Goal: Transaction & Acquisition: Purchase product/service

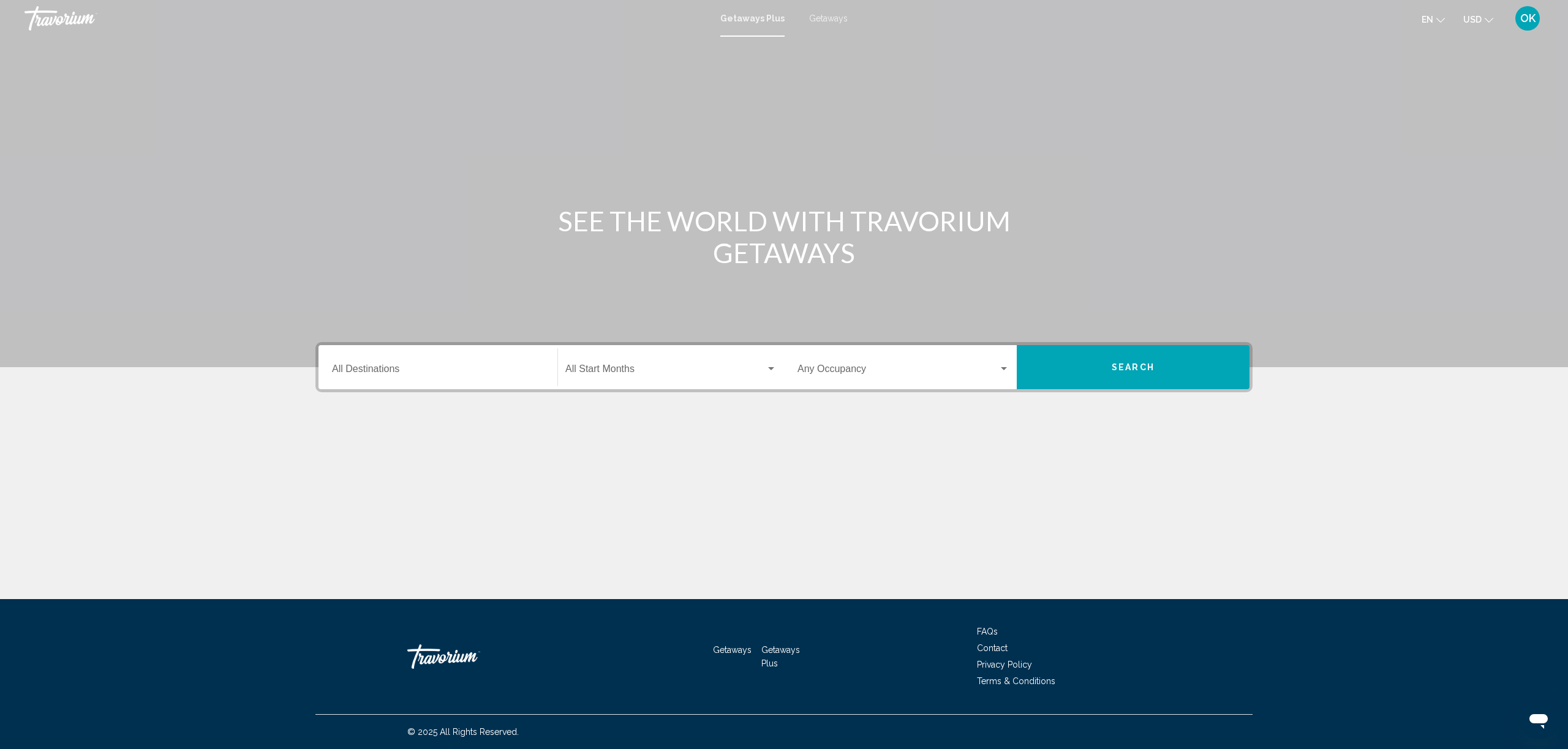
click at [460, 379] on div "Destination All Destinations" at bounding box center [438, 367] width 212 height 38
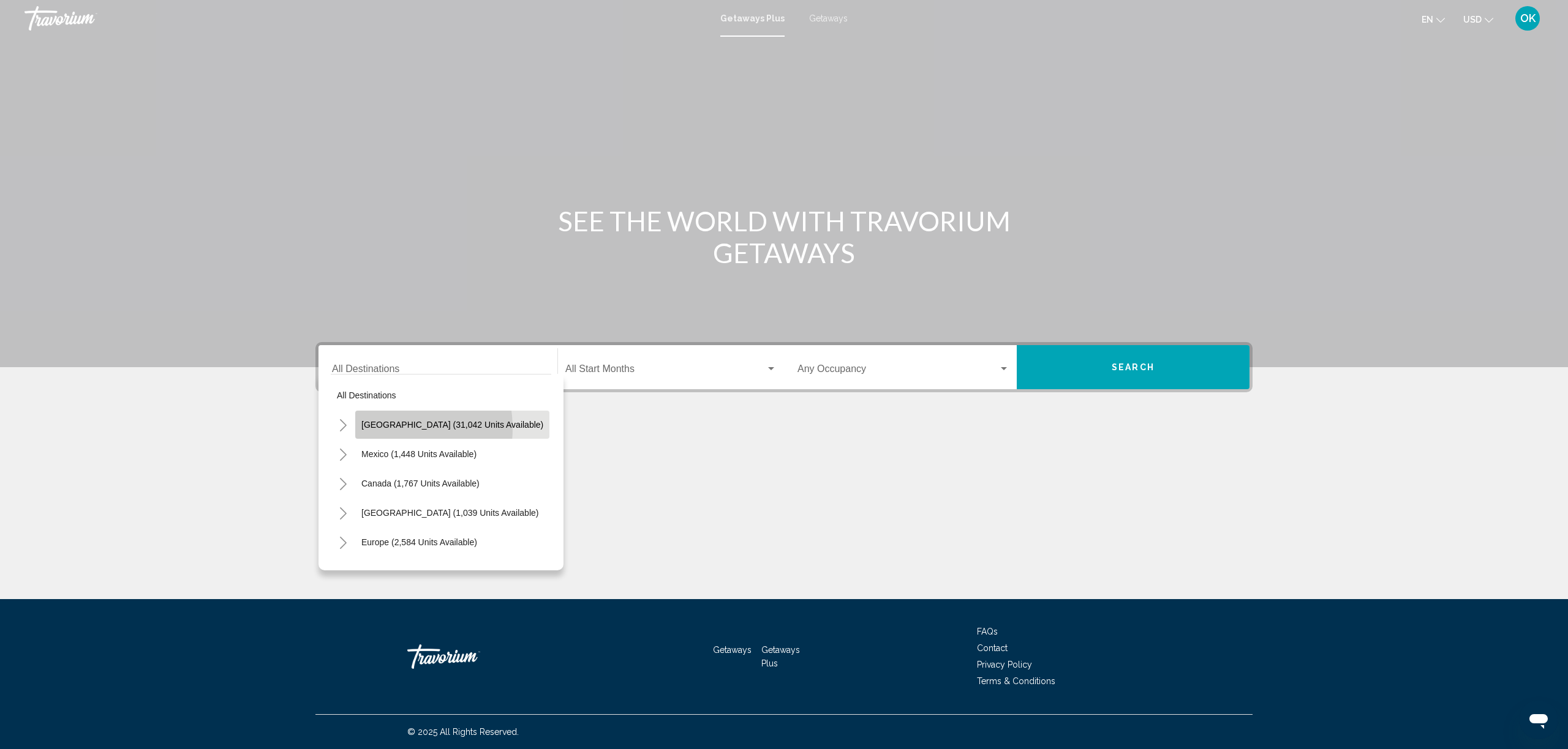
click at [383, 429] on span "[GEOGRAPHIC_DATA] (31,042 units available)" at bounding box center [452, 425] width 182 height 10
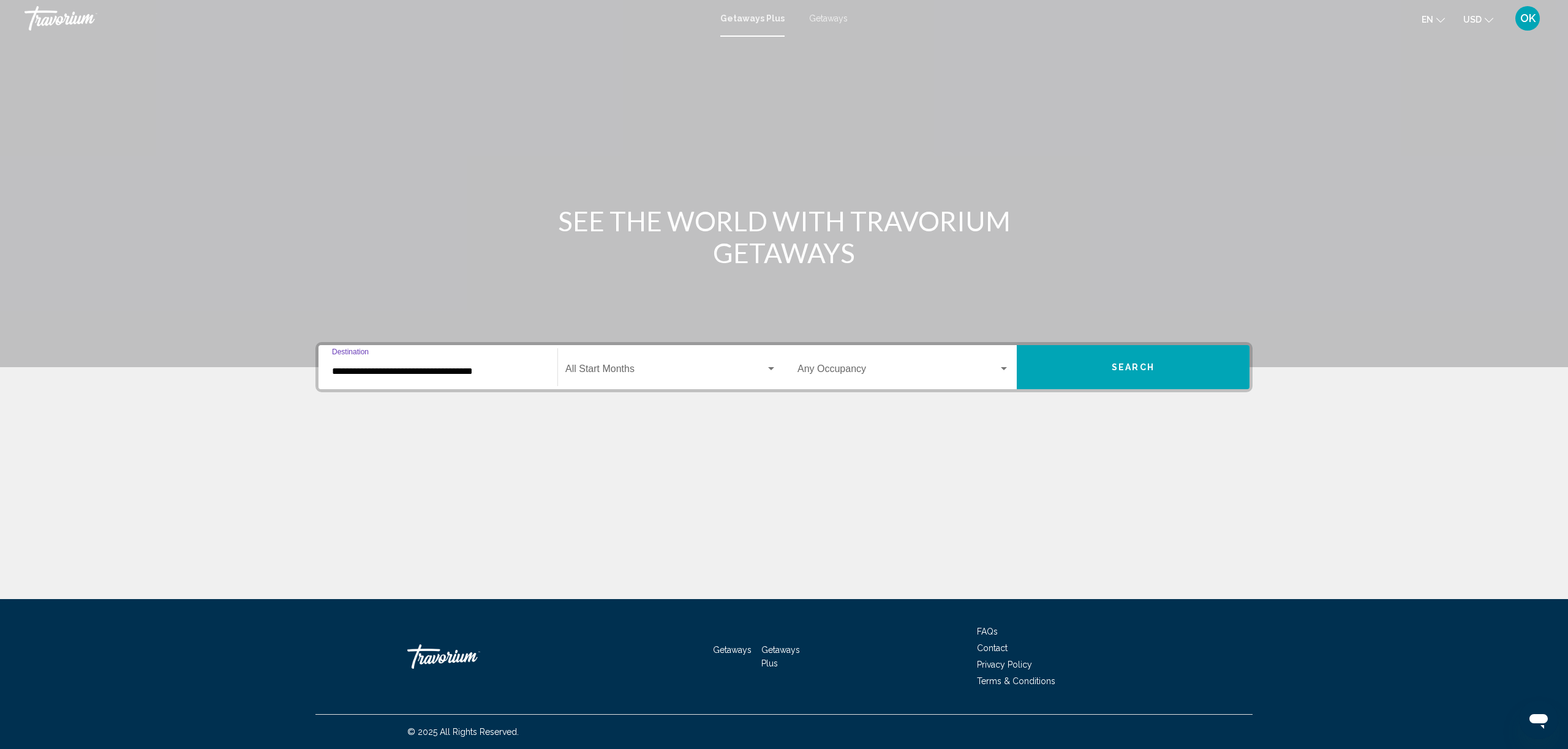
click at [348, 373] on input "**********" at bounding box center [438, 372] width 212 height 11
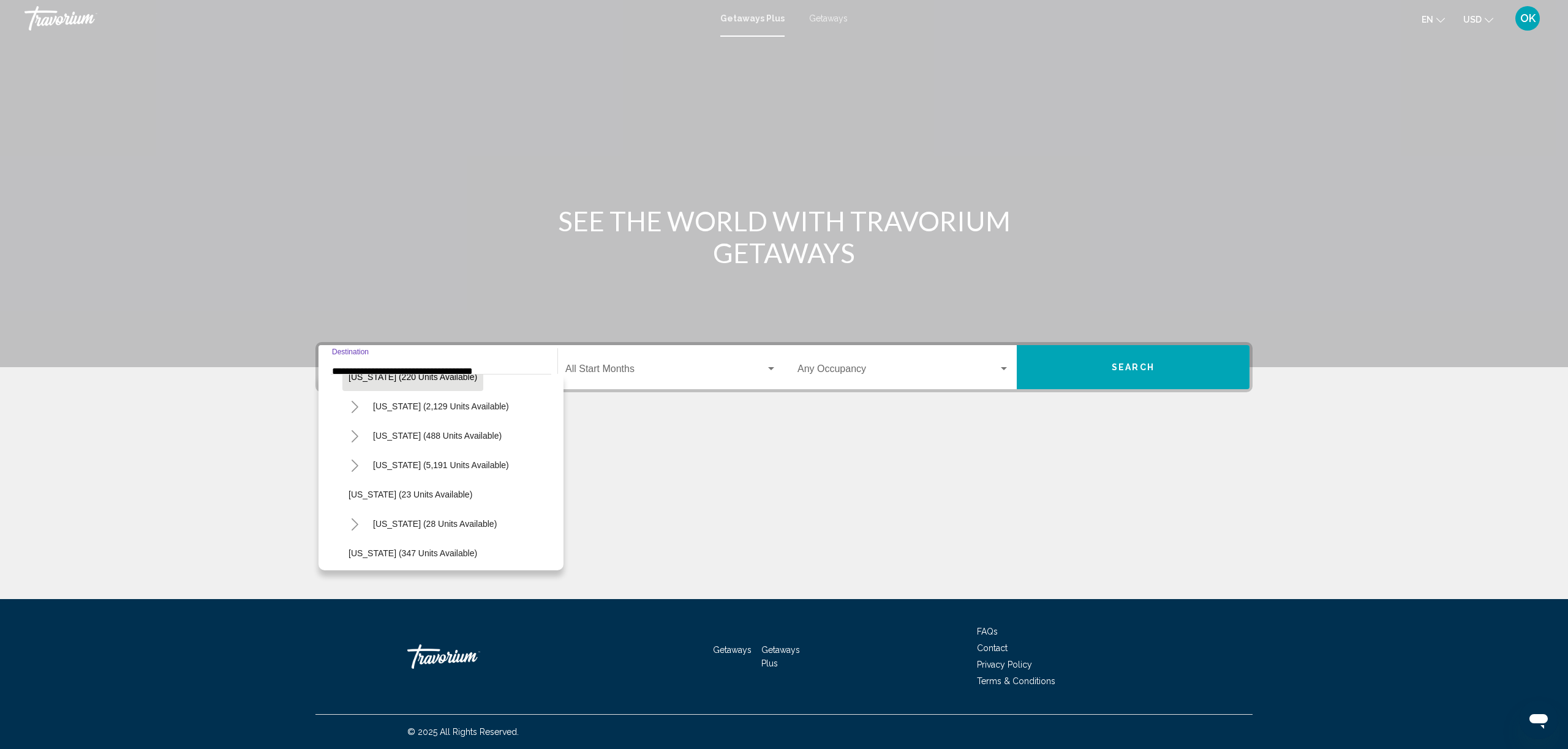
scroll to position [114, 1]
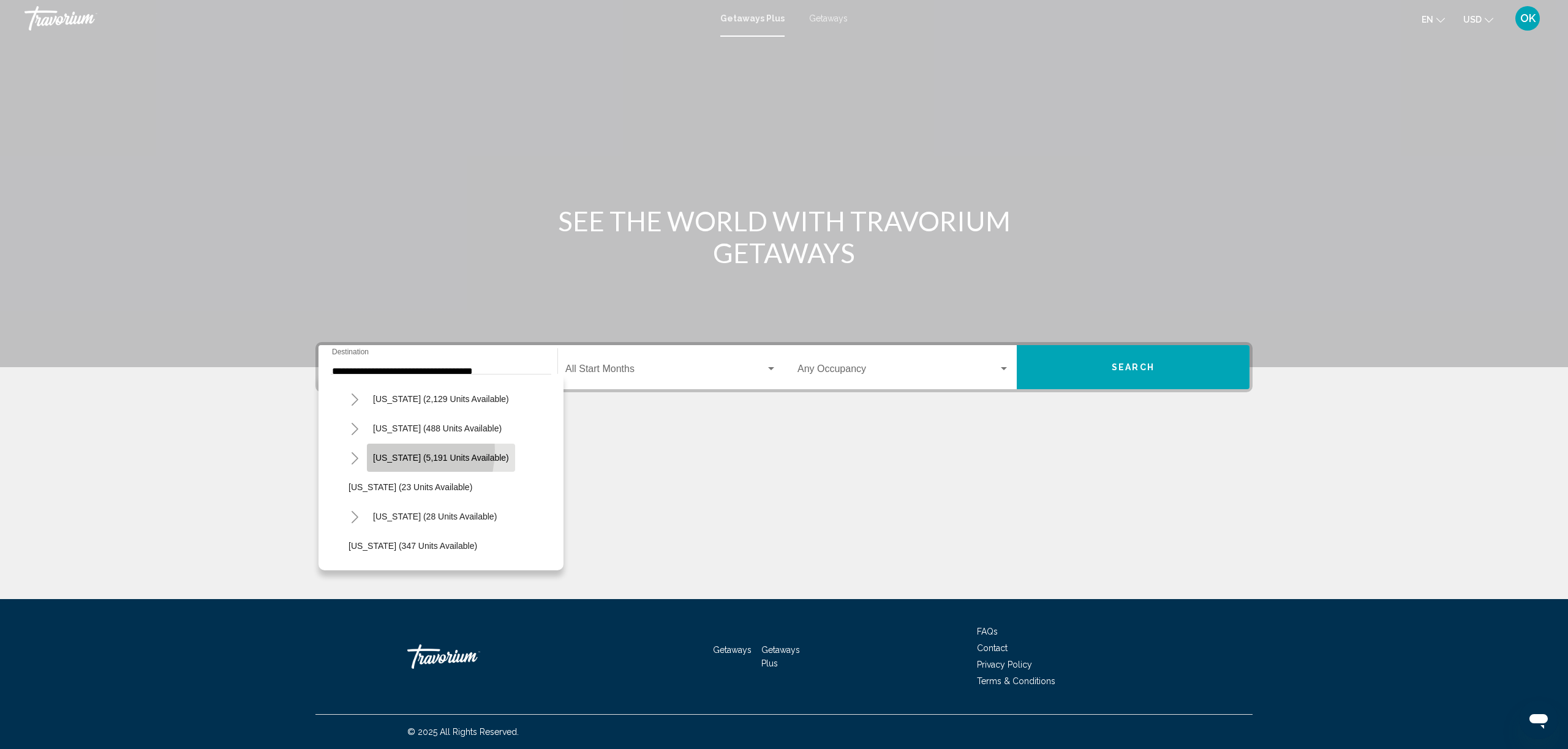
click at [387, 450] on button "Florida (5,191 units available)" at bounding box center [440, 458] width 148 height 28
type input "**********"
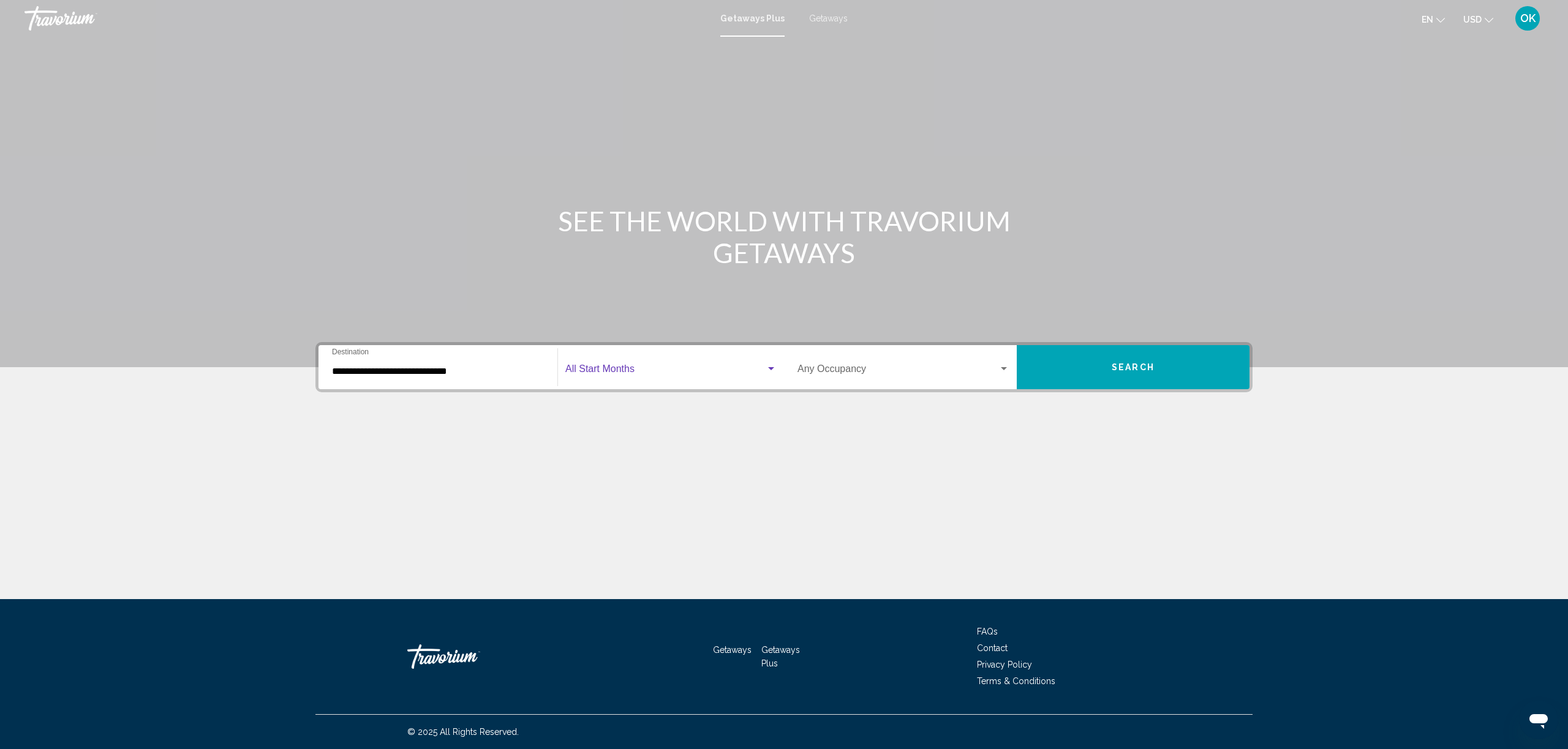
click at [645, 366] on span "Search widget" at bounding box center [666, 372] width 201 height 11
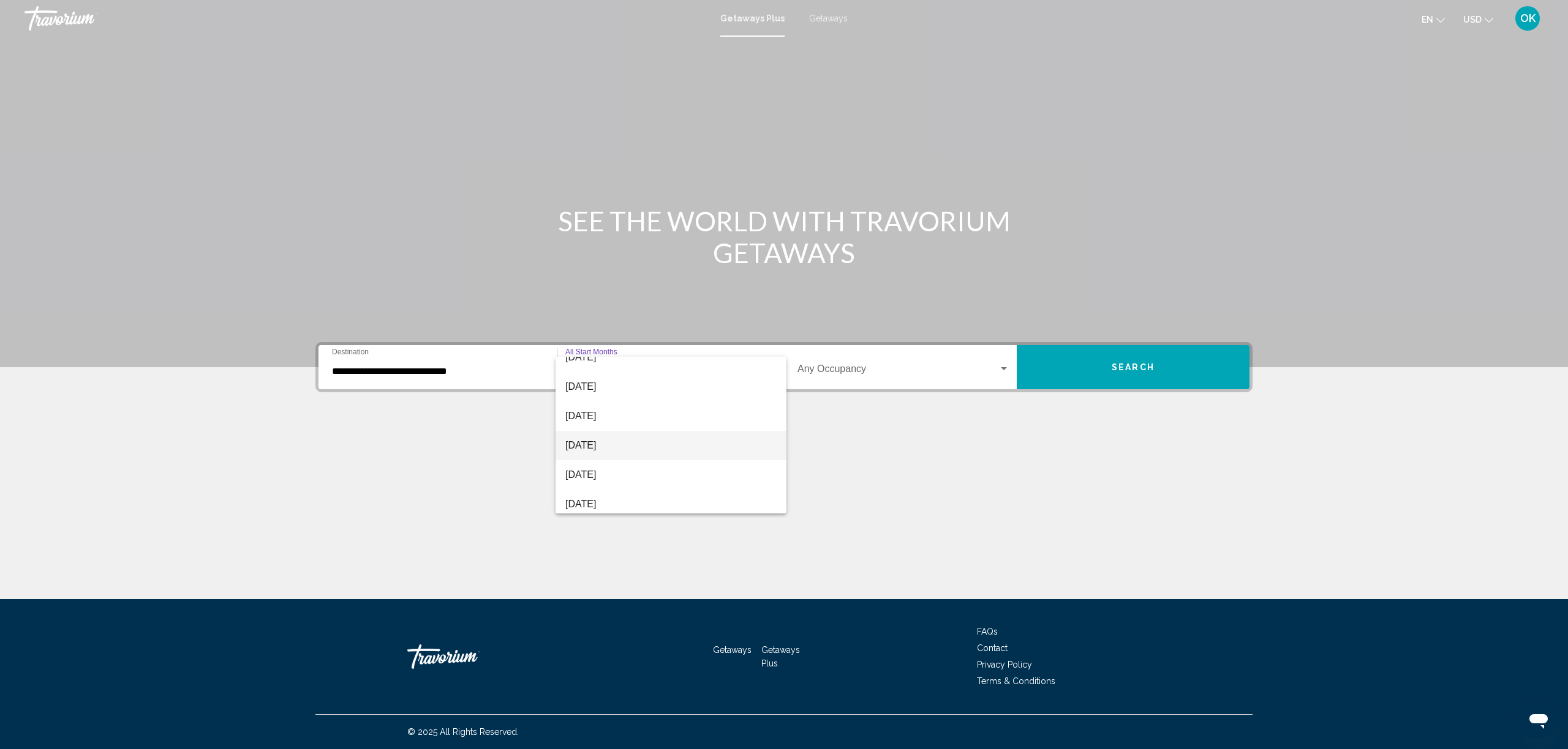
scroll to position [101, 0]
click at [594, 444] on span "[DATE]" at bounding box center [671, 447] width 211 height 29
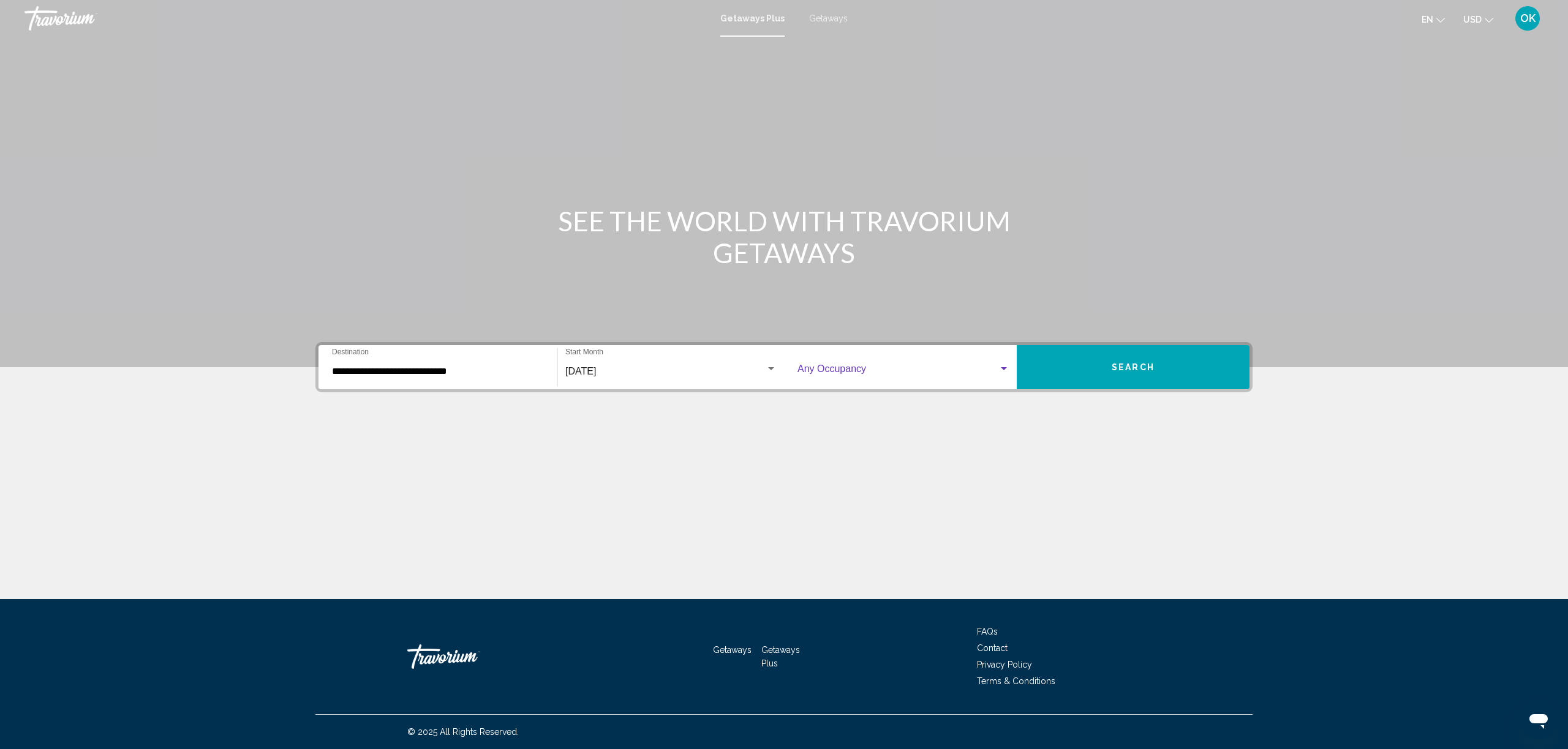
click at [892, 369] on span "Search widget" at bounding box center [898, 372] width 201 height 11
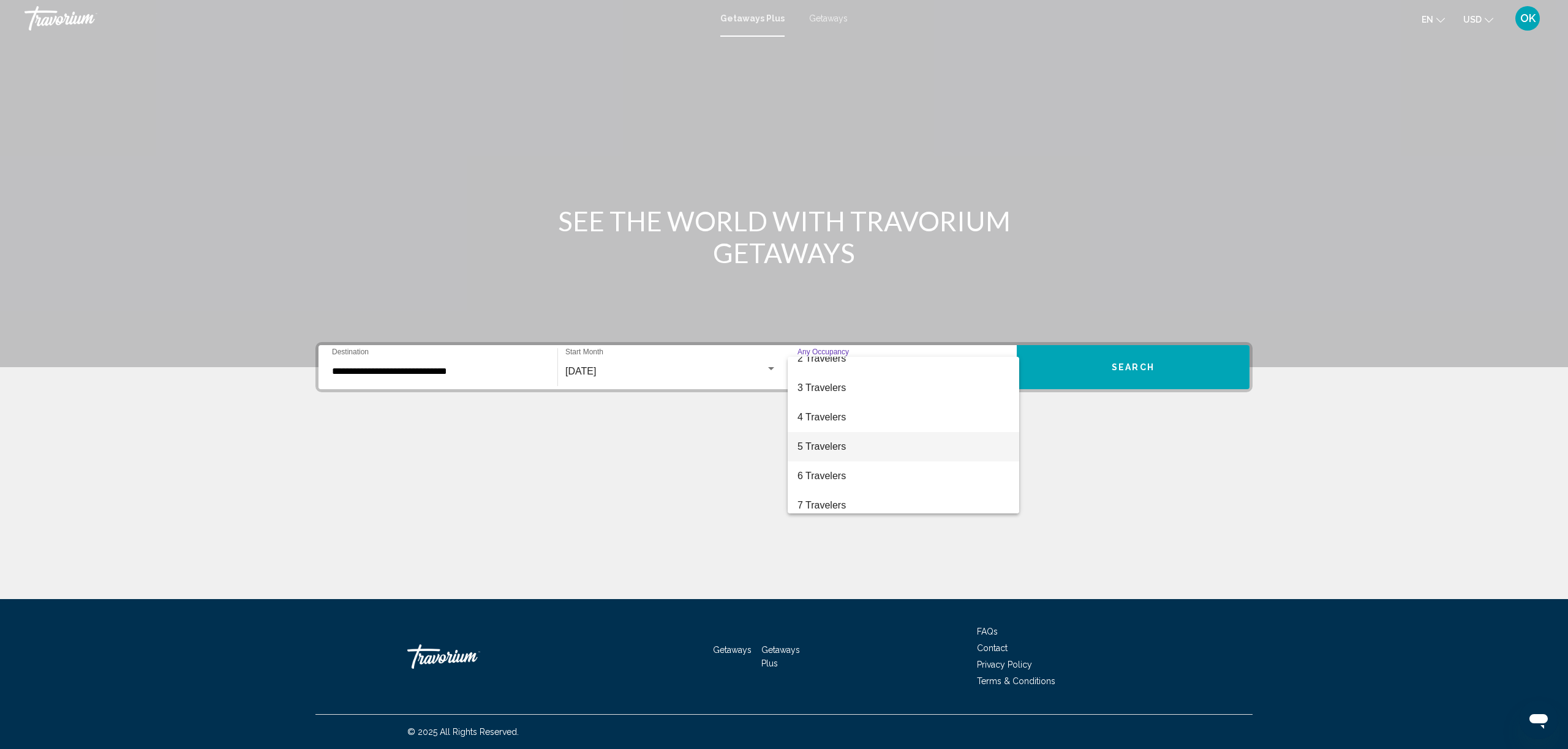
click at [826, 446] on span "5 Travelers" at bounding box center [904, 447] width 212 height 29
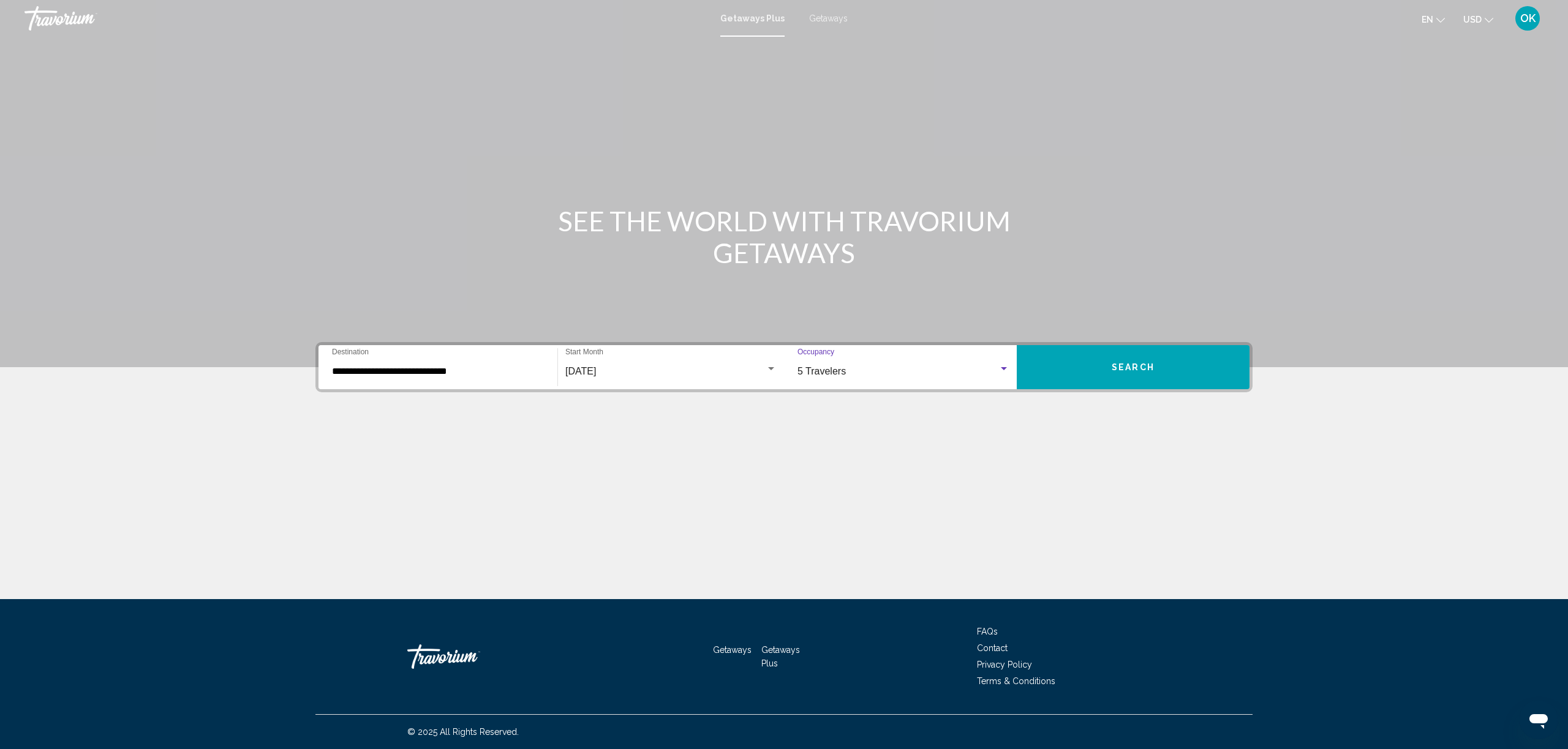
scroll to position [0, 0]
click at [1100, 376] on button "Search" at bounding box center [1133, 366] width 233 height 44
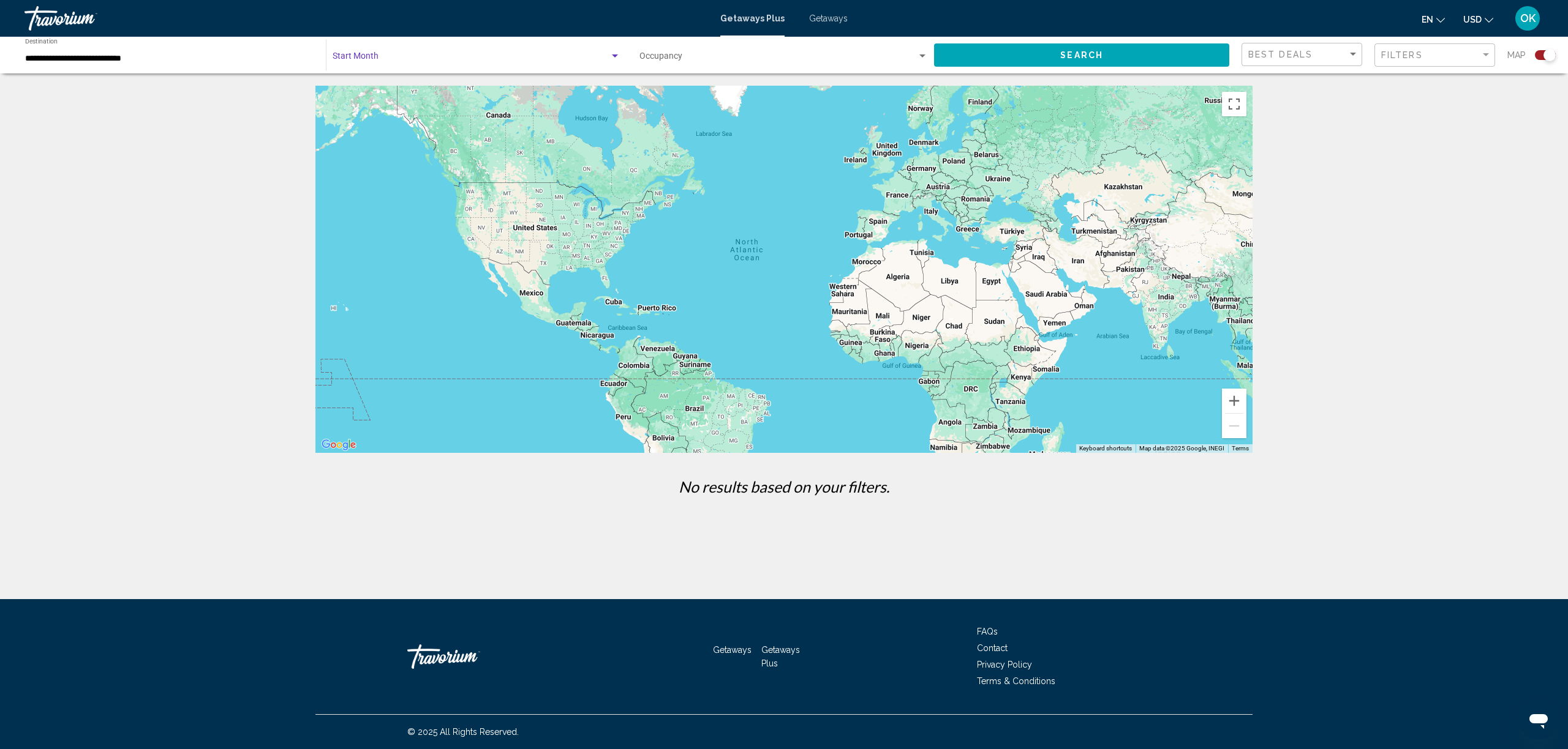
click at [380, 55] on span "Search widget" at bounding box center [471, 58] width 277 height 10
click at [378, 62] on span "All Start Months" at bounding box center [364, 58] width 61 height 10
click at [1087, 56] on span "Search" at bounding box center [1082, 55] width 43 height 10
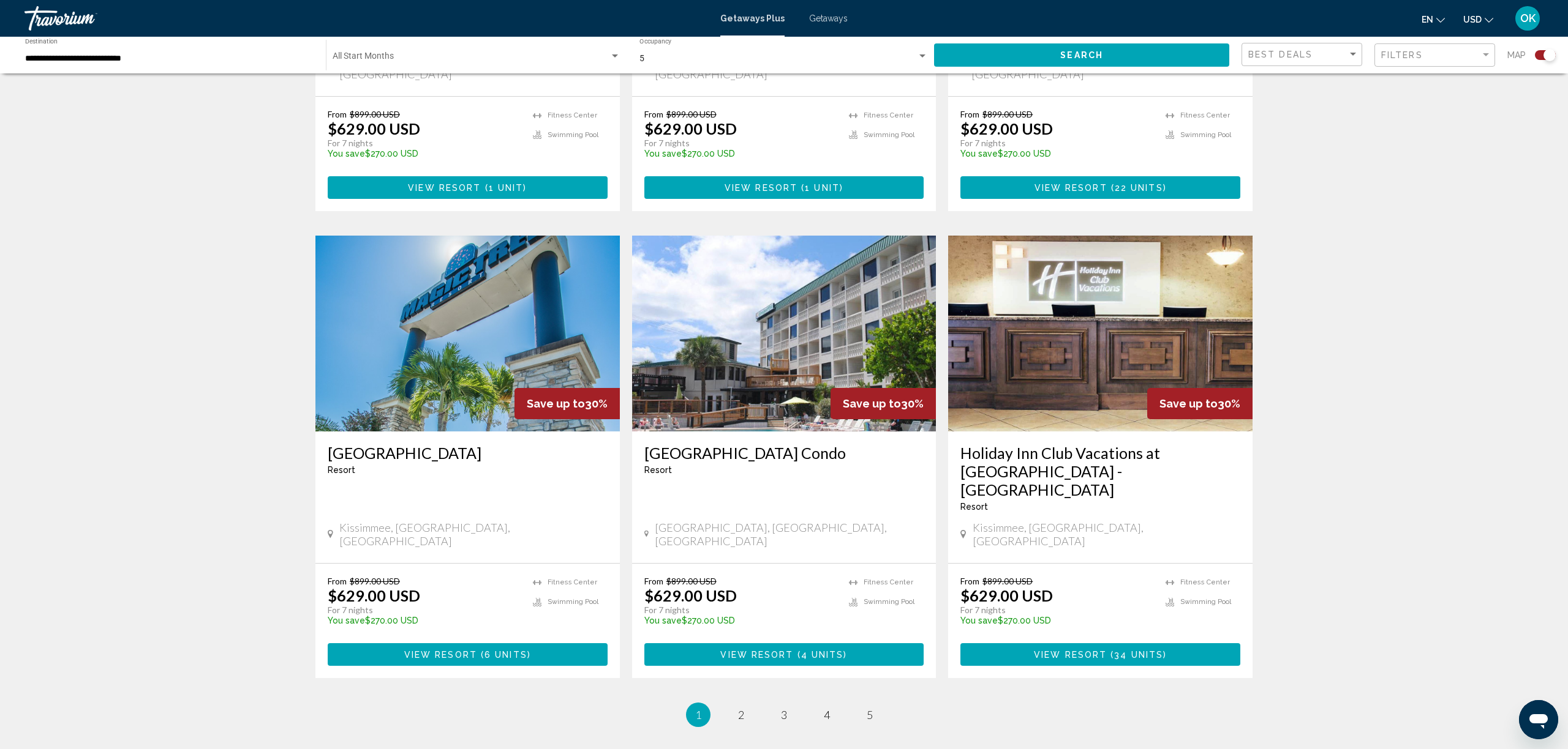
scroll to position [1602, 0]
click at [736, 704] on link "page 2" at bounding box center [742, 715] width 22 height 22
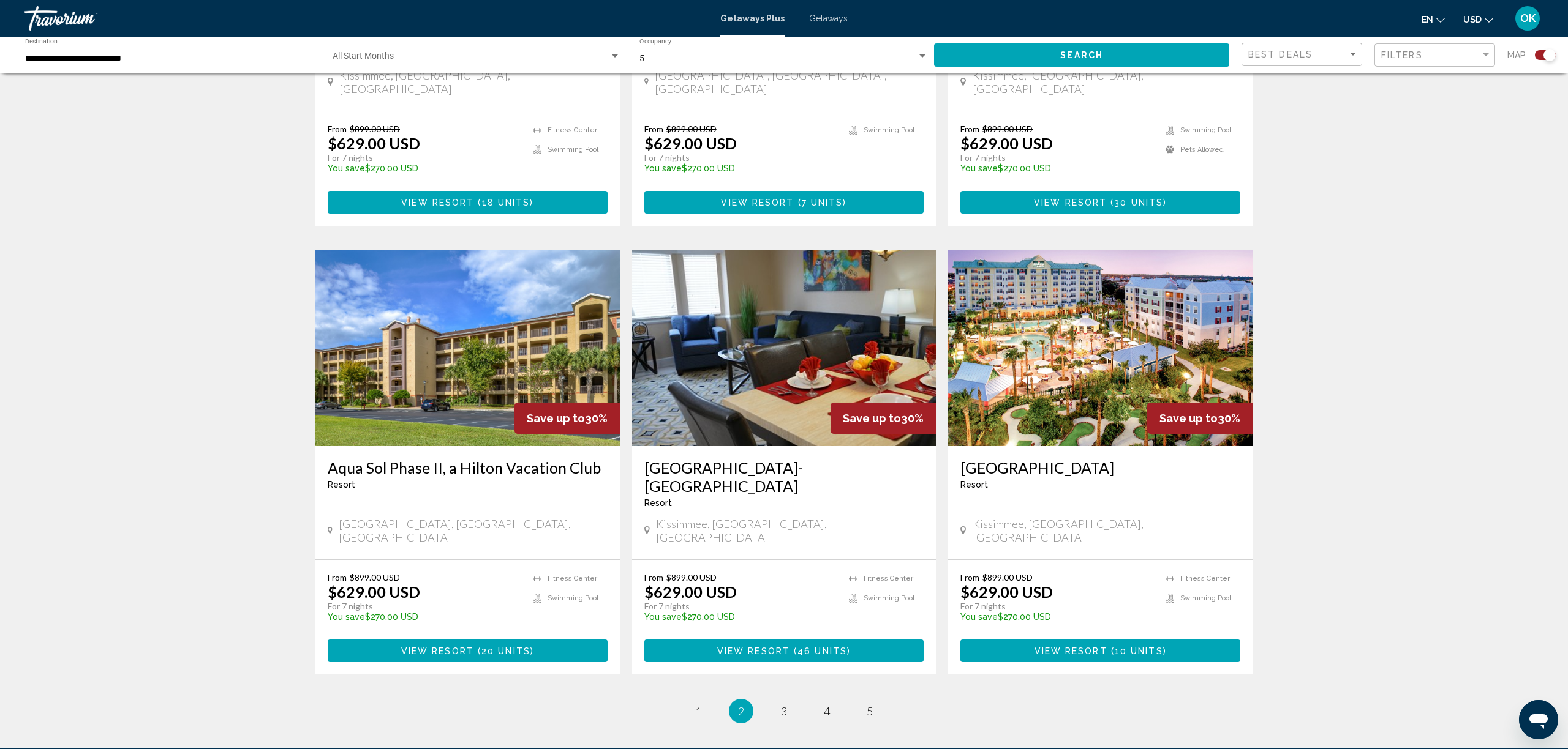
scroll to position [1606, 0]
click at [784, 704] on span "3" at bounding box center [784, 711] width 6 height 14
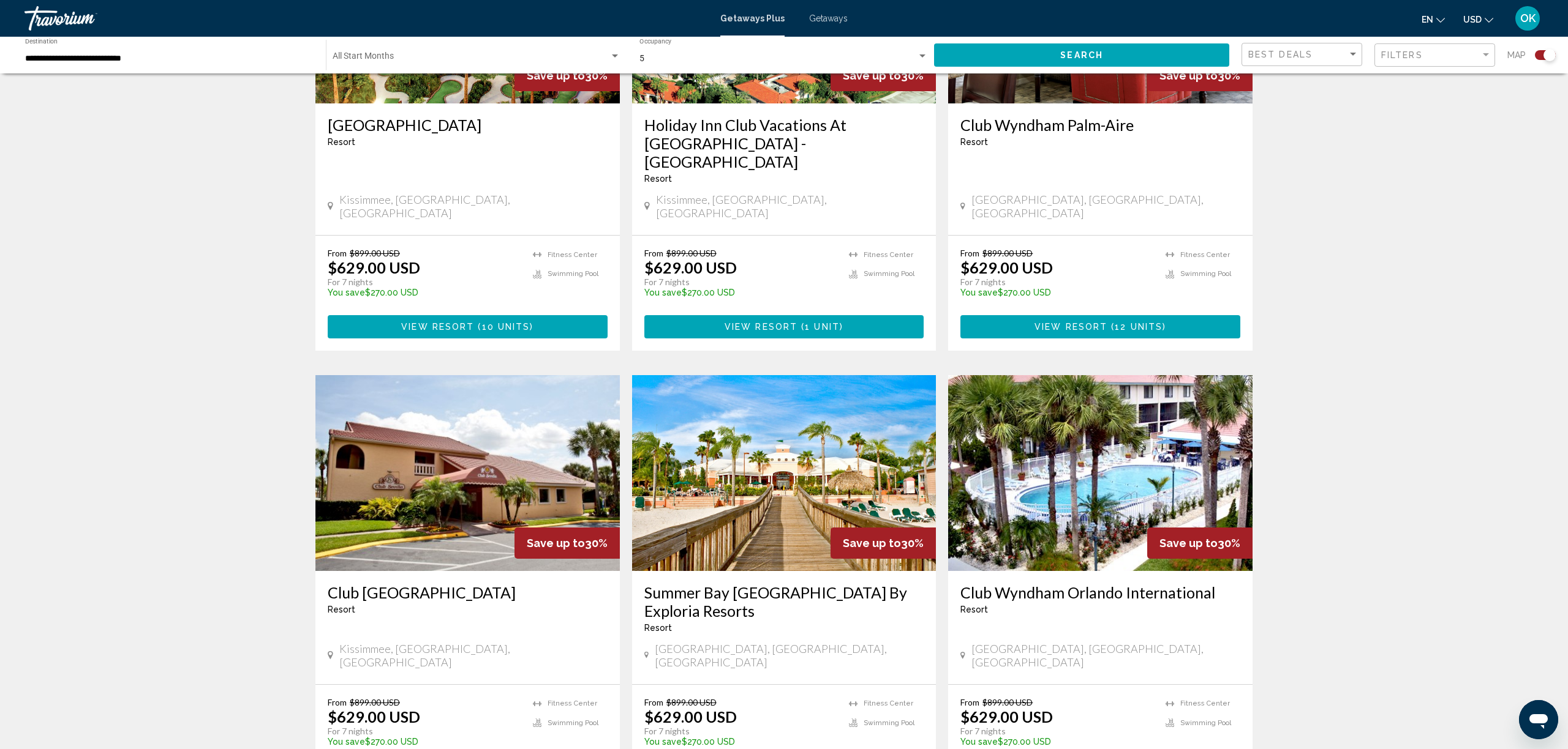
scroll to position [1029, 0]
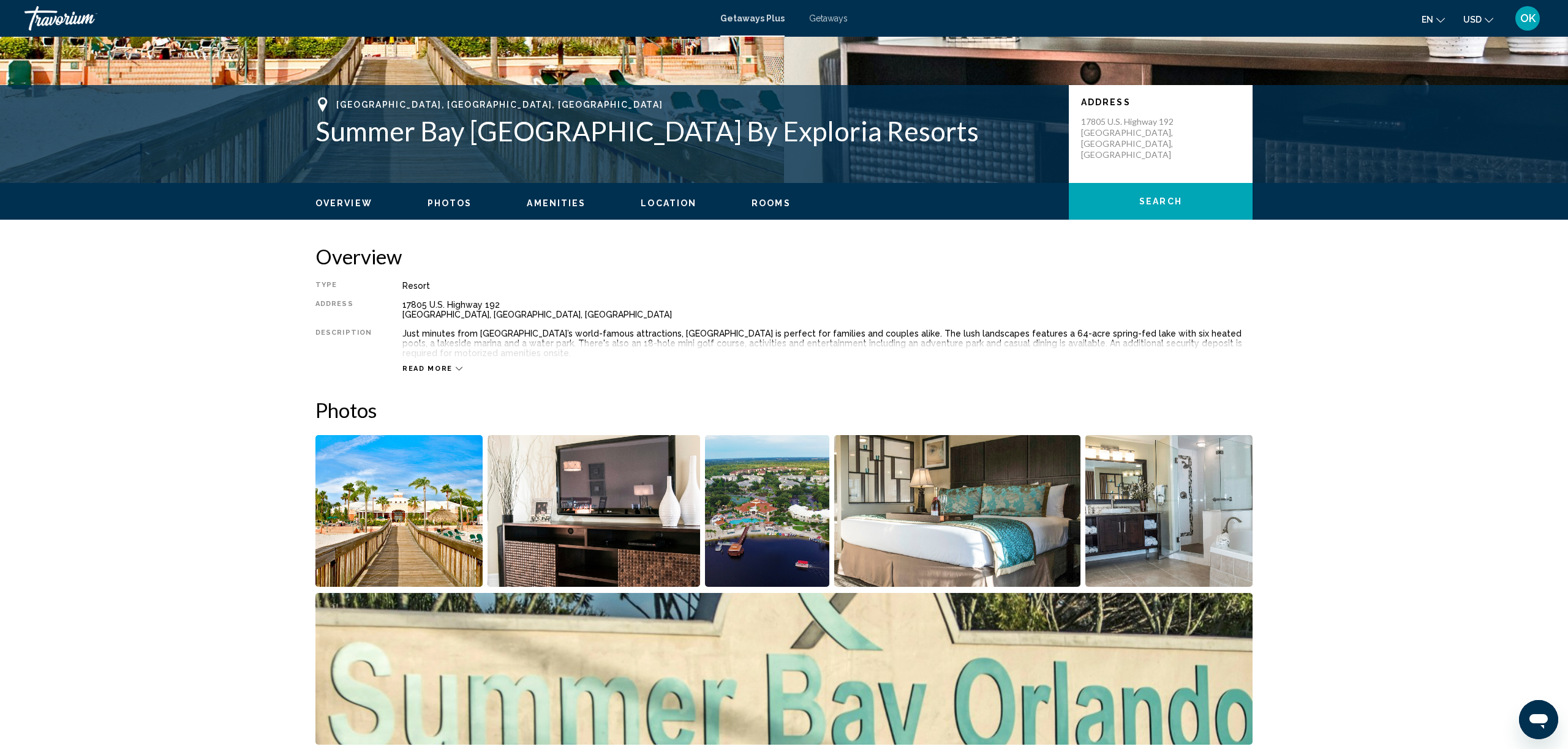
scroll to position [220, 0]
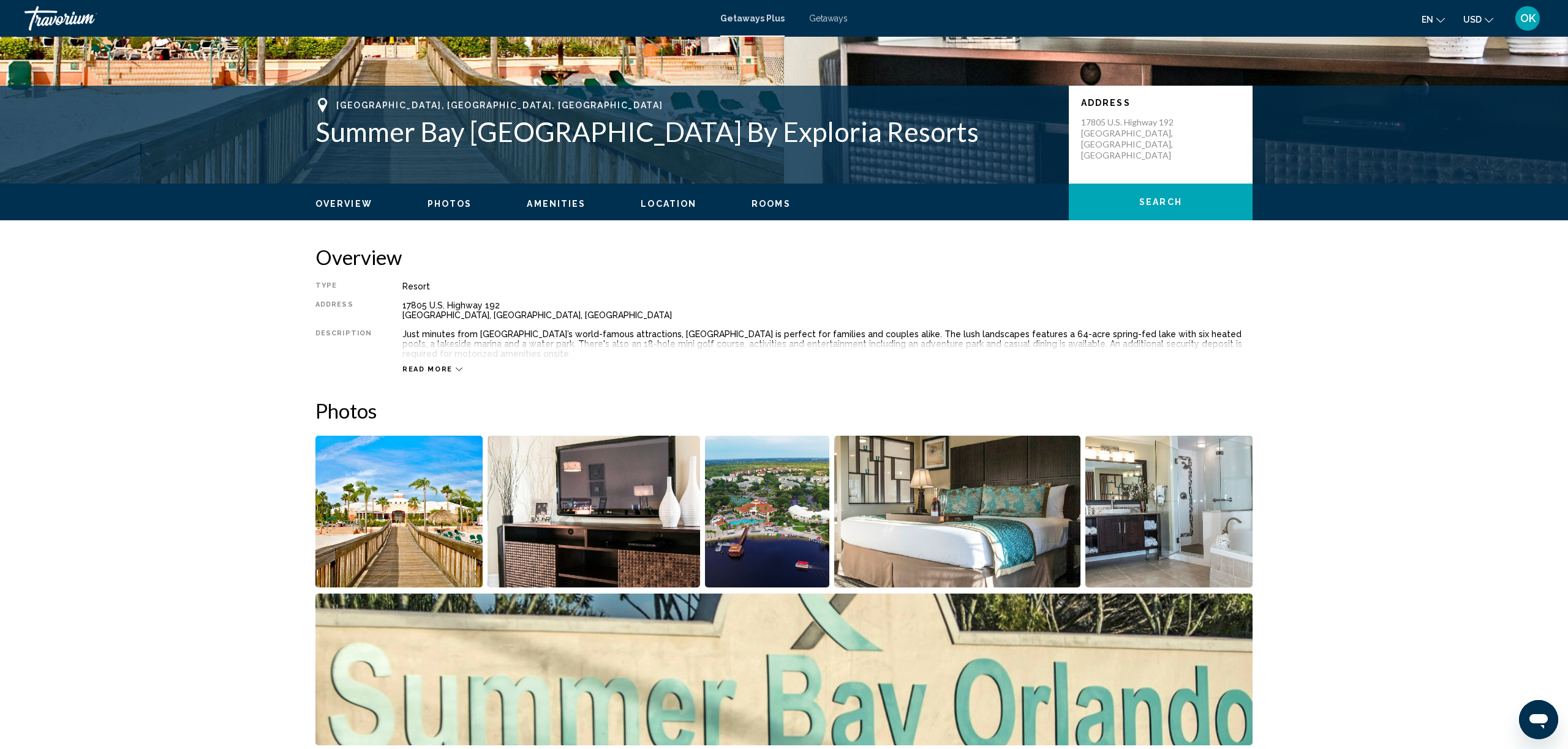
click at [410, 515] on img "Open full-screen image slider" at bounding box center [399, 512] width 168 height 152
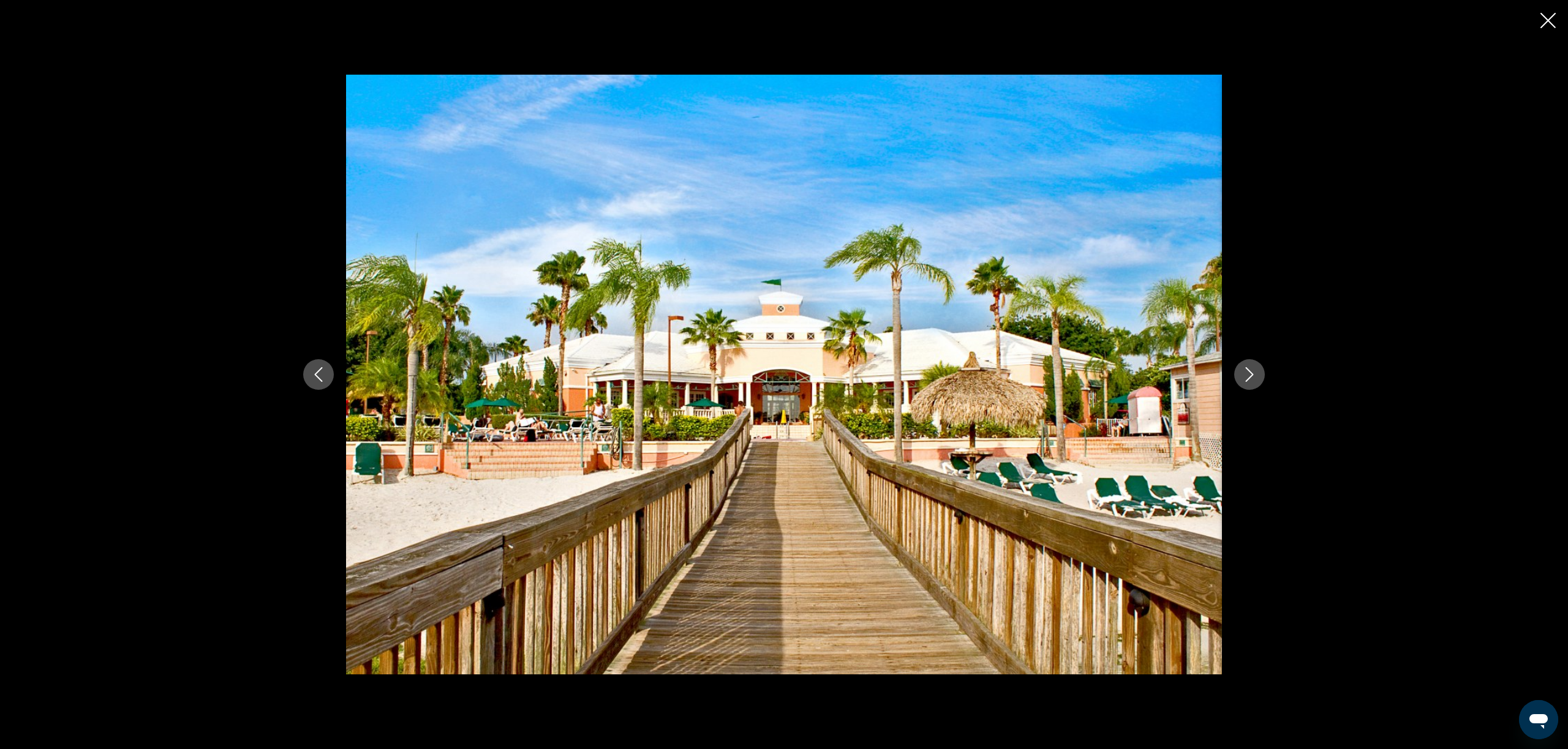
click at [1247, 376] on icon "Next image" at bounding box center [1249, 374] width 15 height 15
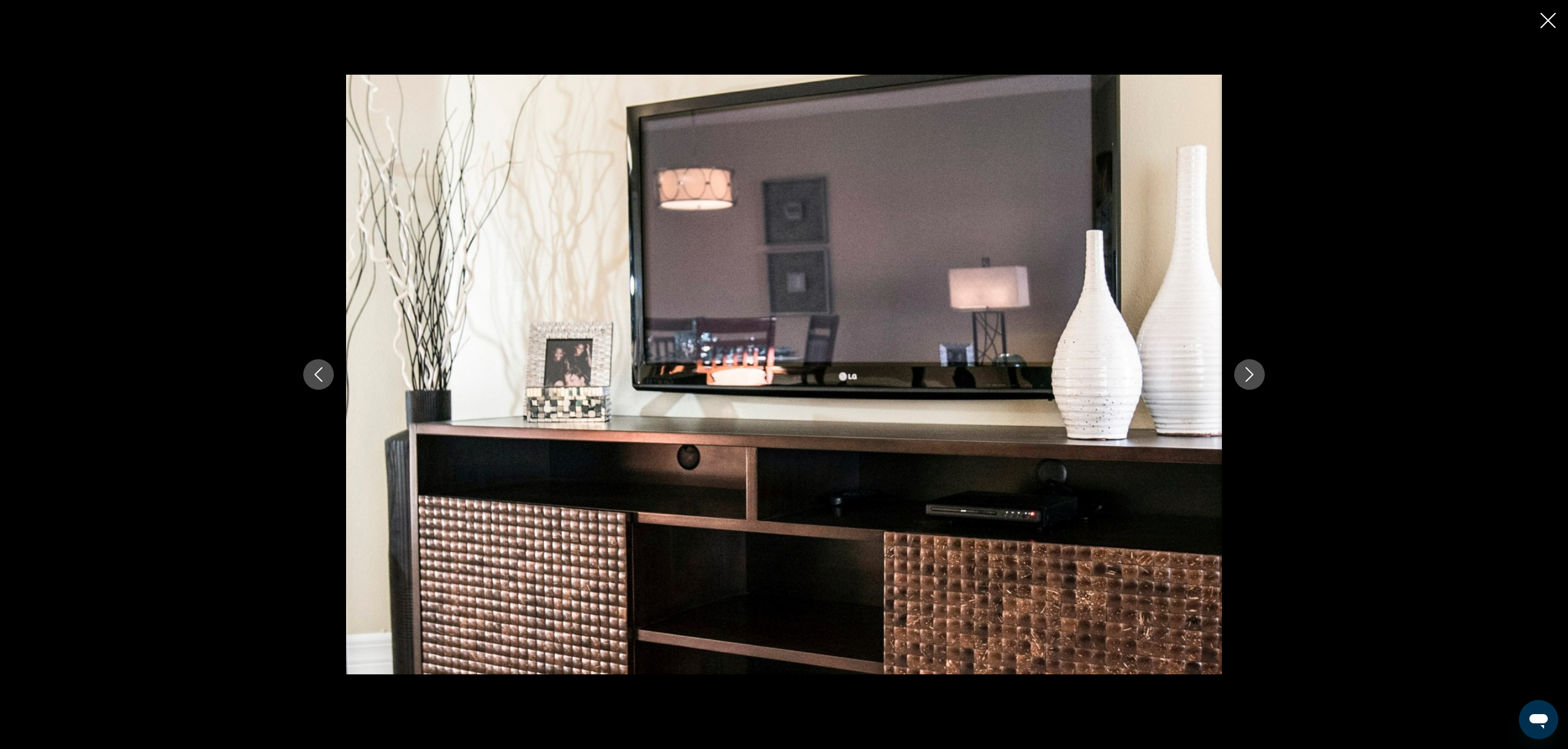
click at [1247, 376] on icon "Next image" at bounding box center [1249, 374] width 15 height 15
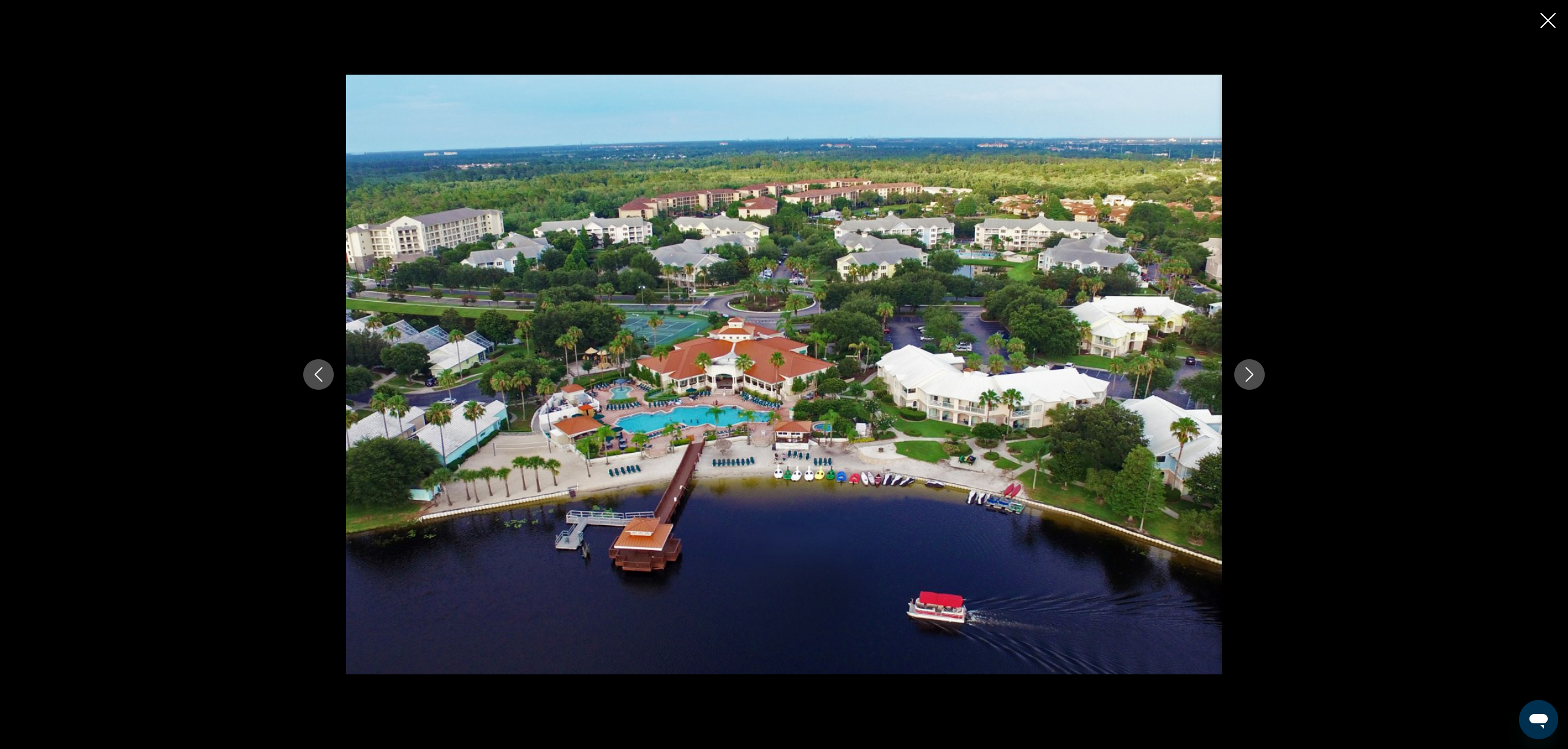
click at [1247, 376] on icon "Next image" at bounding box center [1249, 374] width 15 height 15
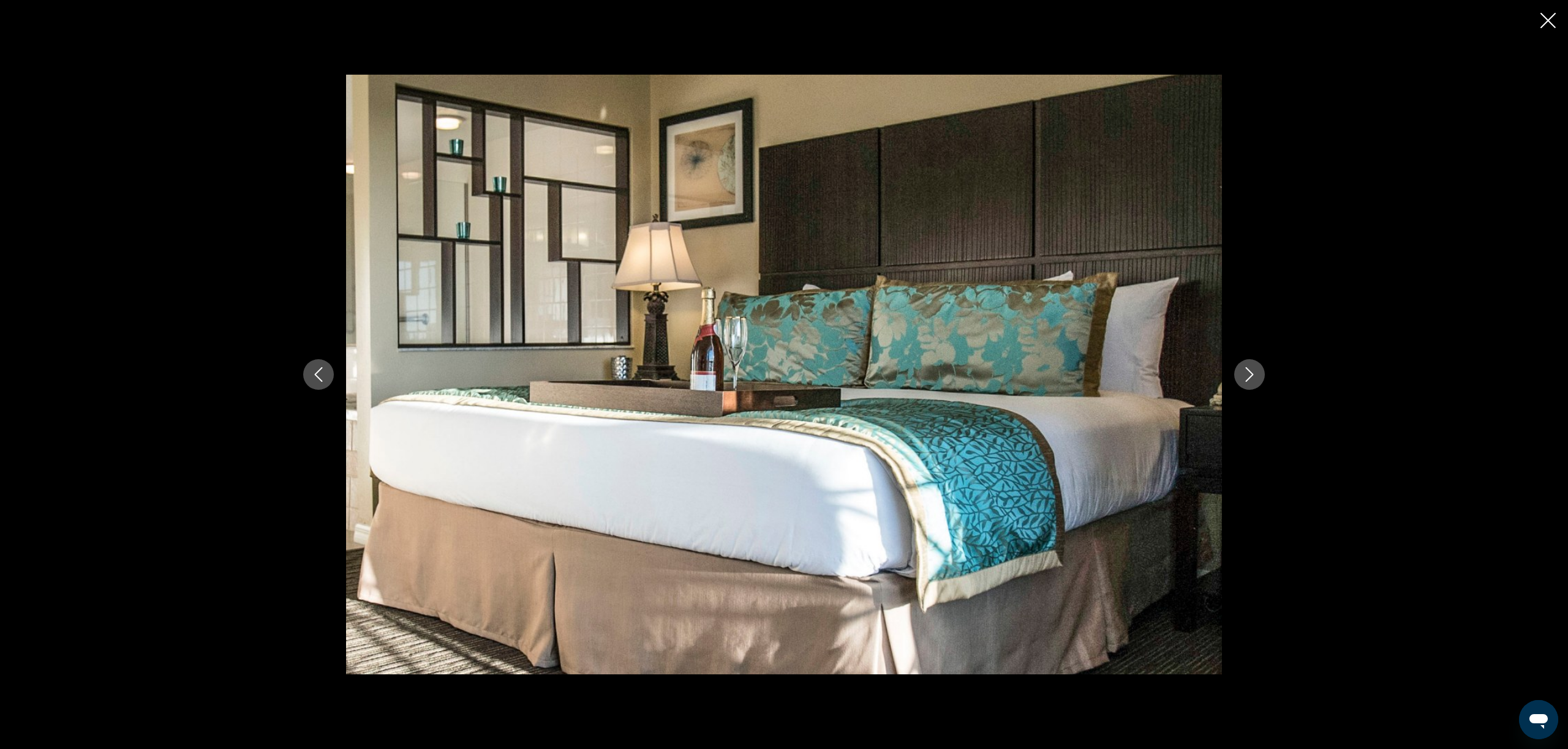
click at [1247, 376] on icon "Next image" at bounding box center [1249, 374] width 15 height 15
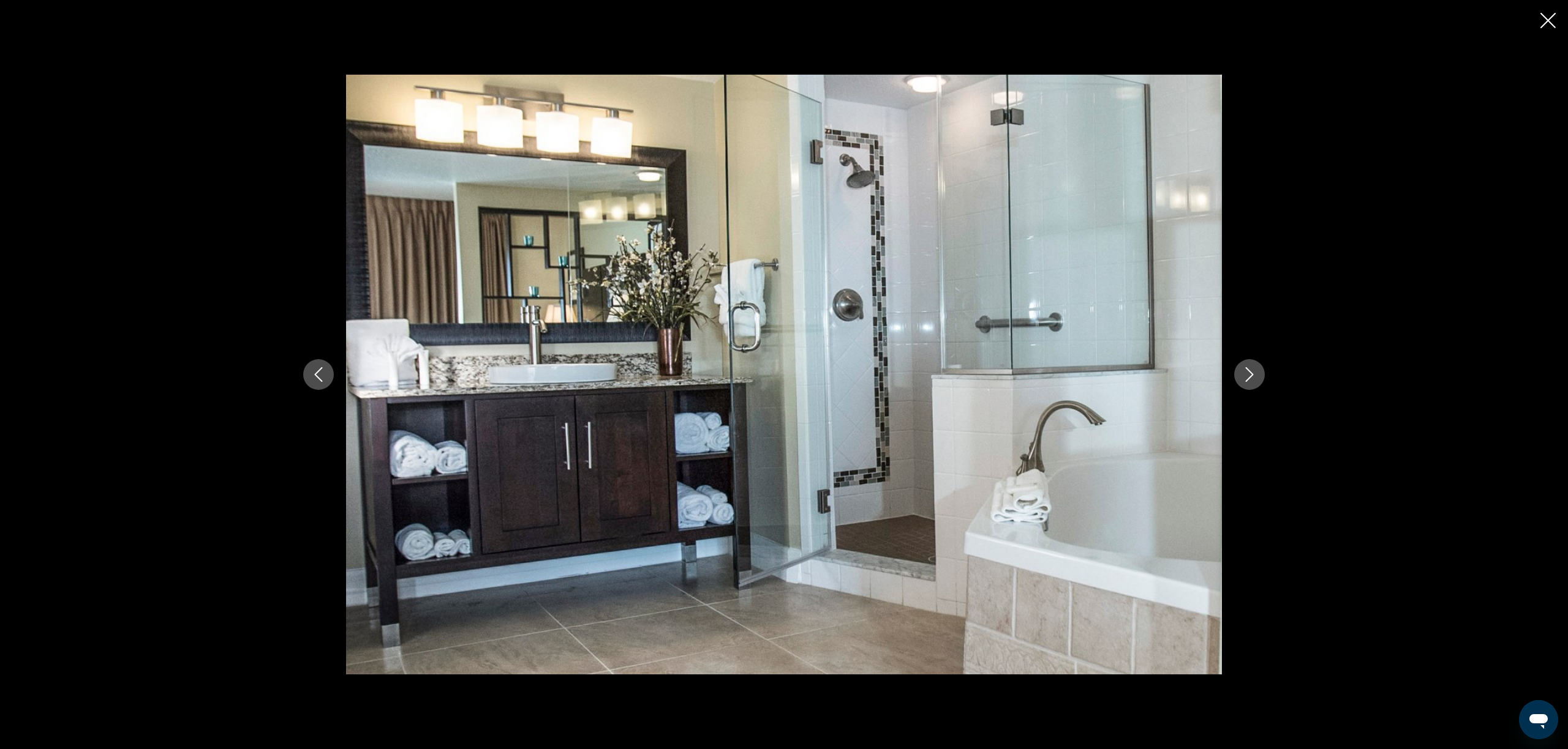
click at [1247, 376] on icon "Next image" at bounding box center [1249, 374] width 15 height 15
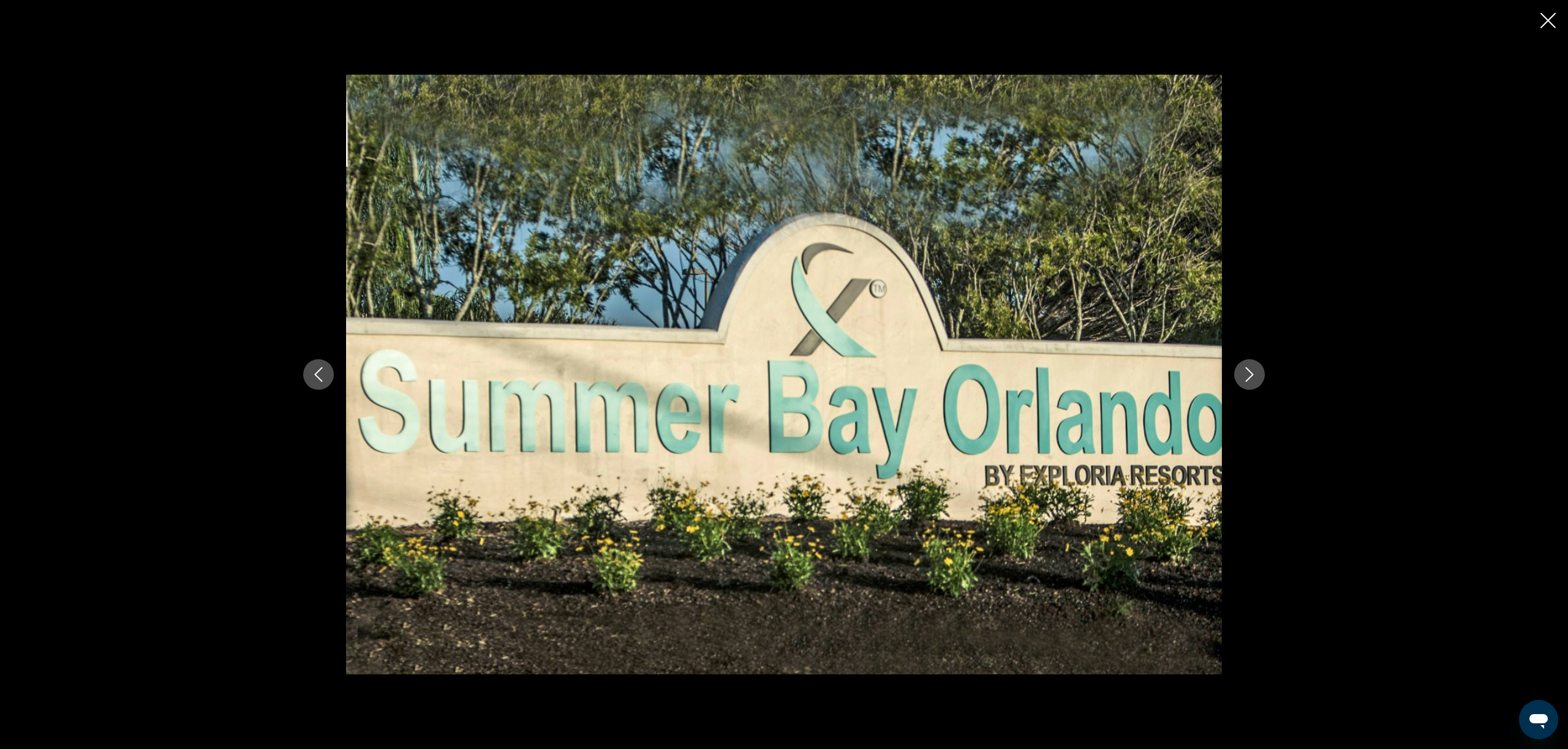
click at [1247, 376] on icon "Next image" at bounding box center [1249, 374] width 15 height 15
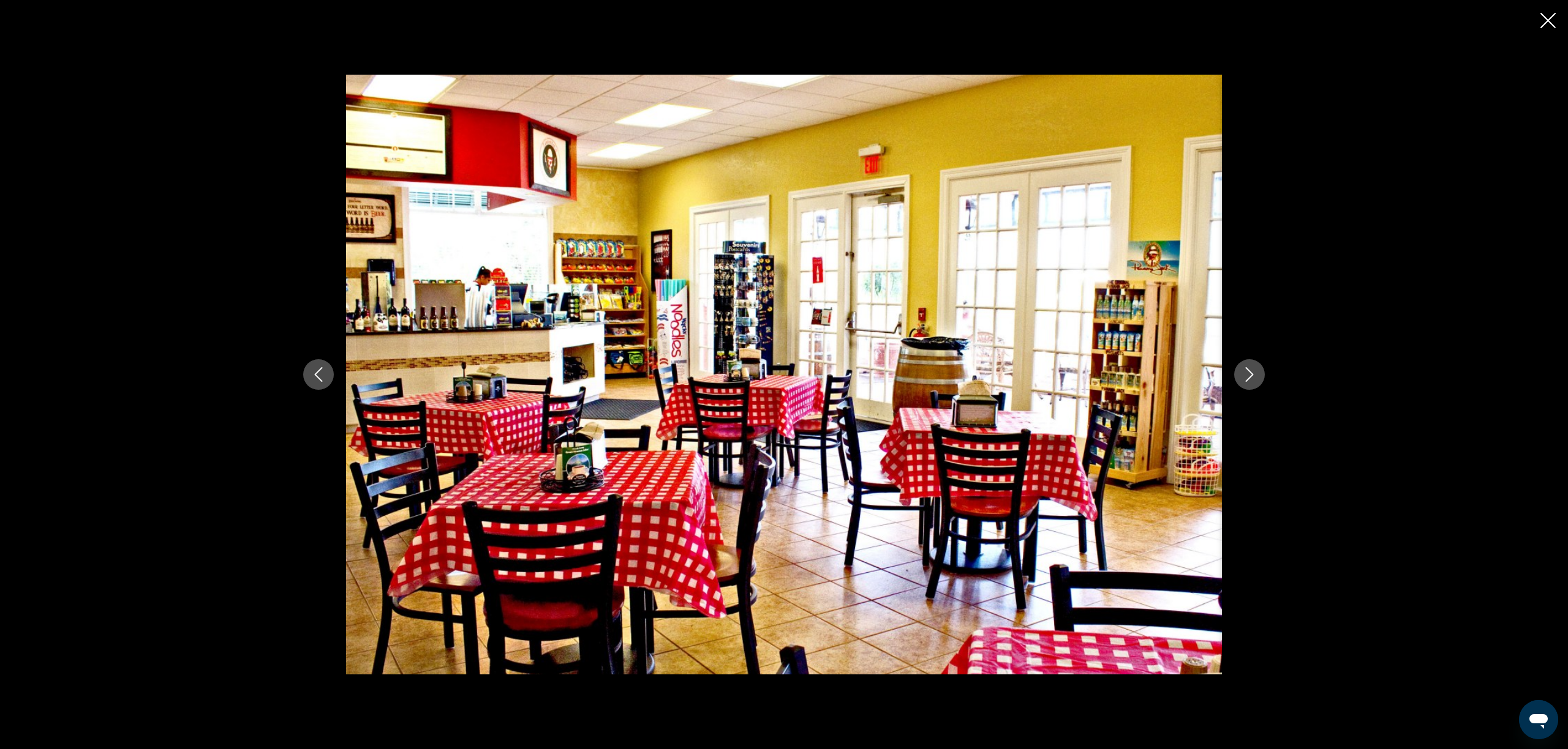
click at [1247, 376] on icon "Next image" at bounding box center [1249, 374] width 15 height 15
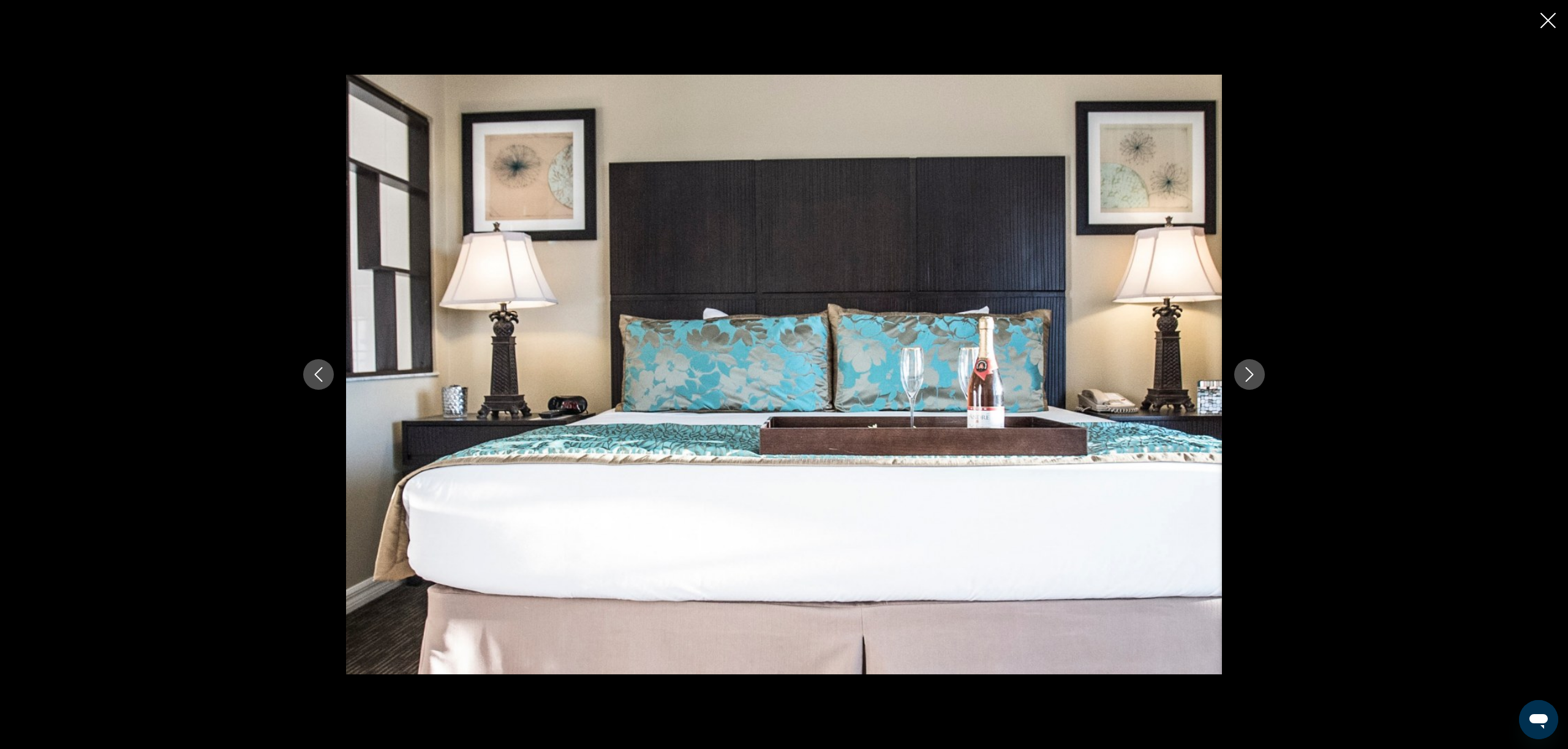
click at [1247, 376] on icon "Next image" at bounding box center [1249, 374] width 15 height 15
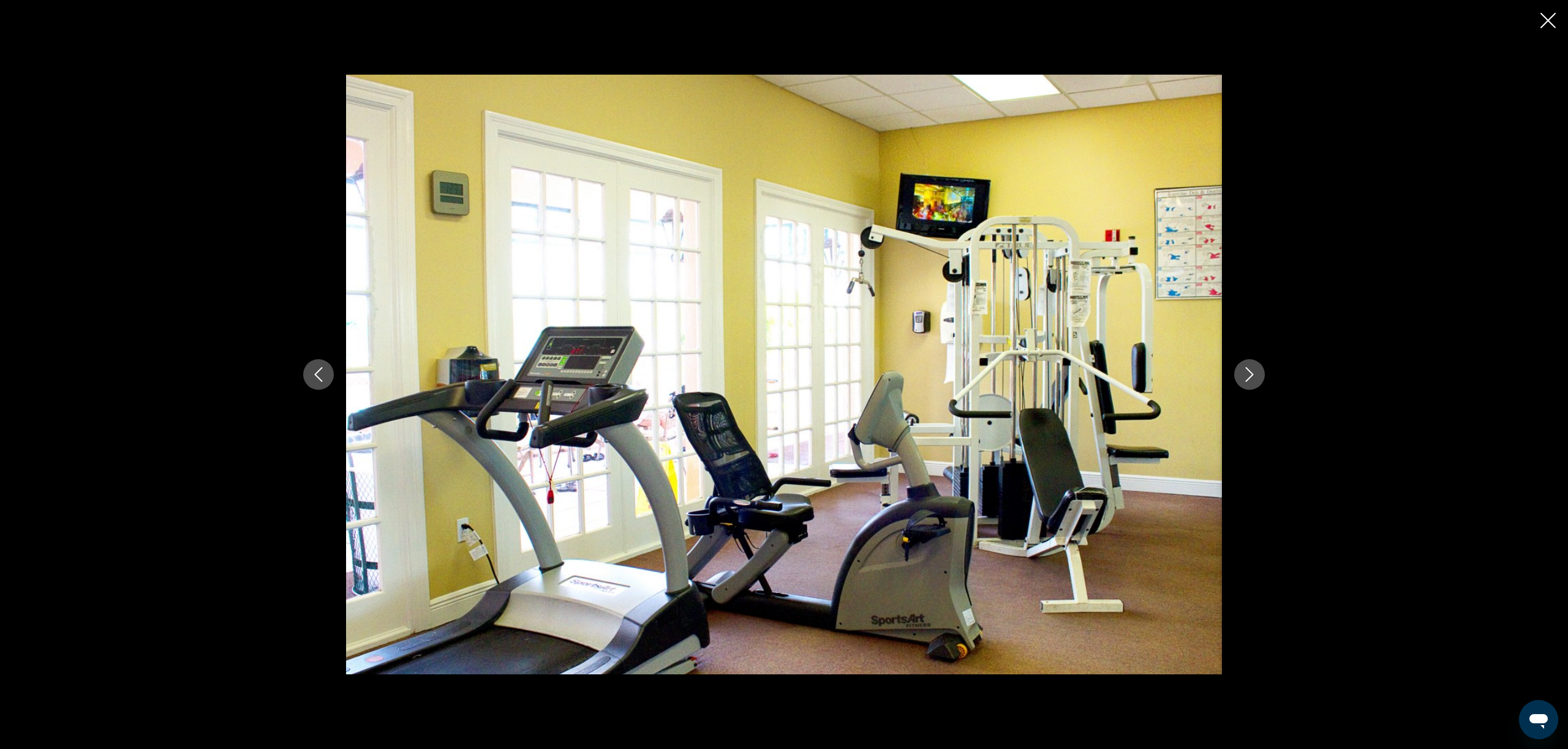
click at [1247, 376] on icon "Next image" at bounding box center [1249, 374] width 15 height 15
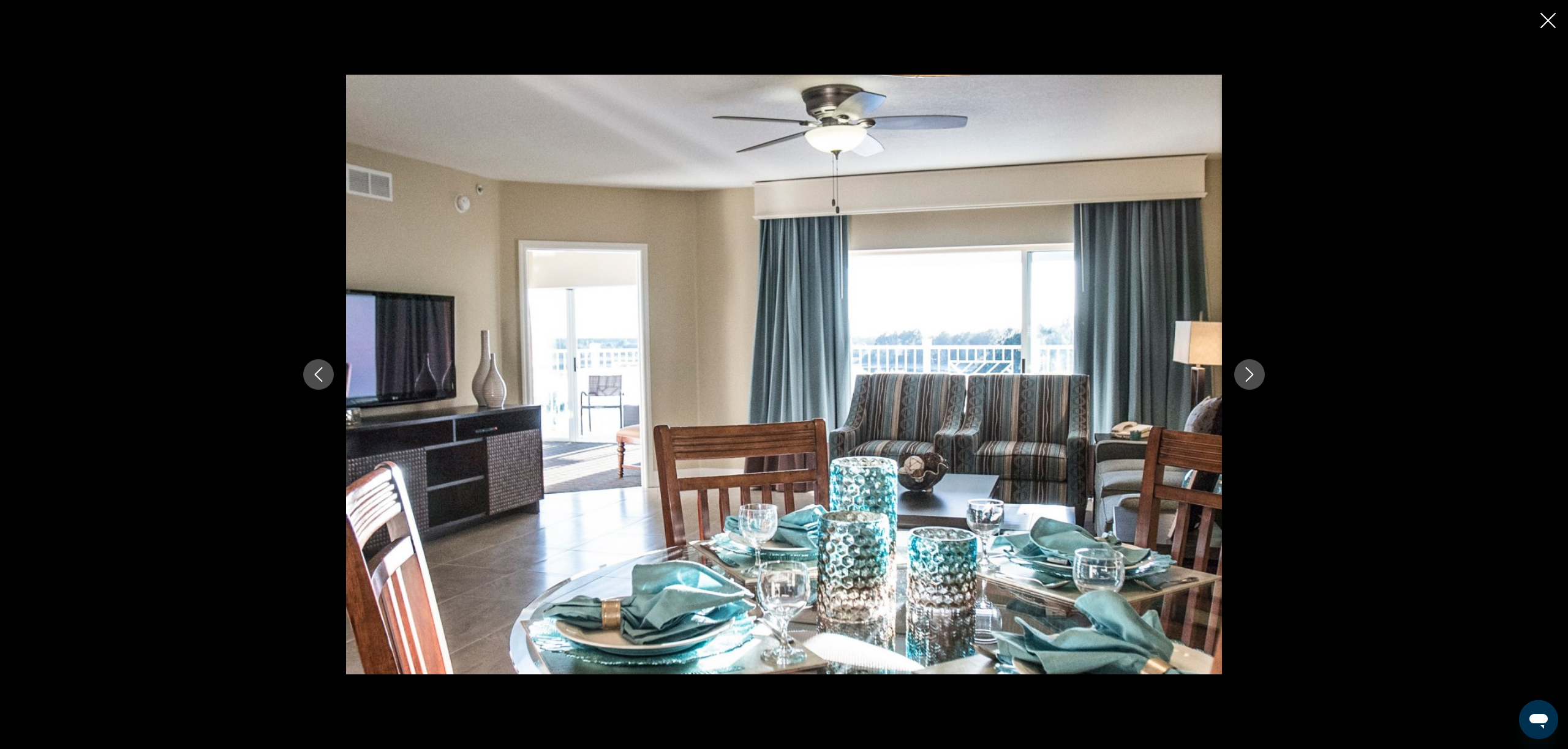
click at [1247, 376] on icon "Next image" at bounding box center [1249, 374] width 15 height 15
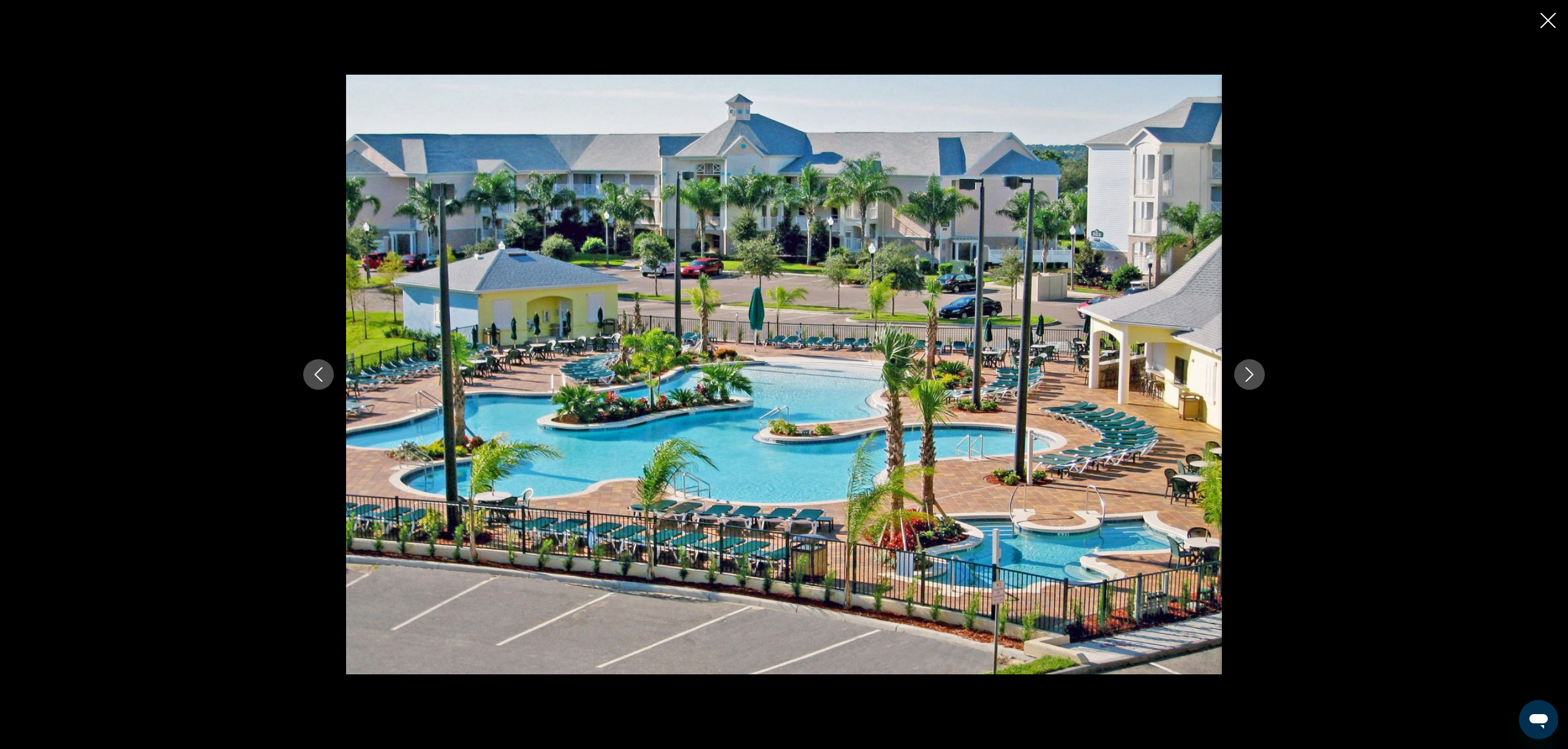
click at [1247, 376] on icon "Next image" at bounding box center [1249, 374] width 15 height 15
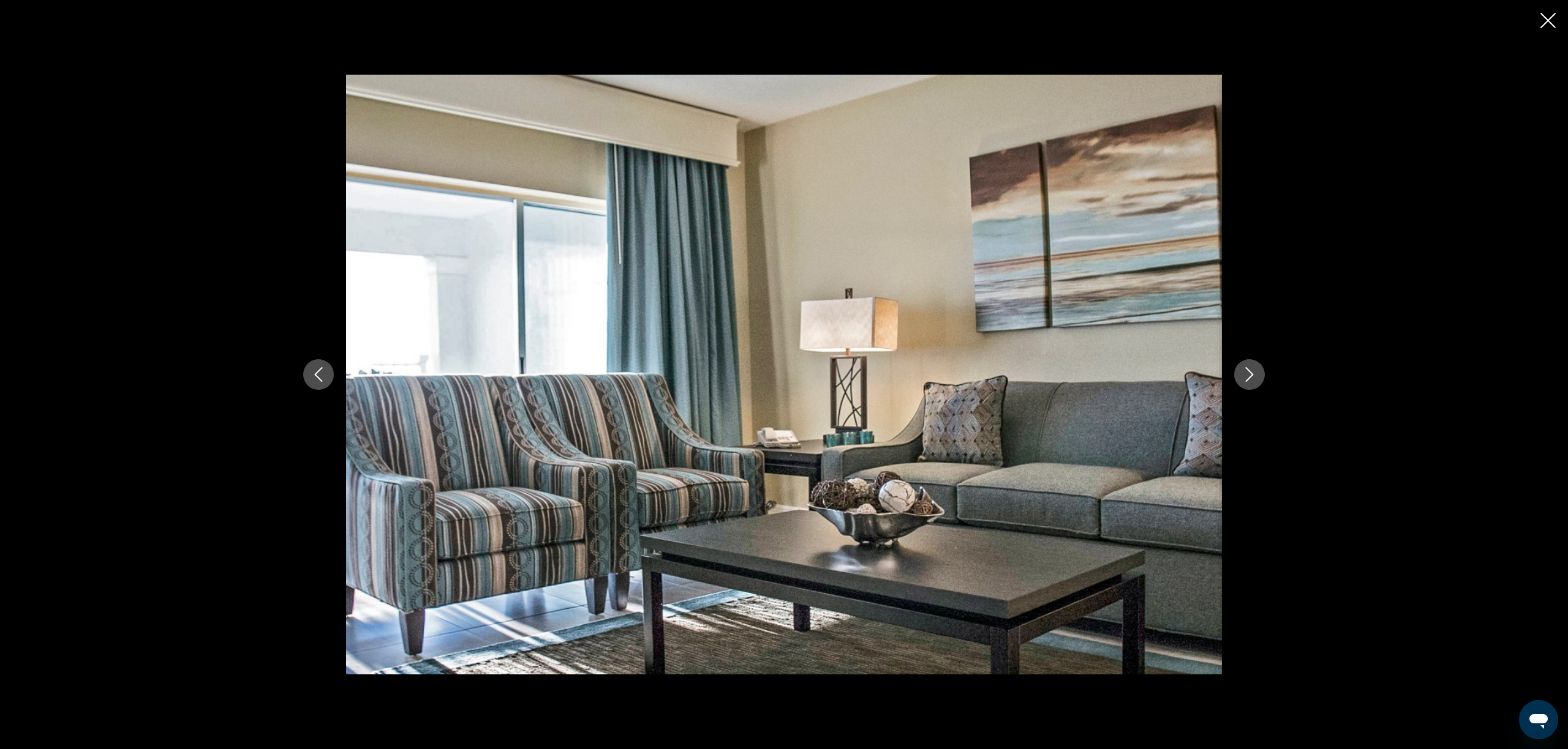
click at [1247, 376] on icon "Next image" at bounding box center [1249, 374] width 15 height 15
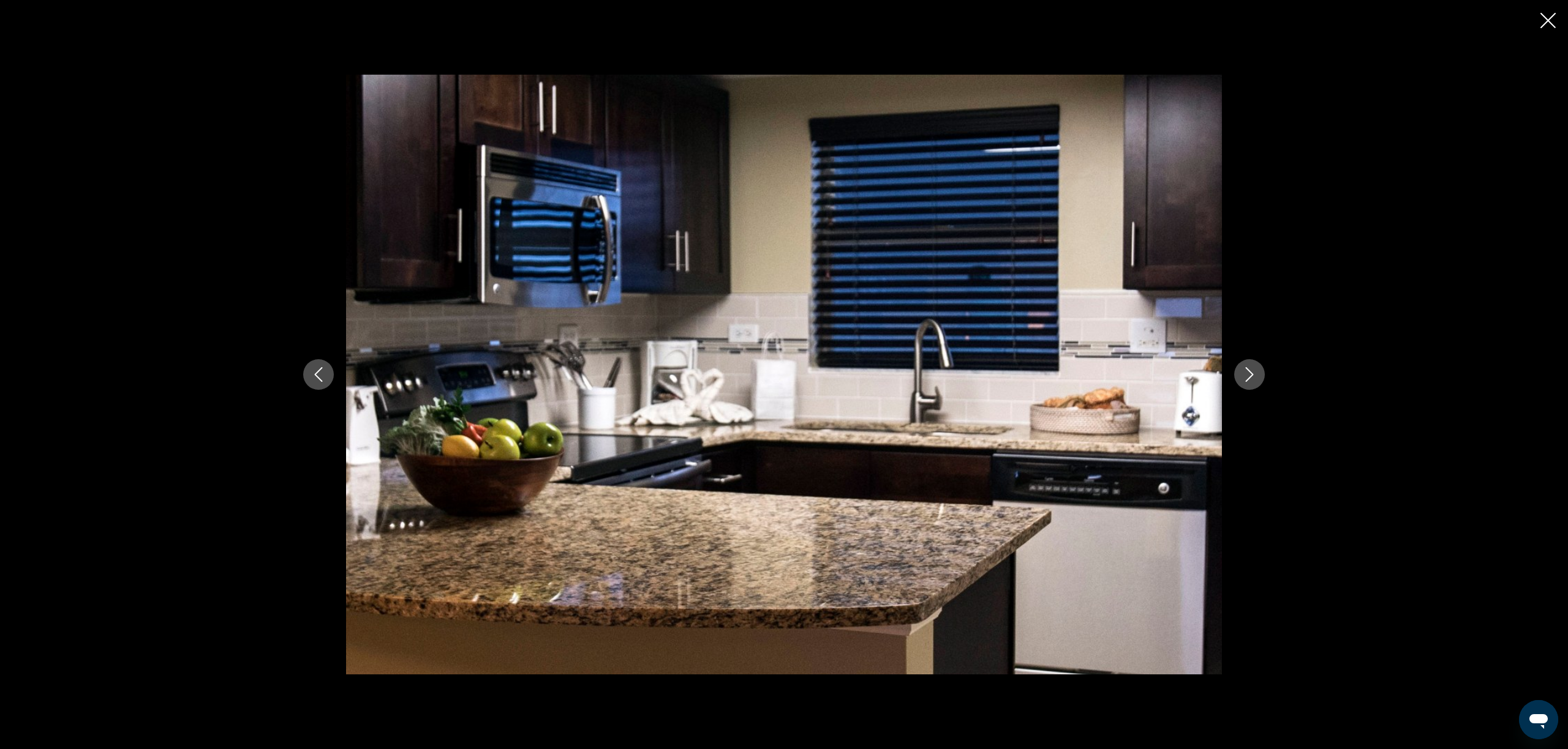
click at [1247, 376] on icon "Next image" at bounding box center [1249, 374] width 15 height 15
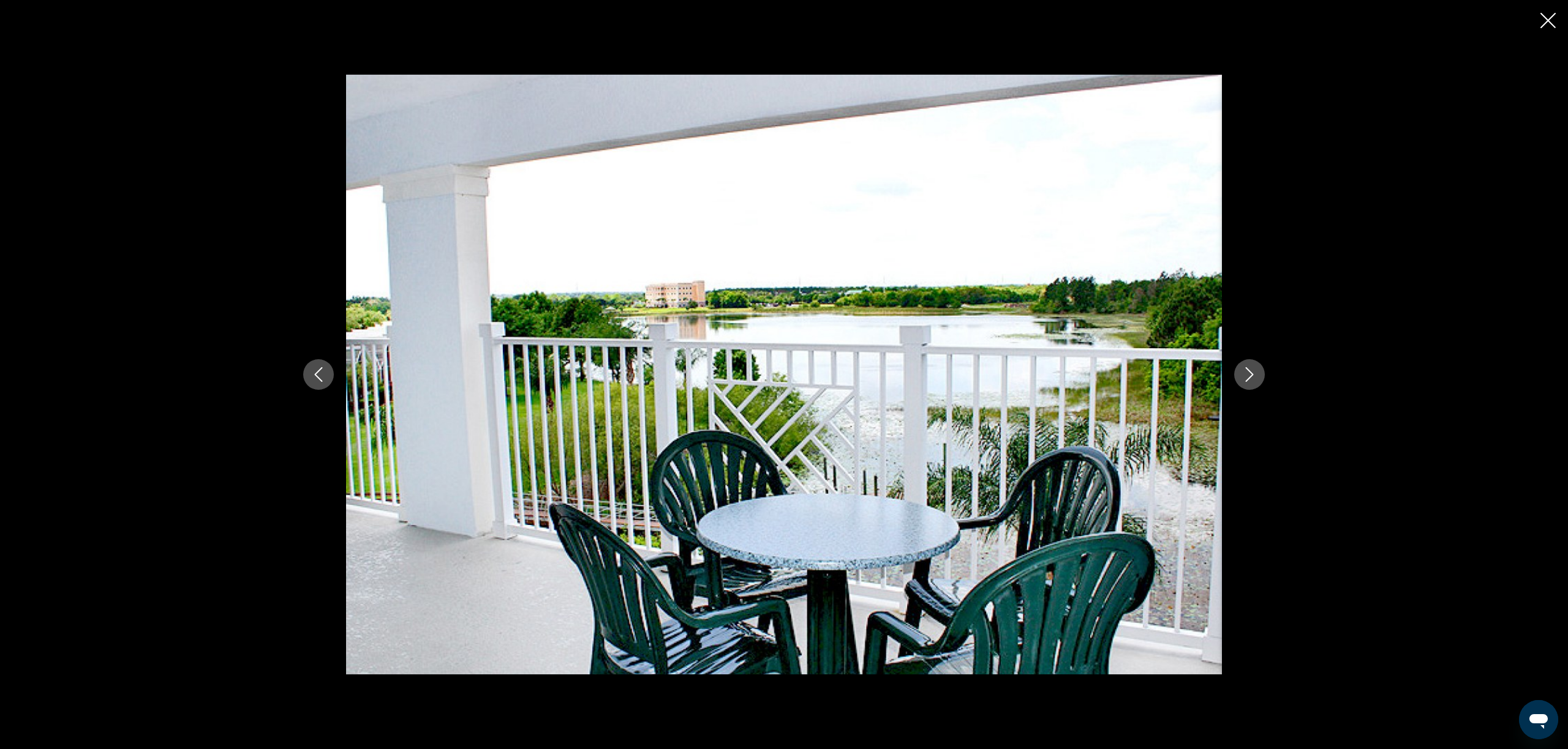
click at [1247, 376] on icon "Next image" at bounding box center [1249, 374] width 15 height 15
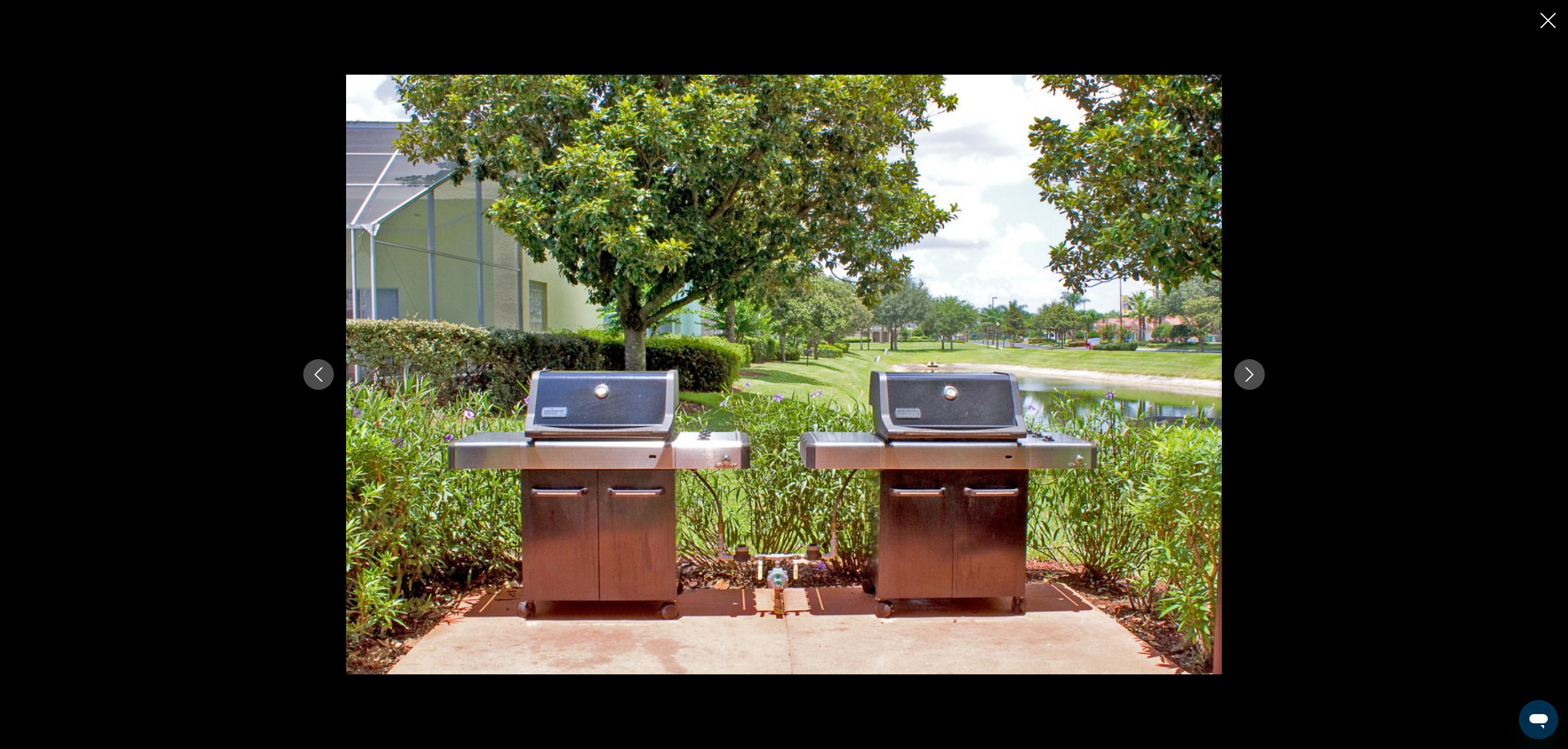
click at [1247, 376] on icon "Next image" at bounding box center [1249, 374] width 15 height 15
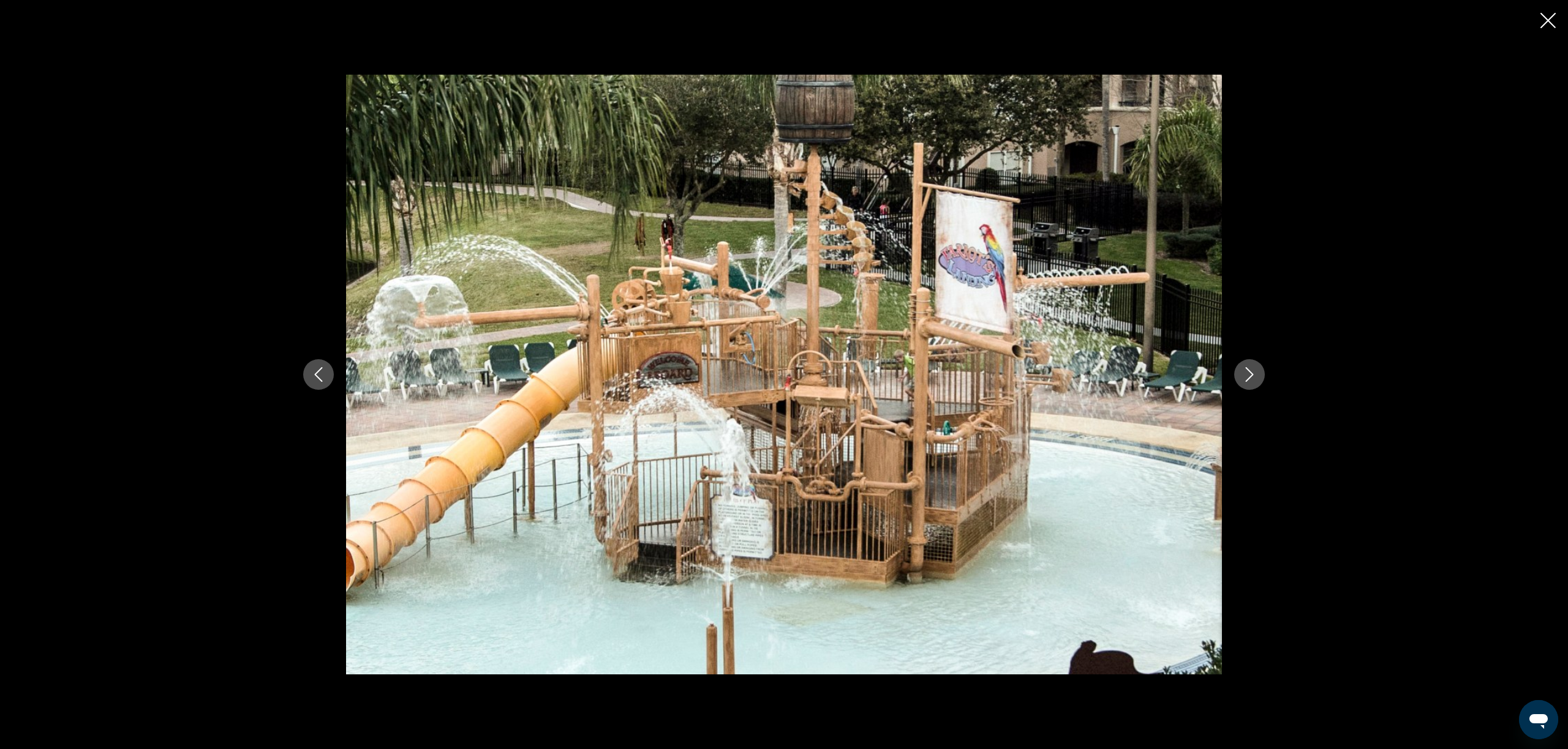
click at [1247, 376] on icon "Next image" at bounding box center [1249, 374] width 15 height 15
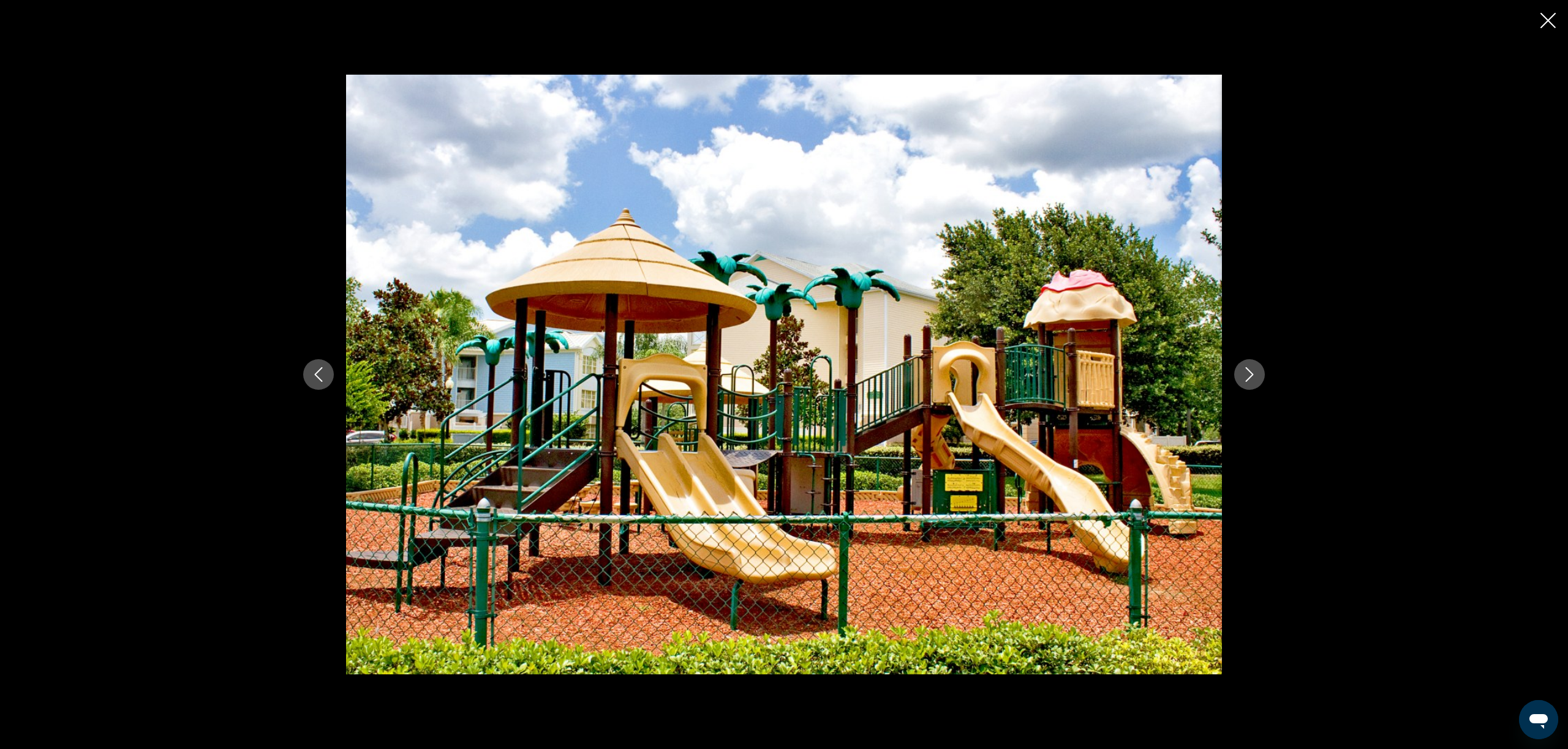
click at [1247, 376] on icon "Next image" at bounding box center [1249, 374] width 15 height 15
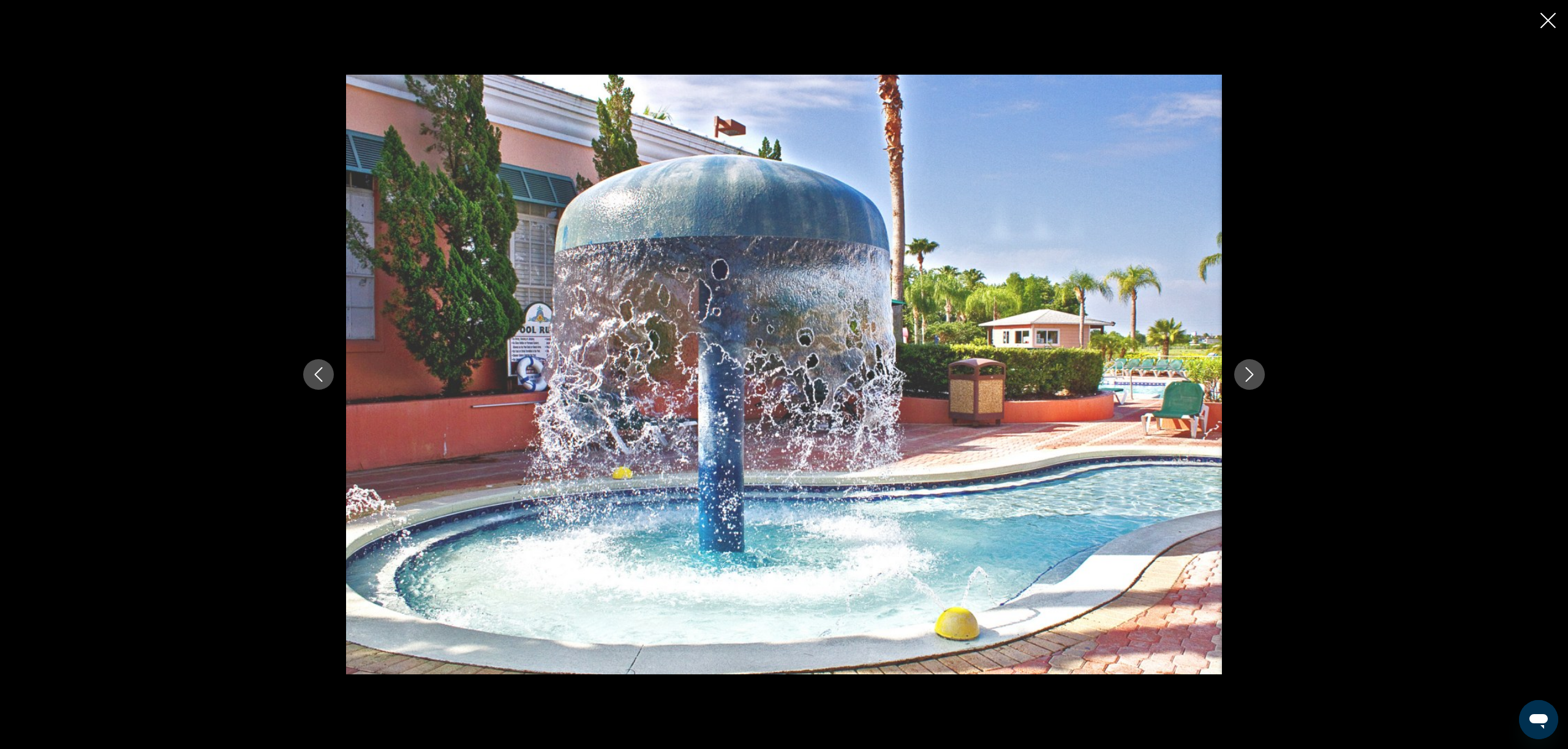
click at [1247, 376] on icon "Next image" at bounding box center [1249, 374] width 15 height 15
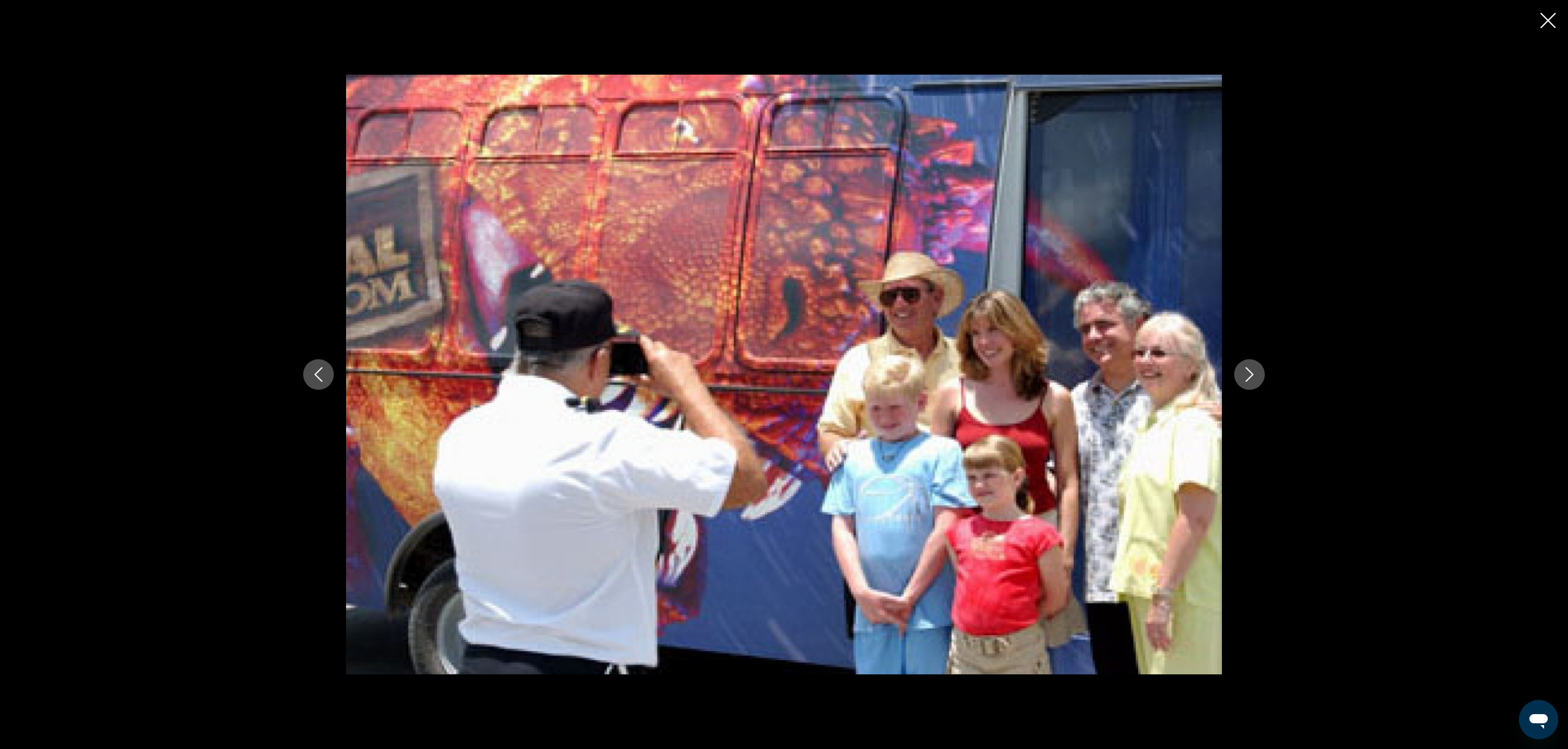
click at [1247, 376] on icon "Next image" at bounding box center [1249, 374] width 15 height 15
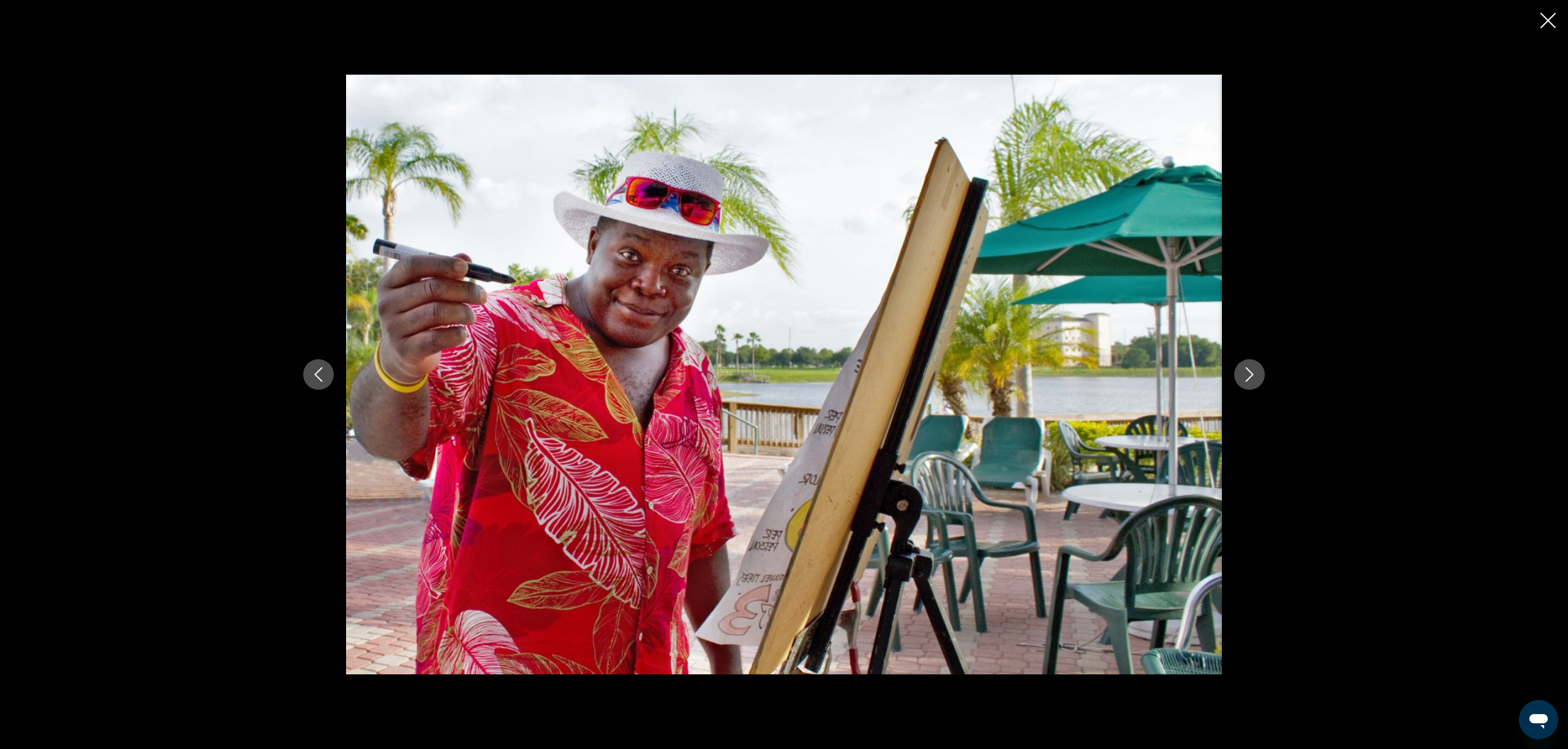
click at [1247, 376] on icon "Next image" at bounding box center [1249, 374] width 15 height 15
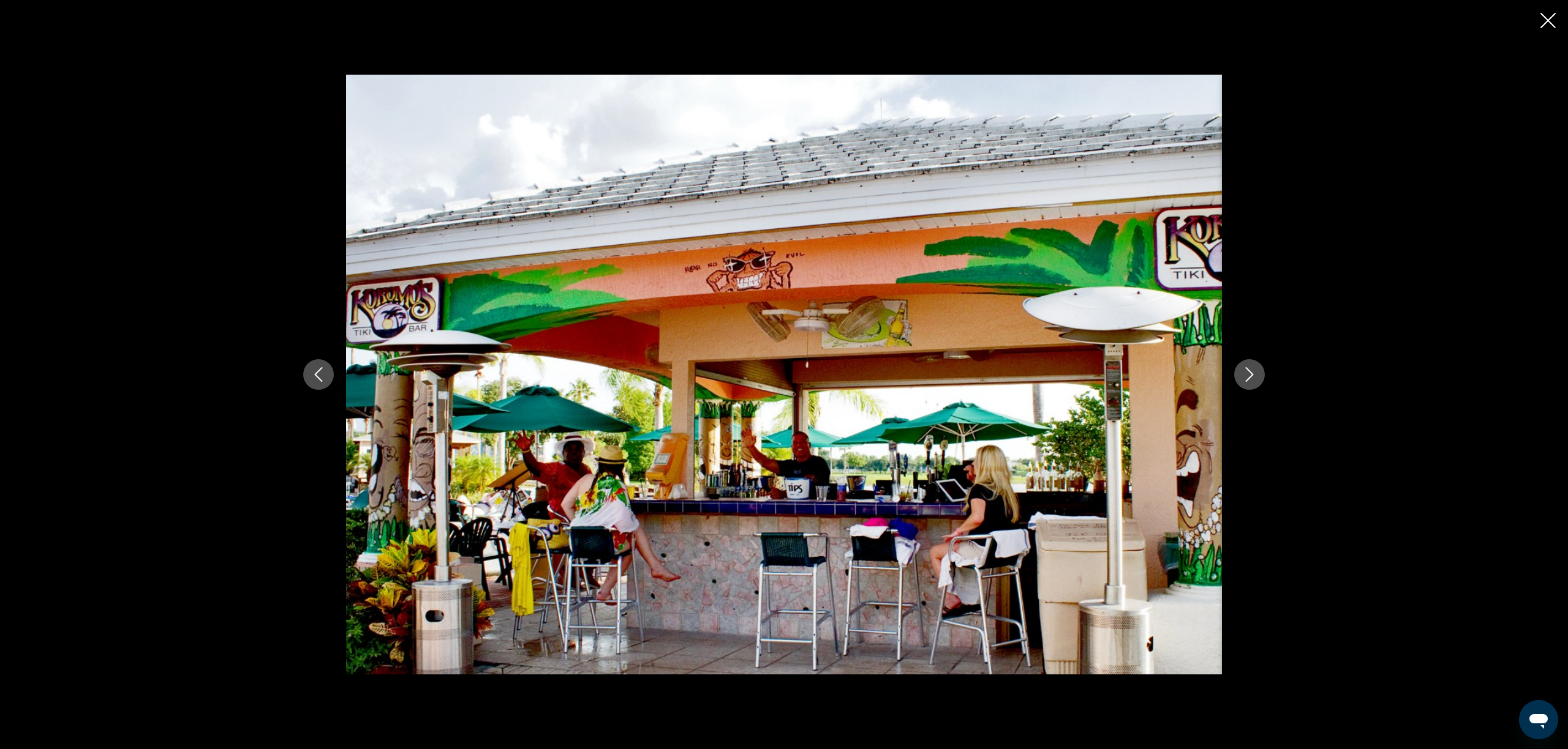
click at [1247, 376] on icon "Next image" at bounding box center [1249, 374] width 15 height 15
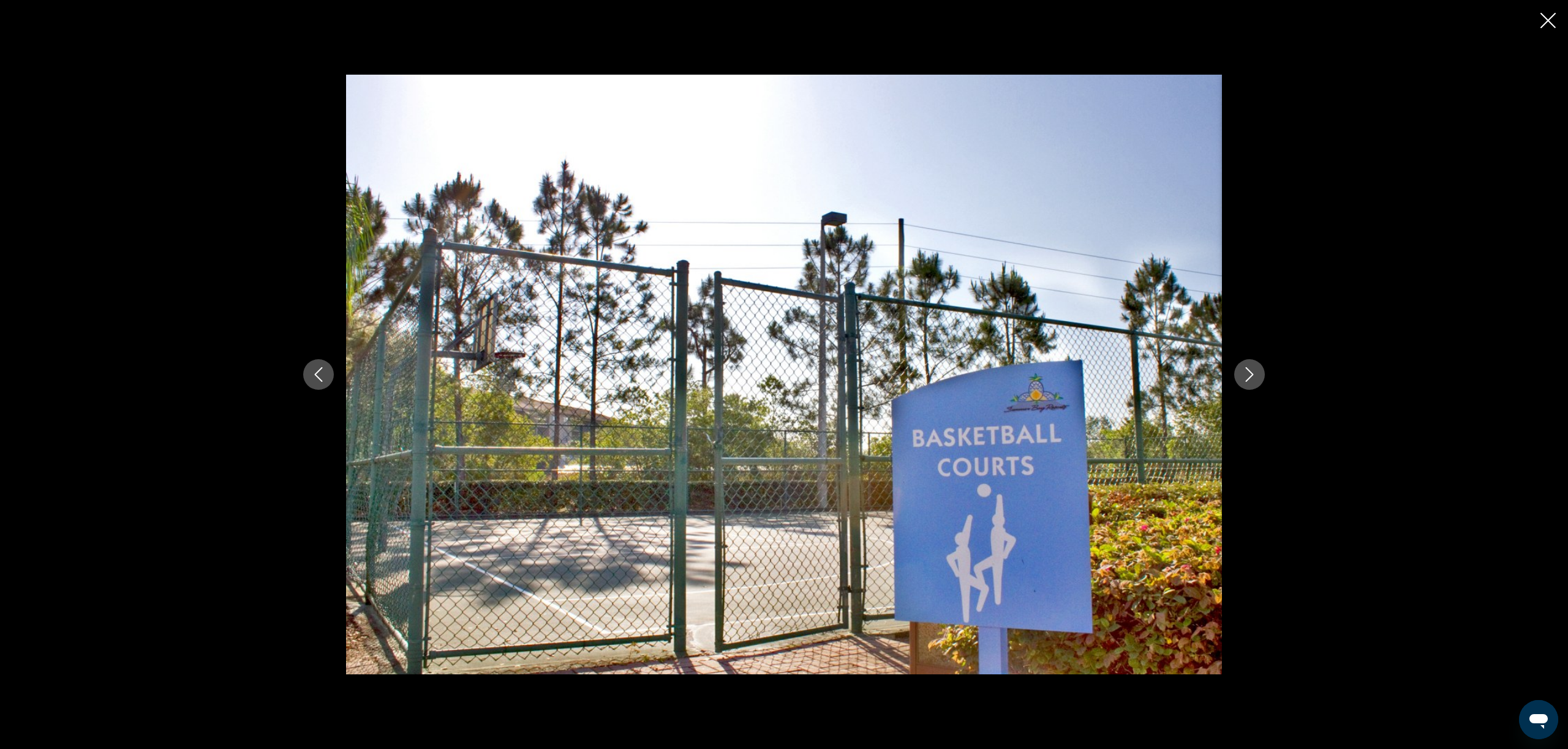
click at [1247, 376] on icon "Next image" at bounding box center [1249, 374] width 15 height 15
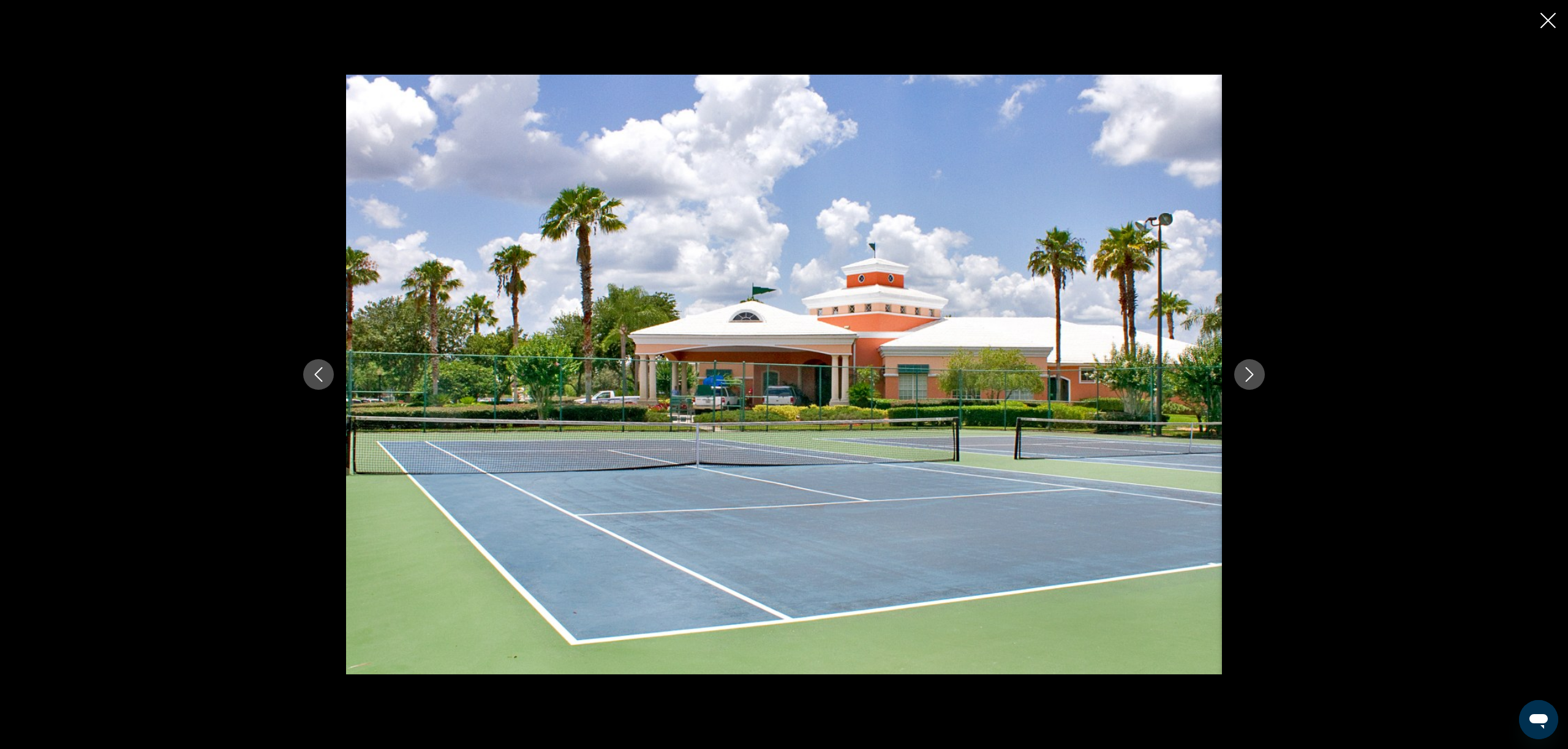
click at [1247, 376] on icon "Next image" at bounding box center [1249, 374] width 15 height 15
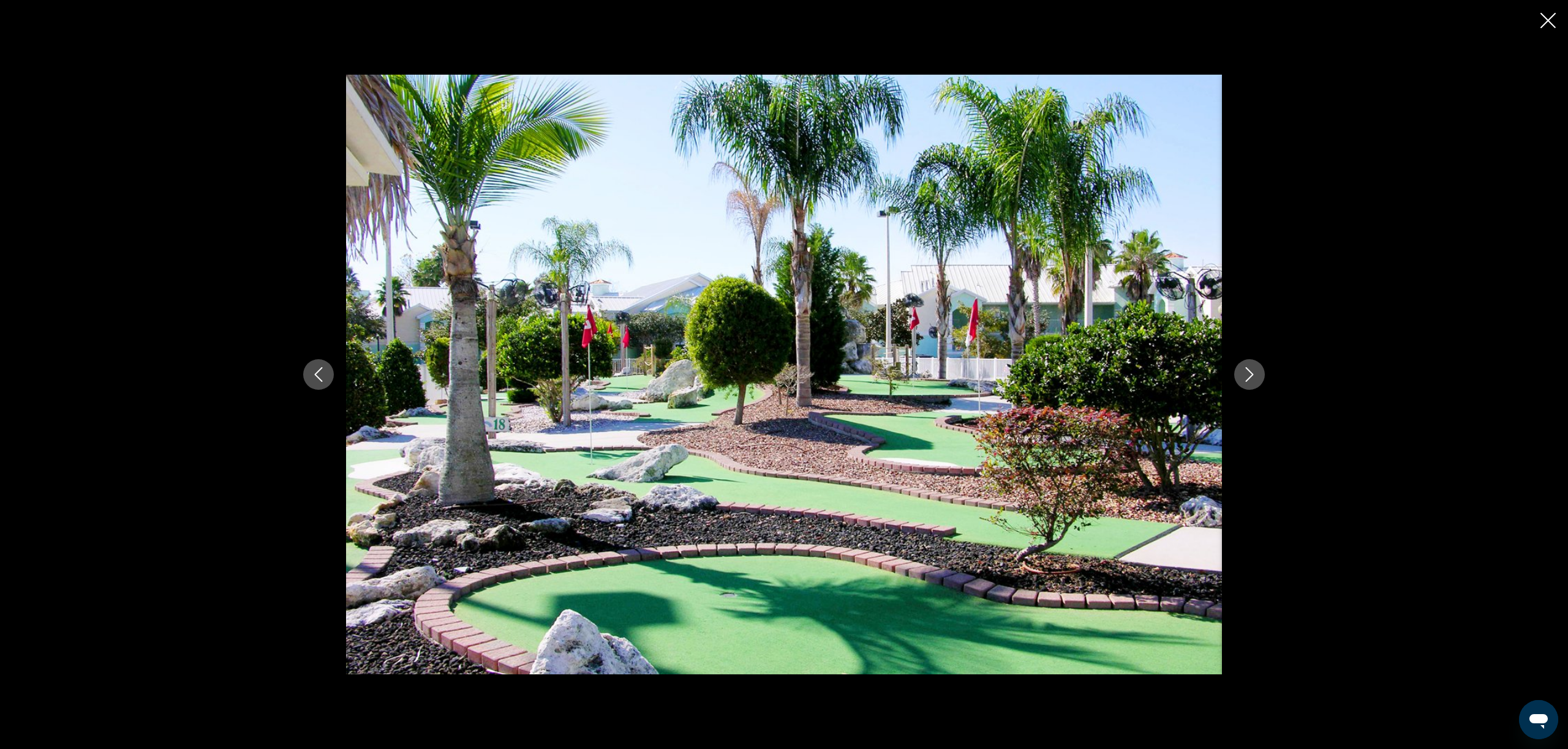
click at [1247, 376] on icon "Next image" at bounding box center [1249, 374] width 15 height 15
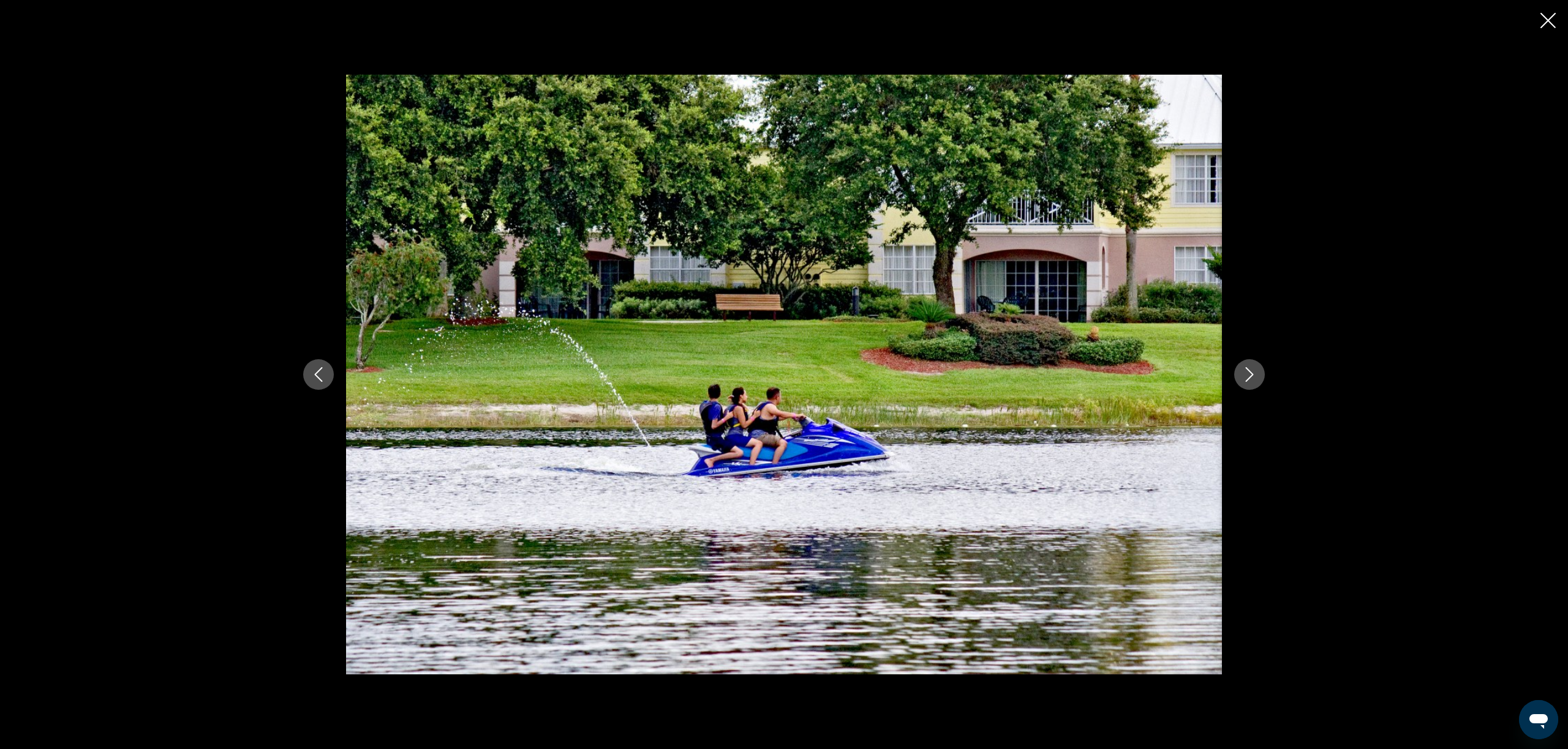
click at [1247, 376] on icon "Next image" at bounding box center [1249, 374] width 15 height 15
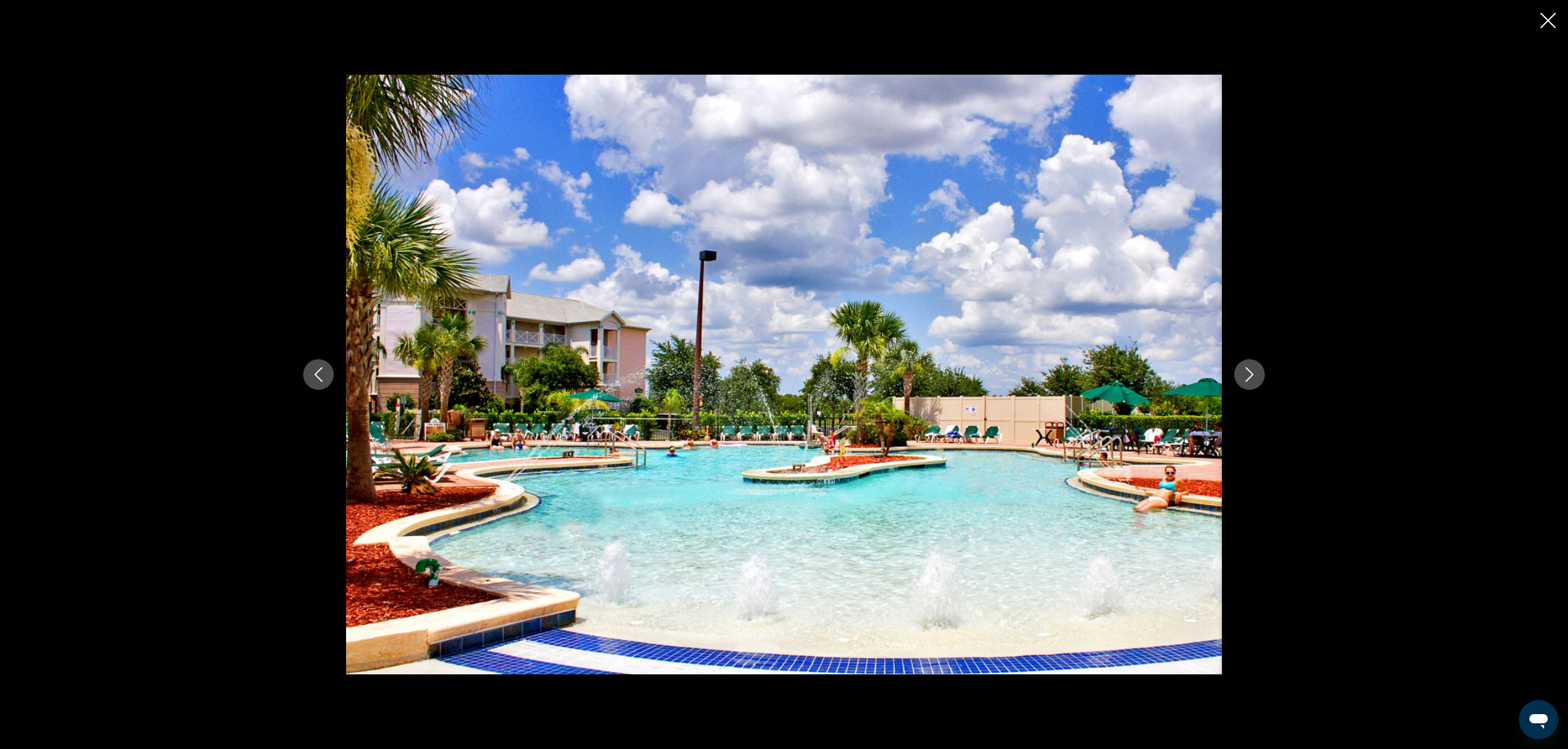
click at [1247, 376] on icon "Next image" at bounding box center [1249, 374] width 15 height 15
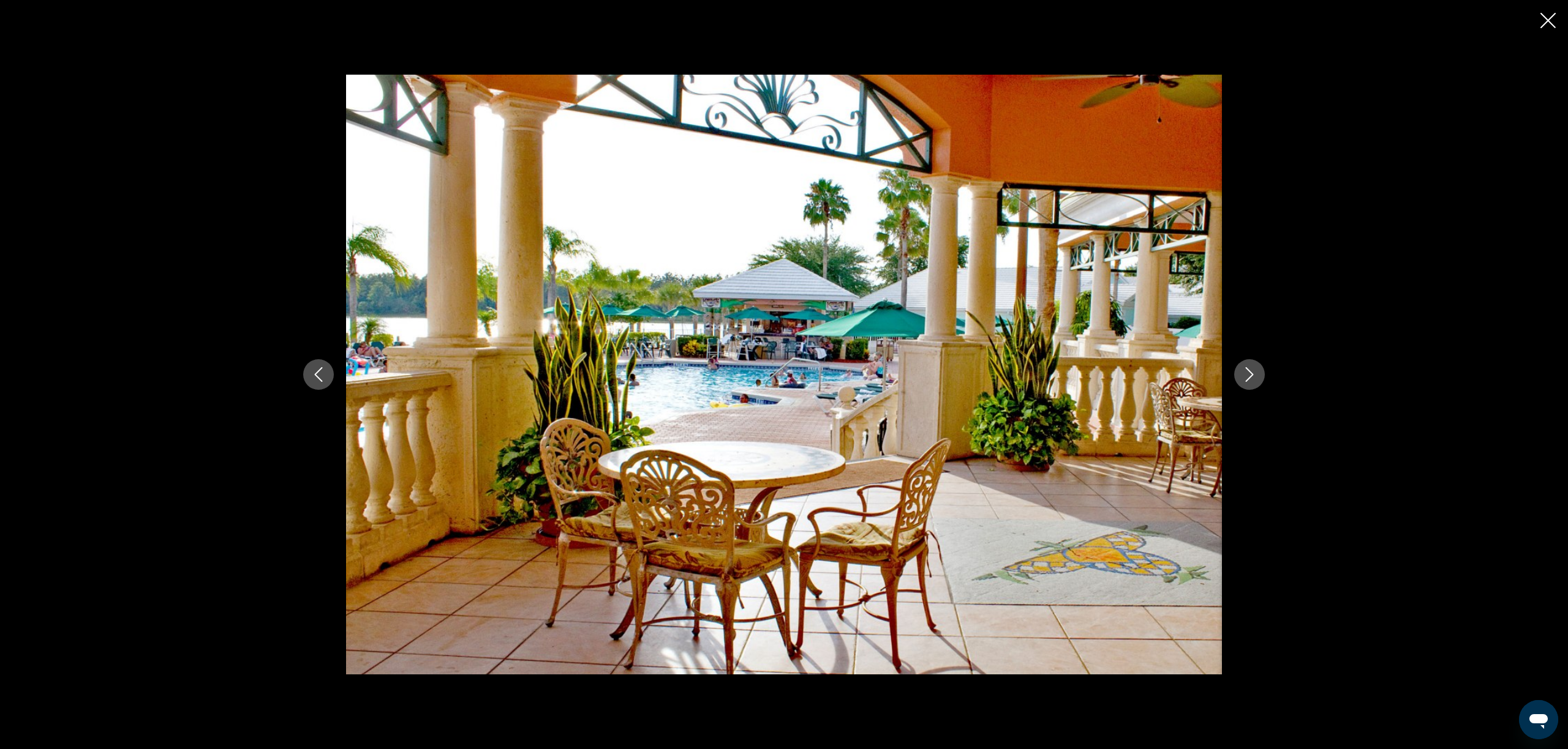
click at [1247, 376] on icon "Next image" at bounding box center [1249, 374] width 15 height 15
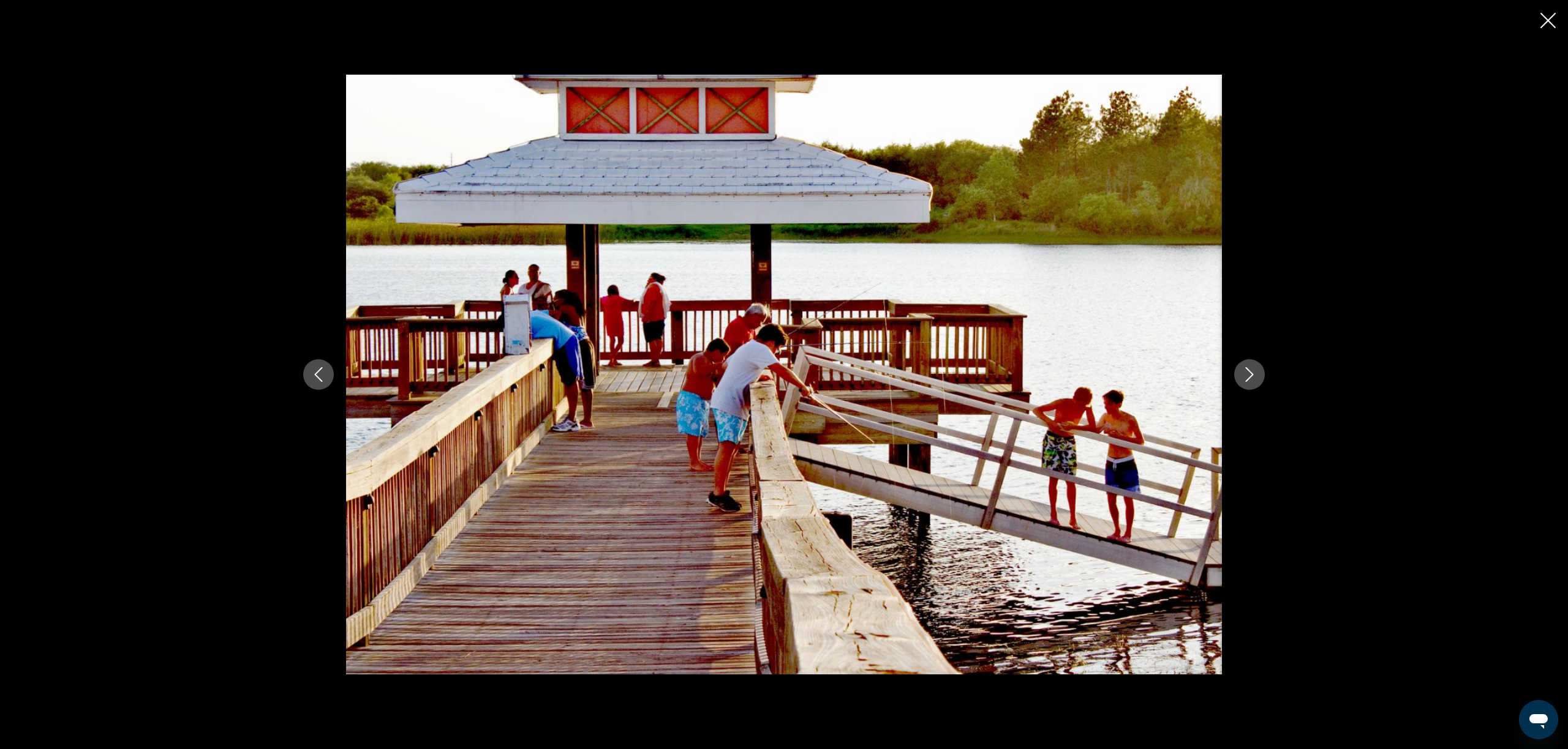
click at [1247, 376] on icon "Next image" at bounding box center [1249, 374] width 15 height 15
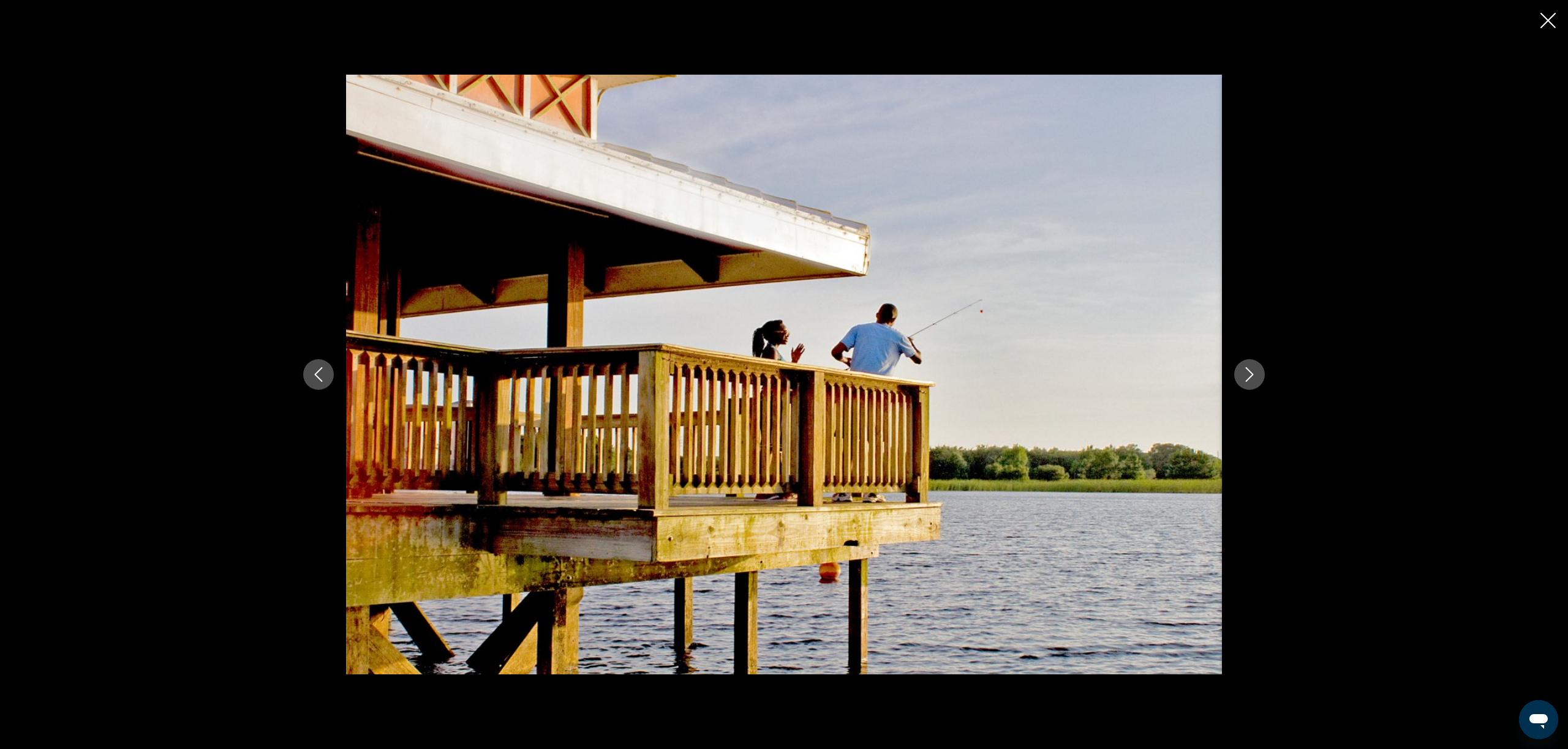
click at [1247, 376] on icon "Next image" at bounding box center [1249, 374] width 15 height 15
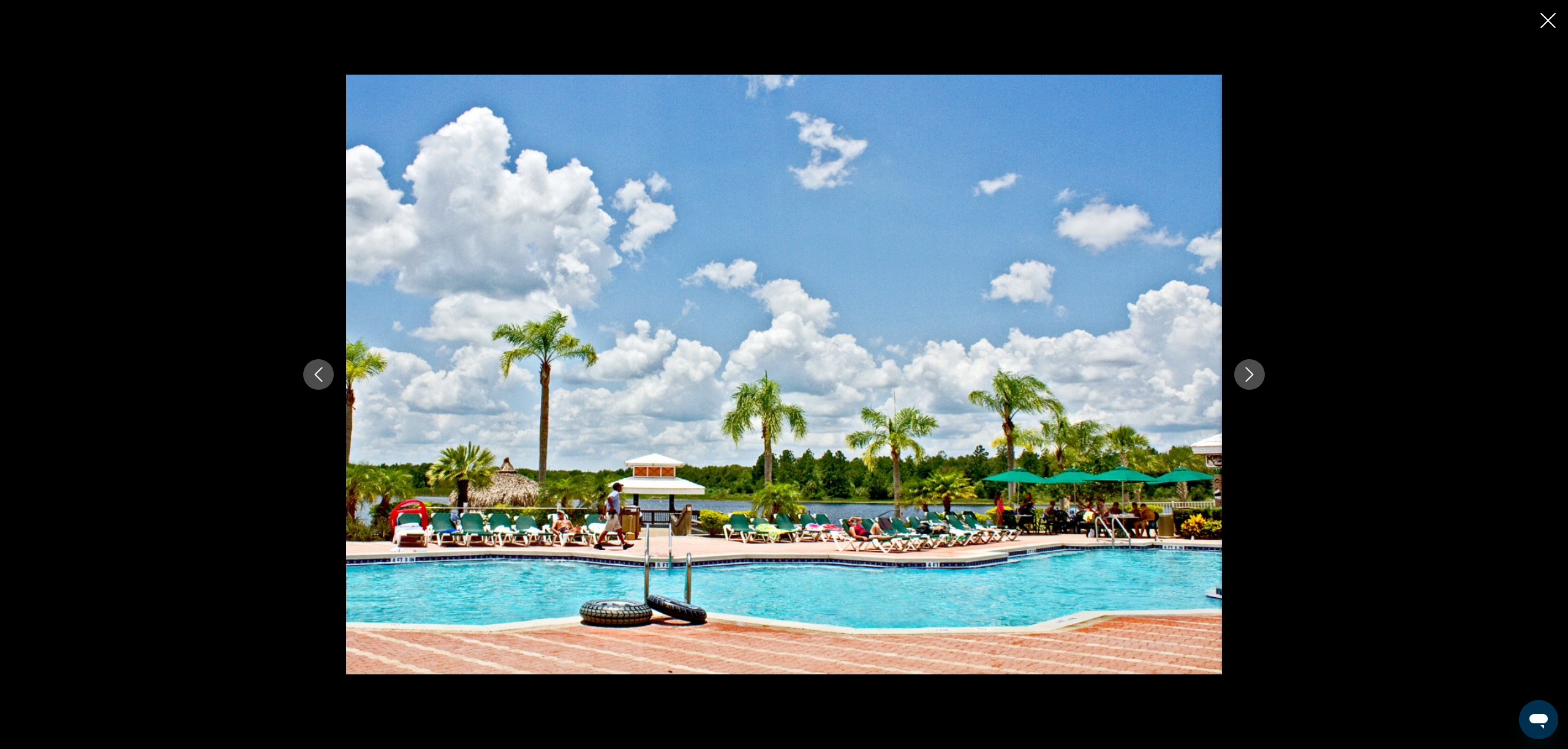
click at [1247, 376] on icon "Next image" at bounding box center [1249, 374] width 15 height 15
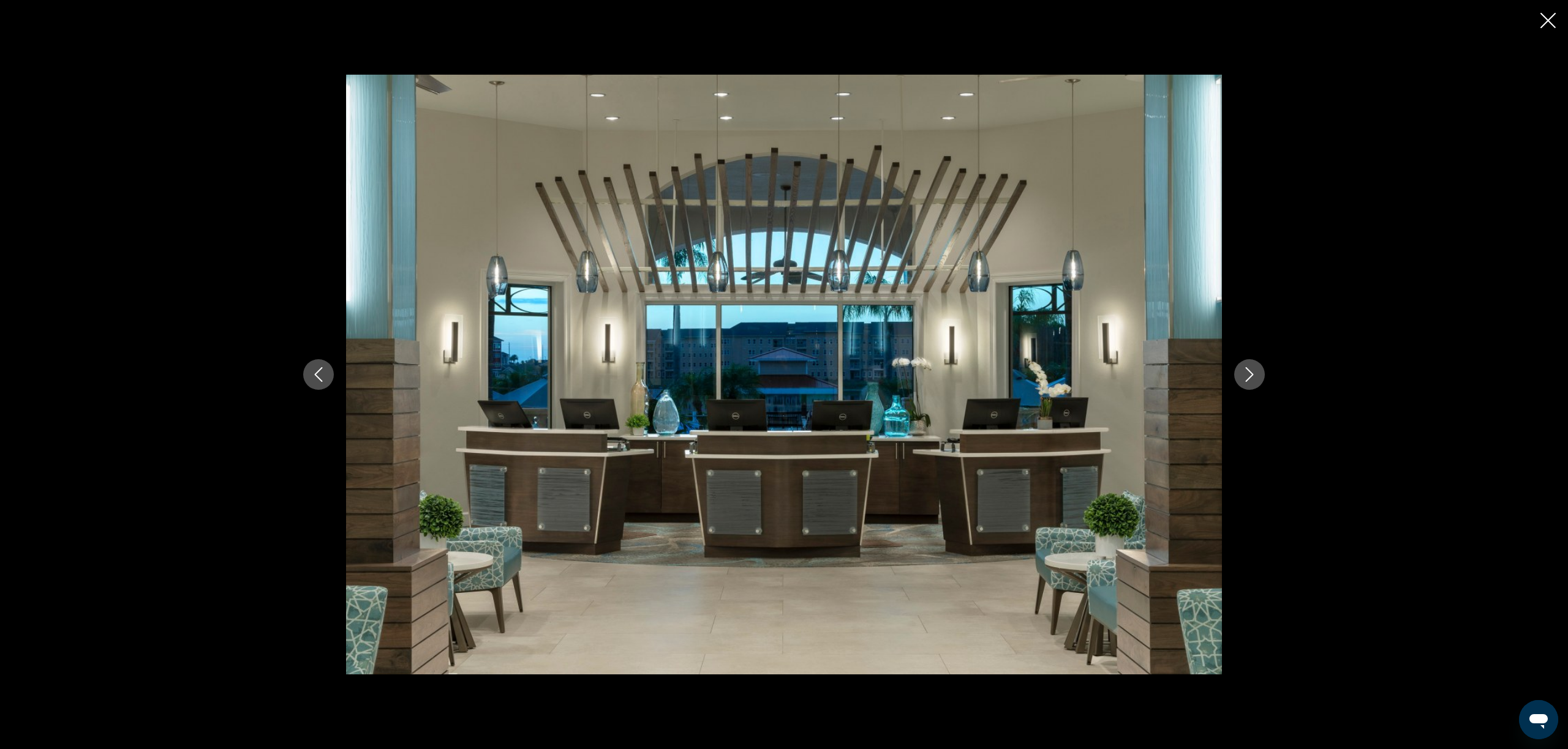
click at [1247, 376] on icon "Next image" at bounding box center [1249, 374] width 15 height 15
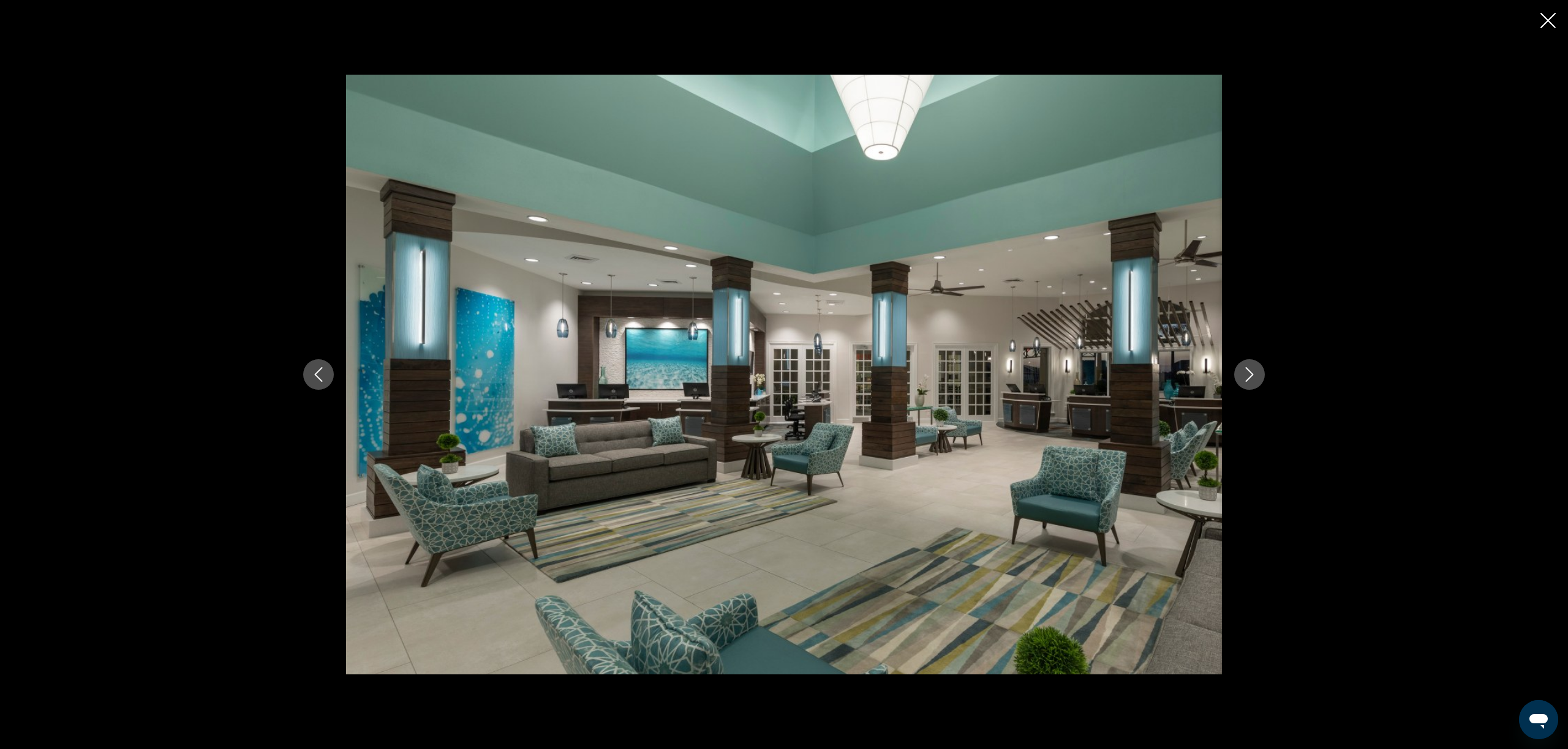
click at [1247, 376] on icon "Next image" at bounding box center [1249, 374] width 15 height 15
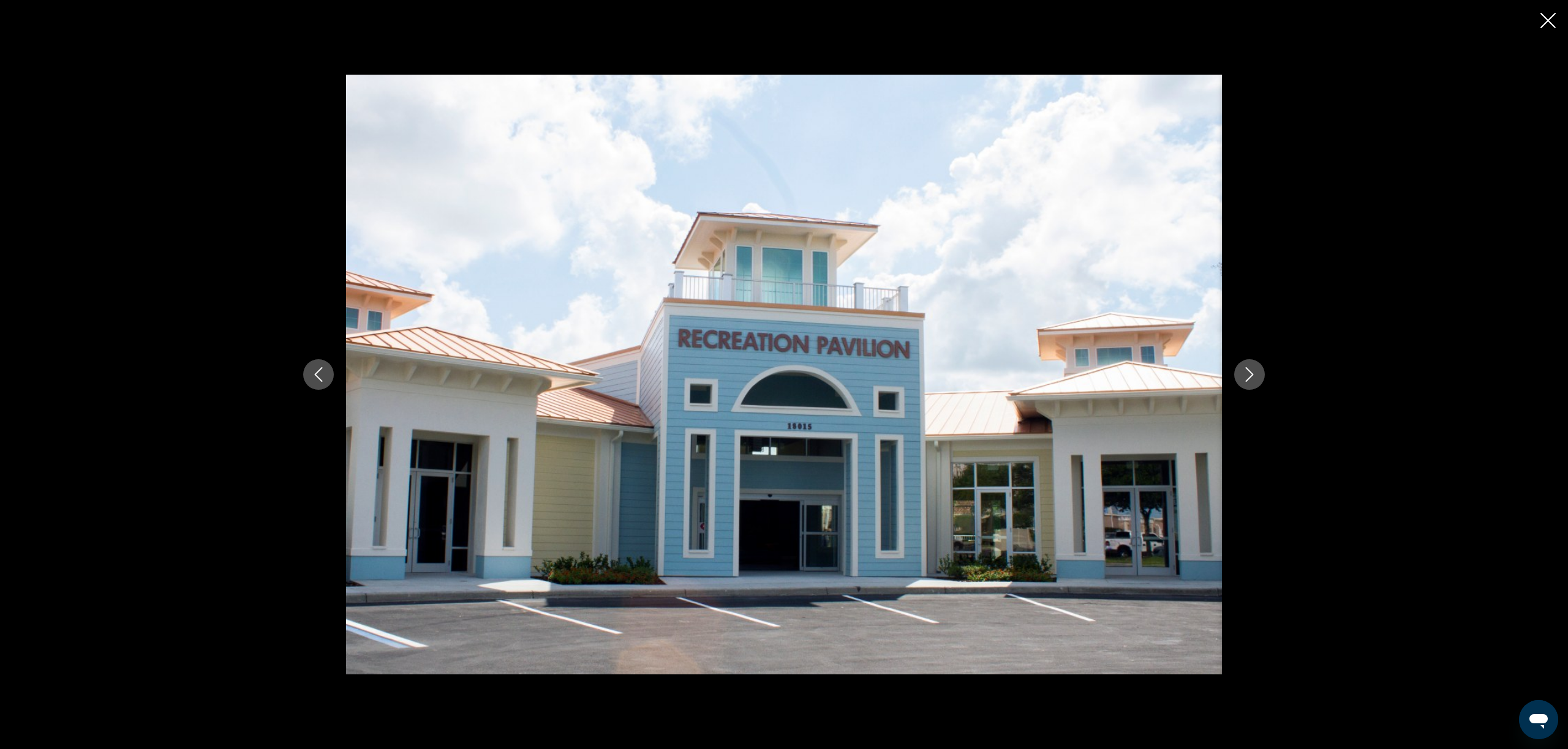
click at [1247, 376] on icon "Next image" at bounding box center [1249, 374] width 15 height 15
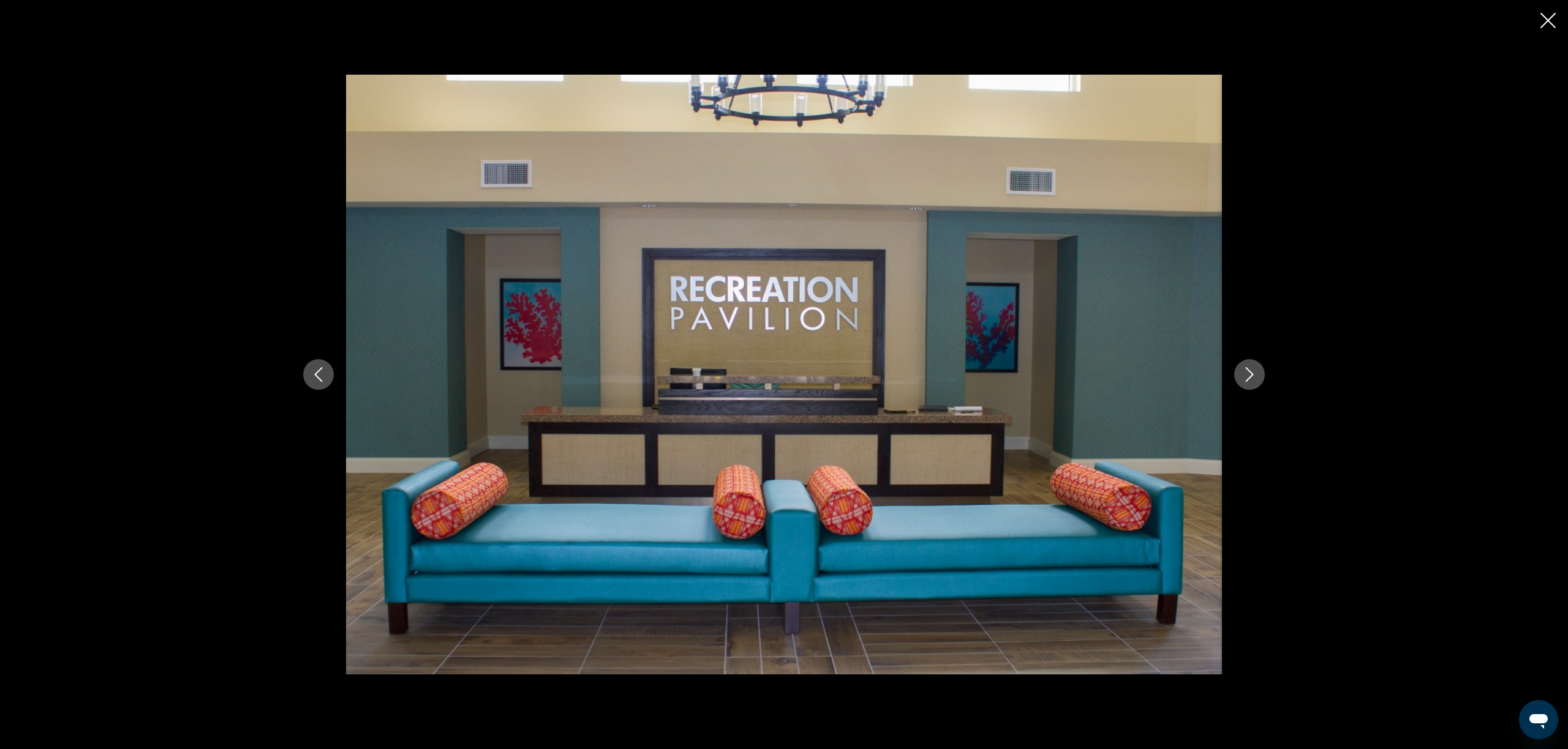
click at [1247, 376] on icon "Next image" at bounding box center [1249, 374] width 15 height 15
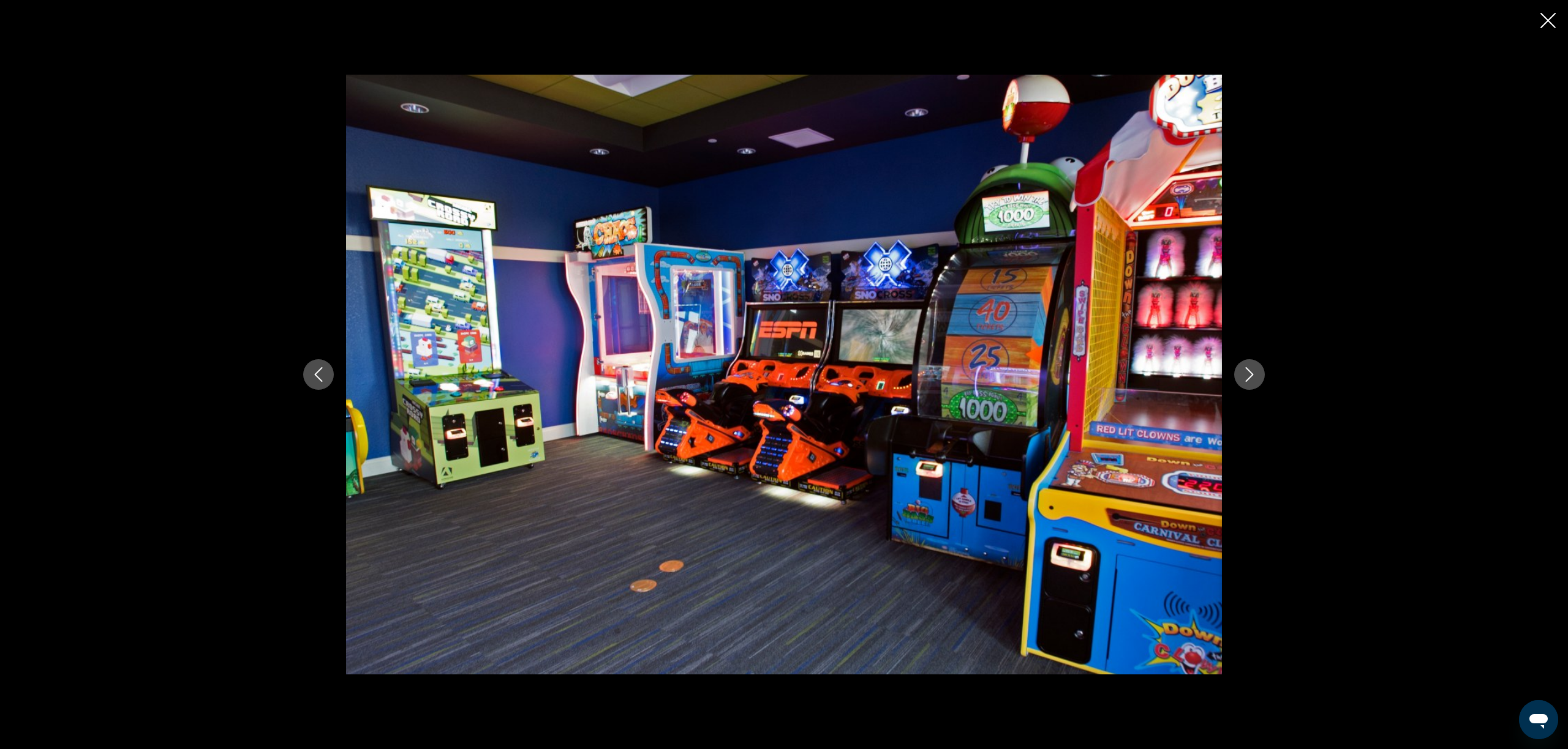
click at [1247, 376] on icon "Next image" at bounding box center [1249, 374] width 15 height 15
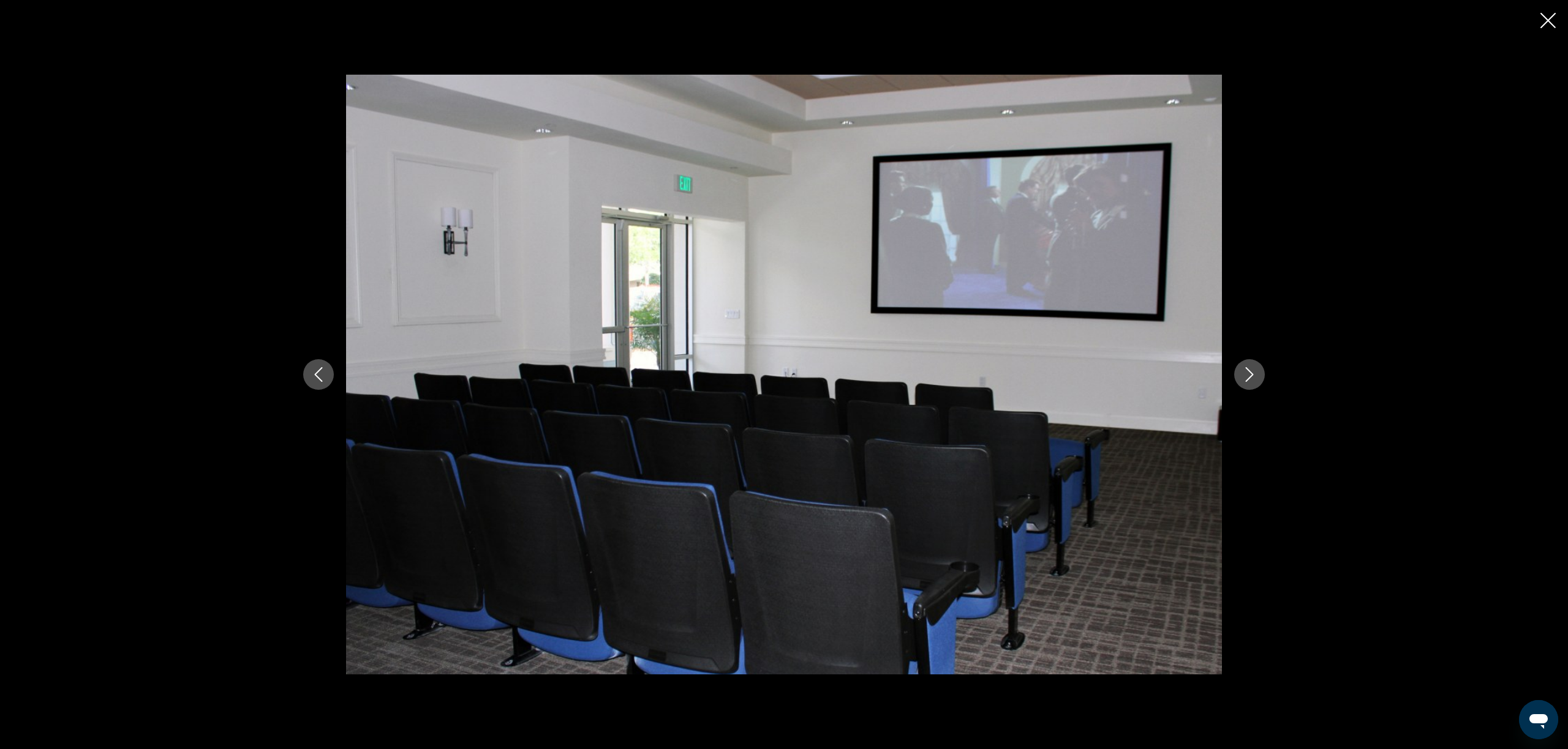
click at [1247, 376] on icon "Next image" at bounding box center [1249, 374] width 15 height 15
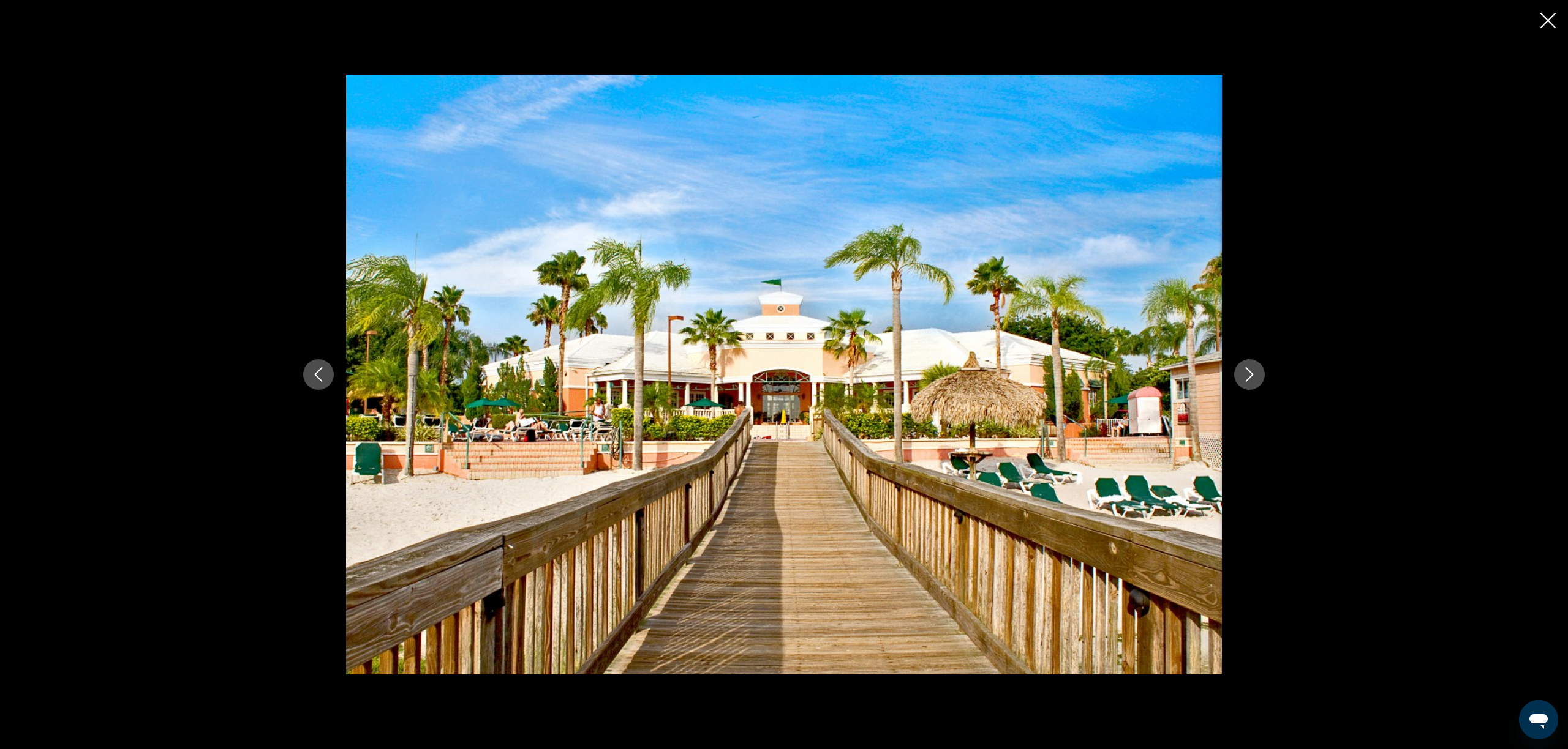
click at [1550, 23] on icon "Close slideshow" at bounding box center [1548, 21] width 15 height 15
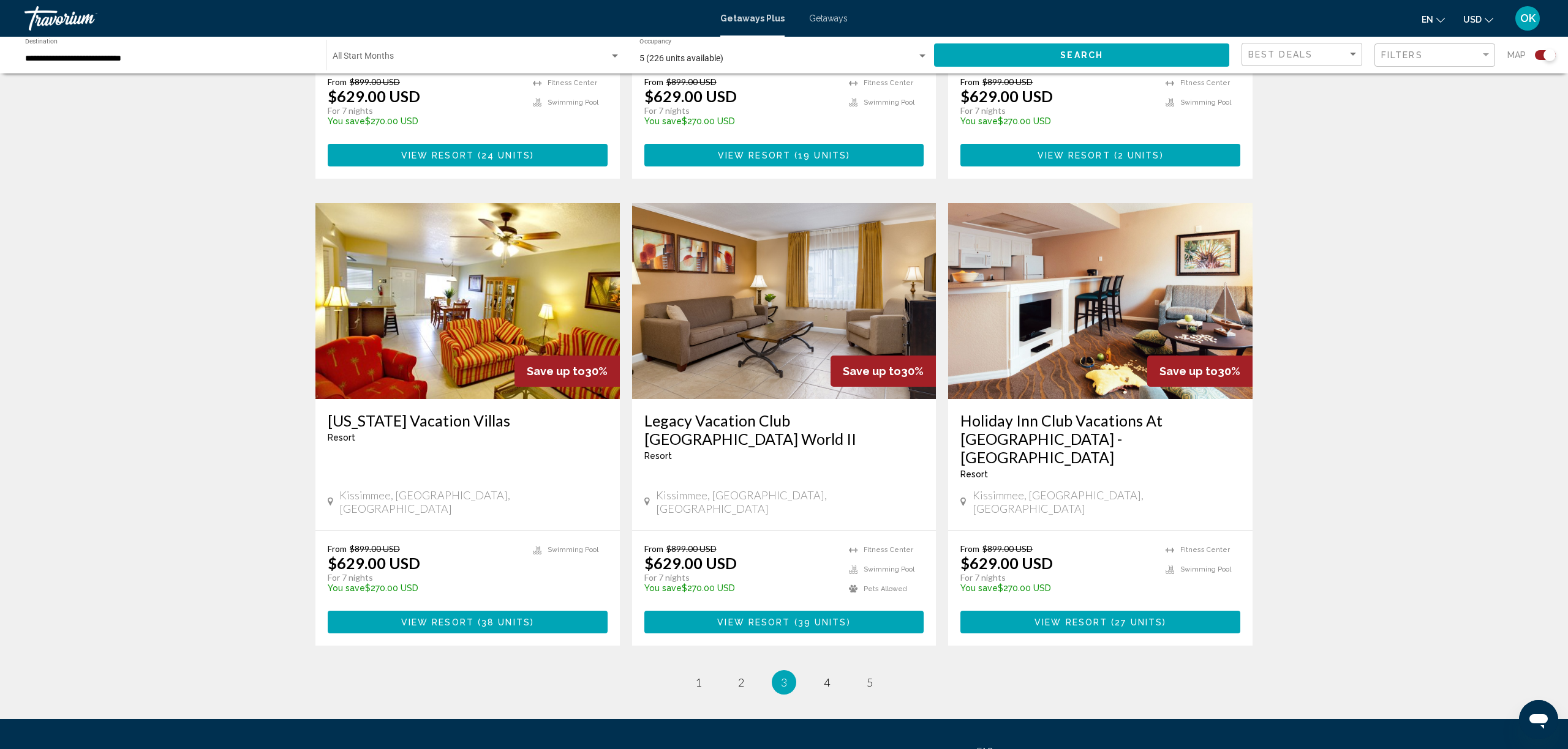
scroll to position [1651, 0]
click at [829, 677] on span "4" at bounding box center [827, 684] width 6 height 14
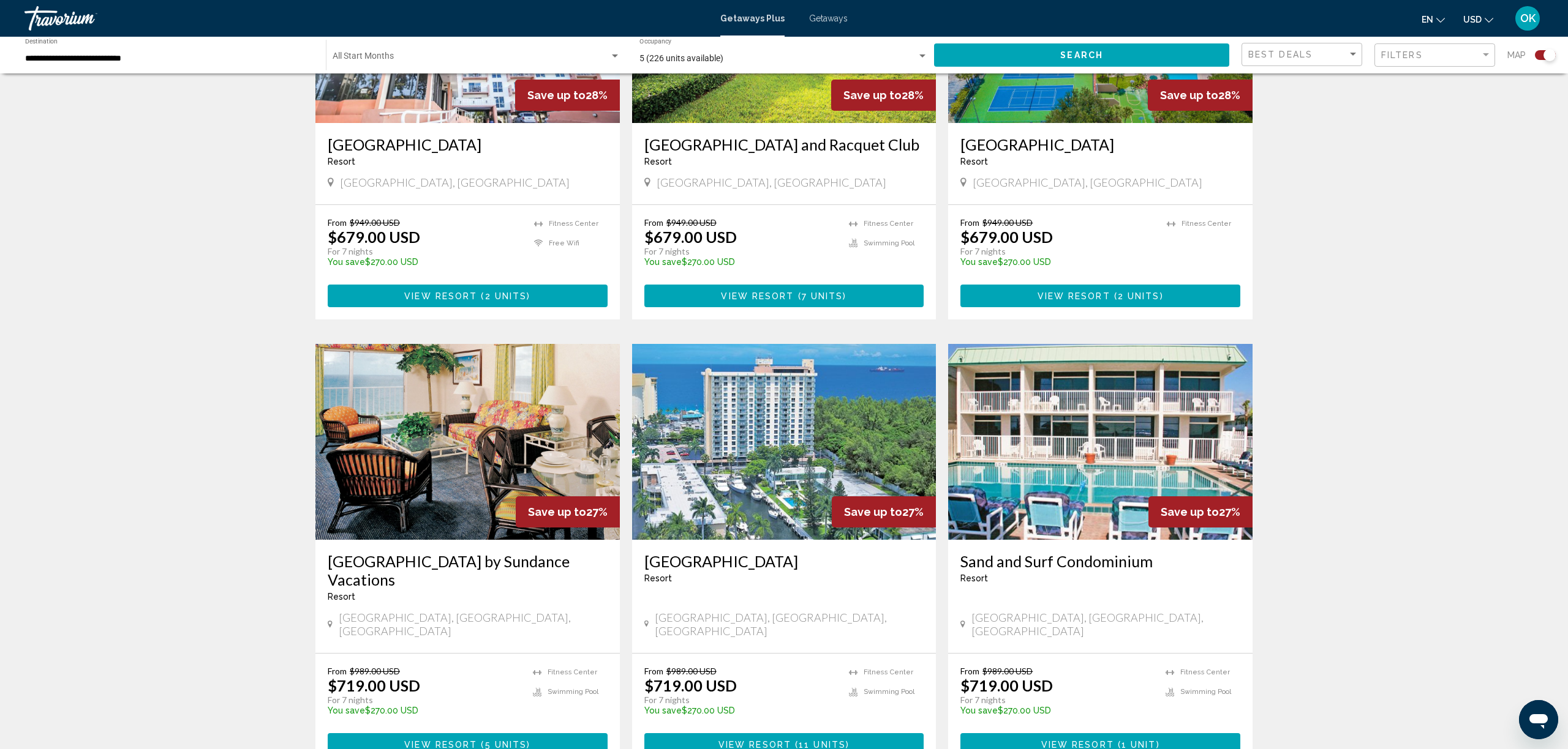
scroll to position [1498, 0]
click at [477, 469] on img "Main content" at bounding box center [467, 441] width 304 height 196
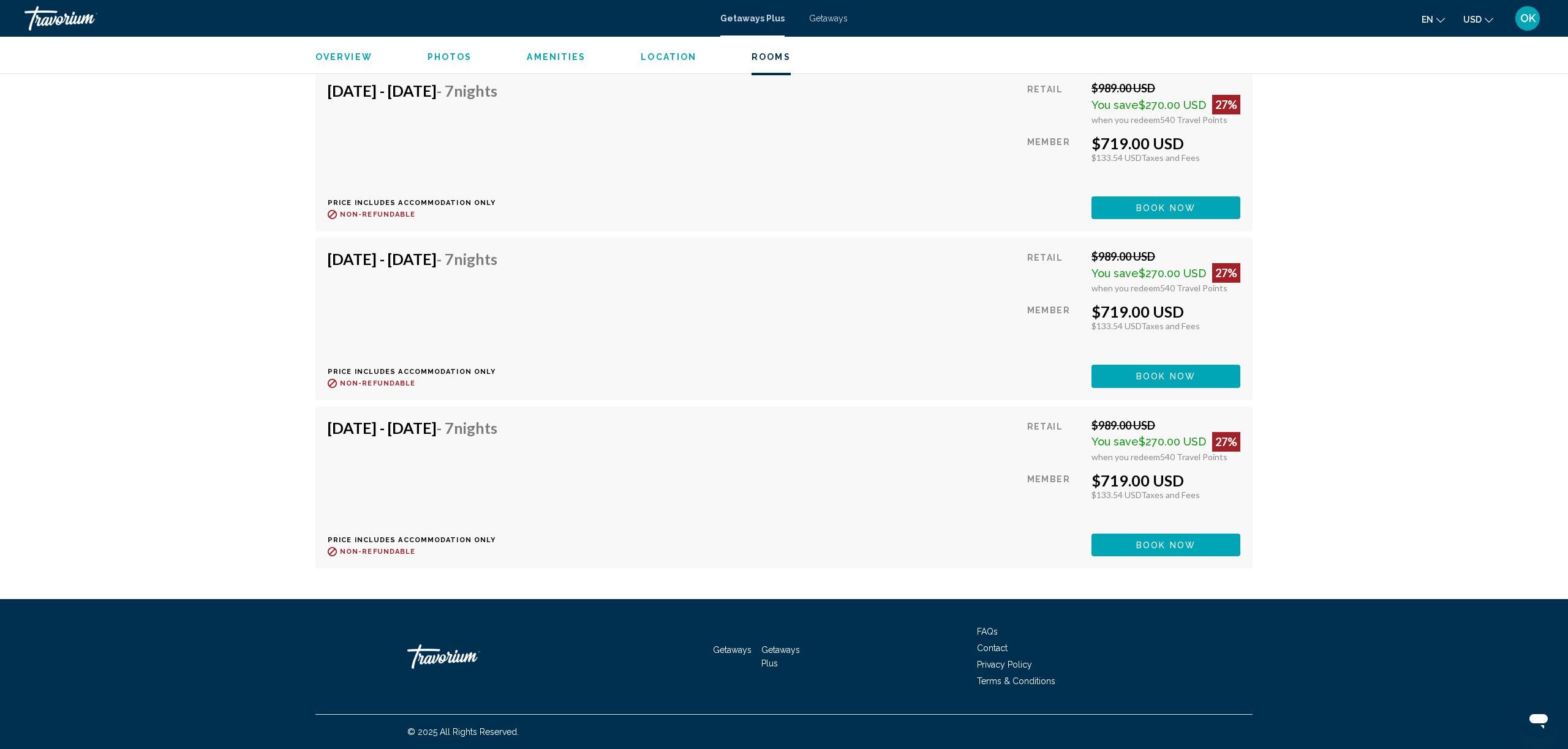
scroll to position [2782, 0]
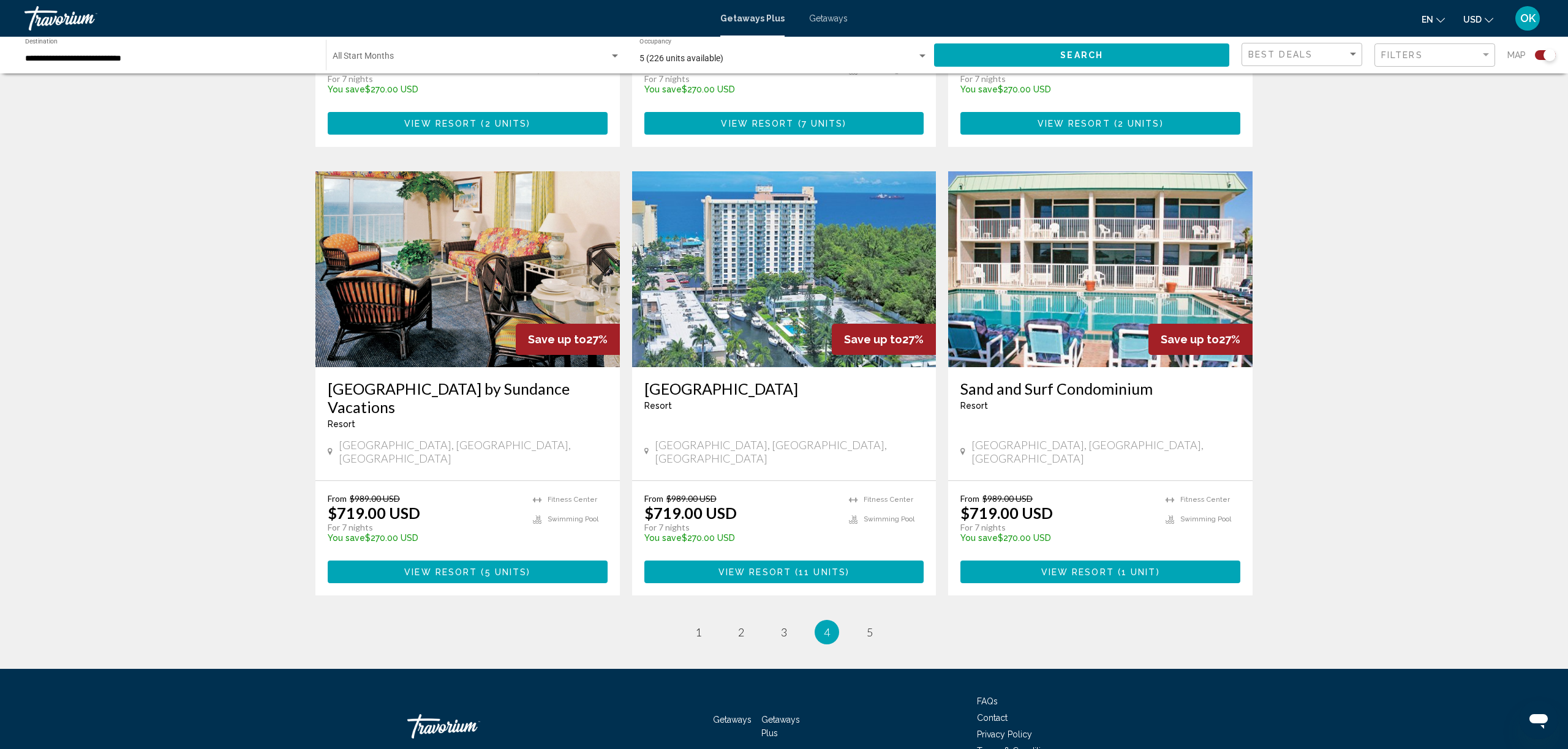
scroll to position [1669, 0]
click at [872, 626] on span "5" at bounding box center [870, 633] width 6 height 14
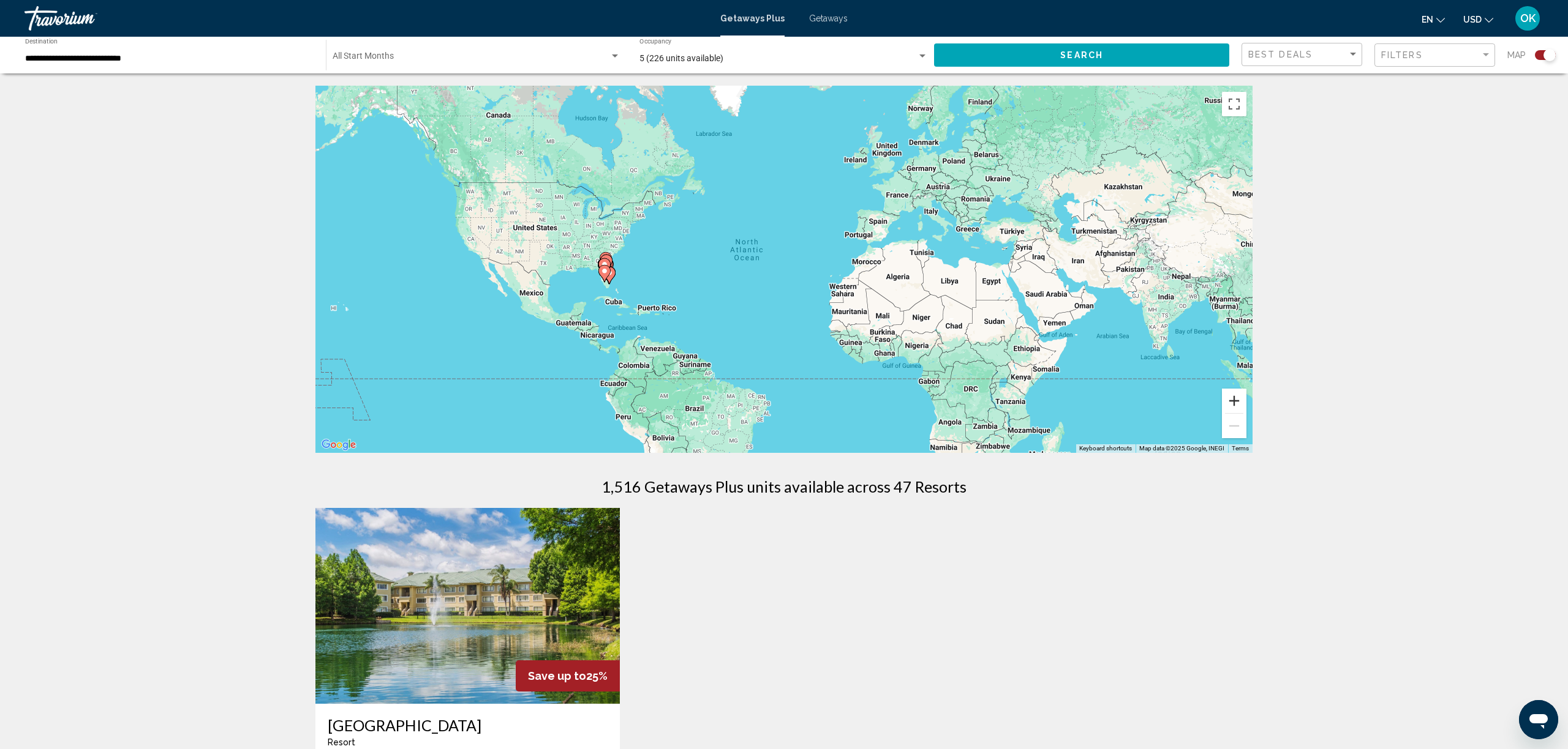
click at [1236, 401] on button "Zoom in" at bounding box center [1234, 401] width 25 height 25
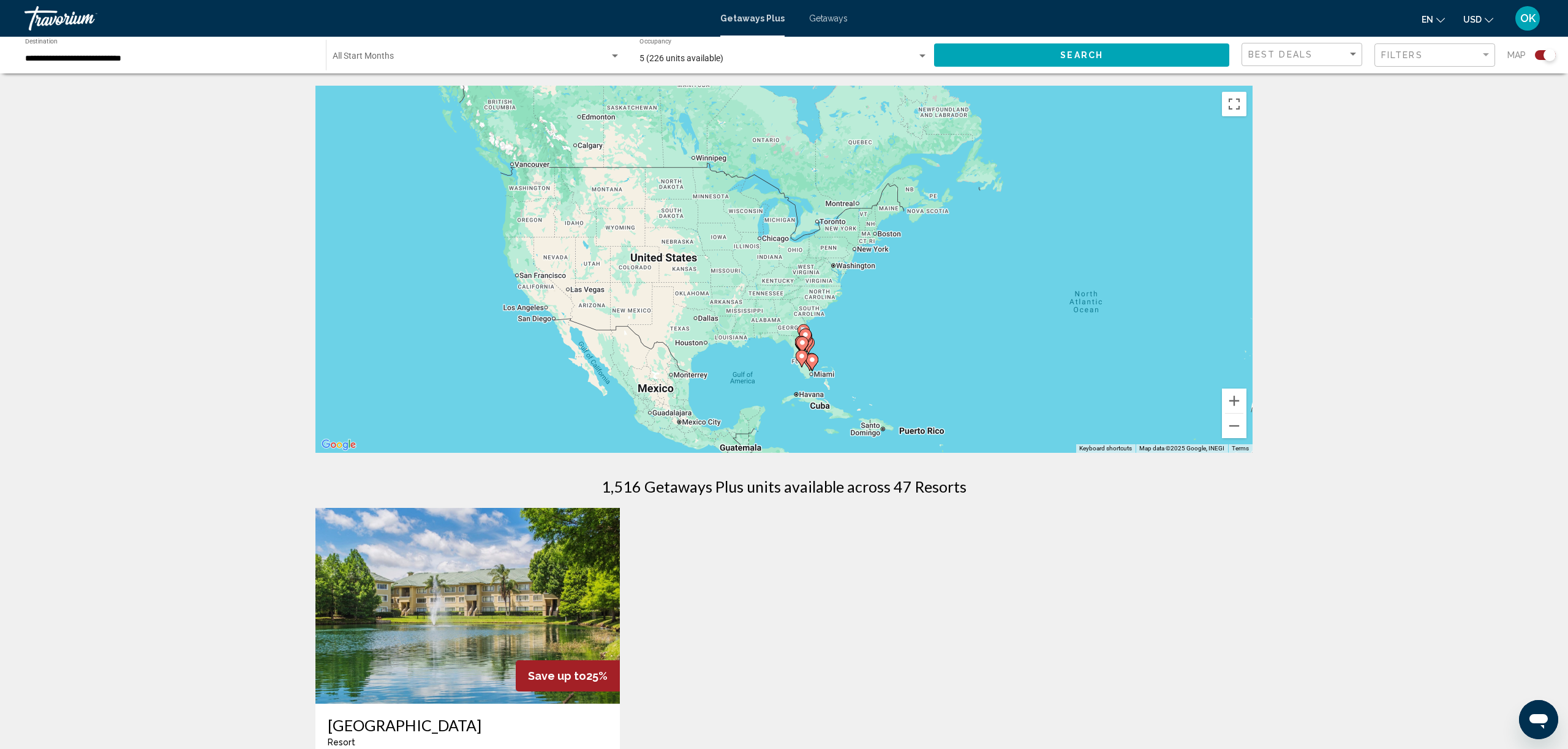
drag, startPoint x: 716, startPoint y: 336, endPoint x: 1094, endPoint y: 409, distance: 385.0
click at [1094, 409] on div "To activate drag with keyboard, press Alt + Enter. Once in keyboard drag state,…" at bounding box center [783, 270] width 937 height 367
click at [1243, 399] on button "Zoom in" at bounding box center [1234, 401] width 25 height 25
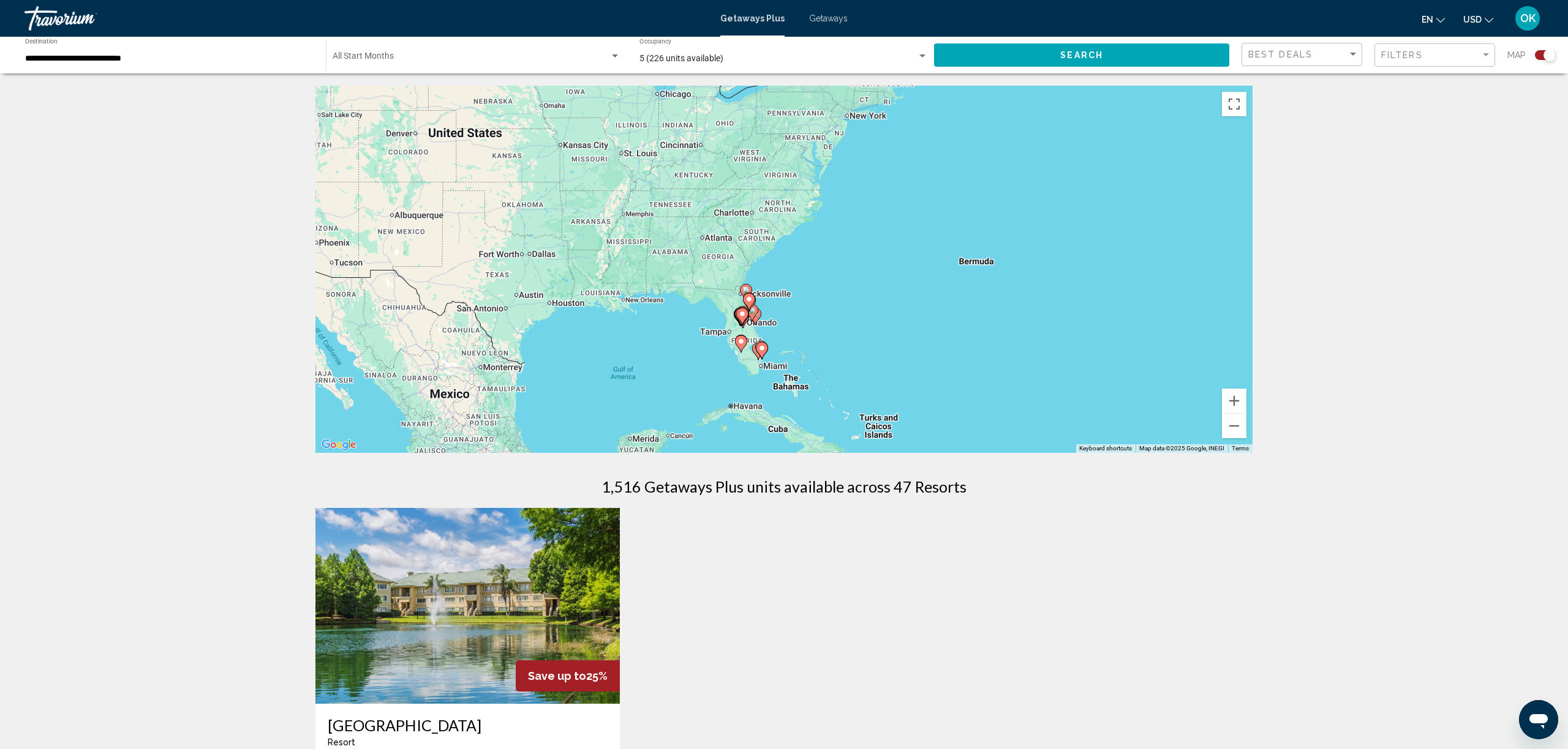
drag, startPoint x: 1071, startPoint y: 386, endPoint x: 995, endPoint y: 279, distance: 131.2
click at [995, 279] on div "To activate drag with keyboard, press Alt + Enter. Once in keyboard drag state,…" at bounding box center [783, 270] width 937 height 367
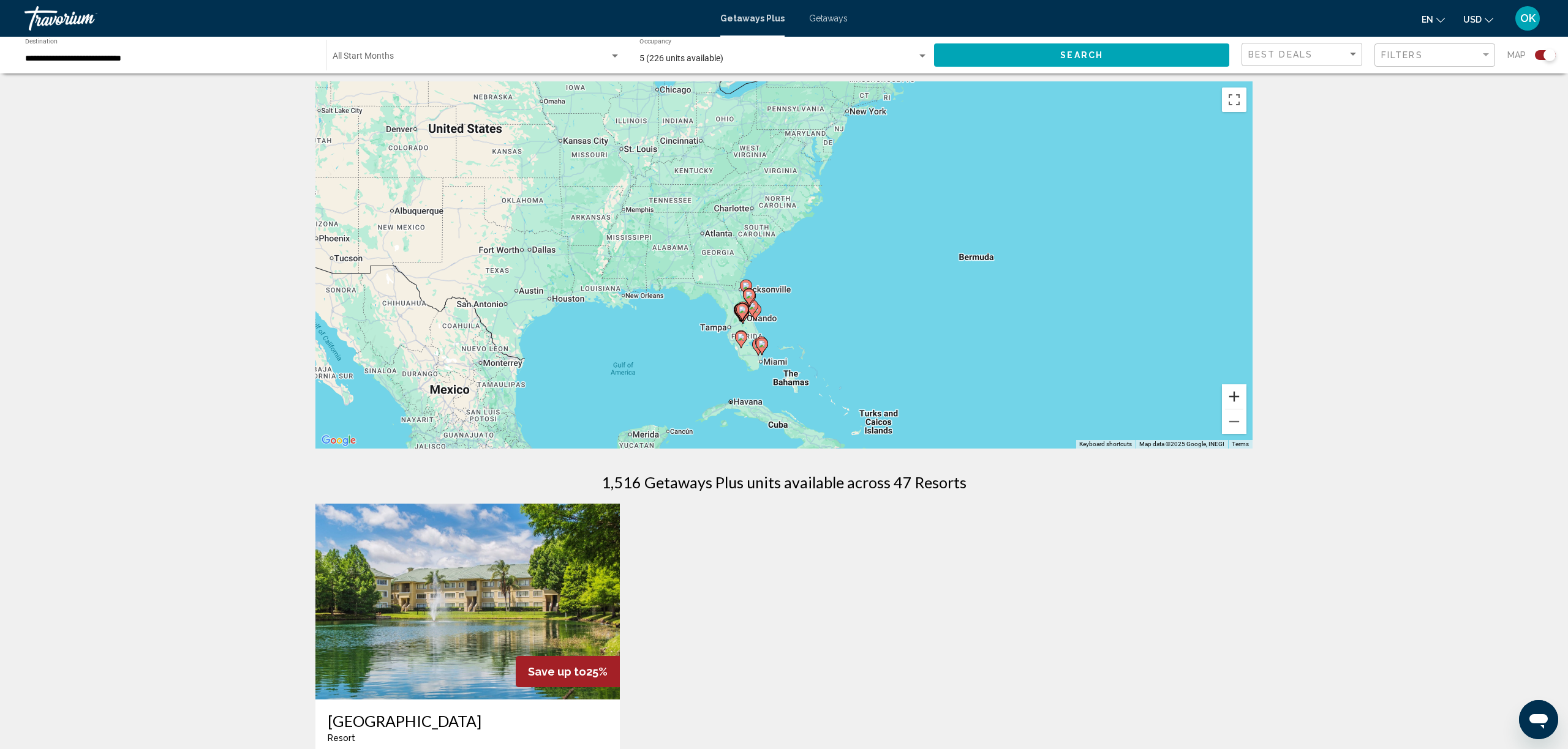
click at [1232, 402] on button "Zoom in" at bounding box center [1234, 396] width 25 height 25
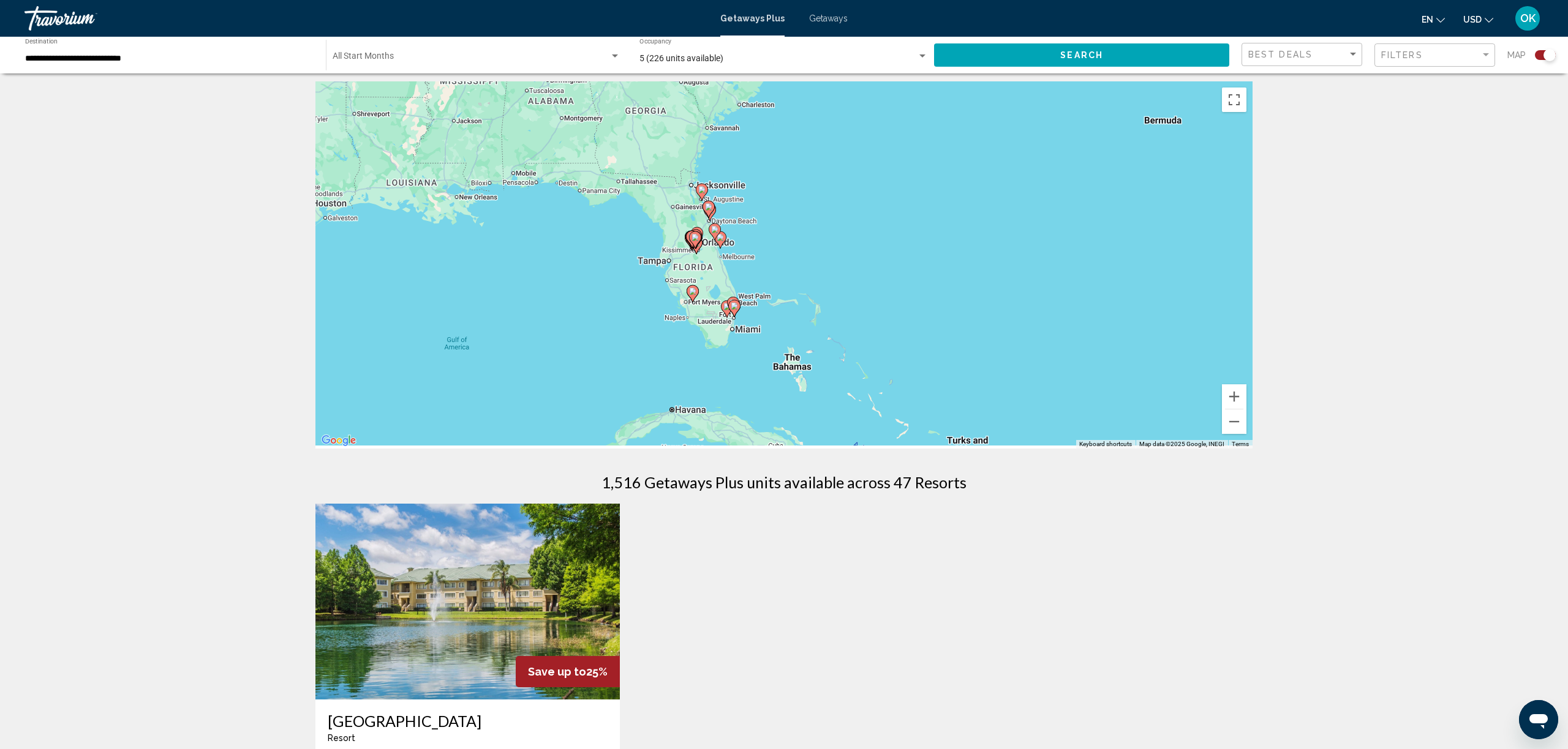
drag, startPoint x: 988, startPoint y: 376, endPoint x: 982, endPoint y: 244, distance: 132.1
click at [982, 244] on div "To activate drag with keyboard, press Alt + Enter. Once in keyboard drag state,…" at bounding box center [783, 265] width 937 height 367
click at [1231, 392] on button "Zoom in" at bounding box center [1234, 396] width 25 height 25
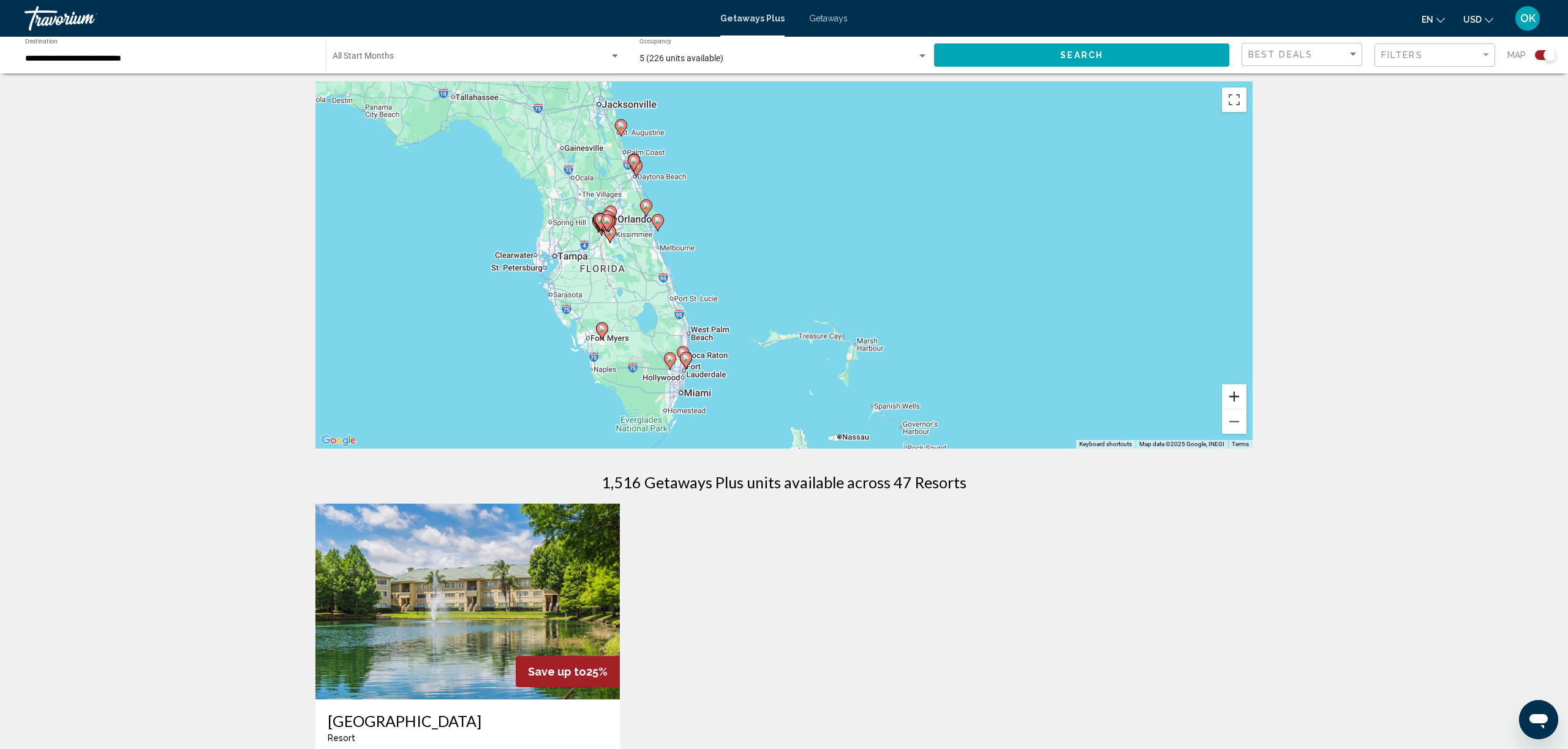
click at [1231, 392] on button "Zoom in" at bounding box center [1234, 396] width 25 height 25
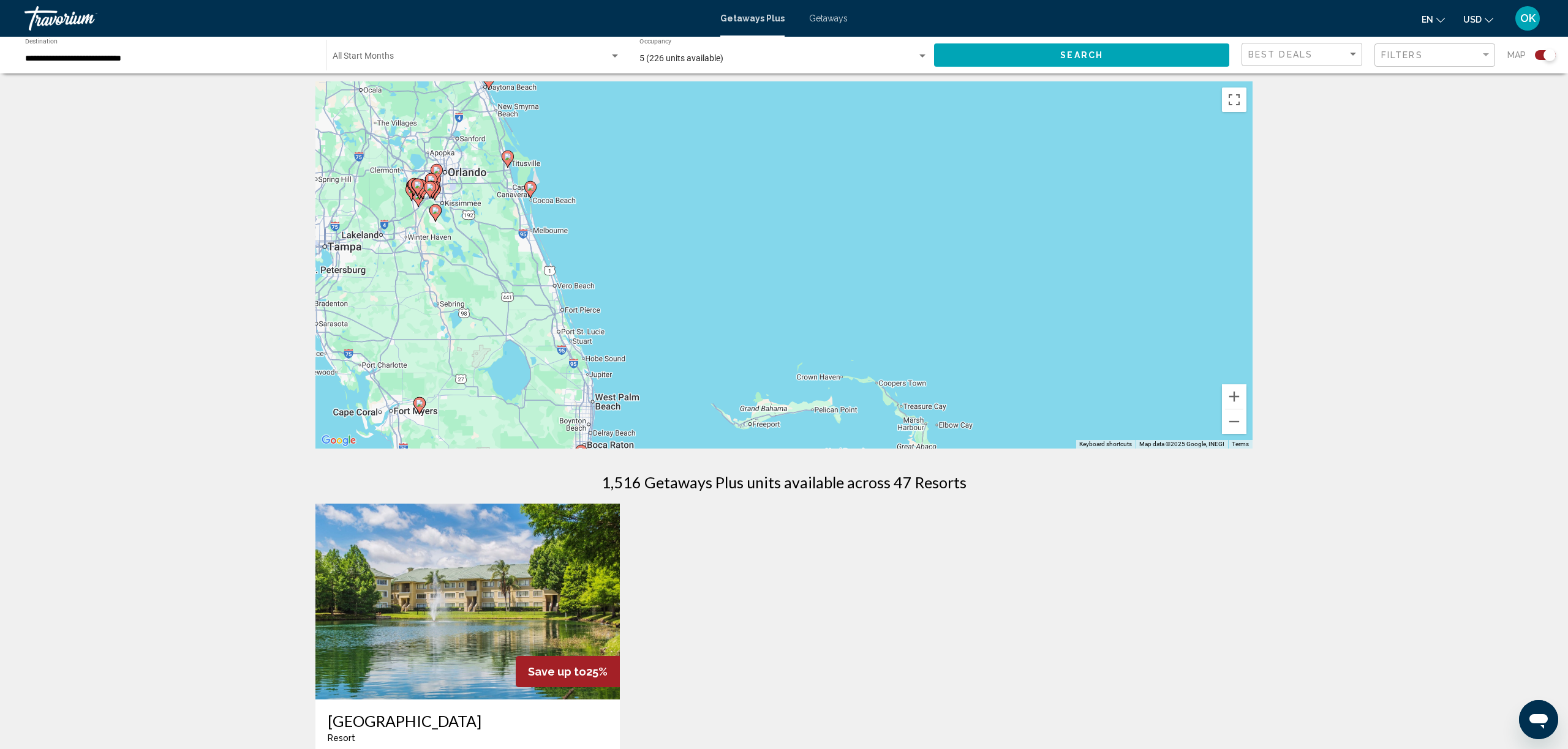
click at [534, 191] on icon "Main content" at bounding box center [530, 190] width 11 height 16
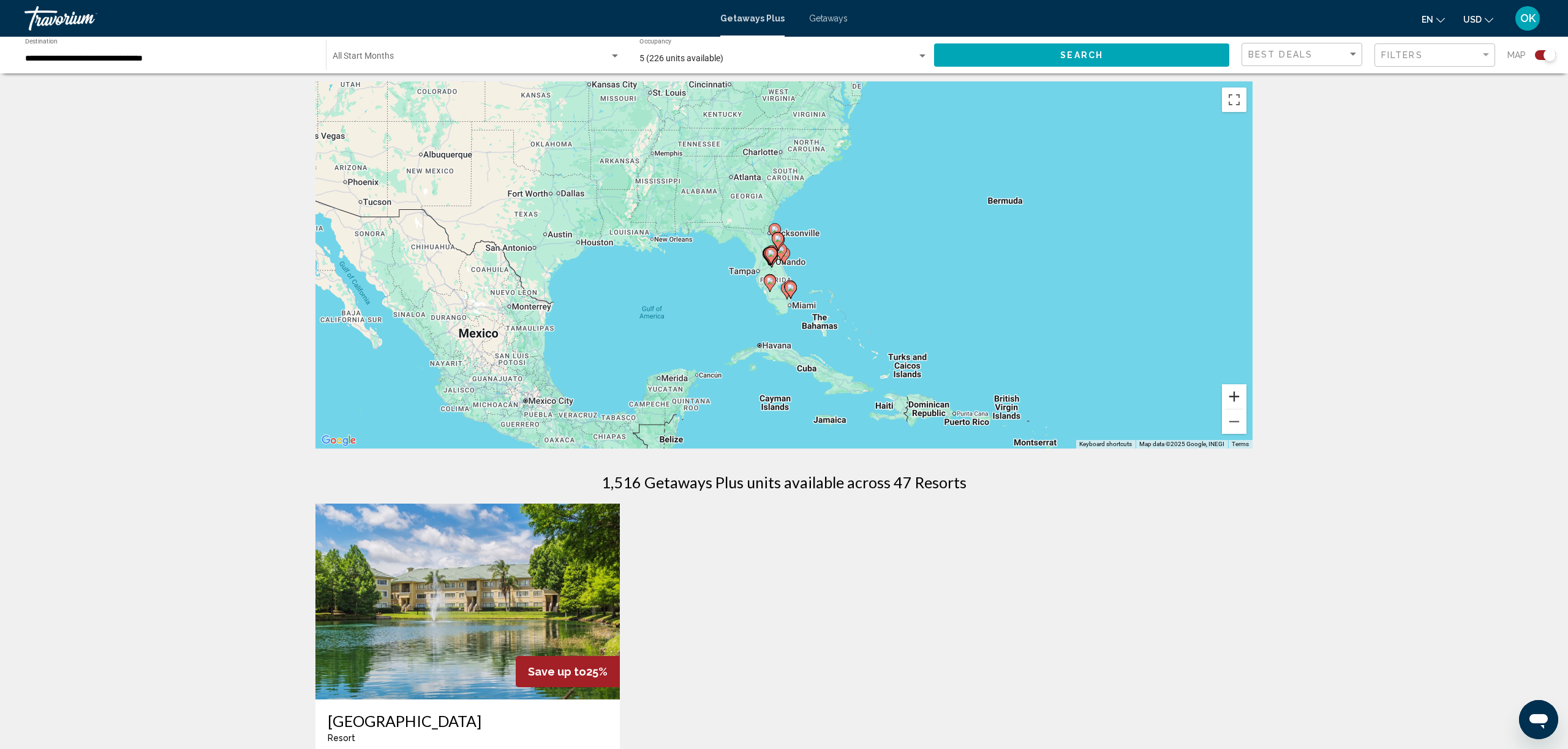
click at [1227, 390] on button "Zoom in" at bounding box center [1234, 396] width 25 height 25
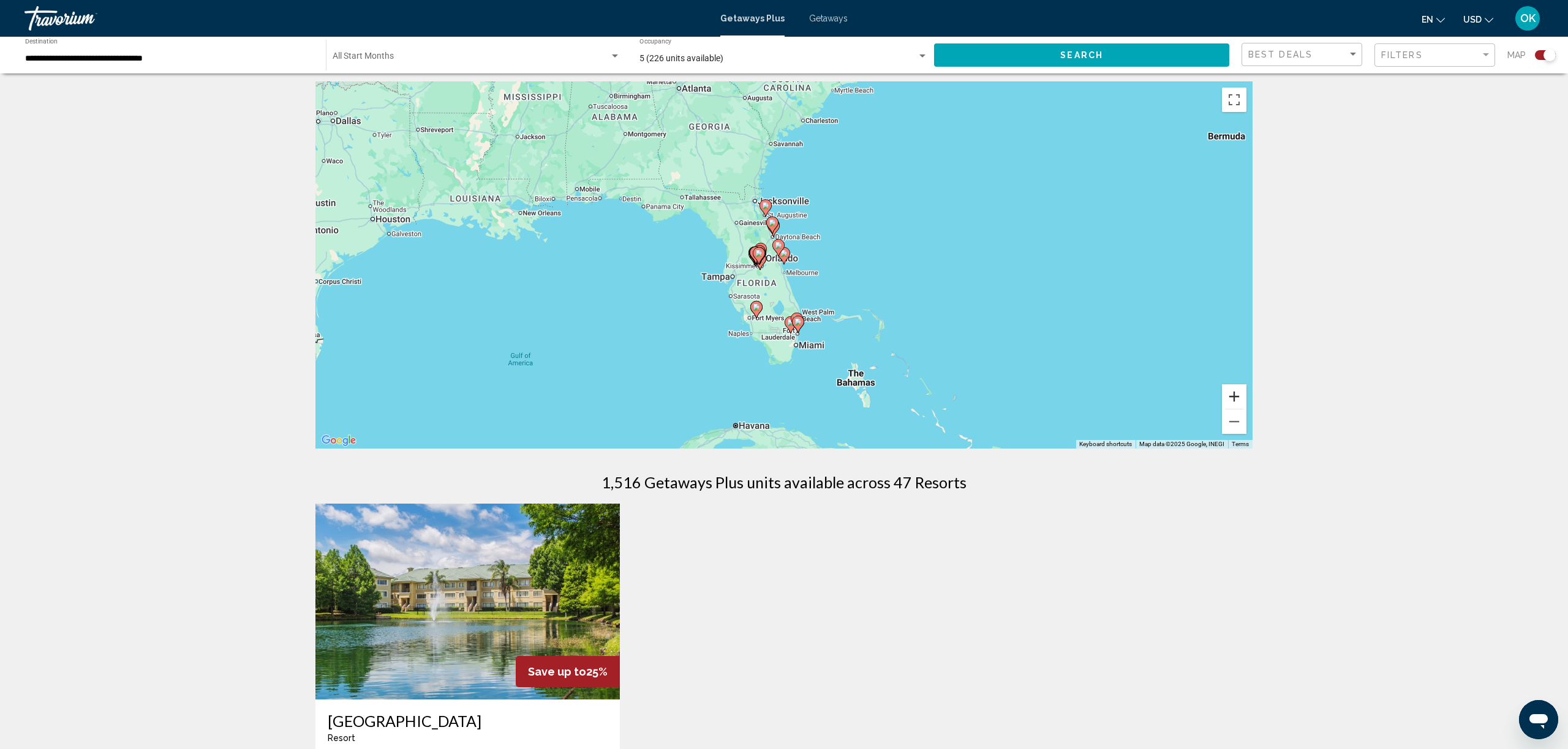
click at [1227, 390] on button "Zoom in" at bounding box center [1234, 396] width 25 height 25
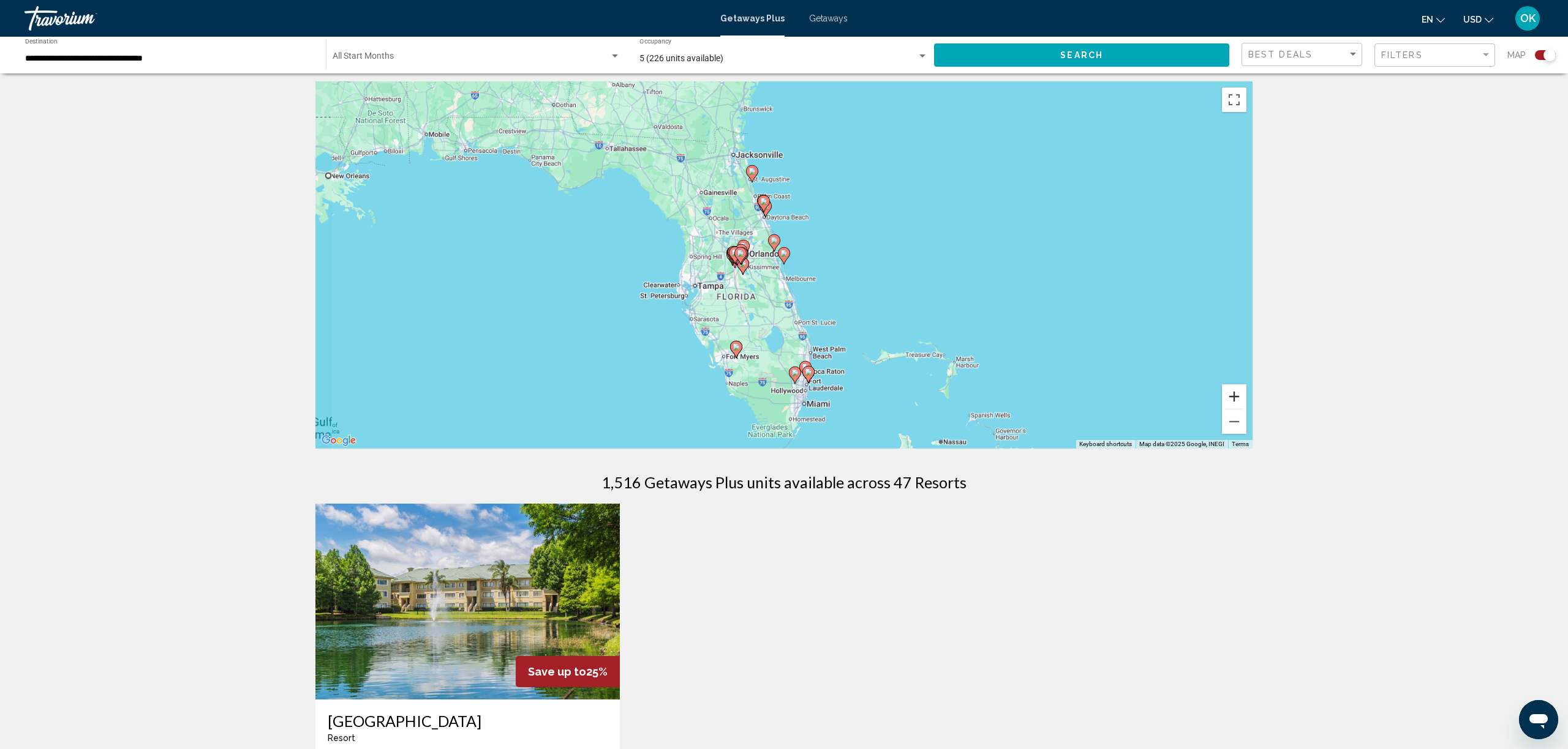
click at [1227, 390] on button "Zoom in" at bounding box center [1234, 396] width 25 height 25
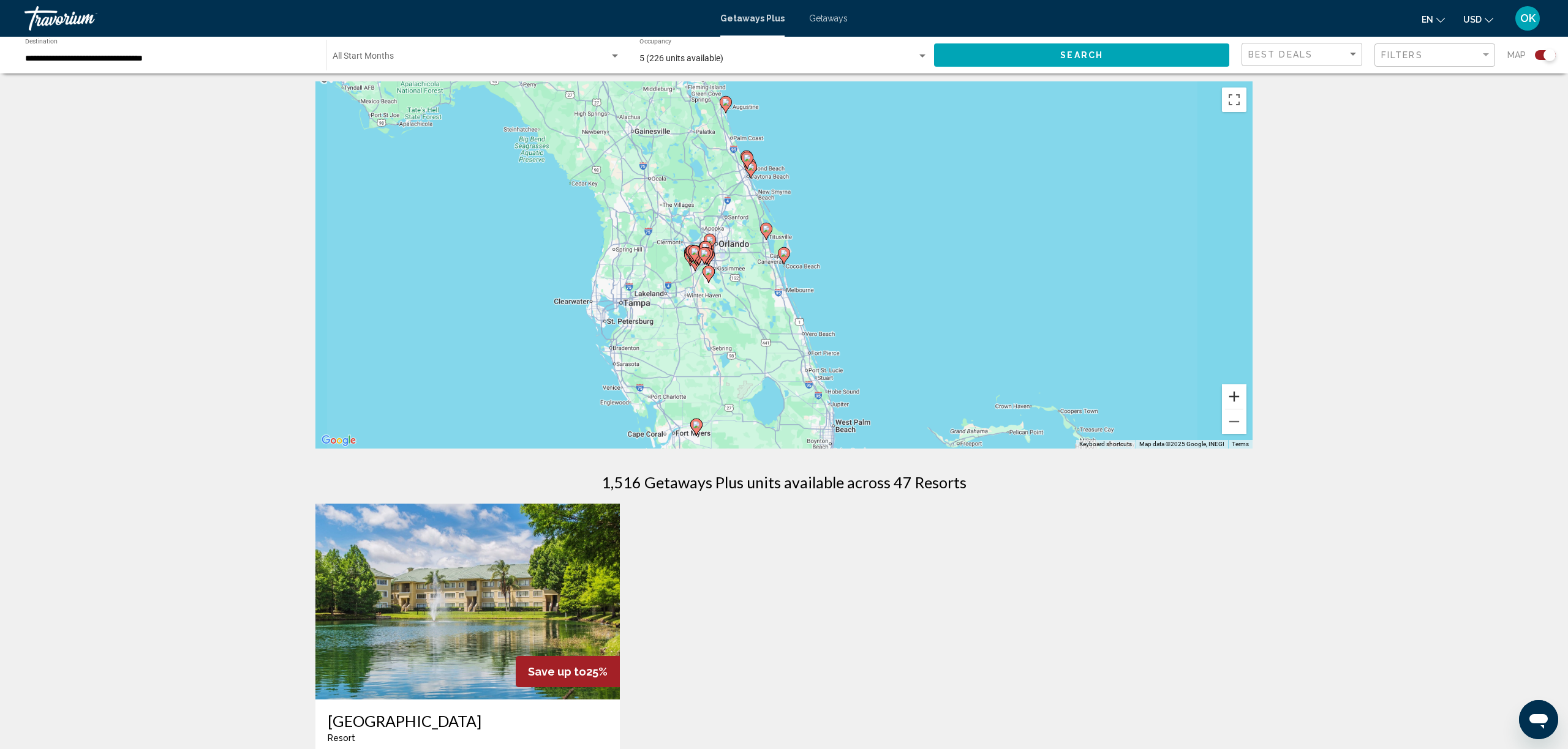
click at [1227, 390] on button "Zoom in" at bounding box center [1234, 396] width 25 height 25
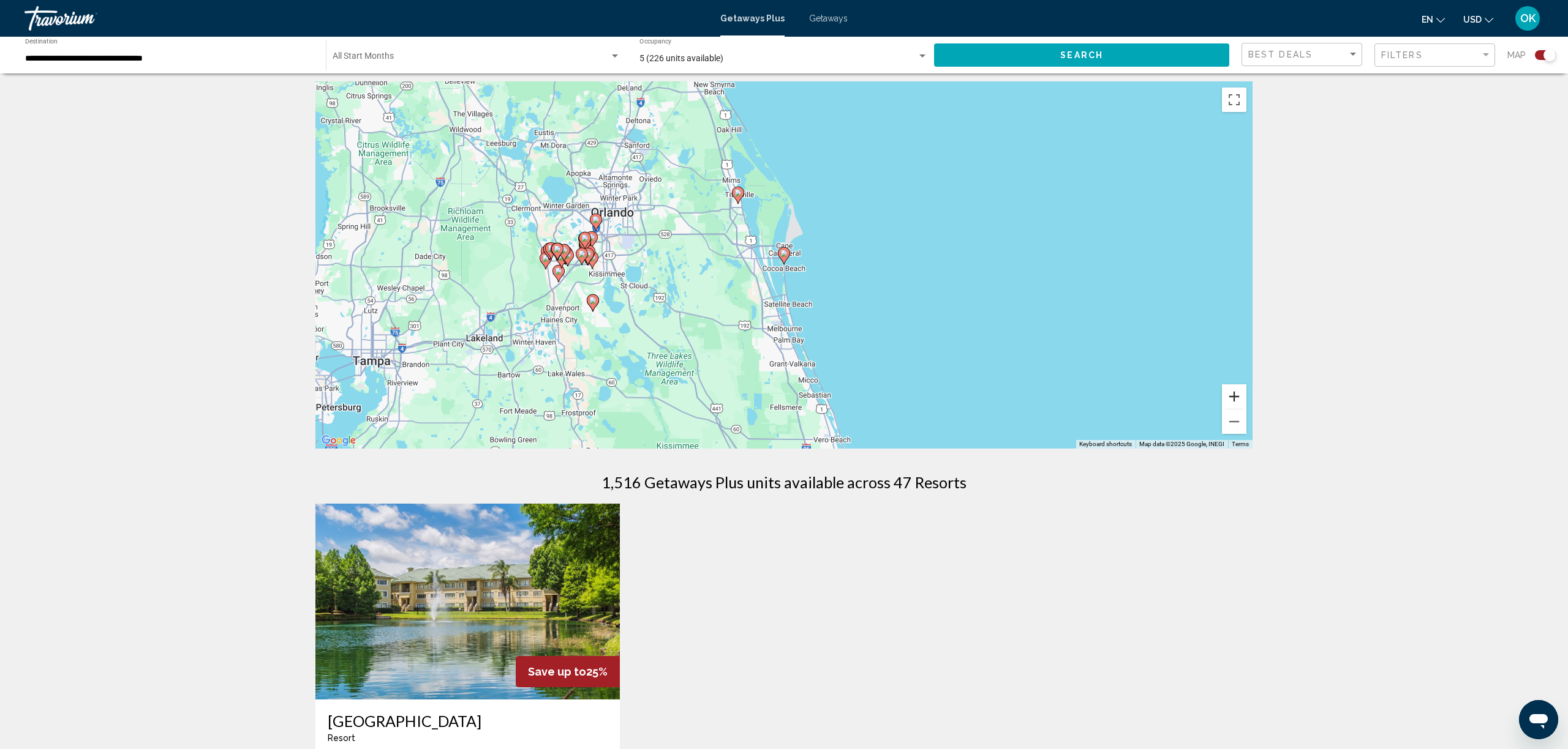
click at [1227, 390] on button "Zoom in" at bounding box center [1234, 396] width 25 height 25
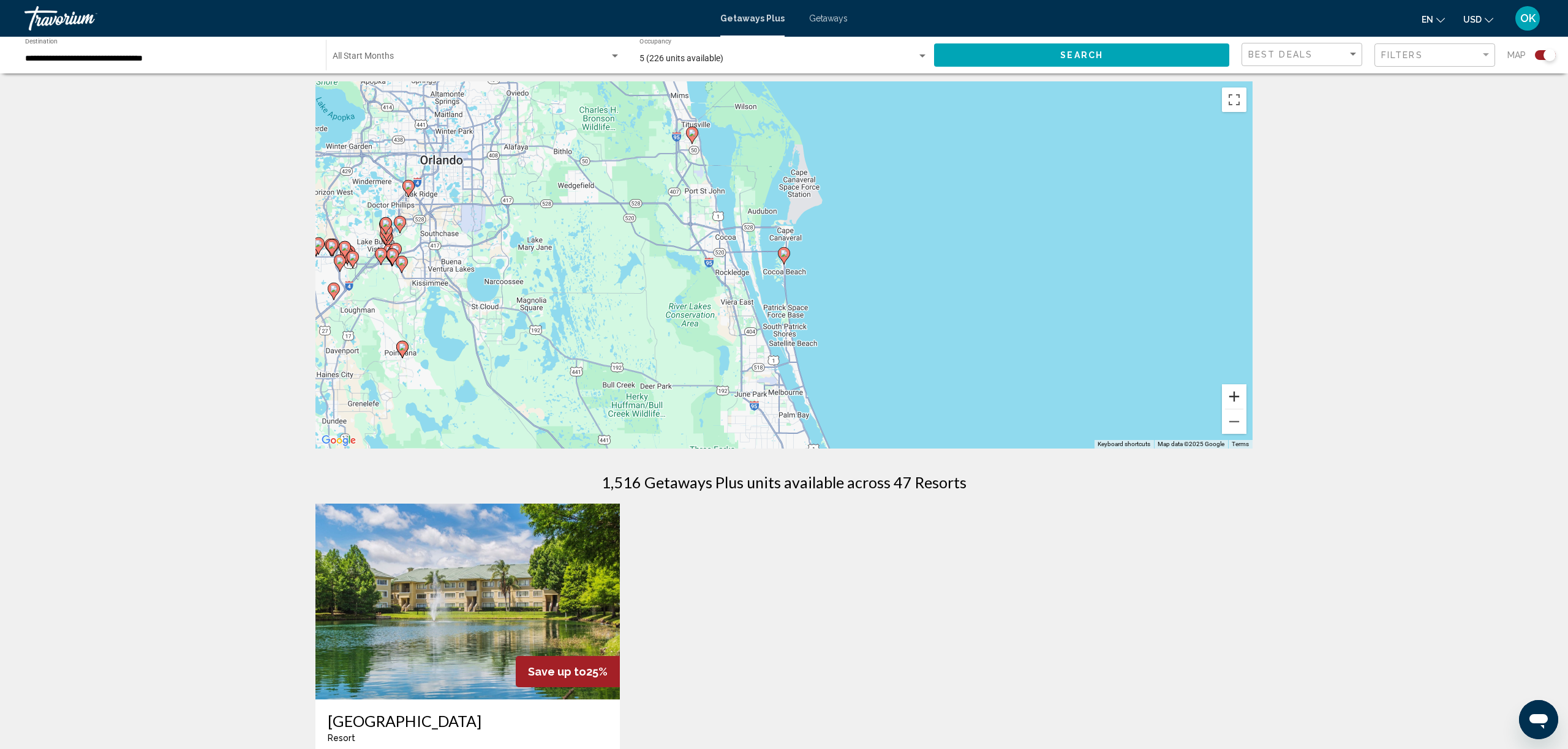
click at [1227, 390] on button "Zoom in" at bounding box center [1234, 396] width 25 height 25
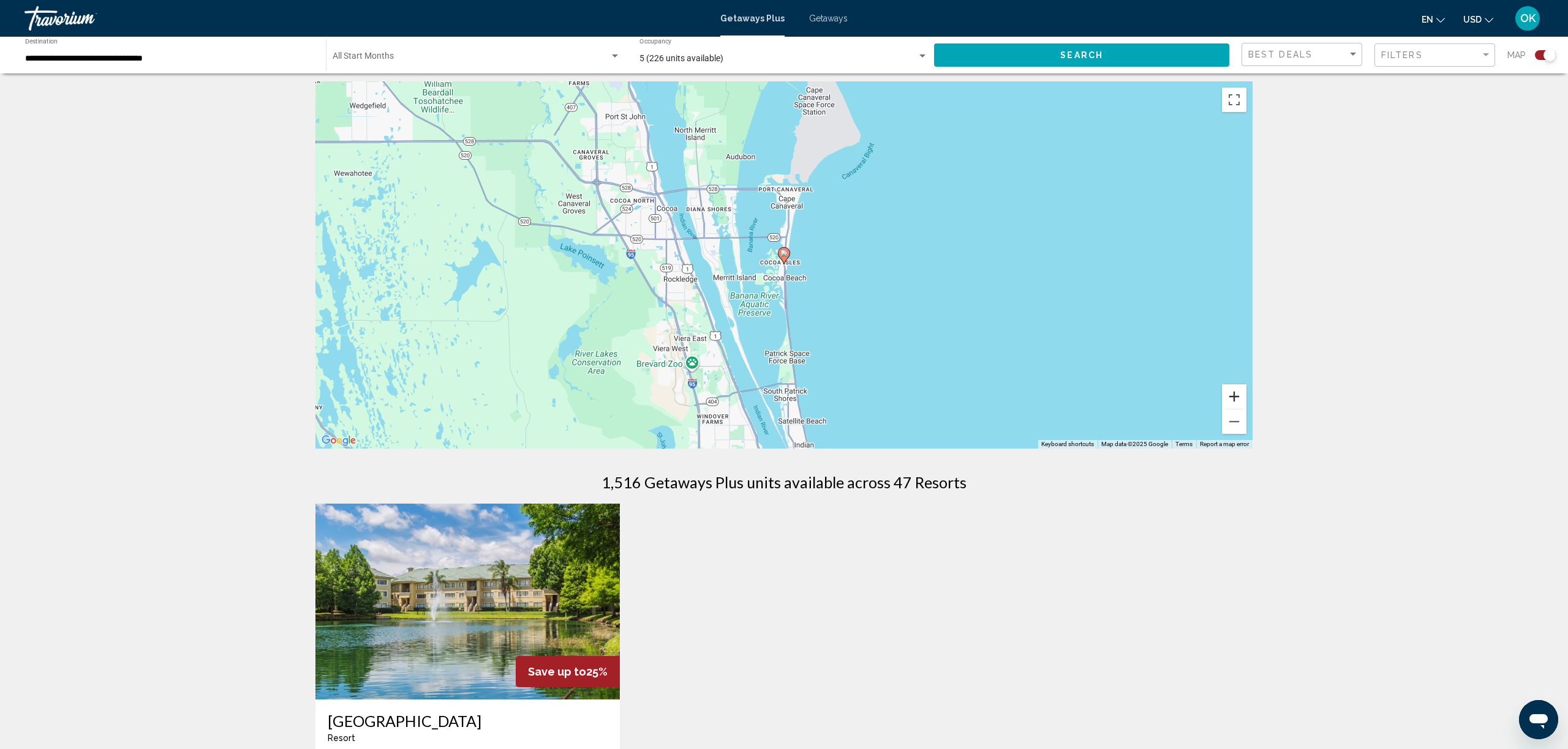
click at [1227, 390] on button "Zoom in" at bounding box center [1234, 396] width 25 height 25
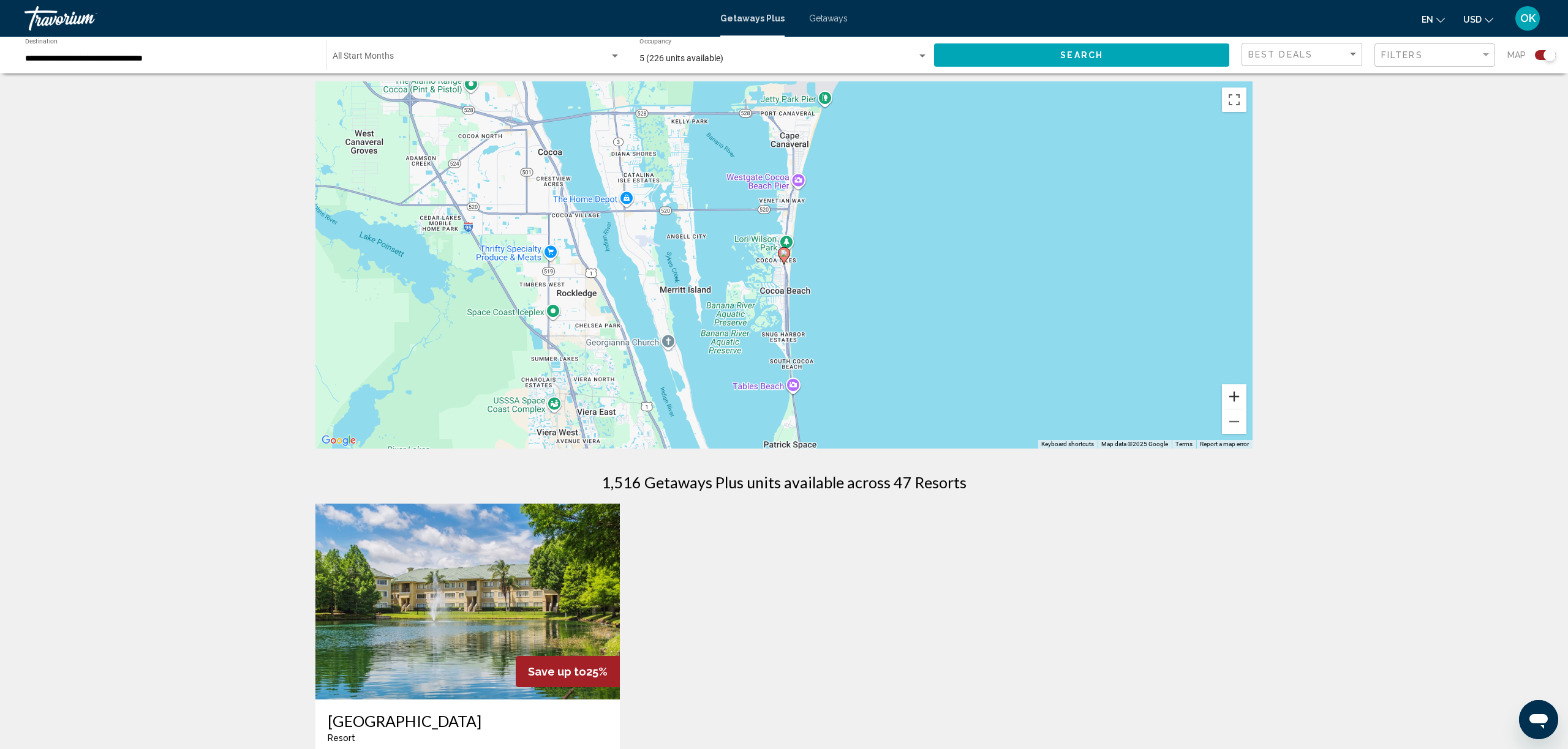
click at [1227, 390] on button "Zoom in" at bounding box center [1234, 396] width 25 height 25
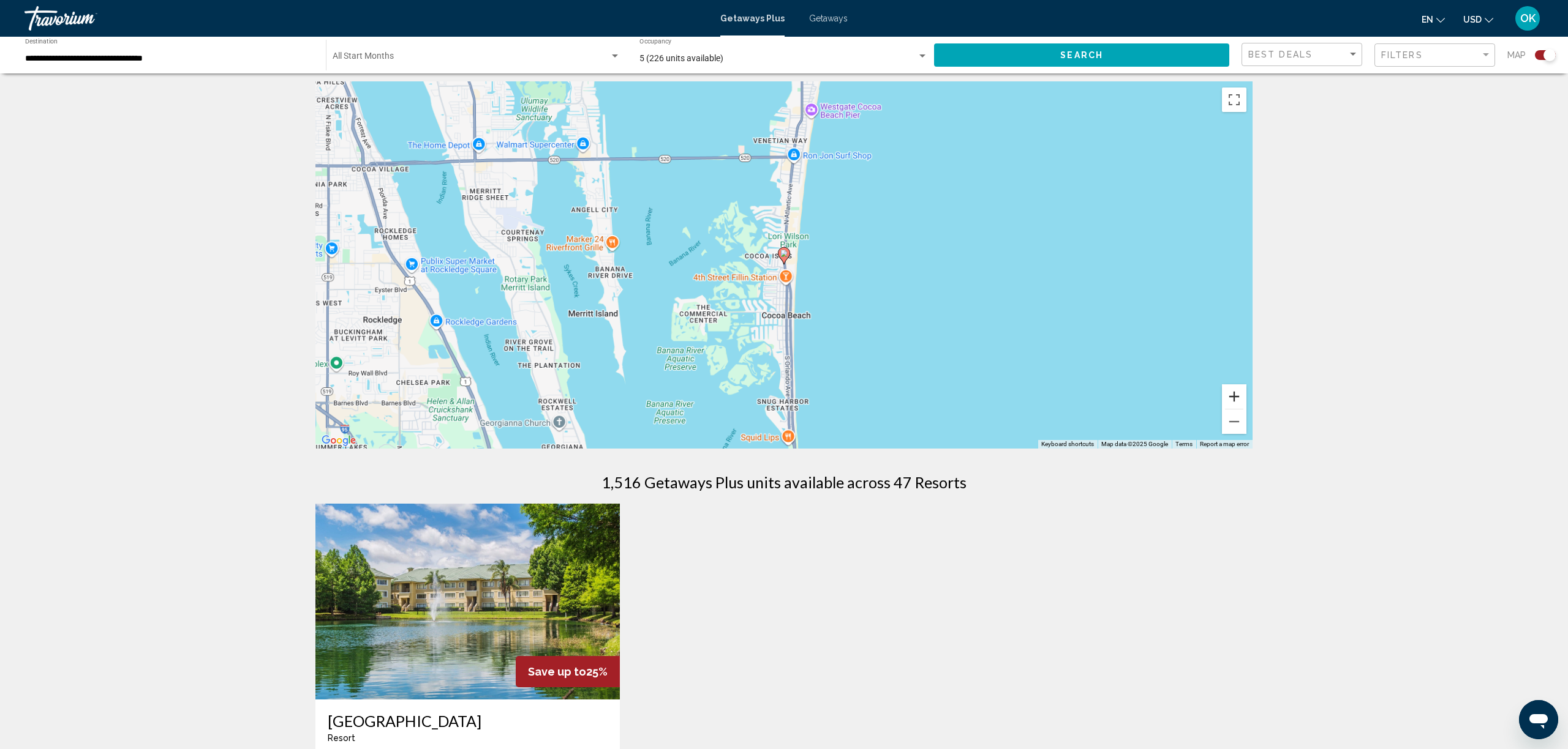
click at [1227, 390] on button "Zoom in" at bounding box center [1234, 396] width 25 height 25
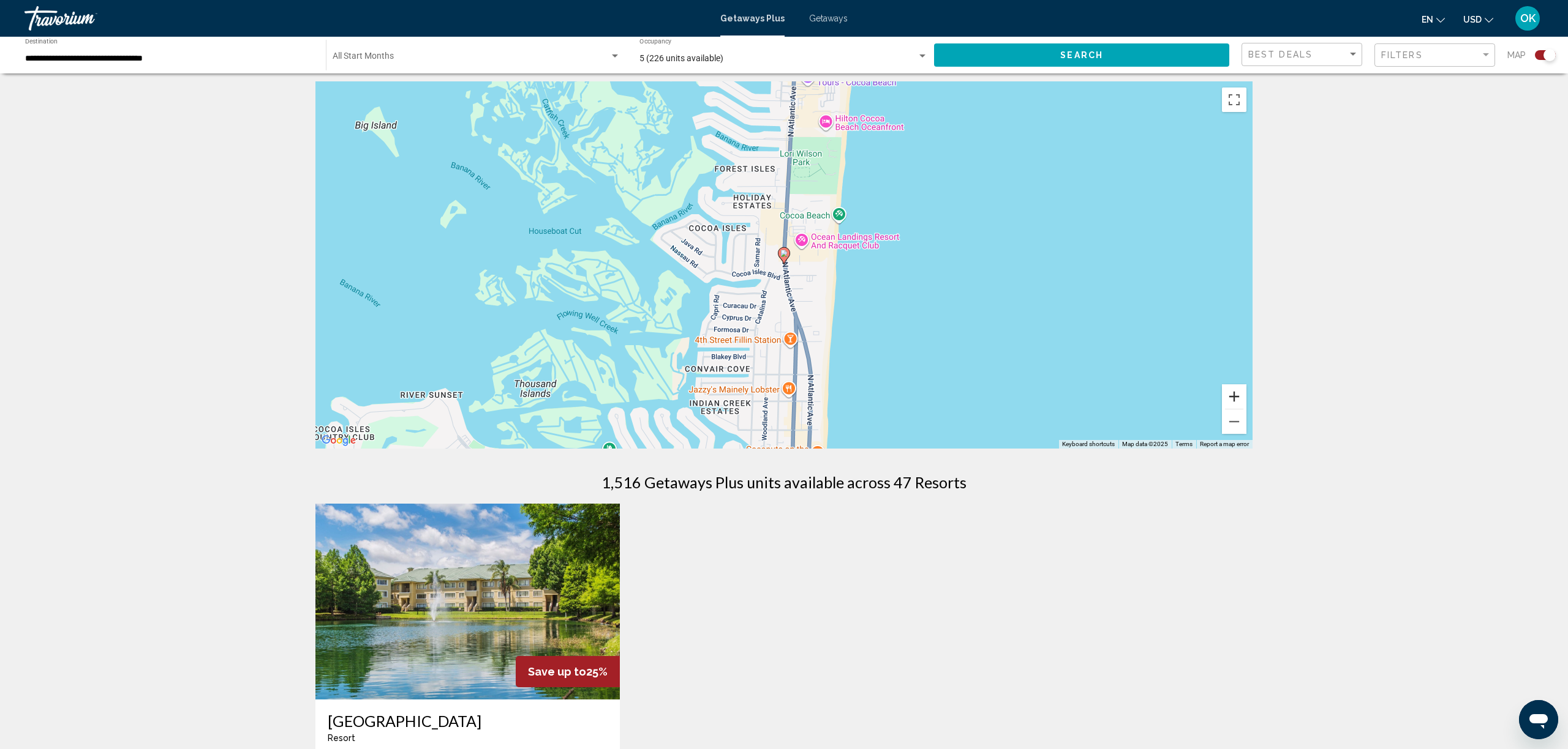
click at [1227, 390] on button "Zoom in" at bounding box center [1234, 396] width 25 height 25
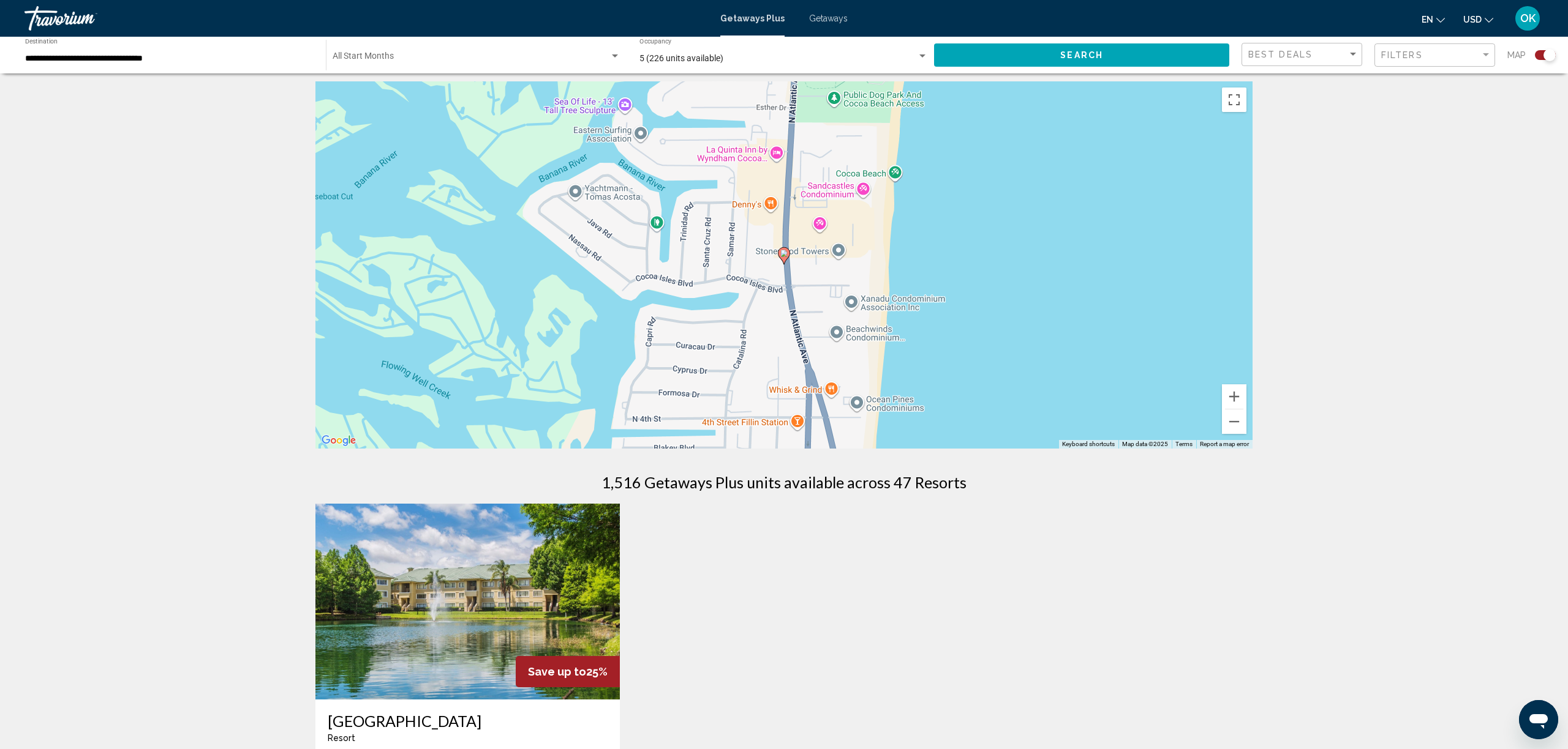
click at [785, 255] on image "Main content" at bounding box center [784, 254] width 8 height 8
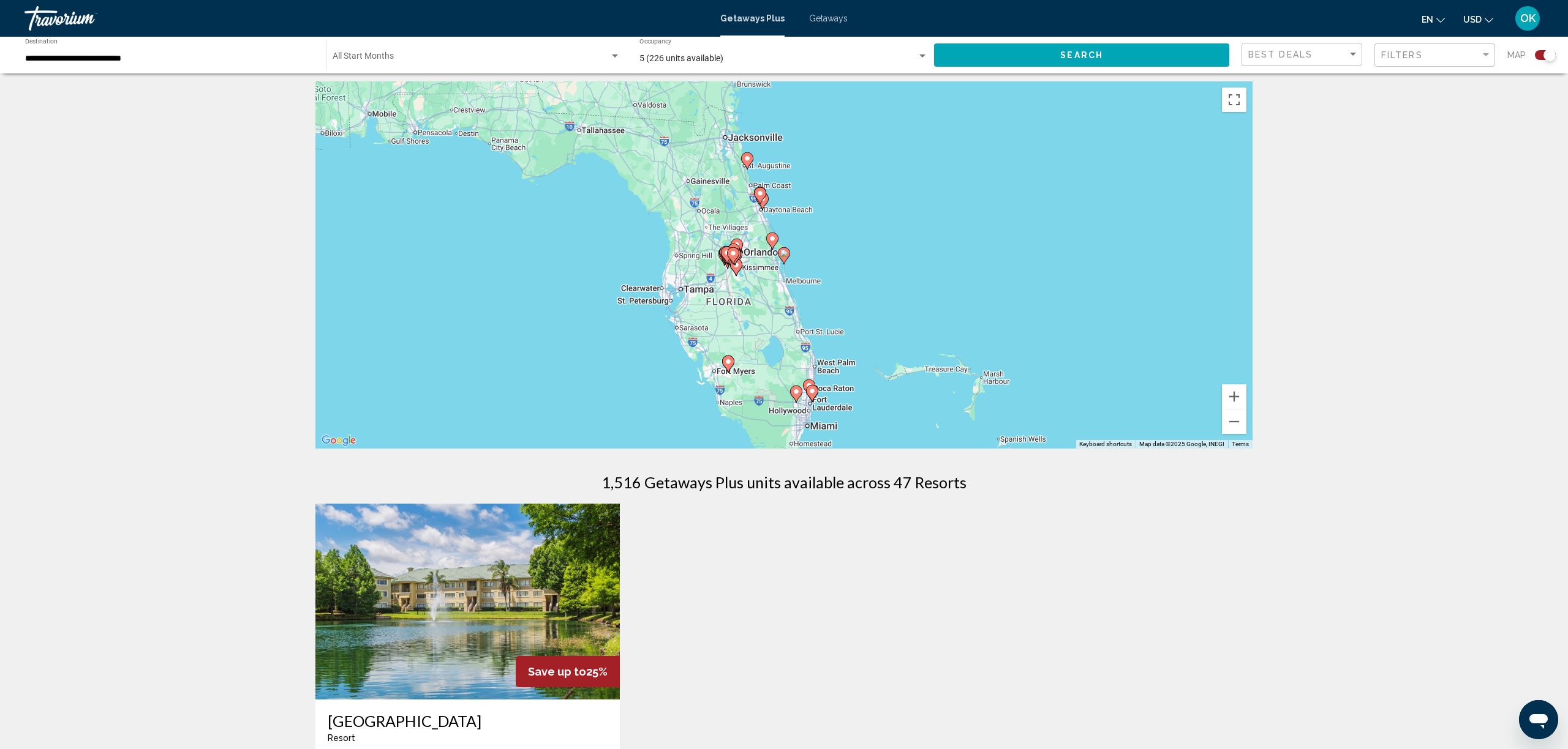
click at [785, 255] on image "Main content" at bounding box center [784, 254] width 8 height 8
type input "**********"
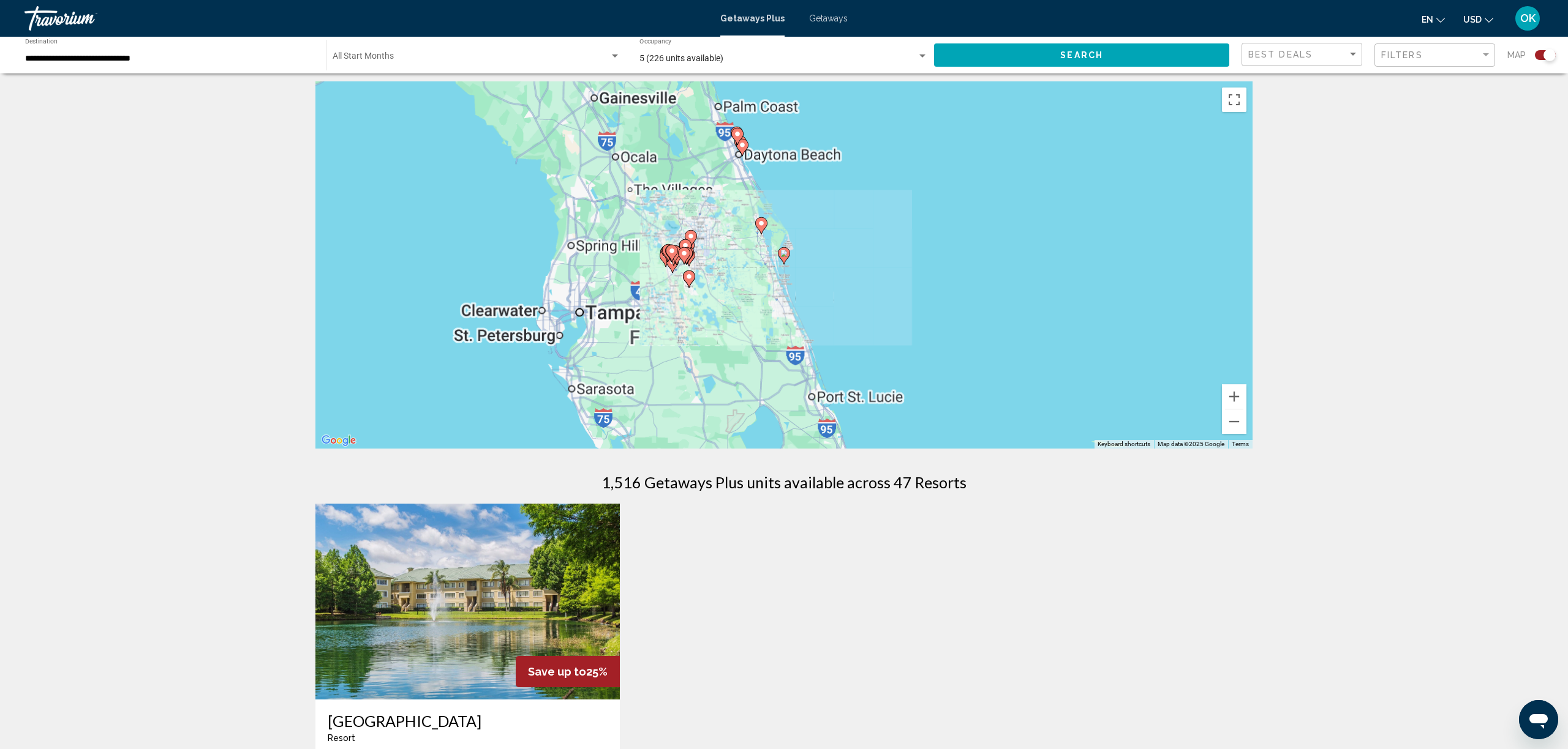
click at [785, 255] on image "Main content" at bounding box center [784, 254] width 8 height 8
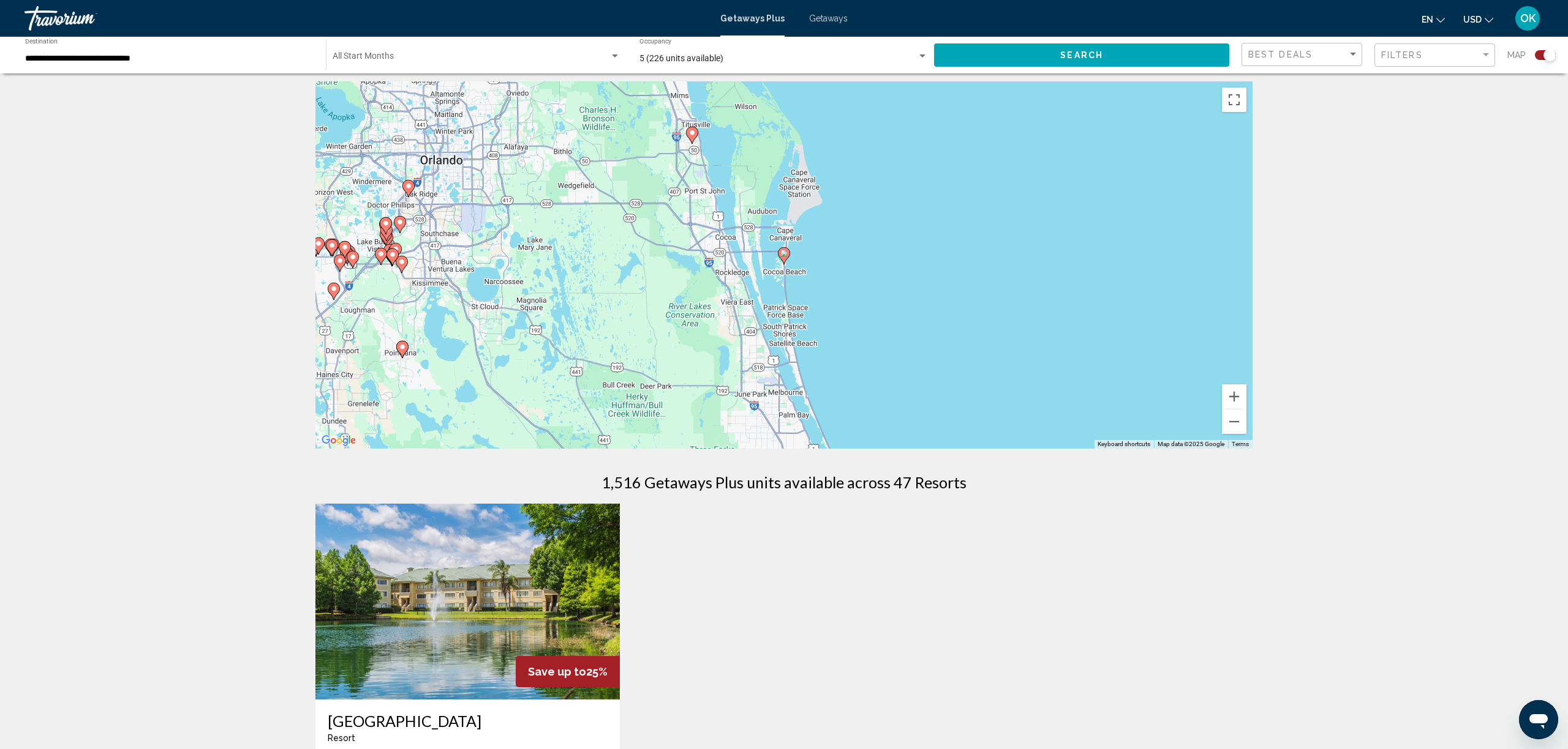
click at [785, 255] on image "Main content" at bounding box center [784, 254] width 8 height 8
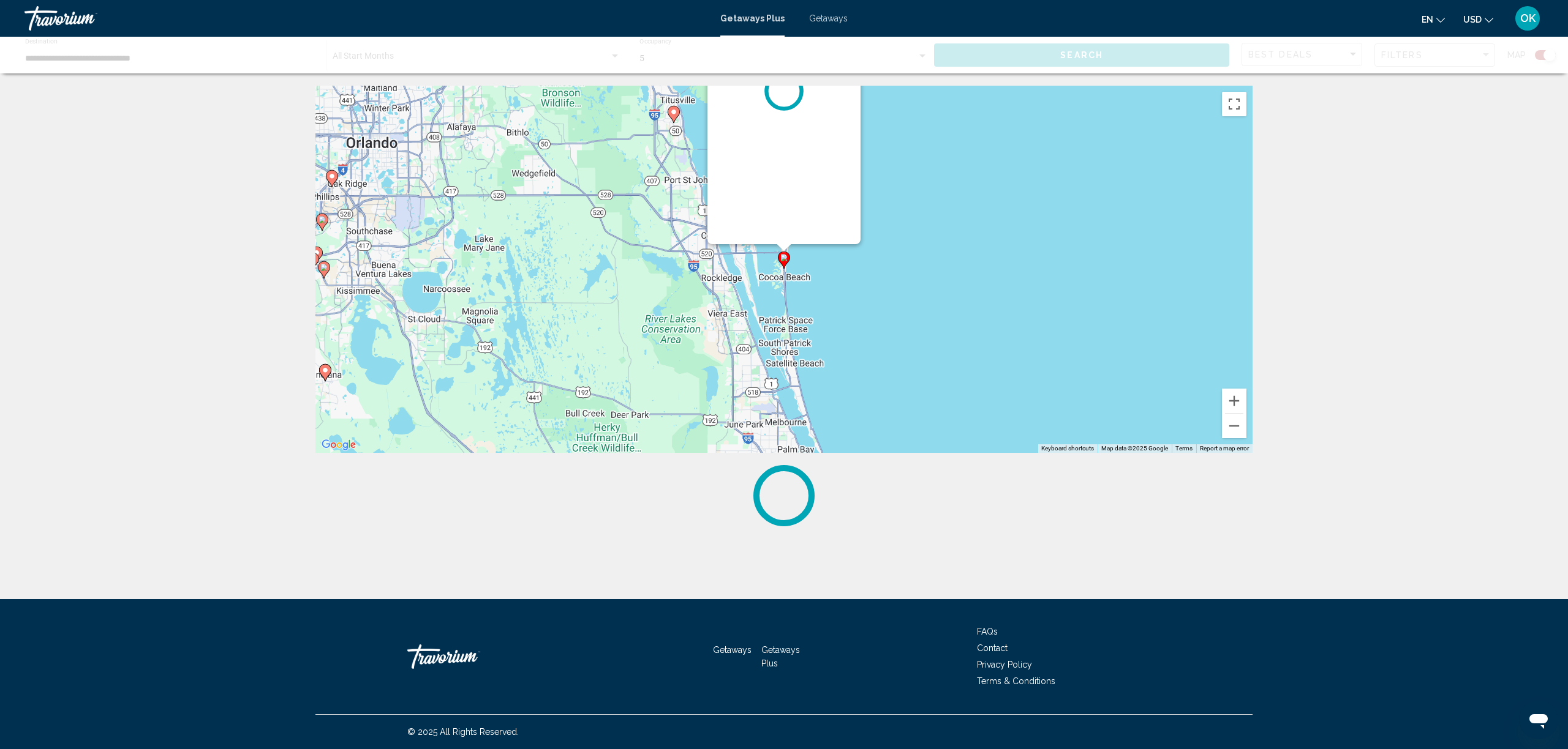
scroll to position [0, 0]
click at [785, 270] on div "To activate drag with keyboard, press Alt + Enter. Once in keyboard drag state,…" at bounding box center [1252, 270] width 937 height 0
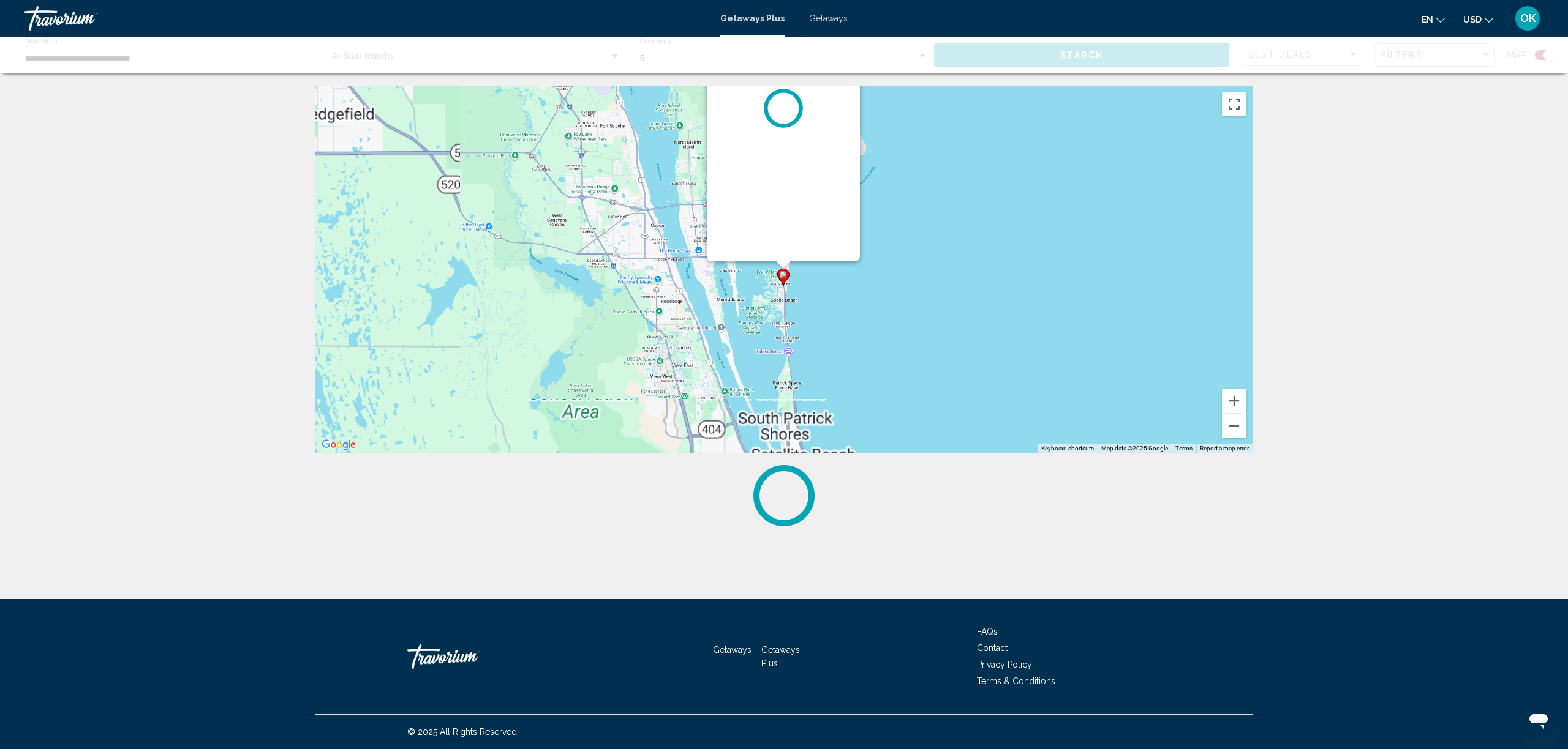
click at [785, 255] on div "Main content" at bounding box center [783, 108] width 153 height 306
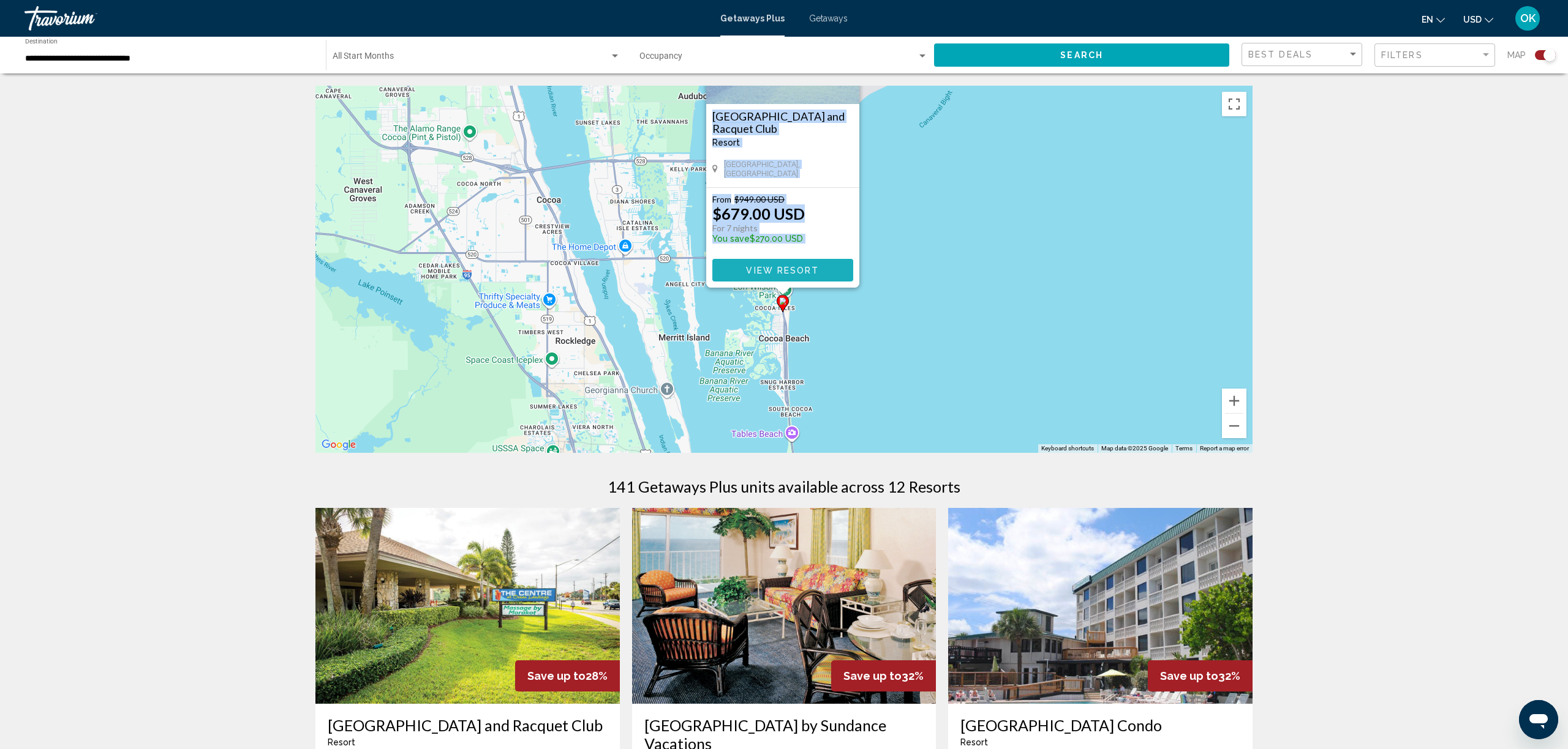
click at [789, 263] on button "View Resort" at bounding box center [782, 270] width 141 height 22
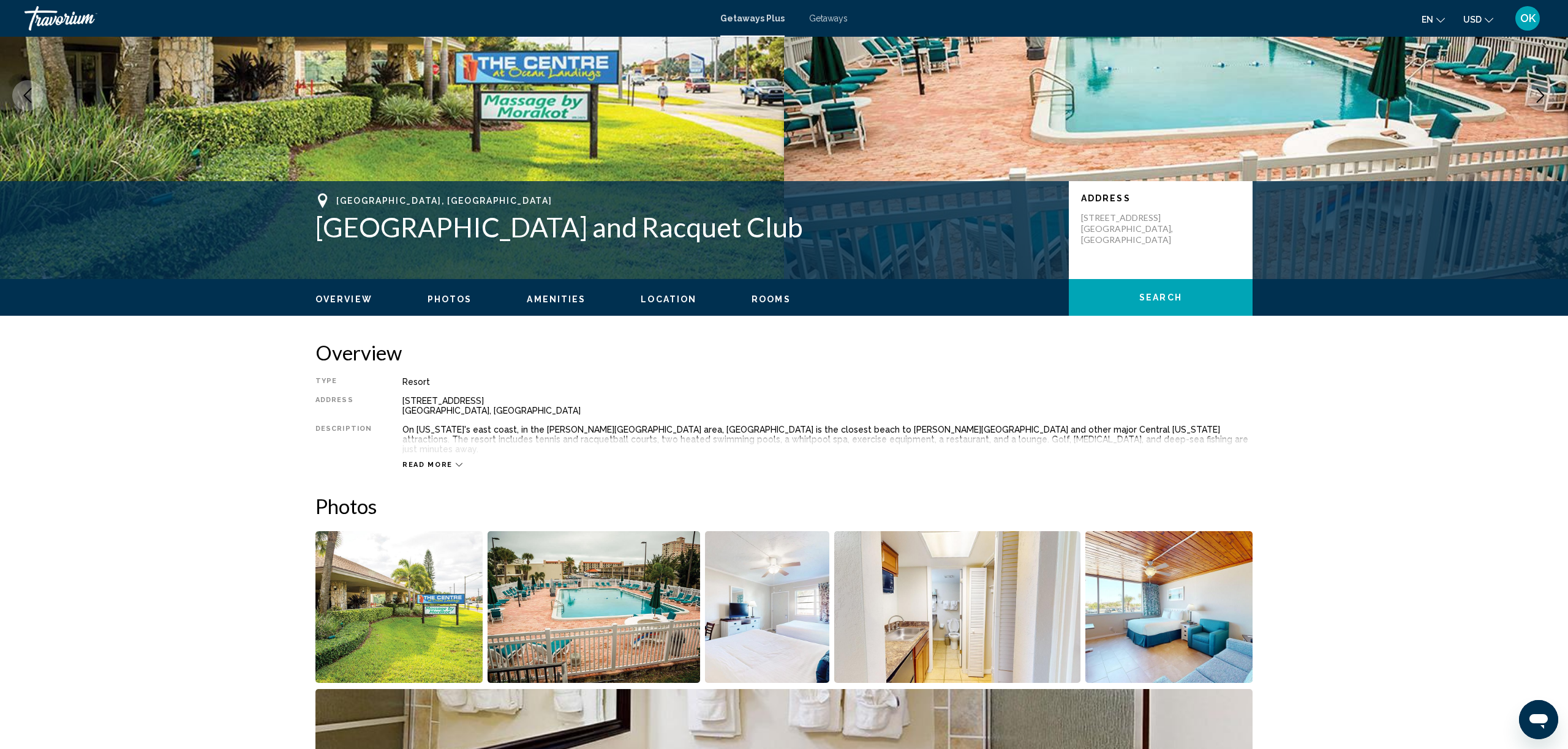
scroll to position [126, 0]
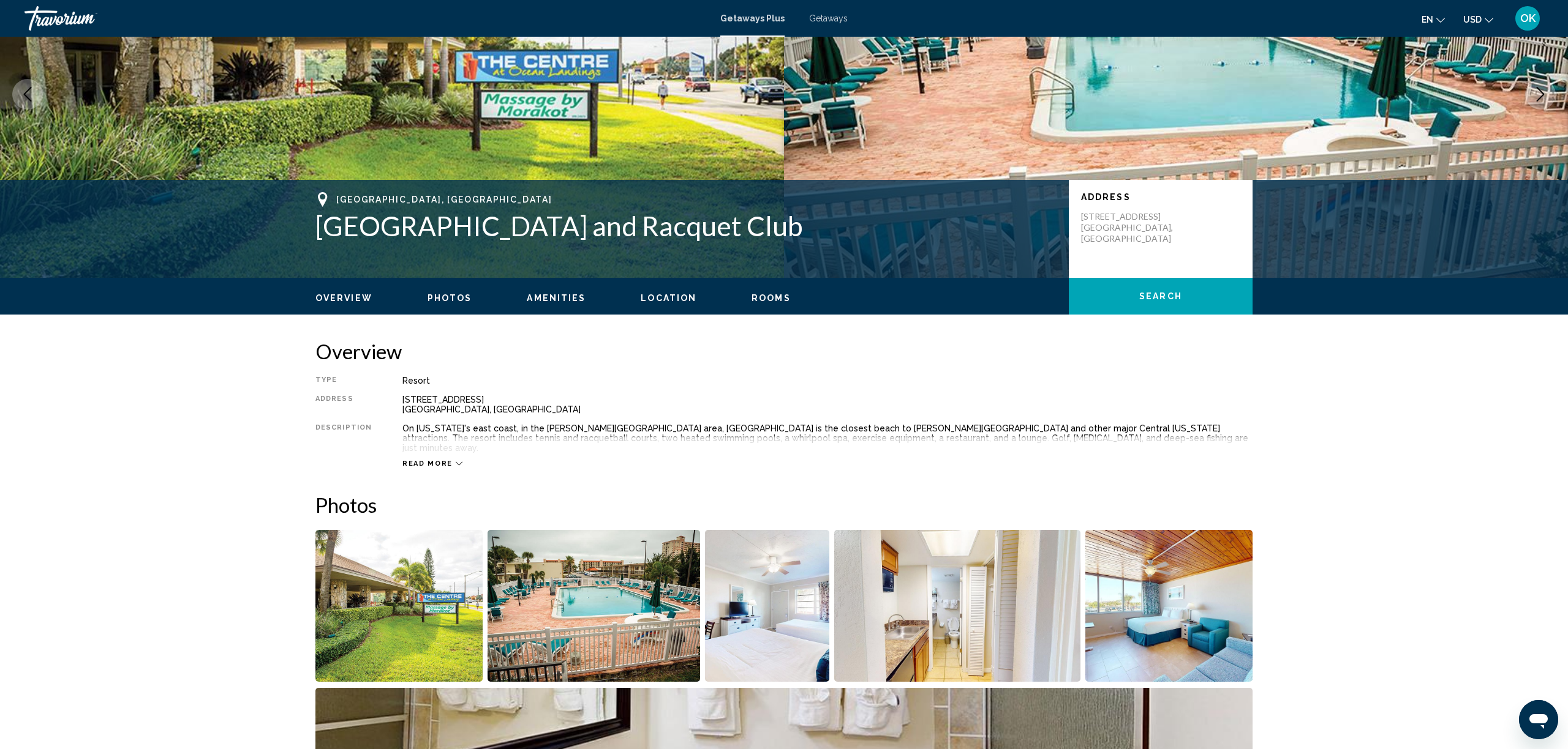
click at [445, 460] on span "Read more" at bounding box center [427, 464] width 50 height 8
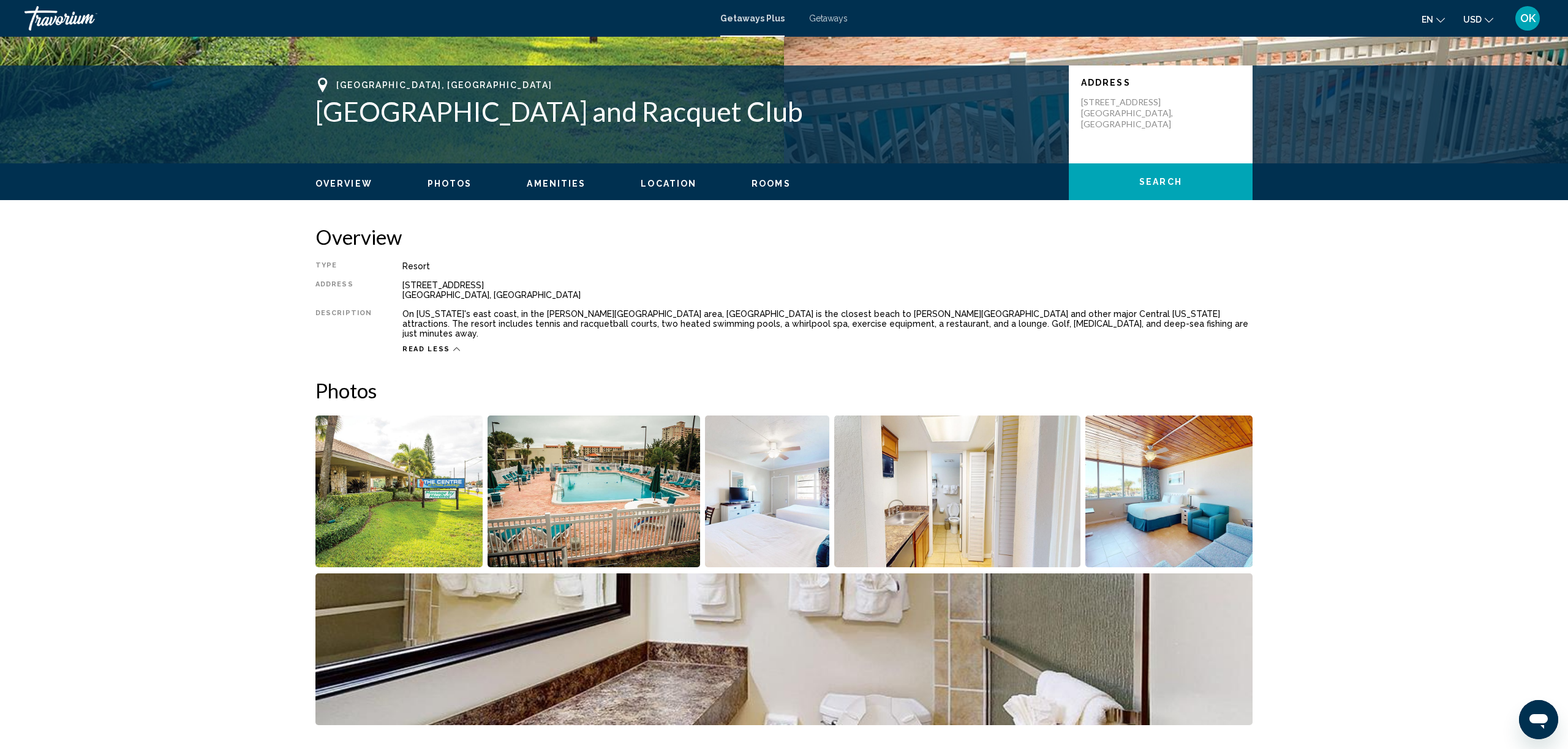
scroll to position [247, 0]
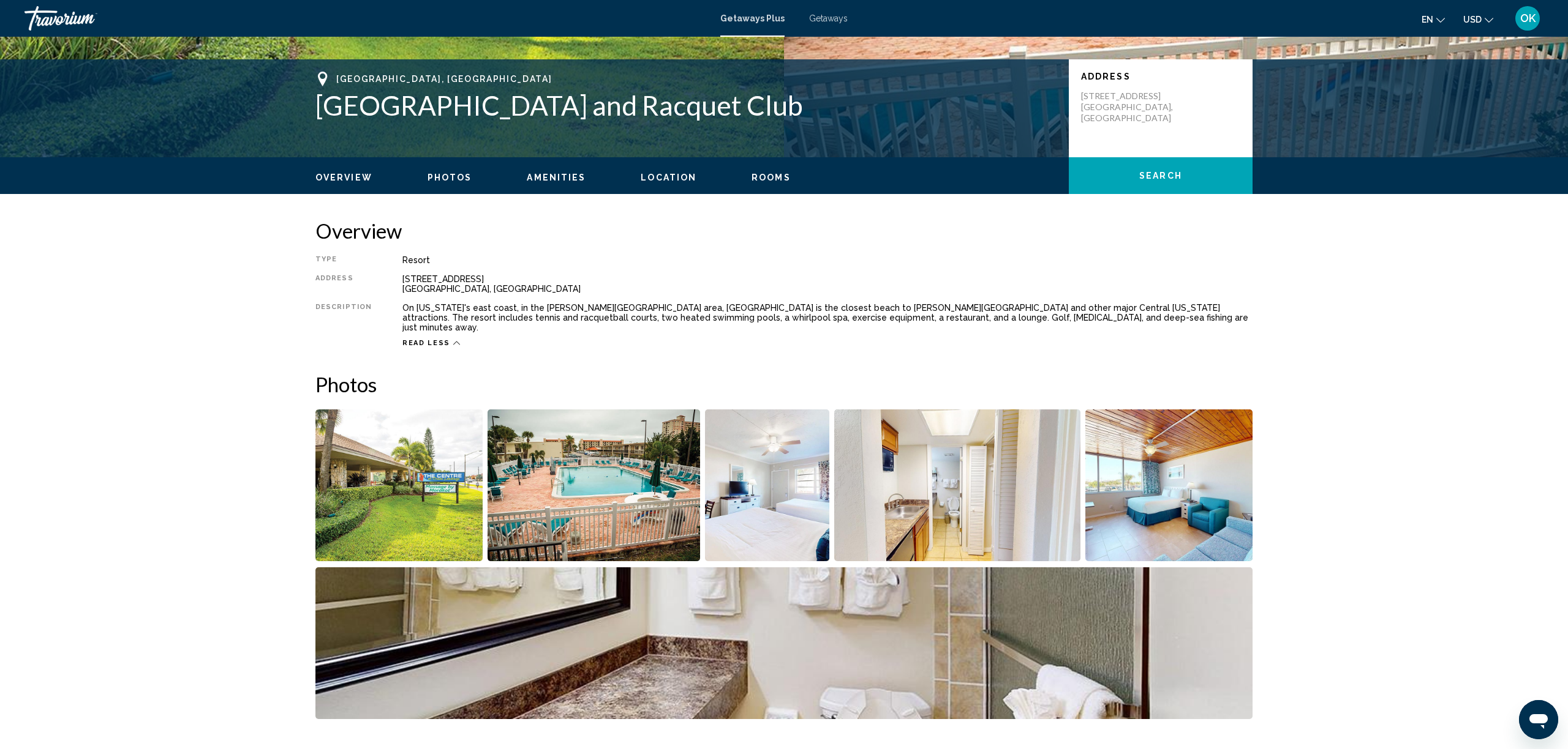
click at [400, 479] on img "Open full-screen image slider" at bounding box center [399, 486] width 168 height 152
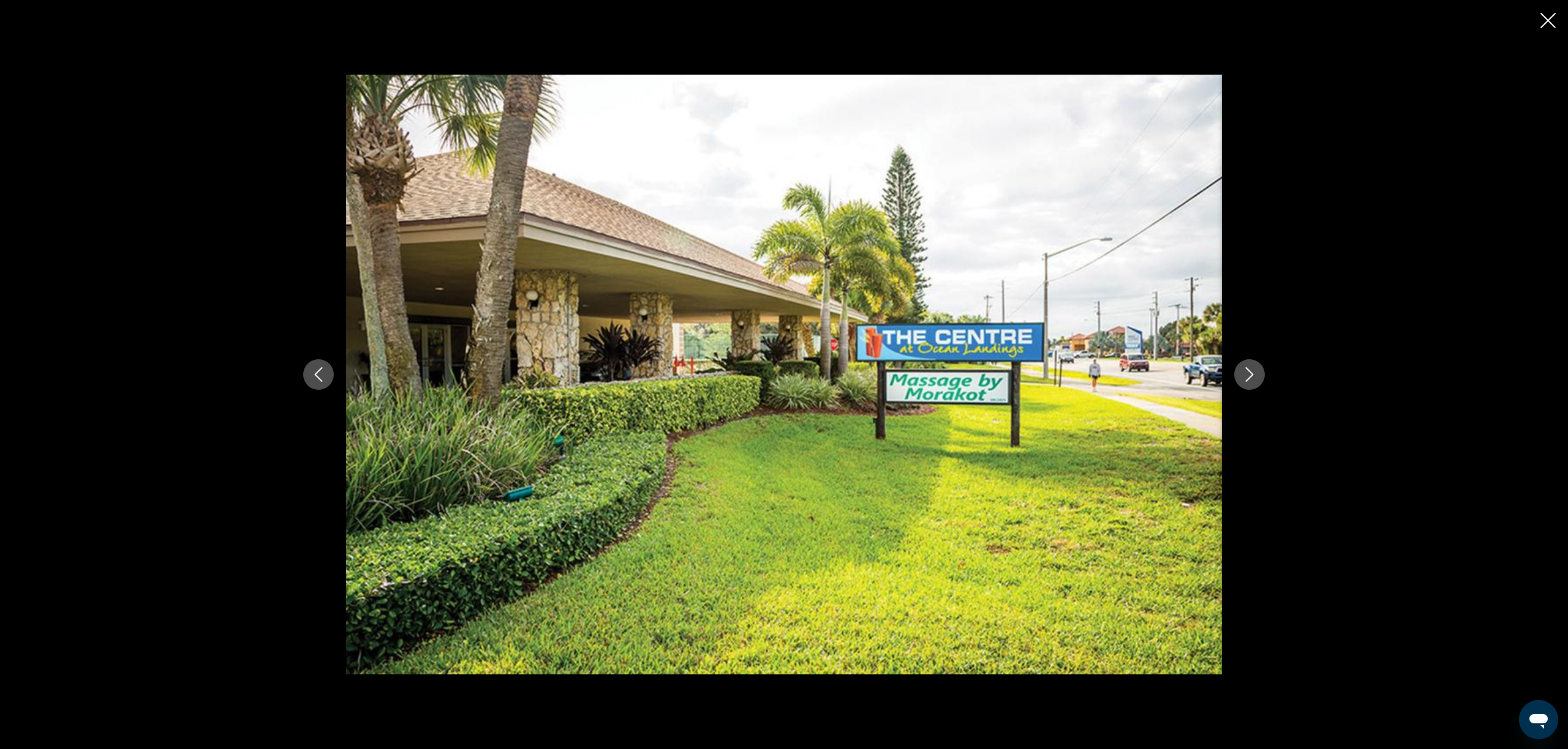
click at [1252, 376] on icon "Next image" at bounding box center [1250, 374] width 8 height 15
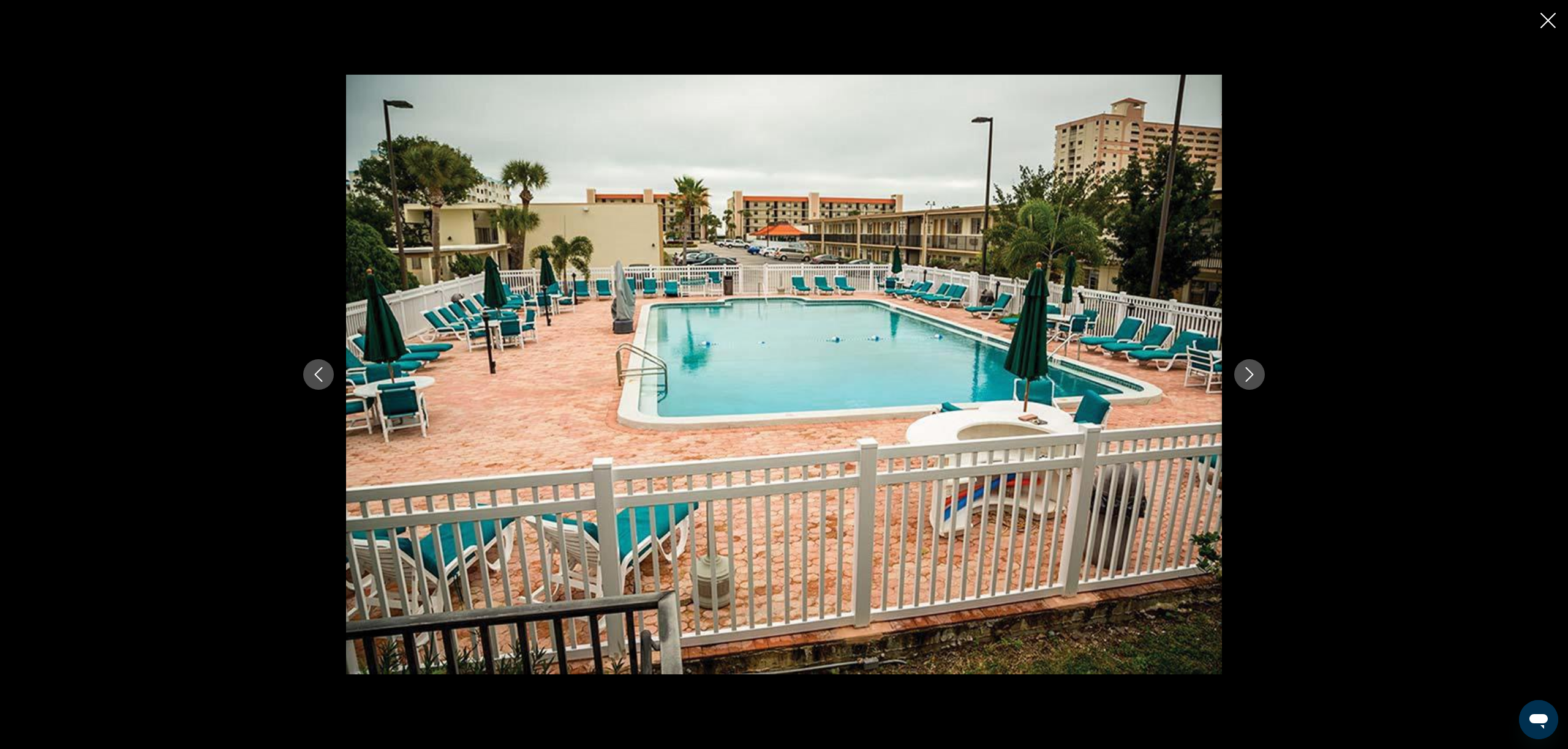
click at [1252, 376] on icon "Next image" at bounding box center [1250, 374] width 8 height 15
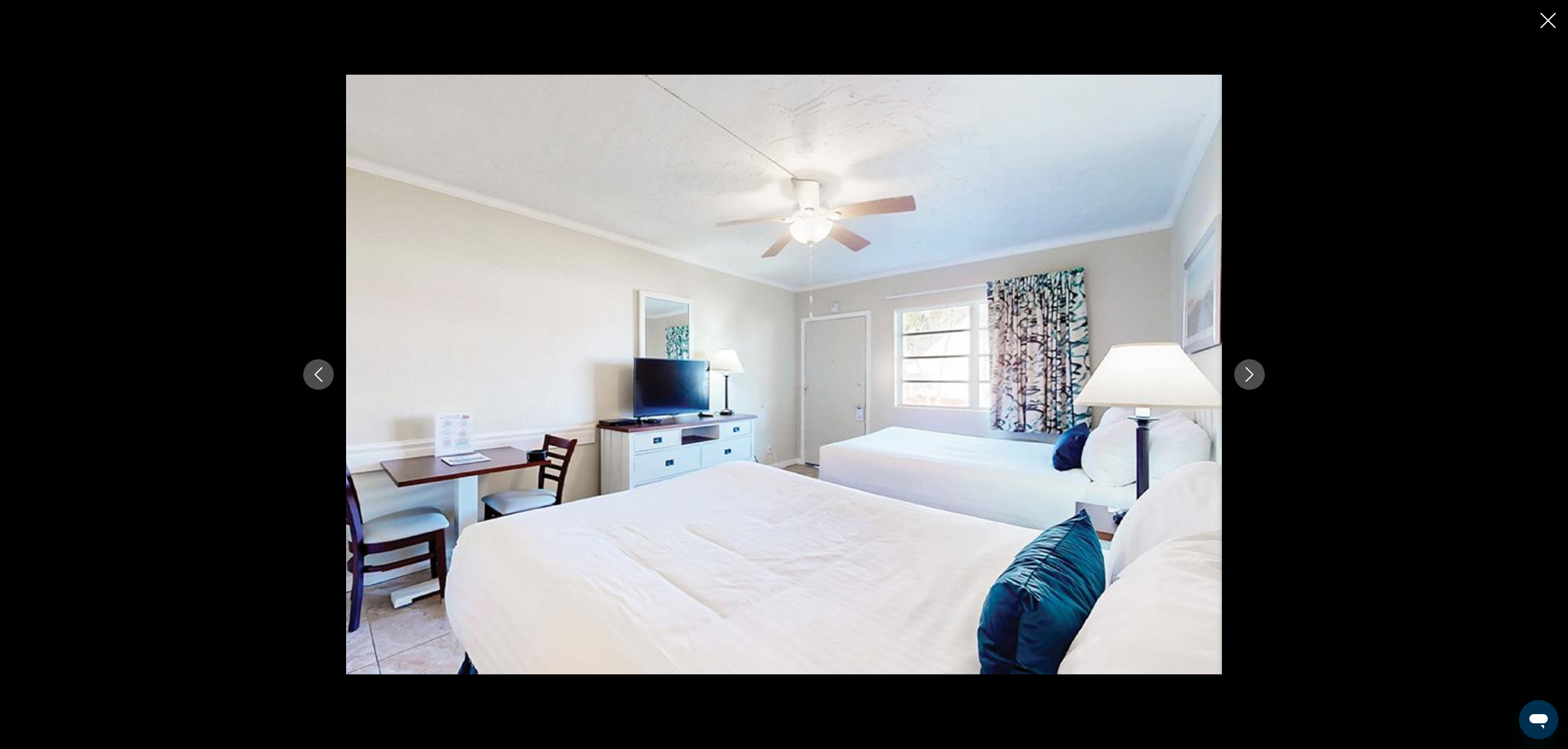
click at [1252, 376] on icon "Next image" at bounding box center [1250, 374] width 8 height 15
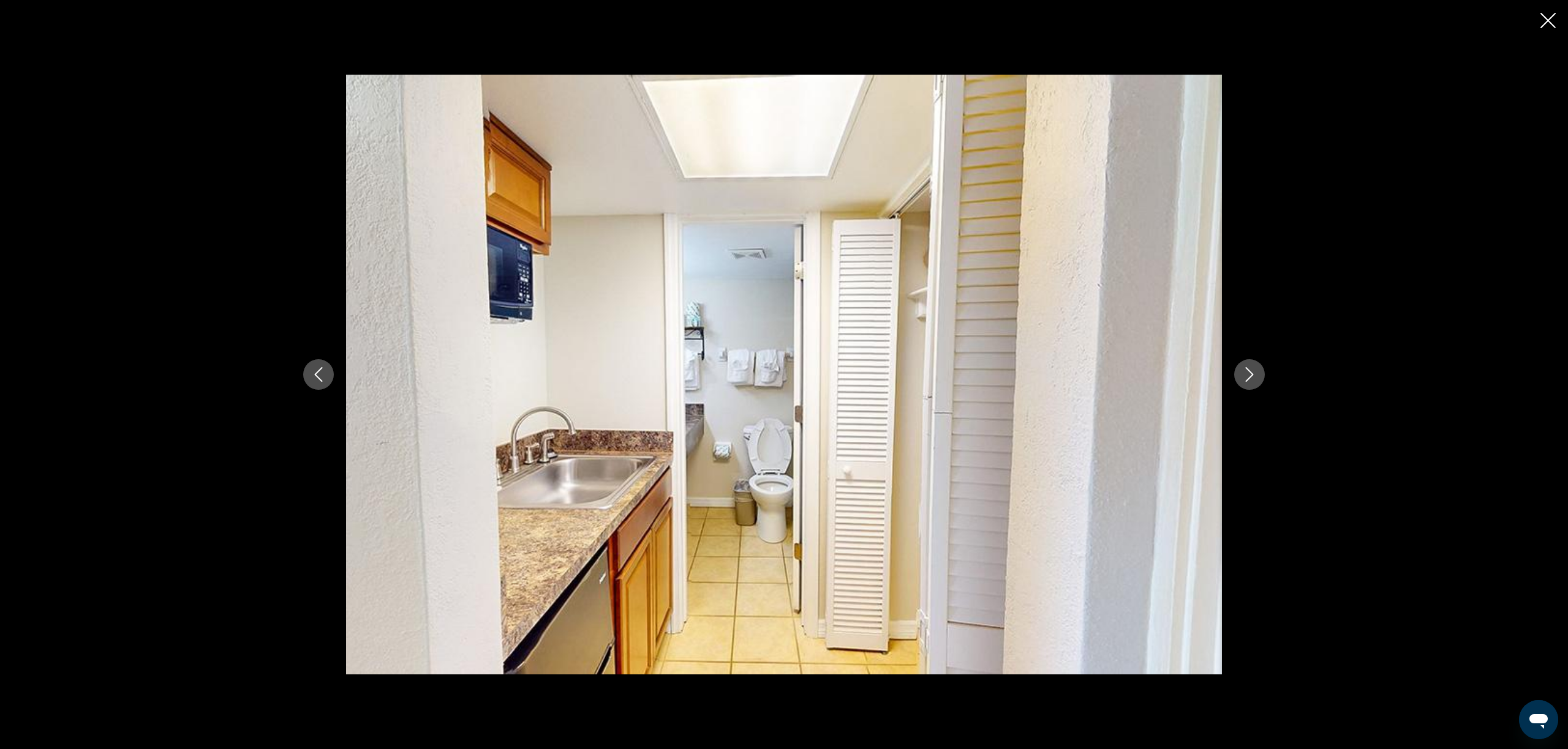
click at [1252, 376] on icon "Next image" at bounding box center [1250, 374] width 8 height 15
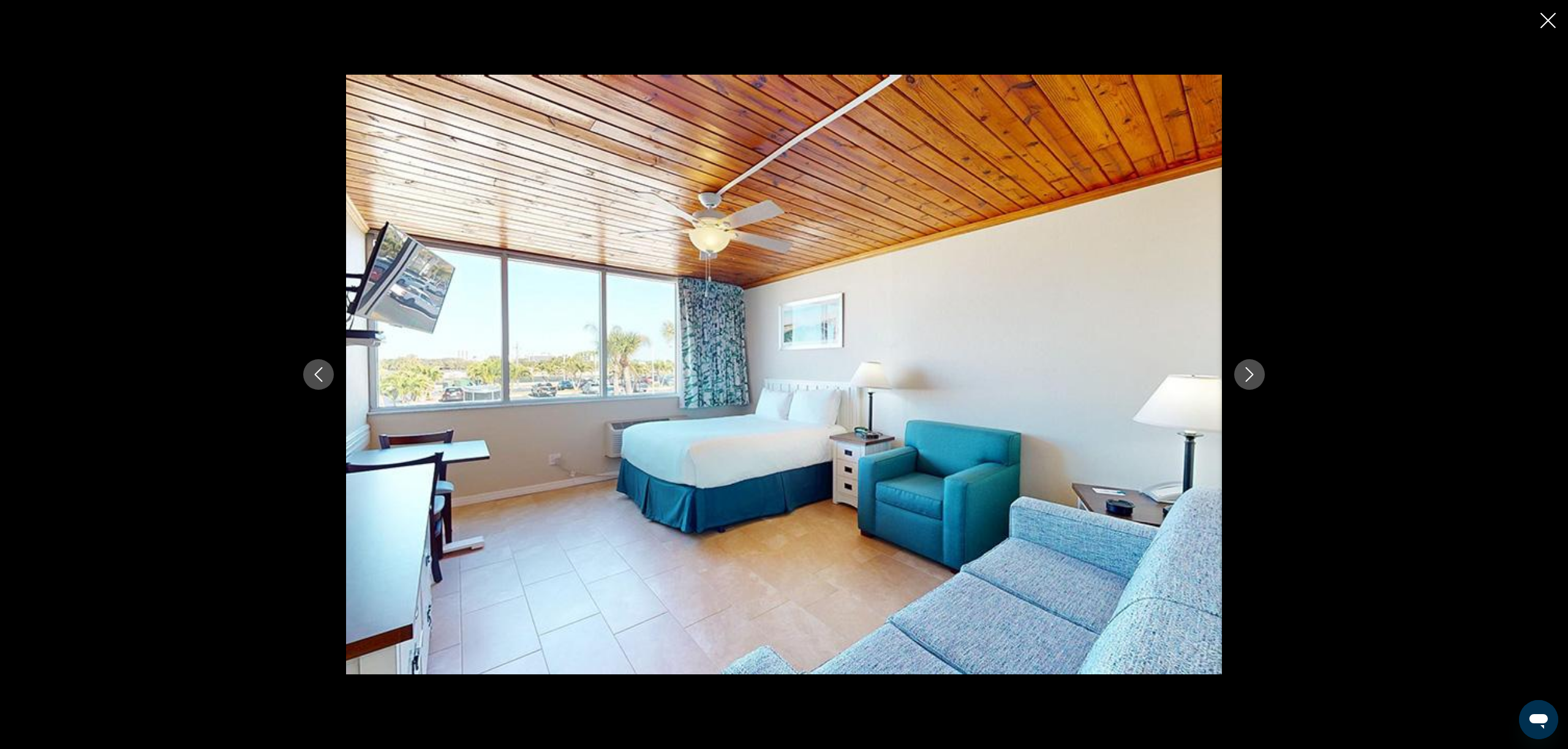
click at [1252, 376] on icon "Next image" at bounding box center [1250, 374] width 8 height 15
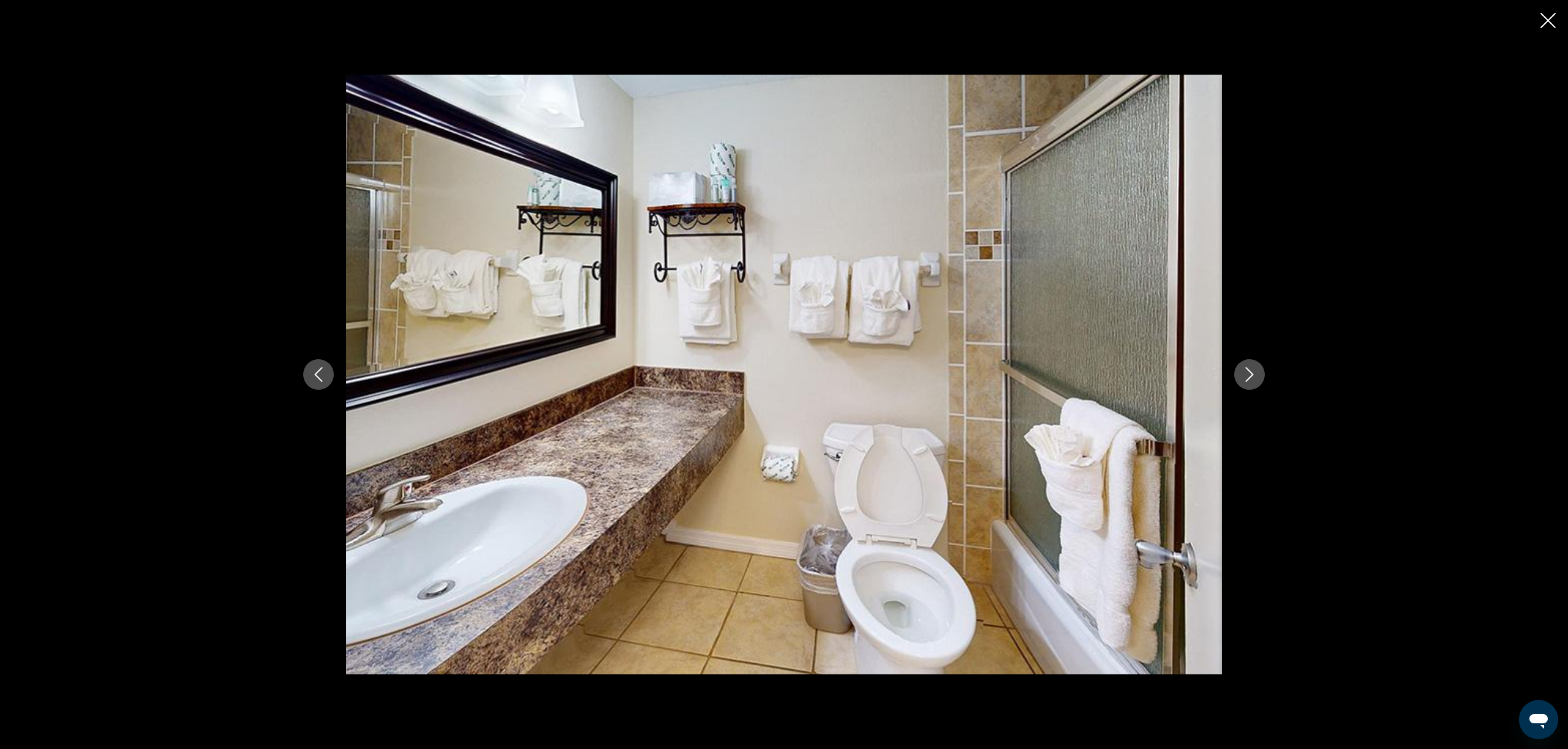
click at [1252, 376] on icon "Next image" at bounding box center [1250, 374] width 8 height 15
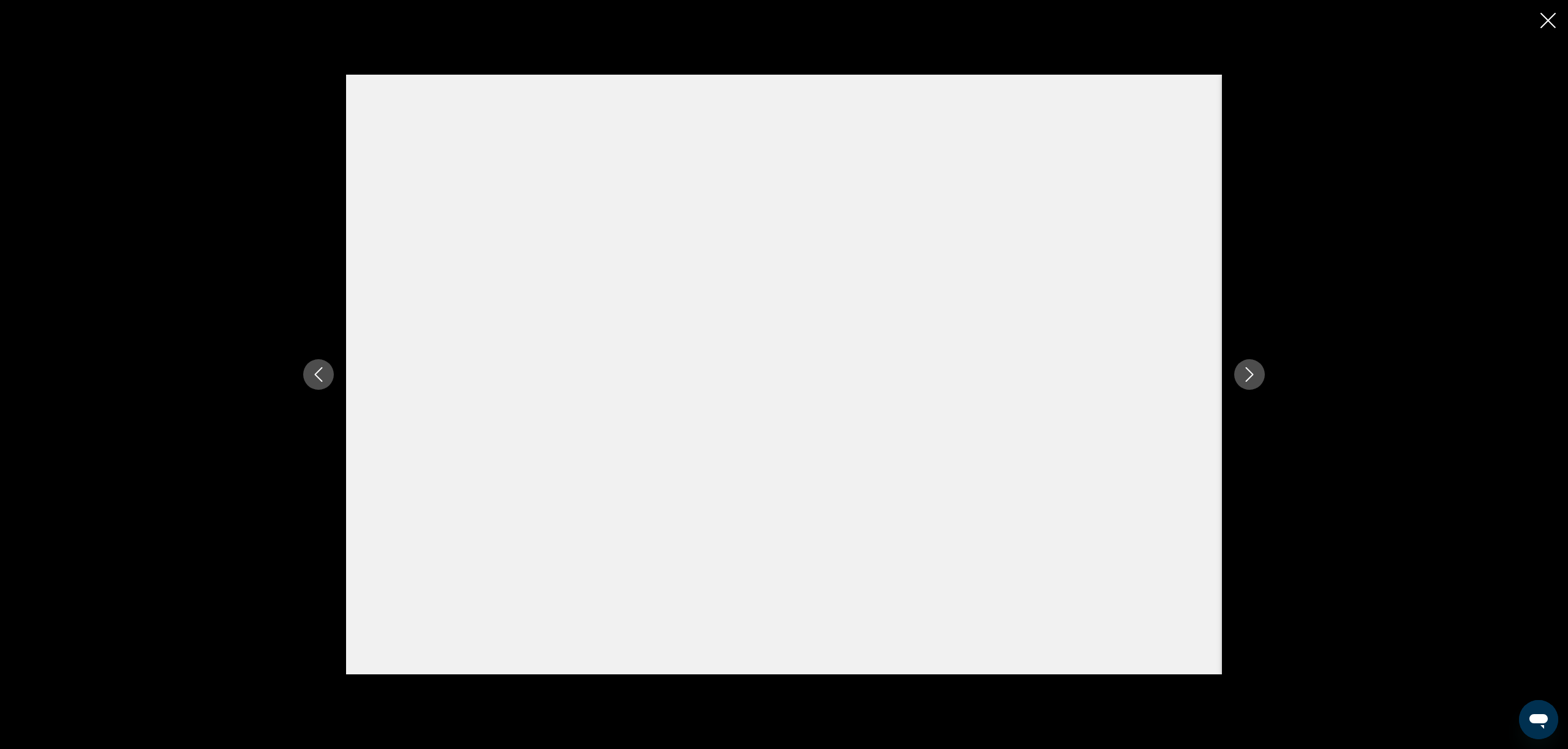
click at [1259, 369] on button "Next image" at bounding box center [1250, 375] width 31 height 31
click at [1550, 23] on icon "Close slideshow" at bounding box center [1548, 21] width 15 height 15
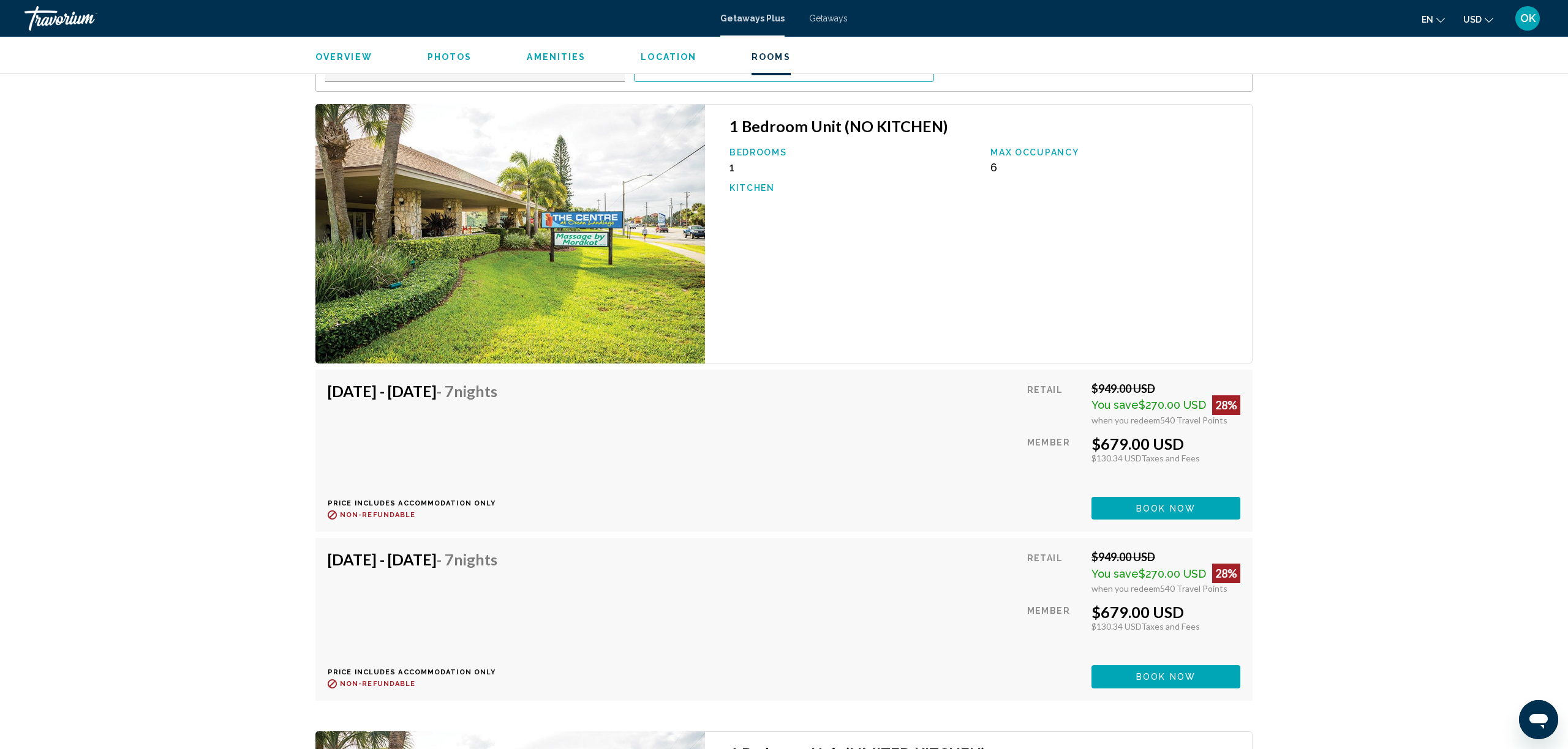
scroll to position [1970, 0]
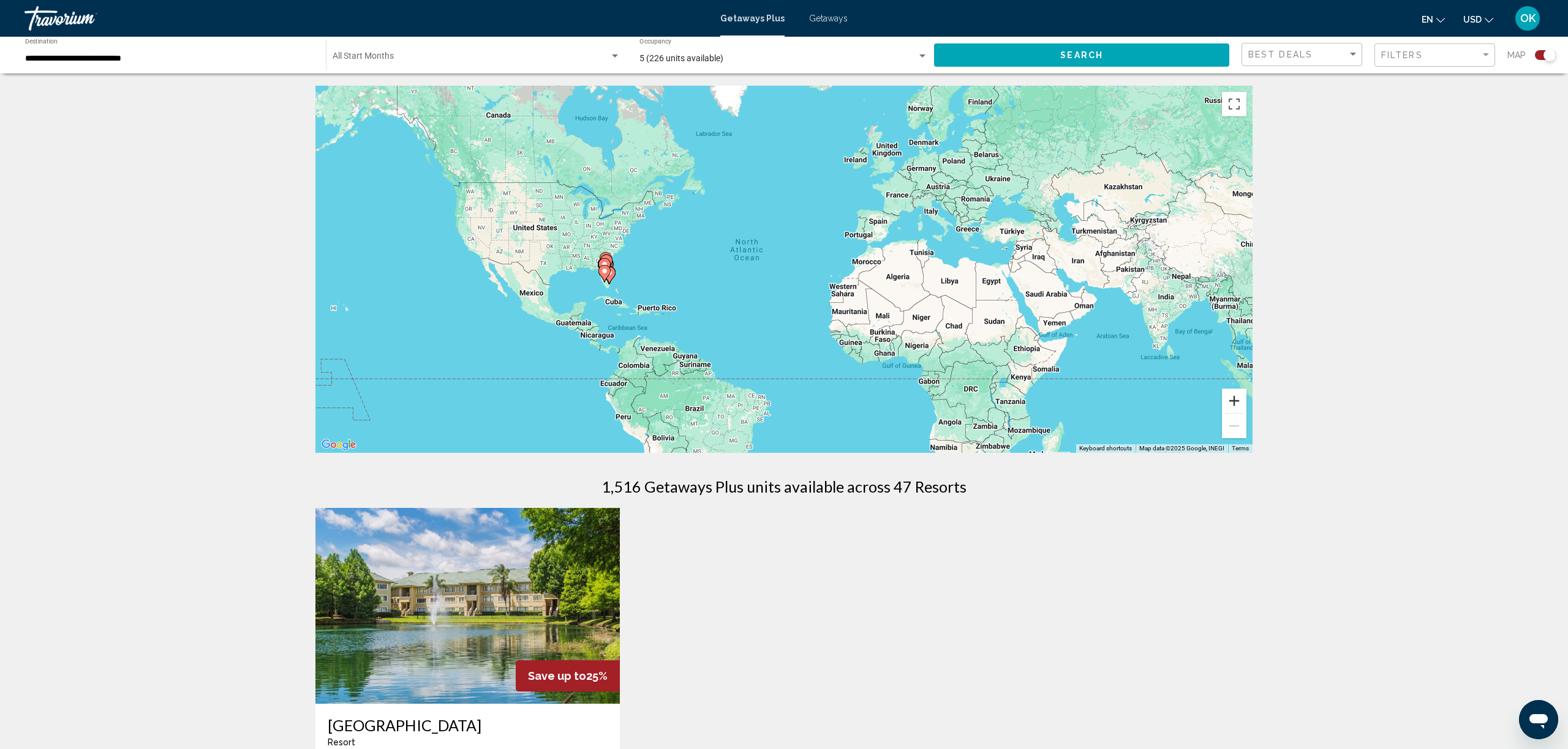
click at [1229, 400] on button "Zoom in" at bounding box center [1234, 401] width 25 height 25
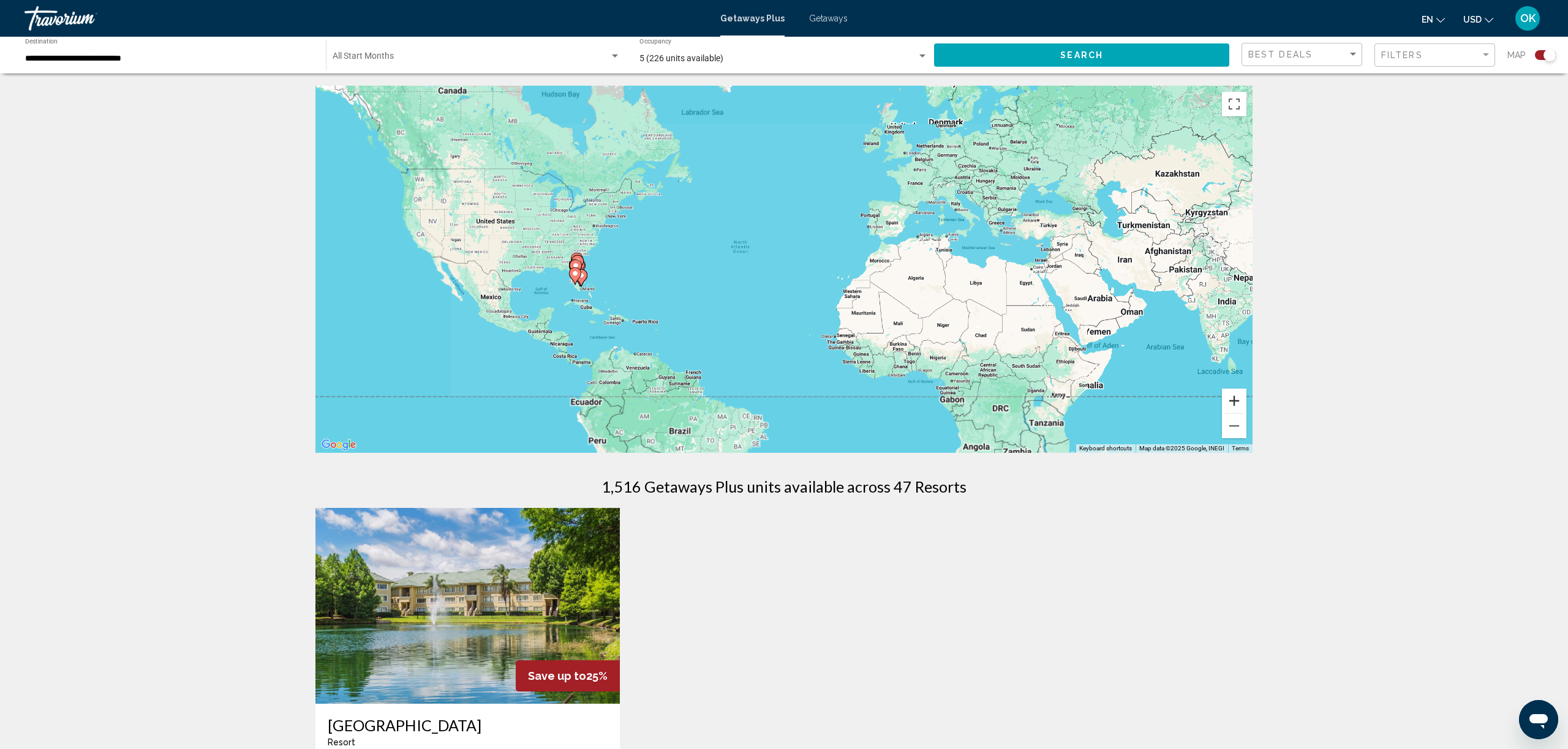
click at [1229, 400] on button "Zoom in" at bounding box center [1234, 401] width 25 height 25
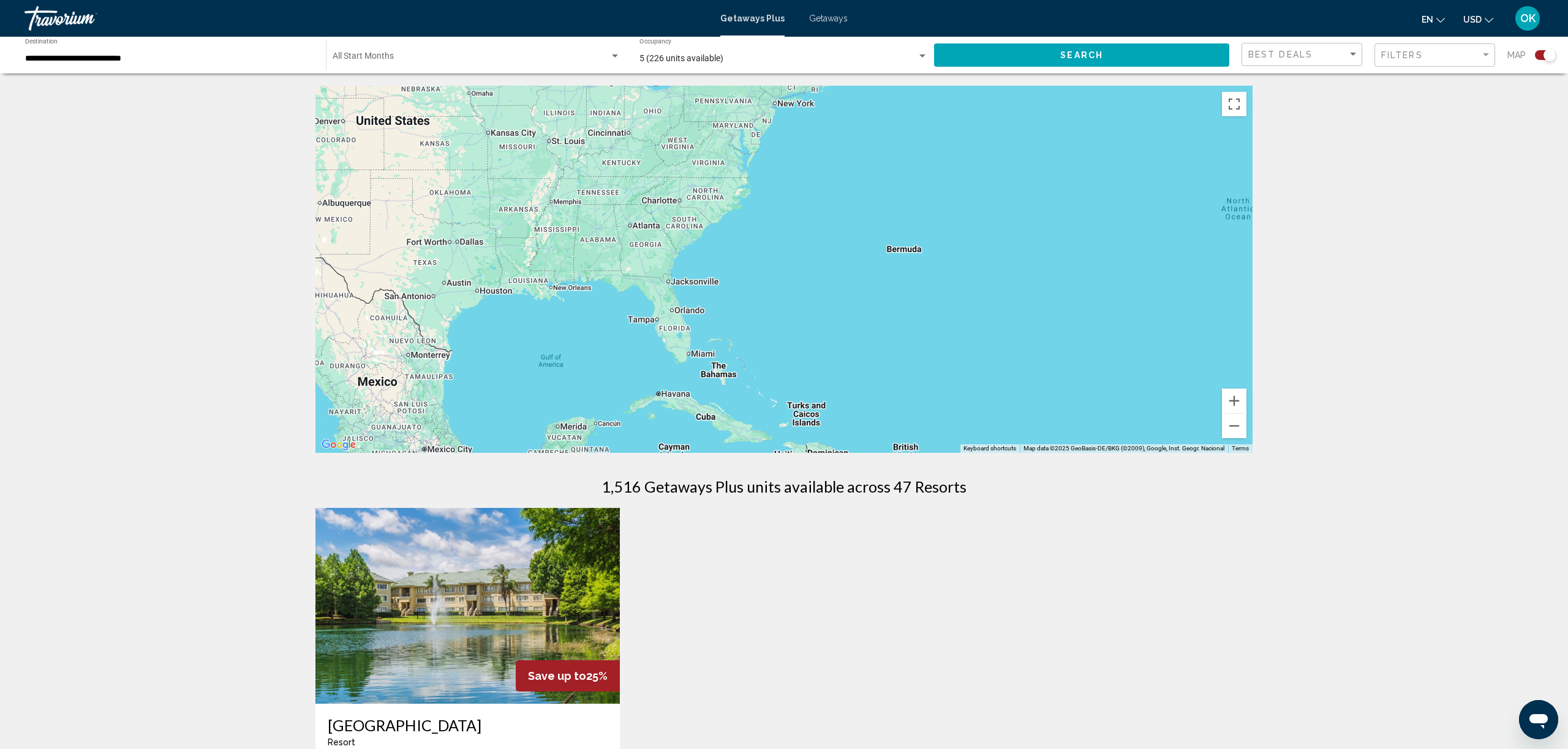
drag, startPoint x: 608, startPoint y: 260, endPoint x: 1211, endPoint y: 278, distance: 603.3
click at [1211, 278] on div "Main content" at bounding box center [783, 270] width 937 height 367
click at [1230, 402] on button "Zoom in" at bounding box center [1234, 401] width 25 height 25
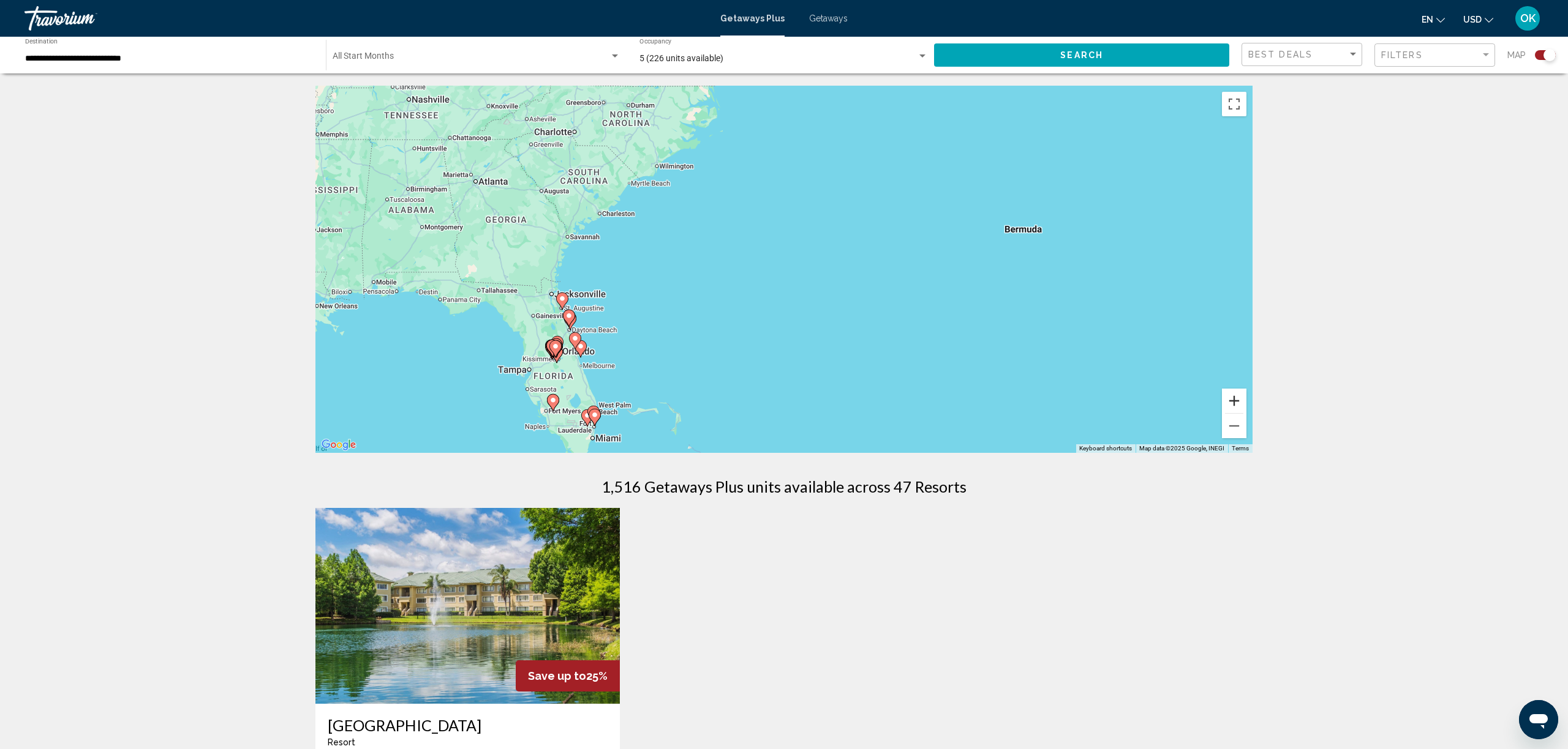
click at [1230, 402] on button "Zoom in" at bounding box center [1234, 401] width 25 height 25
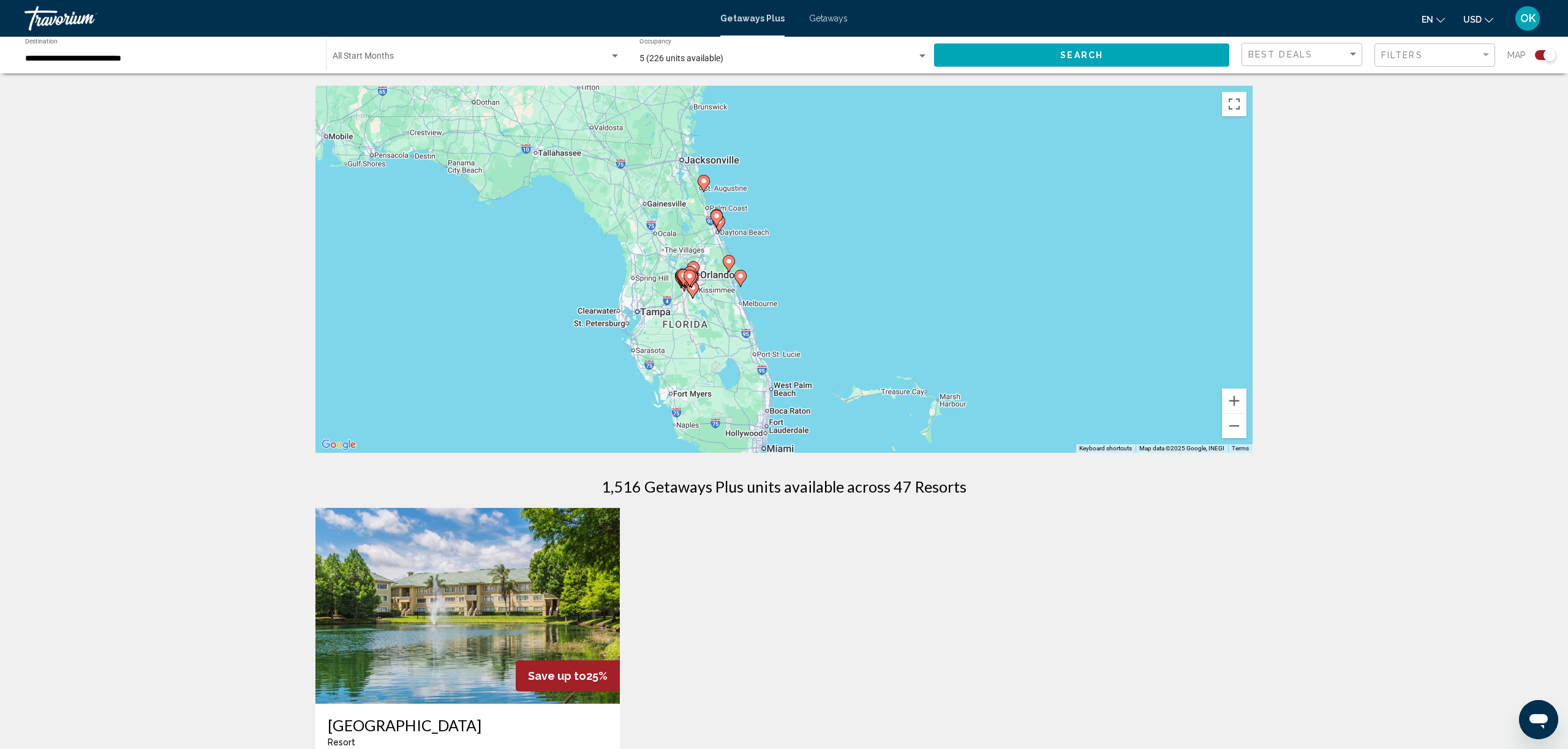
drag, startPoint x: 664, startPoint y: 346, endPoint x: 1097, endPoint y: 250, distance: 443.5
click at [1032, 188] on div "To activate drag with keyboard, press Alt + Enter. Once in keyboard drag state,…" at bounding box center [783, 270] width 937 height 367
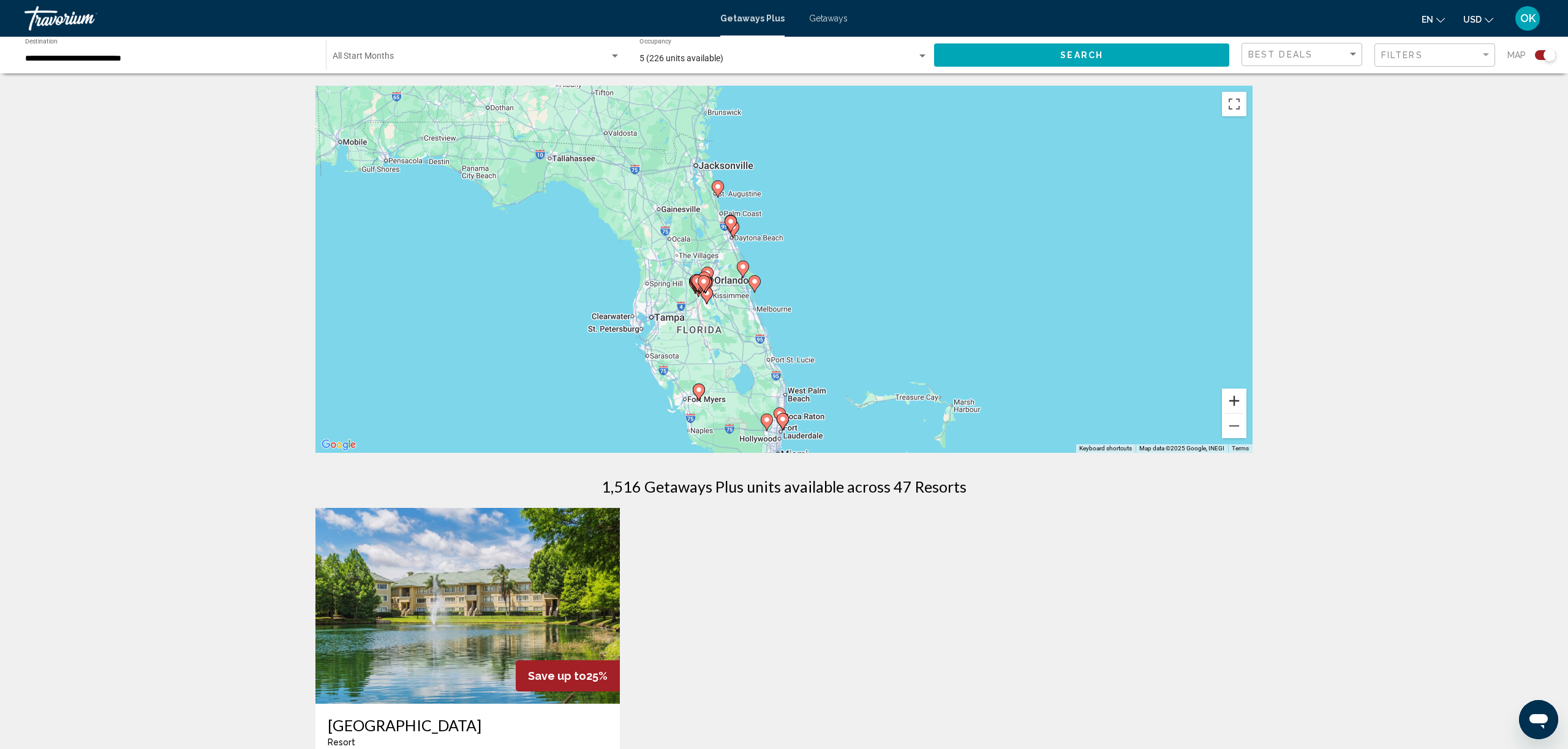
click at [1241, 401] on button "Zoom in" at bounding box center [1234, 401] width 25 height 25
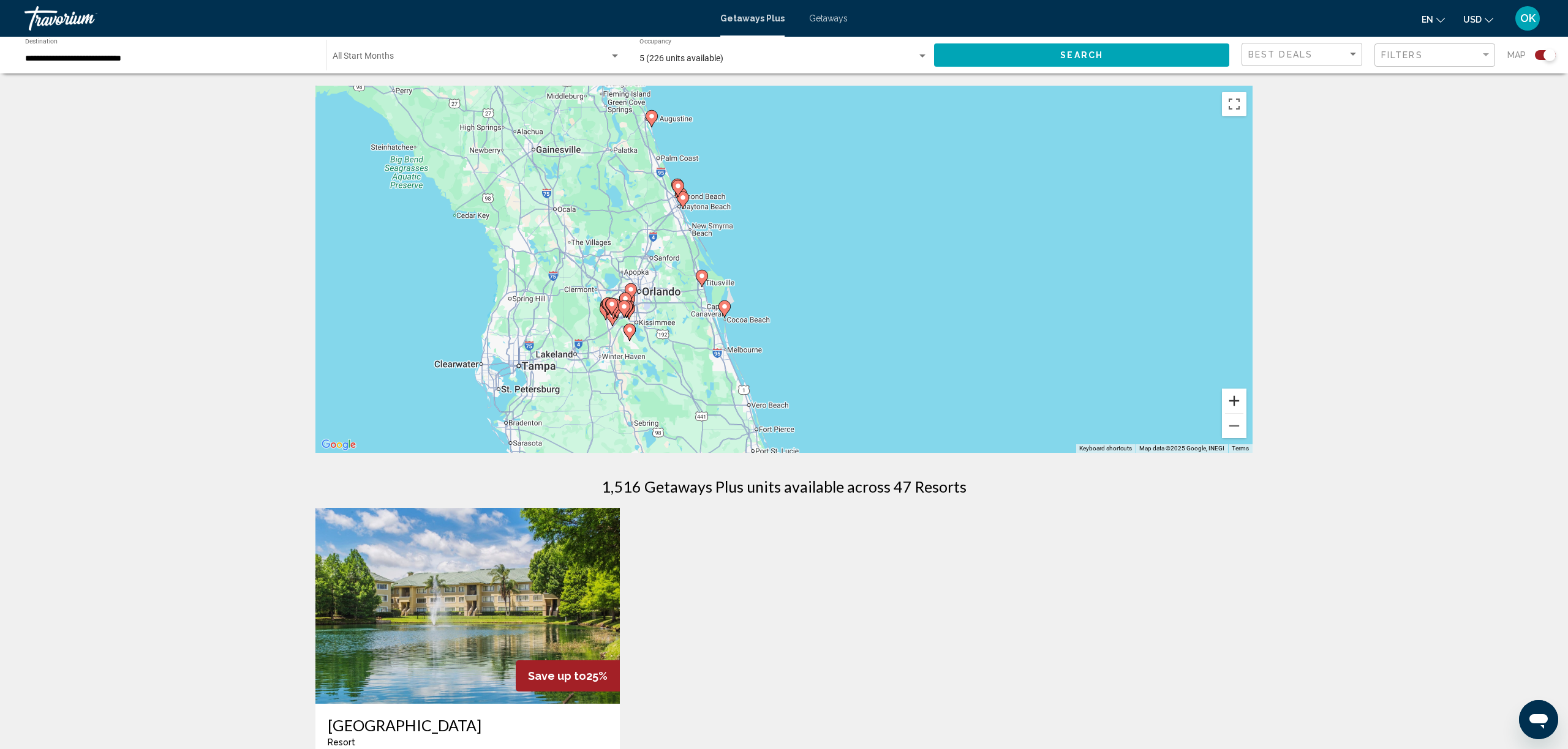
click at [1241, 401] on button "Zoom in" at bounding box center [1234, 401] width 25 height 25
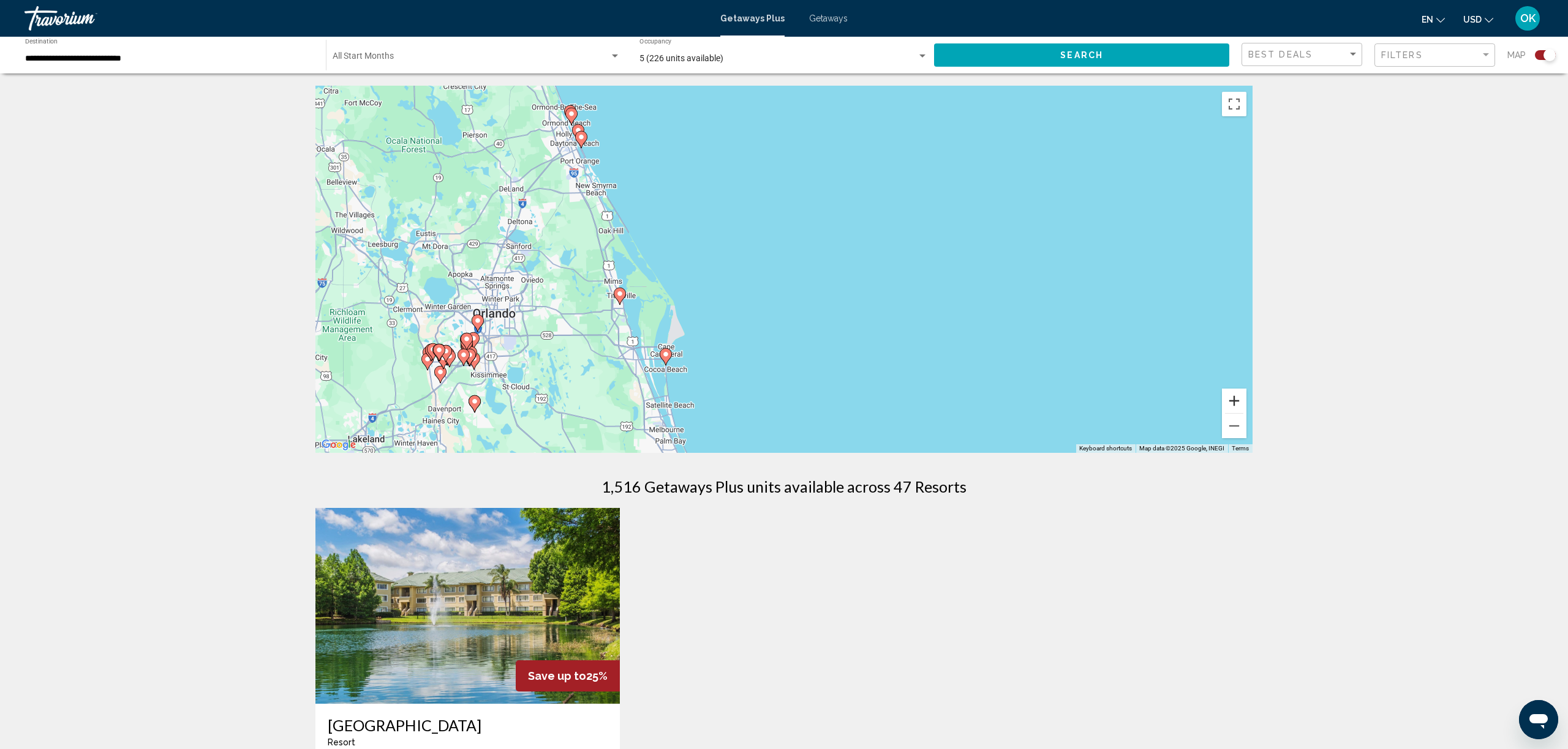
click at [1241, 401] on button "Zoom in" at bounding box center [1234, 401] width 25 height 25
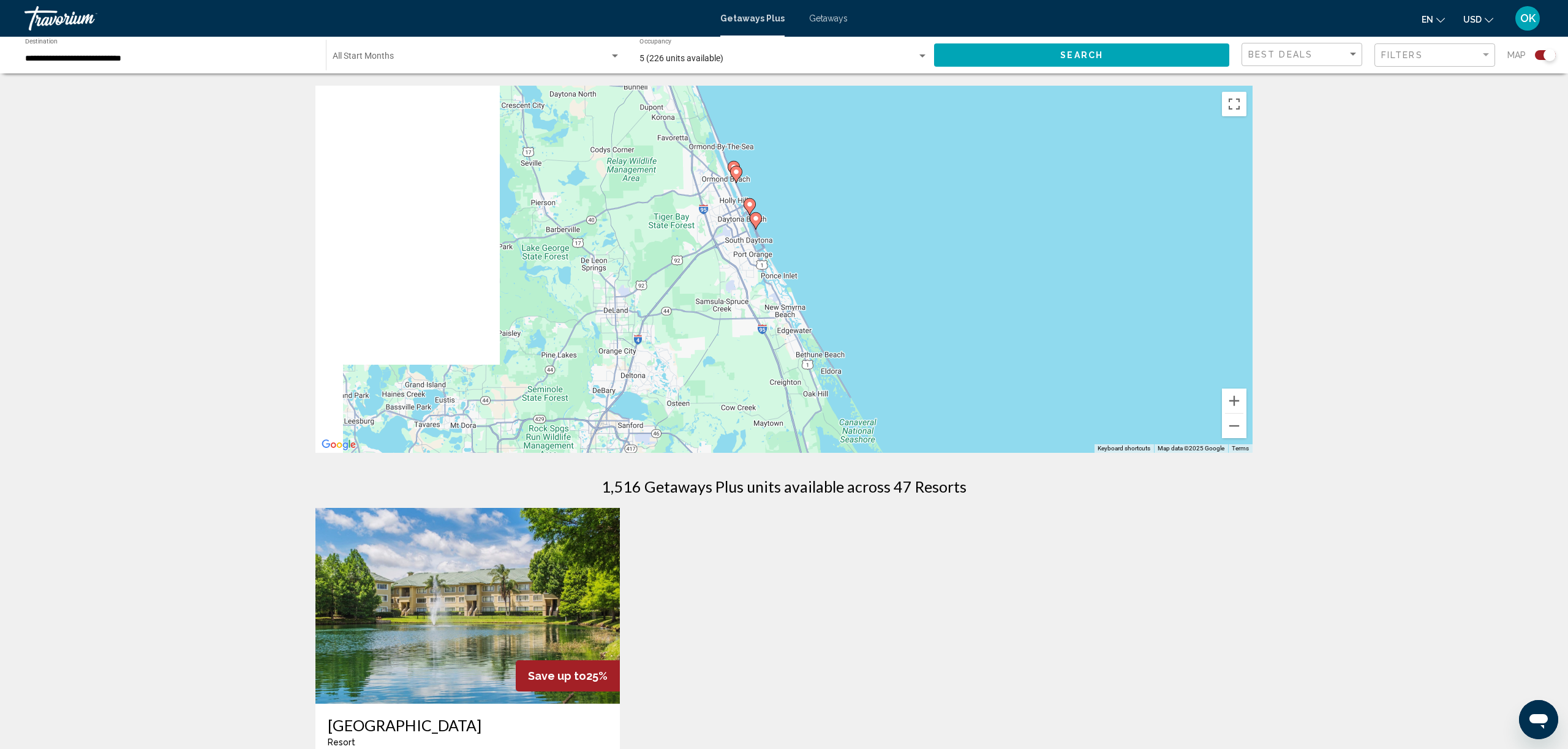
drag, startPoint x: 522, startPoint y: 240, endPoint x: 915, endPoint y: 454, distance: 447.5
click at [915, 454] on div "← Move left → Move right ↑ Move up ↓ Move down + Zoom in - Zoom out Home Jump l…" at bounding box center [784, 525] width 986 height 877
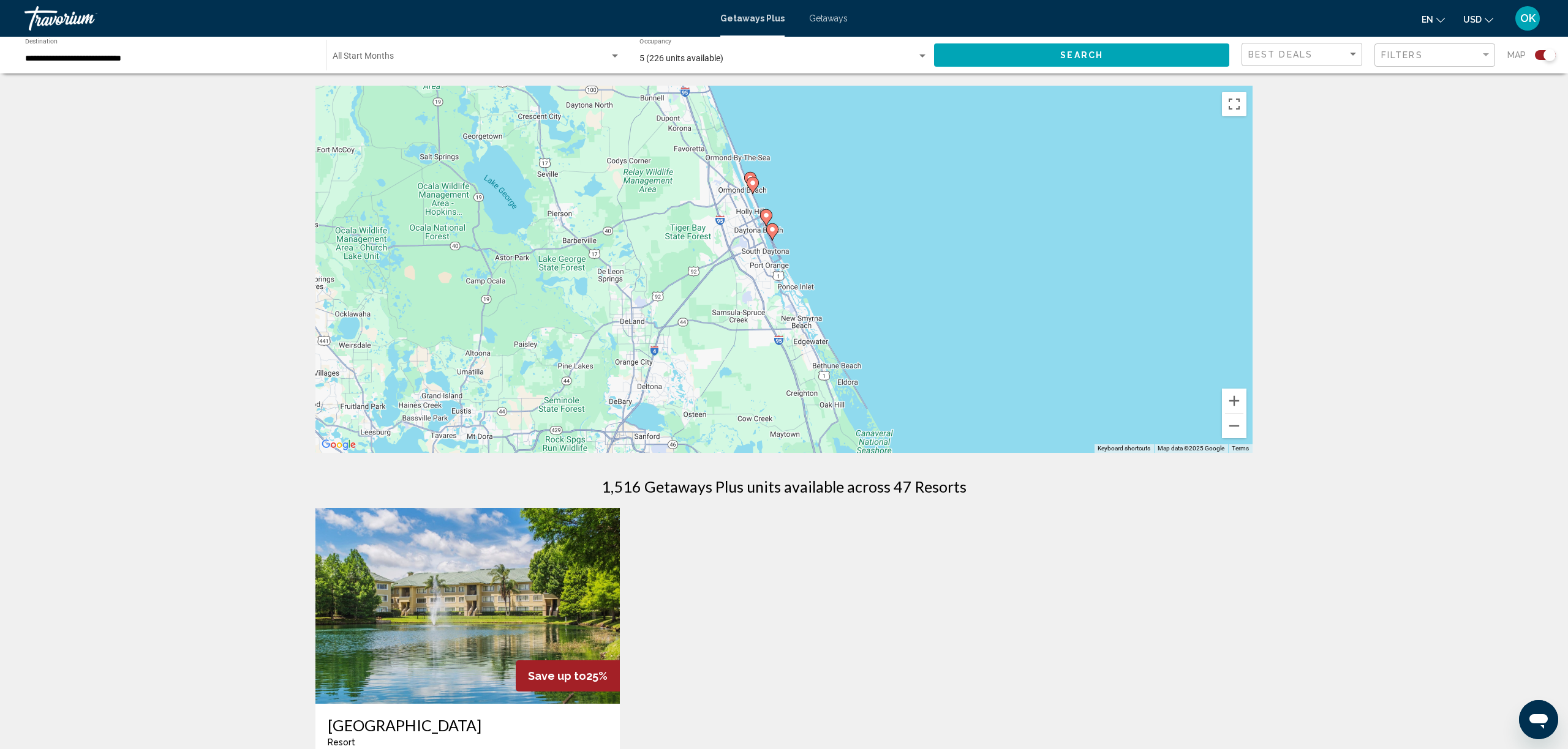
click at [773, 229] on image "Main content" at bounding box center [772, 230] width 8 height 8
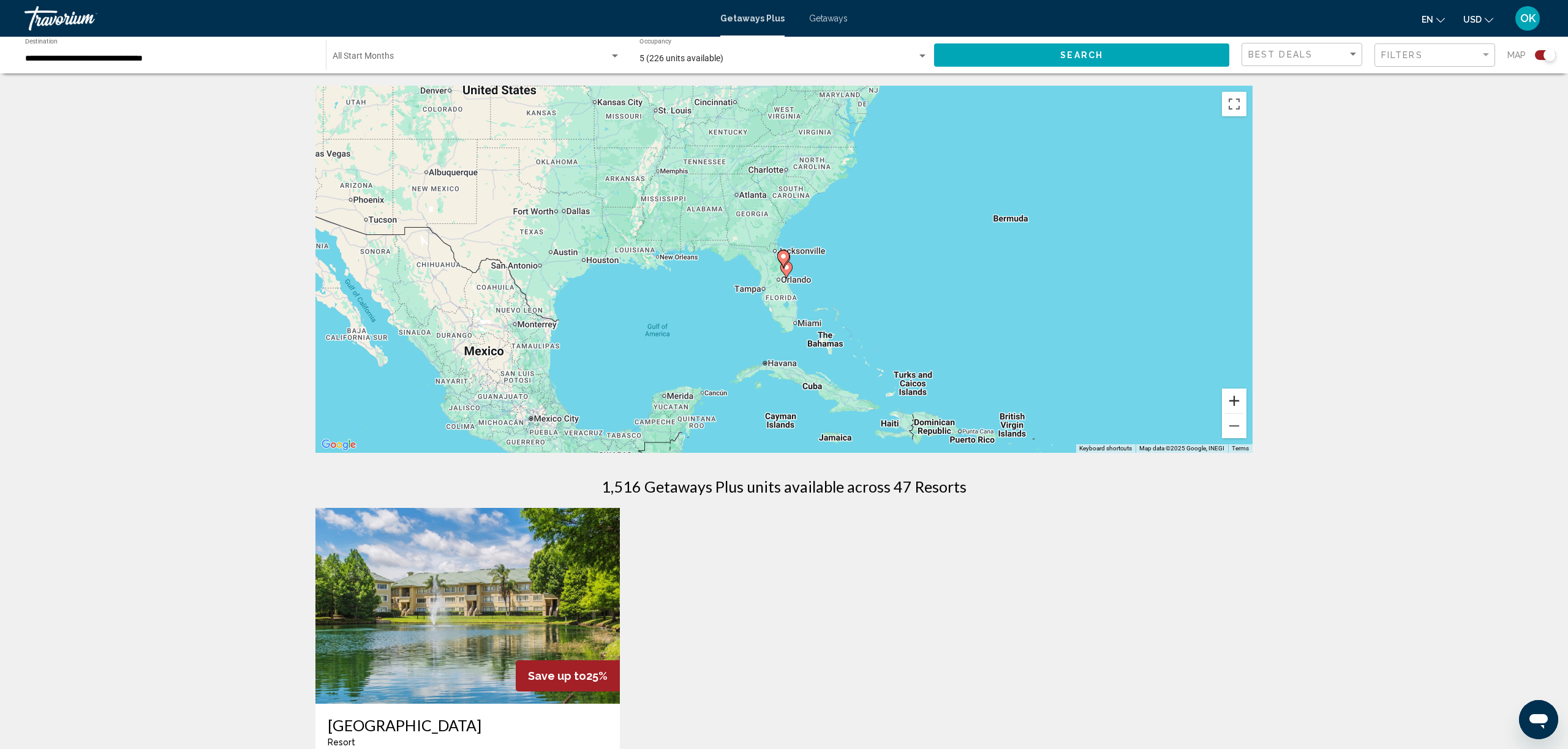
click at [1230, 407] on button "Zoom in" at bounding box center [1234, 401] width 25 height 25
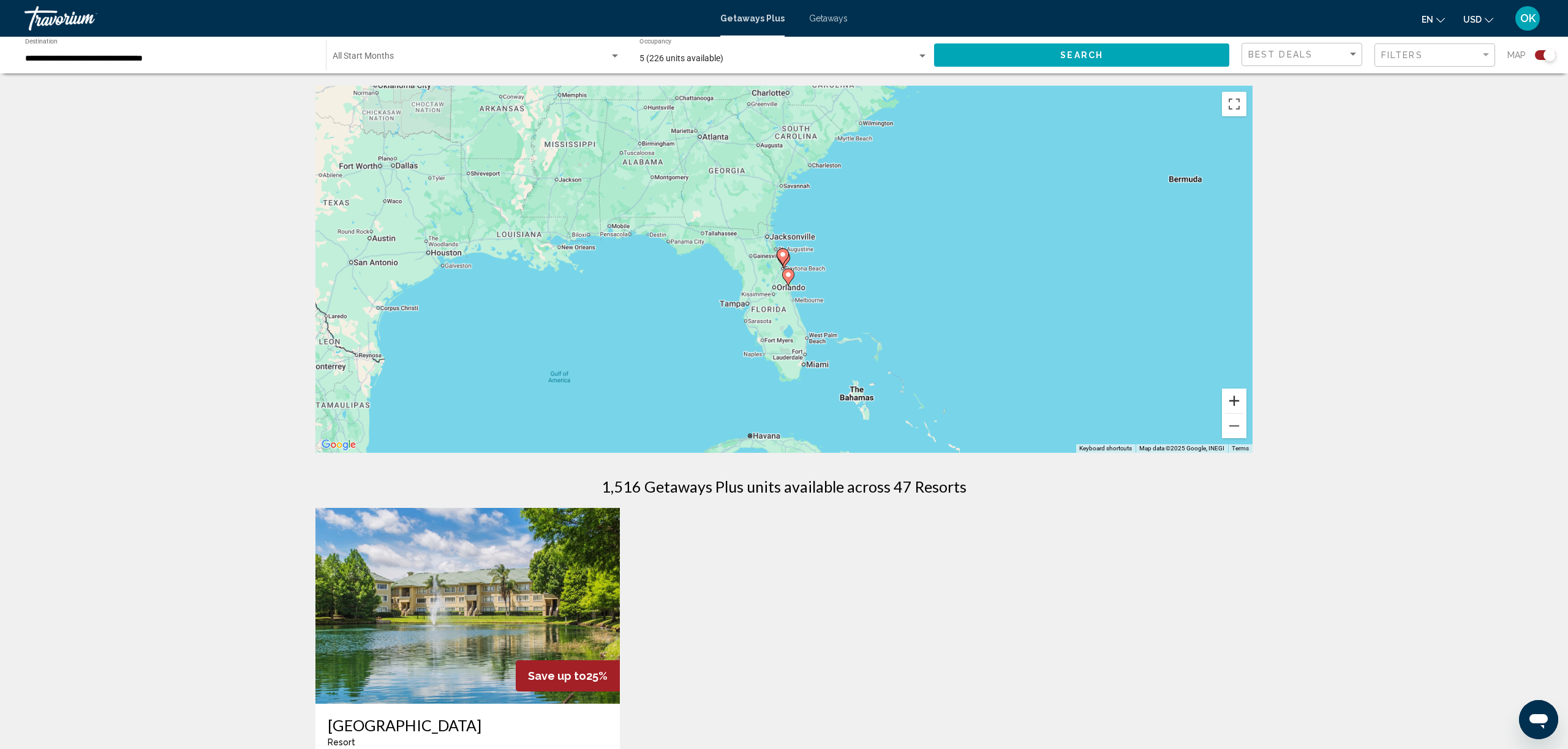
click at [1230, 407] on button "Zoom in" at bounding box center [1234, 401] width 25 height 25
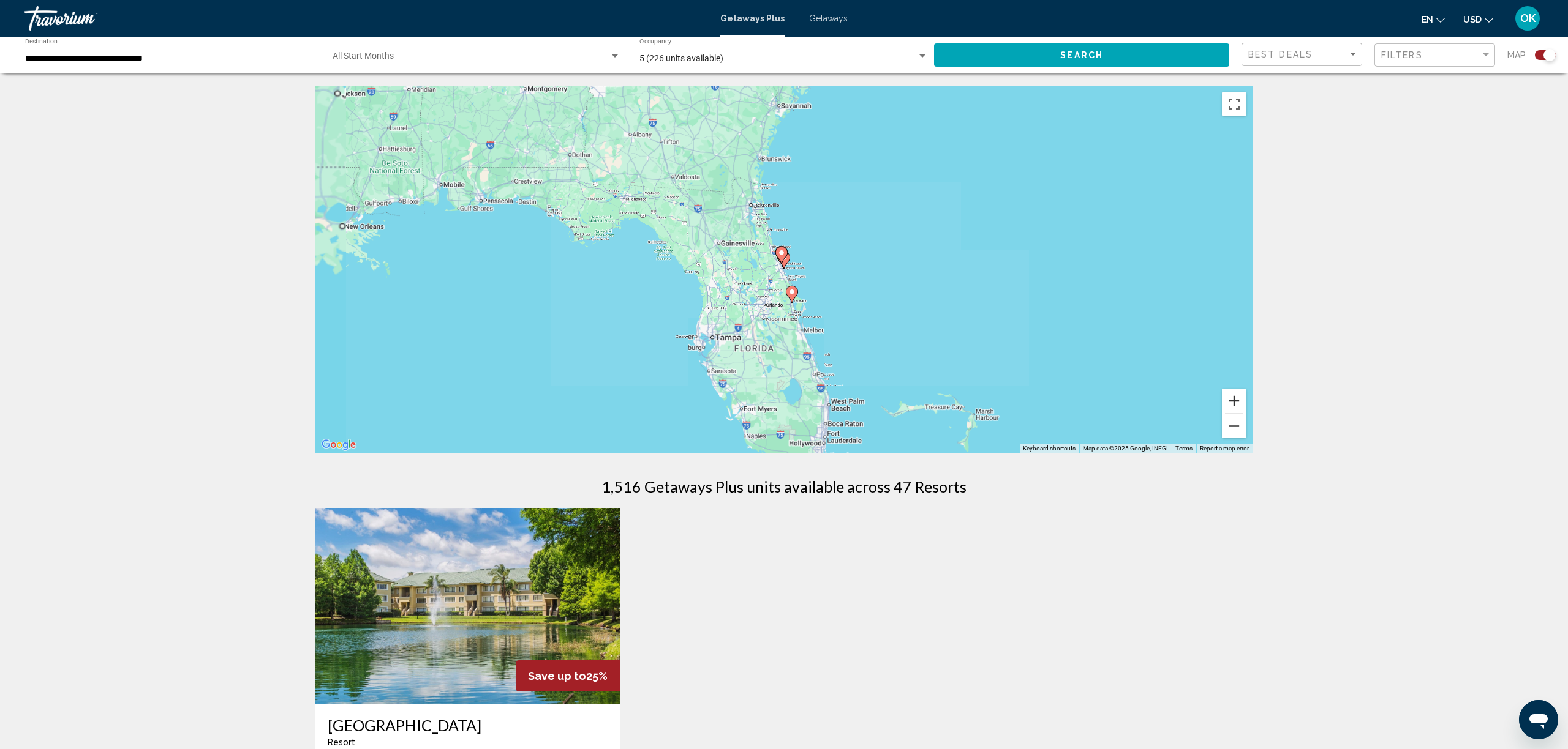
click at [1230, 407] on button "Zoom in" at bounding box center [1234, 401] width 25 height 25
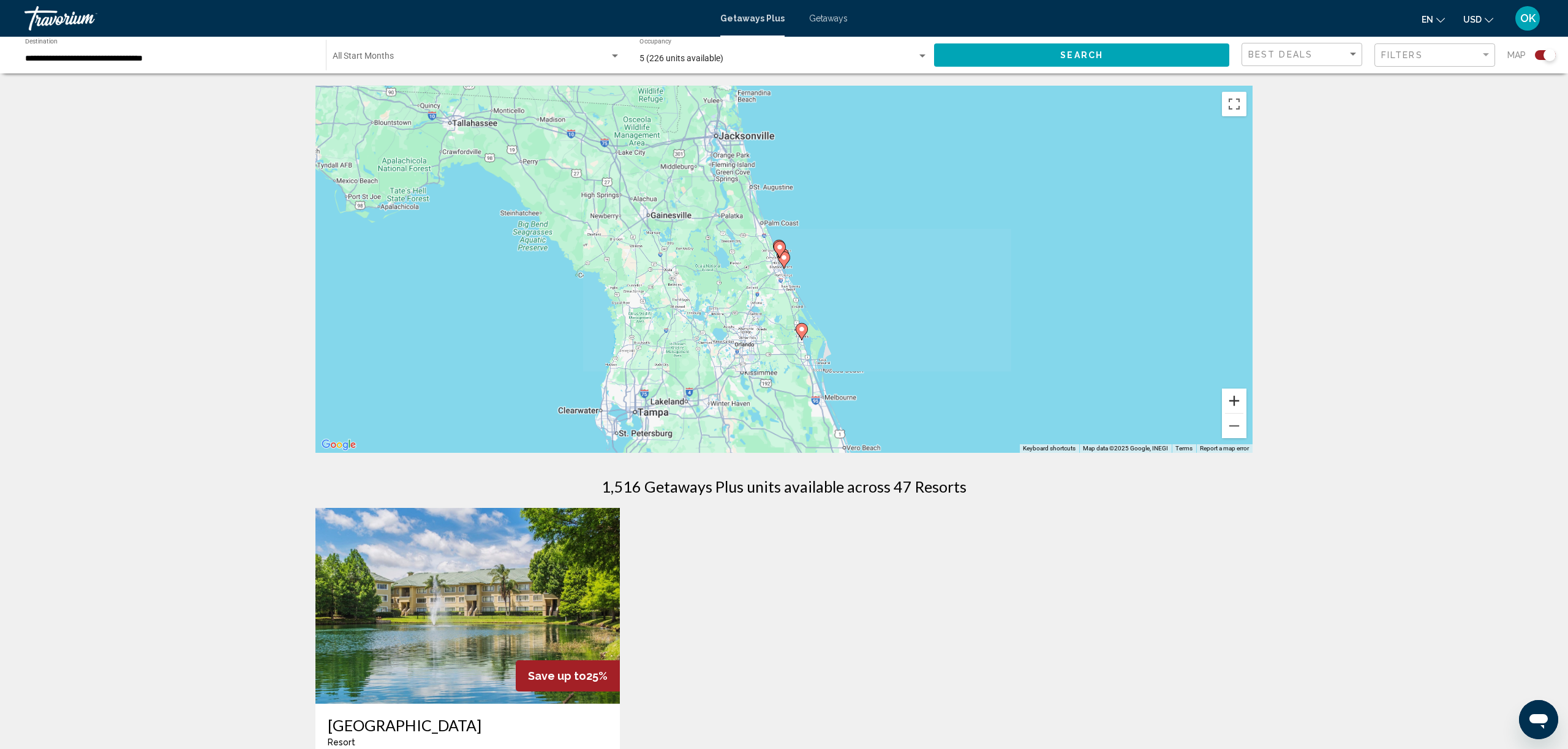
click at [1230, 407] on button "Zoom in" at bounding box center [1234, 401] width 25 height 25
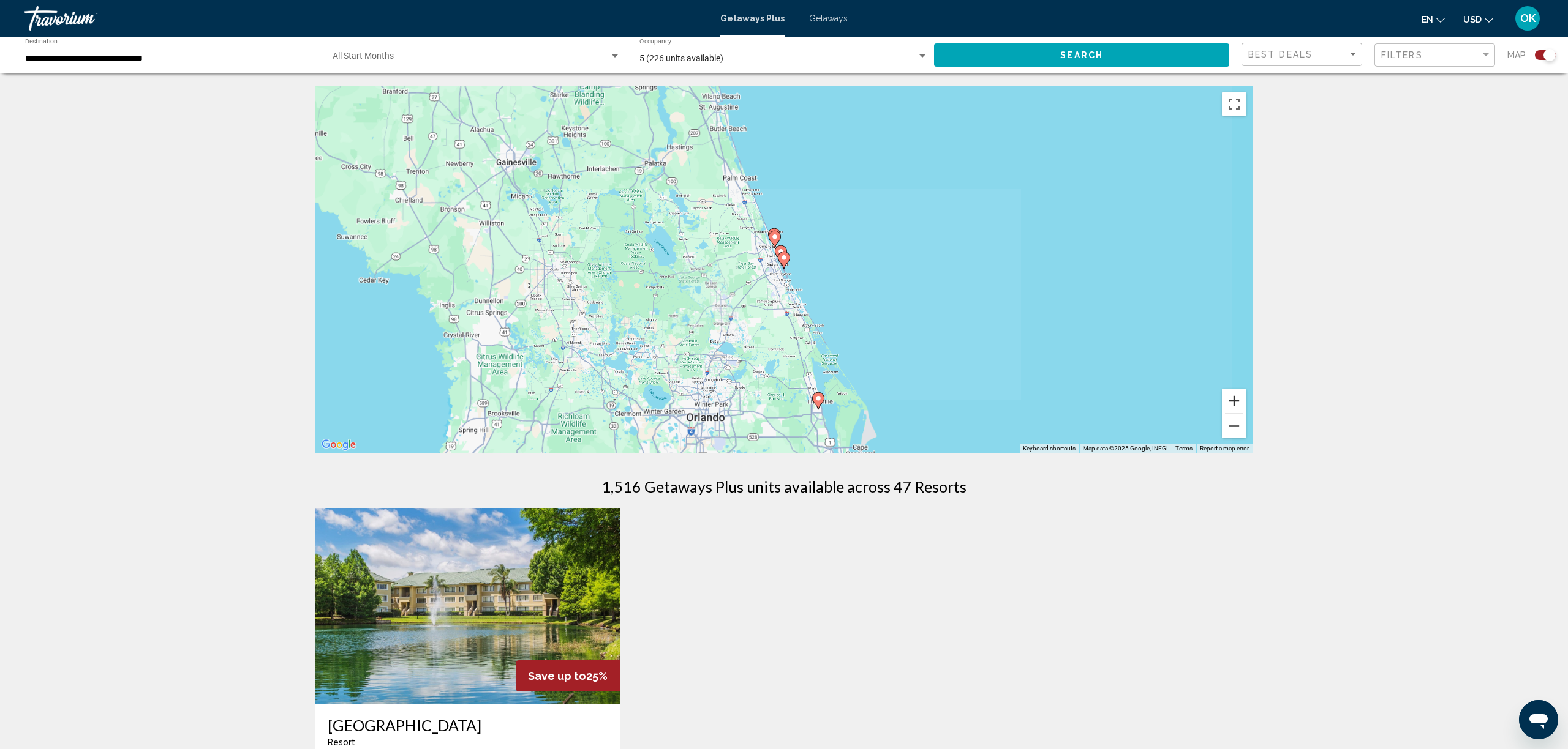
click at [1230, 407] on button "Zoom in" at bounding box center [1234, 401] width 25 height 25
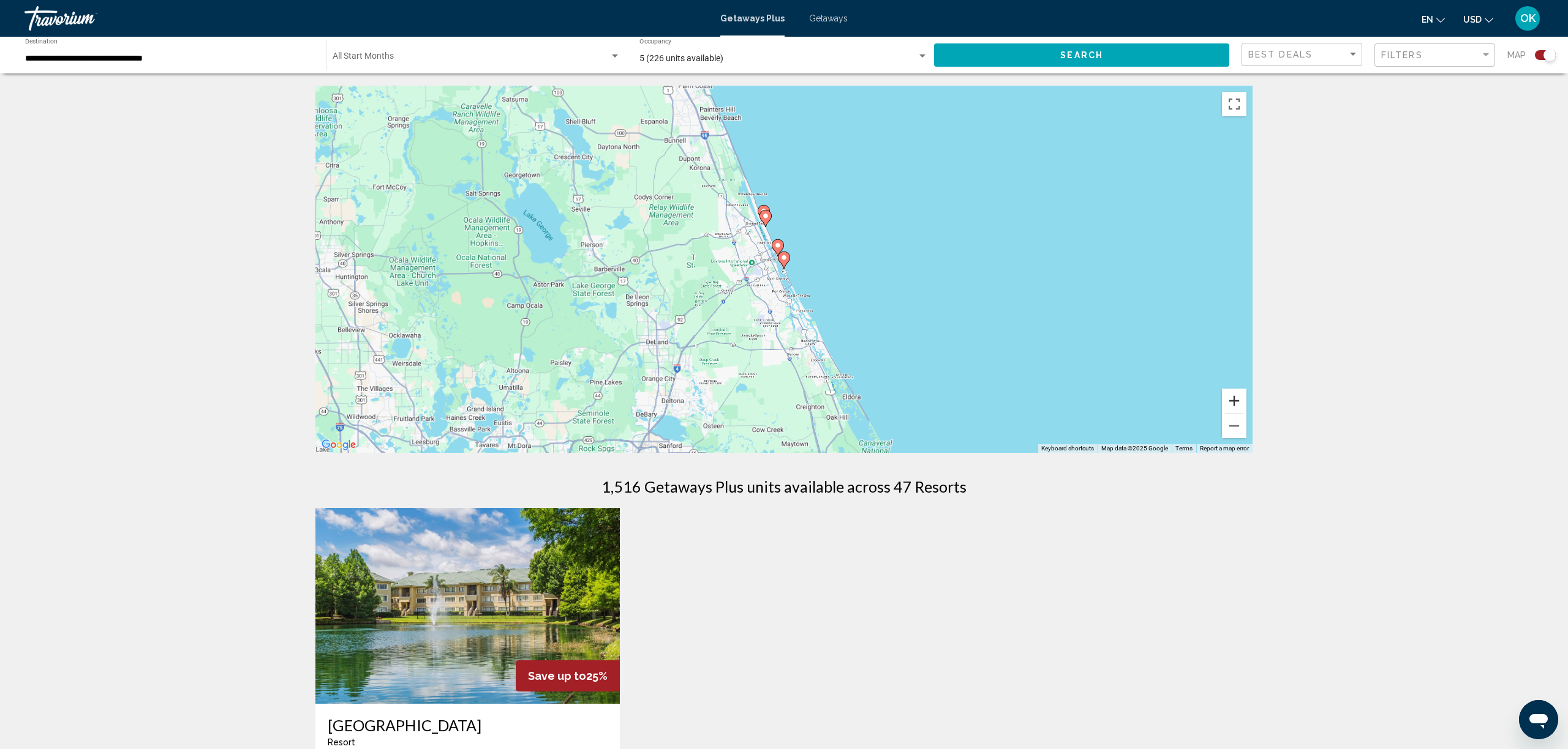
click at [1230, 407] on button "Zoom in" at bounding box center [1234, 401] width 25 height 25
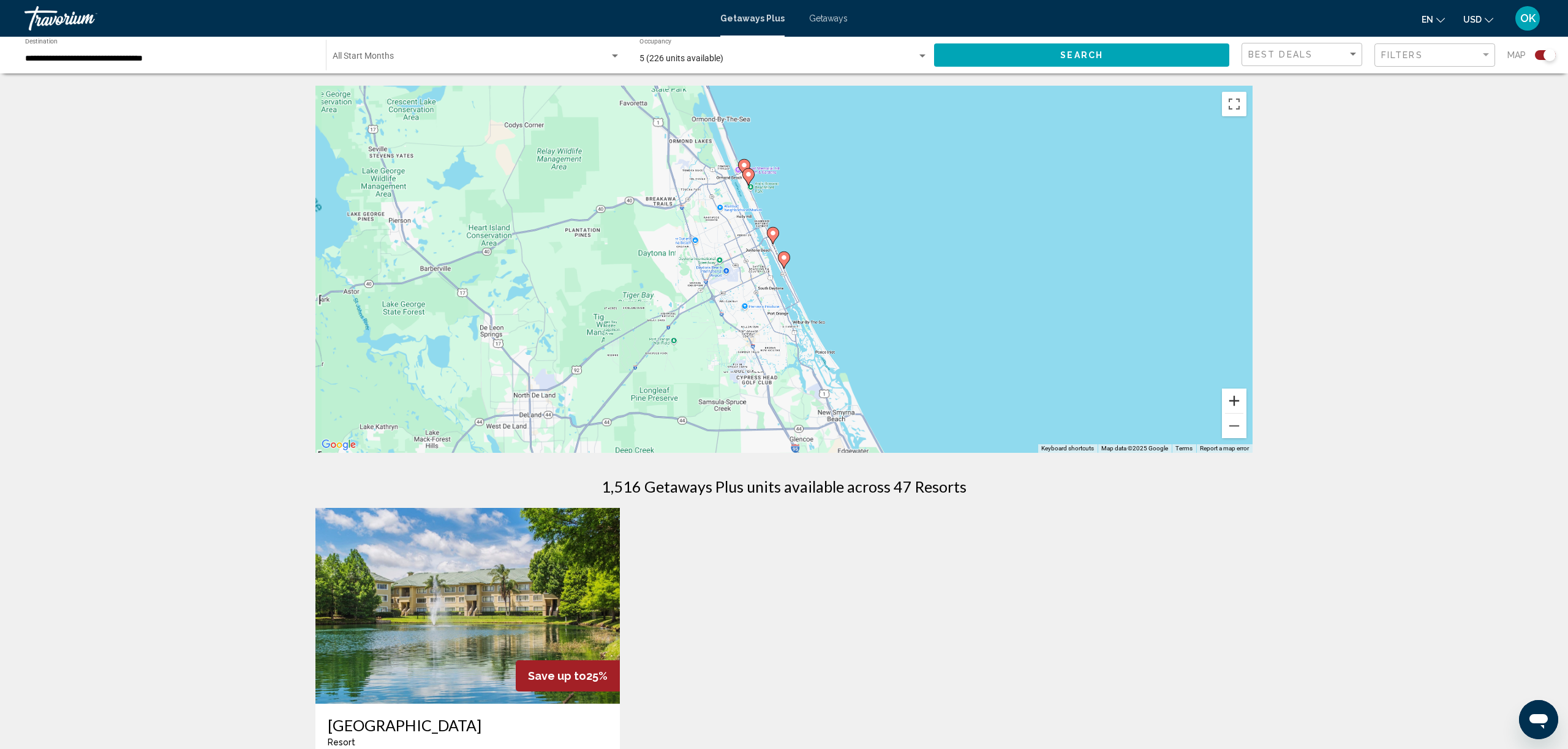
click at [1230, 407] on button "Zoom in" at bounding box center [1234, 401] width 25 height 25
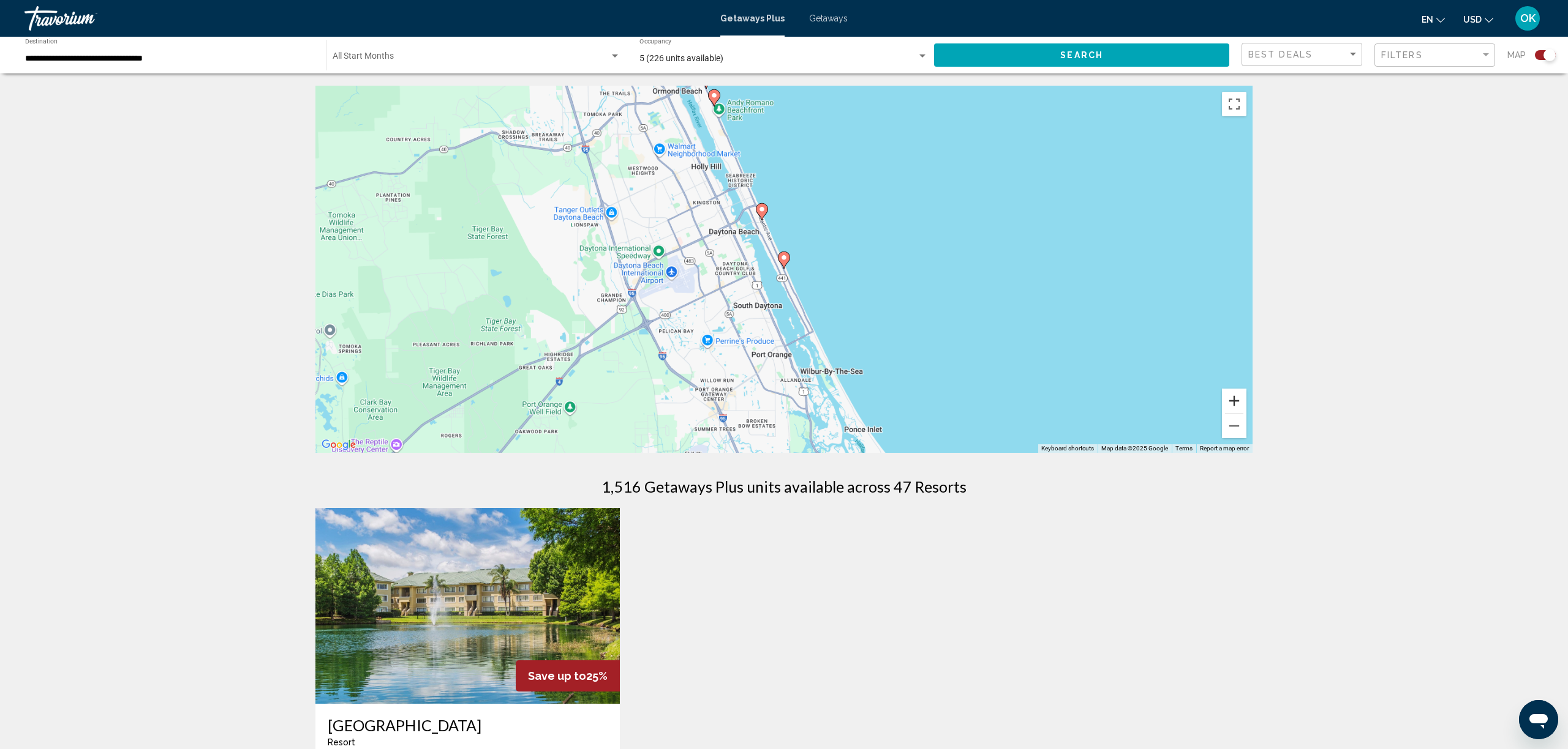
click at [1230, 407] on button "Zoom in" at bounding box center [1234, 401] width 25 height 25
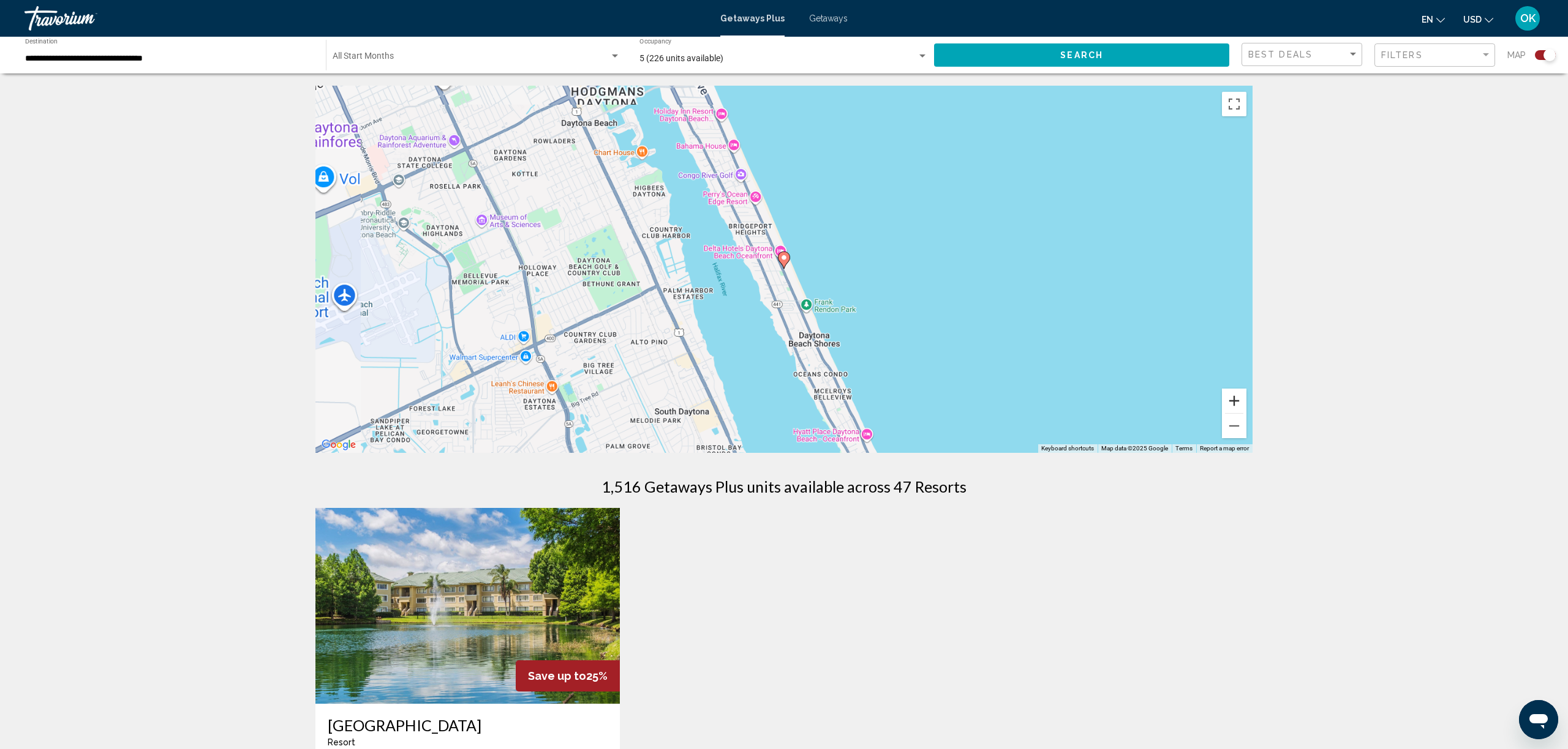
click at [1230, 407] on button "Zoom in" at bounding box center [1234, 401] width 25 height 25
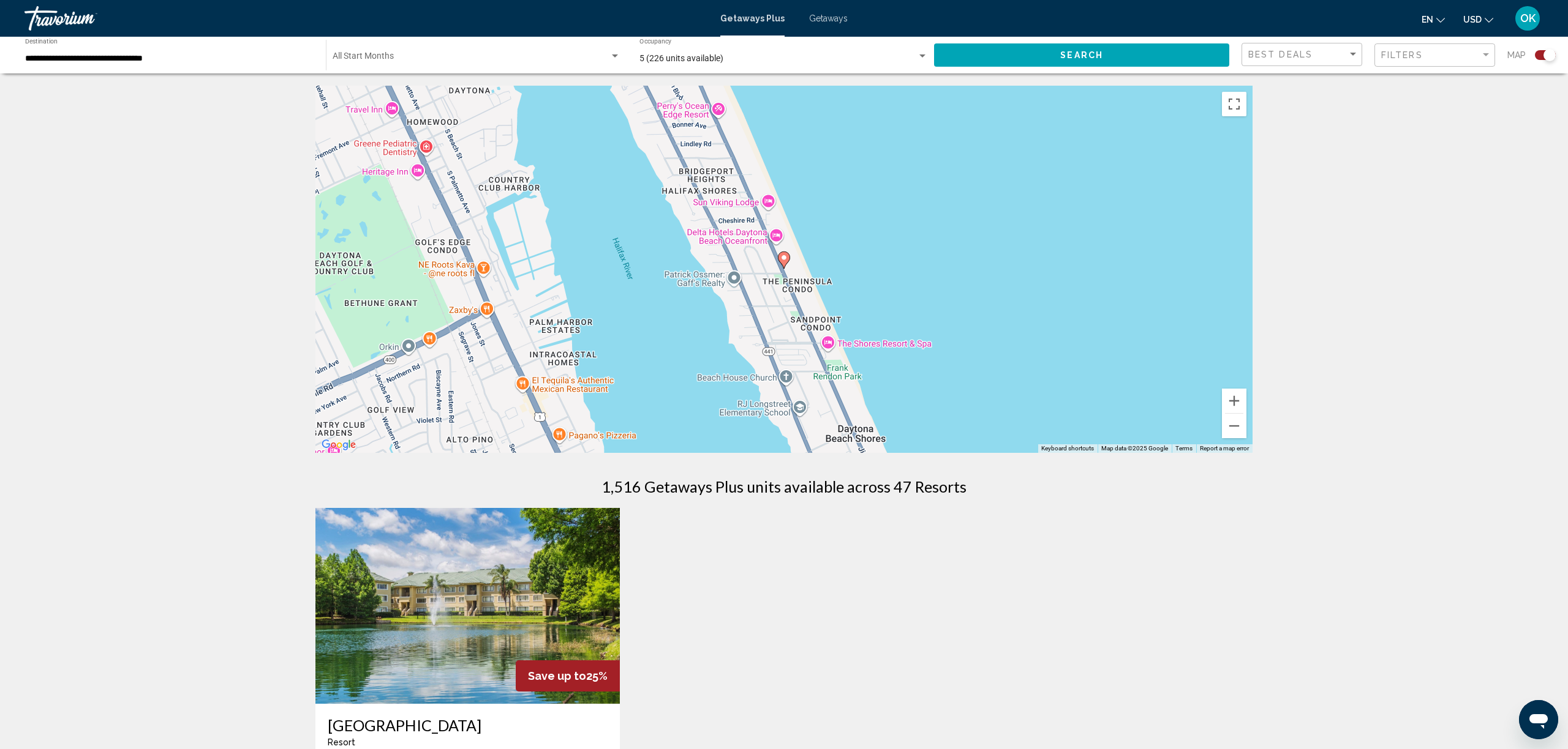
click at [788, 263] on icon "Main content" at bounding box center [784, 260] width 12 height 17
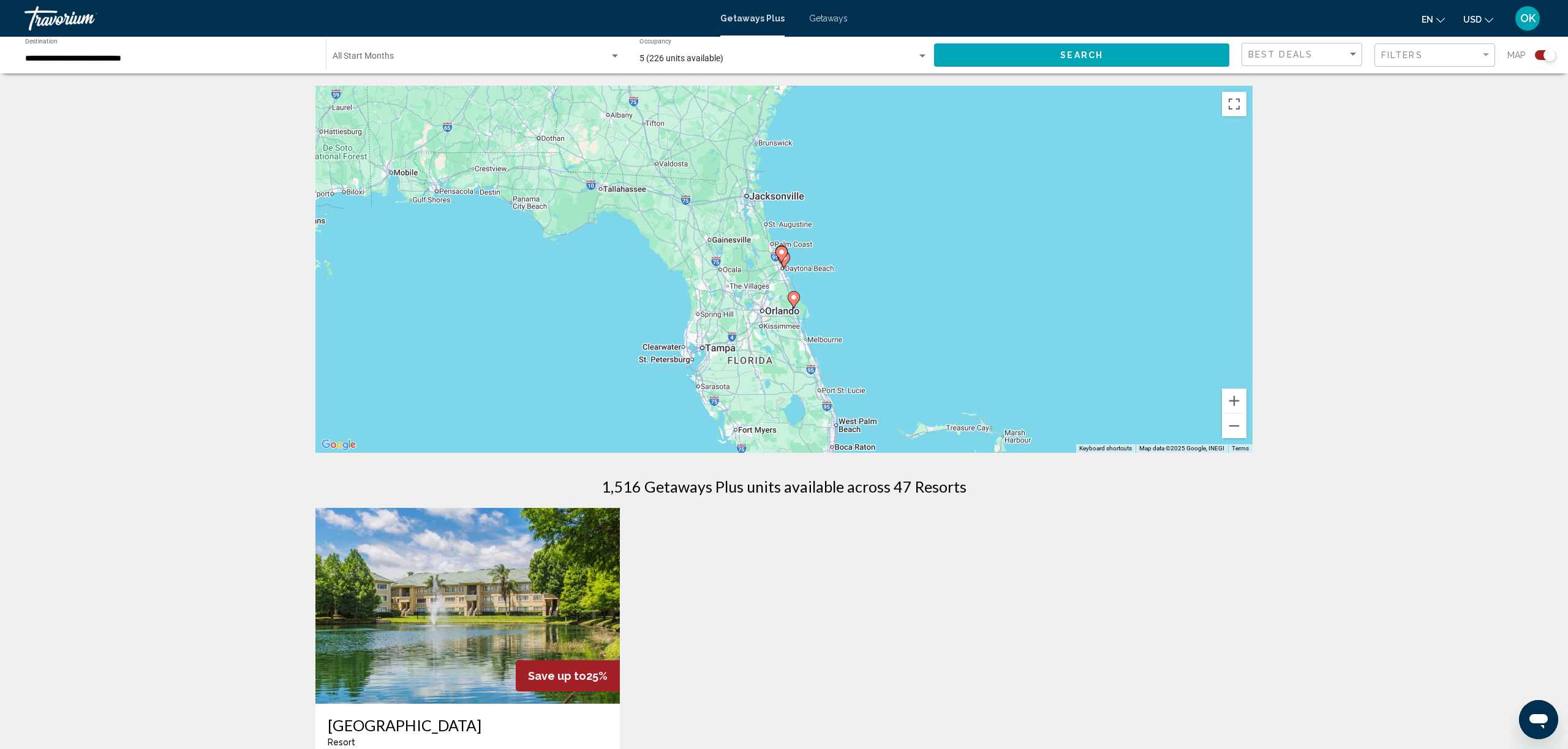
click at [788, 263] on icon "Main content" at bounding box center [784, 260] width 12 height 17
type input "**********"
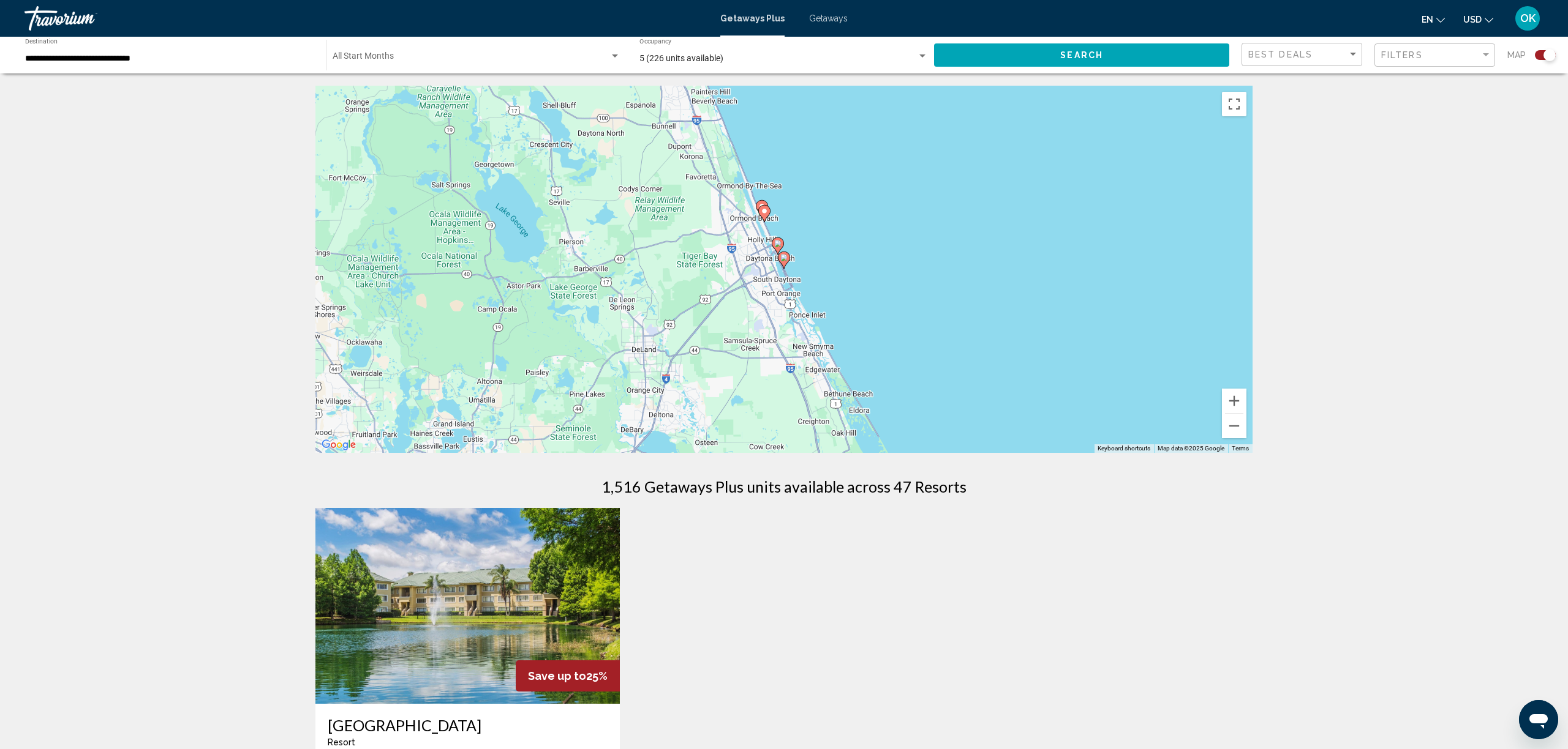
click at [788, 263] on icon "Main content" at bounding box center [784, 260] width 12 height 17
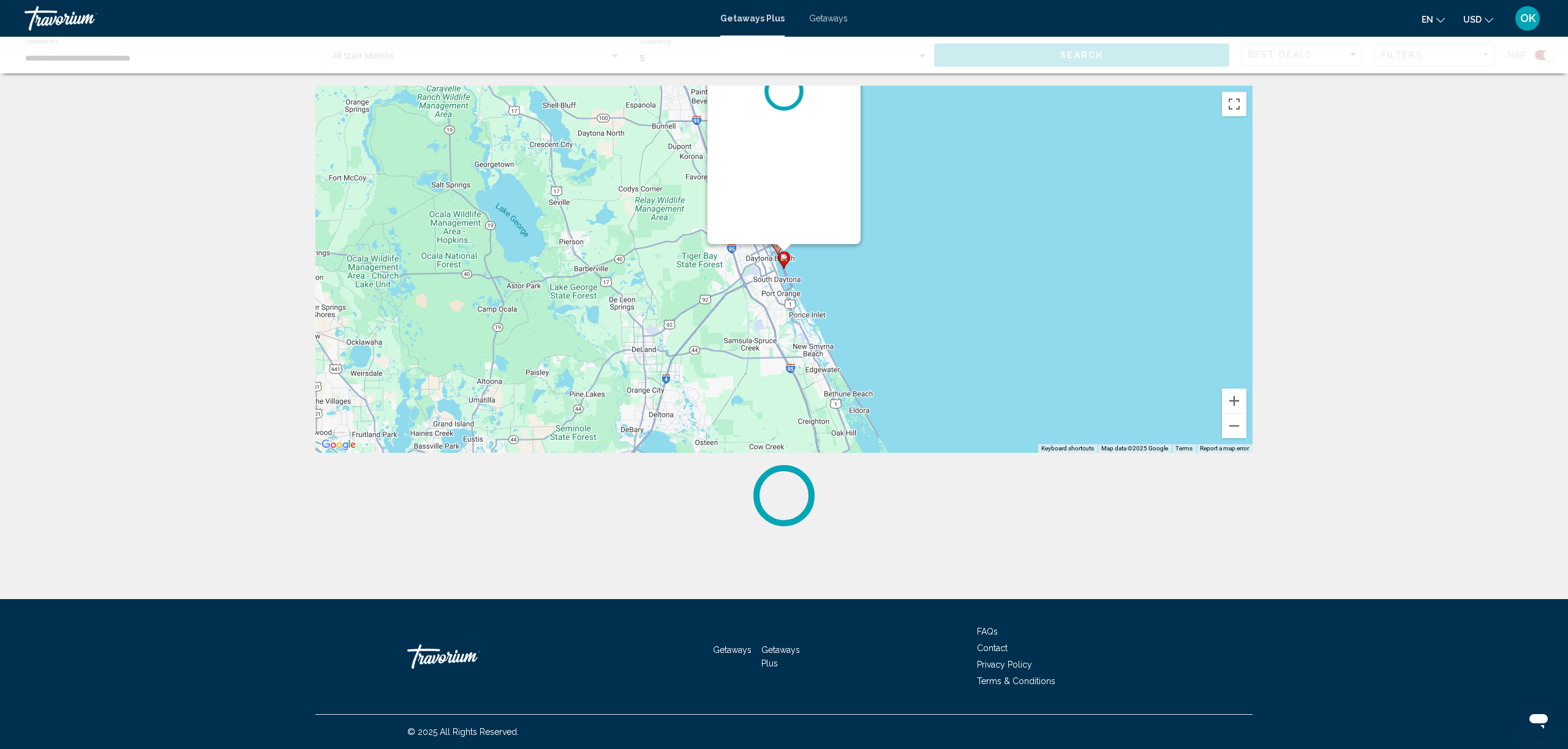
click at [788, 270] on div "To navigate, press the arrow keys. To activate drag with keyboard, press Alt + …" at bounding box center [1252, 270] width 937 height 0
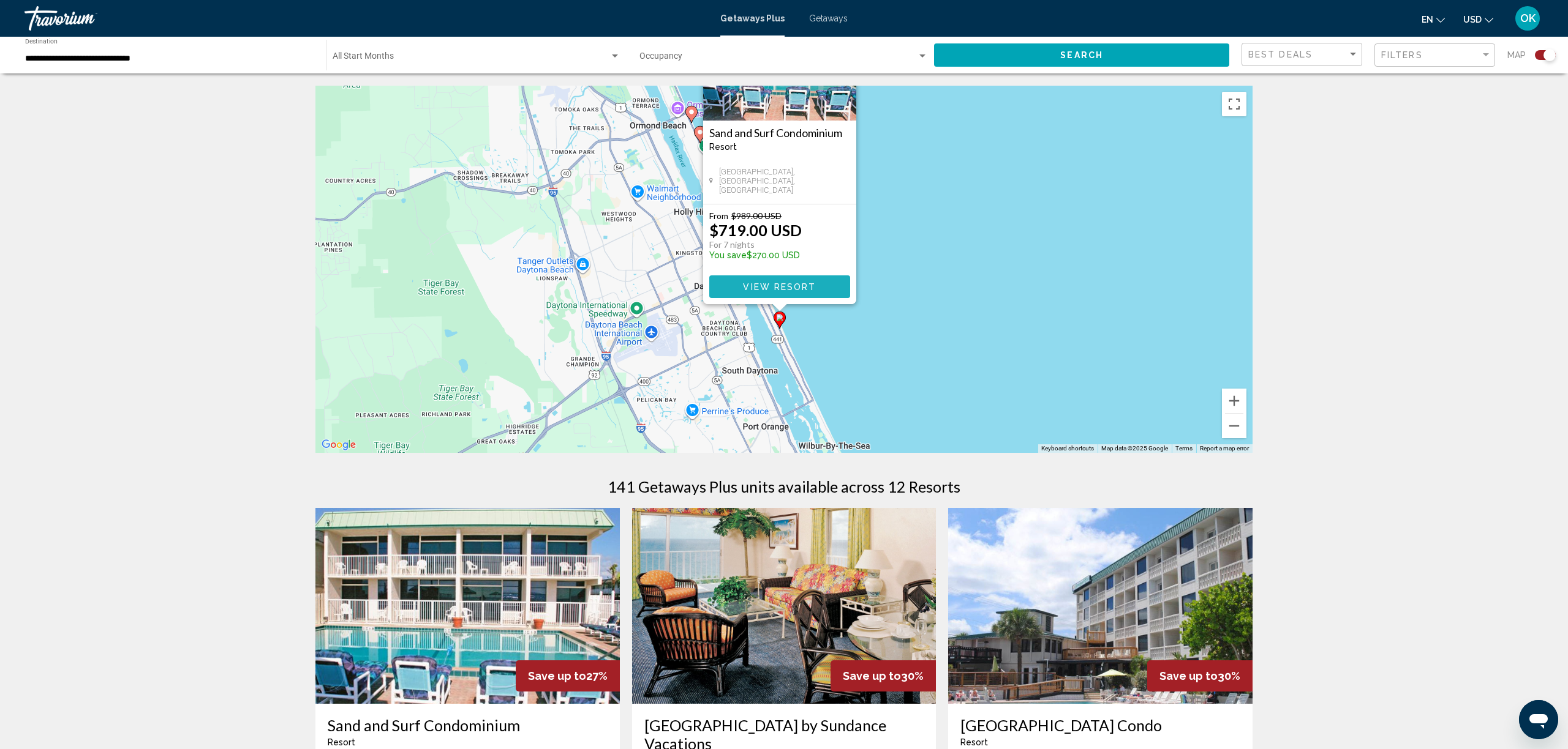
click at [785, 282] on span "View Resort" at bounding box center [779, 287] width 73 height 10
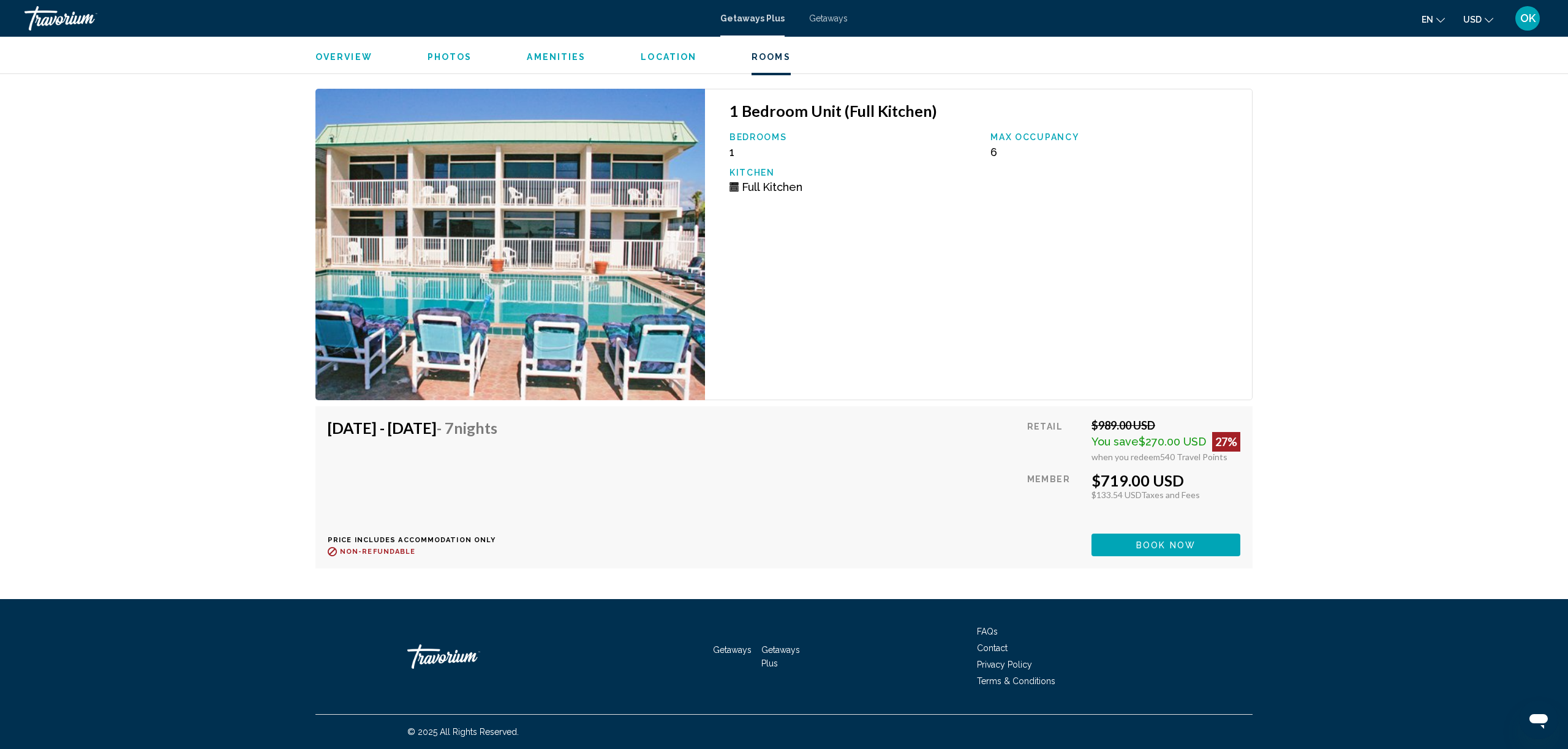
scroll to position [2158, 0]
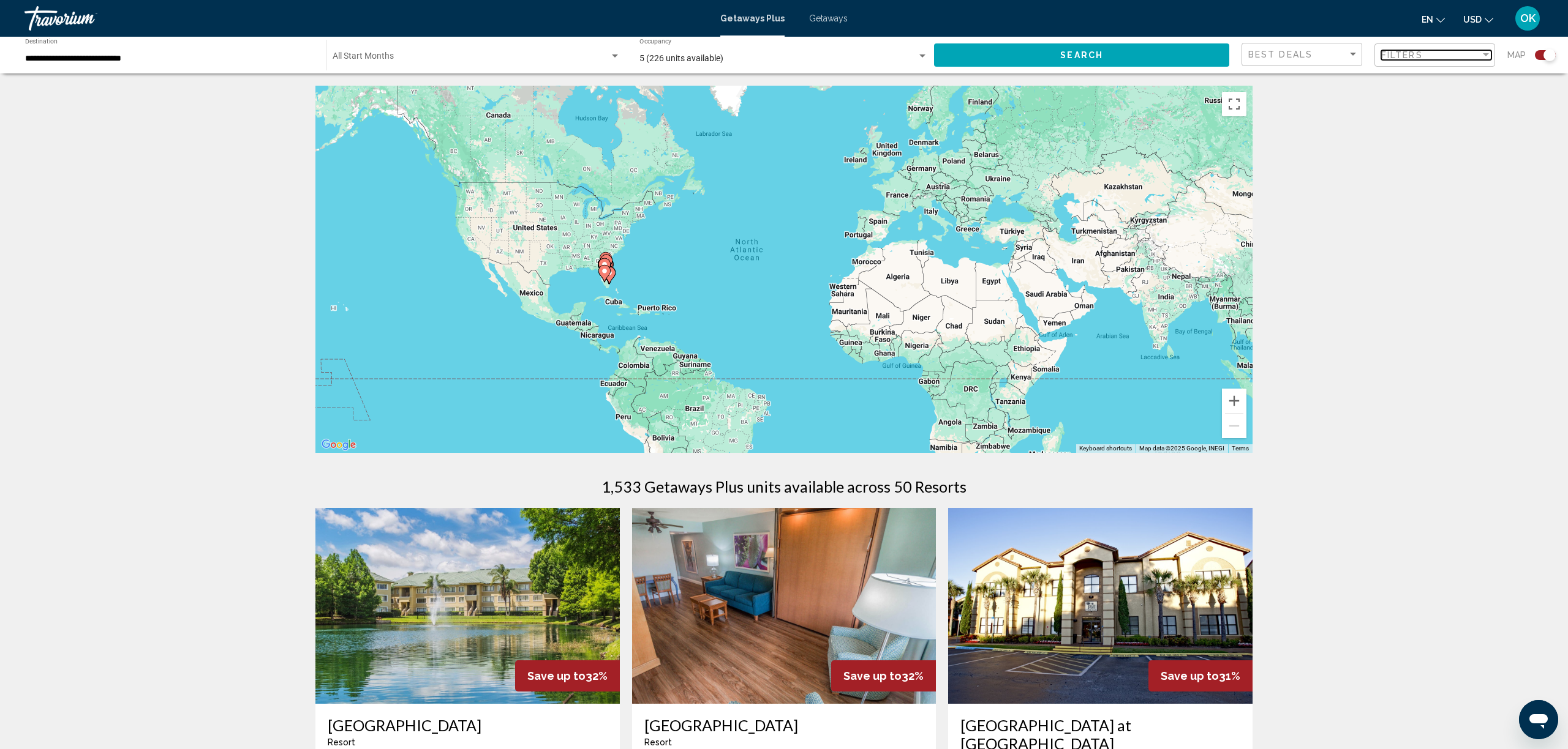
click at [1444, 53] on div "Filters" at bounding box center [1430, 55] width 99 height 10
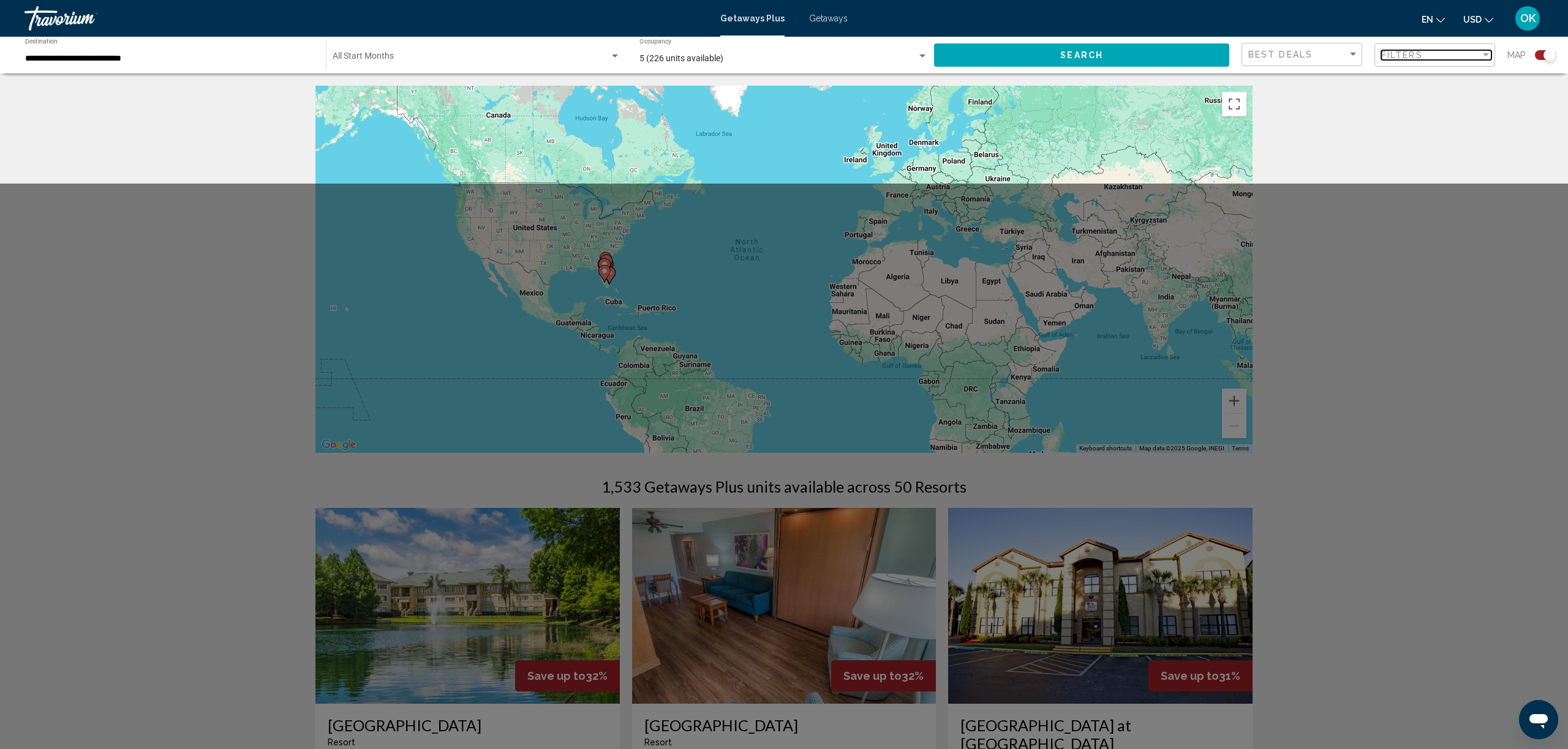
scroll to position [2, 0]
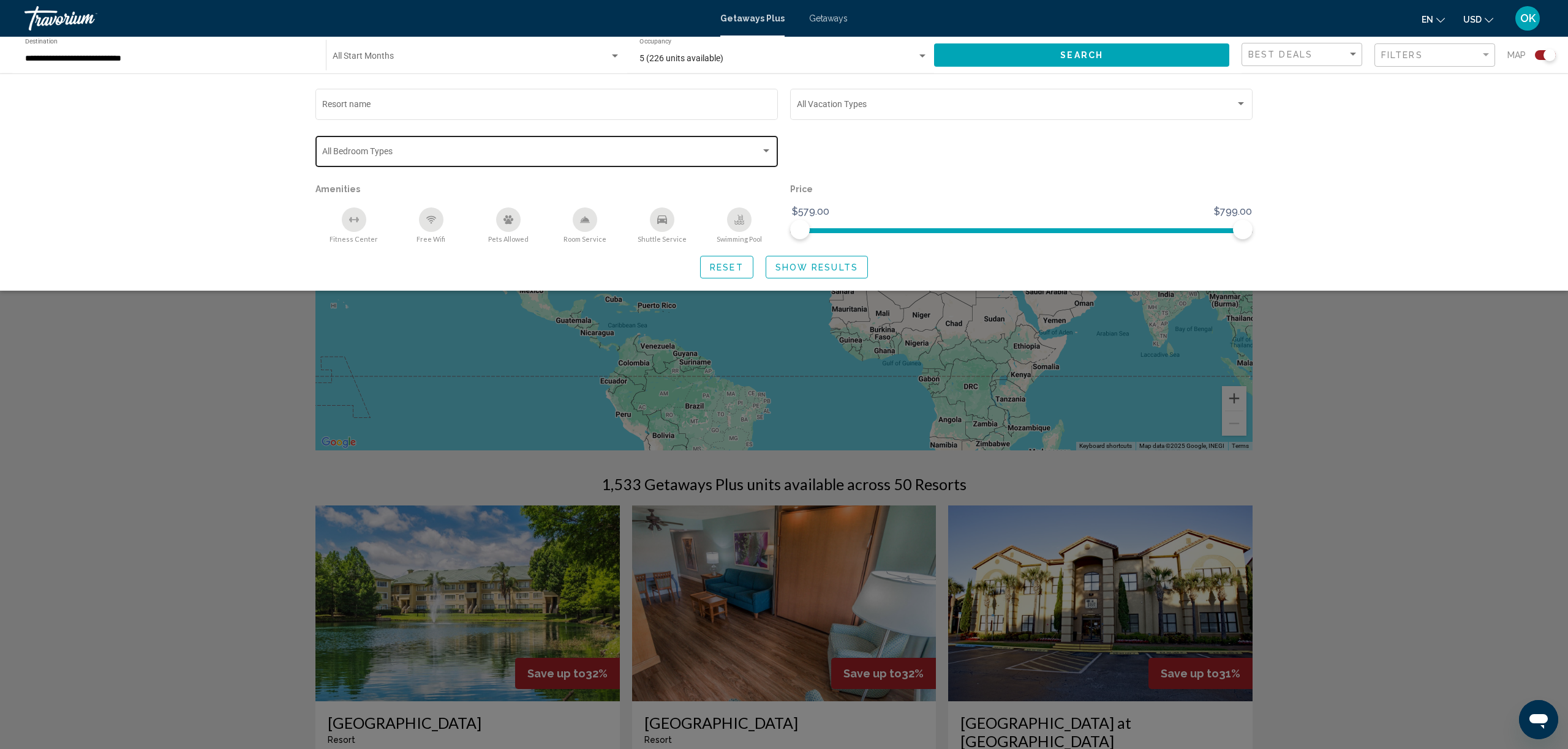
click at [669, 144] on div "Bedroom Types All Bedroom Types" at bounding box center [546, 151] width 450 height 34
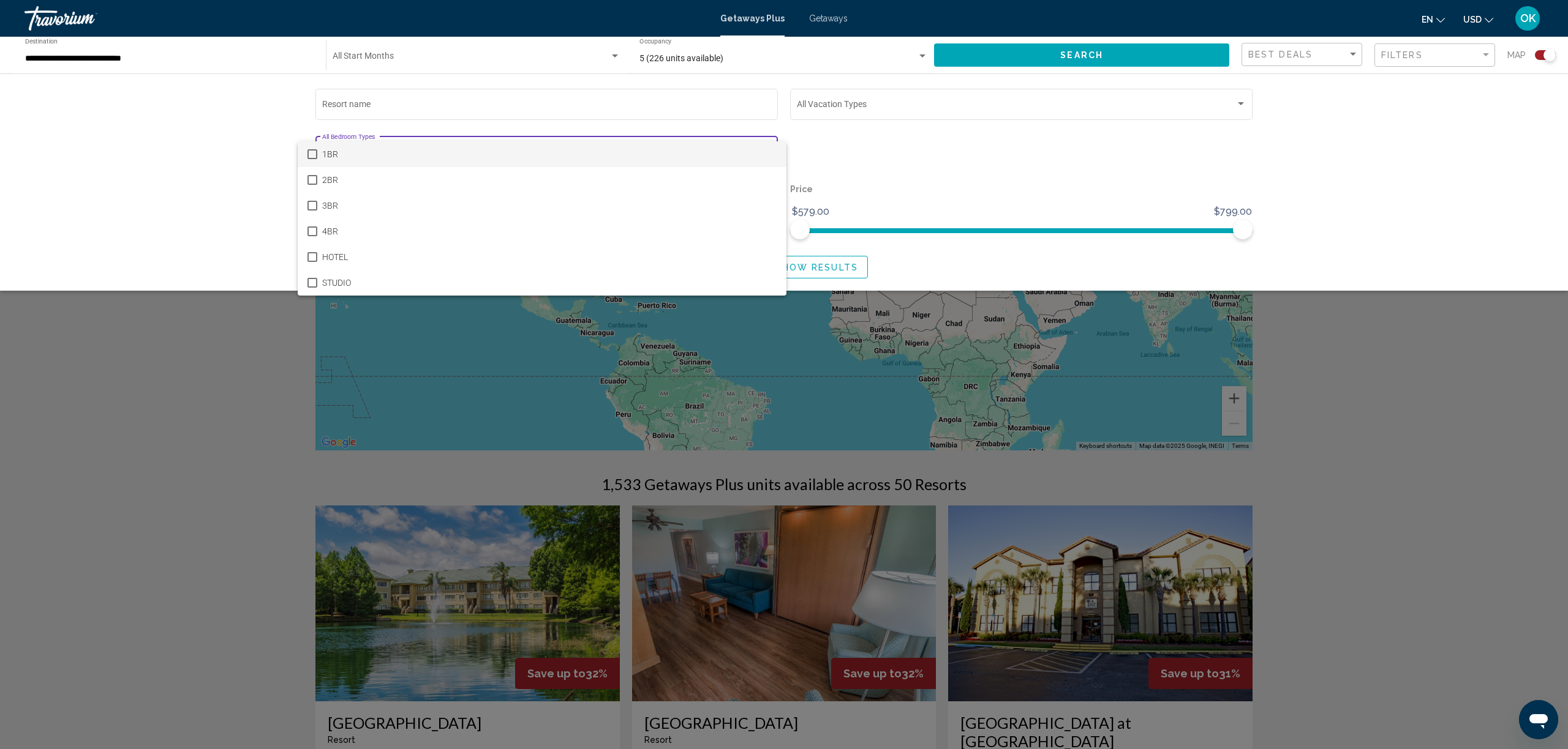
scroll to position [5, 0]
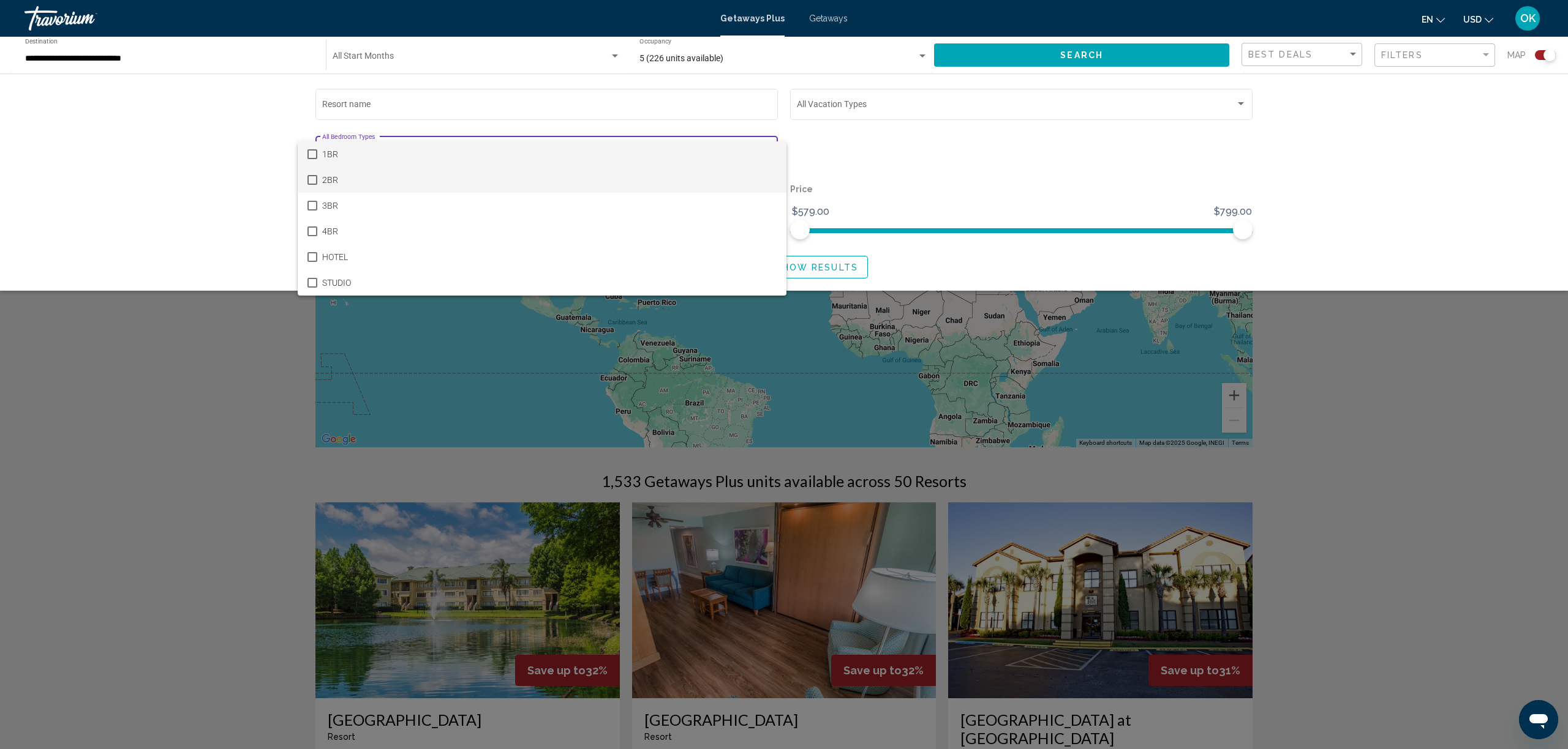
click at [358, 180] on span "2BR" at bounding box center [549, 180] width 454 height 25
click at [1377, 180] on div at bounding box center [784, 374] width 1568 height 749
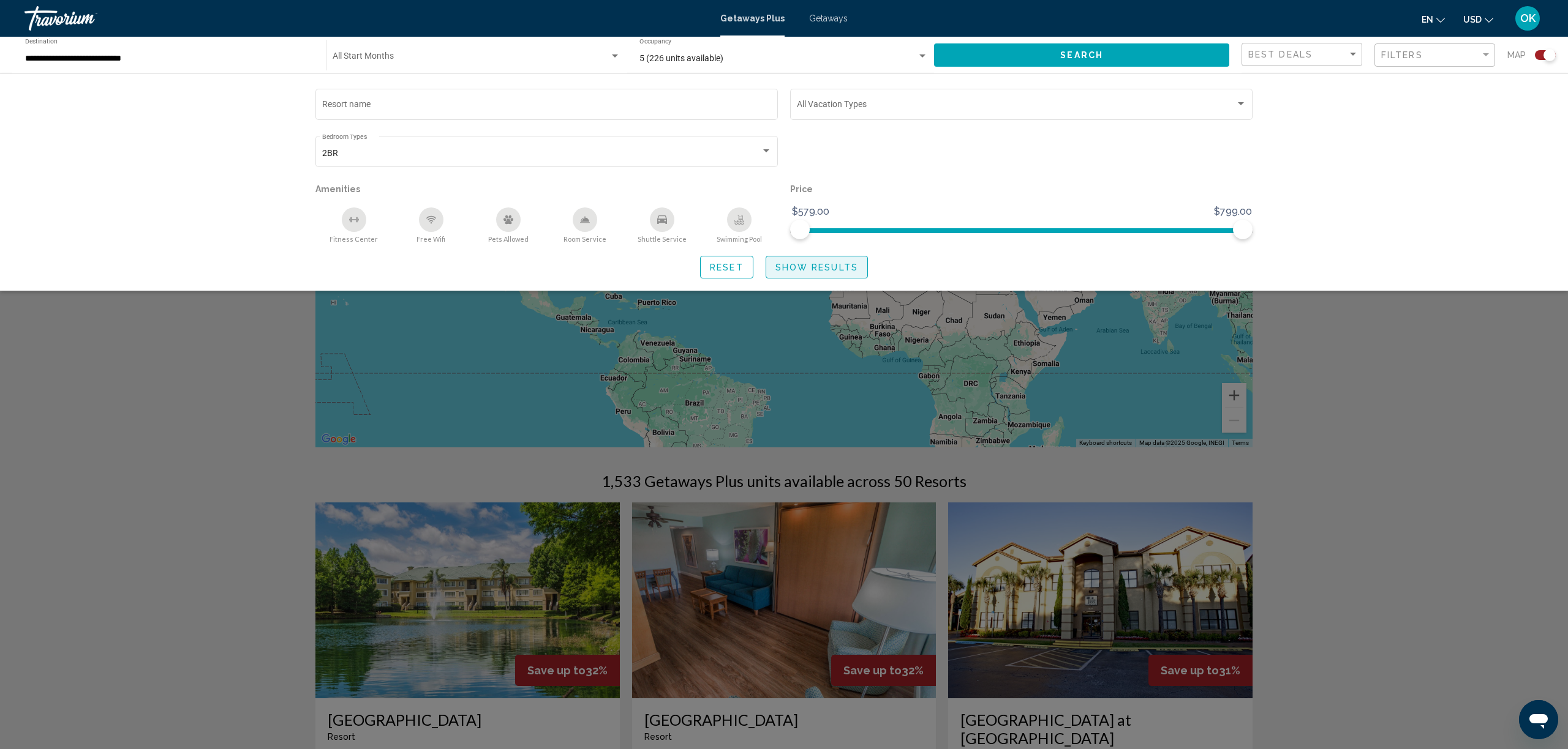
click at [834, 270] on span "Show Results" at bounding box center [817, 267] width 83 height 10
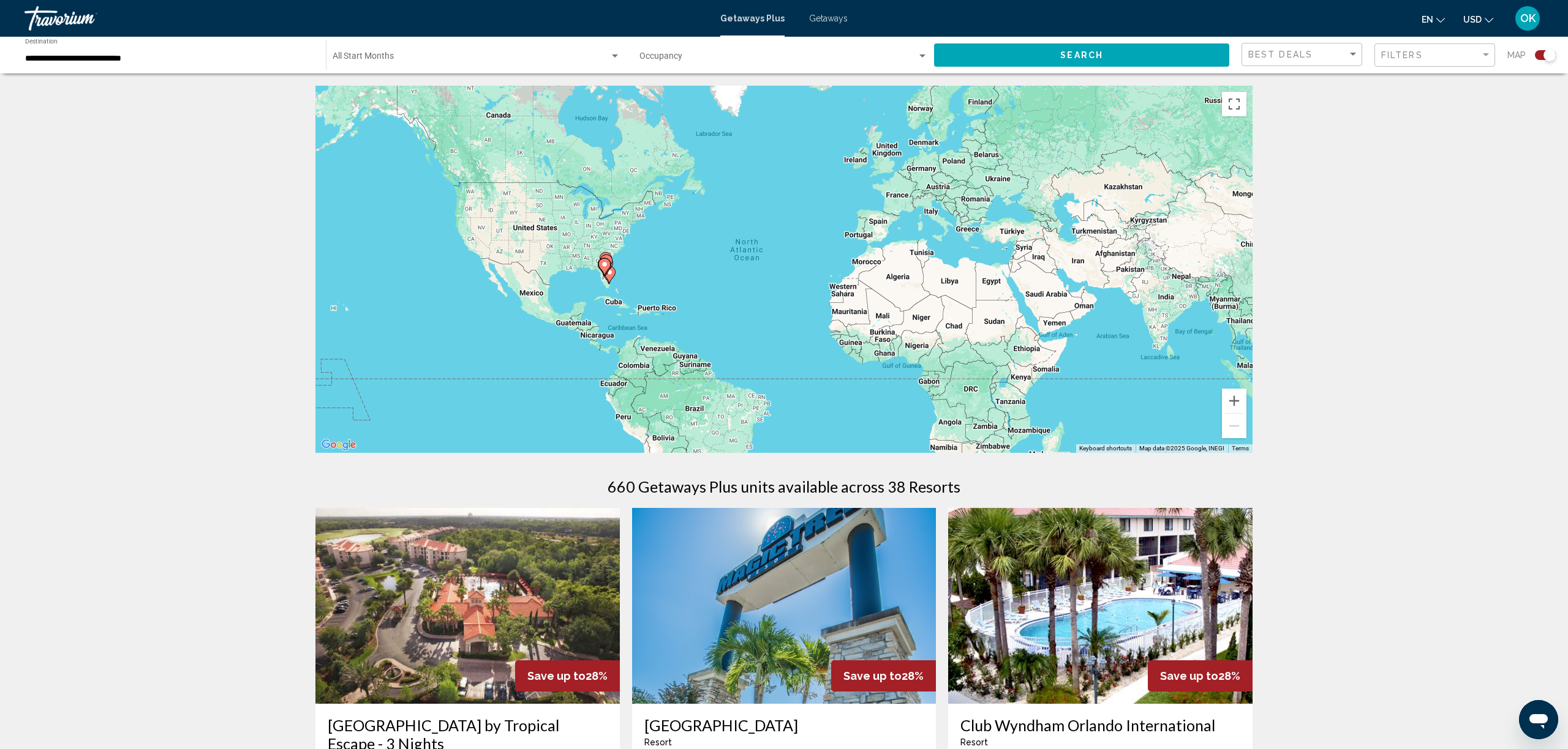
scroll to position [2, 0]
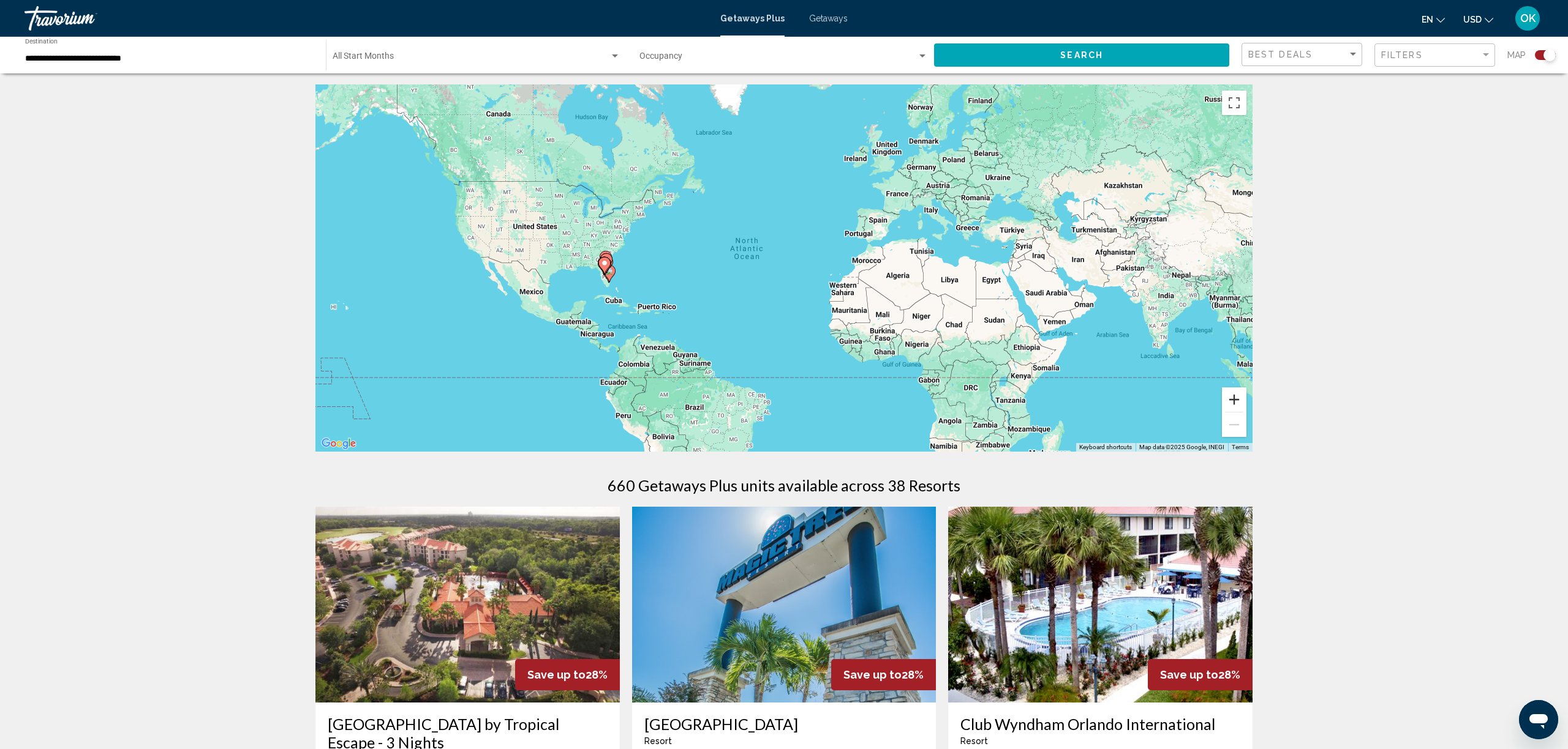
click at [1236, 399] on button "Zoom in" at bounding box center [1234, 399] width 25 height 25
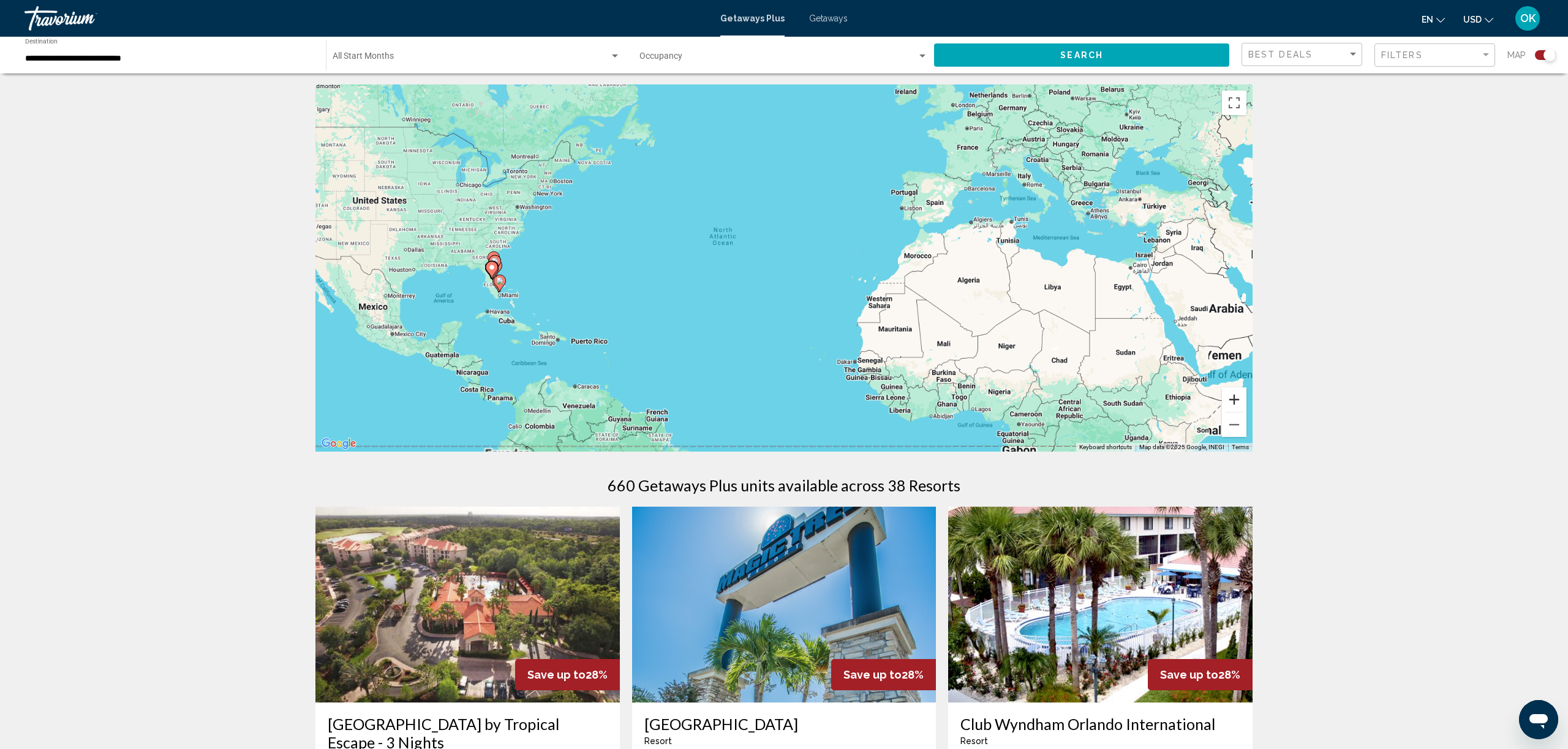
click at [1236, 399] on button "Zoom in" at bounding box center [1234, 399] width 25 height 25
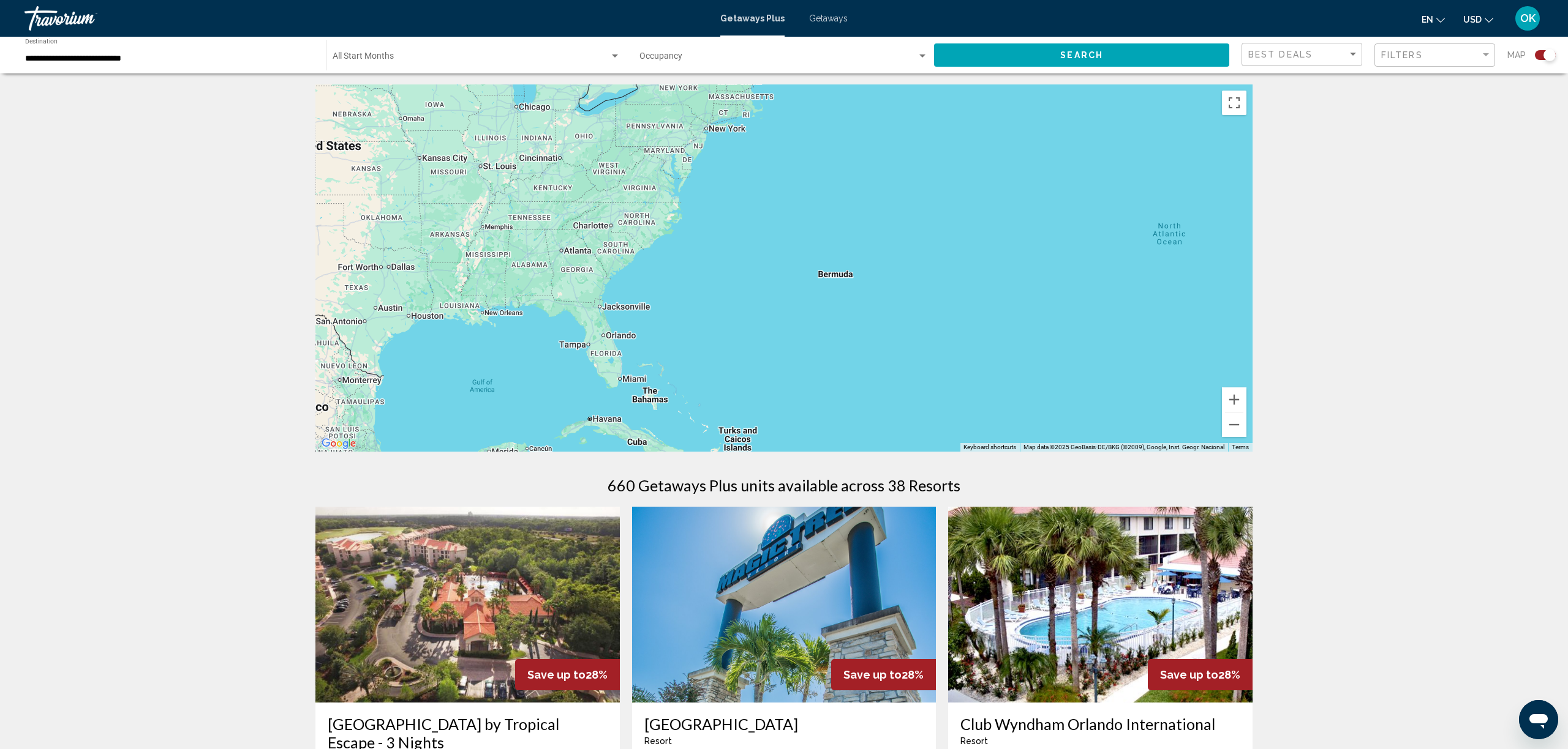
drag, startPoint x: 702, startPoint y: 341, endPoint x: 1239, endPoint y: 385, distance: 538.8
click at [1239, 385] on div "Main content" at bounding box center [783, 268] width 937 height 367
click at [1238, 400] on button "Zoom in" at bounding box center [1234, 399] width 25 height 25
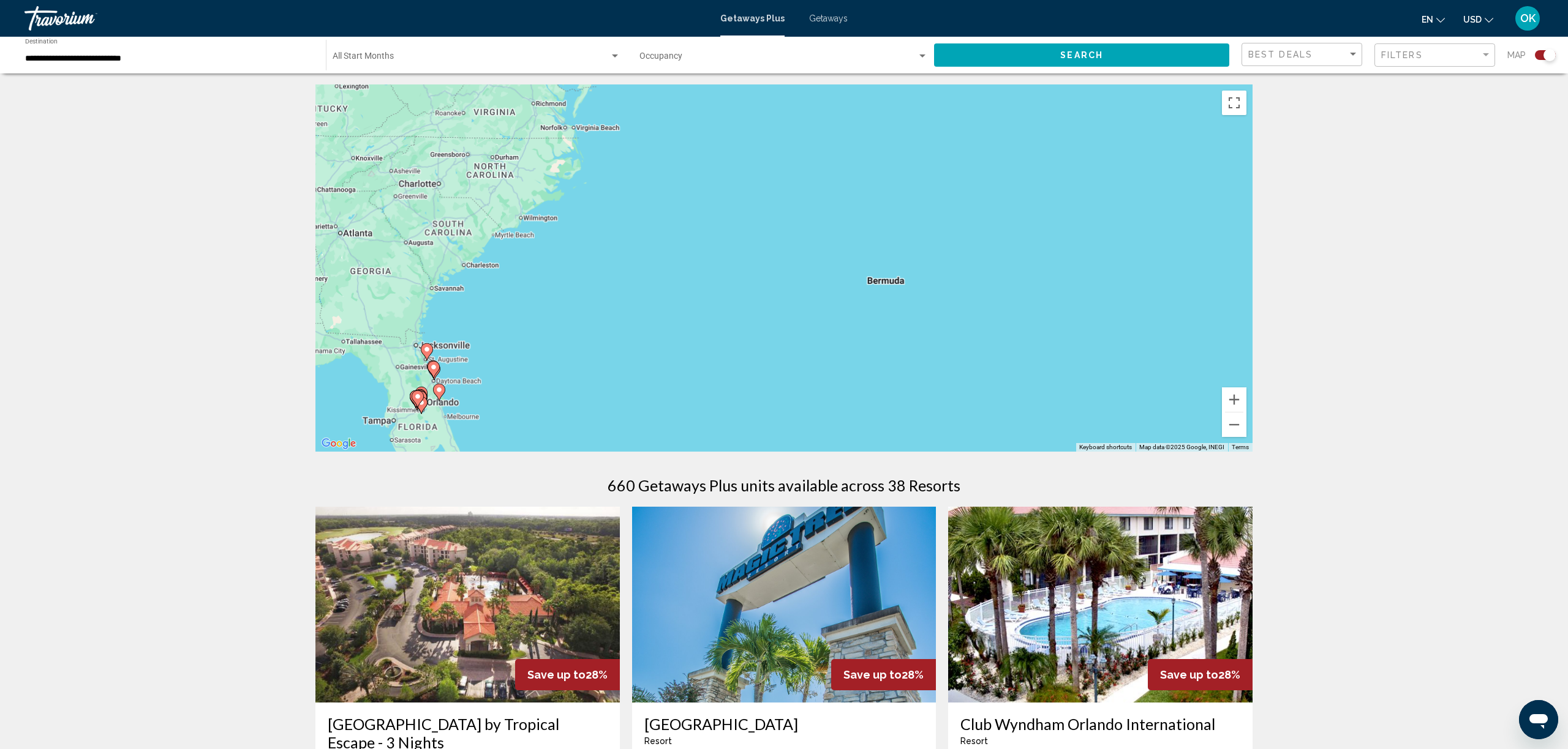
drag, startPoint x: 1238, startPoint y: 400, endPoint x: 1128, endPoint y: 389, distance: 110.5
click at [1238, 400] on button "Zoom in" at bounding box center [1234, 399] width 25 height 25
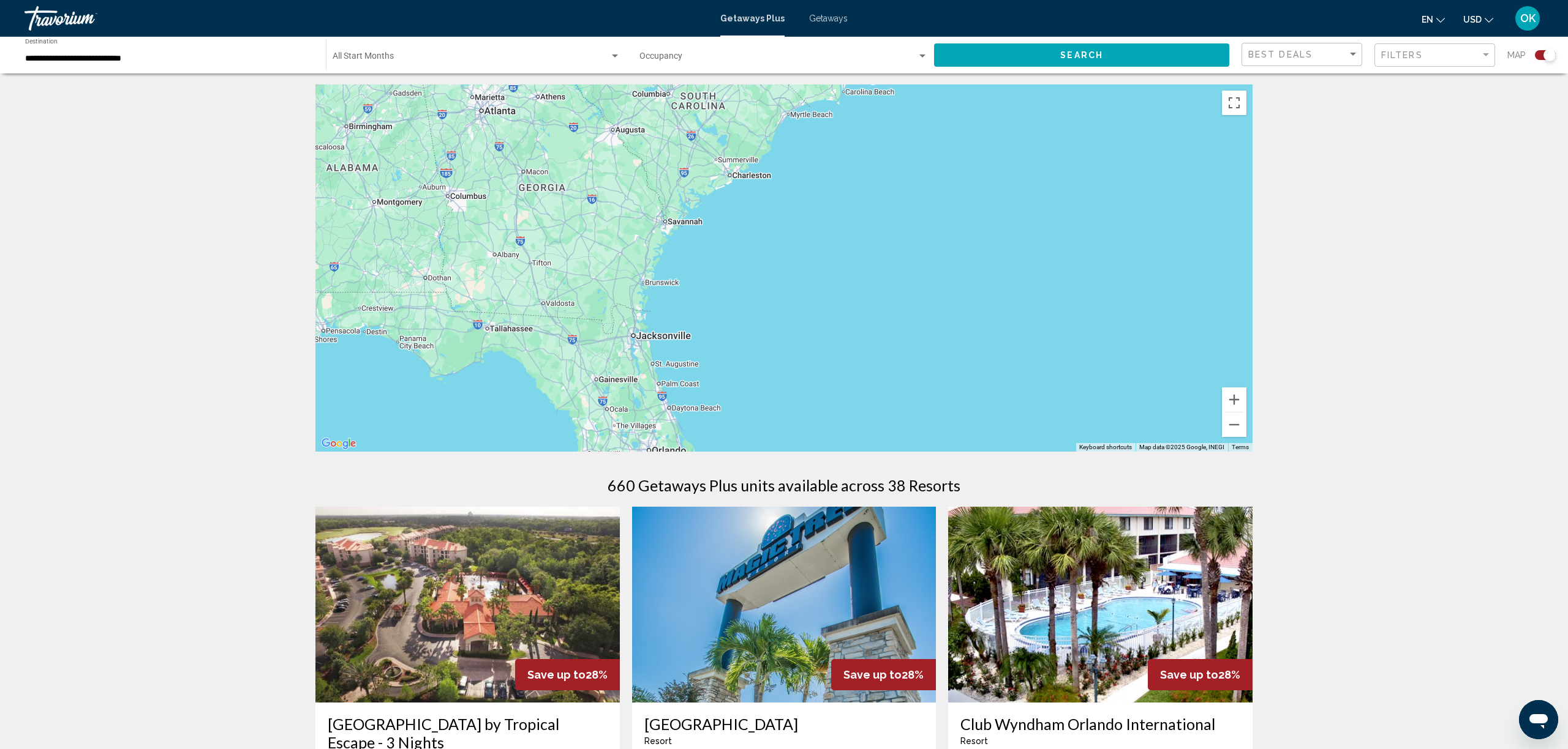
drag, startPoint x: 592, startPoint y: 346, endPoint x: 1188, endPoint y: 257, distance: 602.6
click at [1188, 257] on div "Main content" at bounding box center [783, 268] width 937 height 367
click at [661, 354] on image "Main content" at bounding box center [661, 356] width 8 height 8
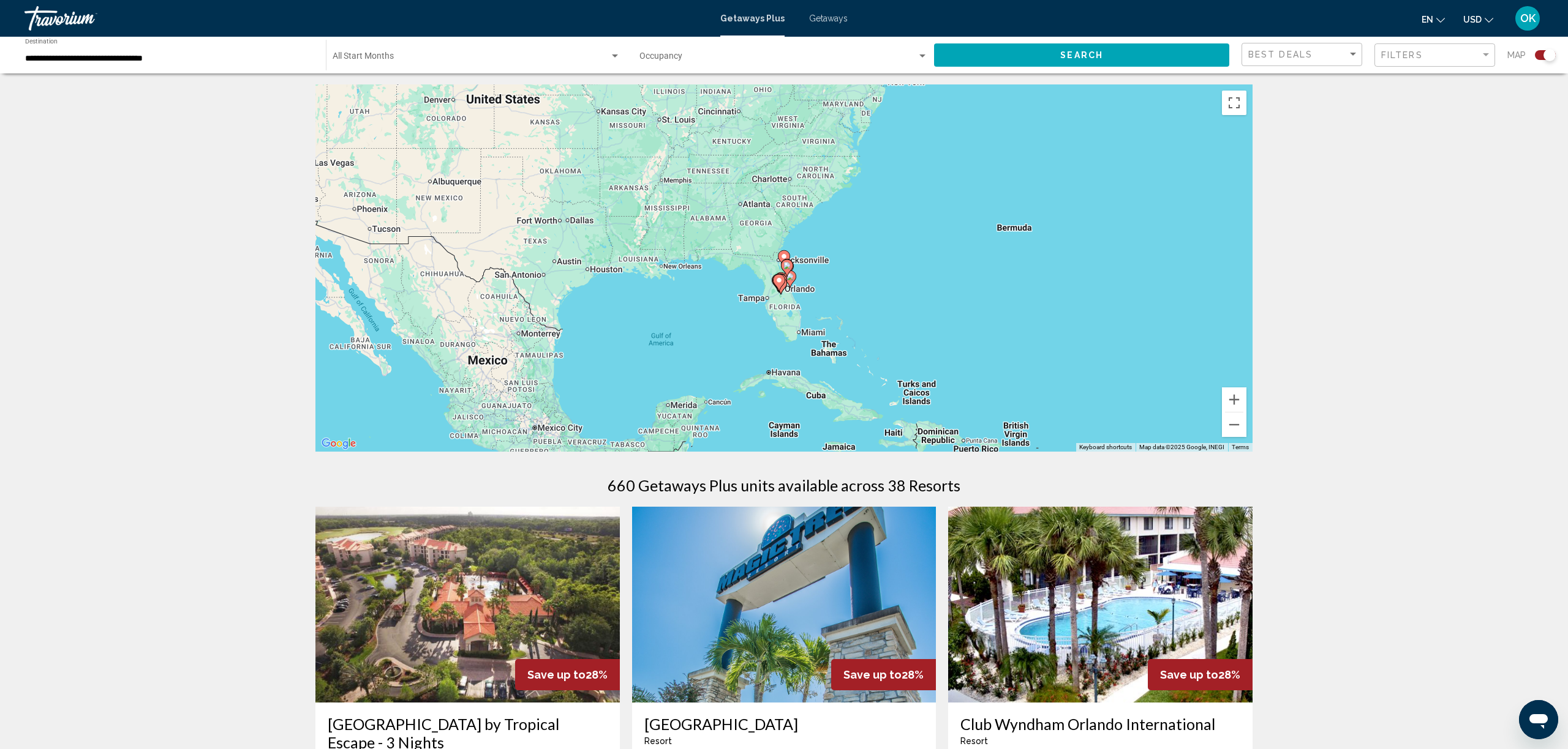
click at [786, 254] on image "Main content" at bounding box center [784, 257] width 8 height 8
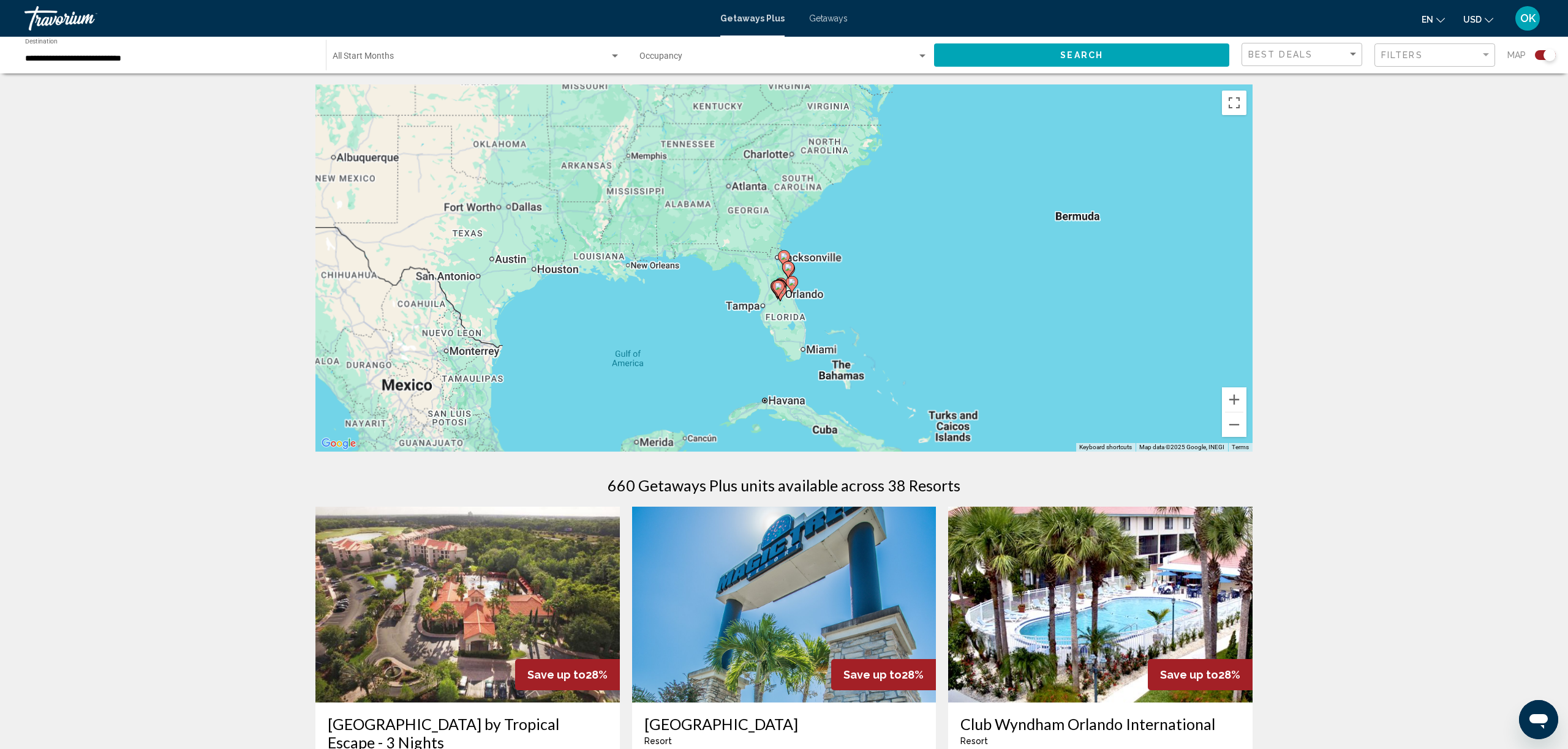
click at [786, 254] on image "Main content" at bounding box center [784, 257] width 8 height 8
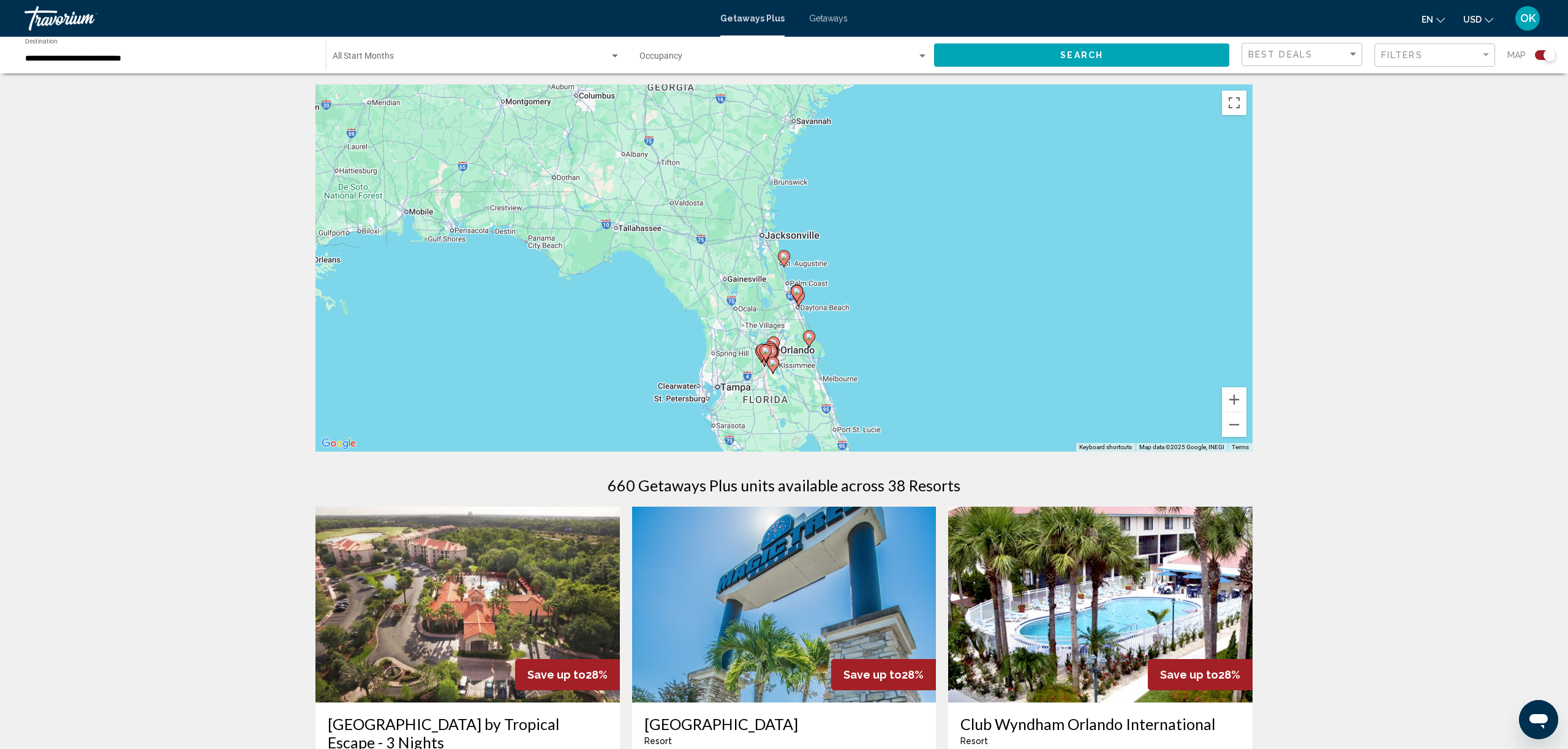
click at [786, 257] on image "Main content" at bounding box center [784, 257] width 8 height 8
type input "**********"
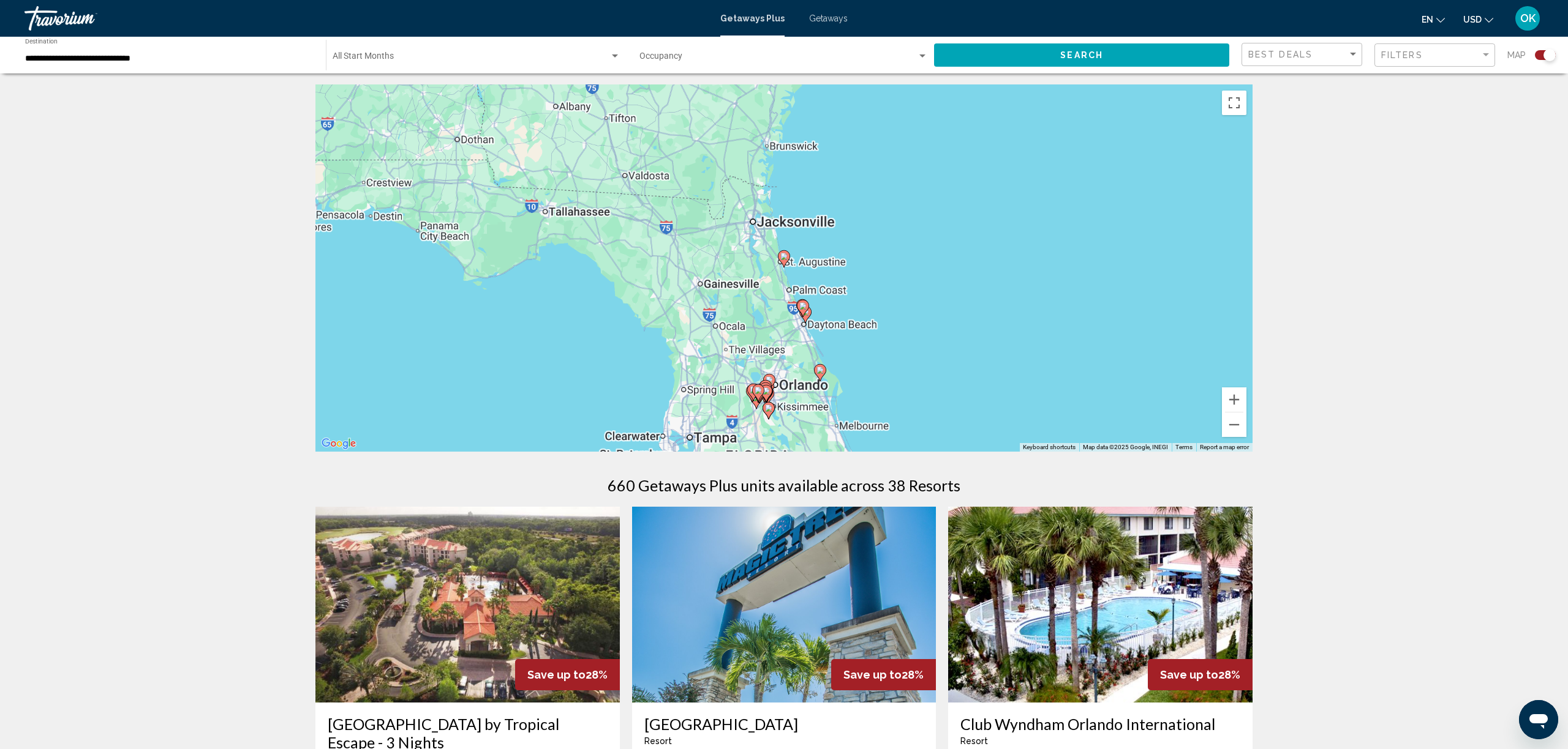
click at [786, 257] on image "Main content" at bounding box center [784, 257] width 8 height 8
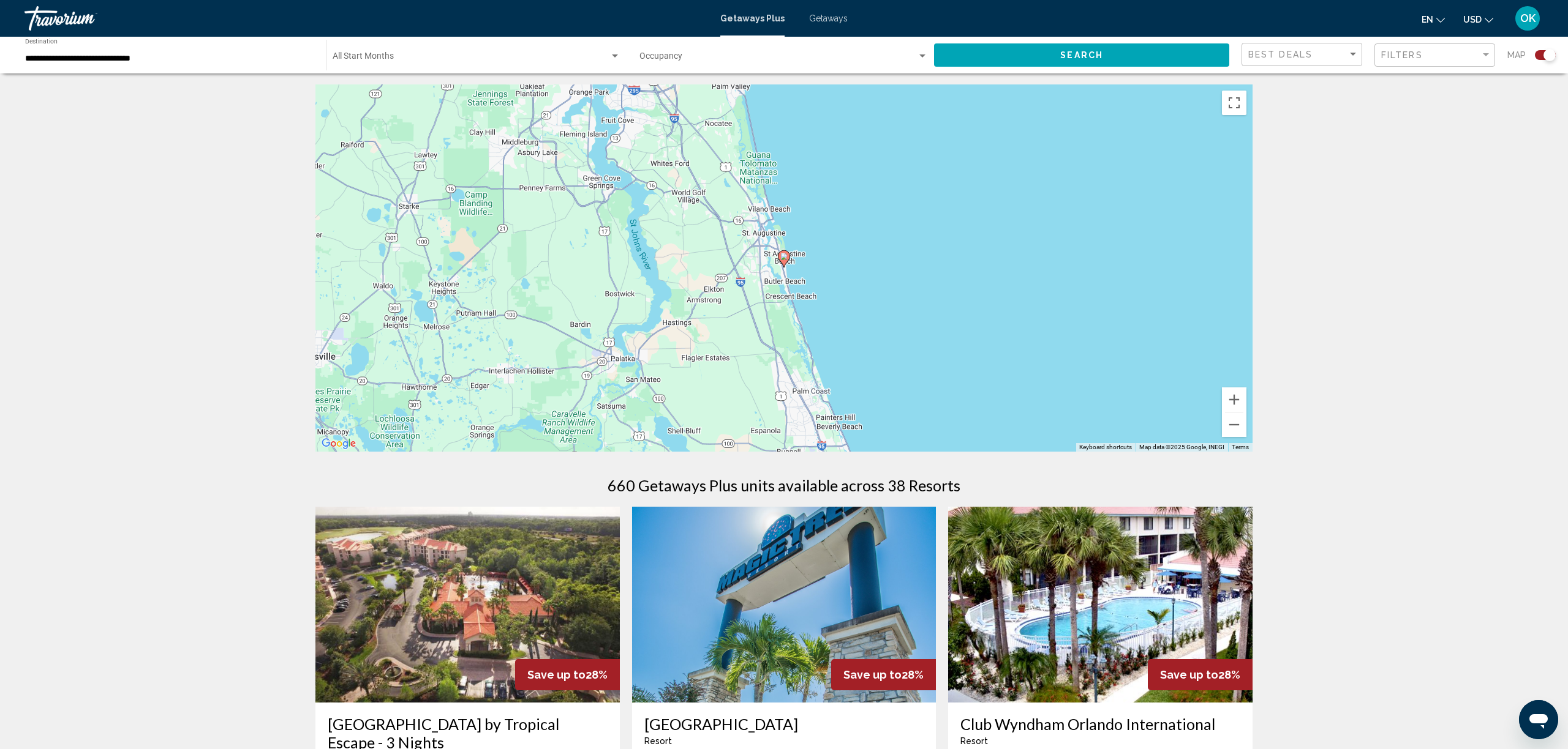
click at [786, 257] on image "Main content" at bounding box center [784, 257] width 8 height 8
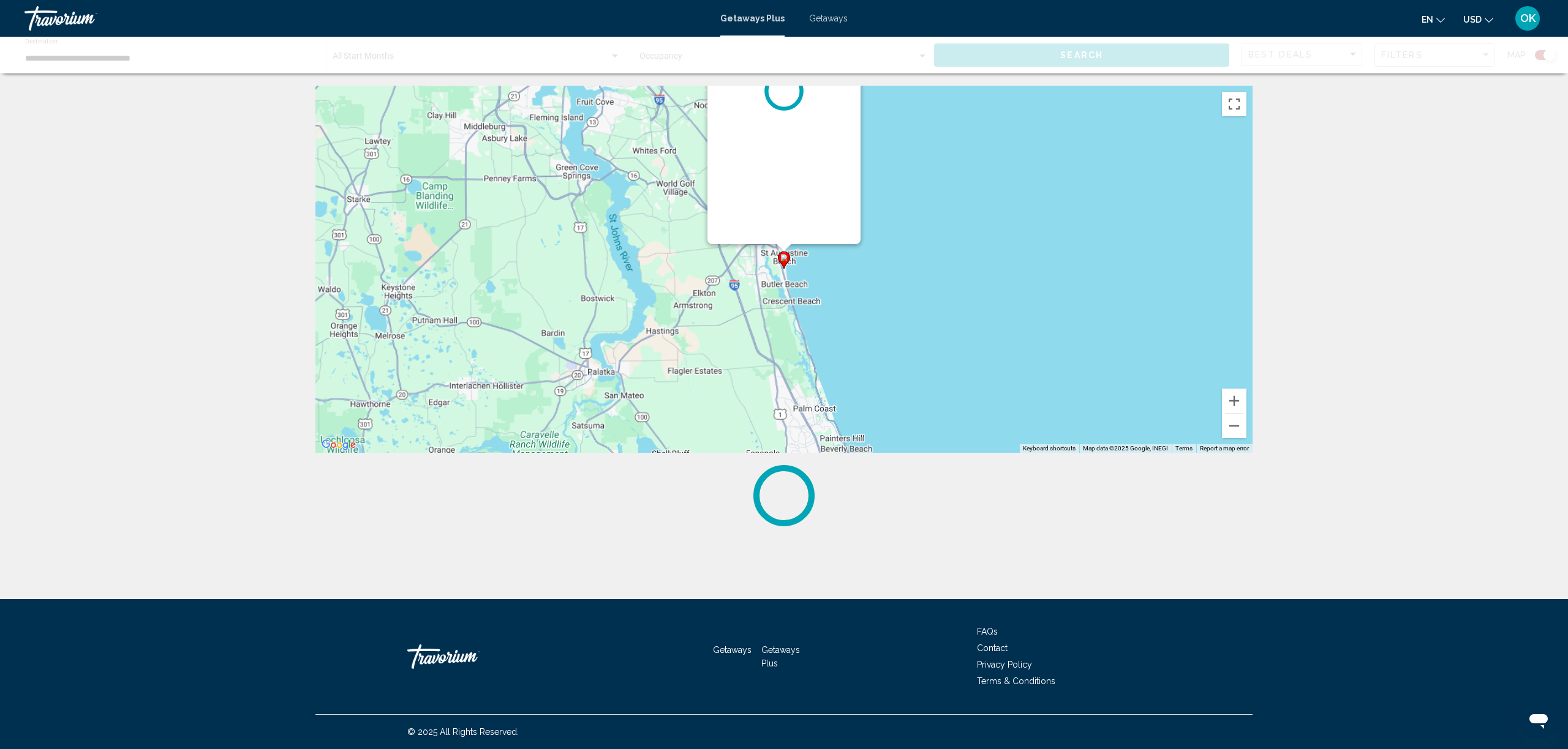
scroll to position [0, 0]
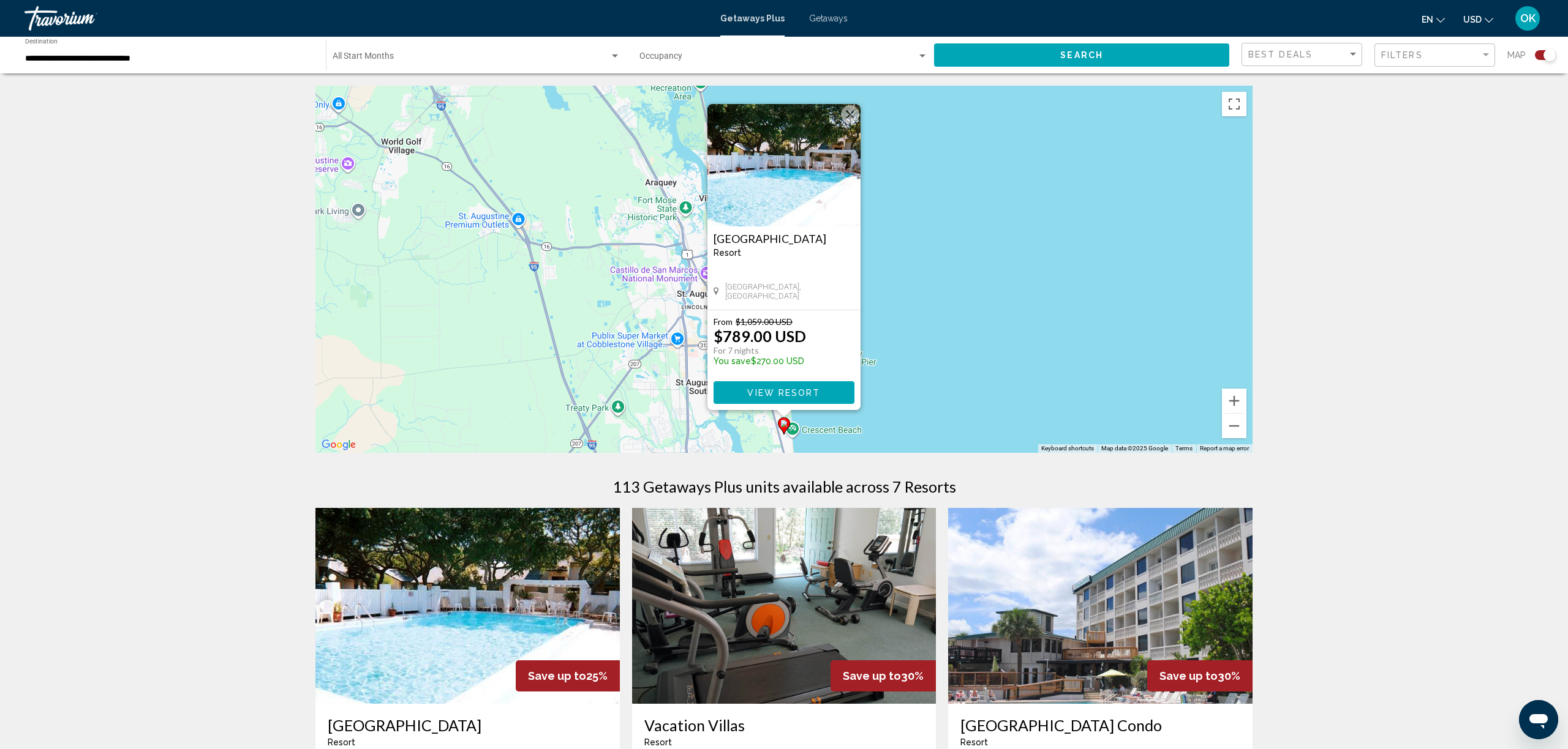
click at [779, 393] on span "View Resort" at bounding box center [783, 393] width 73 height 10
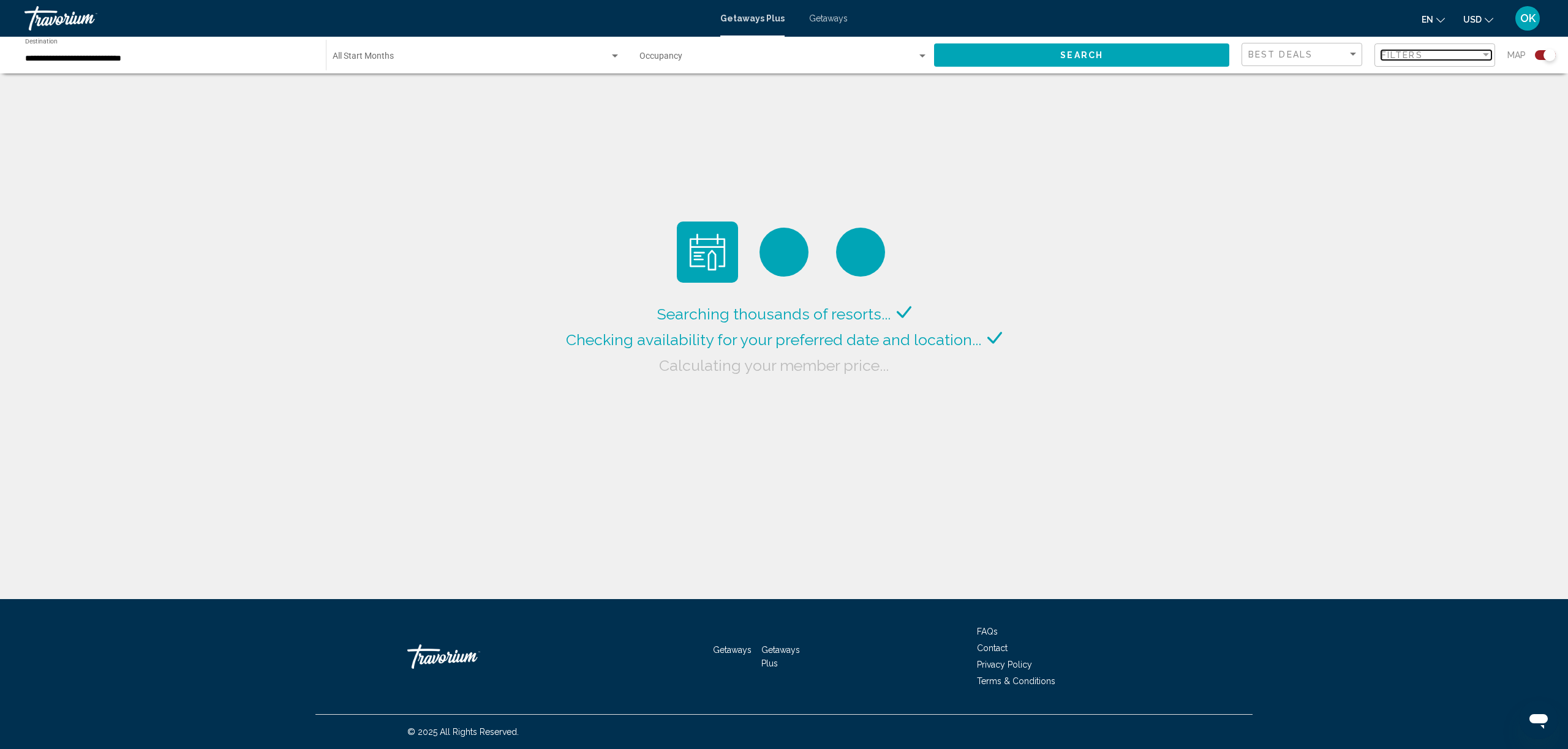
click at [1426, 55] on div "Filters" at bounding box center [1430, 55] width 99 height 10
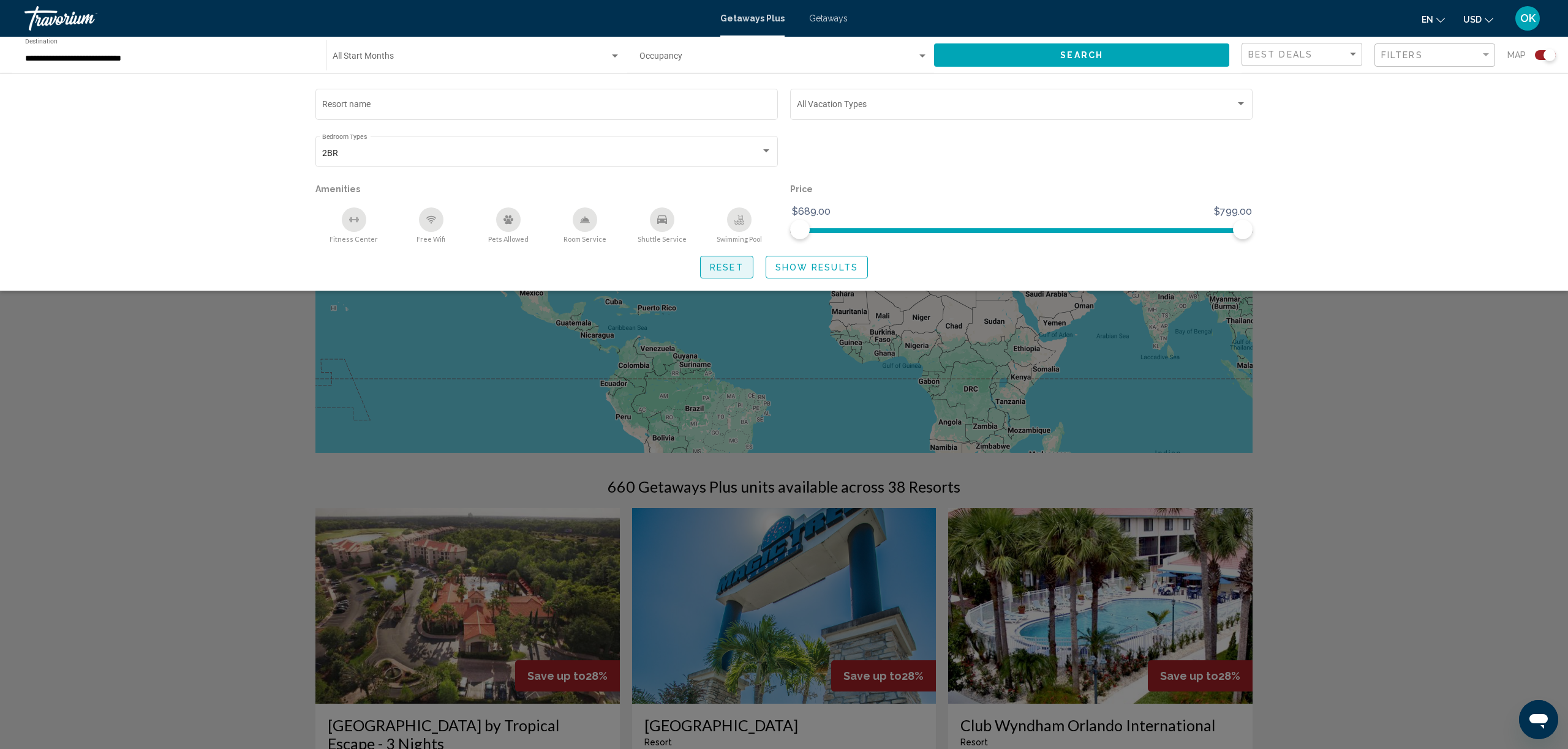
click at [729, 273] on span "Reset" at bounding box center [727, 267] width 34 height 10
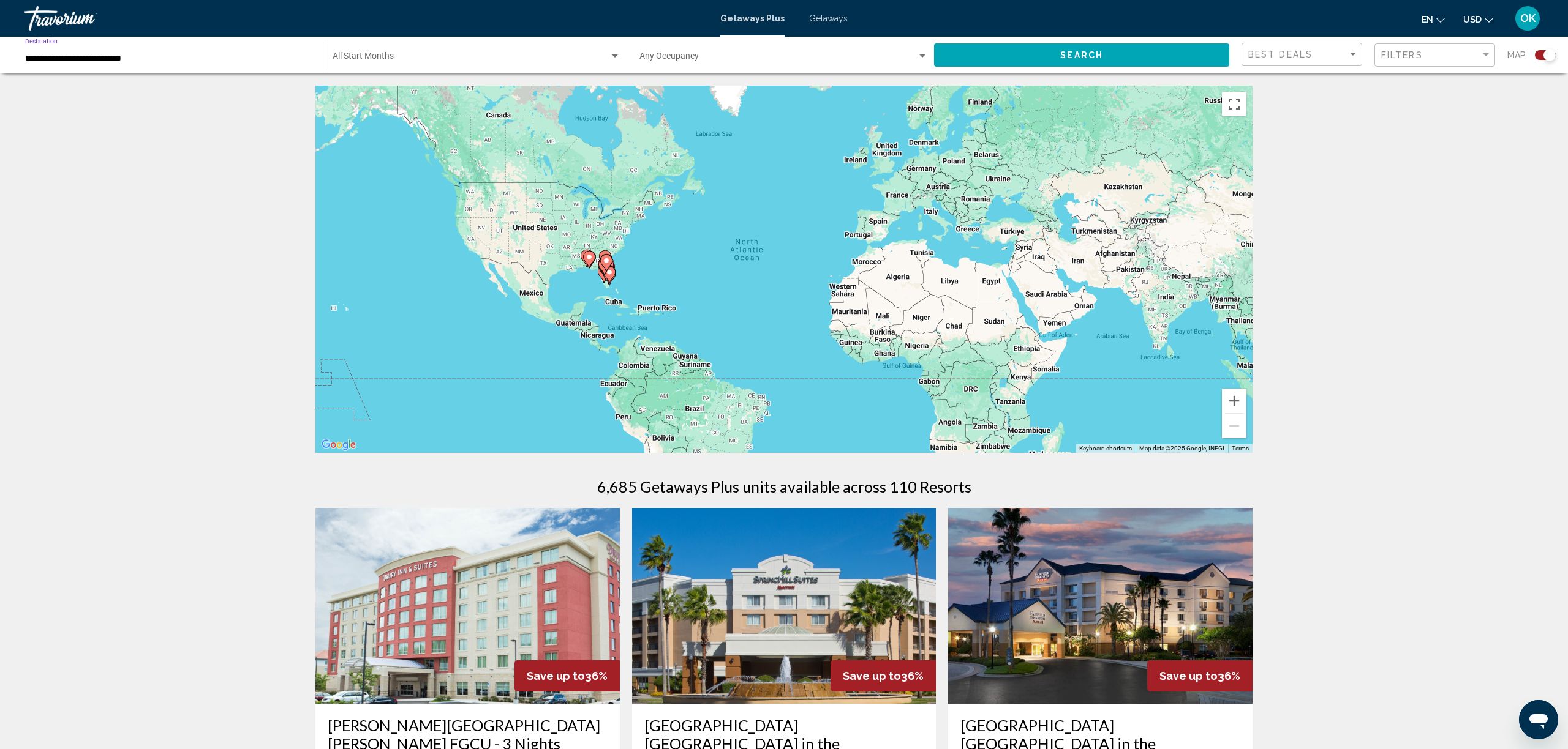
click at [143, 61] on input "**********" at bounding box center [169, 58] width 288 height 10
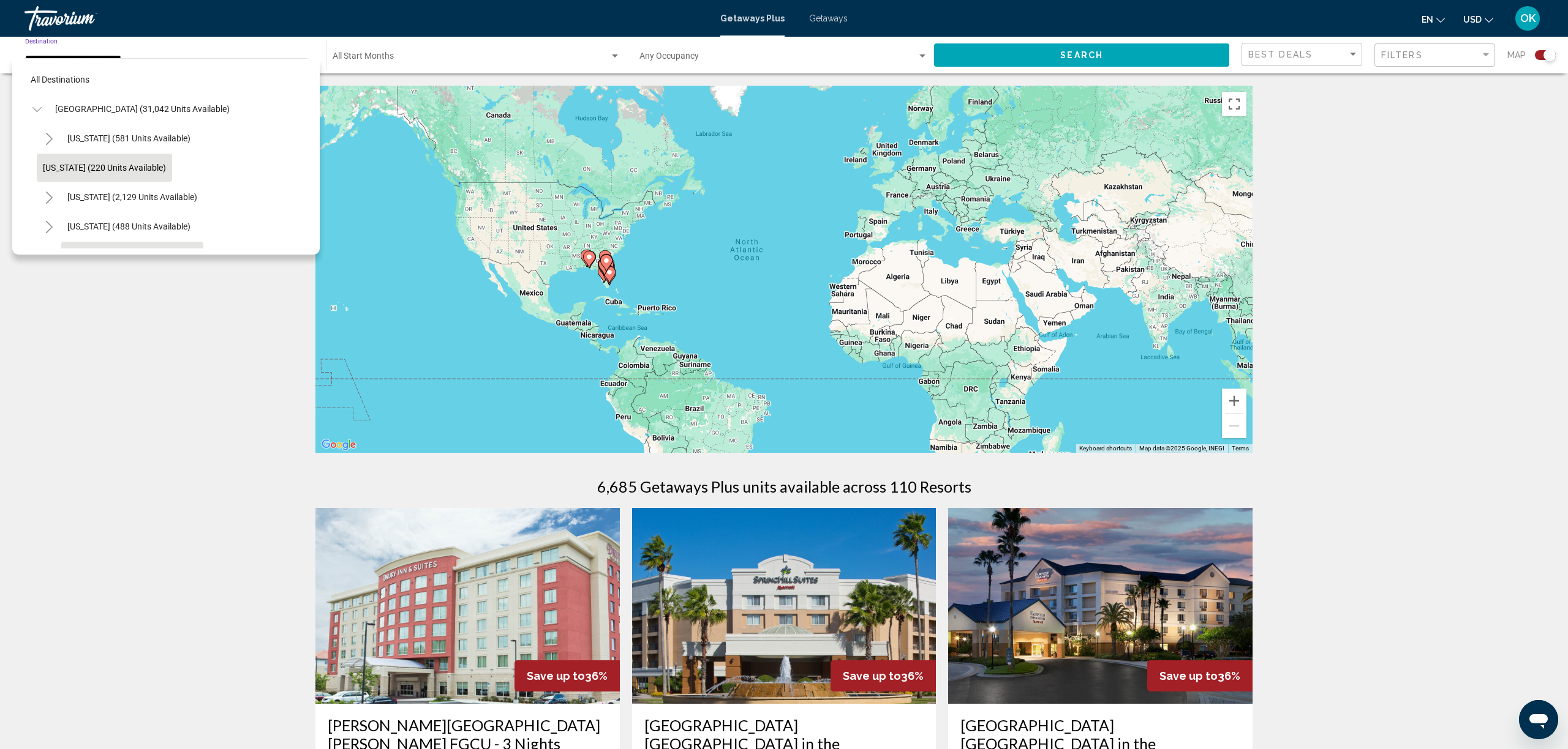
scroll to position [102, 0]
click at [90, 116] on button "Colorado (488 units available)" at bounding box center [129, 124] width 135 height 28
type input "**********"
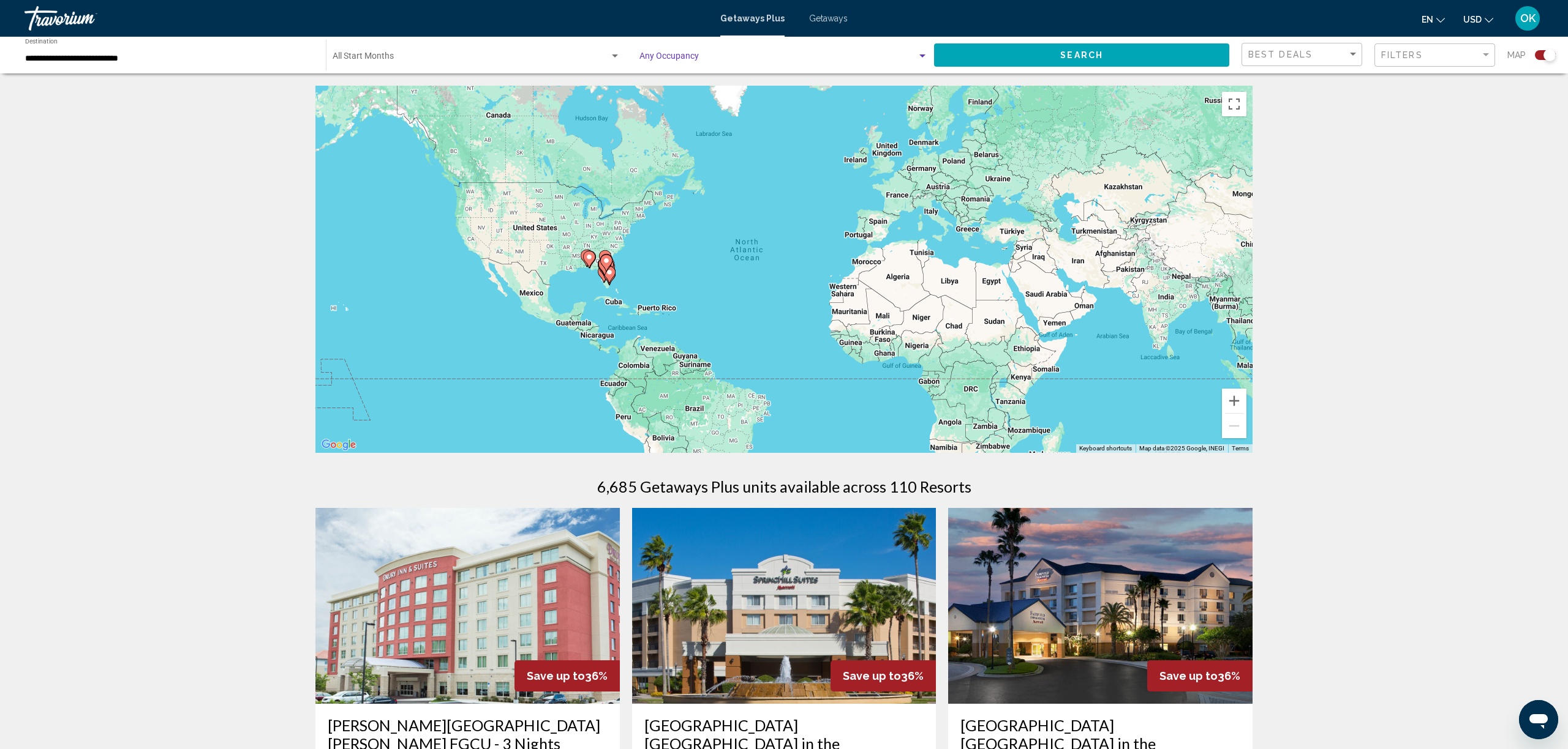
click at [798, 54] on span "Search widget" at bounding box center [778, 58] width 277 height 10
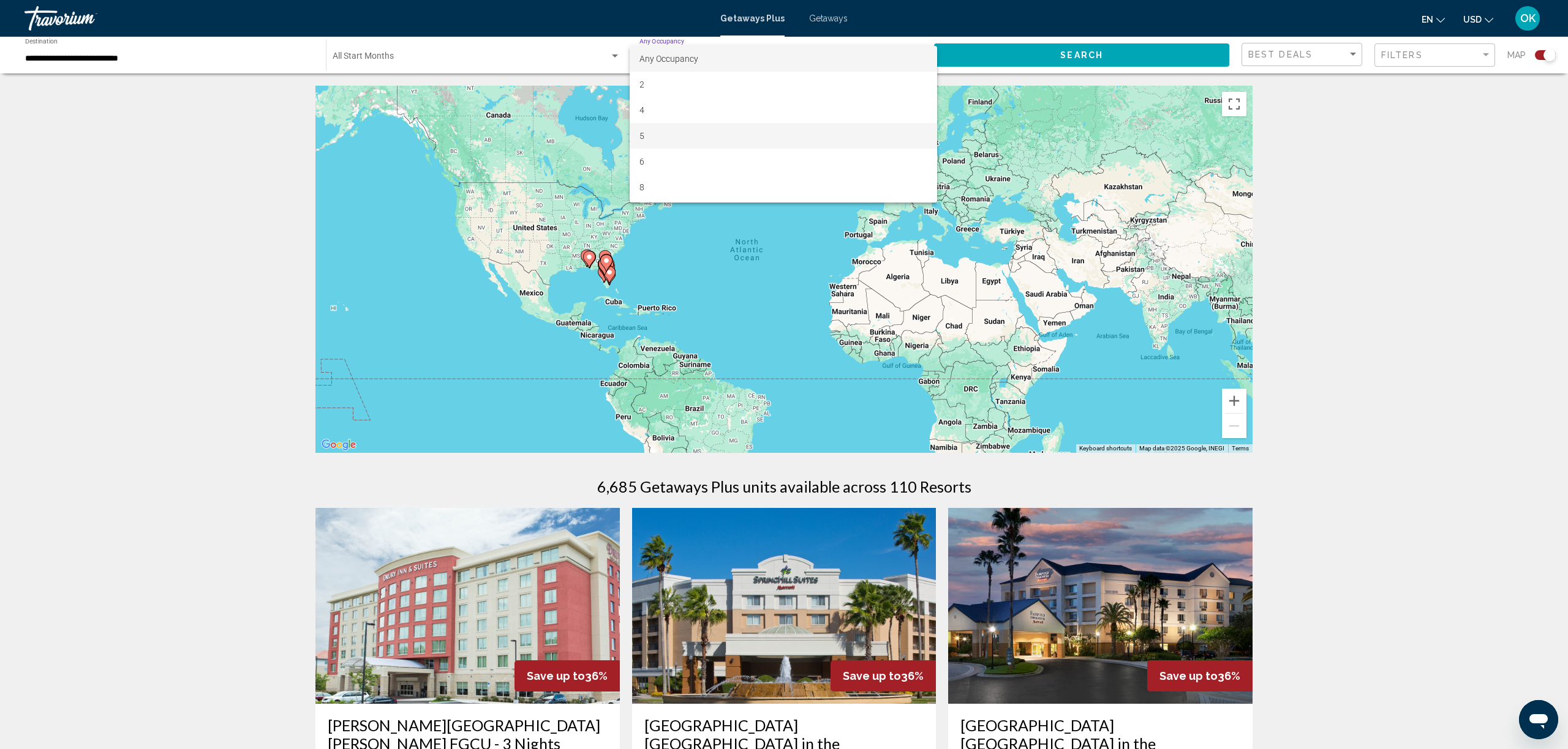
click at [644, 141] on span "5" at bounding box center [783, 135] width 288 height 25
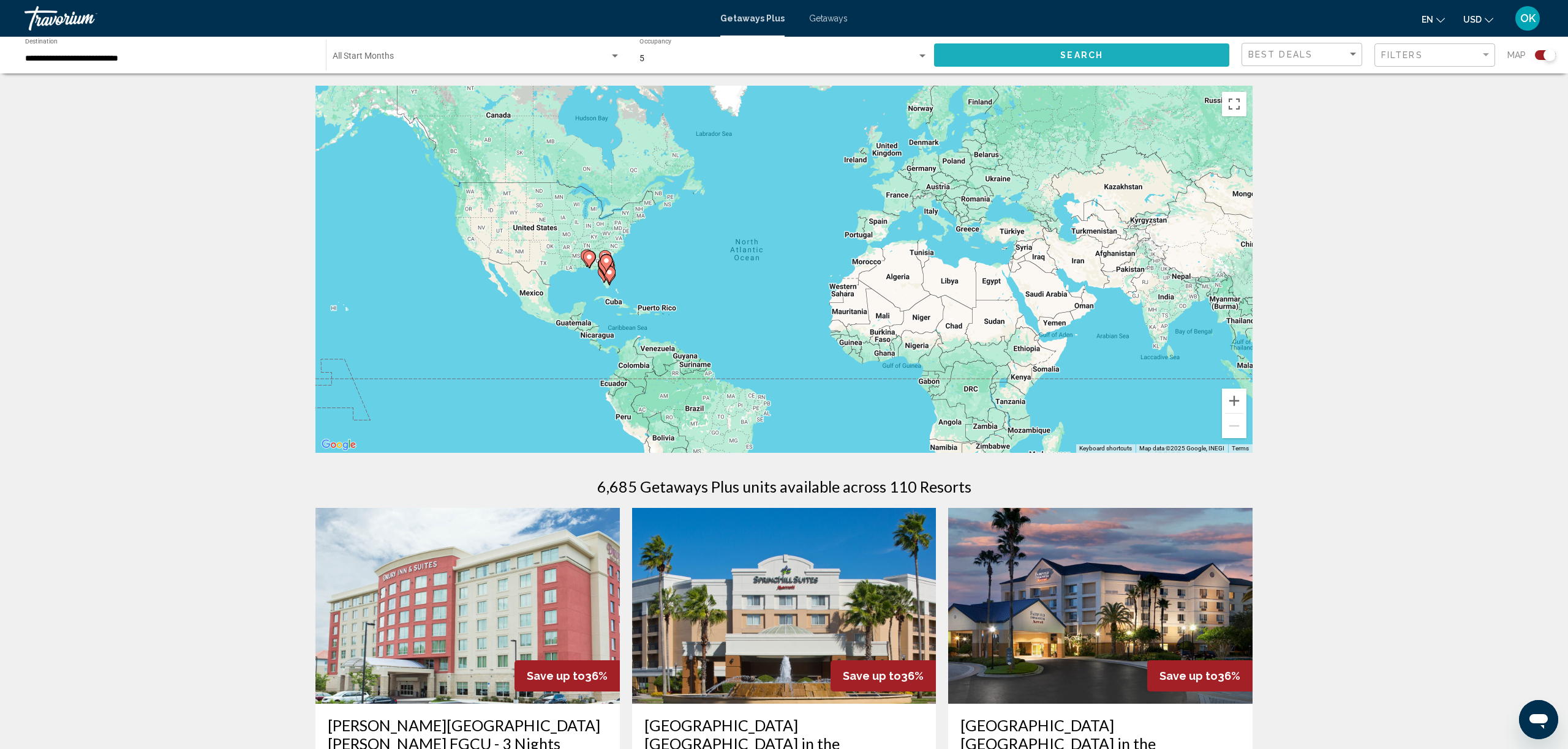
click at [1078, 46] on button "Search" at bounding box center [1081, 55] width 295 height 22
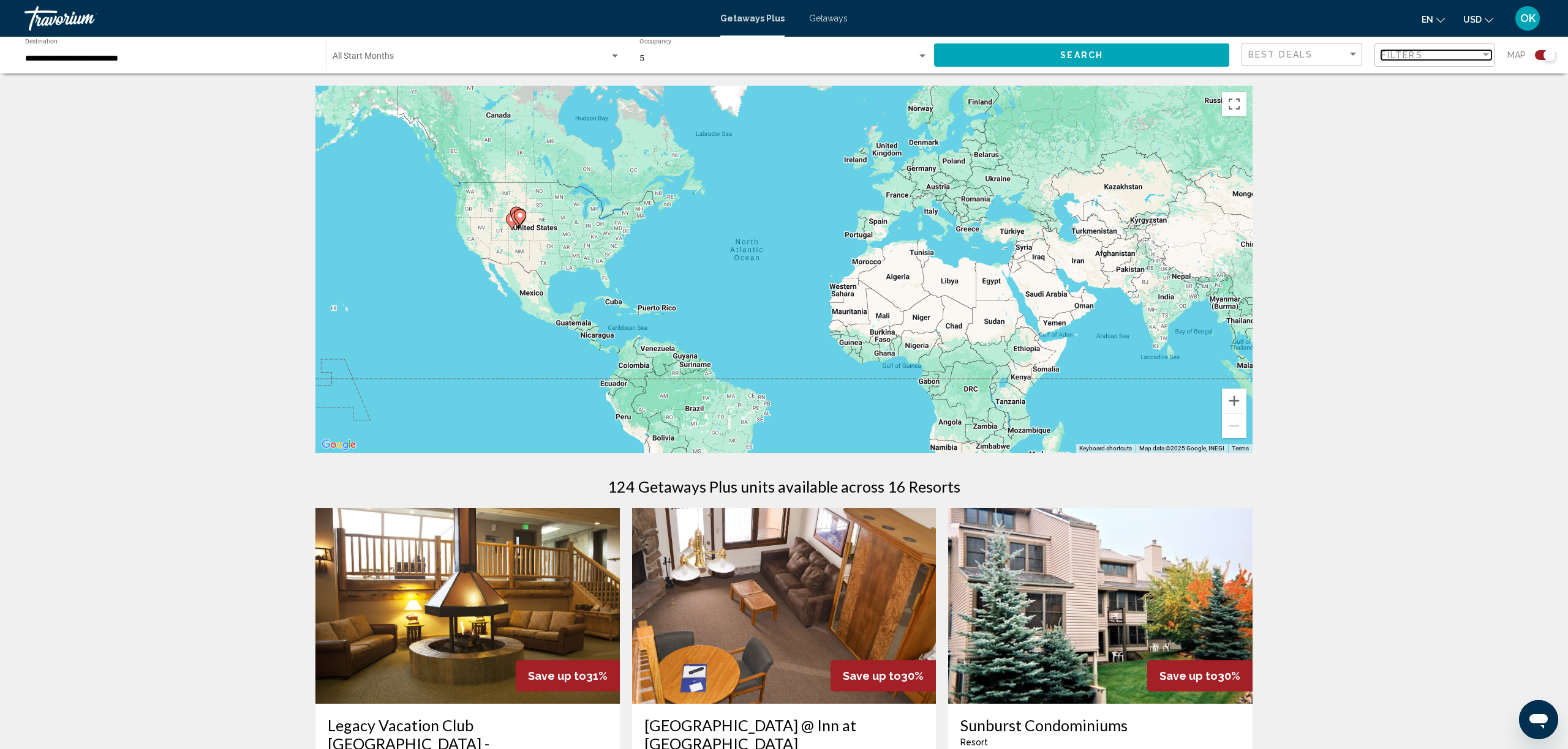
click at [1411, 58] on span "Filters" at bounding box center [1402, 55] width 42 height 10
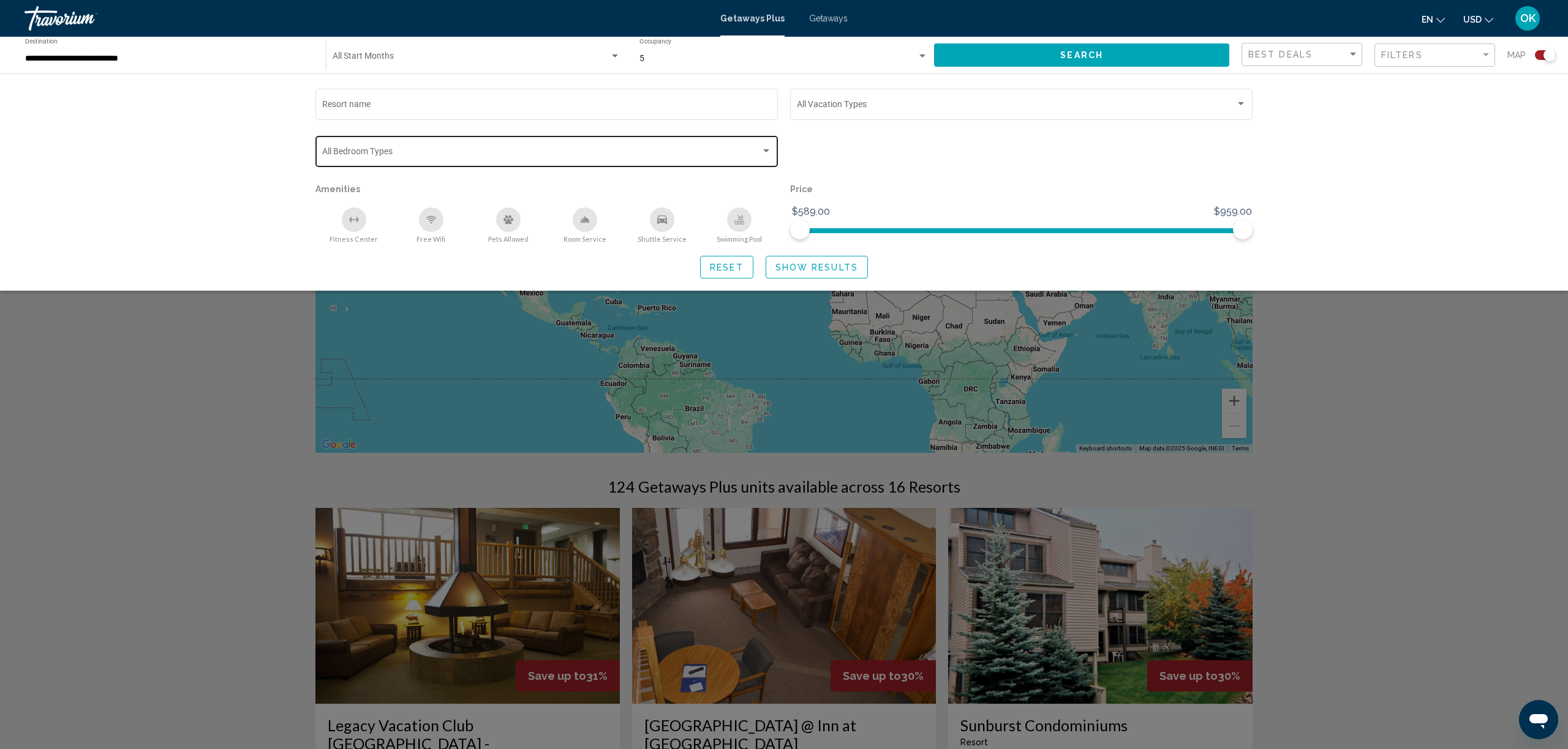
click at [556, 151] on span "Search widget" at bounding box center [541, 154] width 439 height 10
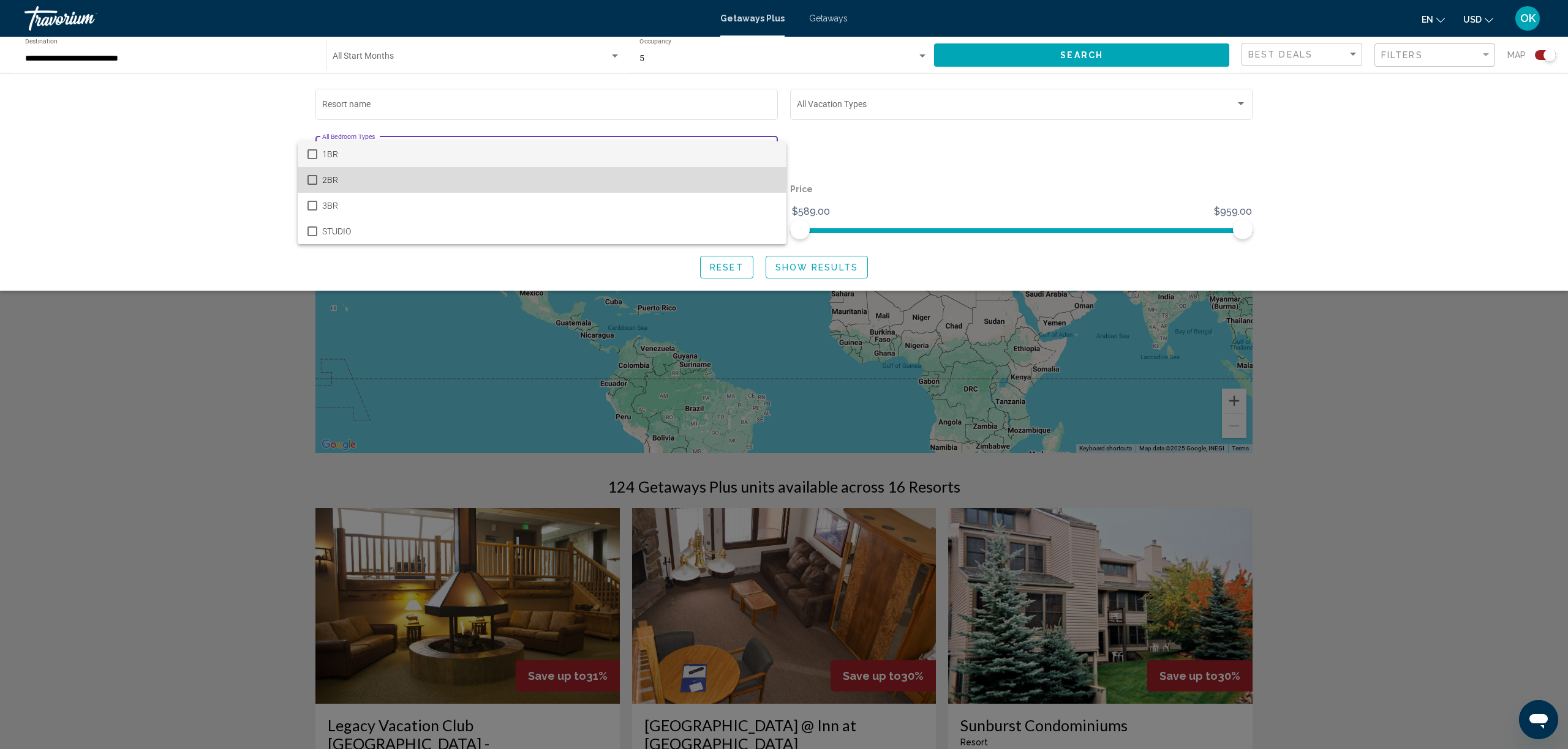
click at [490, 175] on span "2BR" at bounding box center [549, 180] width 454 height 25
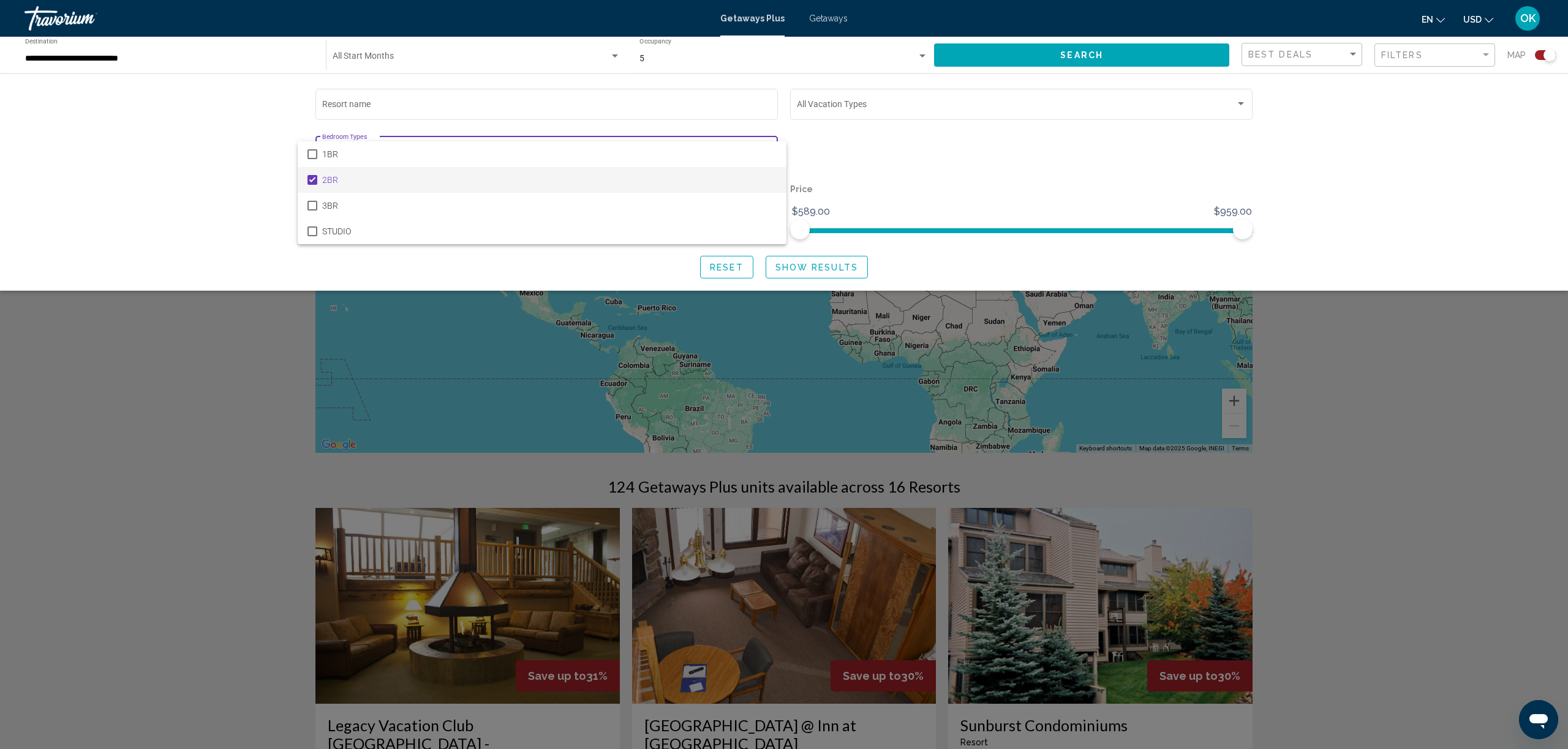
click at [807, 276] on div at bounding box center [784, 374] width 1568 height 749
click at [807, 273] on span "Show Results" at bounding box center [817, 267] width 83 height 10
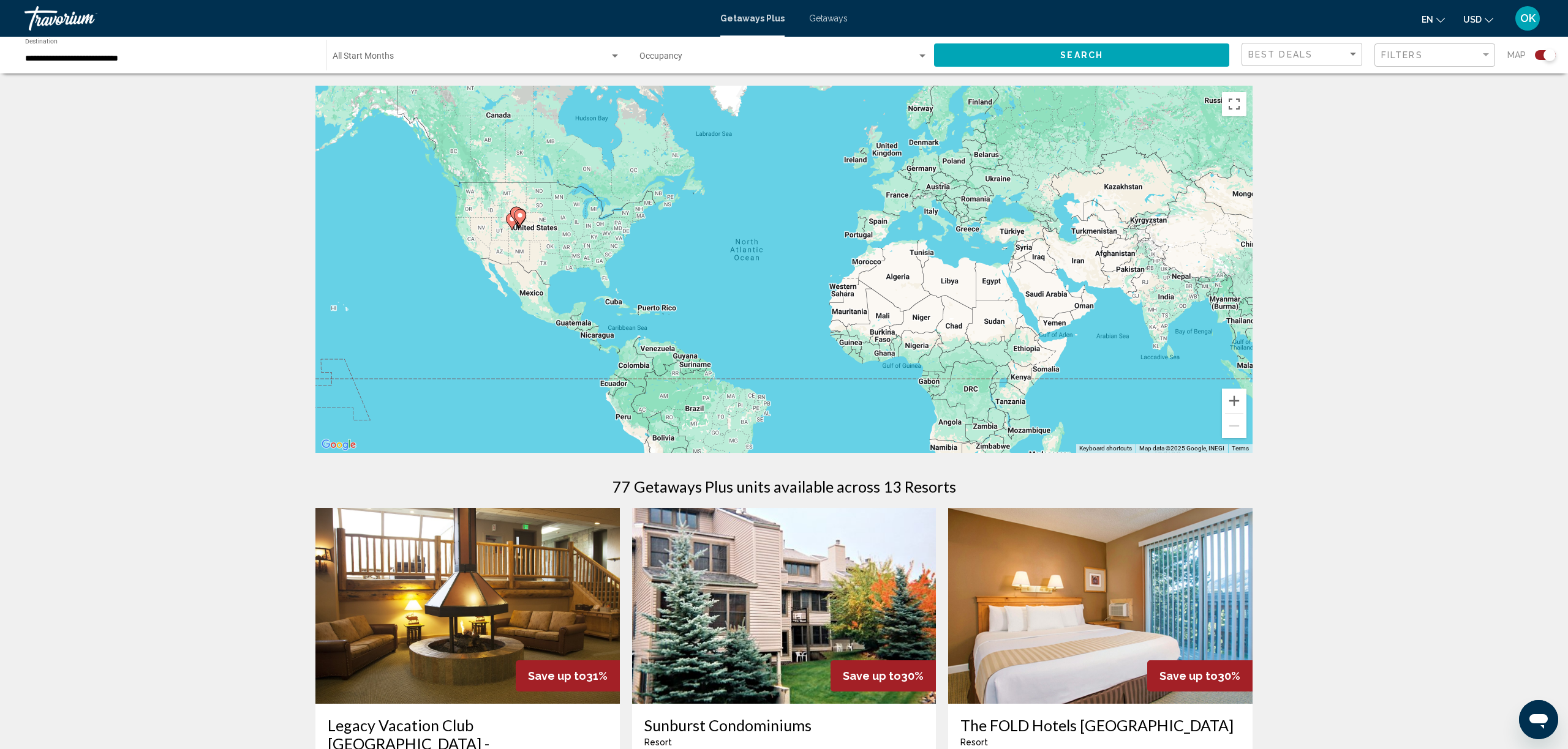
click at [504, 631] on img "Main content" at bounding box center [467, 605] width 304 height 196
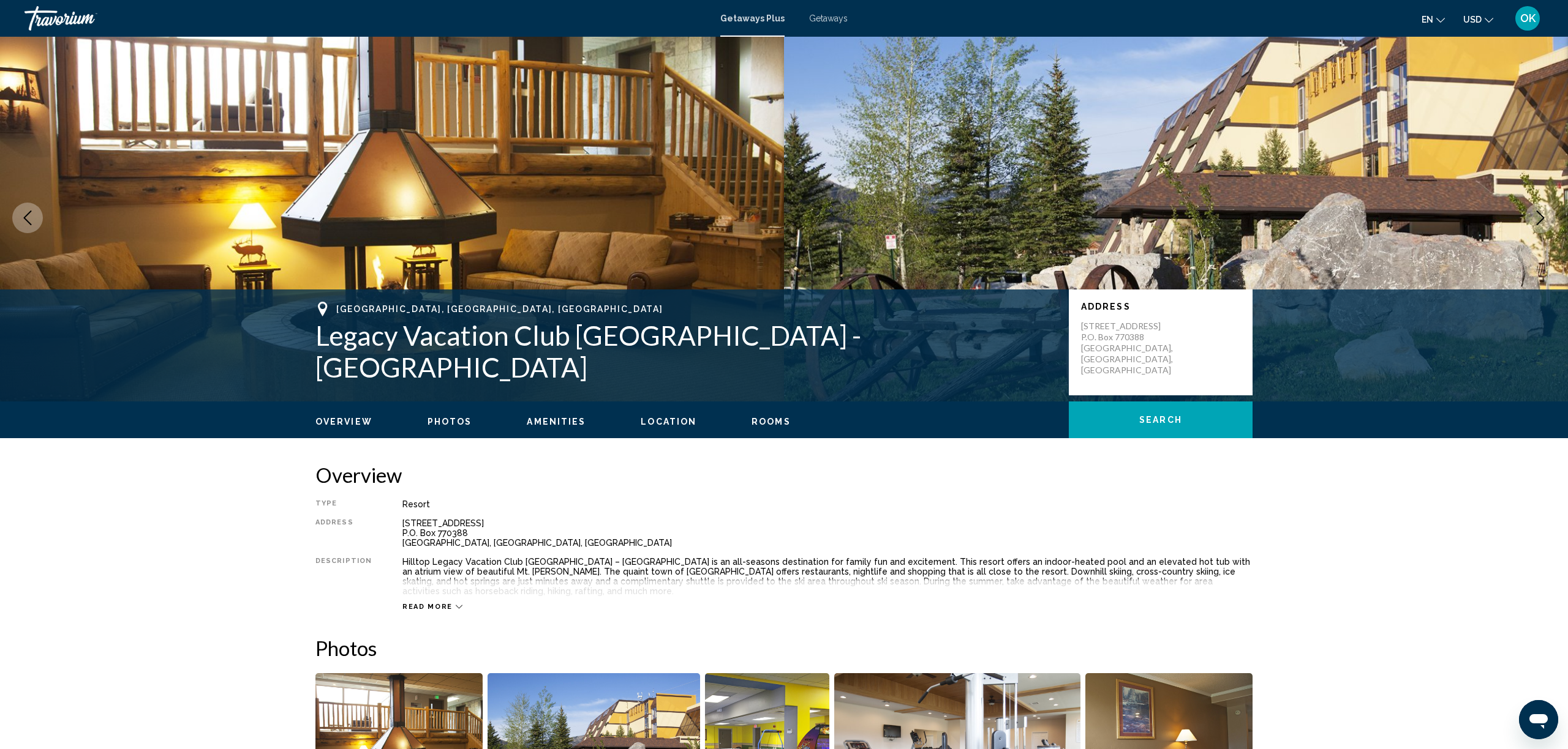
scroll to position [3, 0]
click at [433, 602] on button "Read more" at bounding box center [433, 606] width 60 height 9
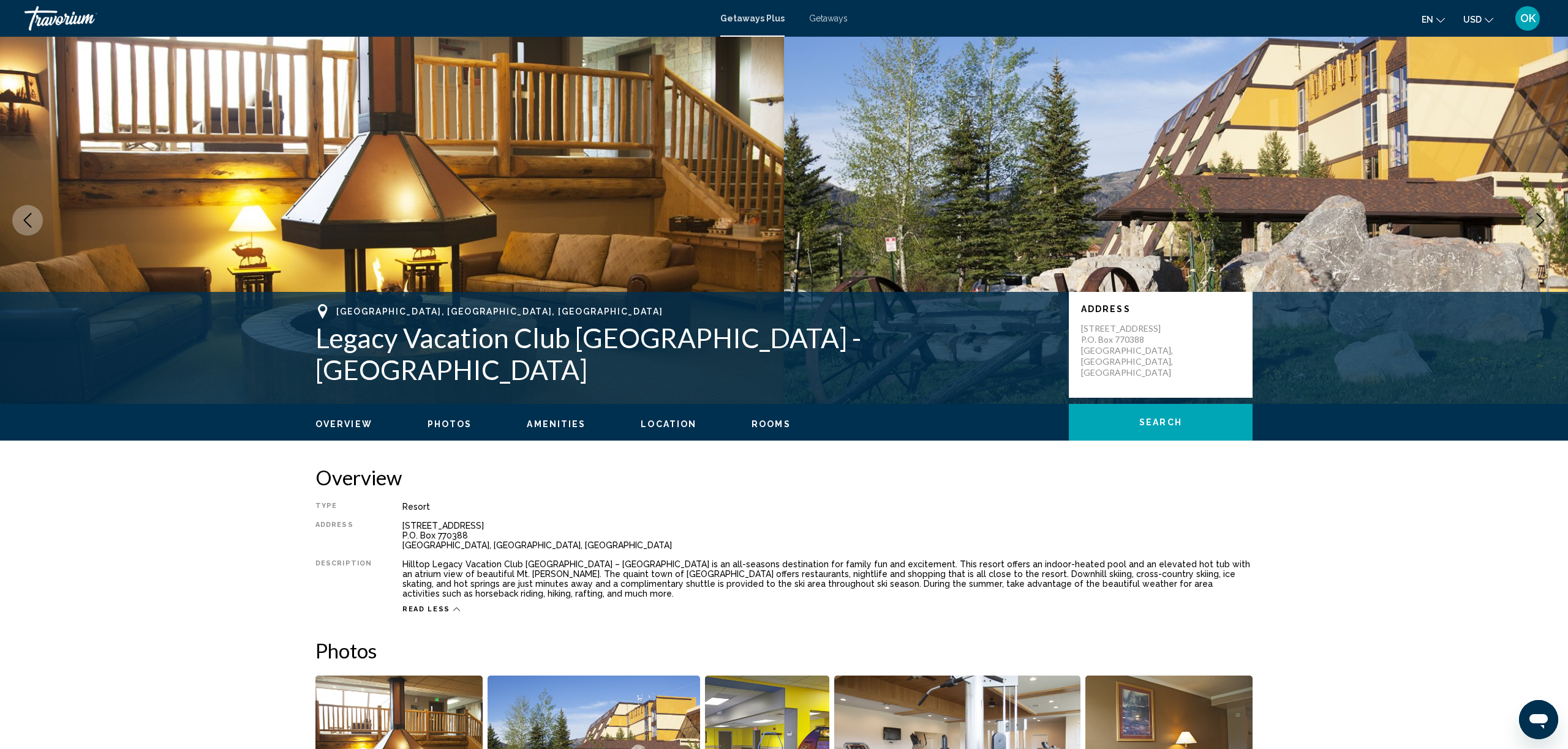
scroll to position [0, 0]
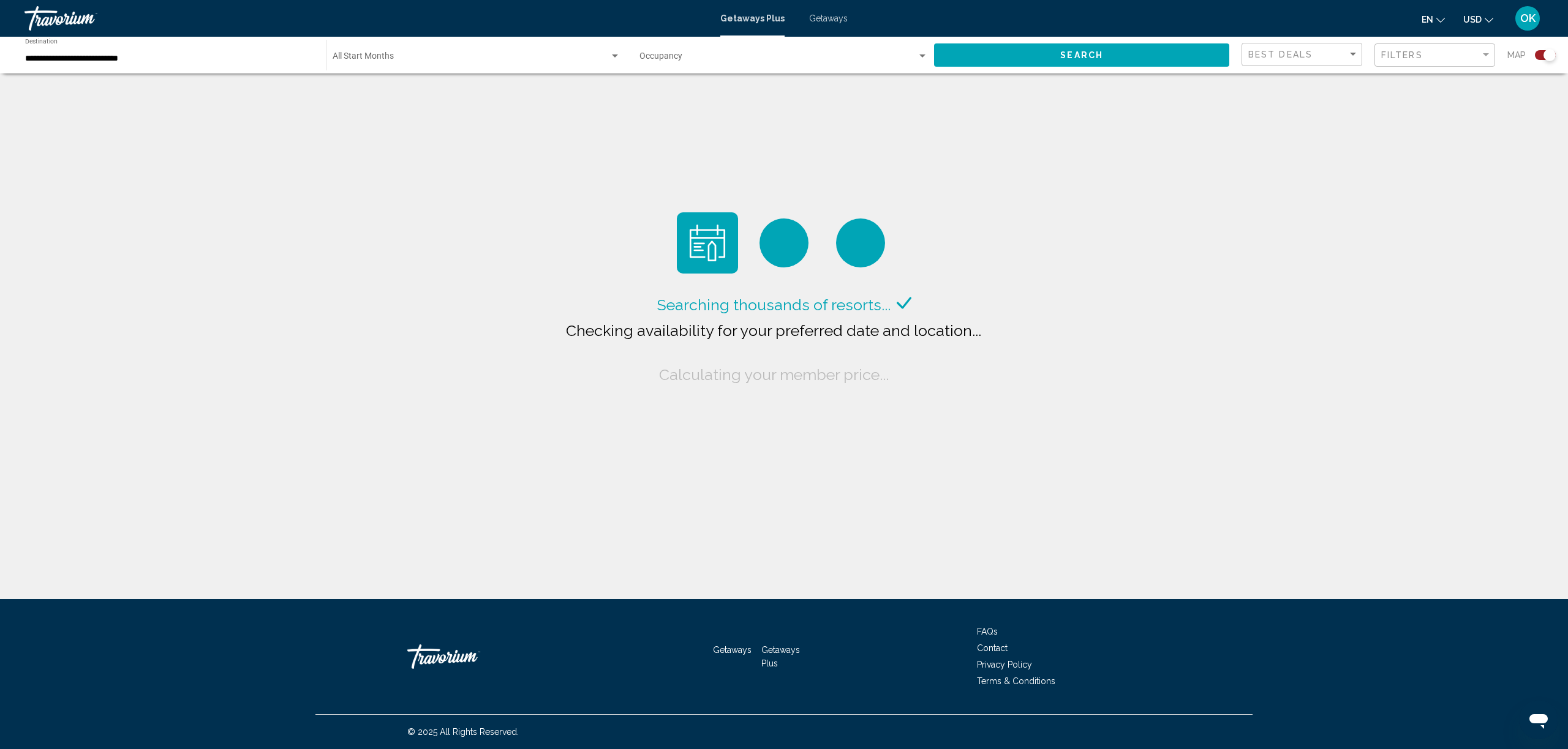
click at [138, 60] on input "**********" at bounding box center [169, 58] width 288 height 10
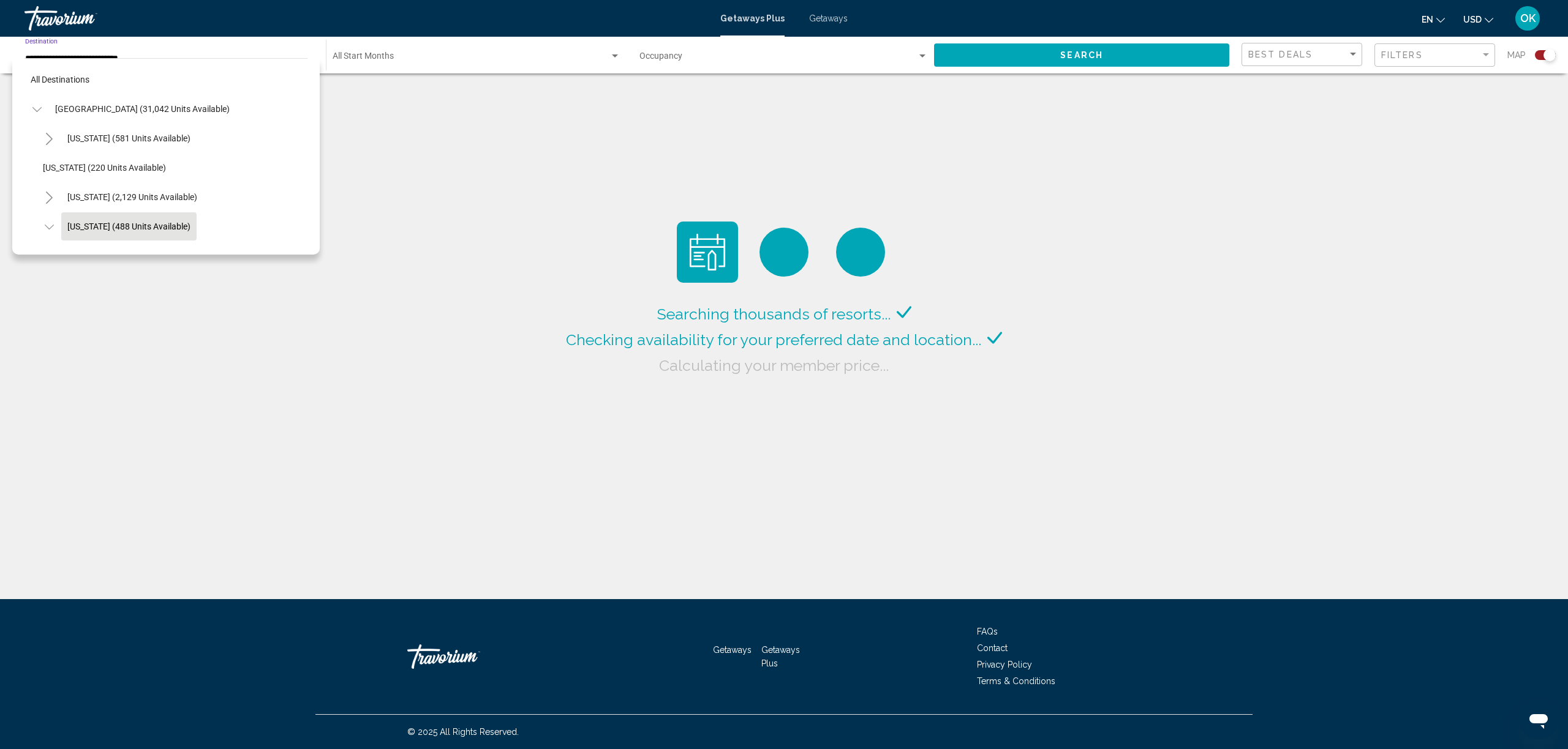
scroll to position [75, 0]
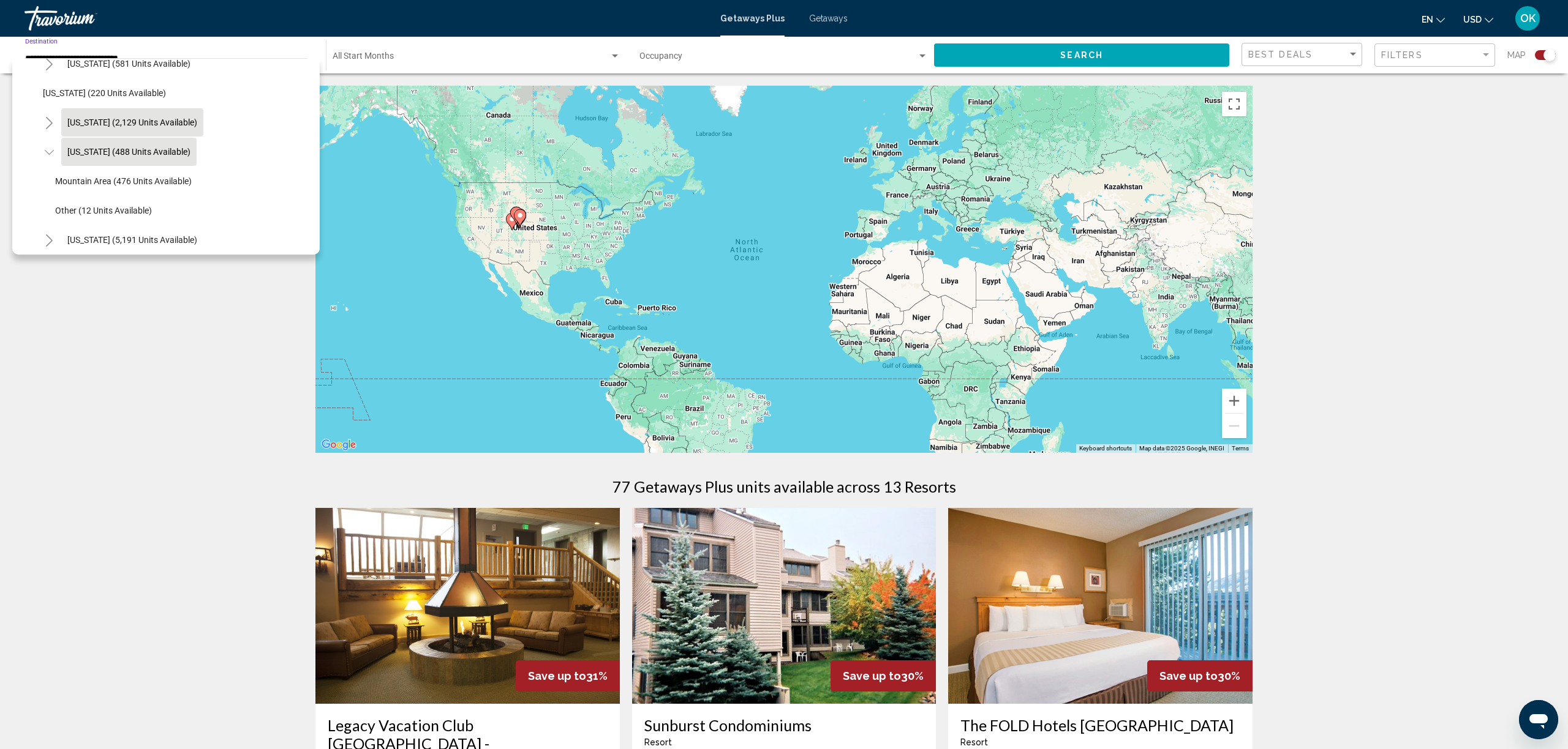
click at [125, 126] on span "California (2,129 units available)" at bounding box center [132, 122] width 130 height 10
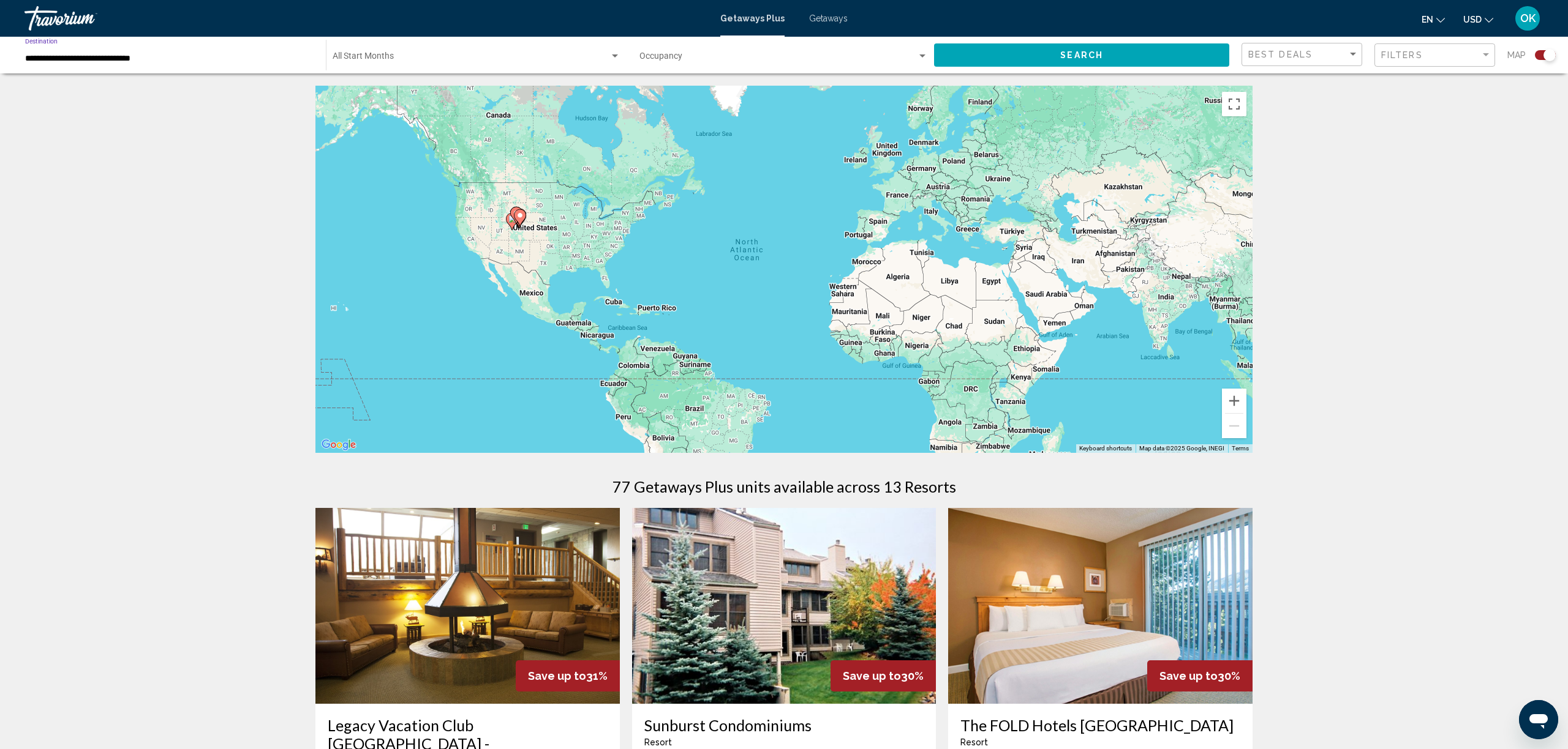
click at [689, 58] on span "Search widget" at bounding box center [778, 58] width 277 height 10
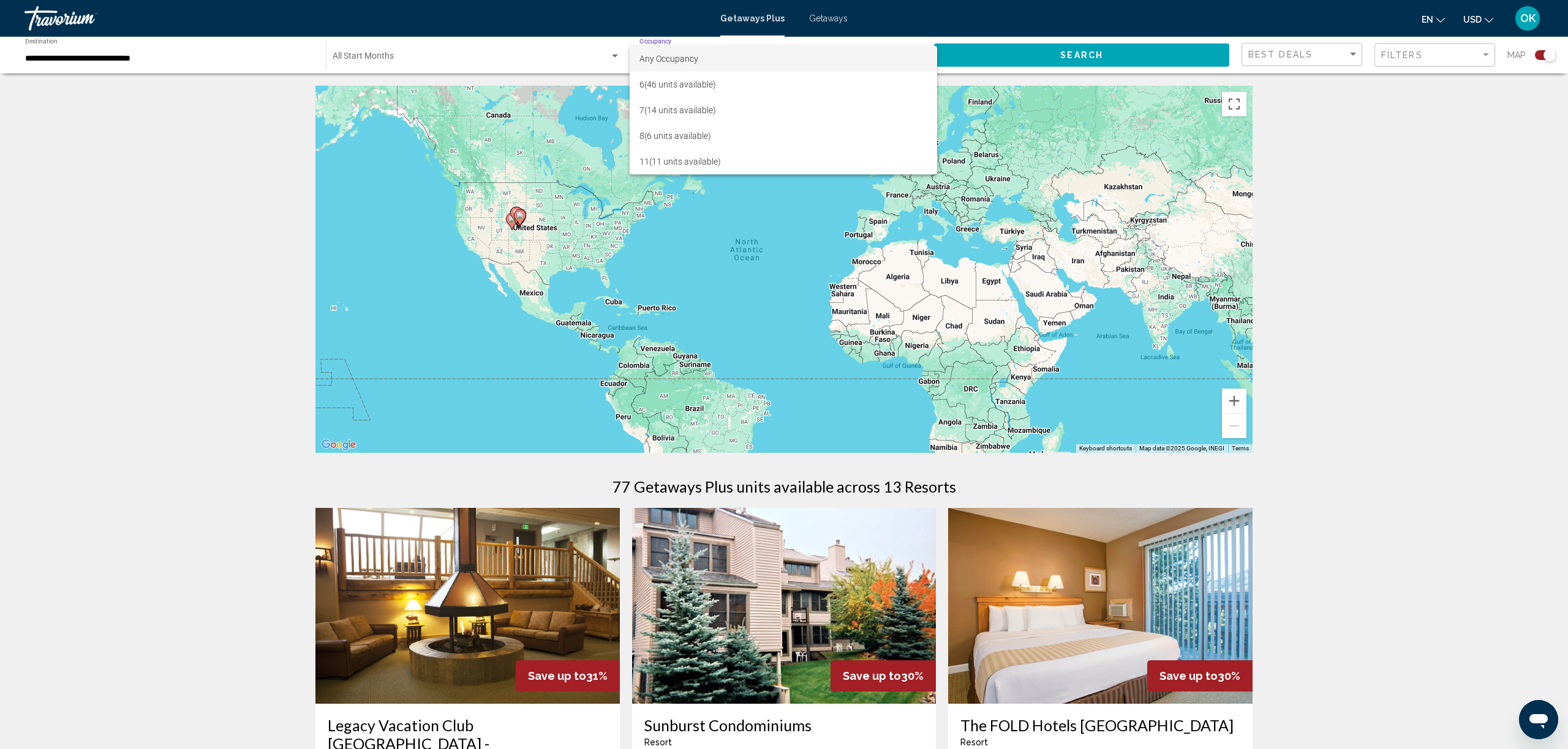
click at [1446, 56] on div at bounding box center [784, 374] width 1568 height 749
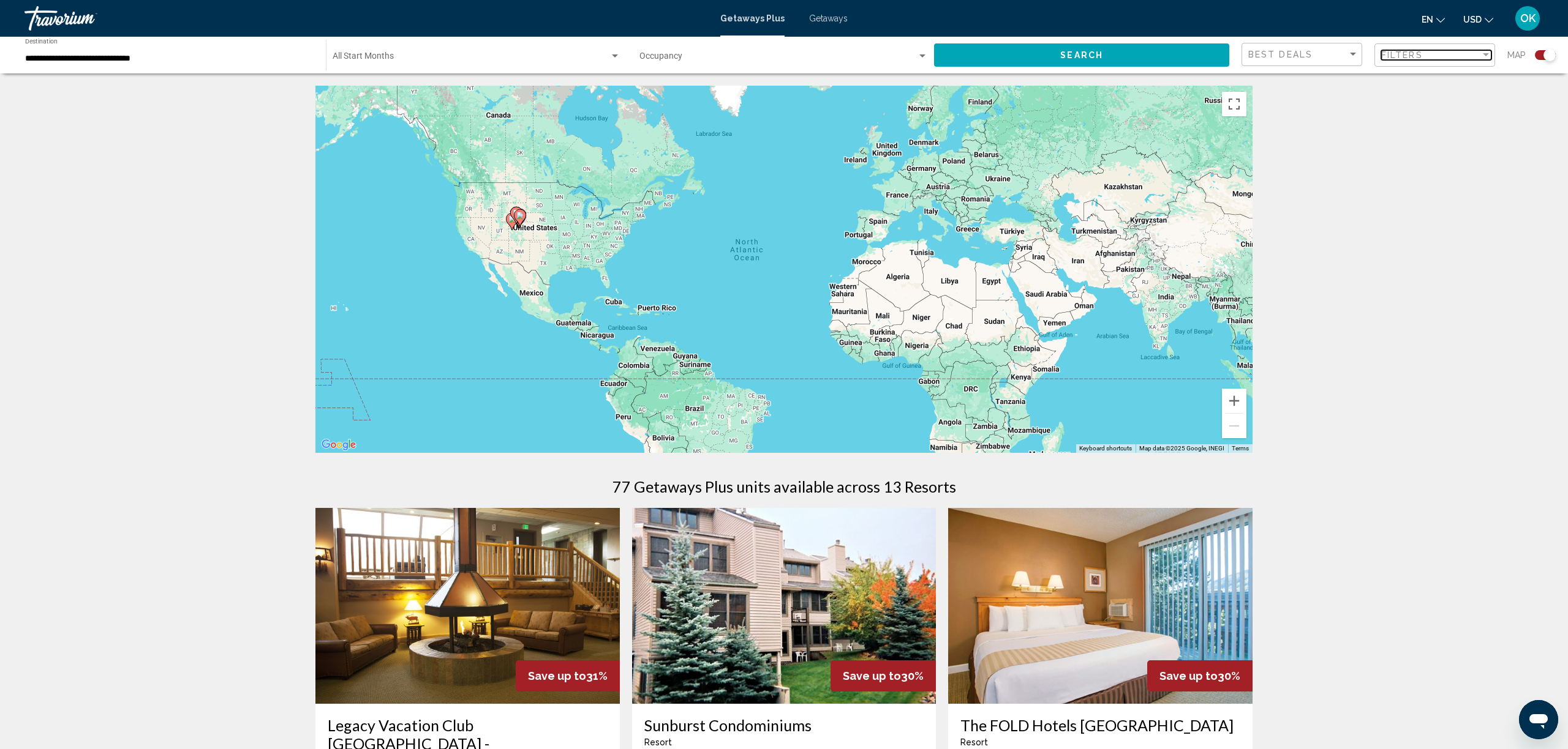
click at [1423, 56] on div "Filters" at bounding box center [1430, 55] width 99 height 10
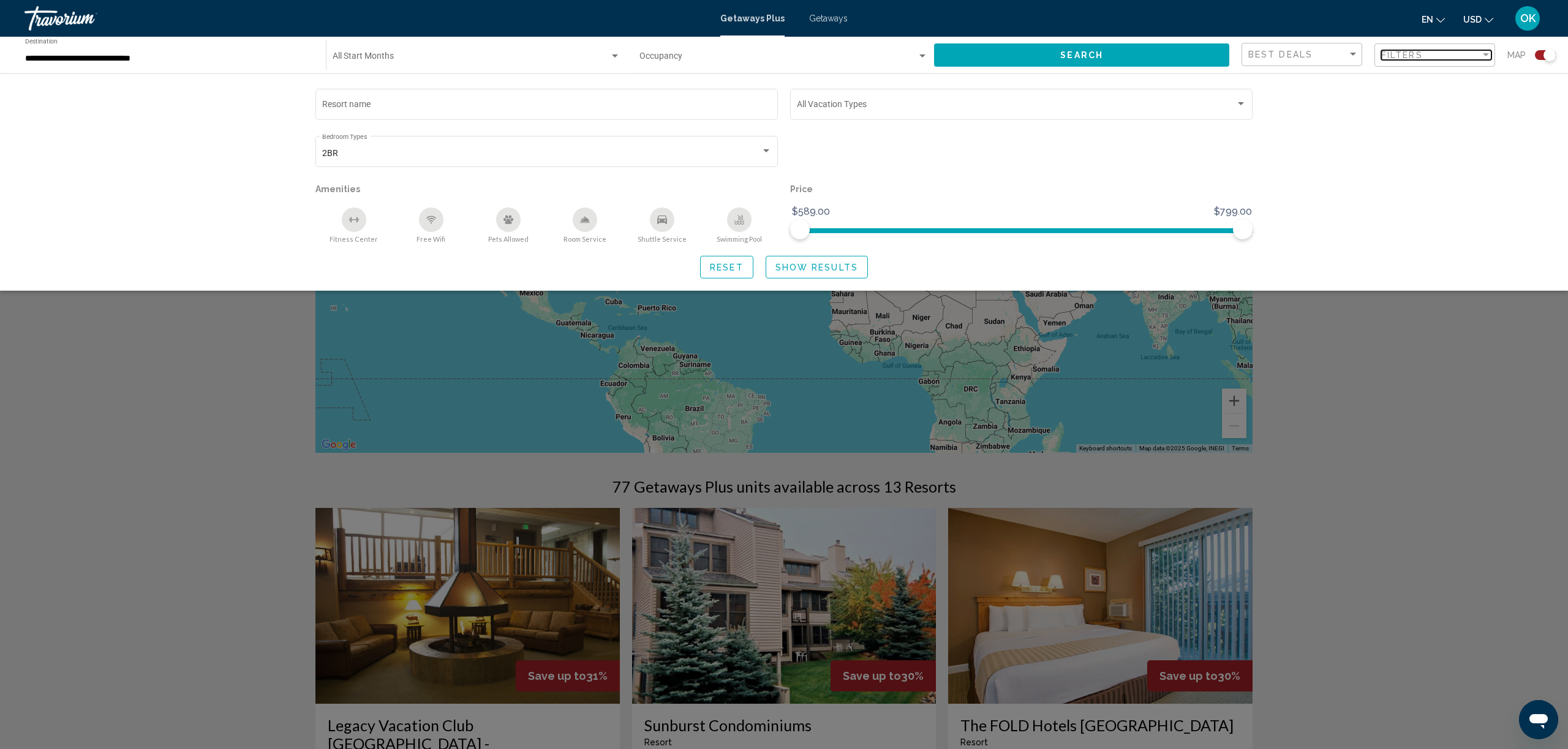
click at [1423, 56] on div "Filters" at bounding box center [1430, 55] width 99 height 10
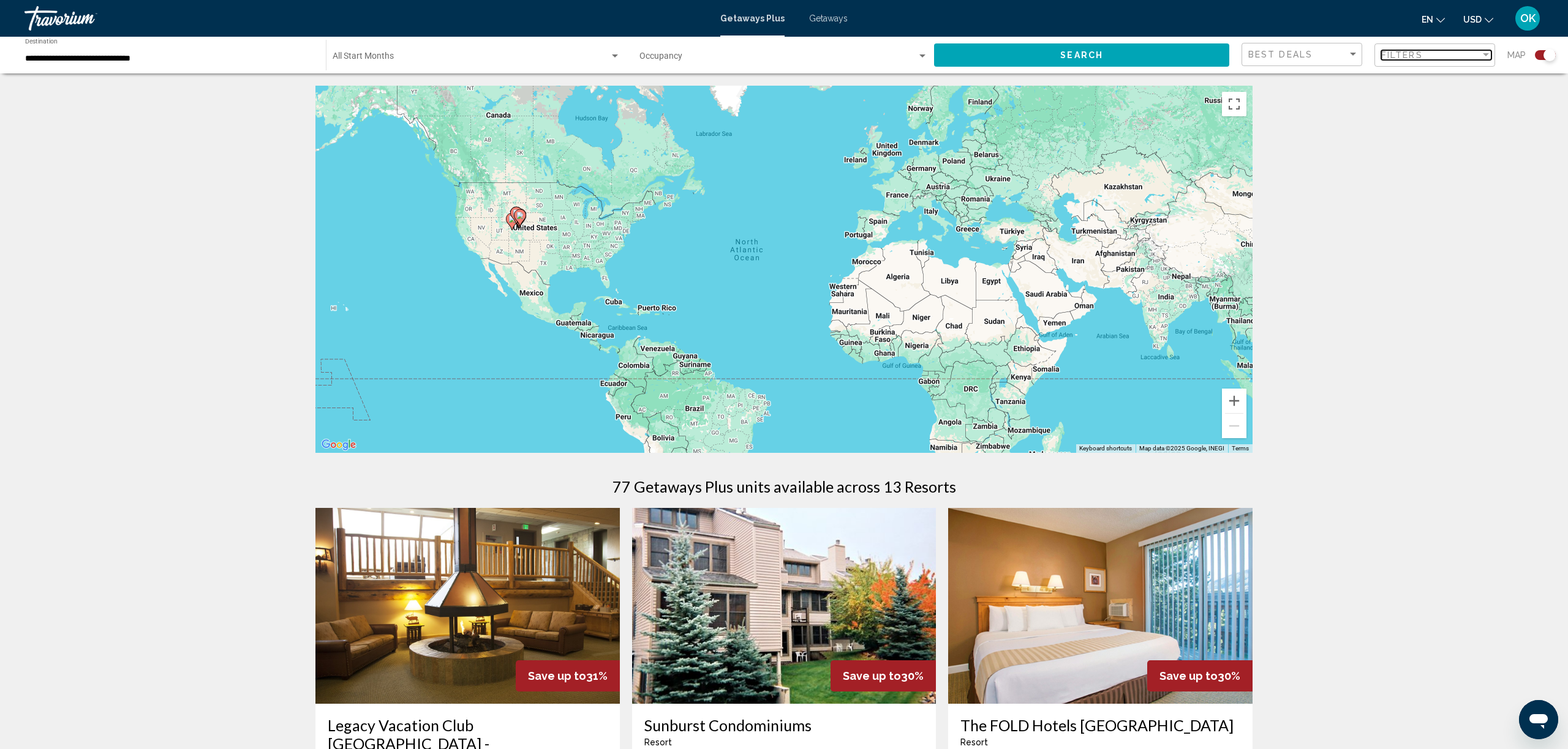
click at [1423, 56] on div "Filters" at bounding box center [1430, 55] width 99 height 10
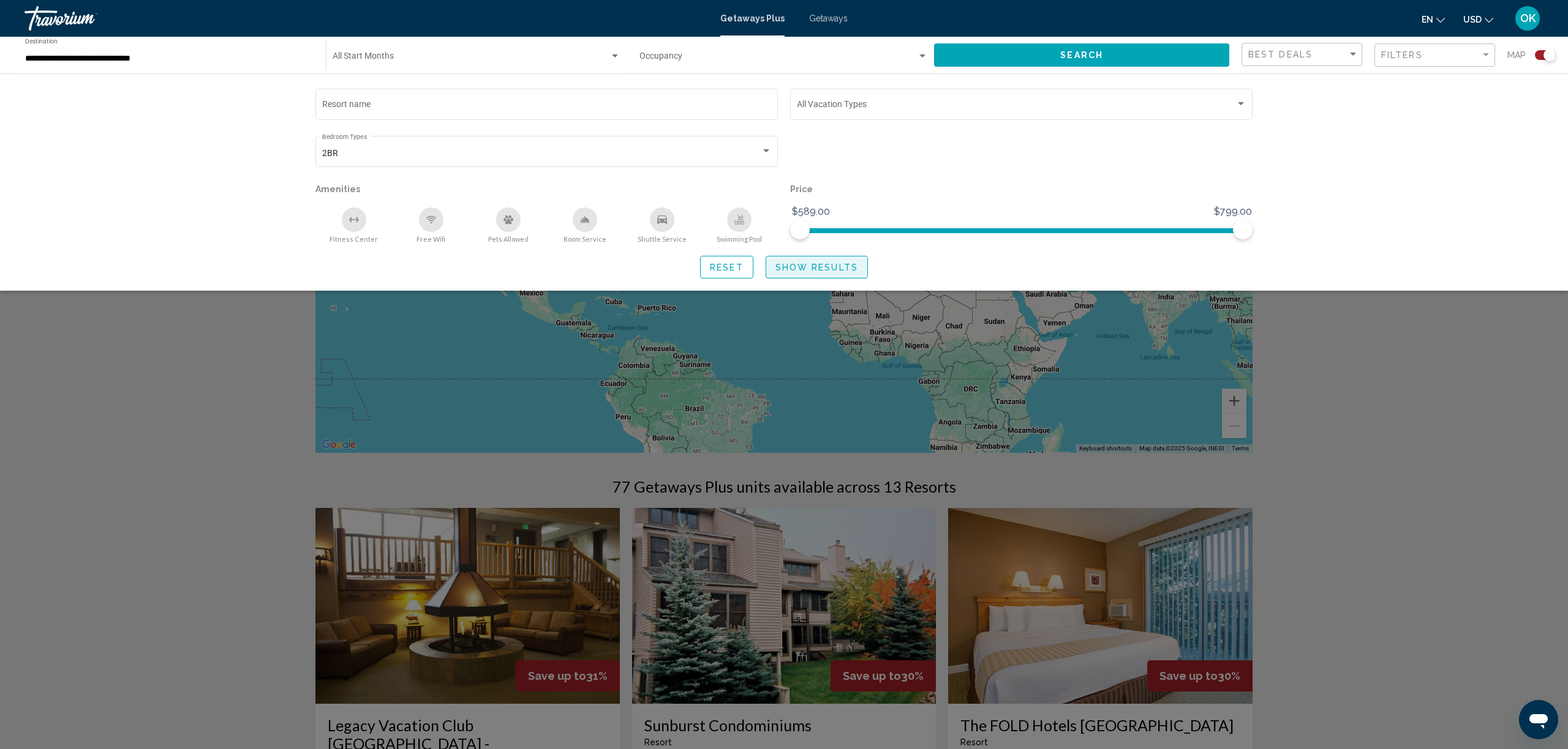
click at [788, 270] on span "Show Results" at bounding box center [817, 267] width 83 height 10
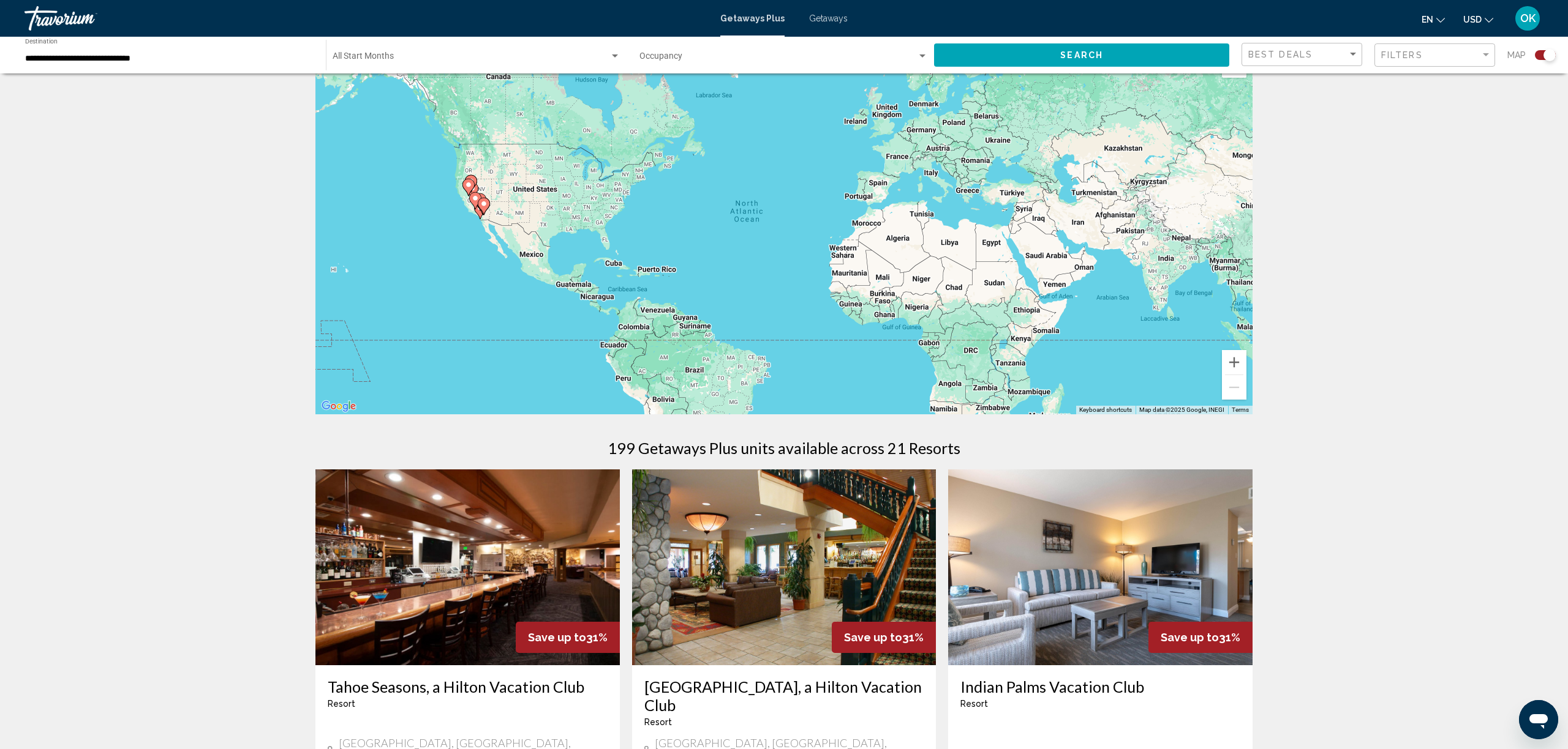
scroll to position [38, 0]
drag, startPoint x: 1230, startPoint y: 362, endPoint x: 1119, endPoint y: 327, distance: 116.4
click at [1230, 362] on button "Zoom in" at bounding box center [1234, 363] width 25 height 25
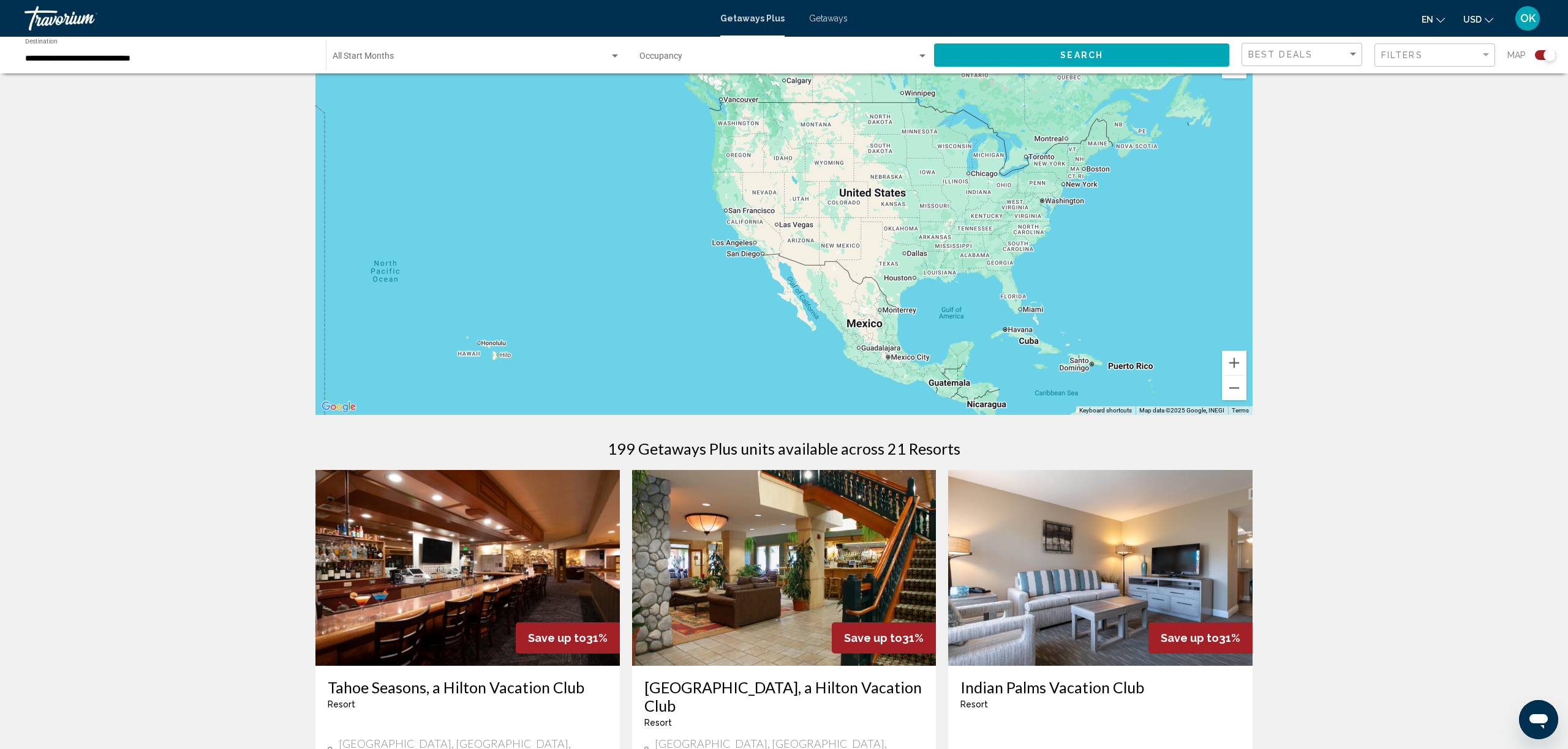
drag, startPoint x: 439, startPoint y: 211, endPoint x: 1026, endPoint y: 257, distance: 588.8
click at [1026, 257] on div "Main content" at bounding box center [783, 231] width 937 height 367
click at [1224, 368] on button "Zoom in" at bounding box center [1234, 363] width 25 height 25
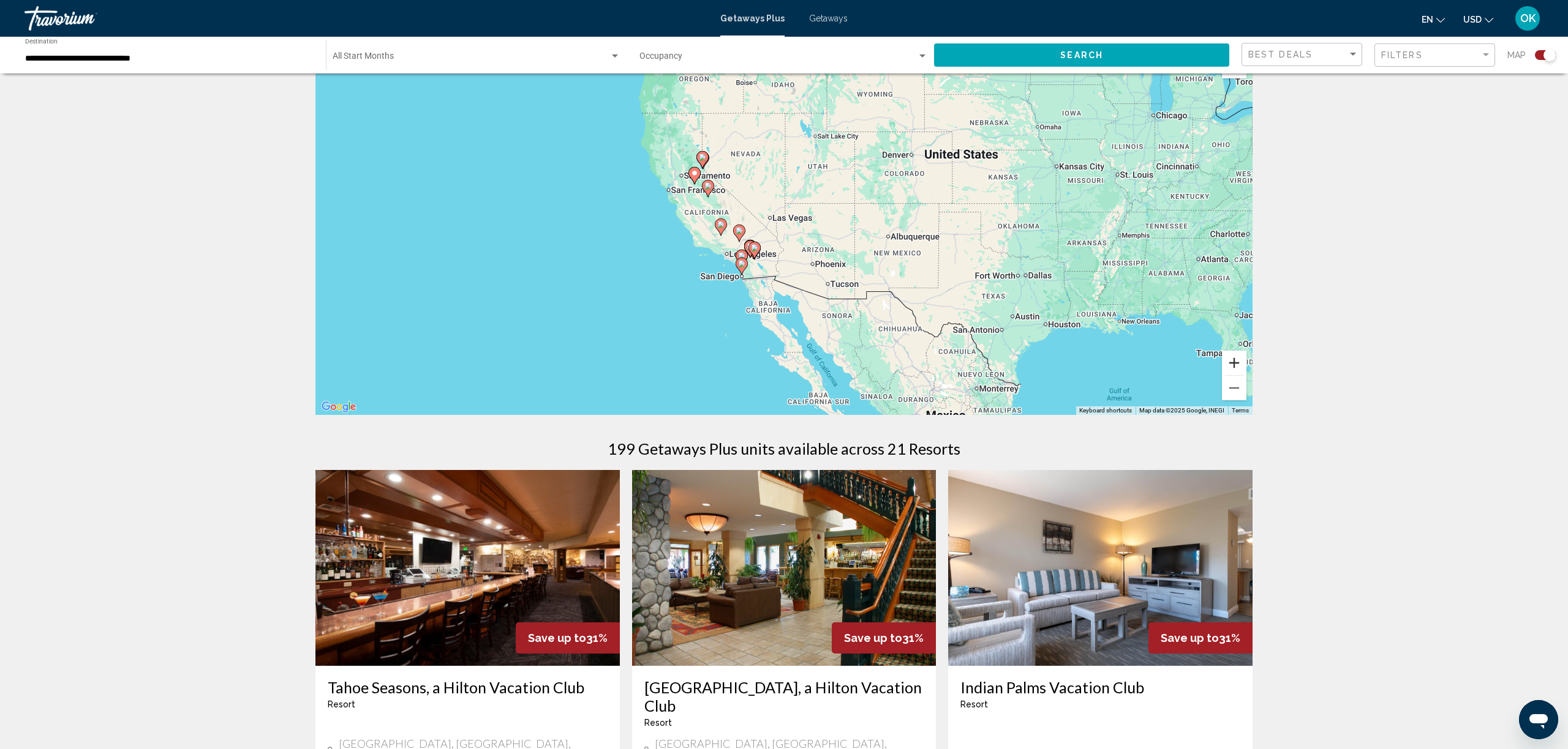
click at [1224, 367] on button "Zoom in" at bounding box center [1234, 363] width 25 height 25
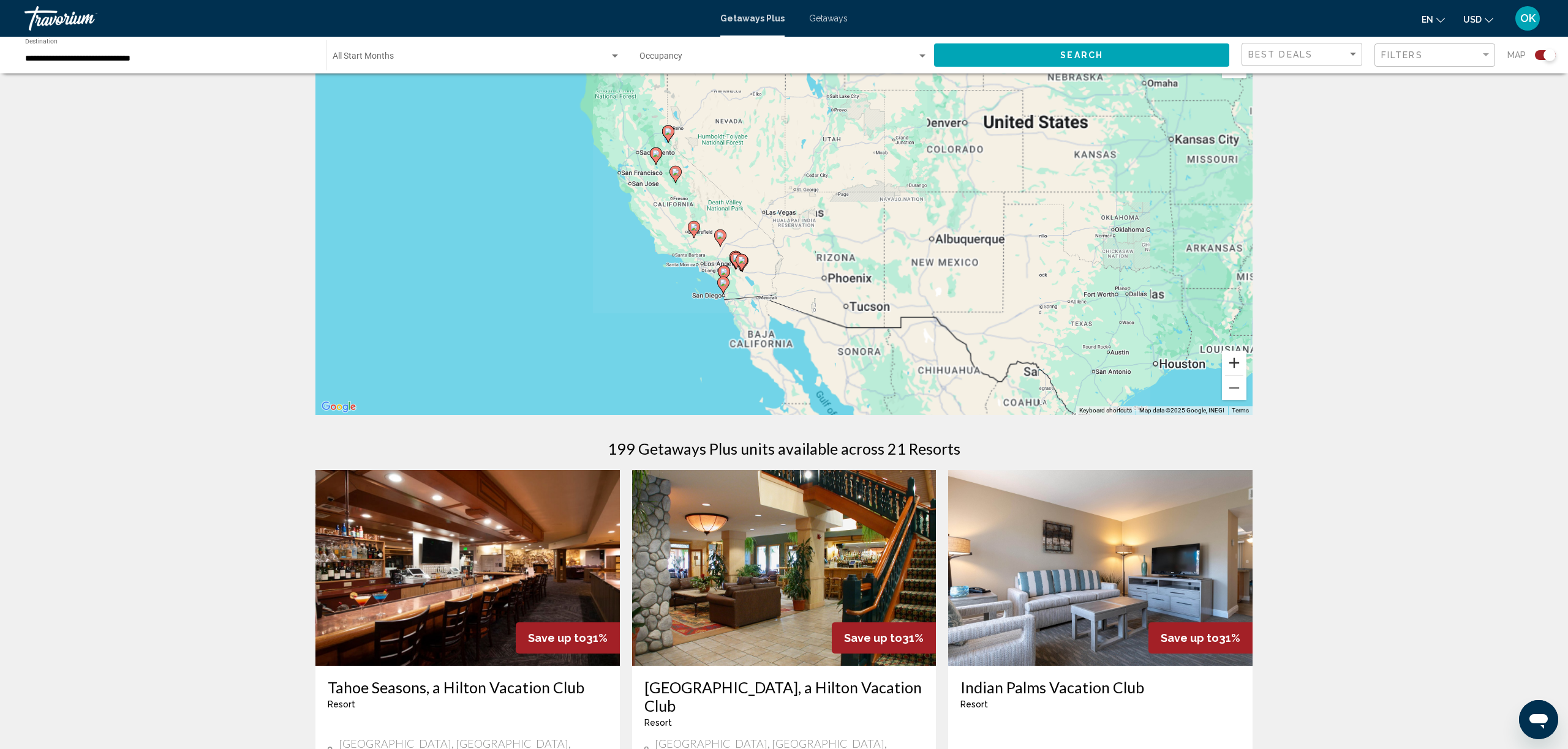
click at [1224, 367] on button "Zoom in" at bounding box center [1234, 363] width 25 height 25
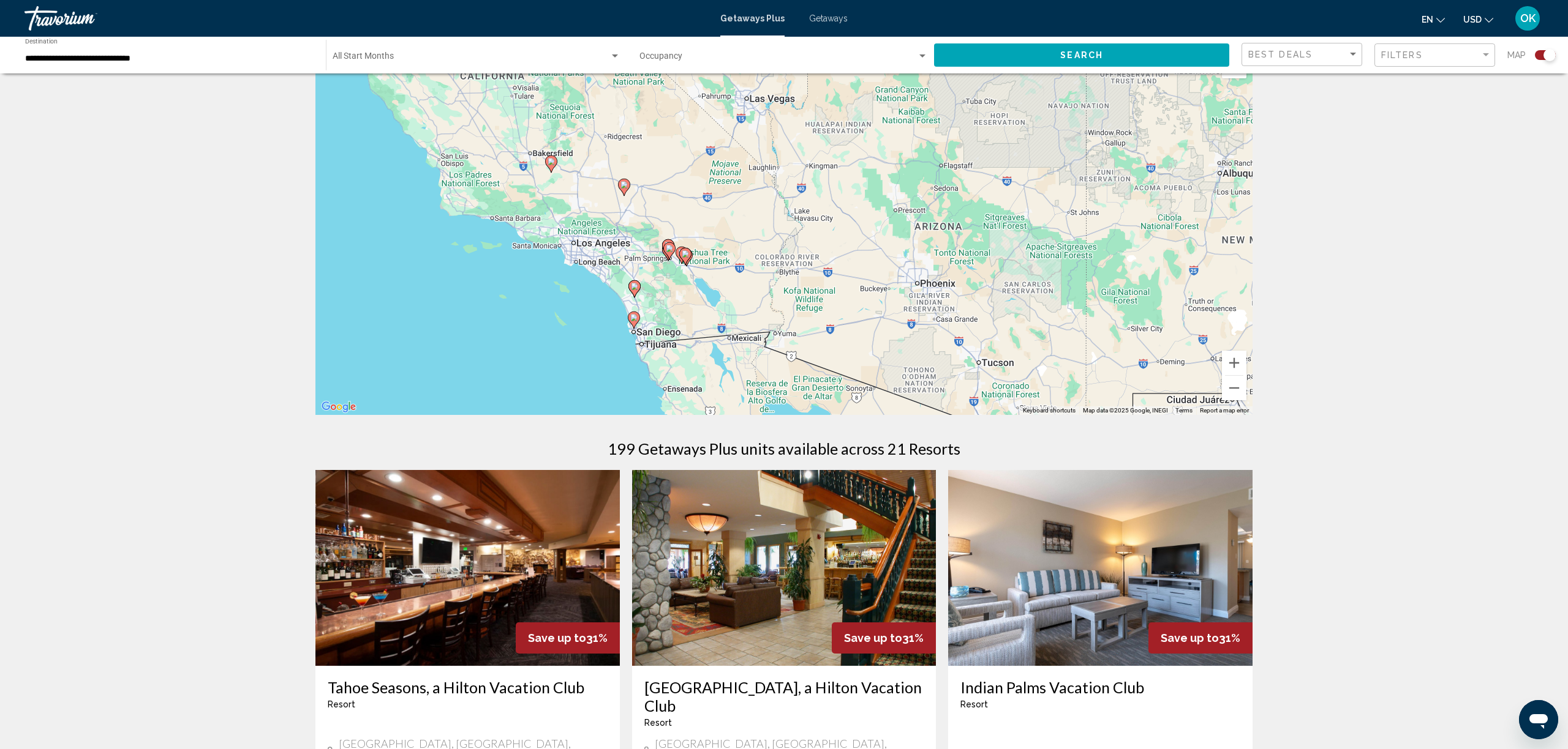
drag, startPoint x: 683, startPoint y: 340, endPoint x: 703, endPoint y: 261, distance: 81.5
click at [703, 261] on div "To activate drag with keyboard, press Alt + Enter. Once in keyboard drag state,…" at bounding box center [783, 231] width 937 height 367
click at [635, 318] on icon "Main content" at bounding box center [634, 317] width 11 height 16
type input "**********"
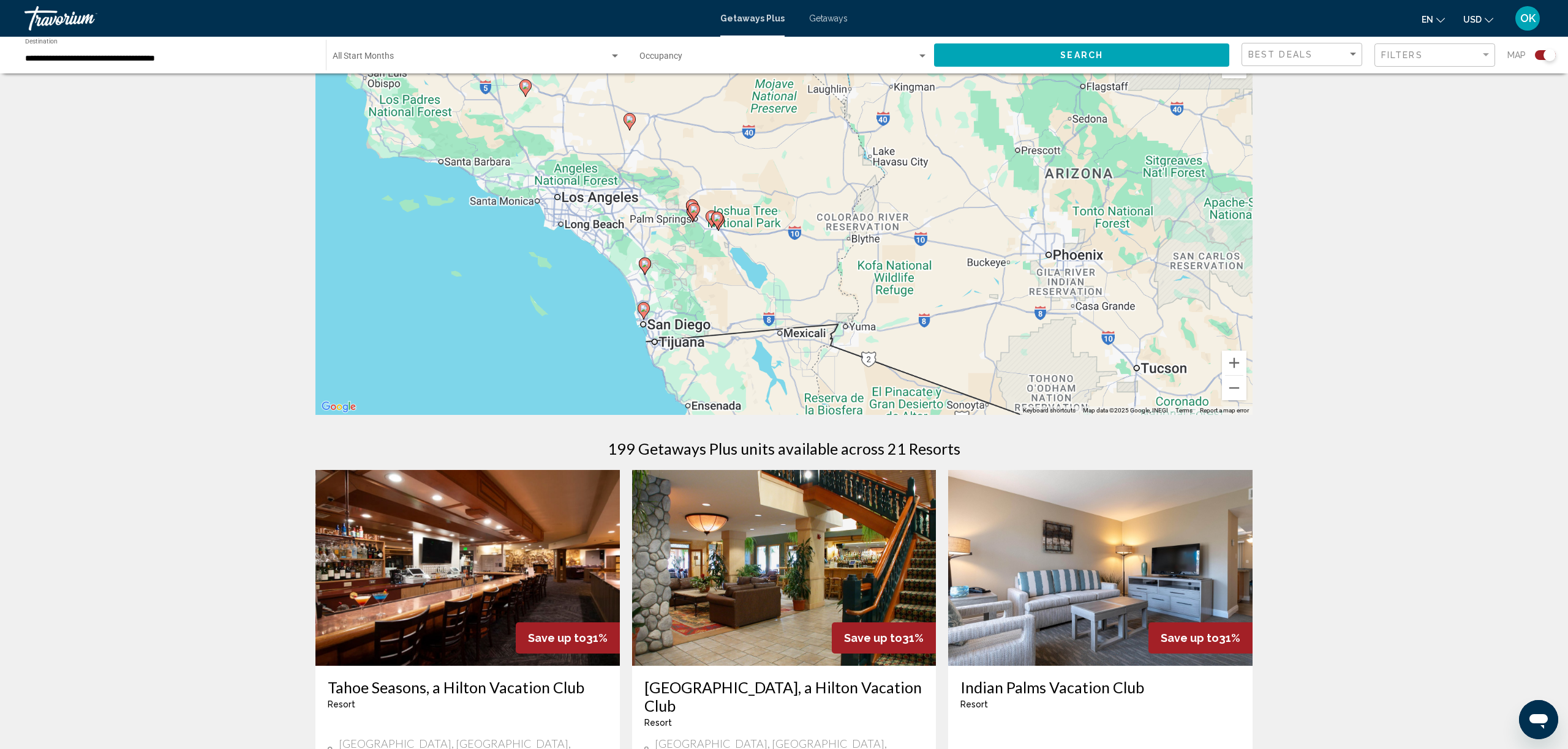
click at [635, 318] on div "To navigate, press the arrow keys. To activate drag with keyboard, press Alt + …" at bounding box center [783, 231] width 937 height 367
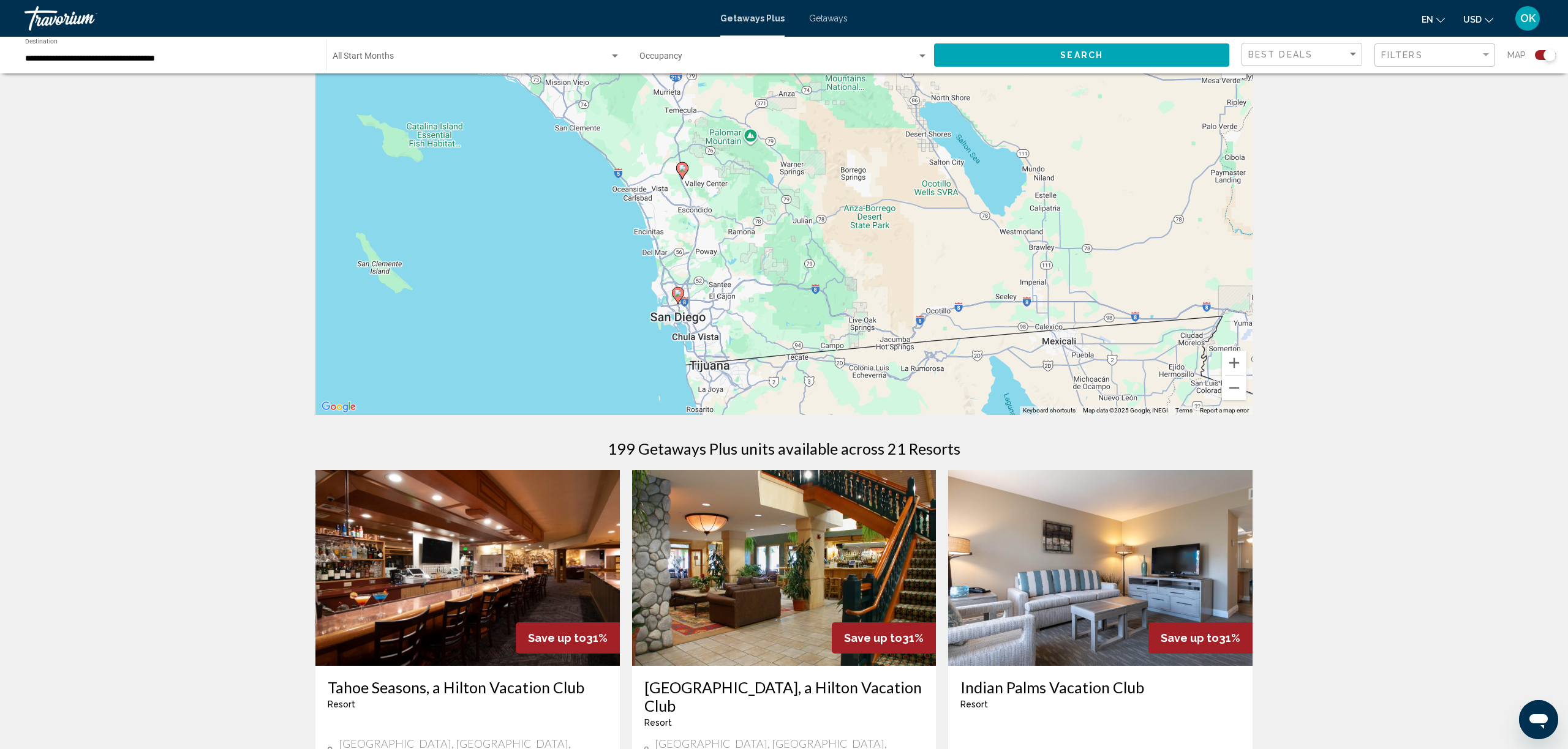
click at [678, 295] on image "Main content" at bounding box center [678, 293] width 8 height 8
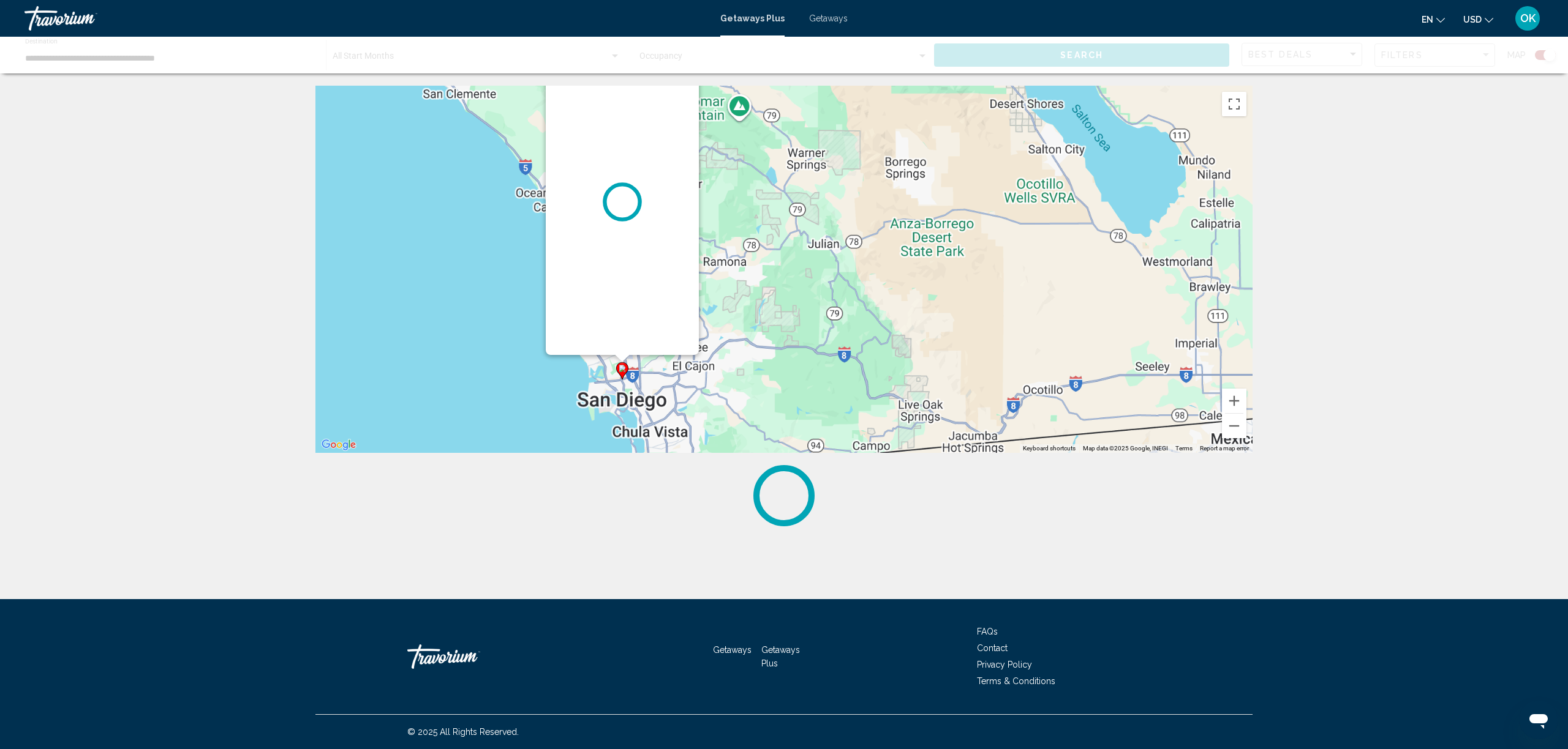
click at [678, 295] on div "Main content" at bounding box center [622, 202] width 153 height 306
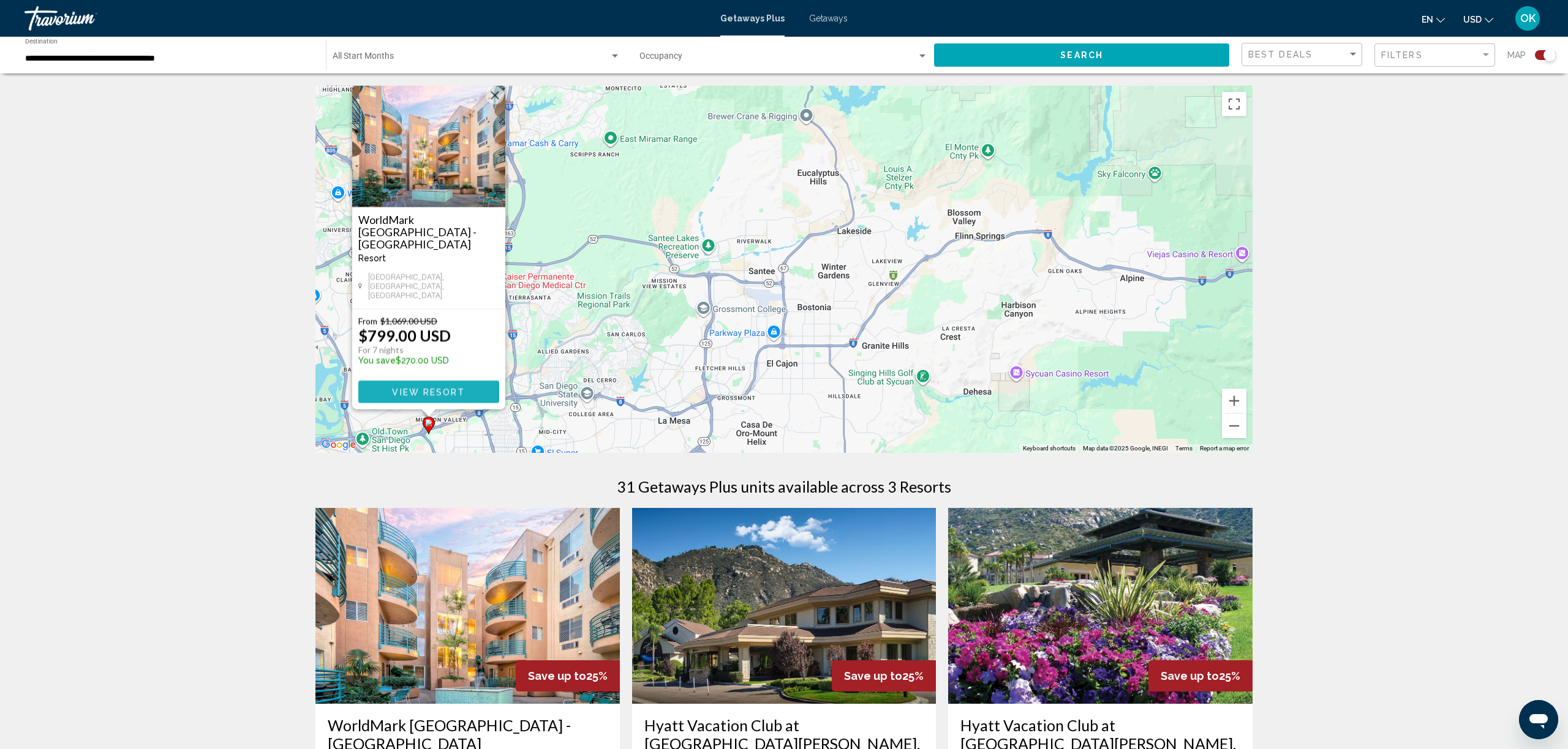
click at [410, 388] on span "View Resort" at bounding box center [428, 392] width 73 height 10
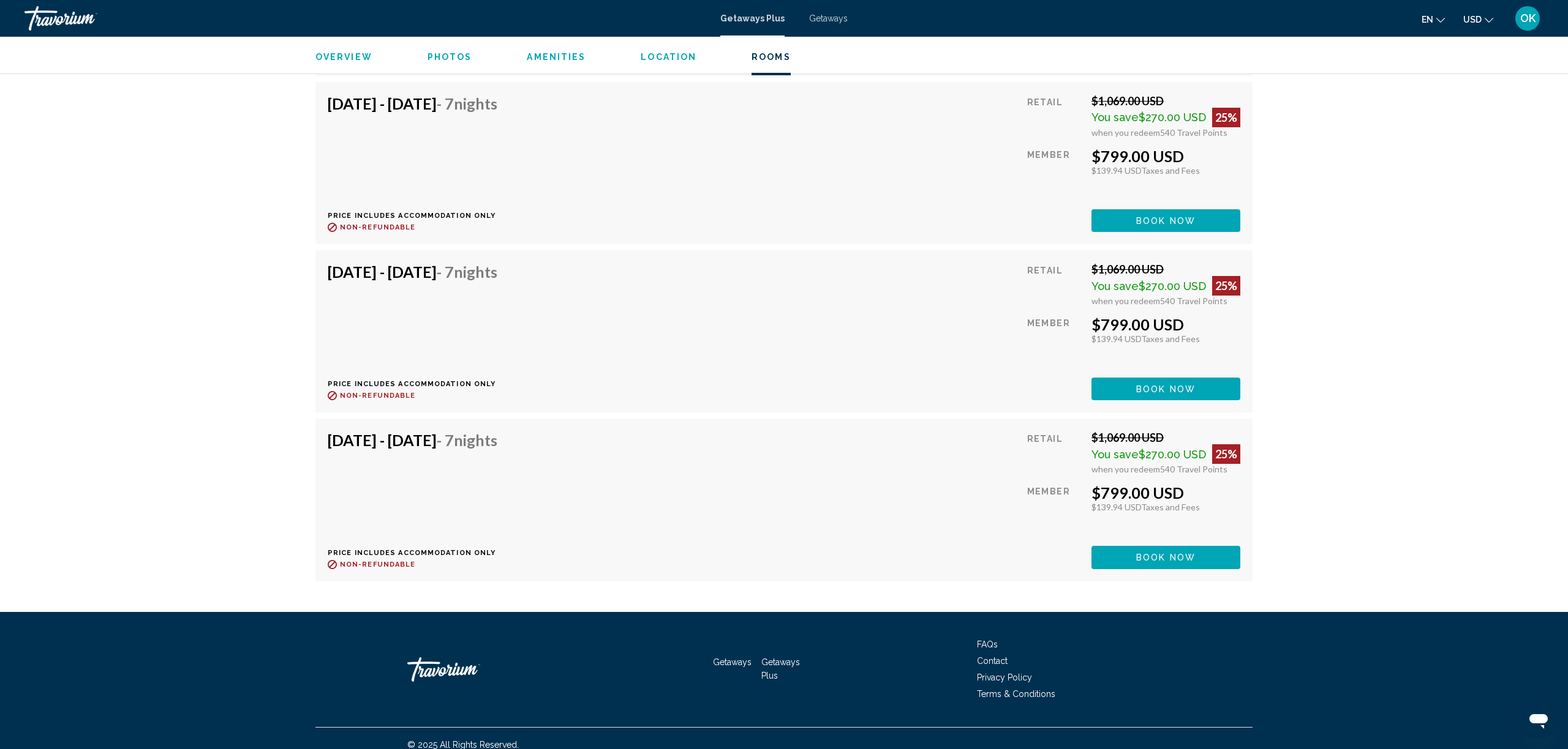
scroll to position [2907, 0]
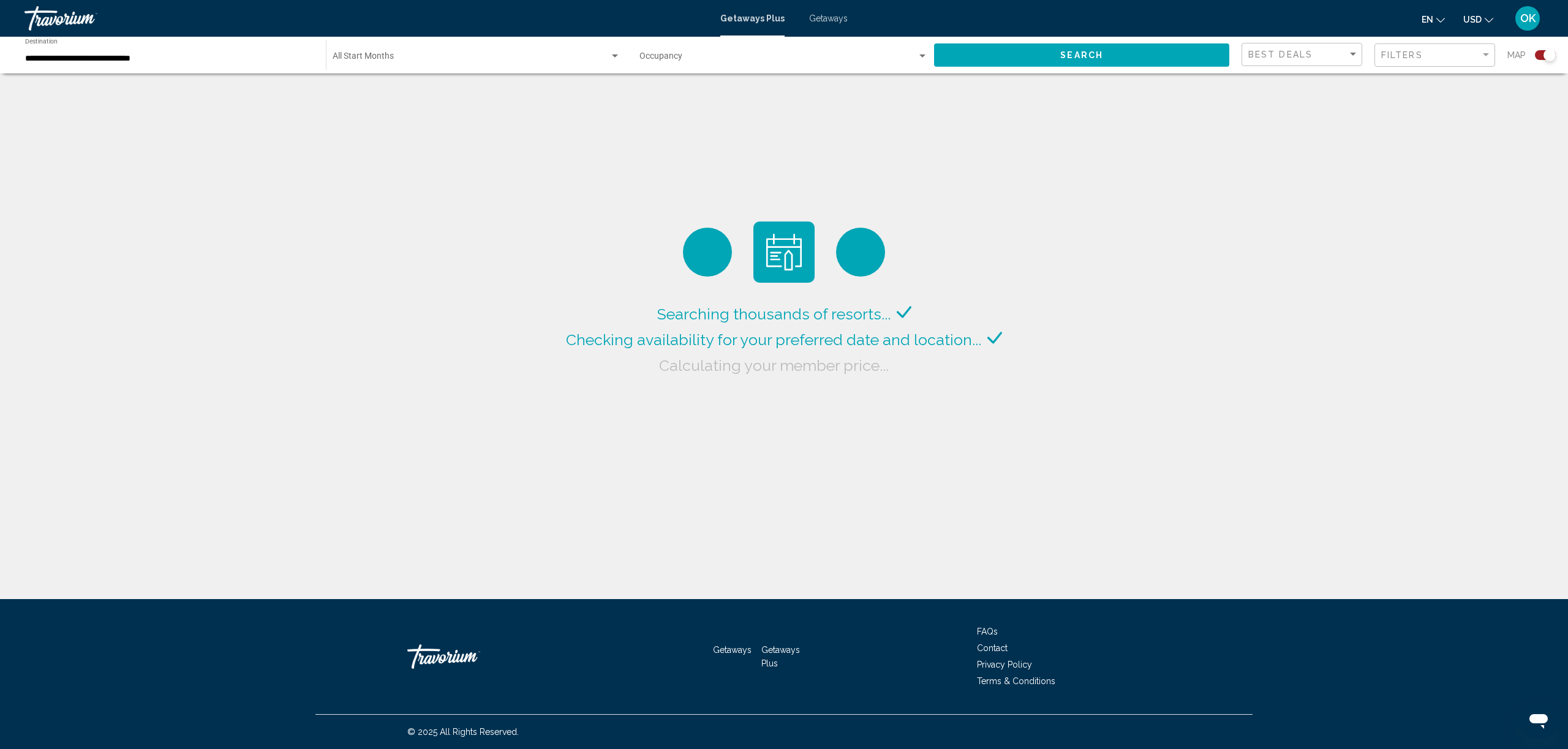
scroll to position [1, 0]
click at [267, 60] on input "**********" at bounding box center [169, 58] width 288 height 10
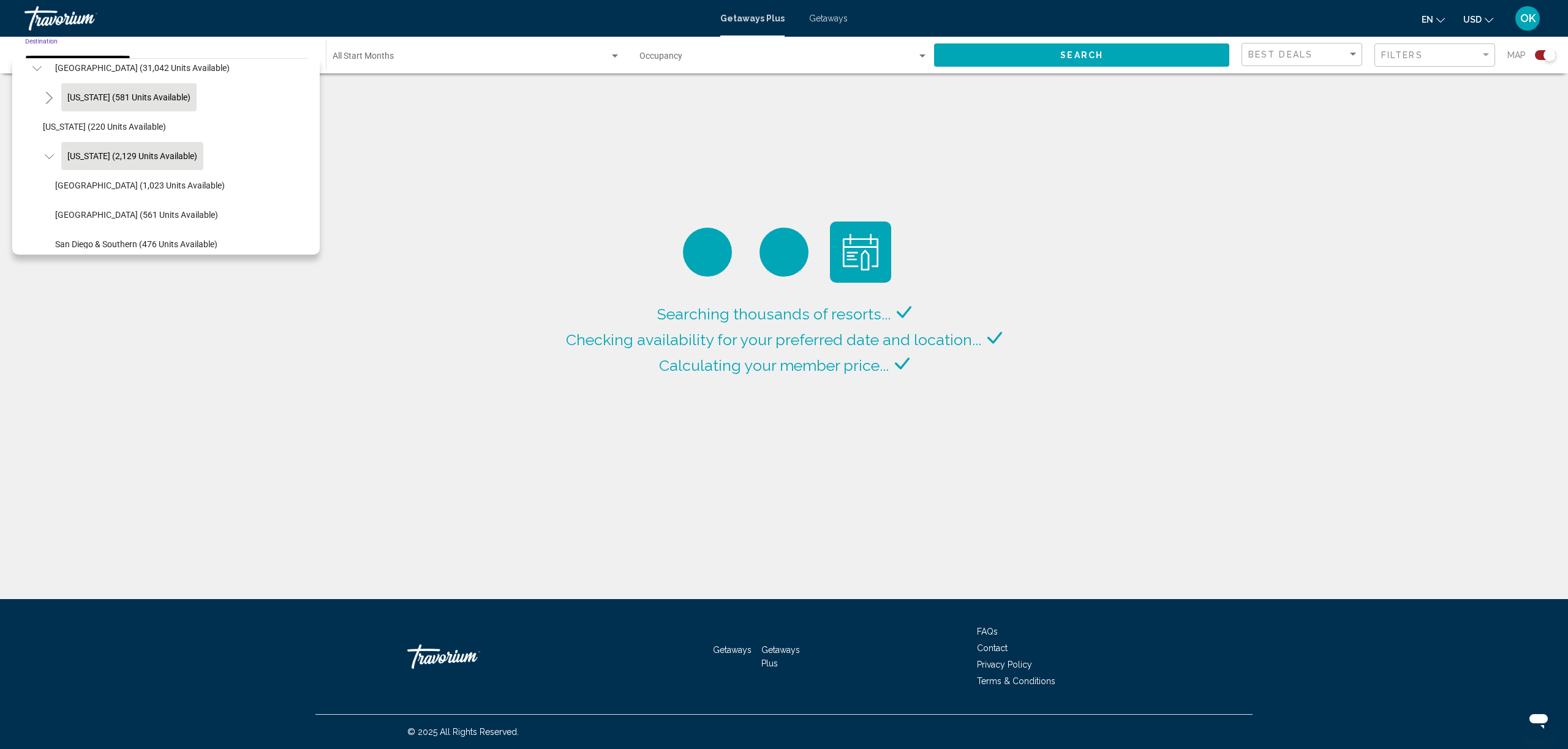
scroll to position [0, 0]
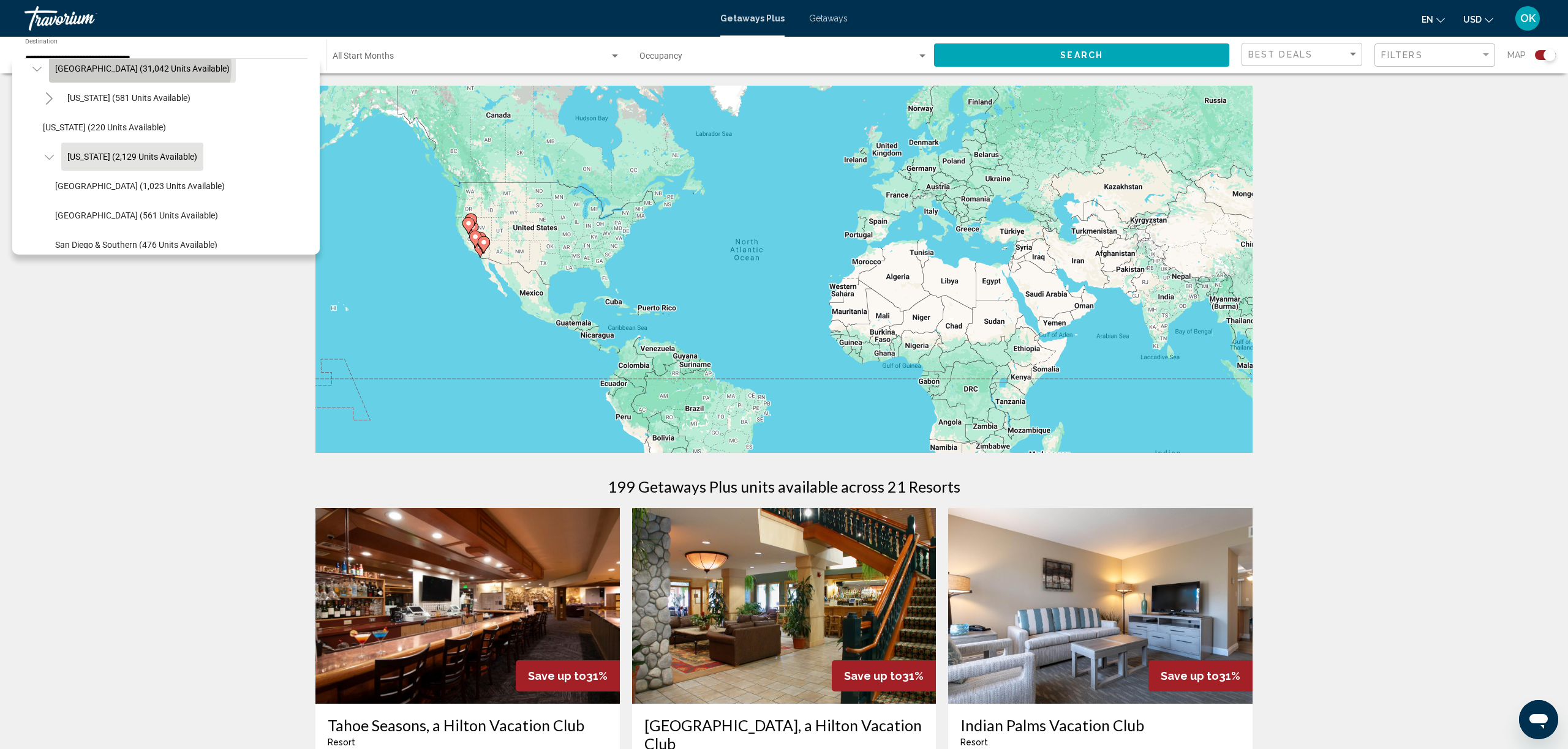
click at [140, 67] on span "United States (31,042 units available)" at bounding box center [142, 68] width 174 height 10
type input "**********"
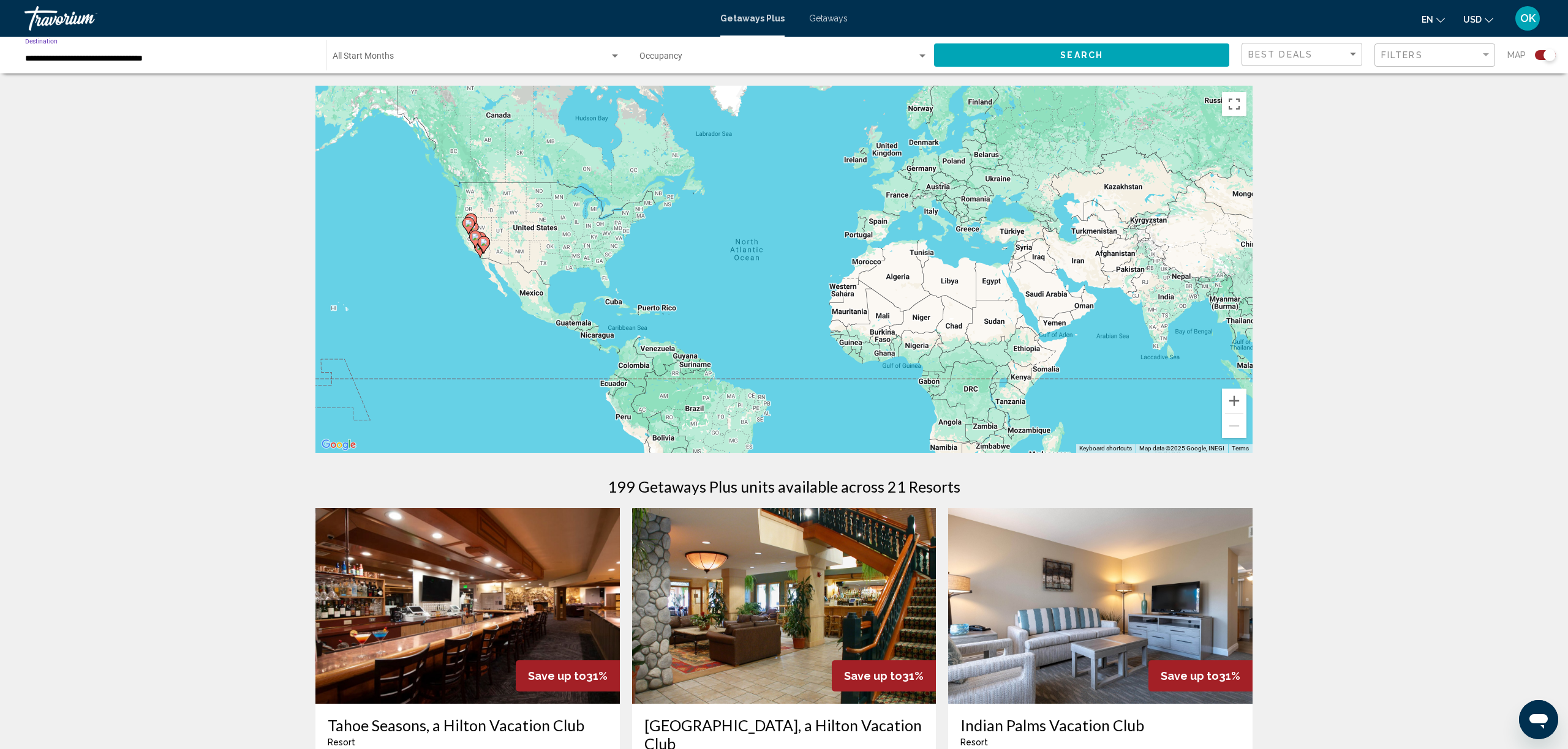
click at [709, 54] on span "Search widget" at bounding box center [778, 58] width 277 height 10
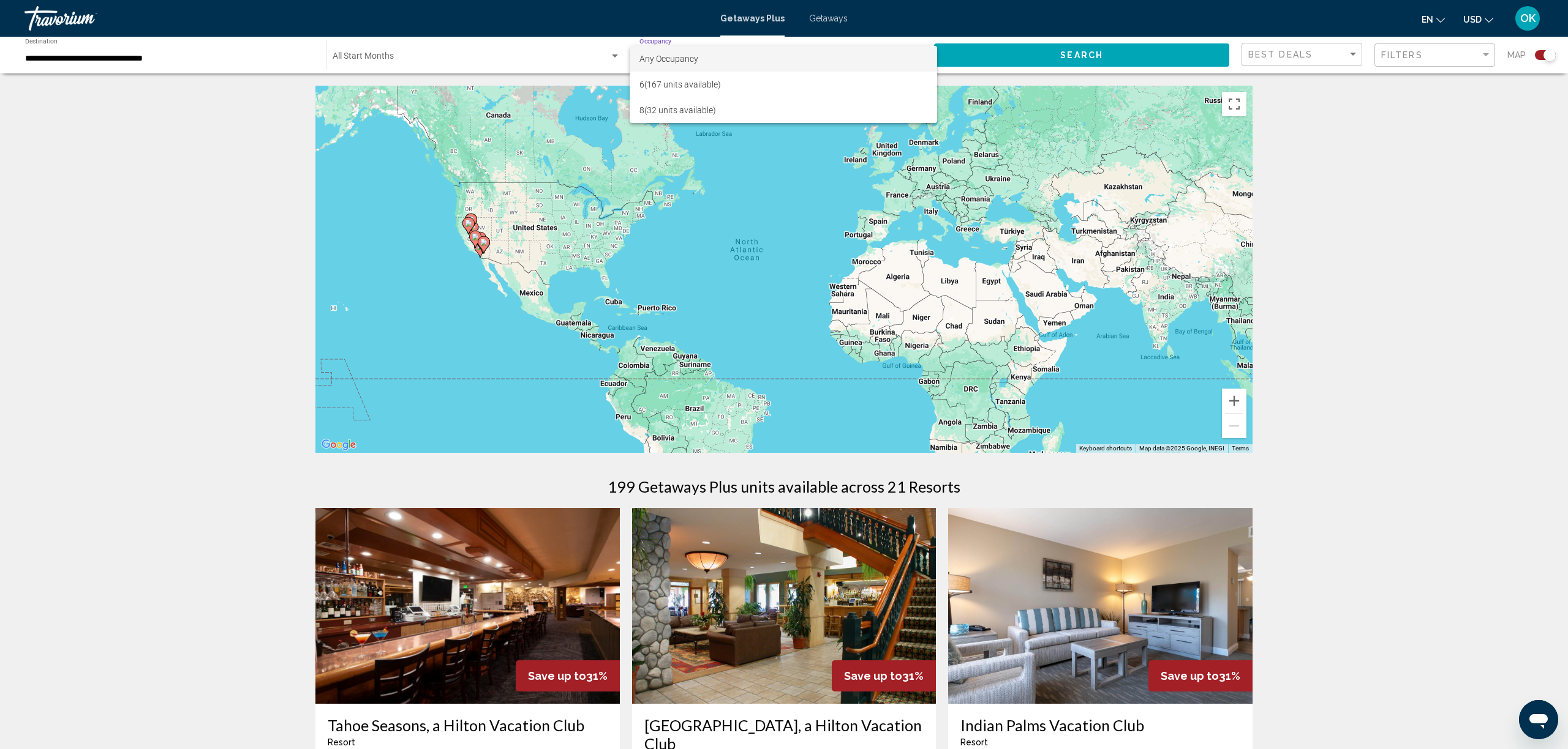
scroll to position [2, 0]
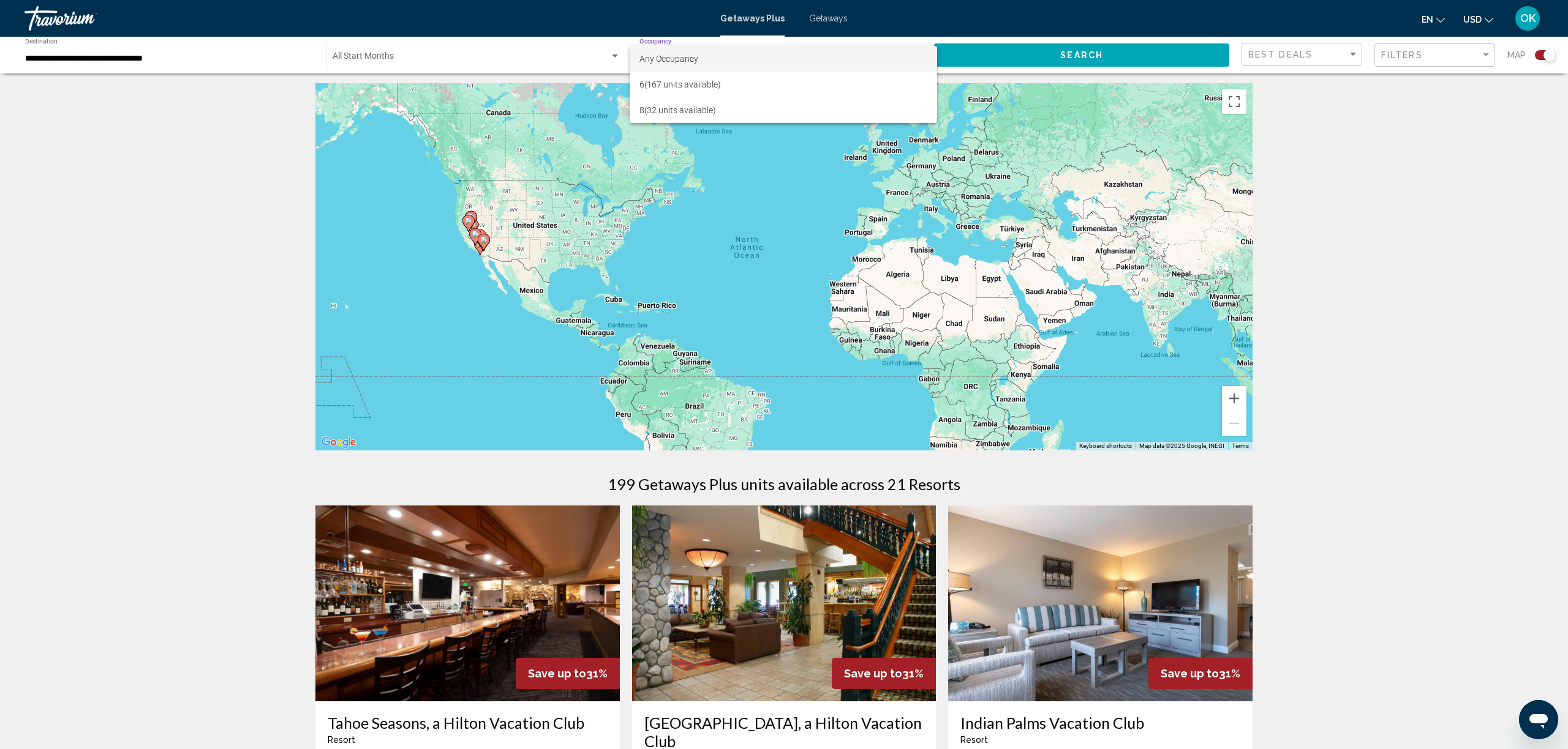
click at [463, 59] on div at bounding box center [784, 374] width 1568 height 749
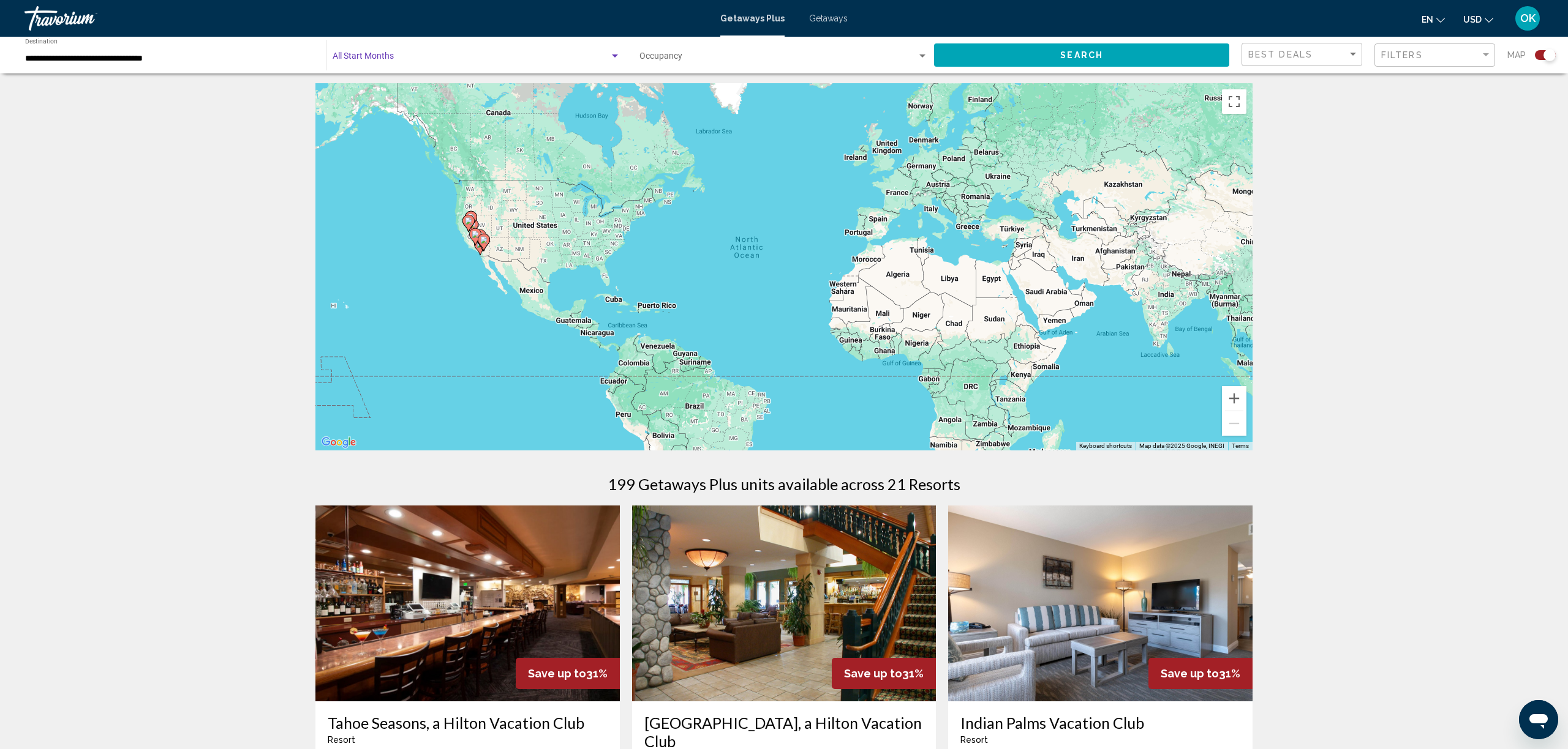
click at [470, 56] on span "Search widget" at bounding box center [471, 58] width 277 height 10
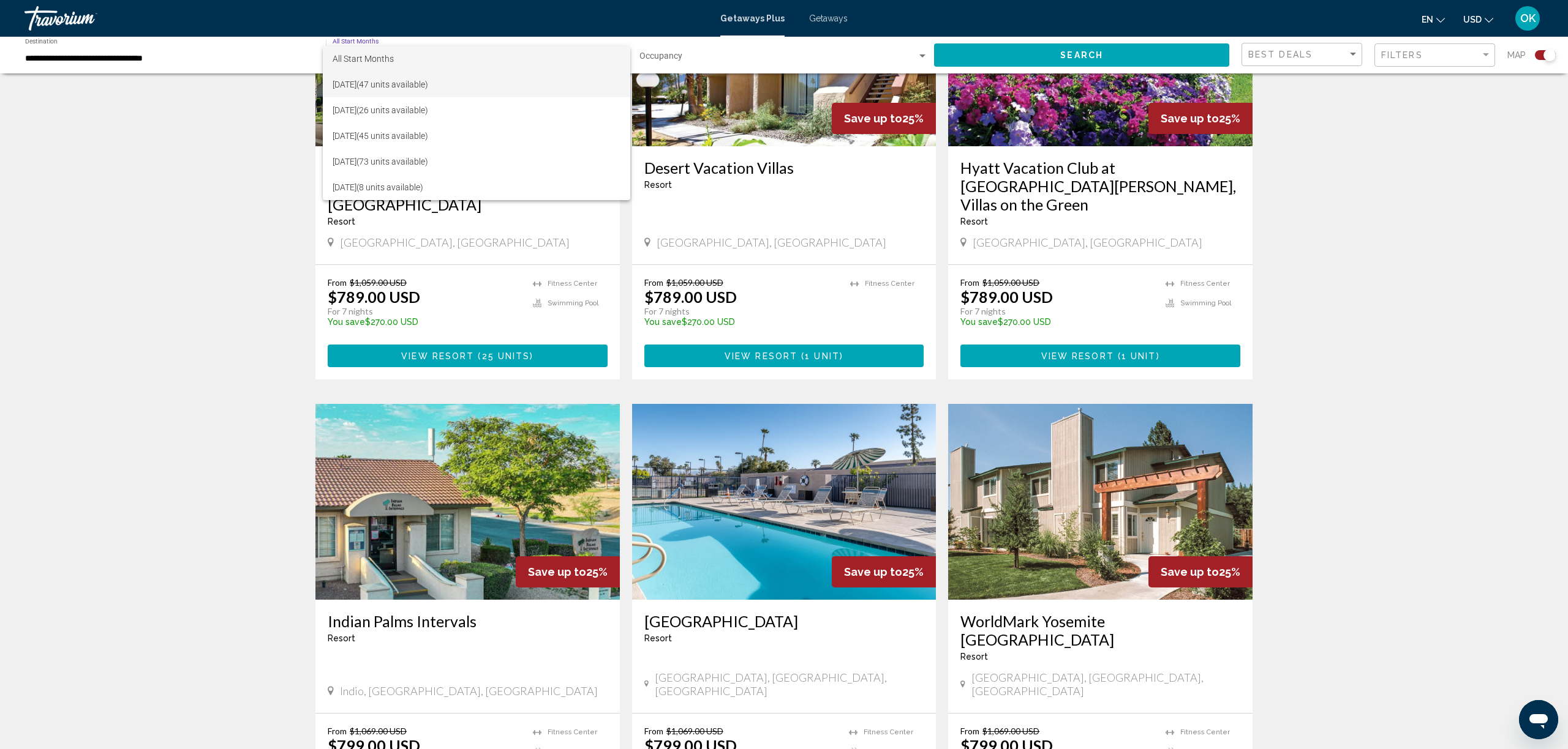
scroll to position [1510, 0]
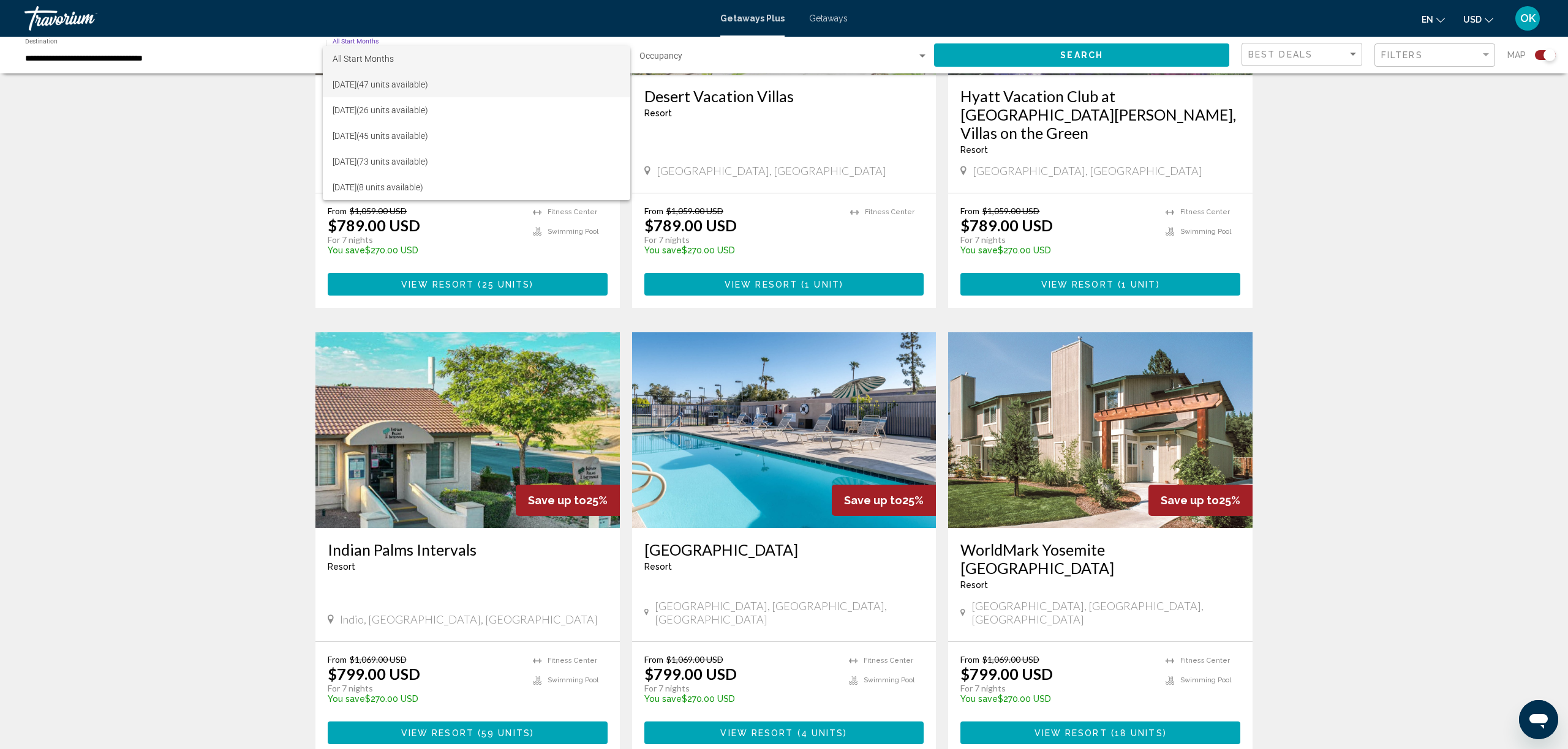
click at [348, 94] on span "September 2025 (47 units available)" at bounding box center [477, 84] width 288 height 25
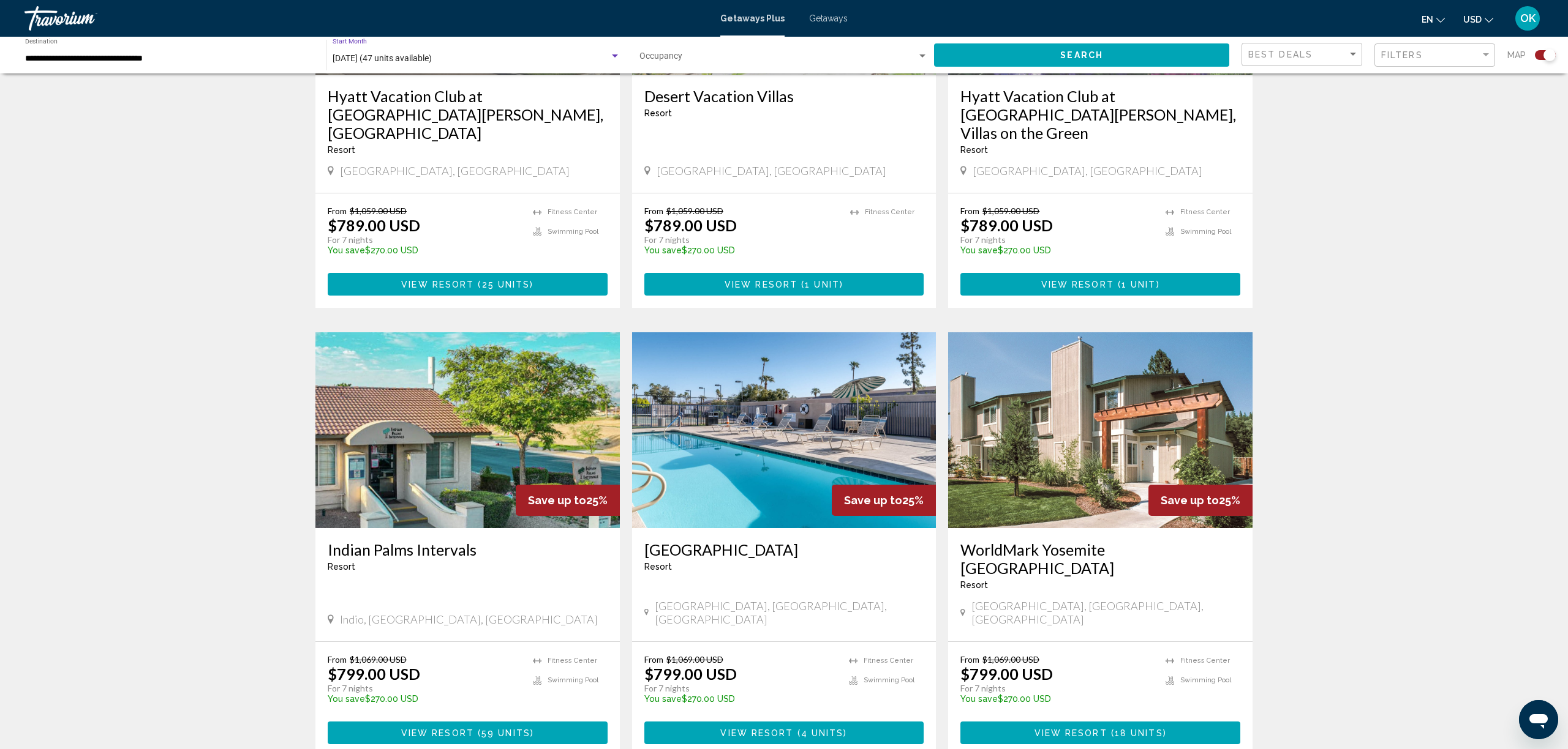
click at [372, 45] on div "September 2025 (47 units available) Start Month All Start Months" at bounding box center [477, 55] width 288 height 34
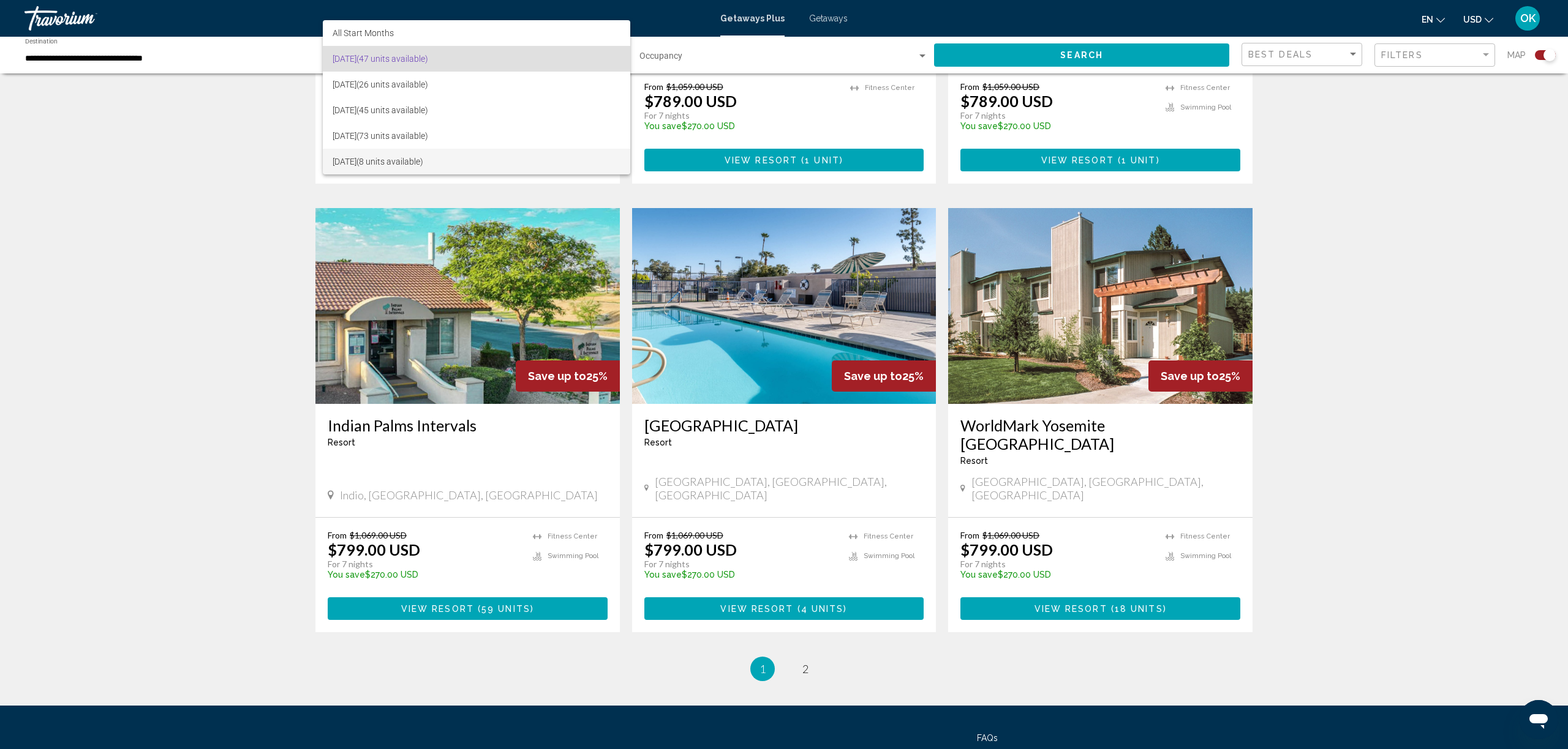
scroll to position [1634, 0]
click at [385, 159] on span "January 2026 (8 units available)" at bounding box center [477, 161] width 288 height 25
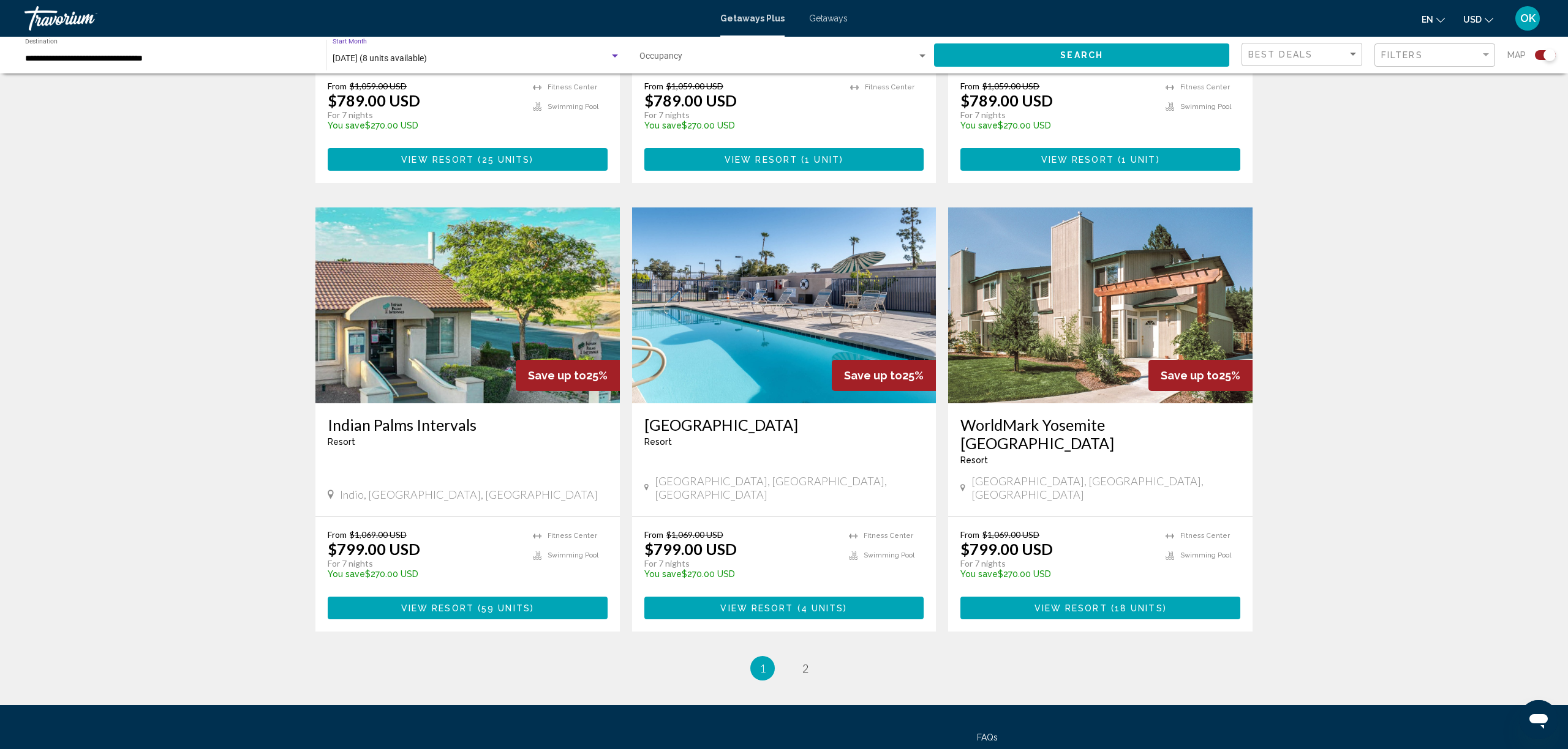
click at [412, 61] on span "January 2026 (8 units available)" at bounding box center [380, 58] width 95 height 10
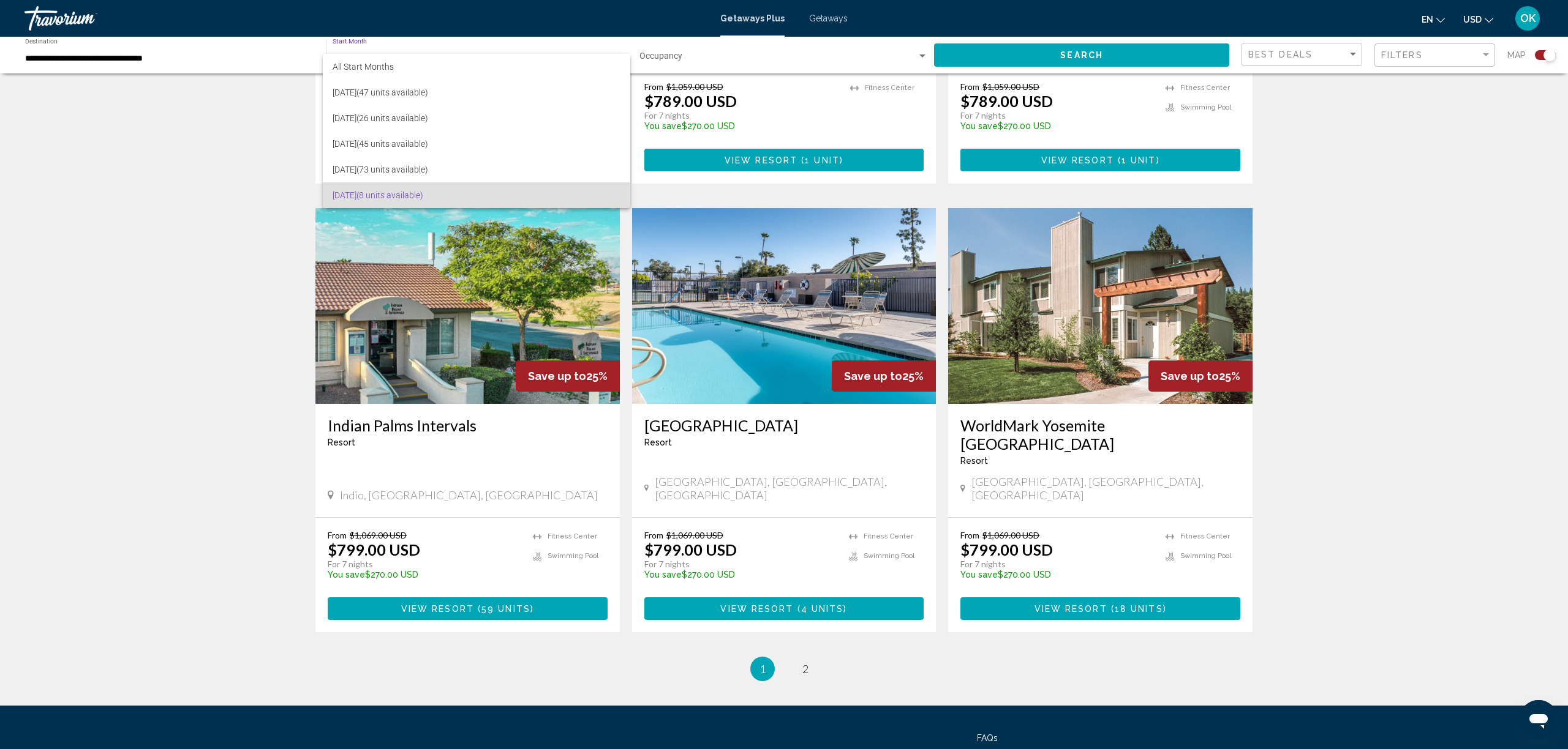
scroll to position [1632, 0]
click at [1386, 55] on div at bounding box center [784, 374] width 1568 height 749
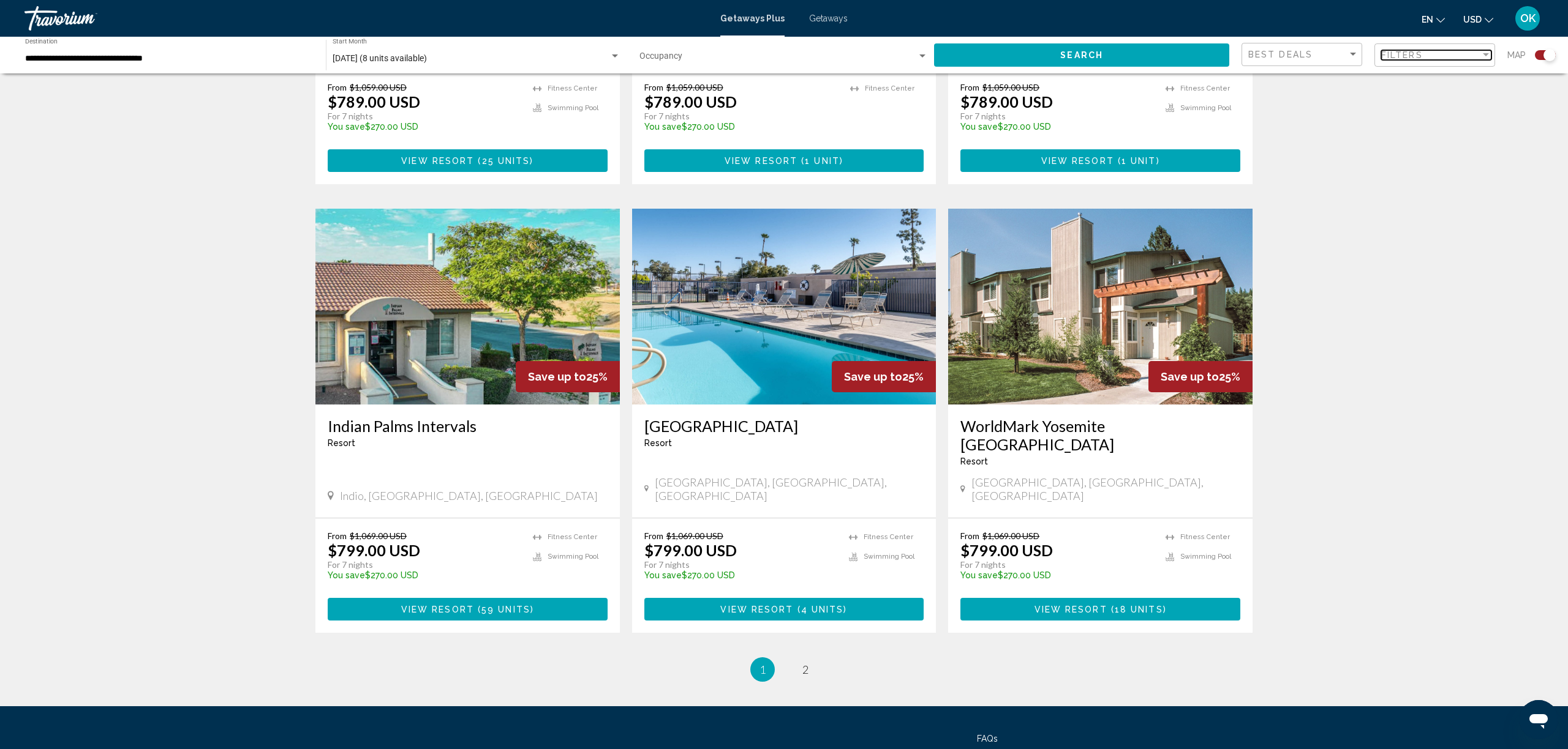
click at [1410, 55] on span "Filters" at bounding box center [1402, 55] width 42 height 10
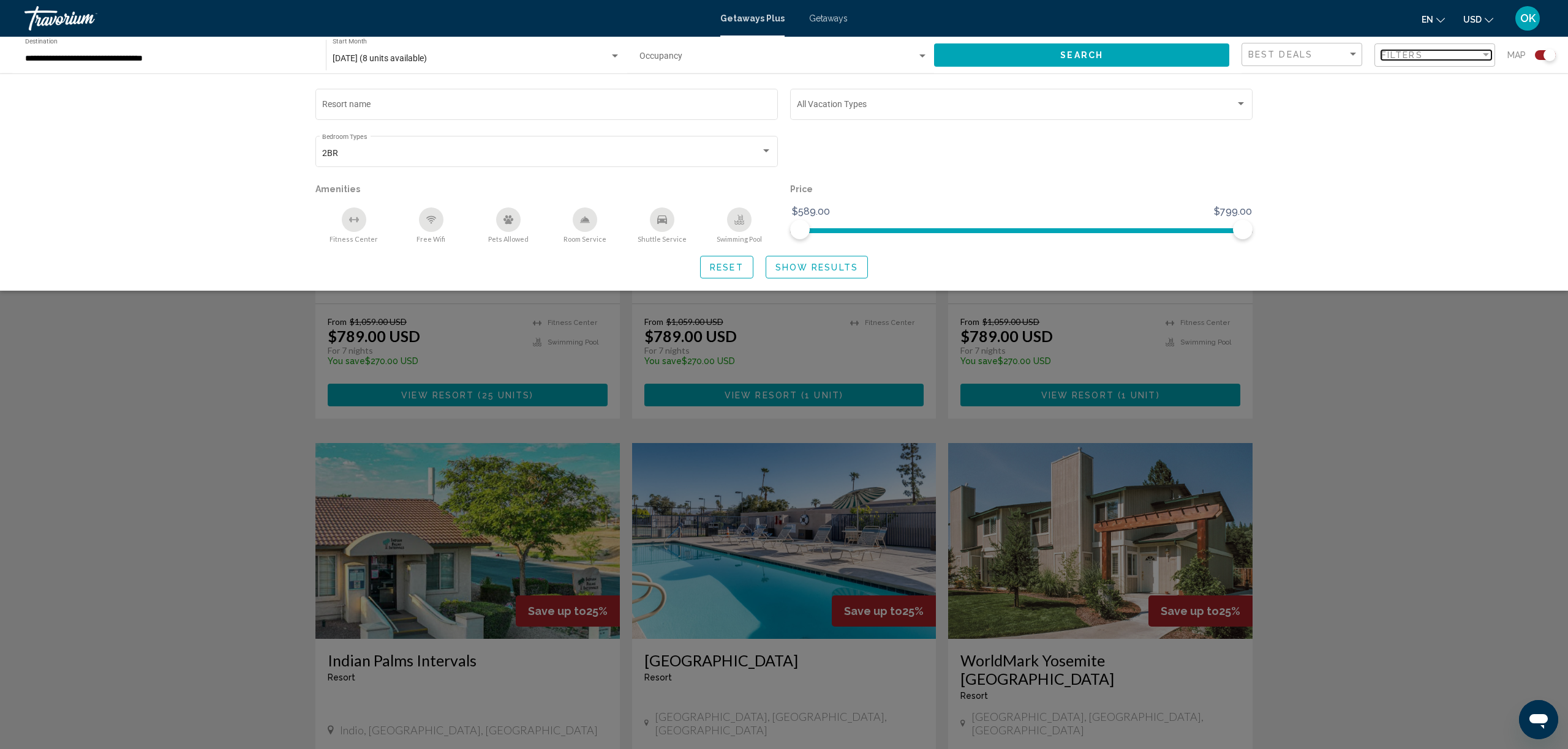
scroll to position [1397, 0]
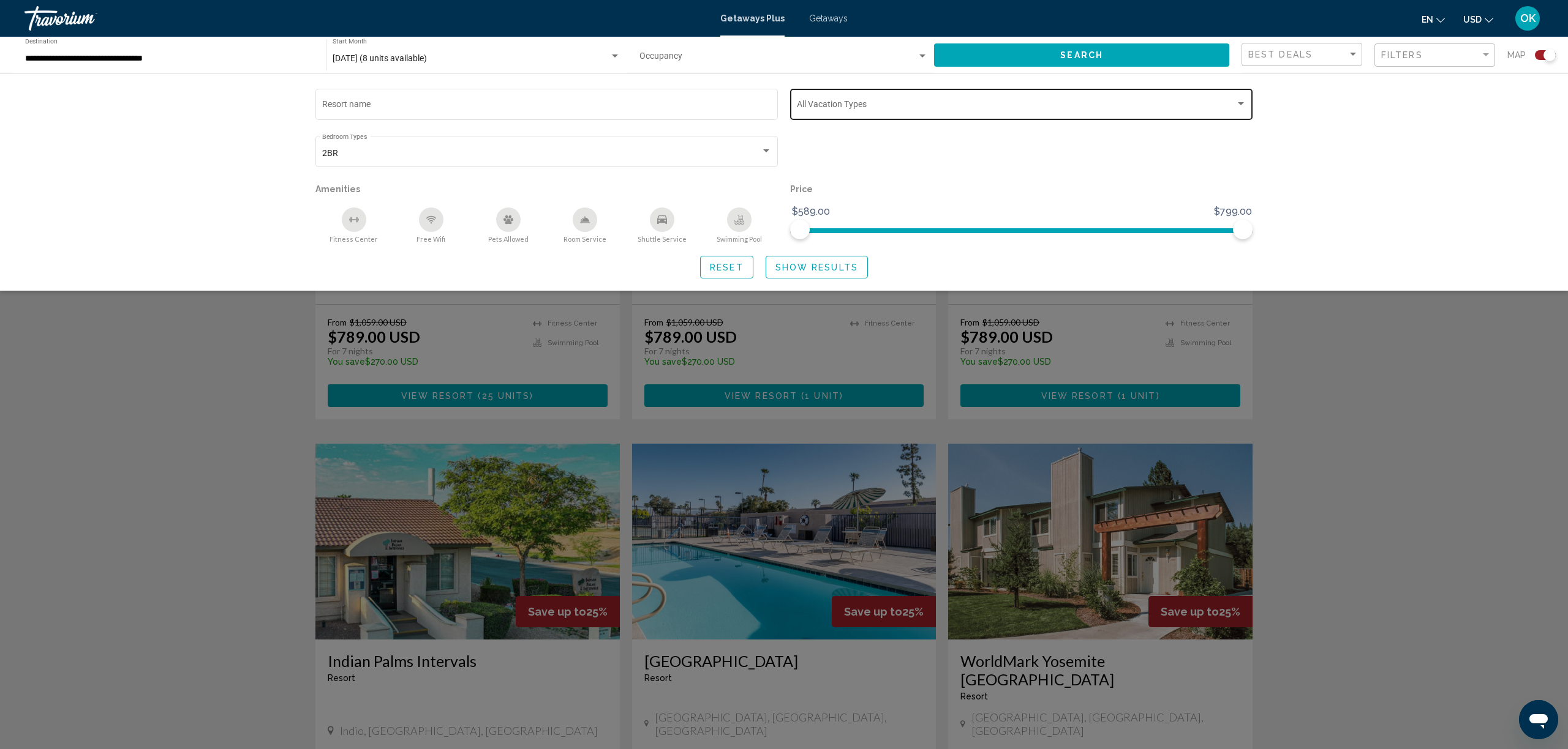
click at [889, 104] on span "Search widget" at bounding box center [1016, 106] width 439 height 10
click at [445, 55] on div at bounding box center [784, 374] width 1568 height 749
click at [380, 56] on span "January 2026 (8 units available)" at bounding box center [380, 58] width 95 height 10
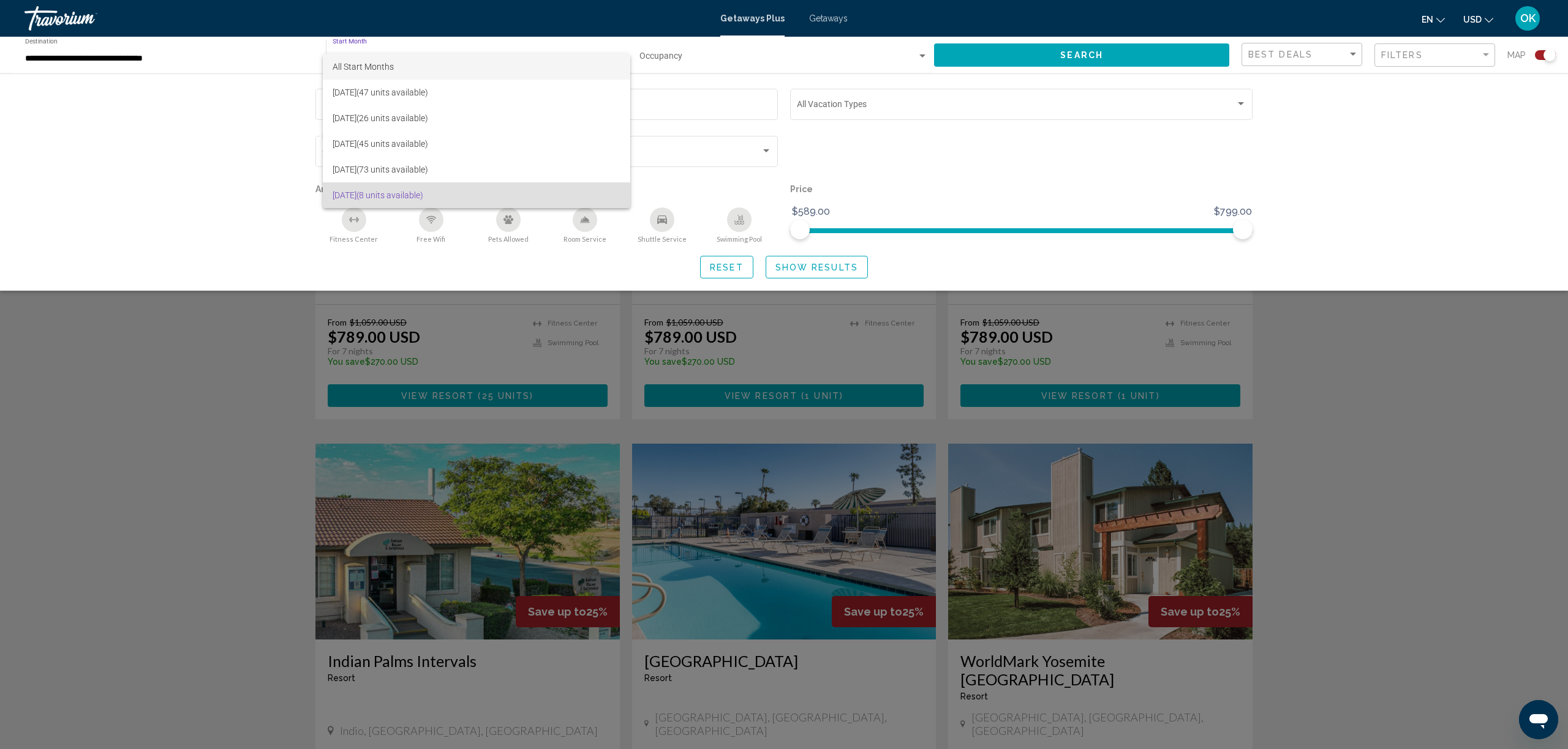
scroll to position [1398, 0]
click at [380, 62] on span "All Start Months" at bounding box center [364, 66] width 61 height 10
click at [766, 21] on span "Getaways Plus" at bounding box center [752, 18] width 65 height 10
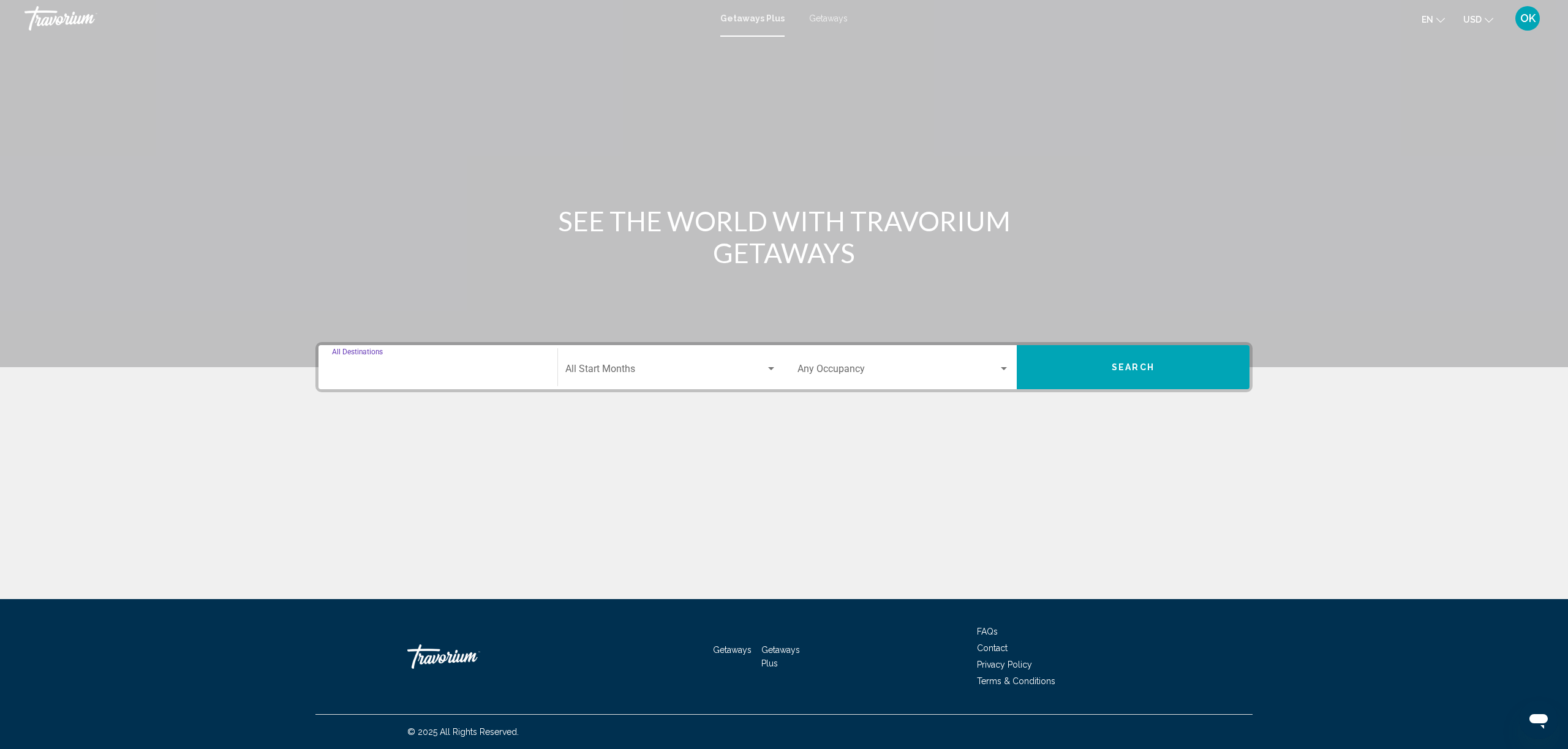
click at [362, 369] on input "Destination All Destinations" at bounding box center [438, 372] width 212 height 11
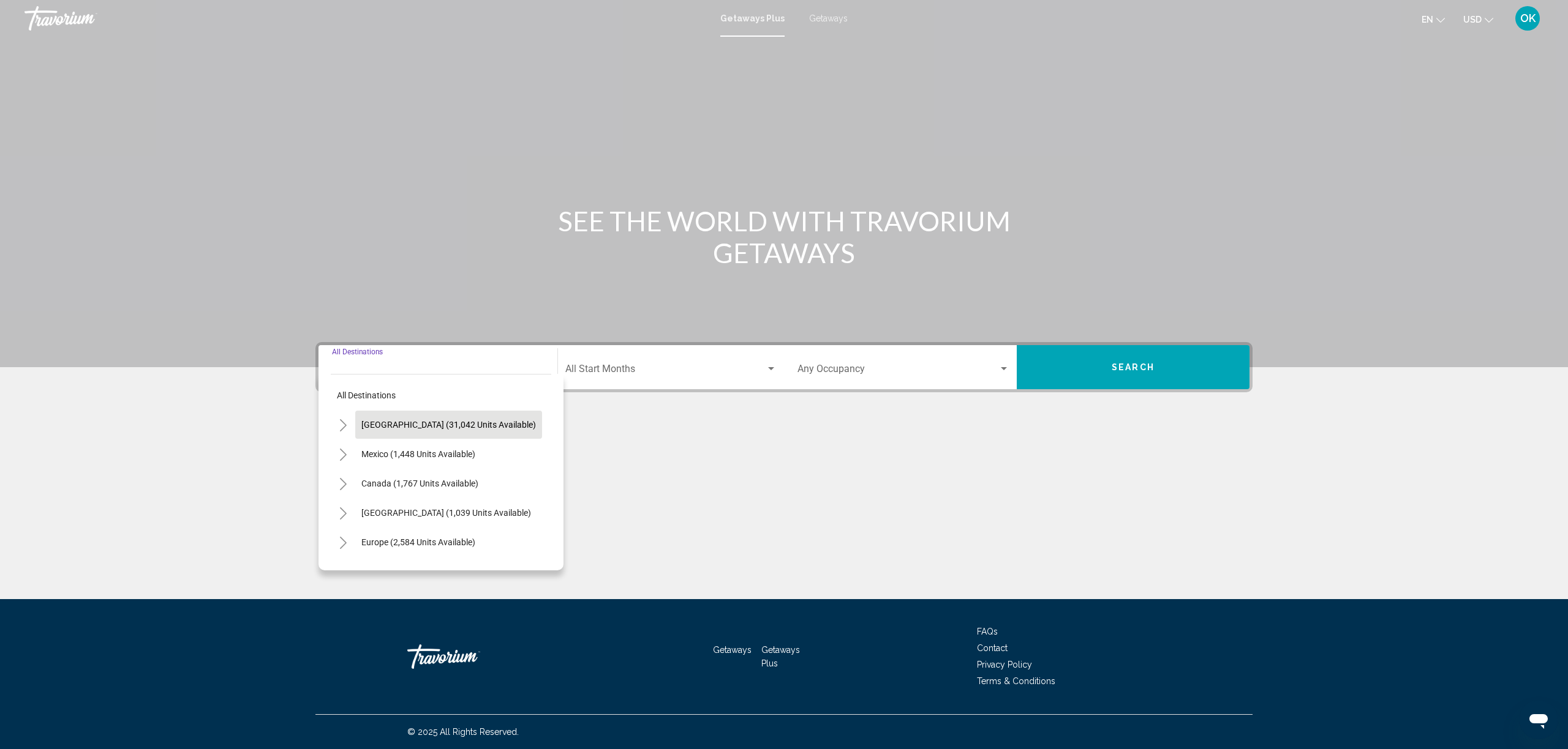
click at [364, 427] on span "United States (31,042 units available)" at bounding box center [448, 425] width 174 height 10
type input "**********"
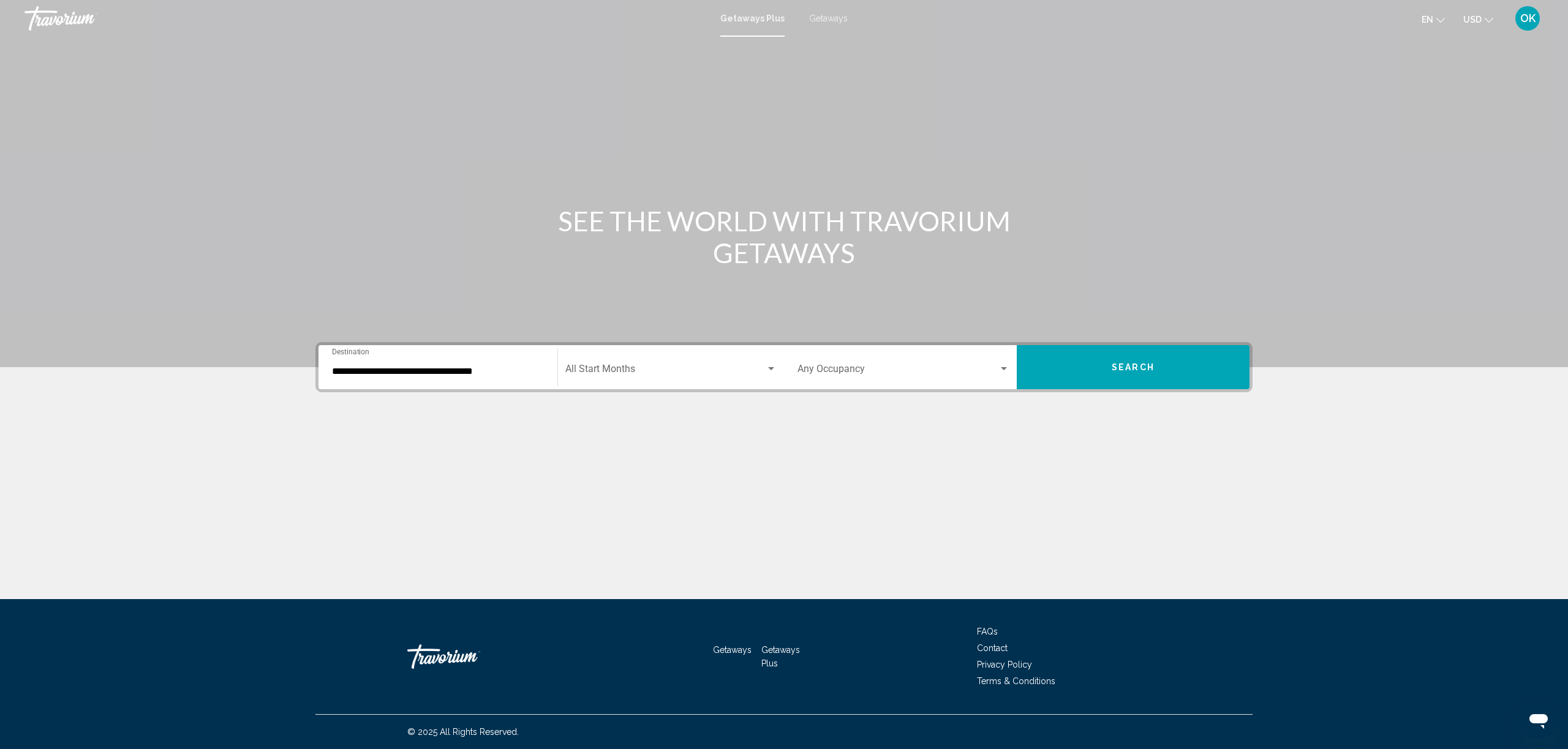
click at [663, 360] on div "Start Month All Start Months" at bounding box center [671, 367] width 211 height 38
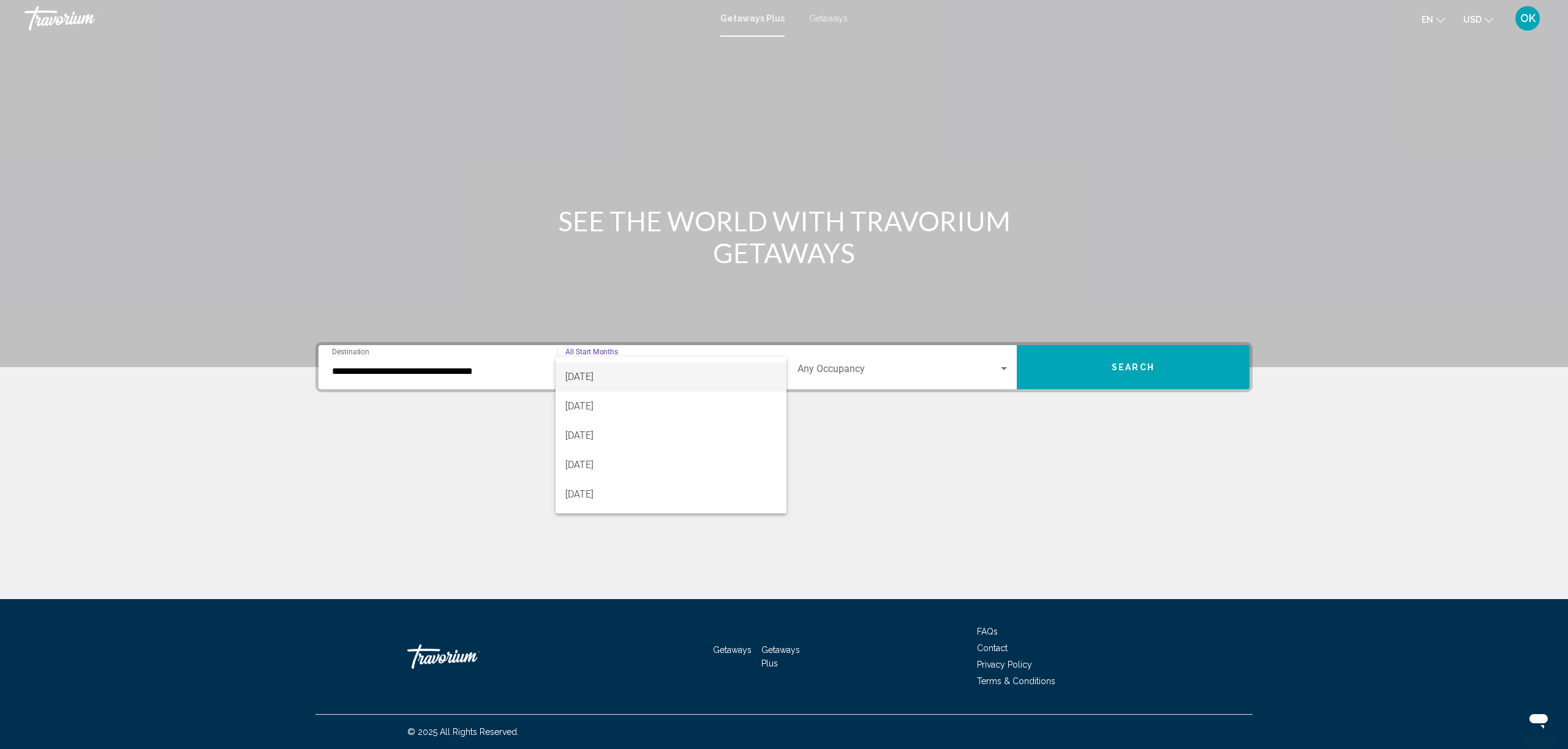
scroll to position [171, 0]
click at [598, 388] on span "February 2026" at bounding box center [671, 378] width 211 height 29
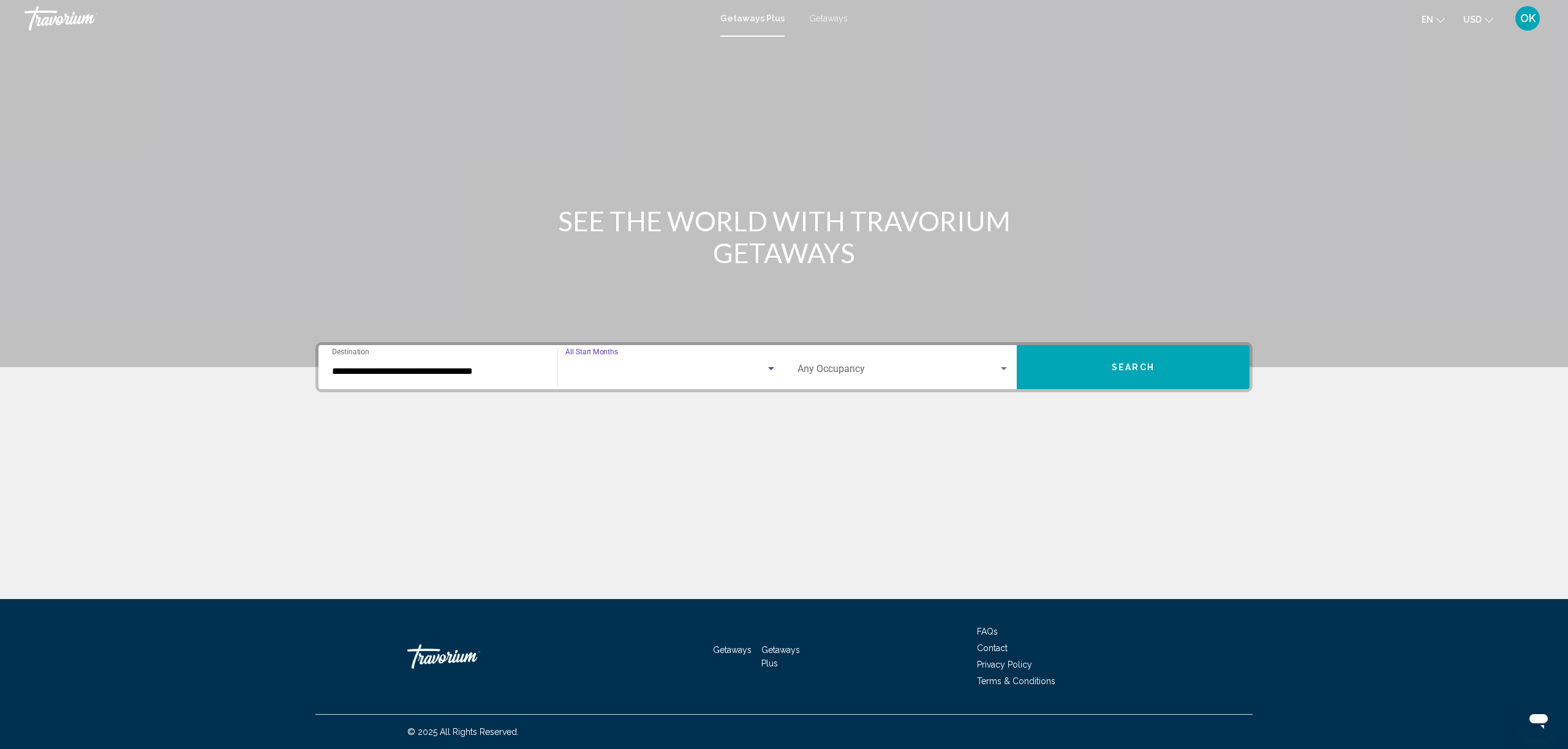
scroll to position [0, 0]
click at [898, 373] on span "Search widget" at bounding box center [898, 372] width 201 height 11
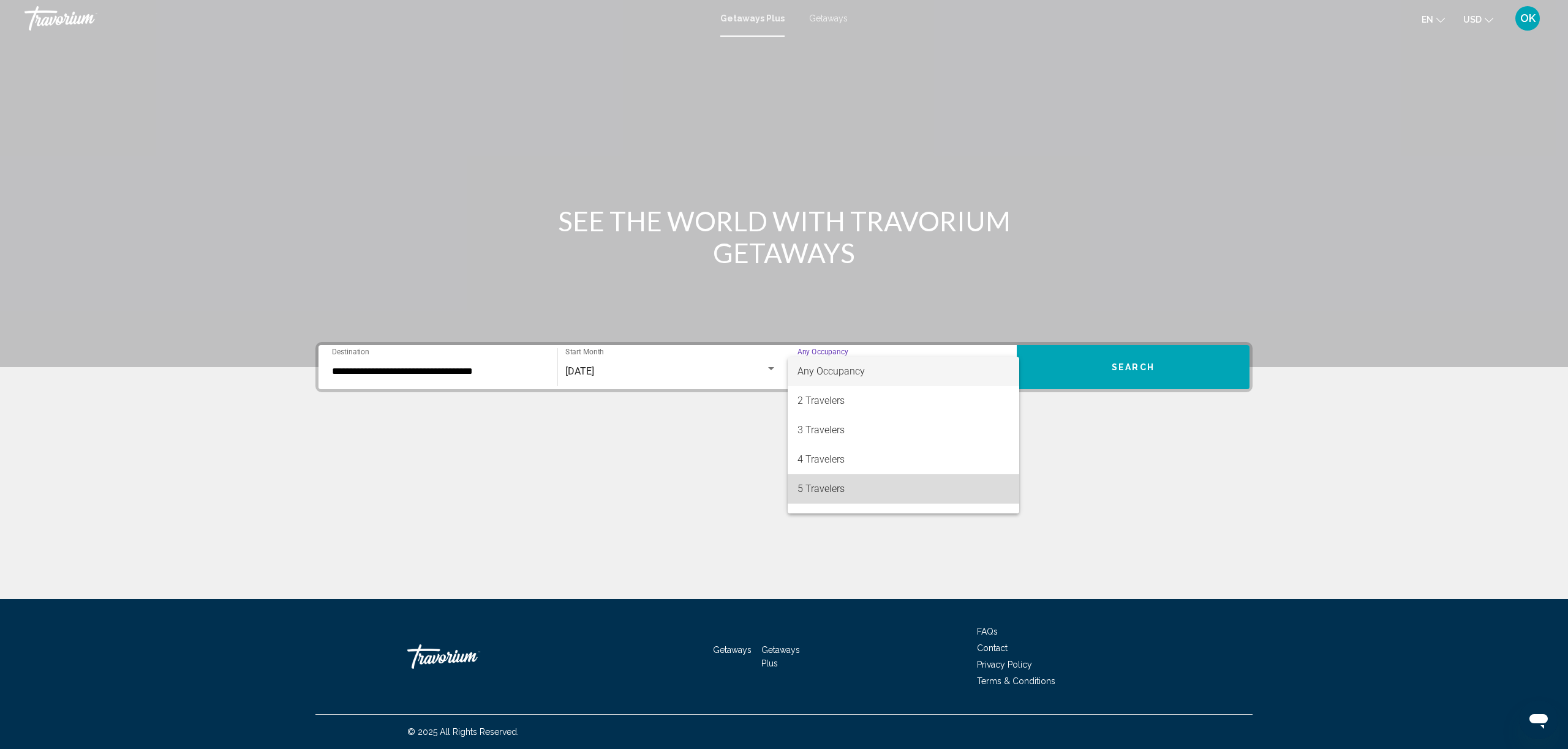
click at [849, 479] on span "5 Travelers" at bounding box center [904, 489] width 212 height 29
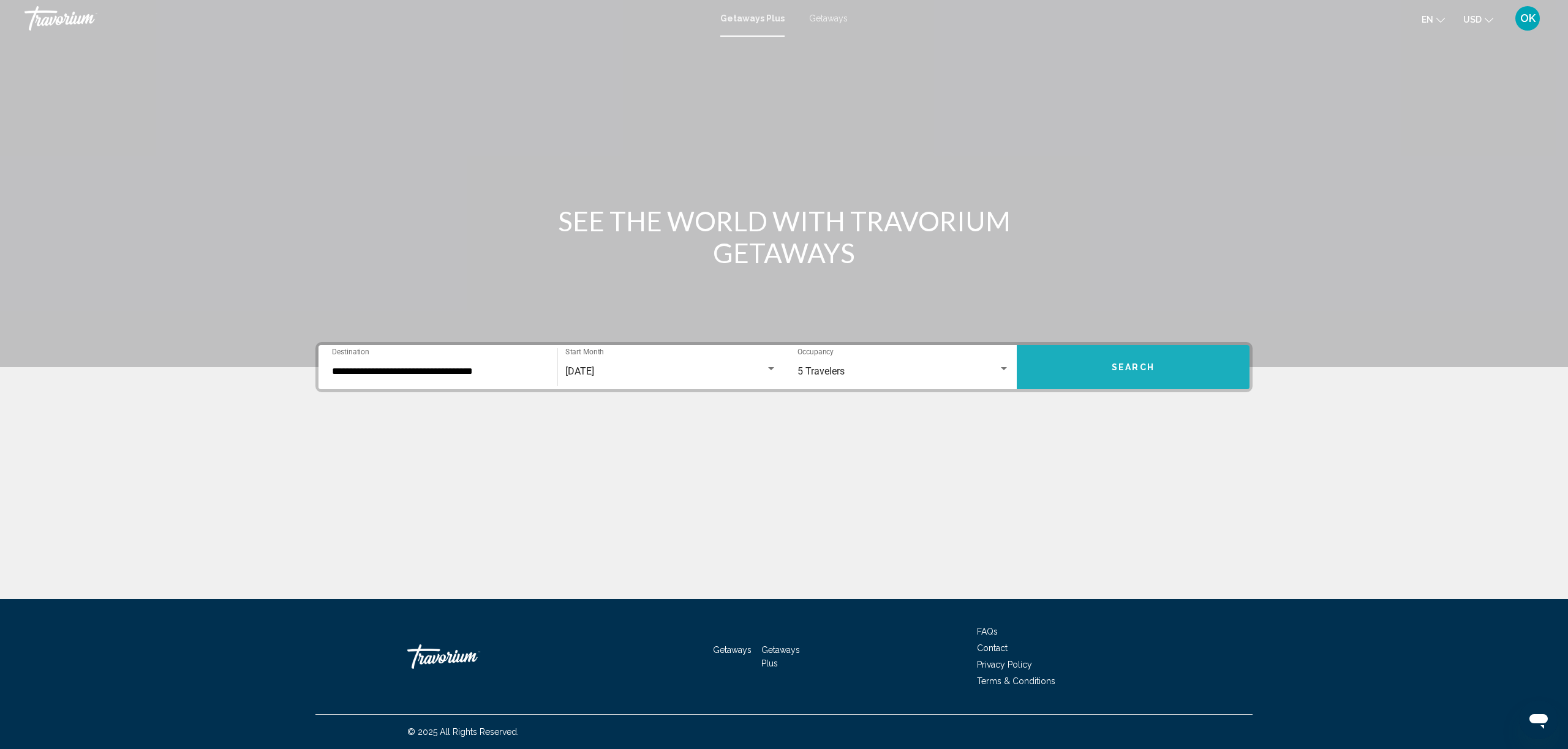
click at [1105, 377] on button "Search" at bounding box center [1133, 366] width 233 height 44
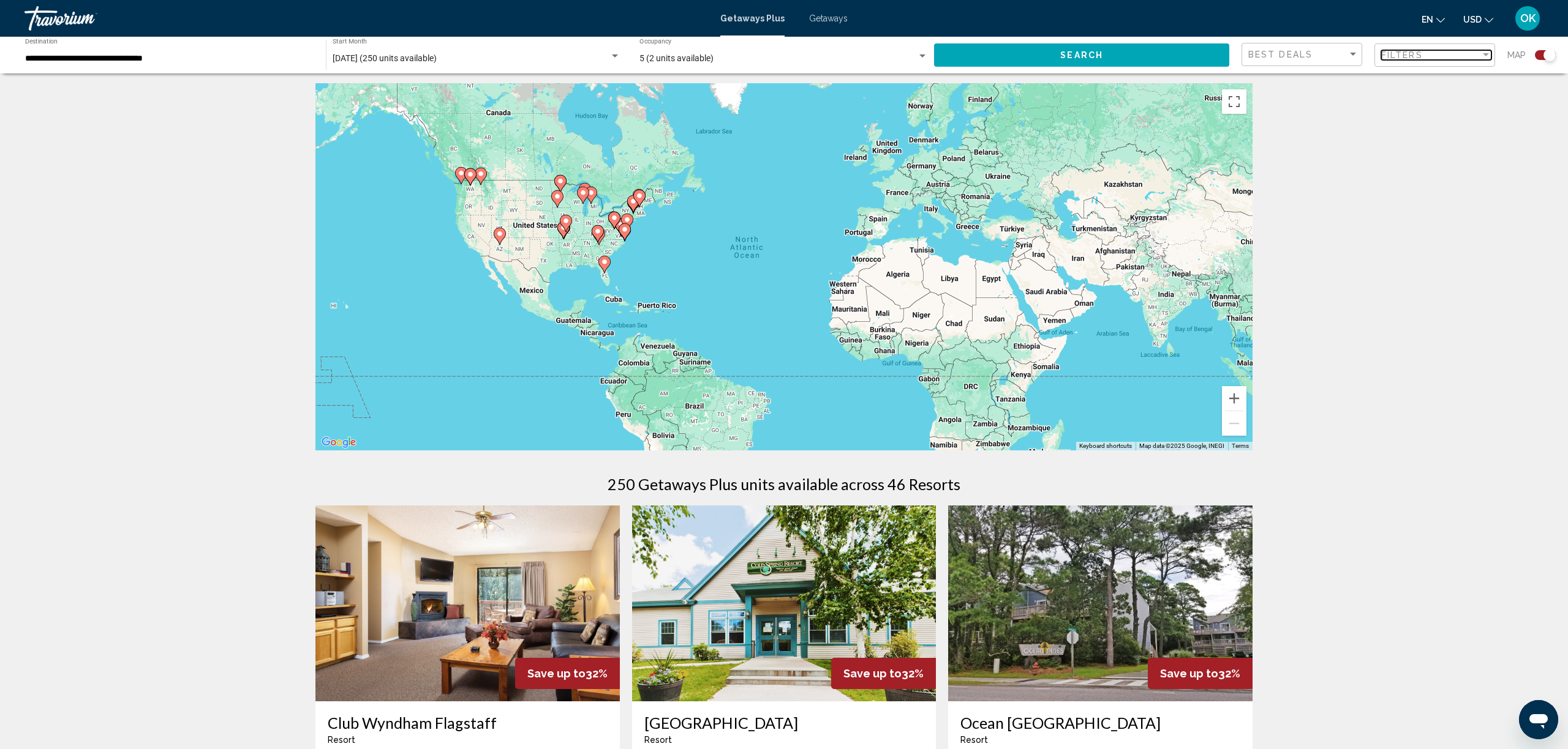
scroll to position [1, 0]
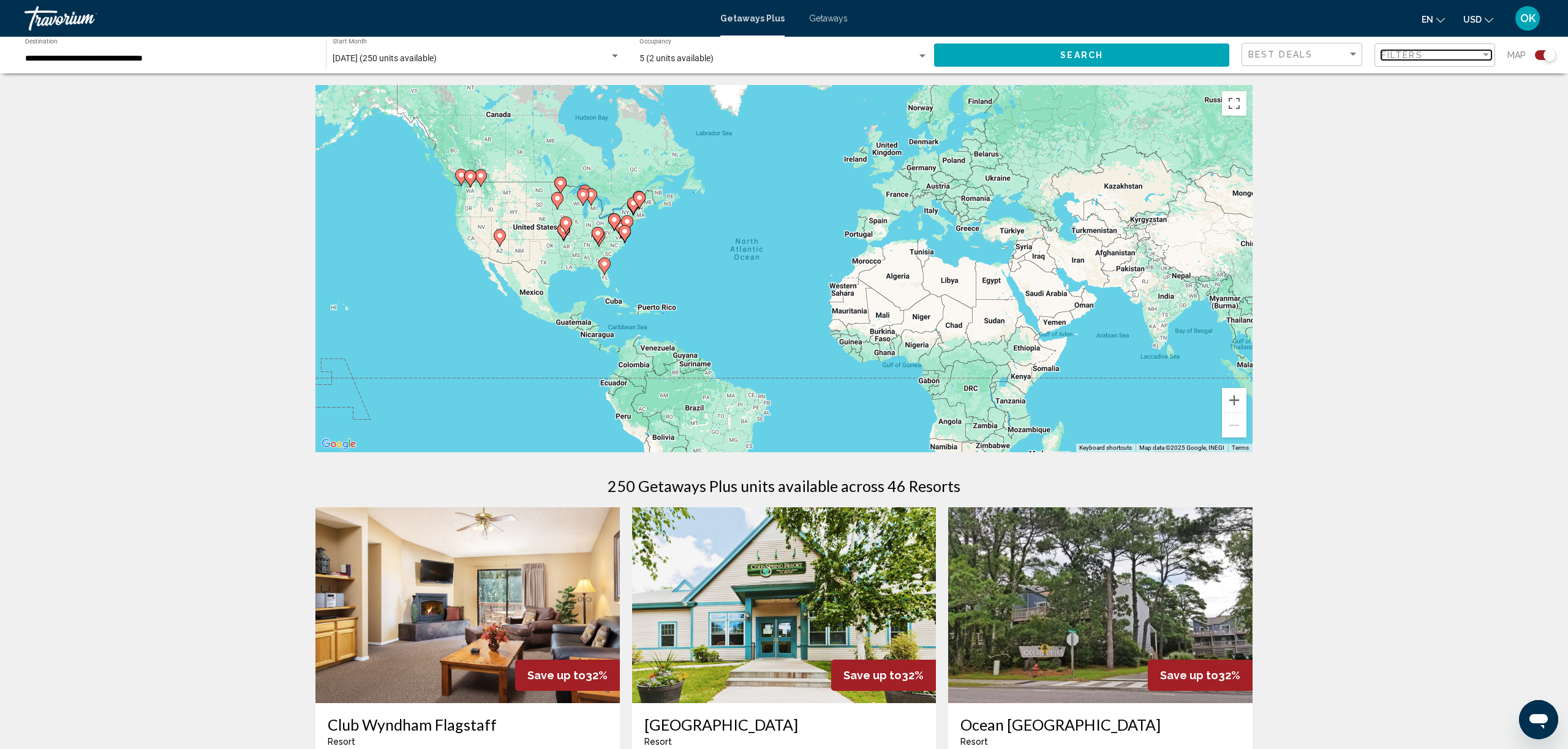
click at [1404, 53] on span "Filters" at bounding box center [1402, 55] width 42 height 10
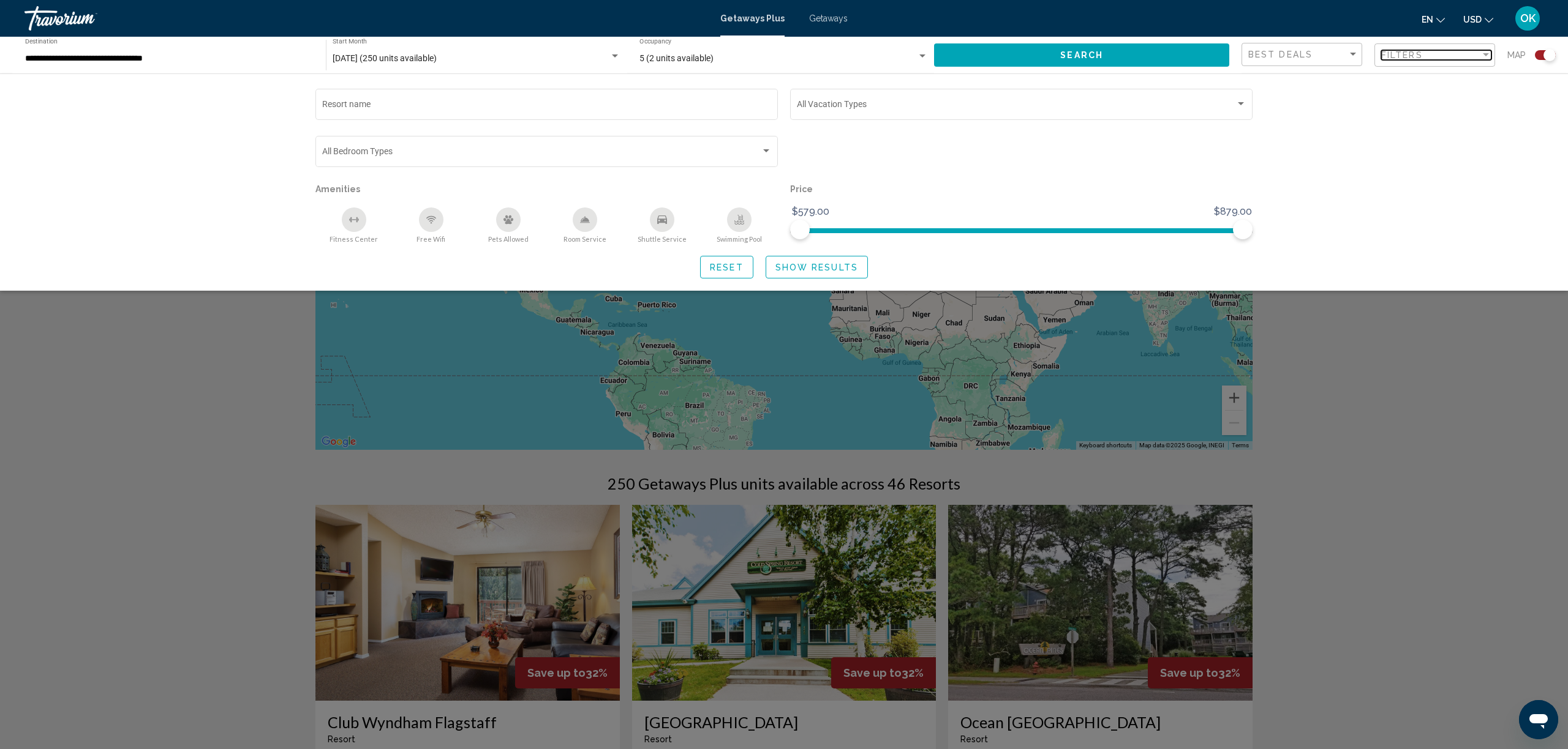
scroll to position [5, 0]
click at [641, 144] on div "Bedroom Types All Bedroom Types" at bounding box center [546, 151] width 450 height 34
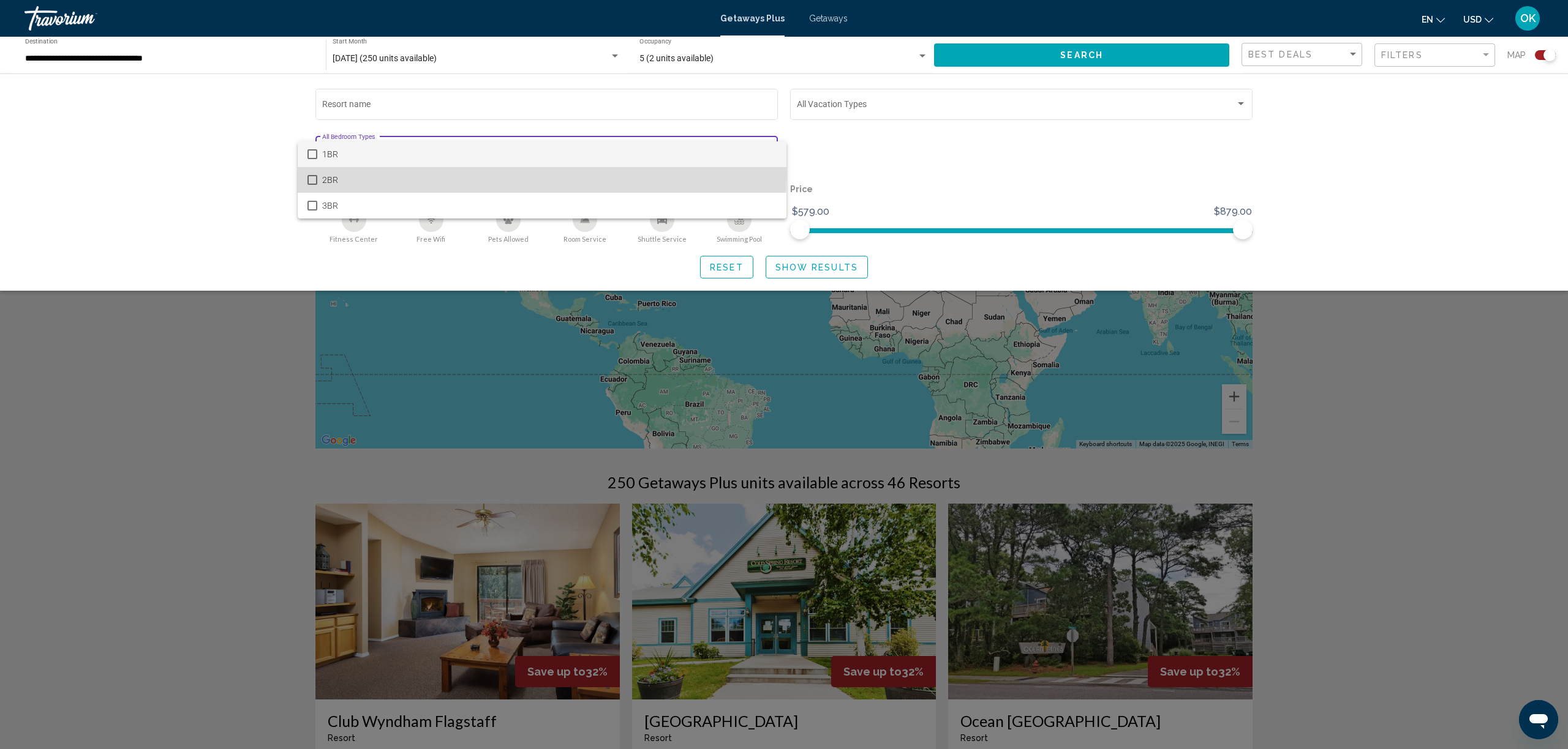
click at [423, 173] on span "2BR" at bounding box center [549, 180] width 454 height 25
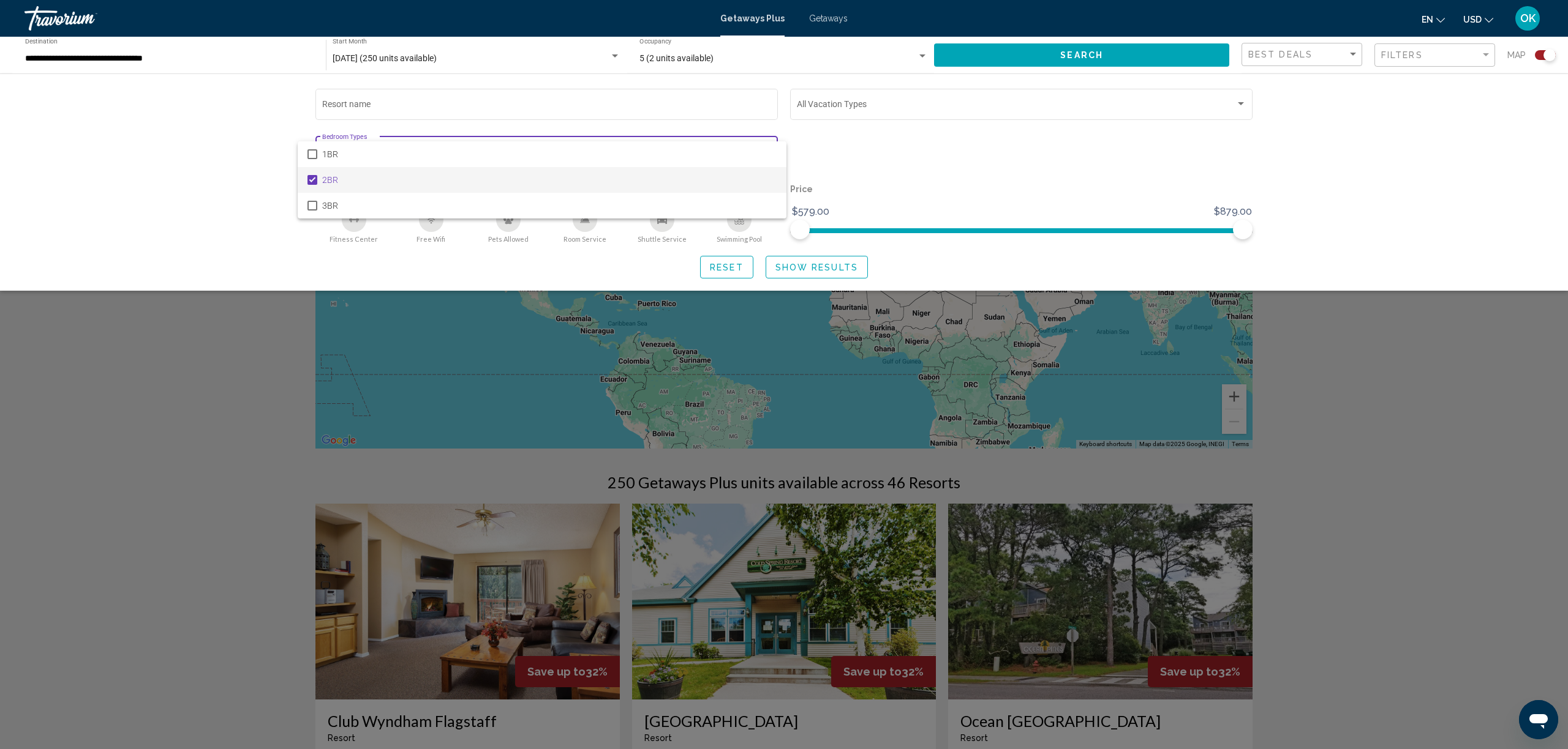
scroll to position [5, 0]
click at [774, 263] on div at bounding box center [784, 374] width 1568 height 749
click at [810, 279] on button "Show Results" at bounding box center [816, 267] width 102 height 22
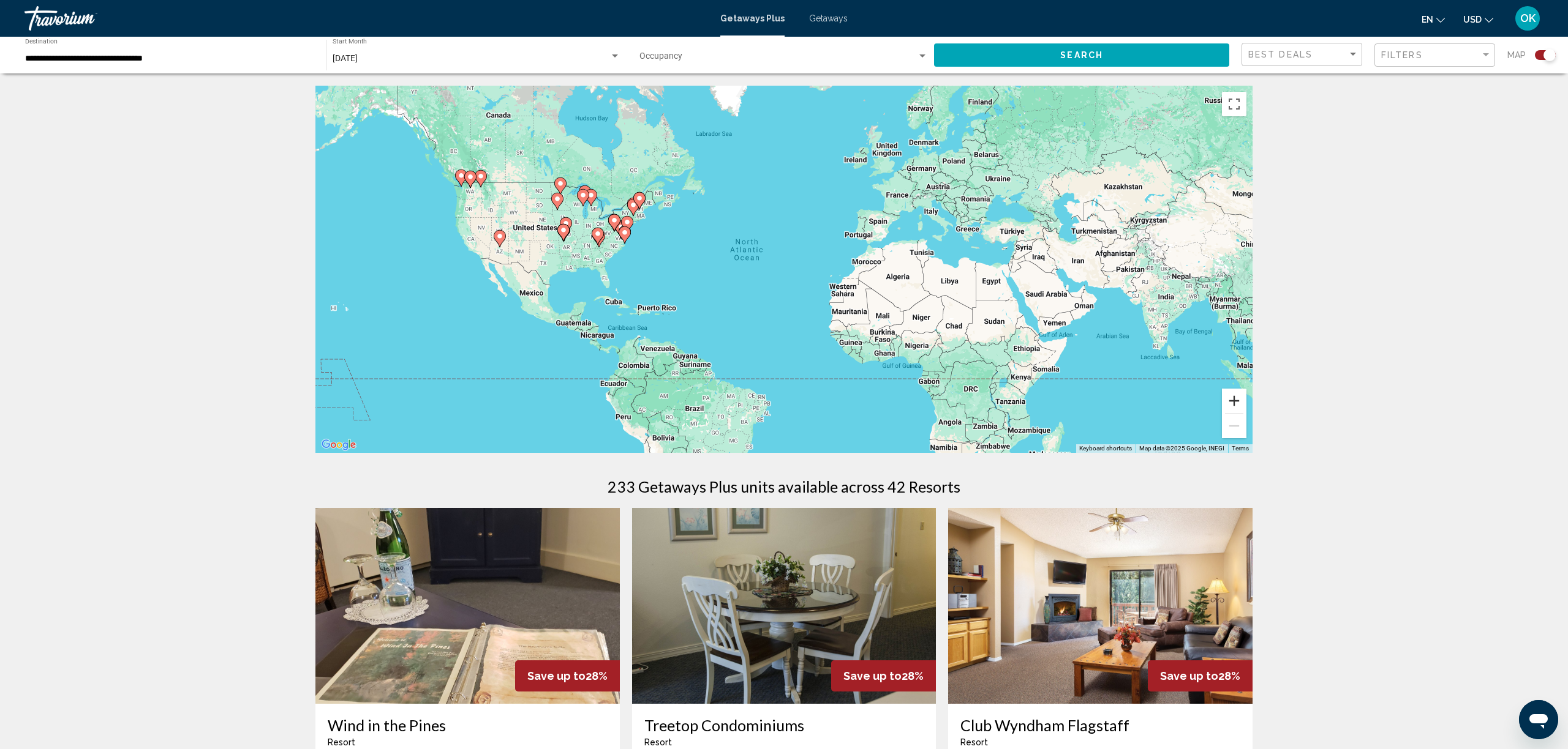
click at [1241, 399] on button "Zoom in" at bounding box center [1234, 401] width 25 height 25
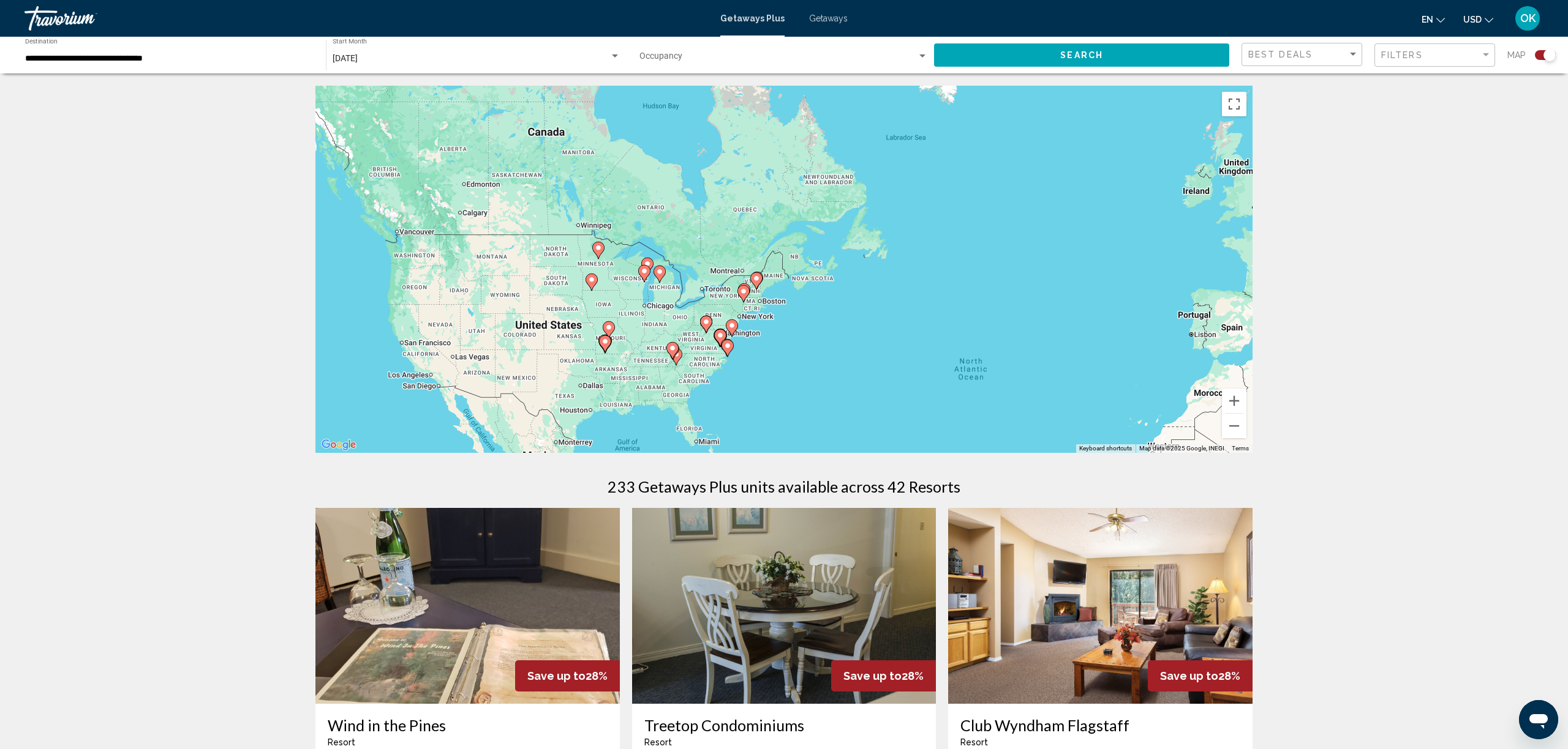
drag, startPoint x: 754, startPoint y: 295, endPoint x: 1007, endPoint y: 432, distance: 287.7
click at [1018, 436] on div "To activate drag with keyboard, press Alt + Enter. Once in keyboard drag state,…" at bounding box center [783, 270] width 937 height 367
click at [1234, 398] on button "Zoom in" at bounding box center [1234, 401] width 25 height 25
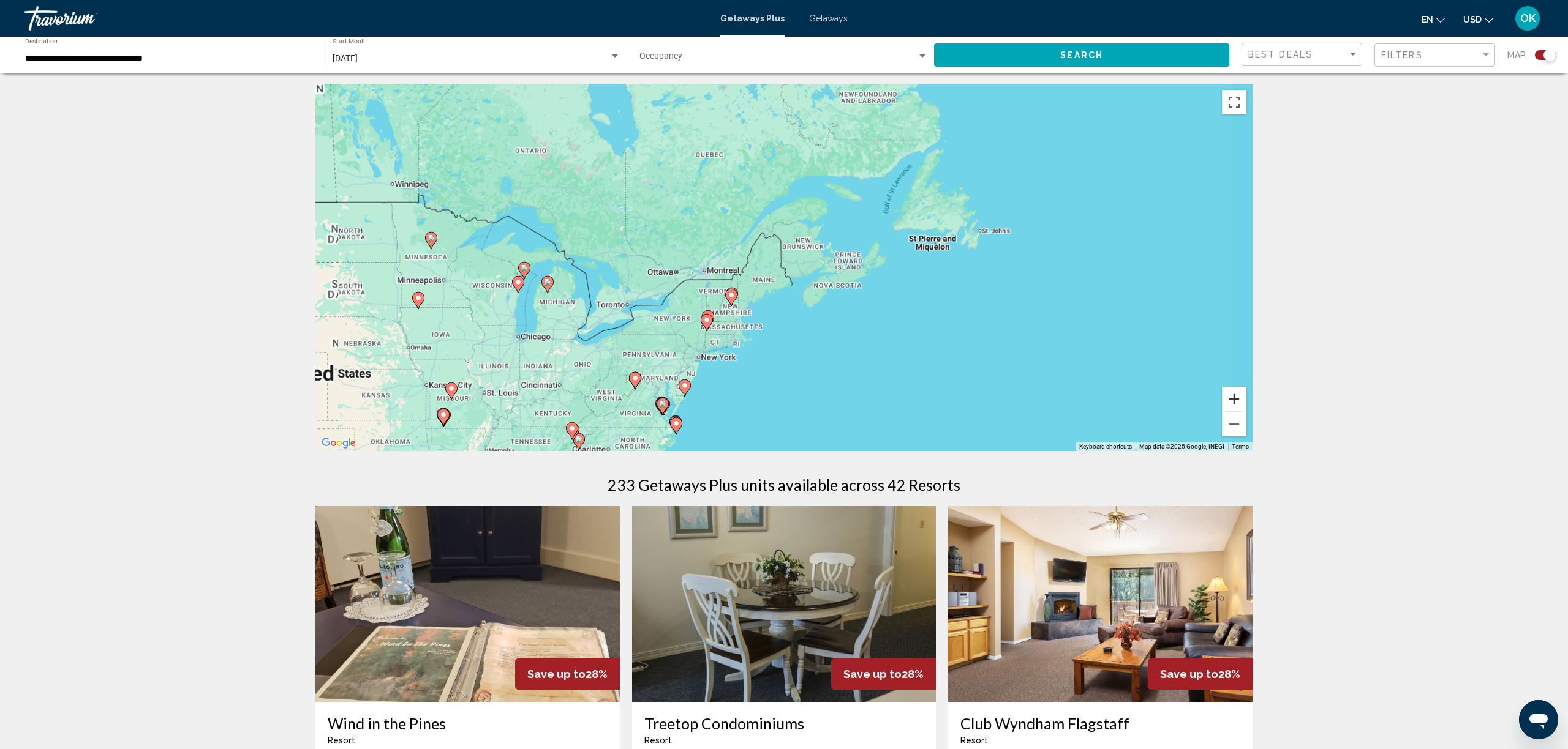
scroll to position [0, 1]
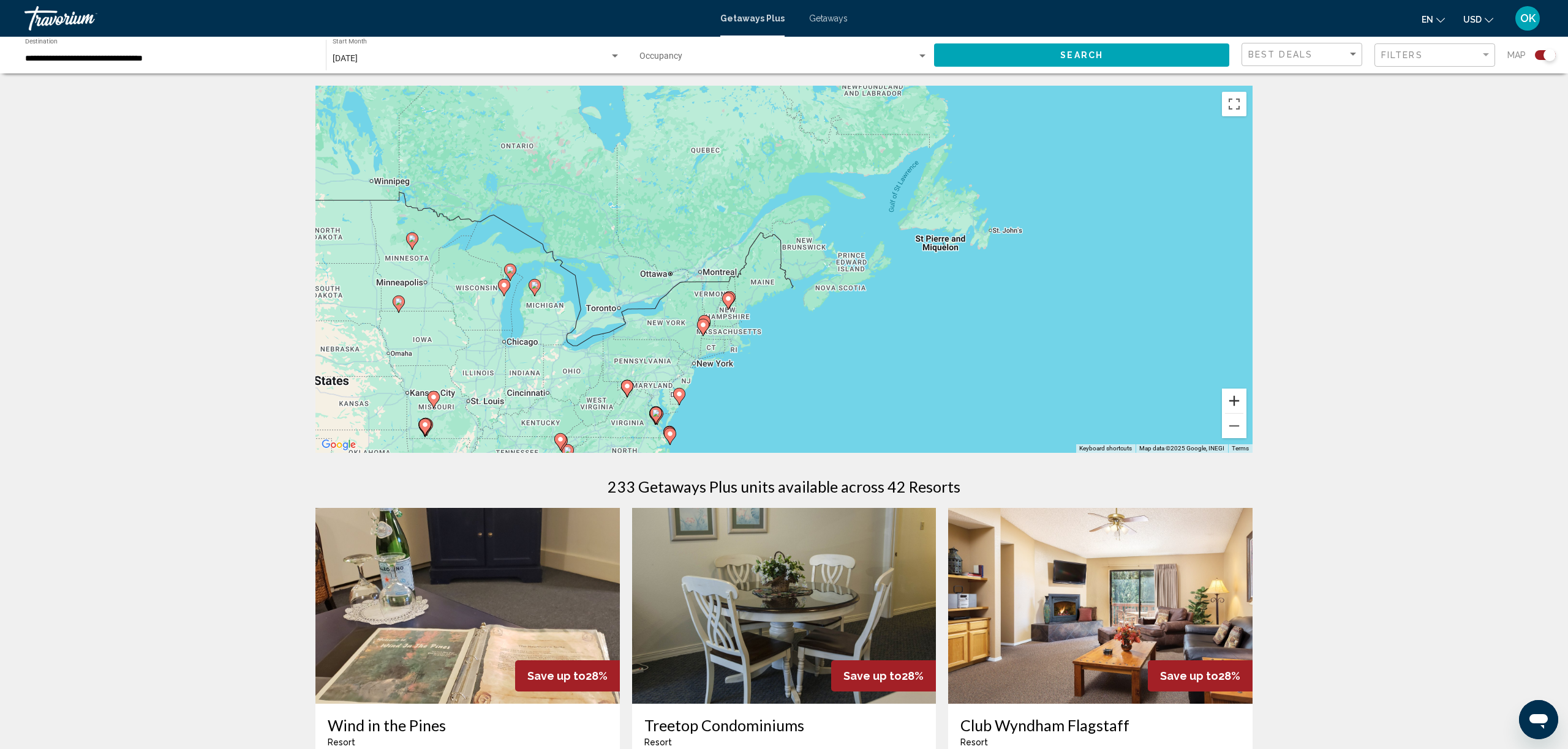
click at [1234, 398] on button "Zoom in" at bounding box center [1234, 401] width 25 height 25
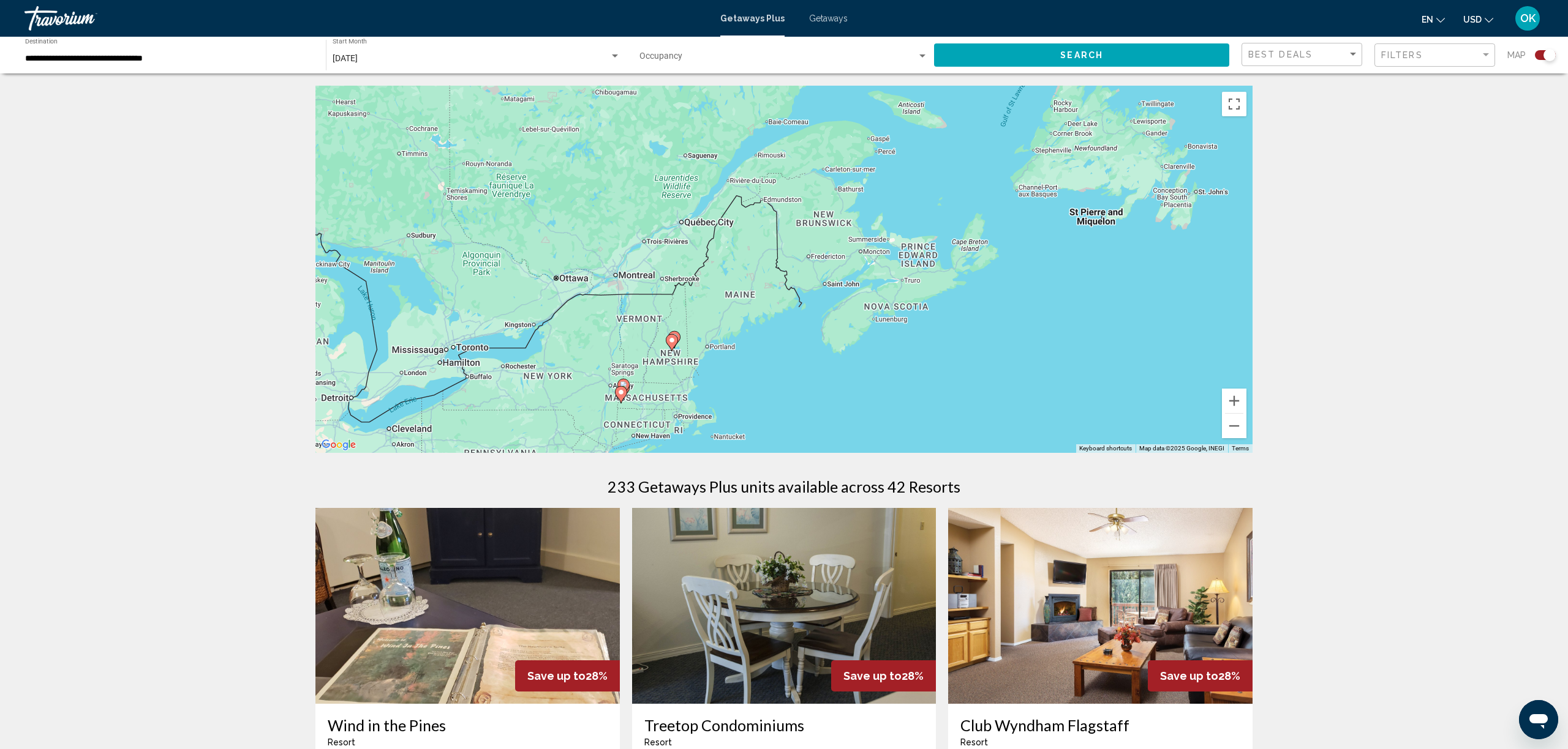
scroll to position [0, 0]
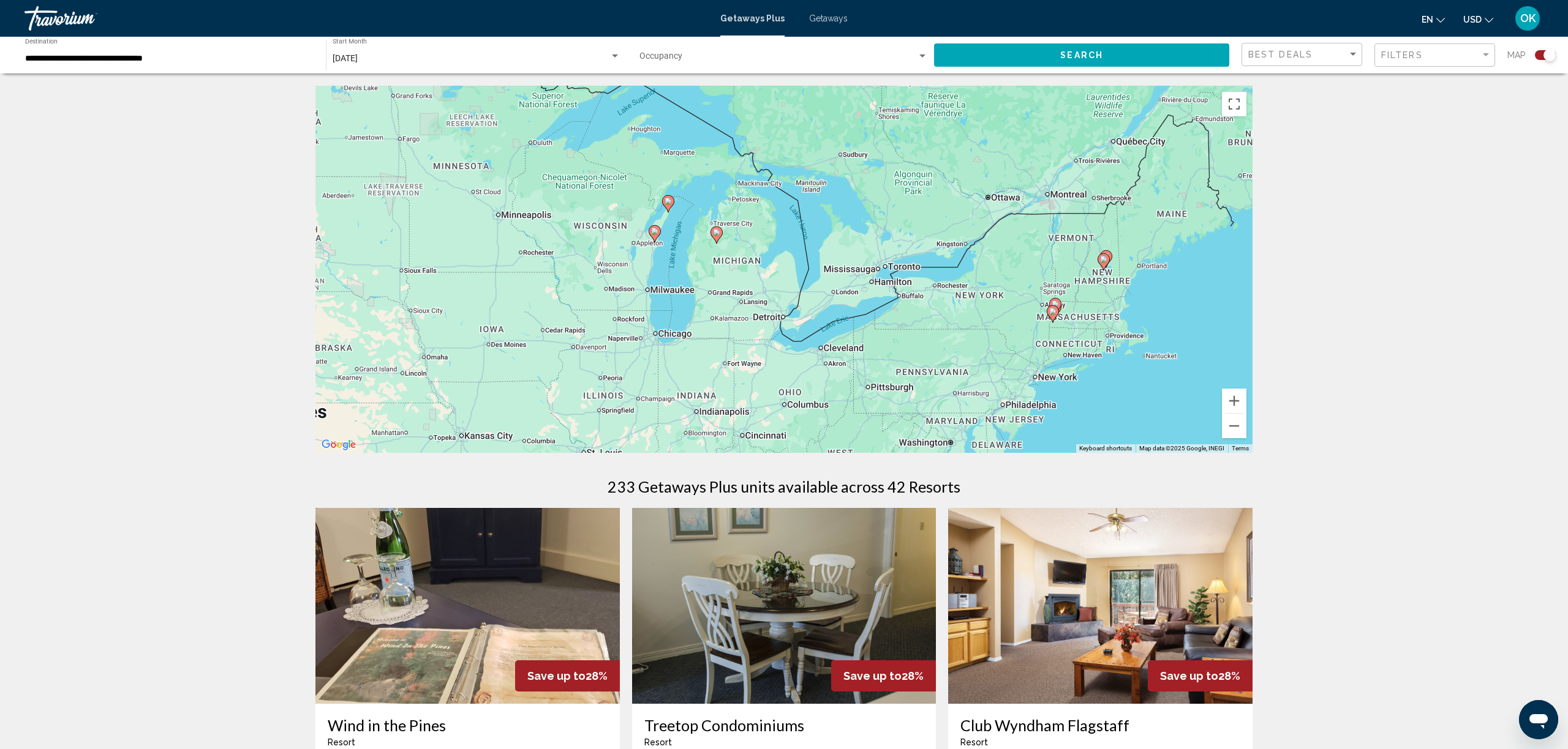
drag, startPoint x: 761, startPoint y: 399, endPoint x: 1202, endPoint y: 317, distance: 448.6
click at [1202, 317] on div "To activate drag with keyboard, press Alt + Enter. Once in keyboard drag state,…" at bounding box center [783, 270] width 937 height 367
click at [1234, 396] on button "Zoom in" at bounding box center [1234, 401] width 25 height 25
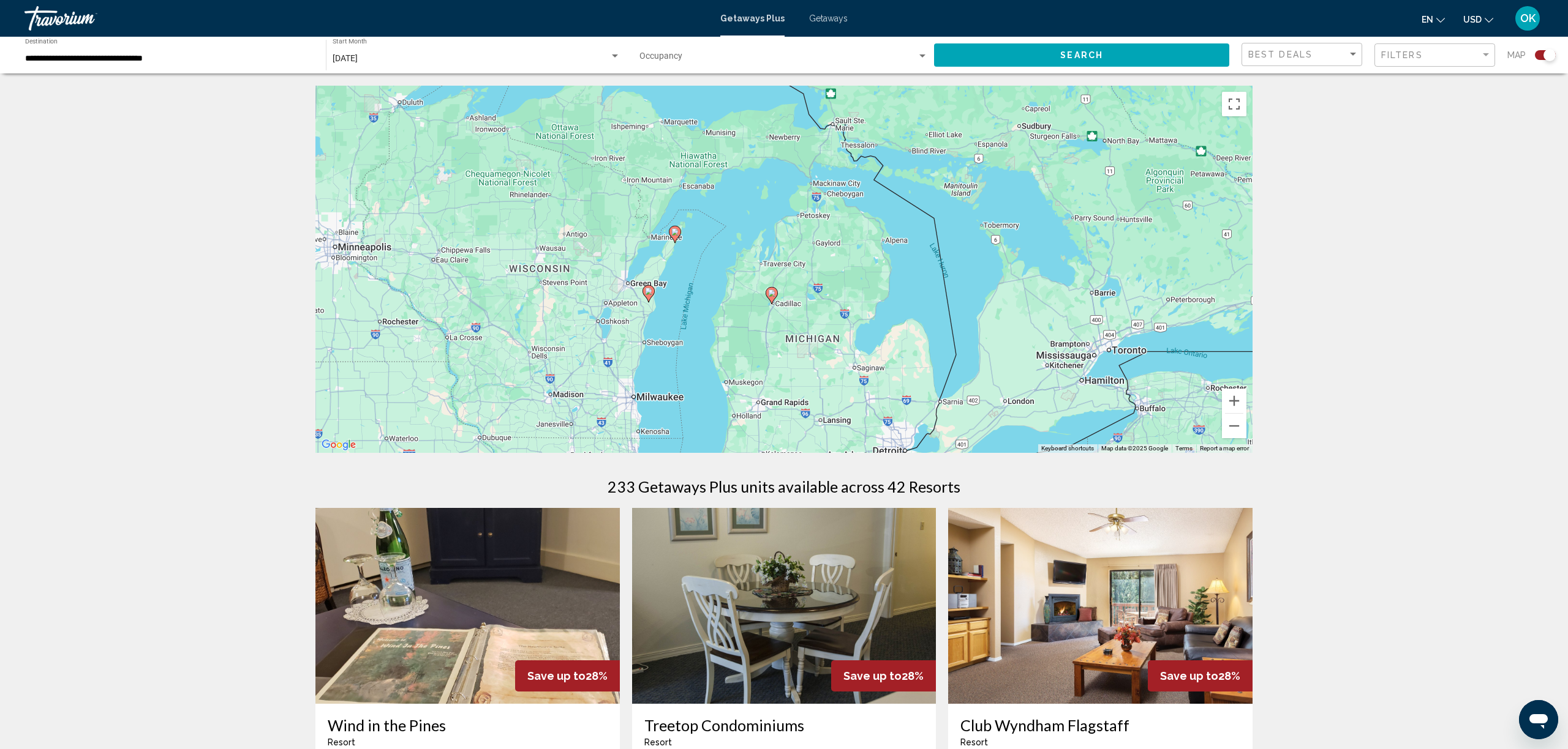
drag, startPoint x: 791, startPoint y: 370, endPoint x: 915, endPoint y: 448, distance: 146.5
click at [1228, 402] on button "Zoom in" at bounding box center [1234, 401] width 25 height 25
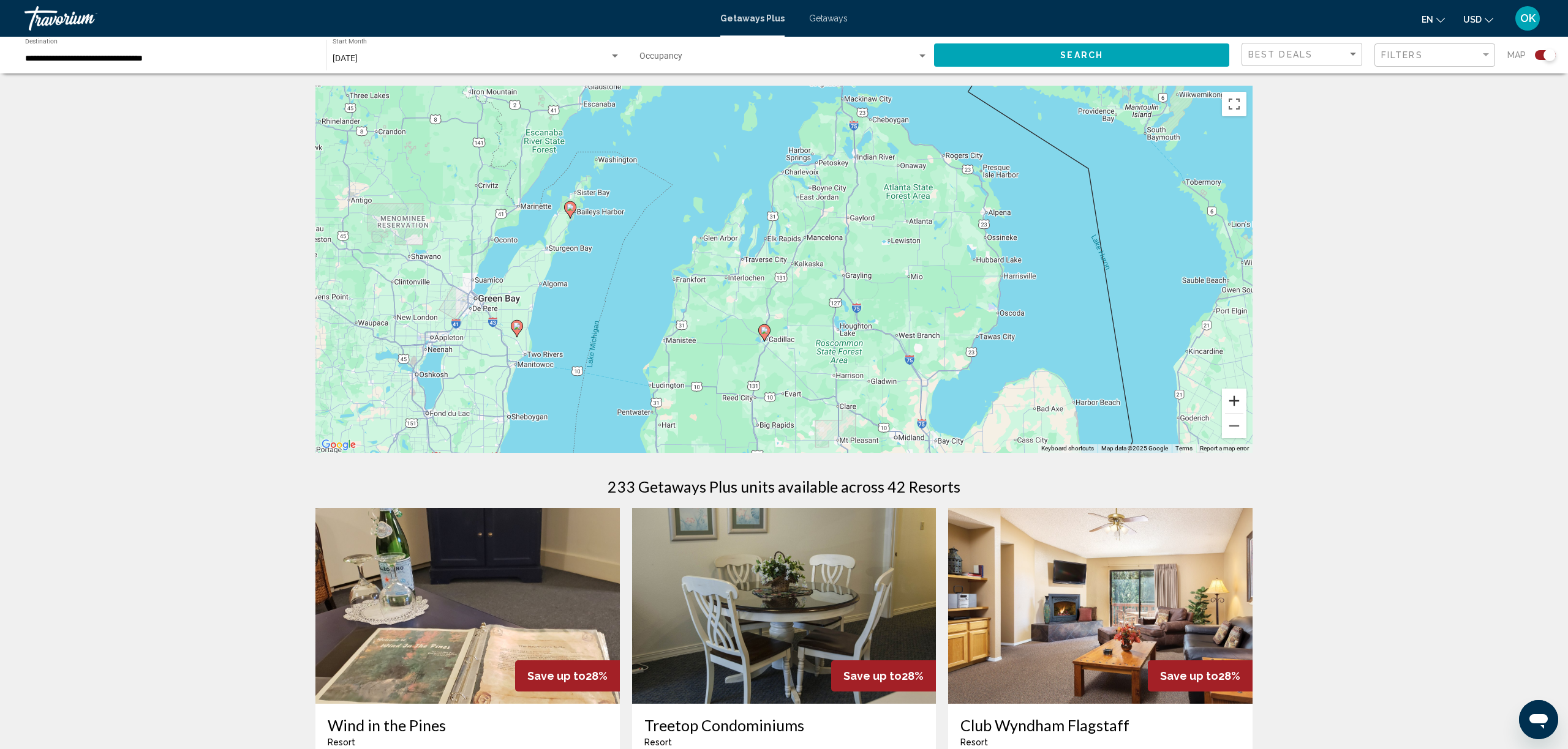
click at [1228, 402] on button "Zoom in" at bounding box center [1234, 401] width 25 height 25
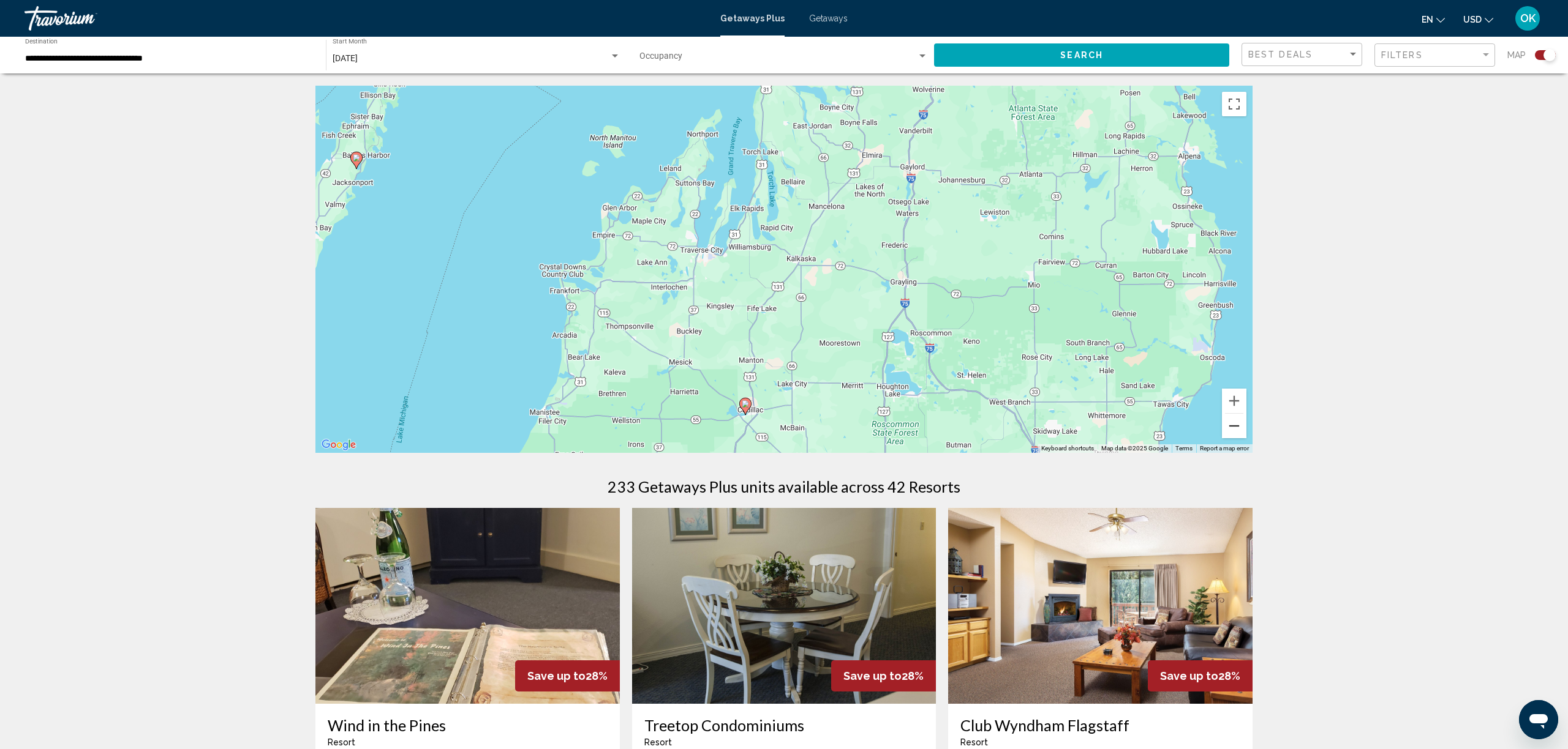
click at [1238, 431] on button "Zoom out" at bounding box center [1234, 426] width 25 height 25
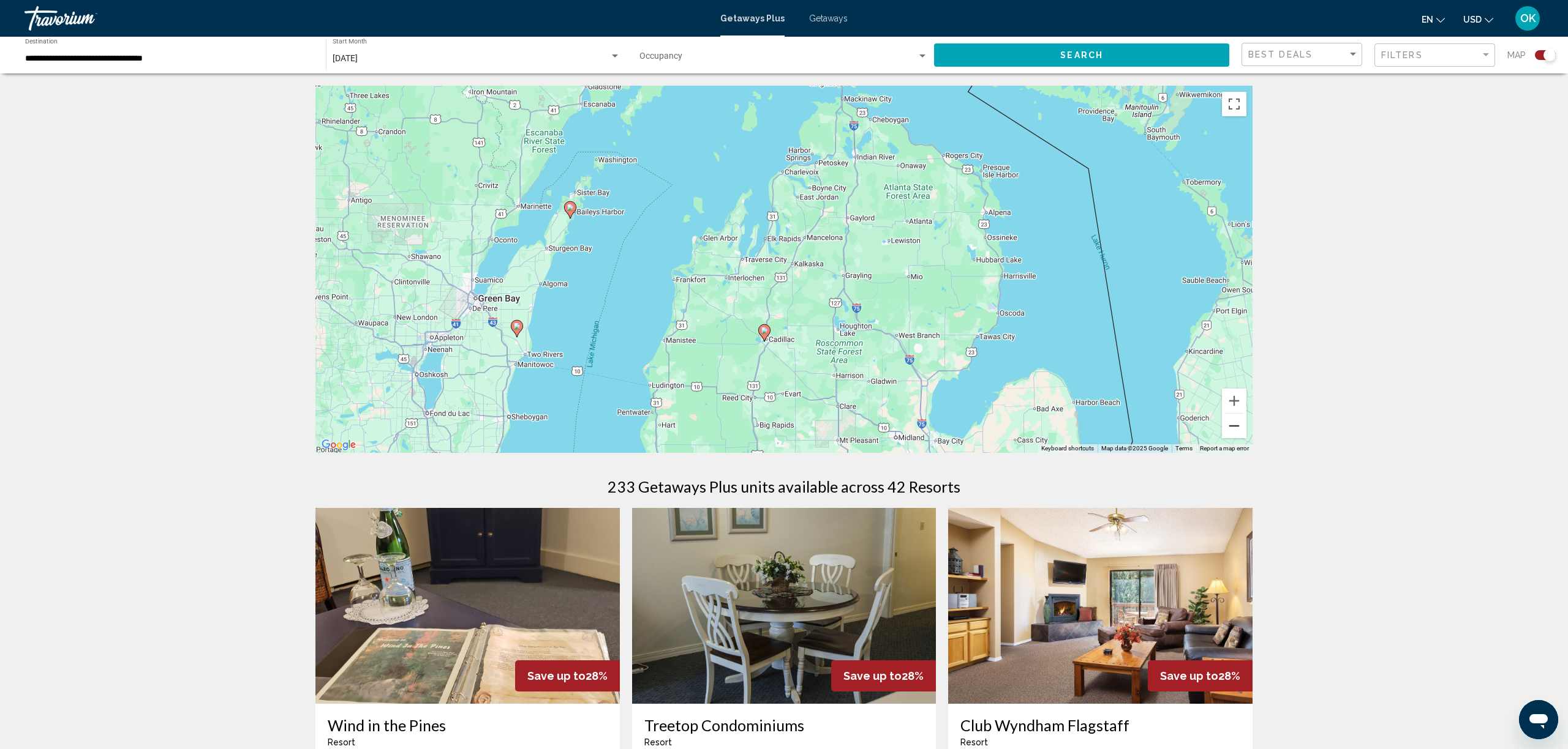
click at [1238, 431] on button "Zoom out" at bounding box center [1234, 426] width 25 height 25
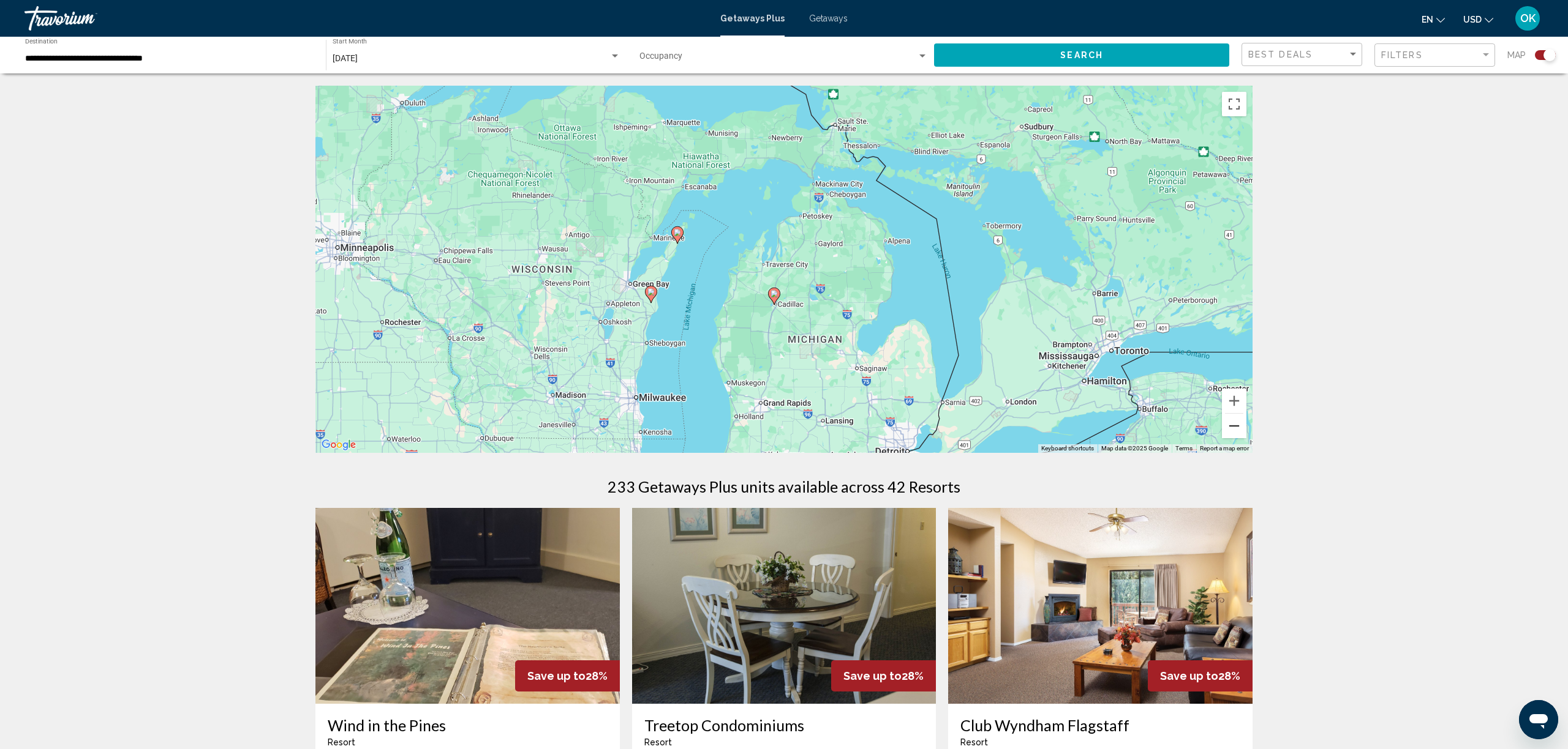
click at [1238, 431] on button "Zoom out" at bounding box center [1234, 426] width 25 height 25
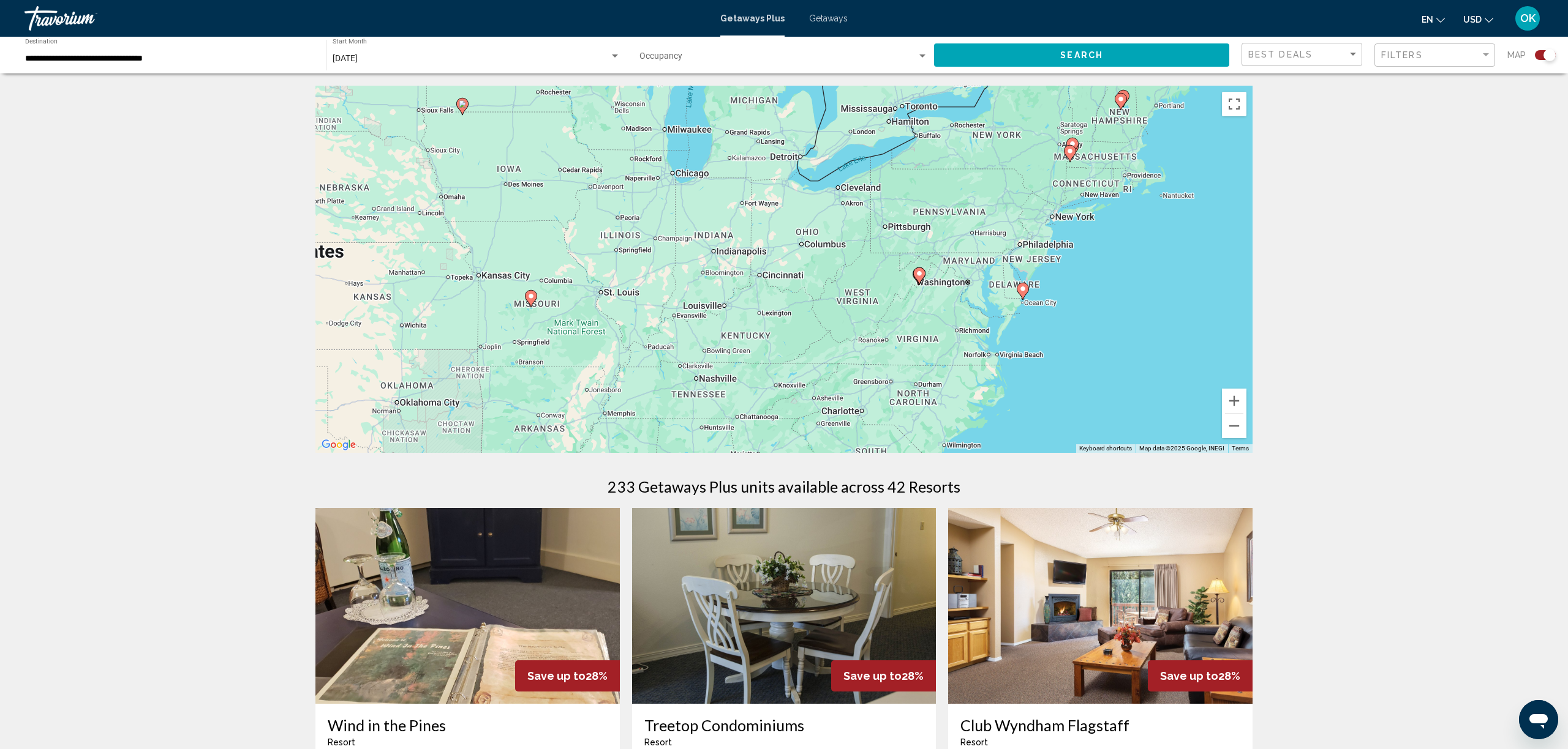
drag, startPoint x: 910, startPoint y: 412, endPoint x: 864, endPoint y: 205, distance: 212.0
click at [864, 205] on div "To activate drag with keyboard, press Alt + Enter. Once in keyboard drag state,…" at bounding box center [783, 270] width 937 height 367
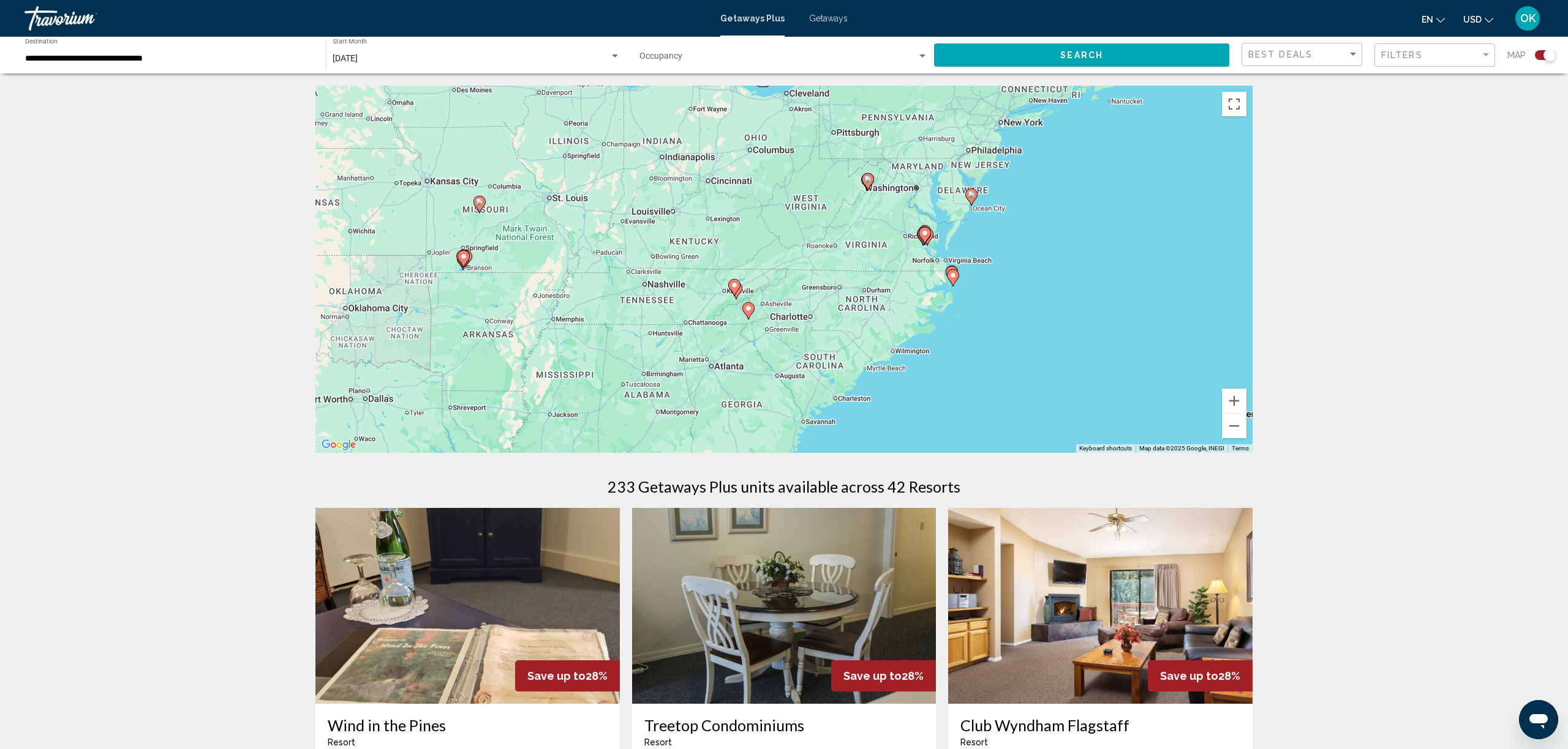
drag, startPoint x: 615, startPoint y: 393, endPoint x: 566, endPoint y: 300, distance: 105.1
click at [566, 300] on div "To activate drag with keyboard, press Alt + Enter. Once in keyboard drag state,…" at bounding box center [783, 270] width 937 height 367
click at [1225, 401] on button "Zoom in" at bounding box center [1234, 401] width 25 height 25
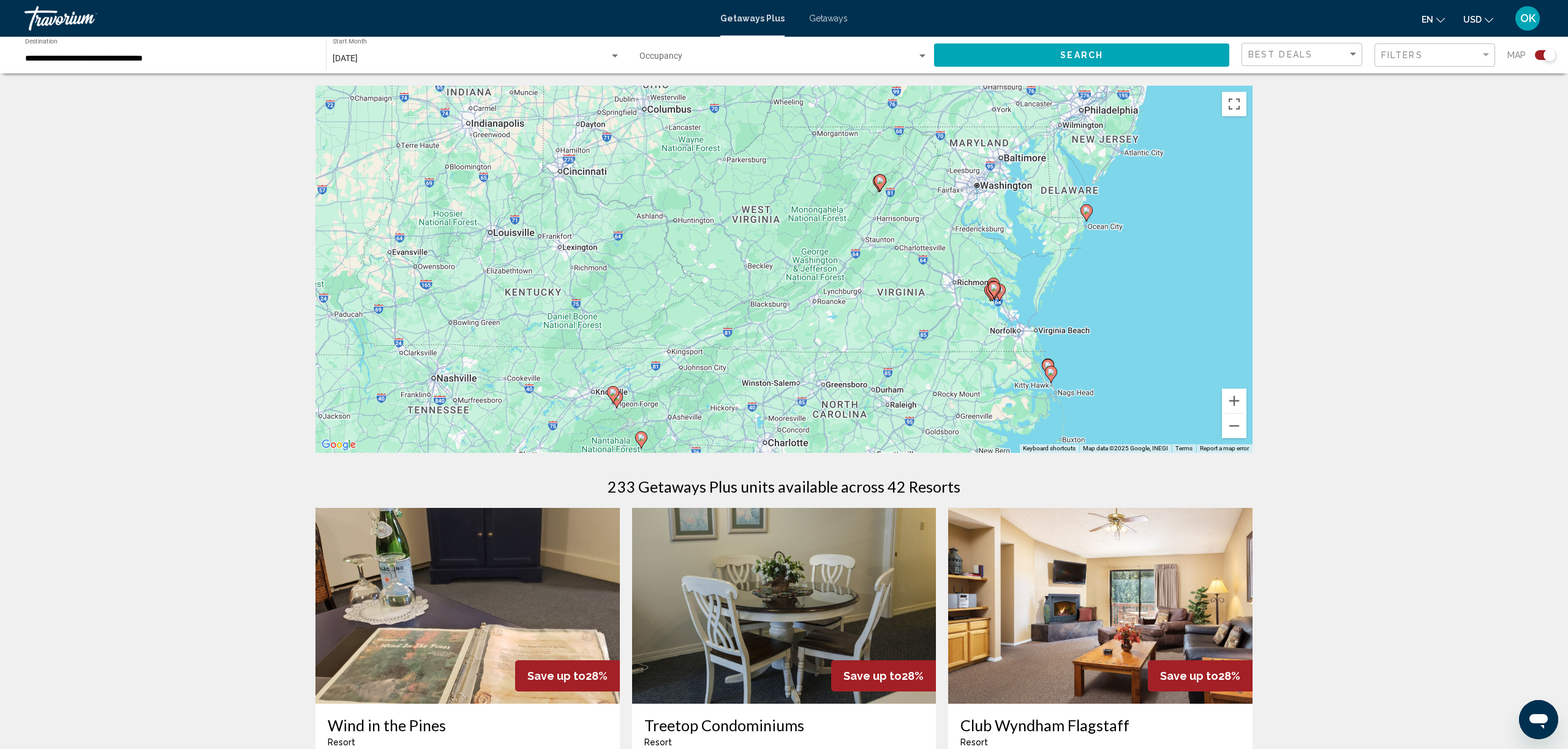
drag, startPoint x: 1191, startPoint y: 373, endPoint x: 1118, endPoint y: 457, distance: 111.3
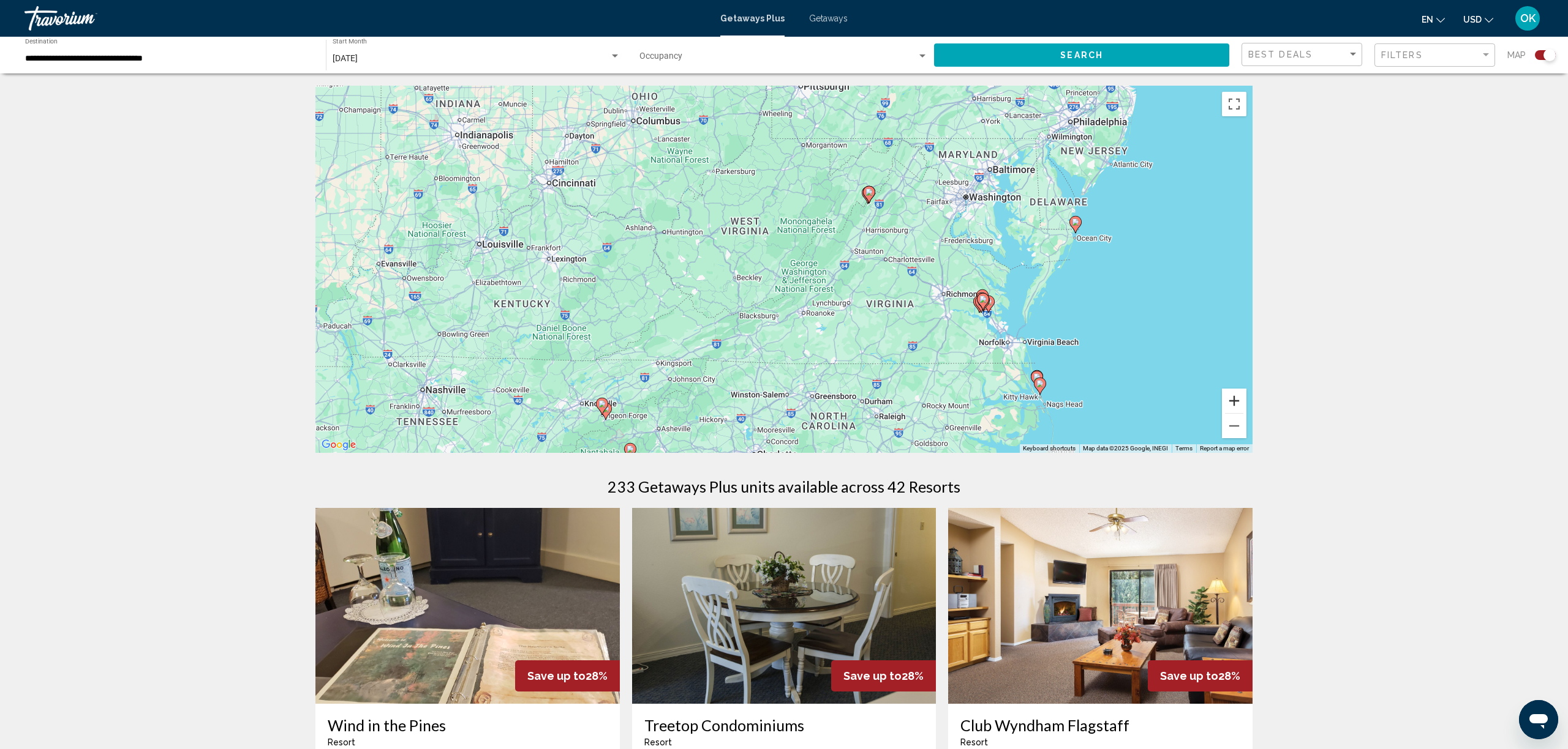
click at [1234, 403] on button "Zoom in" at bounding box center [1234, 401] width 25 height 25
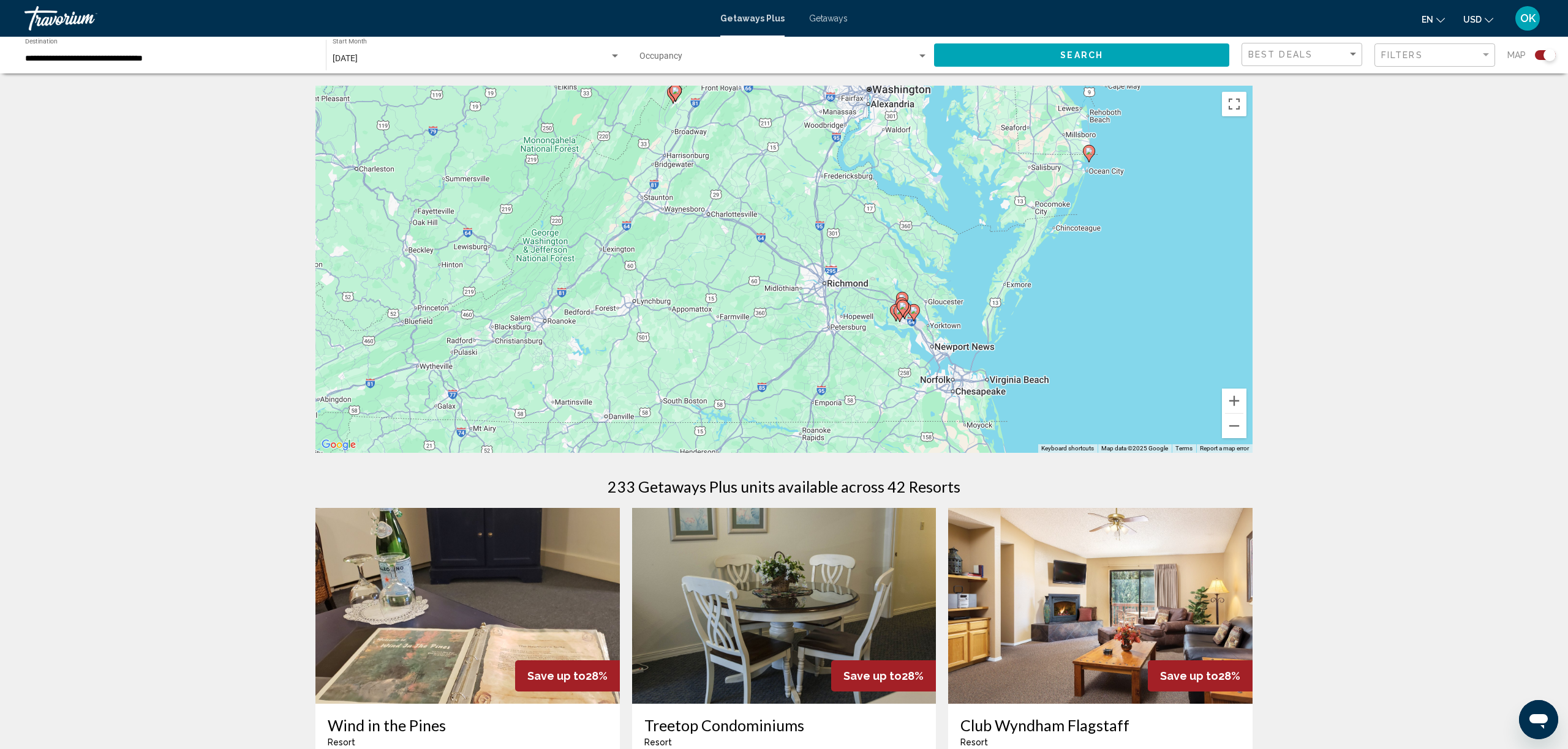
drag, startPoint x: 1085, startPoint y: 379, endPoint x: 799, endPoint y: 343, distance: 288.3
click at [799, 343] on div "To activate drag with keyboard, press Alt + Enter. Once in keyboard drag state,…" at bounding box center [783, 270] width 937 height 367
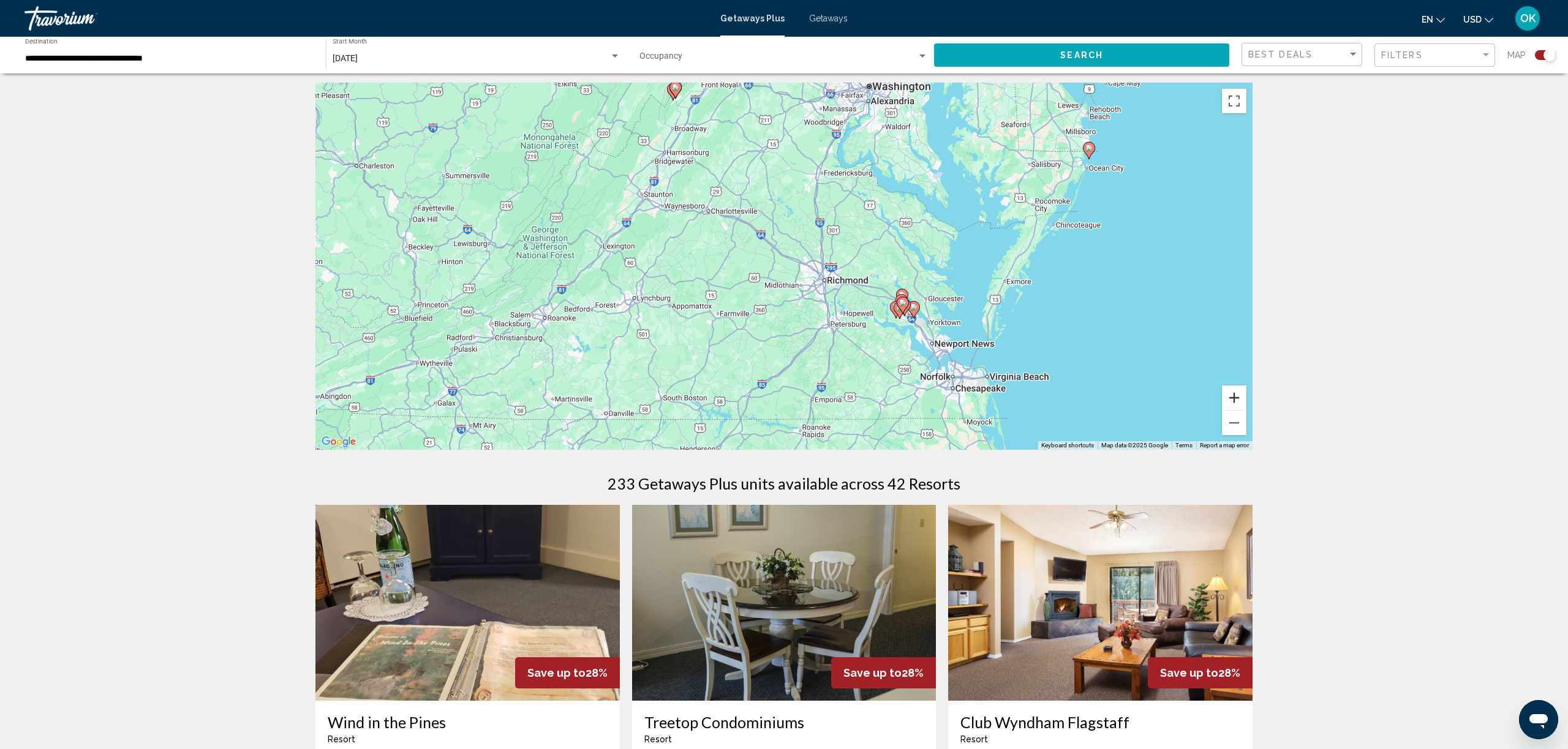
click at [1234, 395] on button "Zoom in" at bounding box center [1234, 398] width 25 height 25
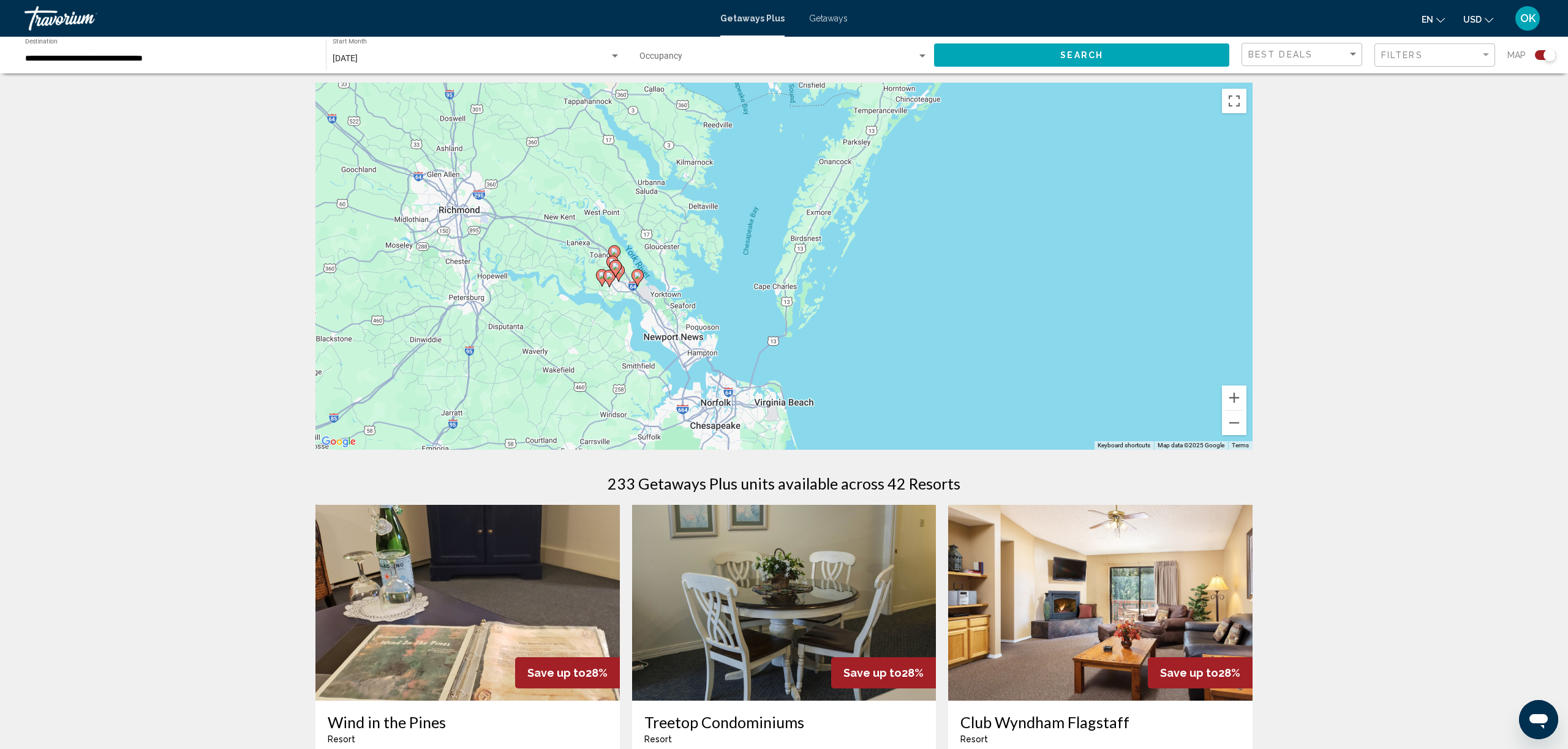
drag, startPoint x: 1128, startPoint y: 397, endPoint x: 719, endPoint y: 312, distance: 417.7
click at [719, 312] on div "To activate drag with keyboard, press Alt + Enter. Once in keyboard drag state,…" at bounding box center [783, 267] width 937 height 367
click at [1234, 396] on button "Zoom in" at bounding box center [1234, 399] width 25 height 25
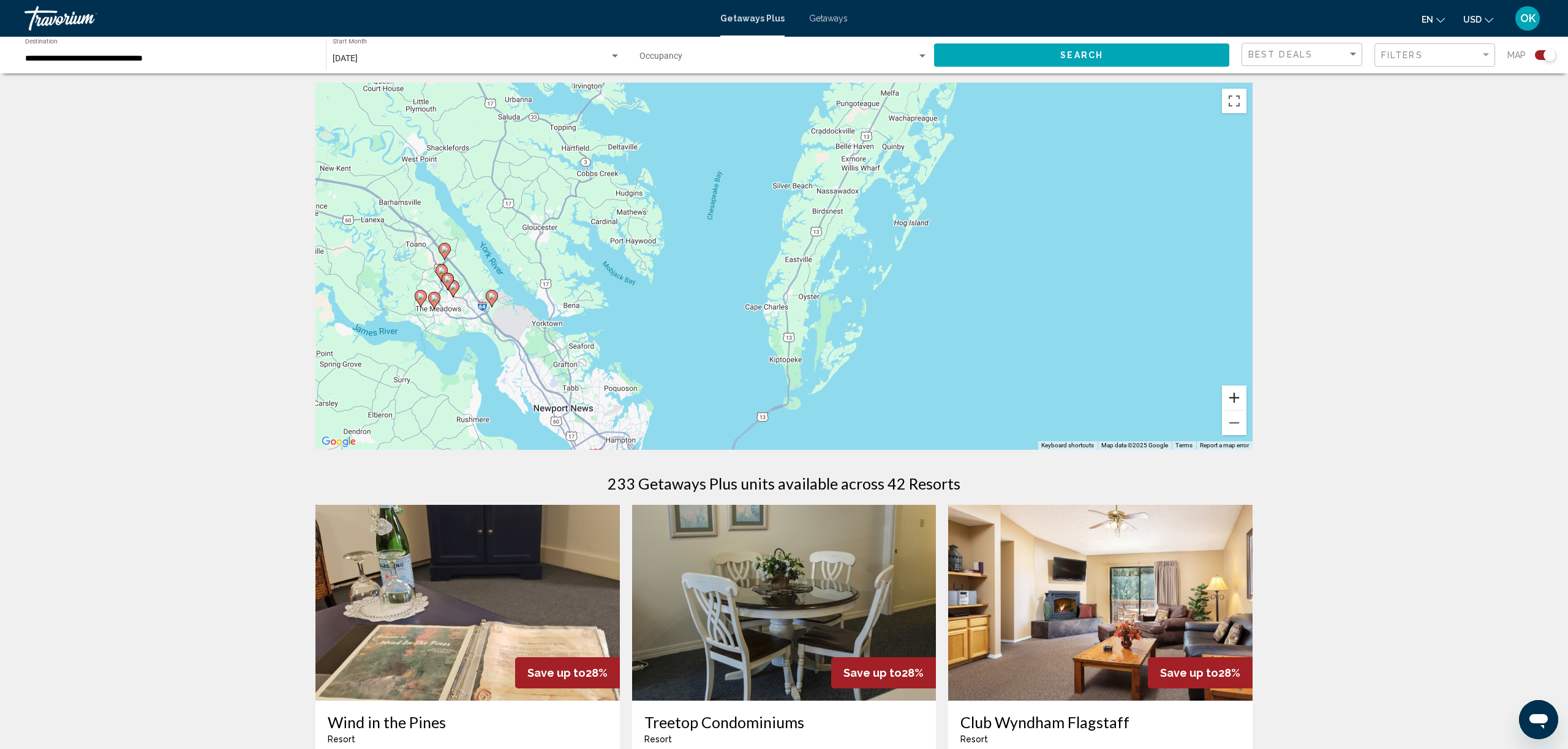
scroll to position [2, 0]
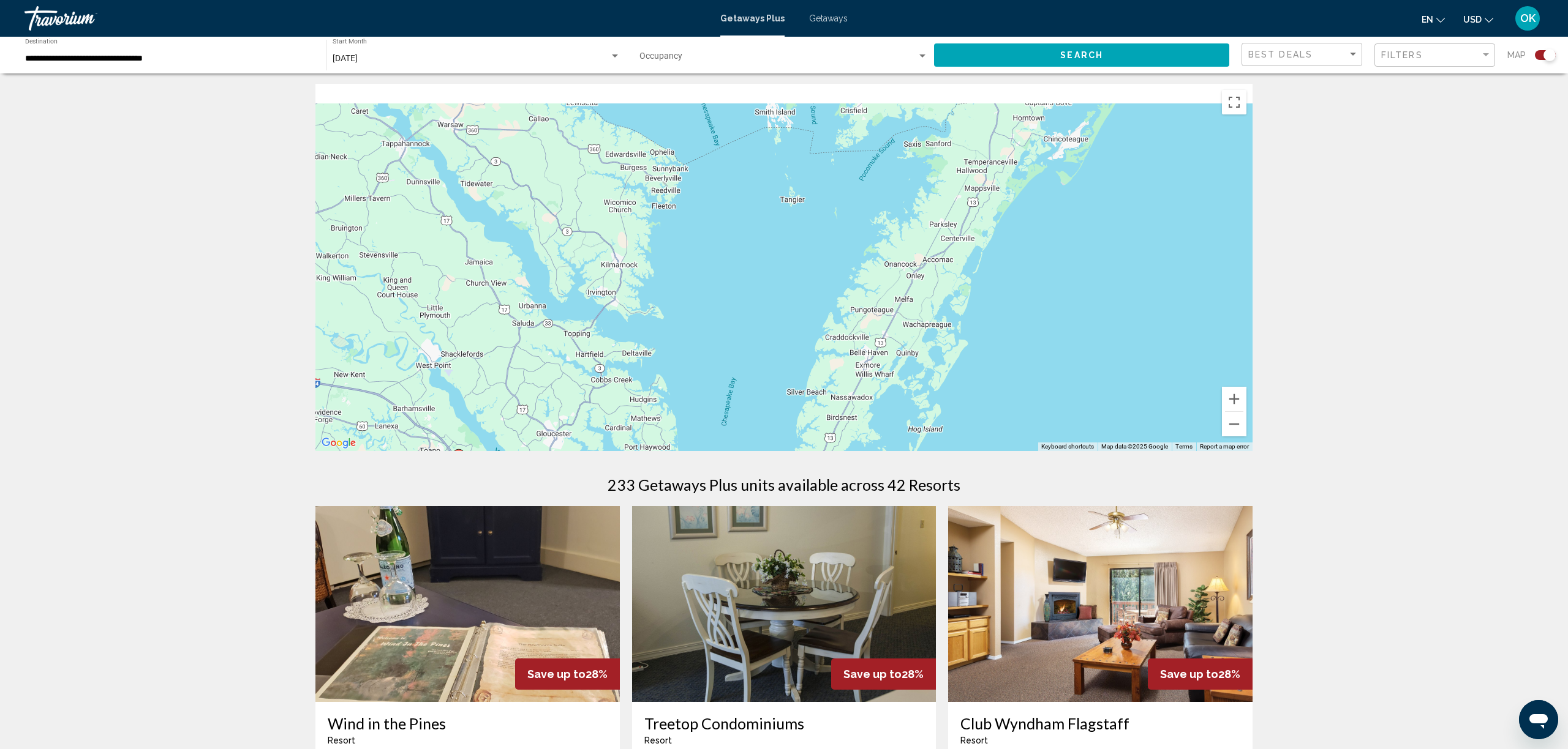
drag, startPoint x: 1078, startPoint y: 314, endPoint x: 1095, endPoint y: 505, distance: 191.8
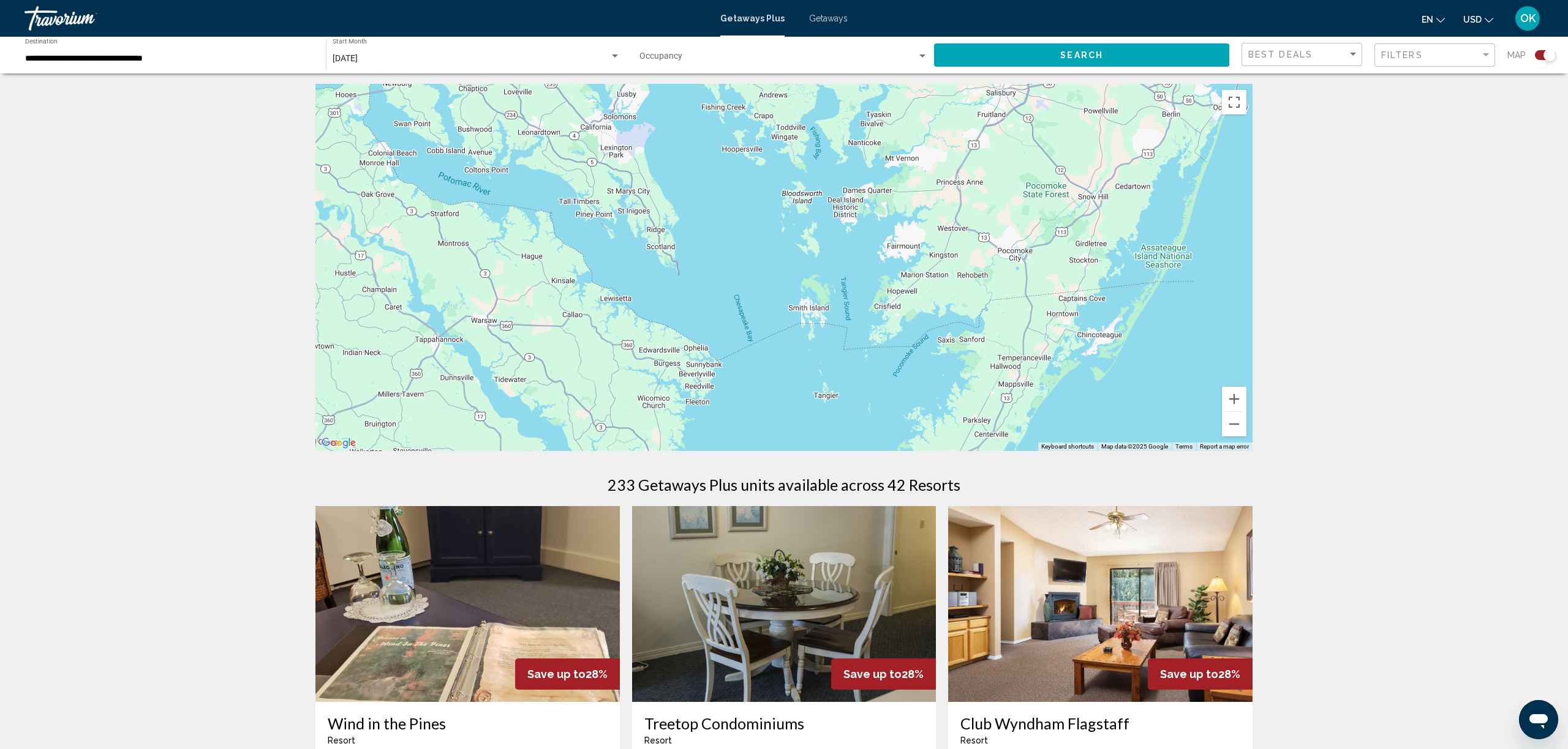
drag, startPoint x: 1028, startPoint y: 267, endPoint x: 1054, endPoint y: 406, distance: 141.4
click at [1054, 415] on div "To activate drag with keyboard, press Alt + Enter. Once in keyboard drag state,…" at bounding box center [783, 267] width 937 height 367
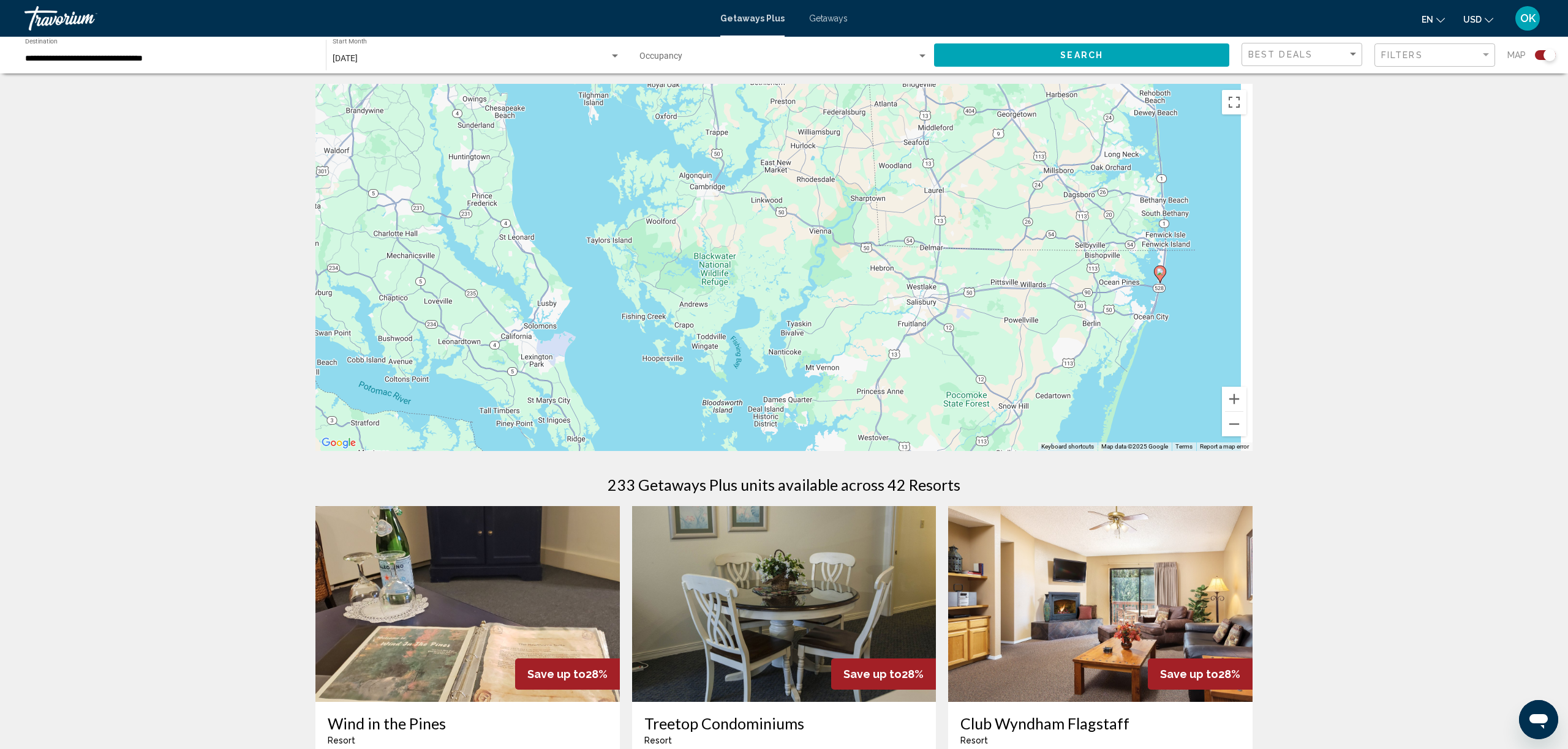
drag, startPoint x: 1068, startPoint y: 273, endPoint x: 978, endPoint y: 462, distance: 209.3
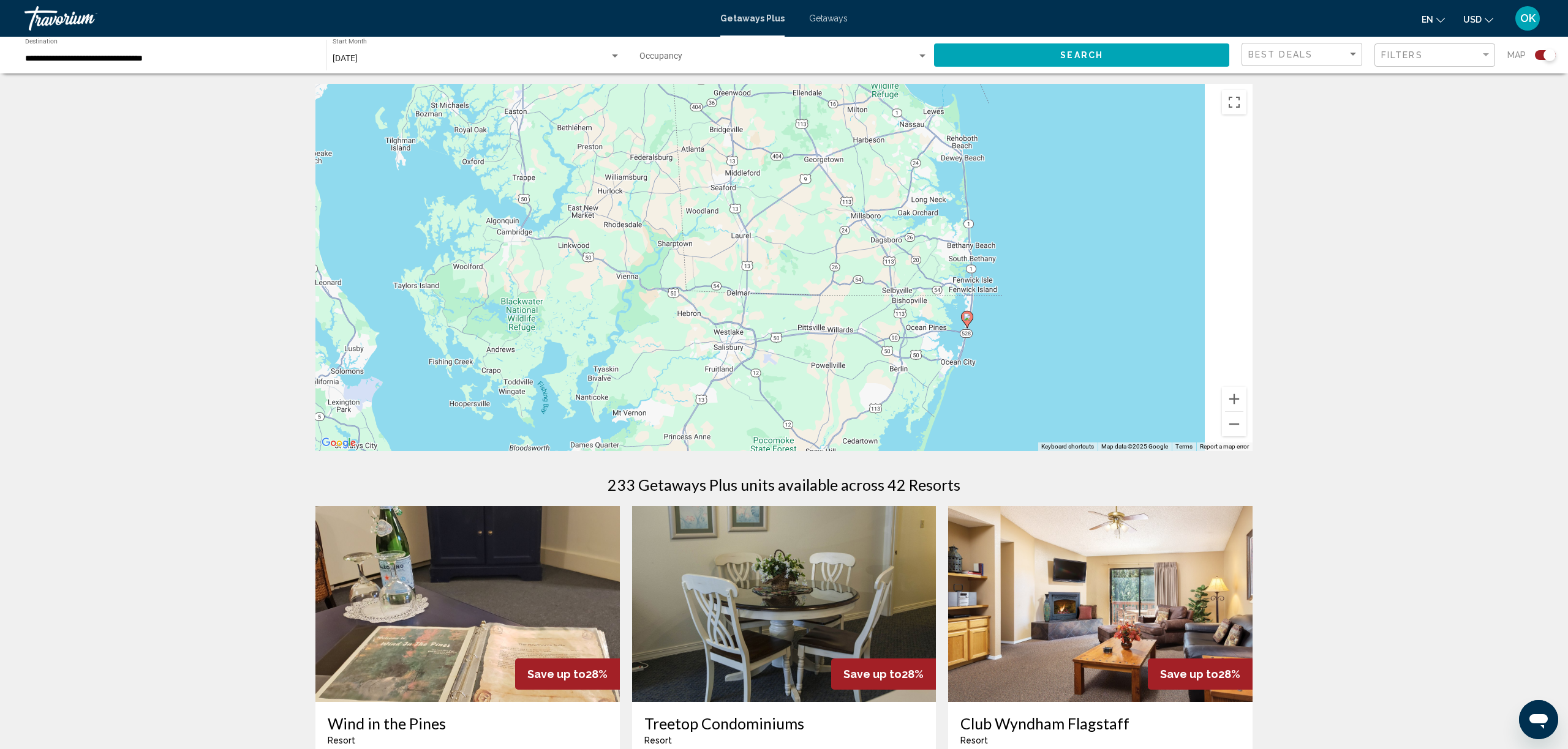
drag, startPoint x: 1023, startPoint y: 390, endPoint x: 835, endPoint y: 397, distance: 188.1
click at [835, 397] on div "To activate drag with keyboard, press Alt + Enter. Once in keyboard drag state,…" at bounding box center [783, 267] width 937 height 367
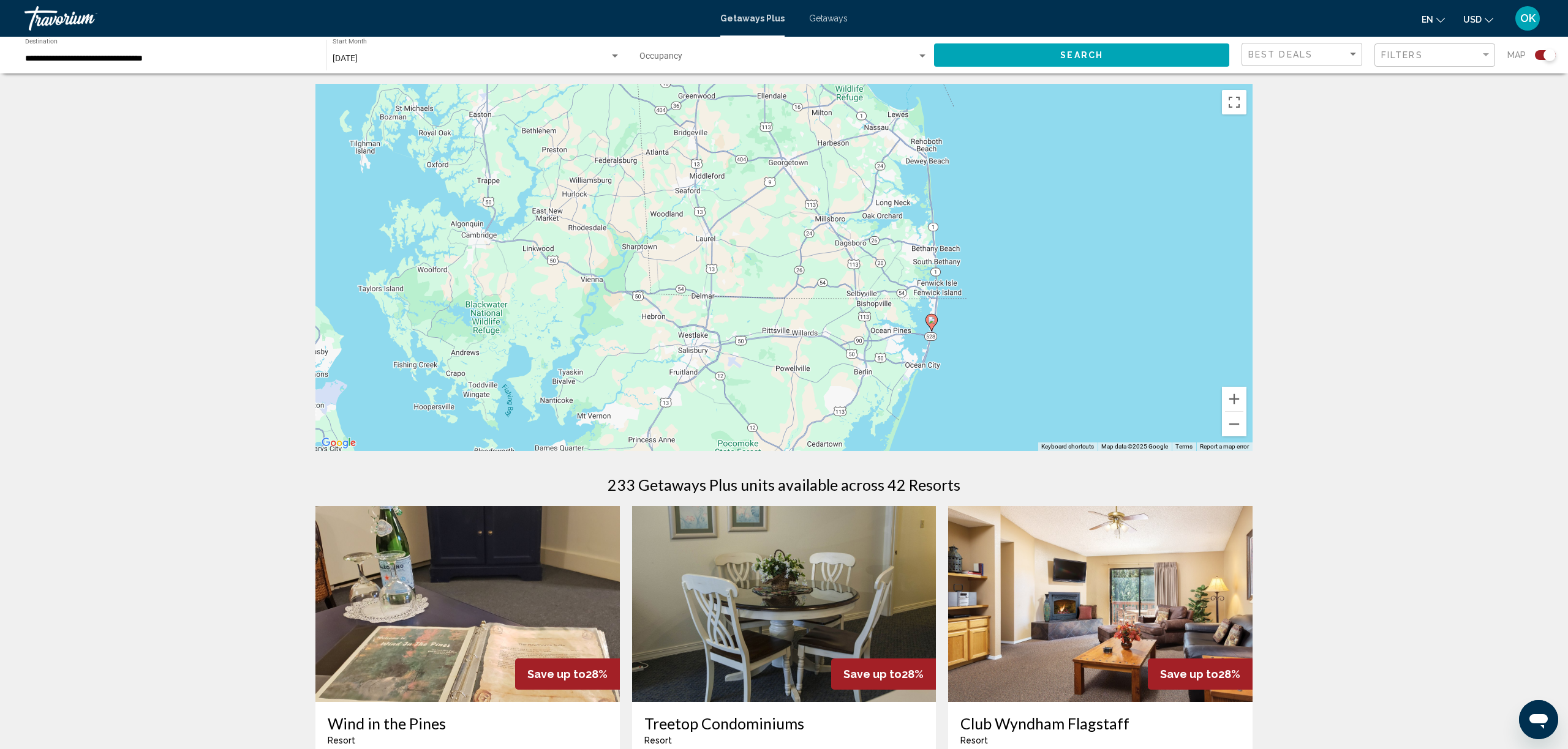
click at [932, 322] on image "Main content" at bounding box center [932, 320] width 8 height 8
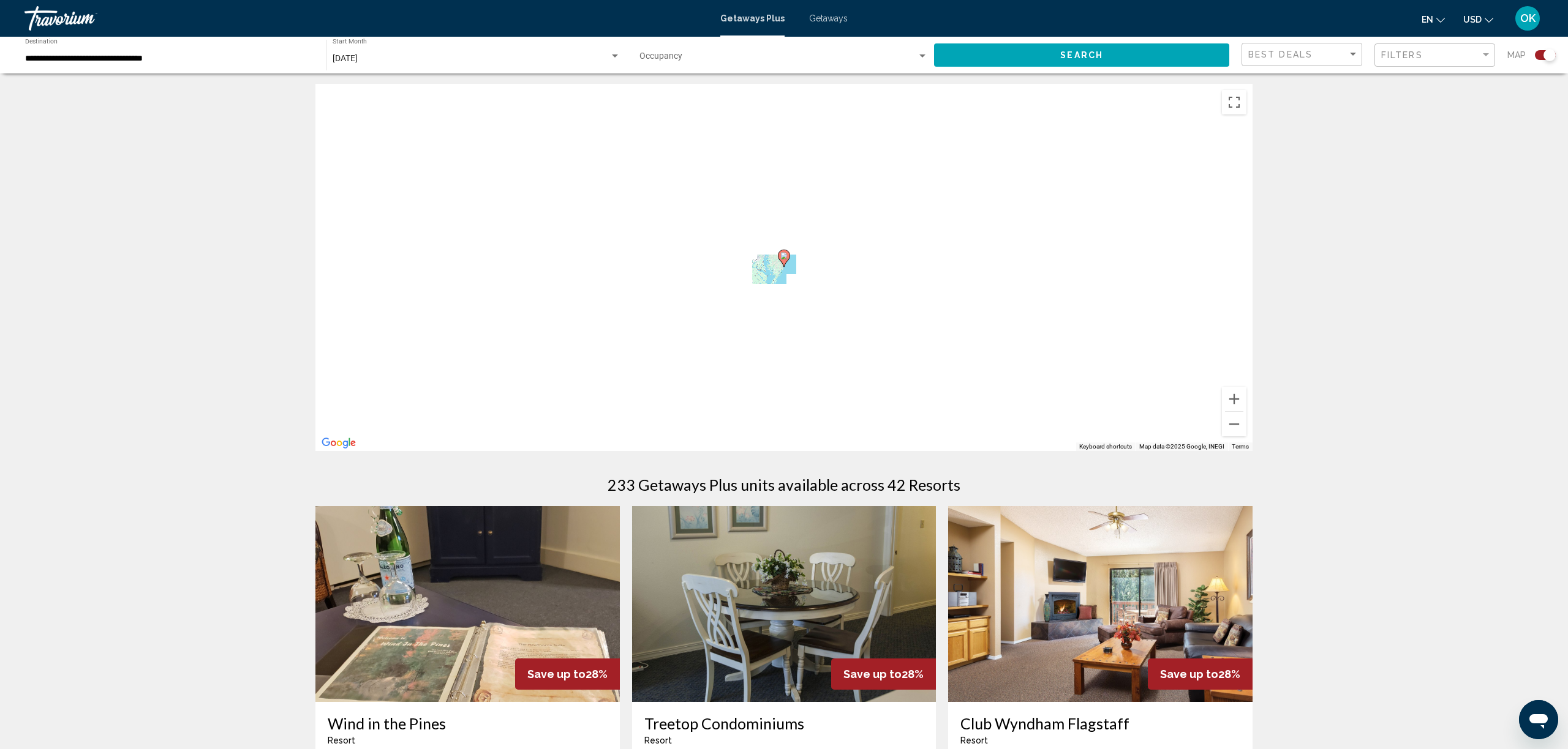
scroll to position [5, 0]
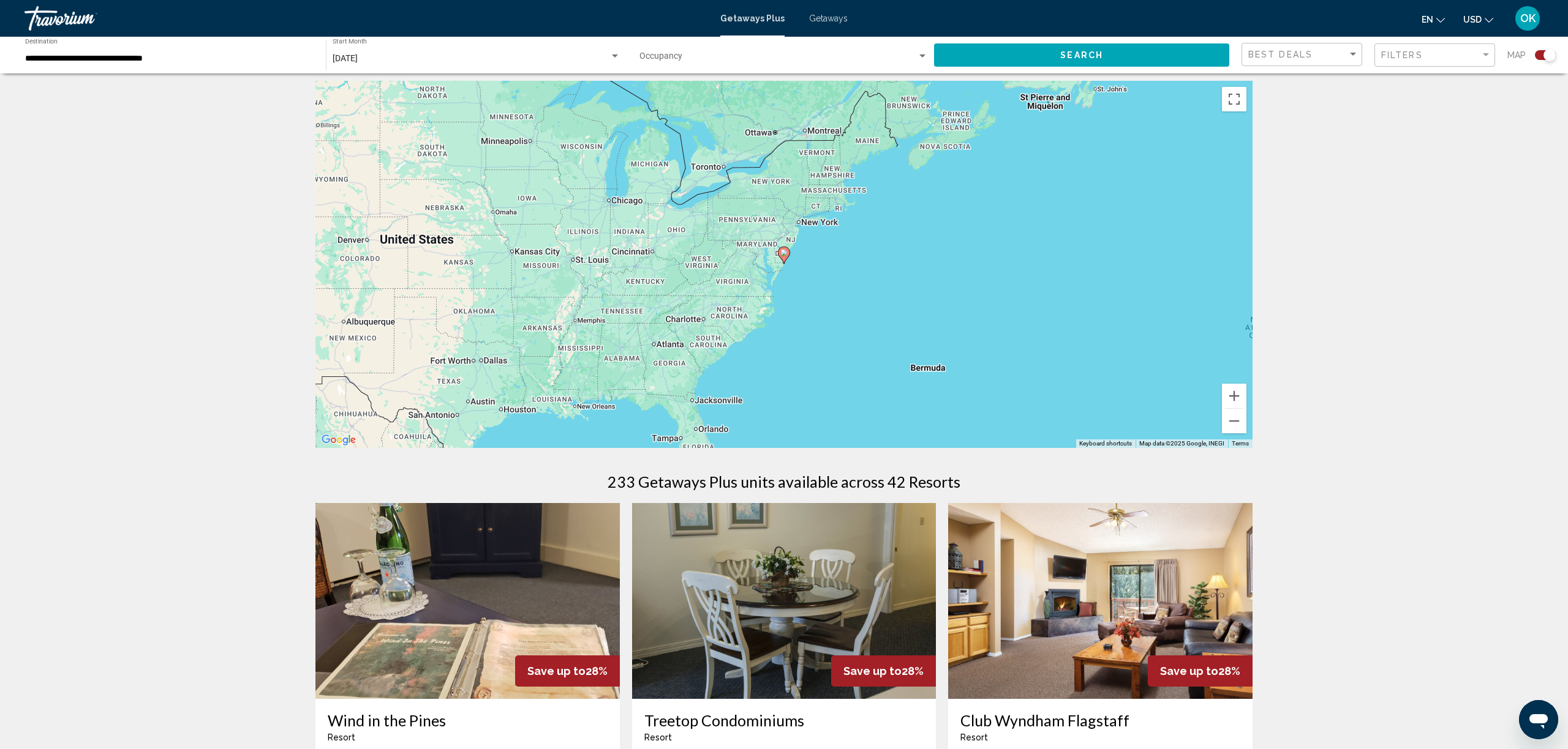
click at [789, 258] on gmp-advanced-marker "Main content" at bounding box center [784, 255] width 12 height 18
type input "**********"
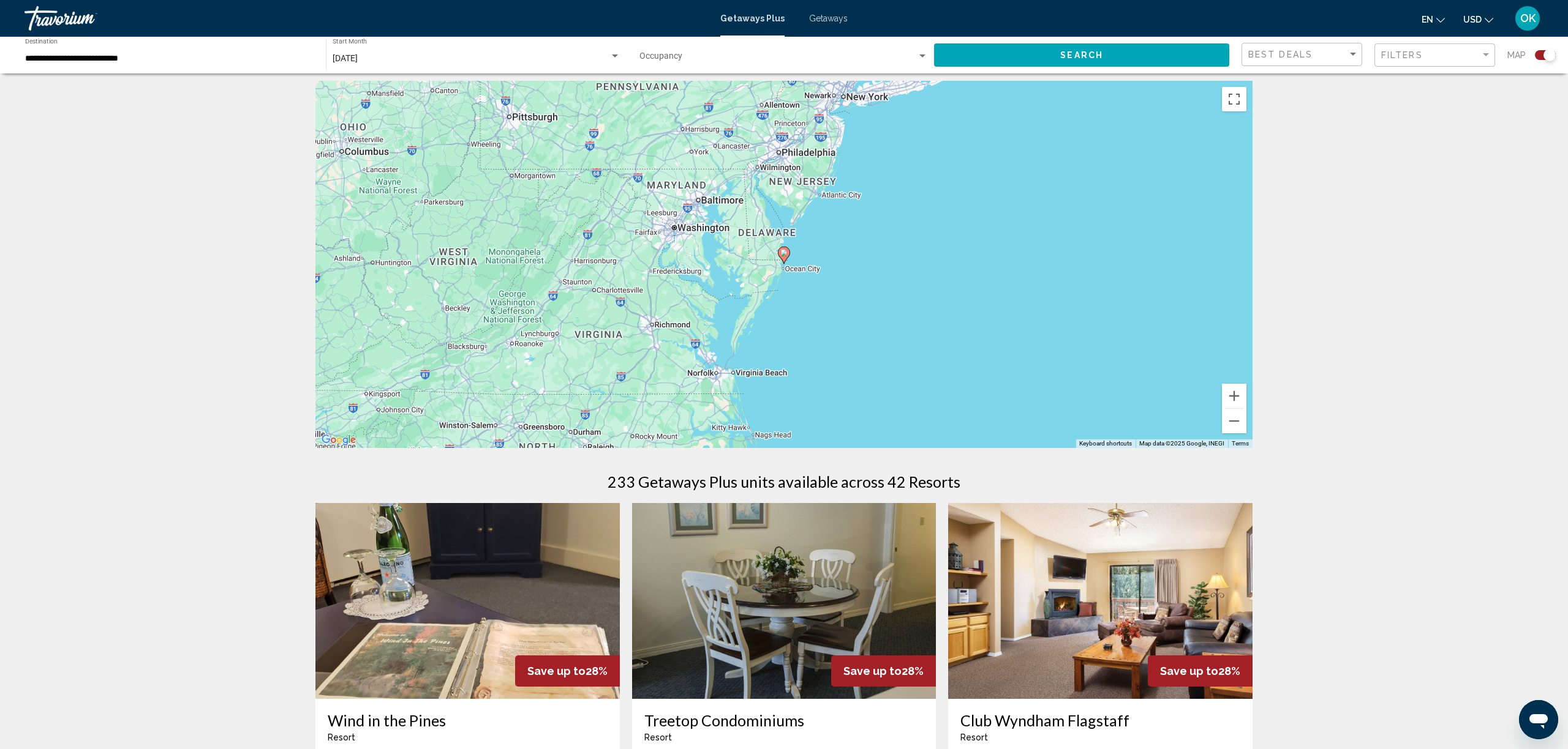
click at [789, 258] on gmp-advanced-marker "Main content" at bounding box center [784, 255] width 12 height 18
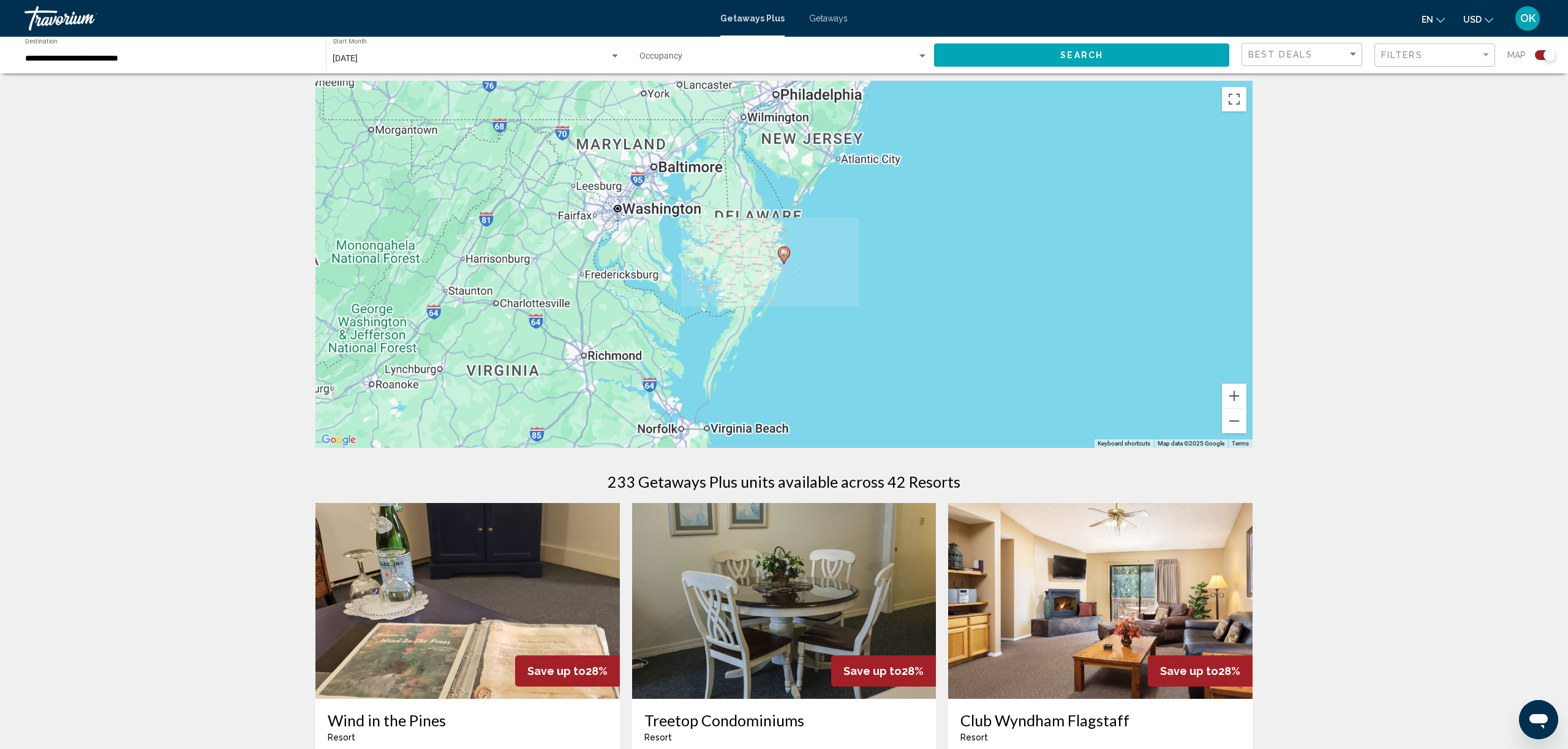
click at [789, 258] on gmp-advanced-marker "Main content" at bounding box center [784, 255] width 12 height 18
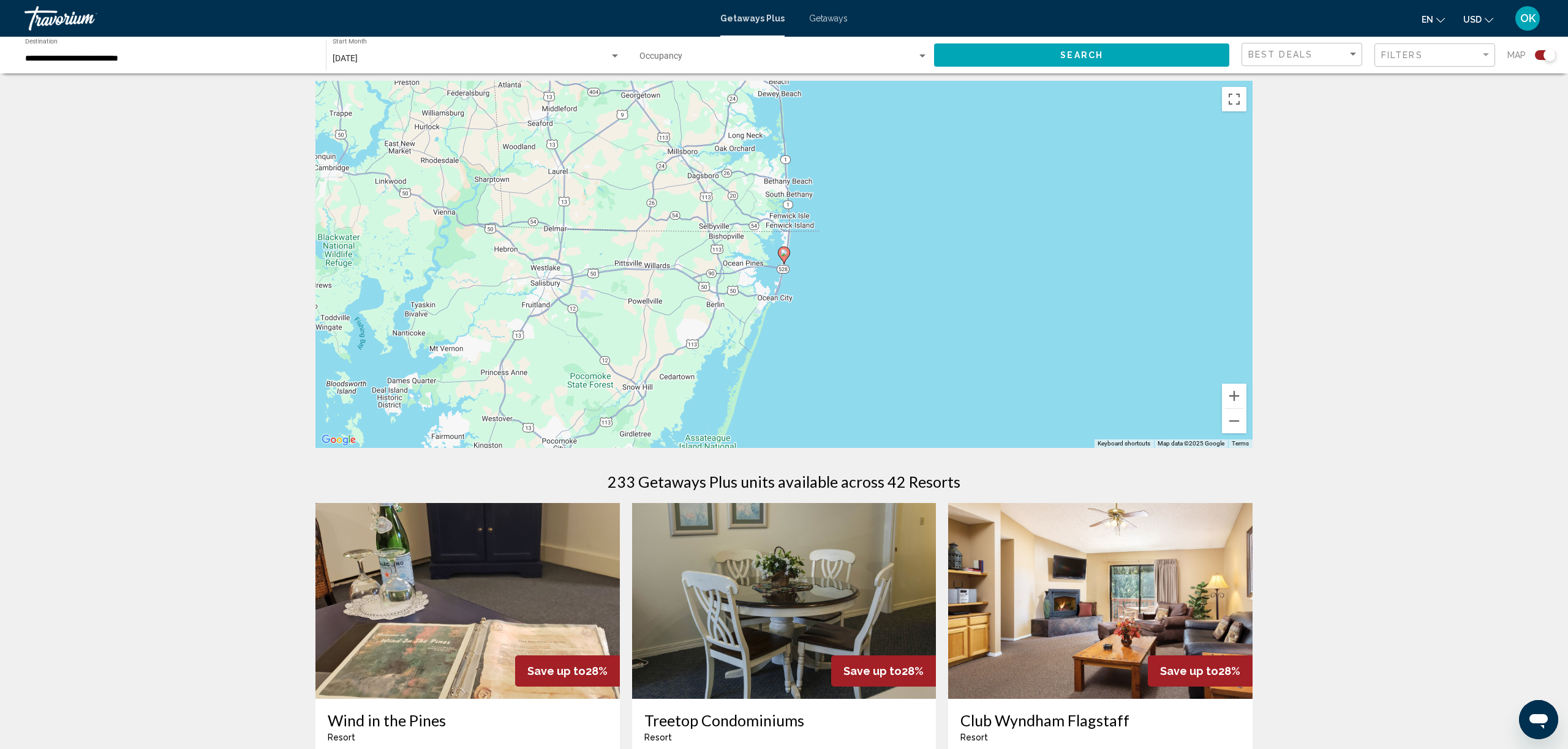
click at [786, 258] on icon "Main content" at bounding box center [784, 255] width 11 height 16
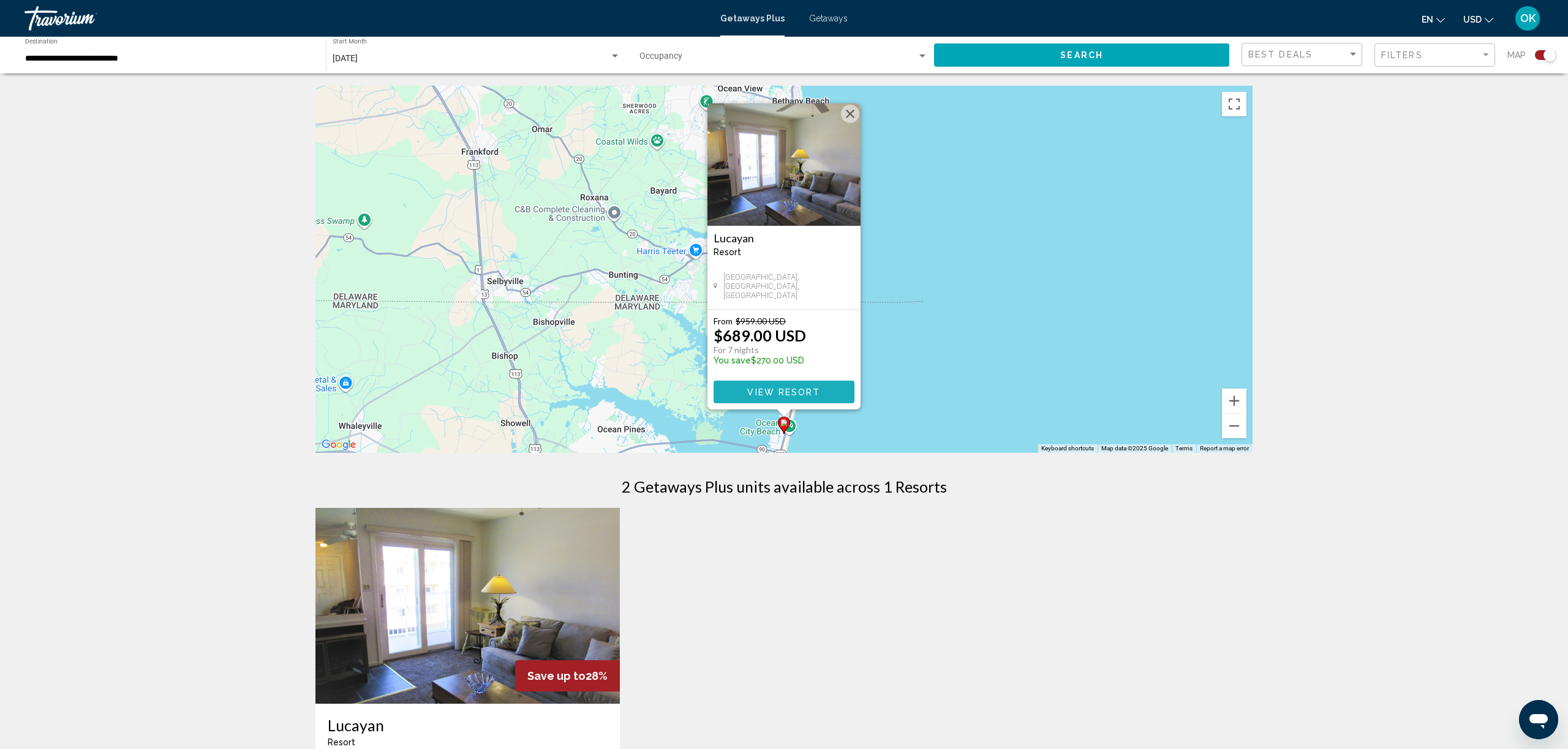
click at [771, 389] on span "View Resort" at bounding box center [783, 392] width 73 height 10
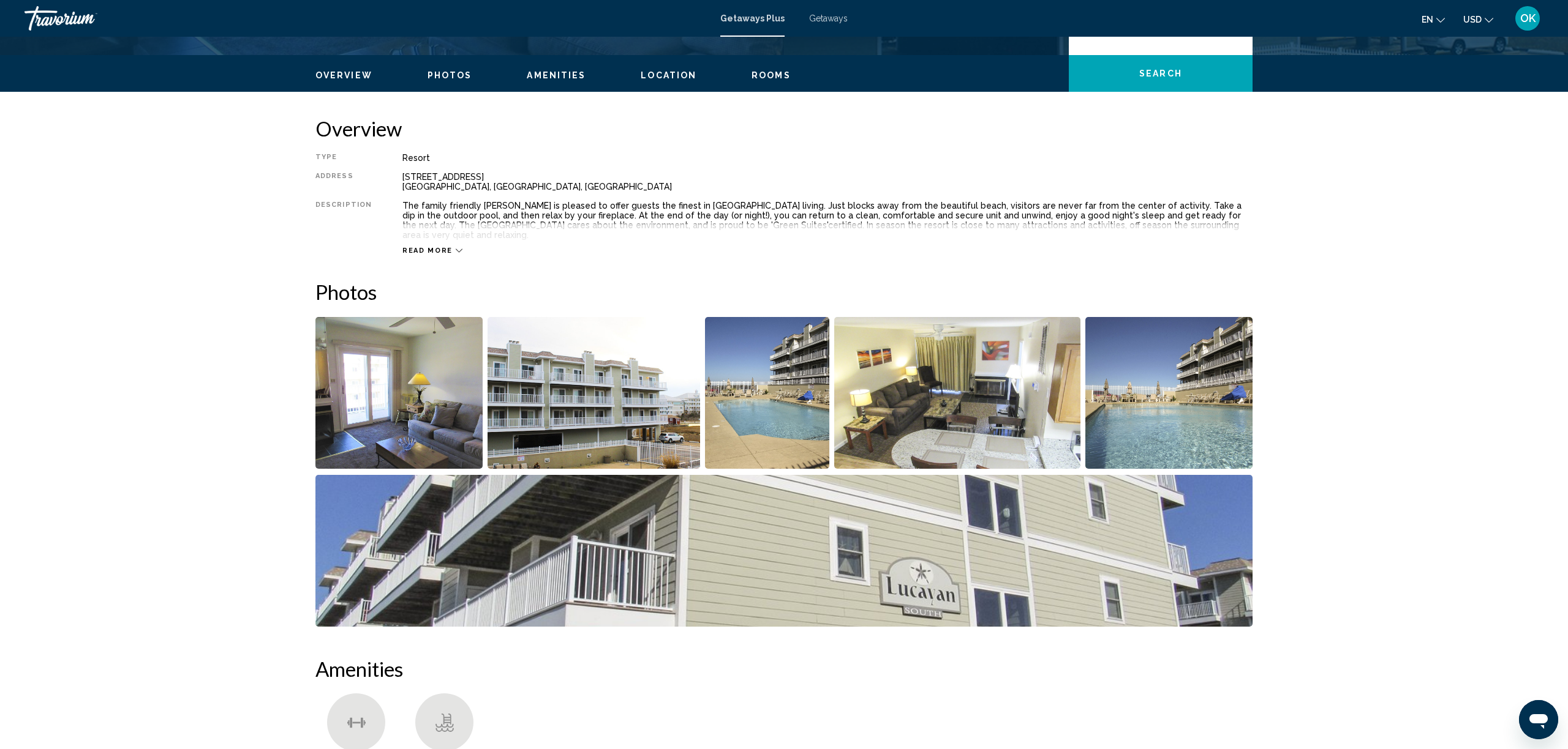
scroll to position [351, 0]
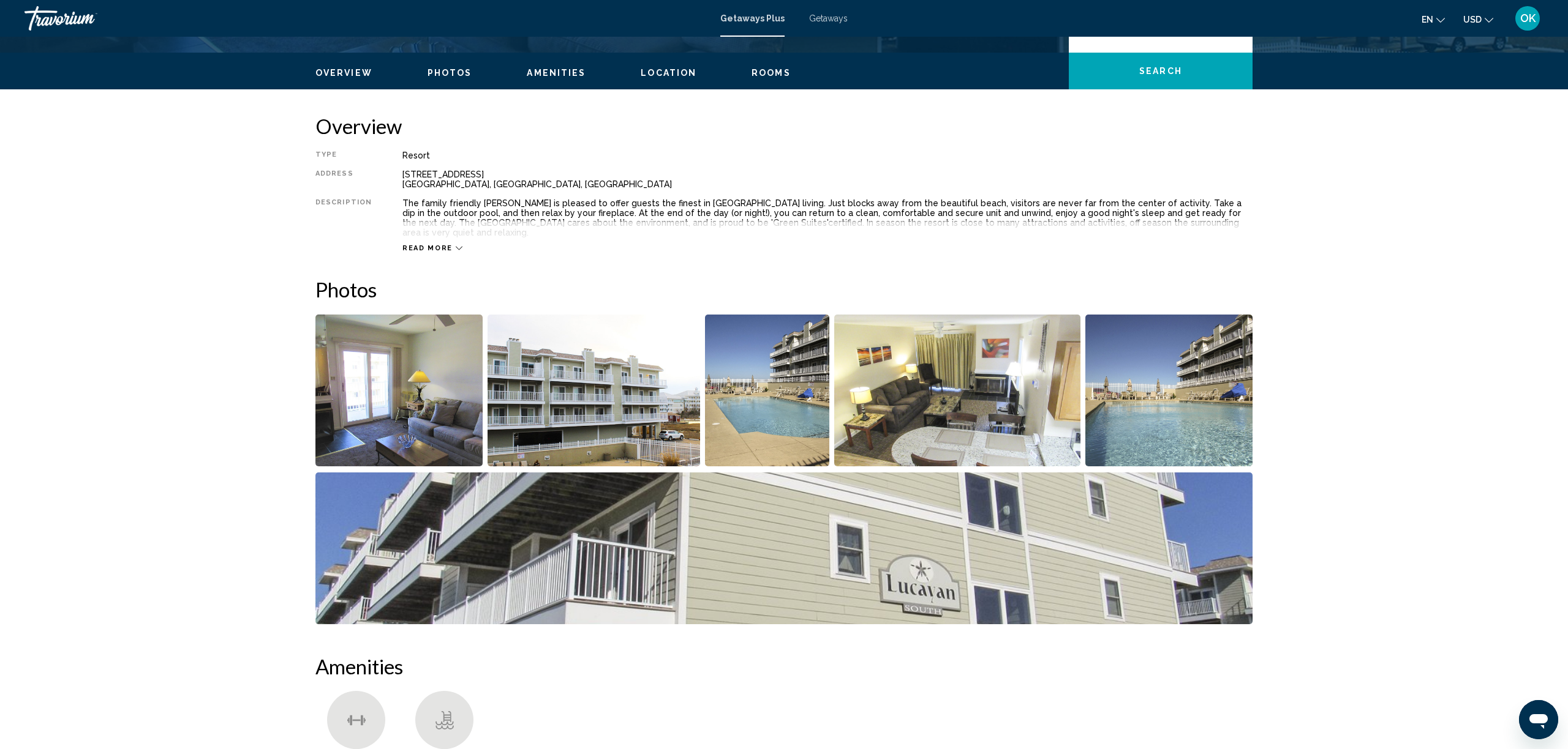
click at [426, 411] on img "Open full-screen image slider" at bounding box center [399, 391] width 168 height 152
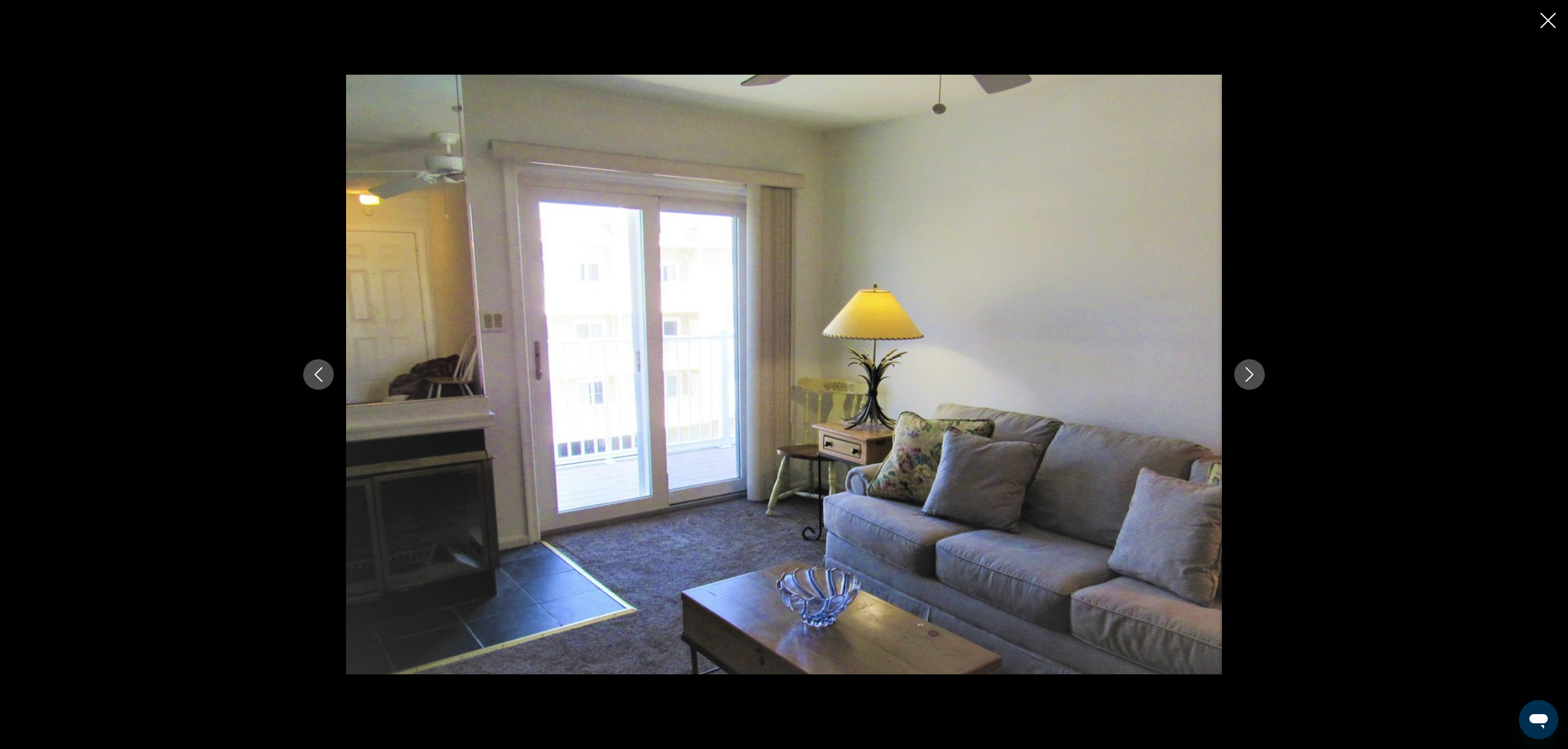
click at [1261, 373] on button "Next image" at bounding box center [1250, 375] width 31 height 31
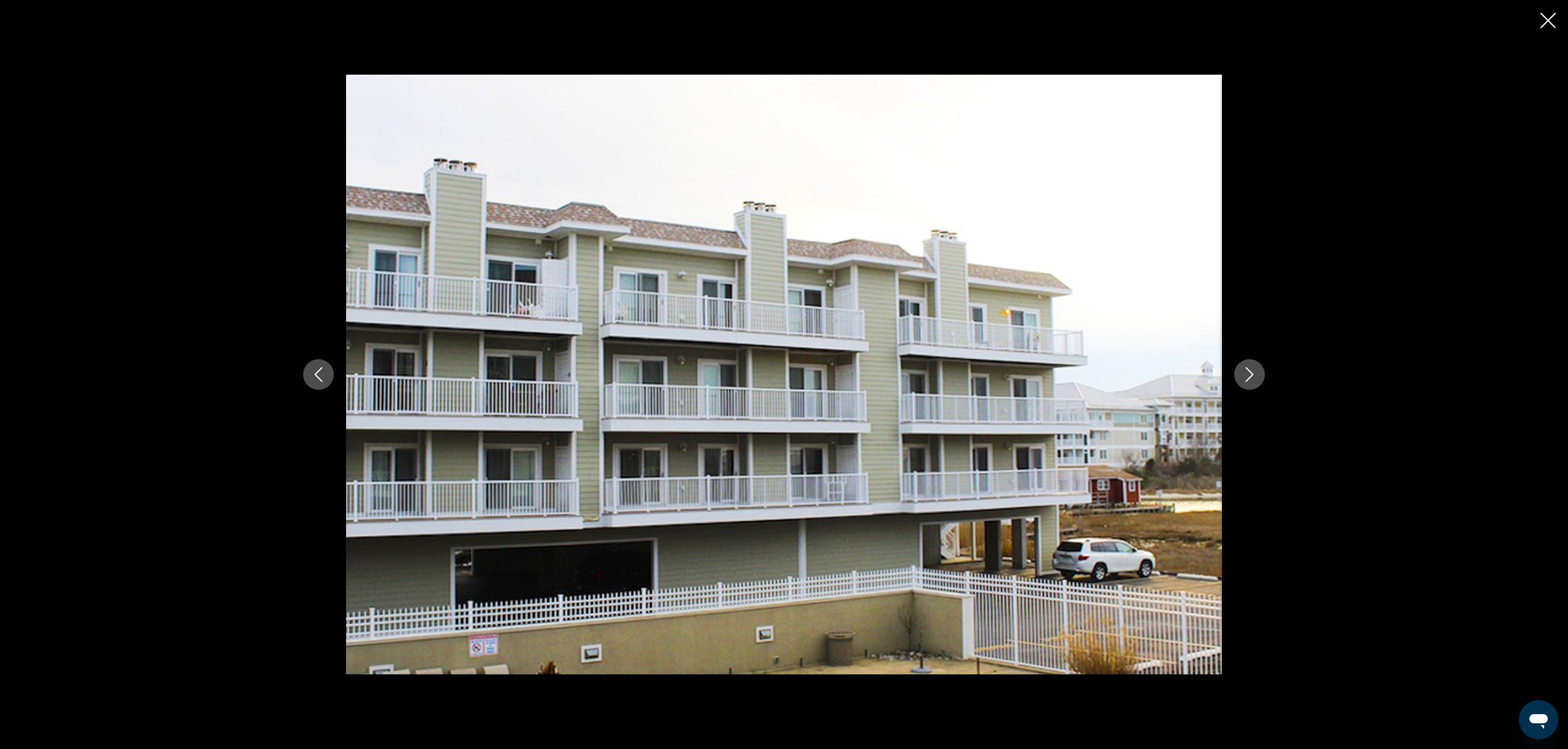
click at [1261, 373] on button "Next image" at bounding box center [1250, 375] width 31 height 31
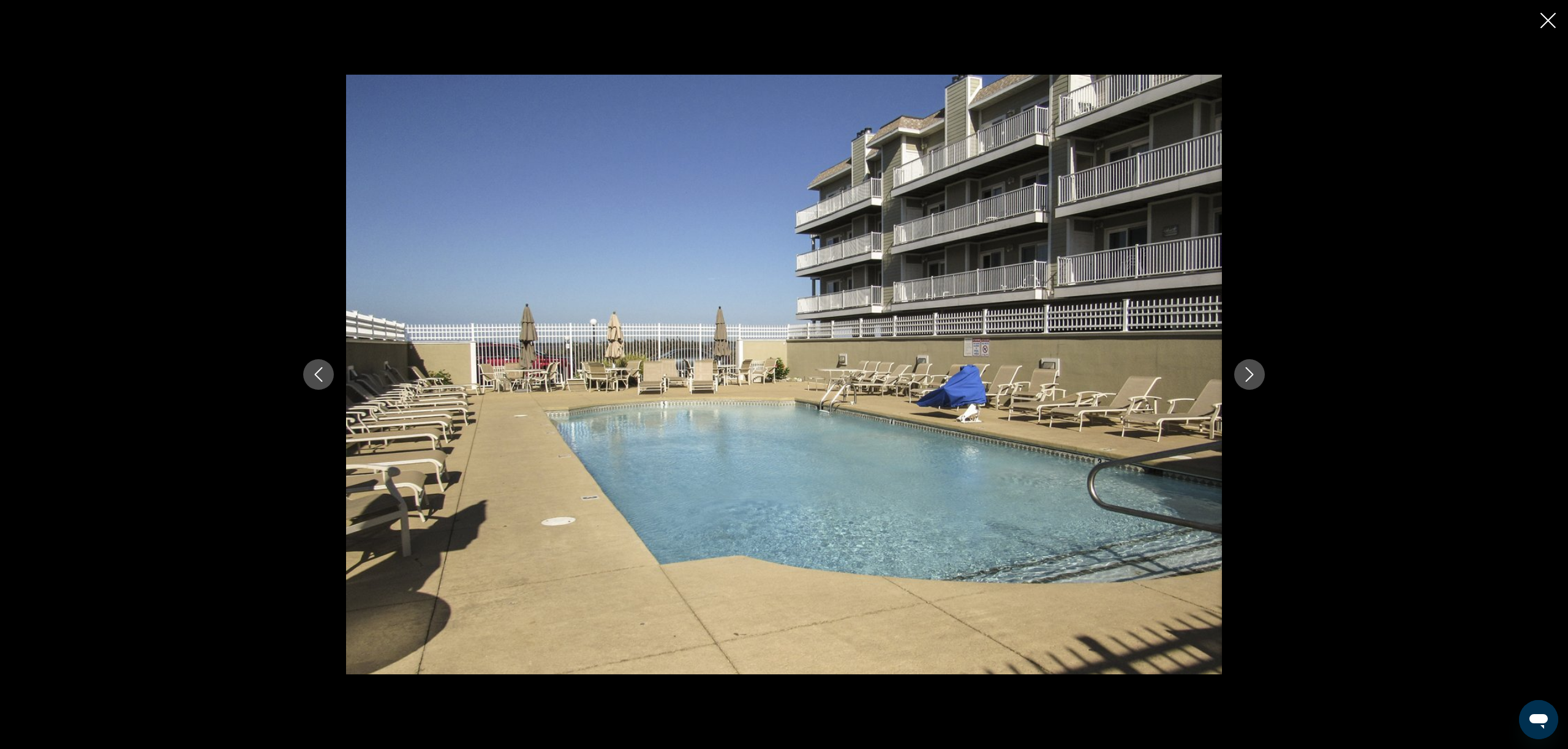
click at [1261, 373] on button "Next image" at bounding box center [1250, 375] width 31 height 31
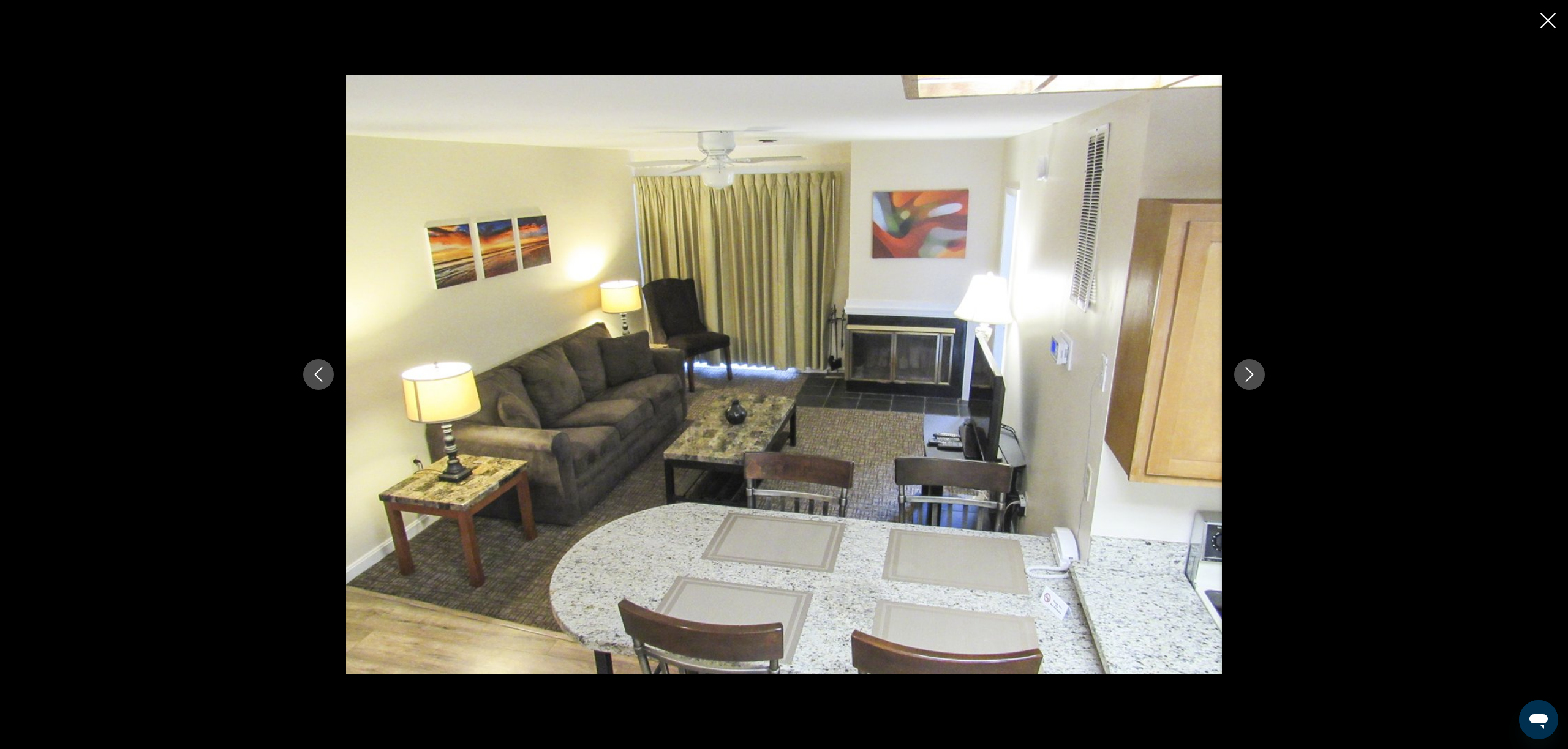
click at [1256, 373] on icon "Next image" at bounding box center [1249, 374] width 15 height 15
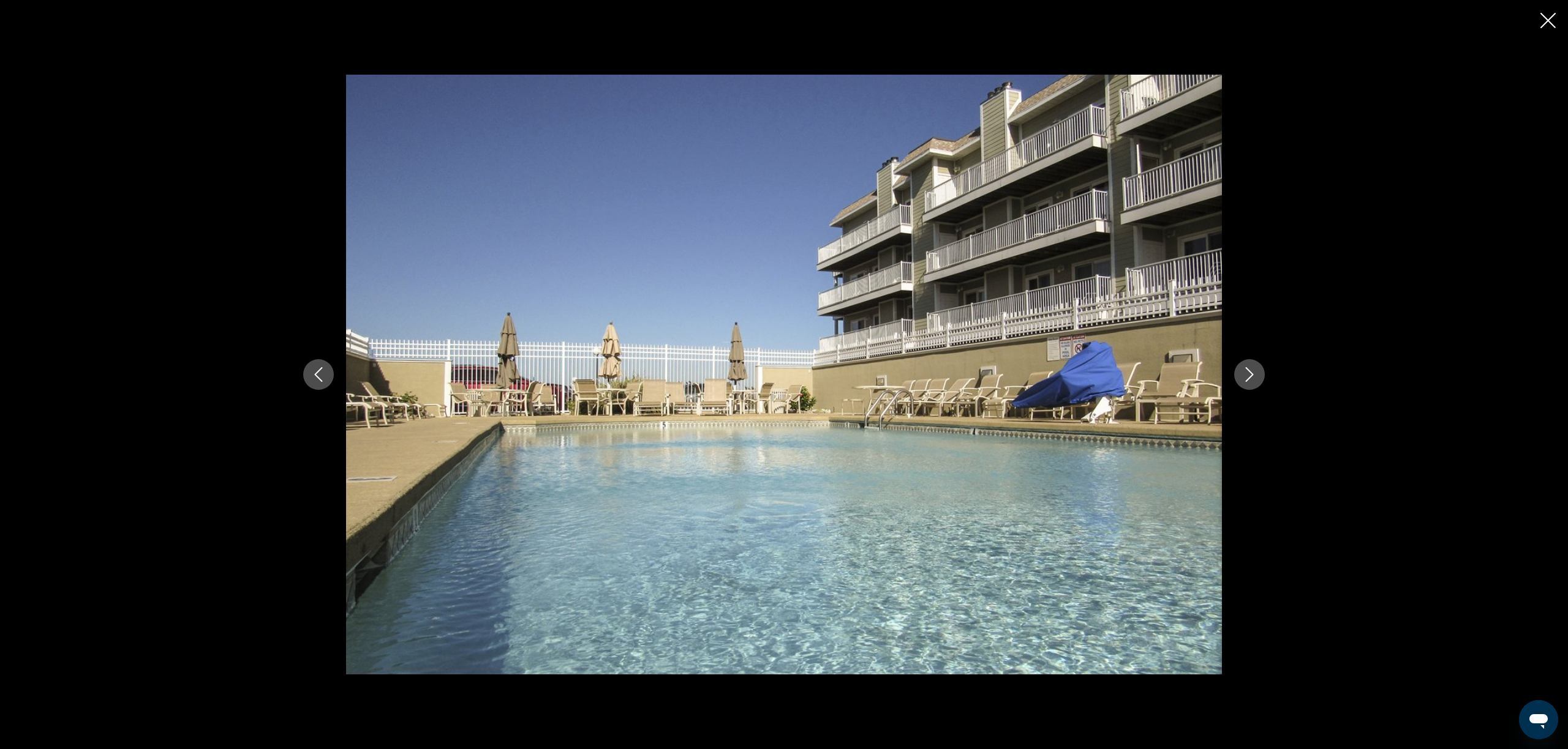
click at [1256, 373] on icon "Next image" at bounding box center [1249, 374] width 15 height 15
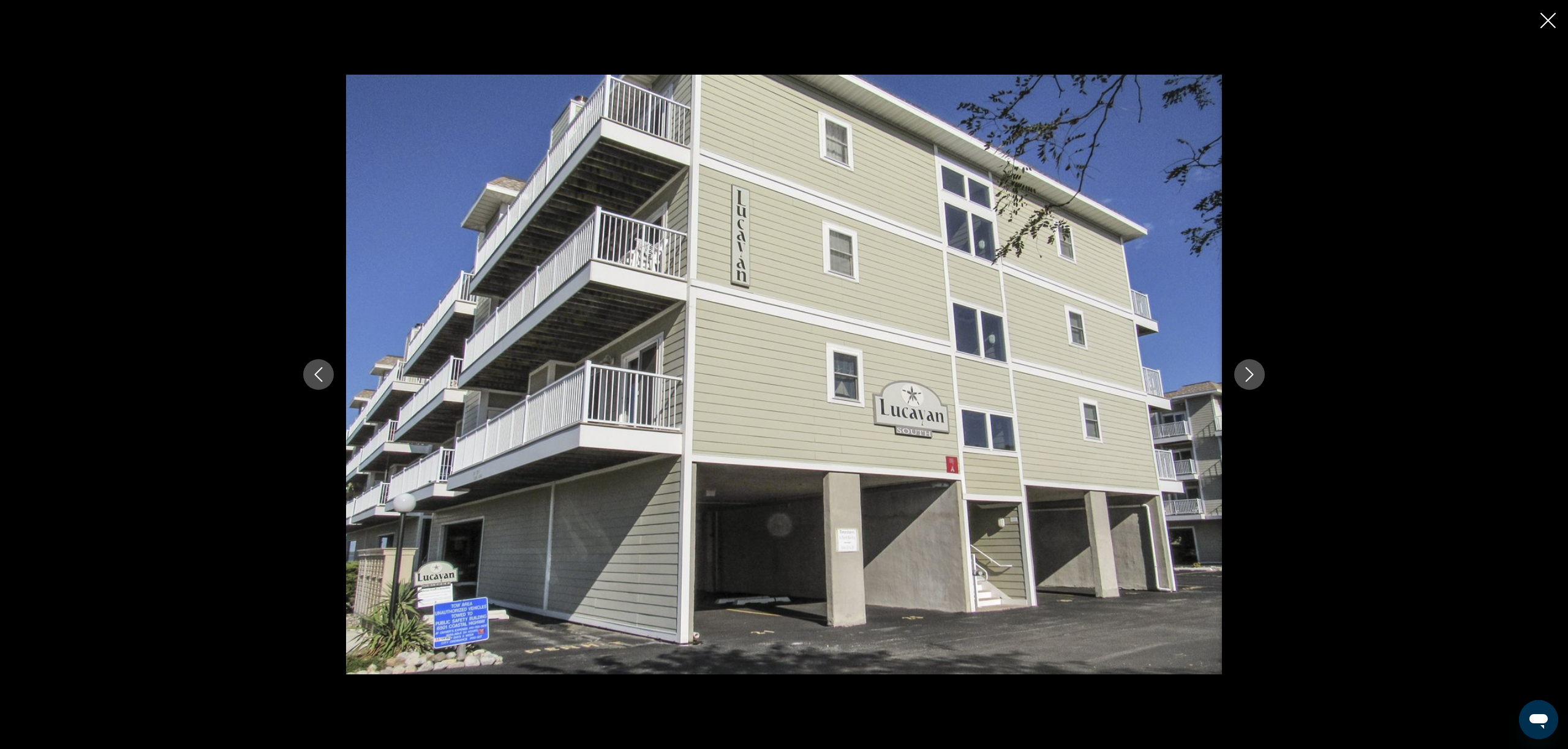
click at [1256, 373] on icon "Next image" at bounding box center [1249, 374] width 15 height 15
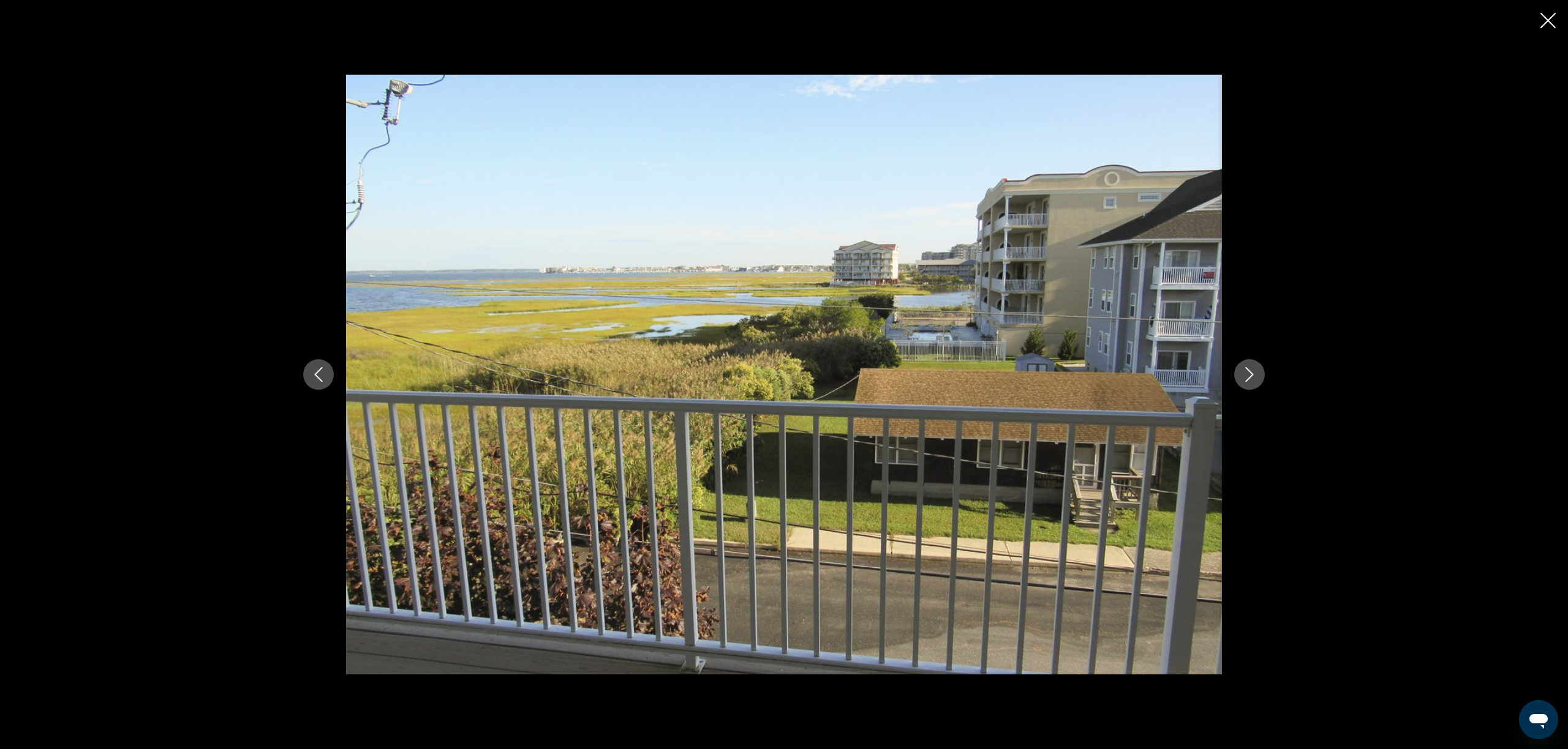
click at [1256, 373] on icon "Next image" at bounding box center [1249, 374] width 15 height 15
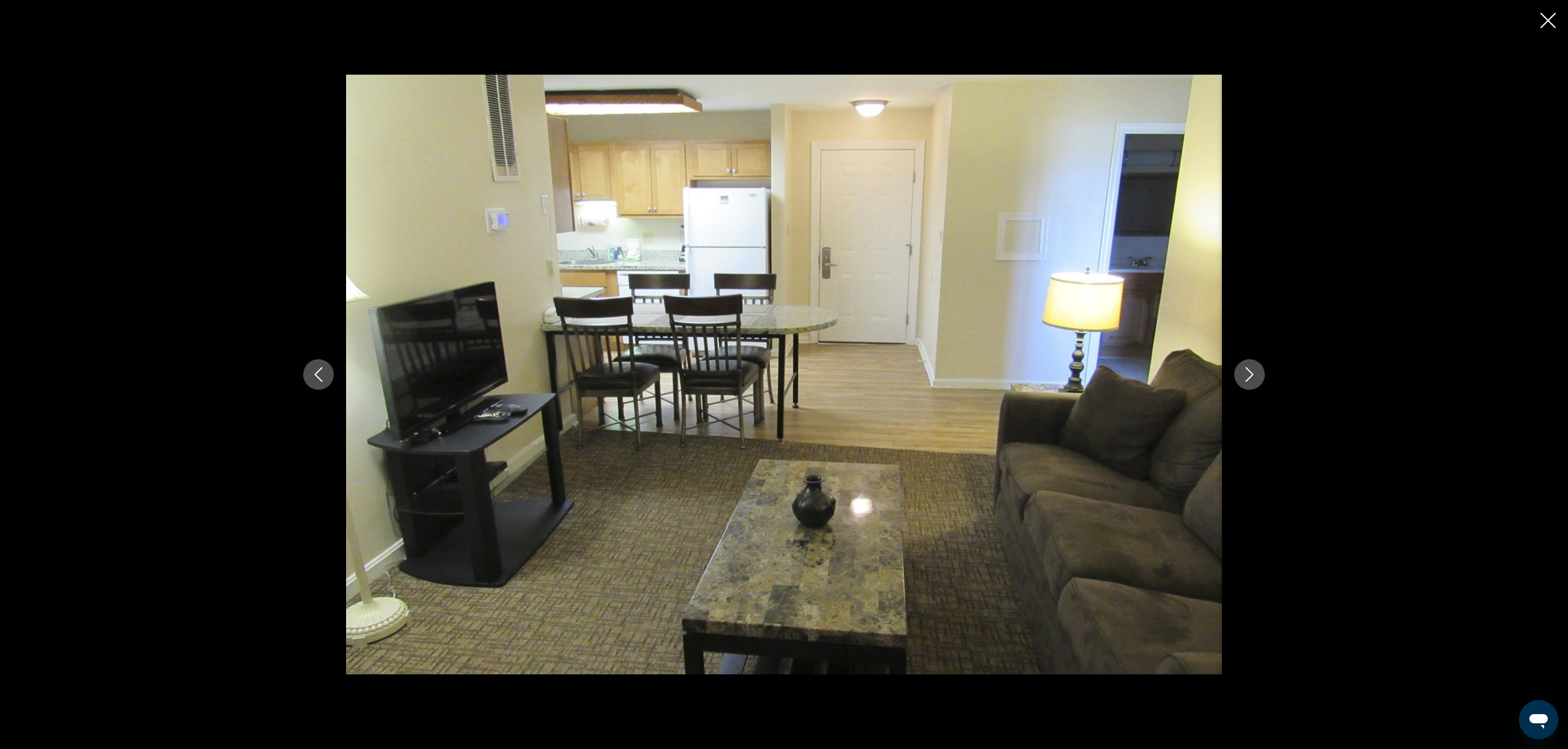
click at [1256, 373] on icon "Next image" at bounding box center [1249, 374] width 15 height 15
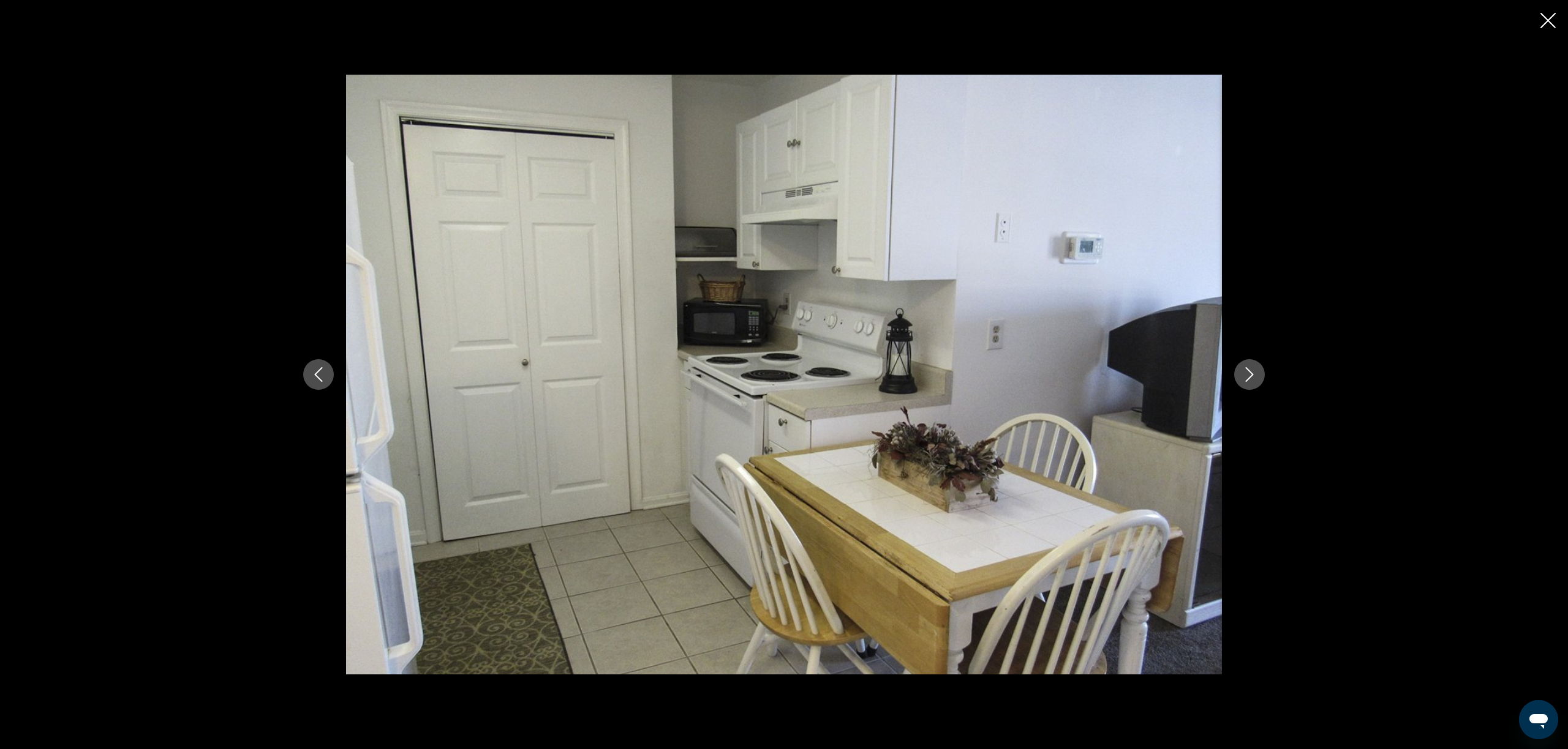
click at [1256, 373] on icon "Next image" at bounding box center [1249, 374] width 15 height 15
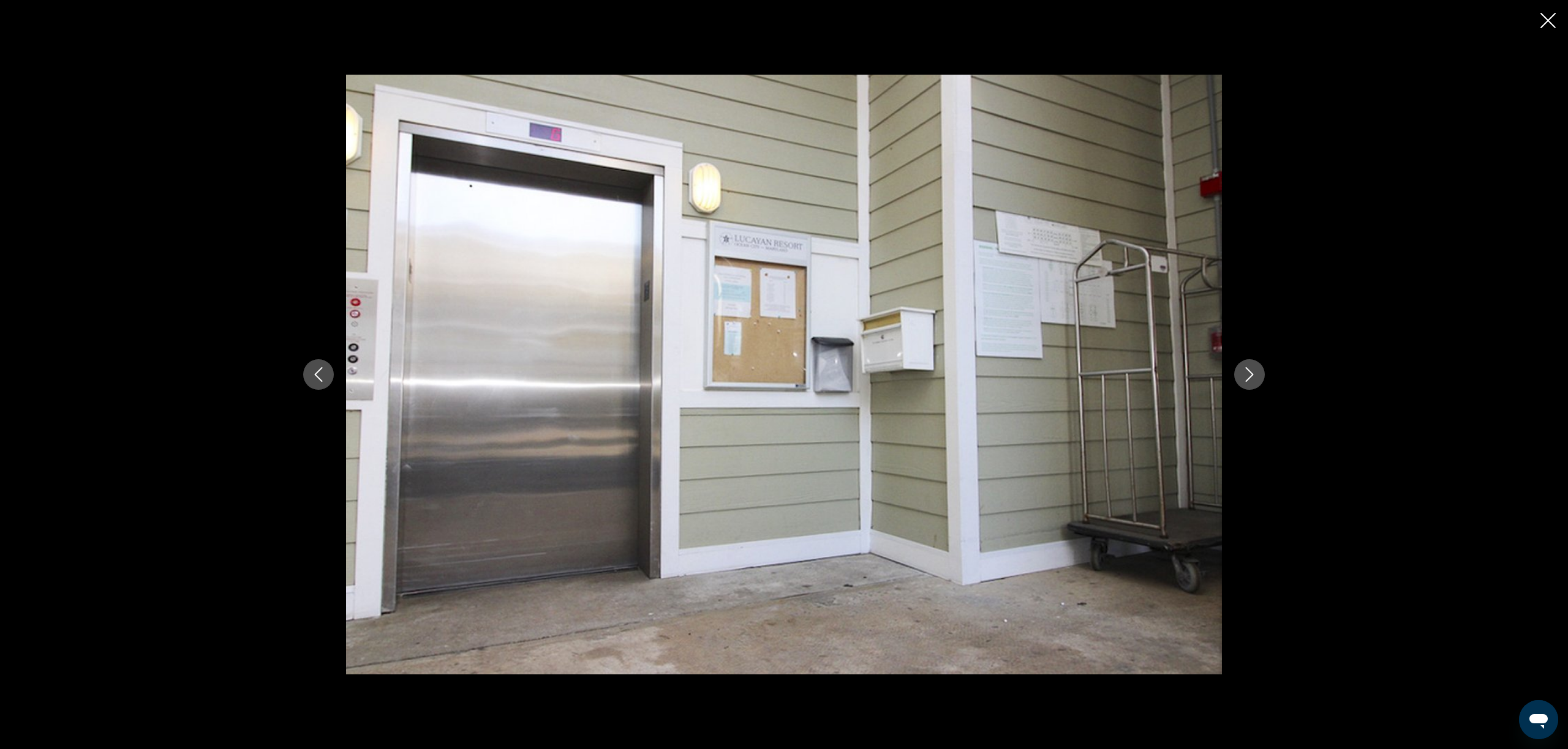
click at [1256, 373] on icon "Next image" at bounding box center [1249, 374] width 15 height 15
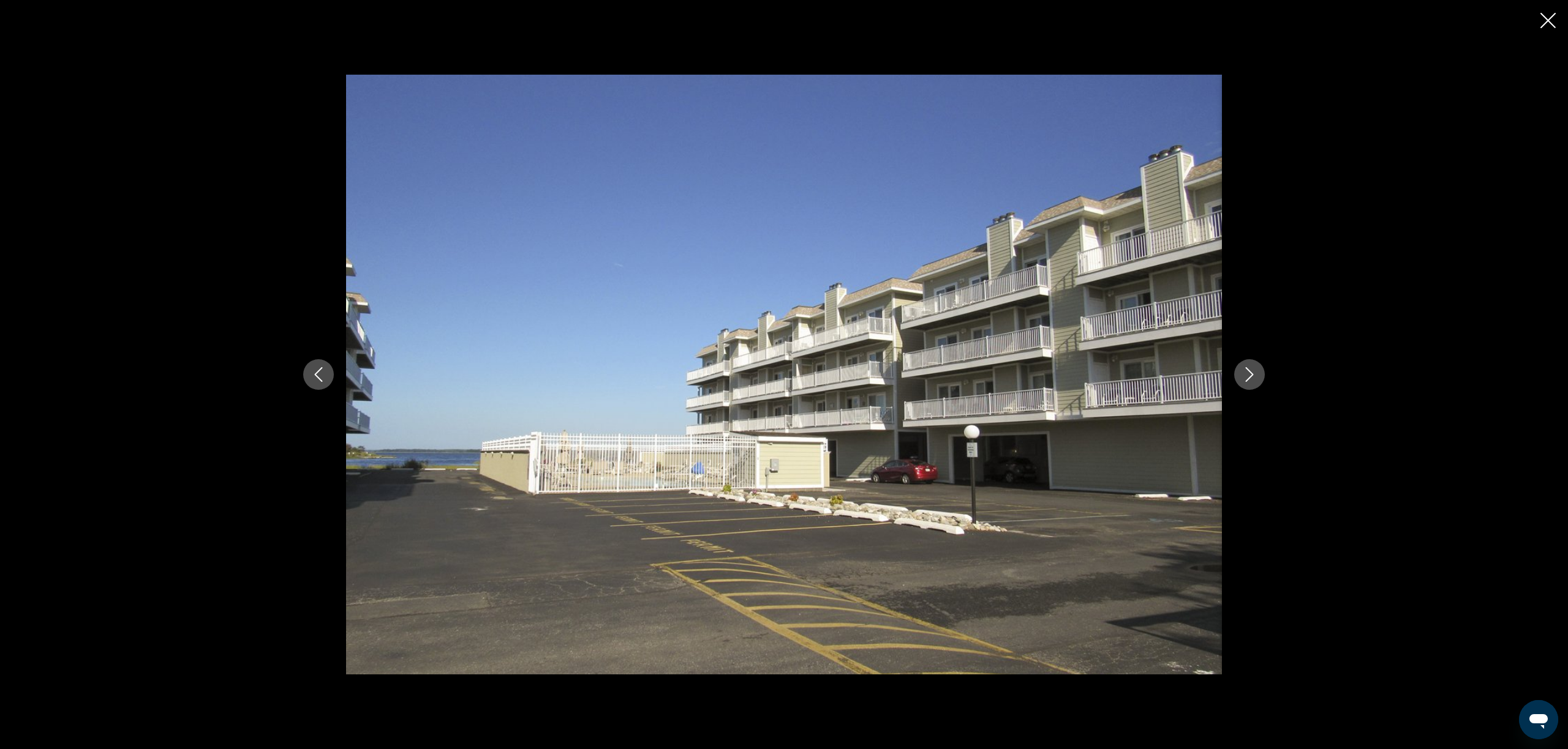
click at [1256, 373] on icon "Next image" at bounding box center [1249, 374] width 15 height 15
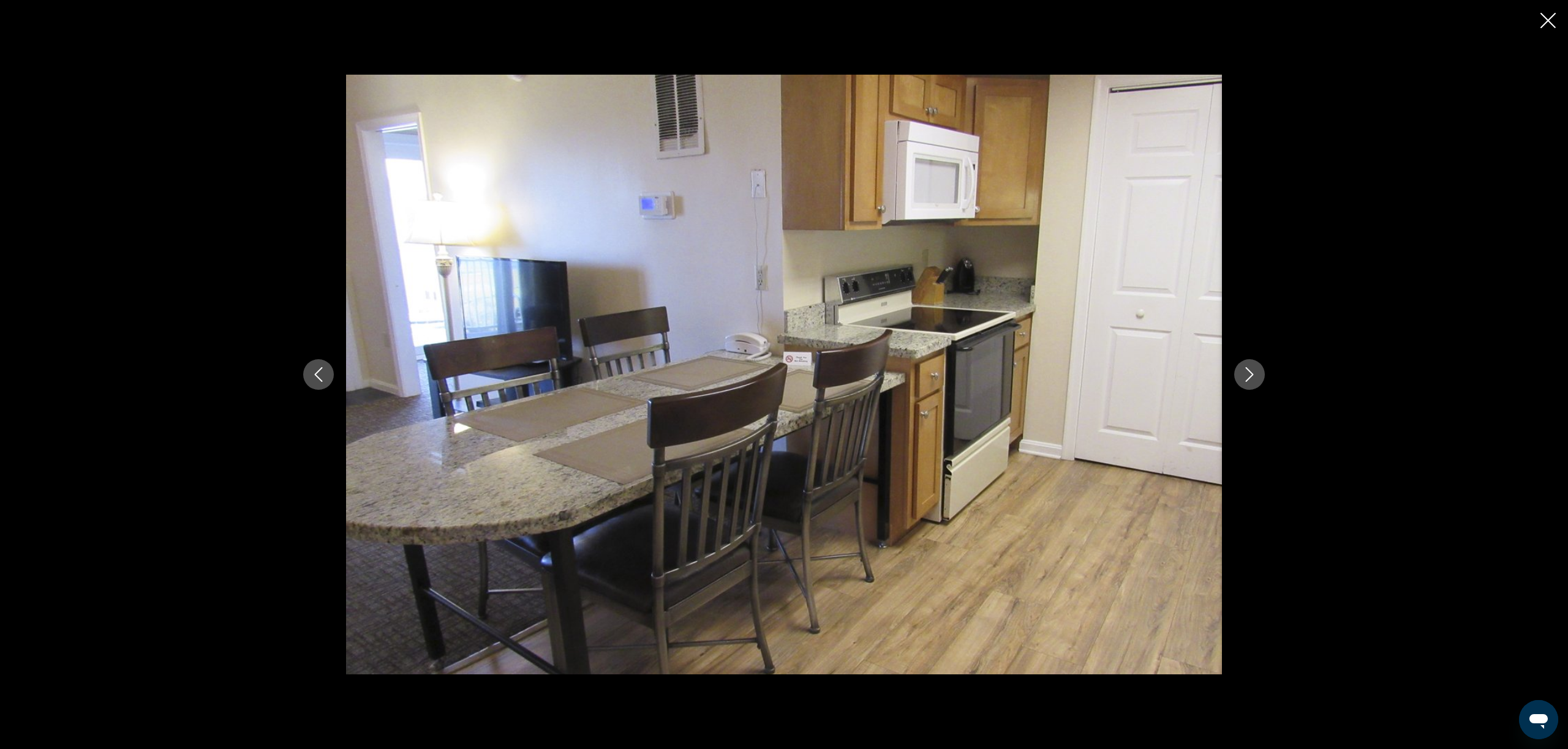
click at [1256, 373] on icon "Next image" at bounding box center [1249, 374] width 15 height 15
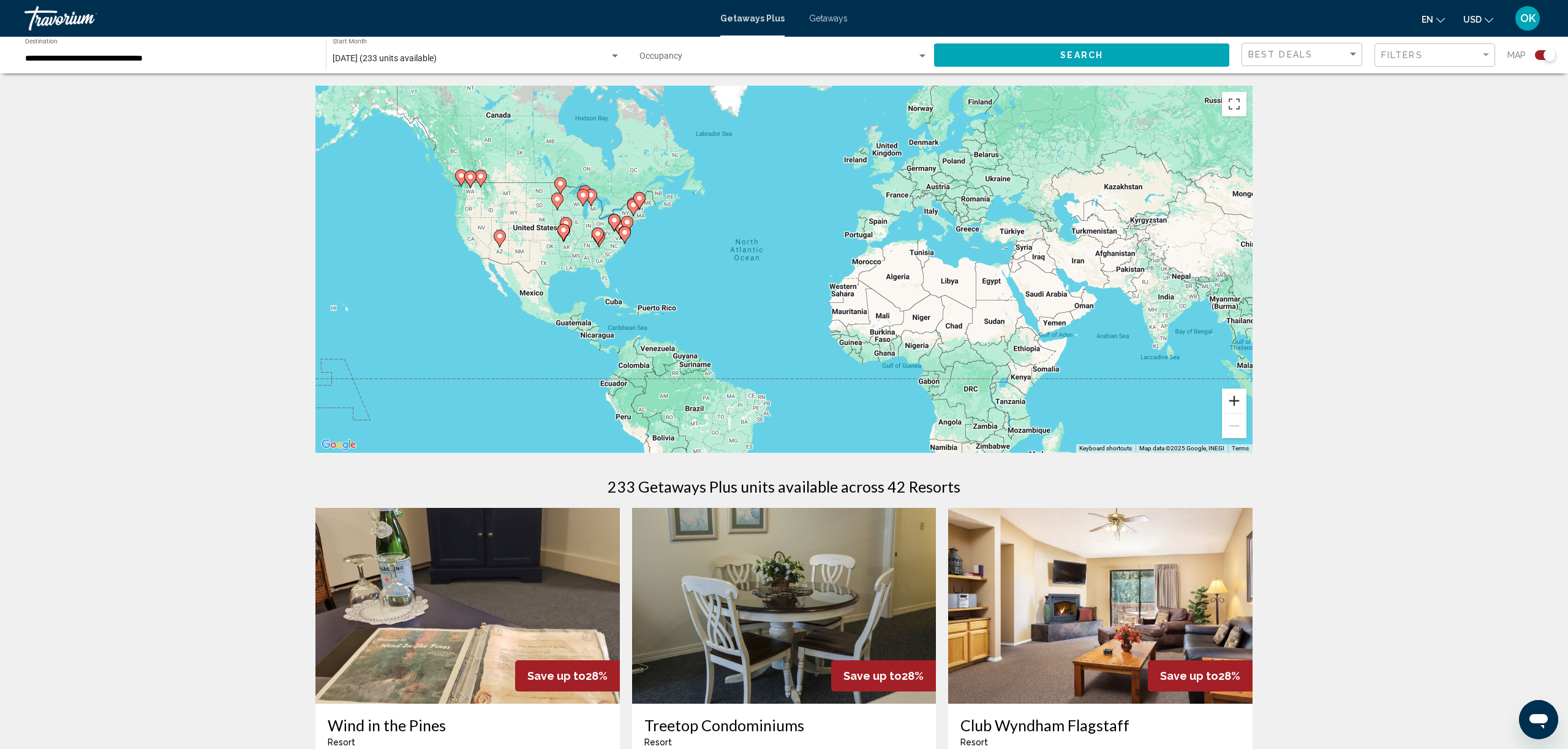
click at [1229, 403] on button "Zoom in" at bounding box center [1234, 401] width 25 height 25
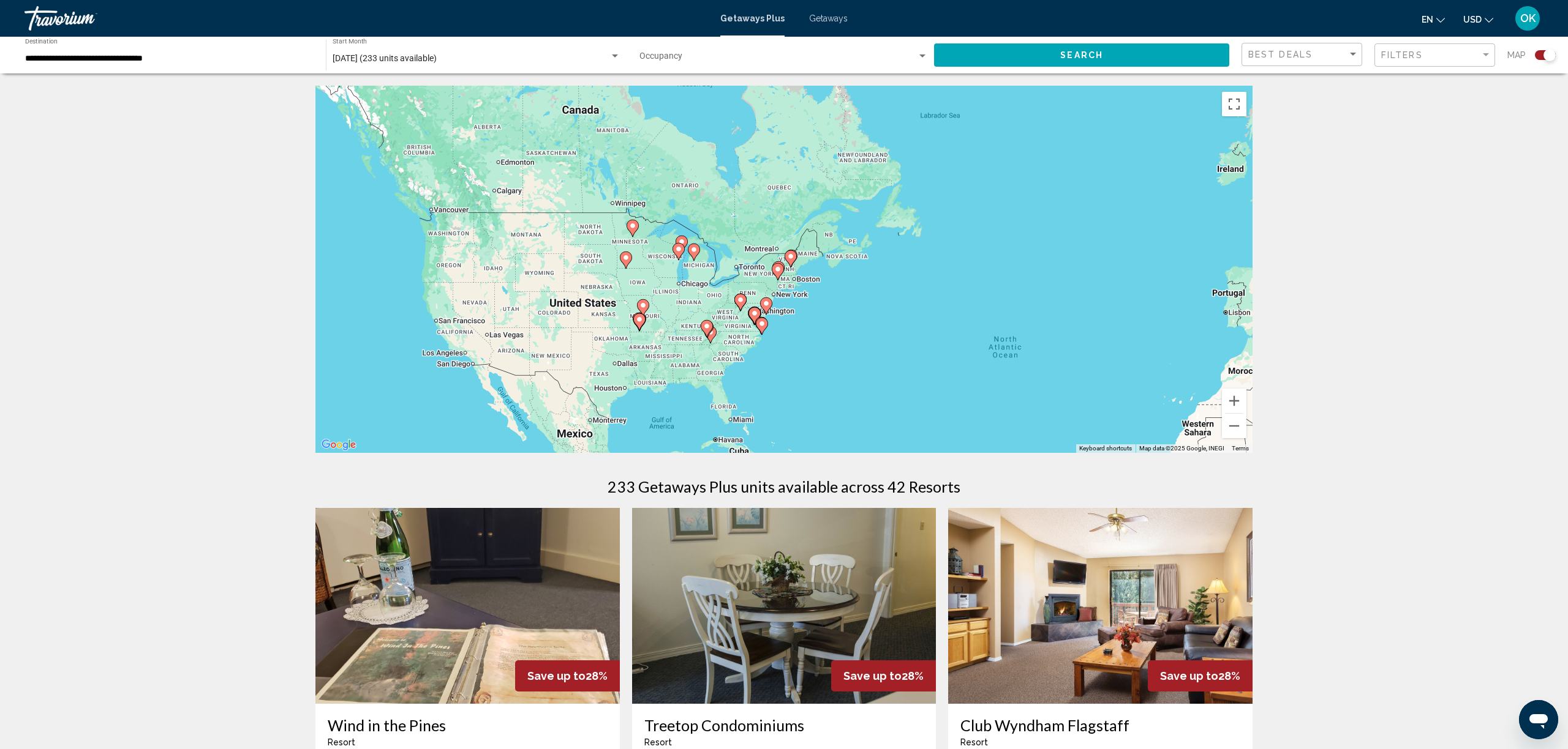
drag, startPoint x: 701, startPoint y: 333, endPoint x: 1007, endPoint y: 439, distance: 323.8
click at [1007, 439] on div "To activate drag with keyboard, press Alt + Enter. Once in keyboard drag state,…" at bounding box center [783, 270] width 937 height 367
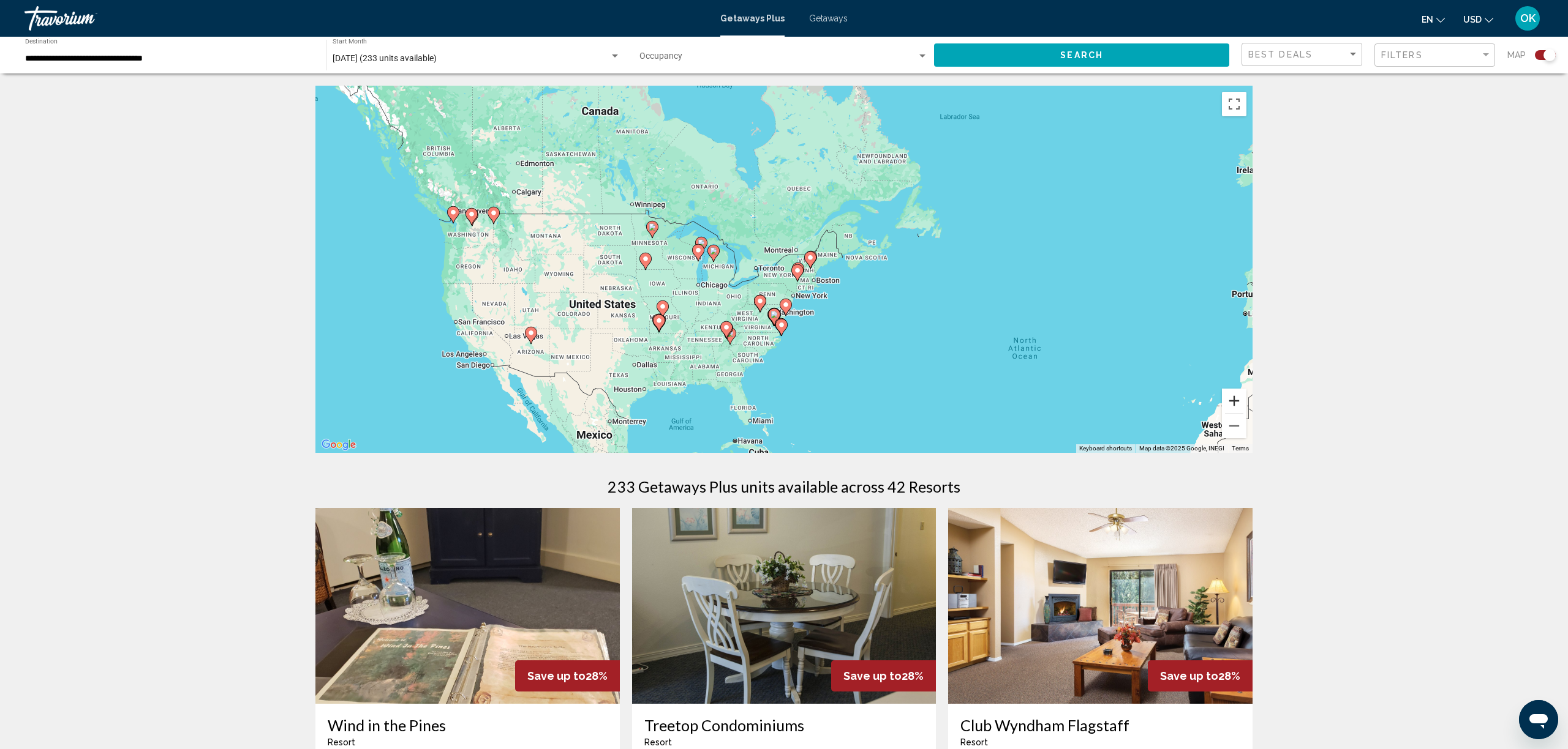
click at [1238, 400] on button "Zoom in" at bounding box center [1234, 401] width 25 height 25
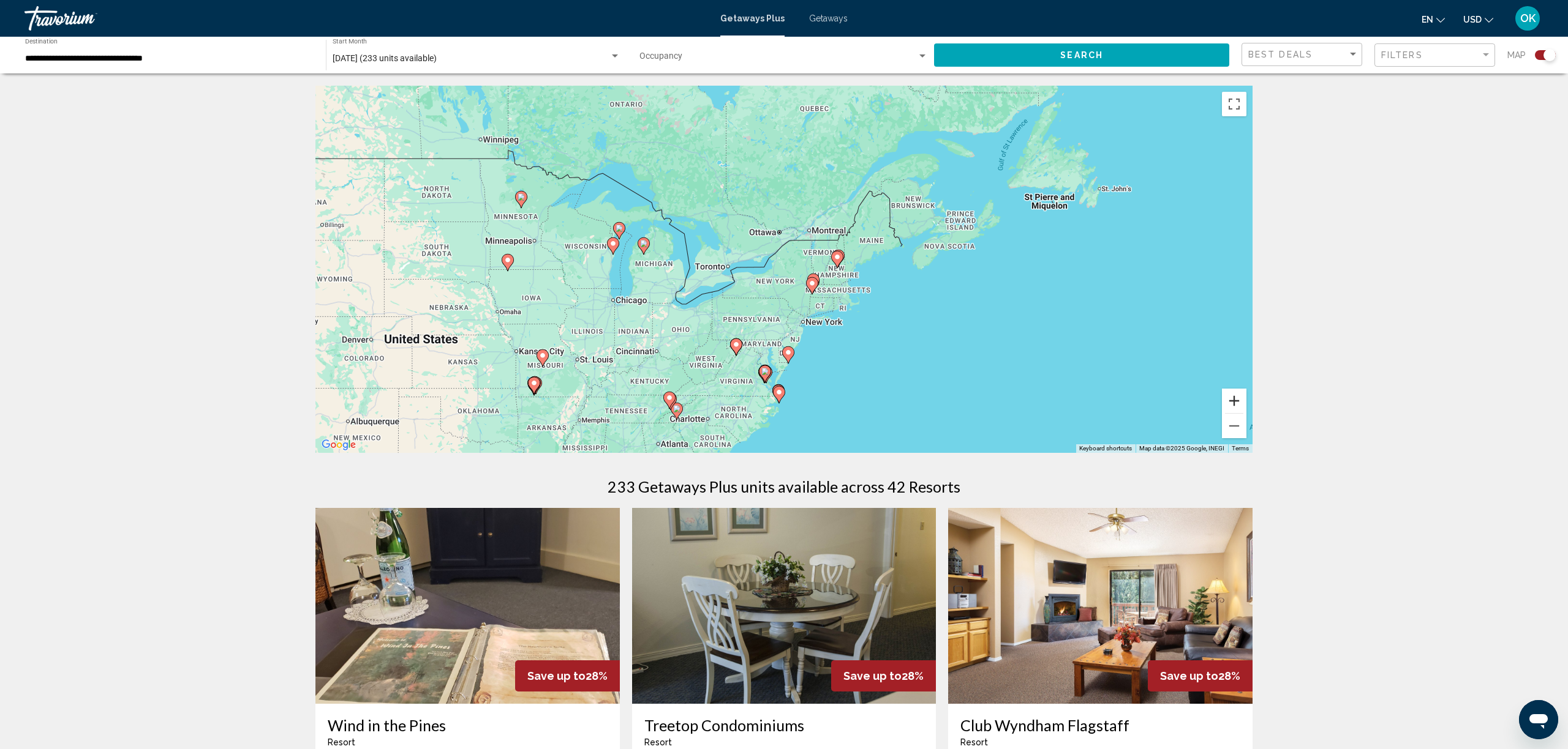
click at [1238, 400] on button "Zoom in" at bounding box center [1234, 401] width 25 height 25
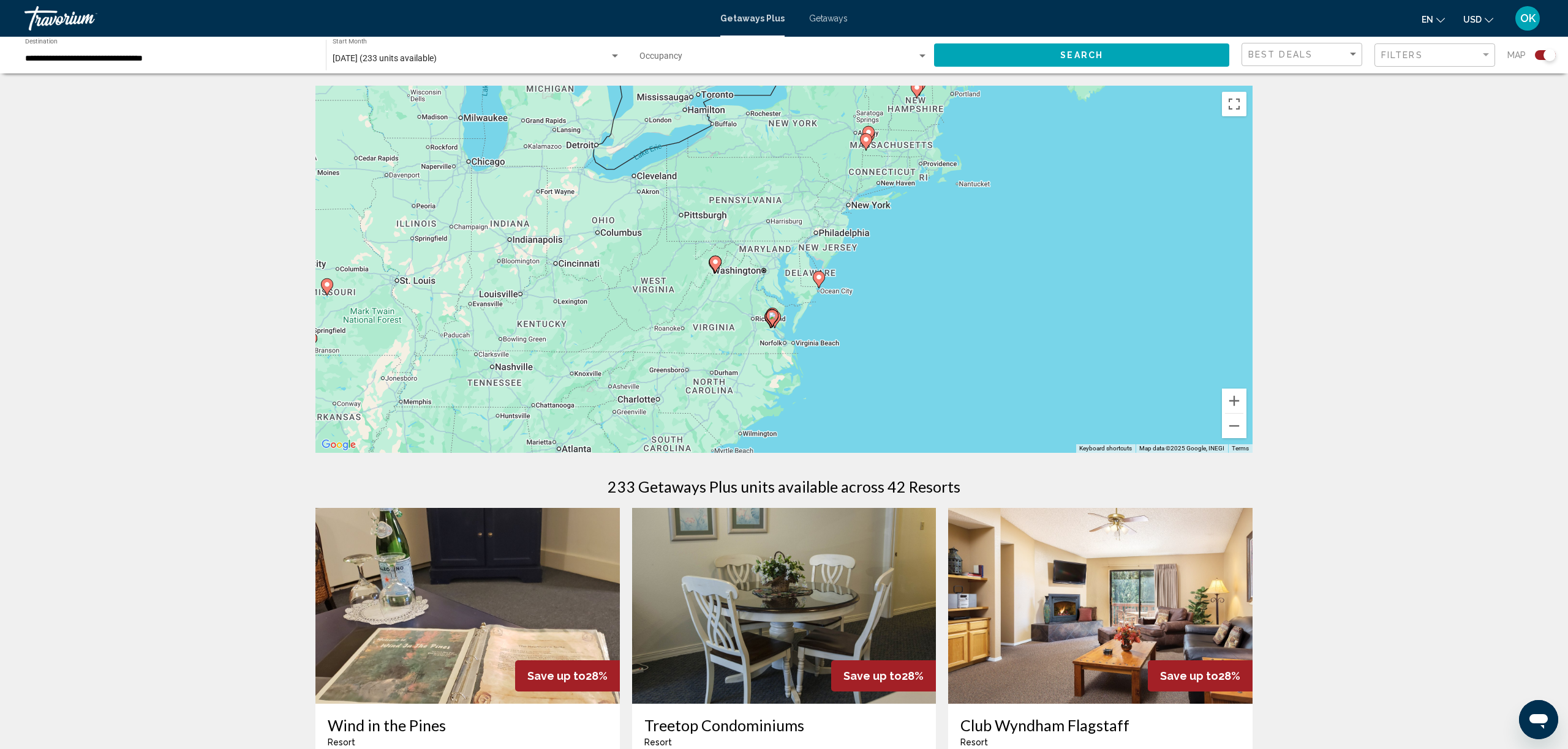
drag, startPoint x: 1003, startPoint y: 428, endPoint x: 1031, endPoint y: 252, distance: 178.2
click at [1031, 252] on div "To activate drag with keyboard, press Alt + Enter. Once in keyboard drag state,…" at bounding box center [783, 270] width 937 height 367
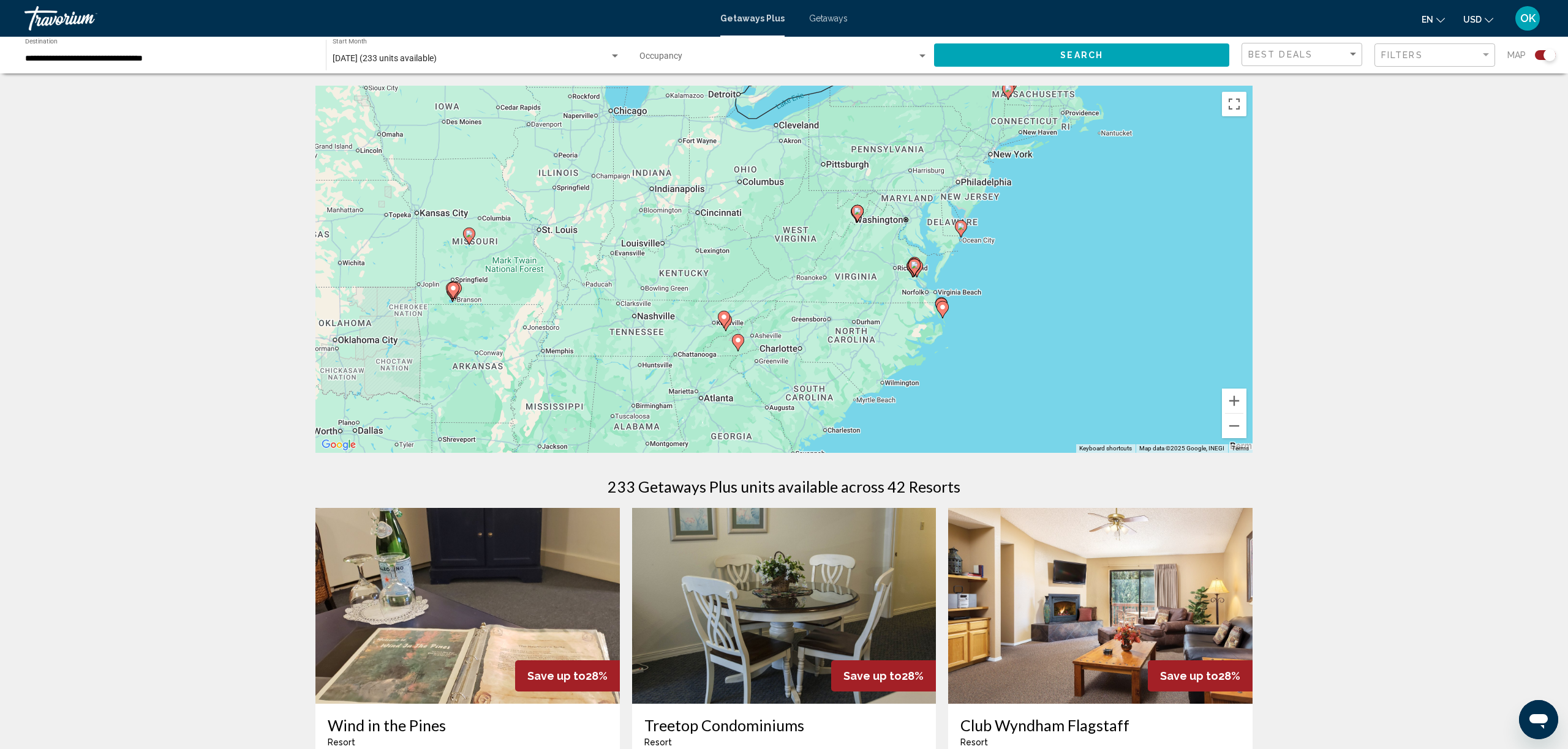
drag, startPoint x: 915, startPoint y: 351, endPoint x: 1060, endPoint y: 303, distance: 152.7
click at [1060, 303] on div "To activate drag with keyboard, press Alt + Enter. Once in keyboard drag state,…" at bounding box center [783, 270] width 937 height 367
click at [1227, 396] on button "Zoom in" at bounding box center [1234, 401] width 25 height 25
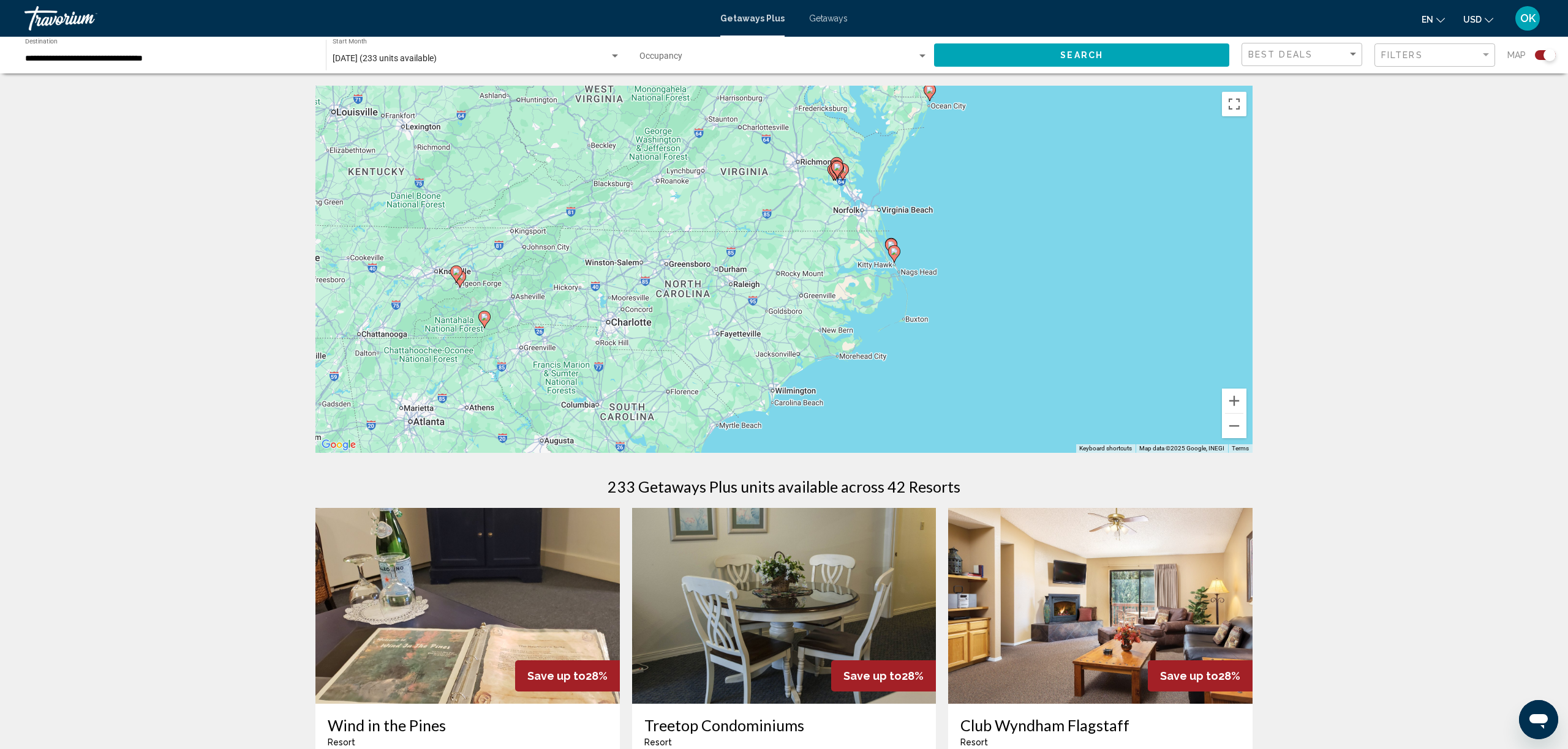
drag, startPoint x: 1173, startPoint y: 396, endPoint x: 958, endPoint y: 283, distance: 242.9
click at [958, 283] on div "To activate drag with keyboard, press Alt + Enter. Once in keyboard drag state,…" at bounding box center [783, 270] width 937 height 367
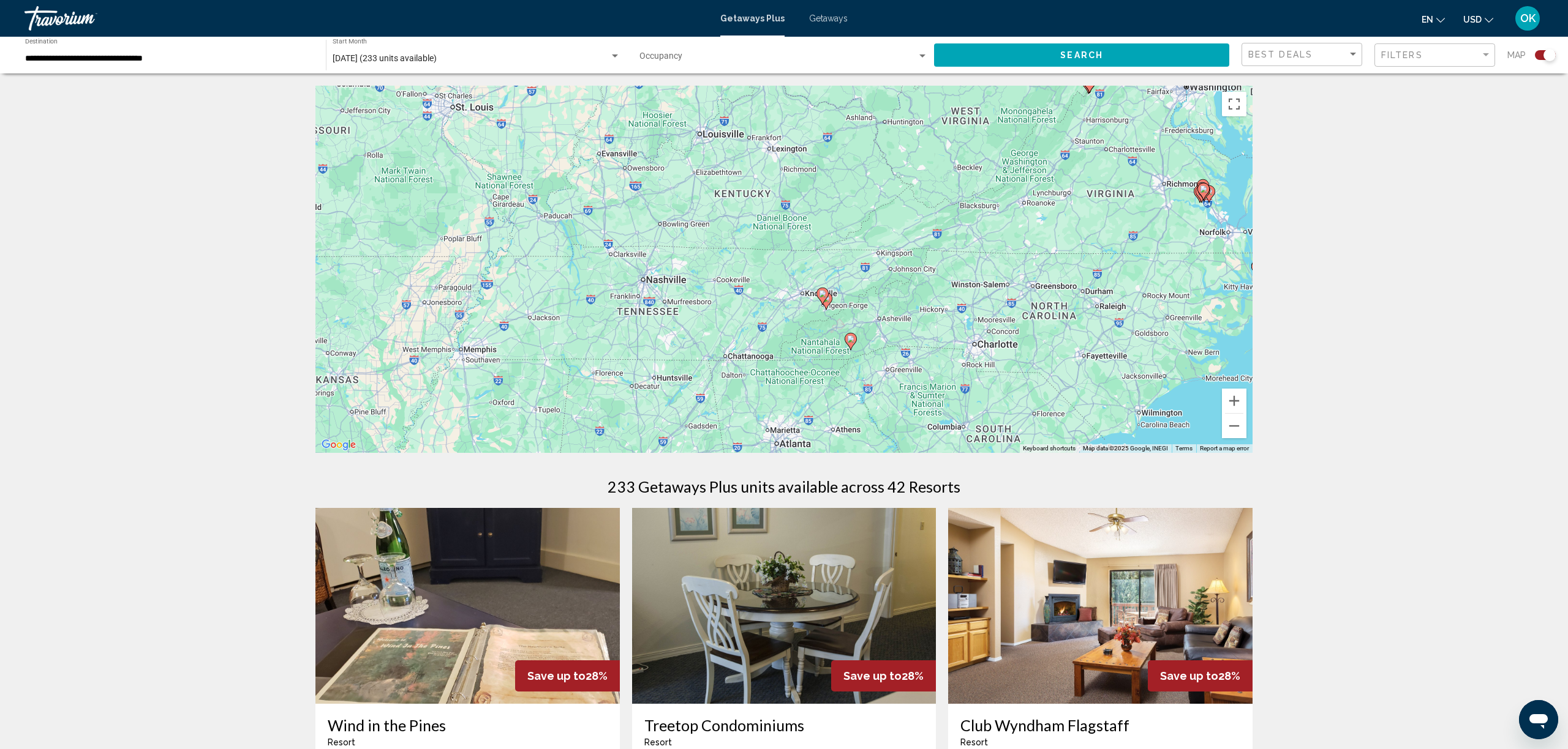
drag, startPoint x: 523, startPoint y: 318, endPoint x: 901, endPoint y: 343, distance: 378.8
click at [901, 343] on div "To activate drag with keyboard, press Alt + Enter. Once in keyboard drag state,…" at bounding box center [783, 270] width 937 height 367
click at [1233, 403] on button "Zoom in" at bounding box center [1234, 401] width 25 height 25
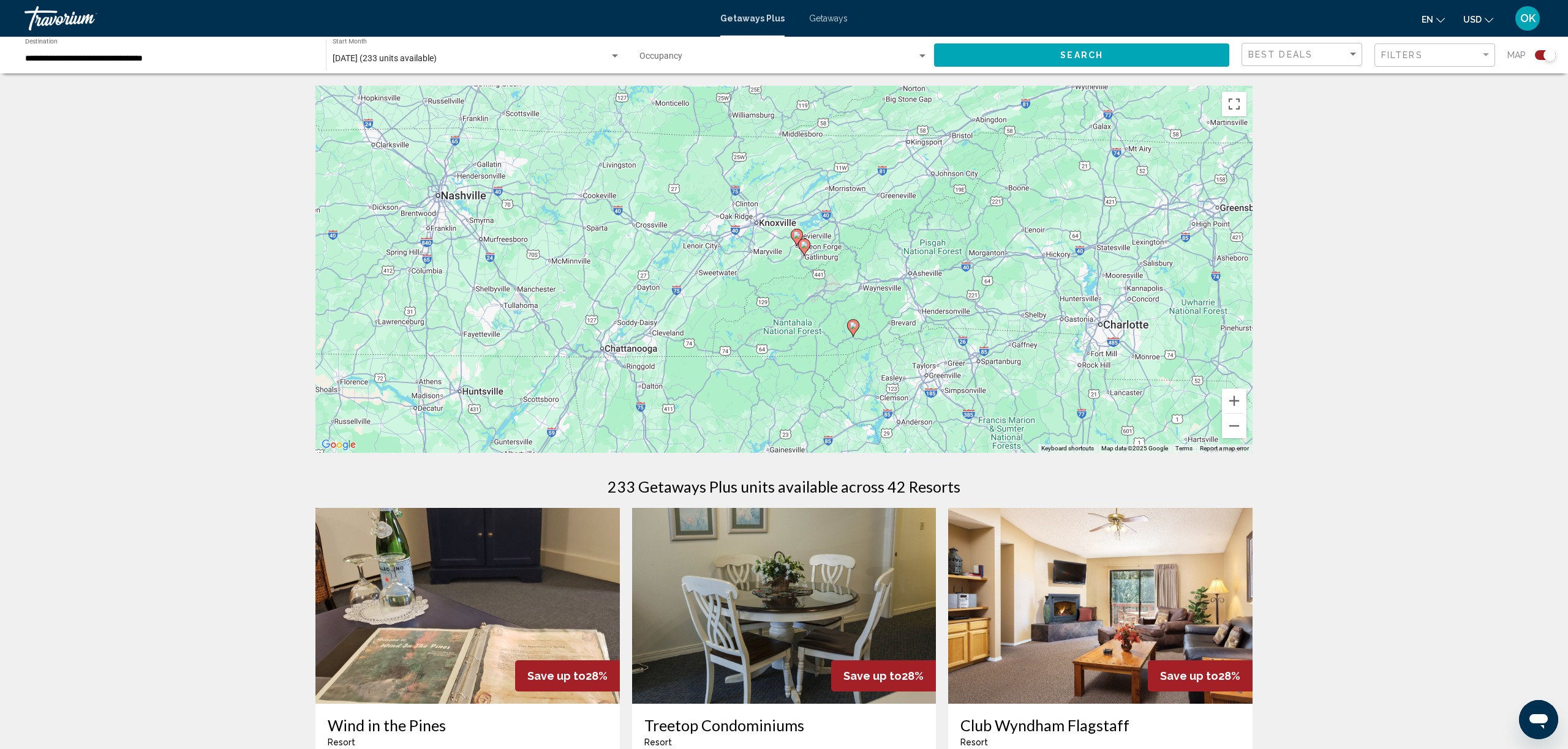
drag, startPoint x: 1095, startPoint y: 399, endPoint x: 1028, endPoint y: 307, distance: 113.8
click at [1028, 307] on div "To activate drag with keyboard, press Alt + Enter. Once in keyboard drag state,…" at bounding box center [783, 270] width 937 height 367
click at [1231, 400] on button "Zoom in" at bounding box center [1234, 401] width 25 height 25
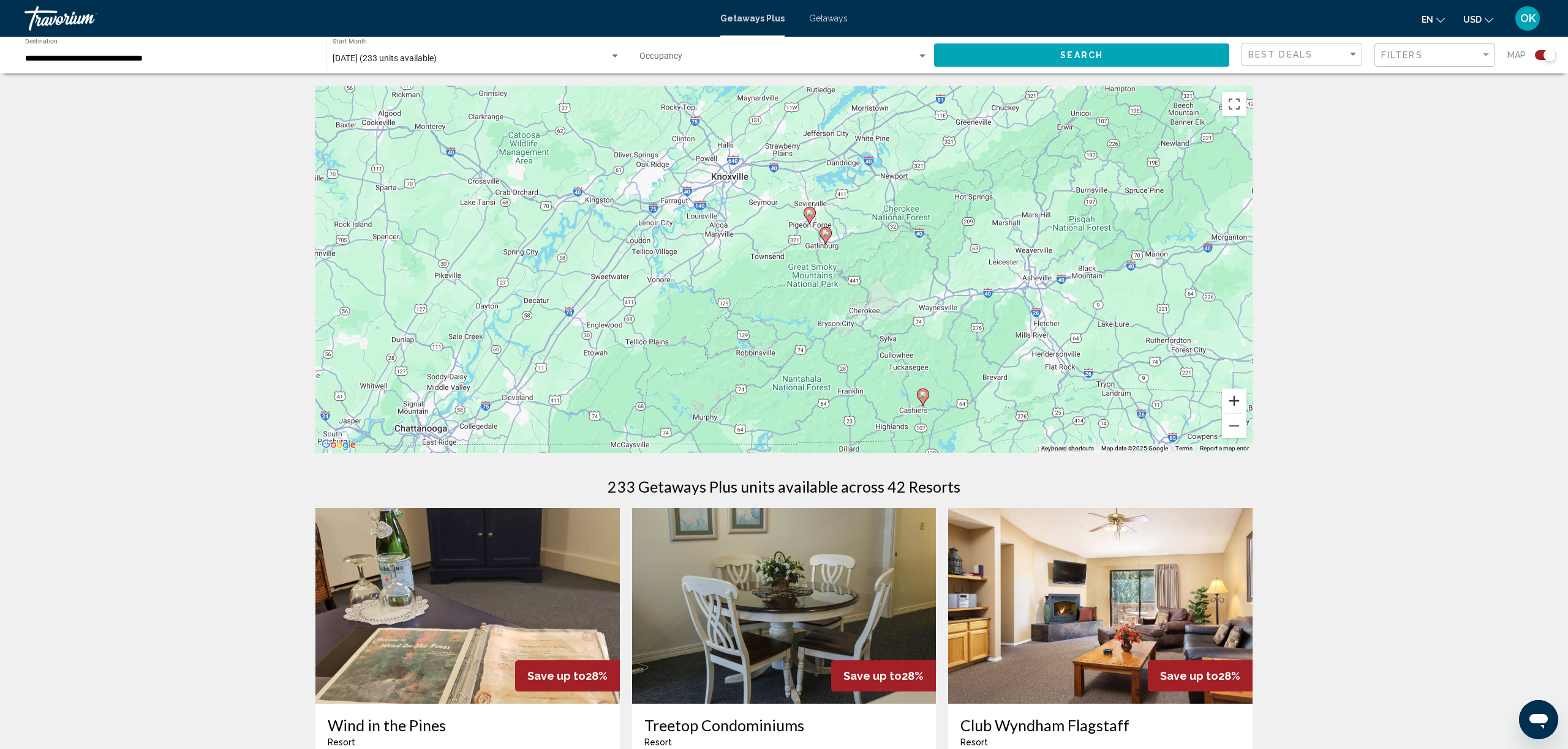
click at [1231, 400] on button "Zoom in" at bounding box center [1234, 401] width 25 height 25
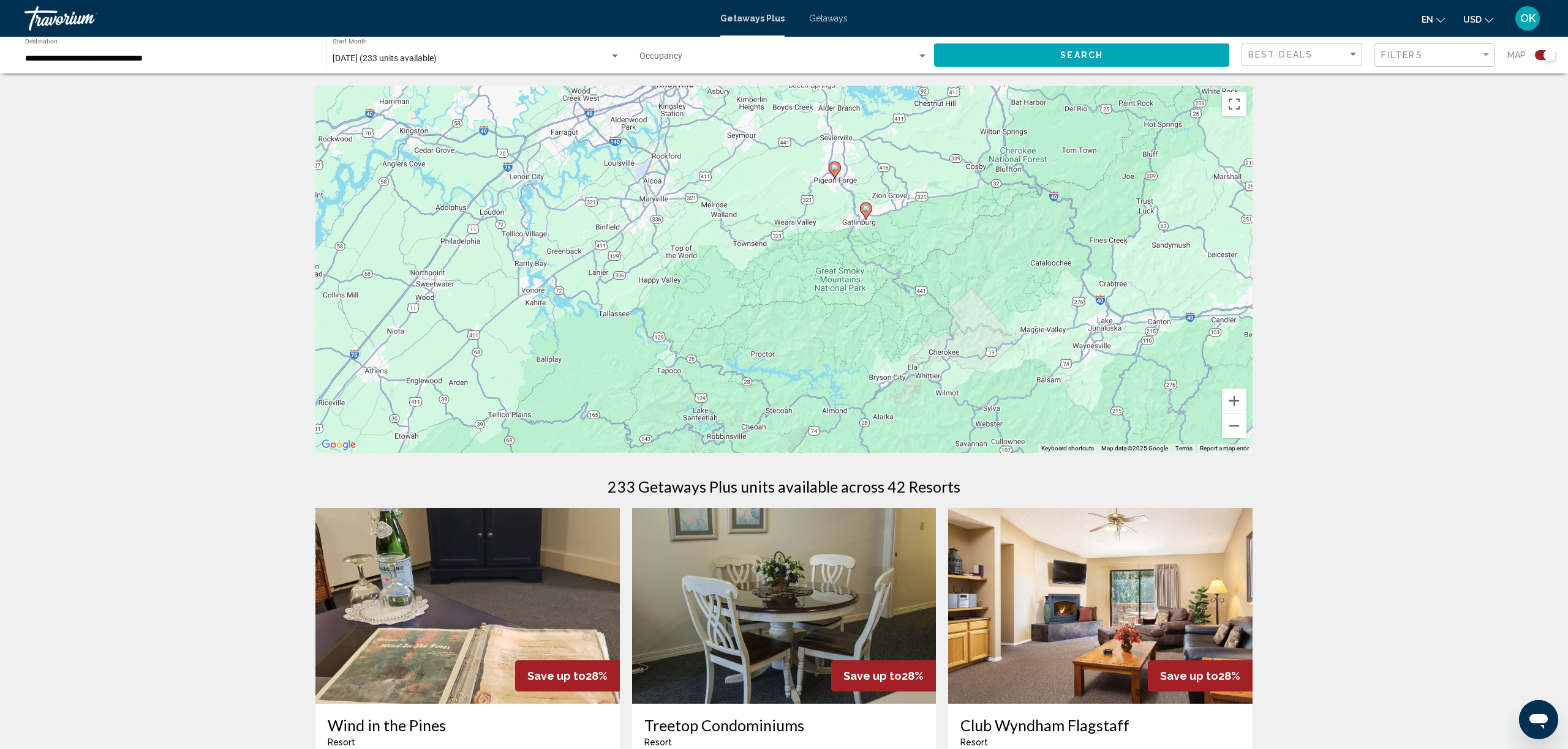
click at [866, 210] on image "Main content" at bounding box center [866, 209] width 8 height 8
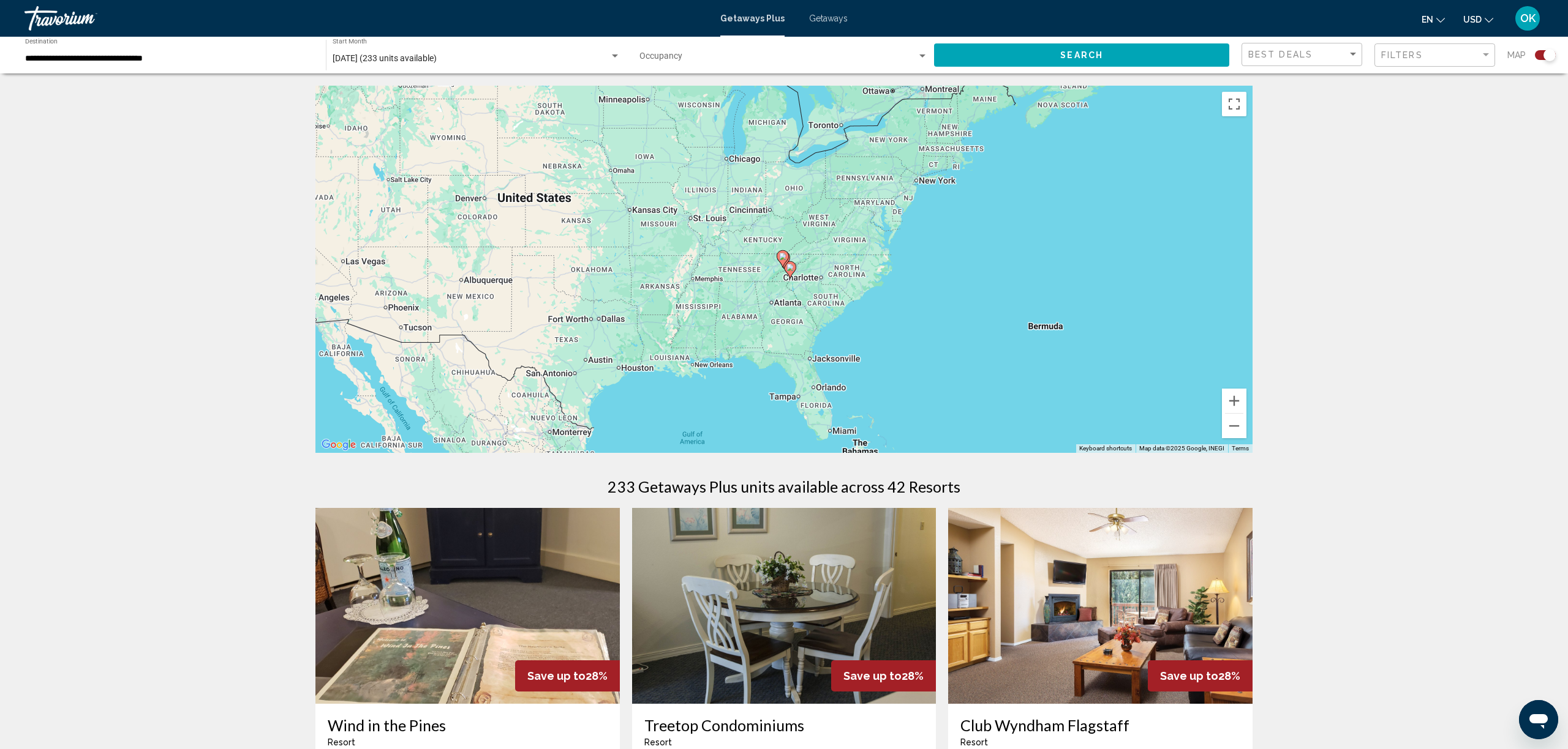
click at [792, 273] on icon "Main content" at bounding box center [790, 270] width 11 height 16
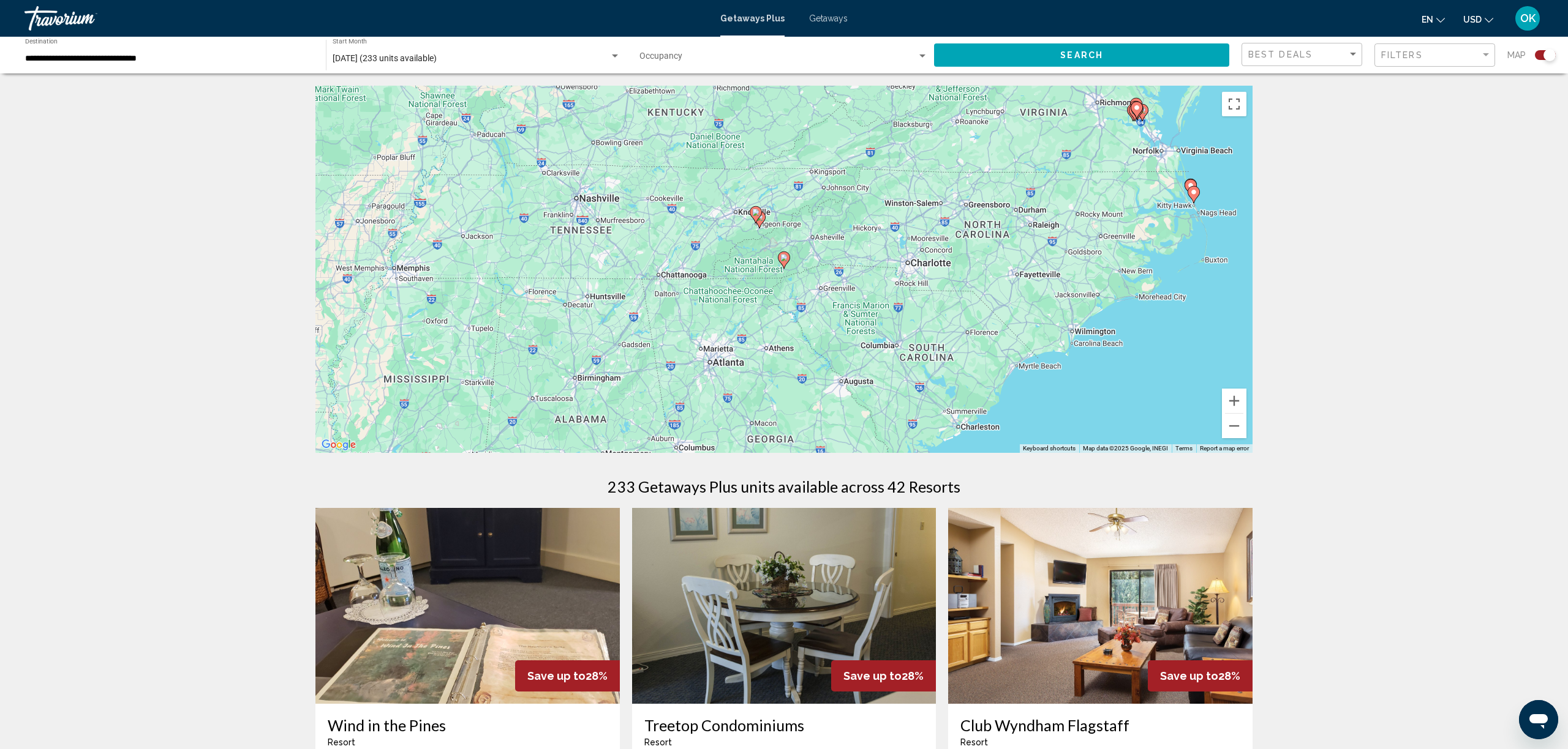
click at [761, 220] on gmp-advanced-marker "Main content" at bounding box center [756, 215] width 12 height 18
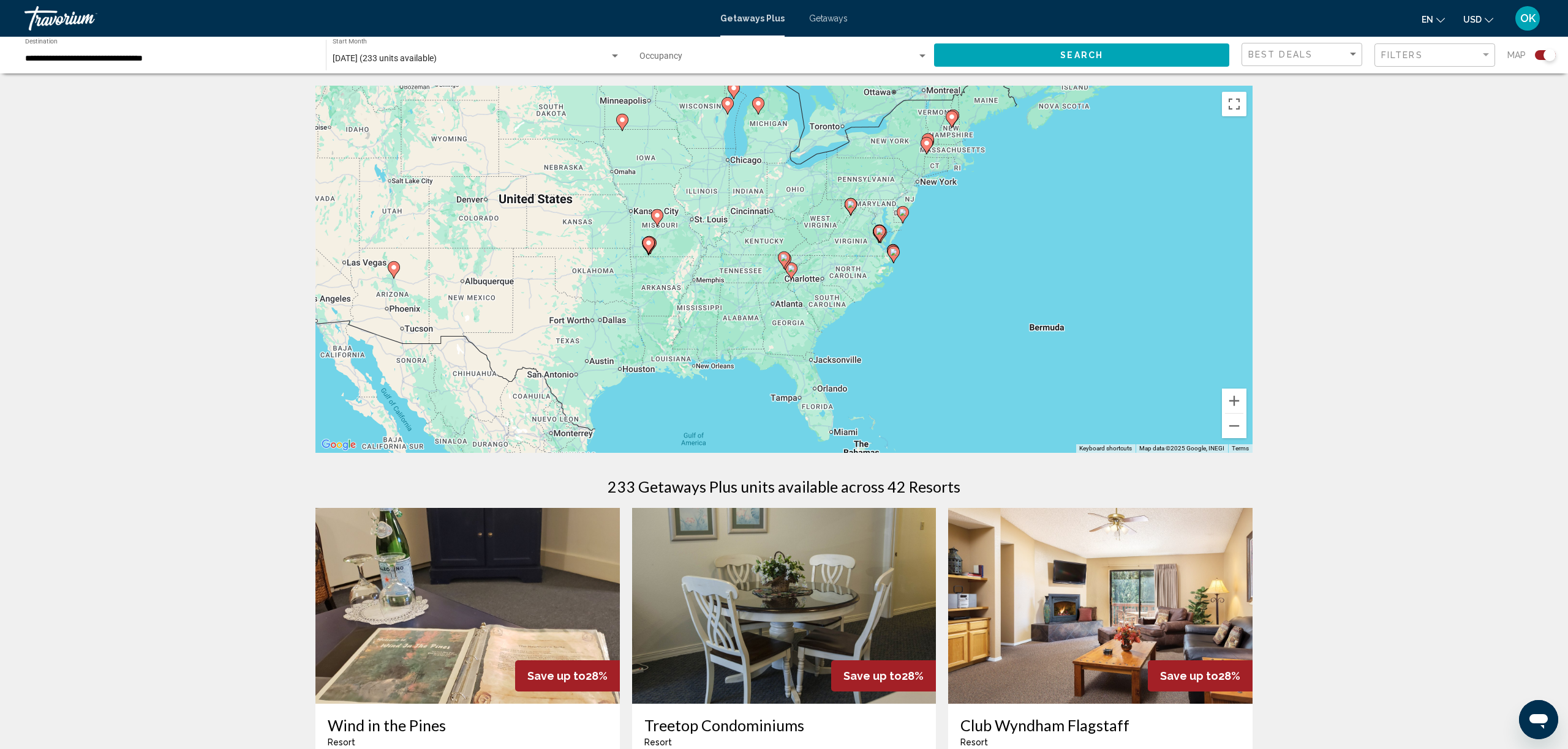
click at [789, 260] on icon "Main content" at bounding box center [784, 260] width 11 height 16
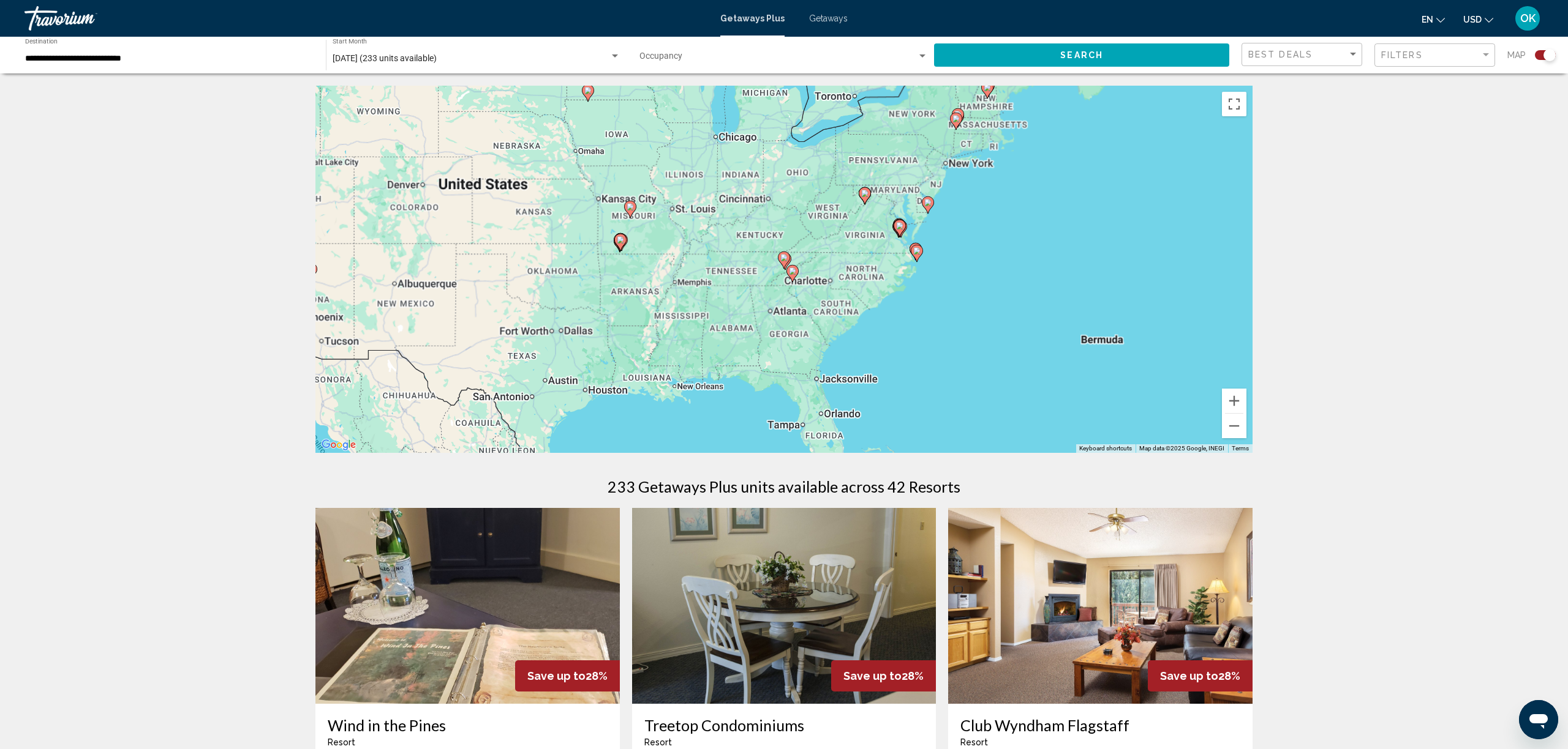
click at [789, 260] on icon "Main content" at bounding box center [784, 260] width 11 height 16
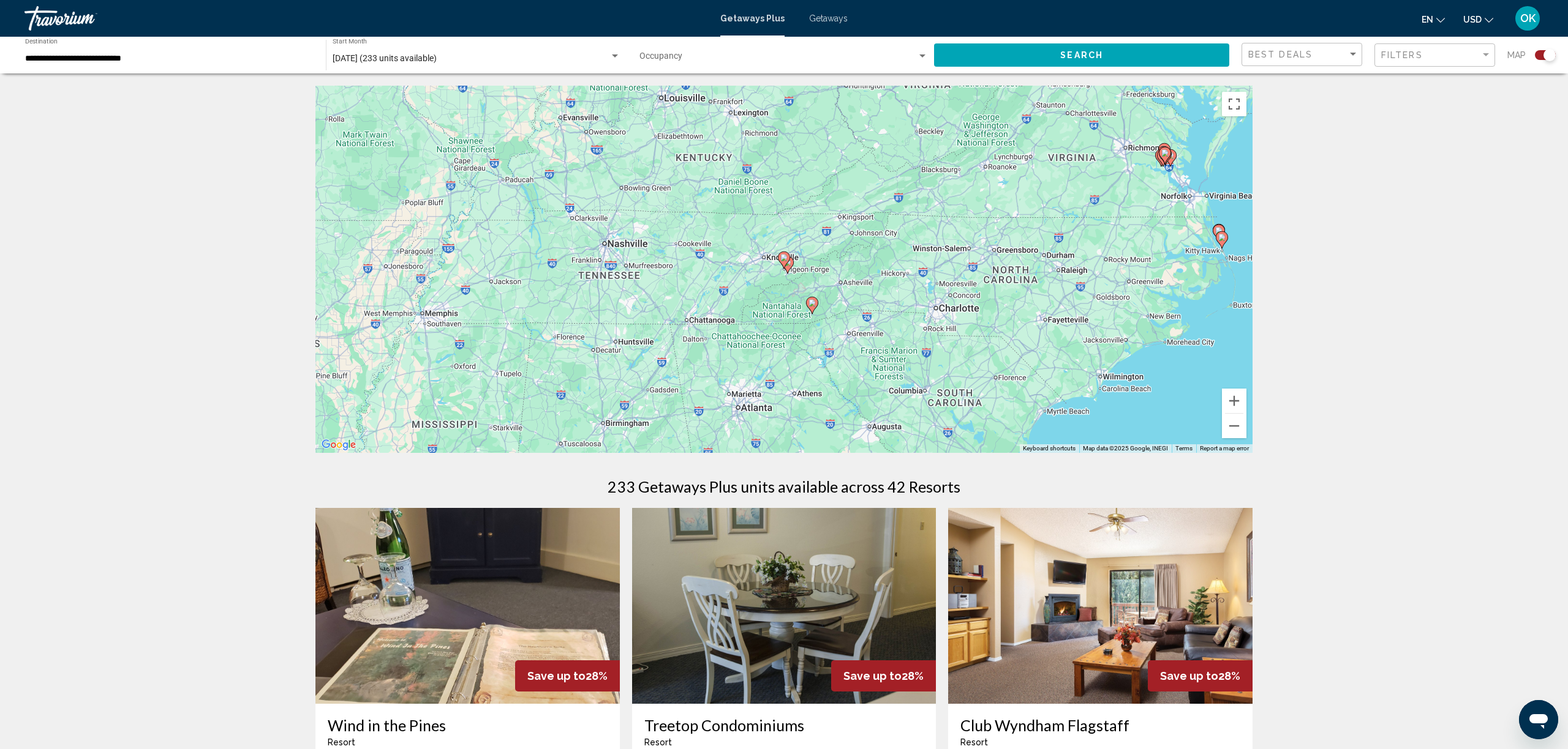
click at [795, 261] on div "To activate drag with keyboard, press Alt + Enter. Once in keyboard drag state,…" at bounding box center [783, 270] width 937 height 367
click at [792, 272] on gmp-advanced-marker "Main content" at bounding box center [788, 265] width 12 height 18
type input "**********"
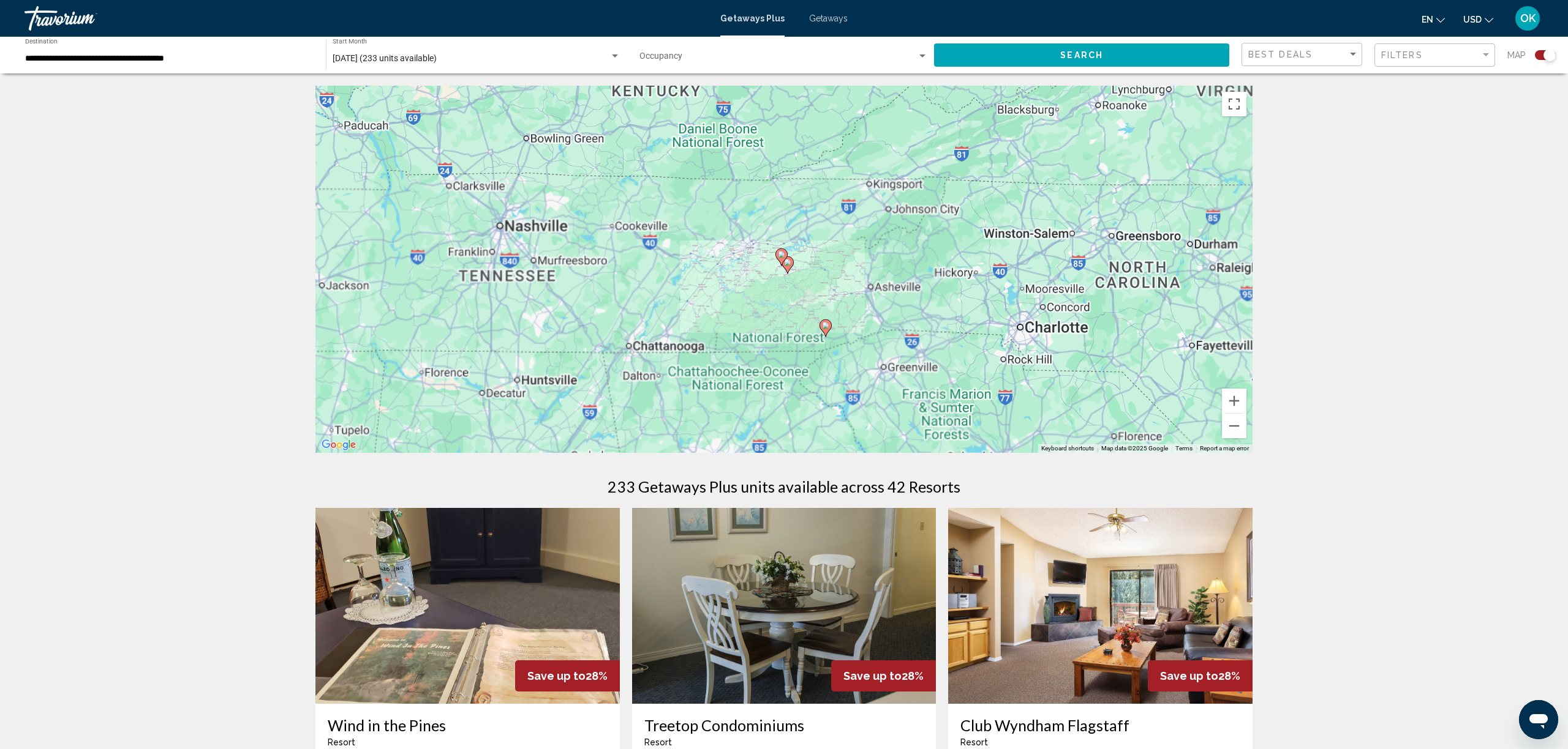
click at [792, 272] on gmp-advanced-marker "Main content" at bounding box center [788, 265] width 12 height 18
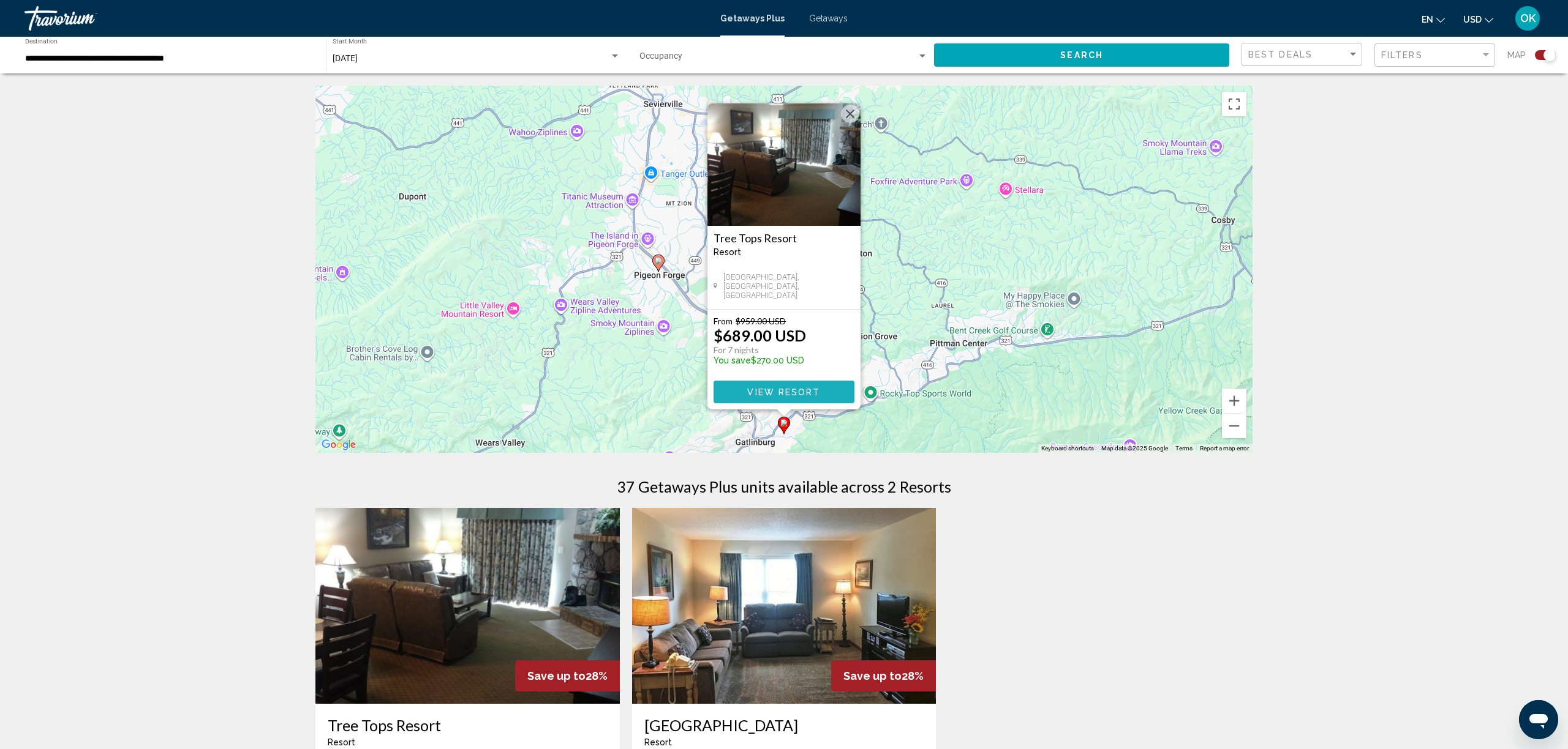
click at [761, 387] on span "View Resort" at bounding box center [783, 392] width 73 height 10
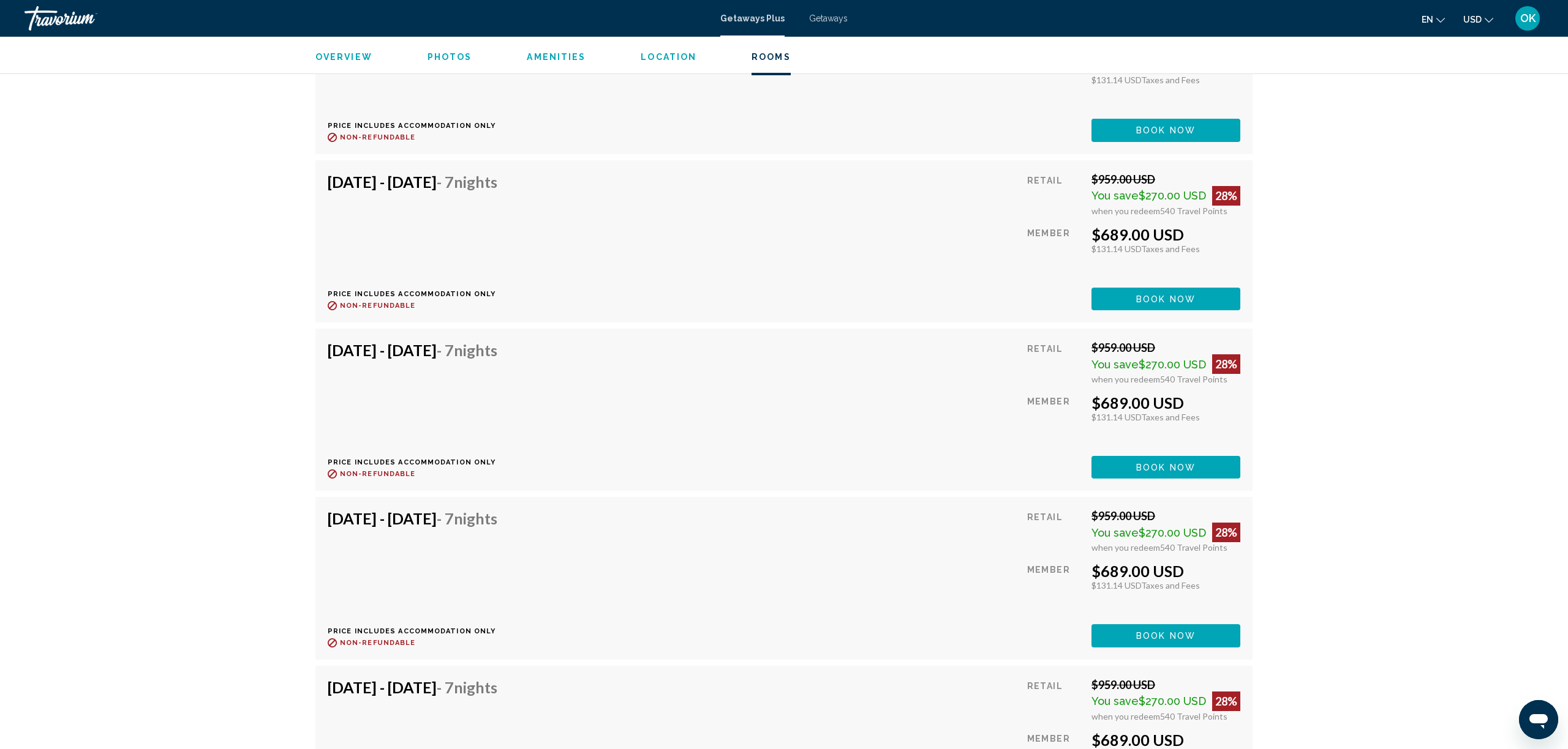
scroll to position [2716, 0]
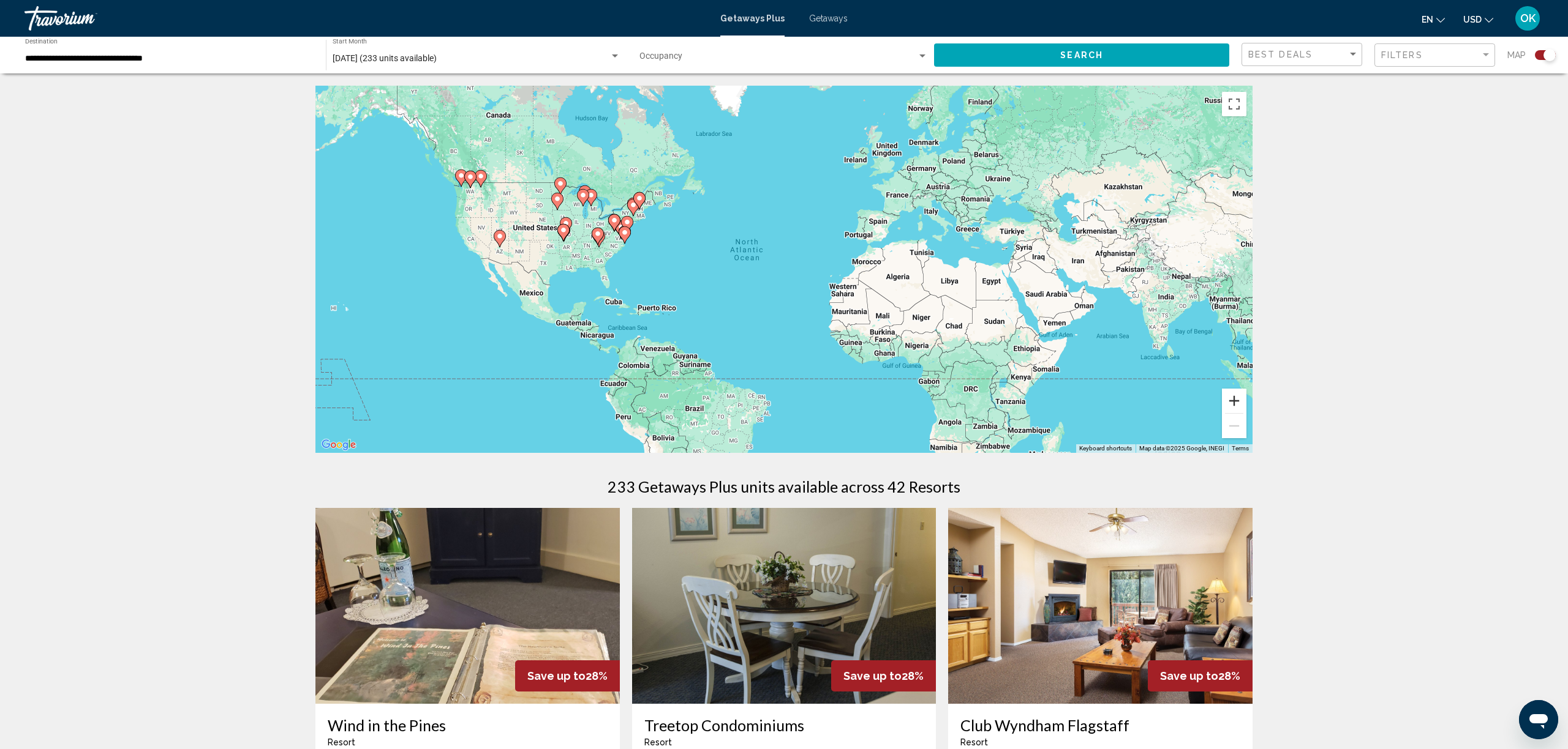
click at [1232, 403] on button "Zoom in" at bounding box center [1234, 401] width 25 height 25
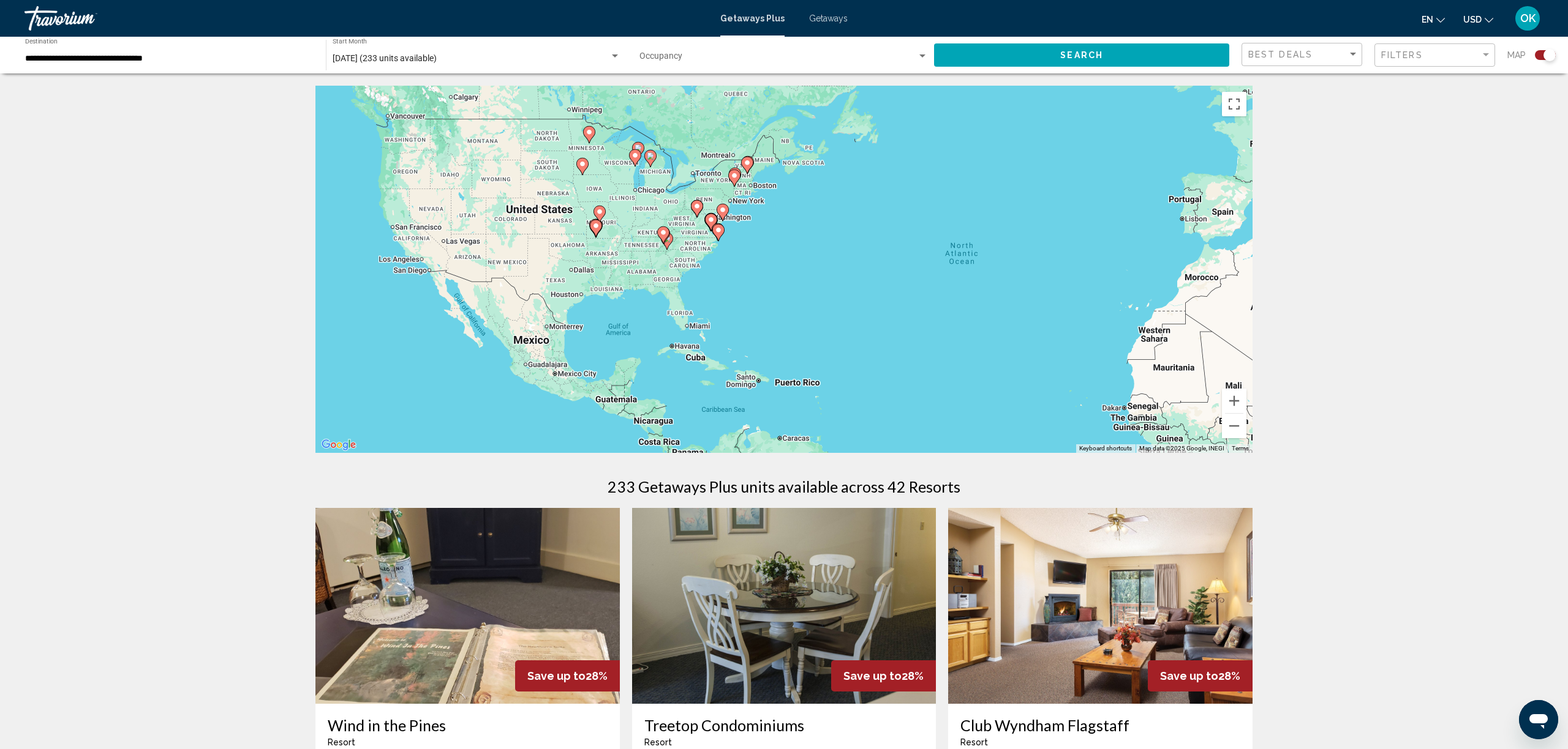
drag, startPoint x: 550, startPoint y: 280, endPoint x: 806, endPoint y: 303, distance: 257.0
click at [806, 303] on div "To activate drag with keyboard, press Alt + Enter. Once in keyboard drag state,…" at bounding box center [783, 270] width 937 height 367
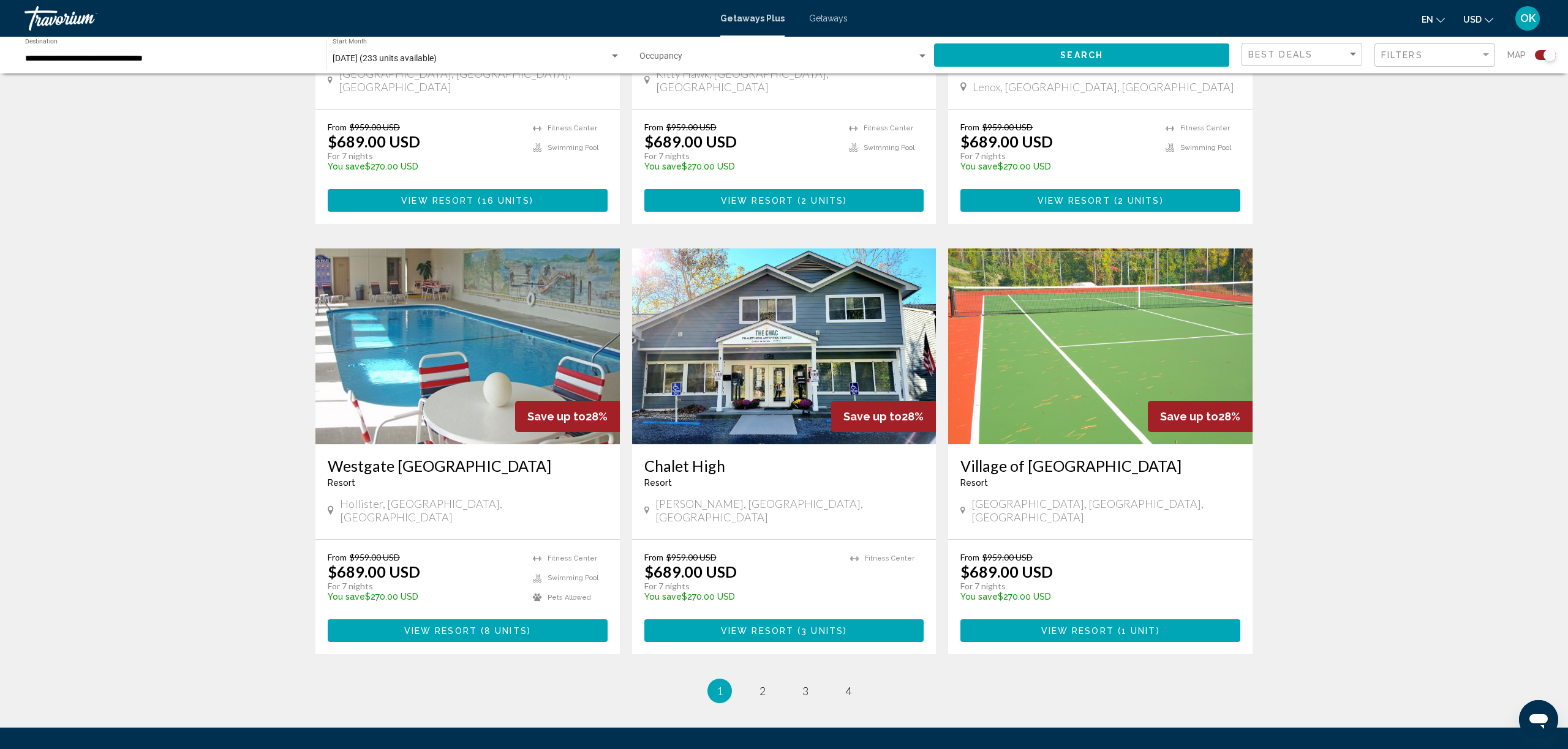
scroll to position [1571, 0]
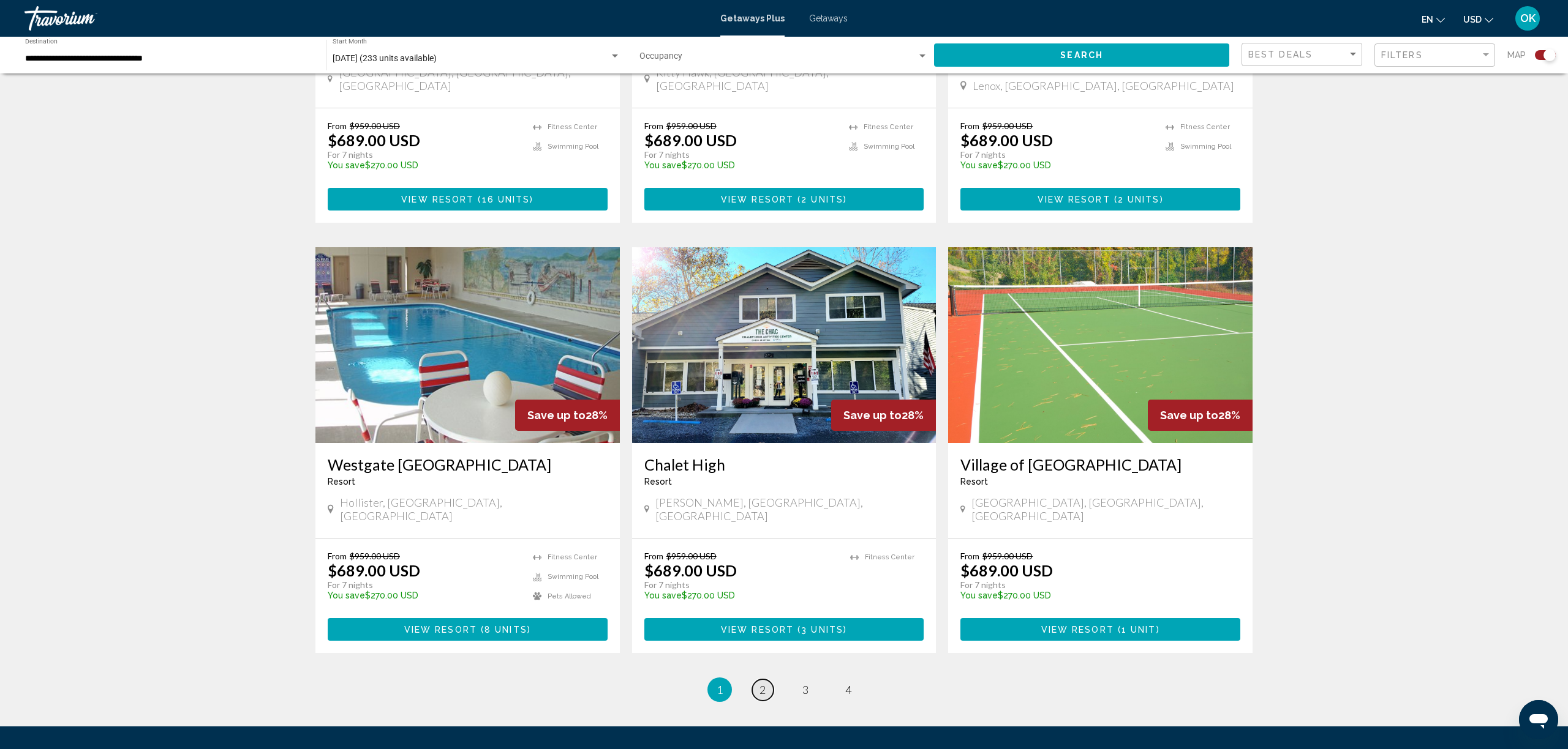
click at [753, 680] on link "page 2" at bounding box center [763, 691] width 22 height 22
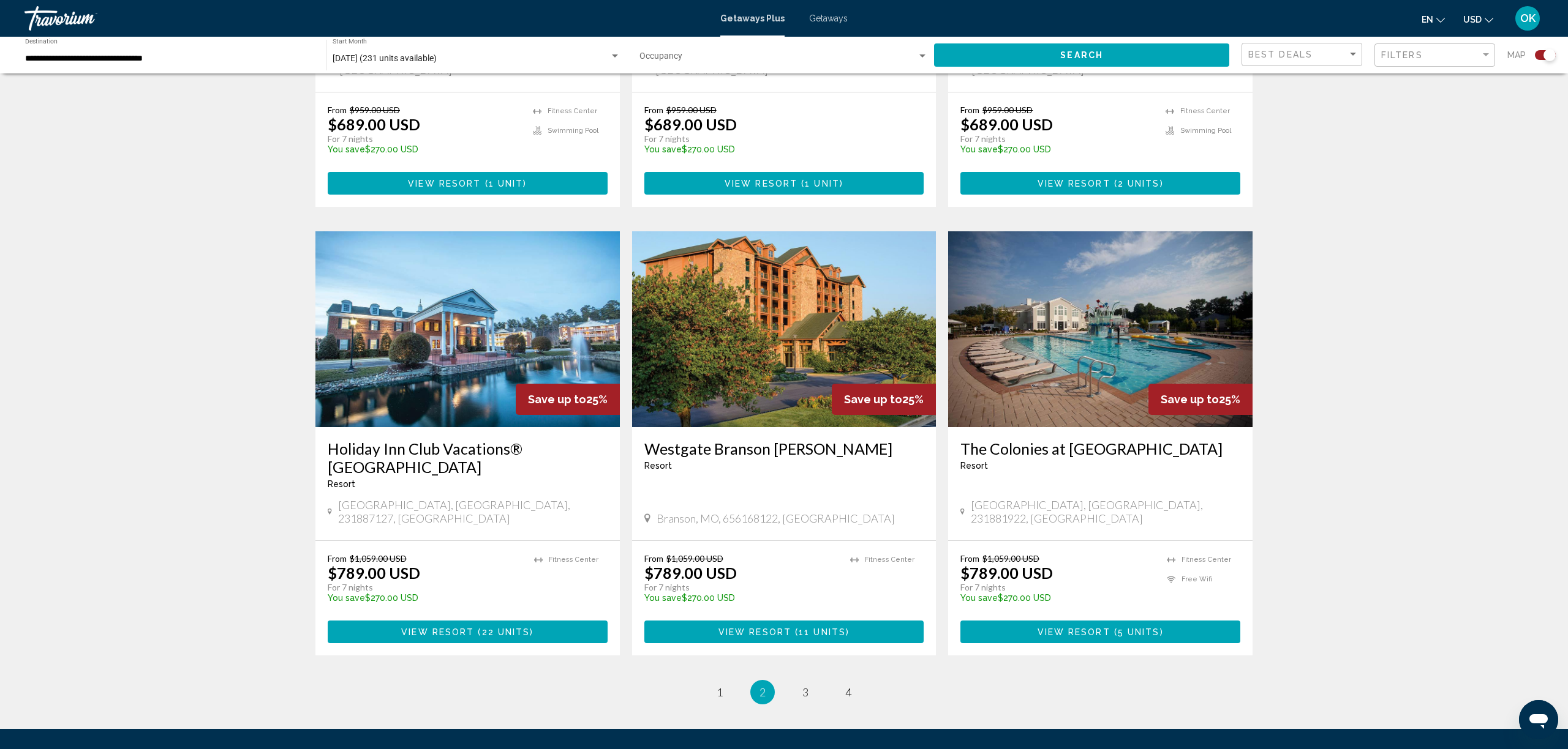
scroll to position [1609, 0]
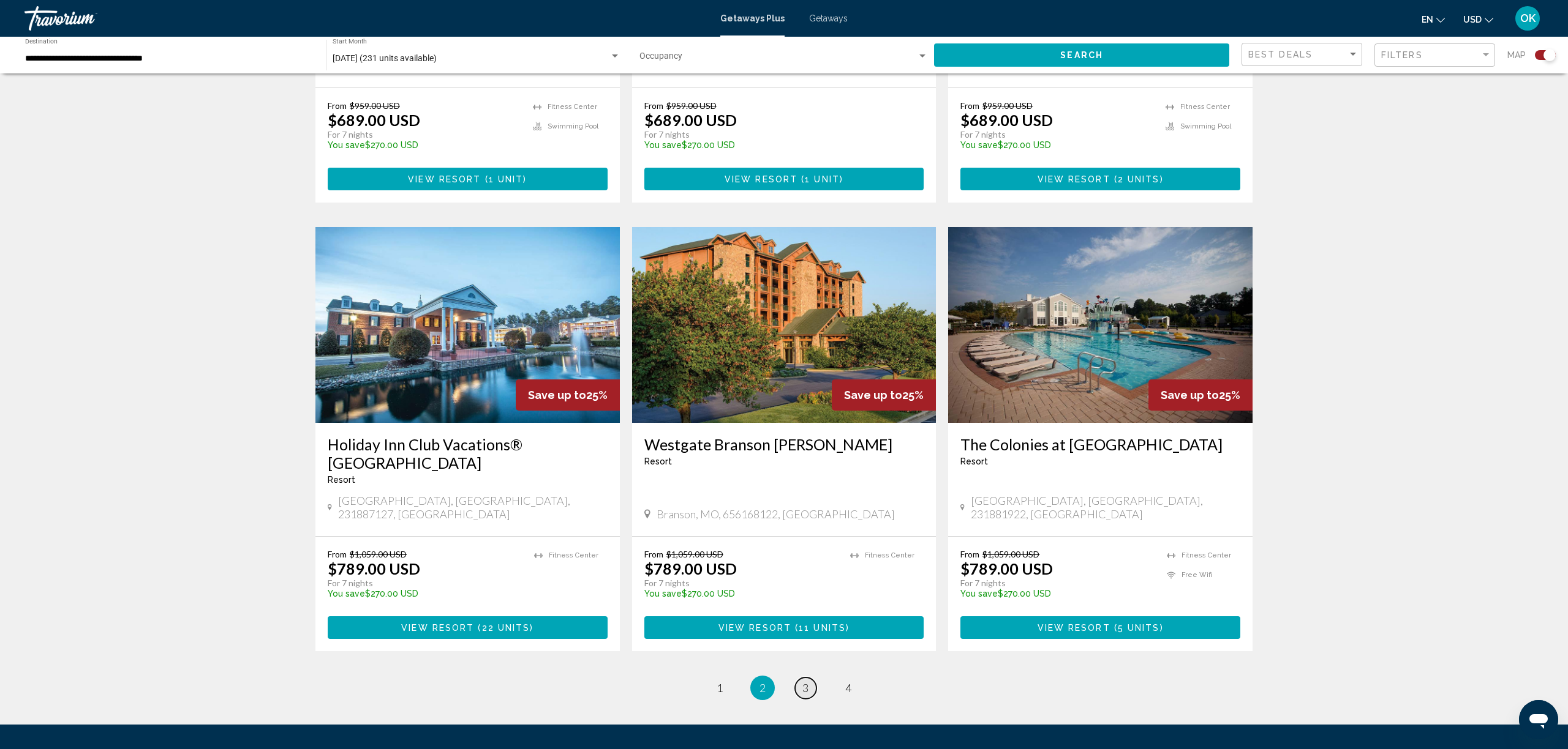
click at [810, 678] on link "page 3" at bounding box center [806, 688] width 22 height 22
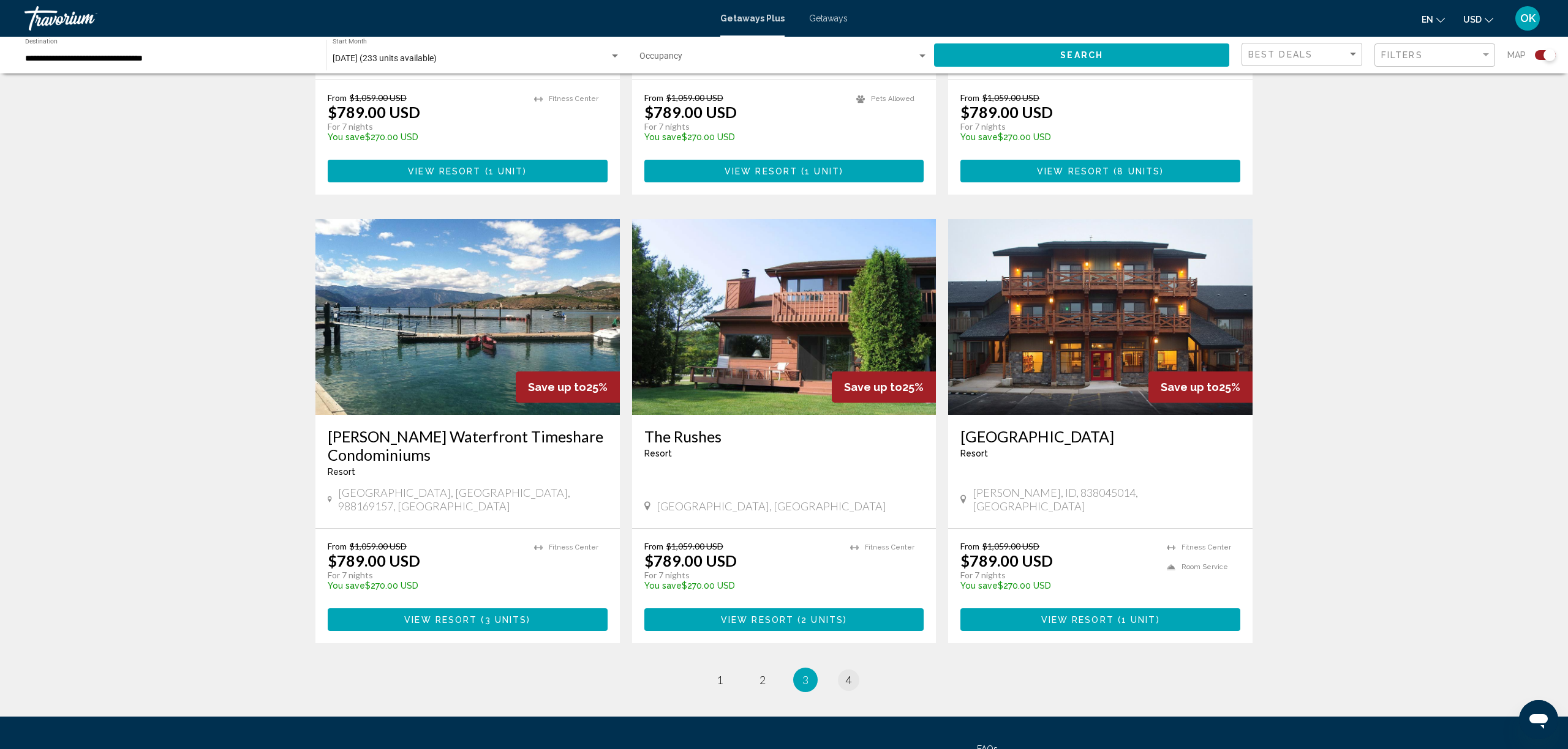
scroll to position [1621, 0]
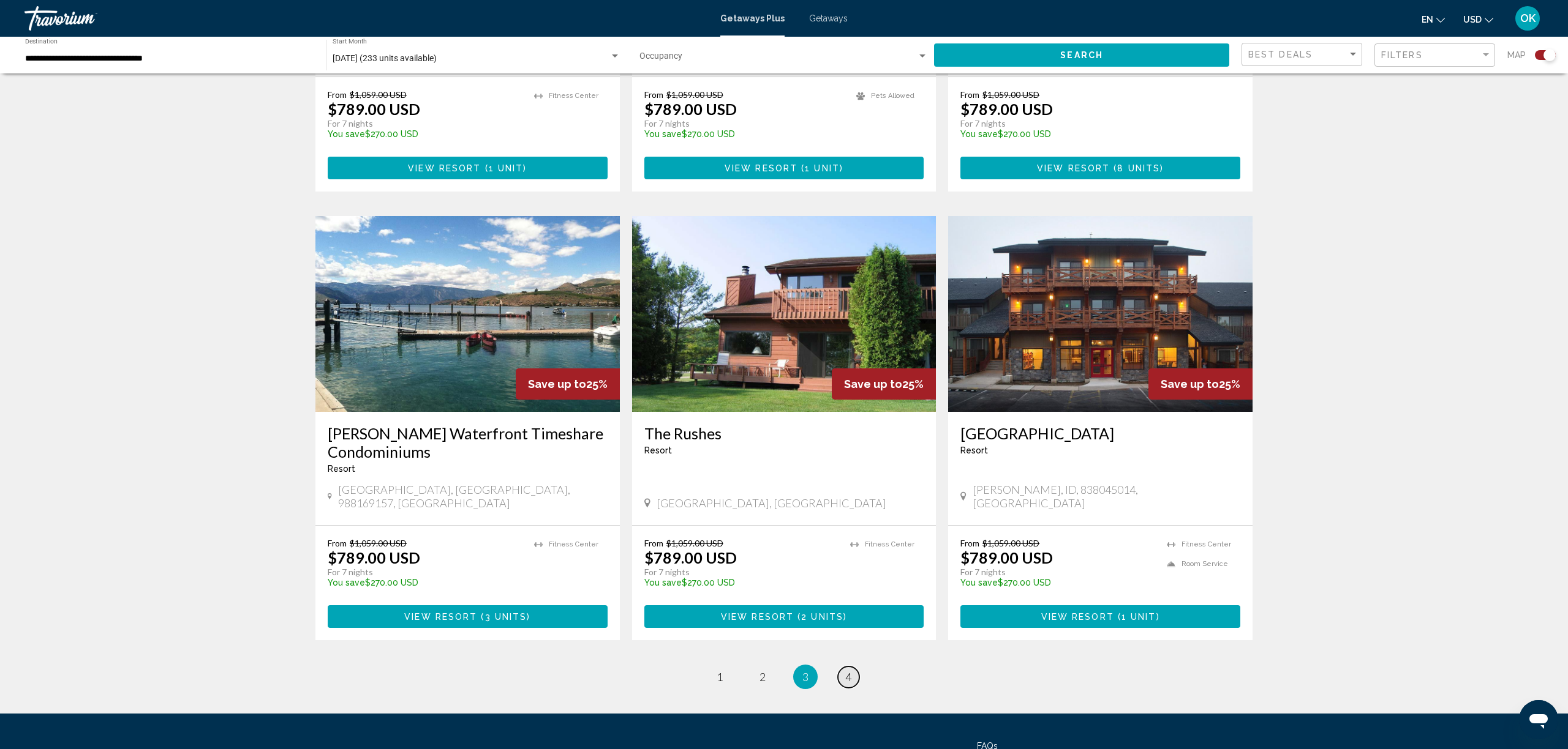
click at [849, 671] on span "4" at bounding box center [849, 678] width 6 height 14
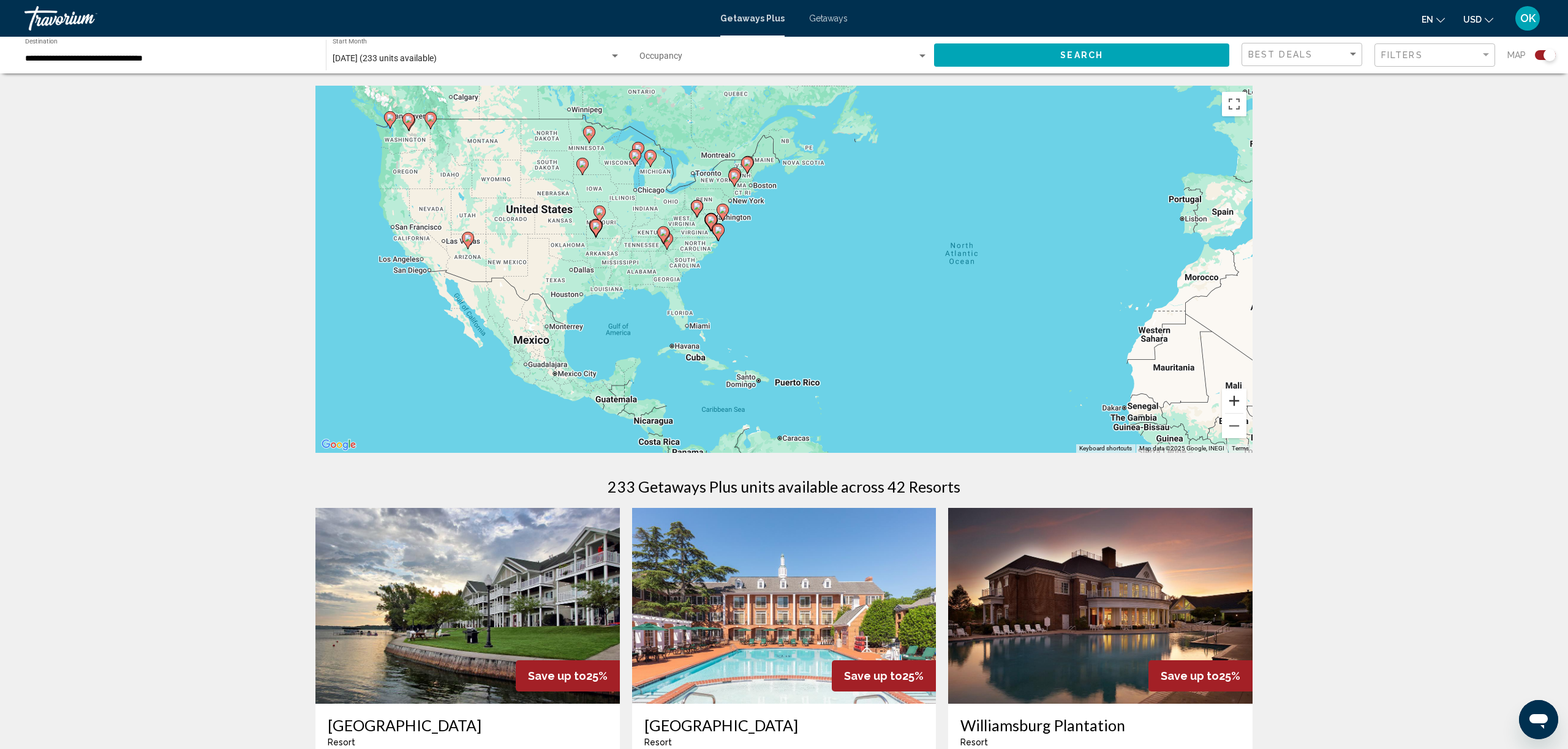
click at [1236, 401] on button "Zoom in" at bounding box center [1234, 401] width 25 height 25
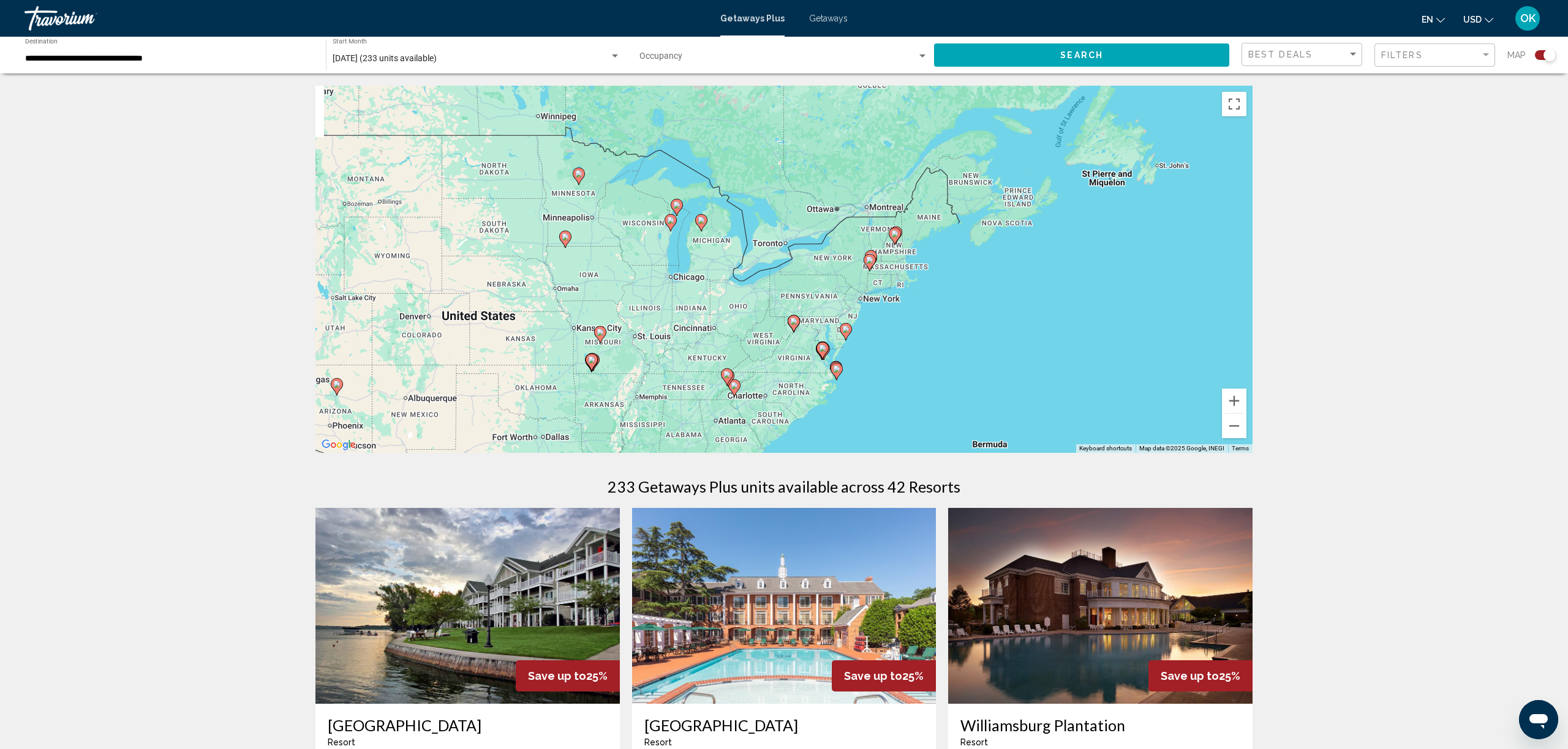
drag, startPoint x: 885, startPoint y: 260, endPoint x: 1072, endPoint y: 433, distance: 254.8
click at [1071, 432] on div "To activate drag with keyboard, press Alt + Enter. Once in keyboard drag state,…" at bounding box center [783, 270] width 937 height 367
click at [674, 207] on image "Main content" at bounding box center [678, 206] width 8 height 8
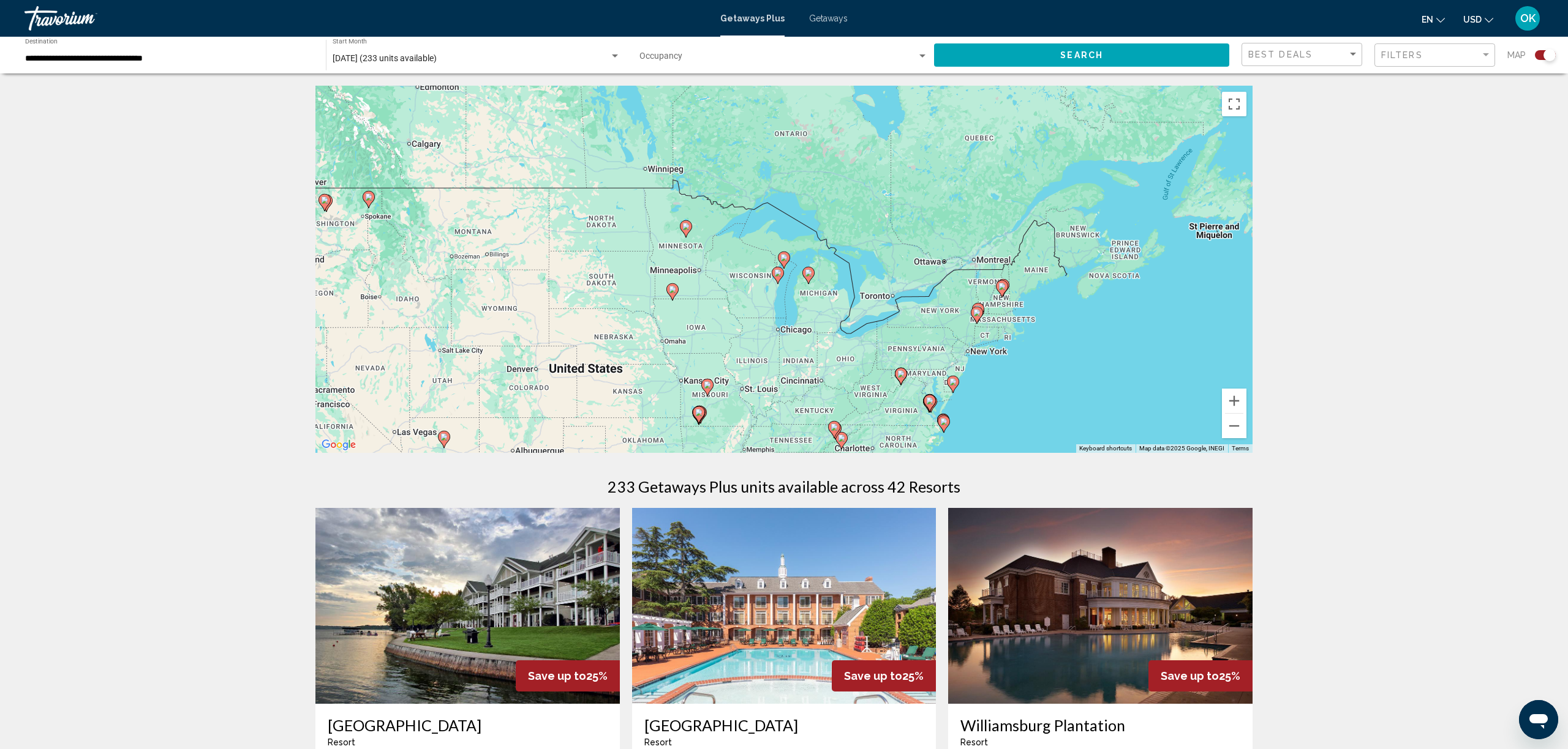
click at [786, 258] on image "Main content" at bounding box center [784, 258] width 8 height 8
type input "**********"
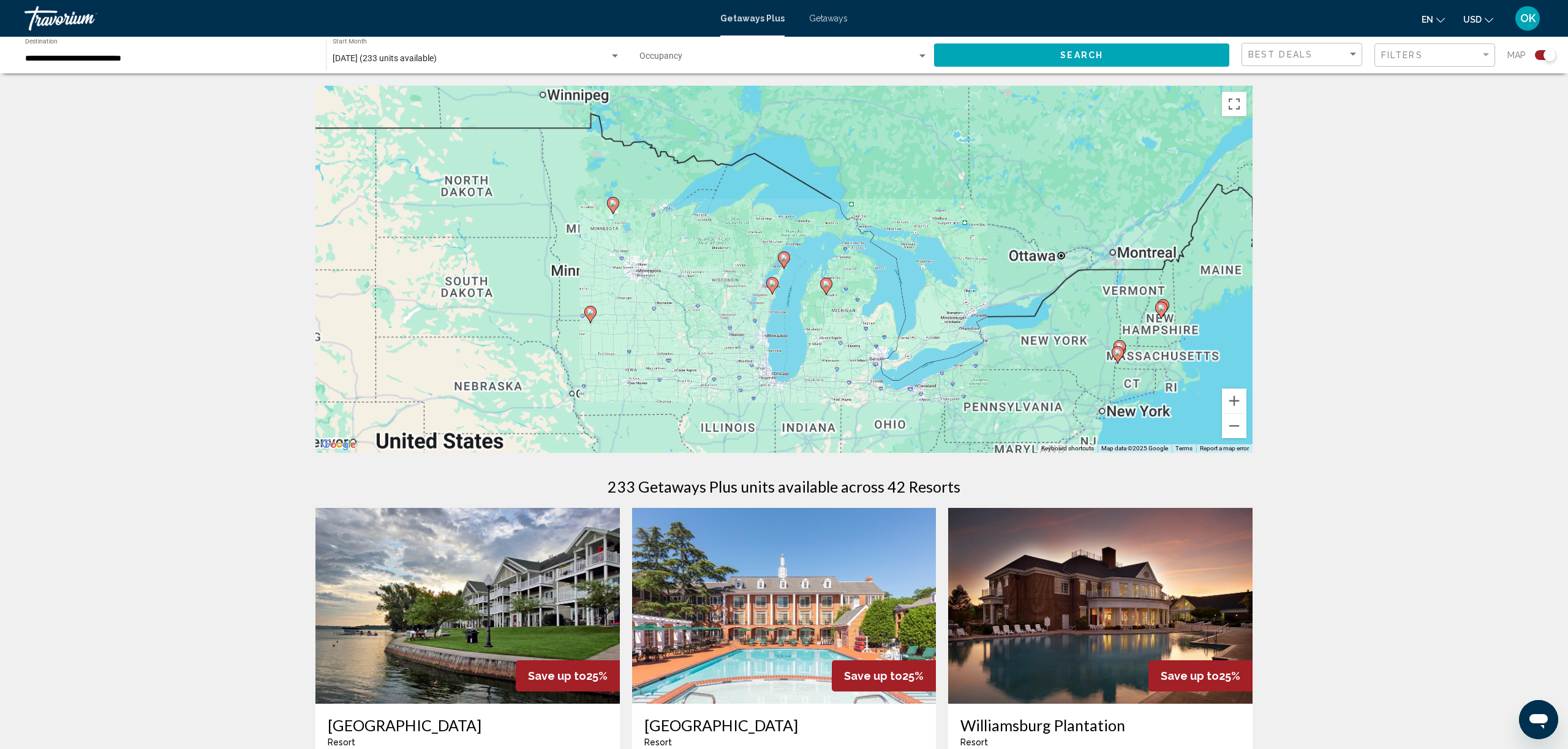
click at [786, 258] on image "Main content" at bounding box center [784, 258] width 8 height 8
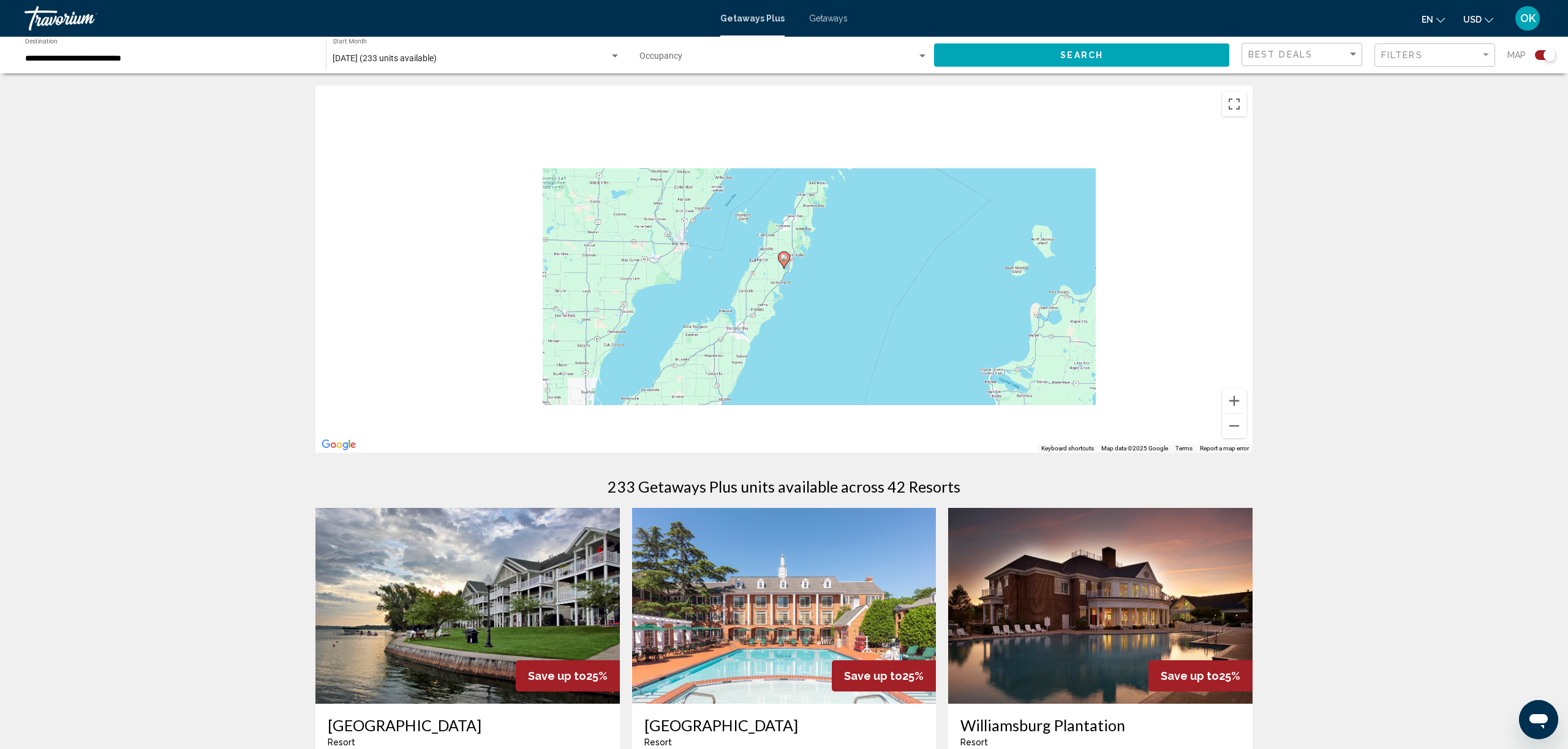
click at [786, 258] on image "Main content" at bounding box center [784, 258] width 8 height 8
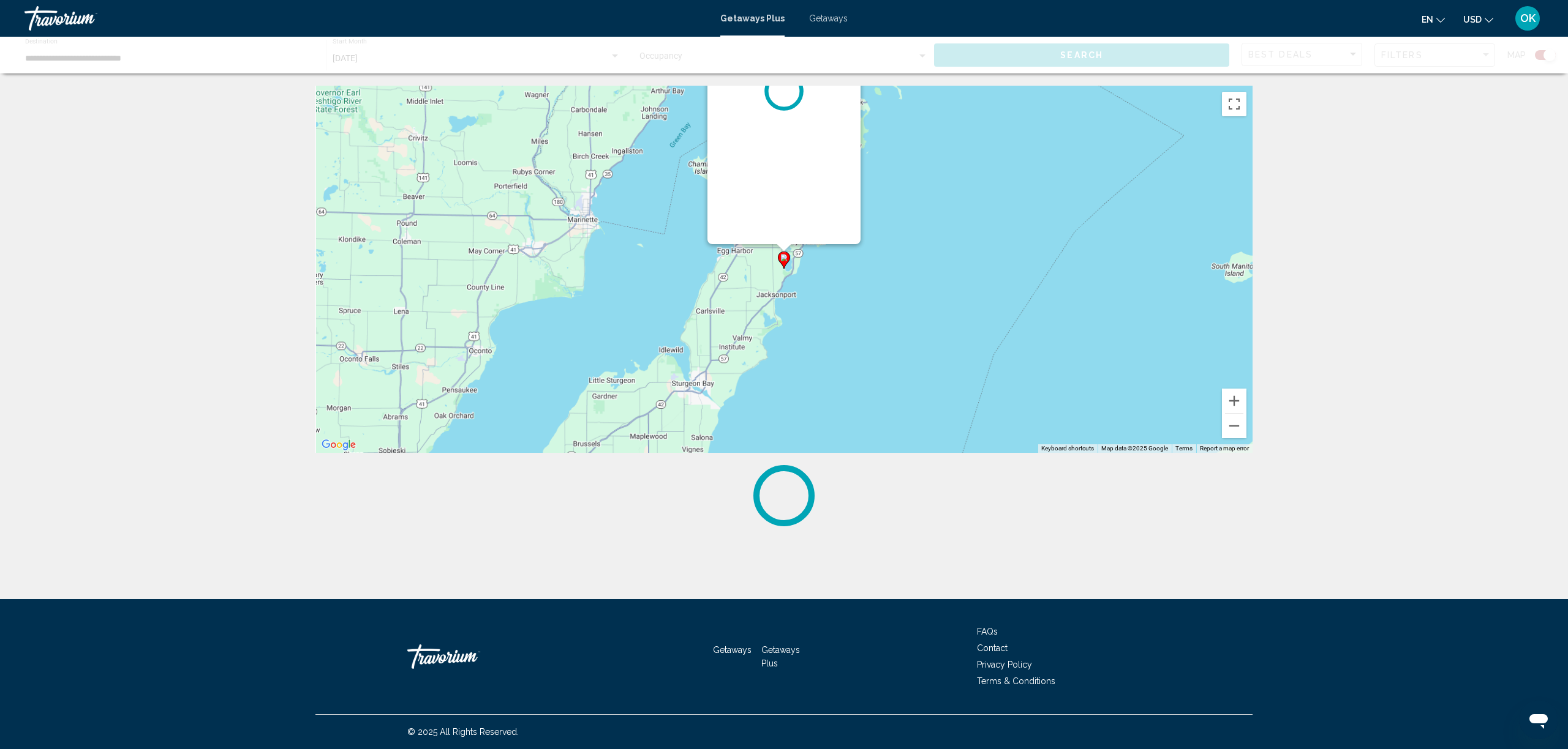
click at [786, 270] on div "To navigate, press the arrow keys. To activate drag with keyboard, press Alt + …" at bounding box center [1252, 270] width 937 height 0
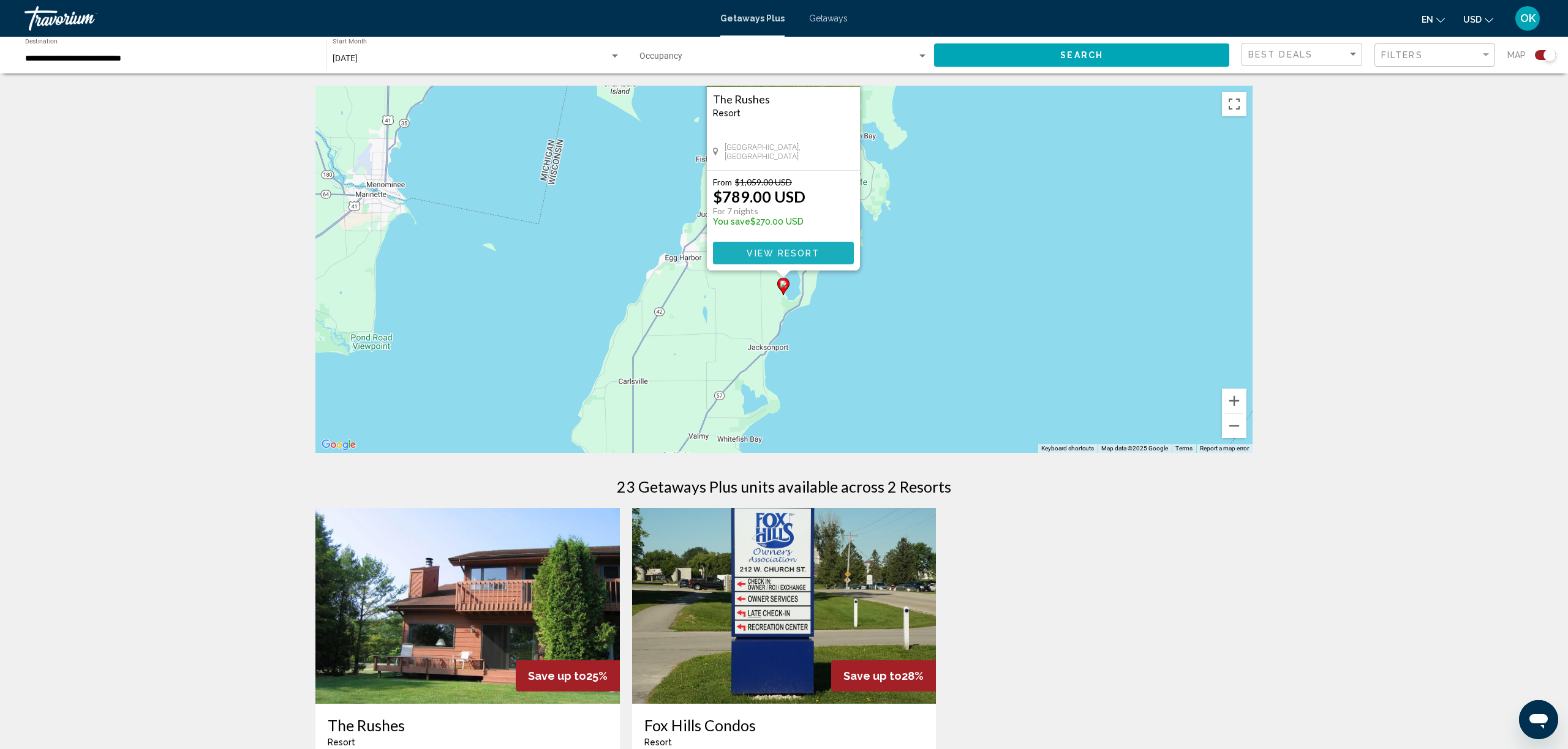
click at [787, 249] on span "View Resort" at bounding box center [782, 254] width 73 height 10
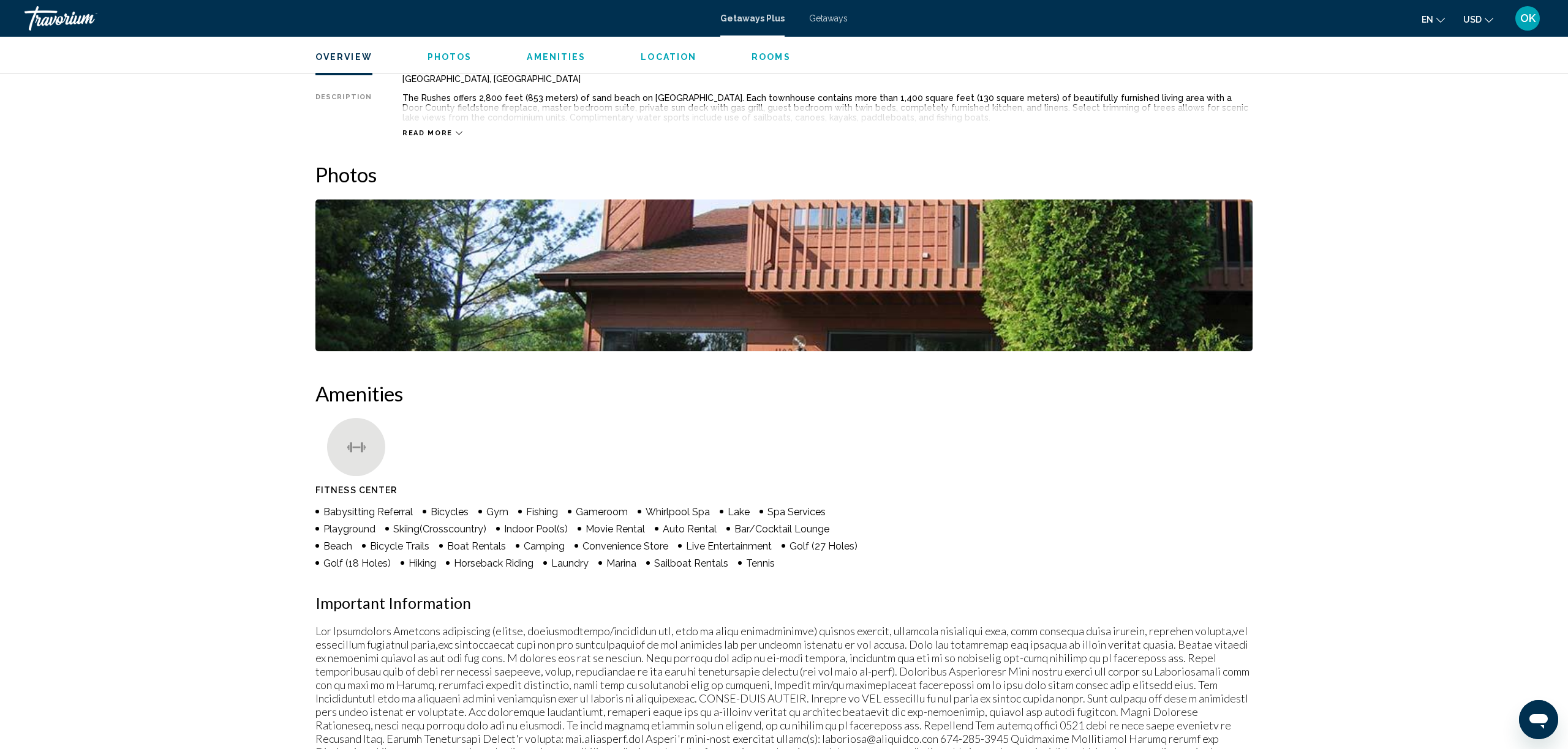
scroll to position [455, 0]
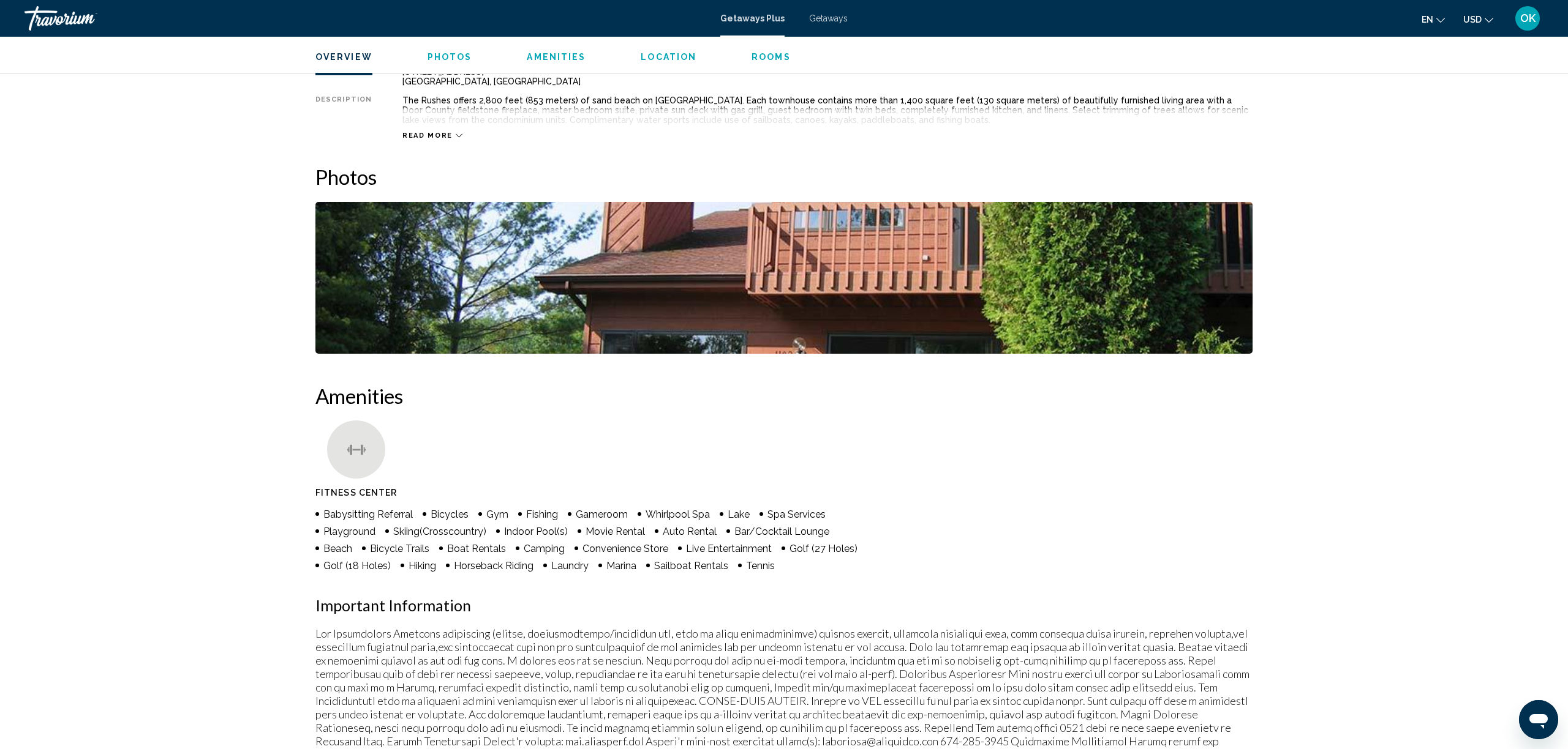
click at [507, 344] on img "Open full-screen image slider" at bounding box center [783, 278] width 937 height 152
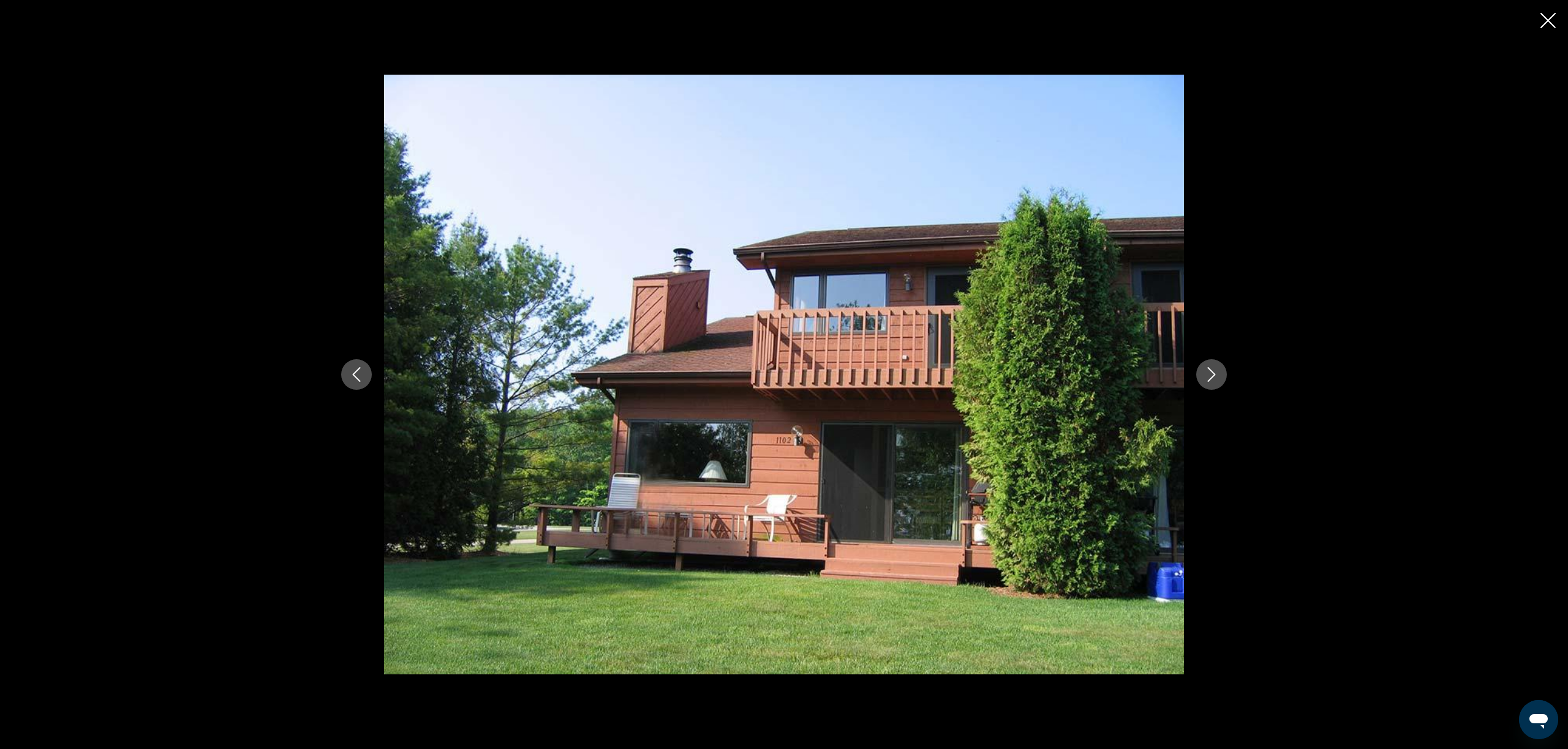
scroll to position [460, 0]
click at [1204, 379] on icon "Next image" at bounding box center [1211, 374] width 15 height 15
click at [1196, 366] on button "Next image" at bounding box center [1211, 375] width 31 height 31
click at [1208, 378] on icon "Next image" at bounding box center [1211, 374] width 8 height 15
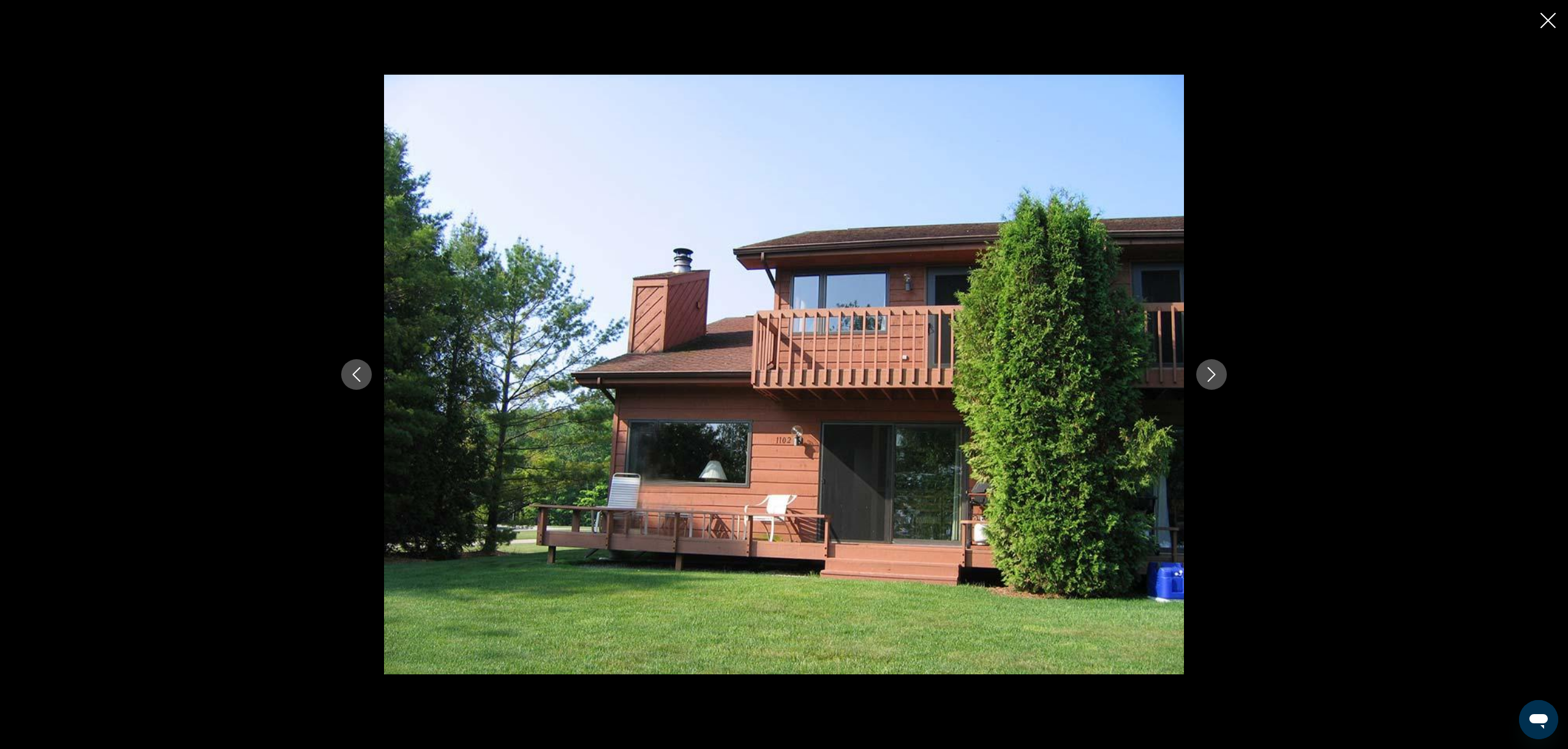
scroll to position [453, 0]
click at [1550, 27] on icon "Close slideshow" at bounding box center [1548, 21] width 15 height 15
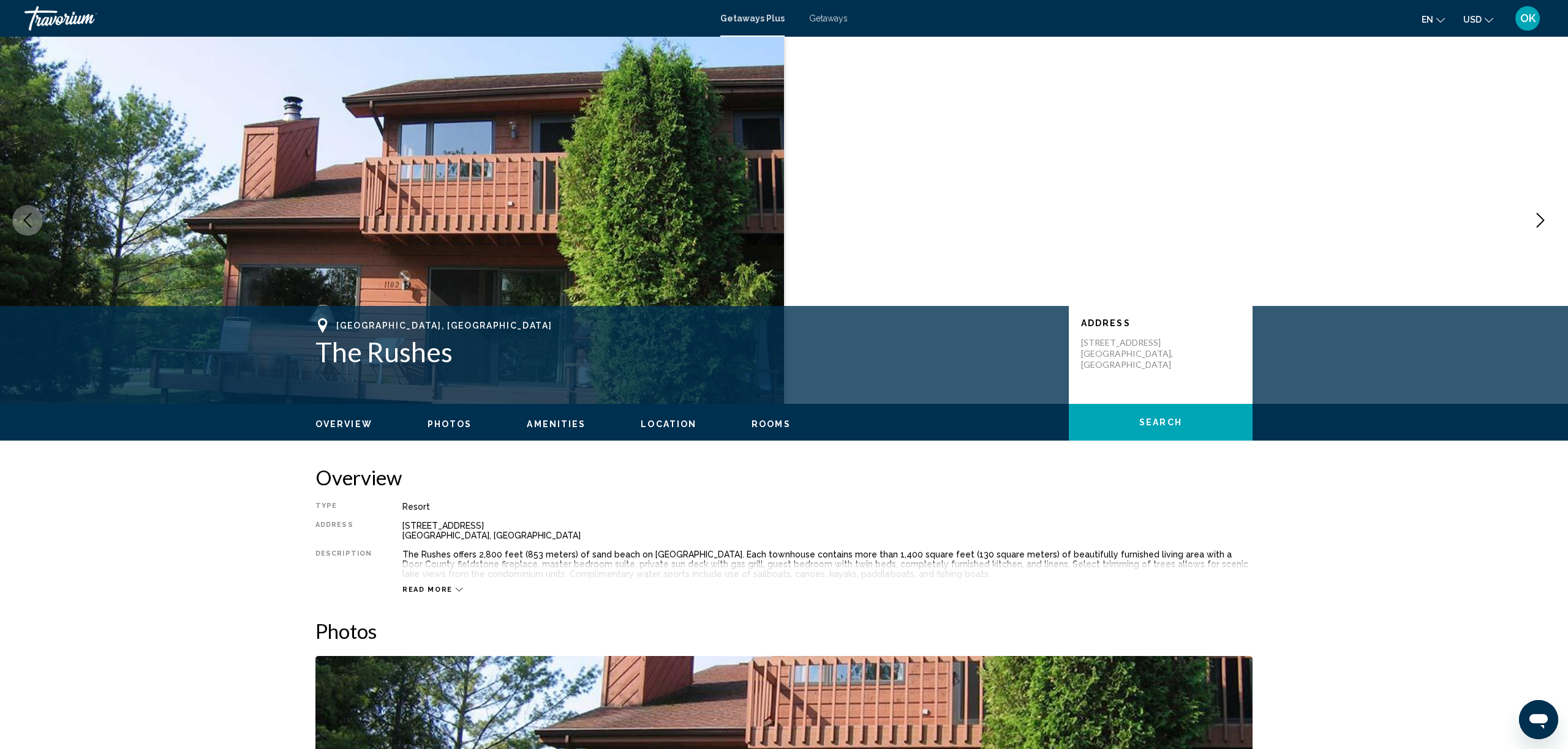
scroll to position [0, 0]
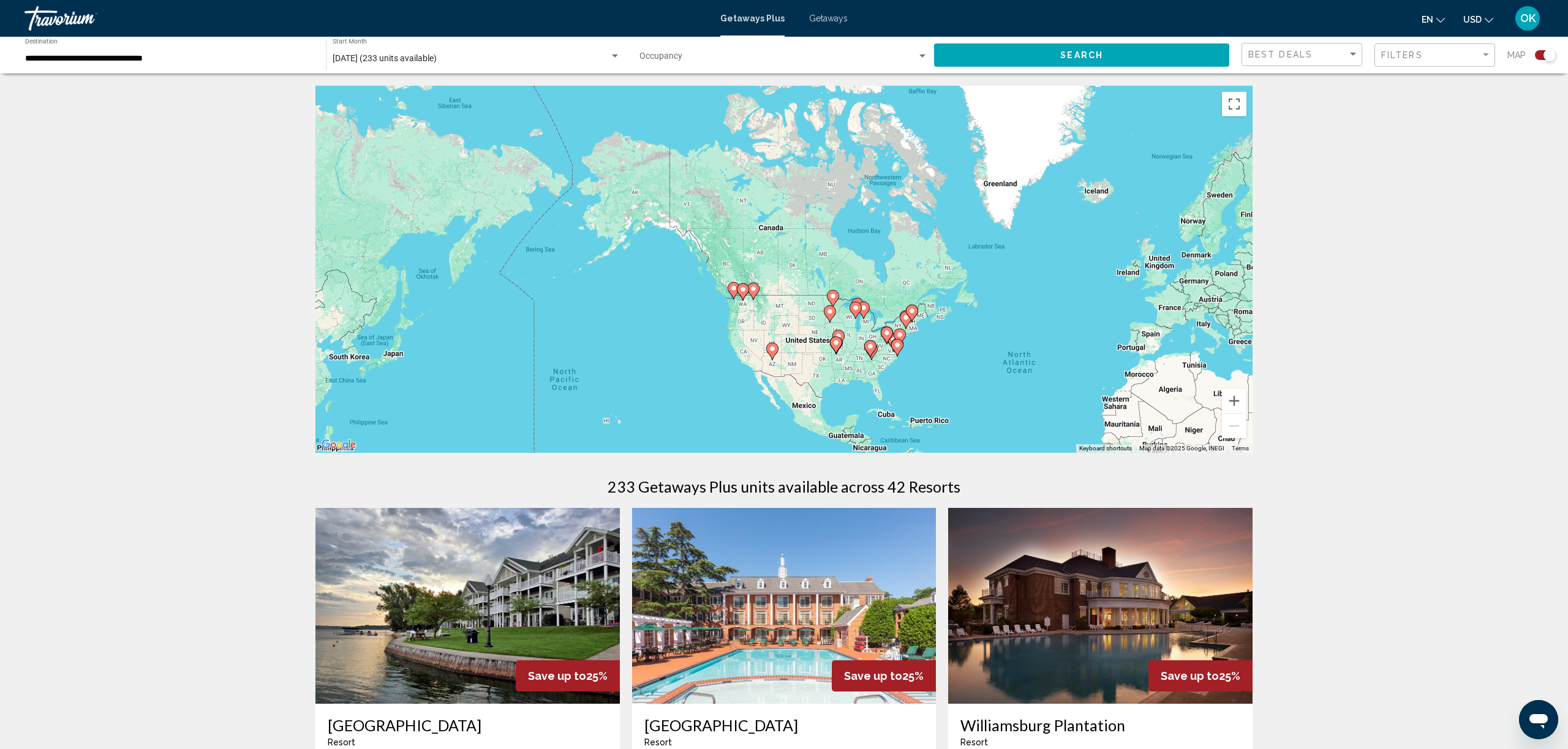
drag, startPoint x: 776, startPoint y: 257, endPoint x: 1050, endPoint y: 371, distance: 296.8
click at [1050, 371] on div "To activate drag with keyboard, press Alt + Enter. Once in keyboard drag state,…" at bounding box center [783, 270] width 937 height 367
click at [1240, 396] on button "Zoom in" at bounding box center [1234, 401] width 25 height 25
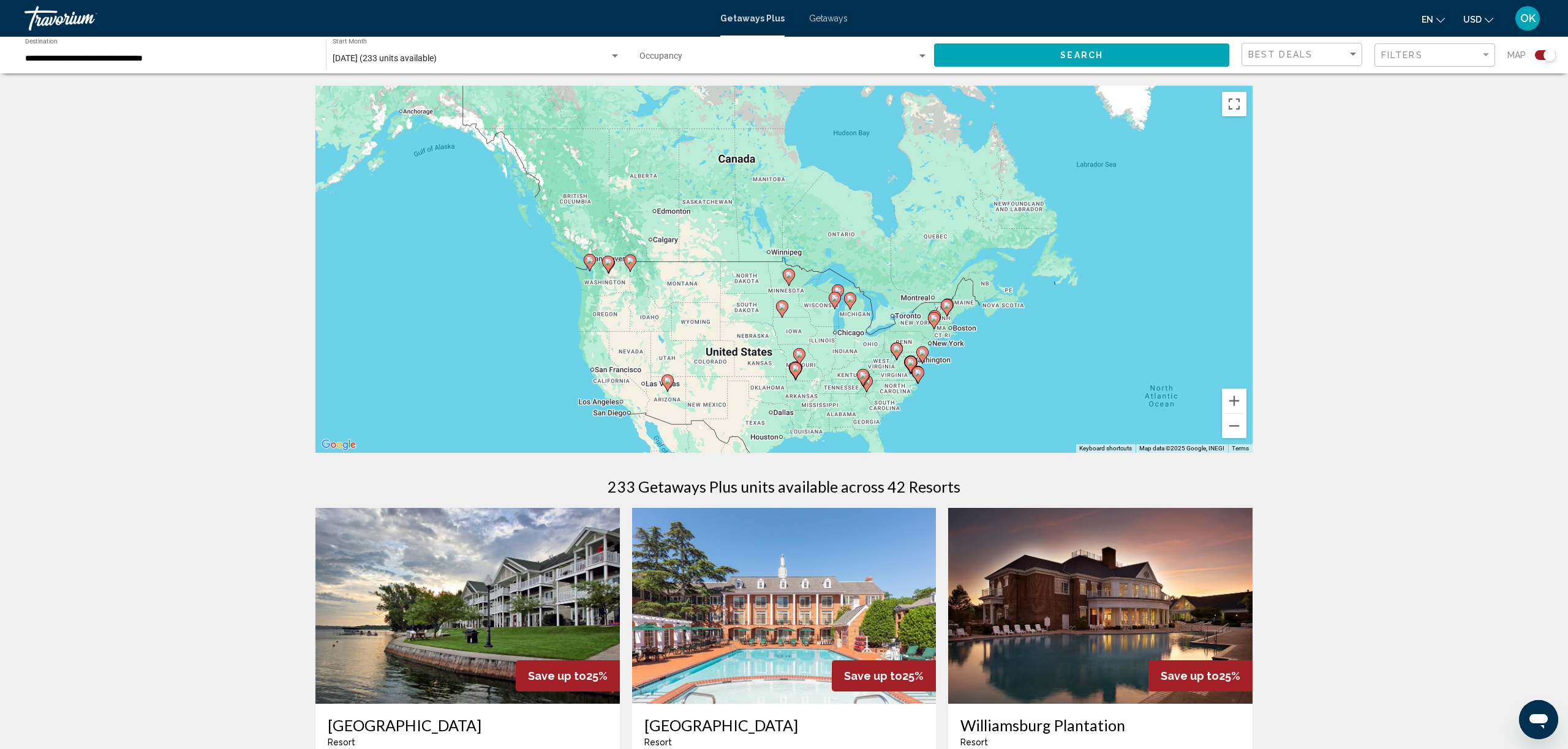
drag, startPoint x: 1146, startPoint y: 390, endPoint x: 1039, endPoint y: 321, distance: 127.3
click at [1039, 321] on div "To activate drag with keyboard, press Alt + Enter. Once in keyboard drag state,…" at bounding box center [783, 270] width 937 height 367
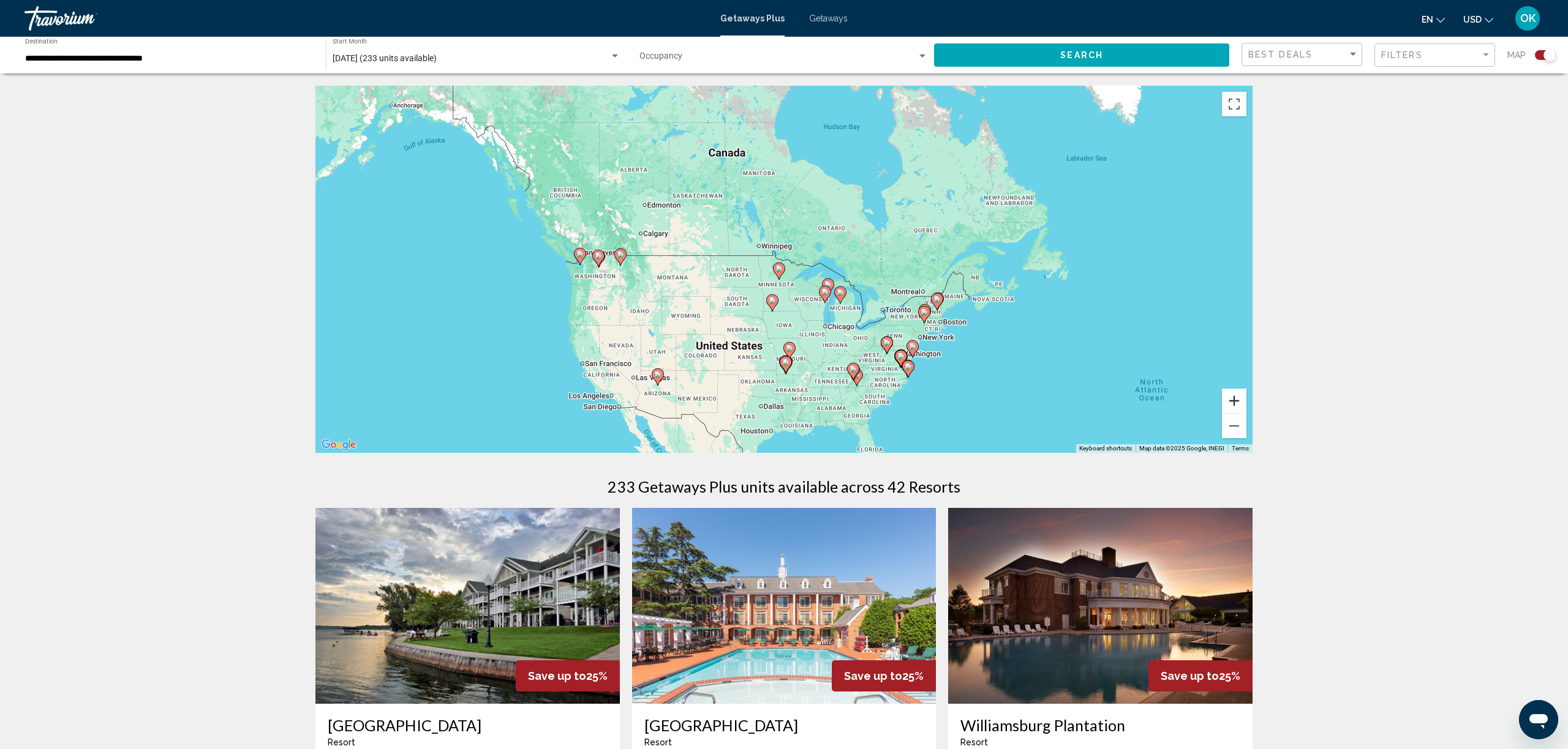
click at [1233, 400] on button "Zoom in" at bounding box center [1234, 401] width 25 height 25
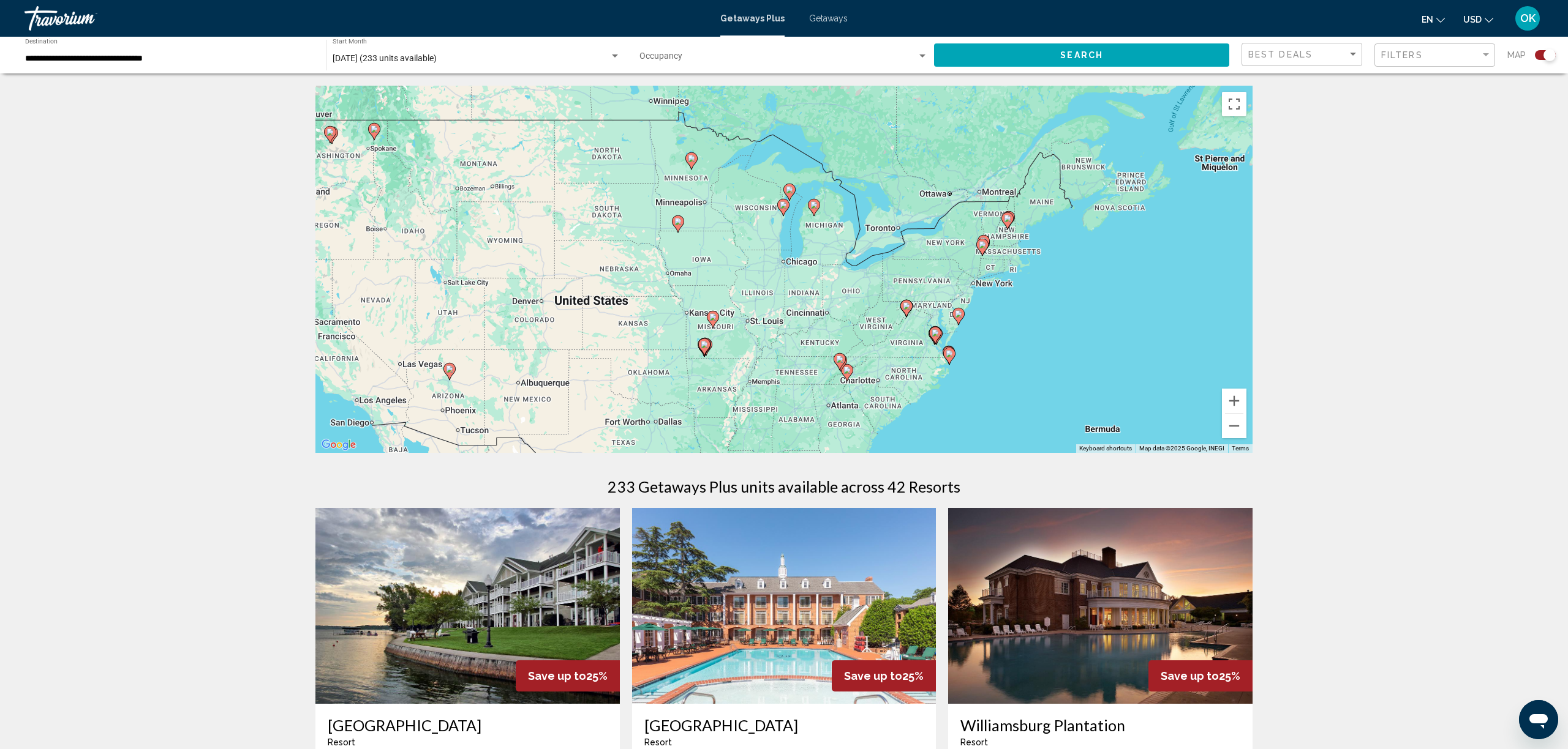
drag, startPoint x: 1098, startPoint y: 397, endPoint x: 1015, endPoint y: 274, distance: 148.4
click at [1015, 274] on div "To activate drag with keyboard, press Alt + Enter. Once in keyboard drag state,…" at bounding box center [783, 270] width 937 height 367
click at [1232, 403] on button "Zoom in" at bounding box center [1234, 401] width 25 height 25
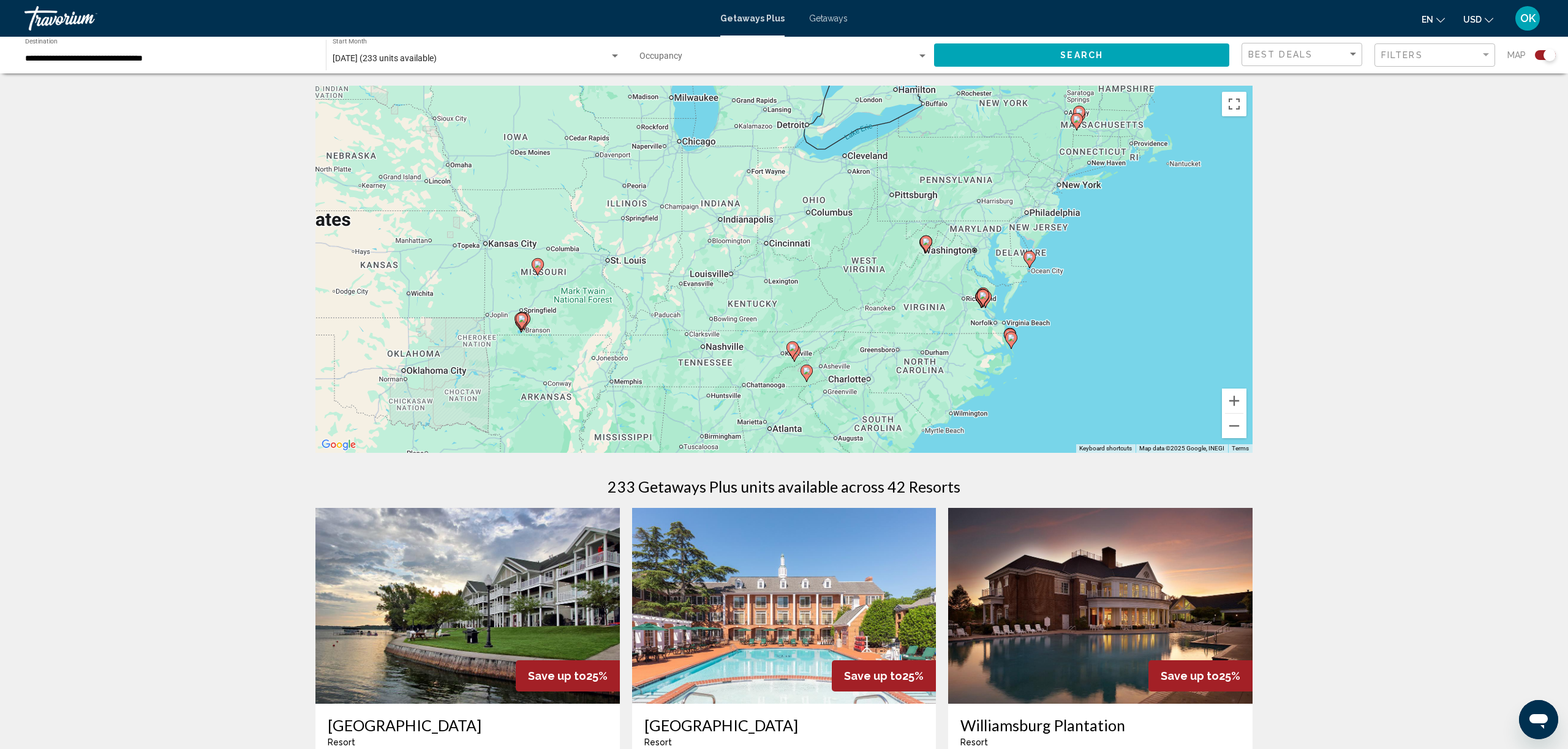
drag, startPoint x: 943, startPoint y: 360, endPoint x: 837, endPoint y: 244, distance: 157.1
click at [838, 242] on div "To activate drag with keyboard, press Alt + Enter. Once in keyboard drag state,…" at bounding box center [783, 270] width 937 height 367
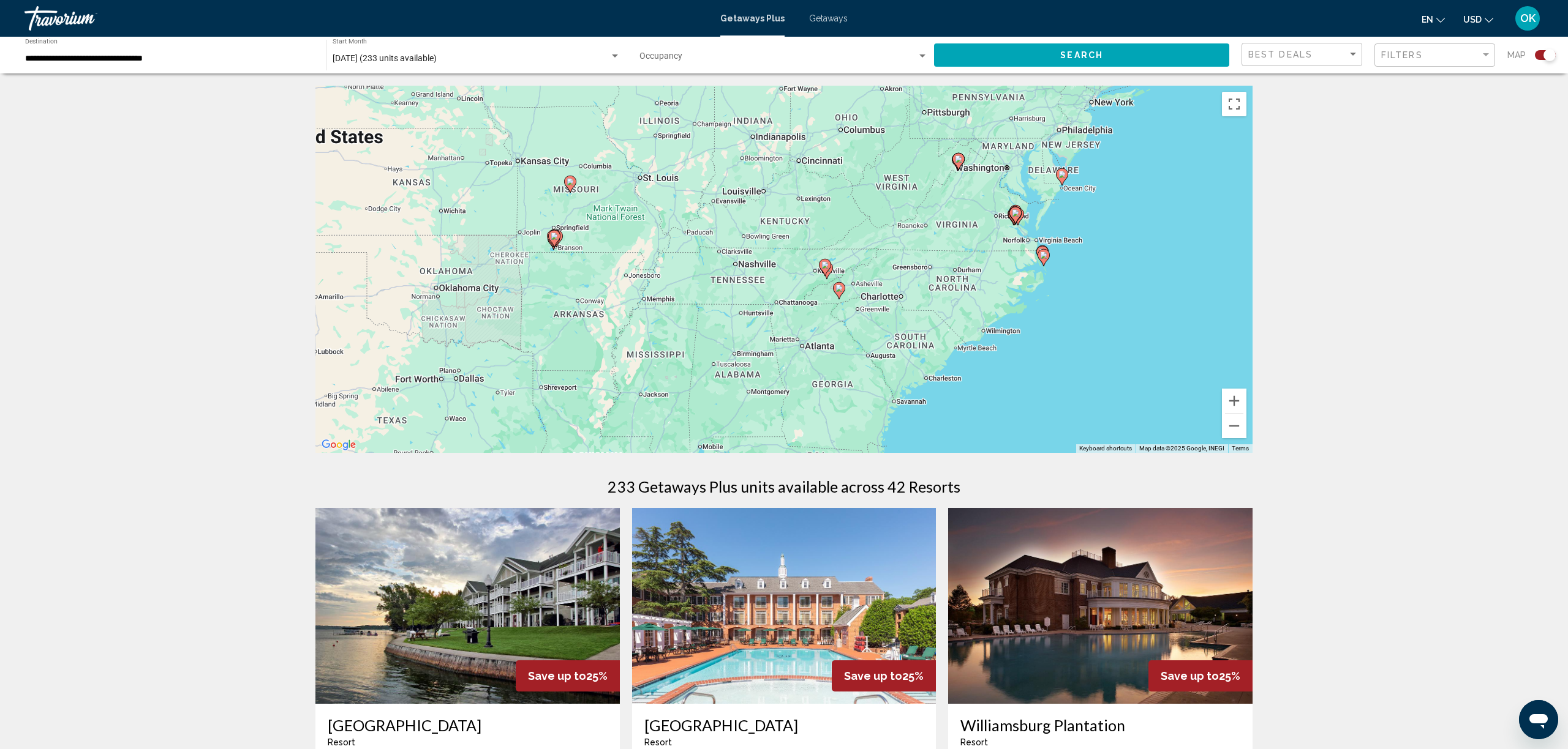
drag, startPoint x: 838, startPoint y: 391, endPoint x: 872, endPoint y: 306, distance: 91.5
click at [872, 306] on div "To activate drag with keyboard, press Alt + Enter. Once in keyboard drag state,…" at bounding box center [783, 270] width 937 height 367
click at [1235, 405] on button "Zoom in" at bounding box center [1234, 401] width 25 height 25
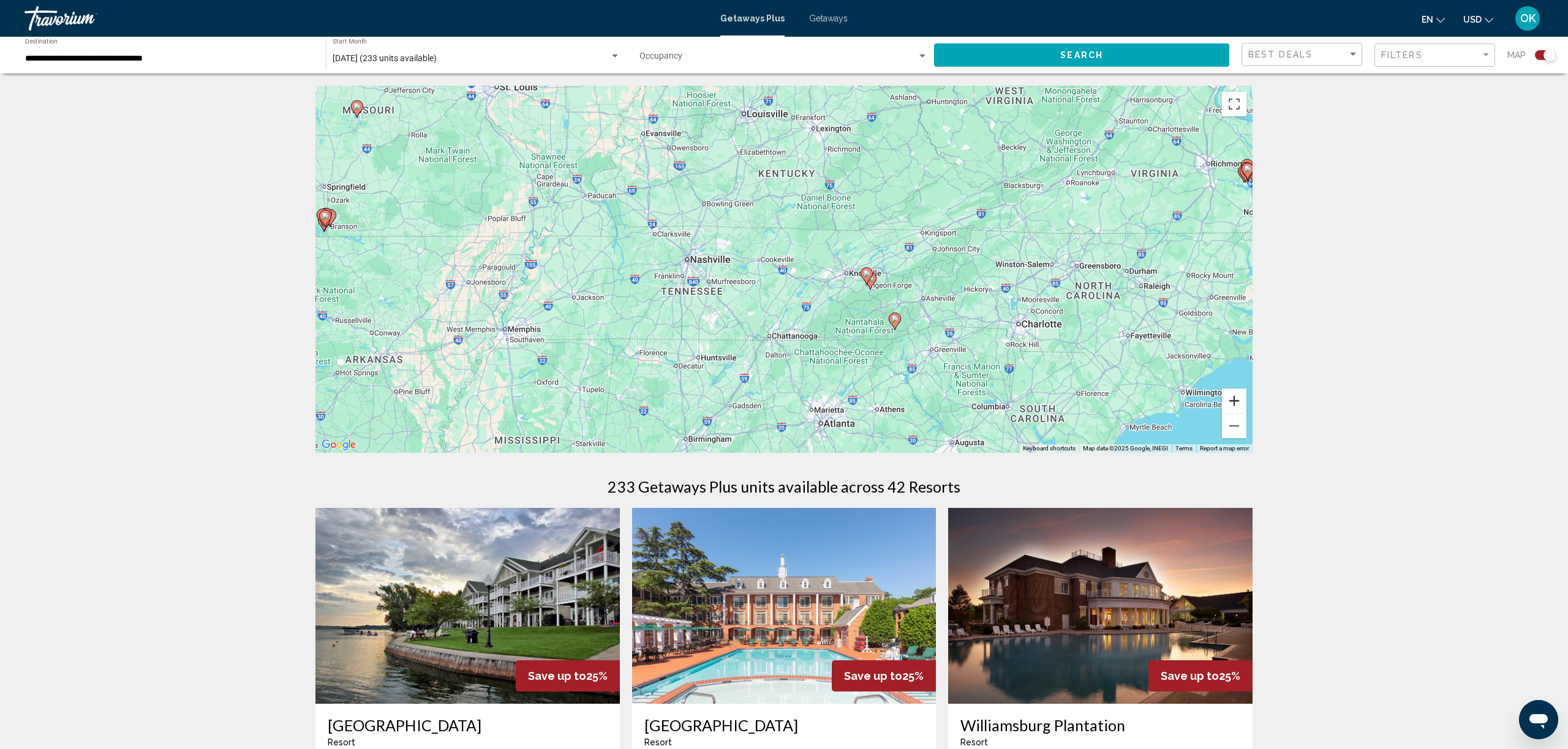
click at [1235, 405] on button "Zoom in" at bounding box center [1234, 401] width 25 height 25
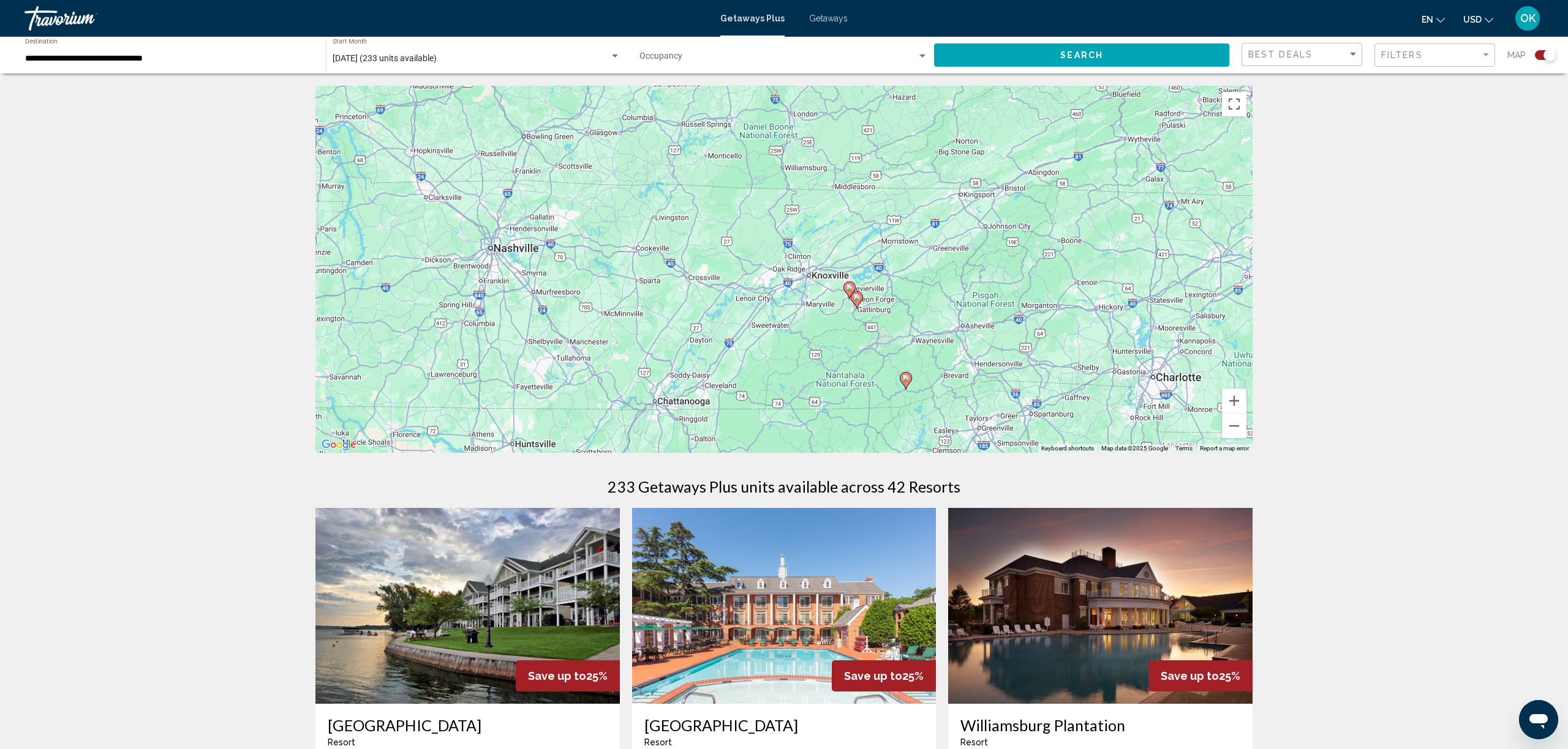
drag, startPoint x: 1117, startPoint y: 409, endPoint x: 1011, endPoint y: 407, distance: 106.0
click at [1011, 407] on div "To activate drag with keyboard, press Alt + Enter. Once in keyboard drag state,…" at bounding box center [783, 270] width 937 height 367
click at [1235, 396] on button "Zoom in" at bounding box center [1234, 401] width 25 height 25
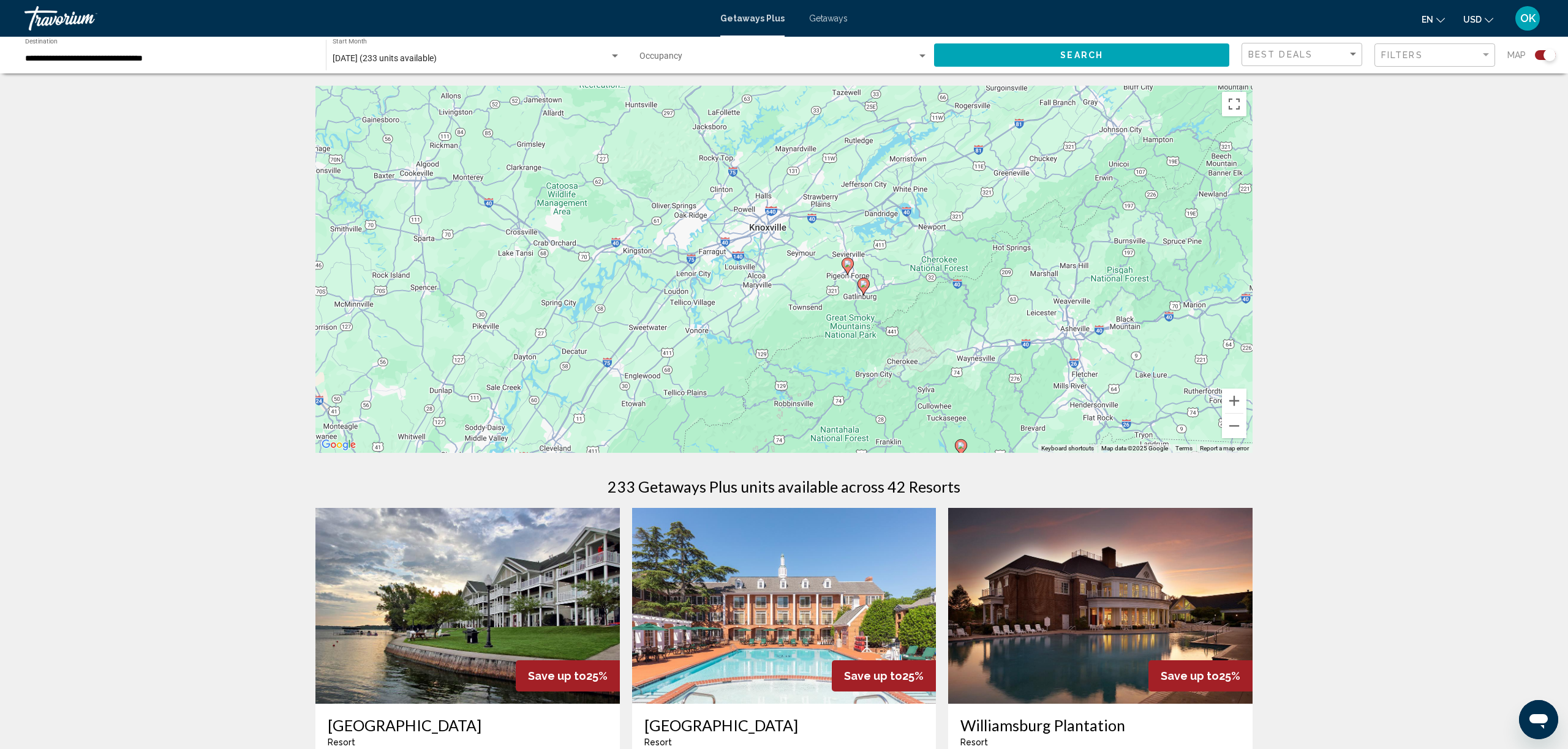
drag, startPoint x: 1111, startPoint y: 388, endPoint x: 985, endPoint y: 303, distance: 152.0
click at [985, 303] on div "To activate drag with keyboard, press Alt + Enter. Once in keyboard drag state,…" at bounding box center [783, 270] width 937 height 367
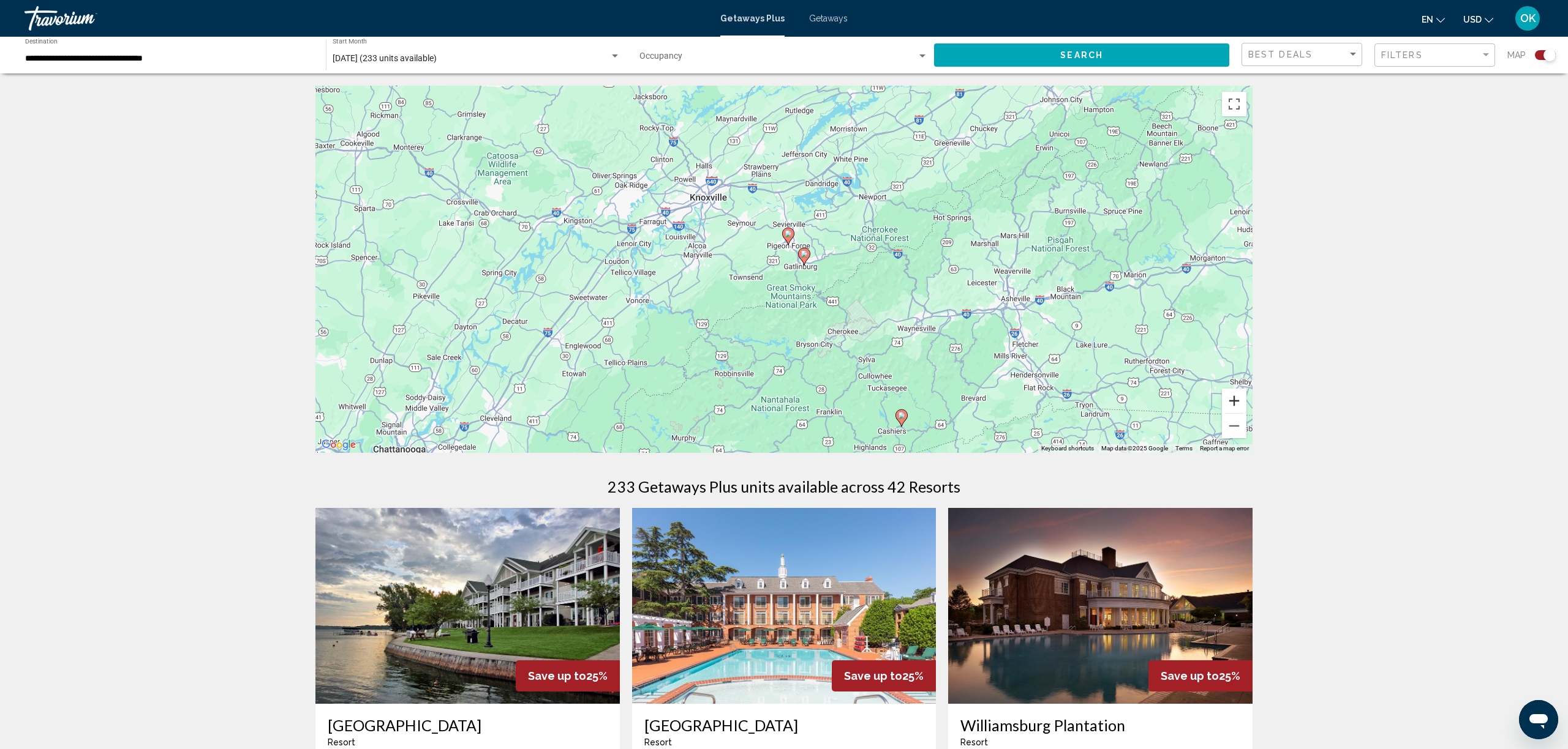
click at [1238, 399] on button "Zoom in" at bounding box center [1234, 401] width 25 height 25
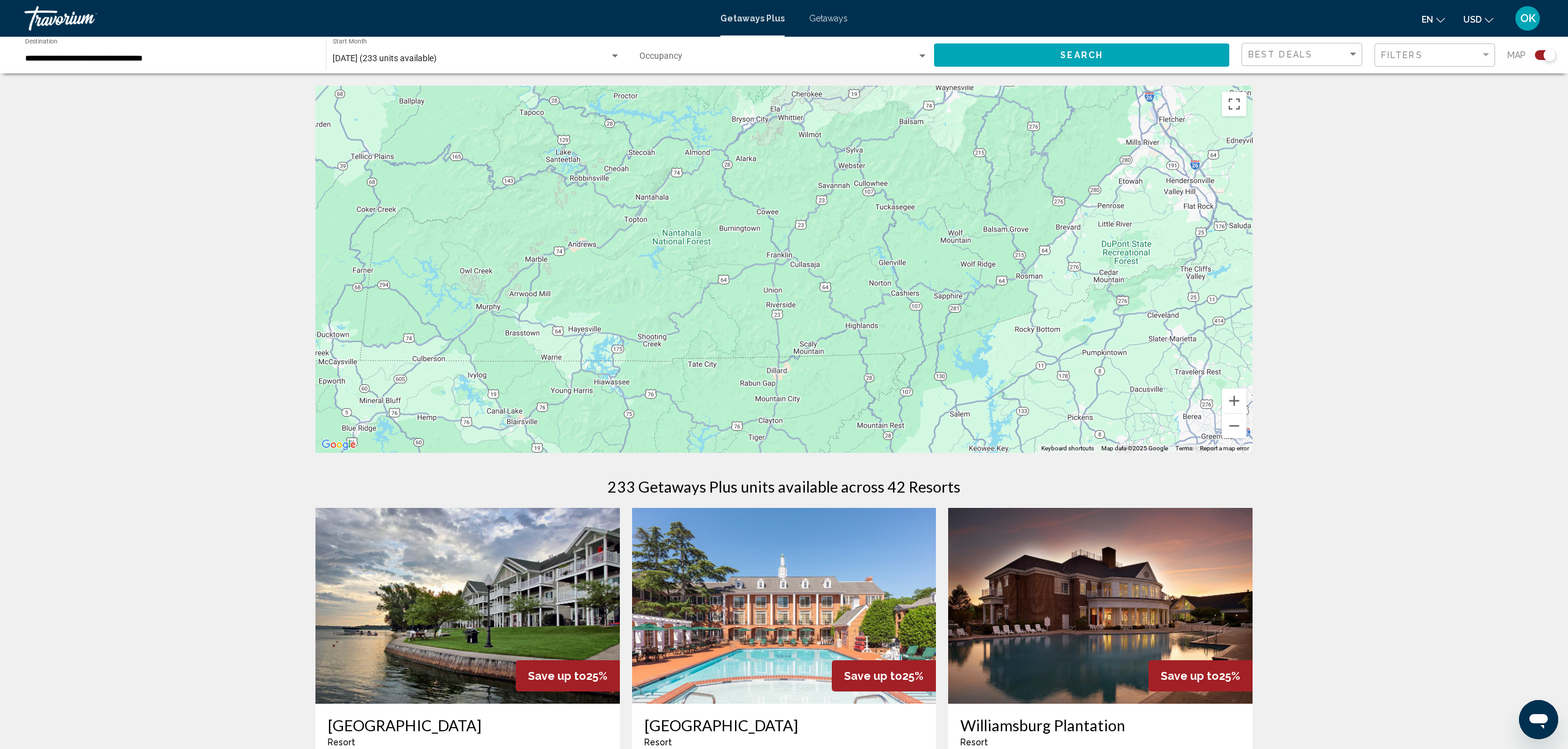
drag, startPoint x: 939, startPoint y: 307, endPoint x: 843, endPoint y: 11, distance: 311.2
click at [843, 5] on div "**********" at bounding box center [784, 374] width 1568 height 749
click at [925, 279] on icon "Main content" at bounding box center [924, 276] width 11 height 16
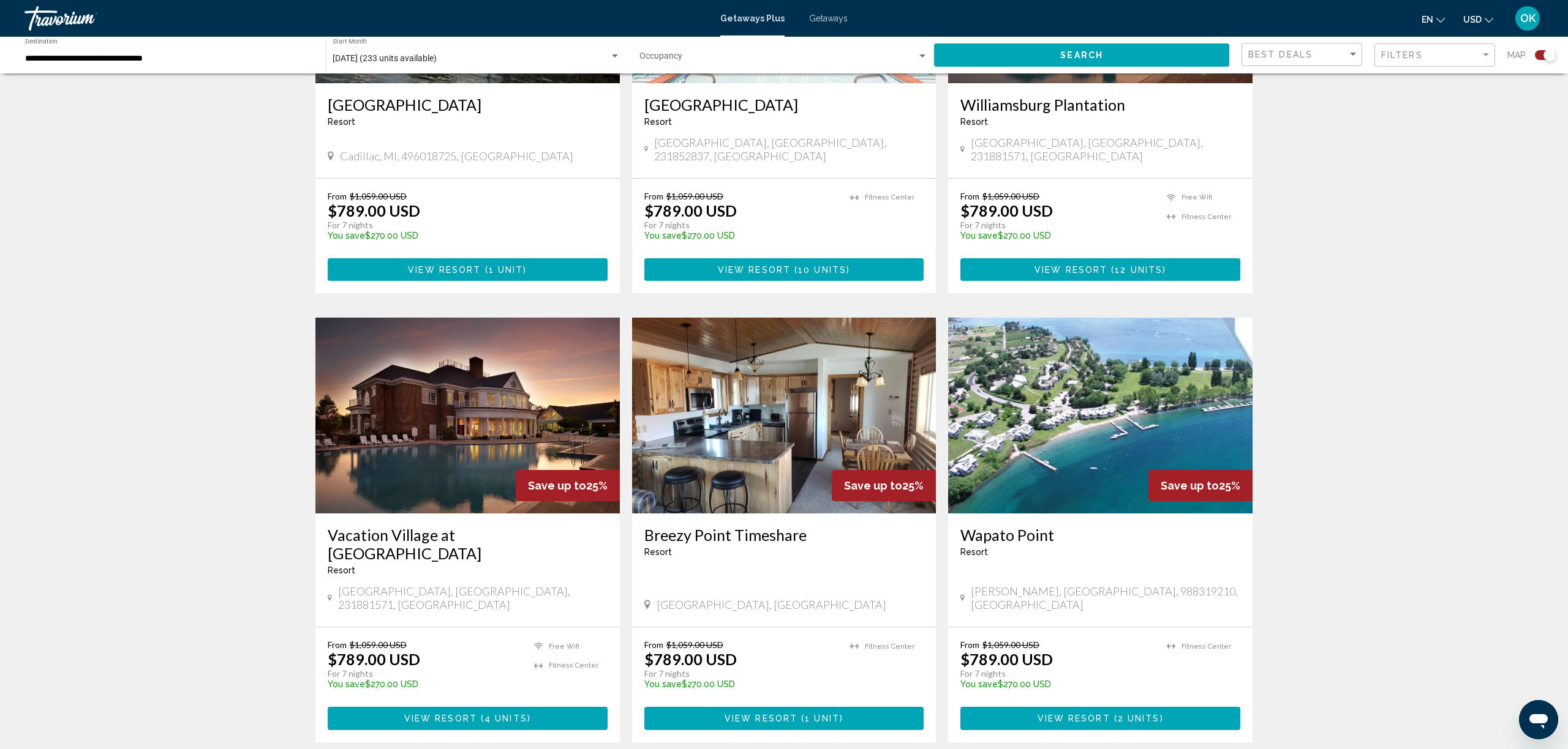
scroll to position [623, 0]
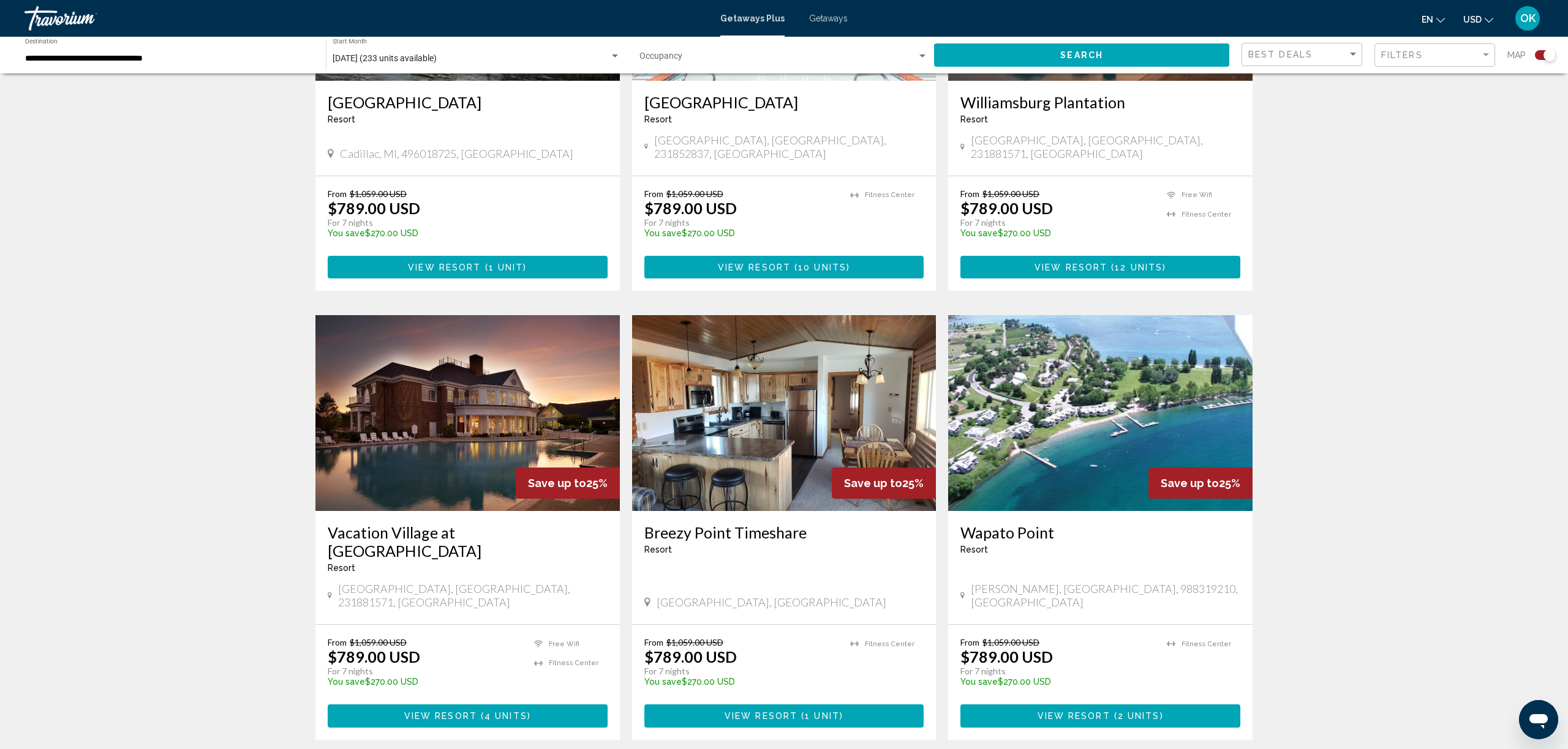
click at [1098, 448] on img "Main content" at bounding box center [1101, 413] width 304 height 196
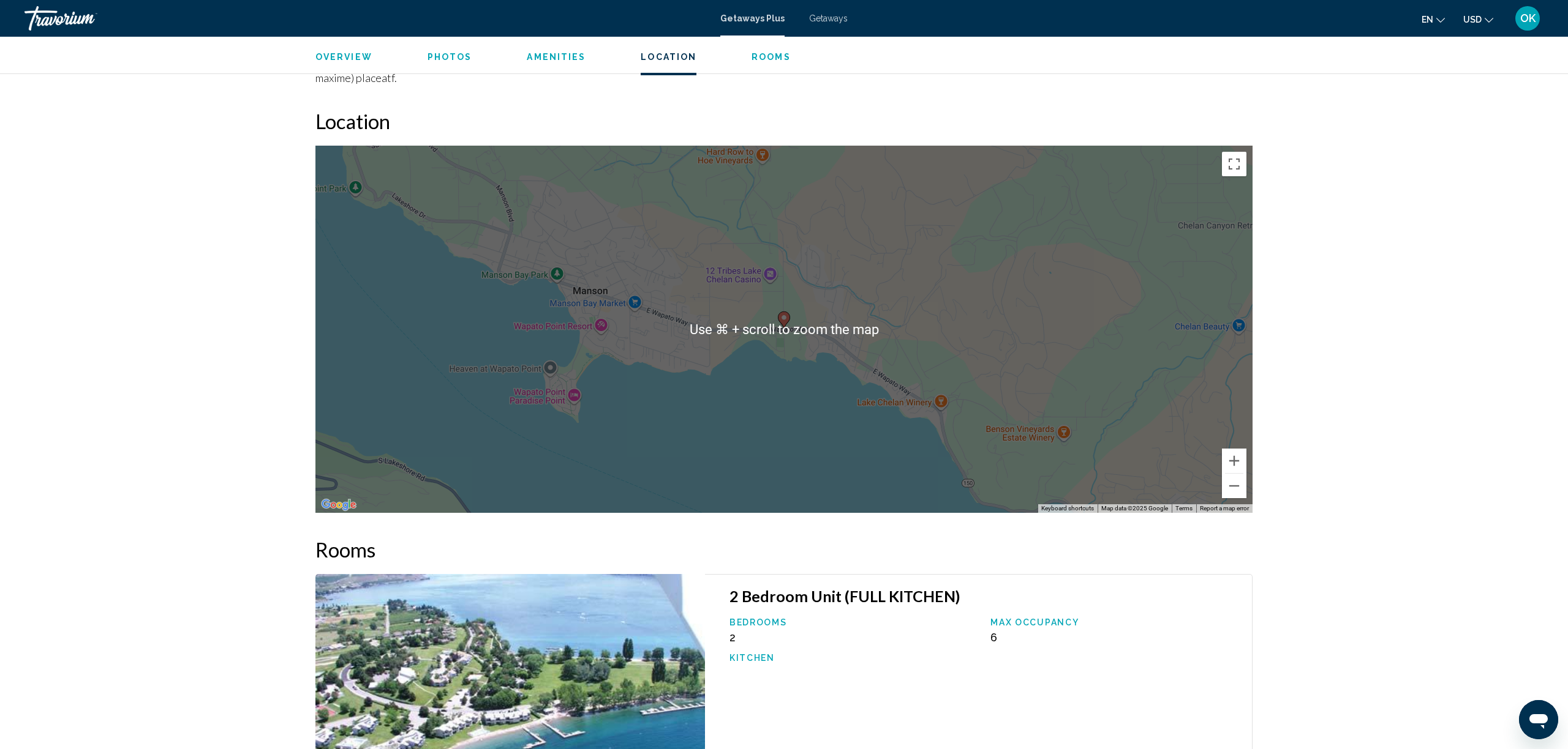
scroll to position [1254, 0]
click at [1241, 448] on button "Zoom in" at bounding box center [1234, 460] width 25 height 25
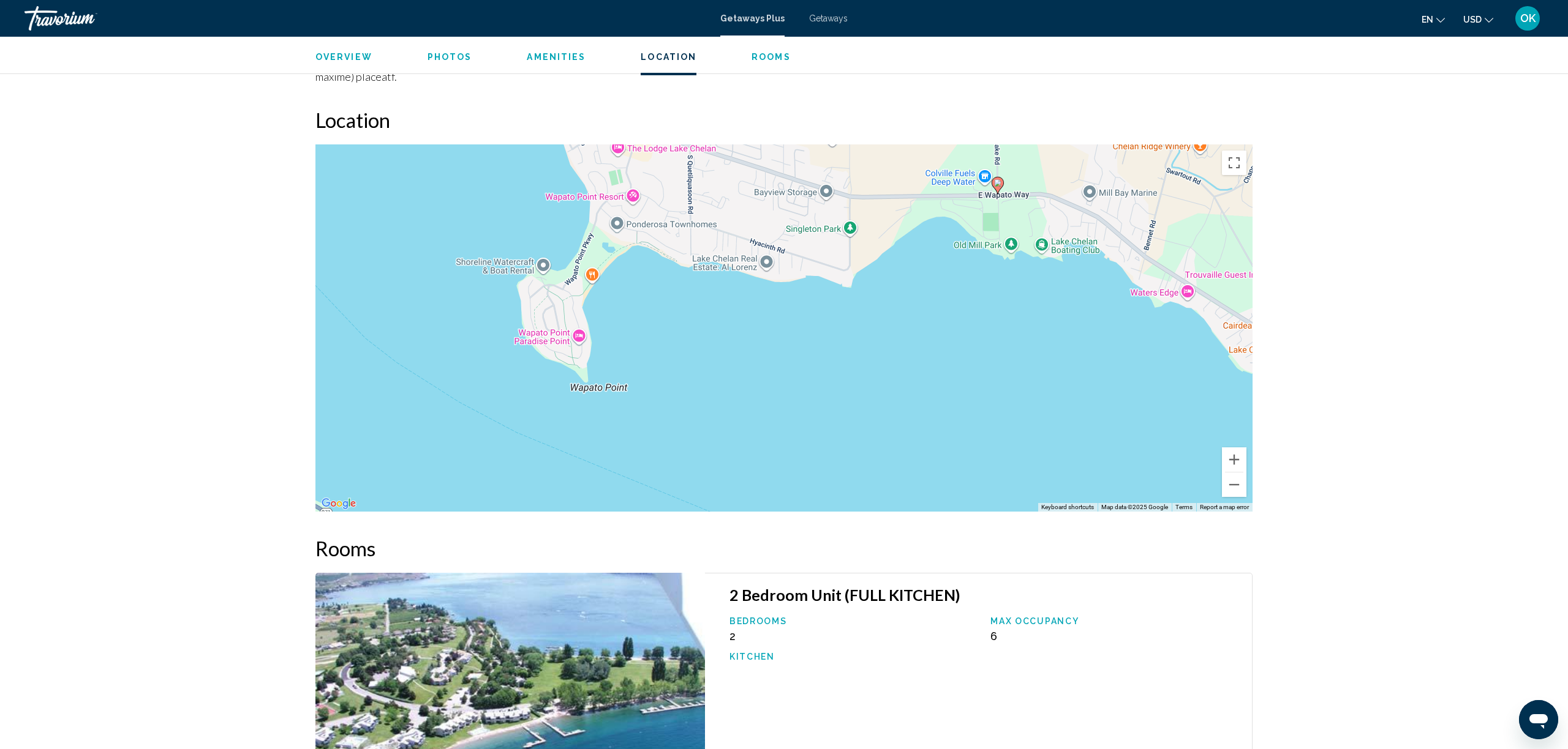
drag, startPoint x: 729, startPoint y: 415, endPoint x: 944, endPoint y: 279, distance: 254.4
click at [944, 279] on div "To activate drag with keyboard, press Alt + Enter. Once in keyboard drag state,…" at bounding box center [783, 328] width 937 height 367
click at [1232, 472] on button "Zoom out" at bounding box center [1234, 485] width 25 height 25
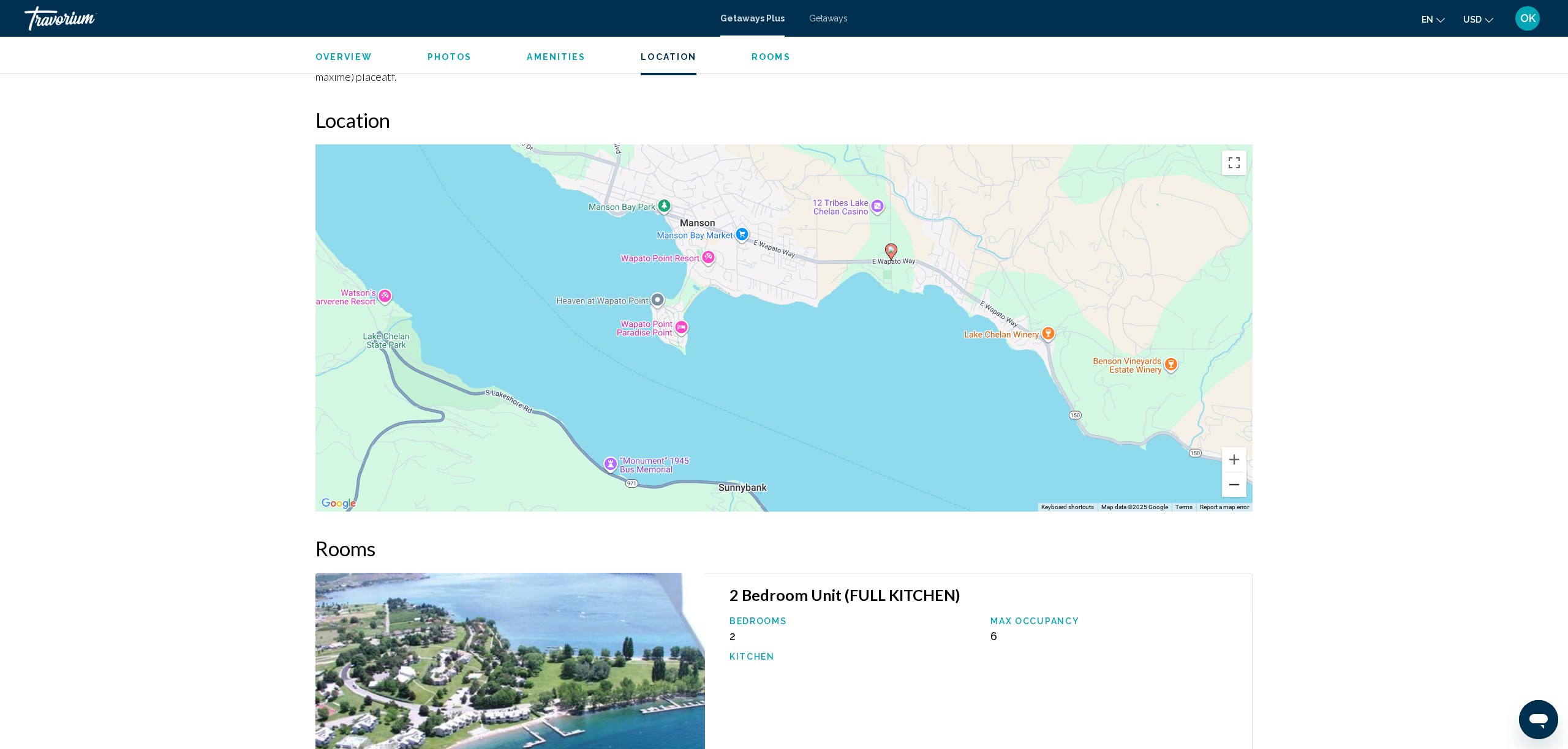
click at [1231, 472] on button "Zoom out" at bounding box center [1234, 485] width 25 height 25
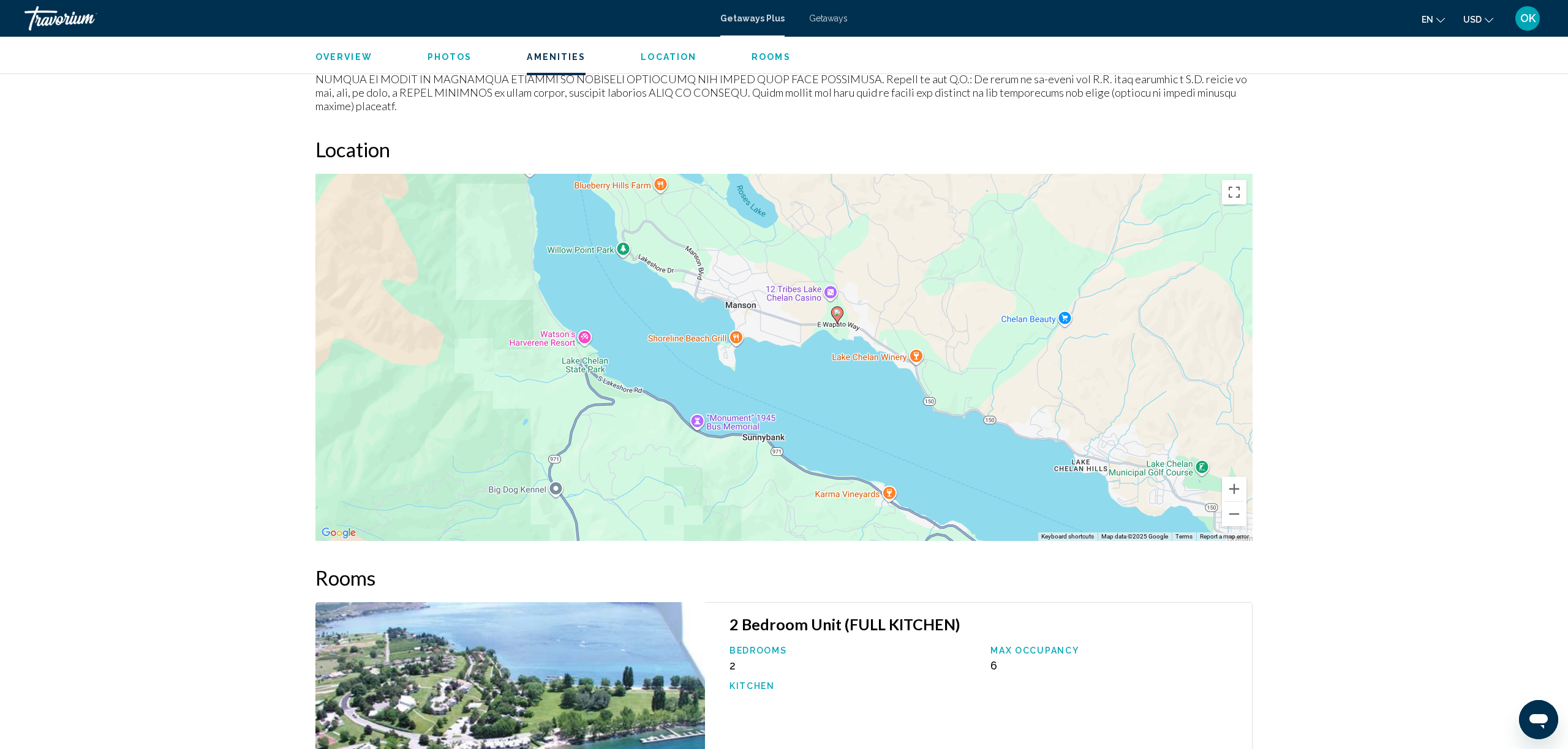
scroll to position [1229, 0]
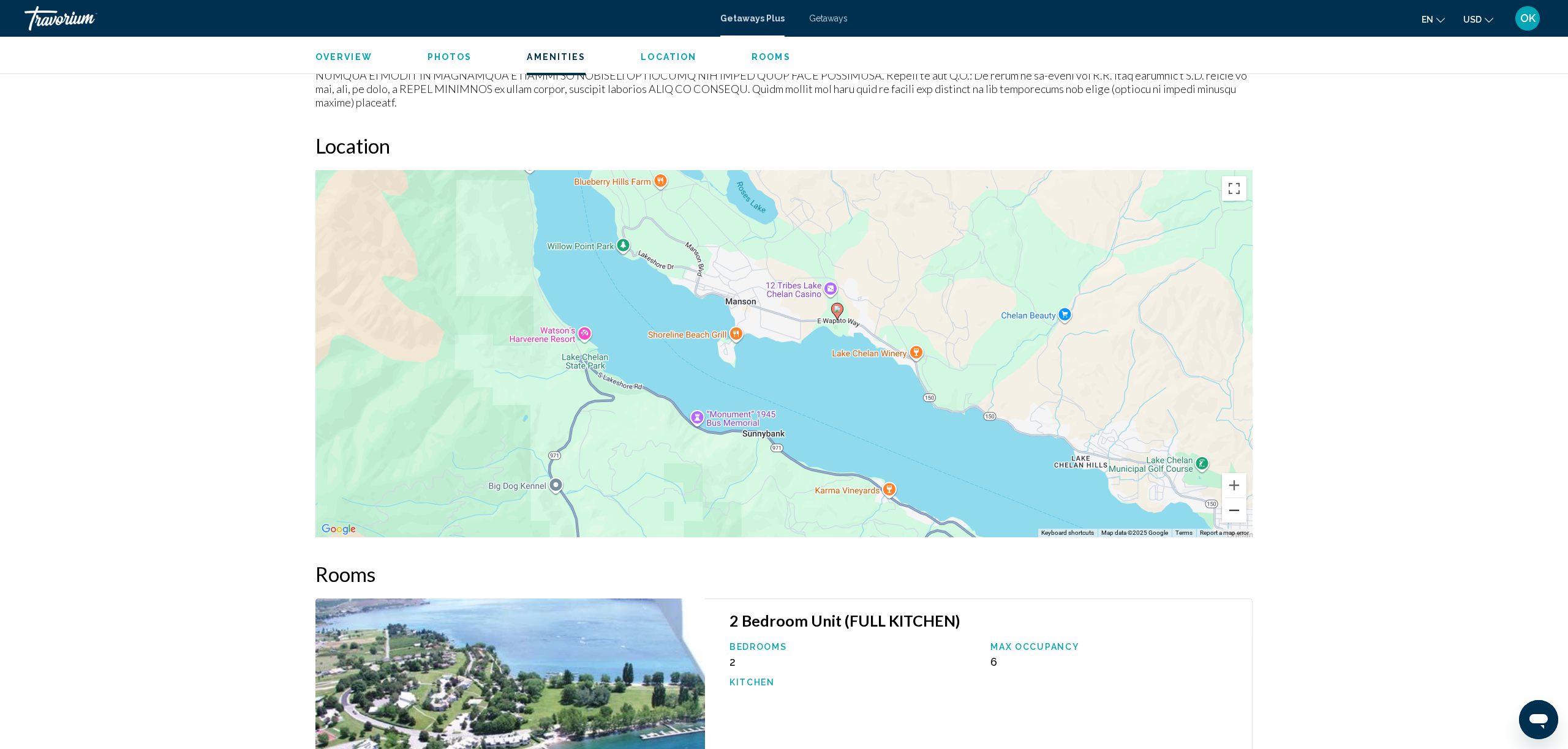
click at [1238, 499] on button "Zoom out" at bounding box center [1234, 511] width 25 height 25
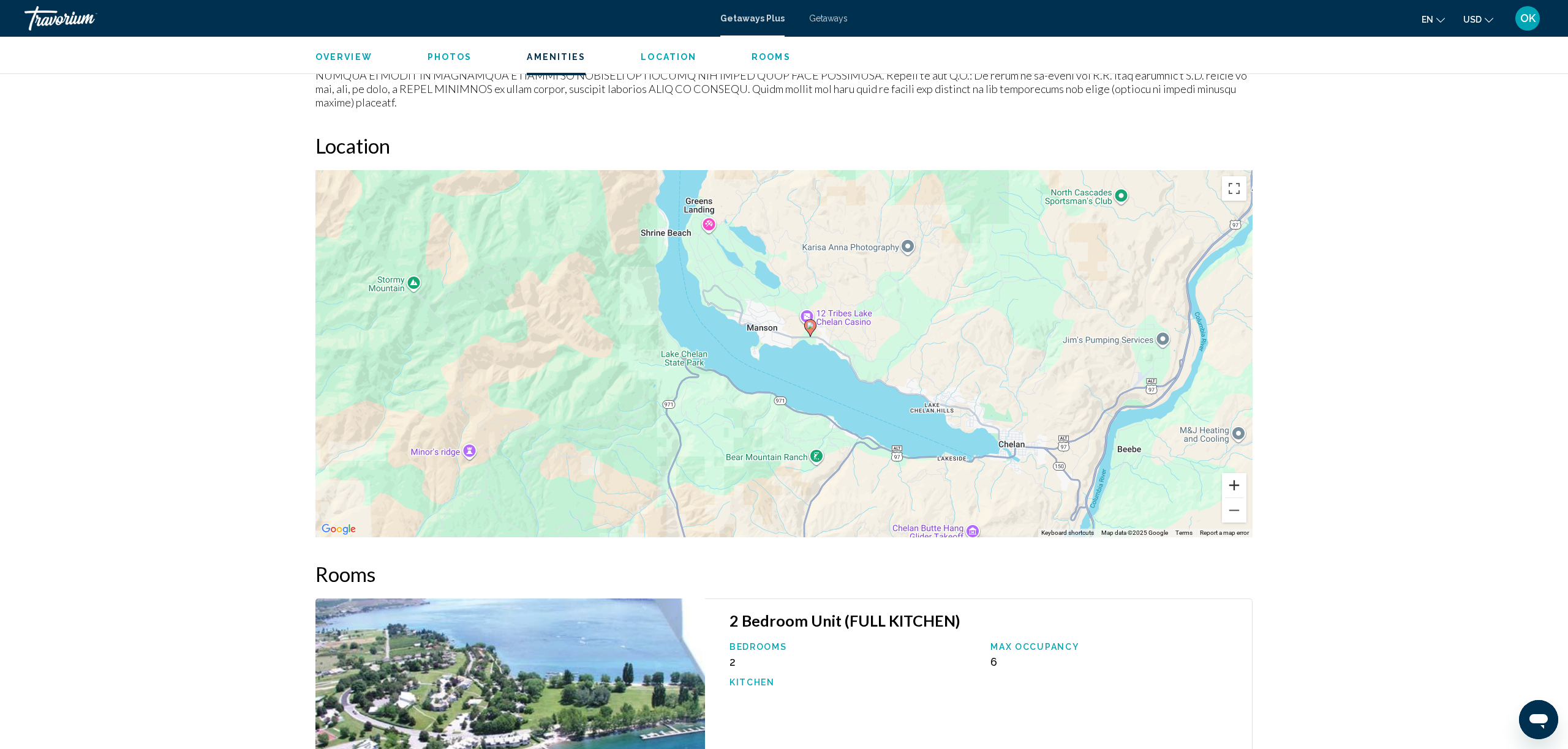
click at [1234, 473] on button "Zoom in" at bounding box center [1234, 486] width 25 height 25
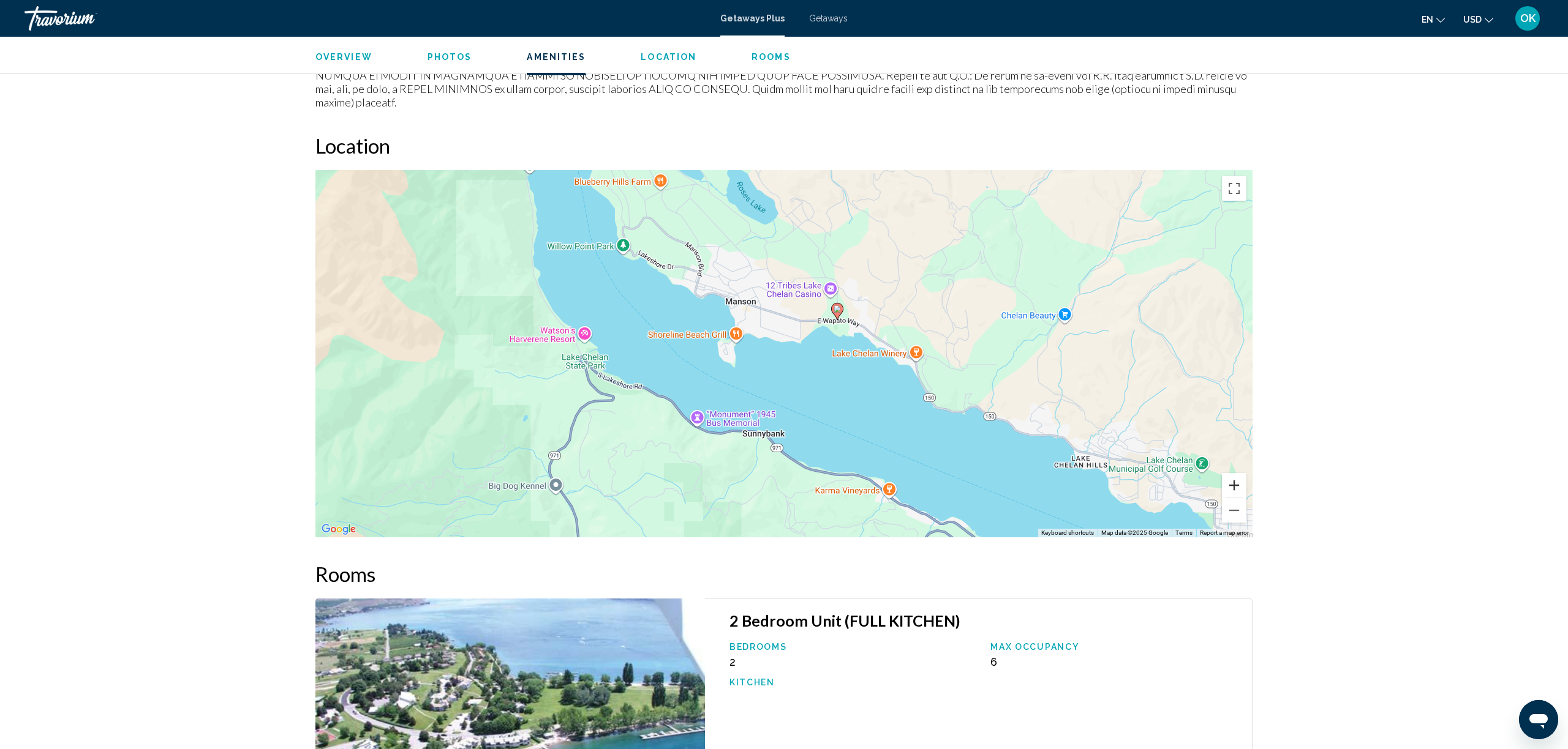
click at [1234, 473] on button "Zoom in" at bounding box center [1234, 486] width 25 height 25
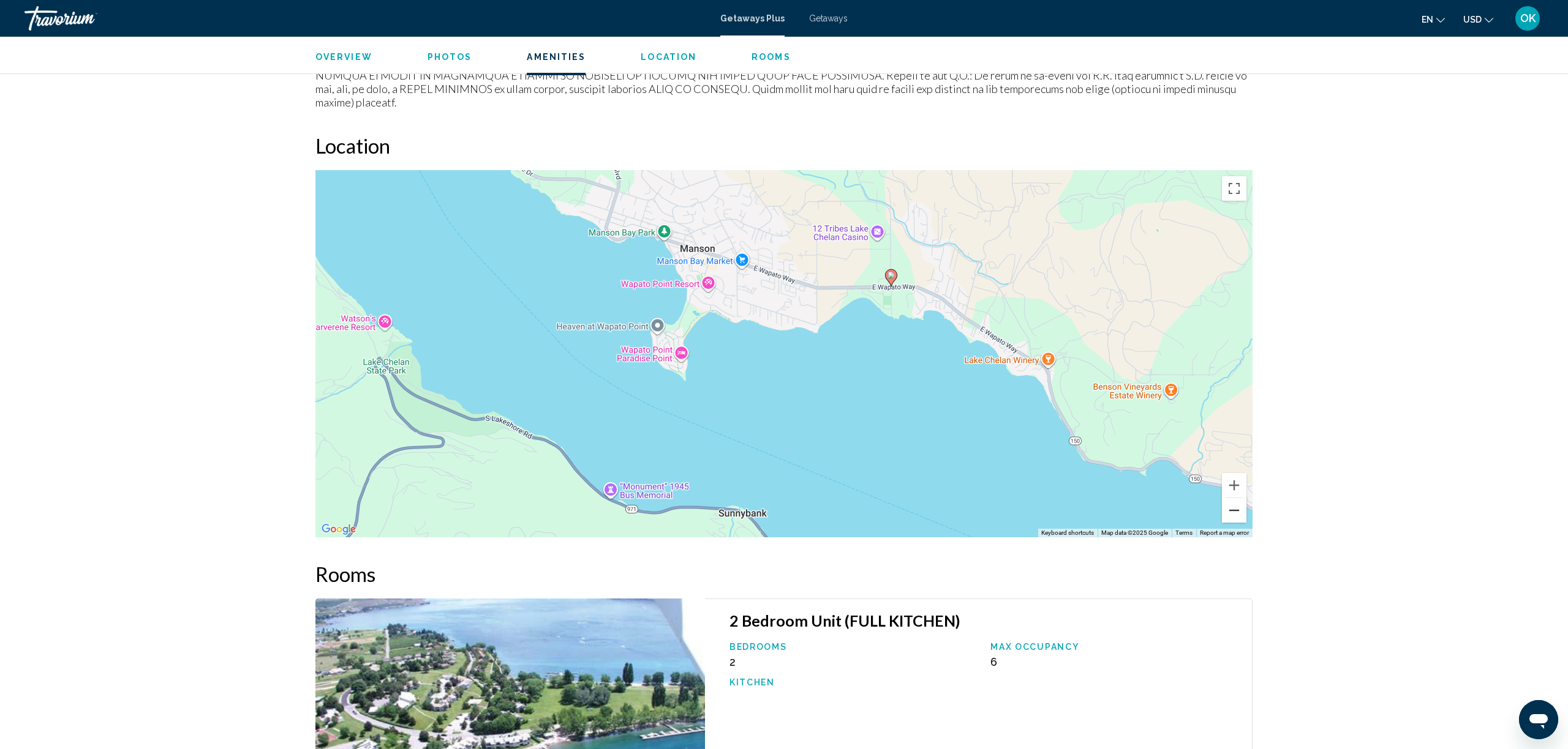
click at [1237, 499] on button "Zoom out" at bounding box center [1234, 511] width 25 height 25
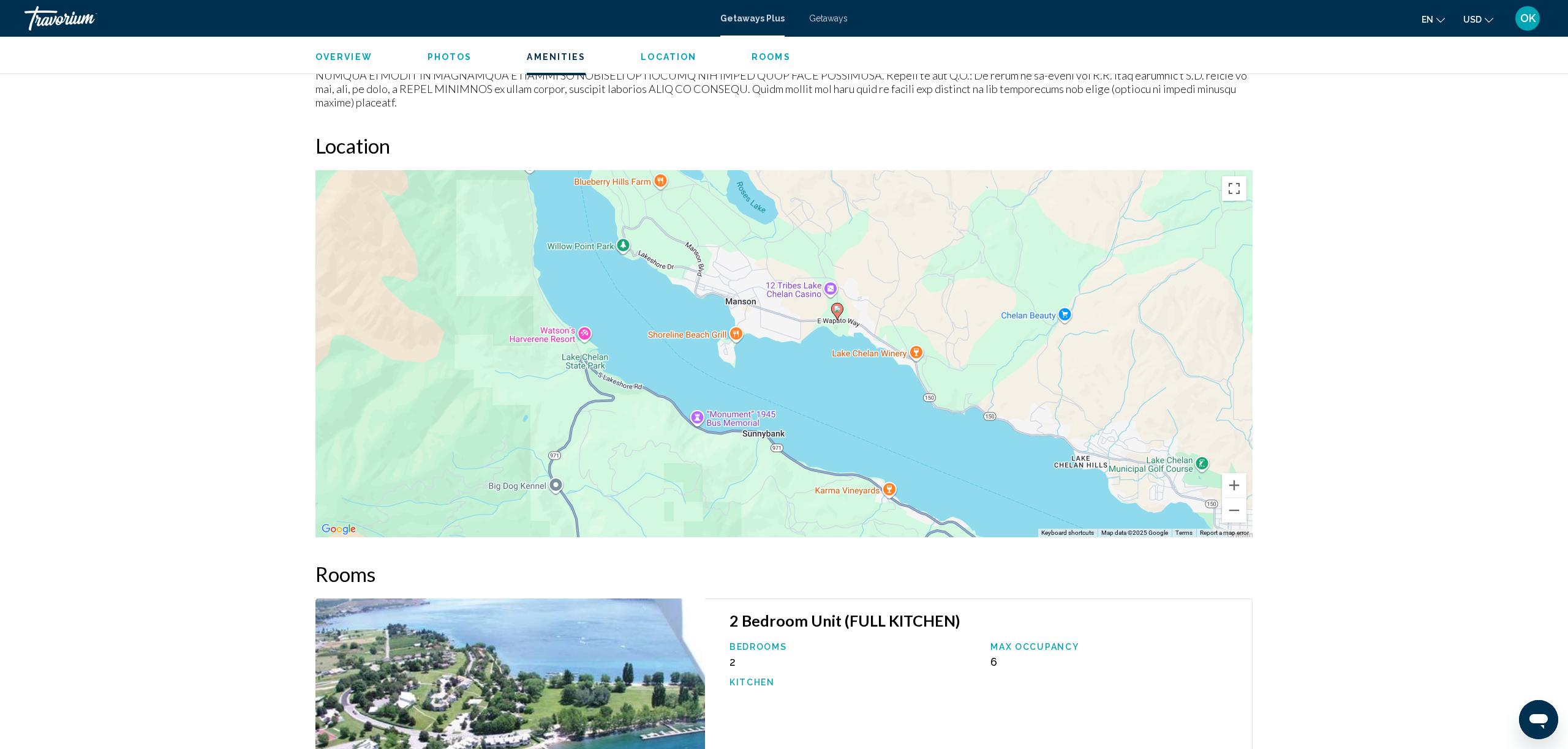
click at [838, 303] on icon "Main content" at bounding box center [837, 311] width 11 height 16
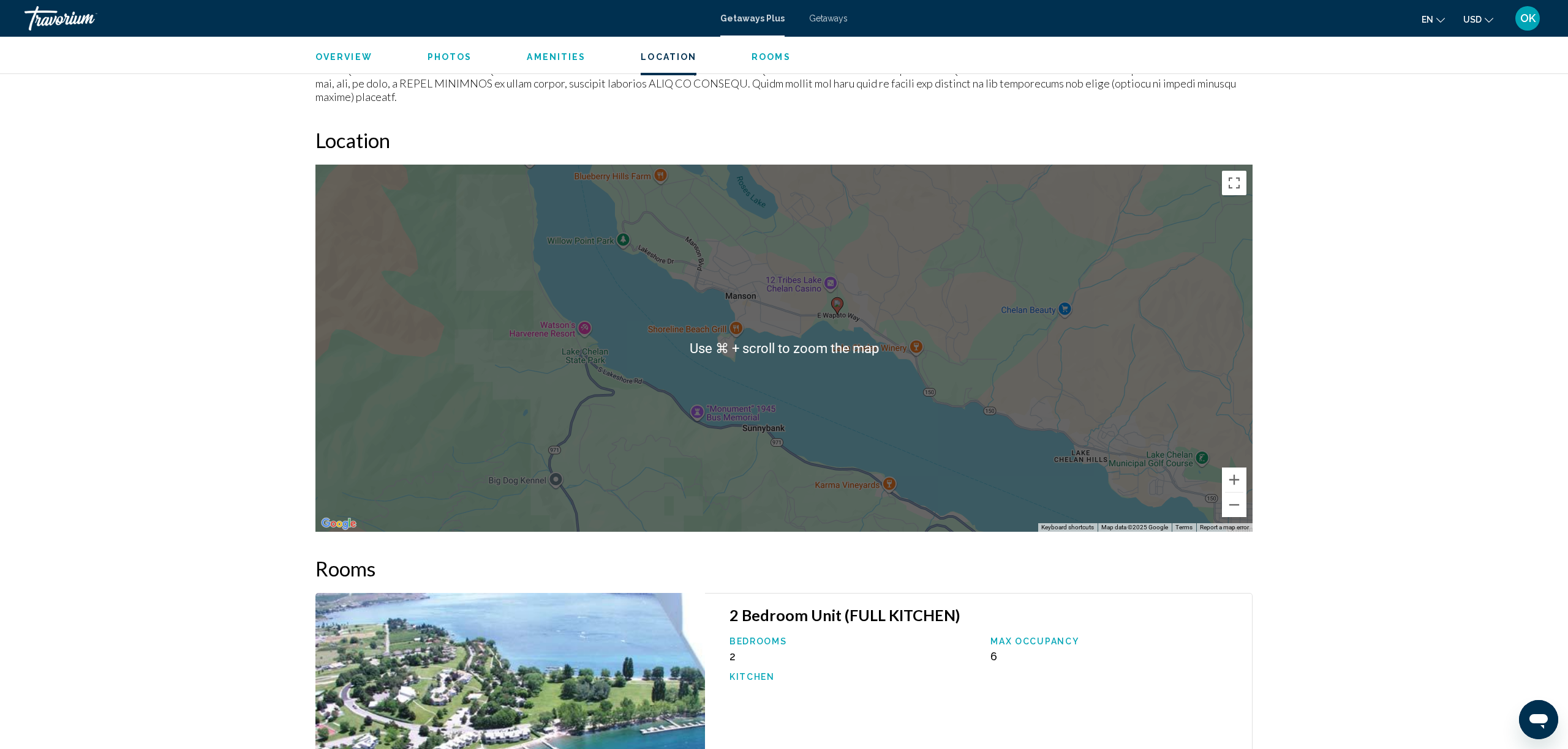
scroll to position [1244, 1]
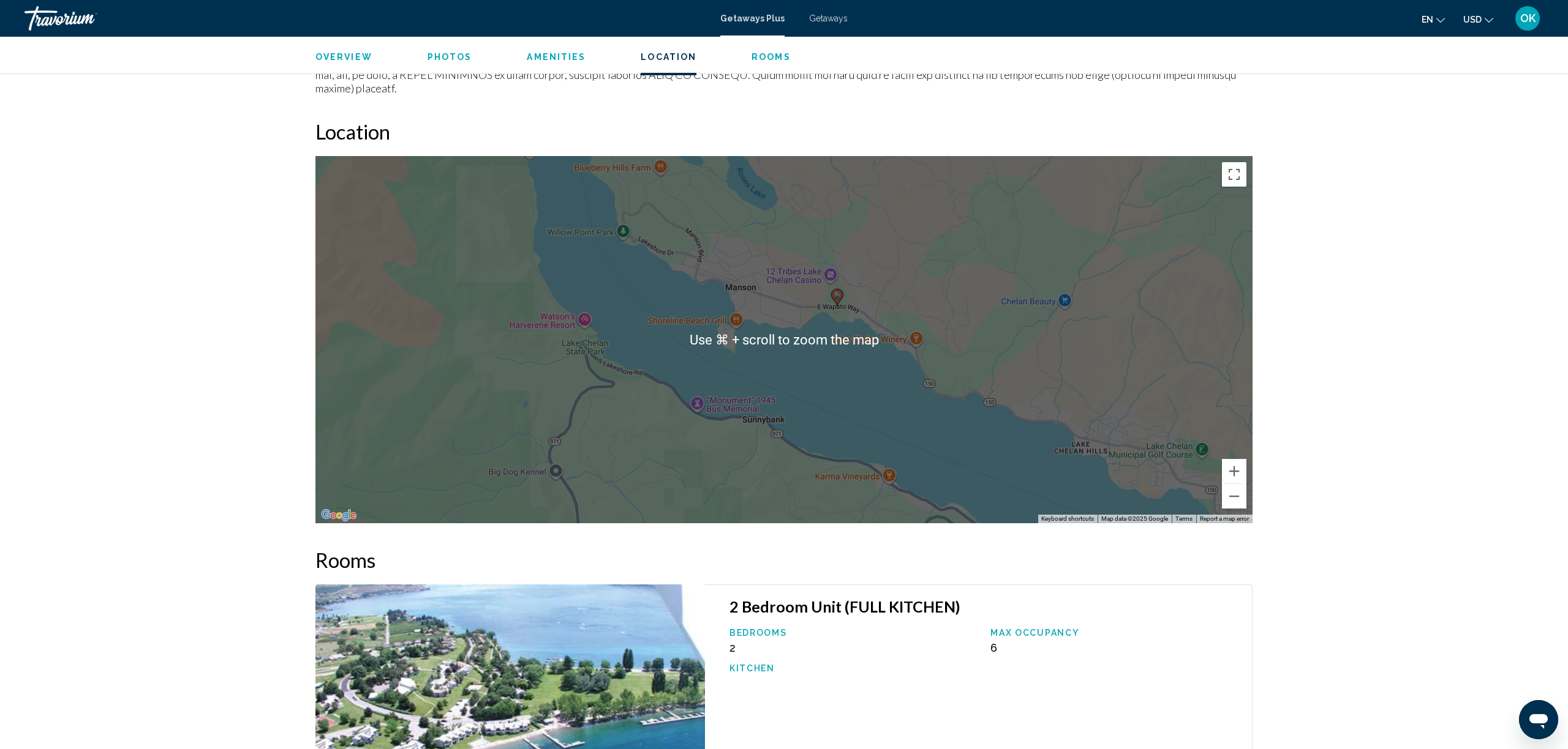
click at [840, 269] on div "To activate drag with keyboard, press Alt + Enter. Once in keyboard drag state,…" at bounding box center [783, 340] width 937 height 367
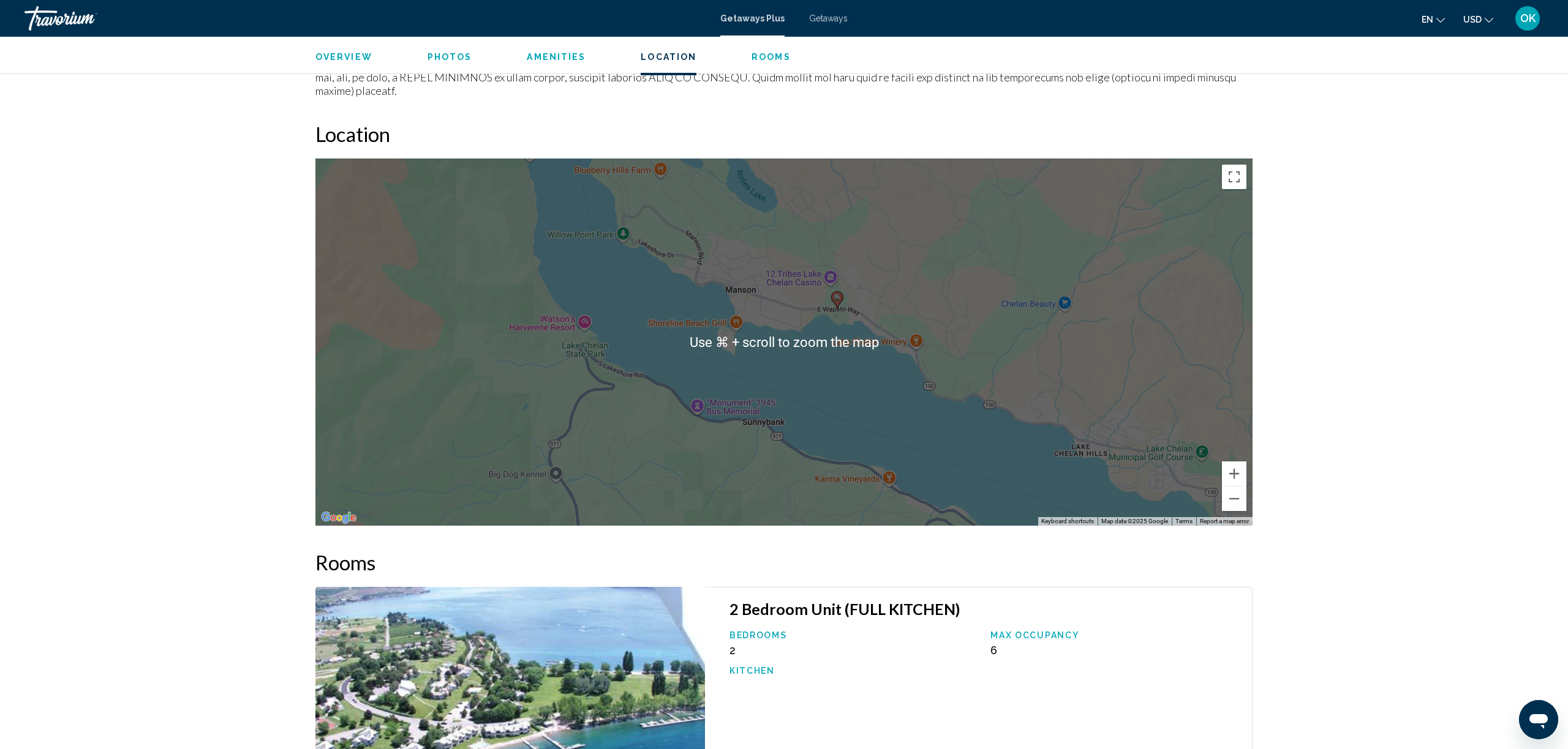
scroll to position [1239, 0]
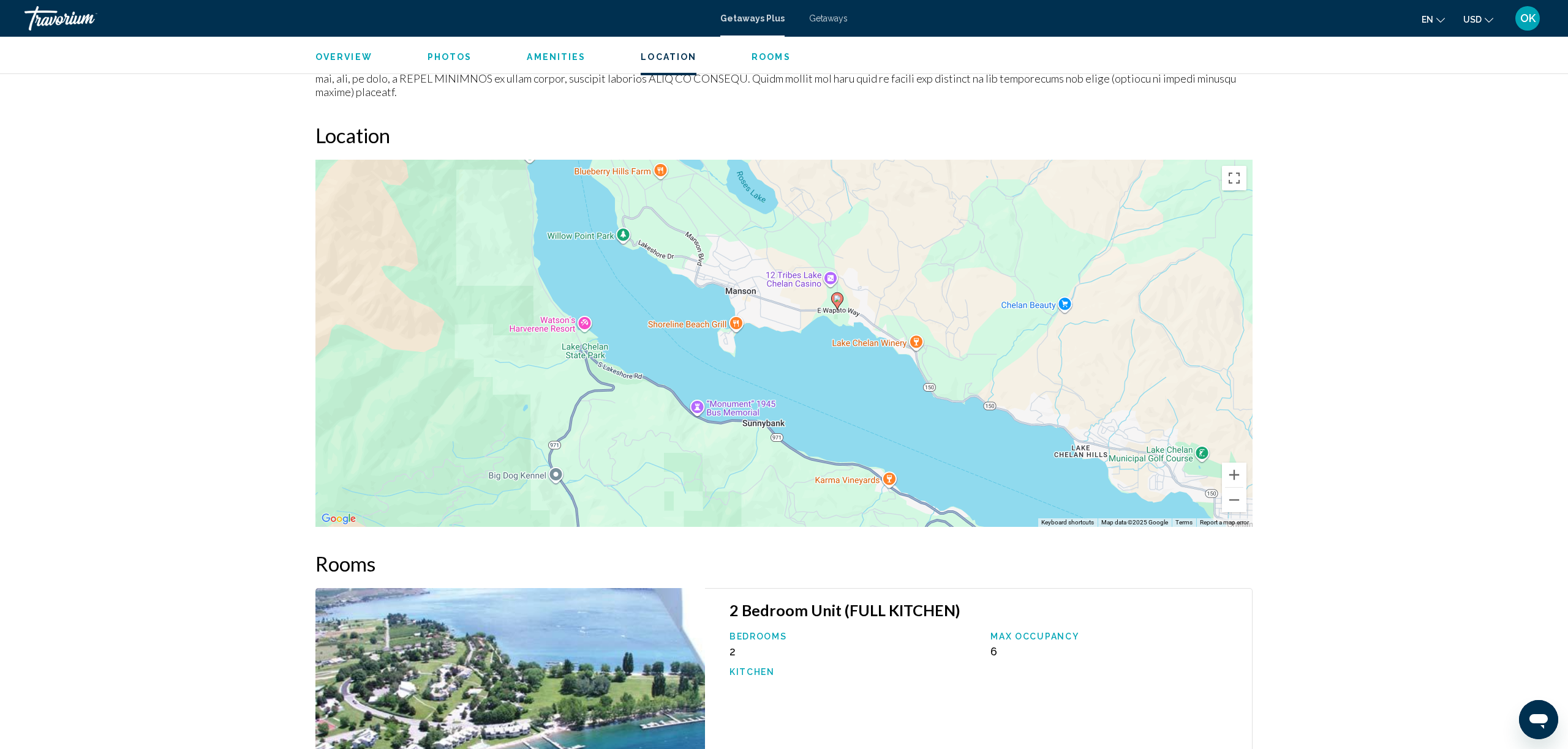
click at [635, 626] on img "Main content" at bounding box center [510, 734] width 390 height 292
click at [586, 620] on img "Main content" at bounding box center [510, 734] width 390 height 292
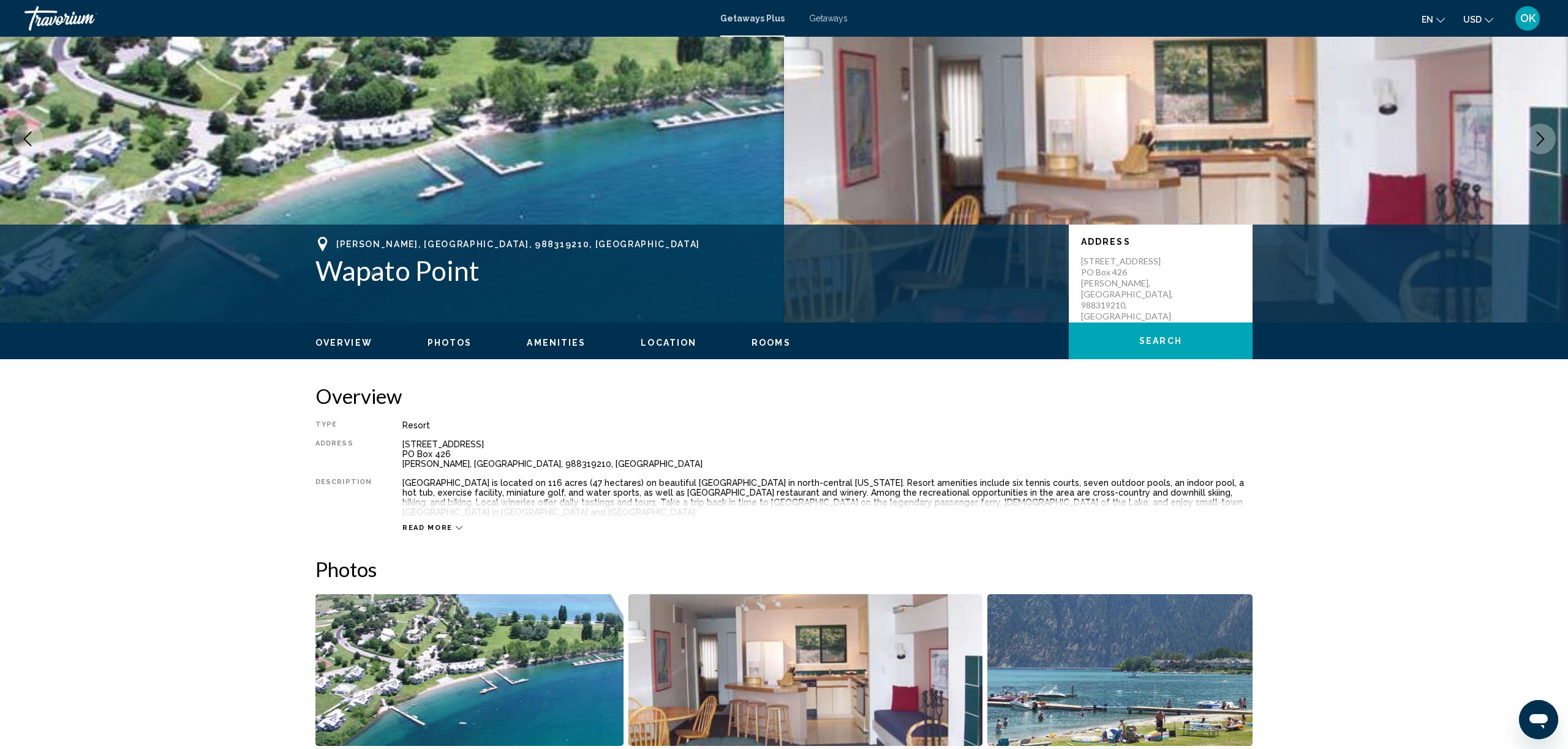
scroll to position [80, 0]
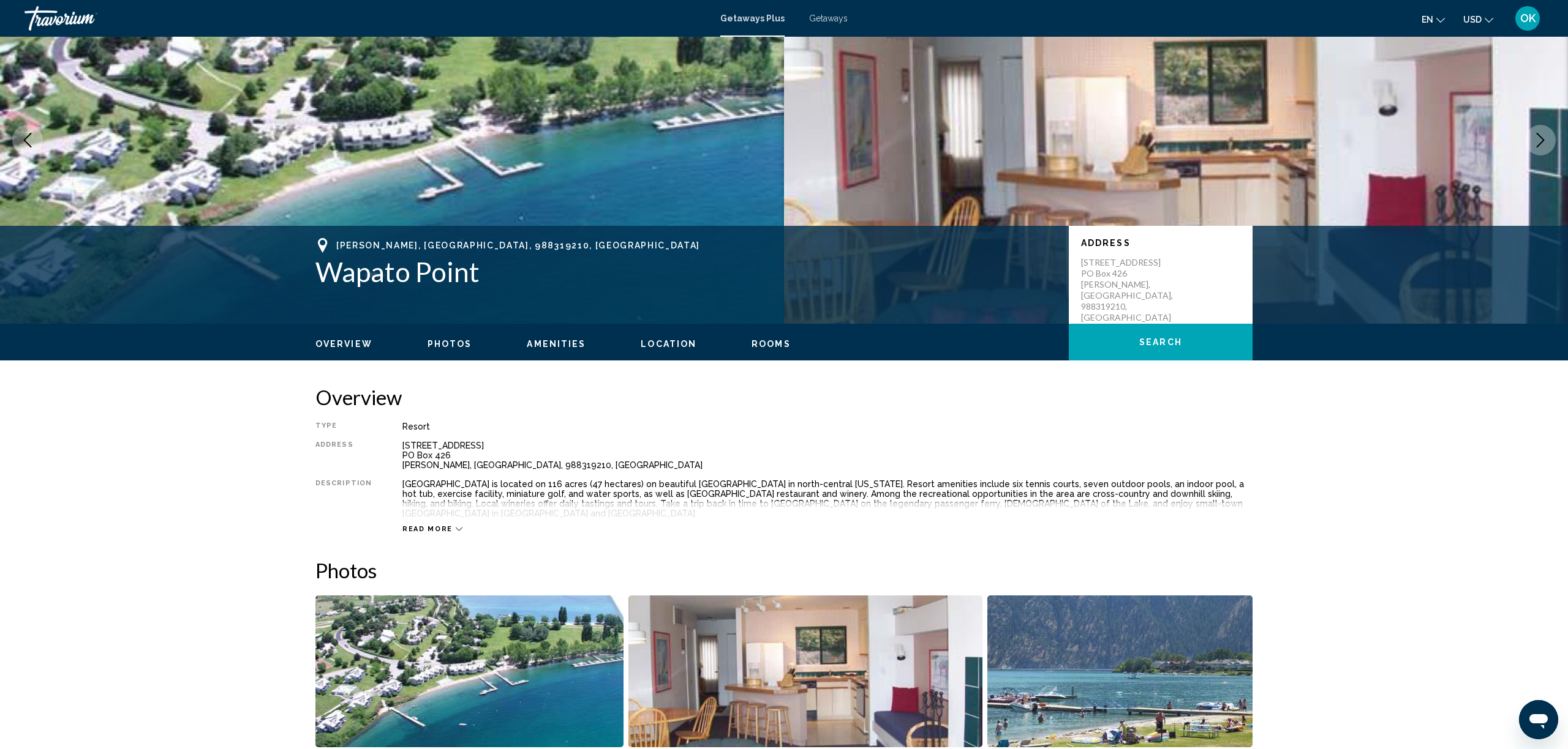
click at [447, 525] on div "Read more" at bounding box center [433, 529] width 60 height 8
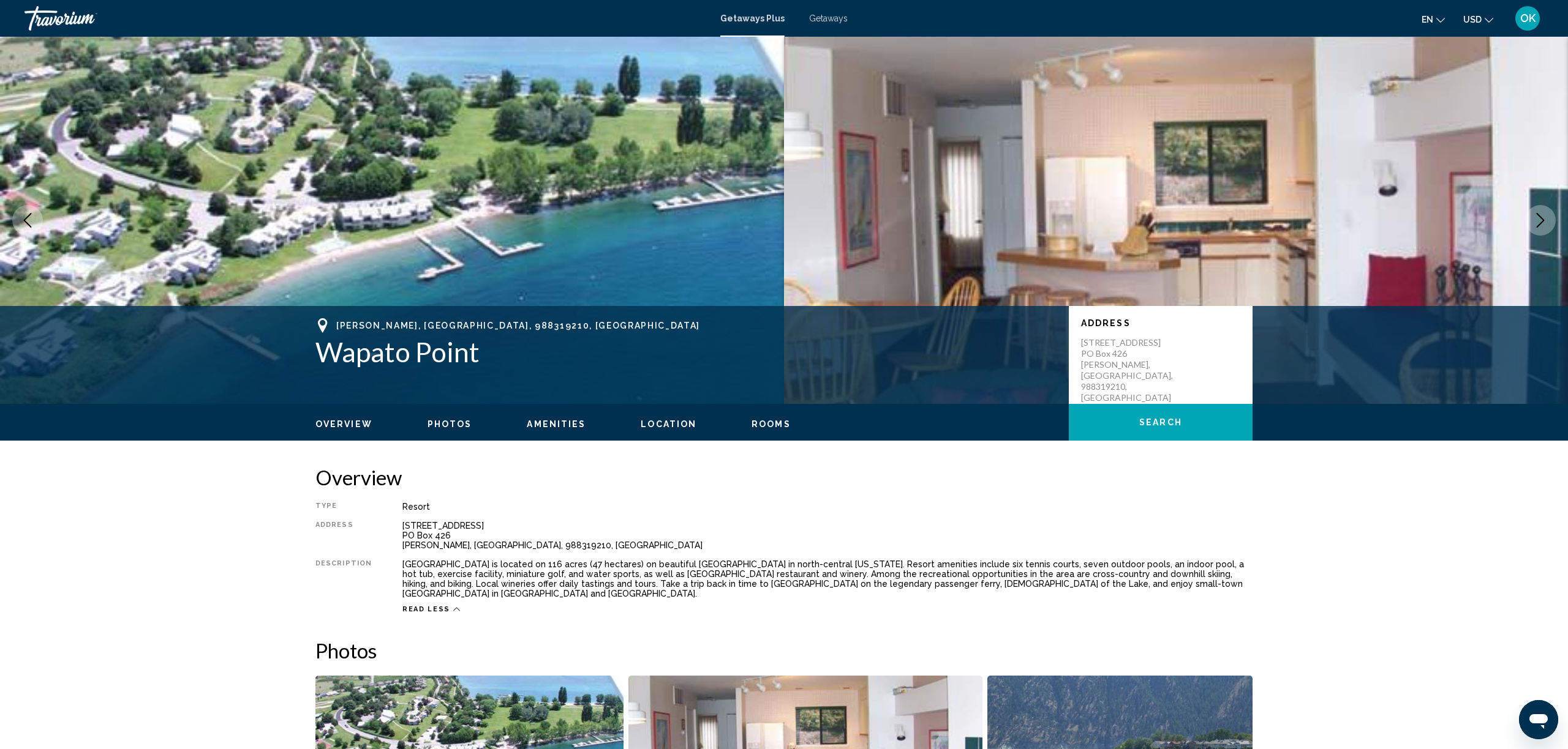
scroll to position [0, 0]
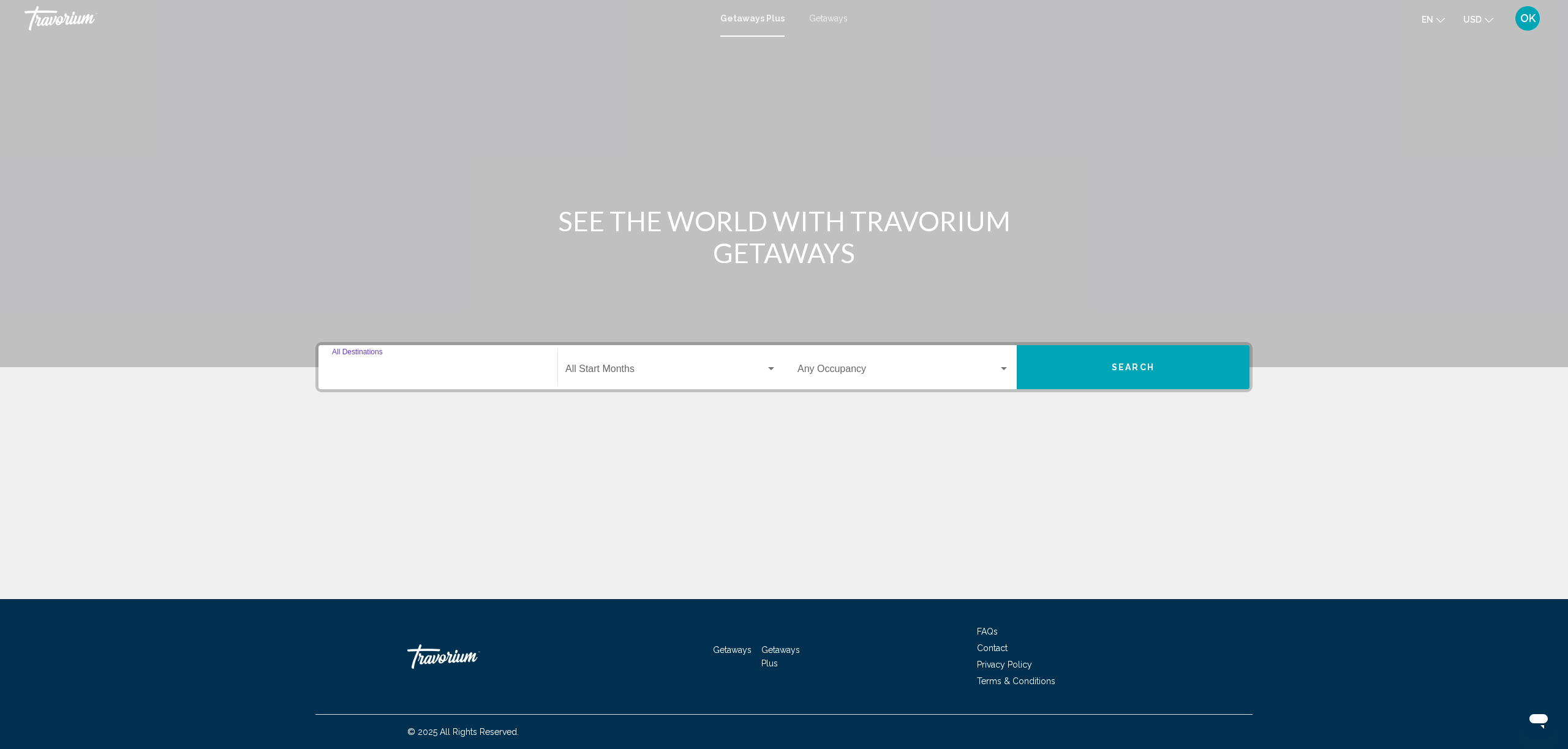
click at [354, 373] on input "Destination All Destinations" at bounding box center [438, 372] width 212 height 11
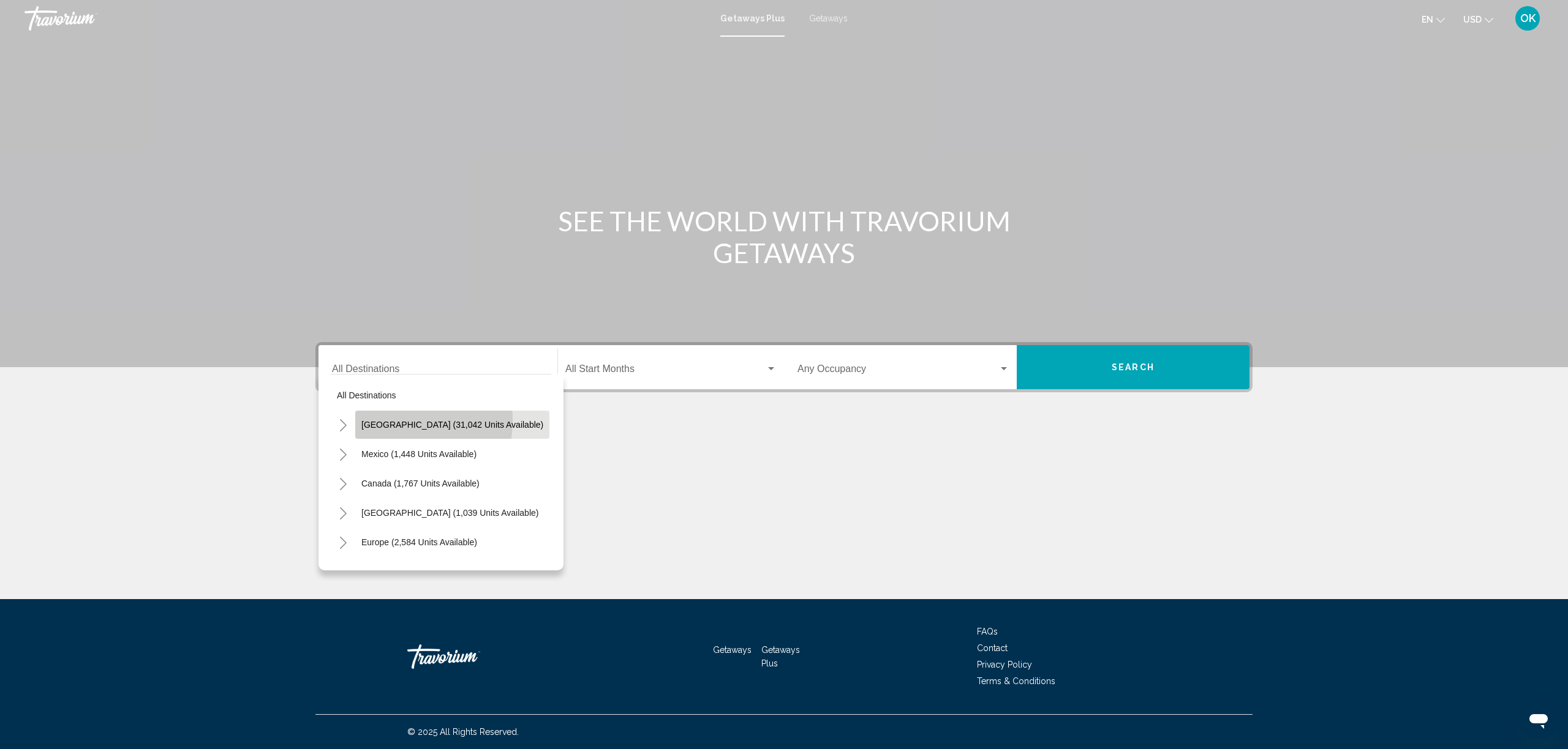
click at [390, 421] on span "[GEOGRAPHIC_DATA] (31,042 units available)" at bounding box center [452, 425] width 182 height 10
type input "**********"
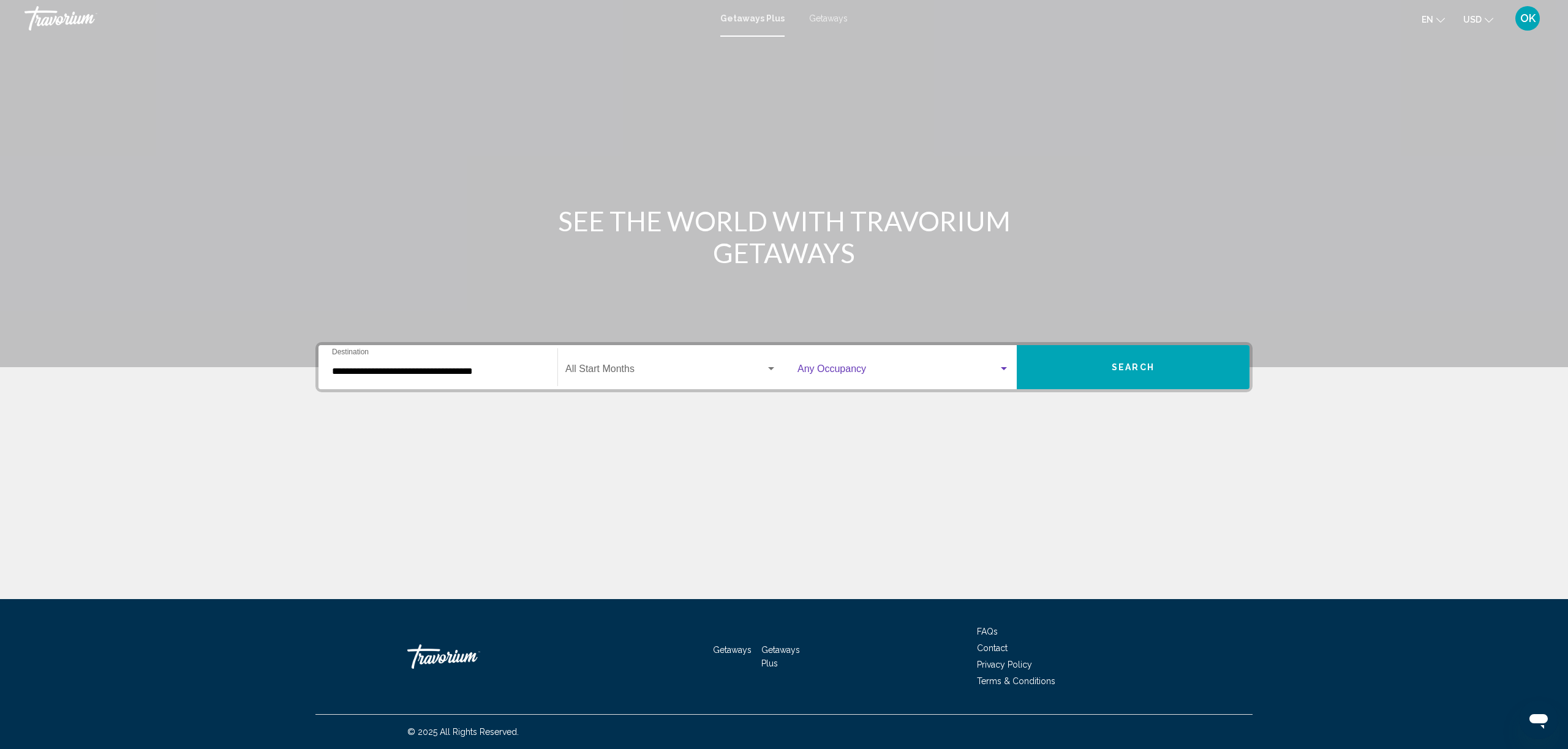
click at [904, 373] on span "Search widget" at bounding box center [898, 372] width 201 height 11
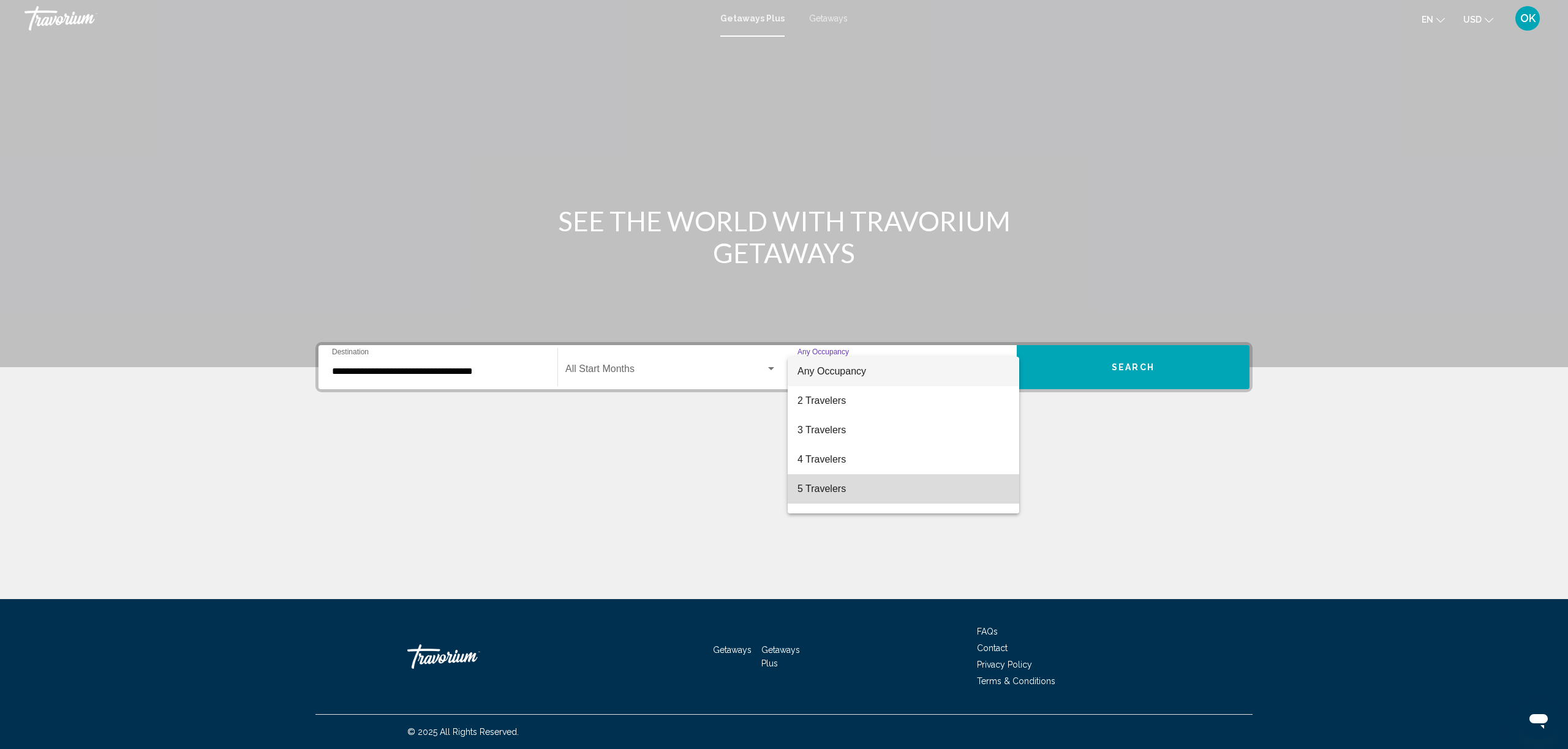
click at [873, 491] on span "5 Travelers" at bounding box center [904, 489] width 212 height 29
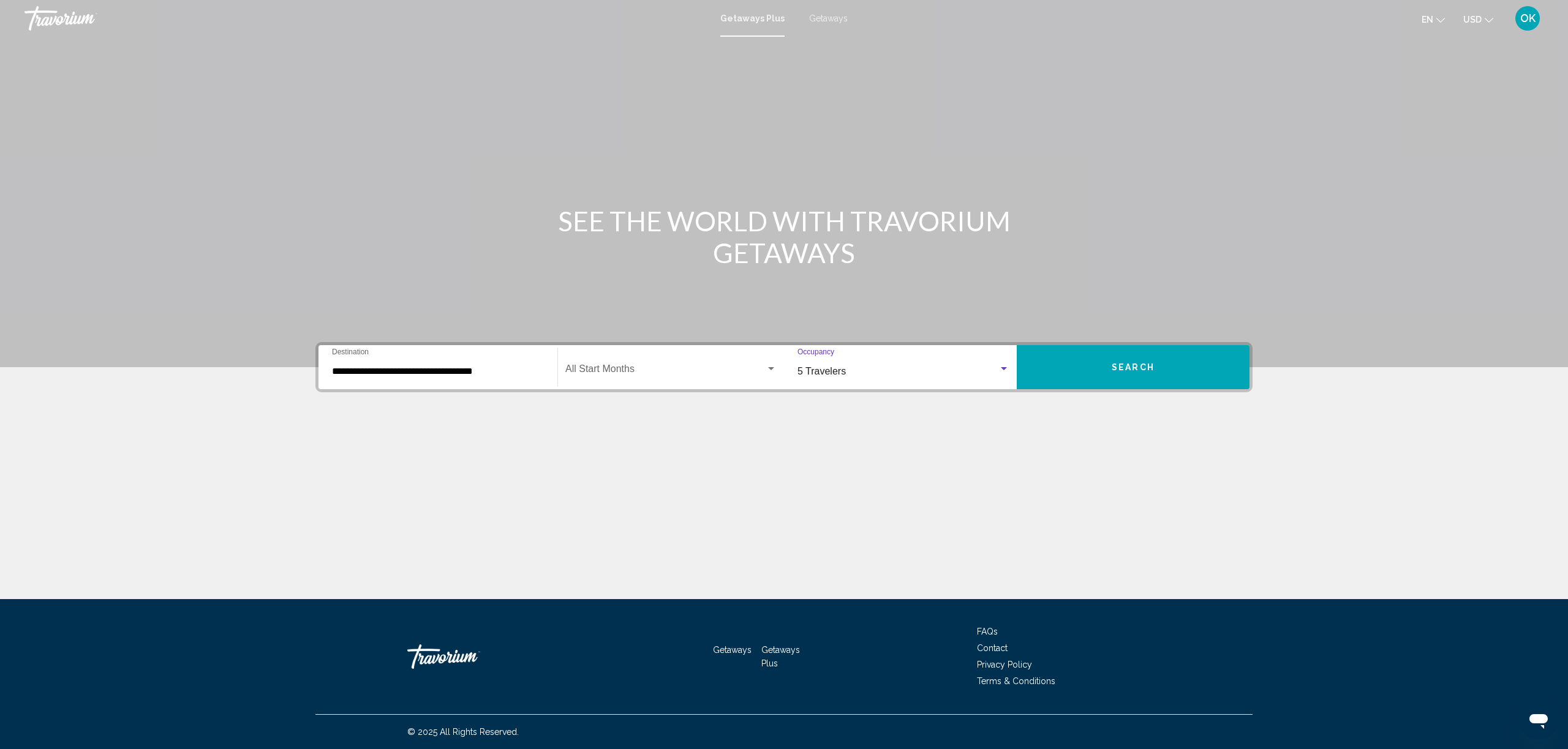
click at [677, 376] on span "Search widget" at bounding box center [666, 372] width 201 height 11
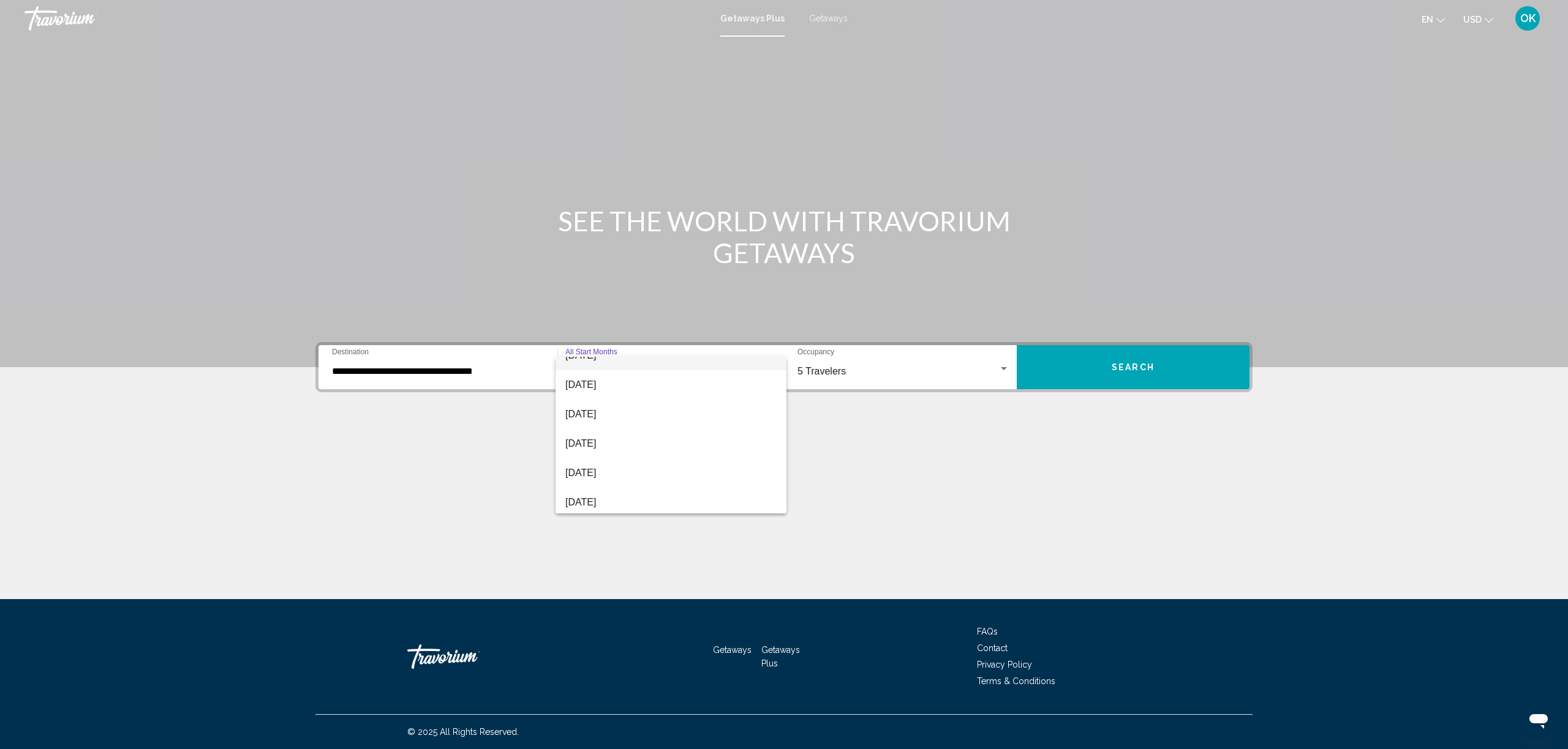
scroll to position [106, 0]
click at [590, 471] on span "[DATE]" at bounding box center [671, 472] width 211 height 29
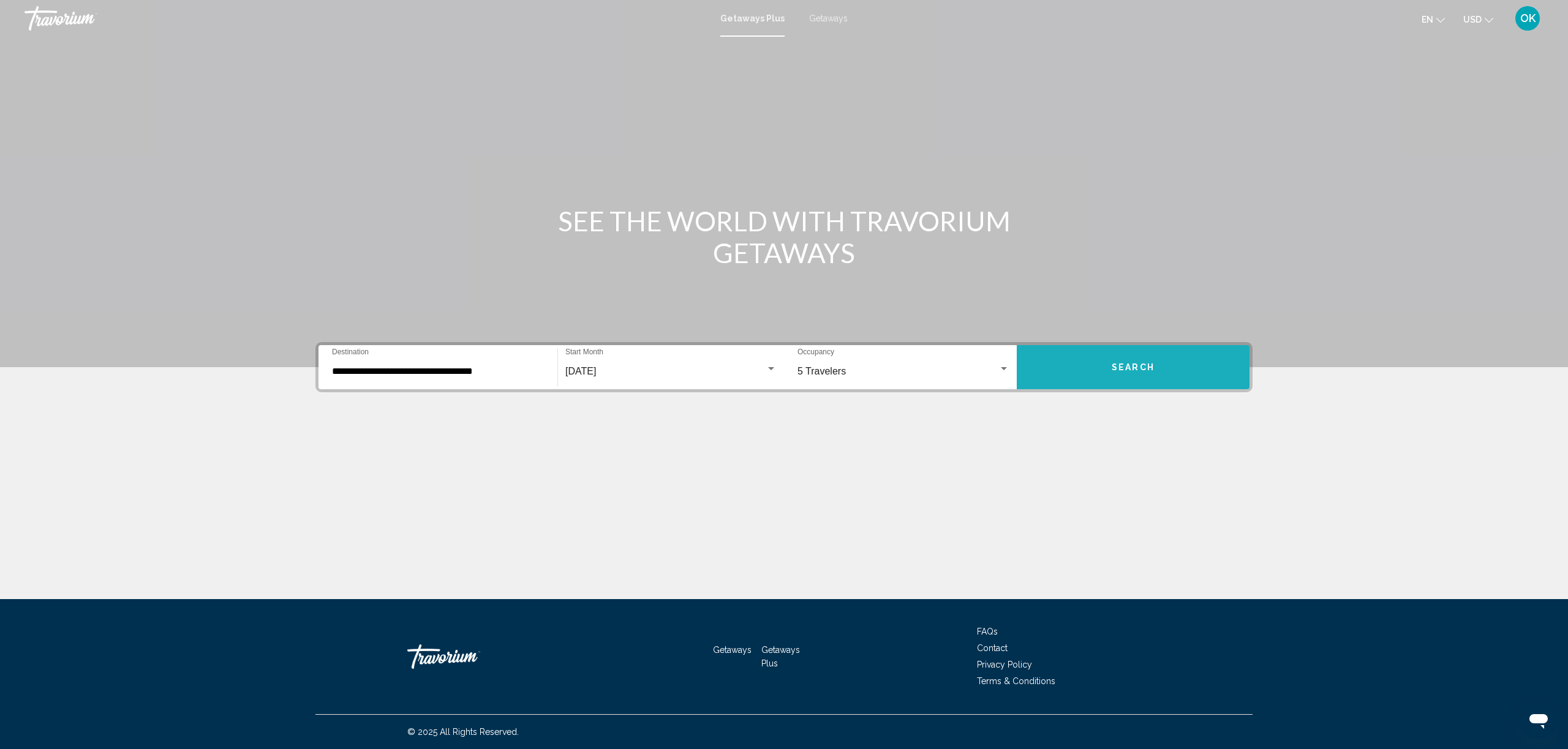
click at [1094, 370] on button "Search" at bounding box center [1133, 366] width 233 height 44
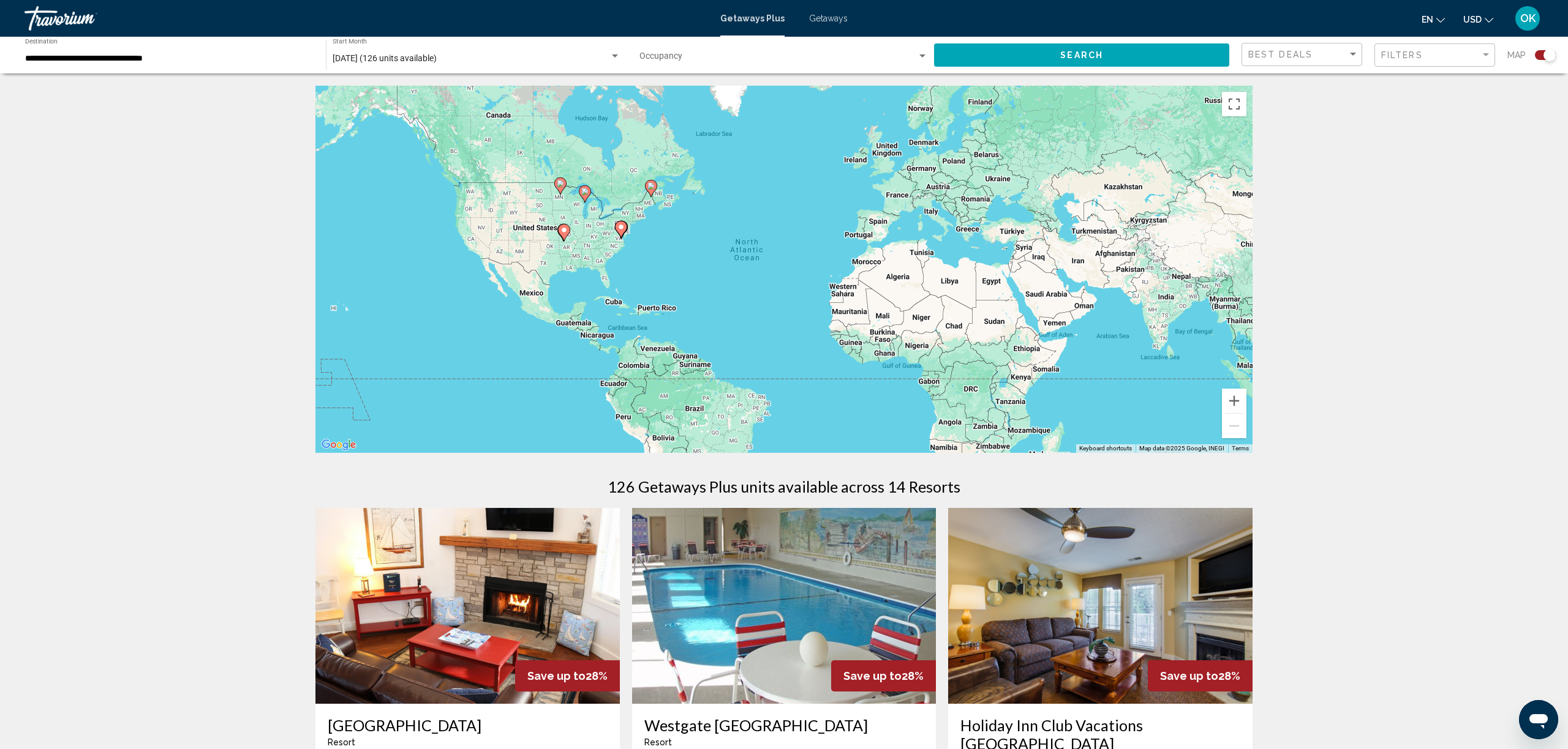
click at [832, 22] on span "Getaways" at bounding box center [829, 18] width 38 height 10
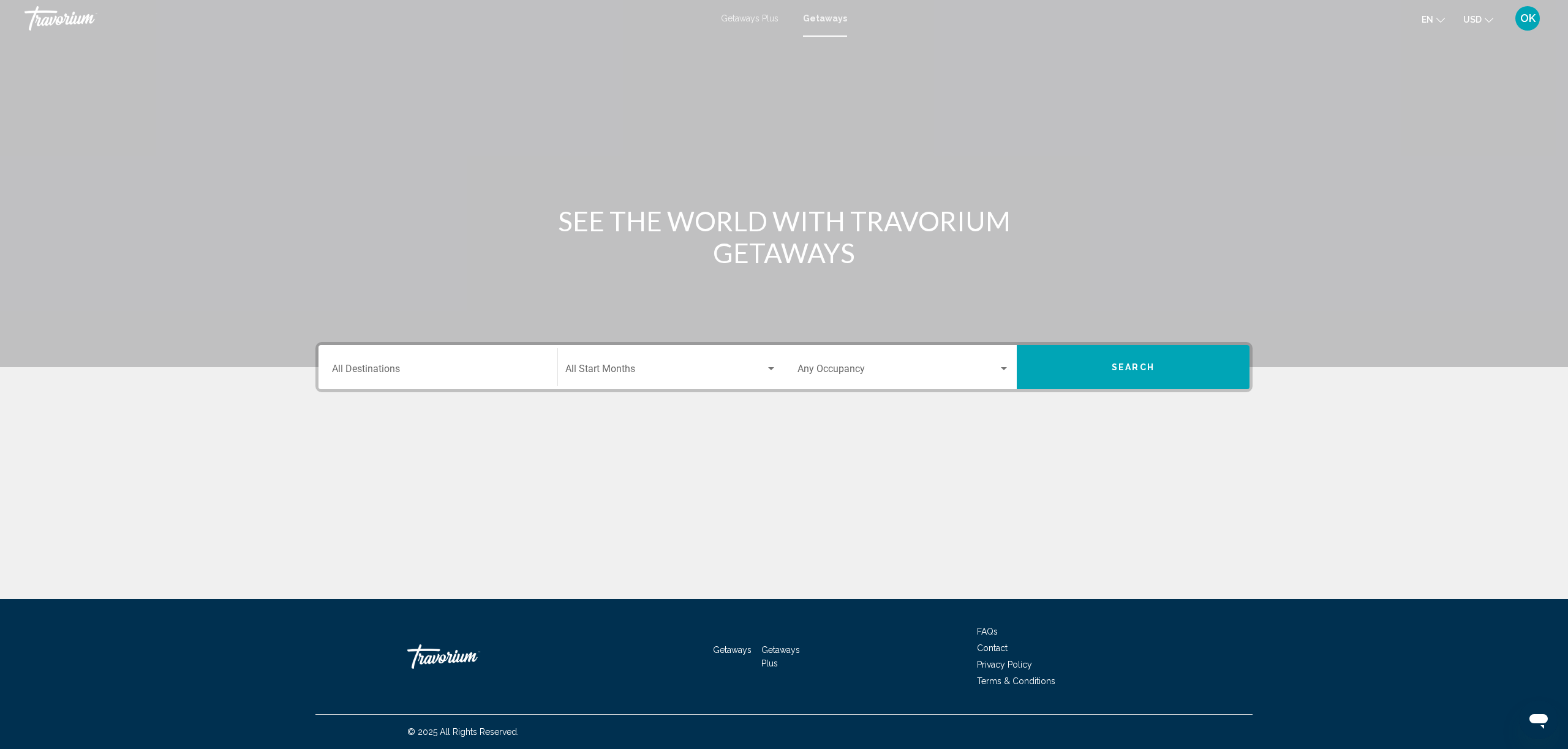
click at [382, 366] on input "Destination All Destinations" at bounding box center [438, 372] width 212 height 11
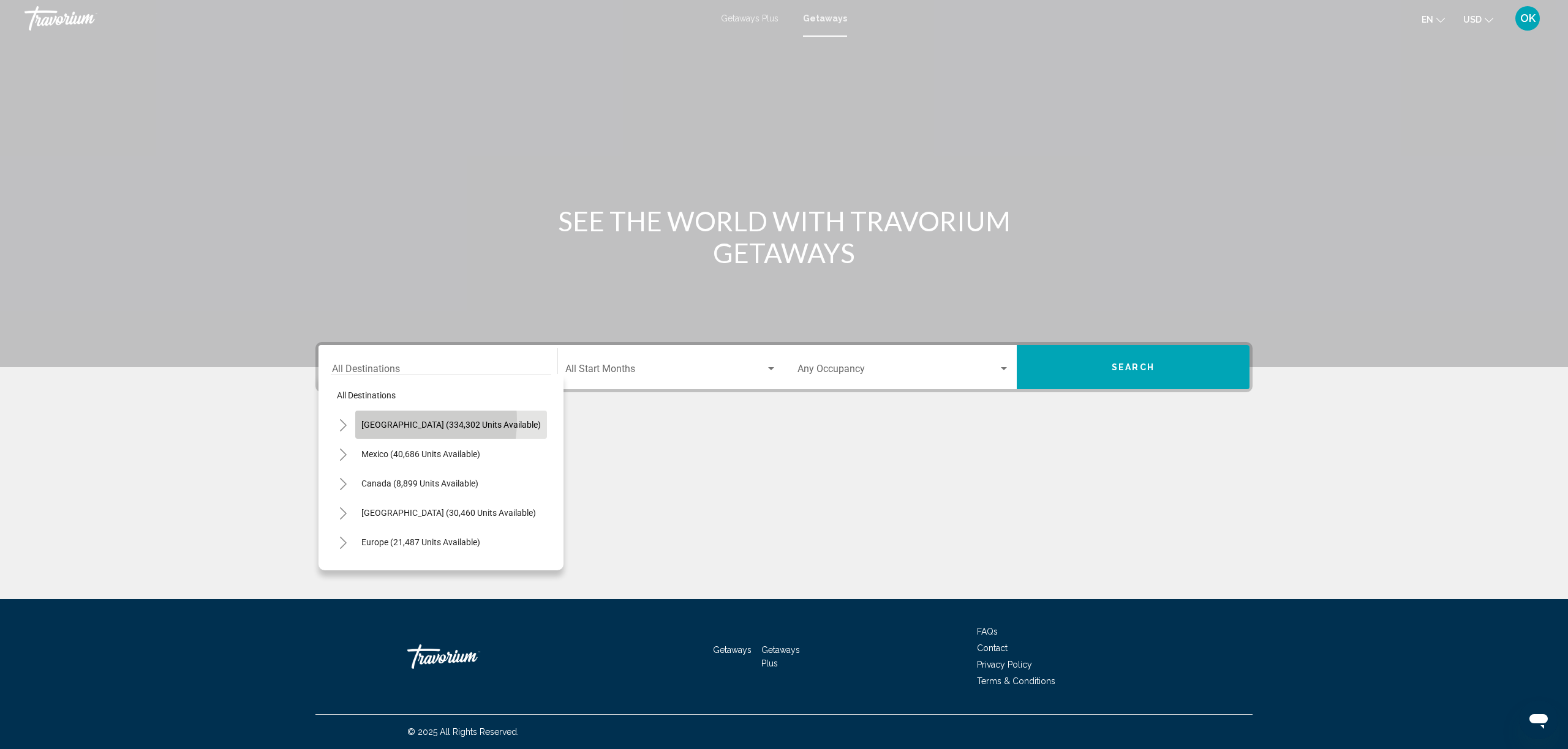
click at [382, 421] on span "[GEOGRAPHIC_DATA] (334,302 units available)" at bounding box center [451, 425] width 180 height 10
type input "**********"
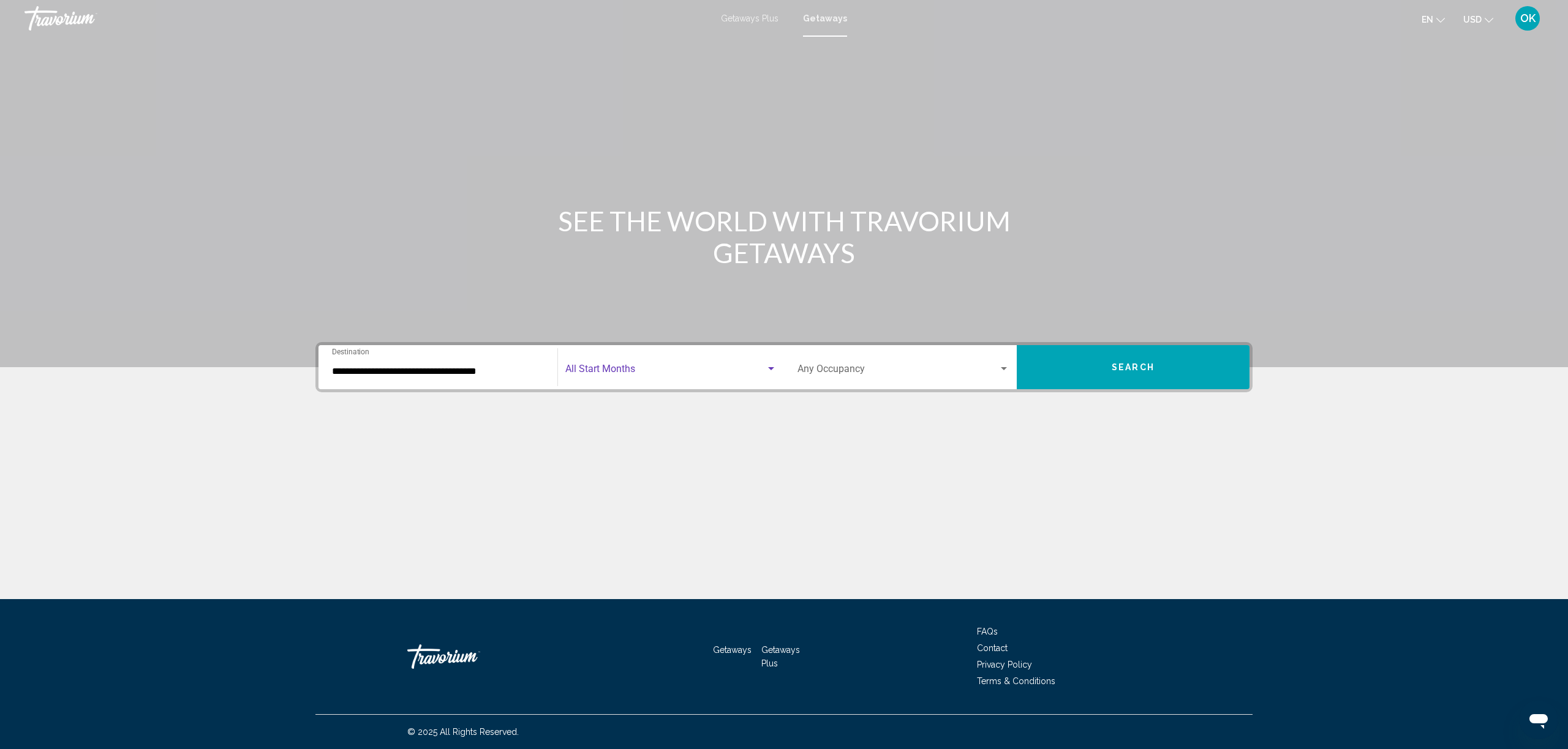
click at [656, 369] on span "Search widget" at bounding box center [666, 372] width 201 height 11
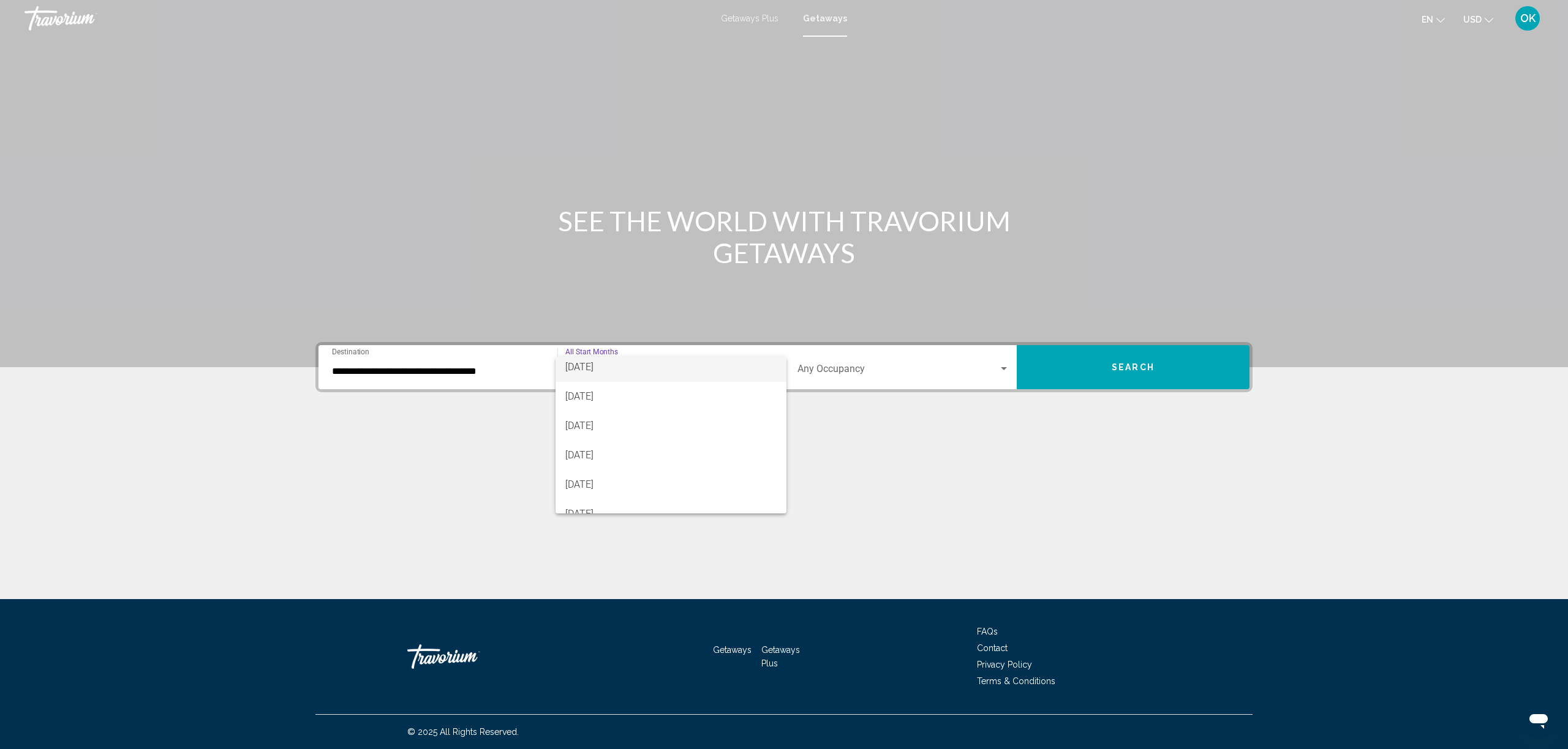
scroll to position [98, 0]
click at [590, 451] on span "[DATE]" at bounding box center [671, 449] width 211 height 29
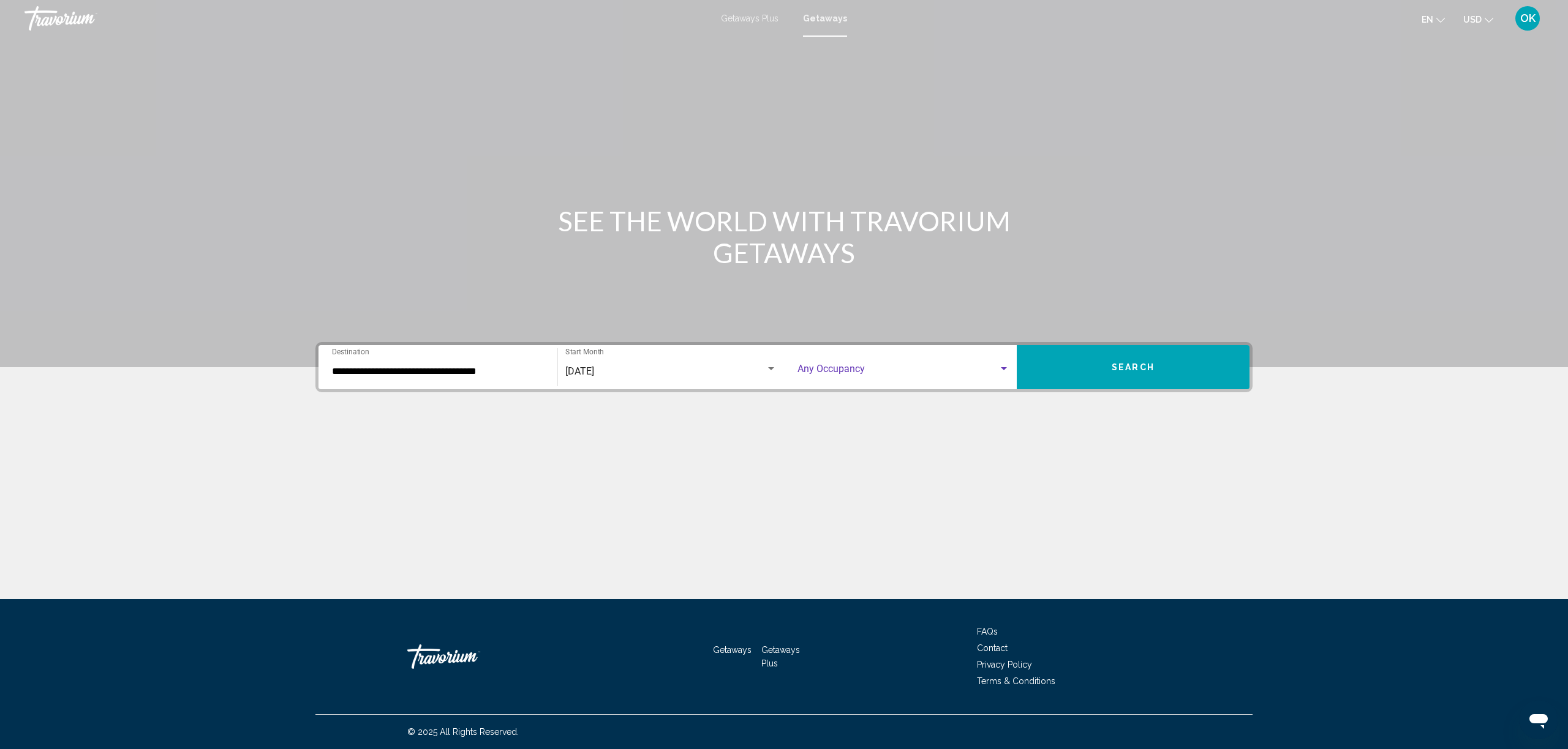
click at [846, 373] on span "Search widget" at bounding box center [898, 372] width 201 height 11
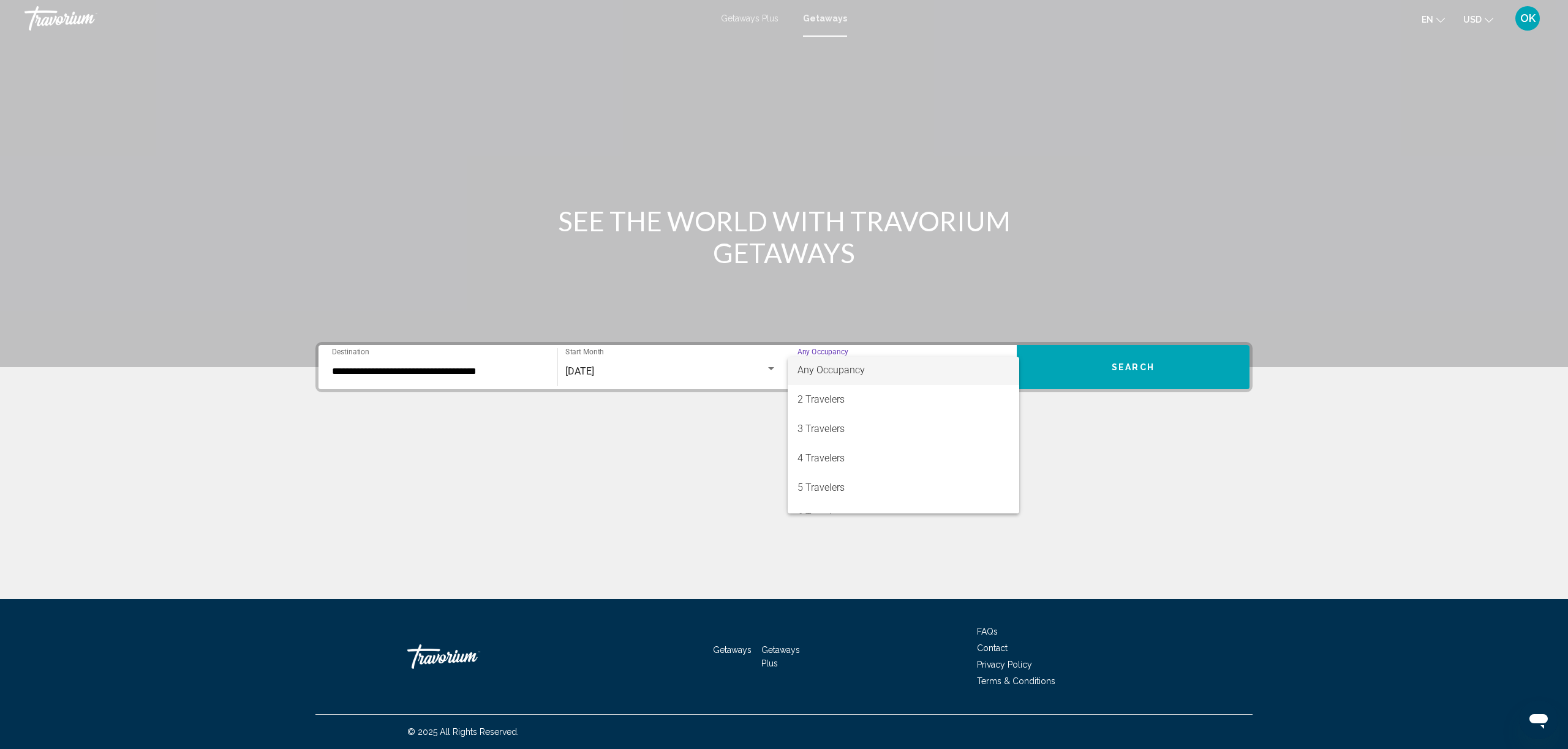
scroll to position [0, 0]
click at [831, 485] on span "5 Travelers" at bounding box center [904, 489] width 212 height 29
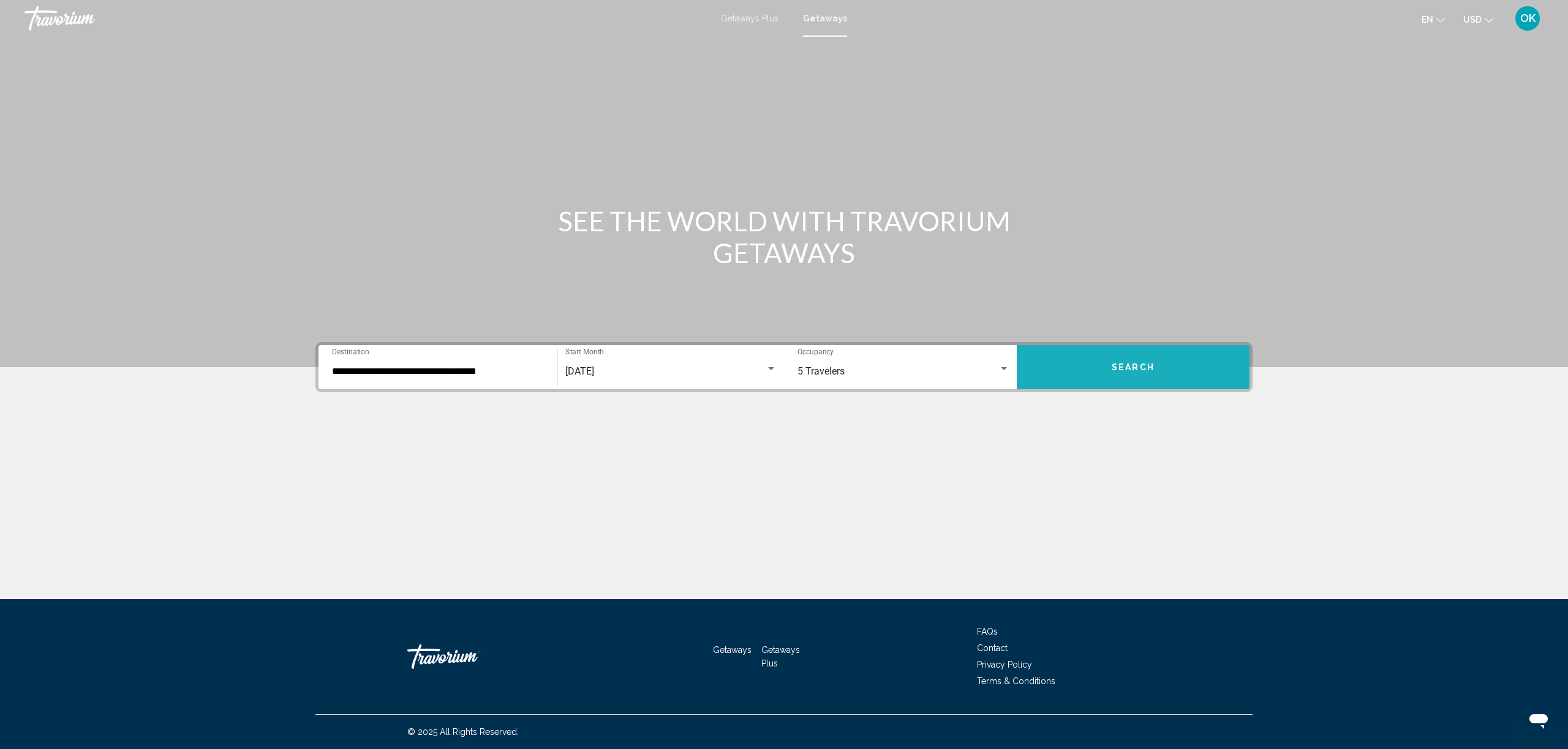
click at [1106, 360] on button "Search" at bounding box center [1133, 366] width 233 height 44
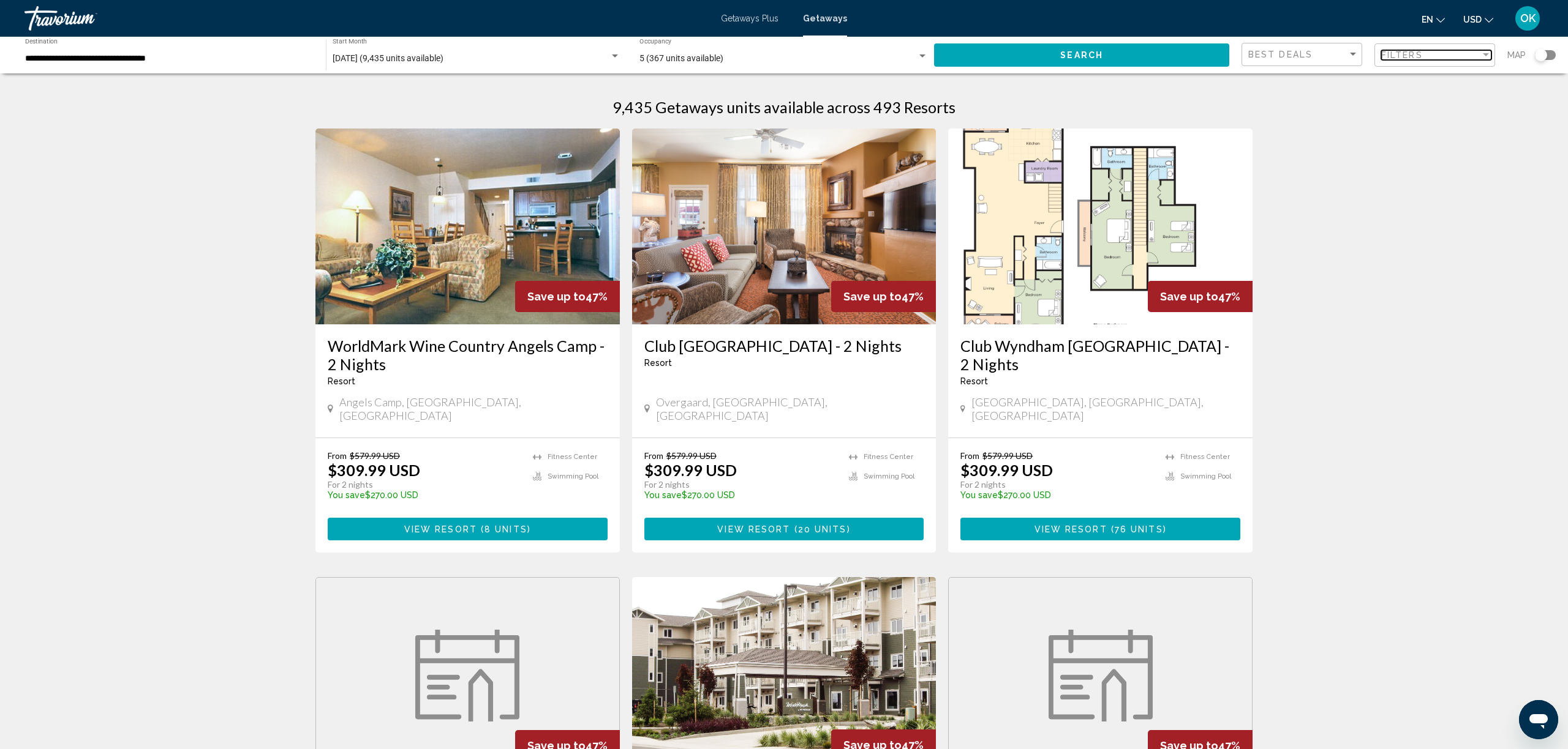
click at [1404, 55] on span "Filters" at bounding box center [1402, 55] width 42 height 10
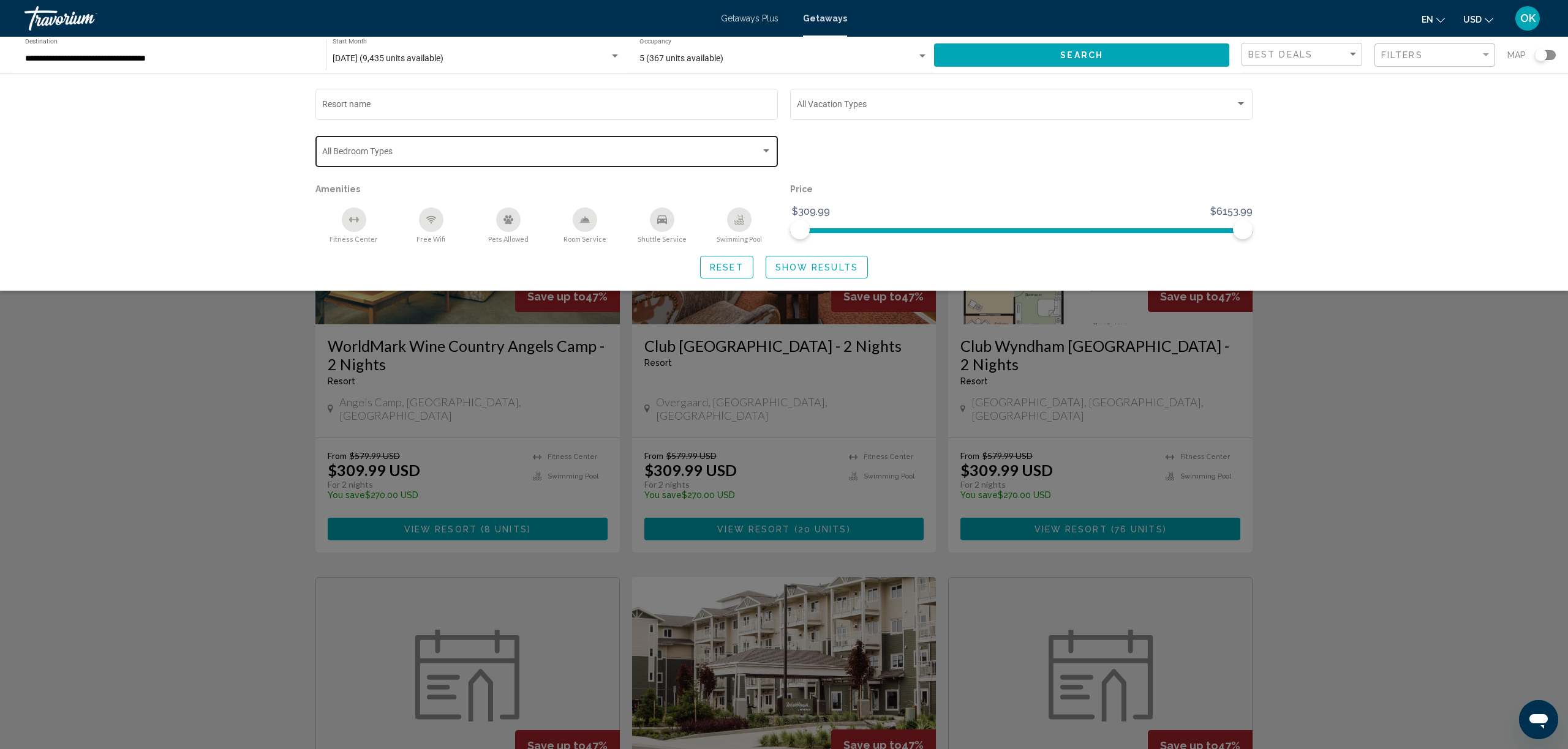
click at [420, 141] on div "Bedroom Types All Bedroom Types" at bounding box center [546, 151] width 450 height 34
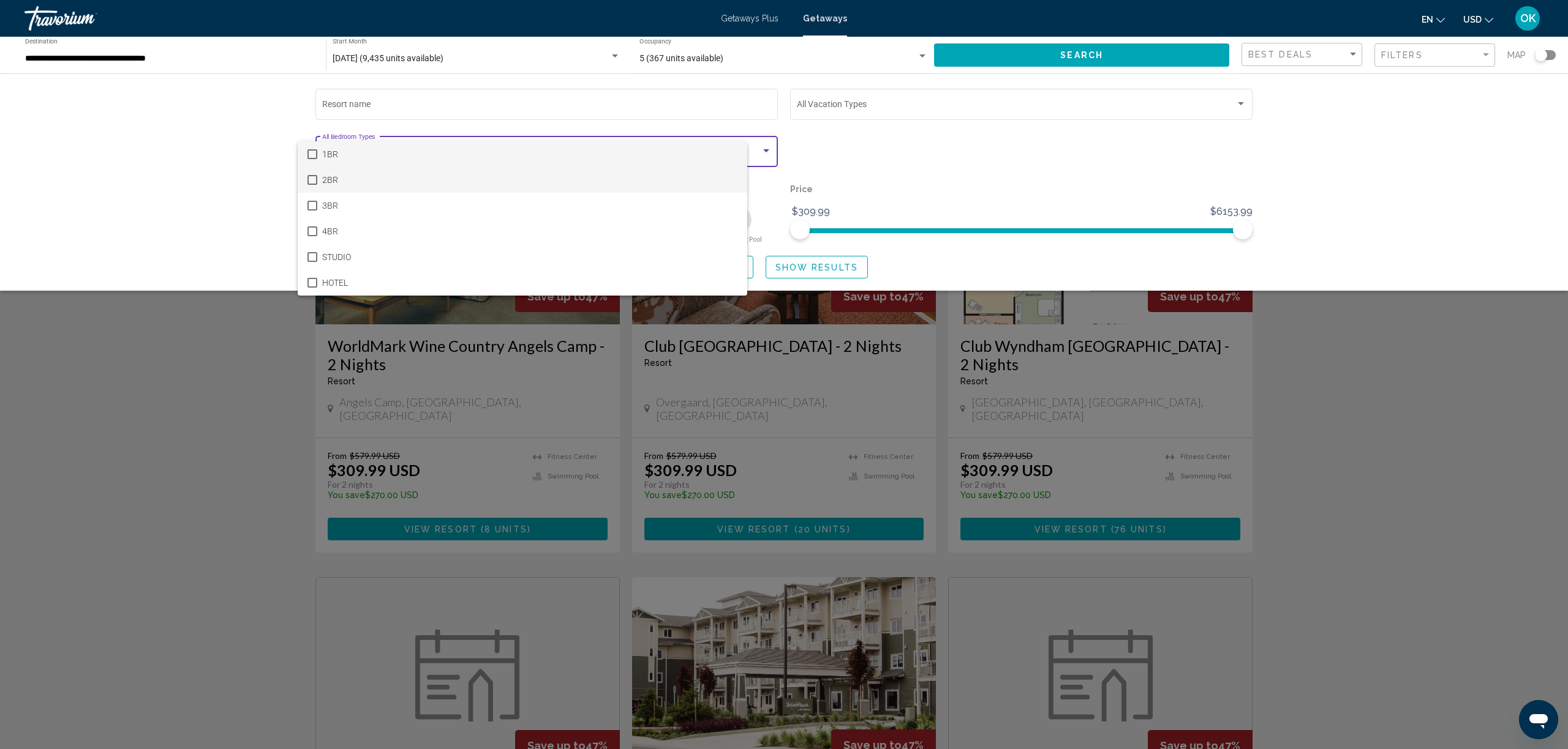
scroll to position [1, 0]
click at [345, 182] on span "2BR" at bounding box center [549, 180] width 454 height 25
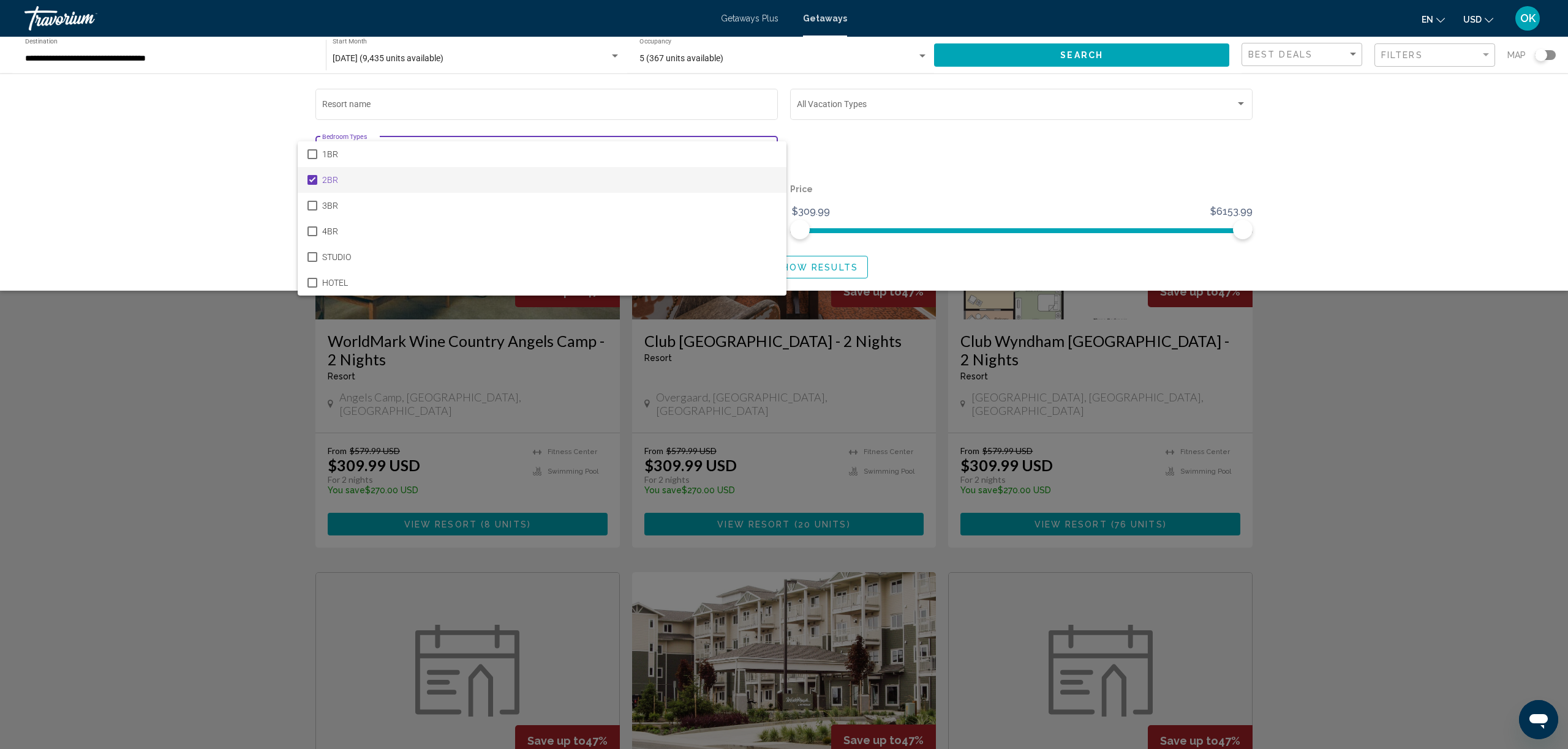
click at [819, 263] on div at bounding box center [784, 374] width 1568 height 749
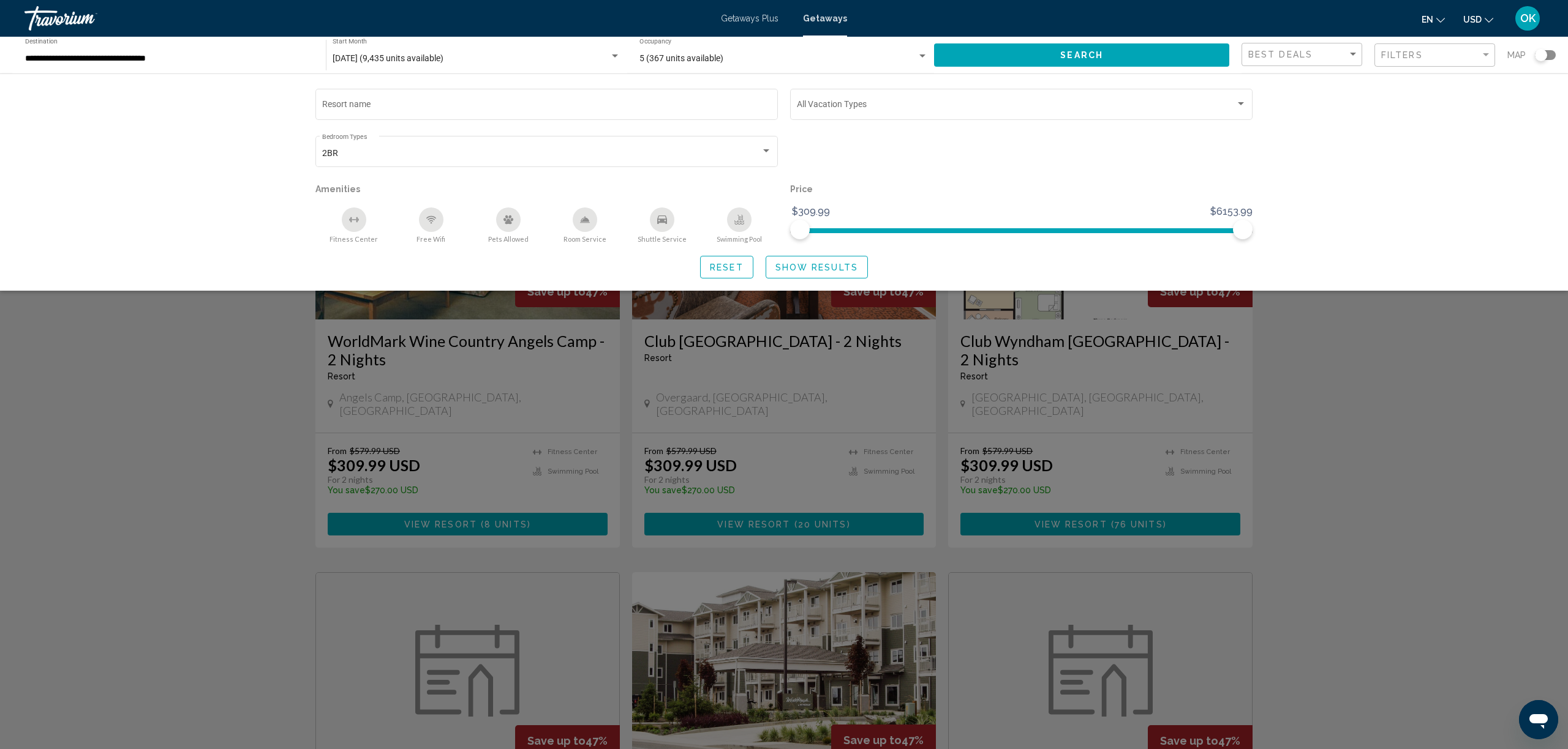
click at [812, 271] on span "Show Results" at bounding box center [817, 267] width 83 height 10
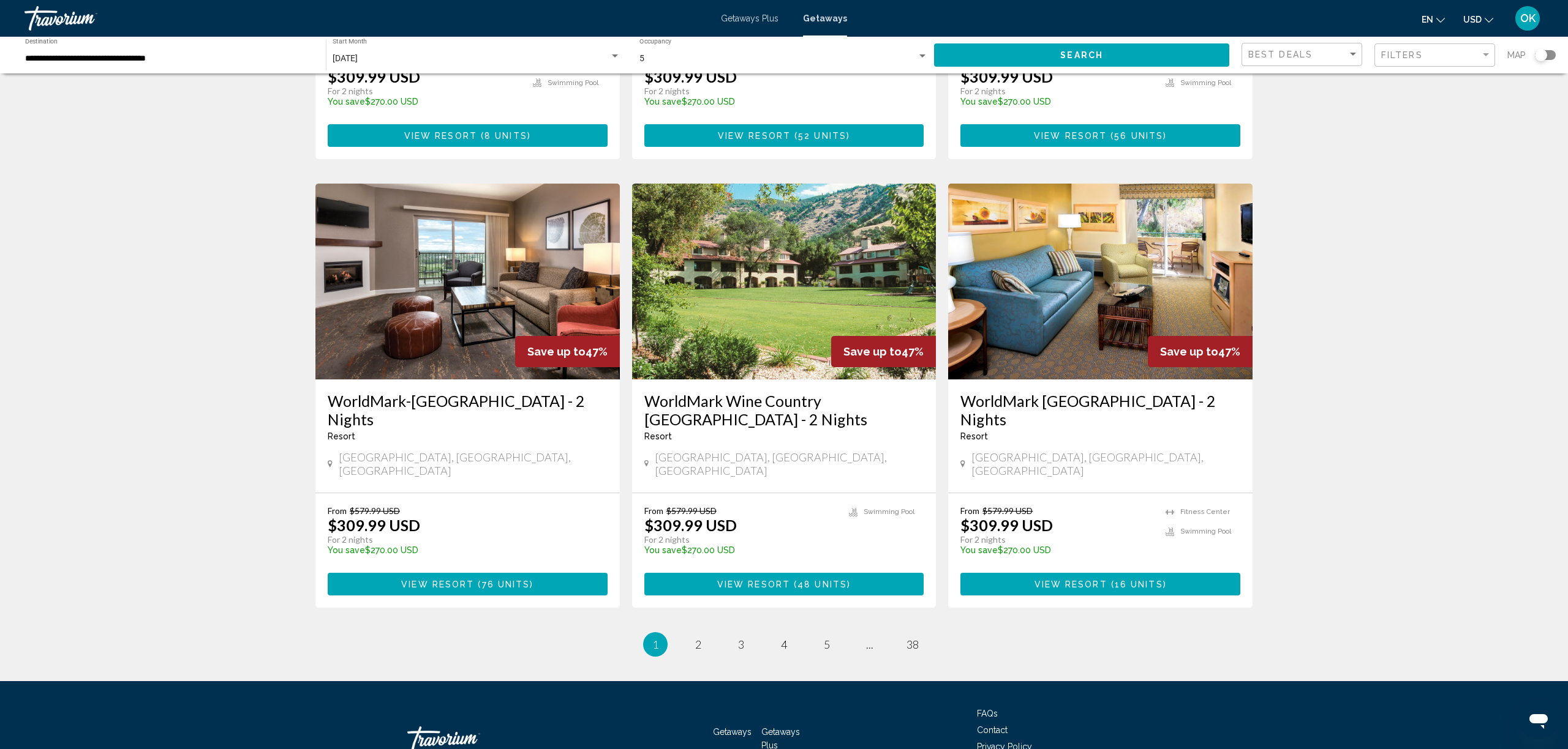
scroll to position [1309, 0]
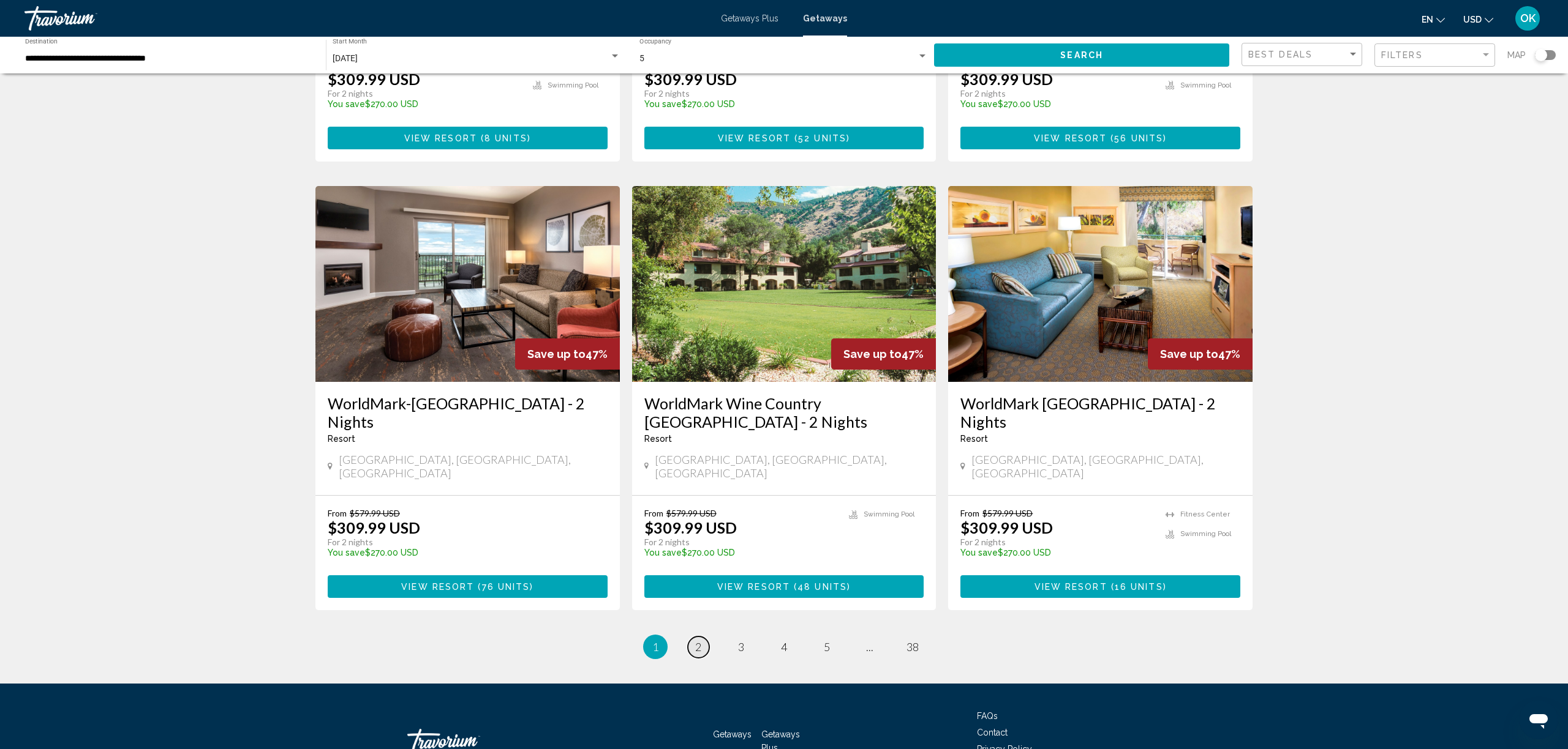
click at [696, 641] on span "2" at bounding box center [699, 648] width 6 height 14
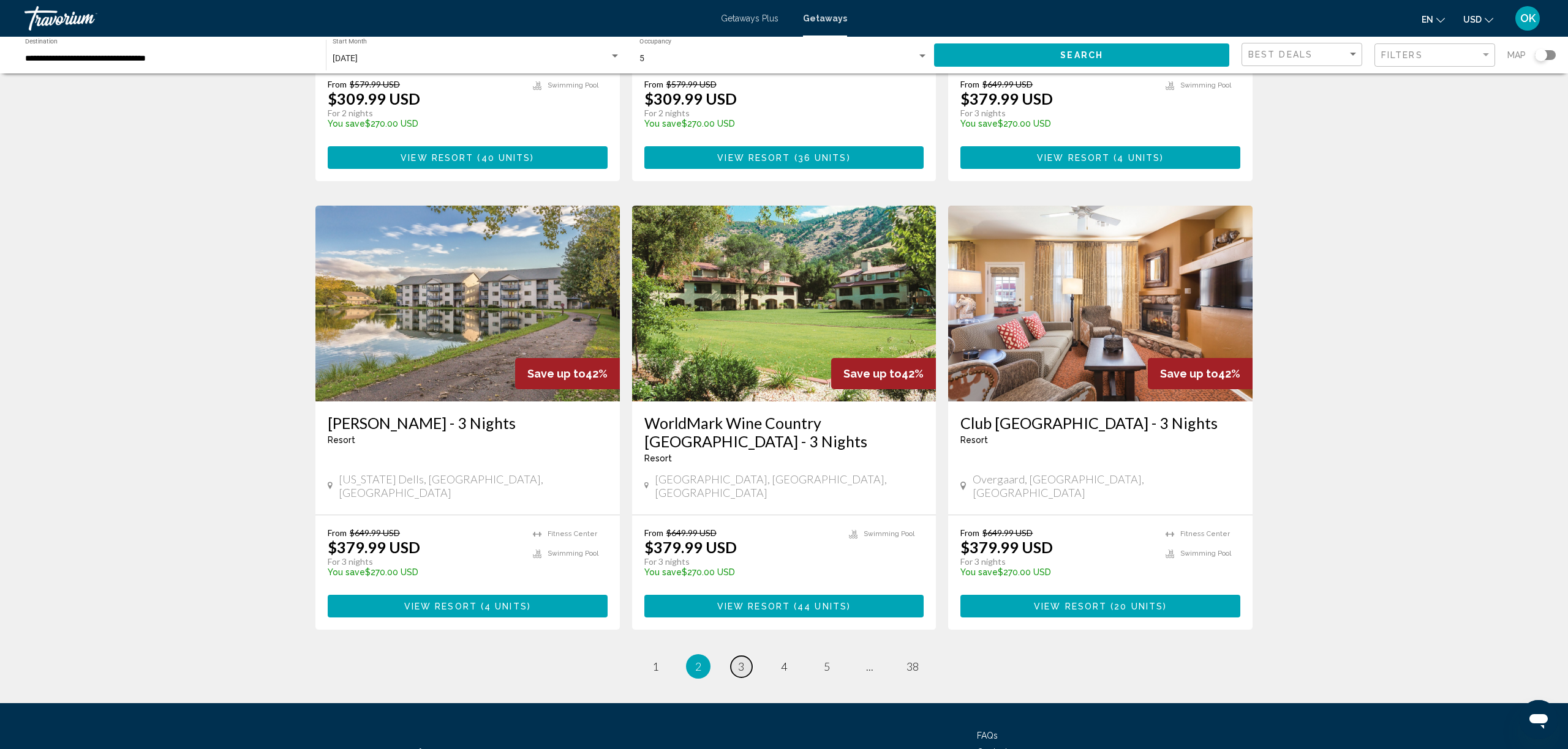
scroll to position [1271, 0]
click at [735, 656] on link "page 3" at bounding box center [742, 667] width 22 height 22
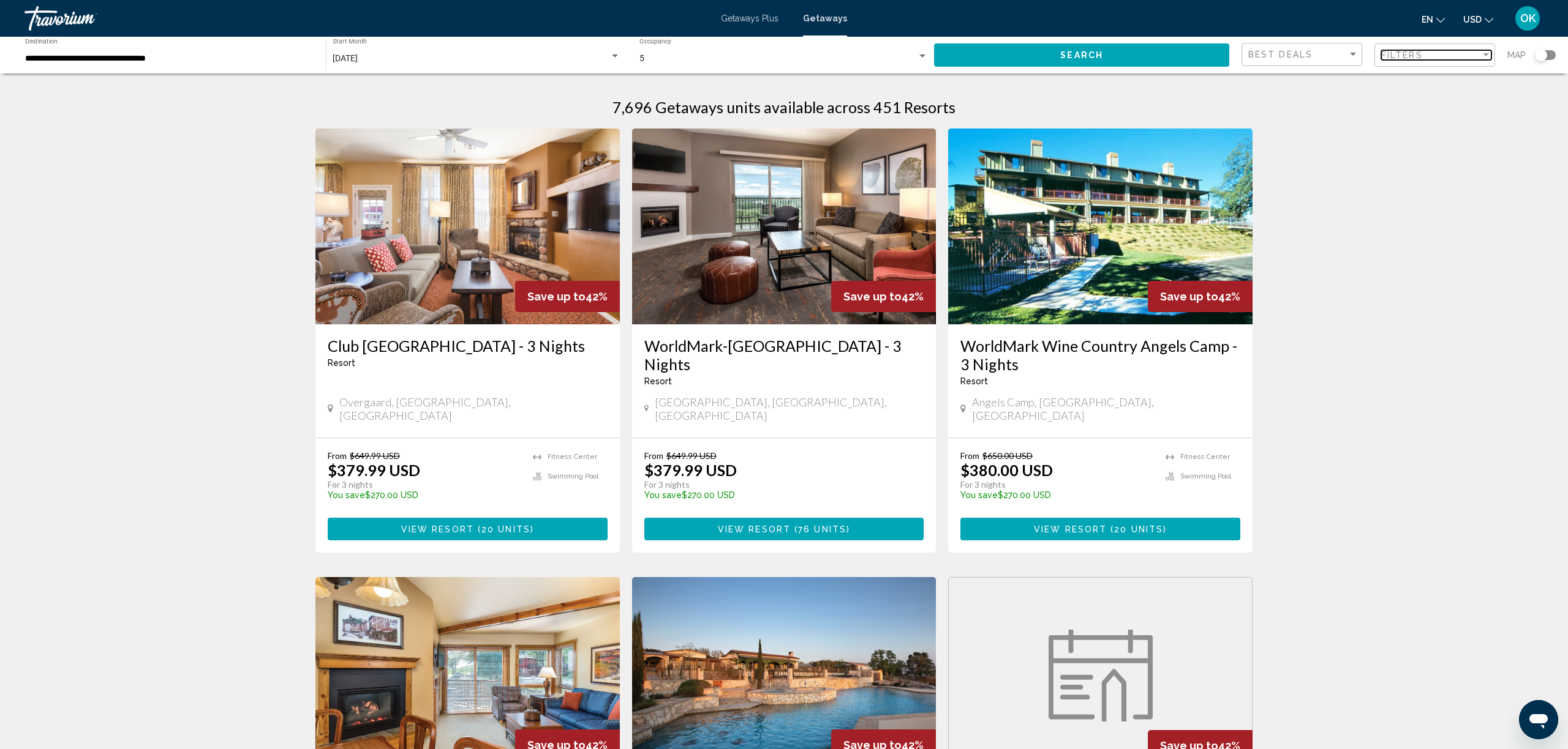
click at [1415, 52] on span "Filters" at bounding box center [1402, 55] width 42 height 10
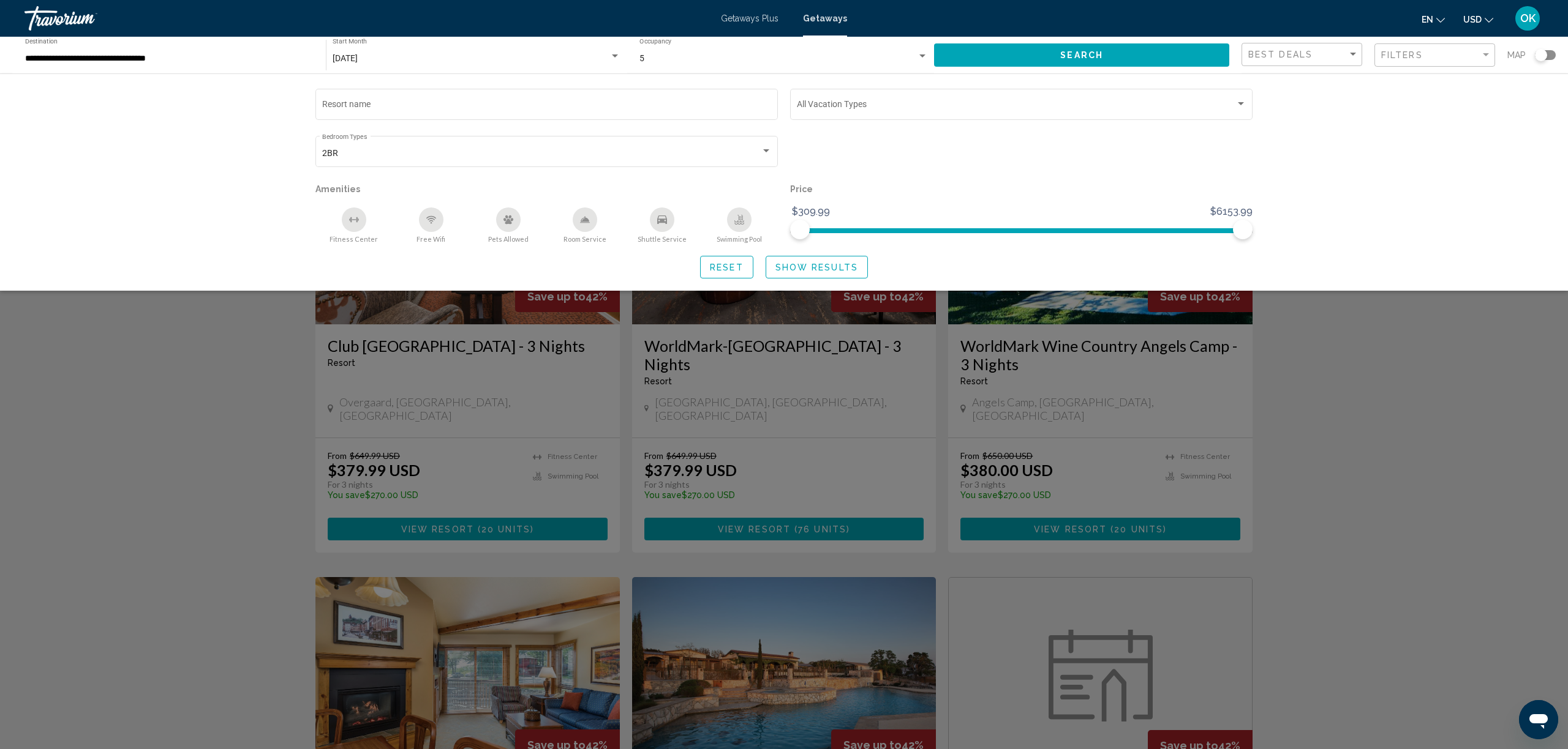
click at [1557, 55] on div "**********" at bounding box center [784, 55] width 1568 height 37
click at [1550, 56] on div "Search widget" at bounding box center [1545, 55] width 21 height 10
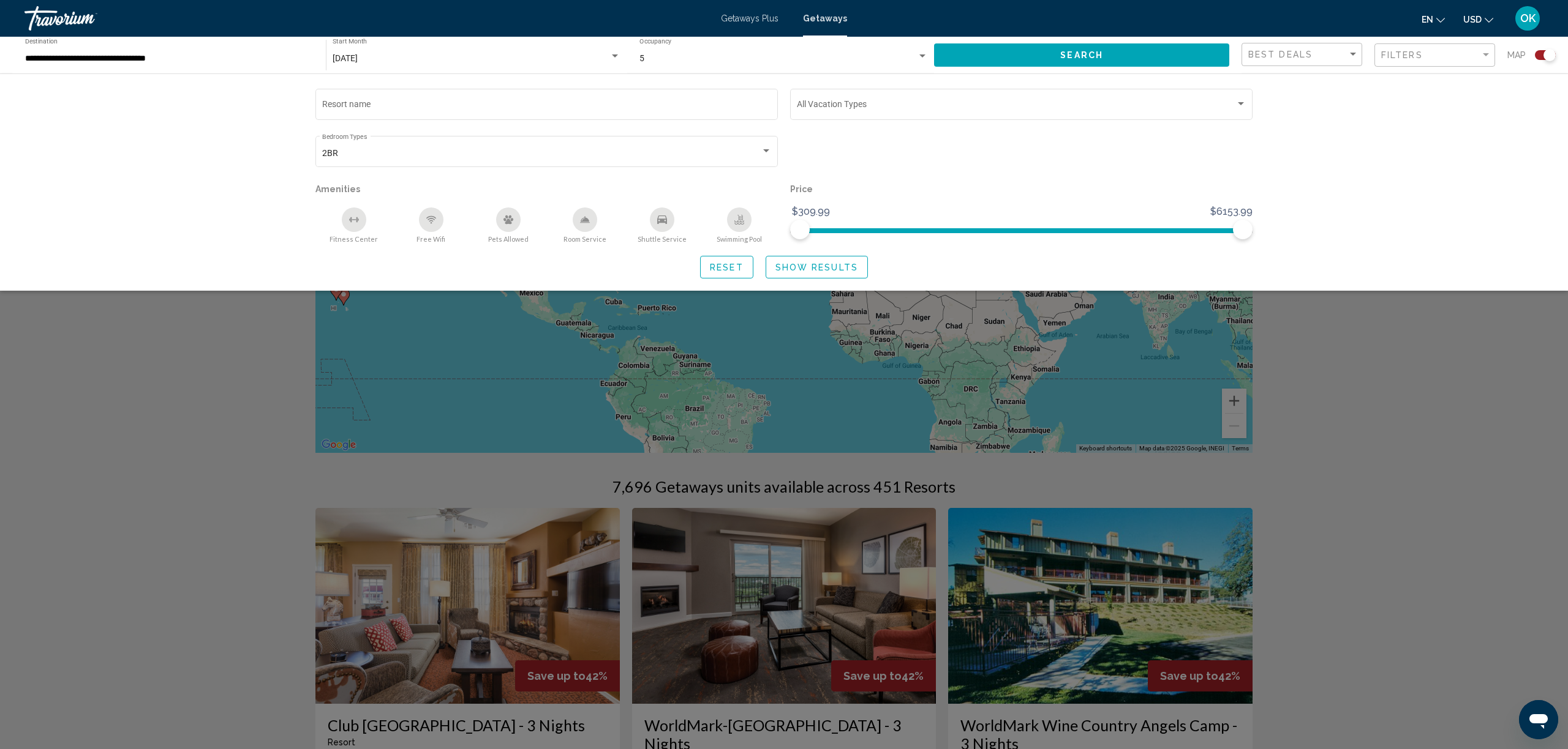
click at [1331, 350] on div "Search widget" at bounding box center [784, 466] width 1568 height 565
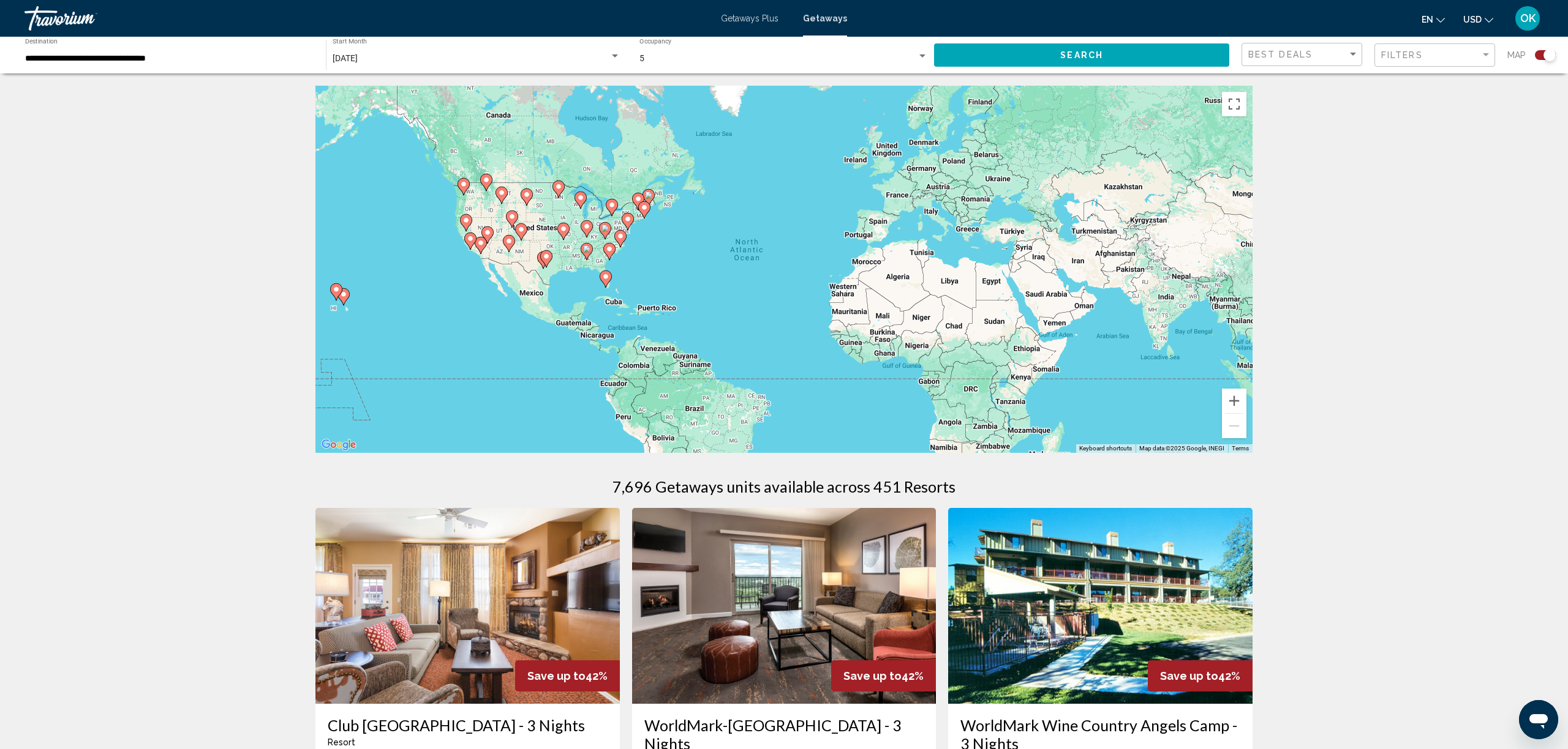
scroll to position [0, 1]
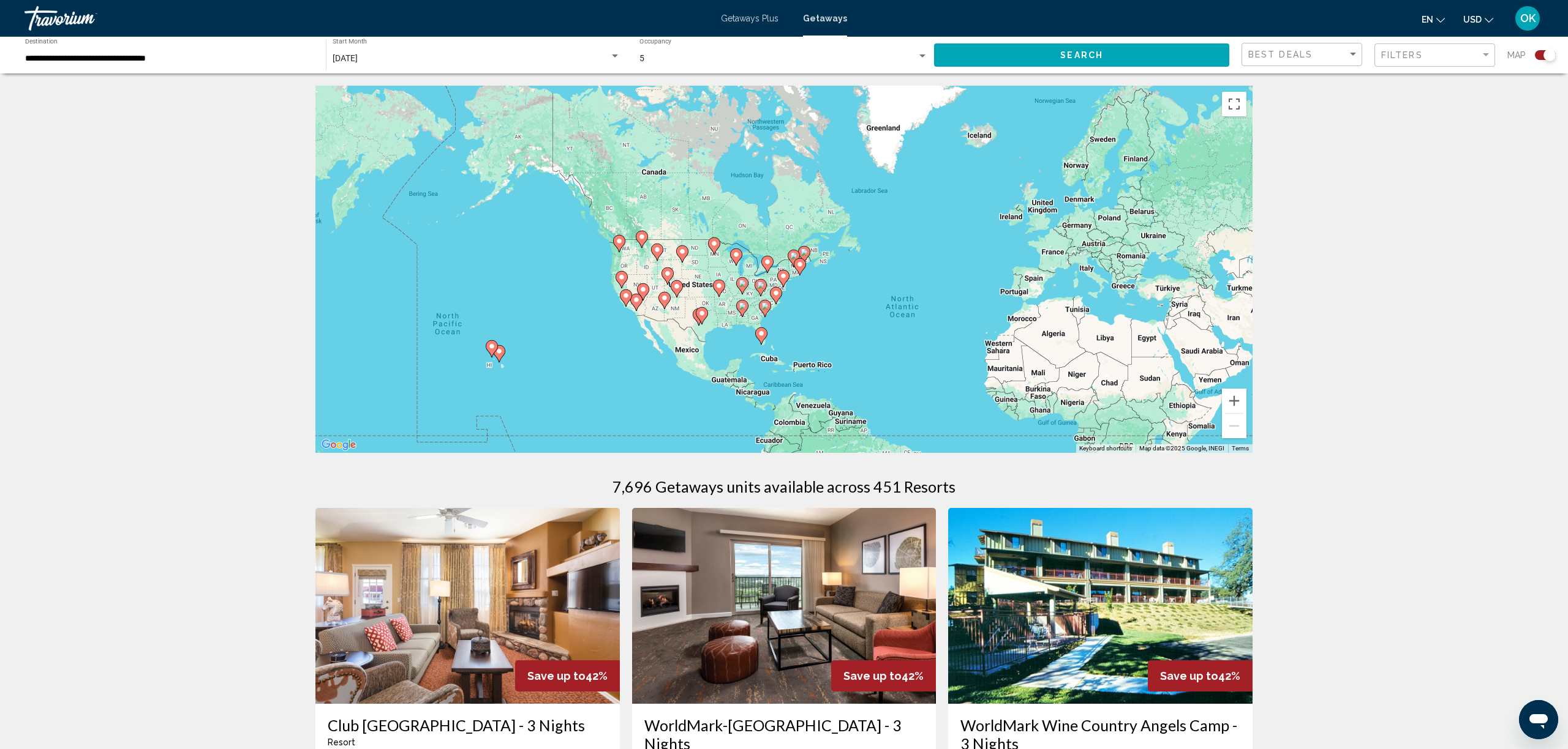
drag, startPoint x: 738, startPoint y: 282, endPoint x: 898, endPoint y: 343, distance: 171.2
click at [898, 343] on div "To activate drag with keyboard, press Alt + Enter. Once in keyboard drag state,…" at bounding box center [783, 270] width 937 height 367
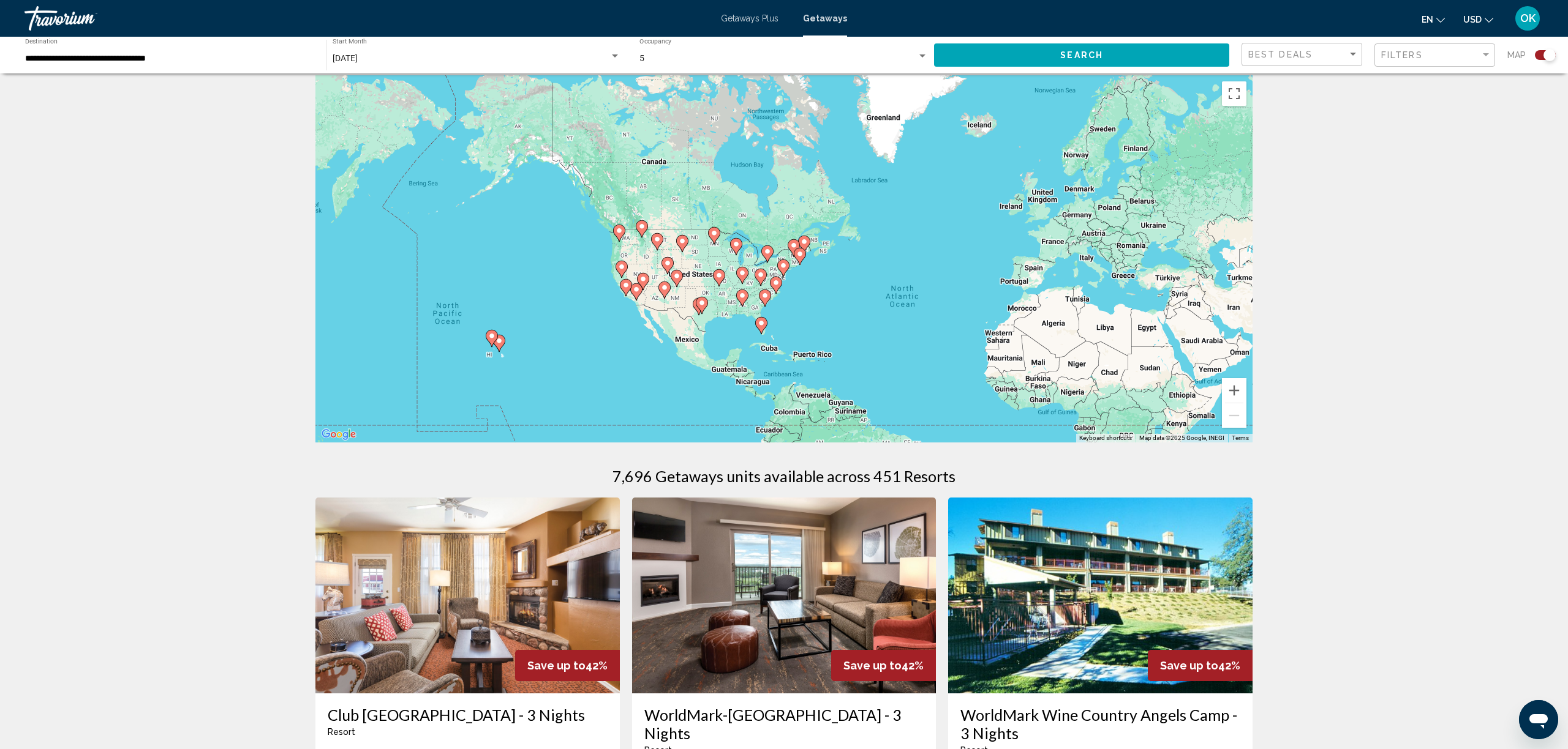
scroll to position [14, 0]
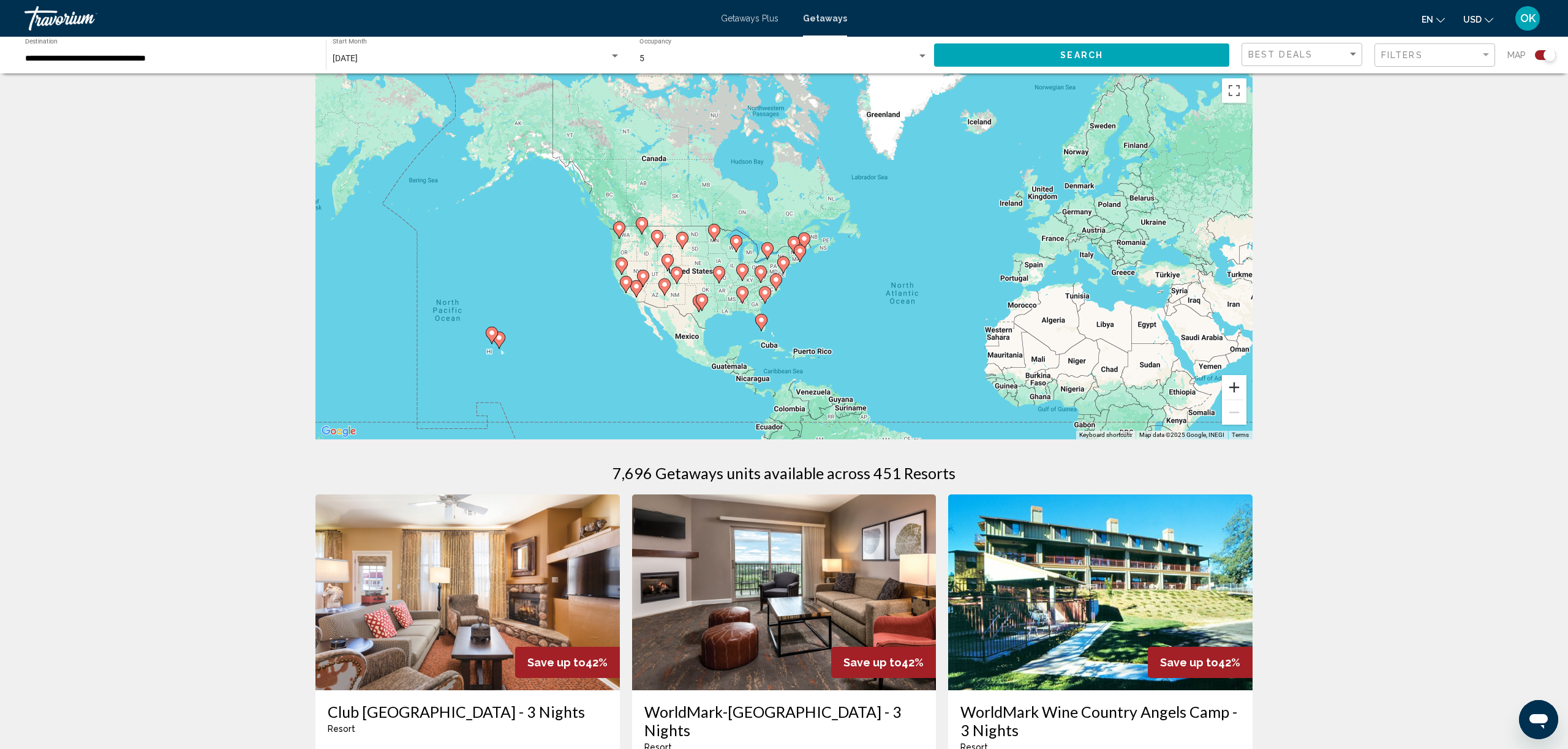
click at [1229, 387] on button "Zoom in" at bounding box center [1234, 388] width 25 height 25
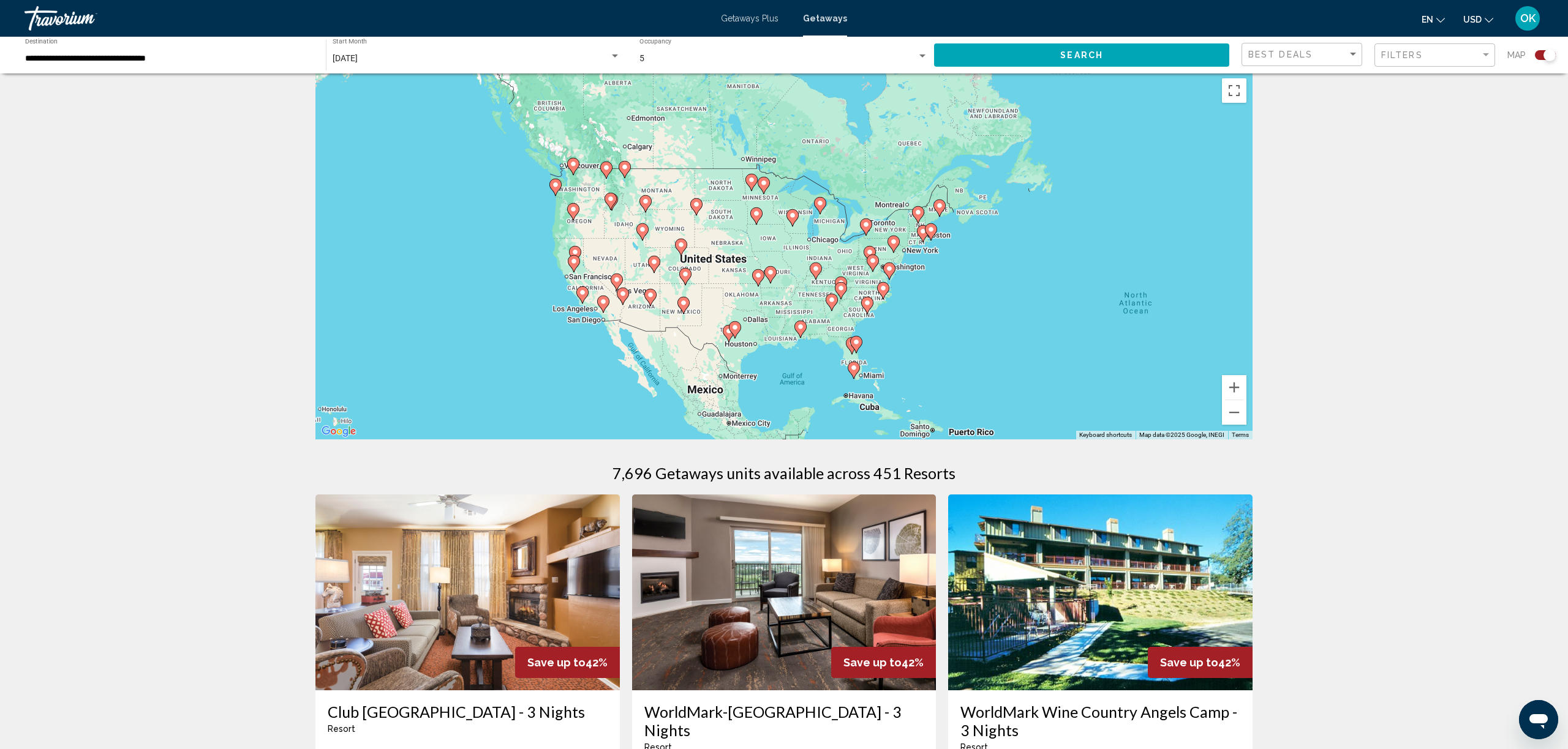
drag, startPoint x: 925, startPoint y: 358, endPoint x: 1049, endPoint y: 329, distance: 127.3
click at [1049, 329] on div "To activate drag with keyboard, press Alt + Enter. Once in keyboard drag state,…" at bounding box center [783, 256] width 937 height 367
click at [1237, 382] on button "Zoom in" at bounding box center [1234, 388] width 25 height 25
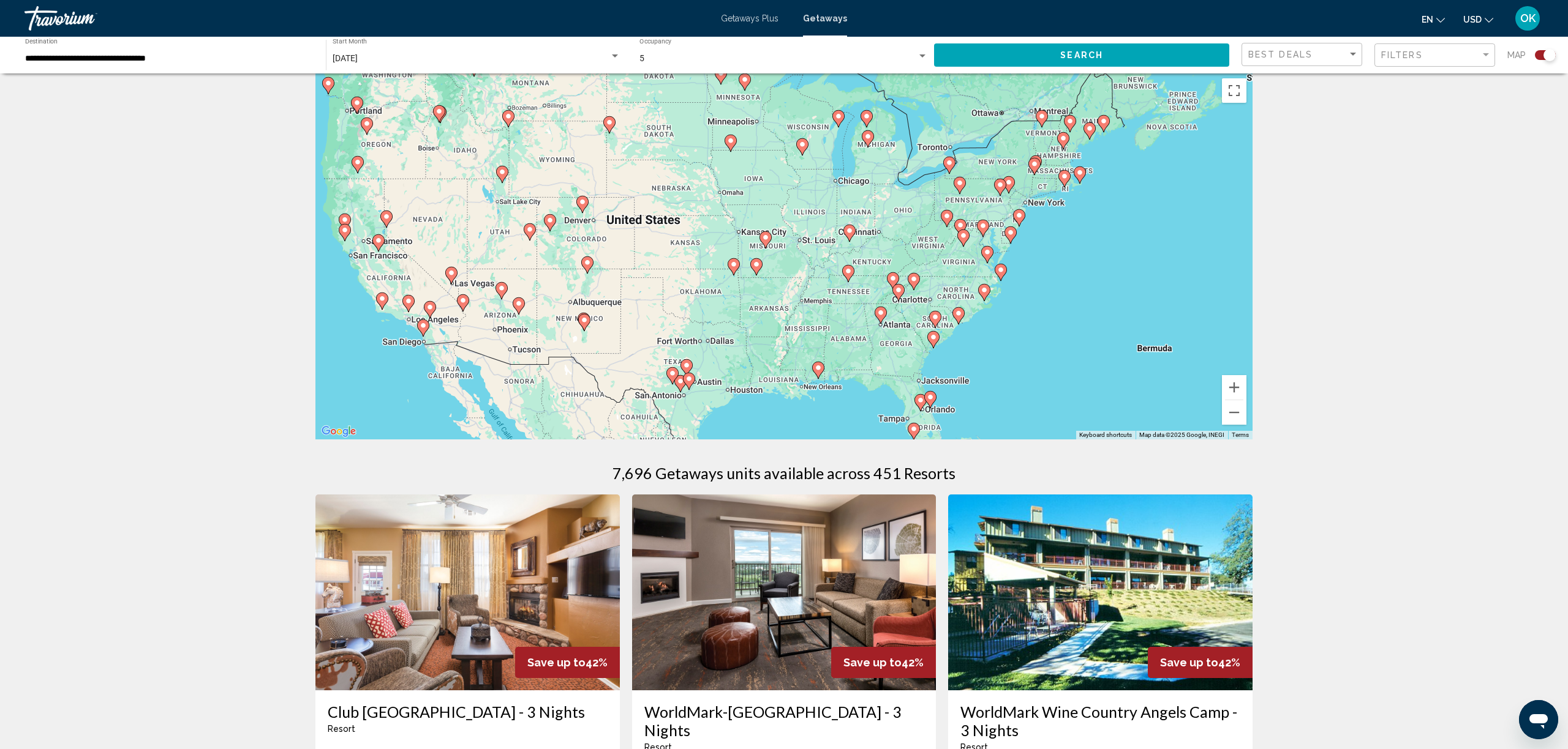
drag, startPoint x: 1103, startPoint y: 399, endPoint x: 1103, endPoint y: 356, distance: 43.0
click at [1103, 356] on div "To activate drag with keyboard, press Alt + Enter. Once in keyboard drag state,…" at bounding box center [783, 256] width 937 height 367
click at [1230, 383] on button "Zoom in" at bounding box center [1234, 388] width 25 height 25
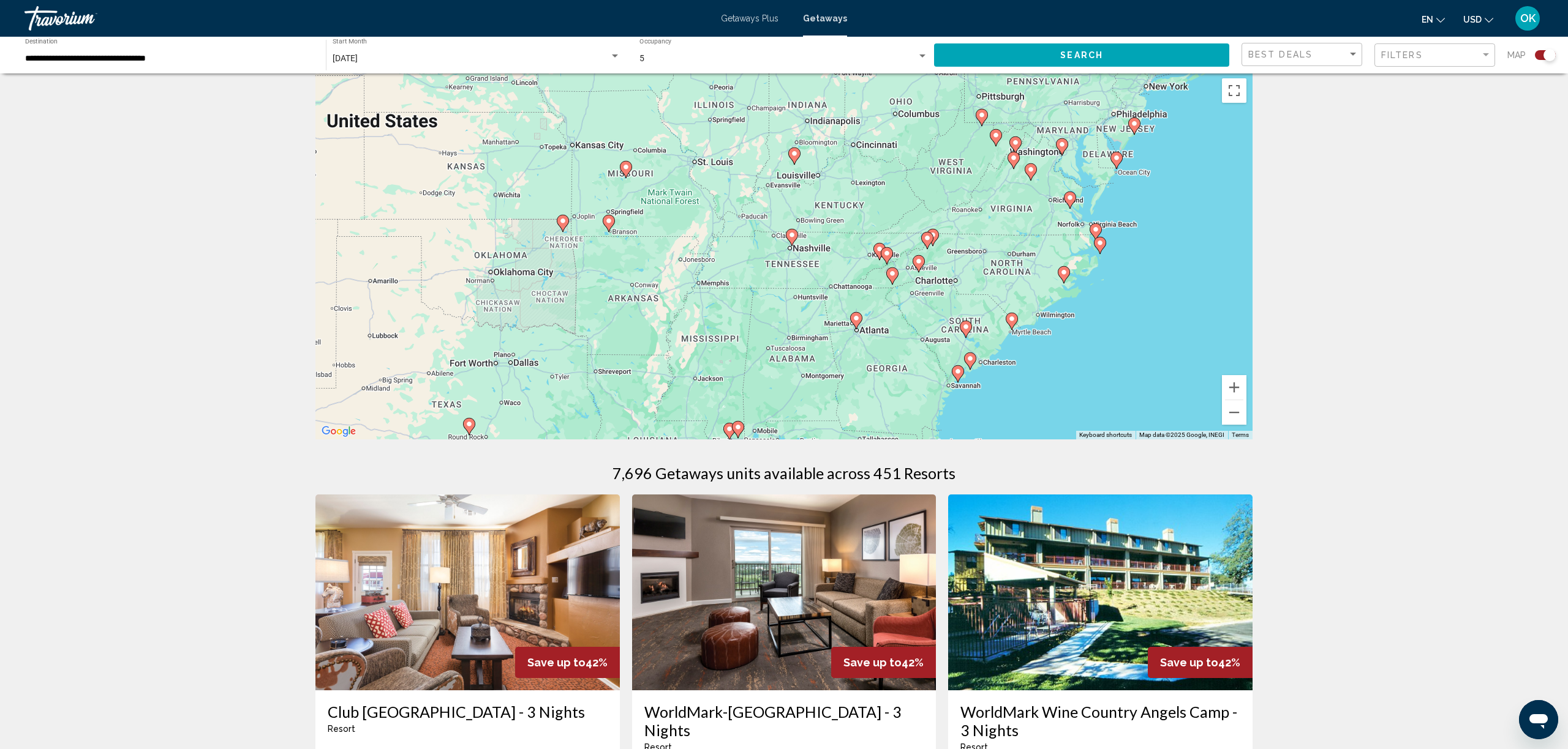
drag, startPoint x: 1172, startPoint y: 389, endPoint x: 1051, endPoint y: 326, distance: 136.4
click at [1051, 326] on div "To activate drag with keyboard, press Alt + Enter. Once in keyboard drag state,…" at bounding box center [783, 256] width 937 height 367
click at [1013, 323] on icon "Main content" at bounding box center [1012, 321] width 11 height 16
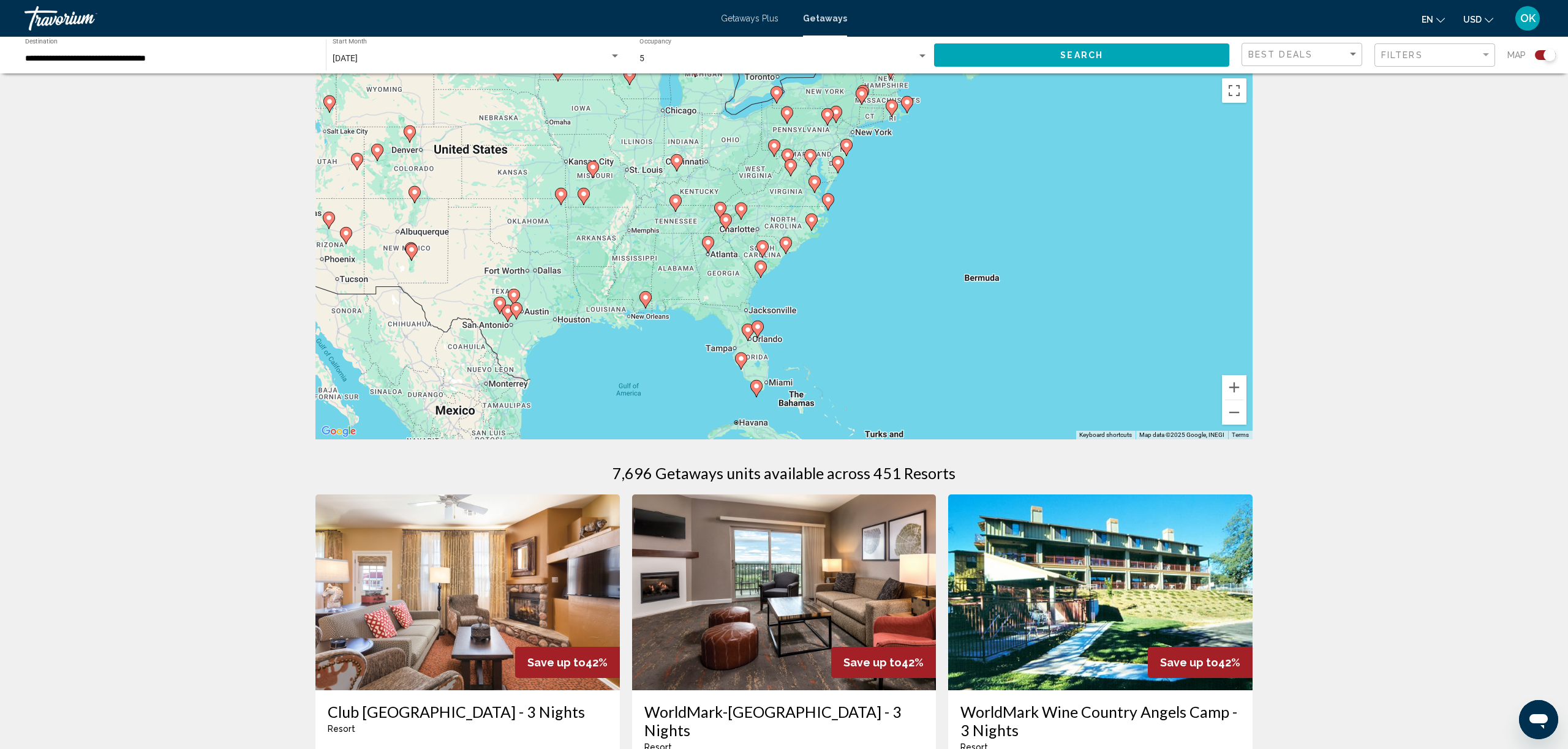
click at [783, 243] on image "Main content" at bounding box center [786, 244] width 8 height 8
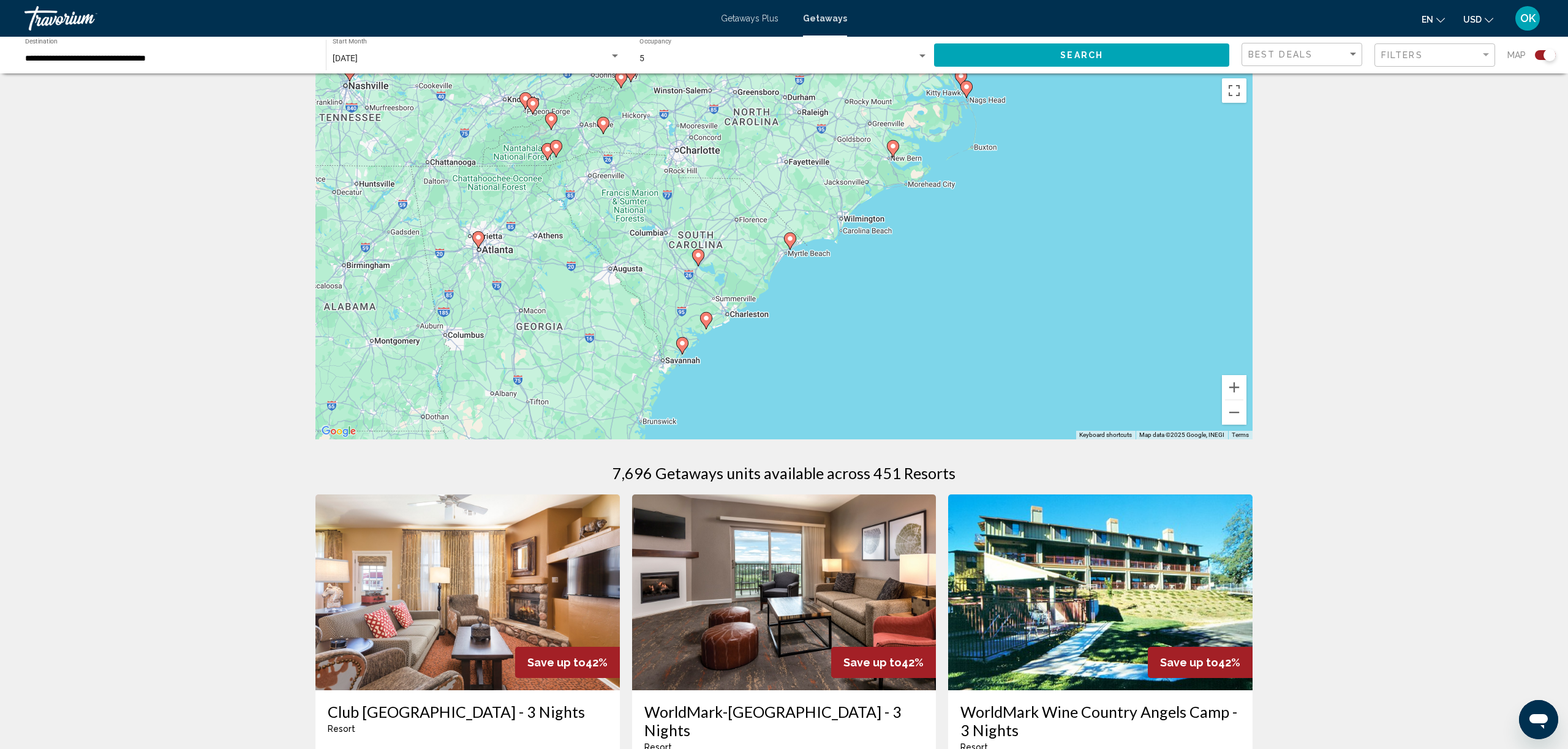
click at [793, 243] on icon "Main content" at bounding box center [790, 241] width 11 height 16
type input "**********"
click at [793, 256] on div "Main content" at bounding box center [1252, 256] width 937 height 0
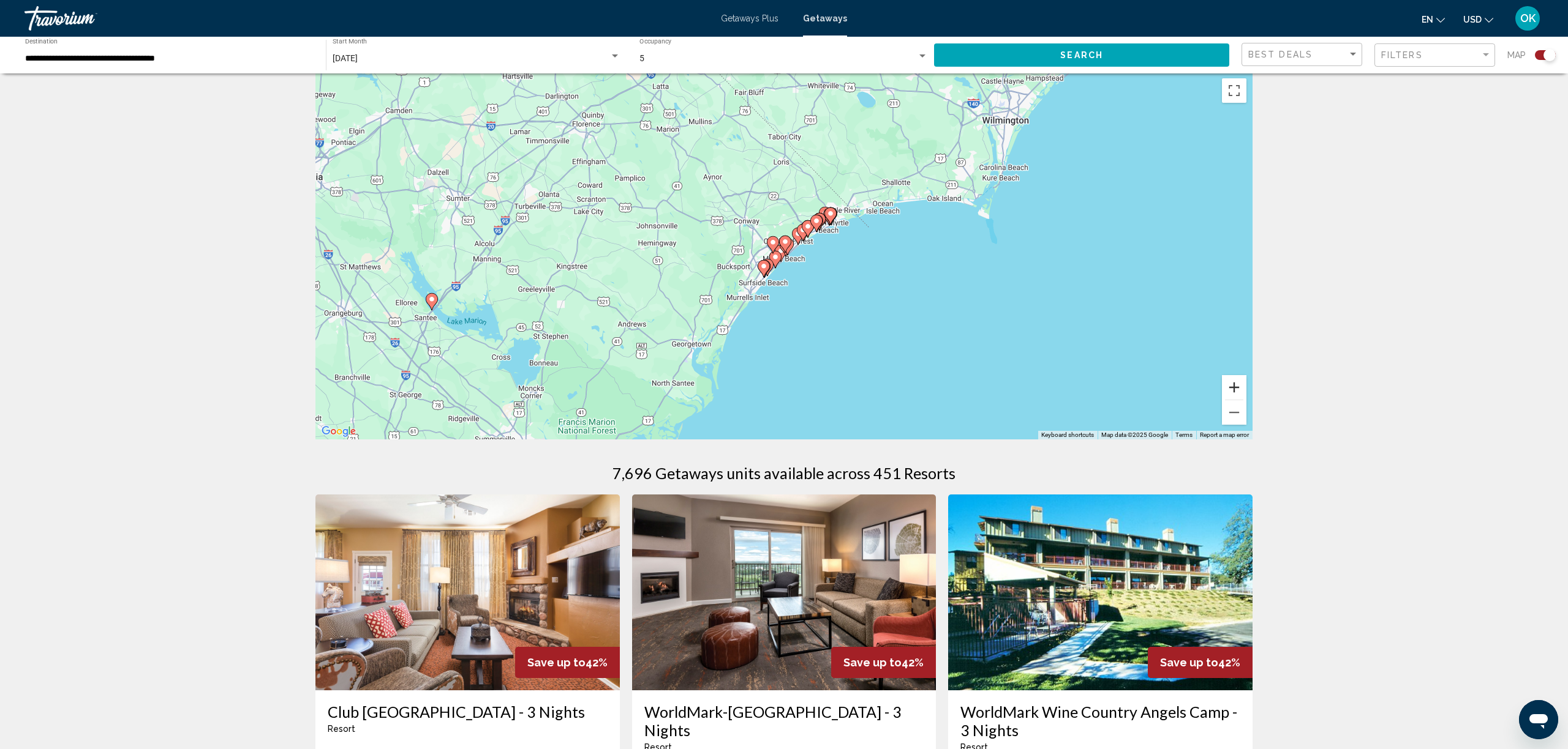
click at [1237, 388] on button "Zoom in" at bounding box center [1234, 388] width 25 height 25
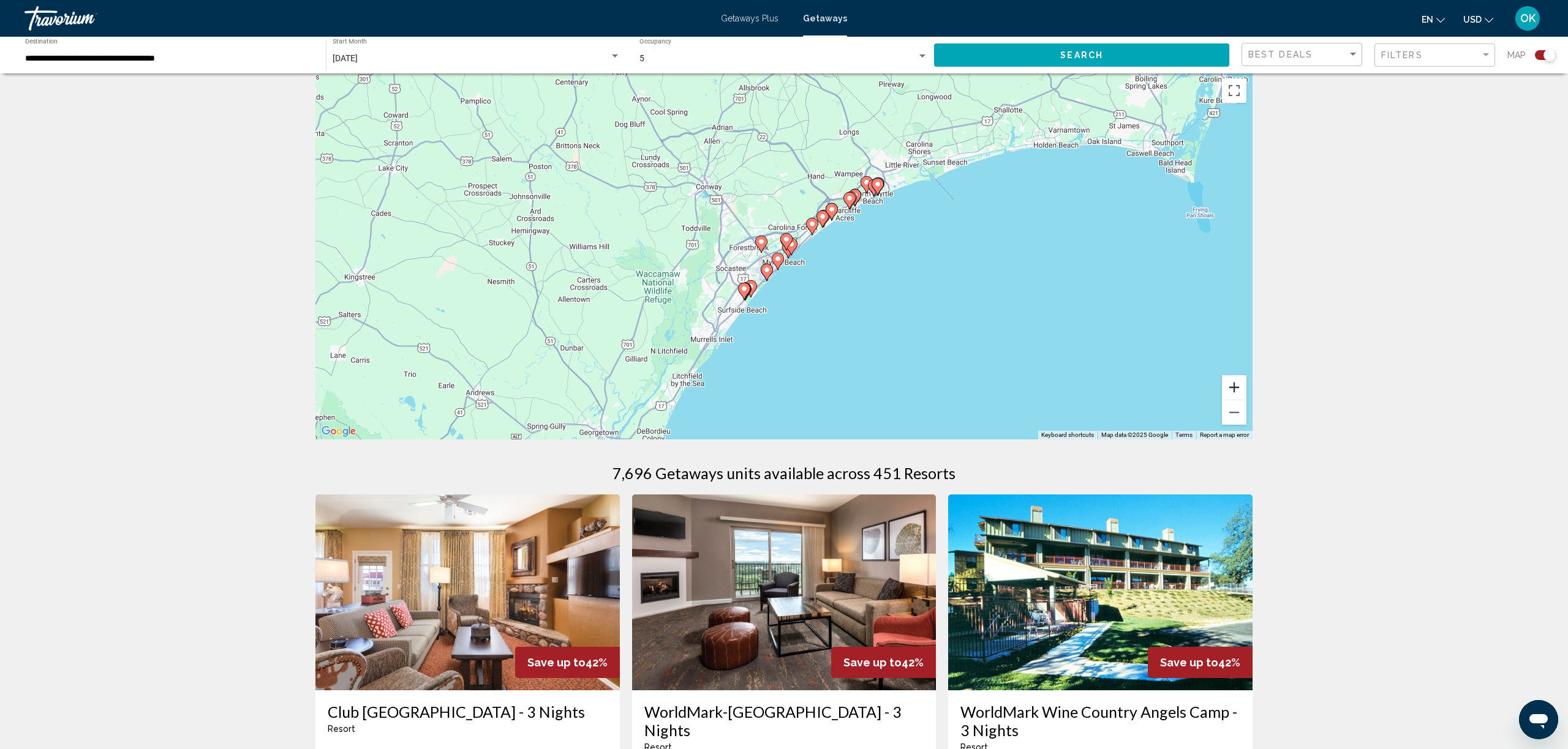
click at [1237, 388] on button "Zoom in" at bounding box center [1234, 388] width 25 height 25
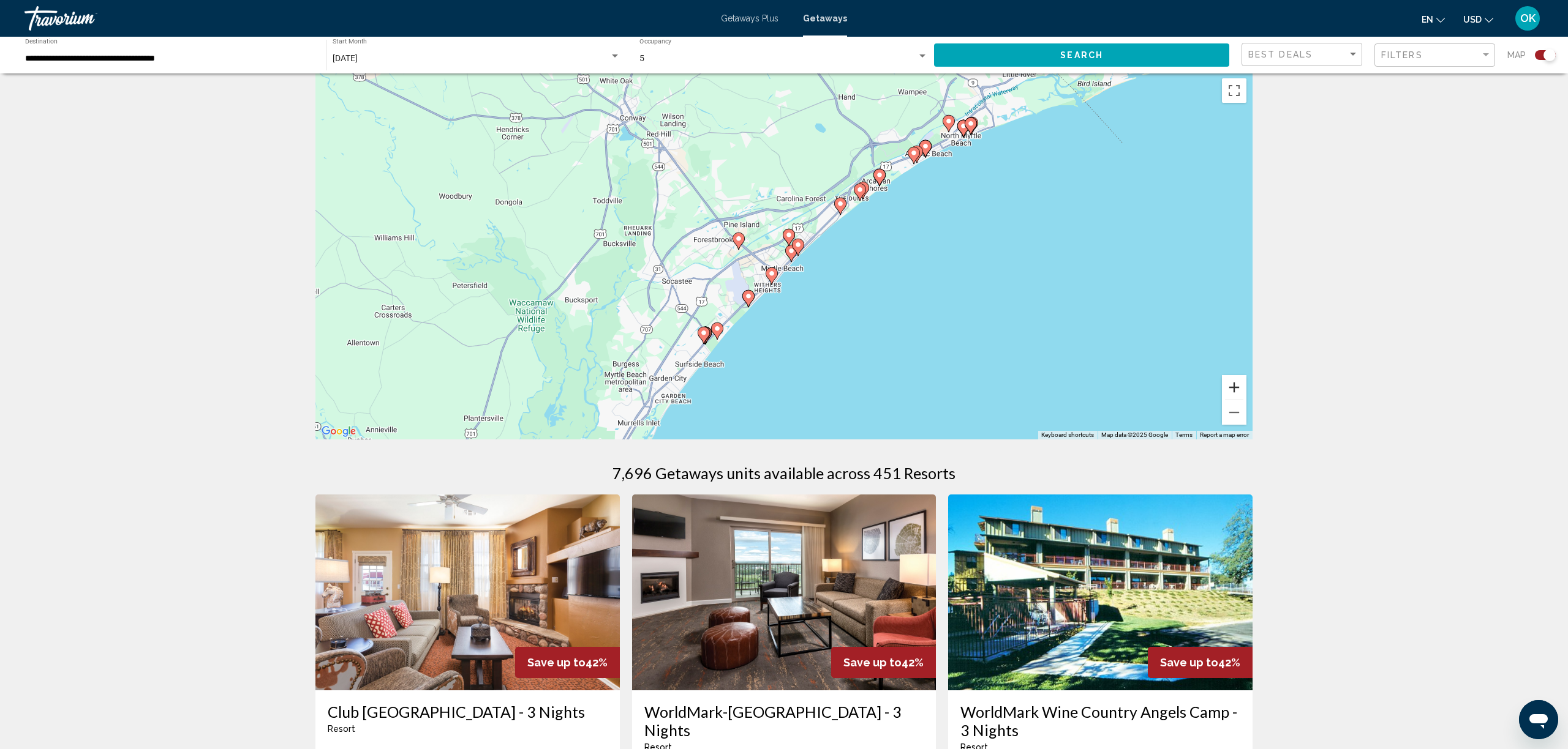
click at [1237, 388] on button "Zoom in" at bounding box center [1234, 388] width 25 height 25
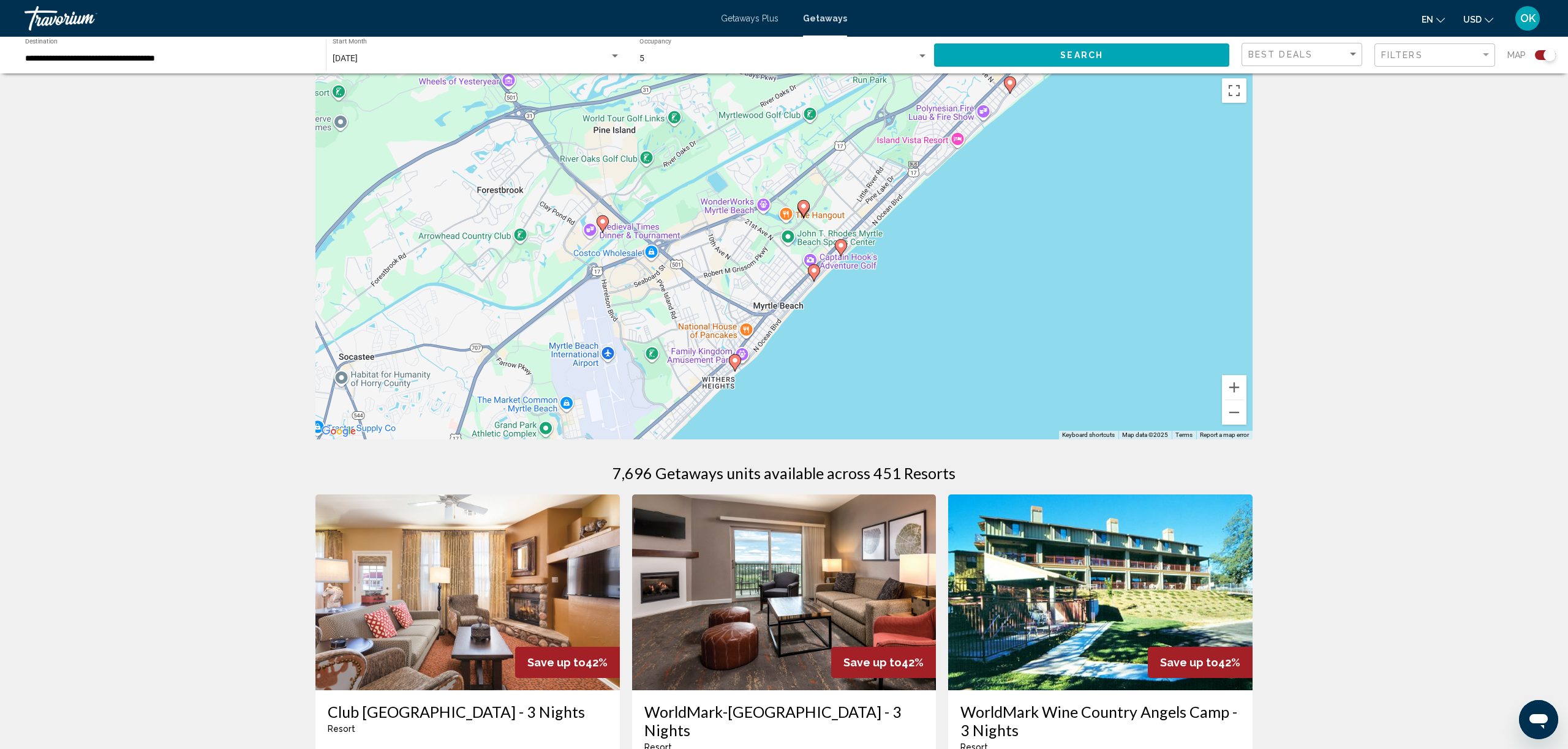
click at [735, 361] on image "Main content" at bounding box center [736, 361] width 8 height 8
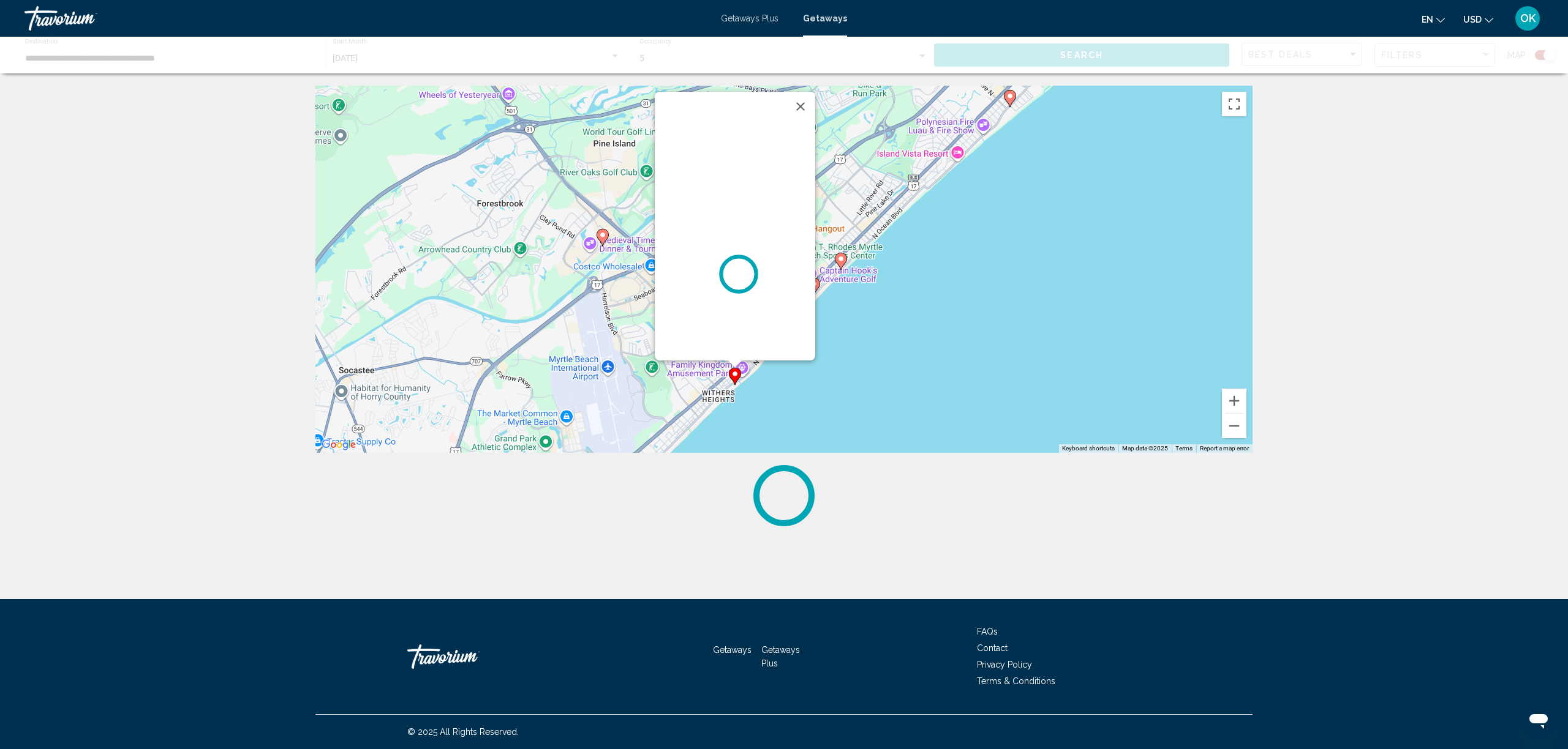
scroll to position [0, 0]
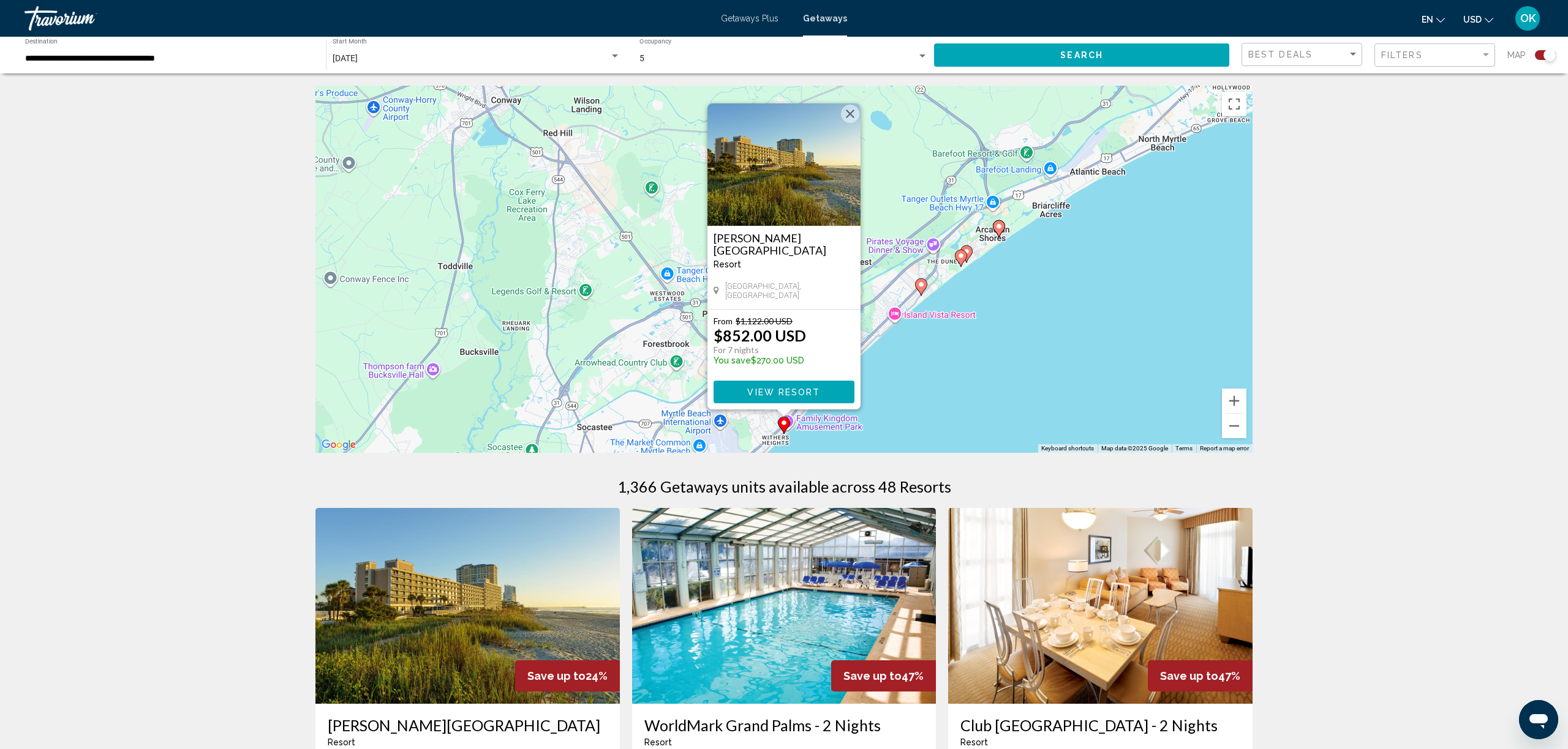
click at [855, 119] on button "Close" at bounding box center [850, 114] width 18 height 18
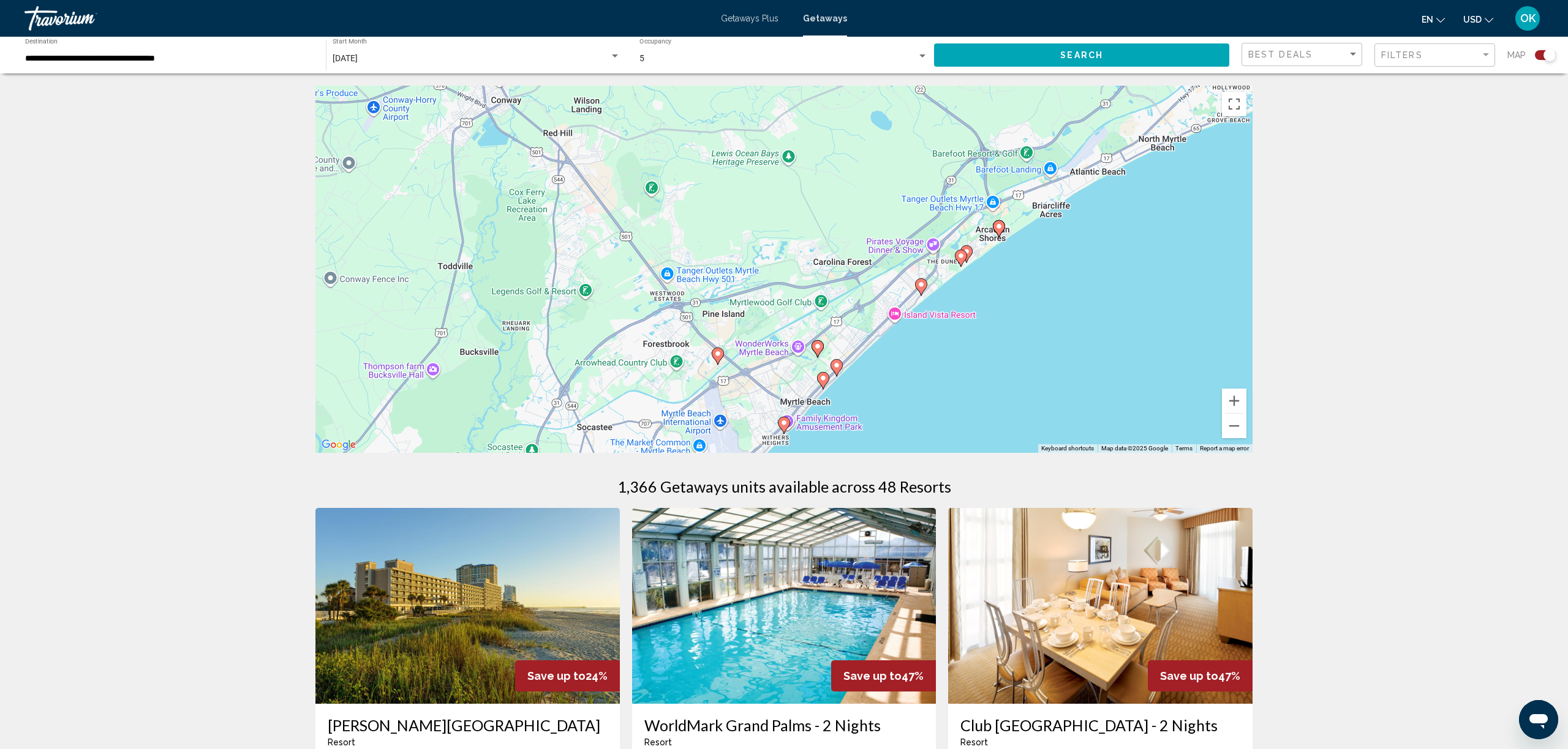
click at [843, 374] on div "To navigate, press the arrow keys. To activate drag with keyboard, press Alt + …" at bounding box center [783, 270] width 937 height 367
click at [838, 371] on icon "Main content" at bounding box center [836, 368] width 11 height 16
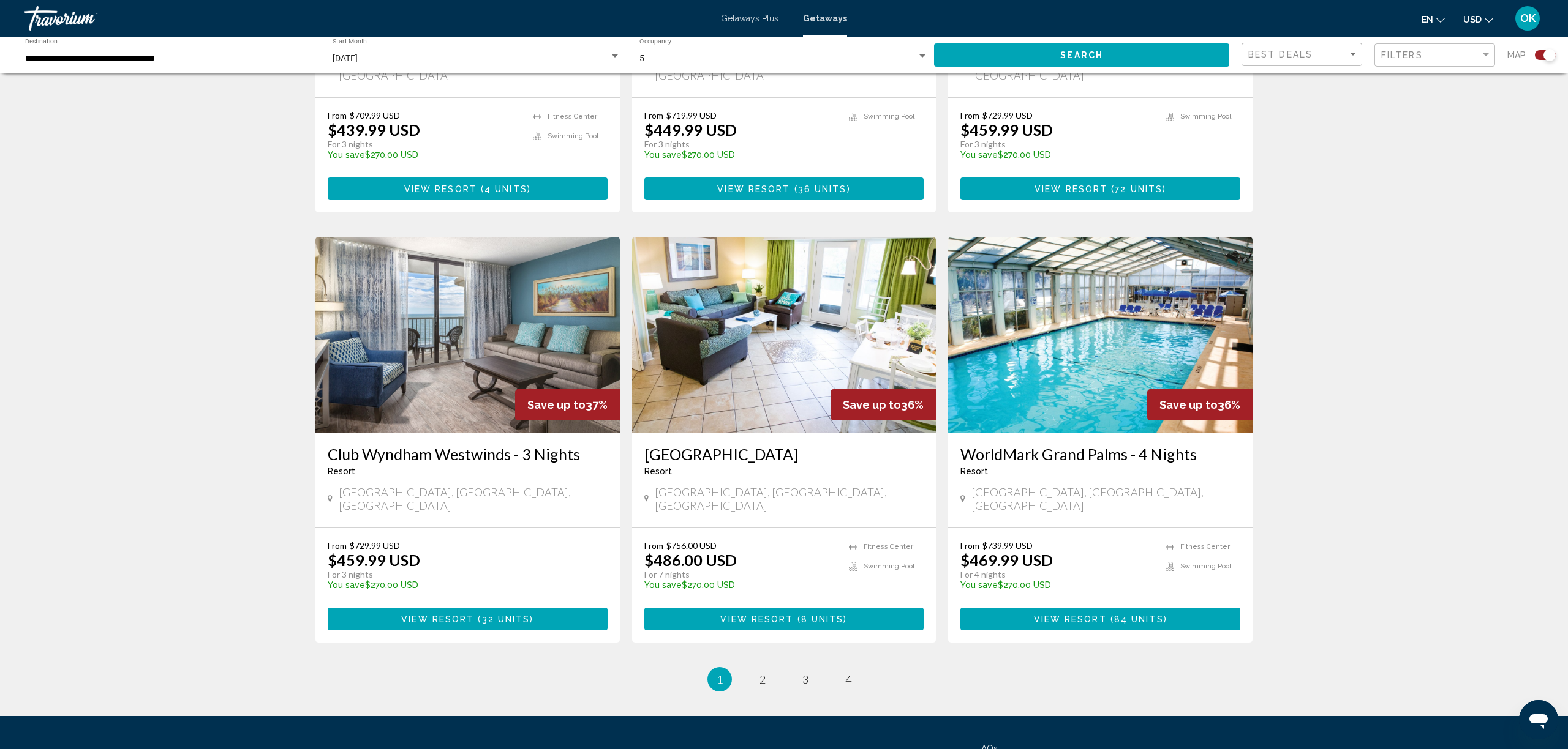
scroll to position [1600, 0]
click at [765, 672] on span "2" at bounding box center [762, 679] width 6 height 14
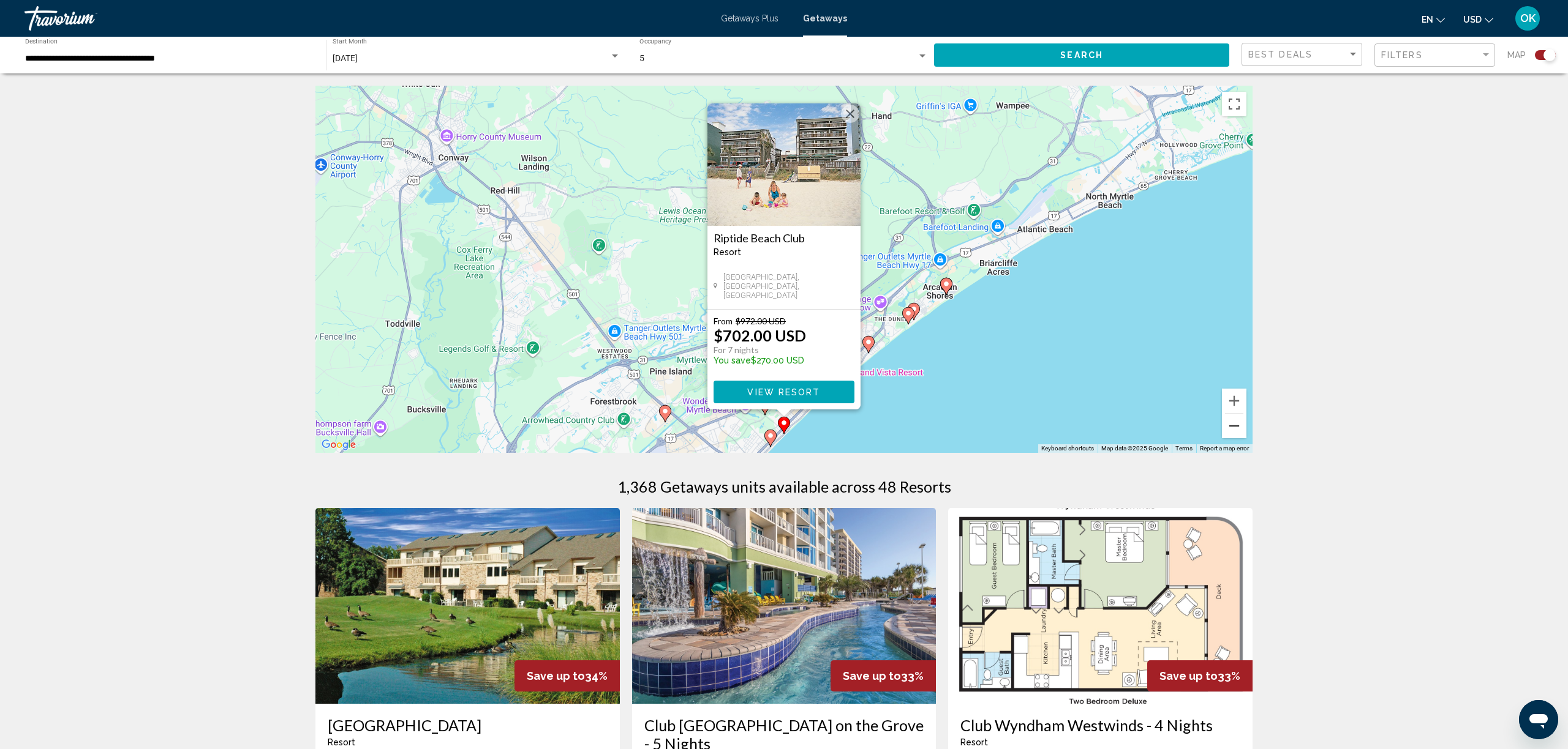
click at [1238, 433] on button "Zoom out" at bounding box center [1234, 426] width 25 height 25
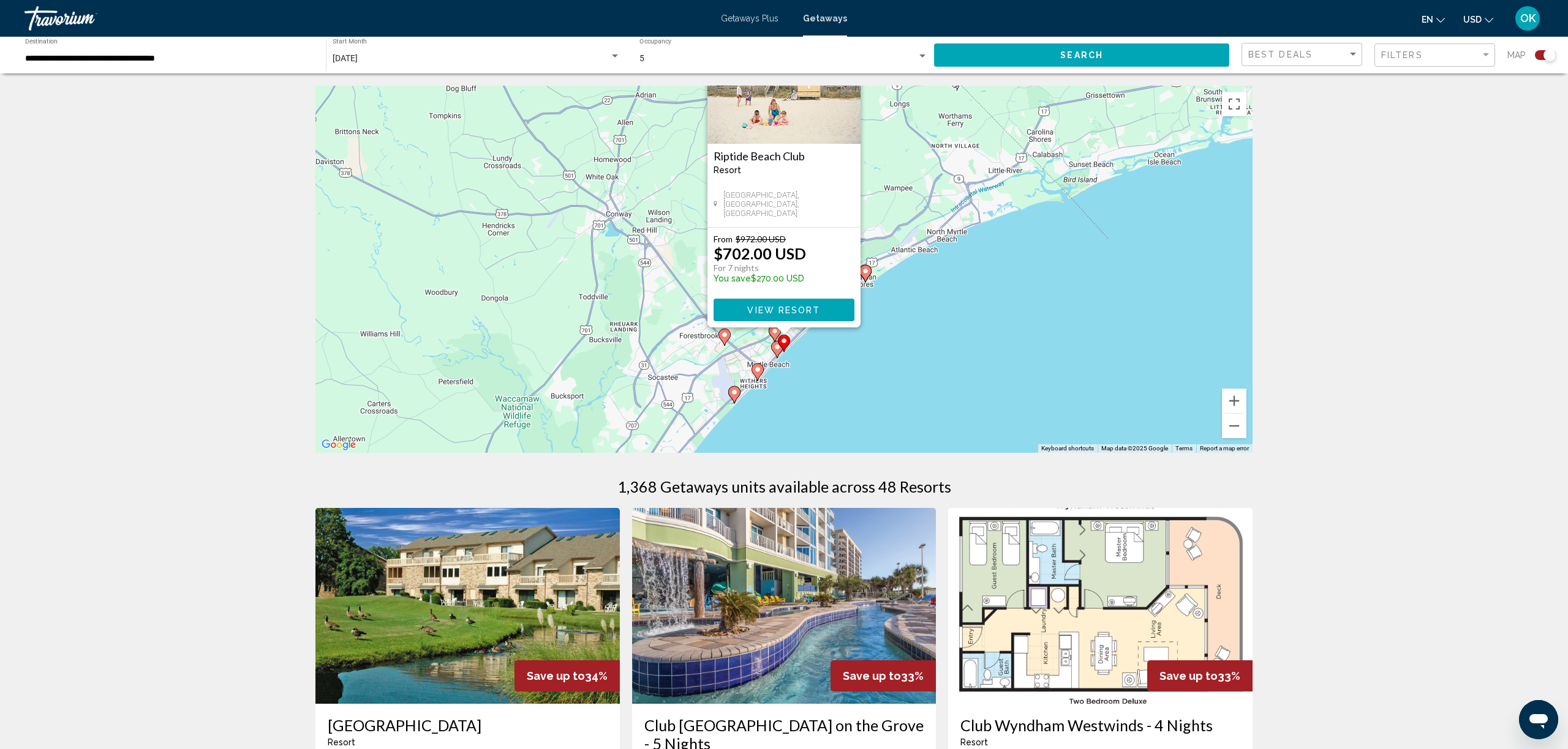
click at [935, 318] on div "To activate drag with keyboard, press Alt + Enter. Once in keyboard drag state,…" at bounding box center [783, 270] width 937 height 367
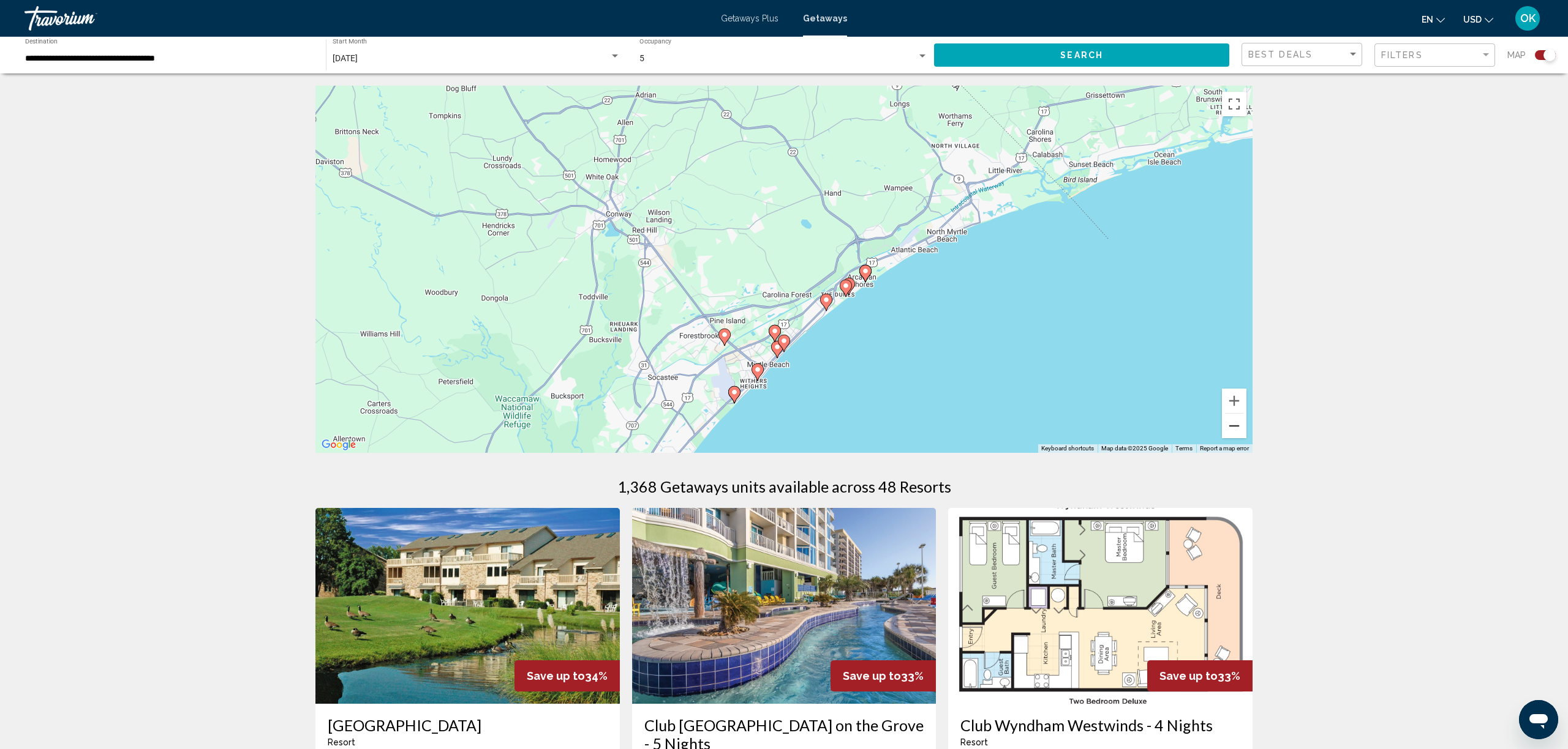
click at [1237, 423] on button "Zoom out" at bounding box center [1234, 426] width 25 height 25
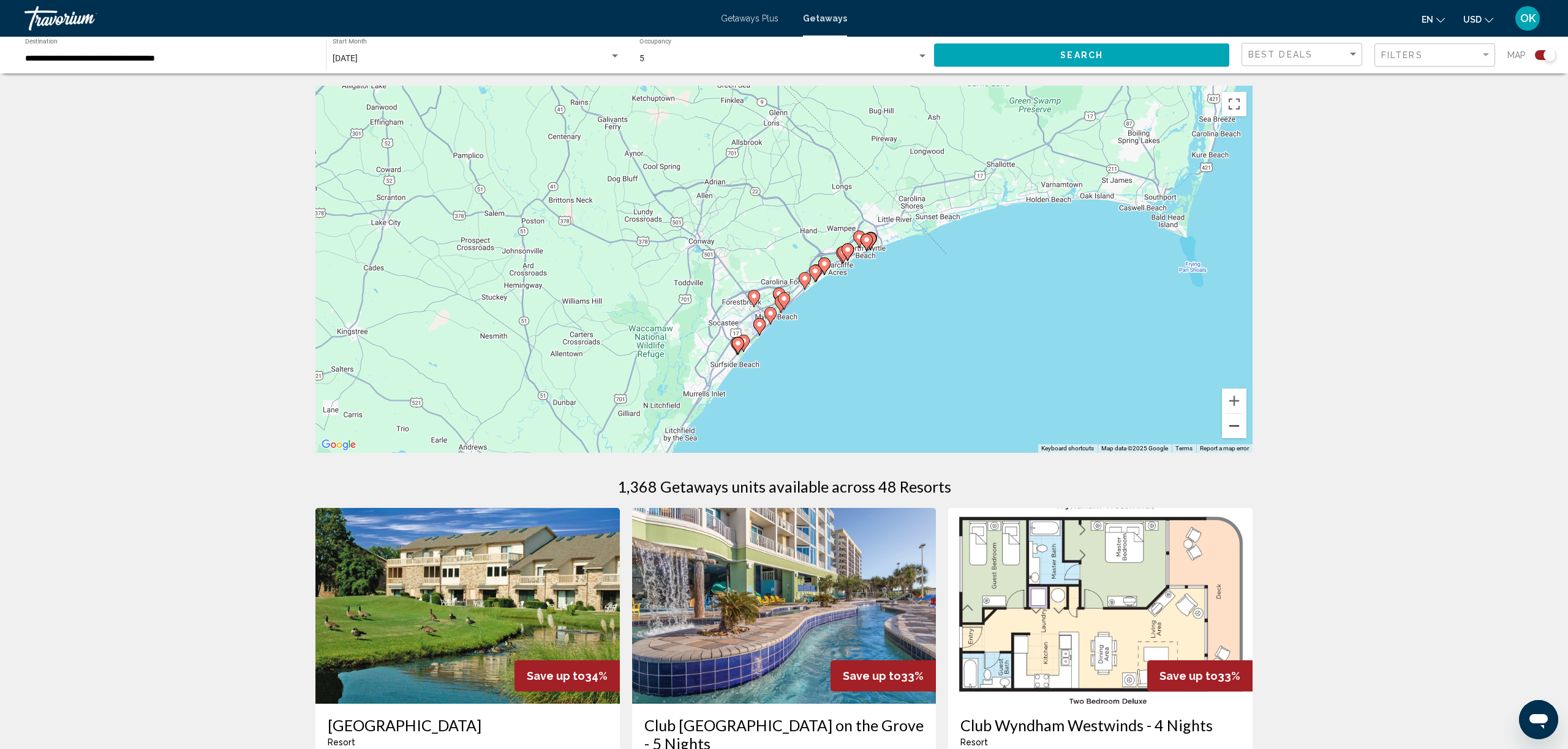
click at [1237, 423] on button "Zoom out" at bounding box center [1234, 426] width 25 height 25
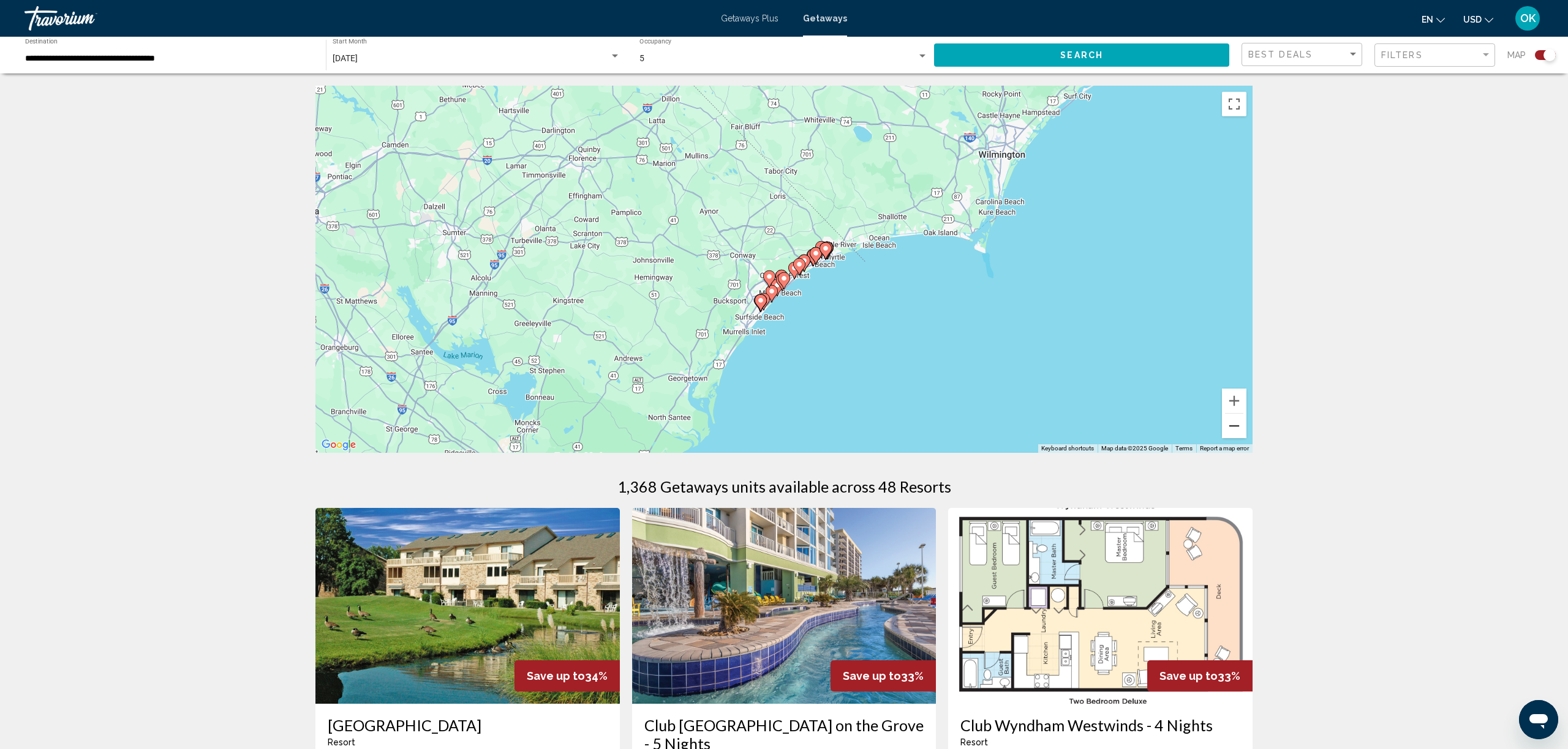
click at [1237, 423] on button "Zoom out" at bounding box center [1234, 426] width 25 height 25
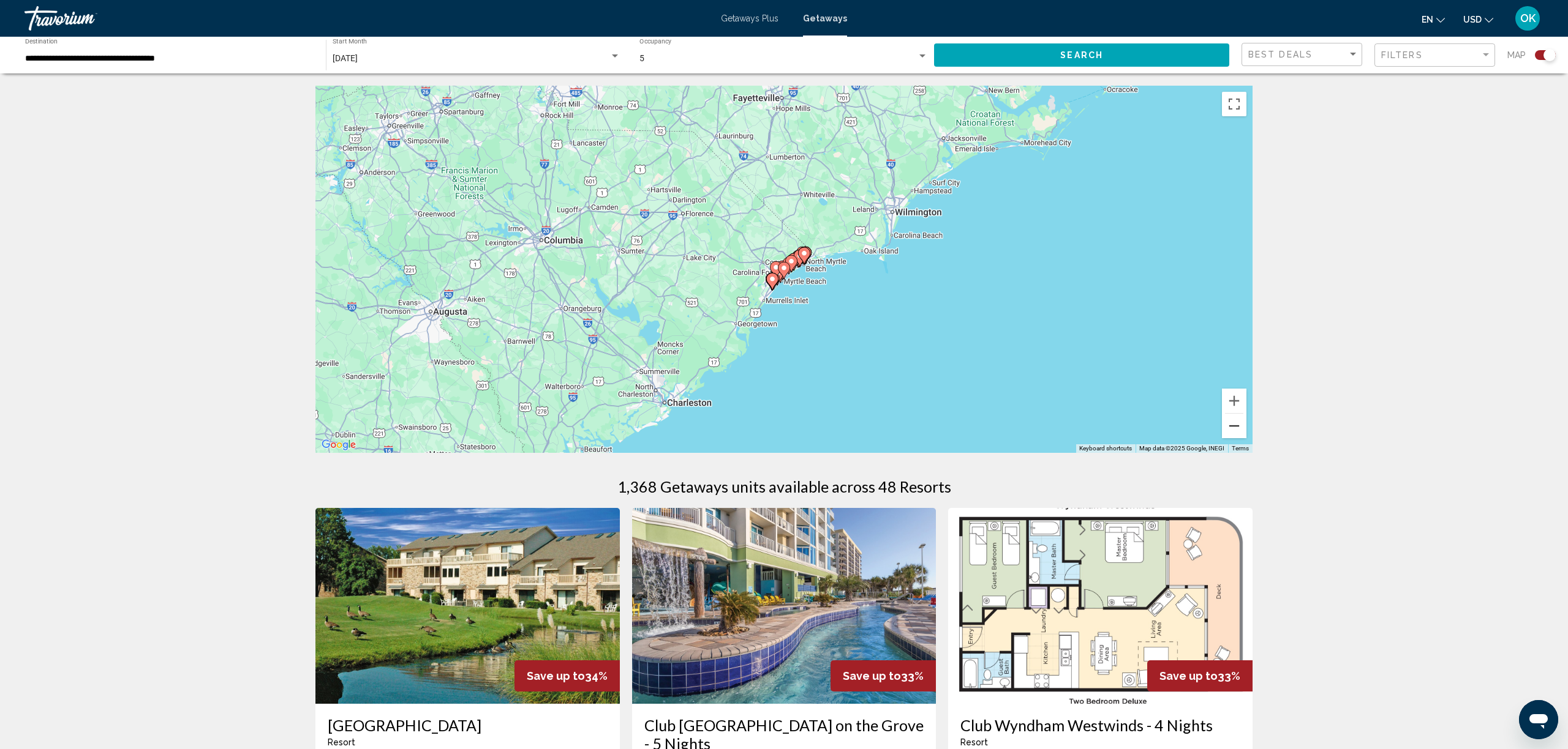
click at [1237, 423] on button "Zoom out" at bounding box center [1234, 426] width 25 height 25
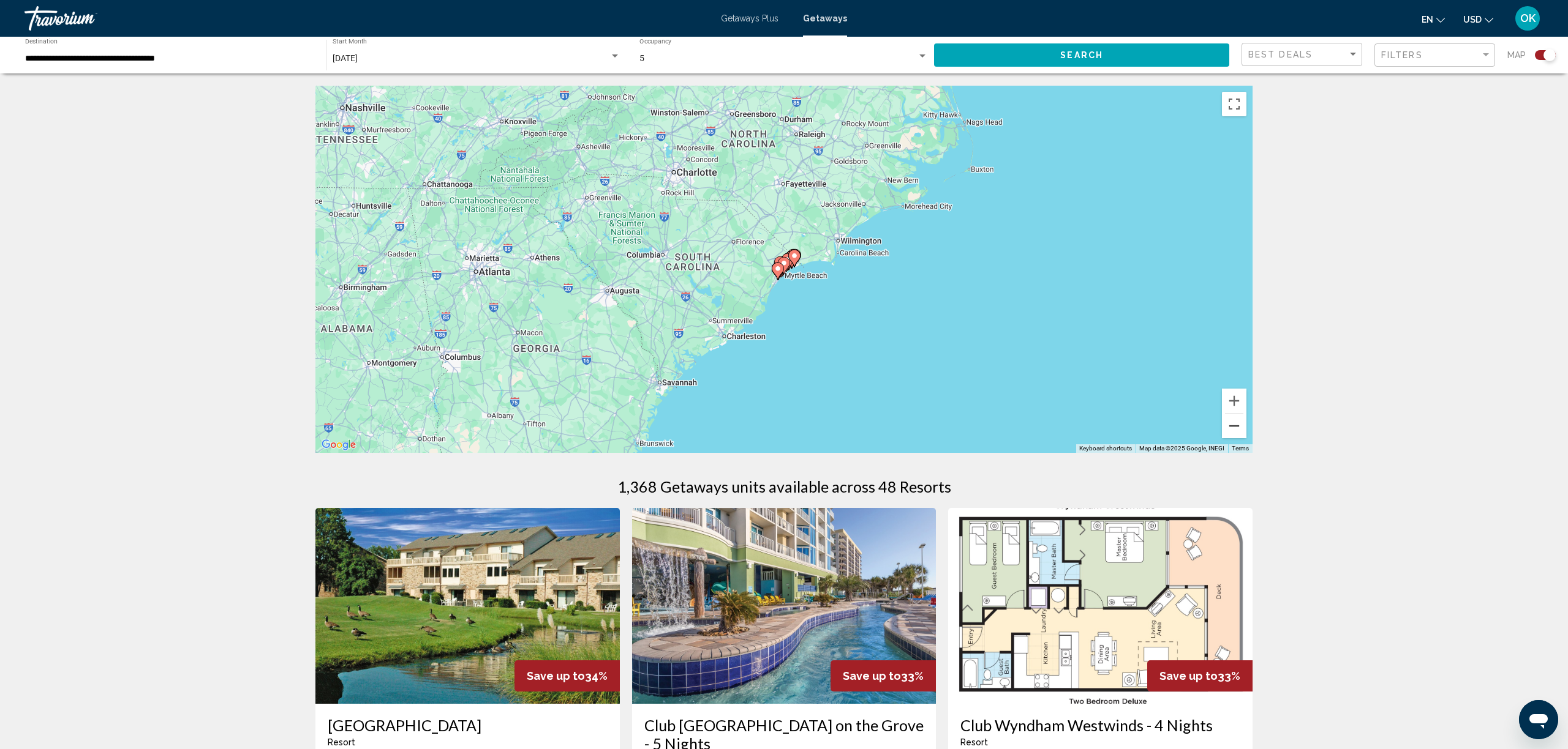
click at [1237, 423] on button "Zoom out" at bounding box center [1234, 426] width 25 height 25
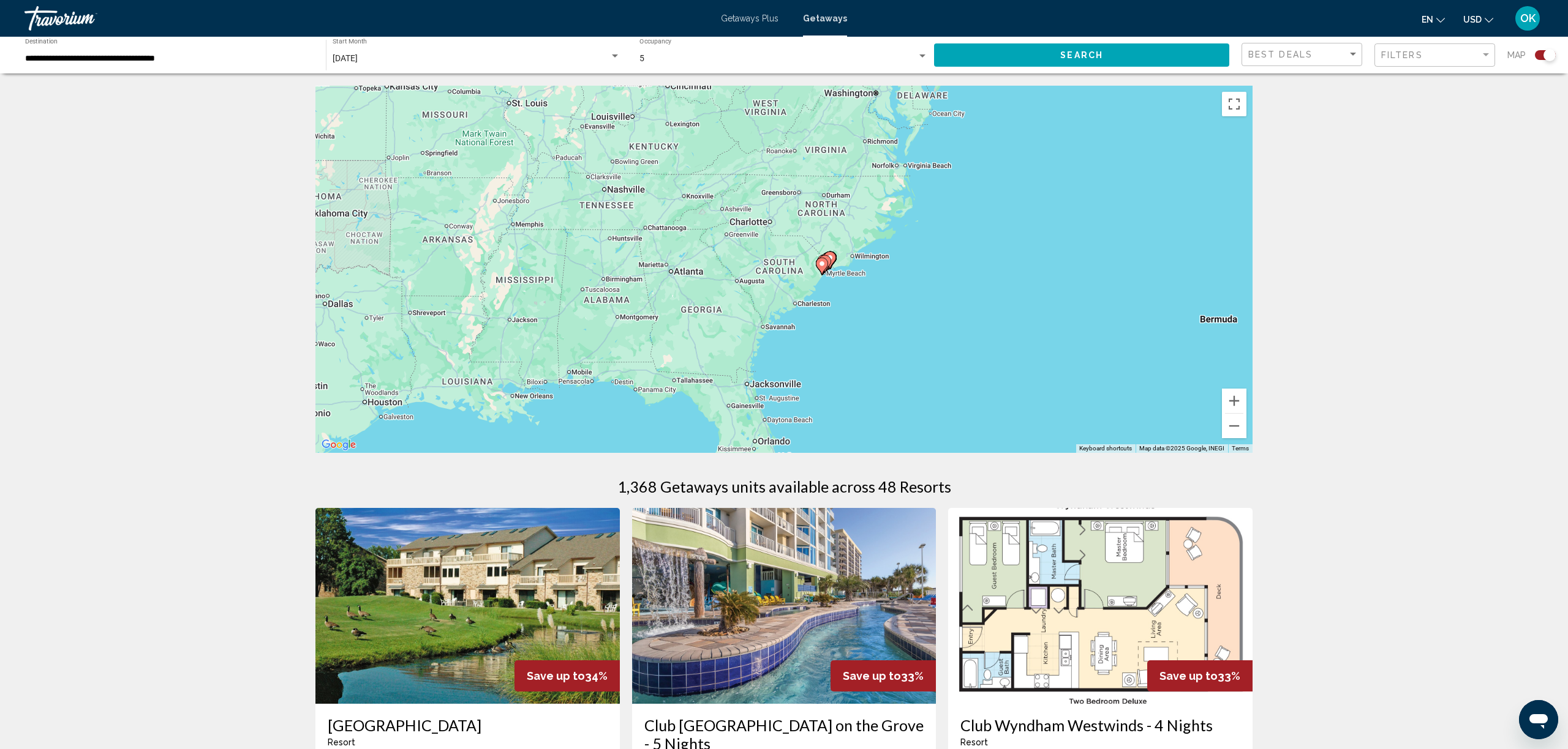
drag, startPoint x: 908, startPoint y: 310, endPoint x: 960, endPoint y: 310, distance: 52.0
click at [960, 310] on div "To activate drag with keyboard, press Alt + Enter. Once in keyboard drag state,…" at bounding box center [783, 270] width 937 height 367
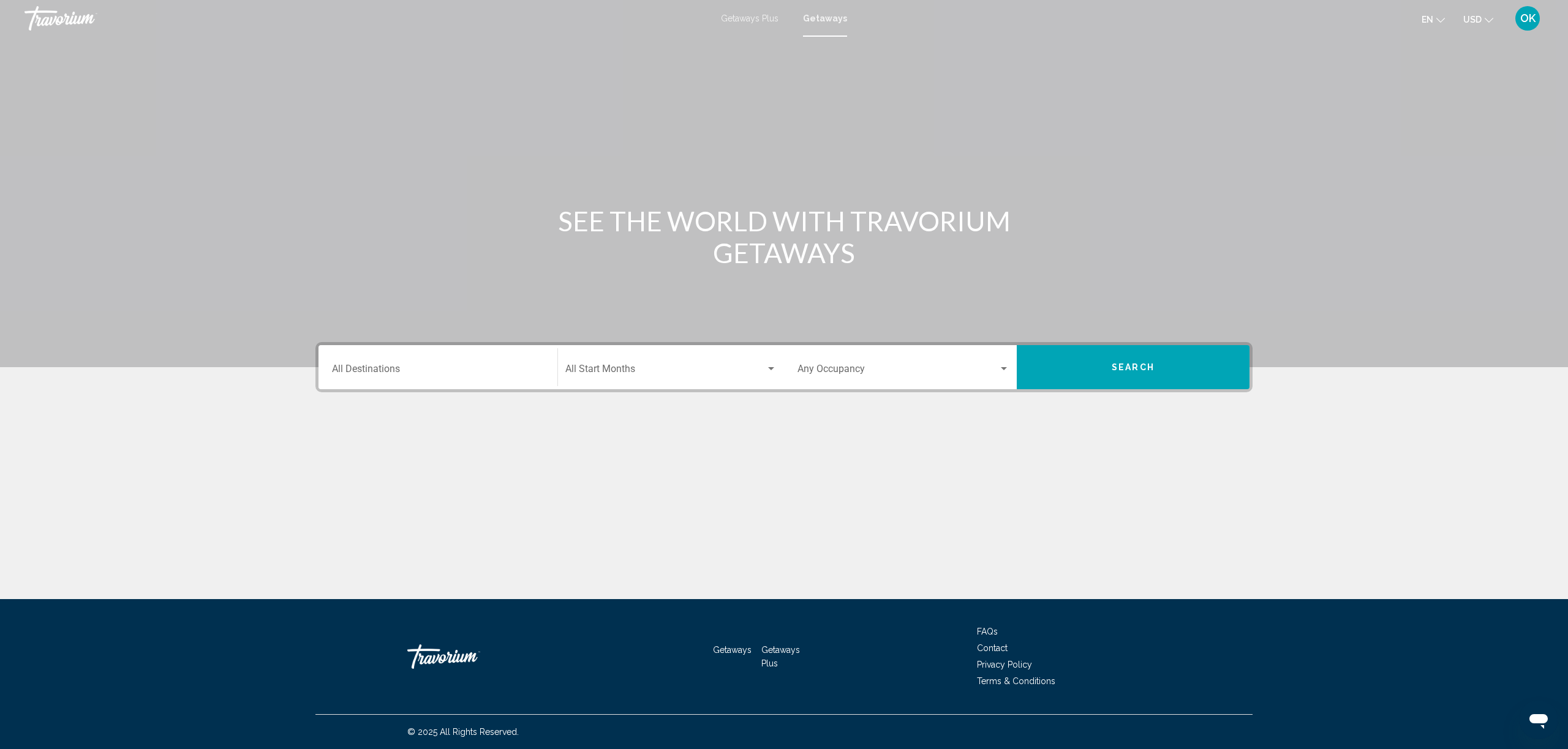
click at [478, 378] on div "Destination All Destinations" at bounding box center [438, 367] width 212 height 38
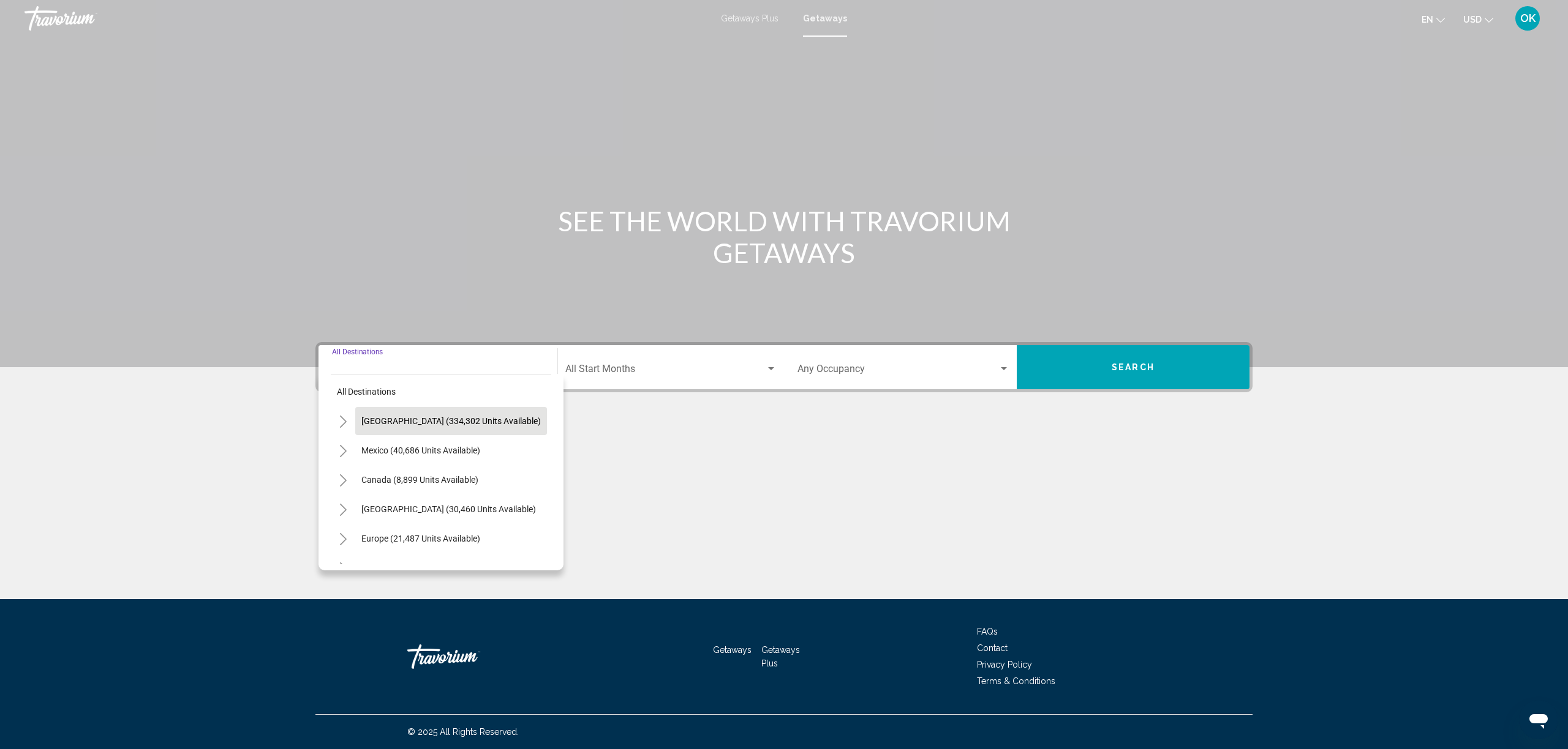
scroll to position [6, 0]
click at [409, 422] on span "United States (334,302 units available)" at bounding box center [451, 419] width 180 height 10
type input "**********"
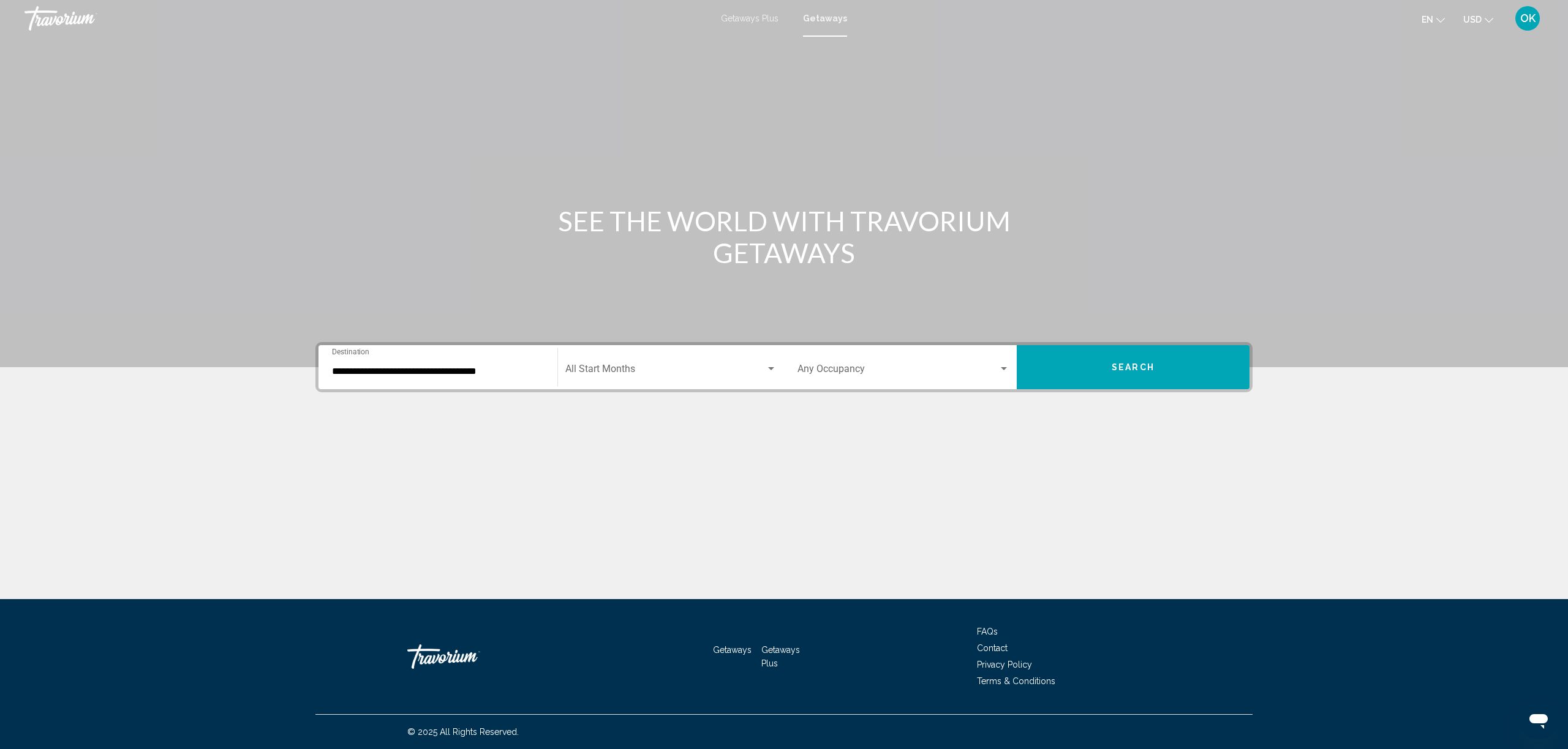
click at [613, 377] on div "Start Month All Start Months" at bounding box center [671, 367] width 211 height 38
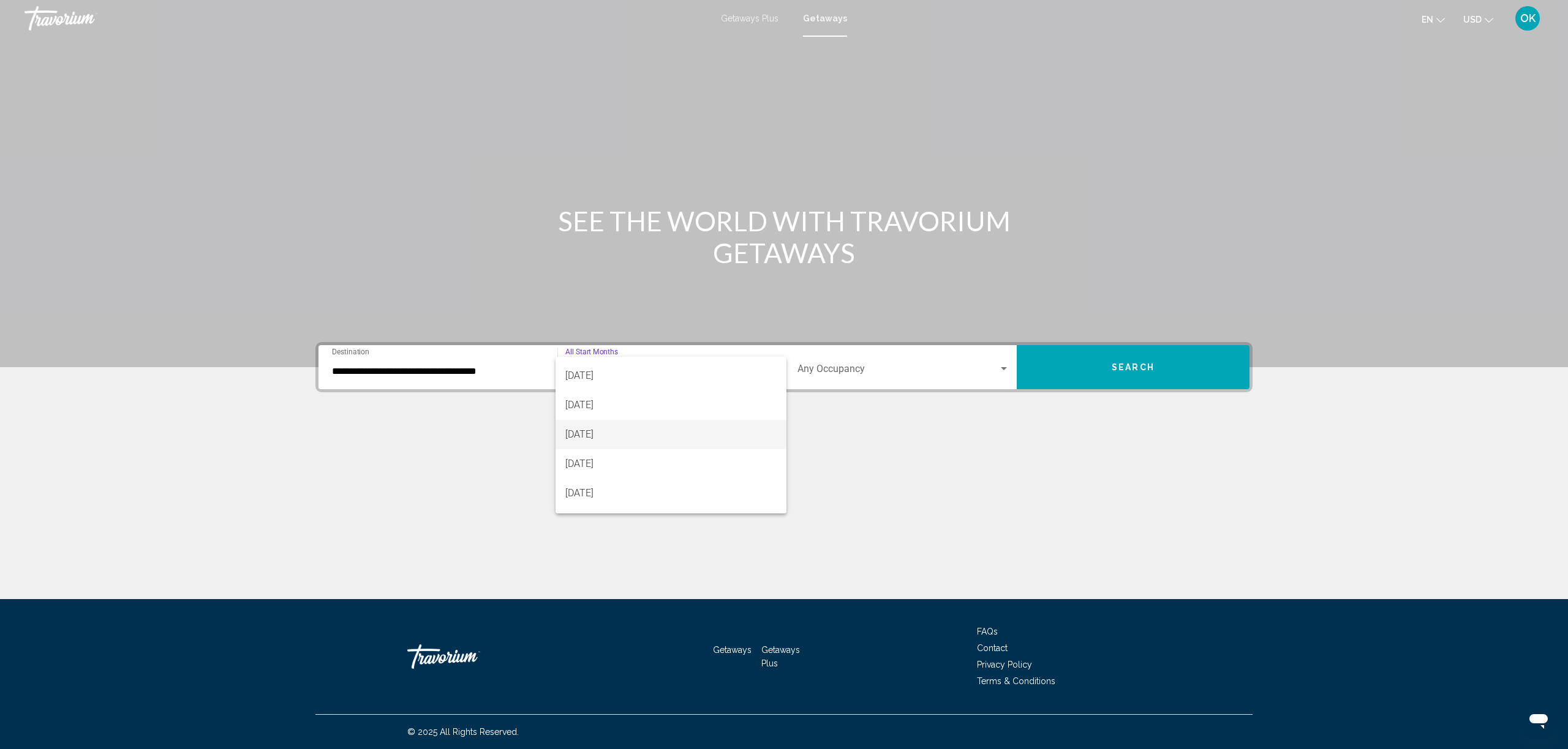
scroll to position [114, 0]
click at [612, 441] on span "February 2026" at bounding box center [671, 433] width 211 height 29
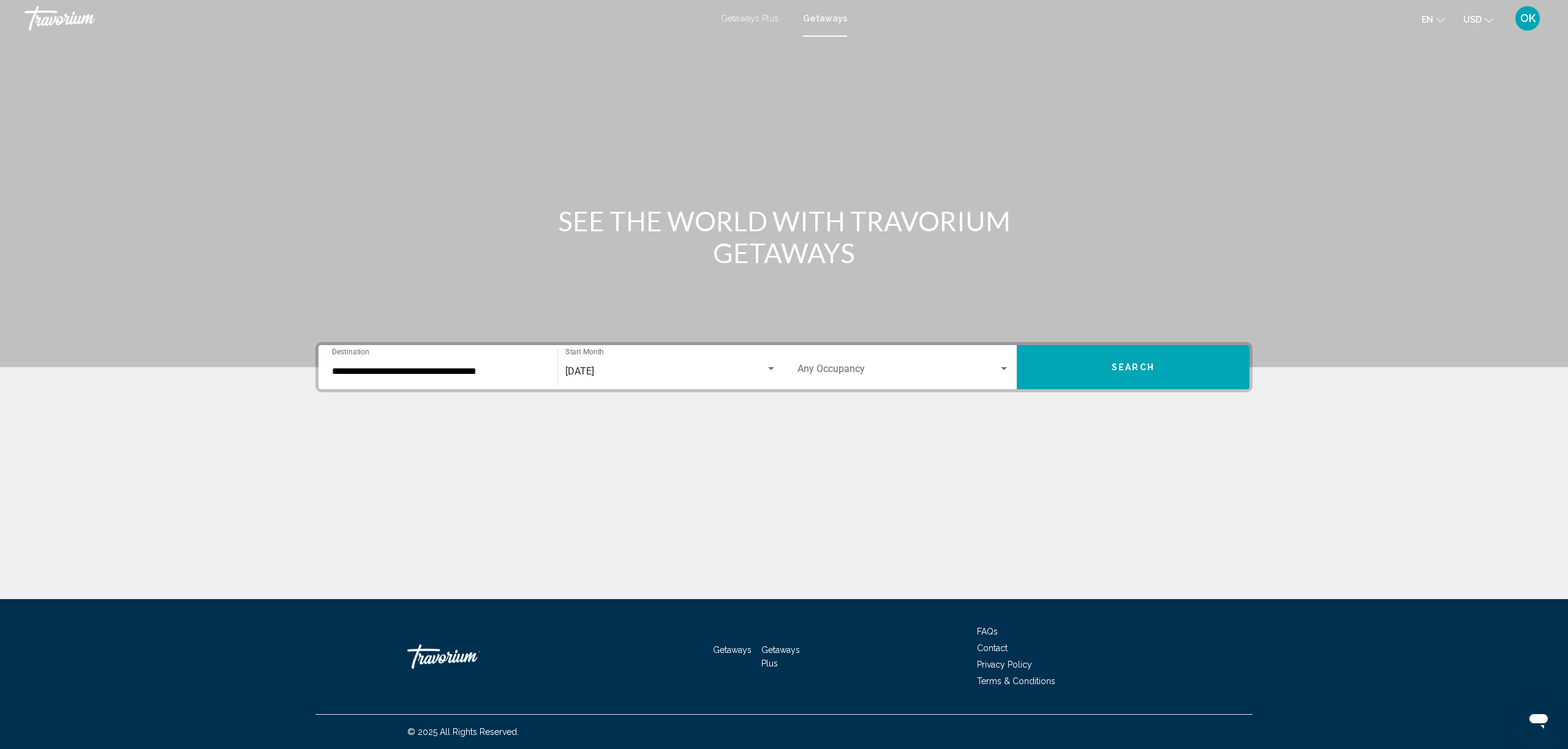
click at [836, 379] on div "Occupancy Any Occupancy" at bounding box center [904, 367] width 212 height 38
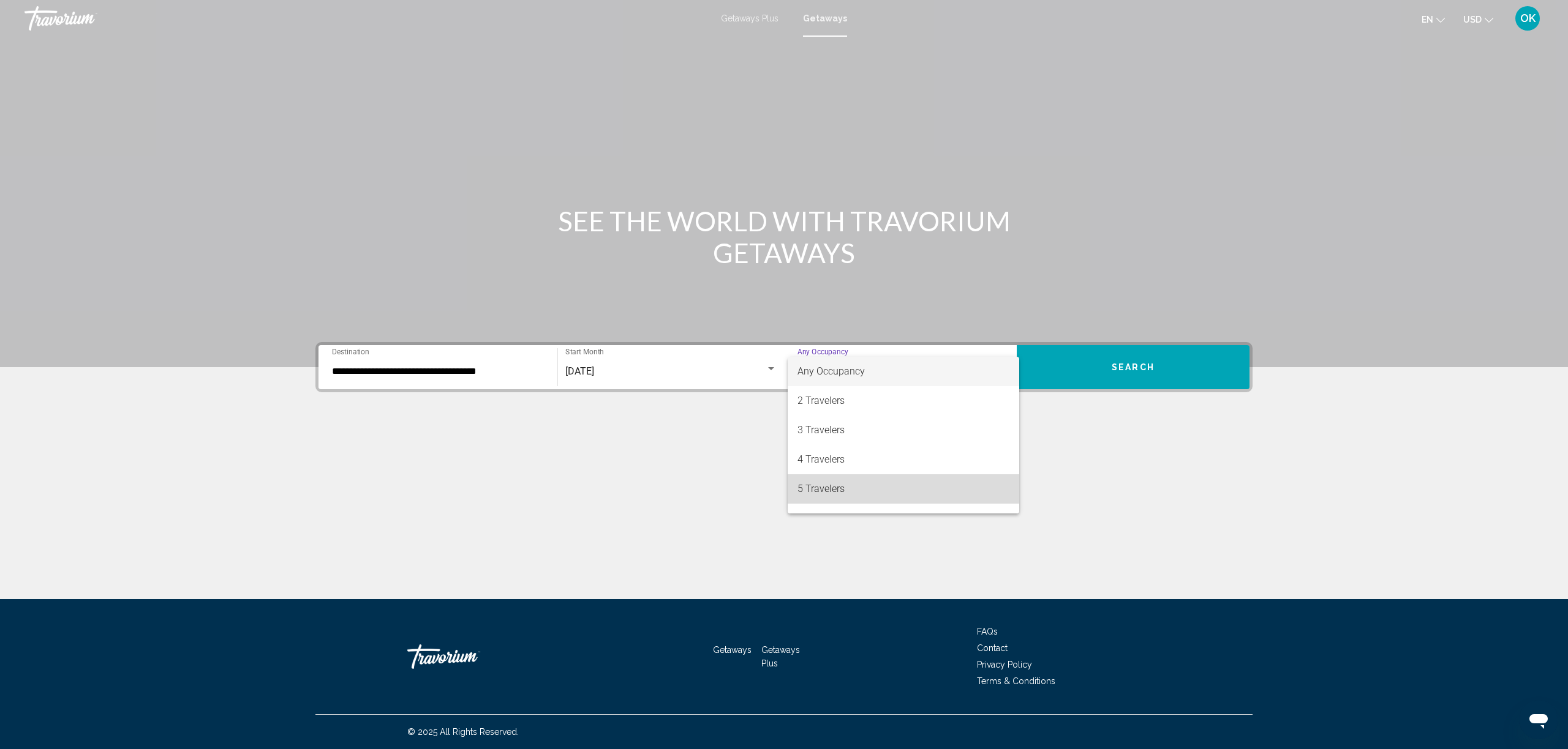
click at [853, 482] on span "5 Travelers" at bounding box center [904, 489] width 212 height 29
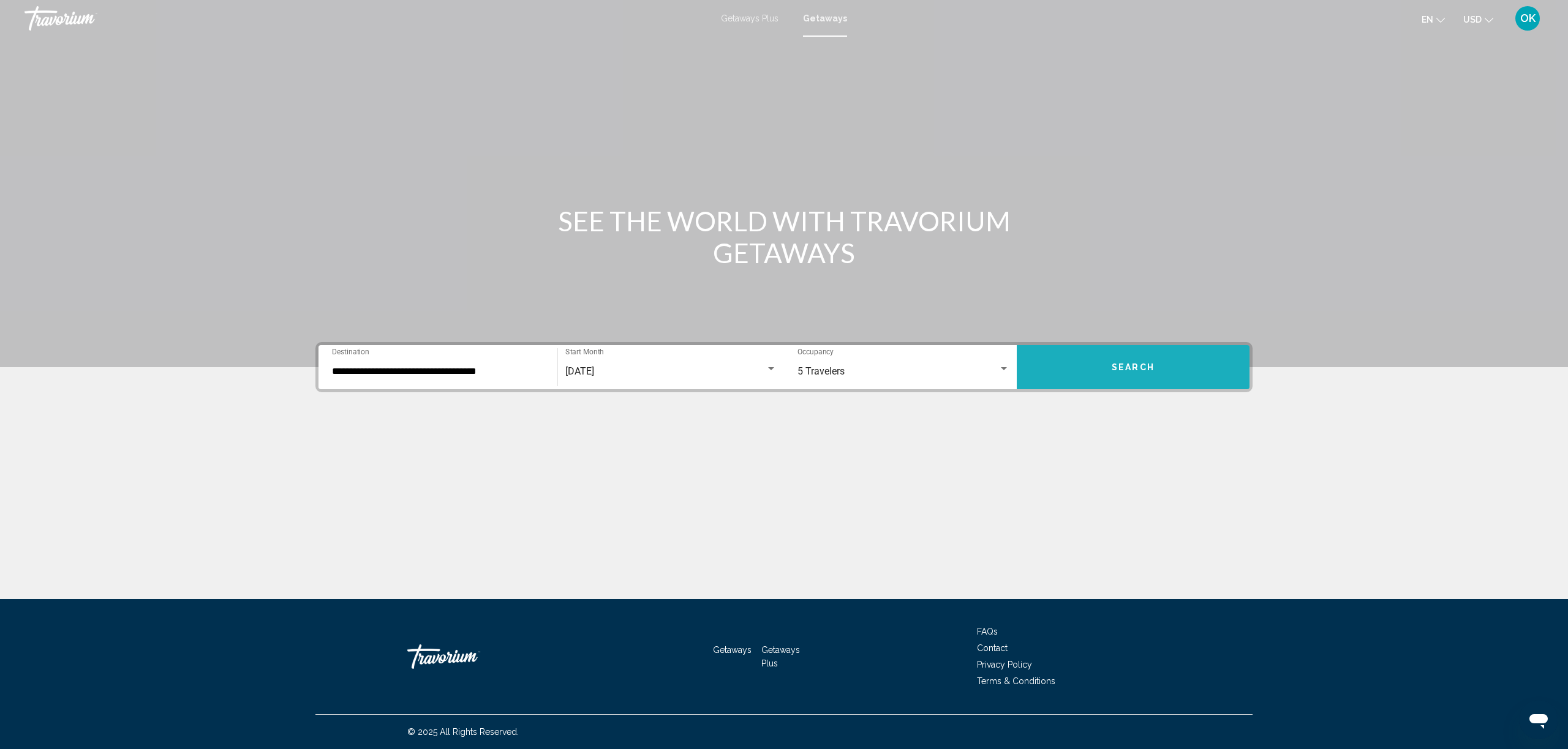
click at [1121, 380] on button "Search" at bounding box center [1133, 366] width 233 height 44
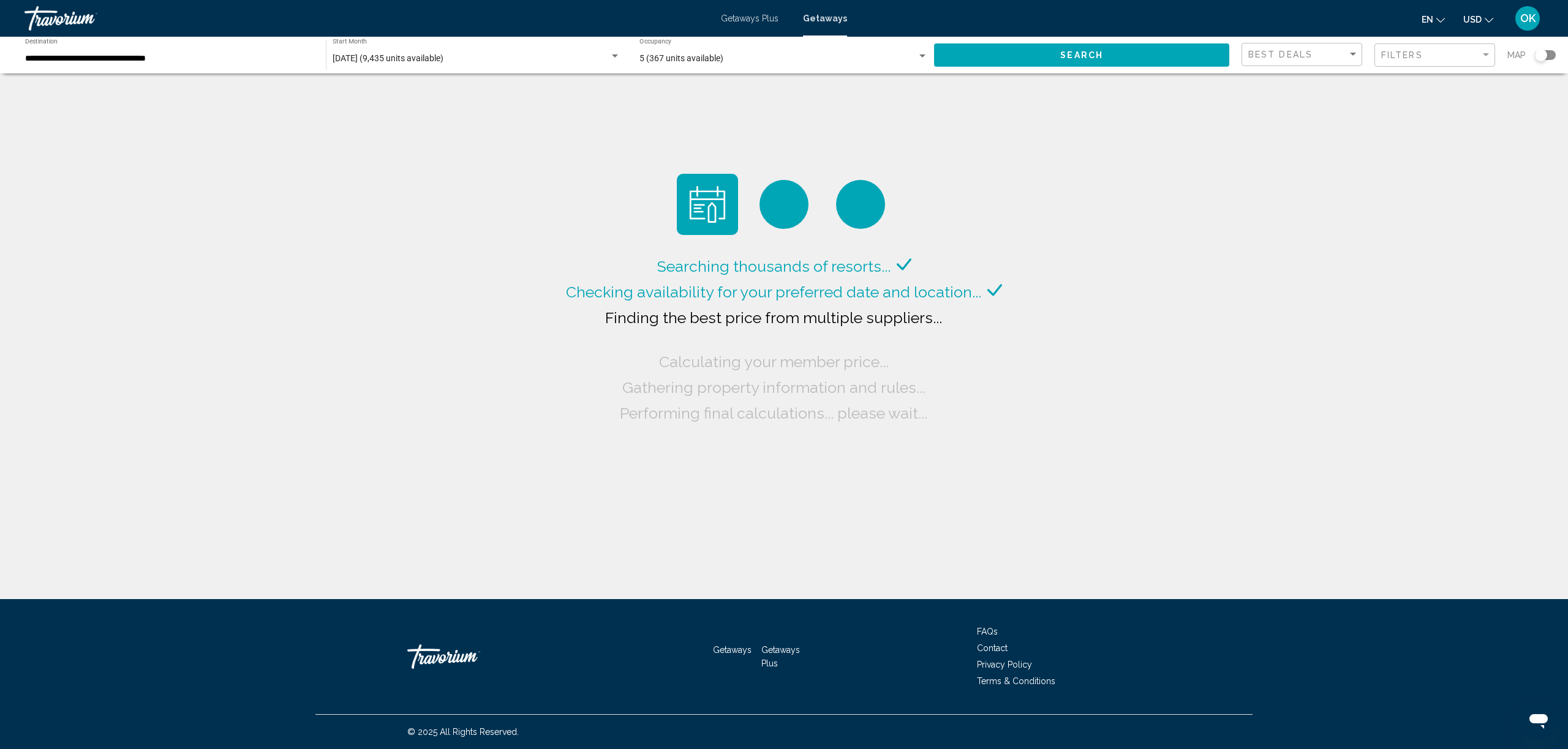
click at [1549, 55] on div "Search widget" at bounding box center [1545, 55] width 21 height 10
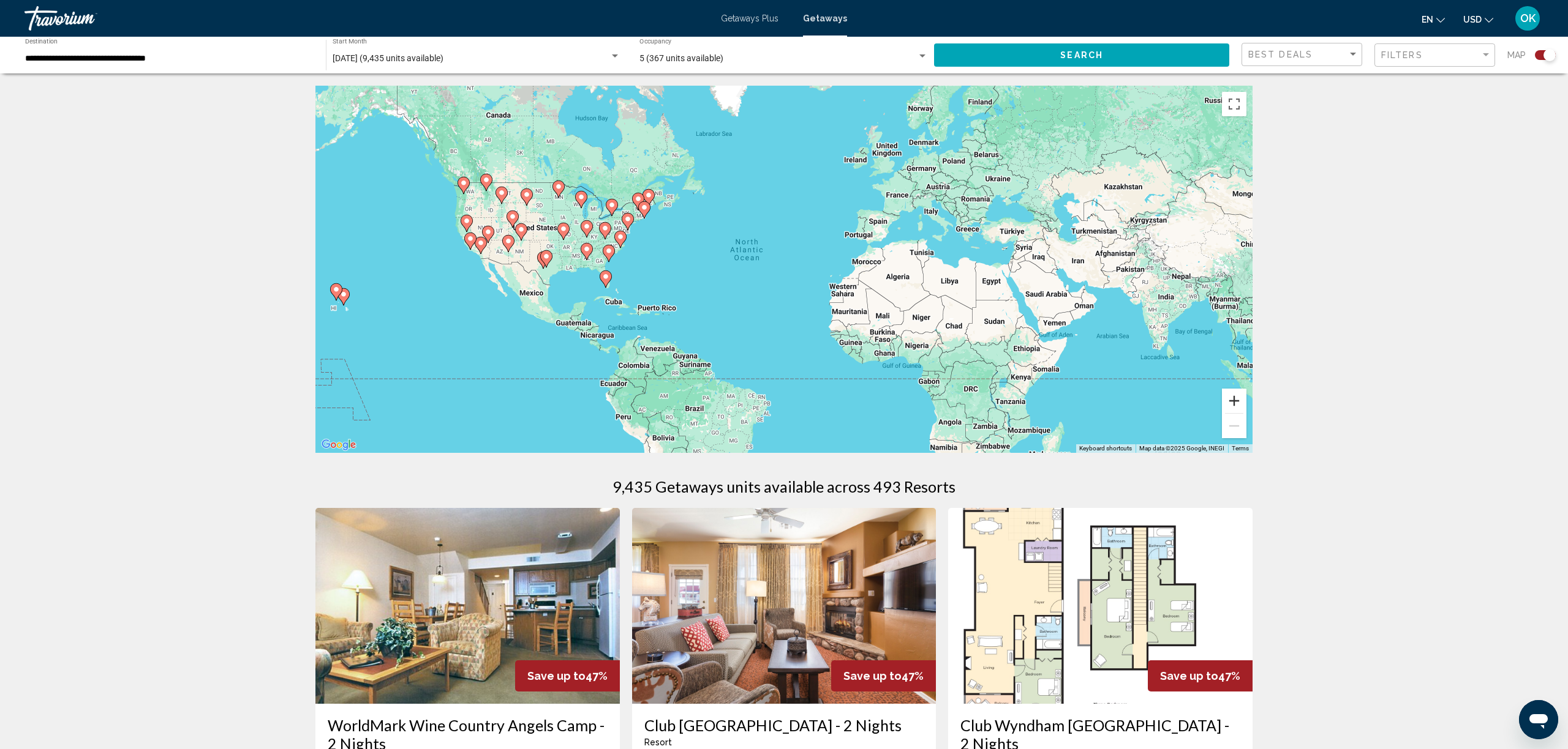
click at [1230, 398] on button "Zoom in" at bounding box center [1234, 401] width 25 height 25
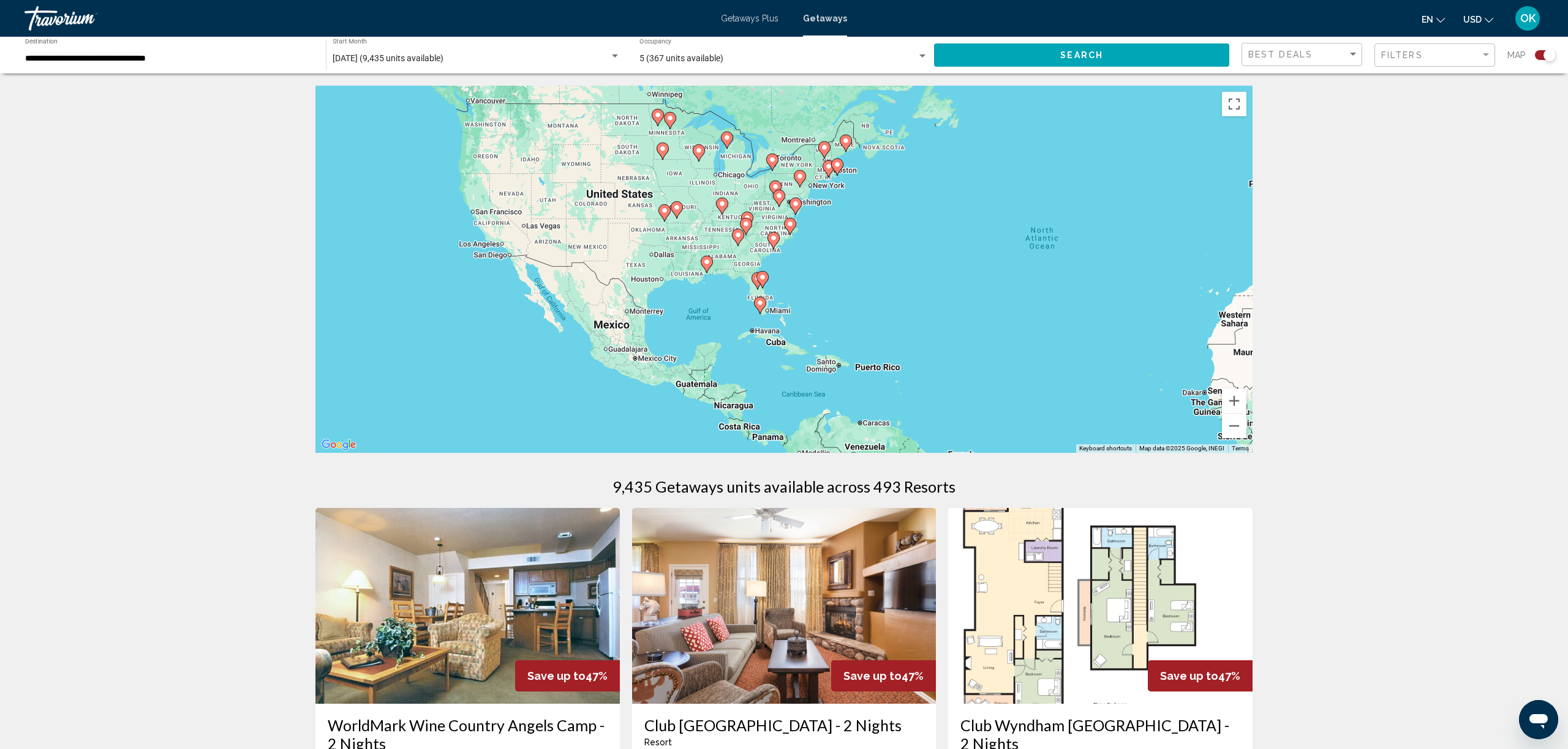
drag, startPoint x: 751, startPoint y: 280, endPoint x: 1088, endPoint y: 288, distance: 337.1
click at [1088, 288] on div "To activate drag with keyboard, press Alt + Enter. Once in keyboard drag state,…" at bounding box center [783, 270] width 937 height 367
click at [1228, 403] on button "Zoom in" at bounding box center [1234, 401] width 25 height 25
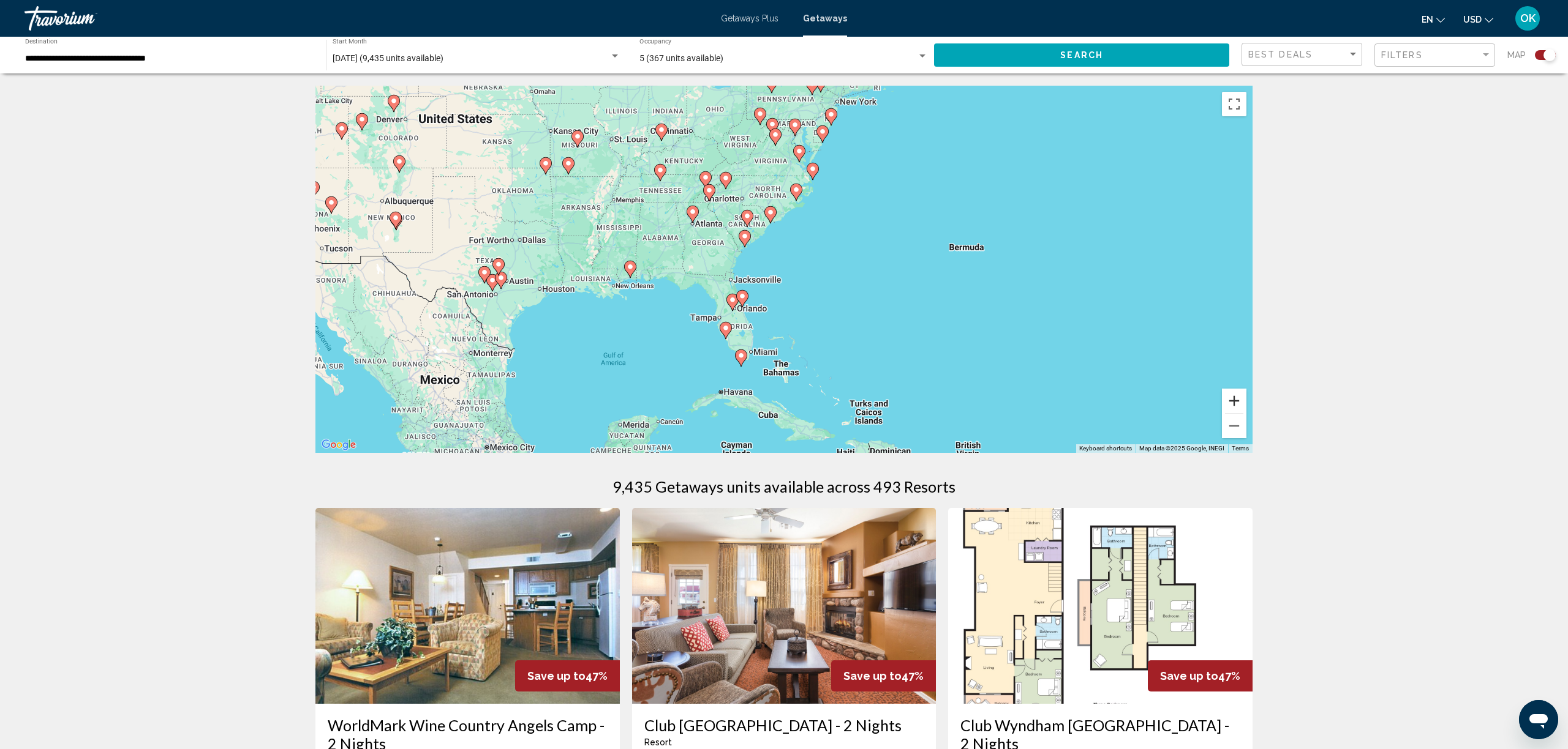
click at [1237, 403] on button "Zoom in" at bounding box center [1234, 401] width 25 height 25
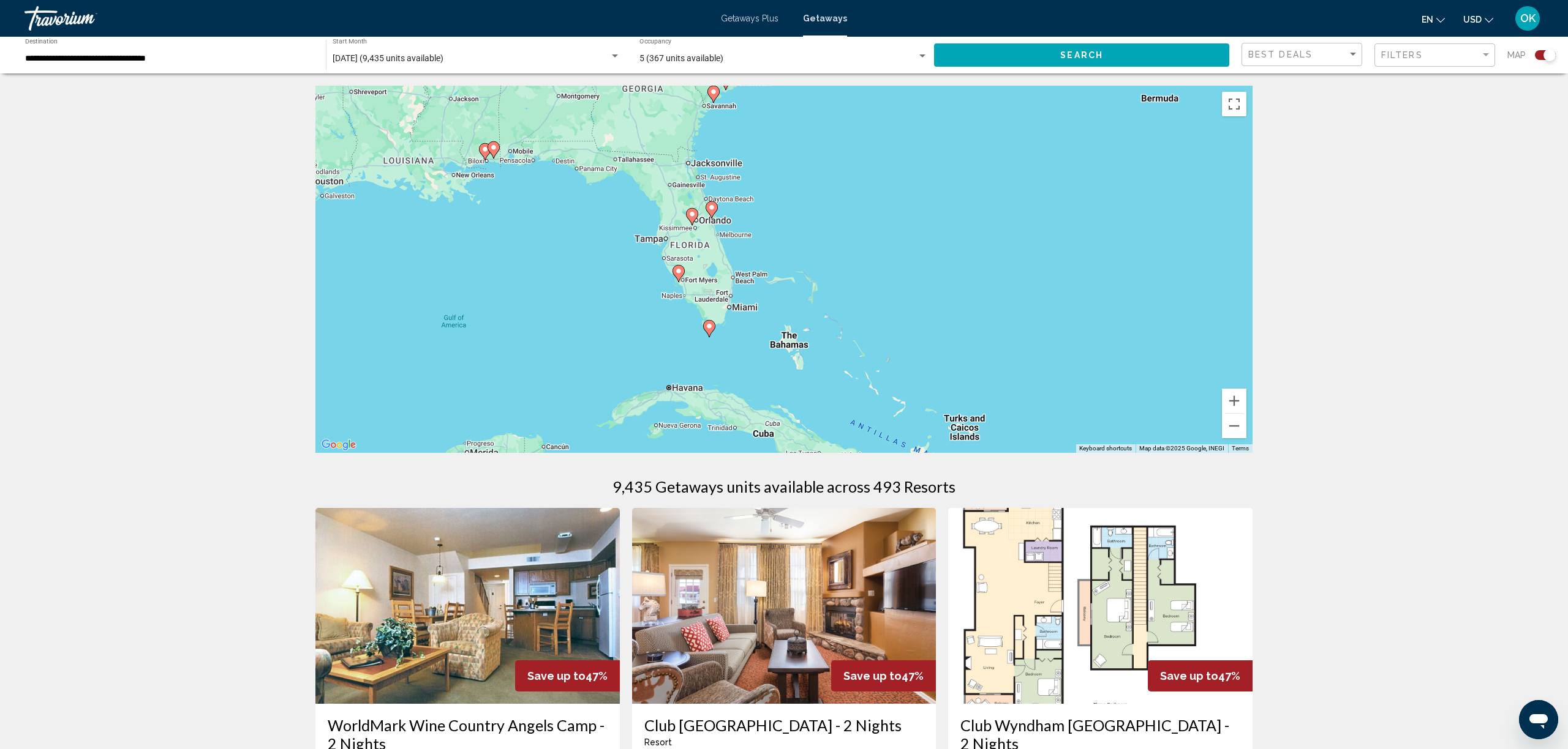
drag, startPoint x: 738, startPoint y: 380, endPoint x: 743, endPoint y: 262, distance: 118.1
click at [749, 248] on div "To activate drag with keyboard, press Alt + Enter. Once in keyboard drag state,…" at bounding box center [783, 270] width 937 height 367
click at [710, 330] on icon "Main content" at bounding box center [709, 325] width 11 height 16
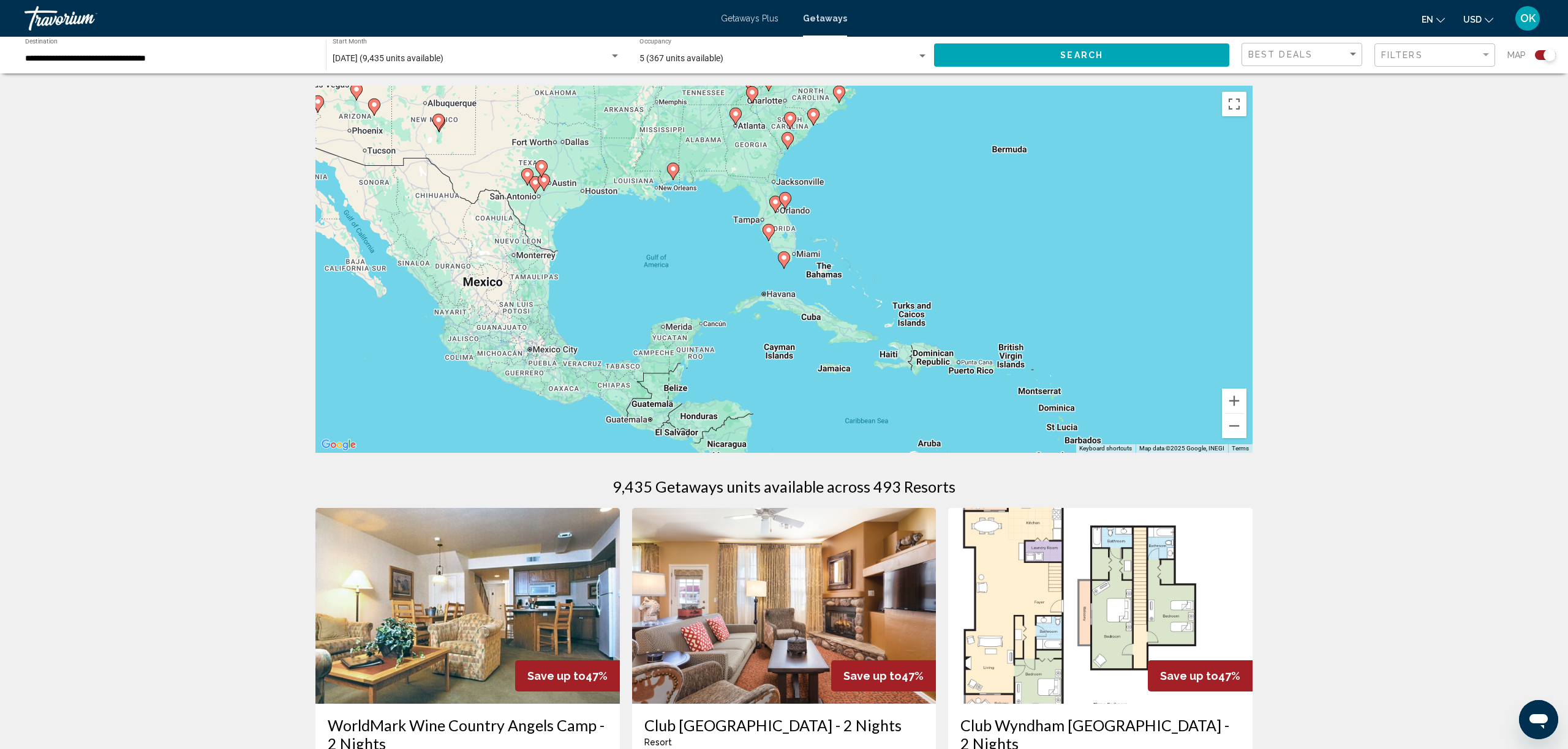
click at [789, 267] on gmp-advanced-marker "Main content" at bounding box center [784, 260] width 12 height 18
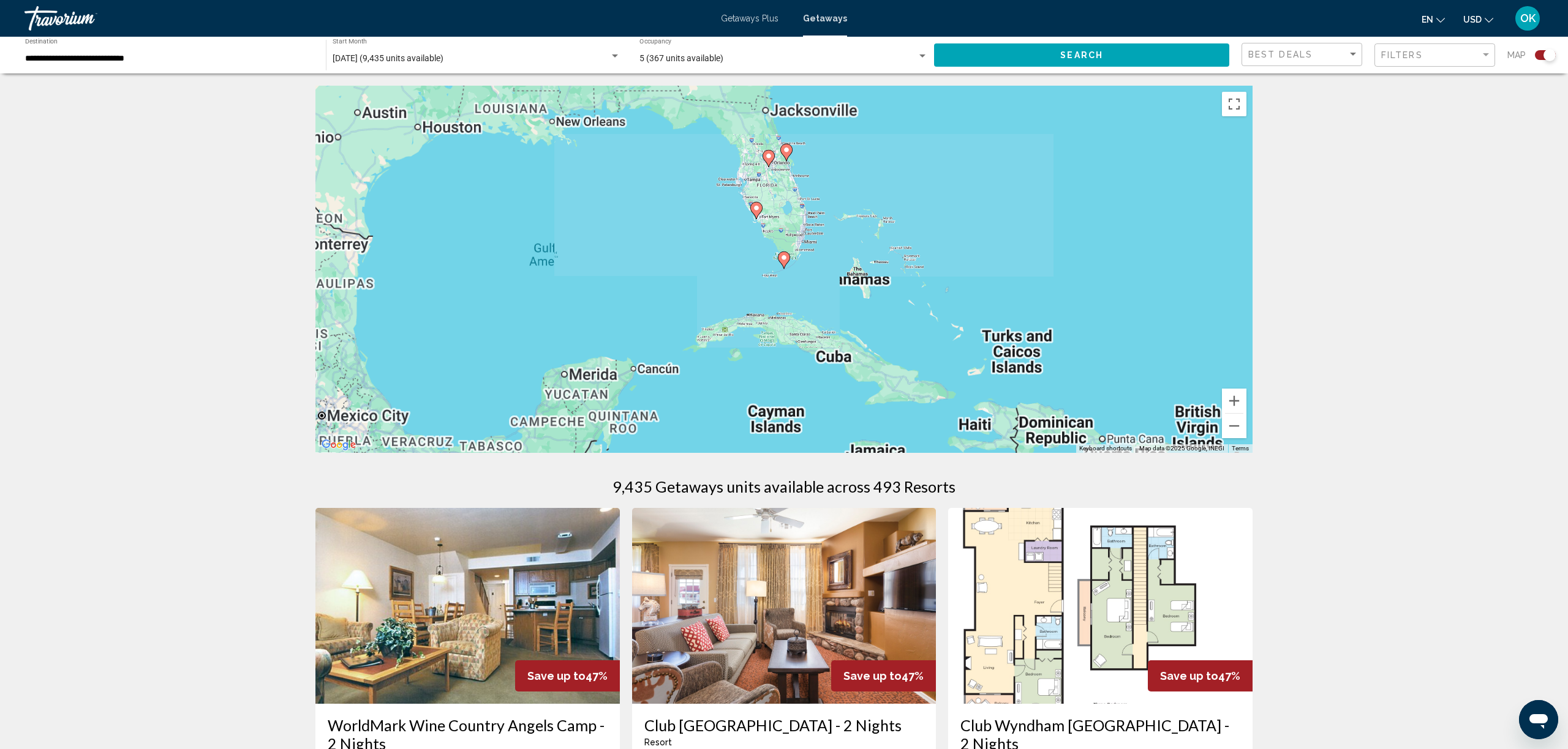
click at [789, 267] on gmp-advanced-marker "Main content" at bounding box center [784, 260] width 12 height 18
type input "**********"
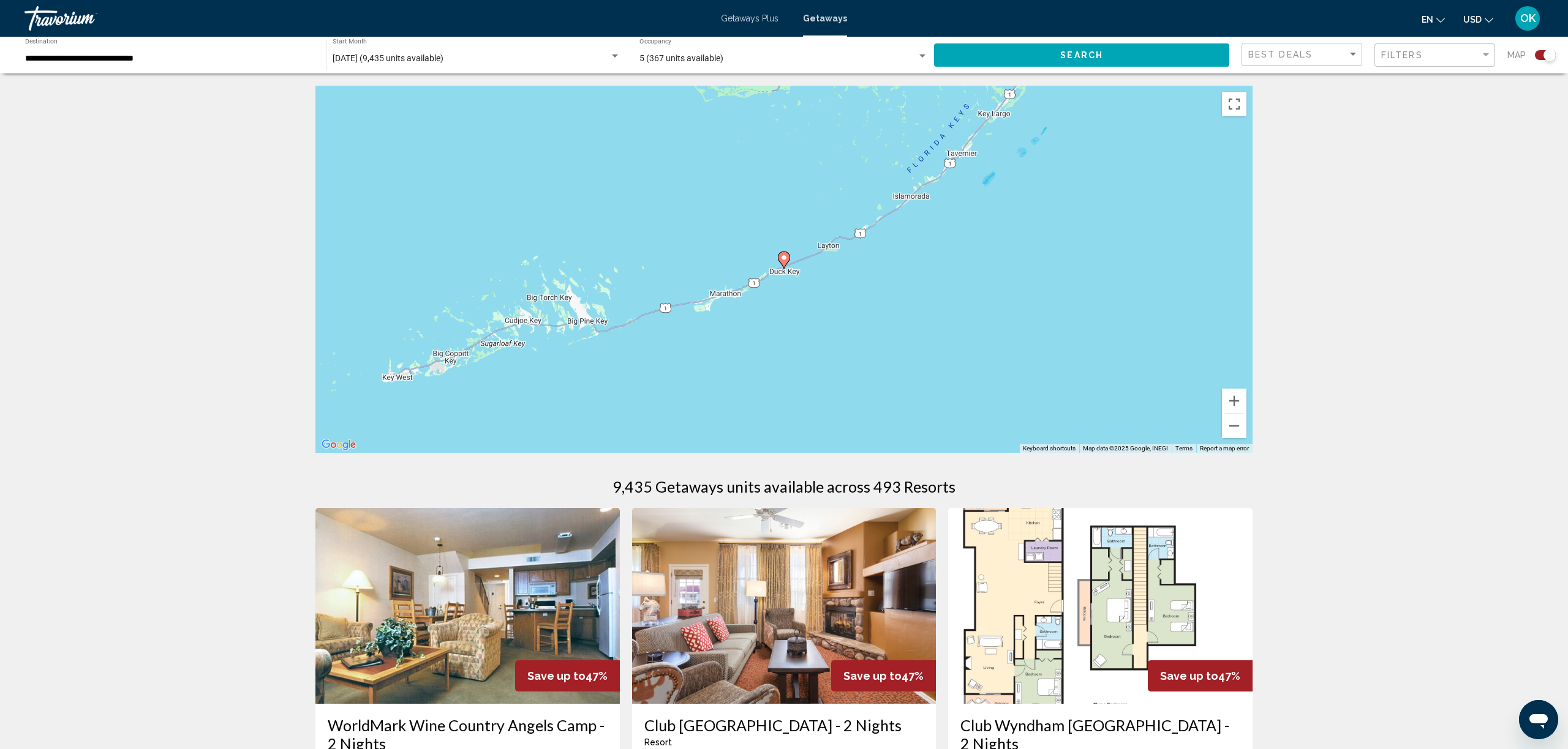
click at [786, 255] on image "Main content" at bounding box center [784, 258] width 8 height 8
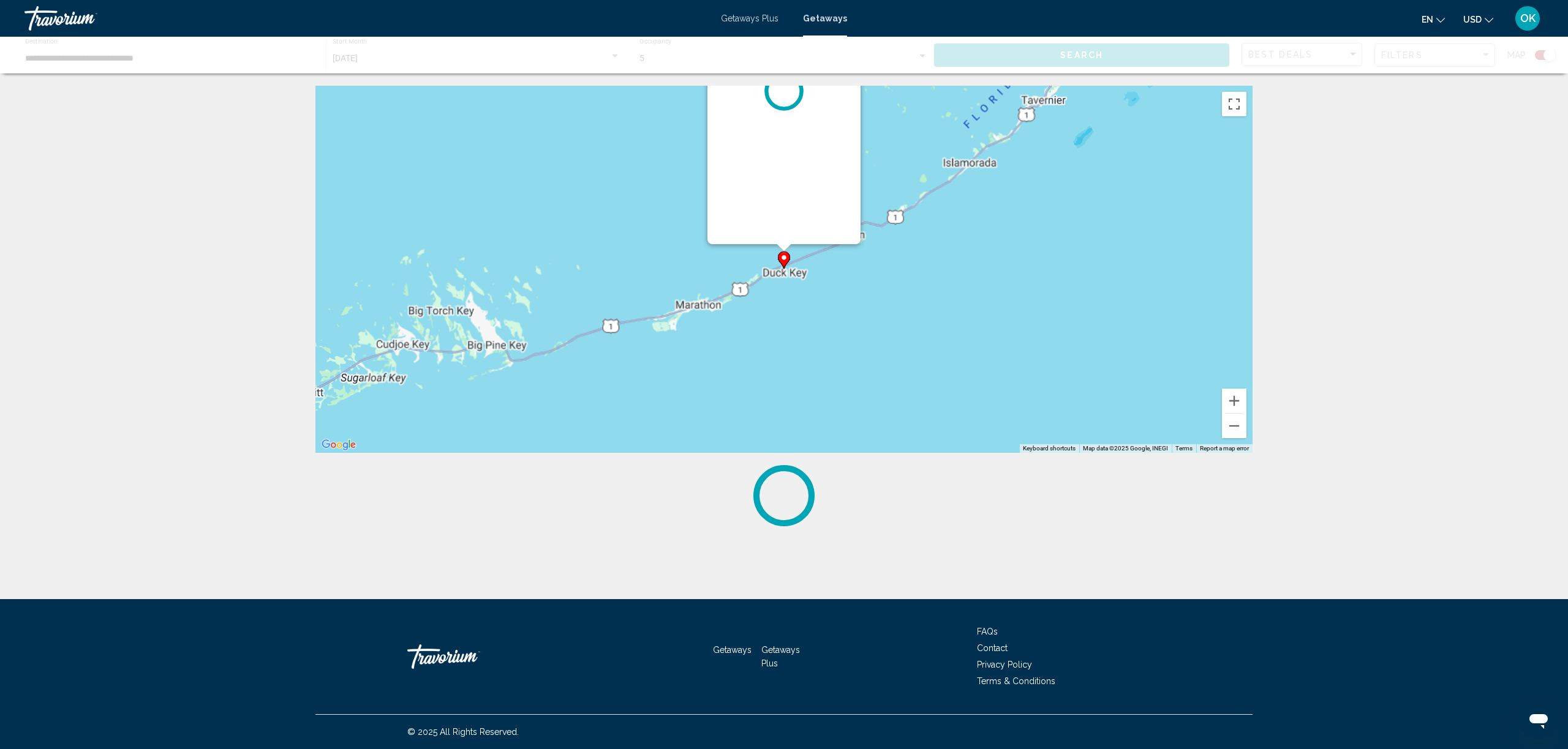
click at [786, 270] on div "To activate drag with keyboard, press Alt + Enter. Once in keyboard drag state,…" at bounding box center [1252, 270] width 937 height 0
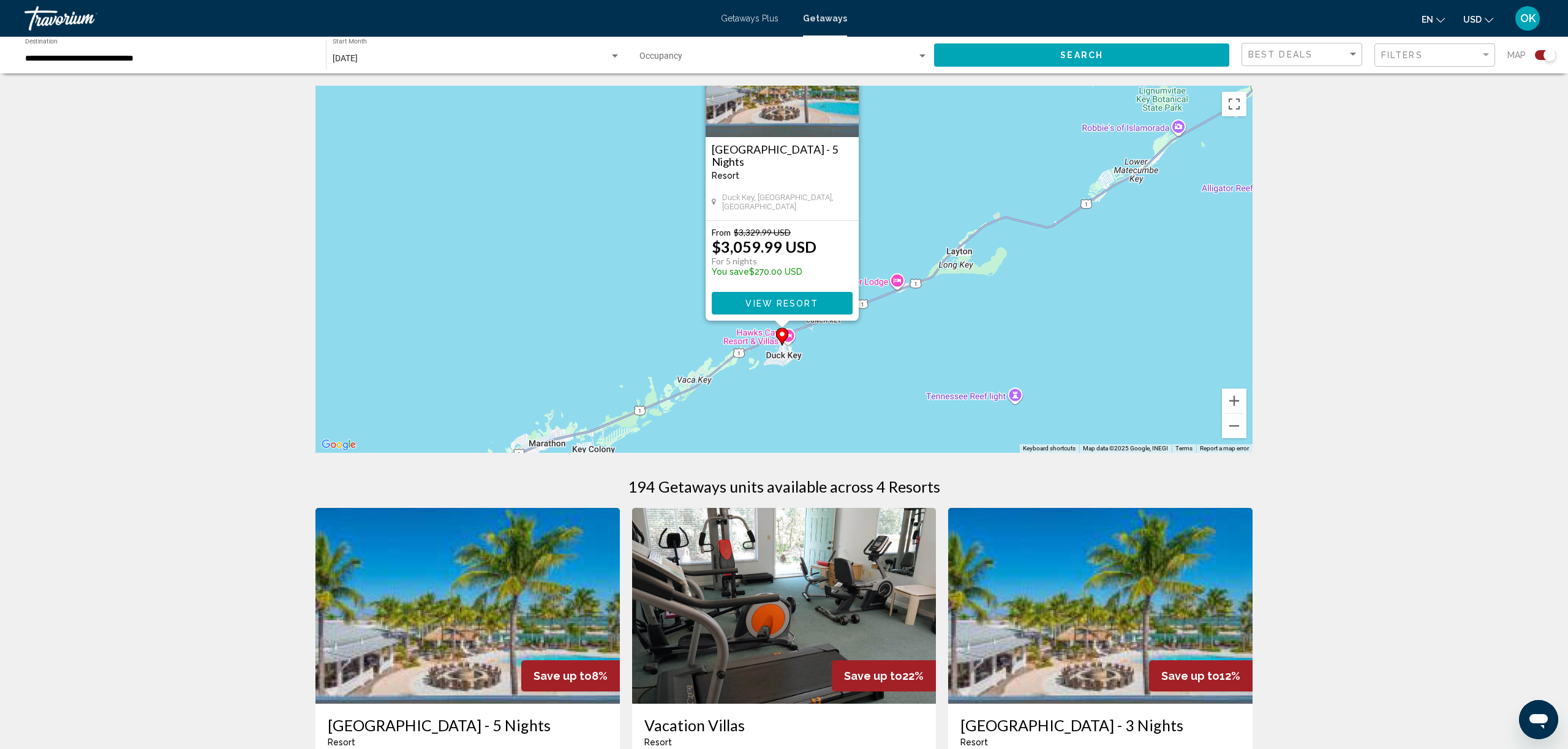
click at [792, 300] on span "View Resort" at bounding box center [782, 303] width 73 height 10
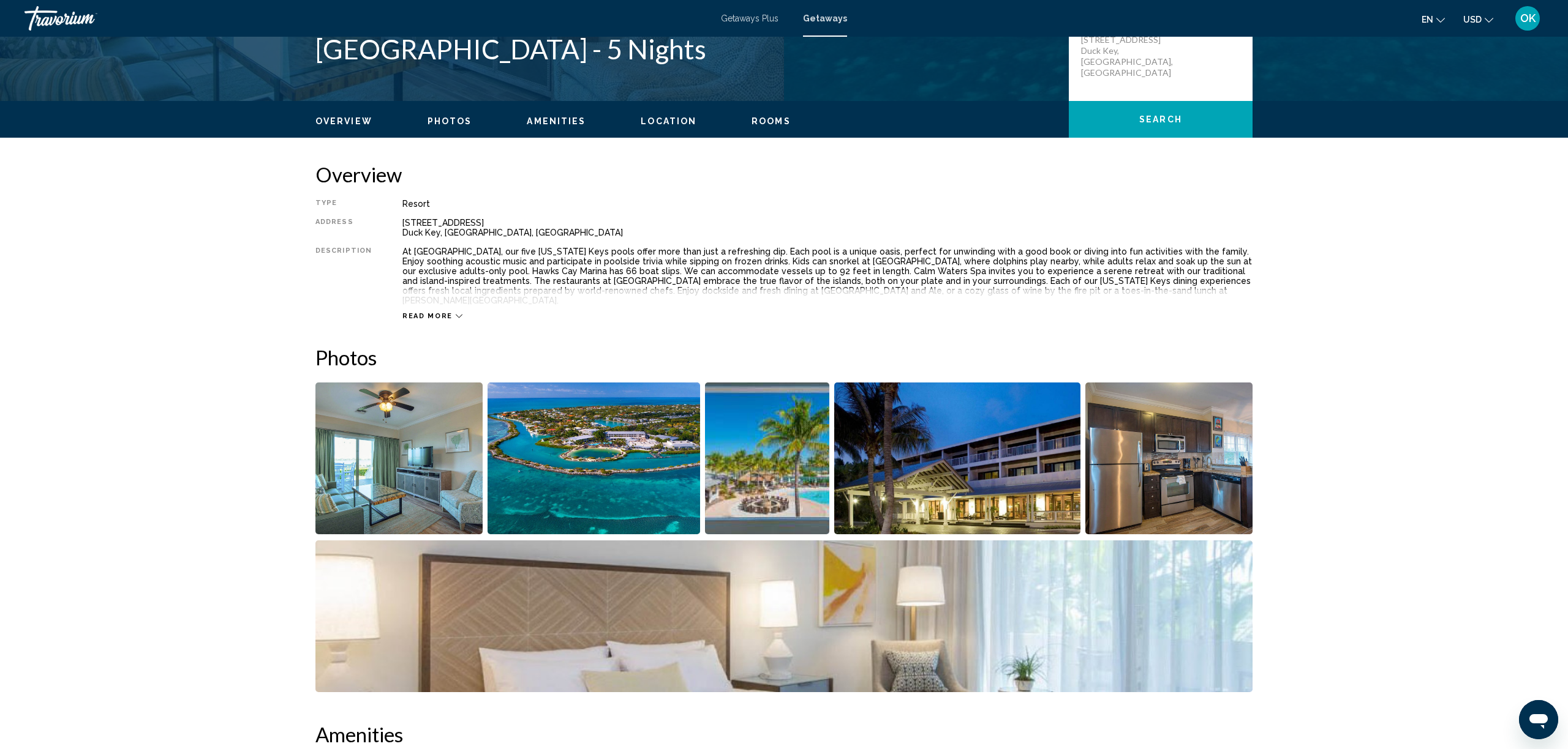
scroll to position [307, 0]
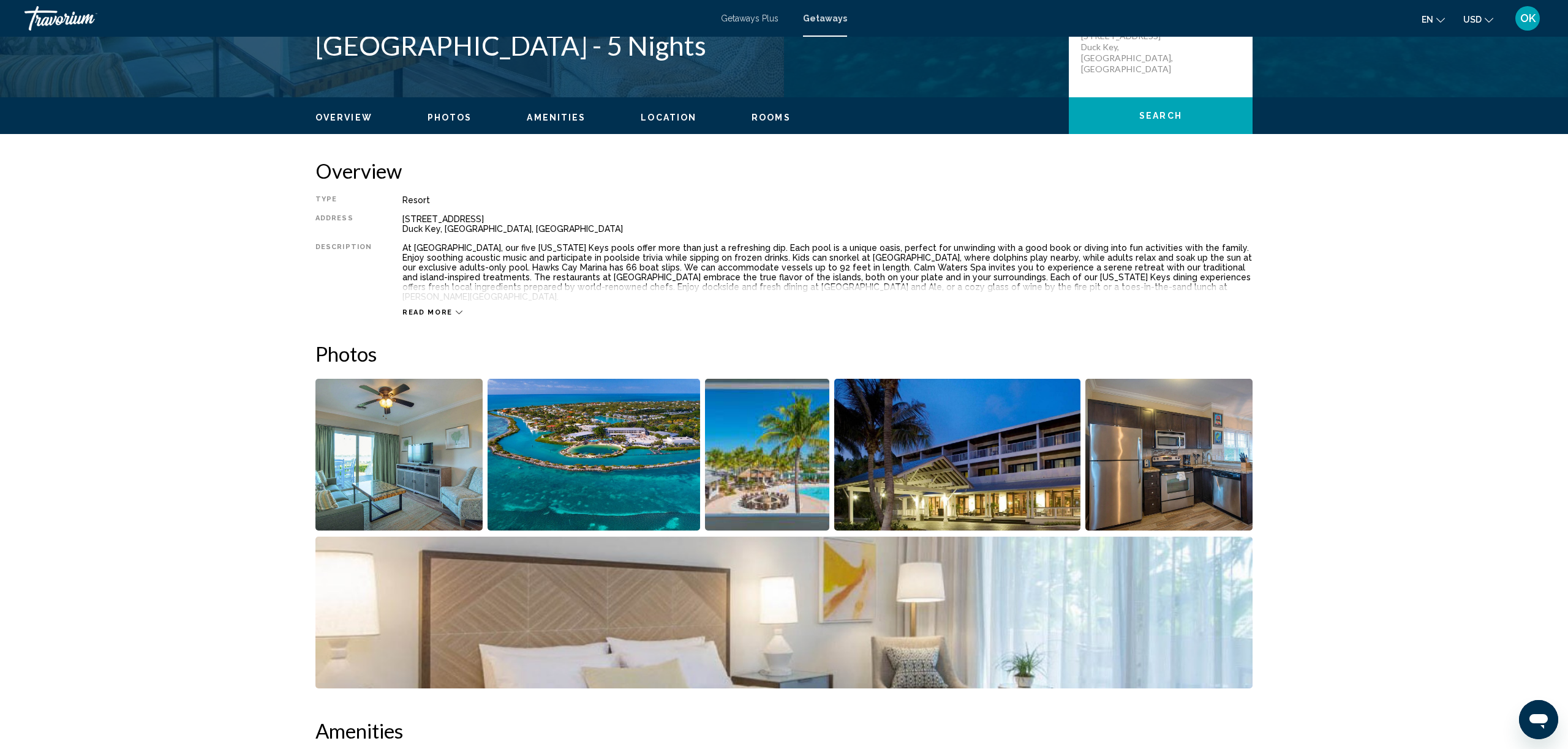
click at [421, 308] on button "Read more" at bounding box center [433, 313] width 60 height 9
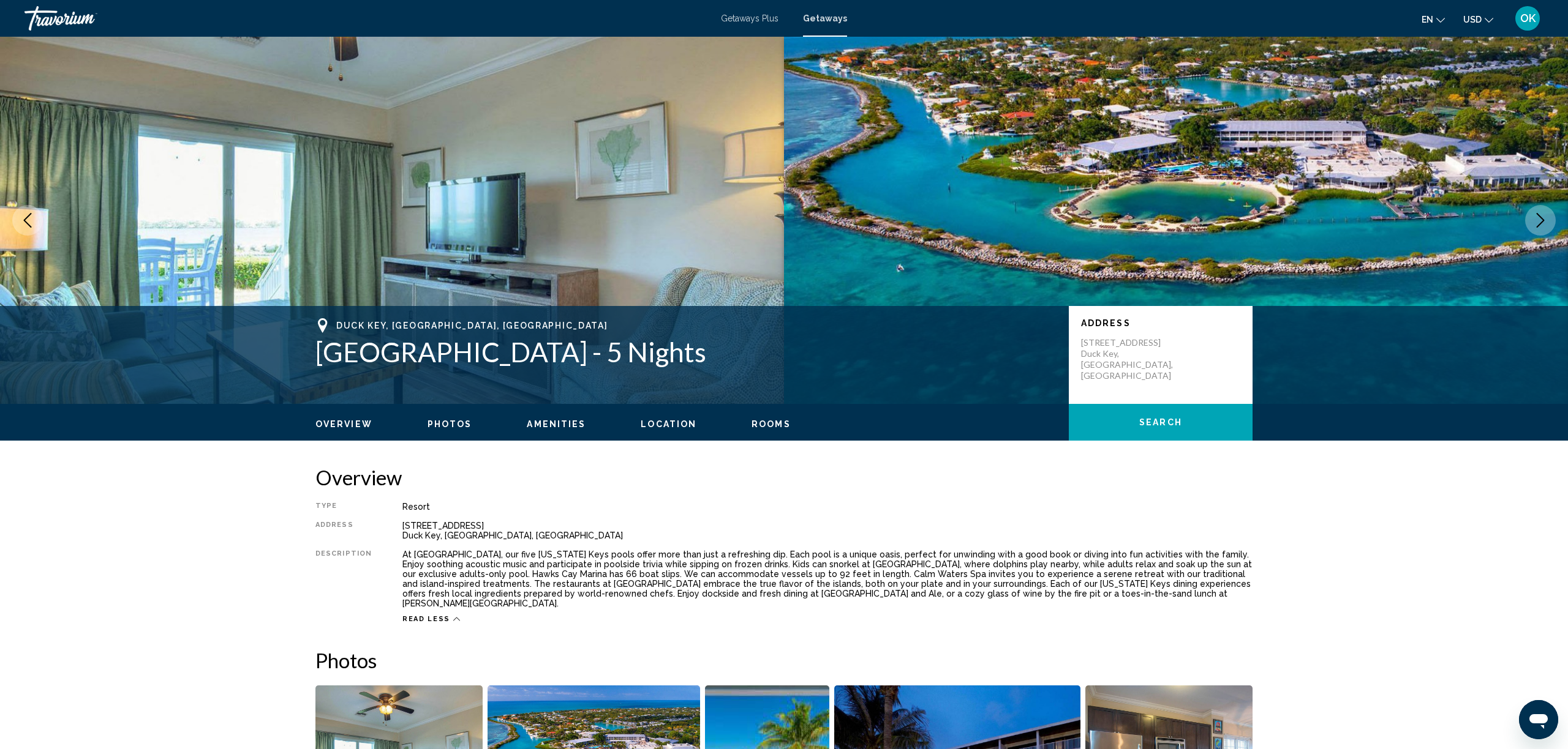
scroll to position [0, 0]
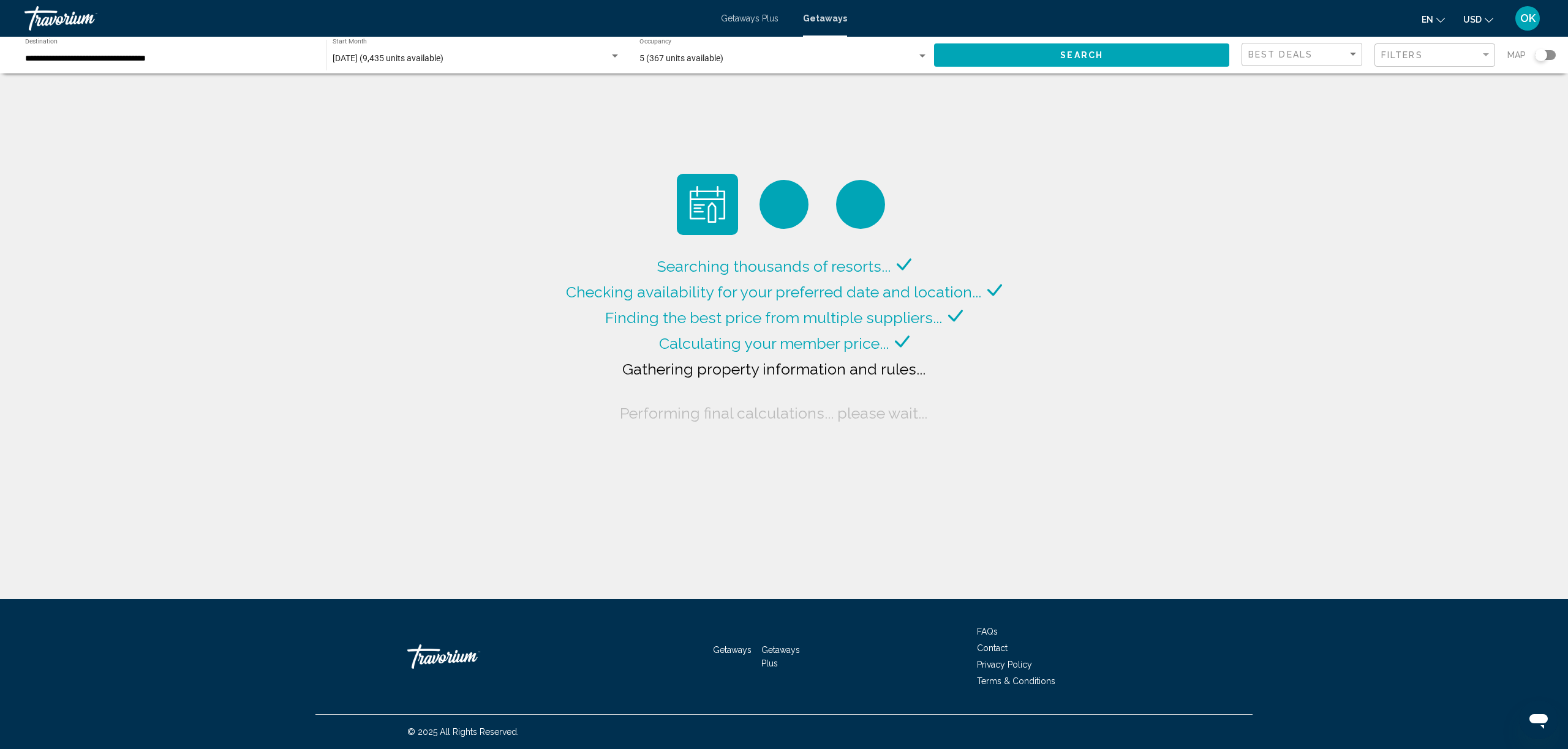
click at [1540, 49] on div "Search widget" at bounding box center [1541, 55] width 12 height 12
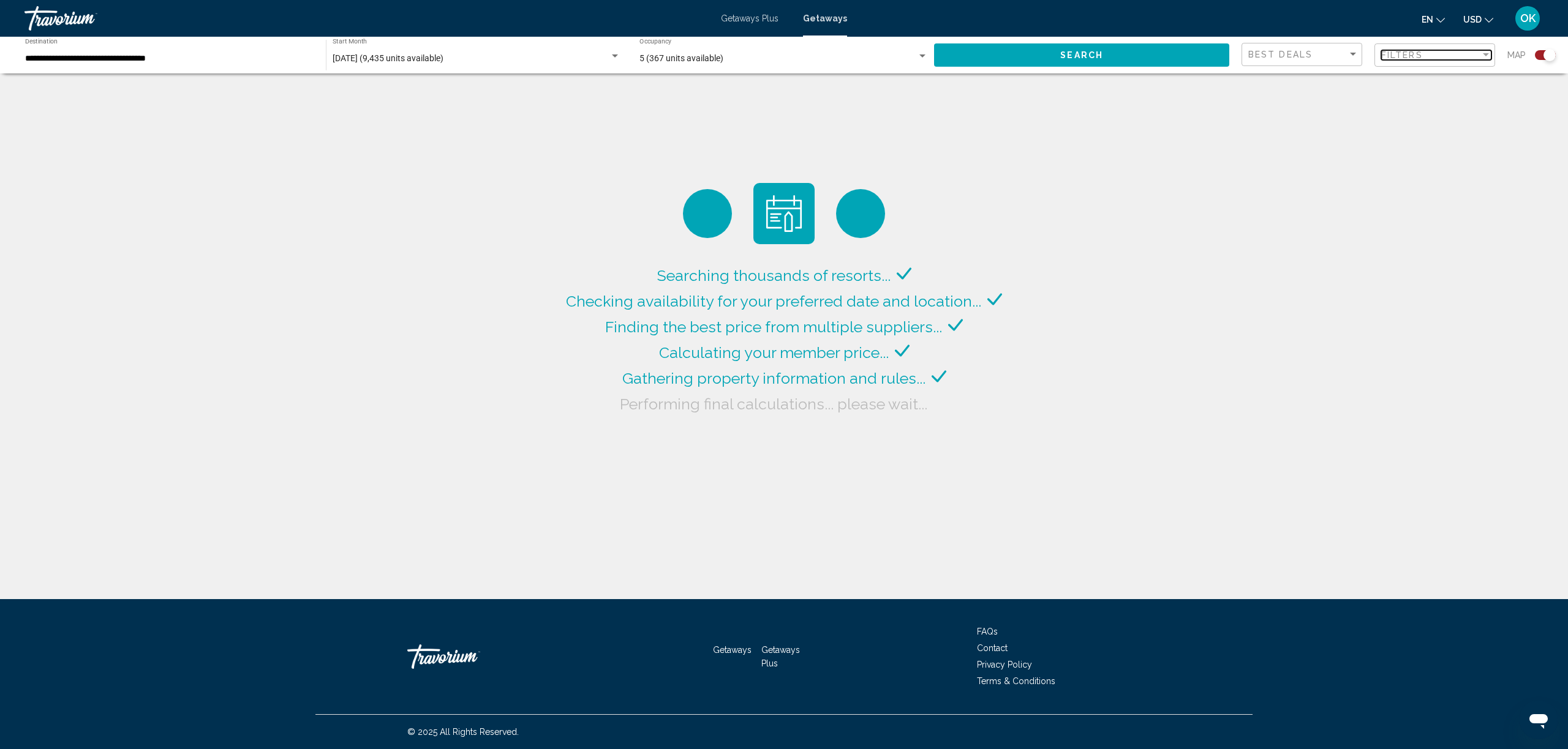
click at [1459, 56] on div "Filters" at bounding box center [1430, 55] width 99 height 10
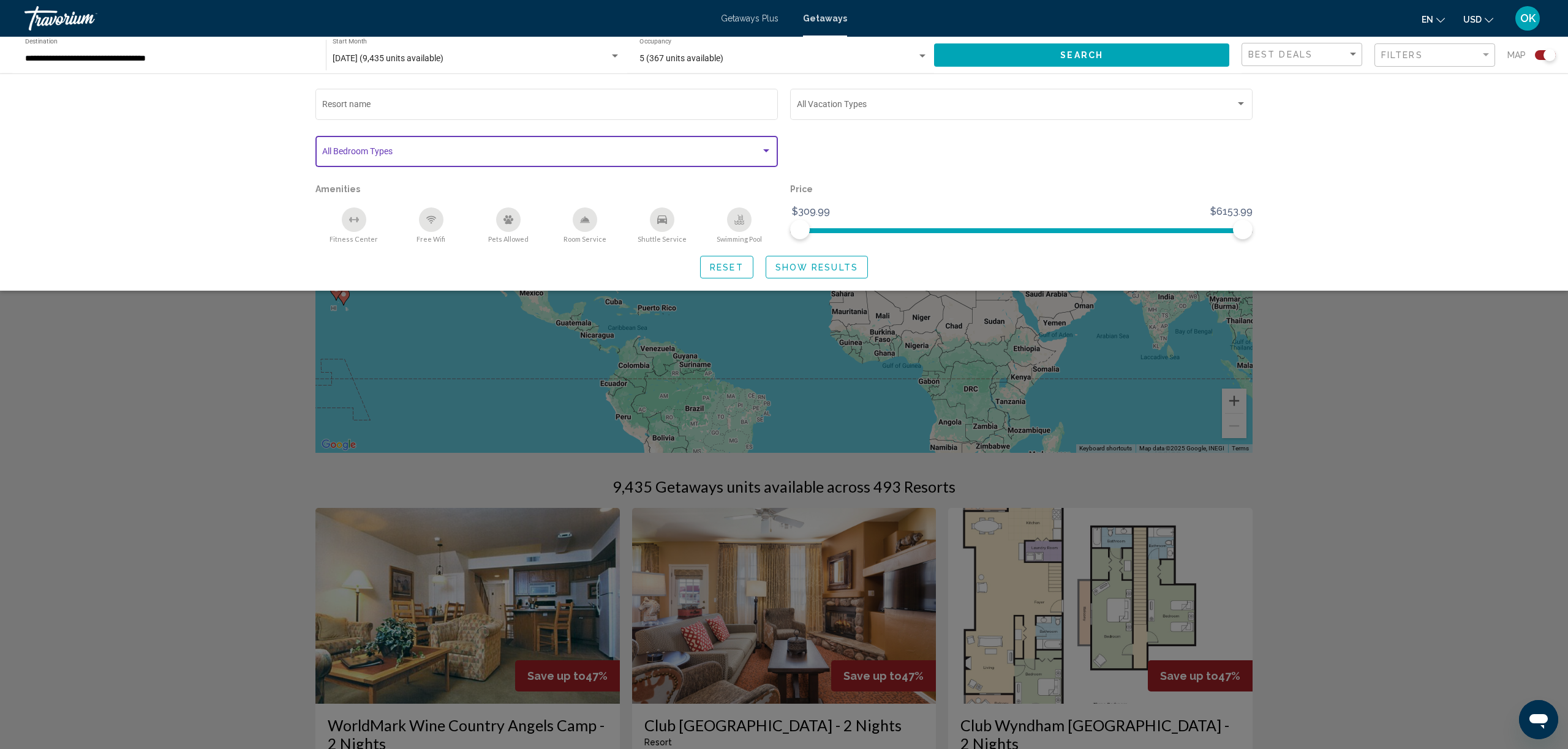
click at [673, 151] on span "Search widget" at bounding box center [541, 154] width 439 height 10
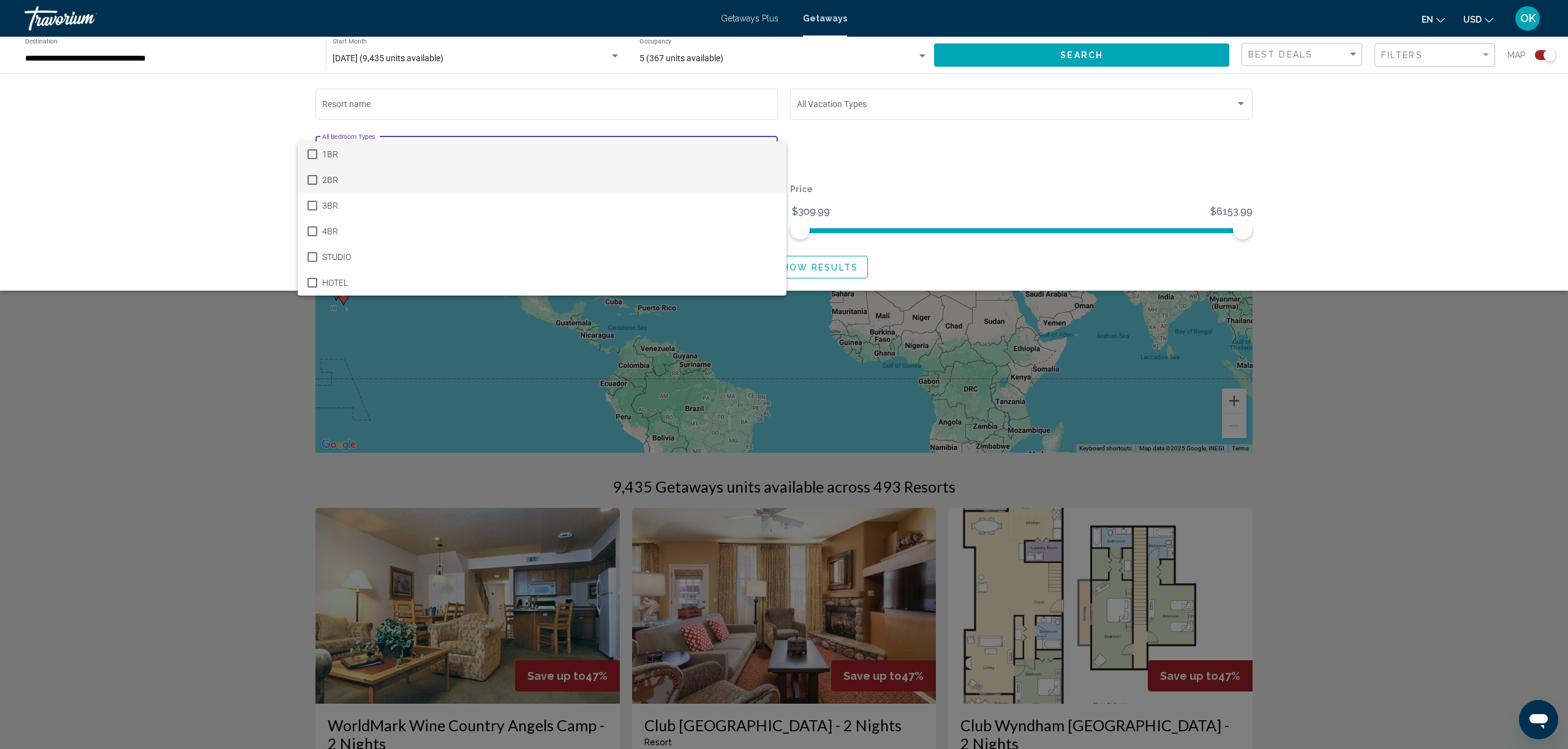
click at [419, 174] on span "2BR" at bounding box center [549, 180] width 454 height 25
click at [852, 265] on div at bounding box center [784, 374] width 1568 height 749
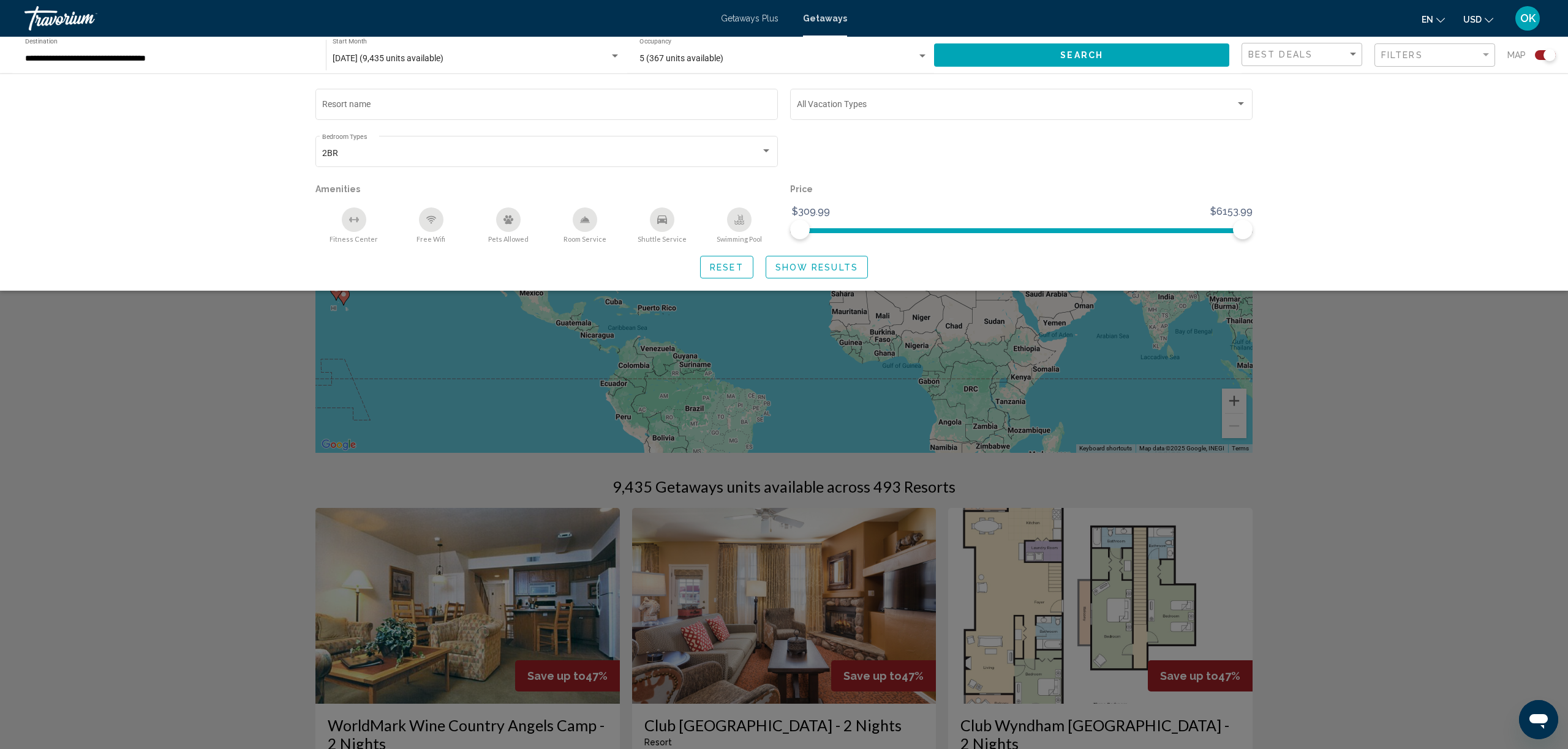
click at [832, 272] on span "Show Results" at bounding box center [817, 267] width 83 height 10
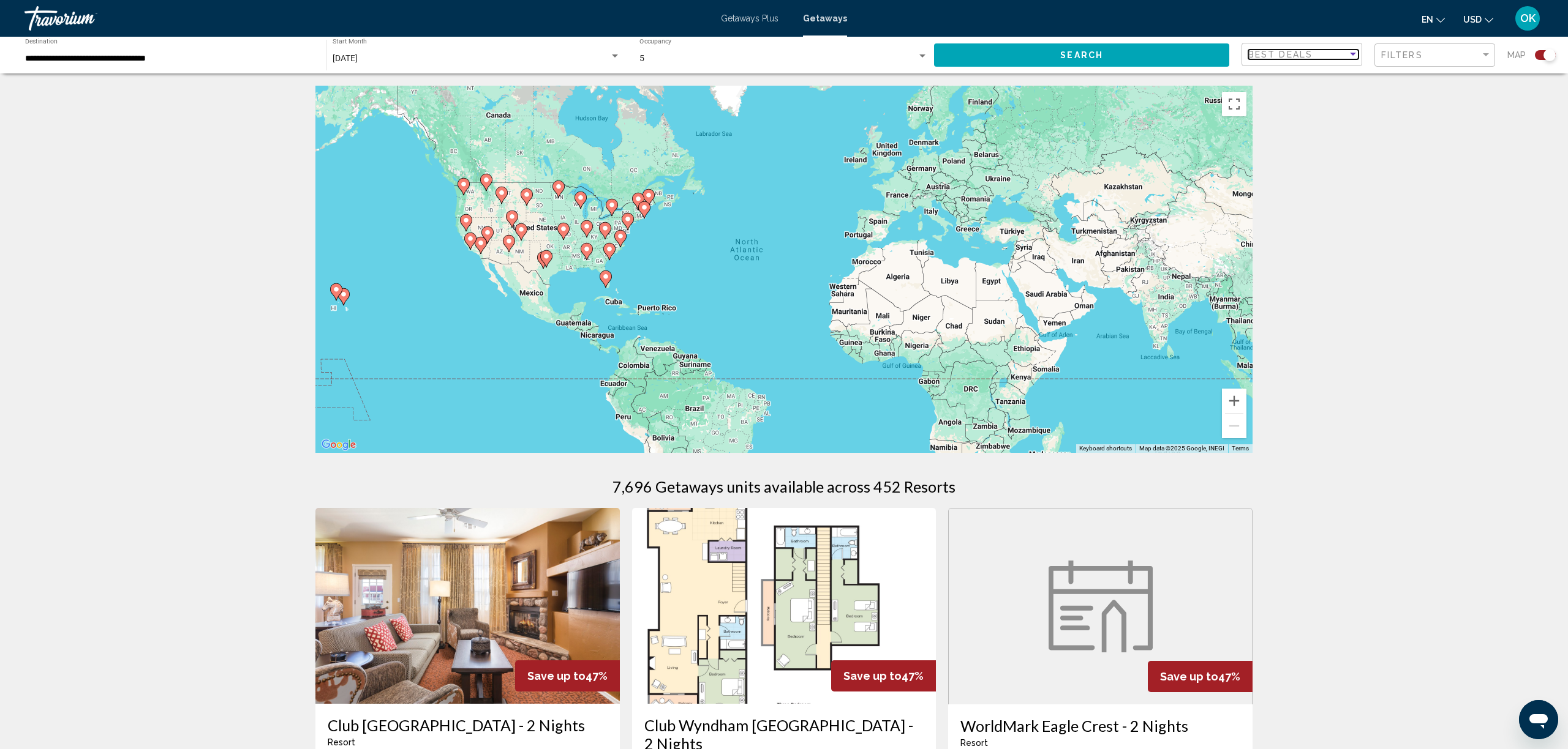
click at [1296, 54] on span "Best Deals" at bounding box center [1281, 55] width 65 height 10
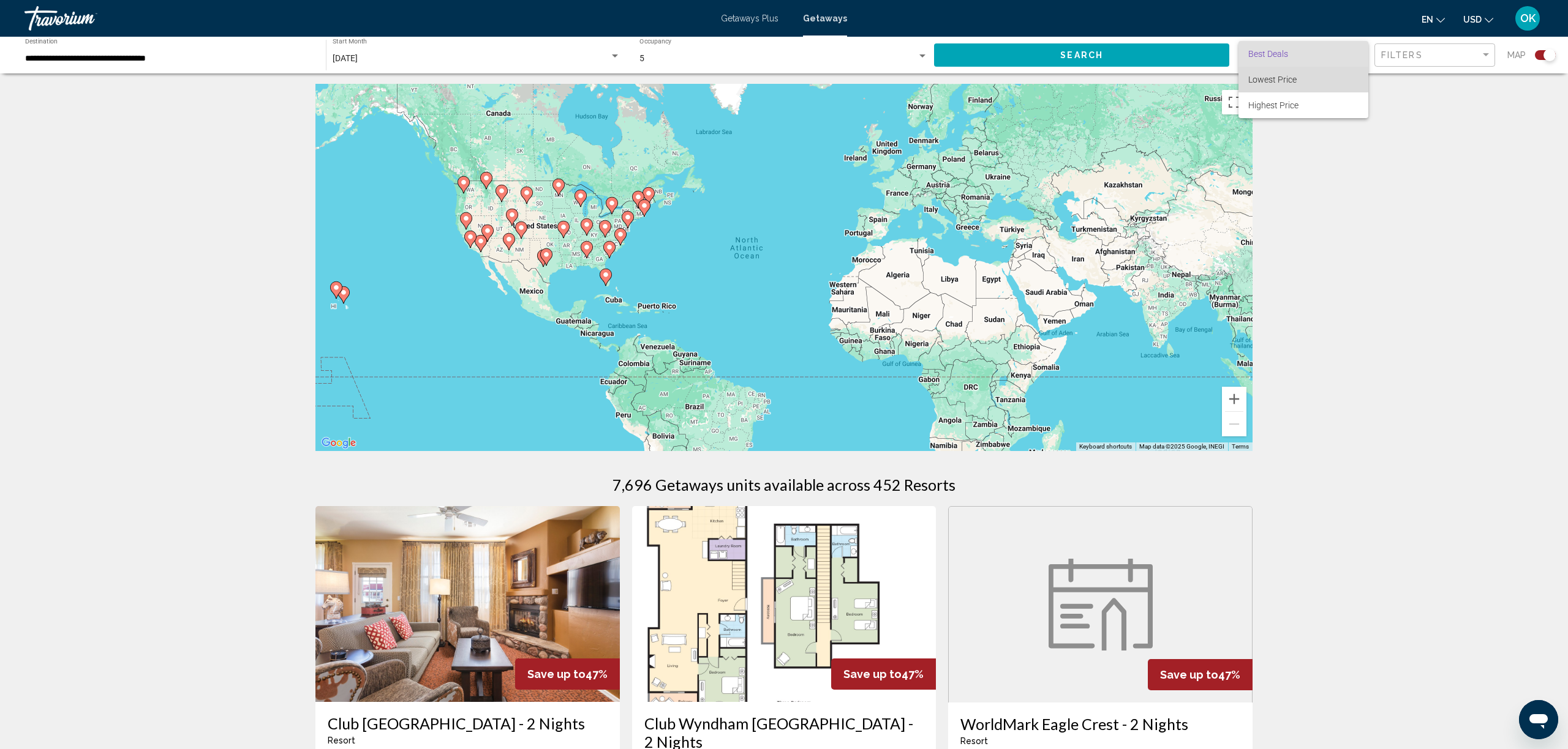
click at [1284, 74] on span "Lowest Price" at bounding box center [1303, 79] width 110 height 25
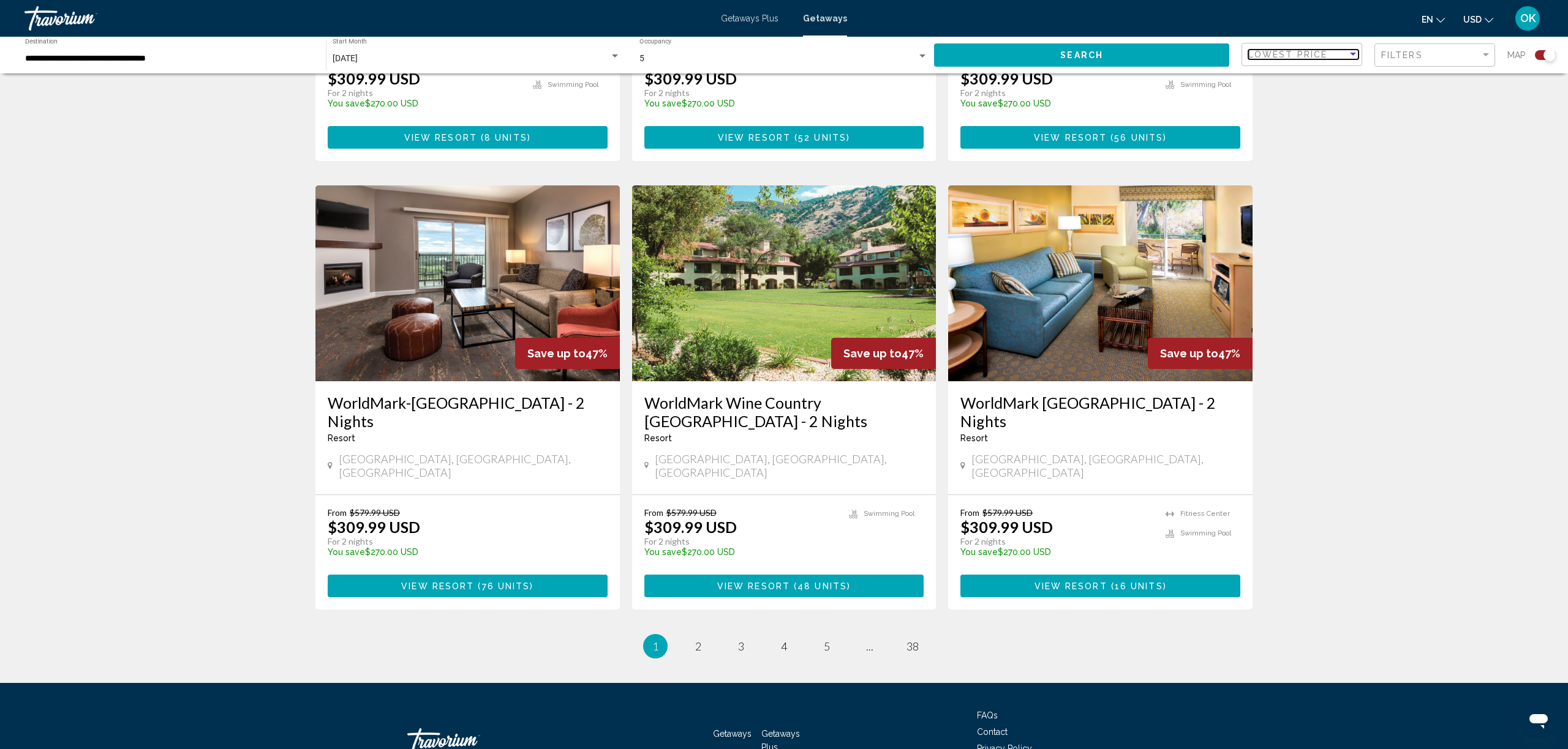
scroll to position [1689, 0]
click at [696, 641] on span "2" at bounding box center [699, 648] width 6 height 14
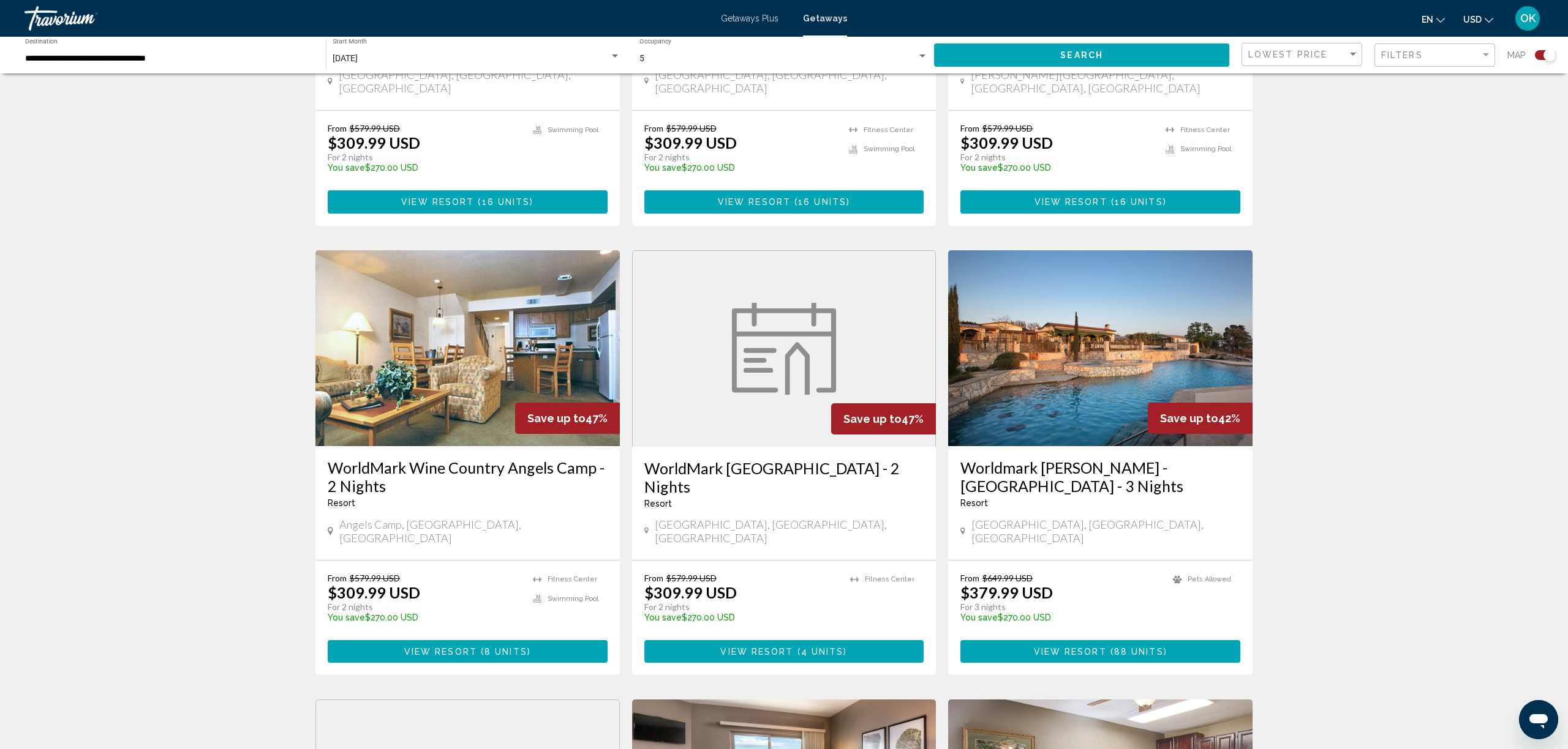
scroll to position [1184, 0]
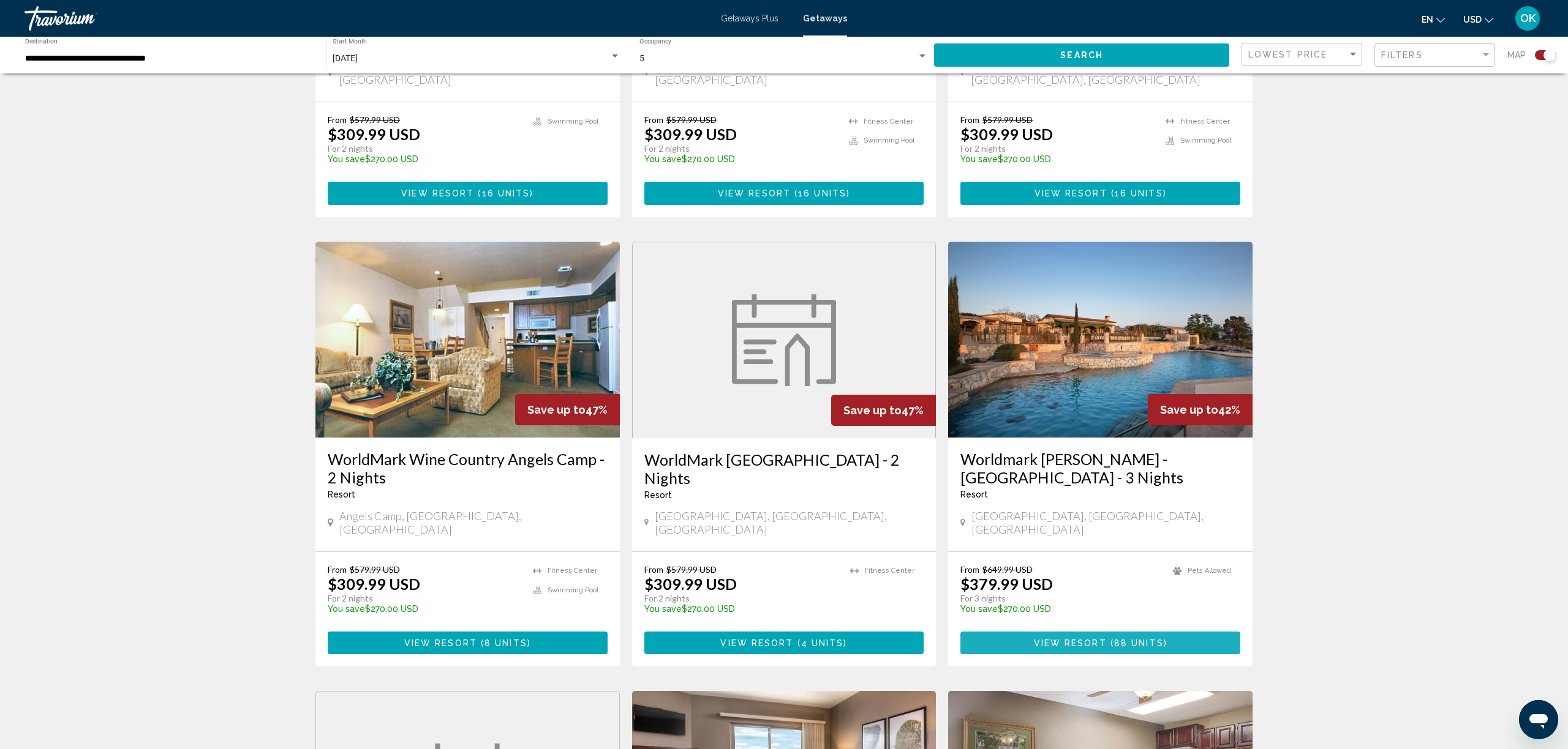
click at [1144, 638] on span "88 units" at bounding box center [1139, 643] width 50 height 10
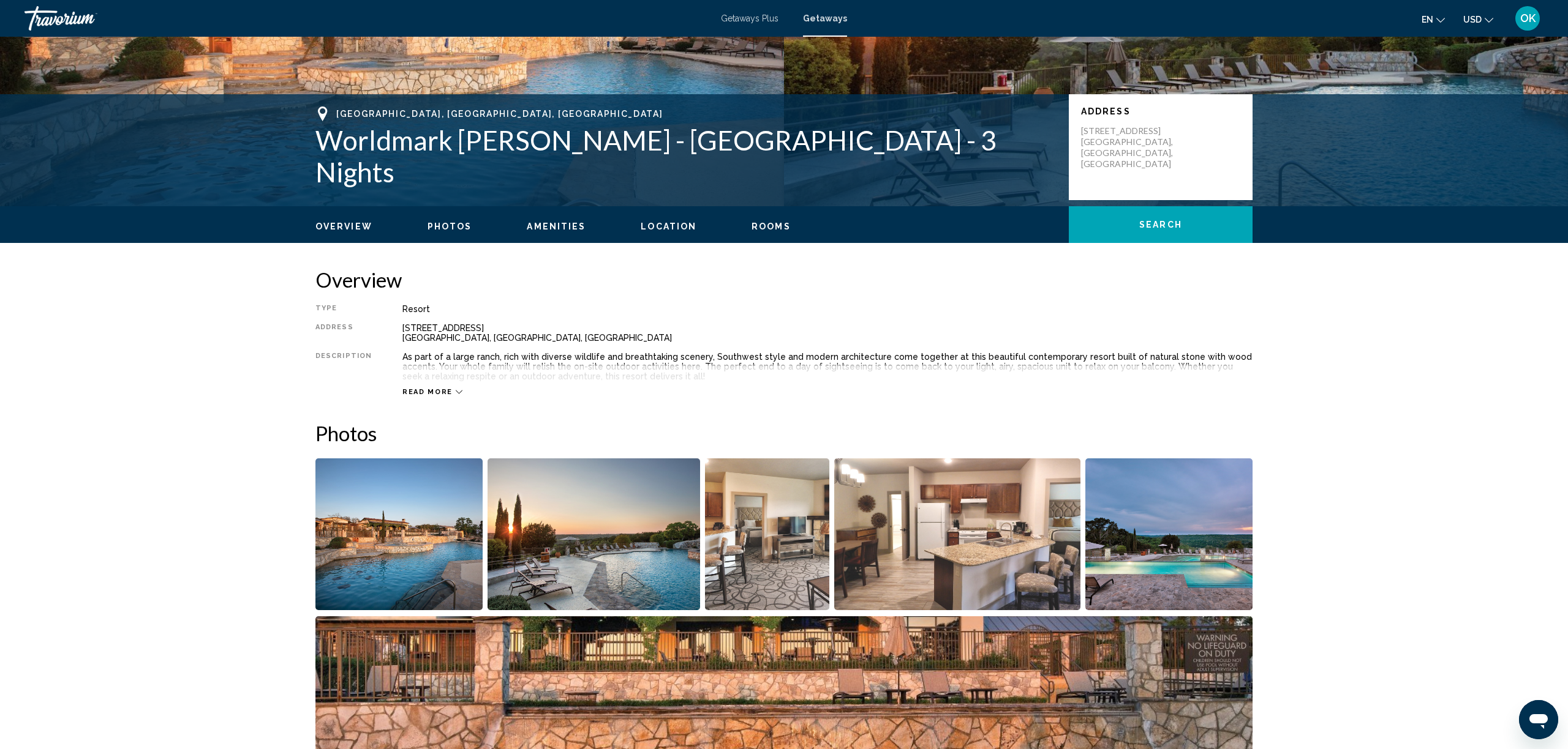
scroll to position [195, 1]
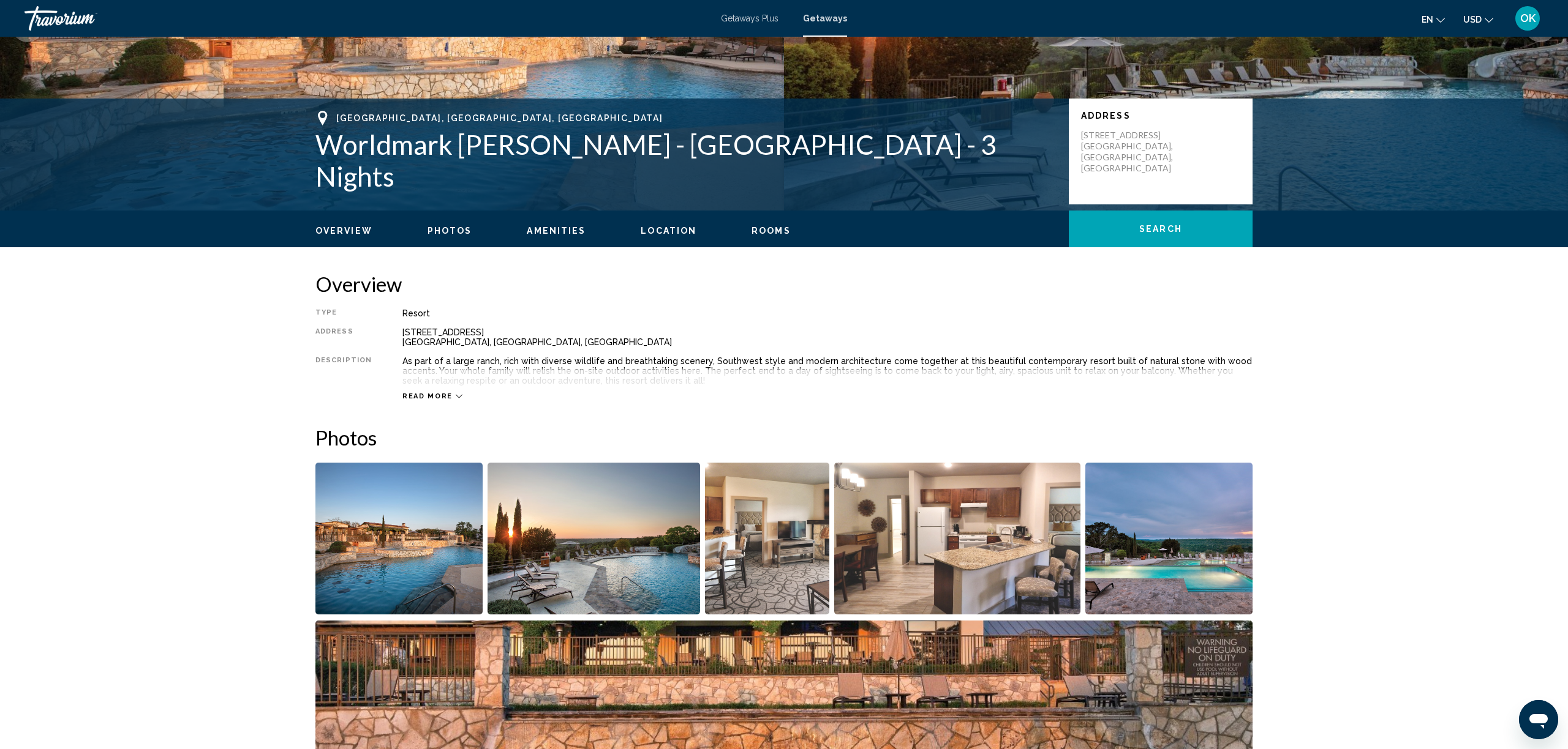
click at [439, 392] on button "Read more" at bounding box center [433, 396] width 60 height 9
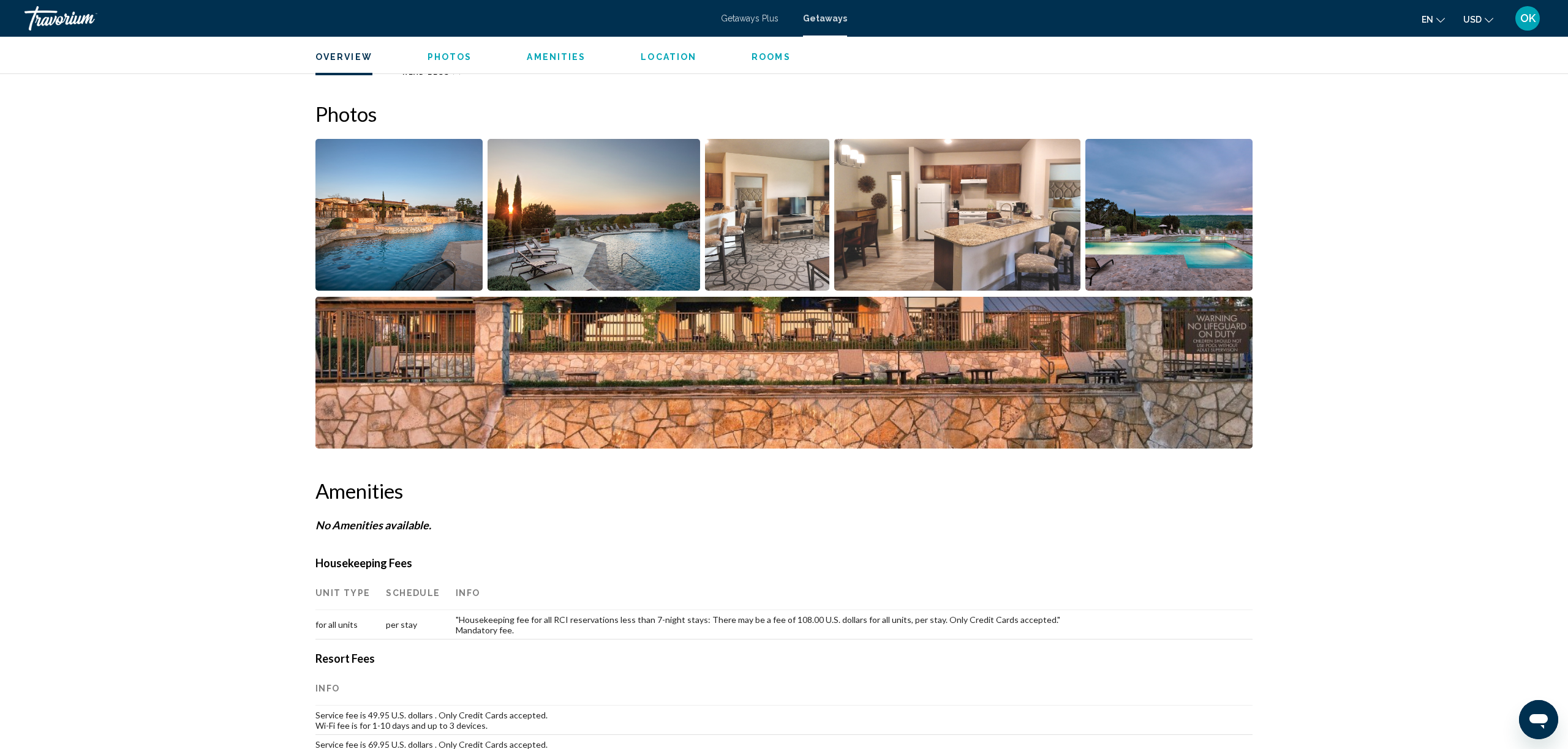
scroll to position [519, 0]
click at [373, 197] on img "Open full-screen image slider" at bounding box center [399, 214] width 168 height 152
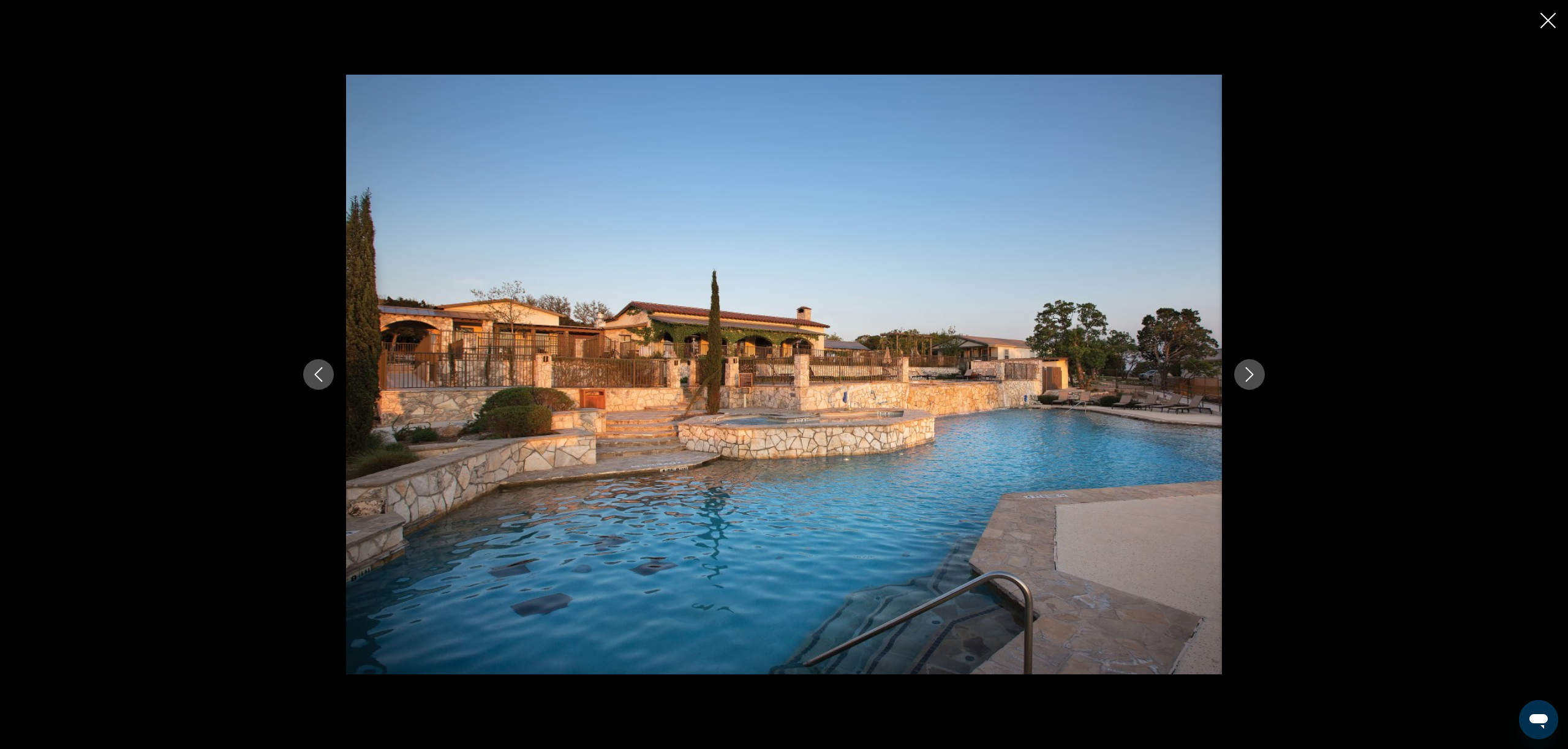
scroll to position [519, 0]
click at [1251, 372] on icon "Next image" at bounding box center [1249, 374] width 15 height 15
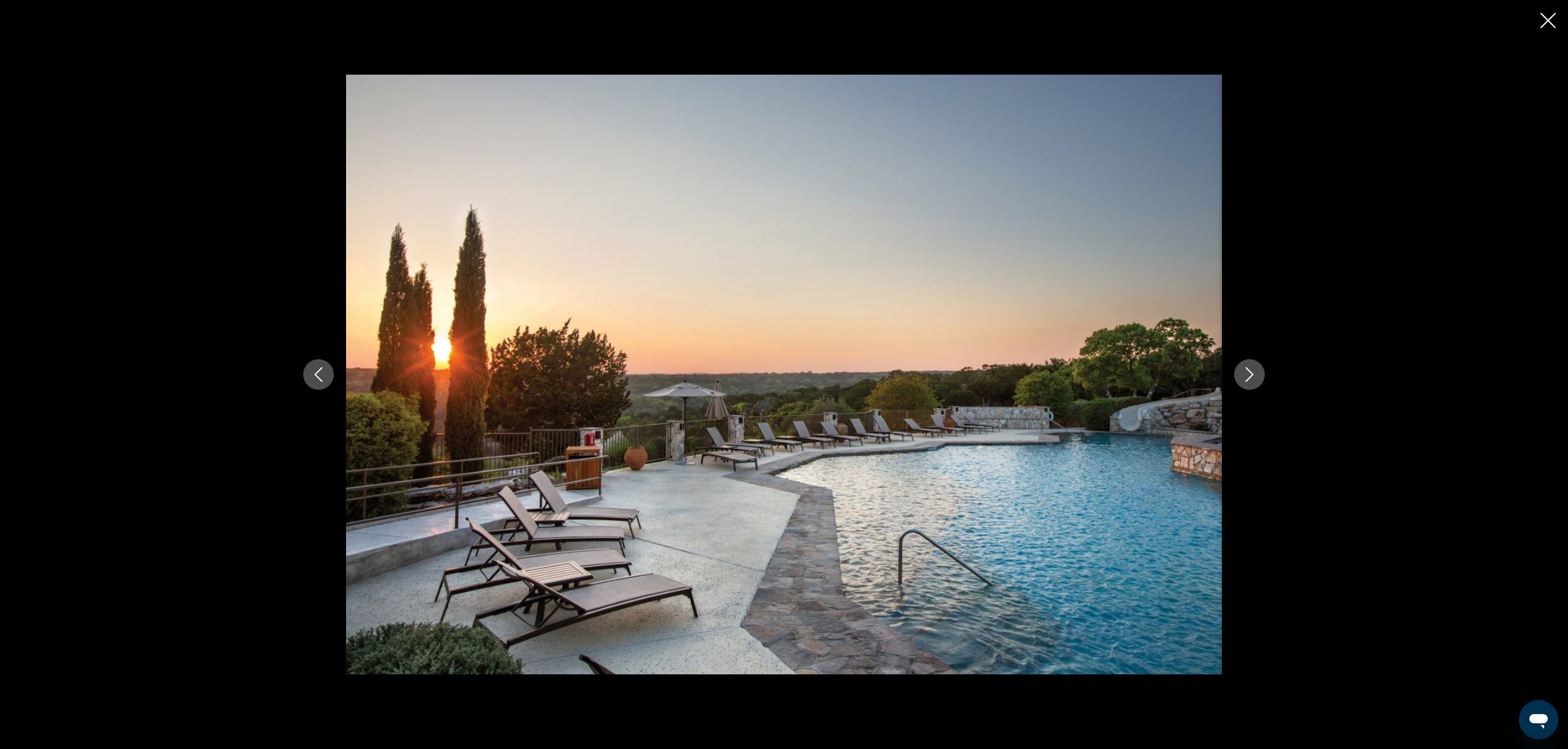
click at [1251, 372] on icon "Next image" at bounding box center [1249, 374] width 15 height 15
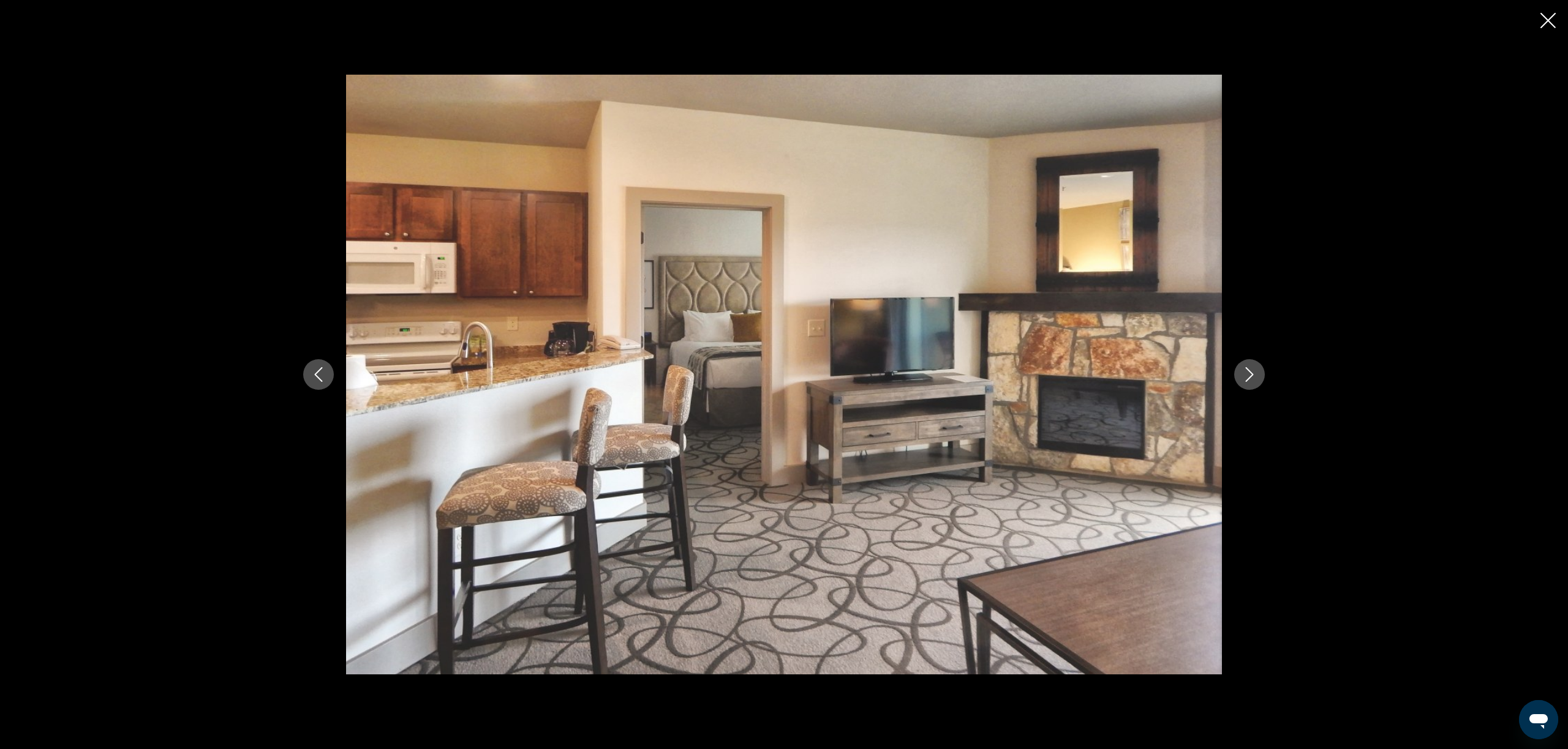
click at [1251, 372] on icon "Next image" at bounding box center [1249, 374] width 15 height 15
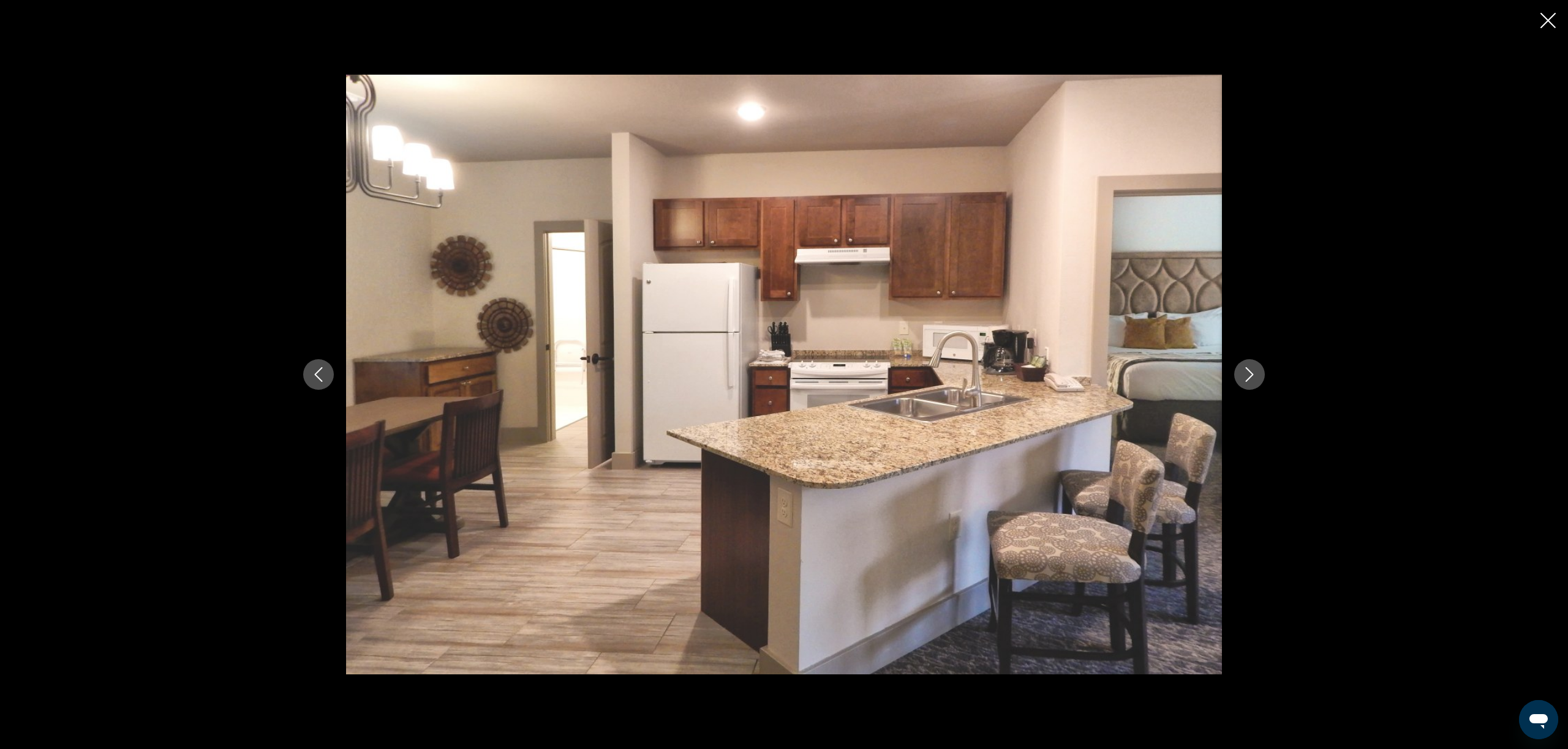
click at [1251, 372] on icon "Next image" at bounding box center [1249, 374] width 15 height 15
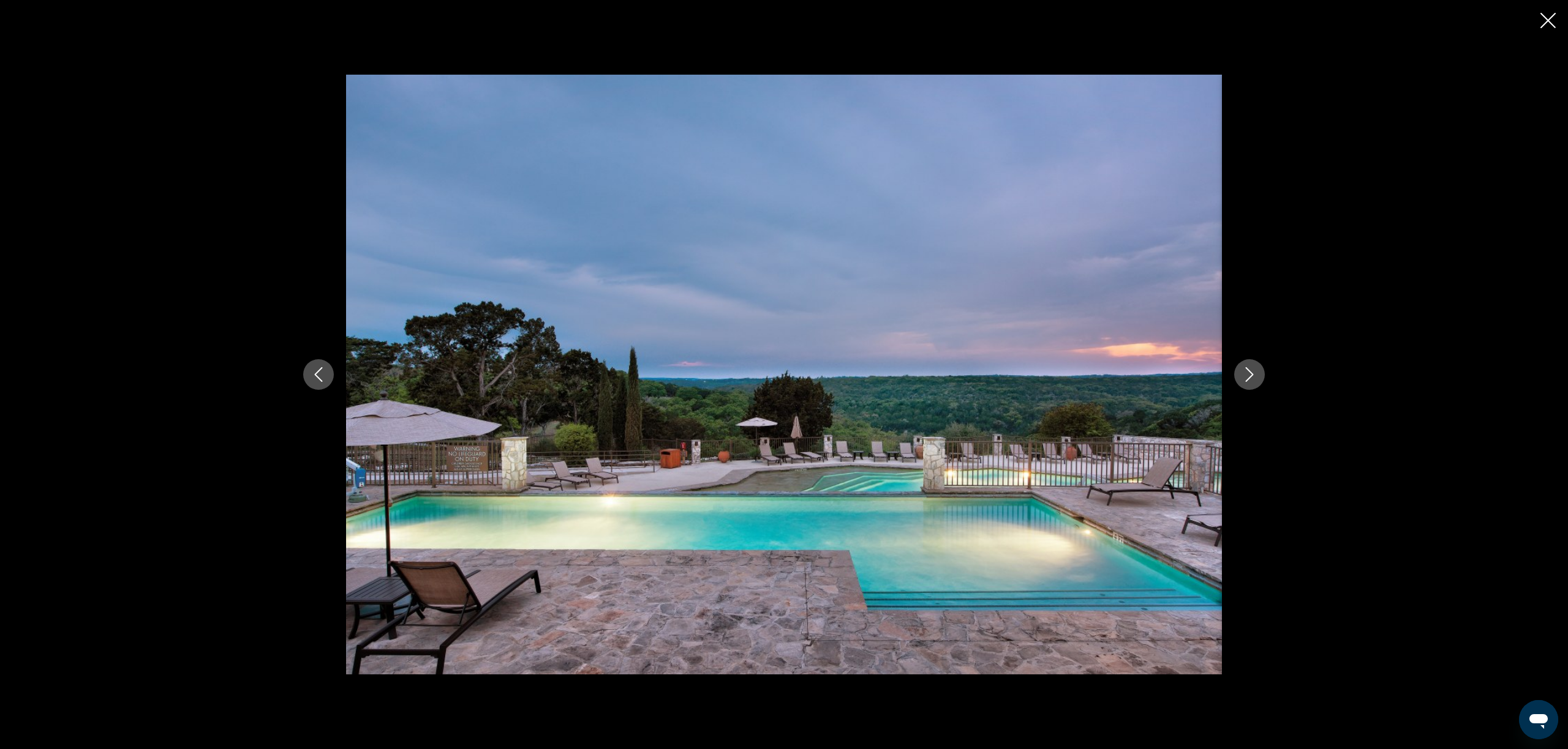
click at [1251, 372] on icon "Next image" at bounding box center [1249, 374] width 15 height 15
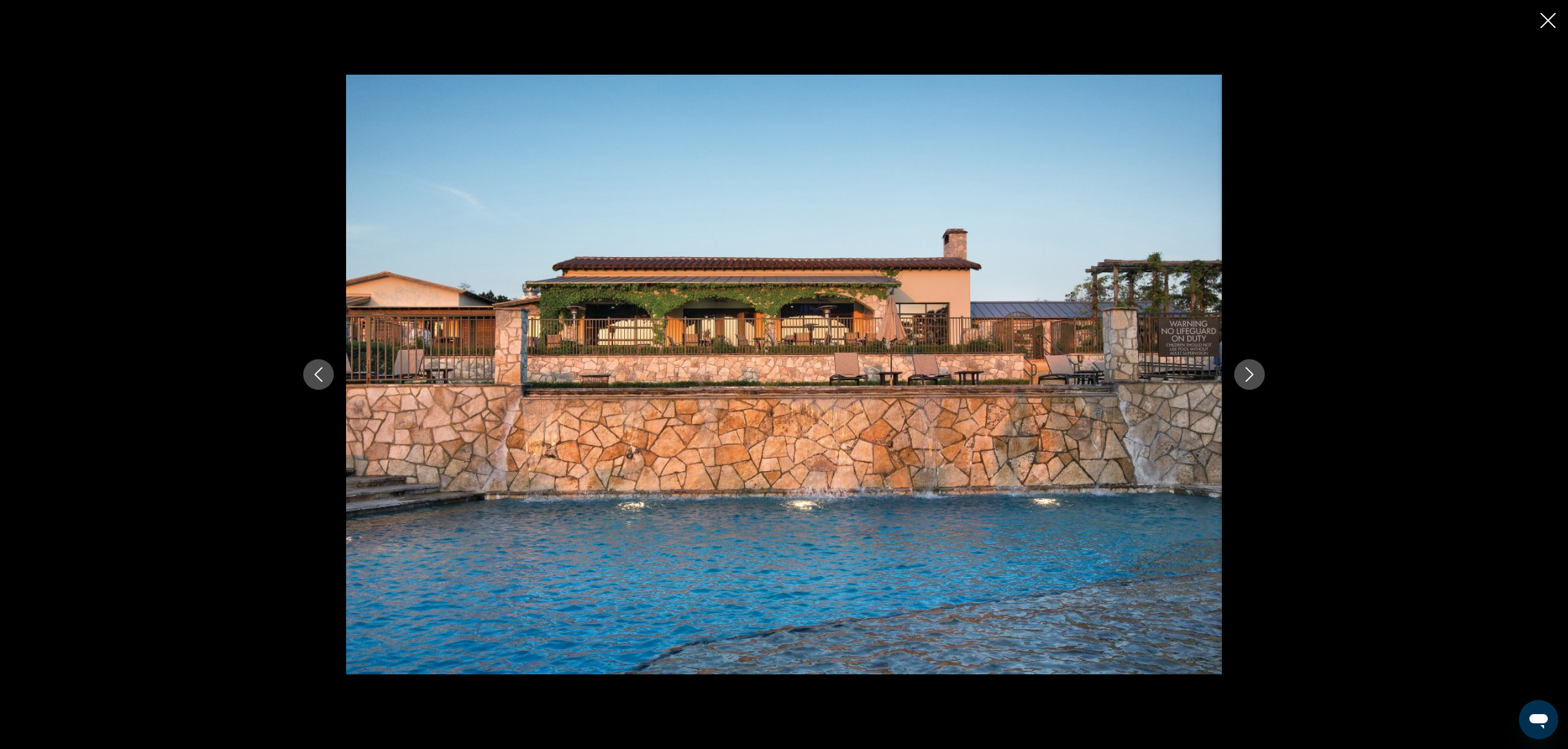
click at [1251, 372] on icon "Next image" at bounding box center [1249, 374] width 15 height 15
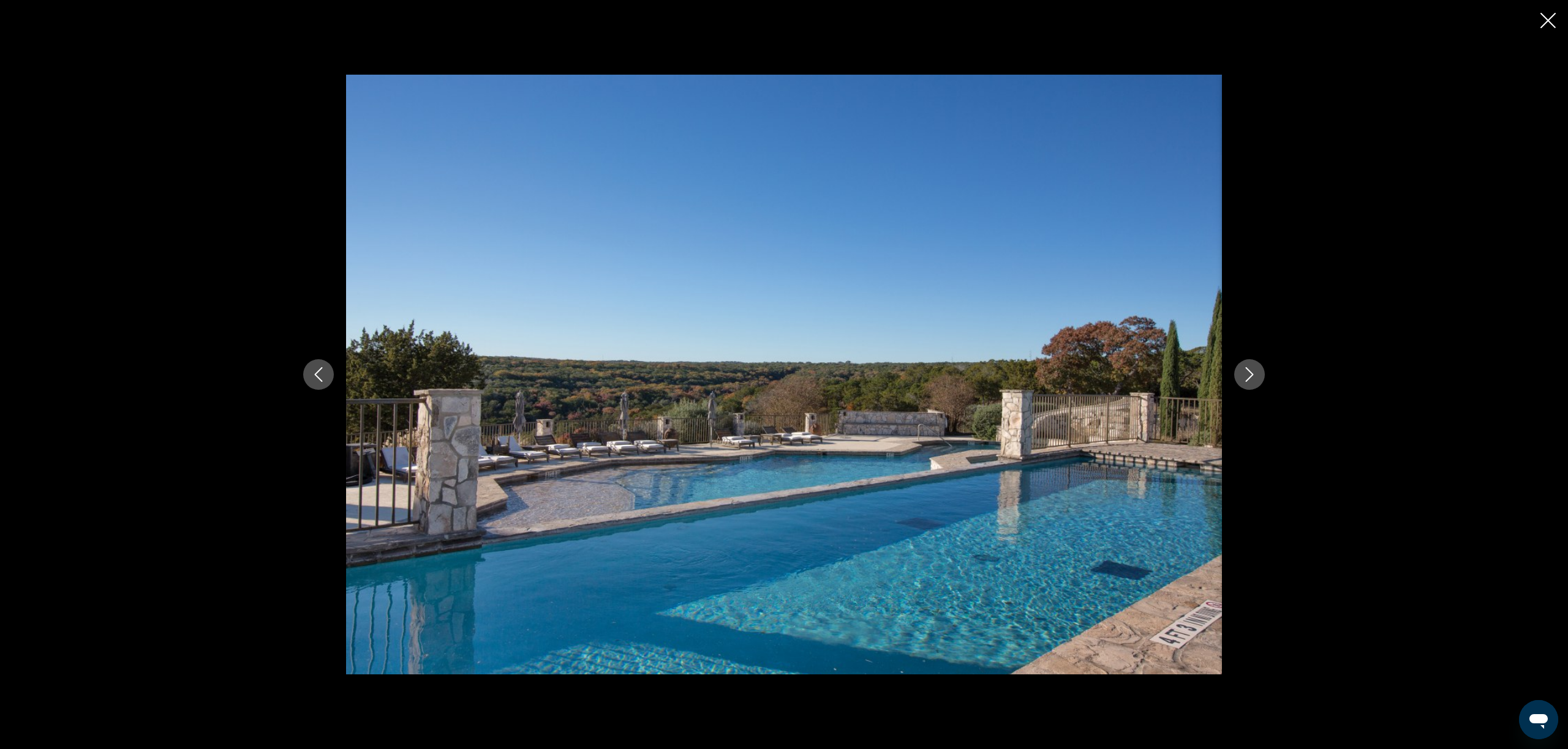
click at [1251, 372] on icon "Next image" at bounding box center [1249, 374] width 15 height 15
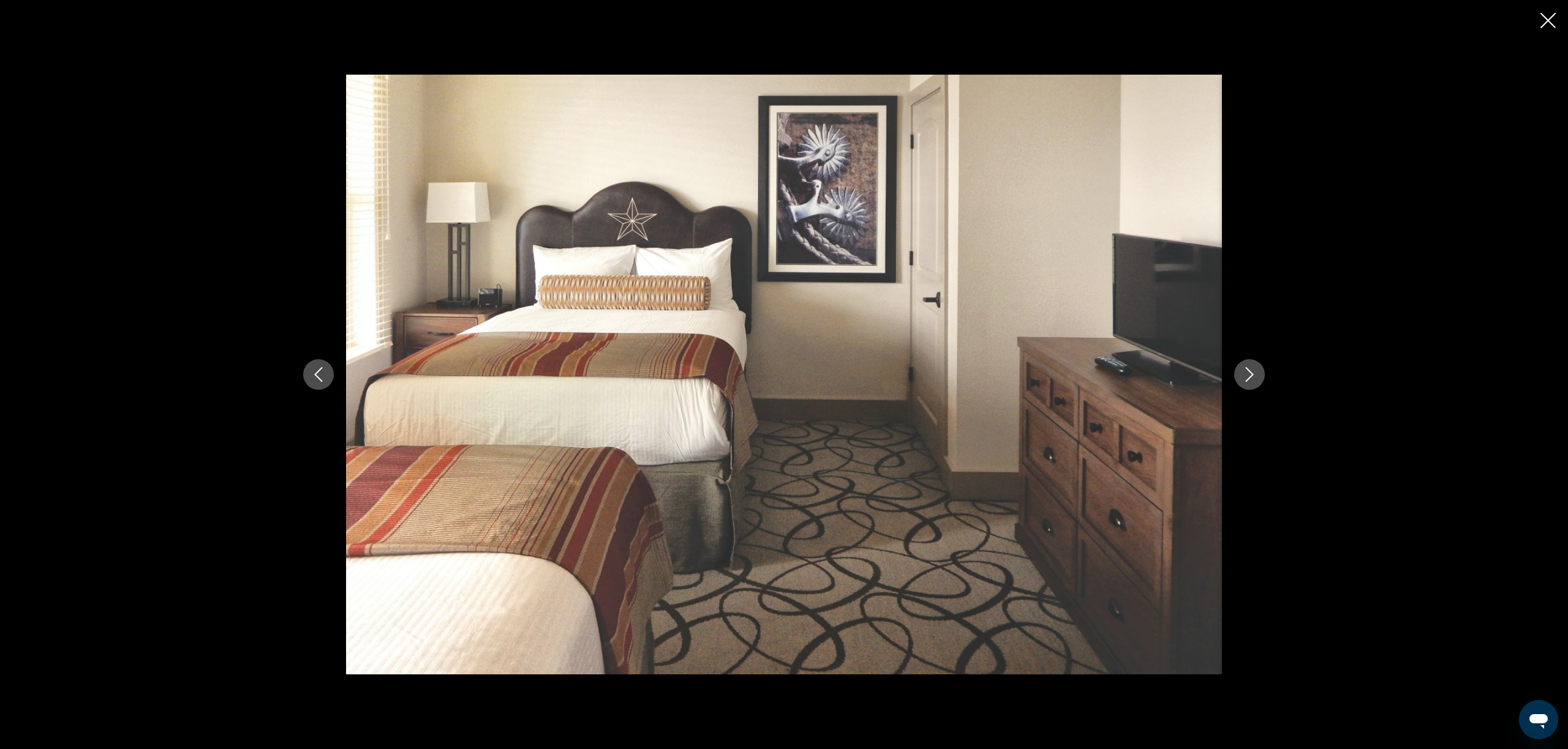
click at [1251, 372] on icon "Next image" at bounding box center [1249, 374] width 15 height 15
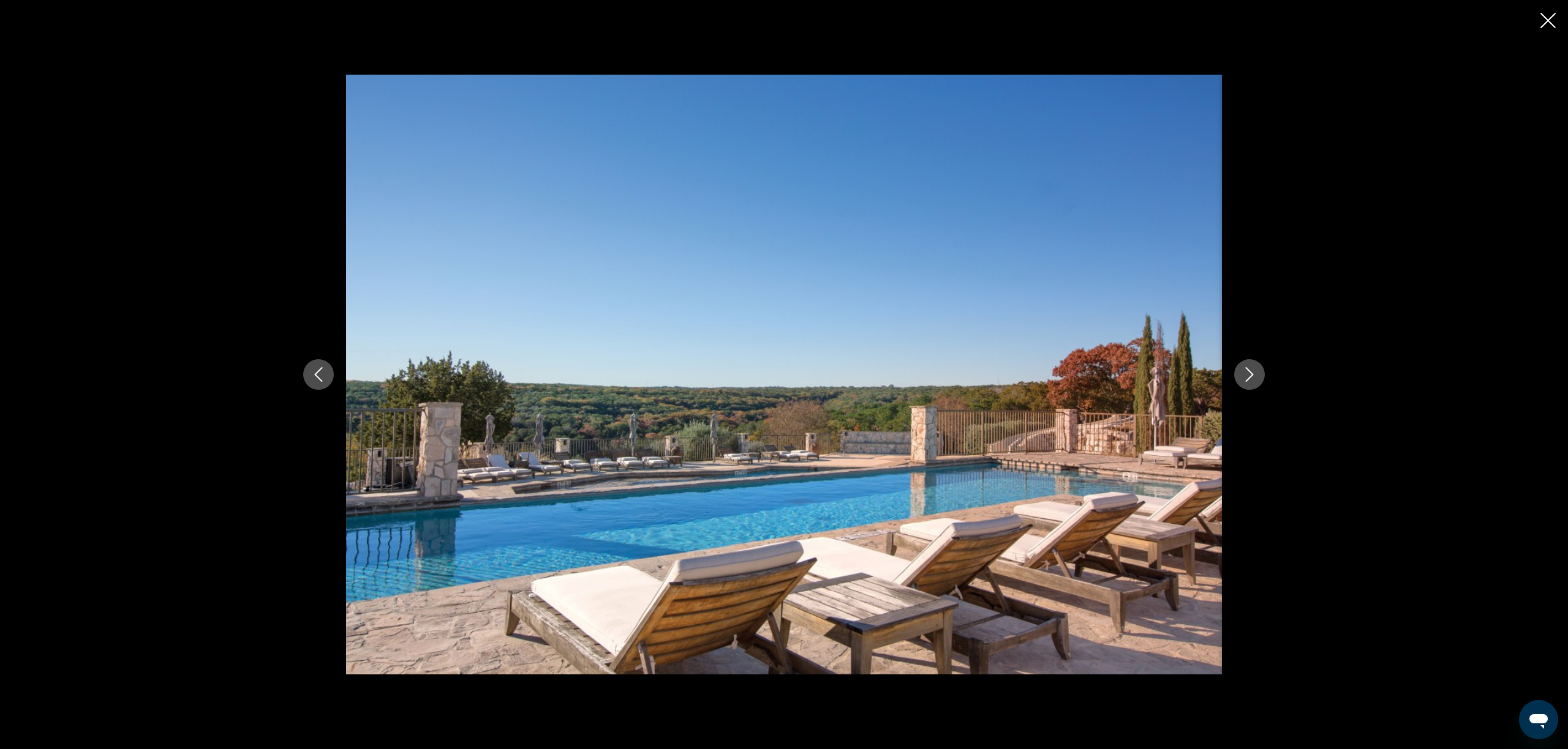
click at [1251, 372] on icon "Next image" at bounding box center [1249, 374] width 15 height 15
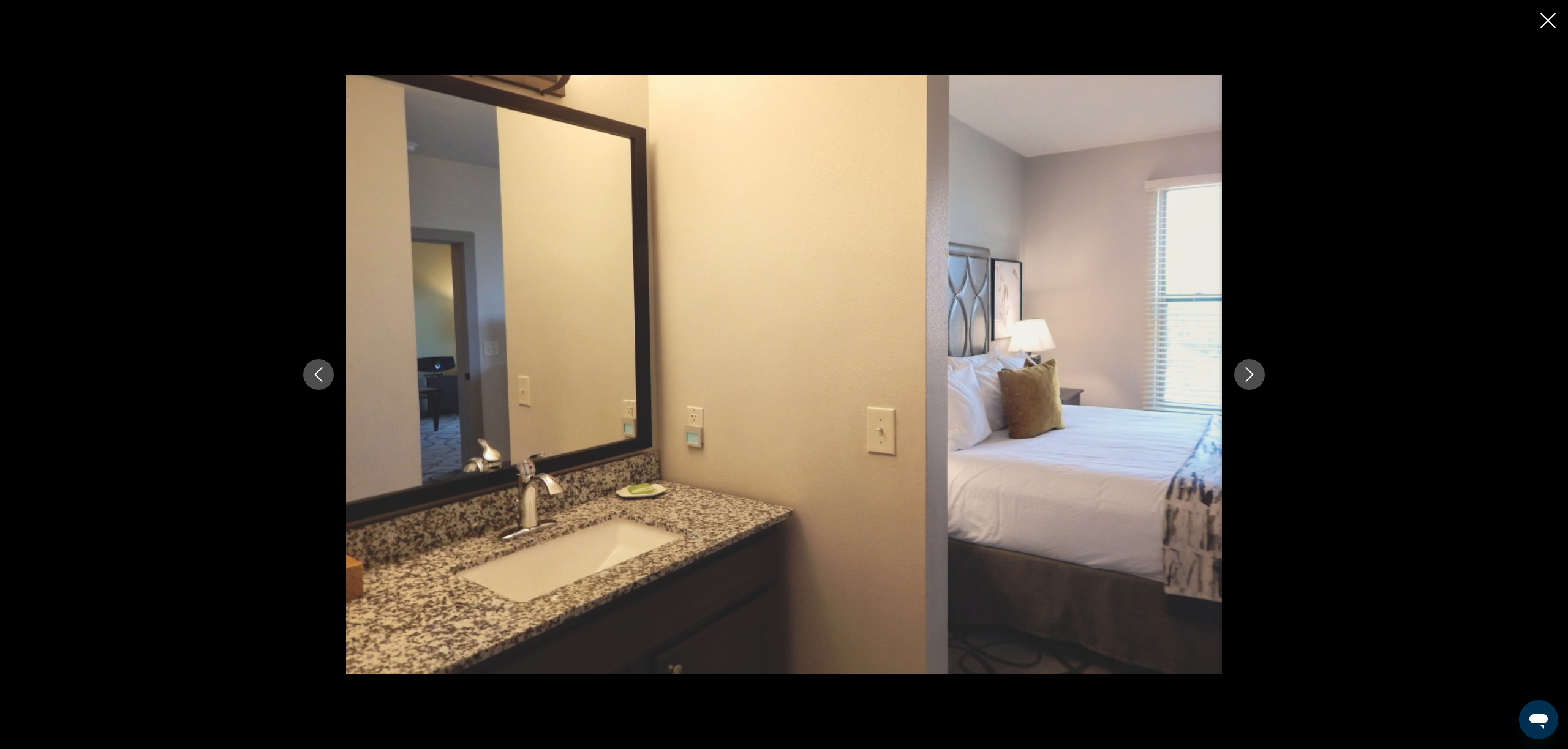
click at [1251, 372] on icon "Next image" at bounding box center [1249, 374] width 15 height 15
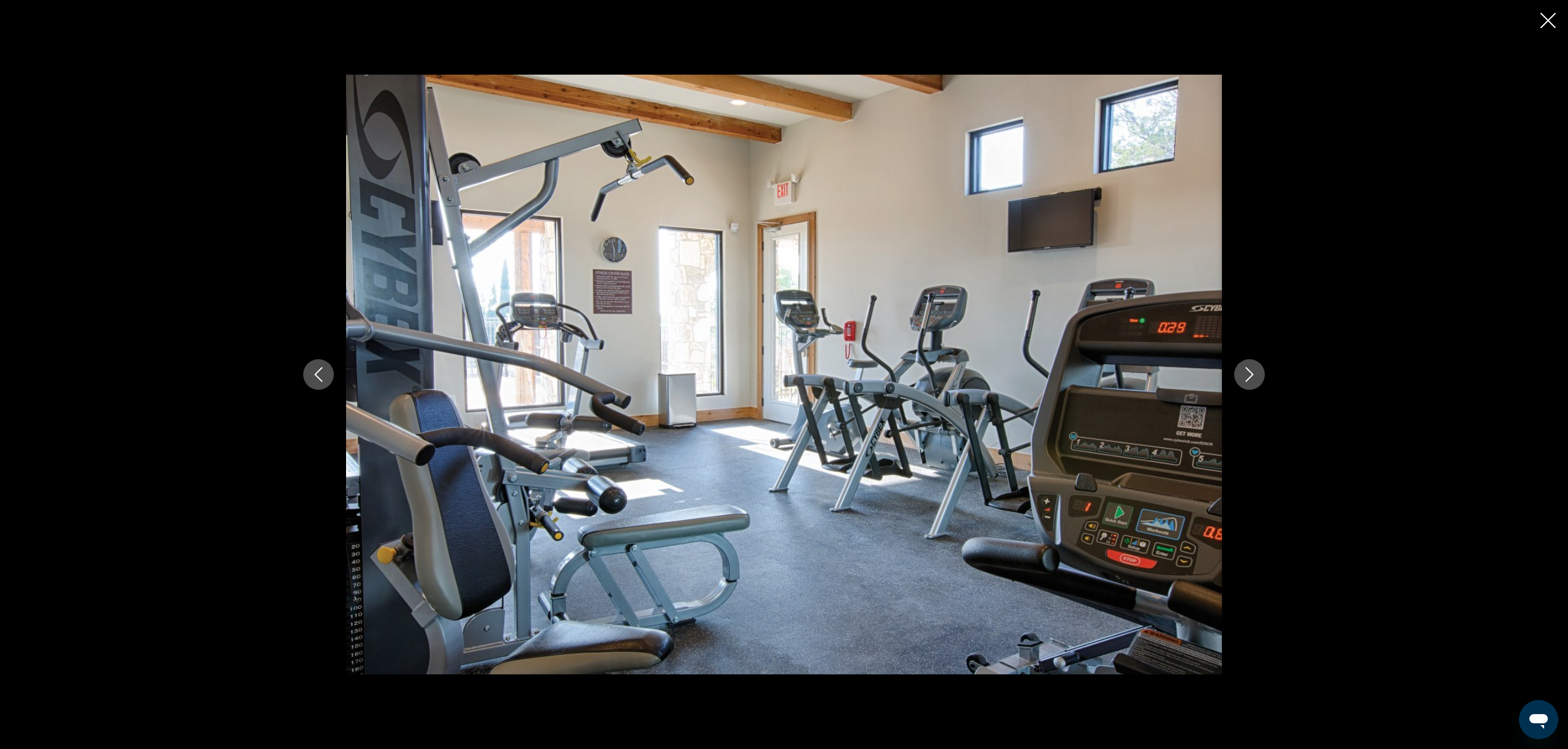
click at [1251, 372] on icon "Next image" at bounding box center [1249, 374] width 15 height 15
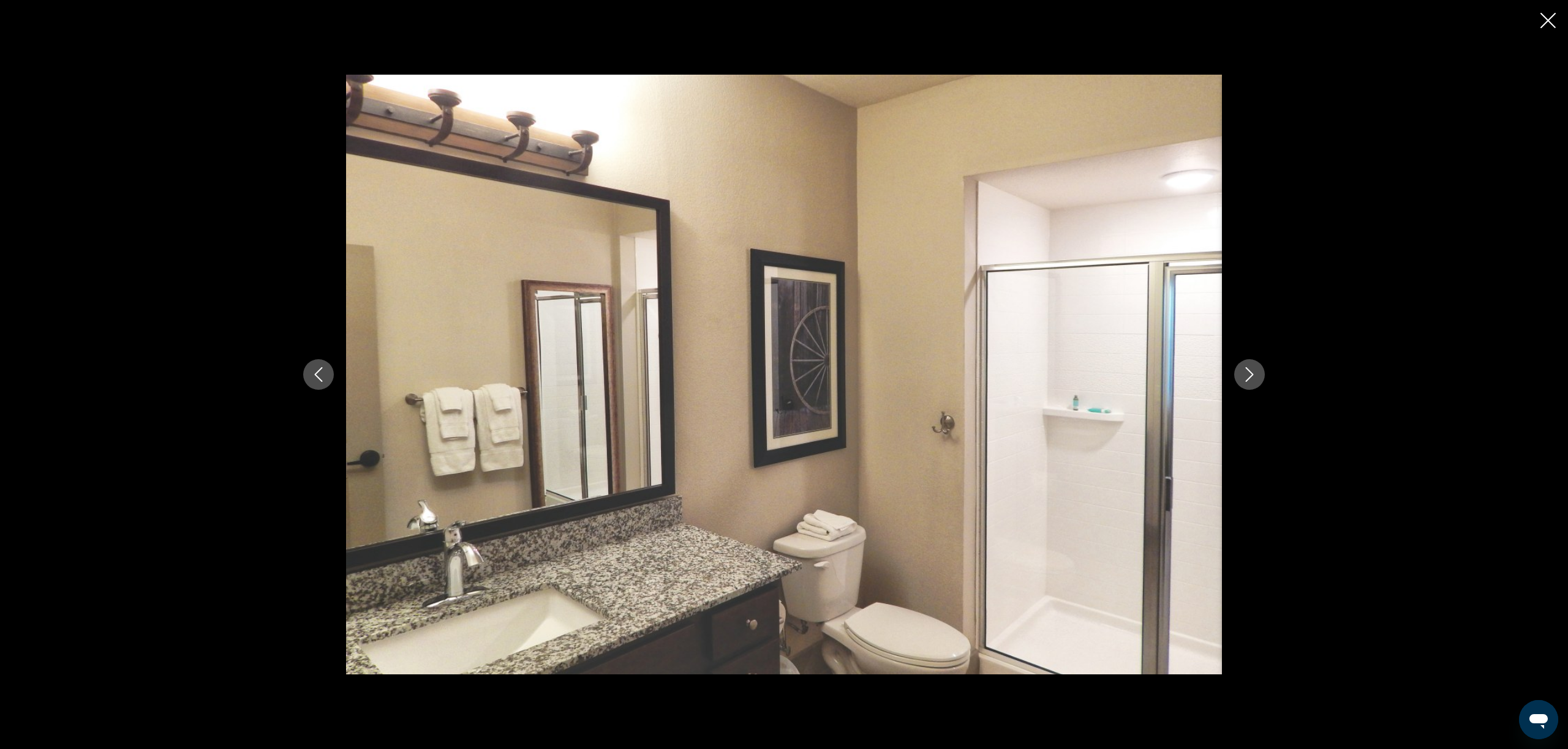
click at [1251, 372] on icon "Next image" at bounding box center [1249, 374] width 15 height 15
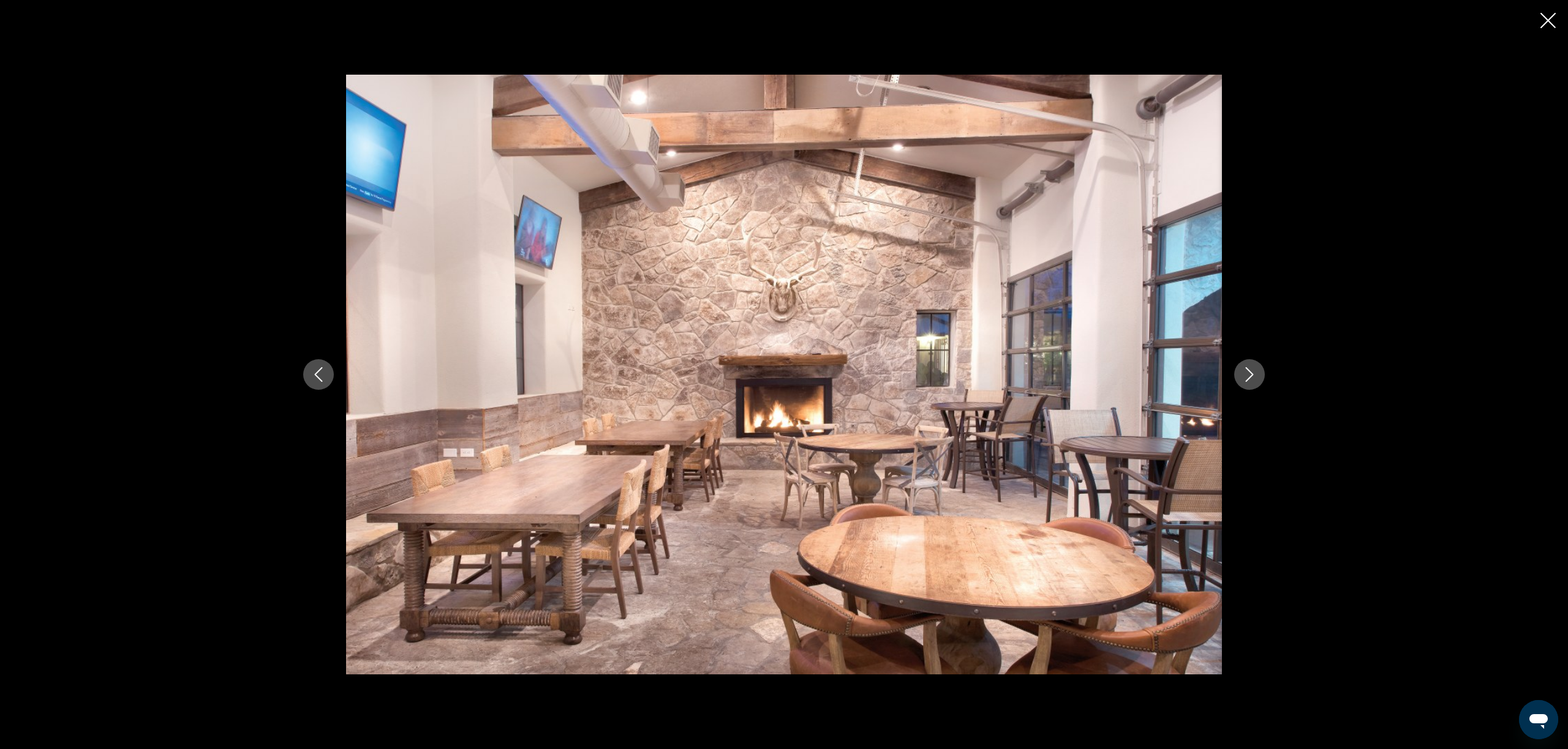
click at [1251, 372] on icon "Next image" at bounding box center [1249, 374] width 15 height 15
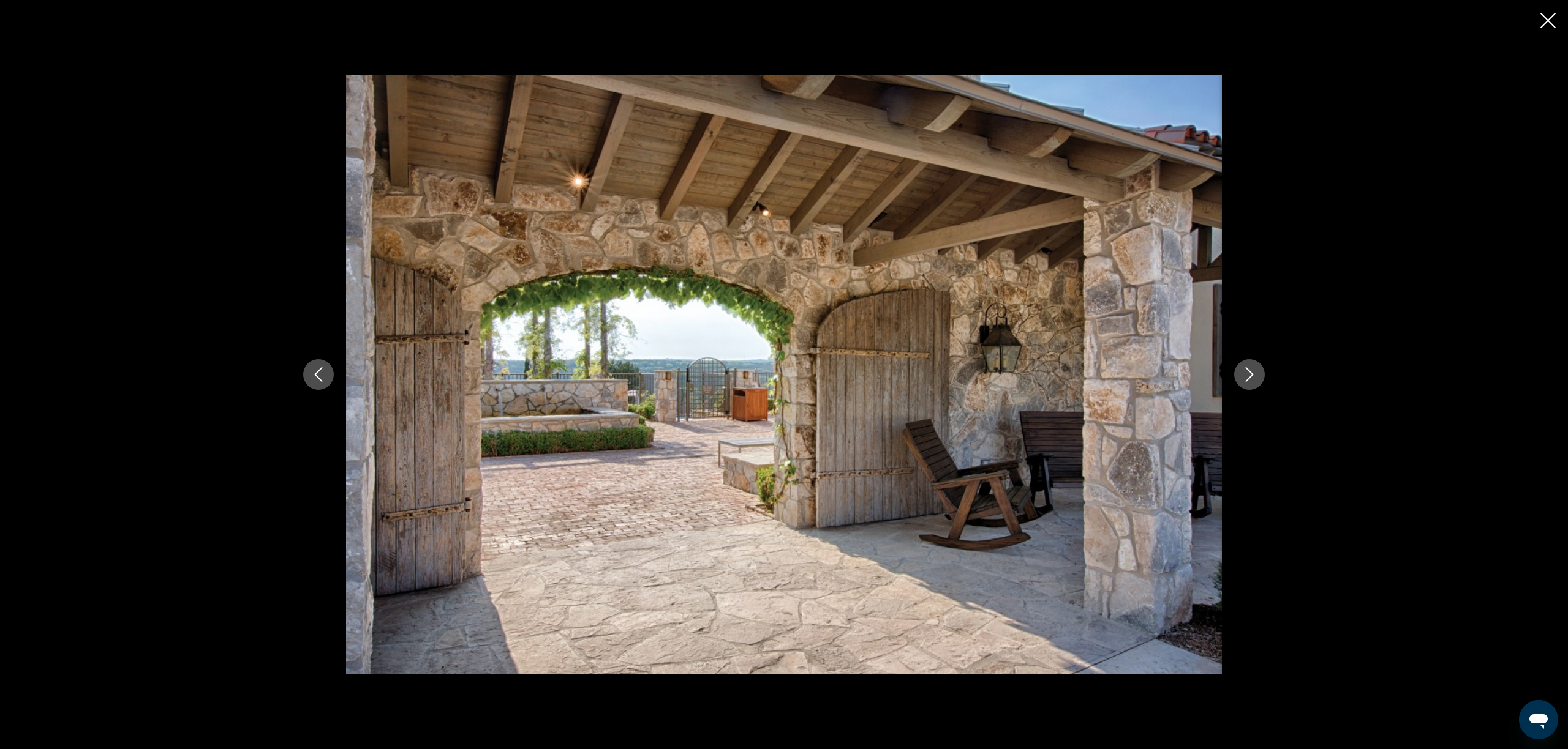
click at [1251, 372] on icon "Next image" at bounding box center [1249, 374] width 15 height 15
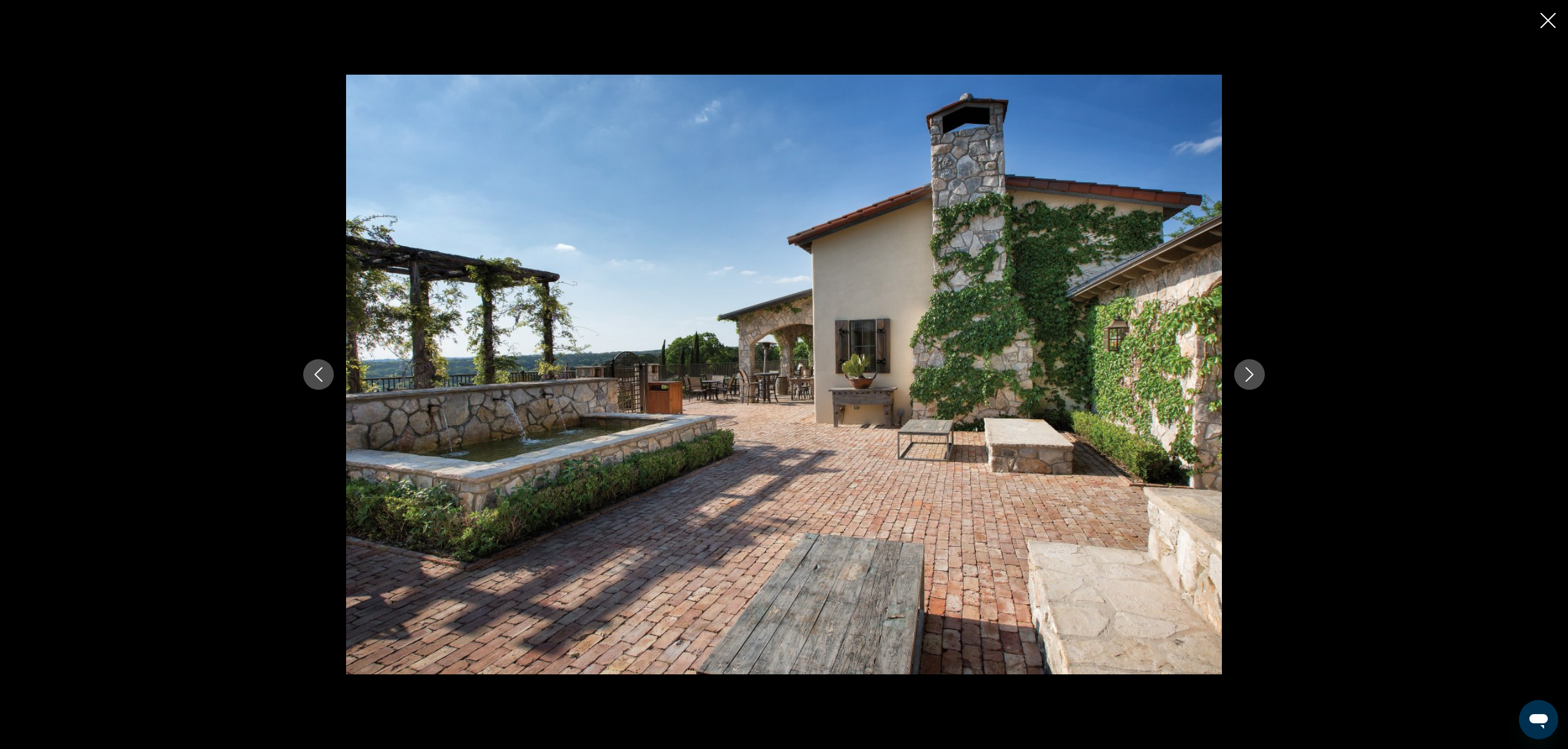
click at [1251, 372] on icon "Next image" at bounding box center [1249, 374] width 15 height 15
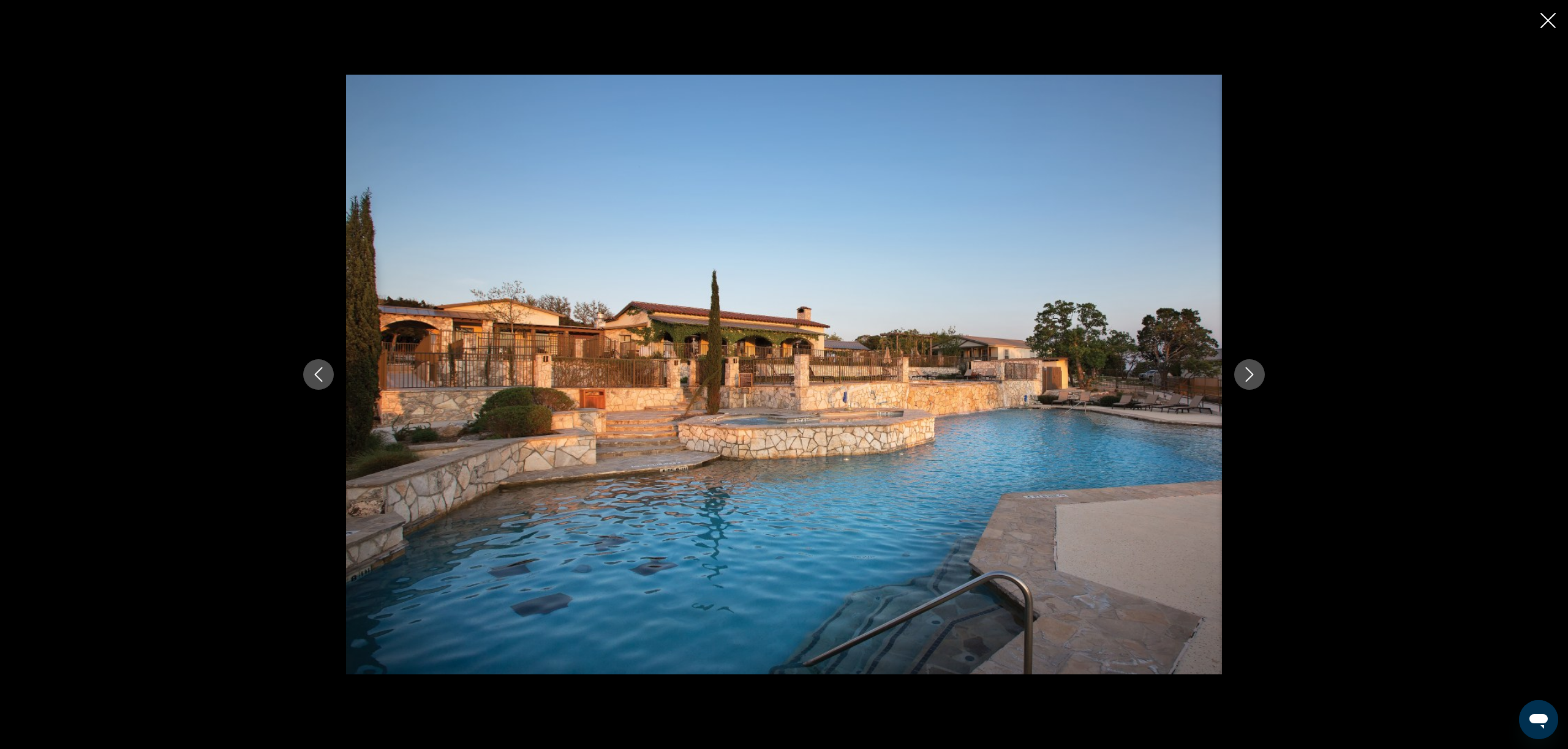
click at [1551, 22] on icon "Close slideshow" at bounding box center [1548, 21] width 15 height 15
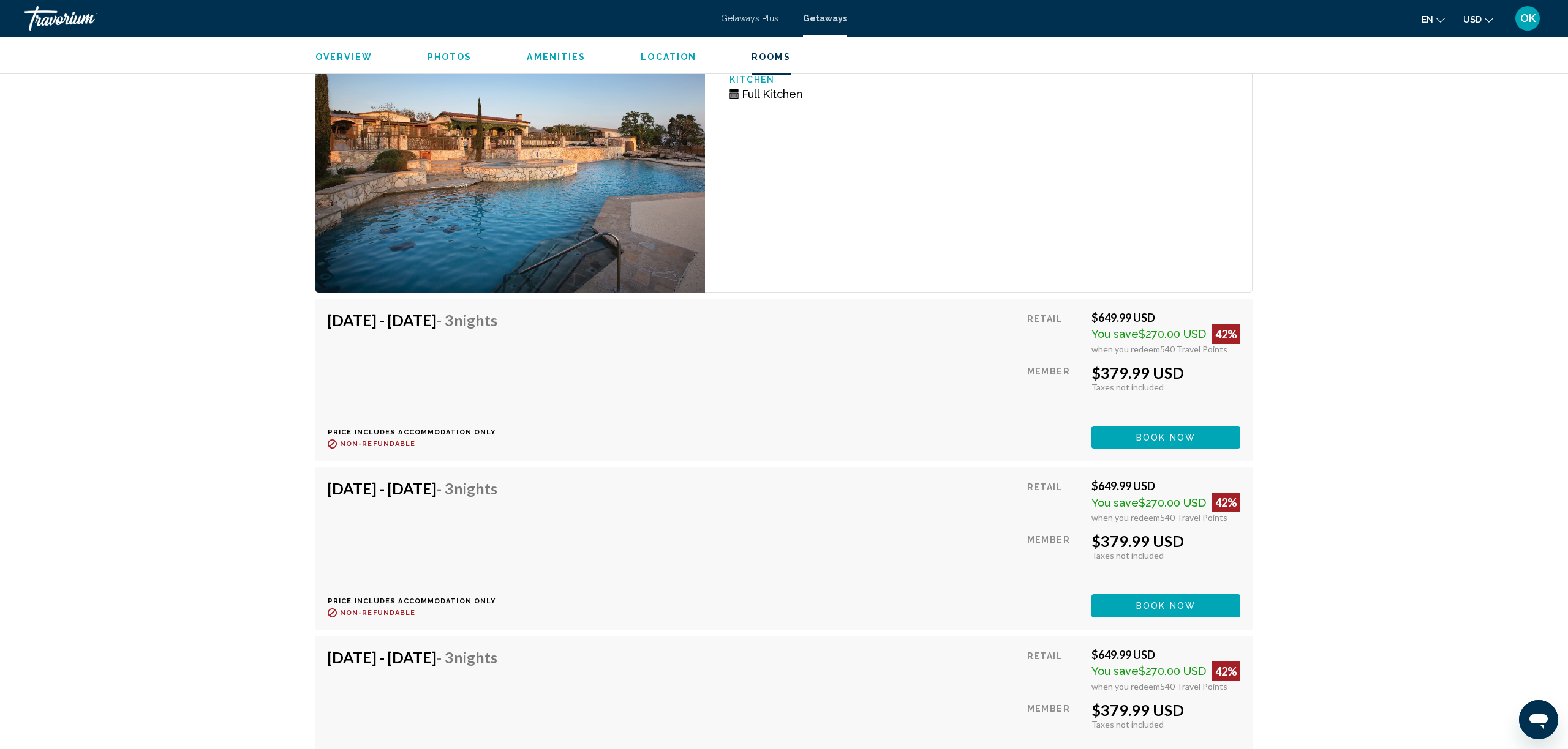
scroll to position [2011, 0]
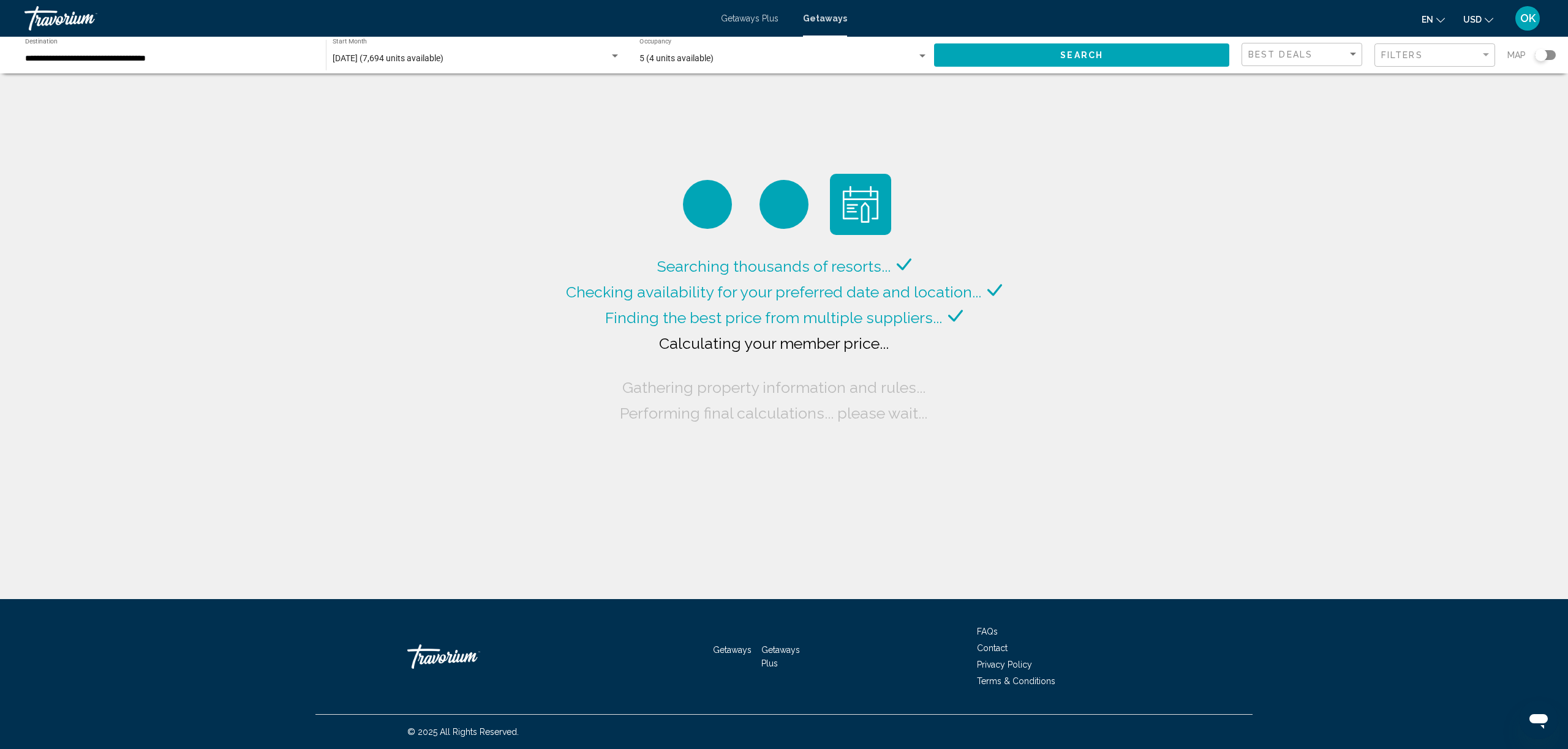
click at [1550, 51] on div "Map" at bounding box center [1531, 55] width 48 height 25
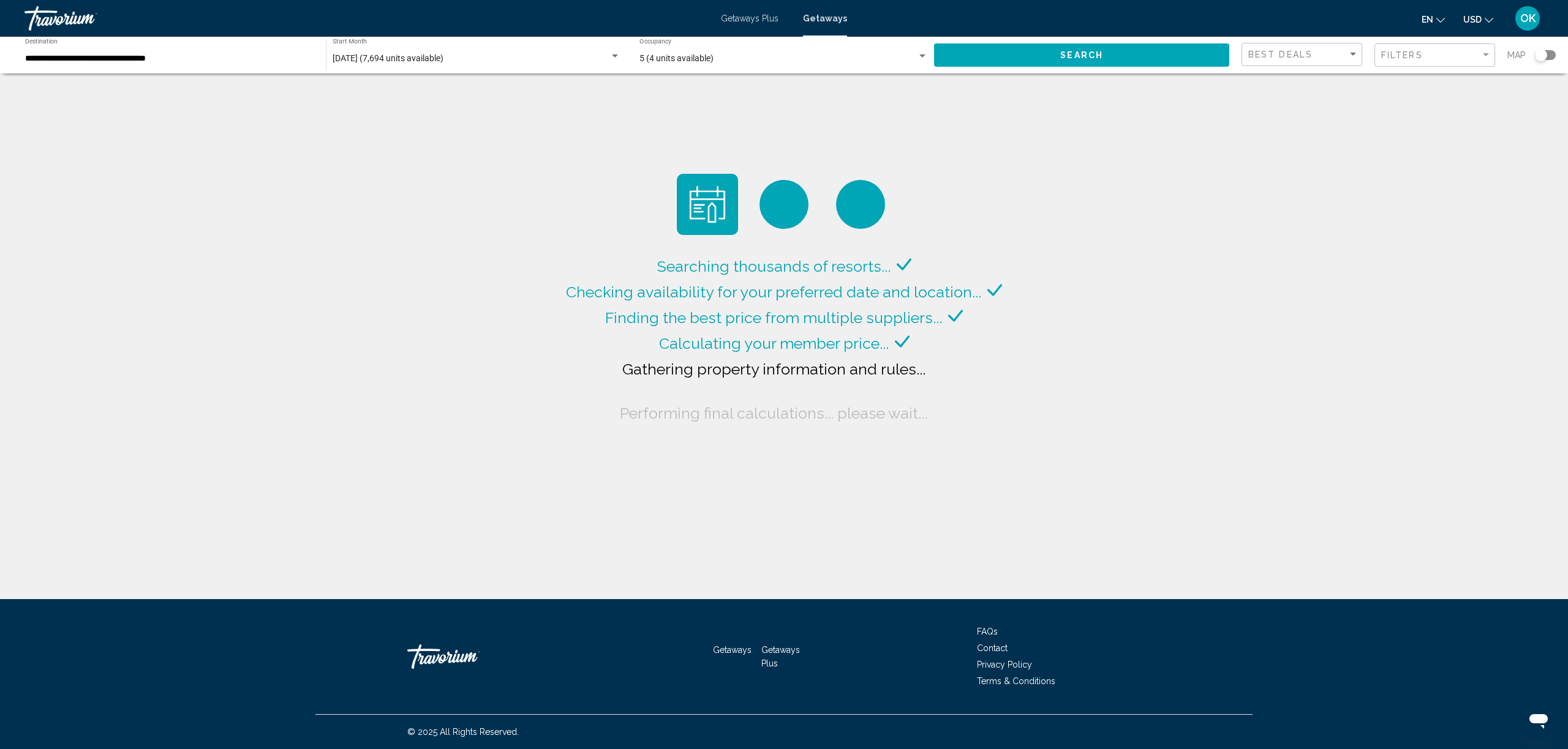
click at [1548, 57] on div "Search widget" at bounding box center [1545, 55] width 21 height 10
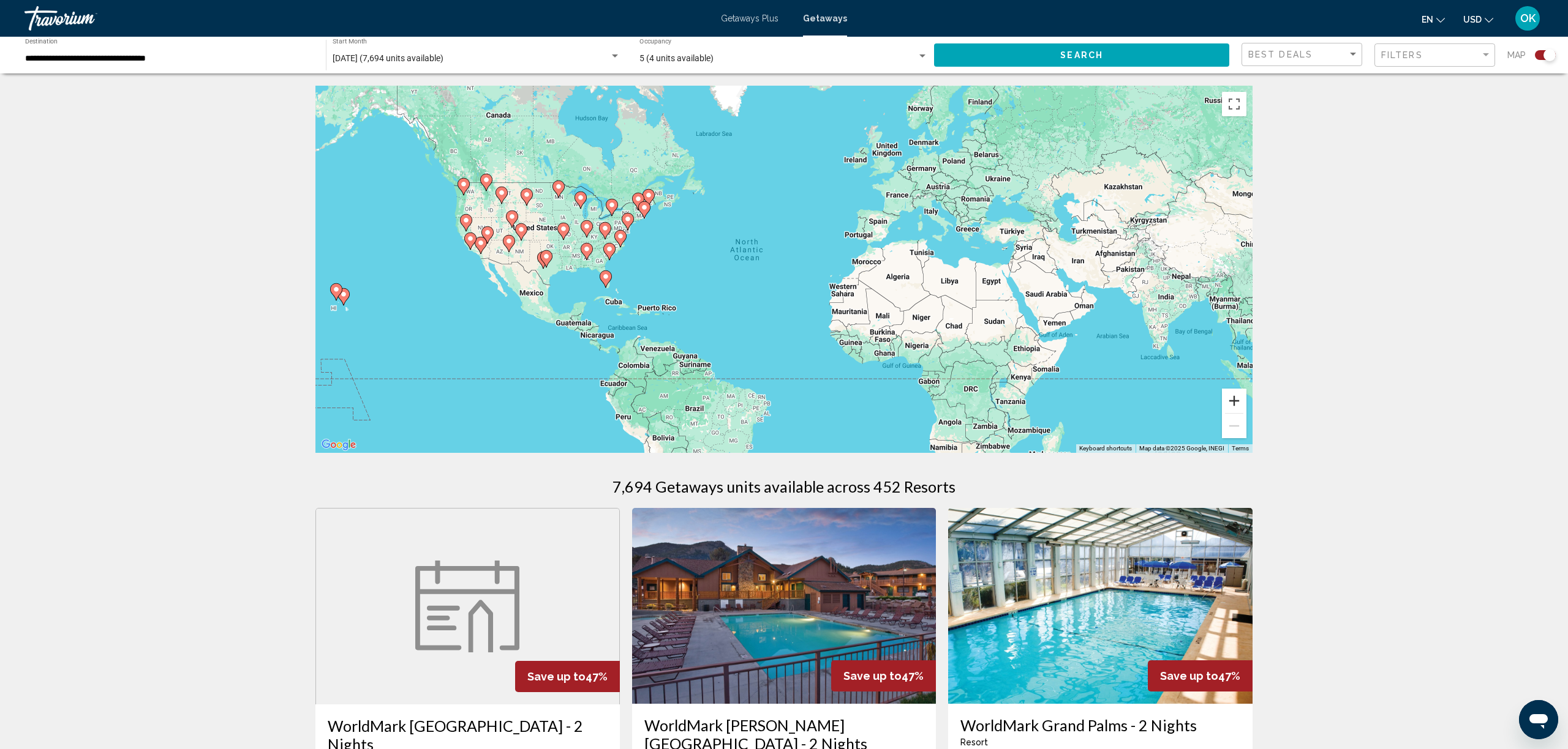
click at [1235, 400] on button "Zoom in" at bounding box center [1234, 401] width 25 height 25
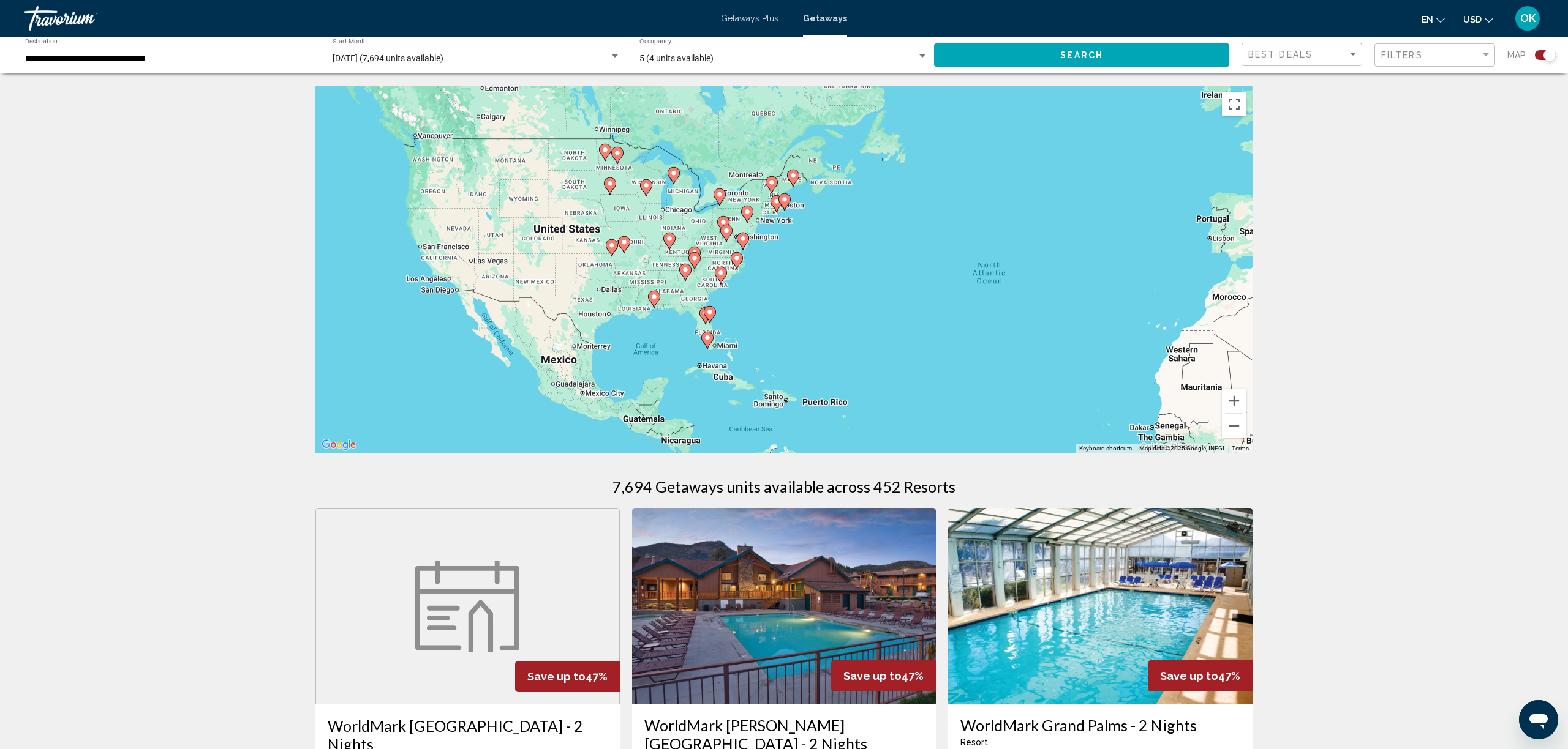
drag, startPoint x: 652, startPoint y: 309, endPoint x: 894, endPoint y: 346, distance: 244.8
click at [888, 345] on div "To activate drag with keyboard, press Alt + Enter. Once in keyboard drag state,…" at bounding box center [783, 270] width 937 height 367
click at [1230, 399] on button "Zoom in" at bounding box center [1234, 401] width 25 height 25
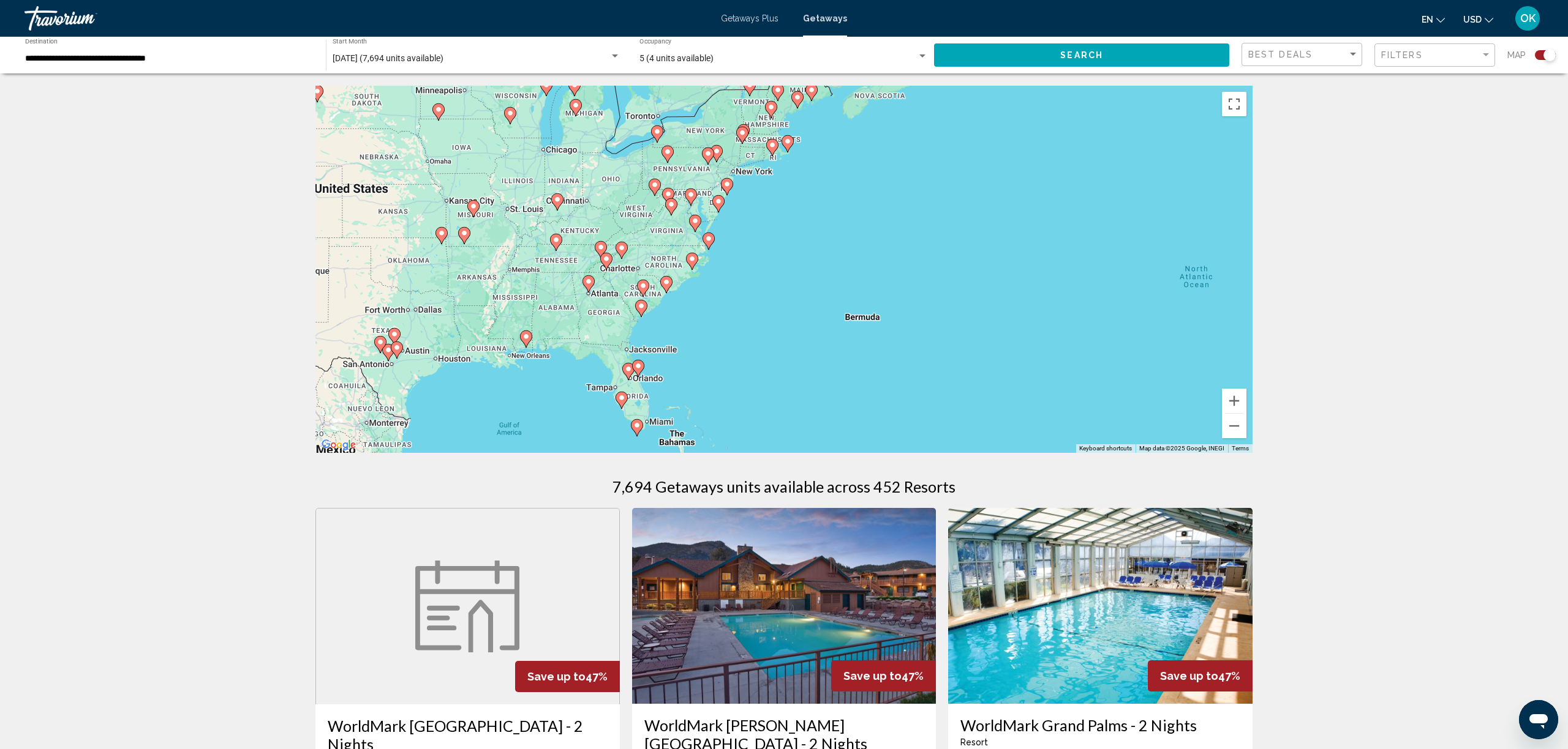
scroll to position [2, 0]
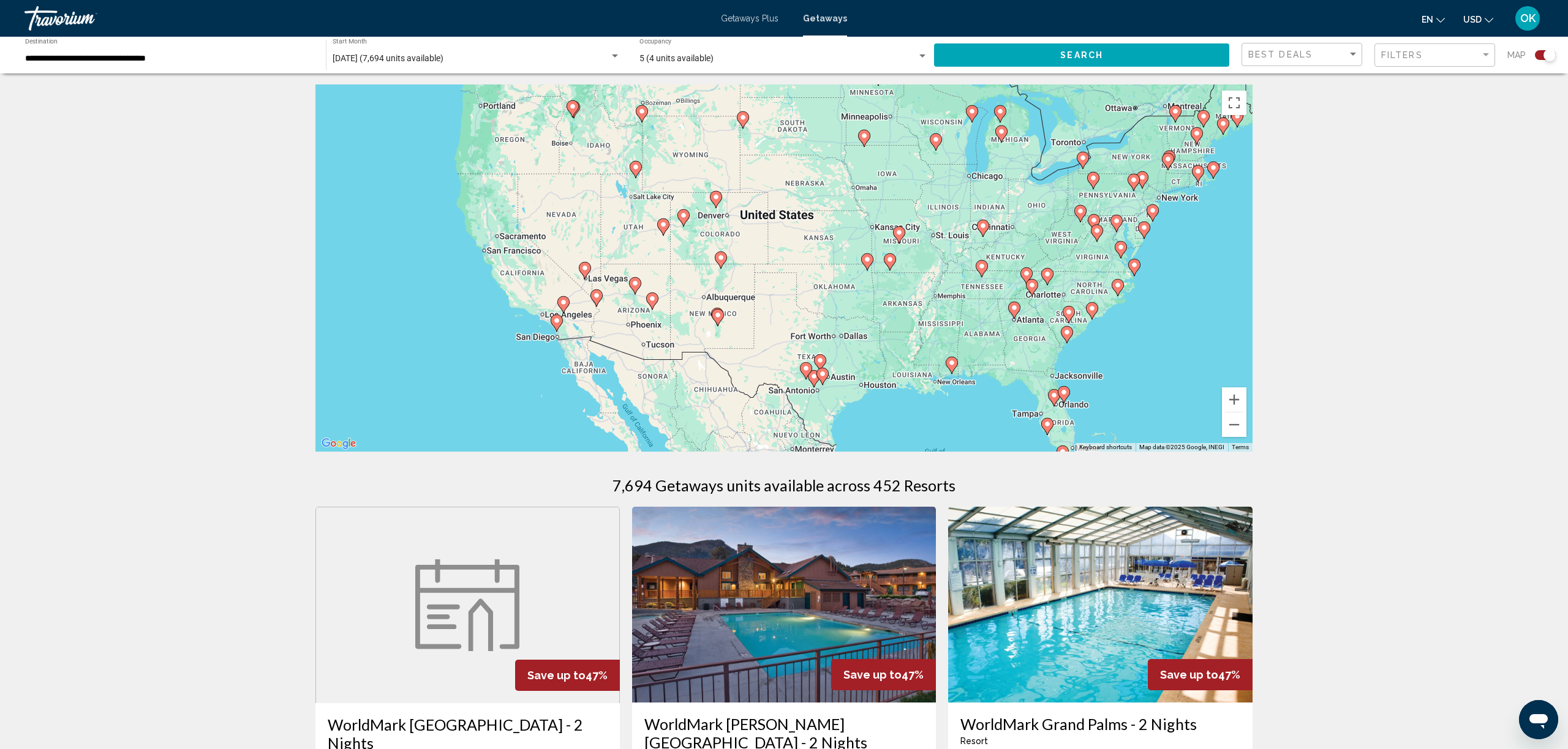
drag, startPoint x: 752, startPoint y: 319, endPoint x: 1181, endPoint y: 349, distance: 430.0
click at [1181, 349] on div "To activate drag with keyboard, press Alt + Enter. Once in keyboard drag state,…" at bounding box center [783, 268] width 937 height 367
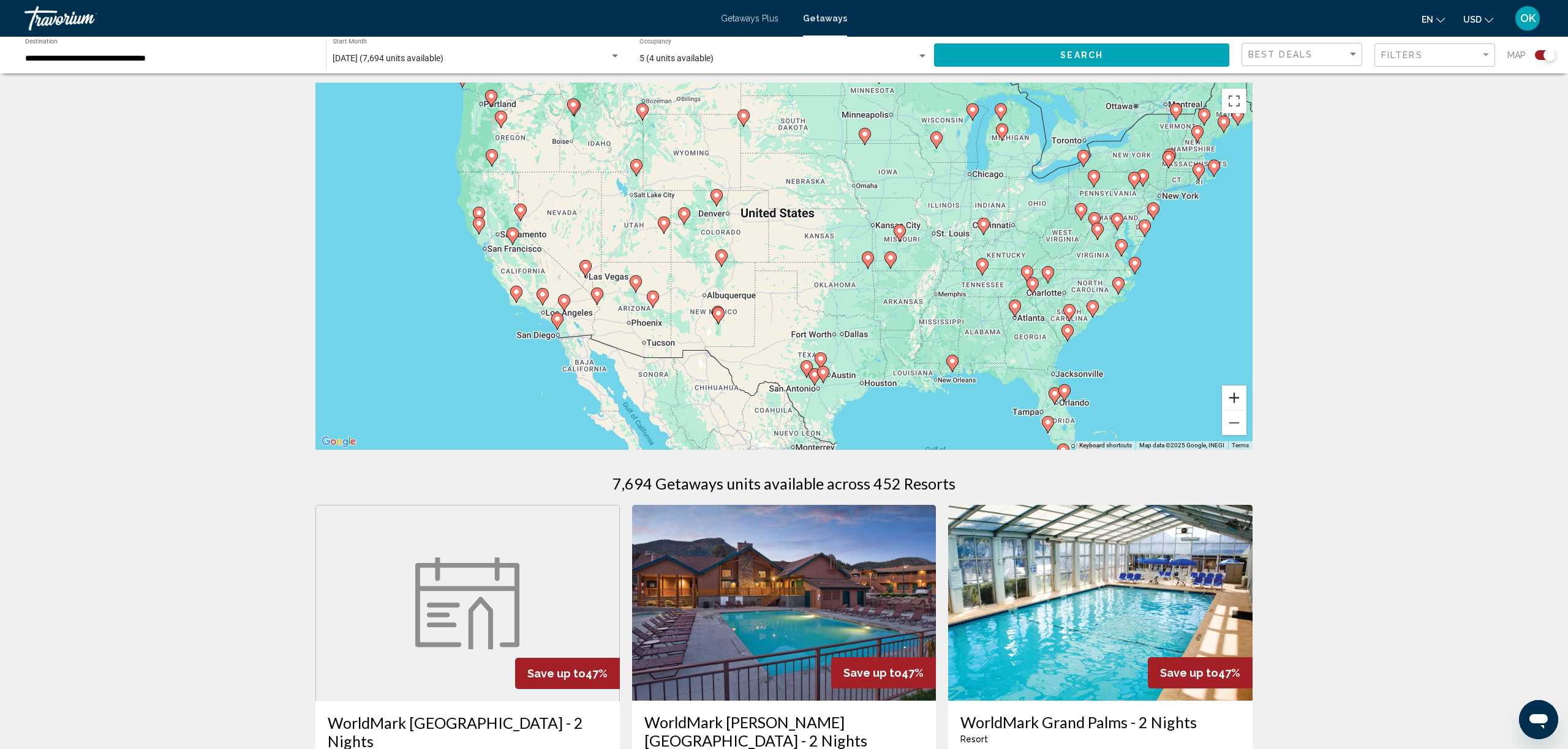
click at [1241, 400] on button "Zoom in" at bounding box center [1234, 398] width 25 height 25
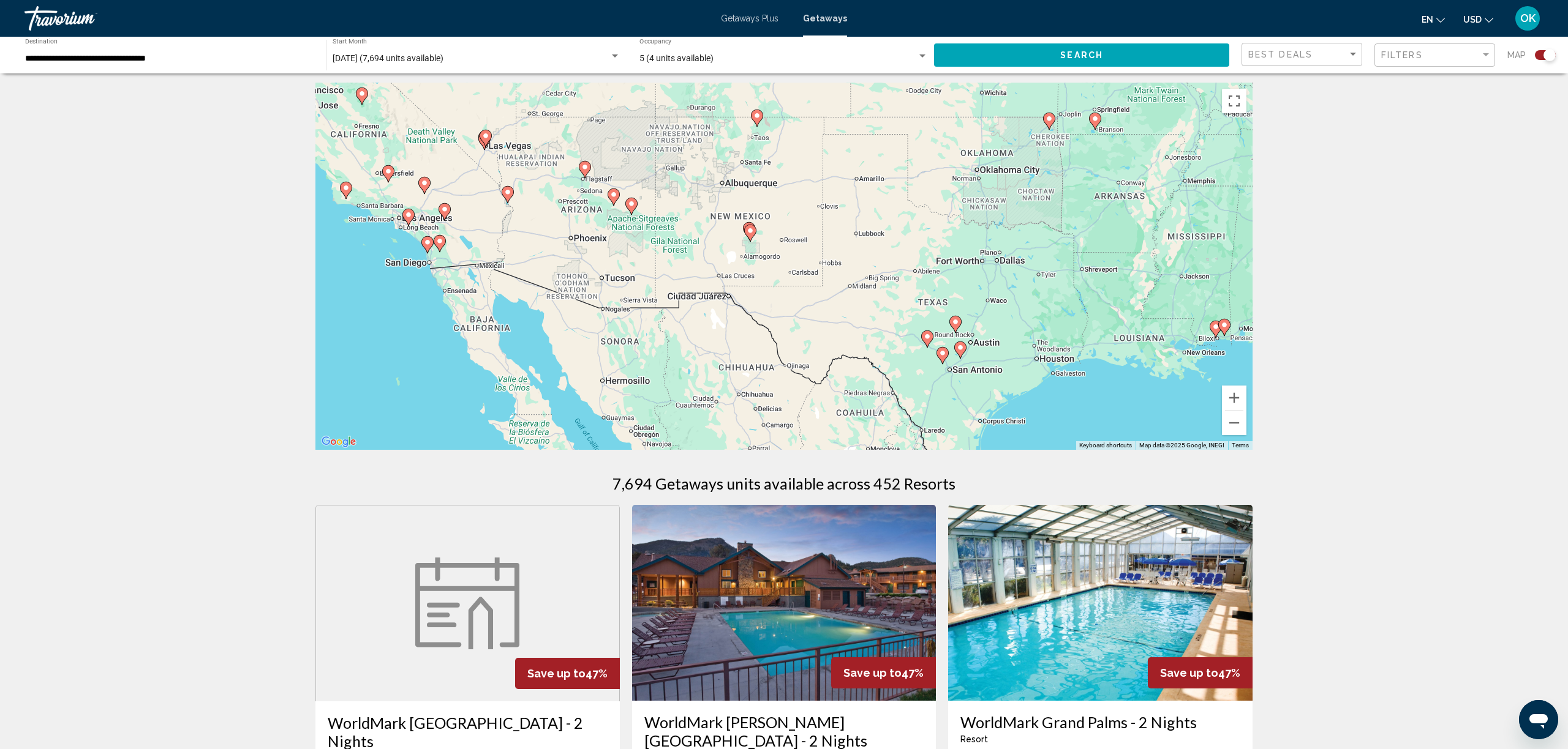
drag, startPoint x: 852, startPoint y: 316, endPoint x: 942, endPoint y: 197, distance: 149.2
click at [942, 197] on div "To activate drag with keyboard, press Alt + Enter. Once in keyboard drag state,…" at bounding box center [783, 267] width 937 height 367
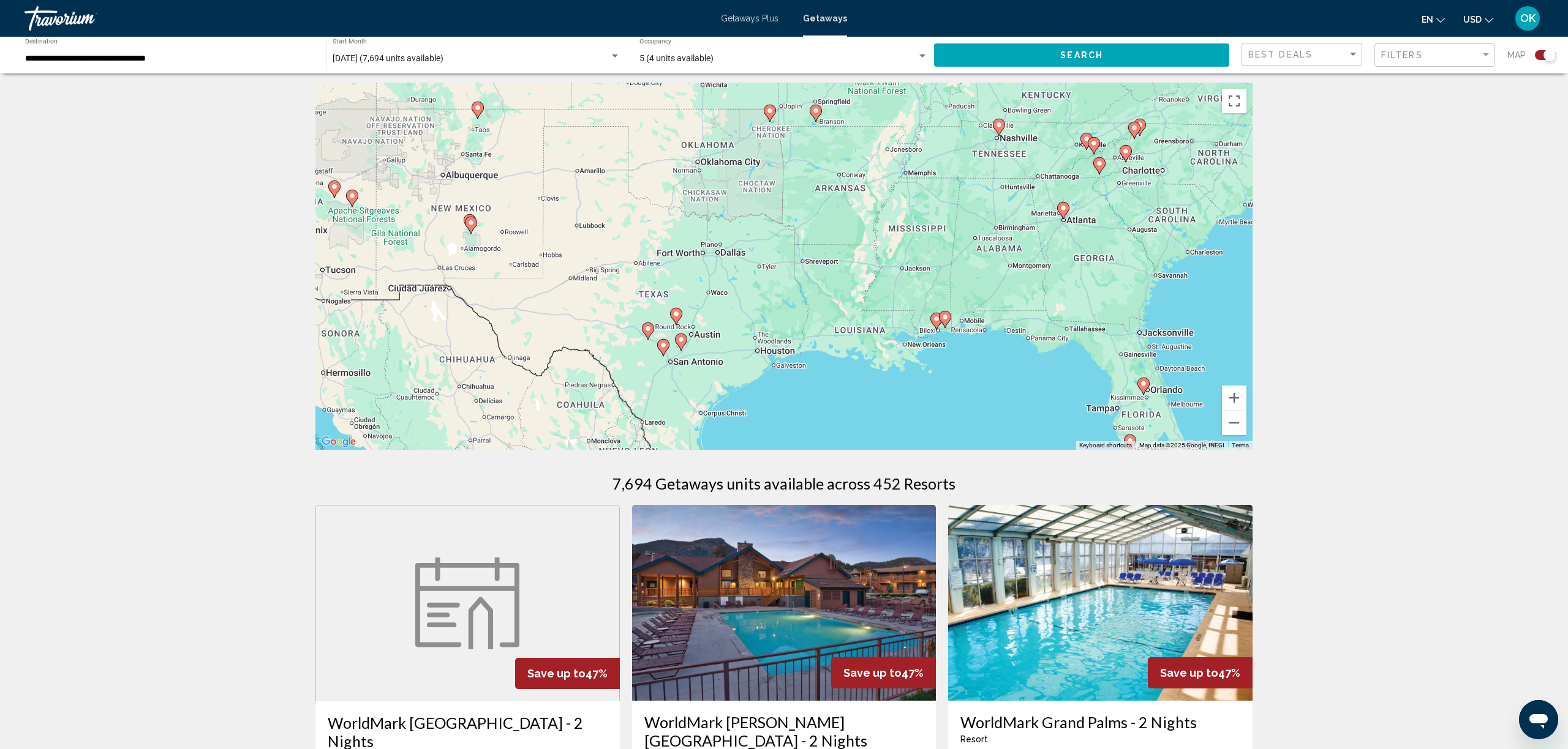
drag, startPoint x: 1075, startPoint y: 297, endPoint x: 791, endPoint y: 288, distance: 284.1
click at [791, 288] on div "To activate drag with keyboard, press Alt + Enter. Once in keyboard drag state,…" at bounding box center [783, 267] width 937 height 367
click at [1231, 396] on button "Zoom in" at bounding box center [1234, 398] width 25 height 25
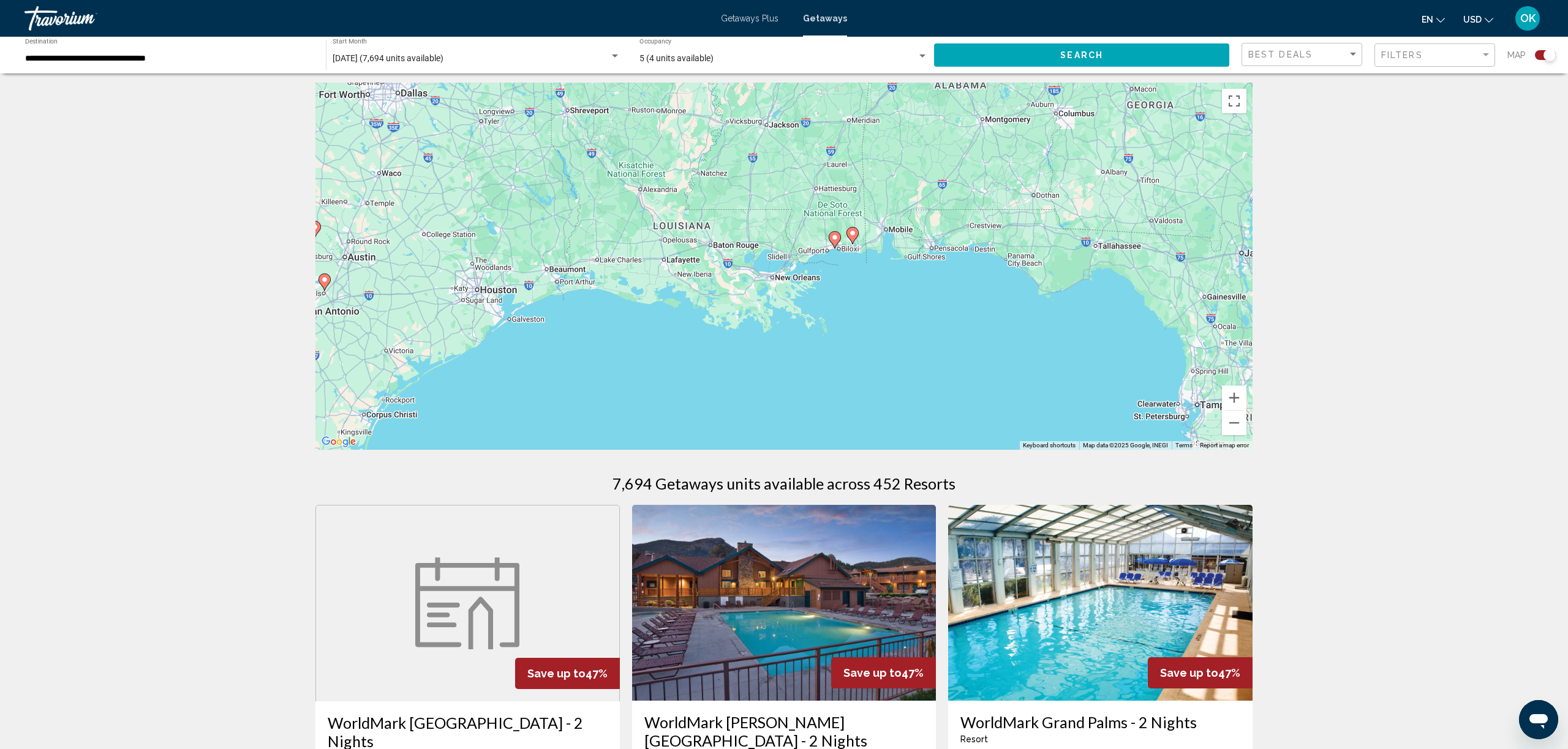
drag, startPoint x: 1098, startPoint y: 388, endPoint x: 846, endPoint y: 240, distance: 292.2
click at [846, 240] on gmp-advanced-marker "Main content" at bounding box center [852, 236] width 12 height 18
click at [1232, 399] on button "Zoom in" at bounding box center [1234, 398] width 25 height 25
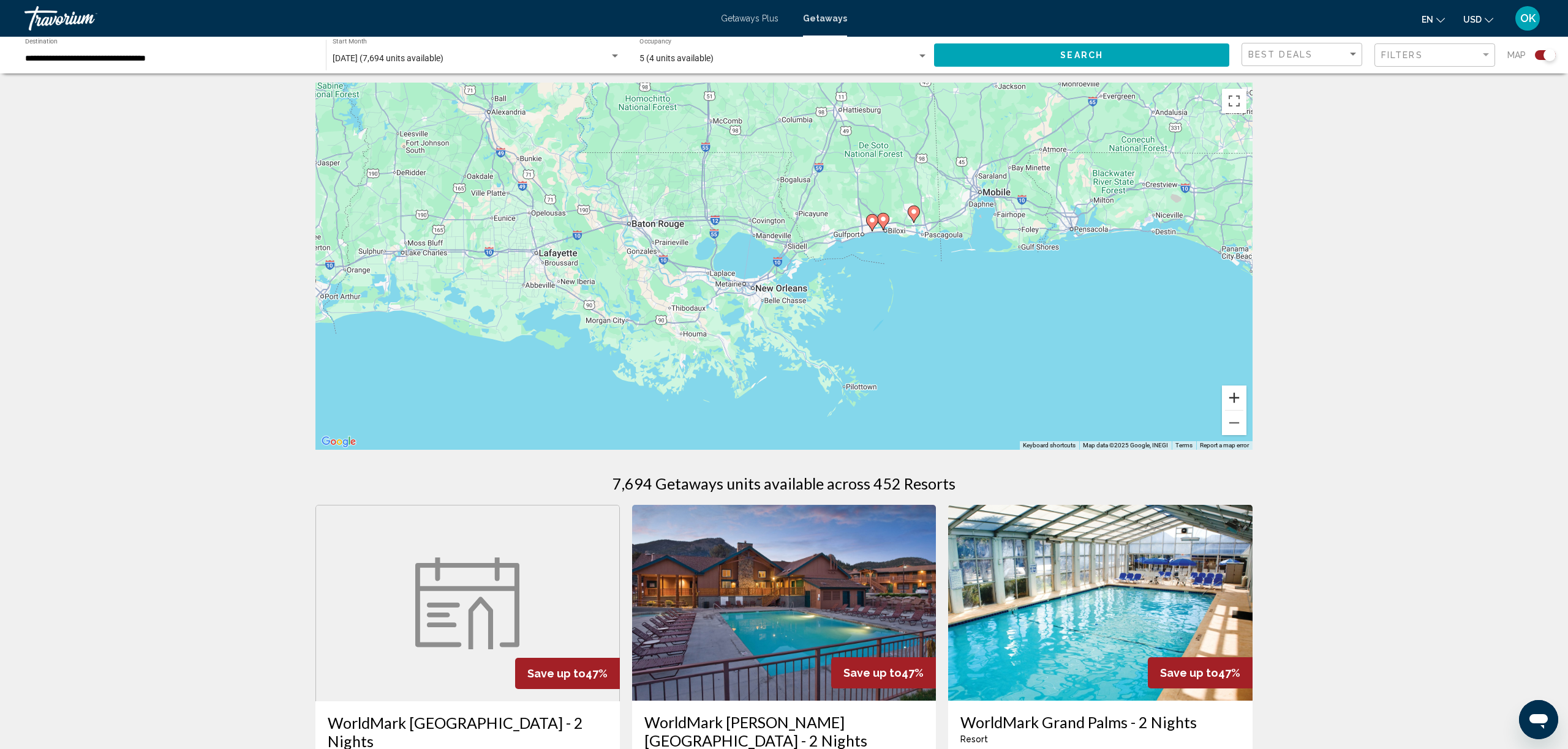
click at [1232, 399] on button "Zoom in" at bounding box center [1234, 398] width 25 height 25
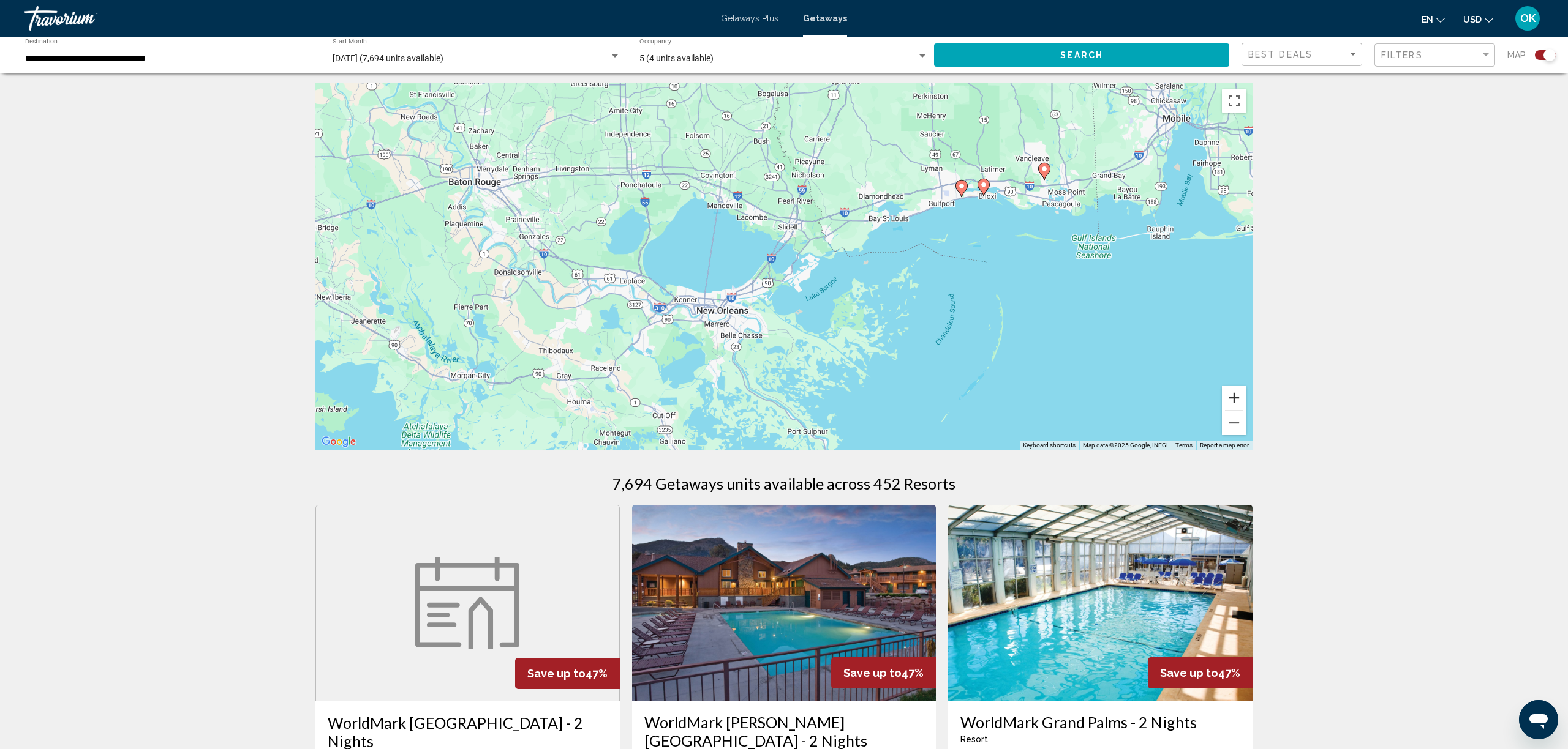
click at [1232, 399] on button "Zoom in" at bounding box center [1234, 398] width 25 height 25
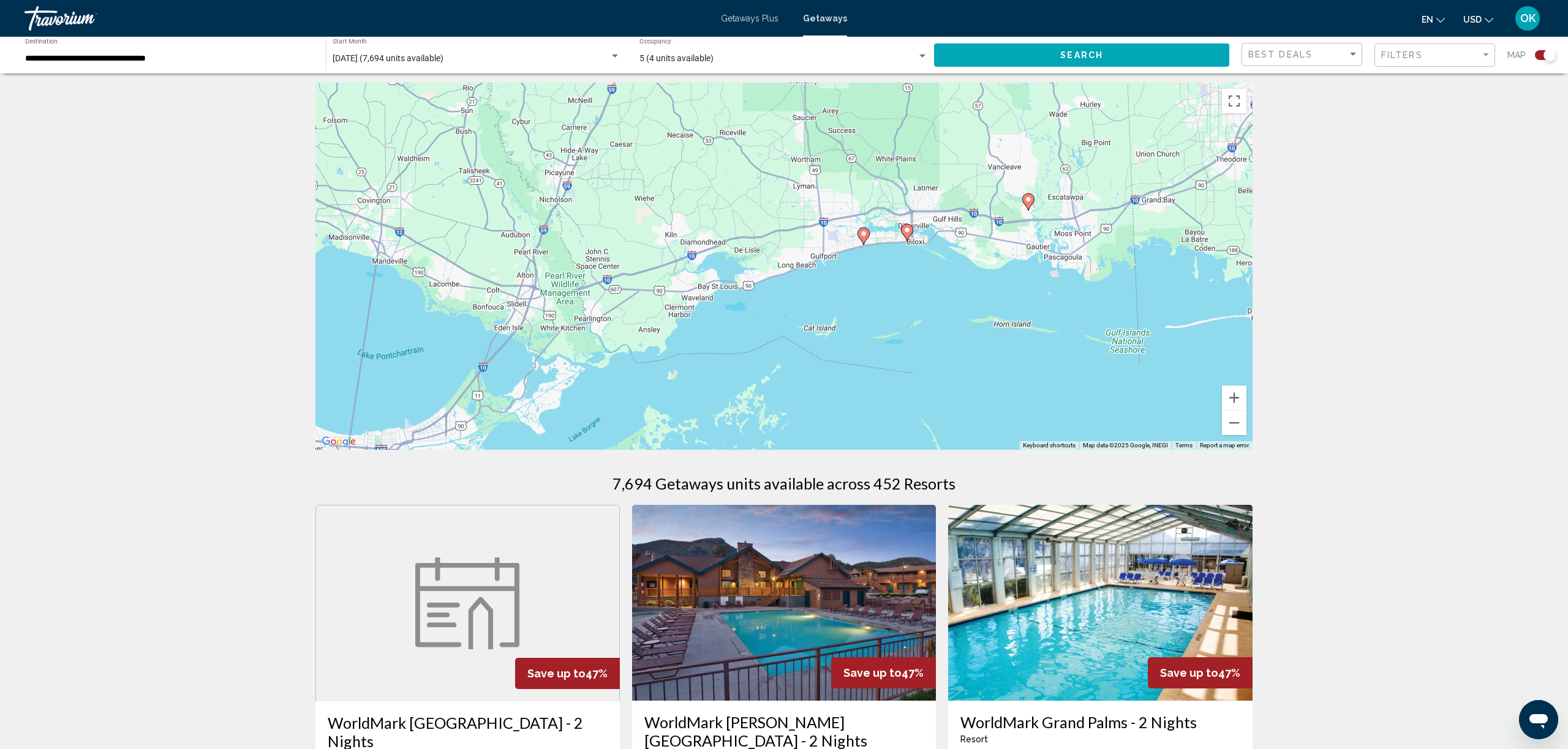
drag, startPoint x: 1170, startPoint y: 288, endPoint x: 895, endPoint y: 404, distance: 298.5
click at [885, 406] on div "To activate drag with keyboard, press Alt + Enter. Once in keyboard drag state,…" at bounding box center [783, 267] width 937 height 367
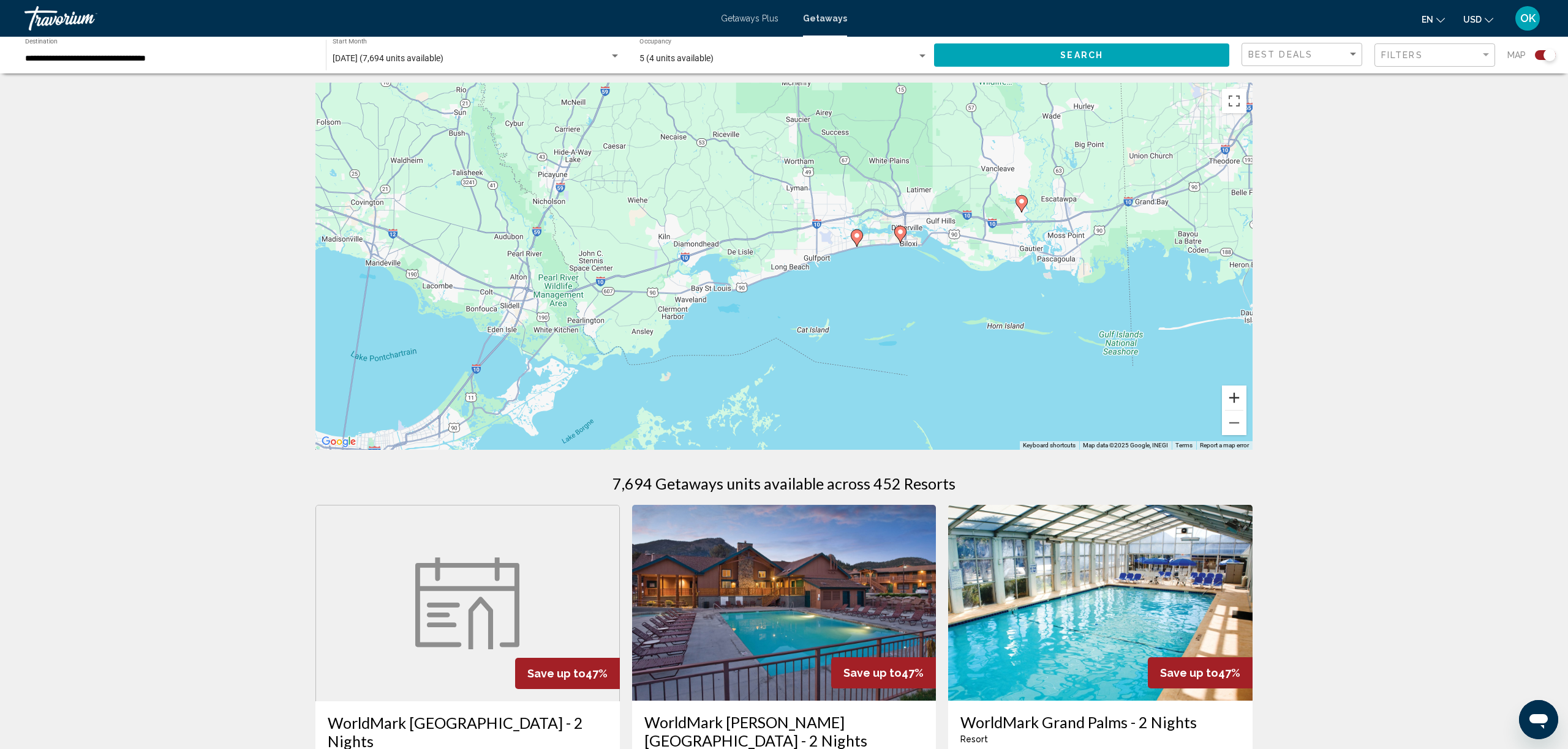
click at [1224, 393] on button "Zoom in" at bounding box center [1234, 398] width 25 height 25
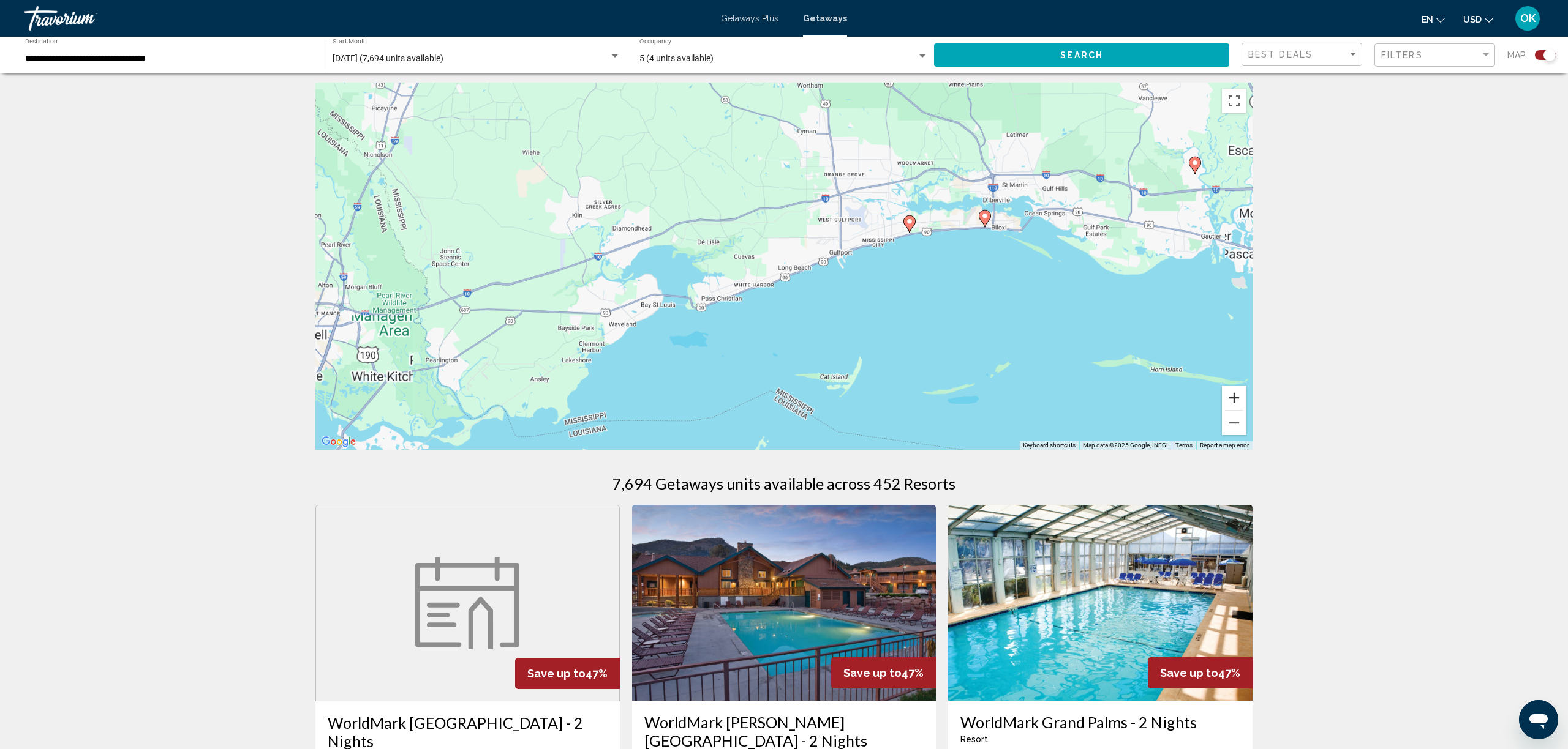
click at [1224, 393] on button "Zoom in" at bounding box center [1234, 398] width 25 height 25
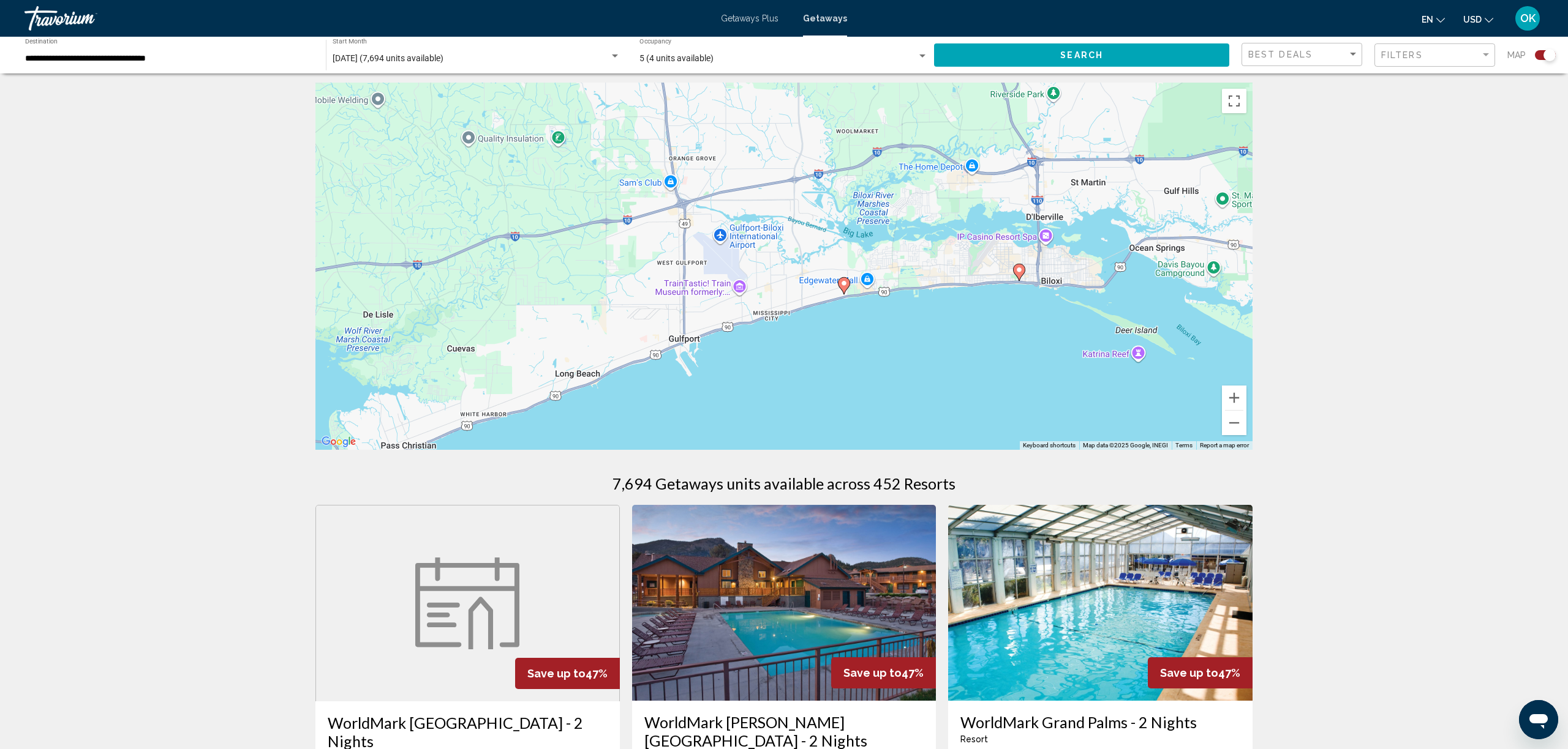
drag, startPoint x: 1125, startPoint y: 277, endPoint x: 897, endPoint y: 383, distance: 251.4
click at [889, 385] on div "To activate drag with keyboard, press Alt + Enter. Once in keyboard drag state,…" at bounding box center [783, 267] width 937 height 367
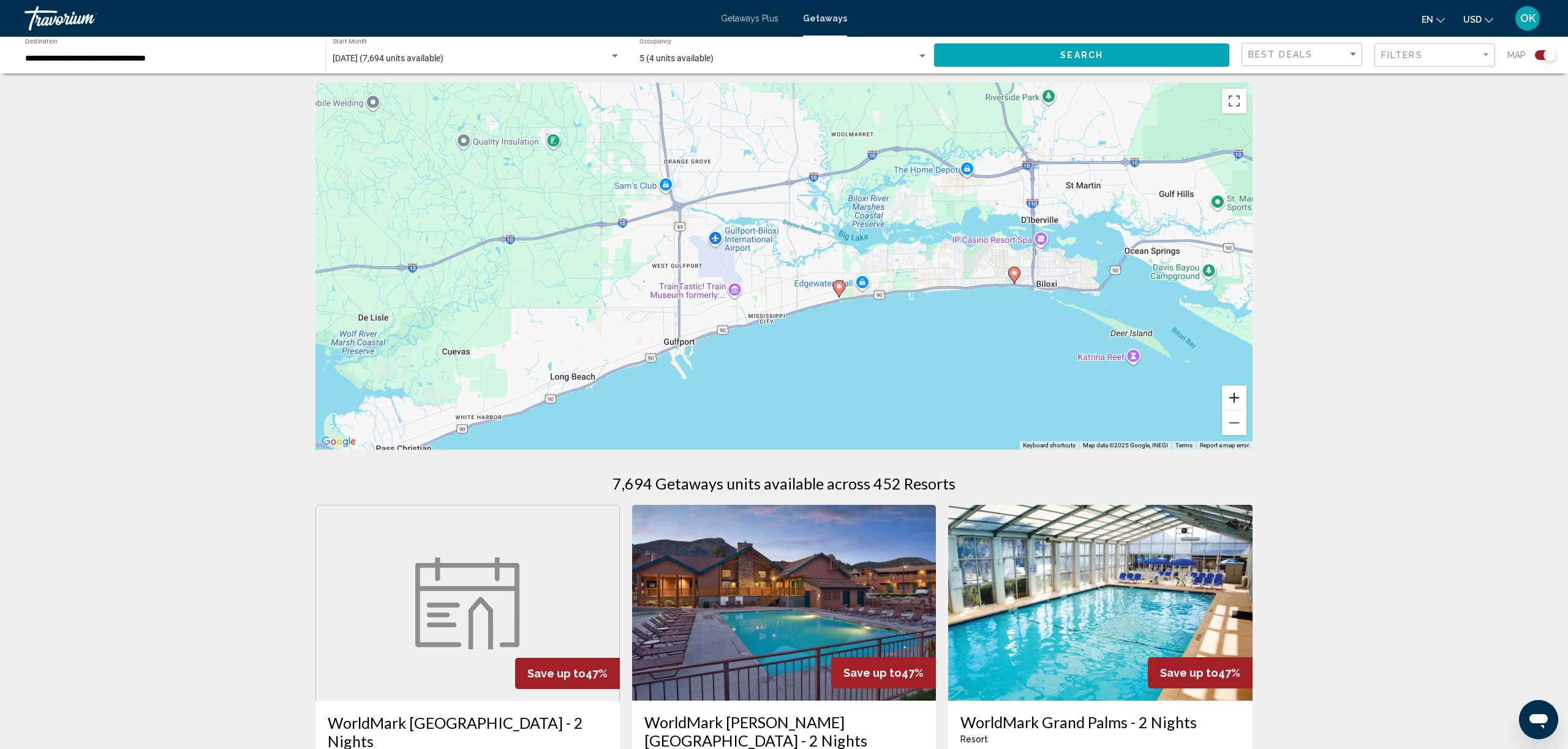
click at [1237, 399] on button "Zoom in" at bounding box center [1234, 398] width 25 height 25
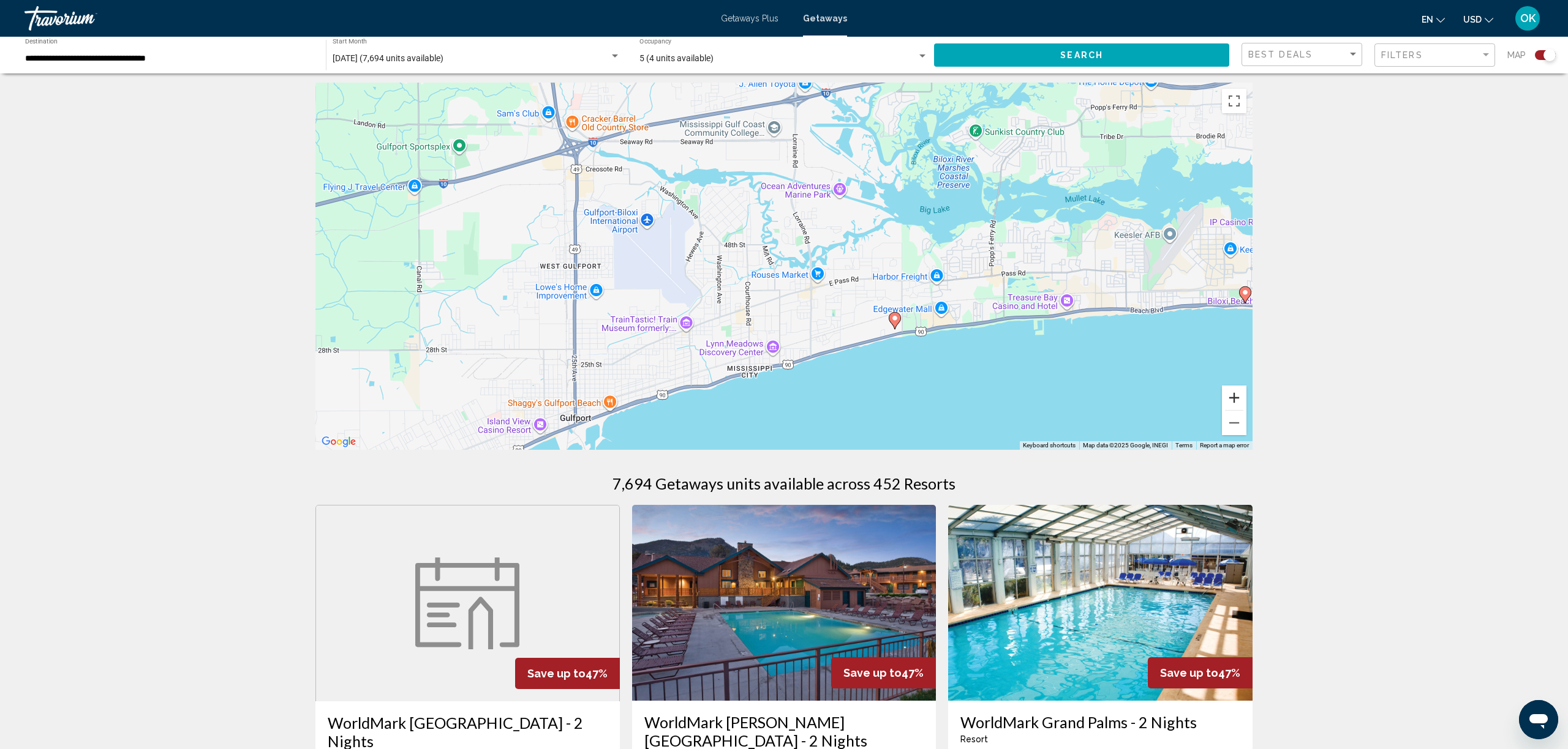
click at [1237, 399] on button "Zoom in" at bounding box center [1234, 398] width 25 height 25
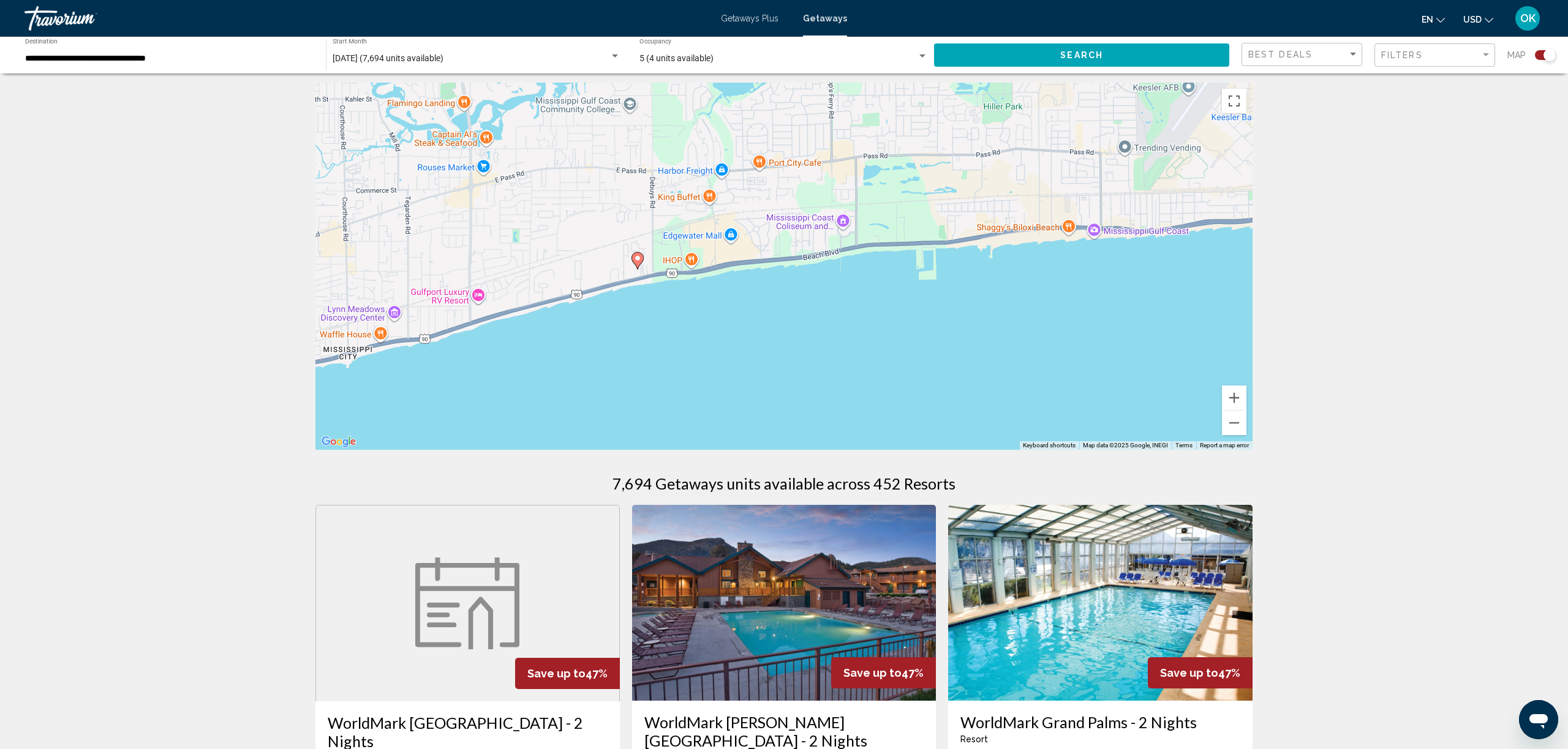
drag, startPoint x: 1154, startPoint y: 420, endPoint x: 786, endPoint y: 294, distance: 389.0
click at [786, 294] on div "To activate drag with keyboard, press Alt + Enter. Once in keyboard drag state,…" at bounding box center [783, 267] width 937 height 367
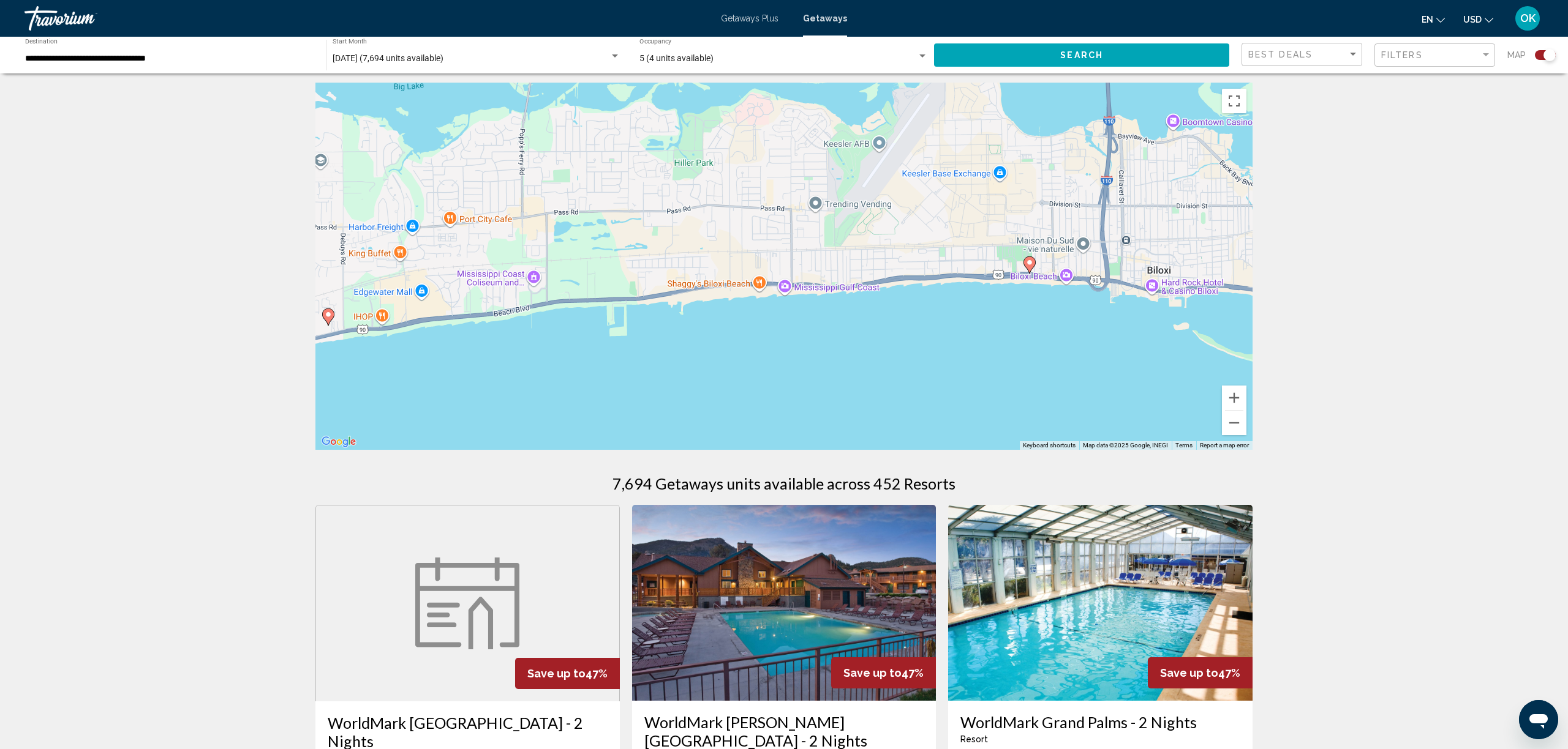
drag, startPoint x: 1065, startPoint y: 295, endPoint x: 943, endPoint y: 264, distance: 125.9
click at [752, 354] on div "To activate drag with keyboard, press Alt + Enter. Once in keyboard drag state,…" at bounding box center [783, 267] width 937 height 367
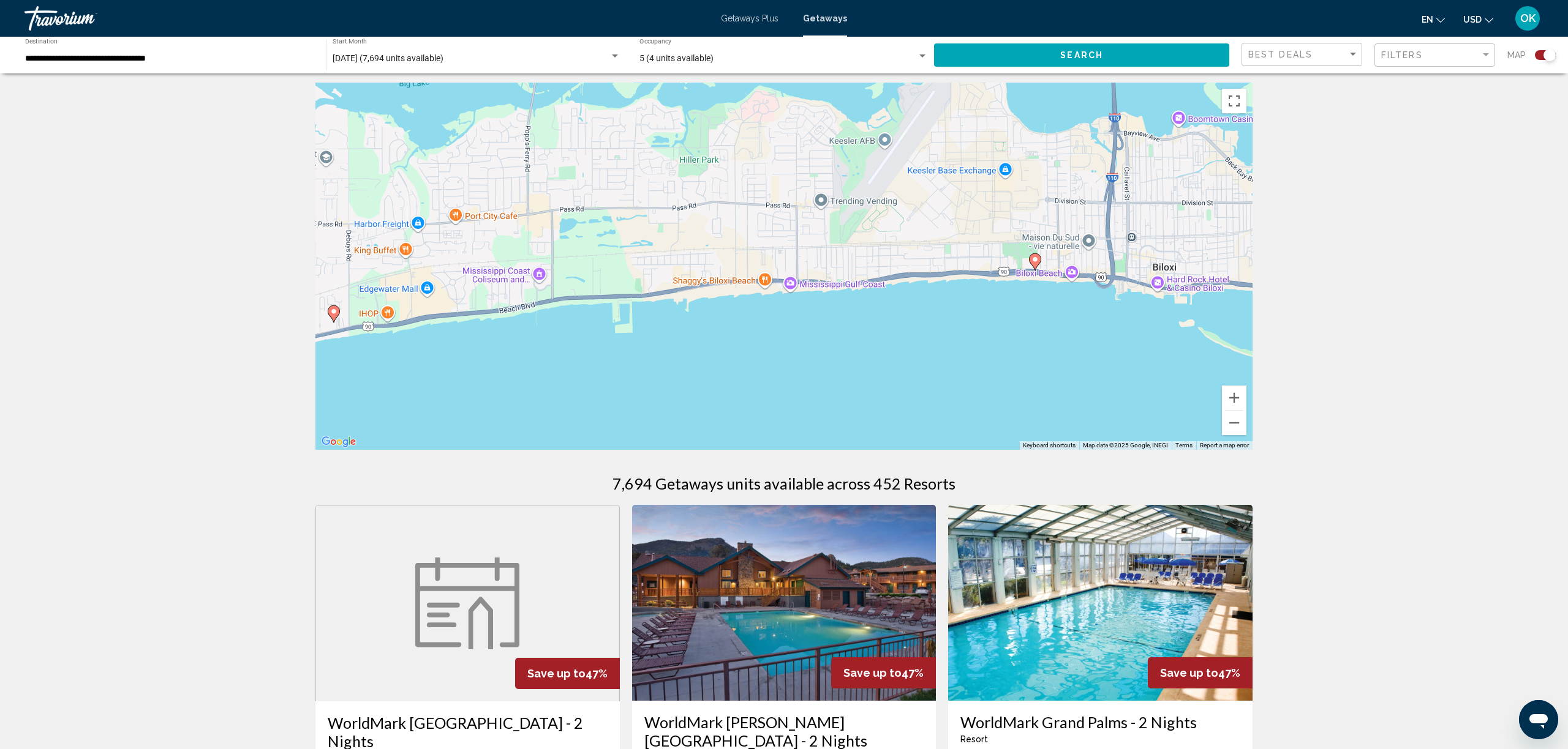
scroll to position [8, 0]
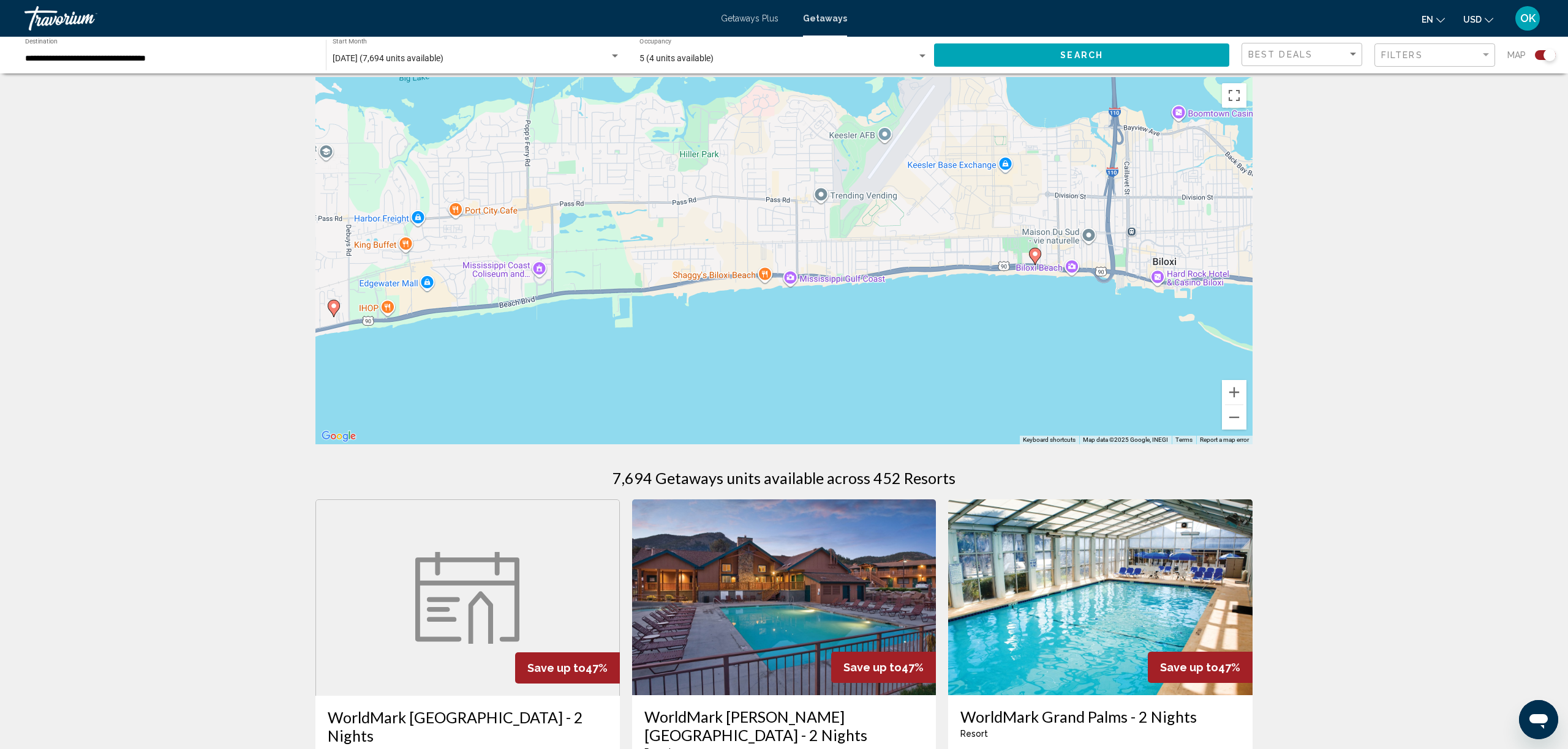
click at [1037, 261] on icon "Main content" at bounding box center [1035, 257] width 11 height 16
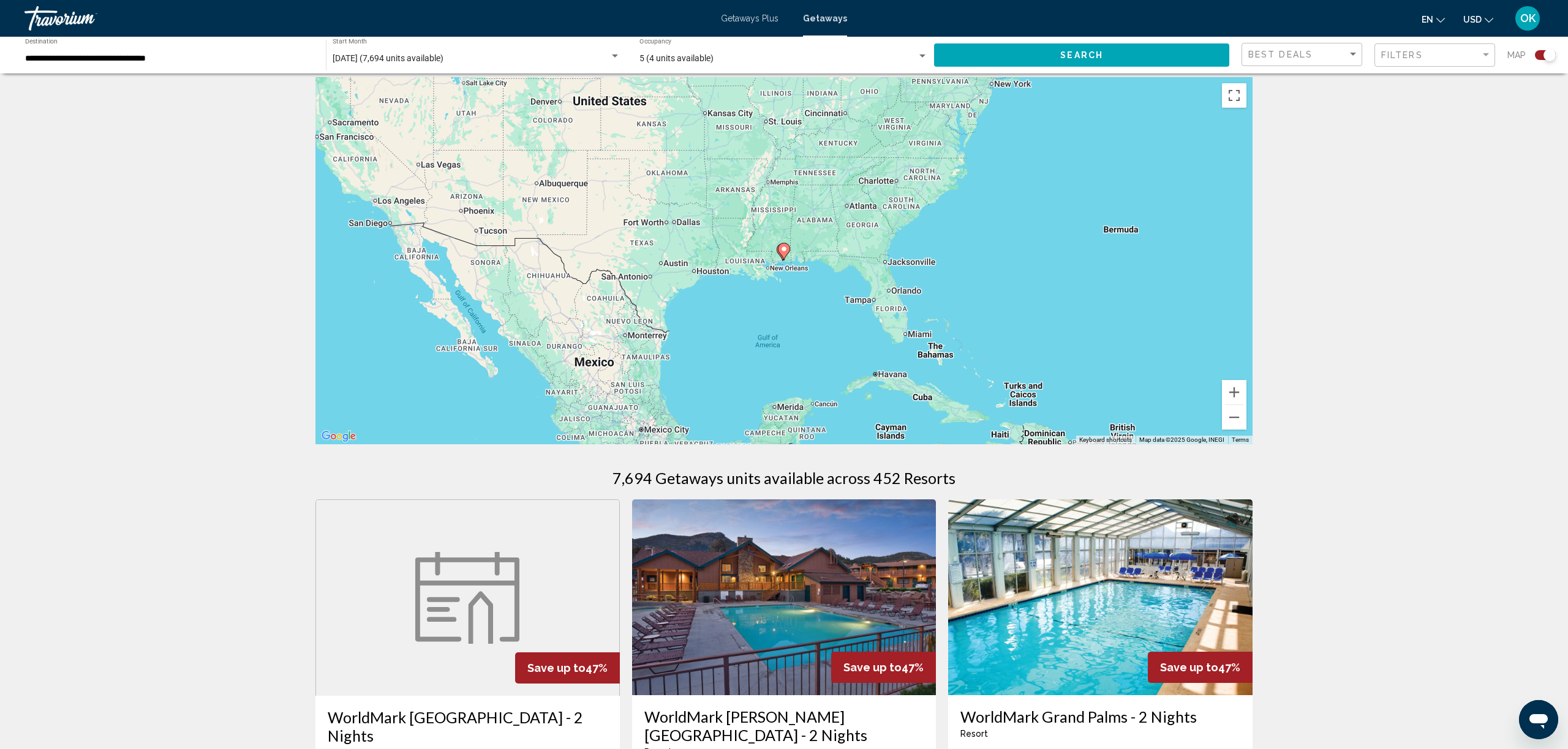
click at [787, 255] on icon "Main content" at bounding box center [784, 251] width 12 height 17
type input "**********"
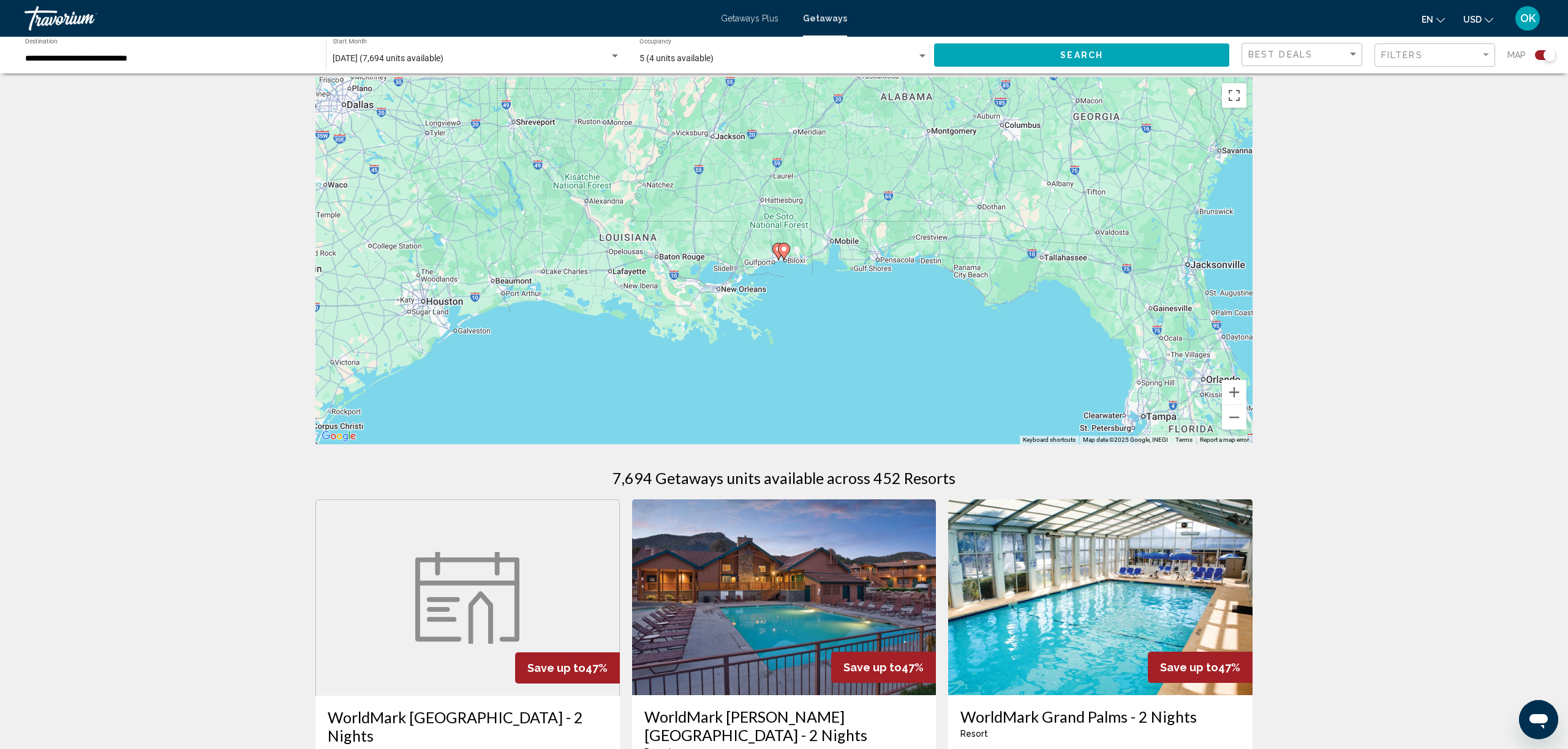
click at [787, 255] on icon "Main content" at bounding box center [784, 251] width 12 height 17
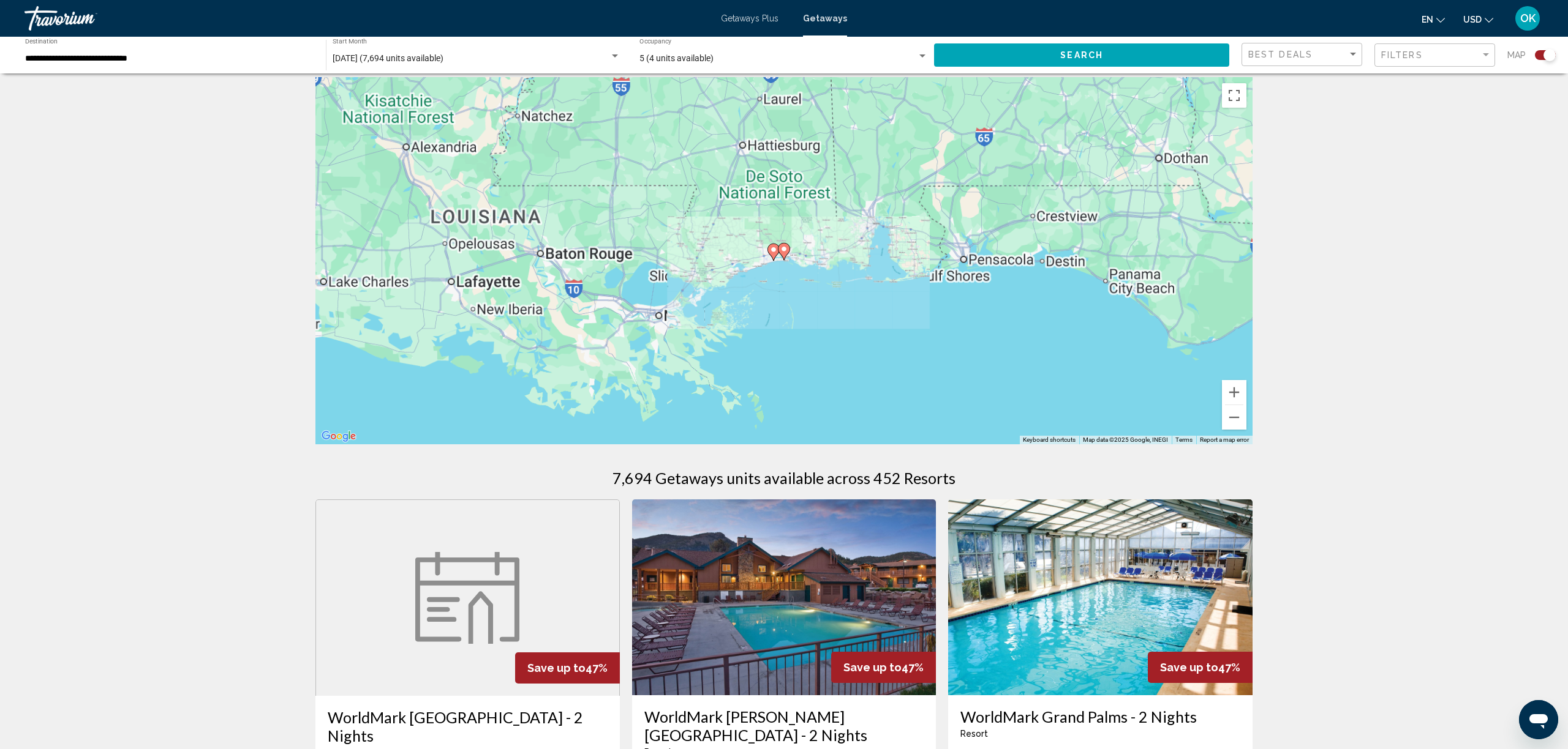
click at [787, 255] on icon "Main content" at bounding box center [784, 251] width 12 height 17
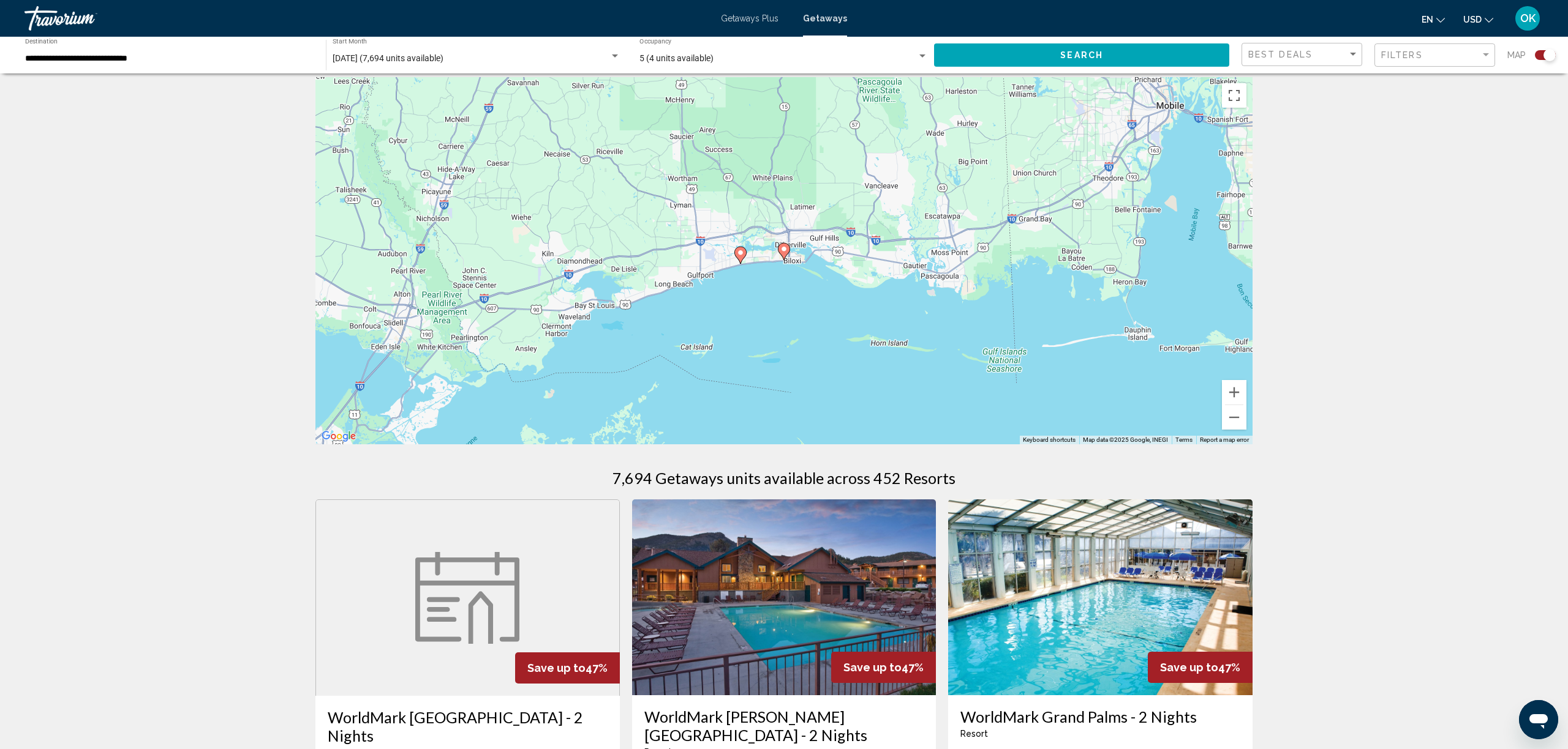
click at [786, 253] on icon "Main content" at bounding box center [784, 251] width 11 height 16
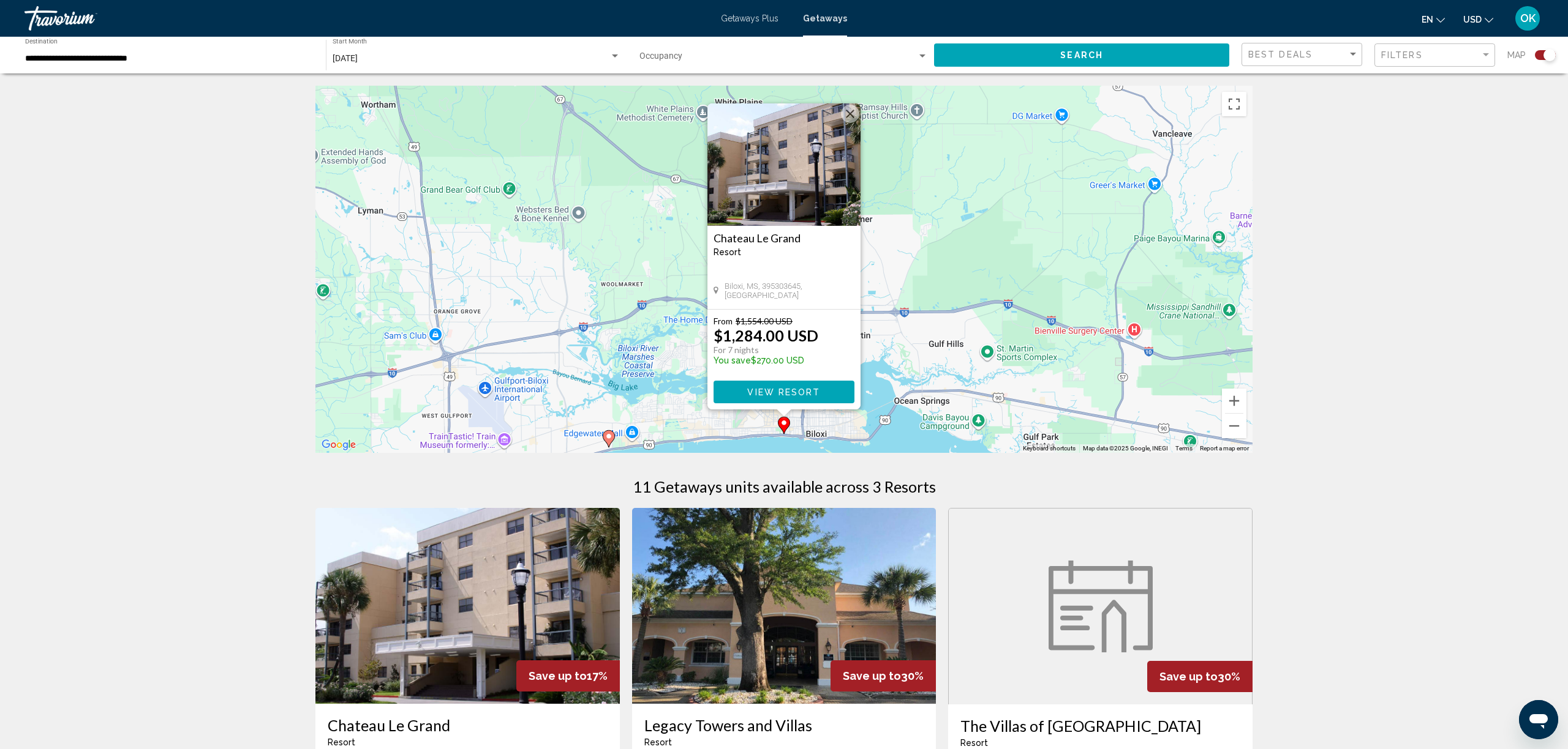
click at [613, 443] on gmp-advanced-marker "Main content" at bounding box center [609, 439] width 12 height 18
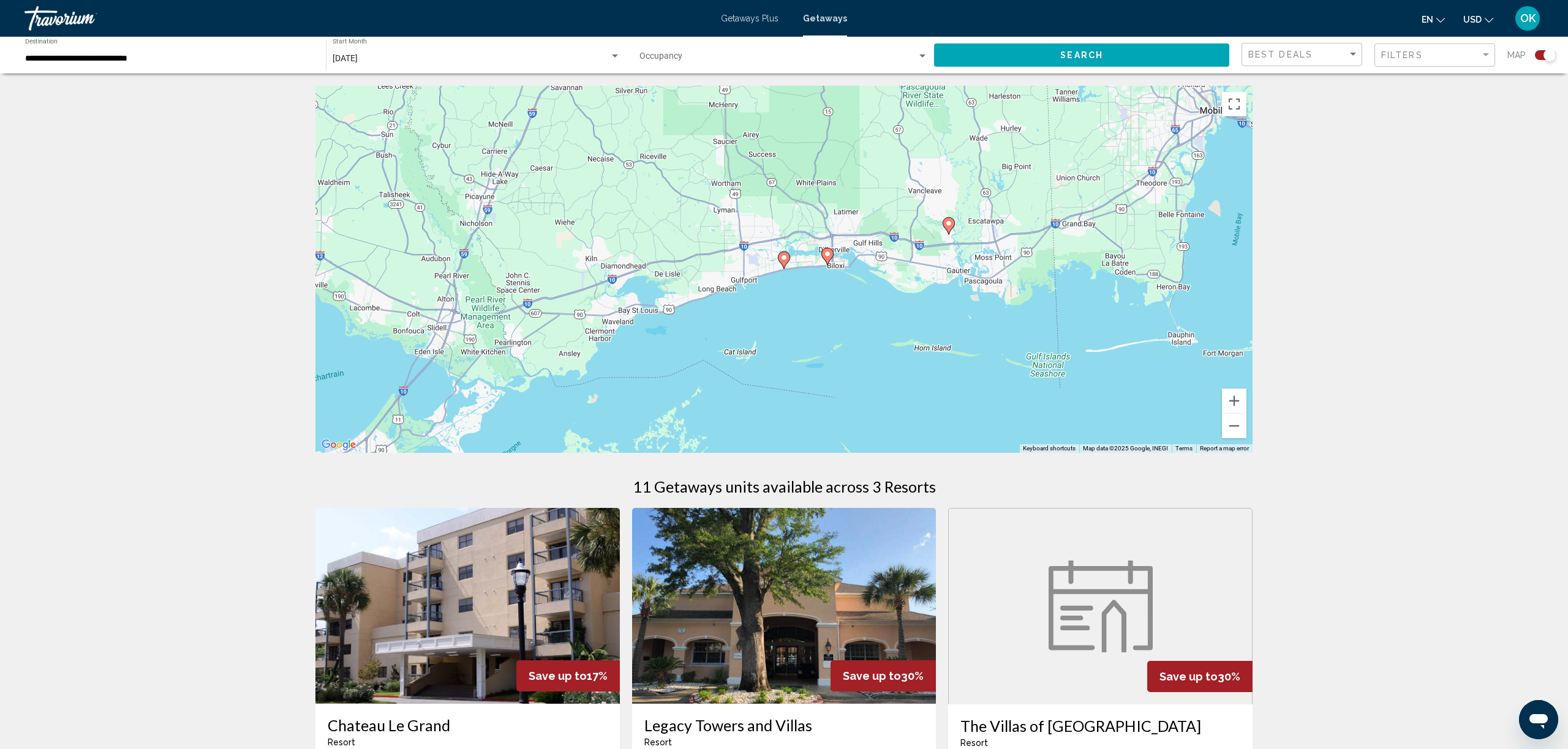
click at [786, 260] on image "Main content" at bounding box center [784, 258] width 8 height 8
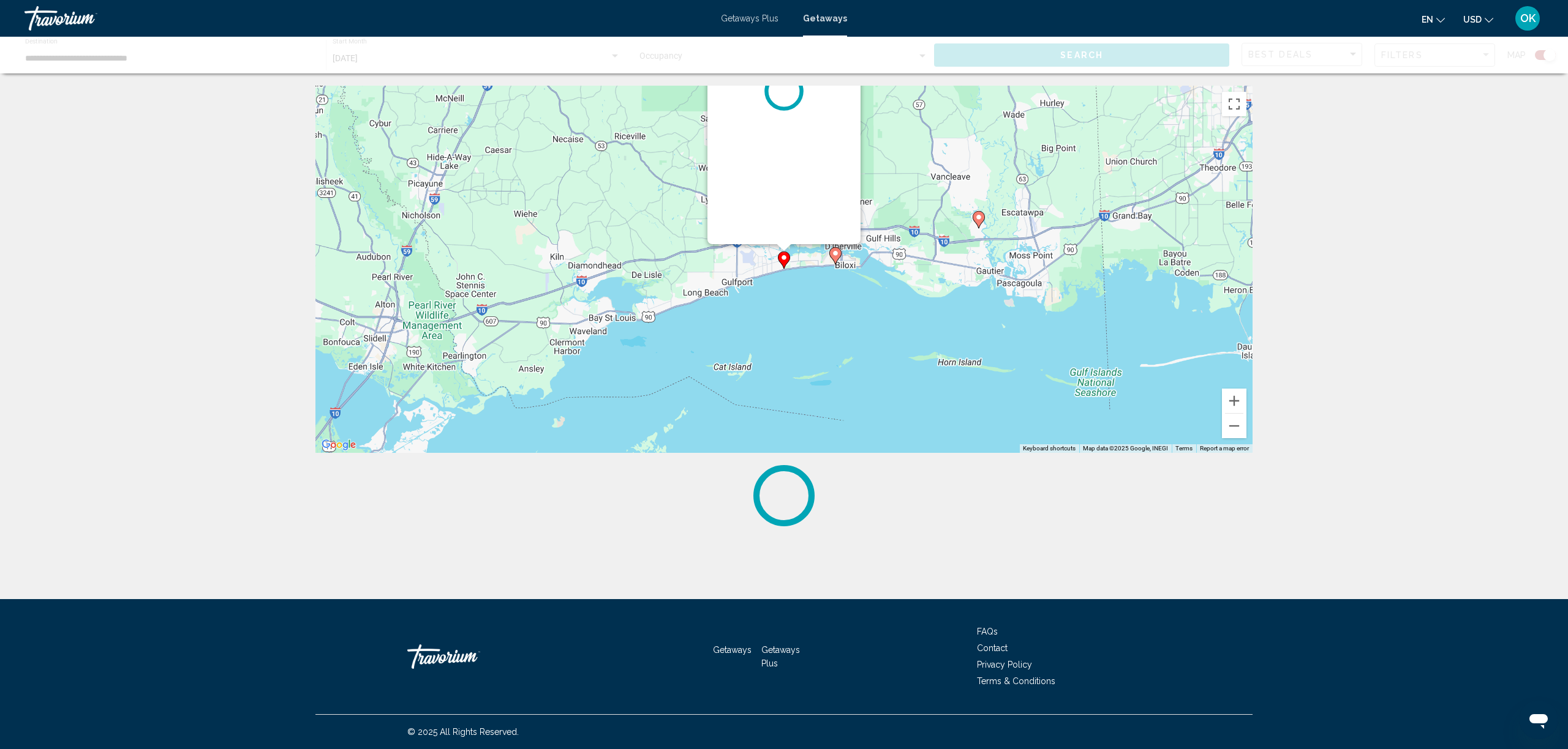
click at [786, 270] on div "To activate drag with keyboard, press Alt + Enter. Once in keyboard drag state,…" at bounding box center [1252, 270] width 937 height 0
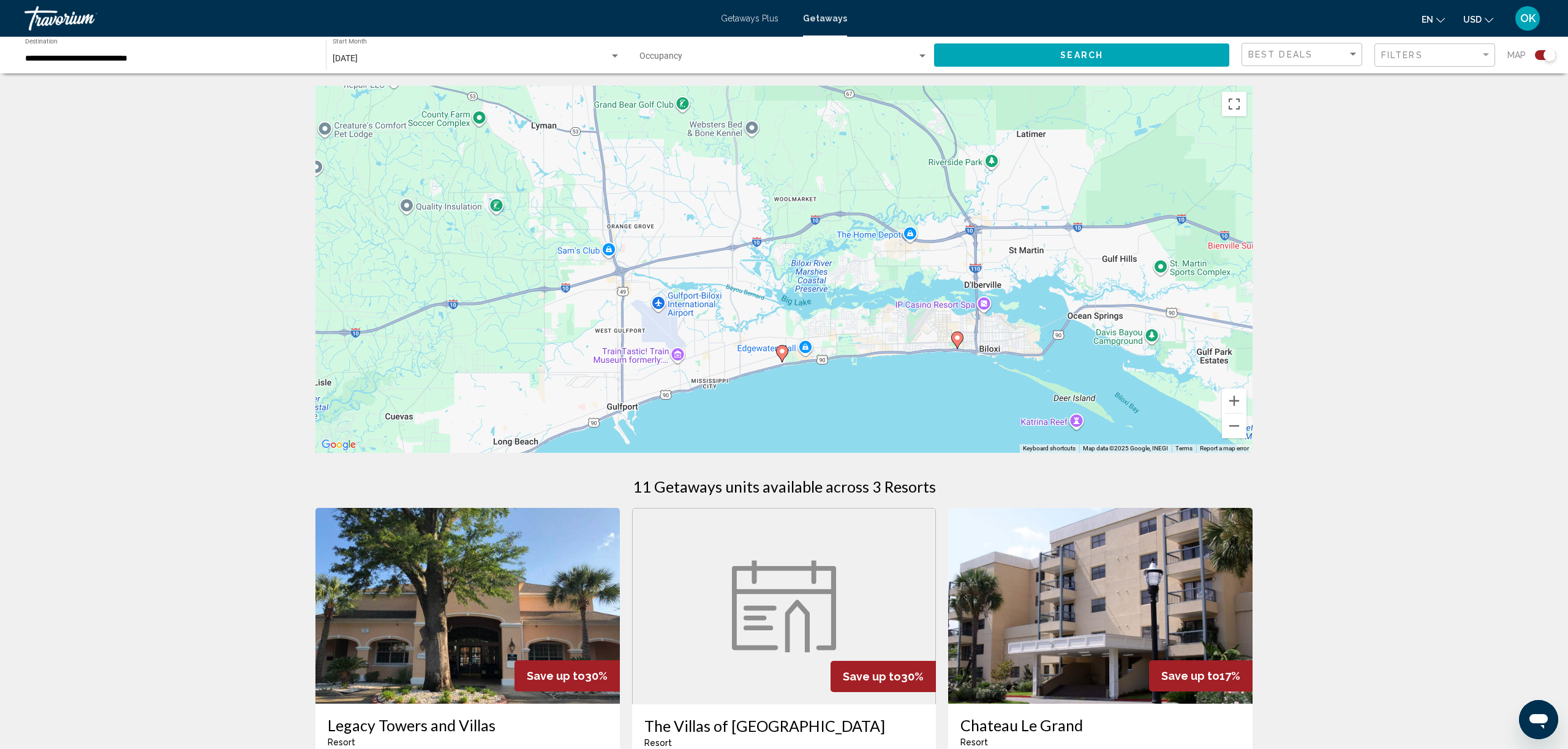
click at [786, 356] on icon "Main content" at bounding box center [782, 353] width 12 height 17
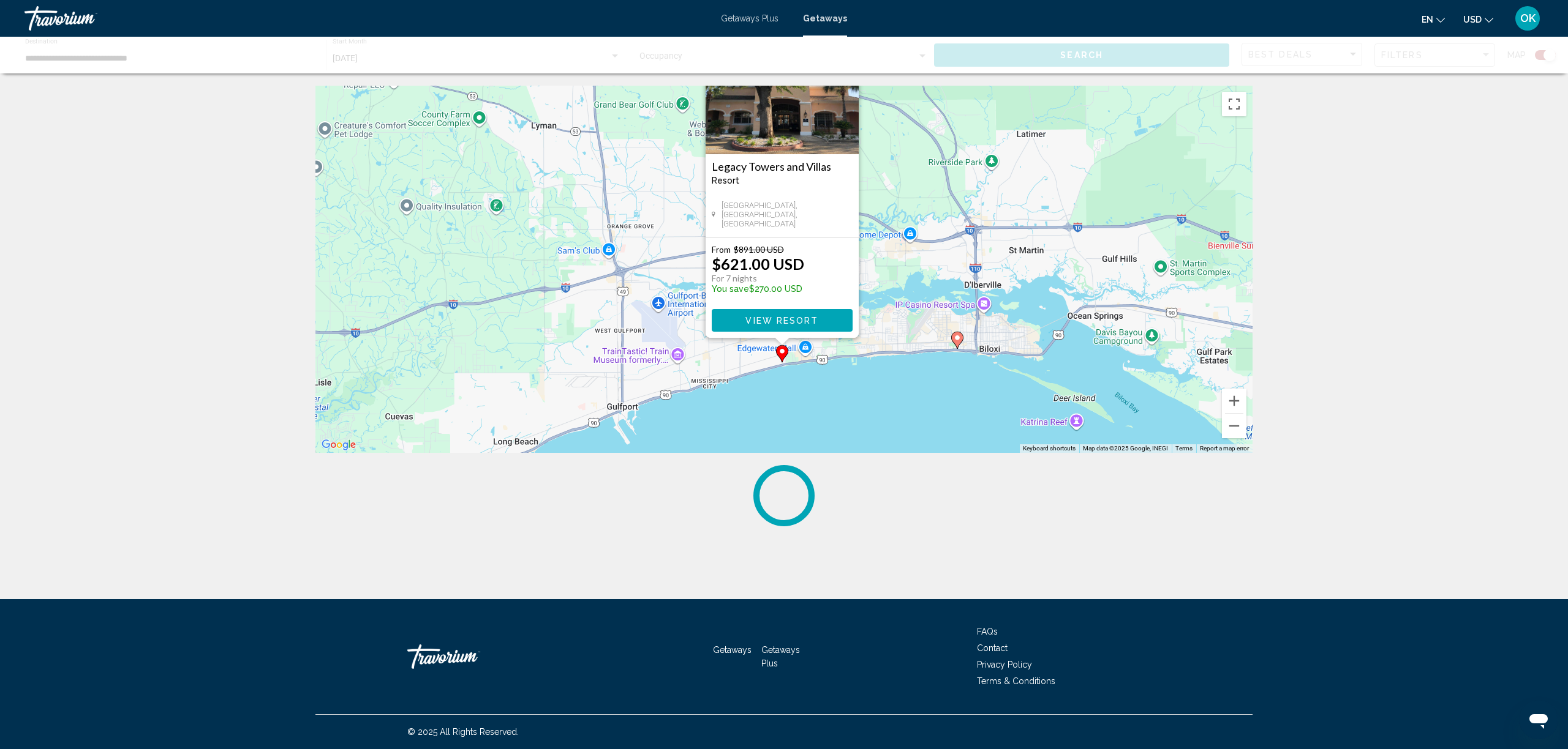
click at [786, 270] on div "To activate drag with keyboard, press Alt + Enter. Once in keyboard drag state,…" at bounding box center [1252, 270] width 937 height 0
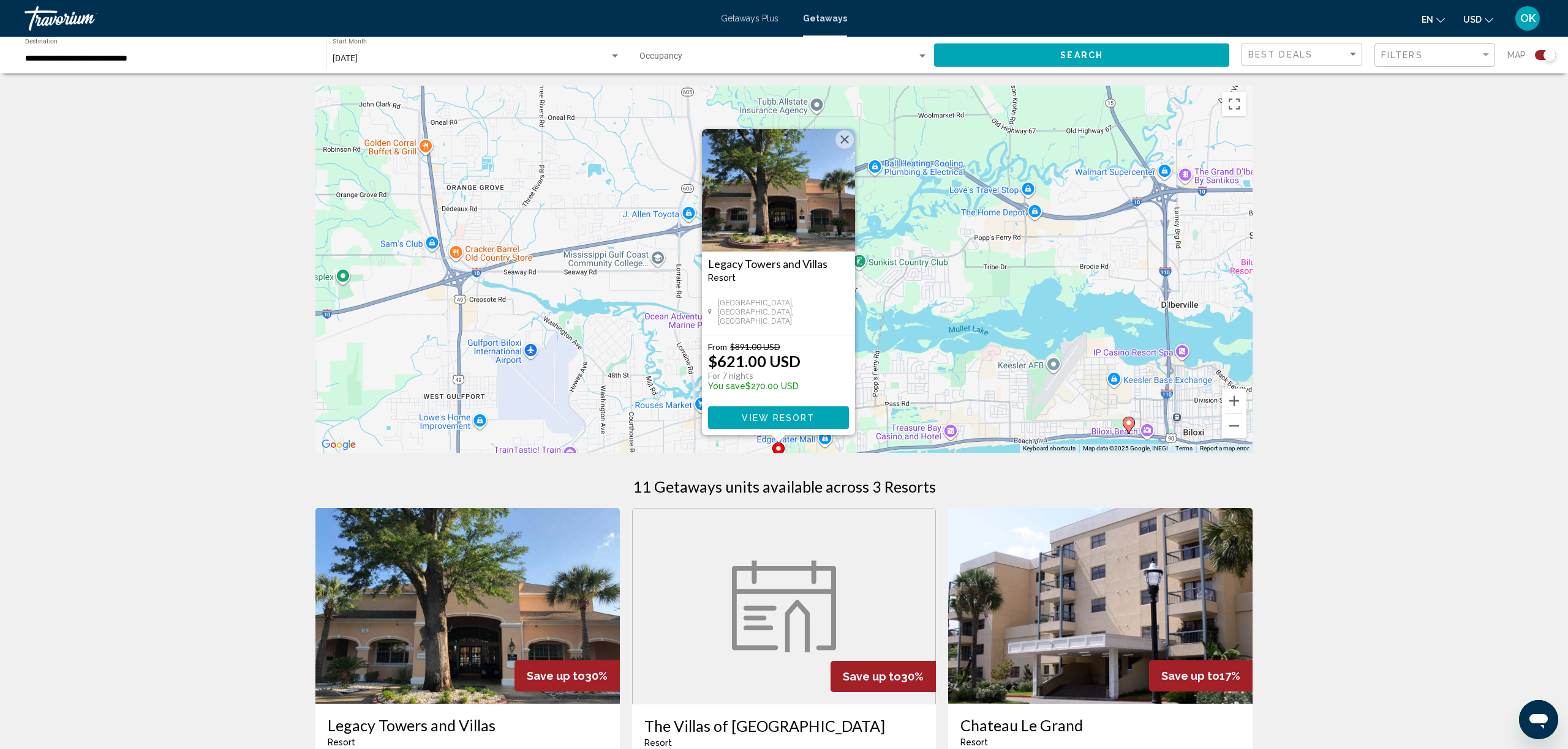
click at [762, 414] on span "View Resort" at bounding box center [778, 418] width 73 height 10
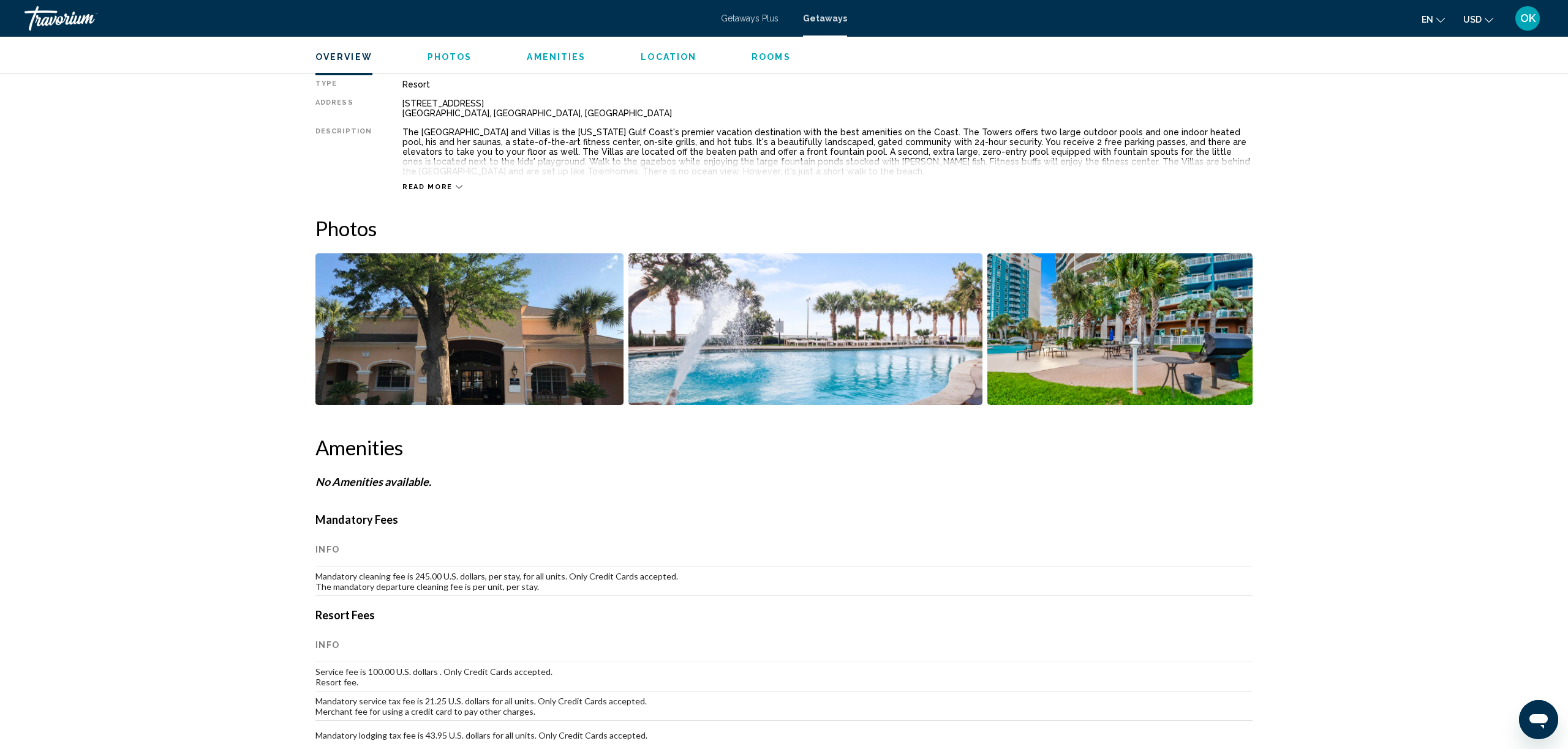
scroll to position [438, 0]
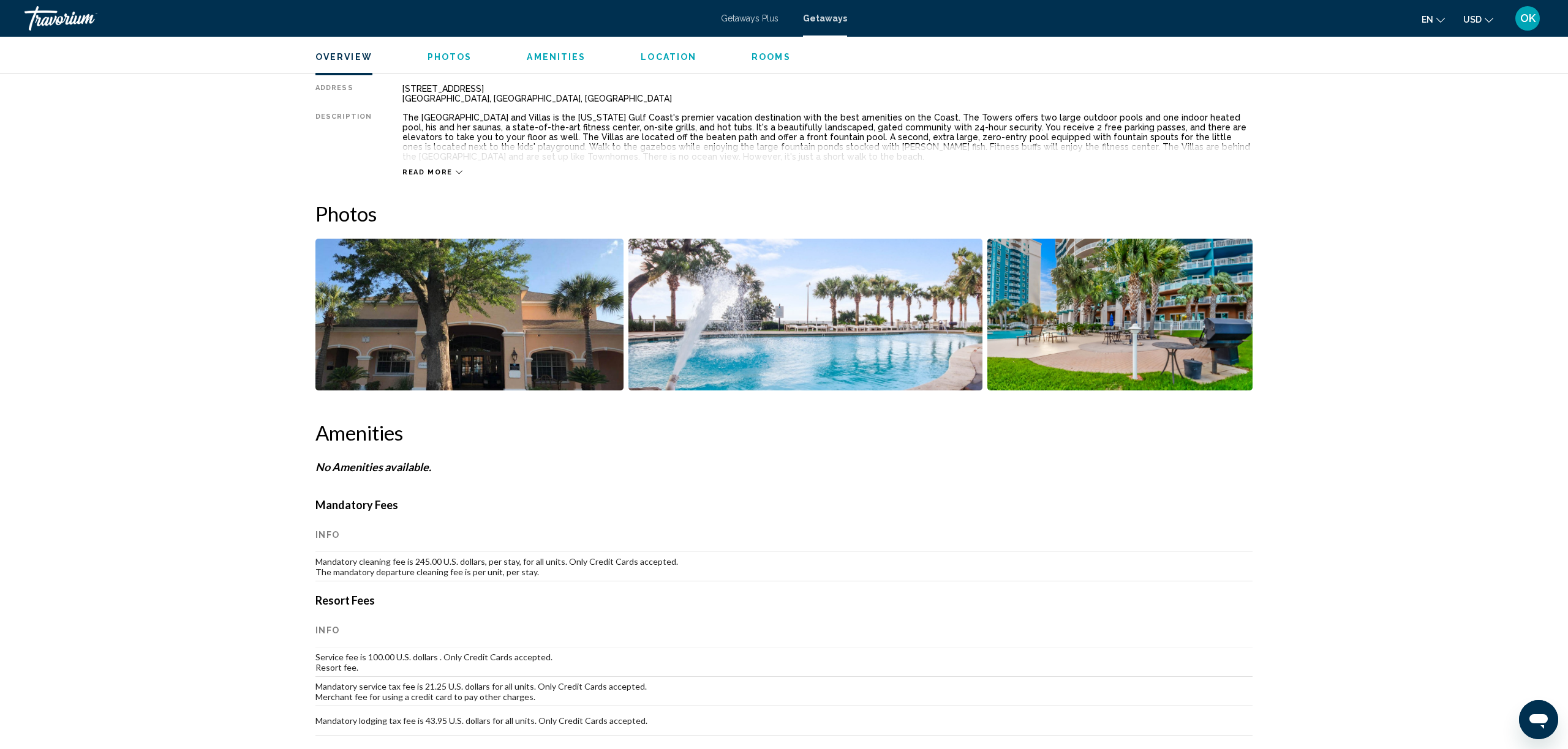
click at [470, 360] on img "Open full-screen image slider" at bounding box center [469, 315] width 308 height 152
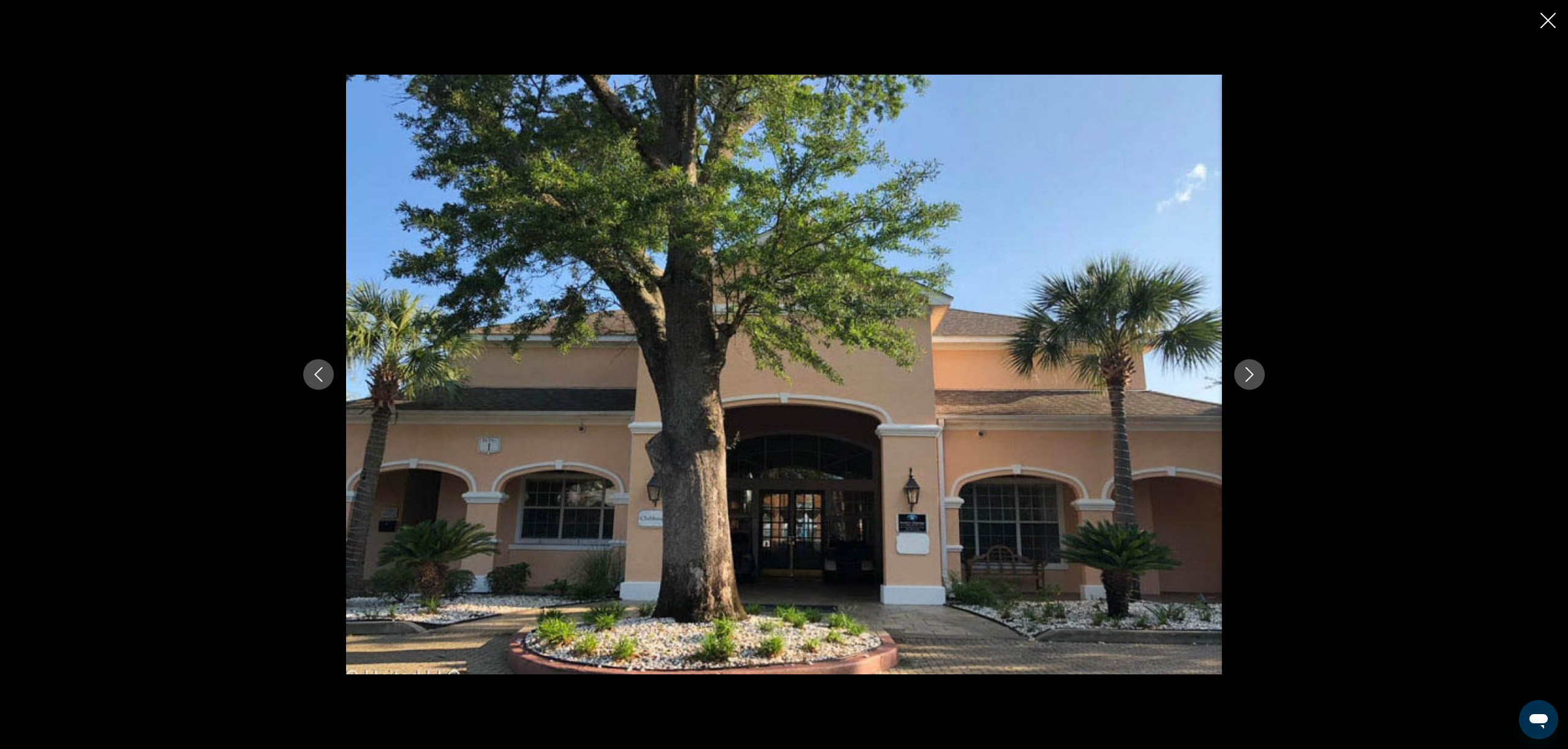
click at [1258, 375] on button "Next image" at bounding box center [1250, 375] width 31 height 31
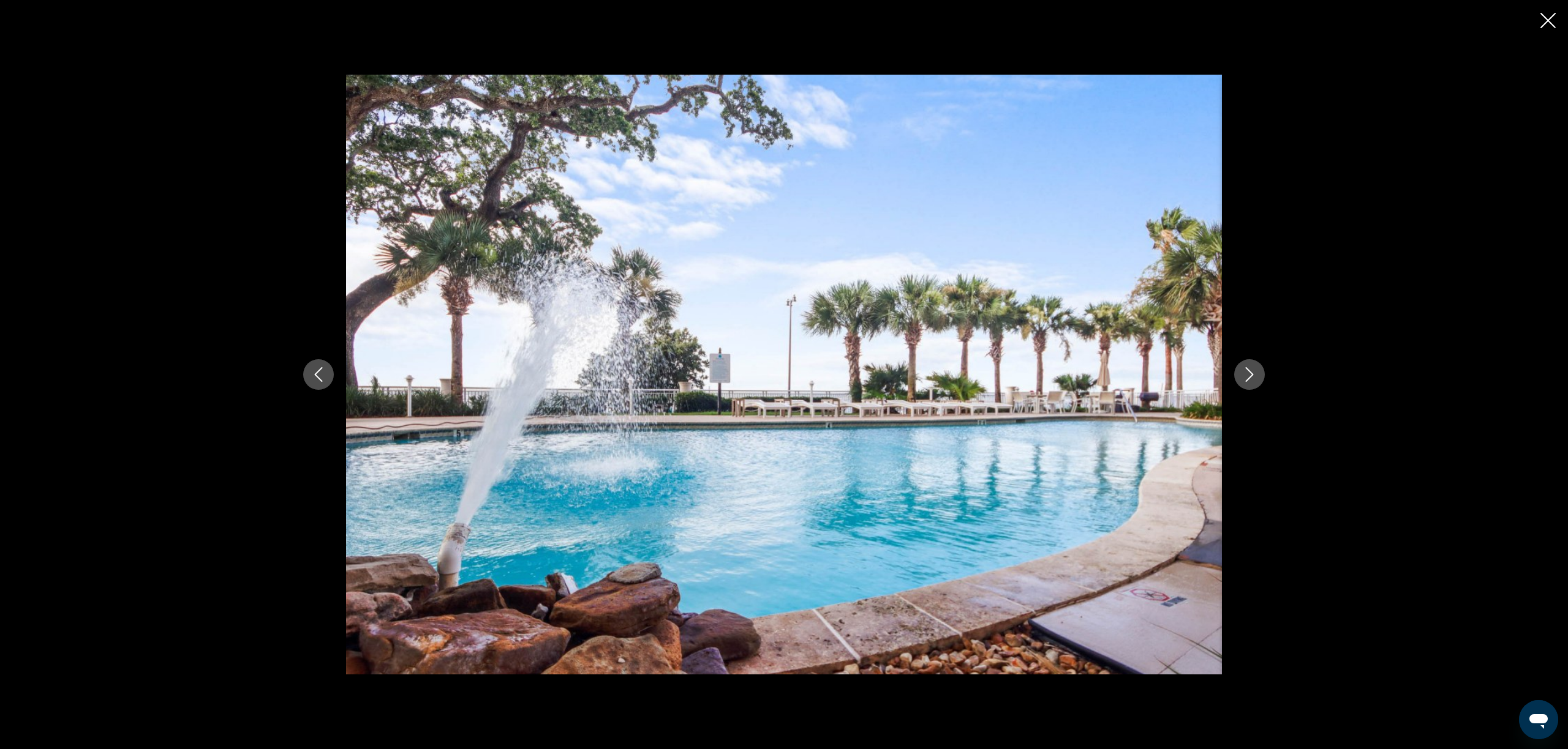
click at [1258, 375] on button "Next image" at bounding box center [1250, 375] width 31 height 31
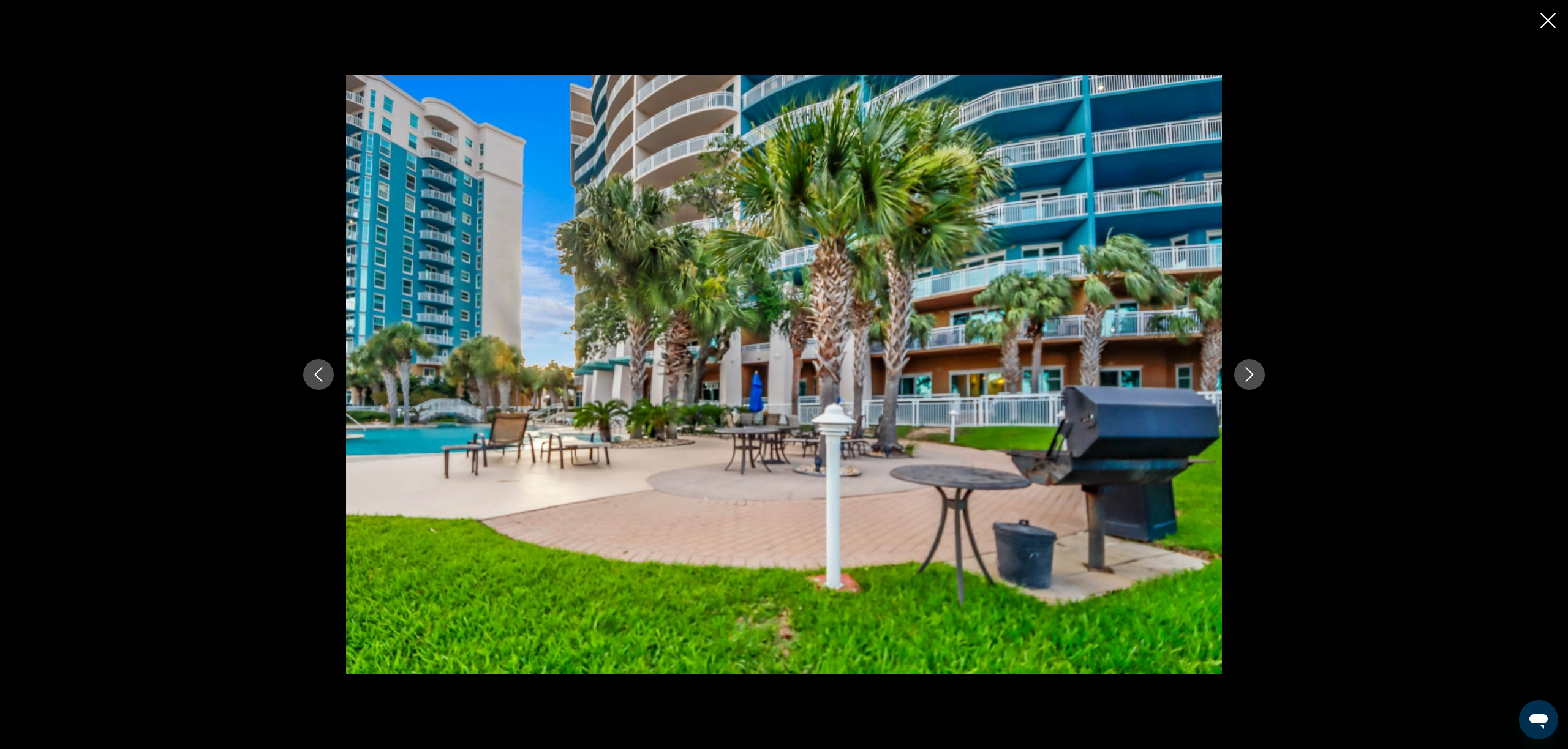
click at [1258, 375] on button "Next image" at bounding box center [1250, 375] width 31 height 31
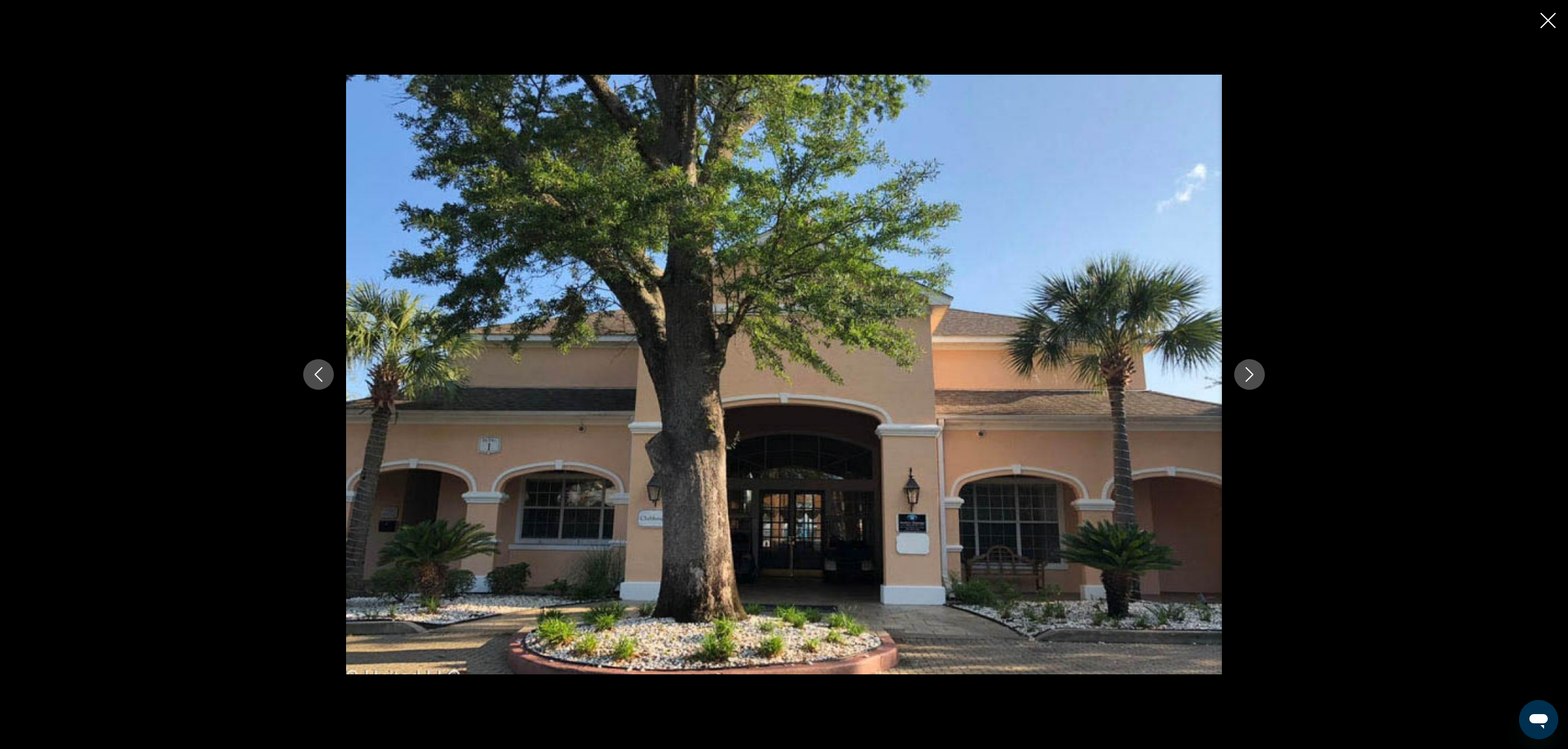
click at [1558, 34] on div "Main content" at bounding box center [784, 374] width 1568 height 749
click at [1553, 26] on icon "Close slideshow" at bounding box center [1548, 21] width 15 height 15
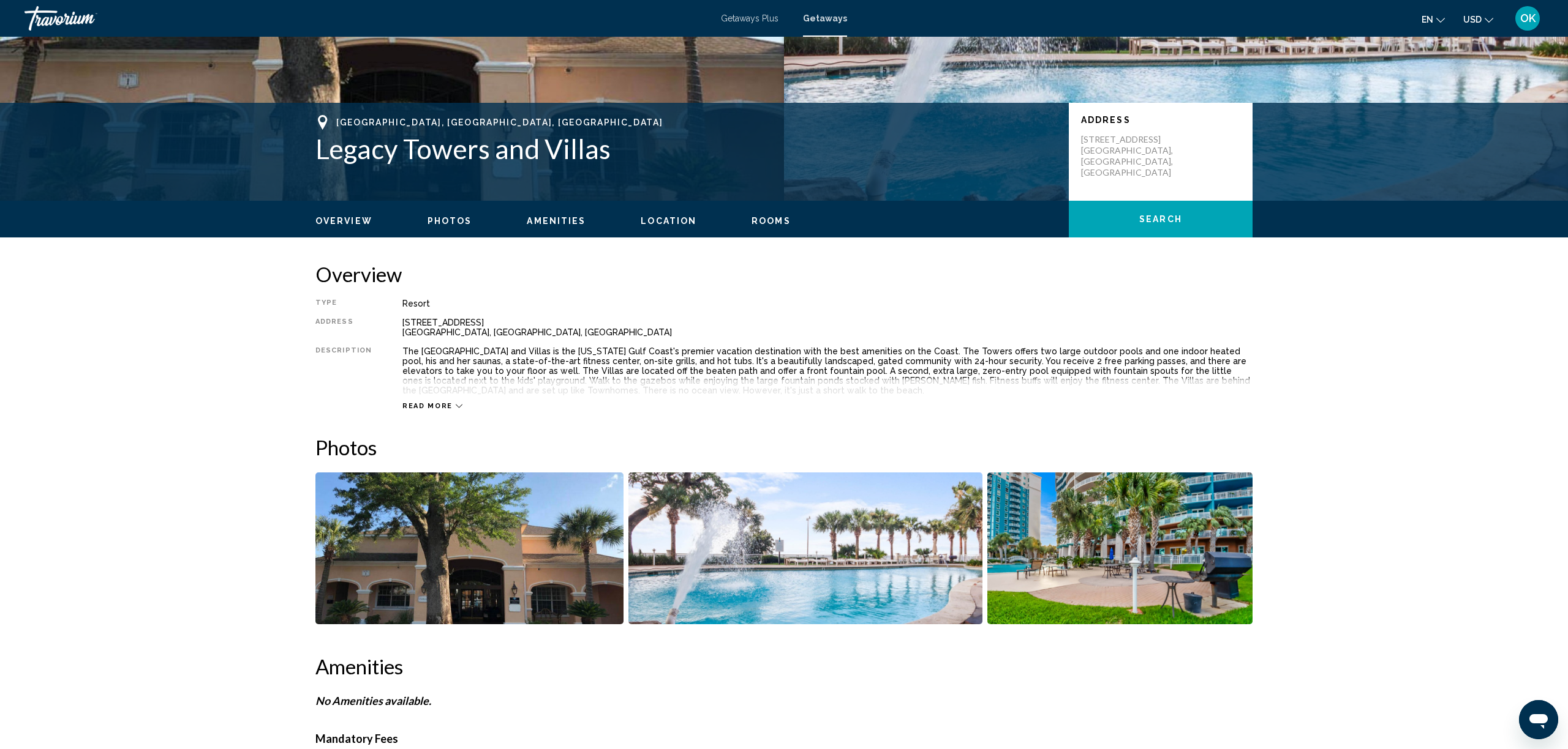
scroll to position [203, 0]
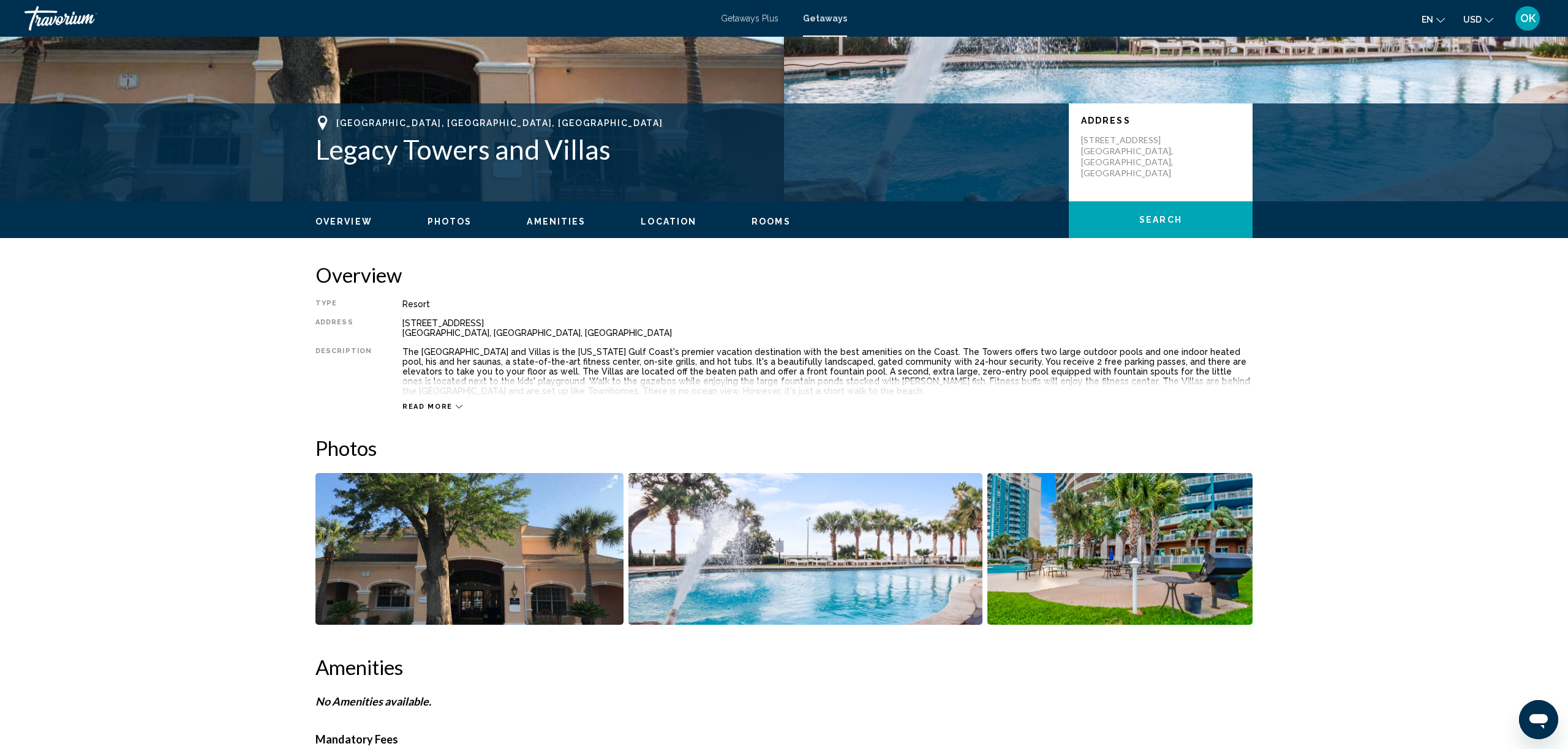
click at [415, 403] on span "Read more" at bounding box center [427, 406] width 50 height 8
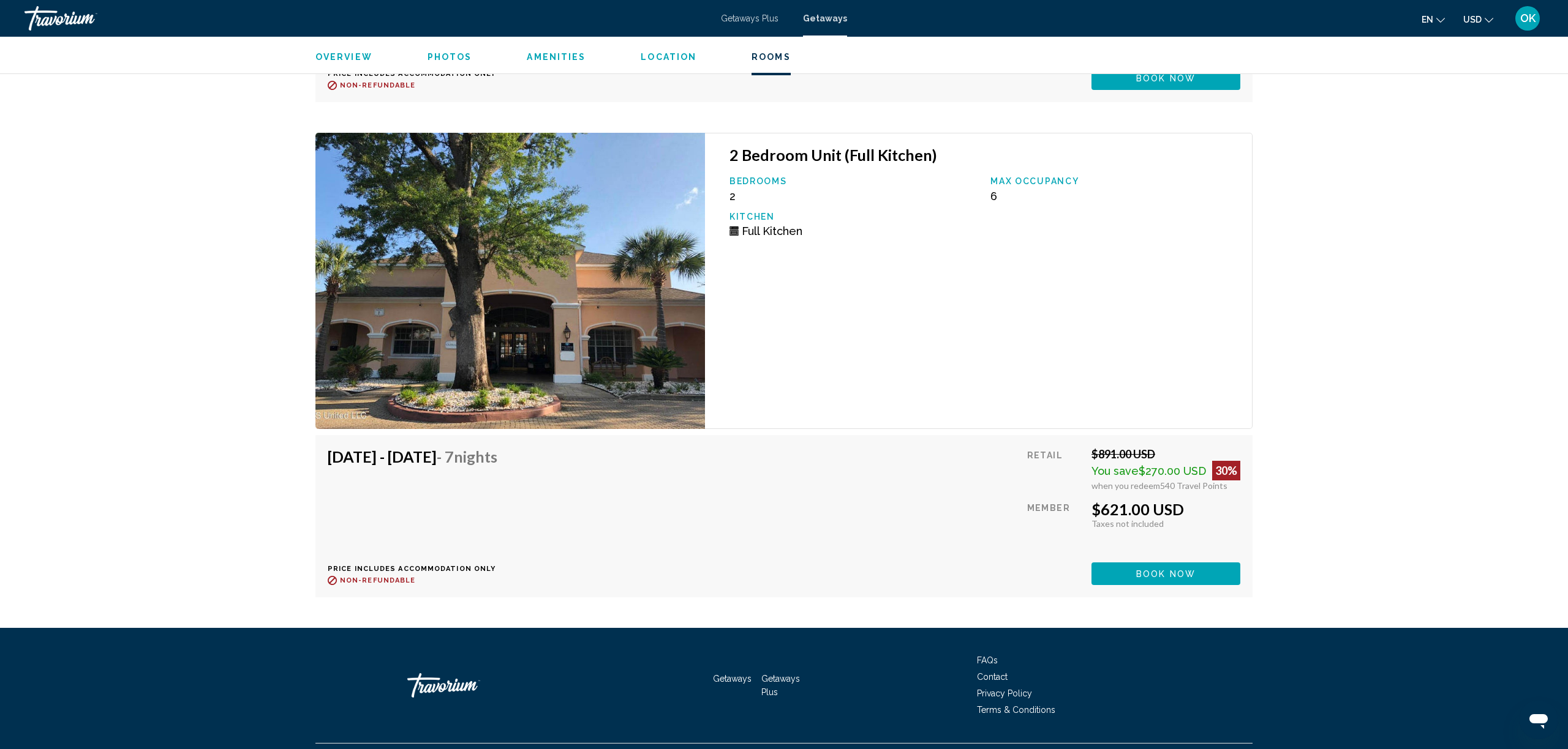
scroll to position [2577, 0]
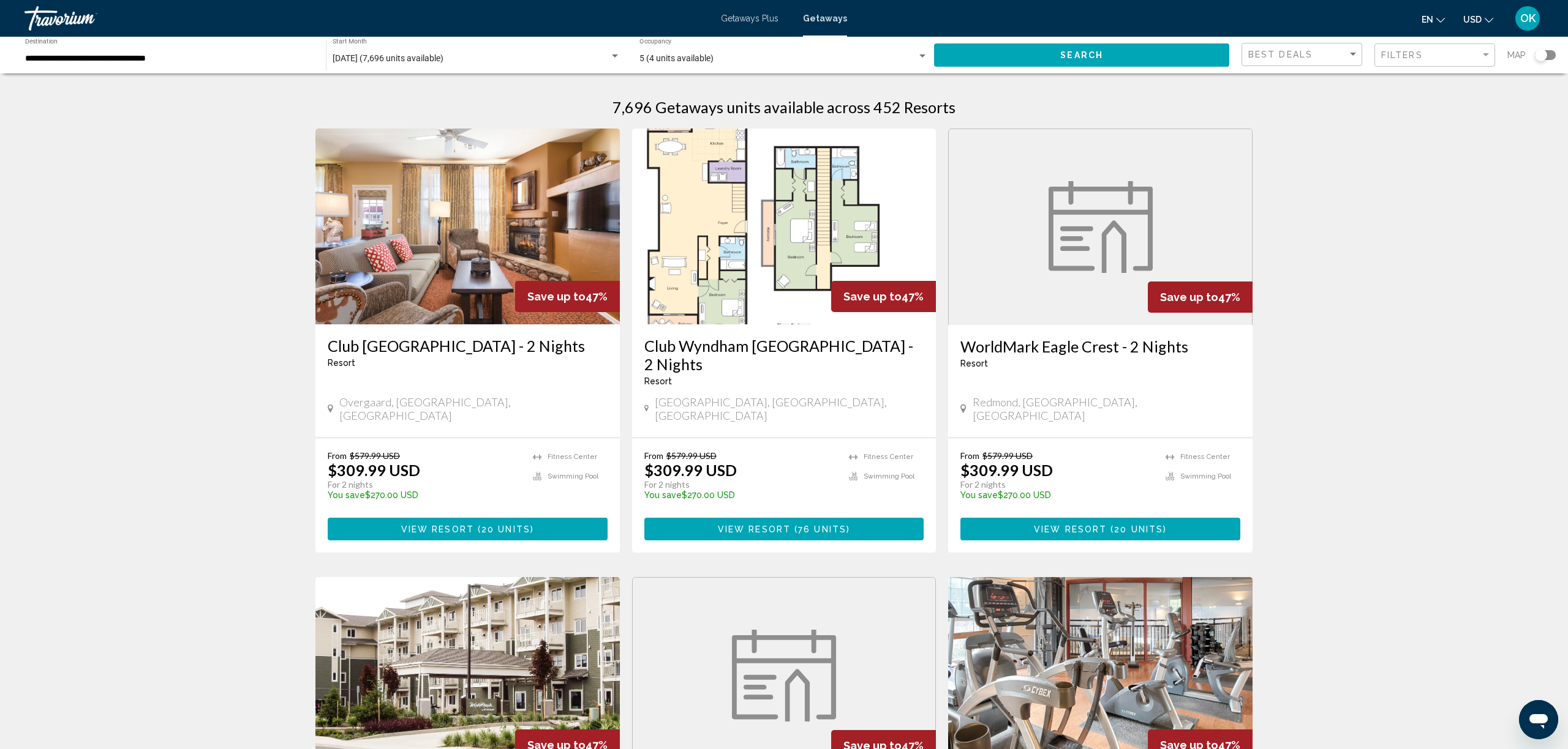
click at [1547, 53] on div "Search widget" at bounding box center [1545, 55] width 21 height 10
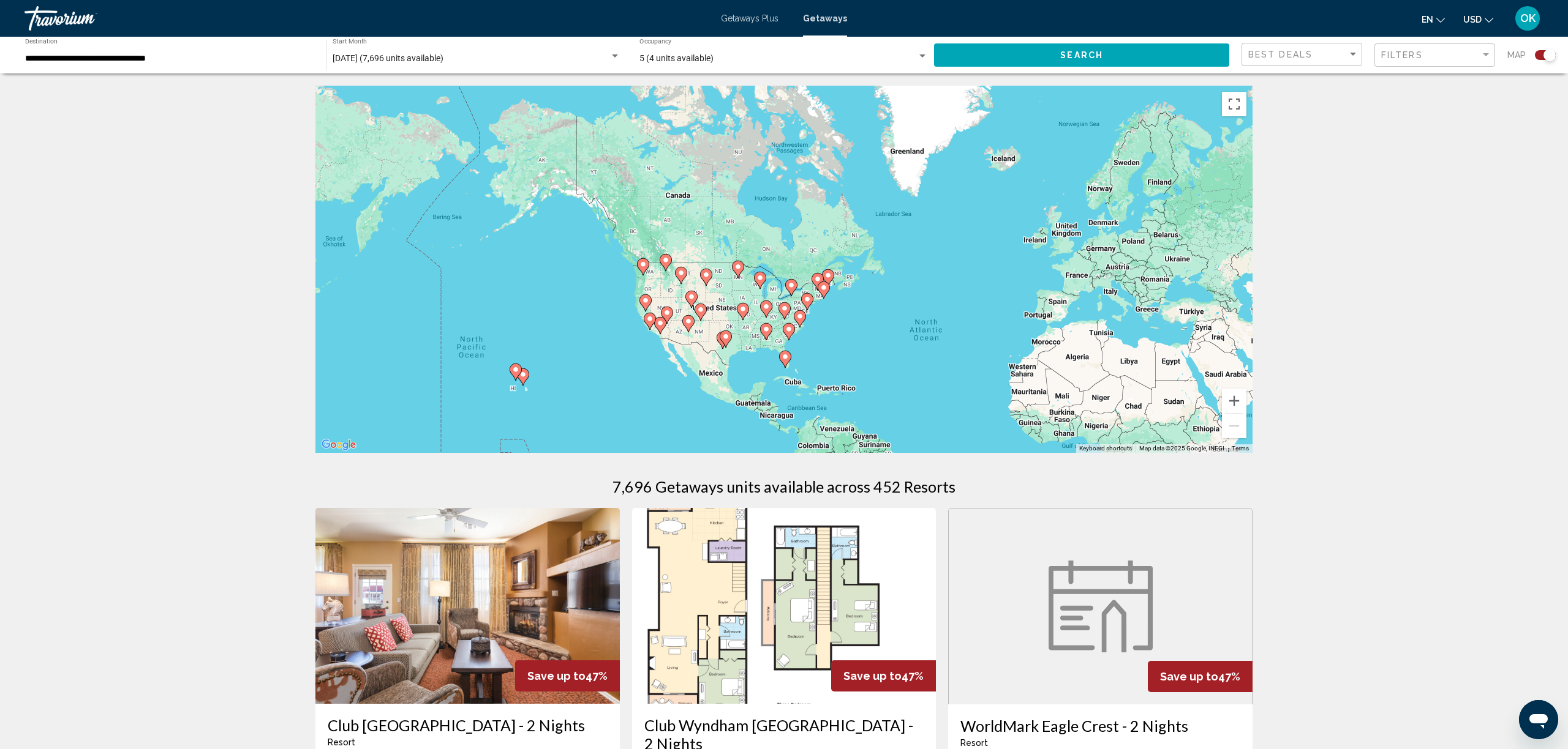
drag, startPoint x: 717, startPoint y: 281, endPoint x: 985, endPoint y: 351, distance: 277.0
click at [898, 363] on div "To activate drag with keyboard, press Alt + Enter. Once in keyboard drag state,…" at bounding box center [783, 270] width 937 height 367
click at [1236, 403] on button "Zoom in" at bounding box center [1234, 401] width 25 height 25
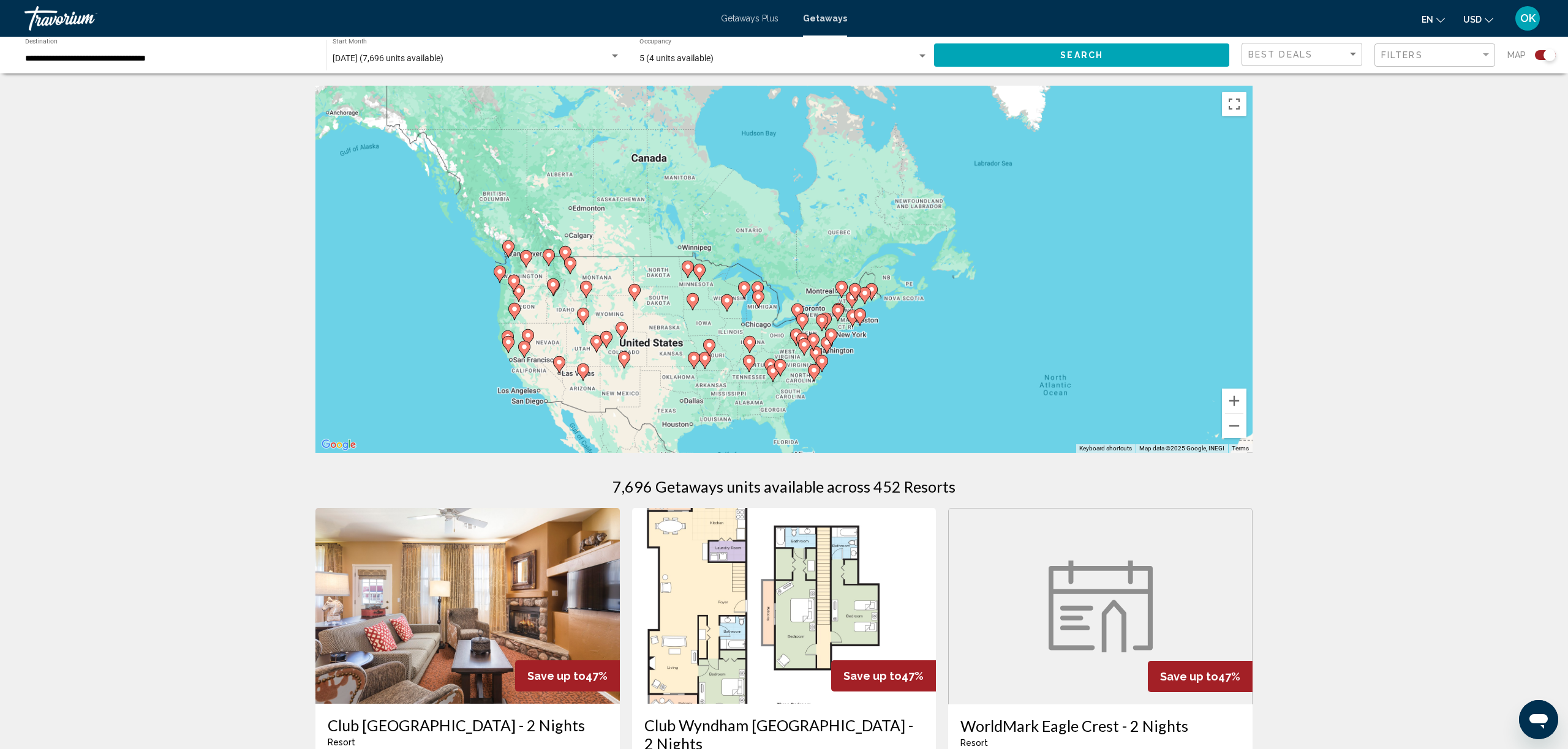
drag, startPoint x: 1236, startPoint y: 403, endPoint x: 1196, endPoint y: 401, distance: 40.0
click at [1236, 403] on button "Zoom in" at bounding box center [1234, 401] width 25 height 25
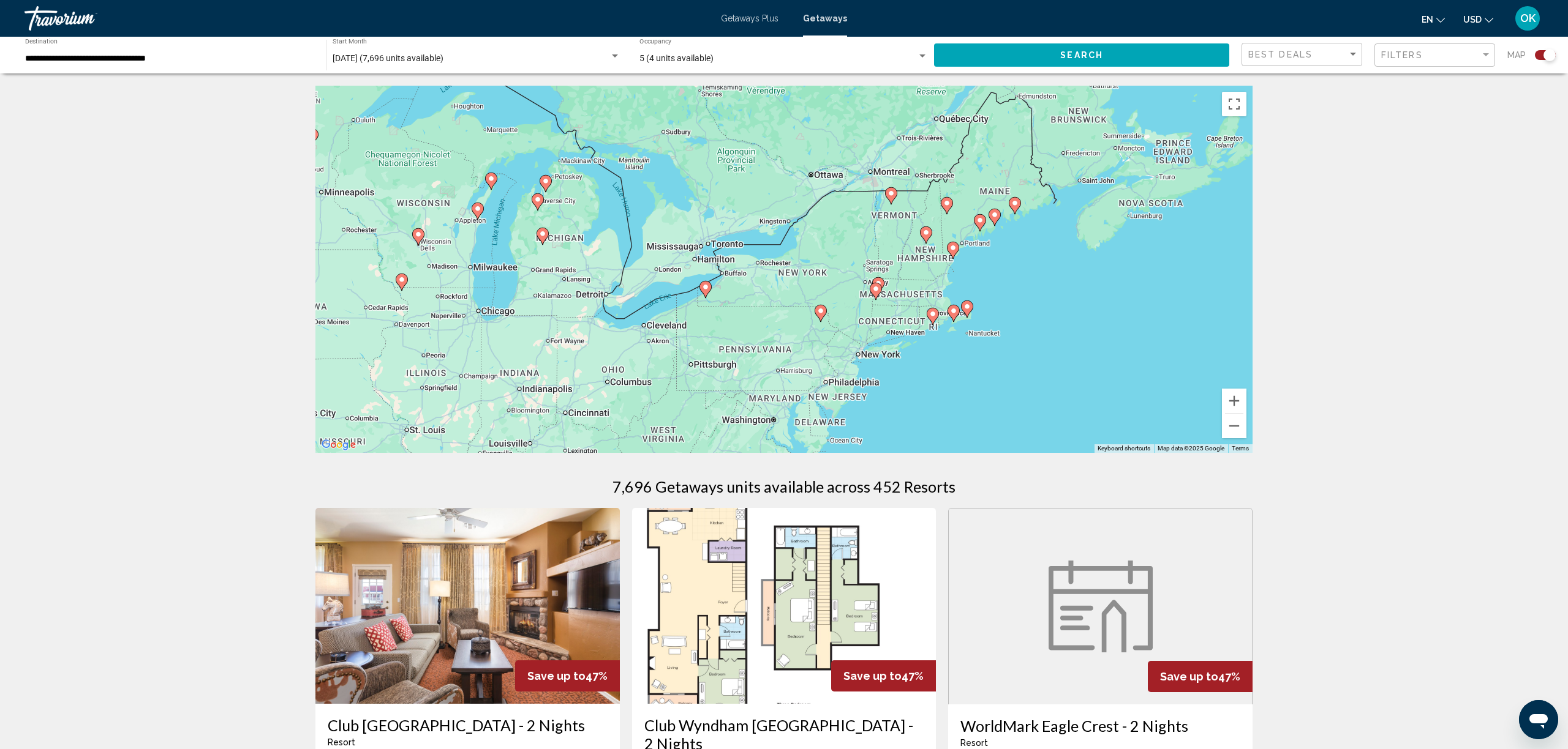
drag, startPoint x: 1011, startPoint y: 384, endPoint x: 846, endPoint y: 166, distance: 273.4
click at [846, 166] on div "To activate drag with keyboard, press Alt + Enter. Once in keyboard drag state,…" at bounding box center [783, 270] width 937 height 367
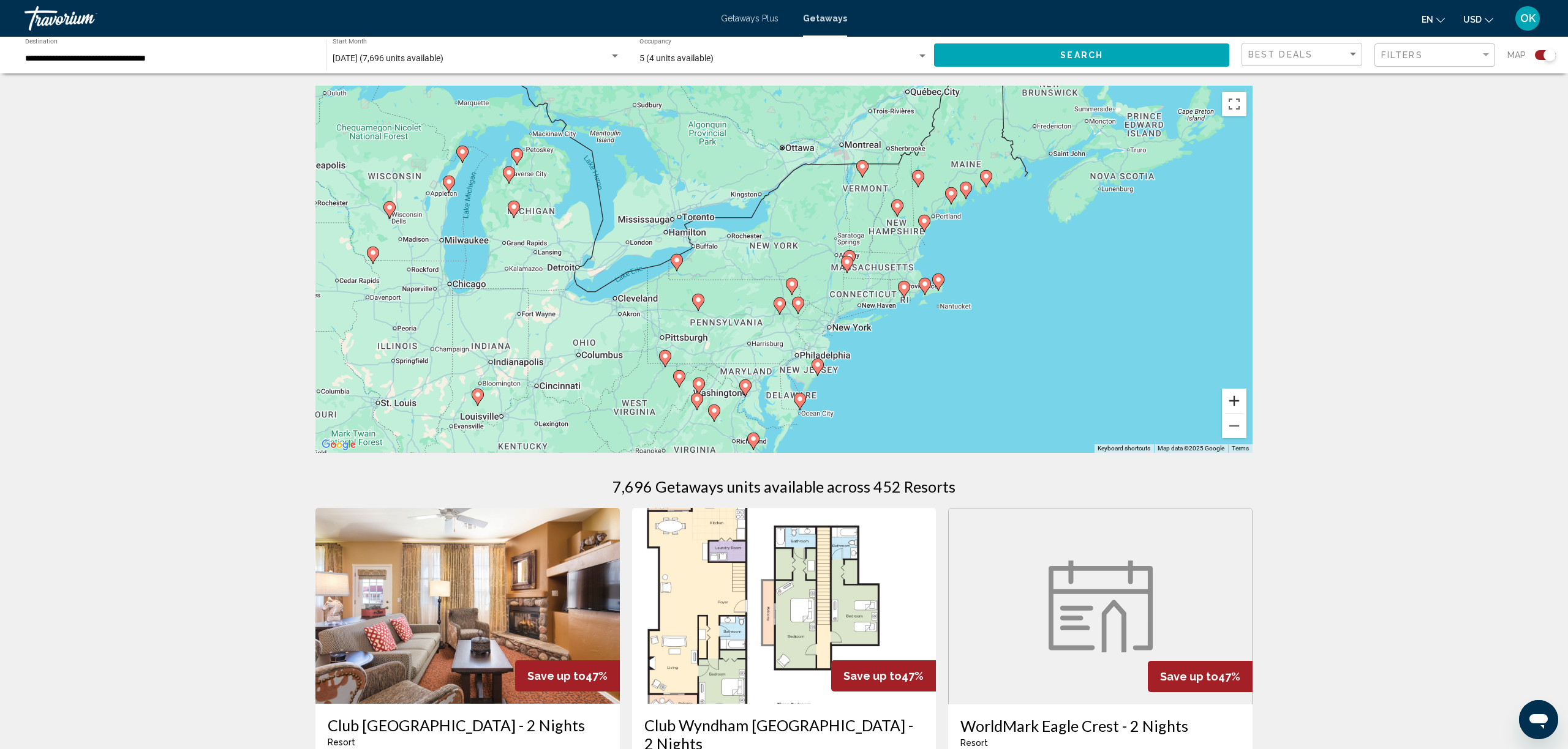
click at [1228, 402] on button "Zoom in" at bounding box center [1234, 401] width 25 height 25
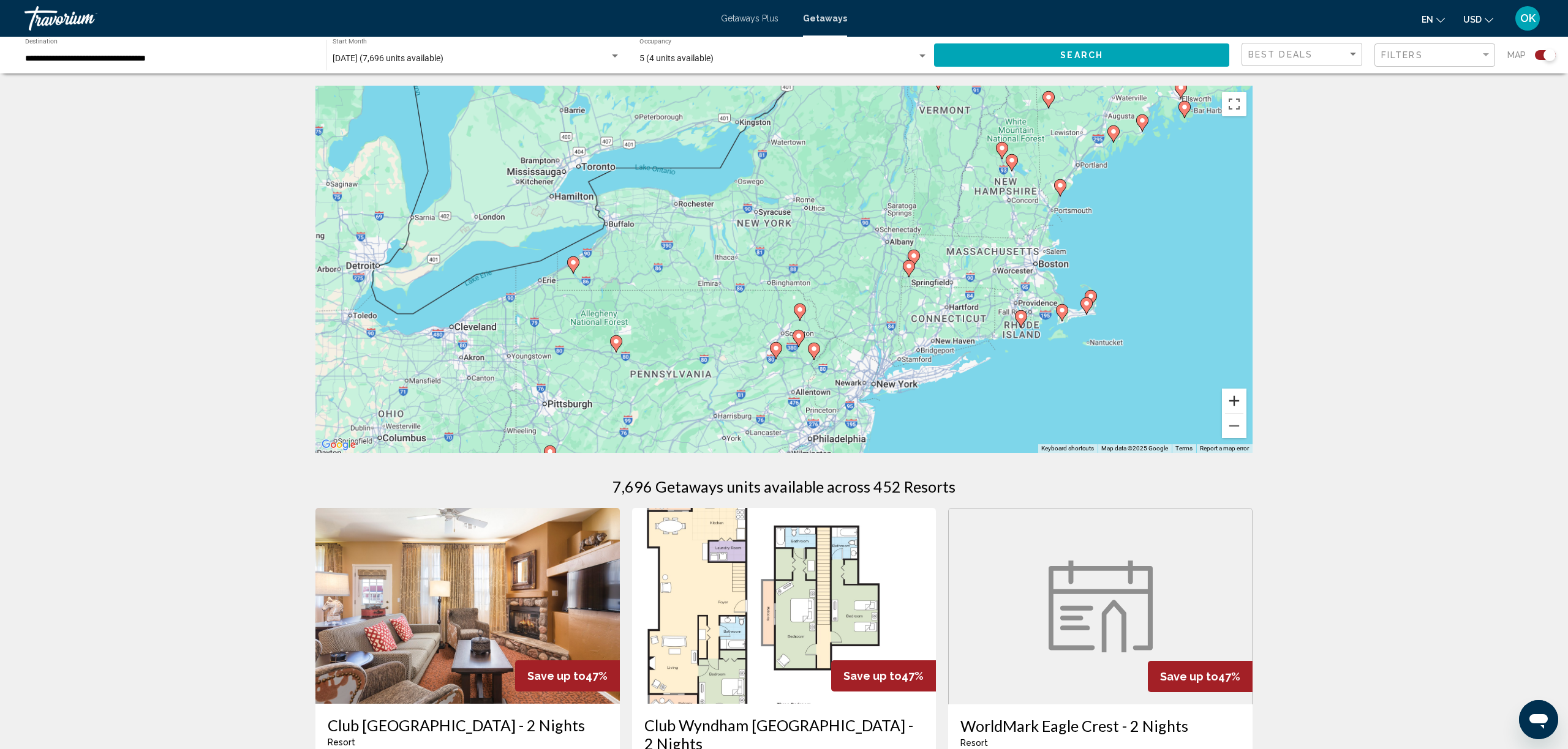
click at [1228, 402] on button "Zoom in" at bounding box center [1234, 401] width 25 height 25
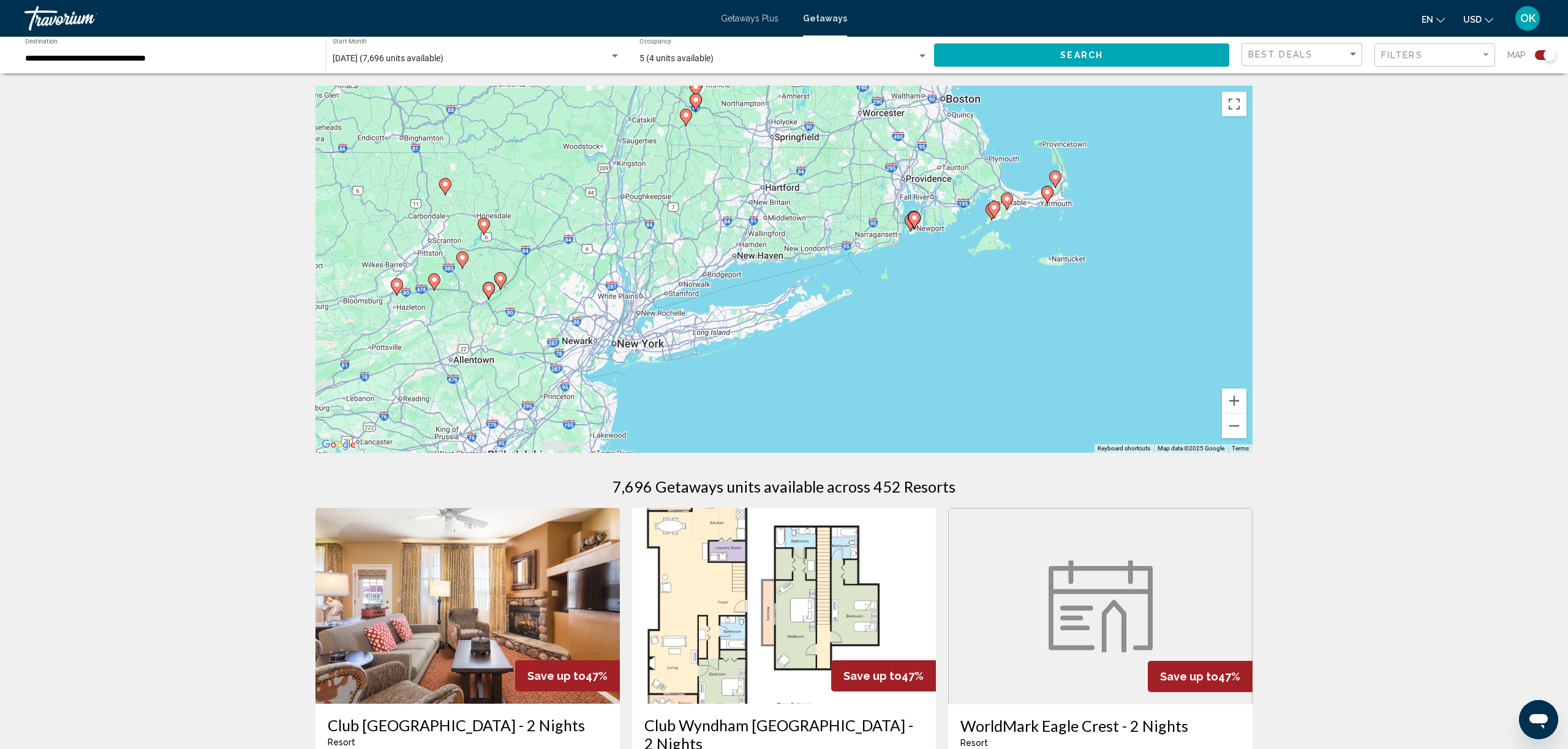
drag, startPoint x: 1157, startPoint y: 426, endPoint x: 804, endPoint y: 267, distance: 387.2
click at [804, 267] on div "To activate drag with keyboard, press Alt + Enter. Once in keyboard drag state,…" at bounding box center [783, 270] width 937 height 367
click at [1231, 400] on button "Zoom in" at bounding box center [1234, 401] width 25 height 25
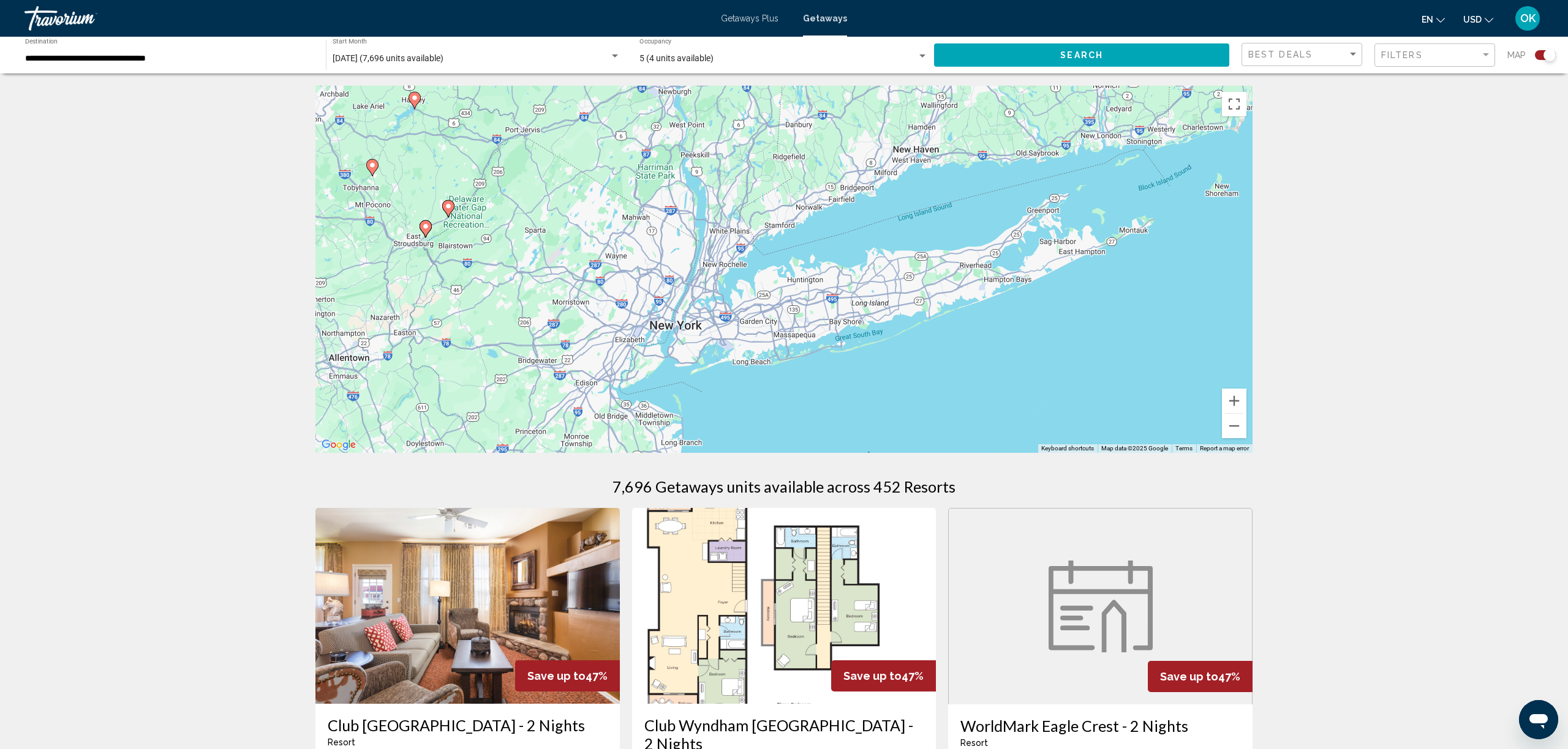
drag, startPoint x: 974, startPoint y: 393, endPoint x: 1210, endPoint y: 297, distance: 254.8
click at [1210, 297] on div "To activate drag with keyboard, press Alt + Enter. Once in keyboard drag state,…" at bounding box center [783, 270] width 937 height 367
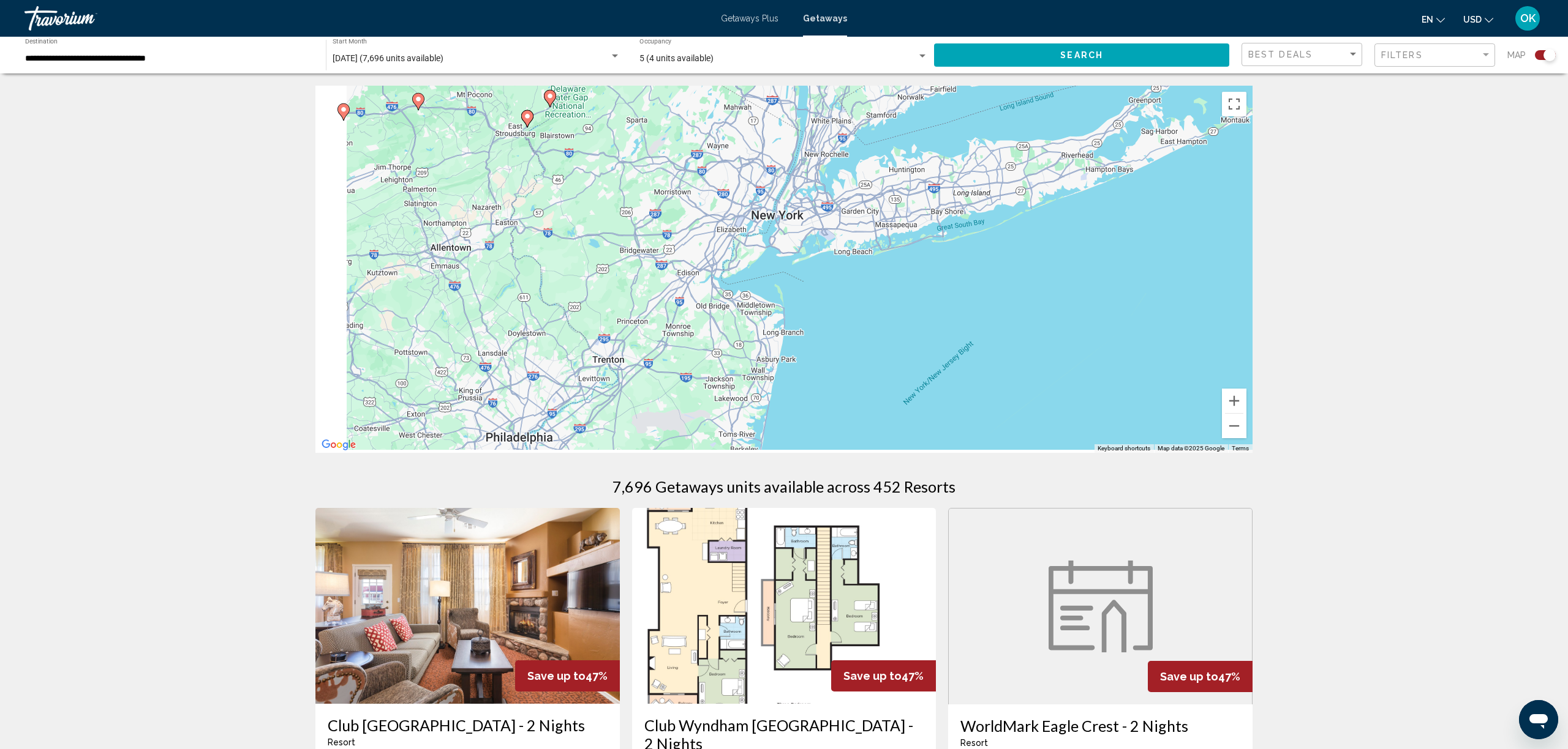
drag, startPoint x: 1030, startPoint y: 293, endPoint x: 1110, endPoint y: 227, distance: 103.7
click at [1113, 215] on div "To activate drag with keyboard, press Alt + Enter. Once in keyboard drag state,…" at bounding box center [783, 270] width 937 height 367
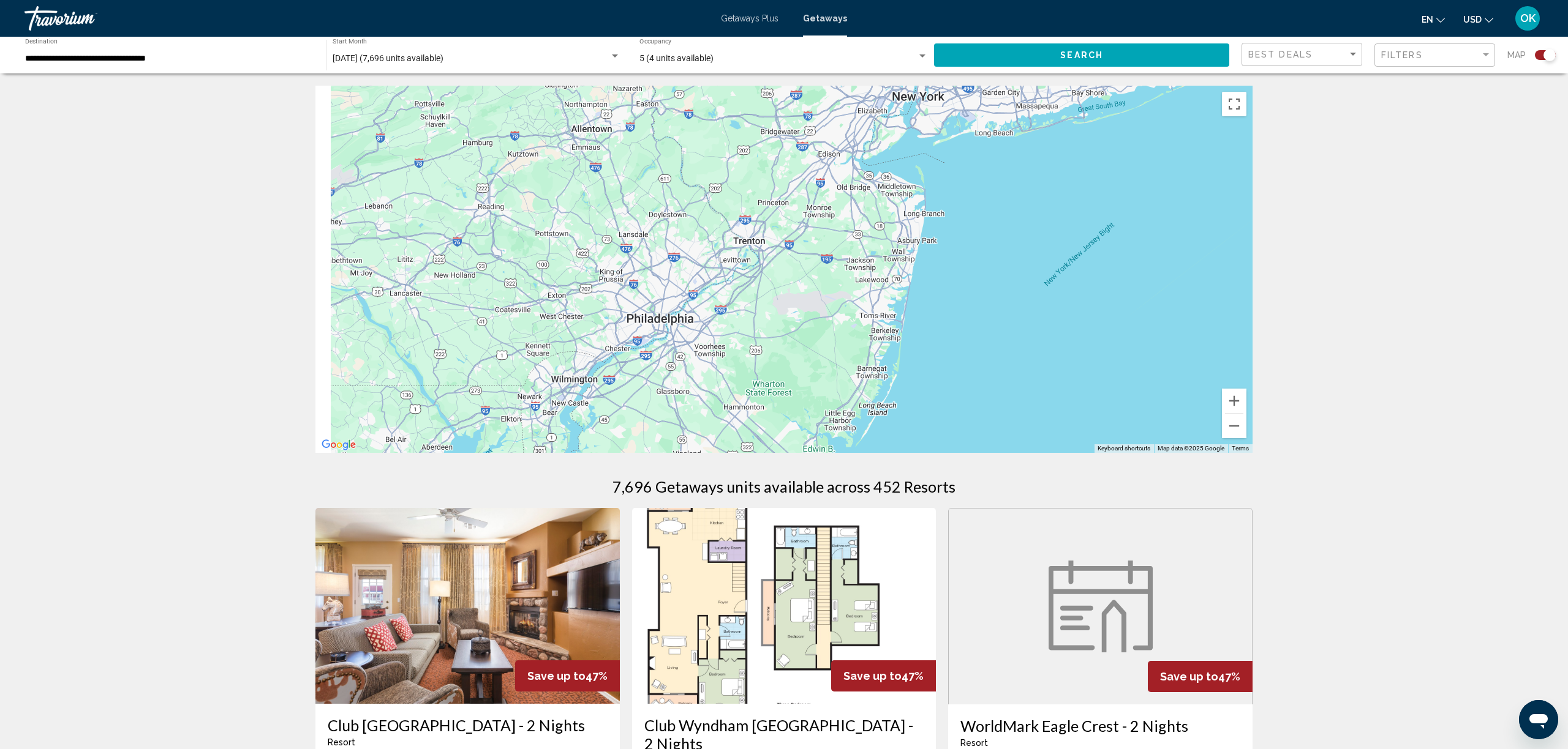
drag, startPoint x: 1090, startPoint y: 240, endPoint x: 1338, endPoint y: 65, distance: 303.5
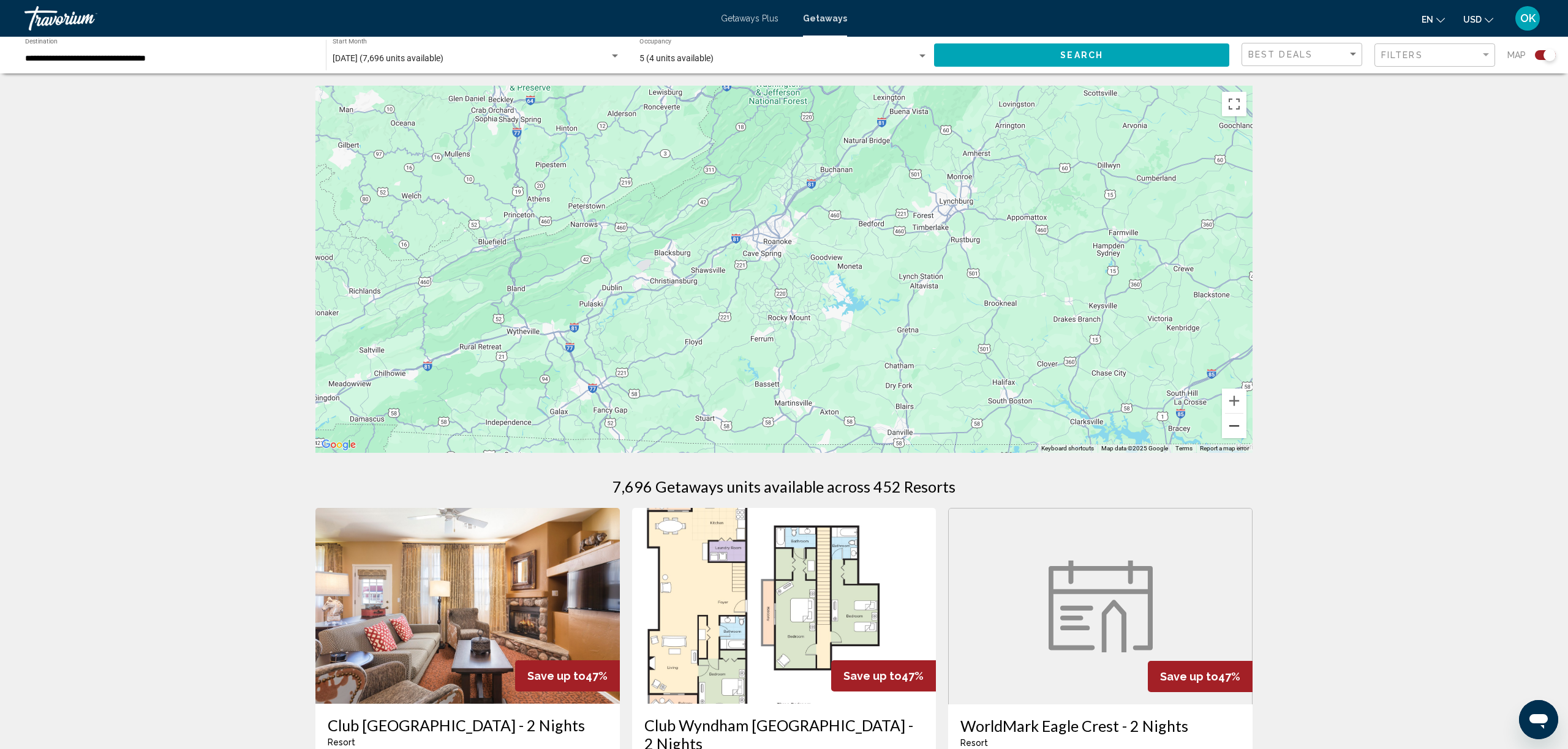
click at [1234, 431] on button "Zoom out" at bounding box center [1234, 426] width 25 height 25
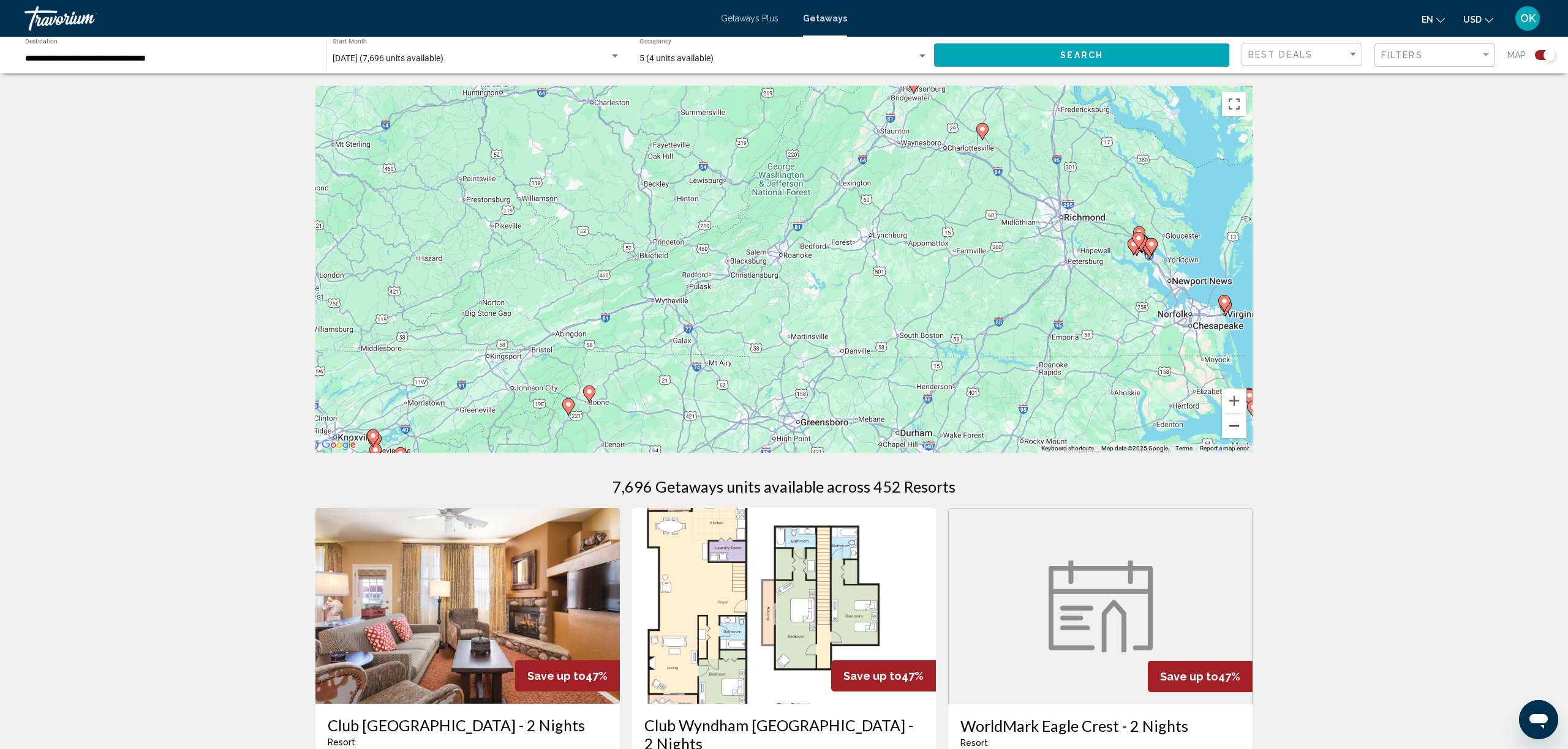
click at [1234, 431] on button "Zoom out" at bounding box center [1234, 426] width 25 height 25
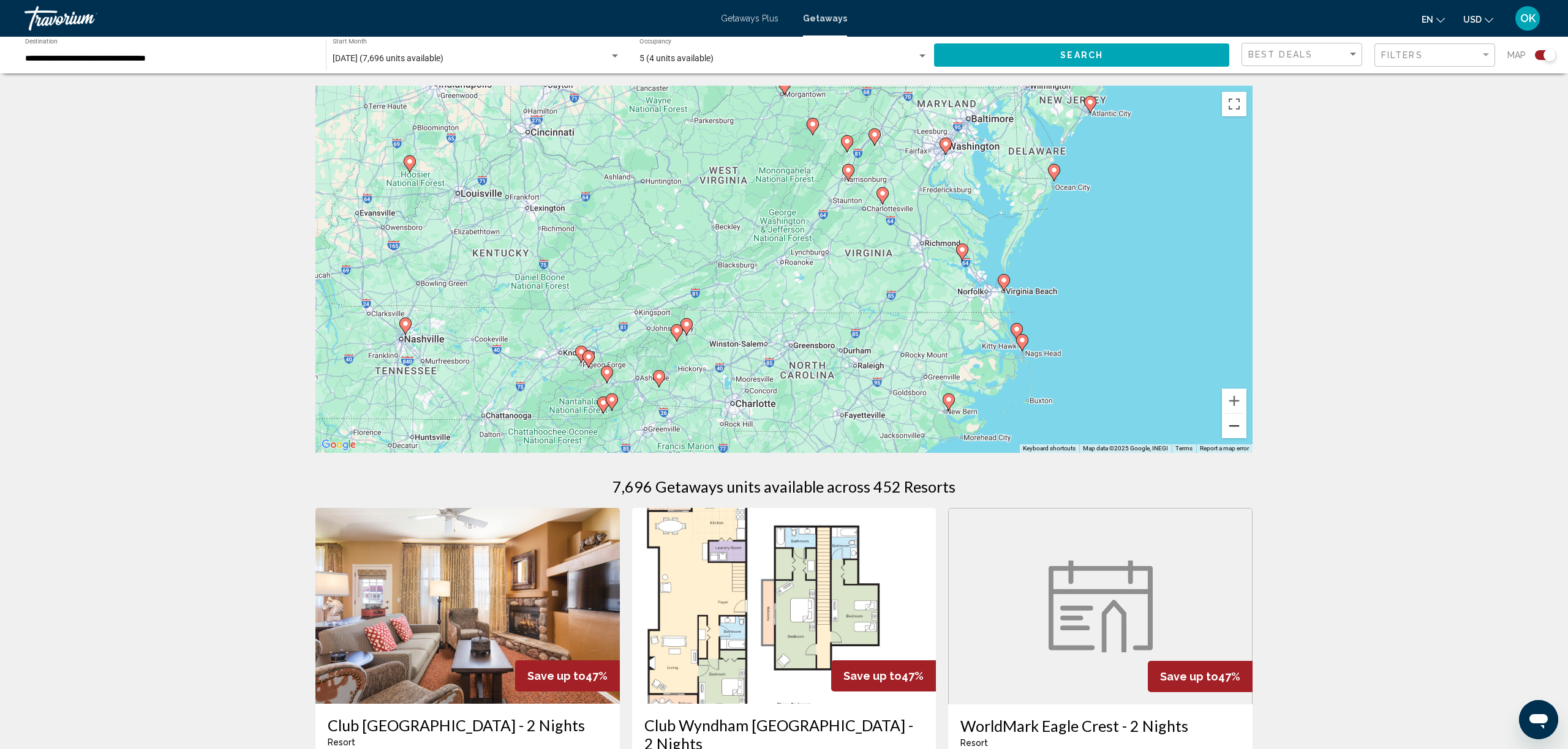
click at [1234, 431] on button "Zoom out" at bounding box center [1234, 426] width 25 height 25
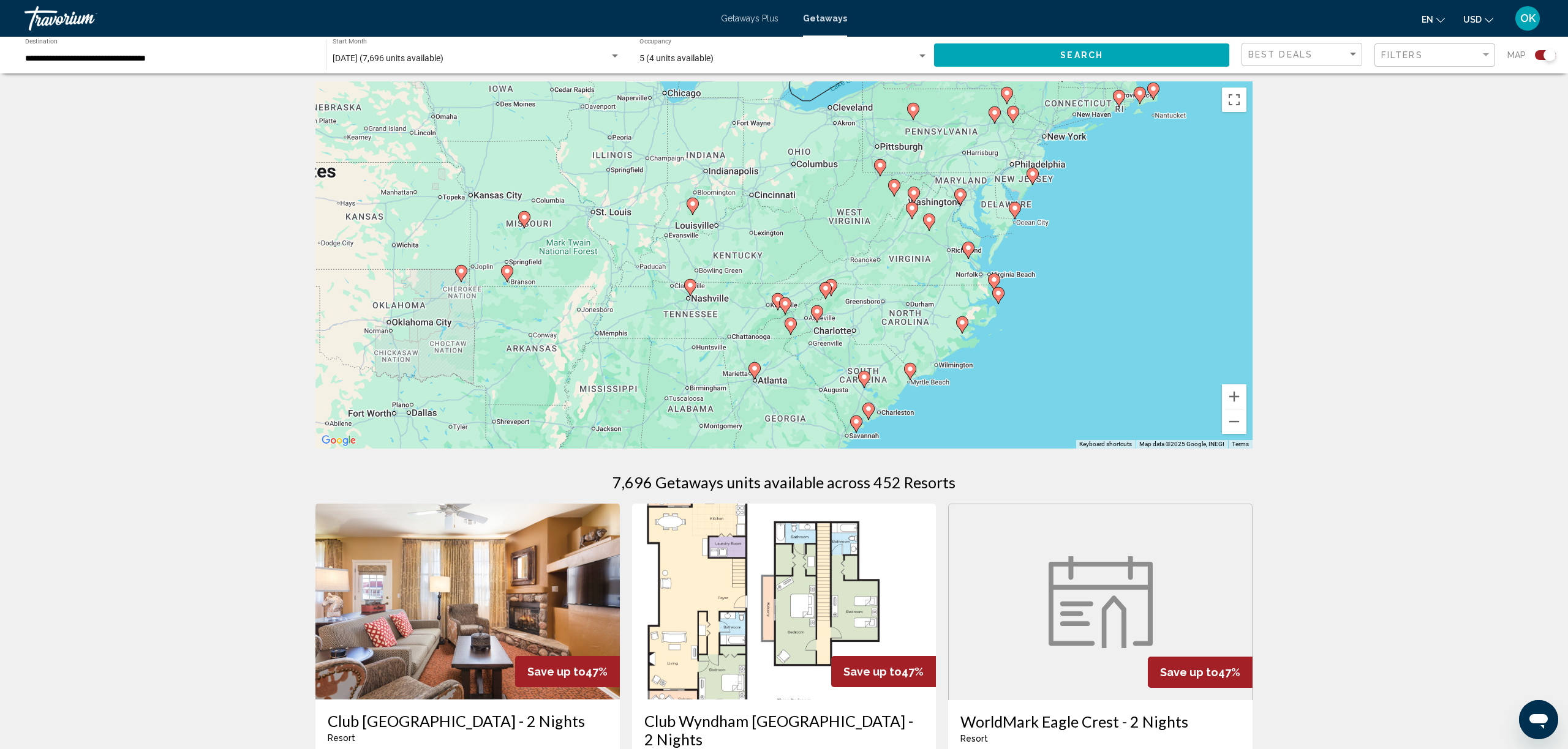
scroll to position [-1, 0]
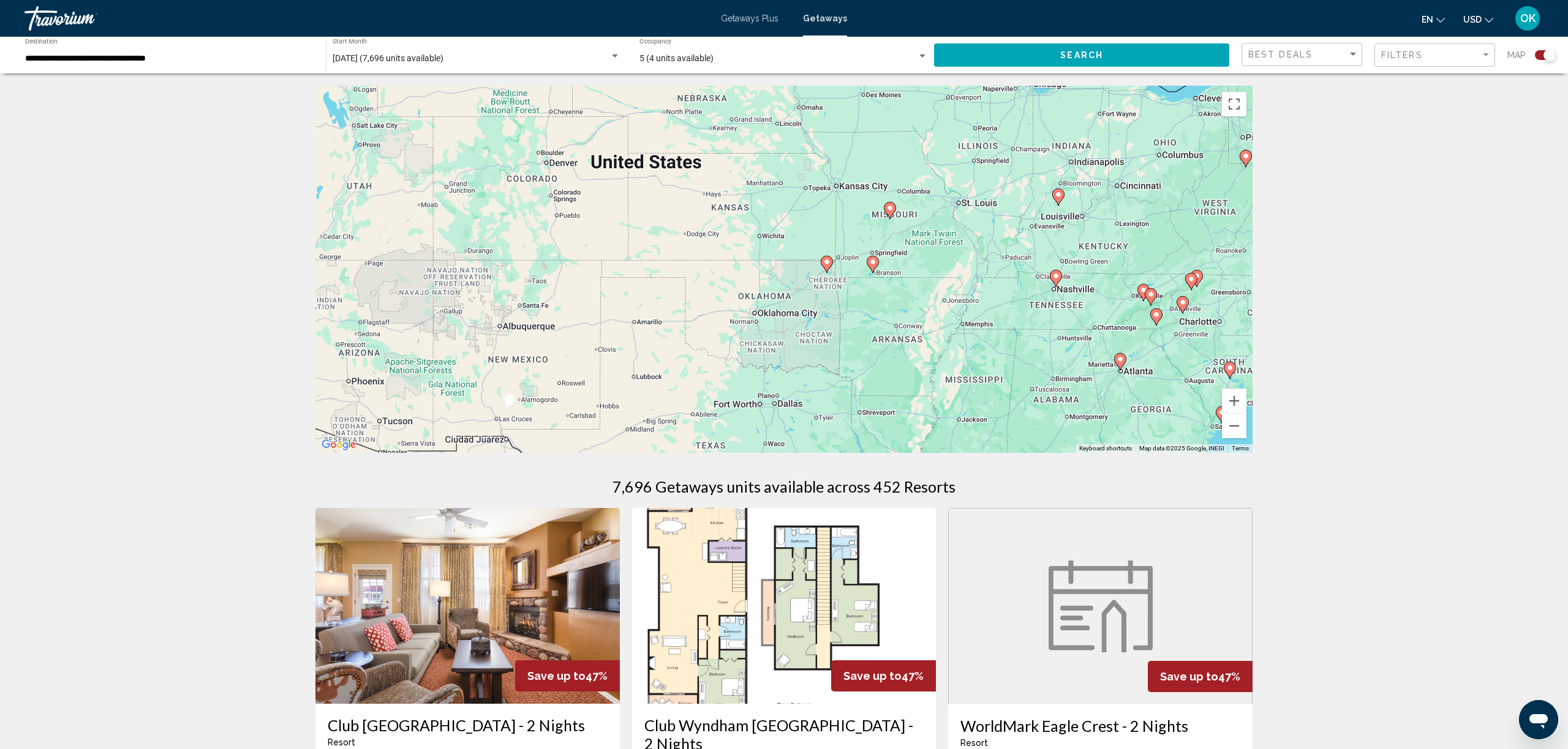
drag, startPoint x: 474, startPoint y: 297, endPoint x: 927, endPoint y: 283, distance: 453.2
click at [927, 283] on div "To activate drag with keyboard, press Alt + Enter. Once in keyboard drag state,…" at bounding box center [783, 270] width 937 height 367
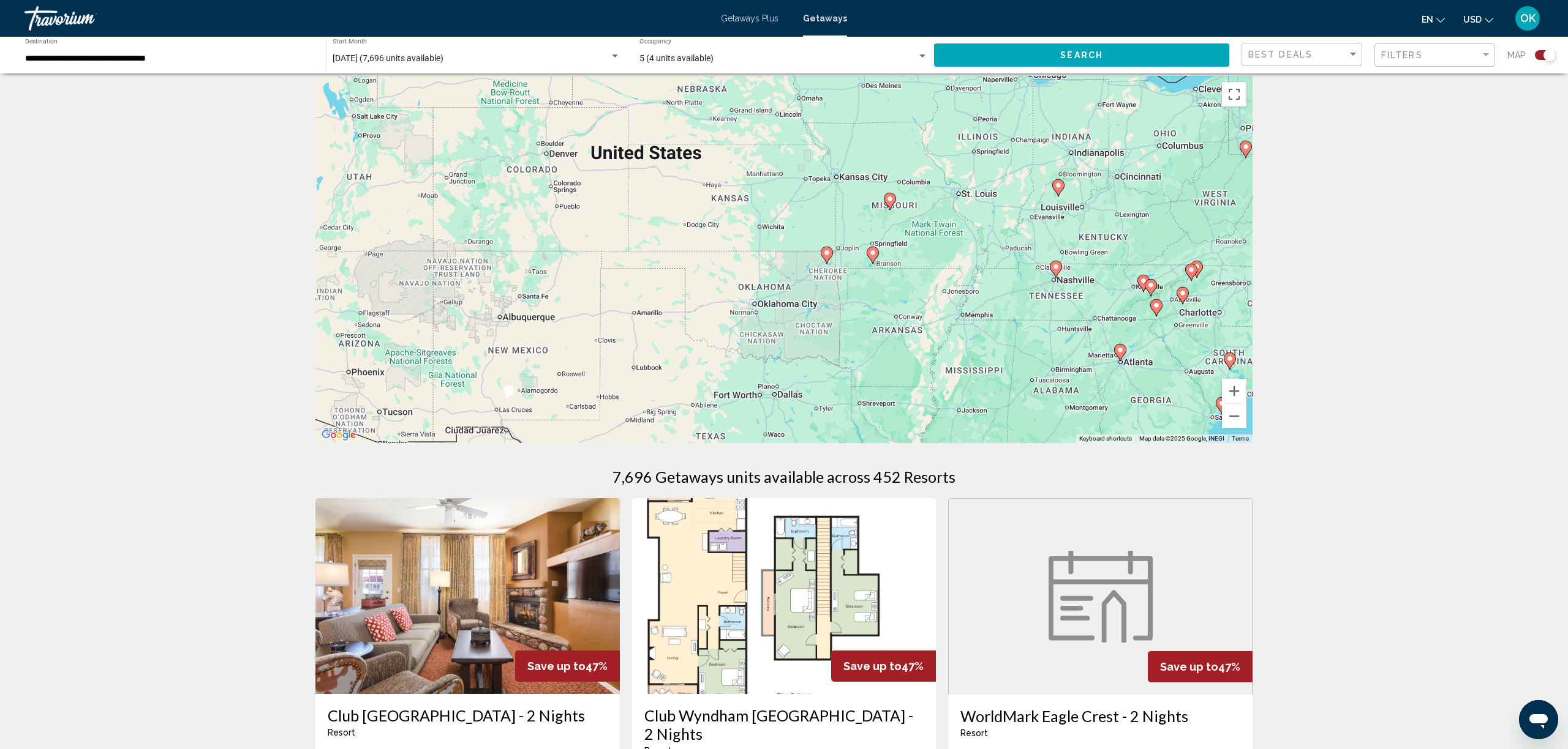
scroll to position [12, 0]
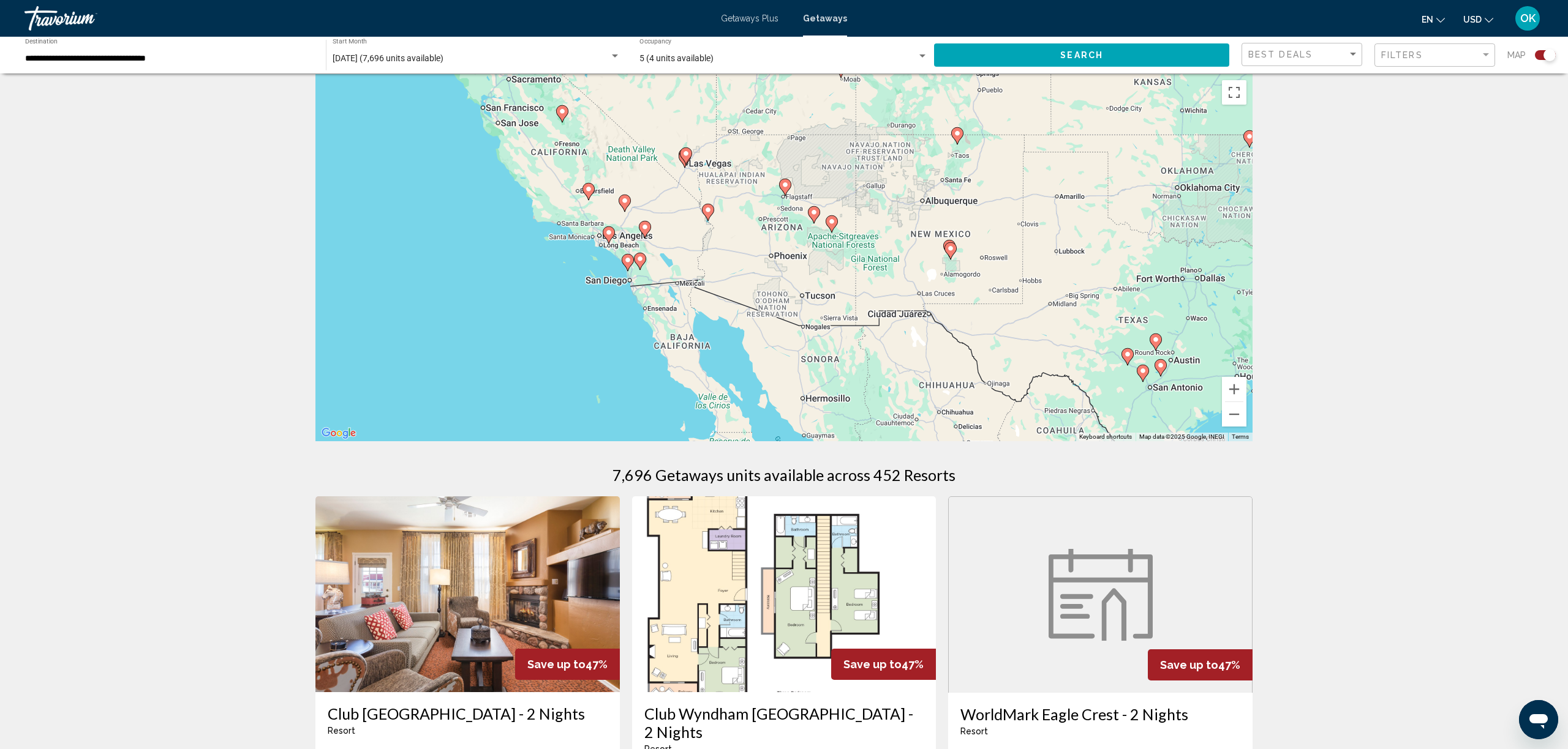
drag, startPoint x: 602, startPoint y: 357, endPoint x: 1030, endPoint y: 243, distance: 442.9
click at [1030, 243] on div "To activate drag with keyboard, press Alt + Enter. Once in keyboard drag state,…" at bounding box center [783, 257] width 937 height 367
drag, startPoint x: 1121, startPoint y: 230, endPoint x: 1129, endPoint y: 219, distance: 13.6
click at [1129, 219] on div "To activate drag with keyboard, press Alt + Enter. Once in keyboard drag state,…" at bounding box center [783, 257] width 937 height 367
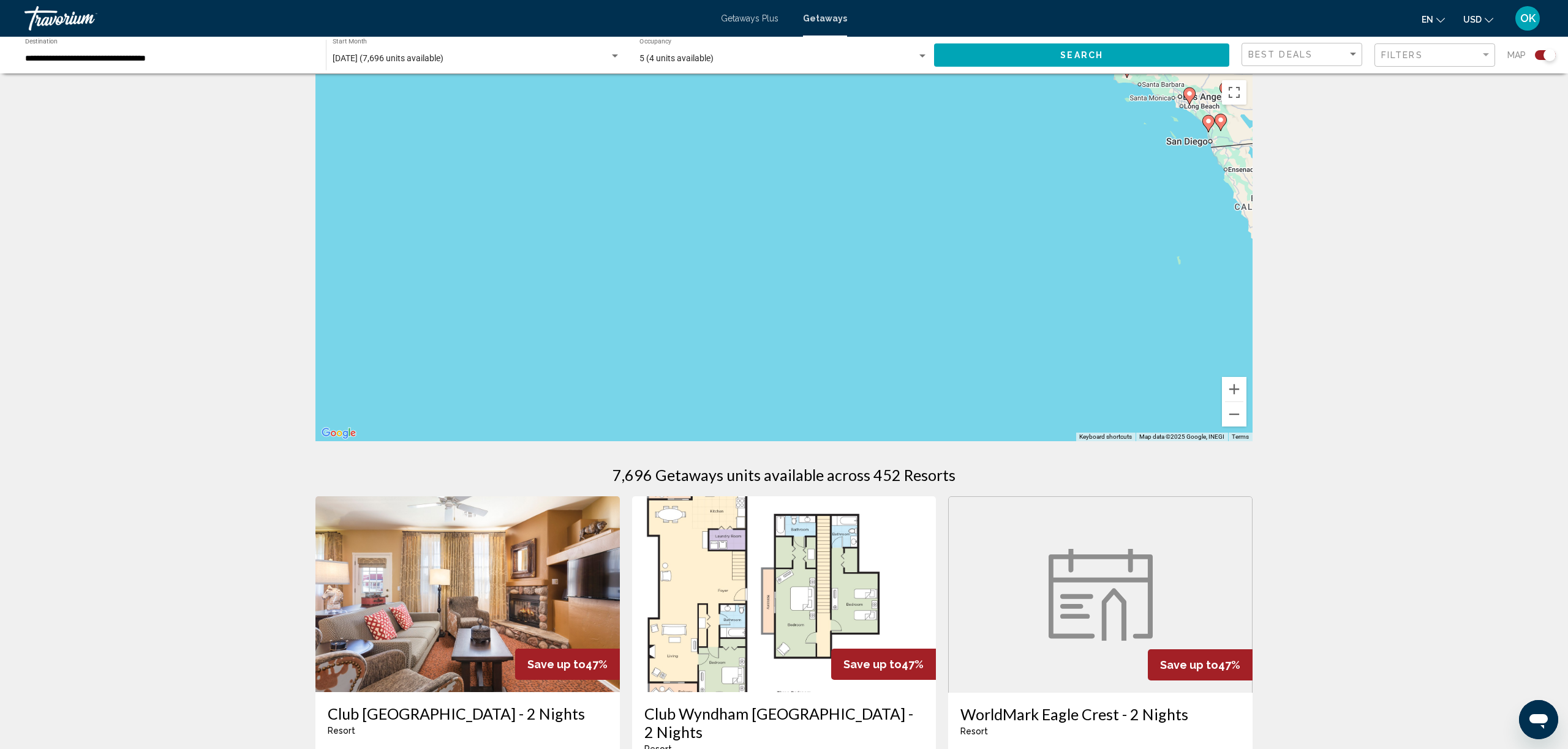
drag, startPoint x: 771, startPoint y: 354, endPoint x: 1235, endPoint y: 271, distance: 471.4
click at [1237, 263] on div "To activate drag with keyboard, press Alt + Enter. Once in keyboard drag state,…" at bounding box center [783, 257] width 937 height 367
click at [1233, 416] on button "Zoom out" at bounding box center [1234, 415] width 25 height 25
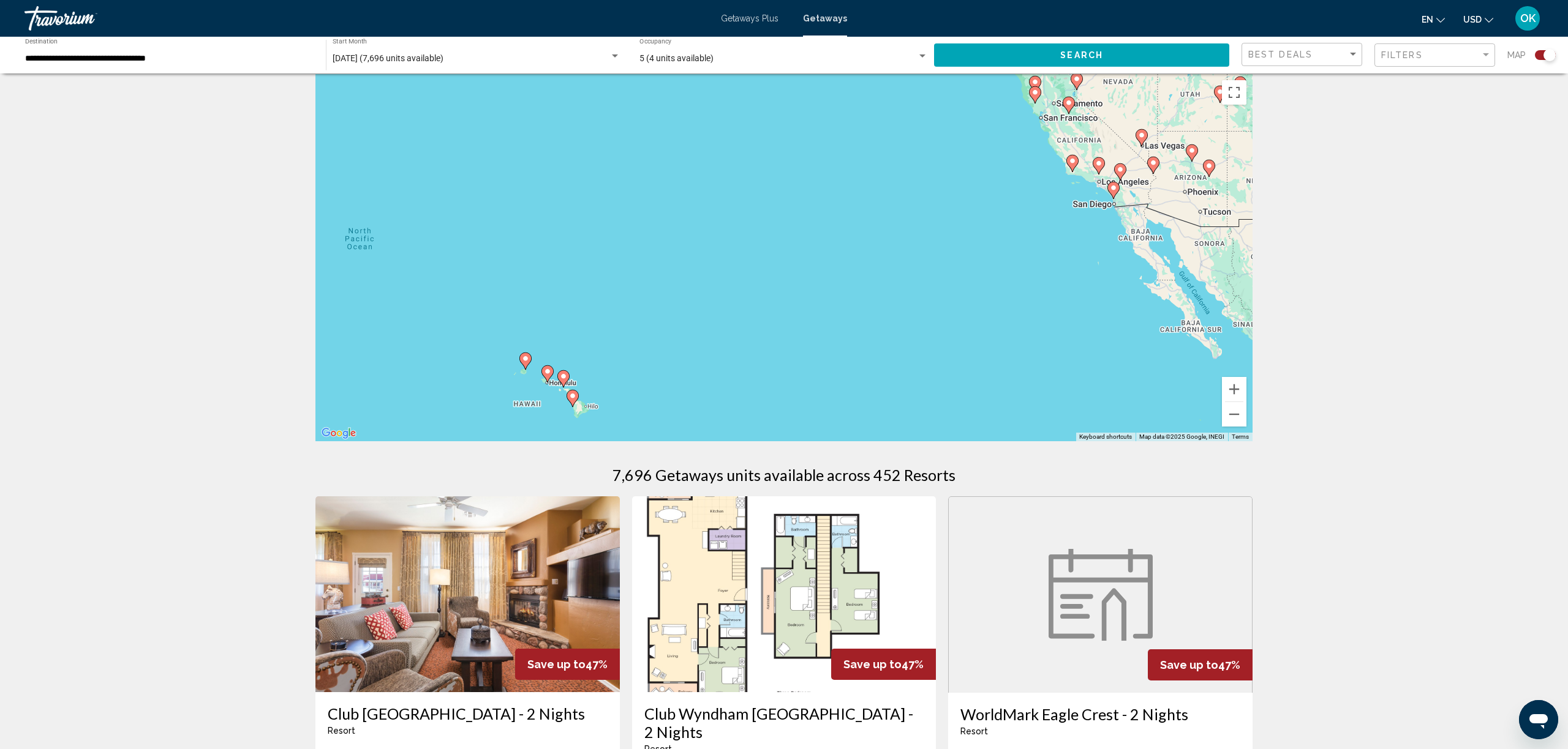
drag, startPoint x: 503, startPoint y: 393, endPoint x: 624, endPoint y: 394, distance: 121.0
click at [624, 394] on div "To activate drag with keyboard, press Alt + Enter. Once in keyboard drag state,…" at bounding box center [783, 257] width 937 height 367
click at [1230, 388] on button "Zoom in" at bounding box center [1234, 389] width 25 height 25
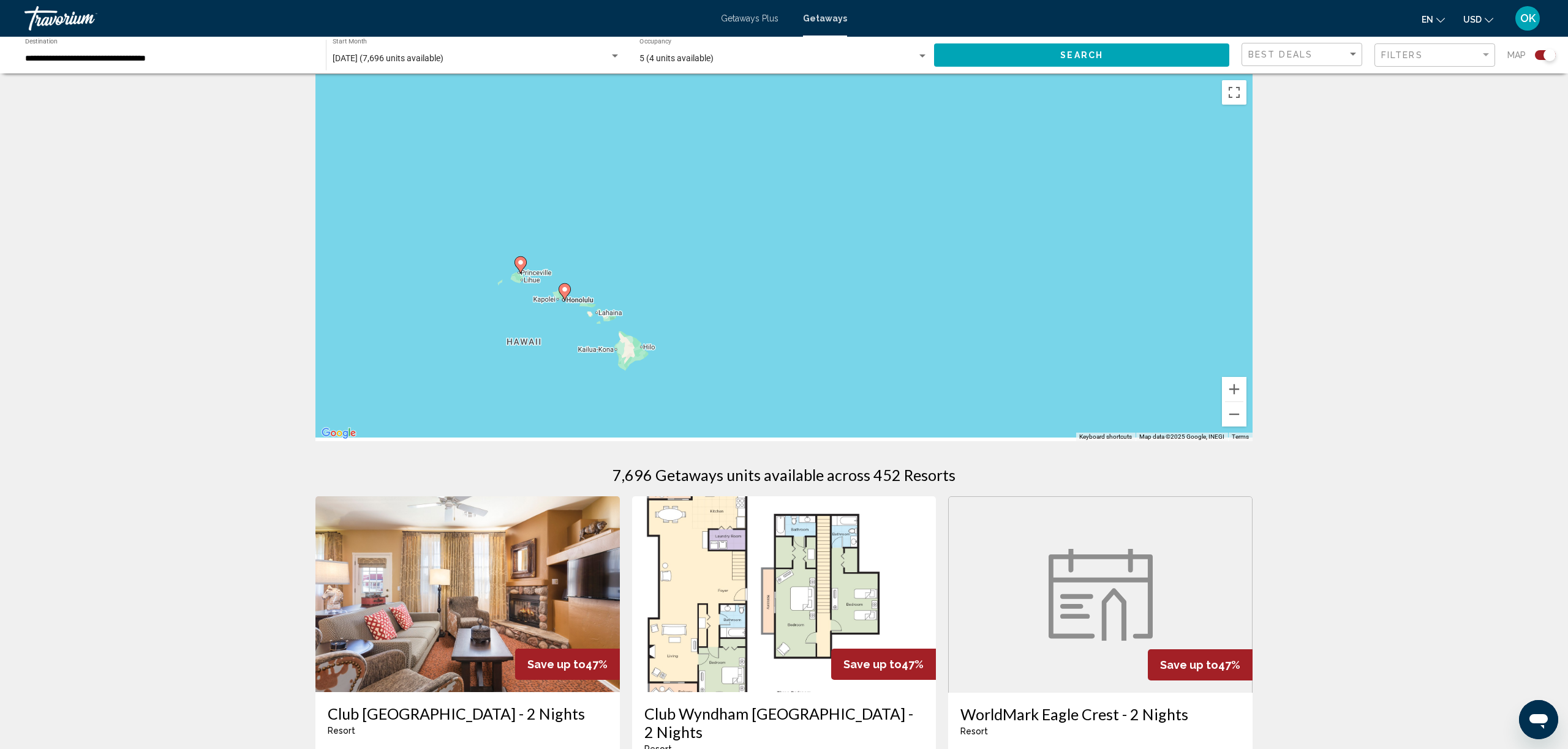
drag, startPoint x: 611, startPoint y: 364, endPoint x: 865, endPoint y: 155, distance: 328.9
click at [865, 155] on div "To activate drag with keyboard, press Alt + Enter. Once in keyboard drag state,…" at bounding box center [783, 257] width 937 height 367
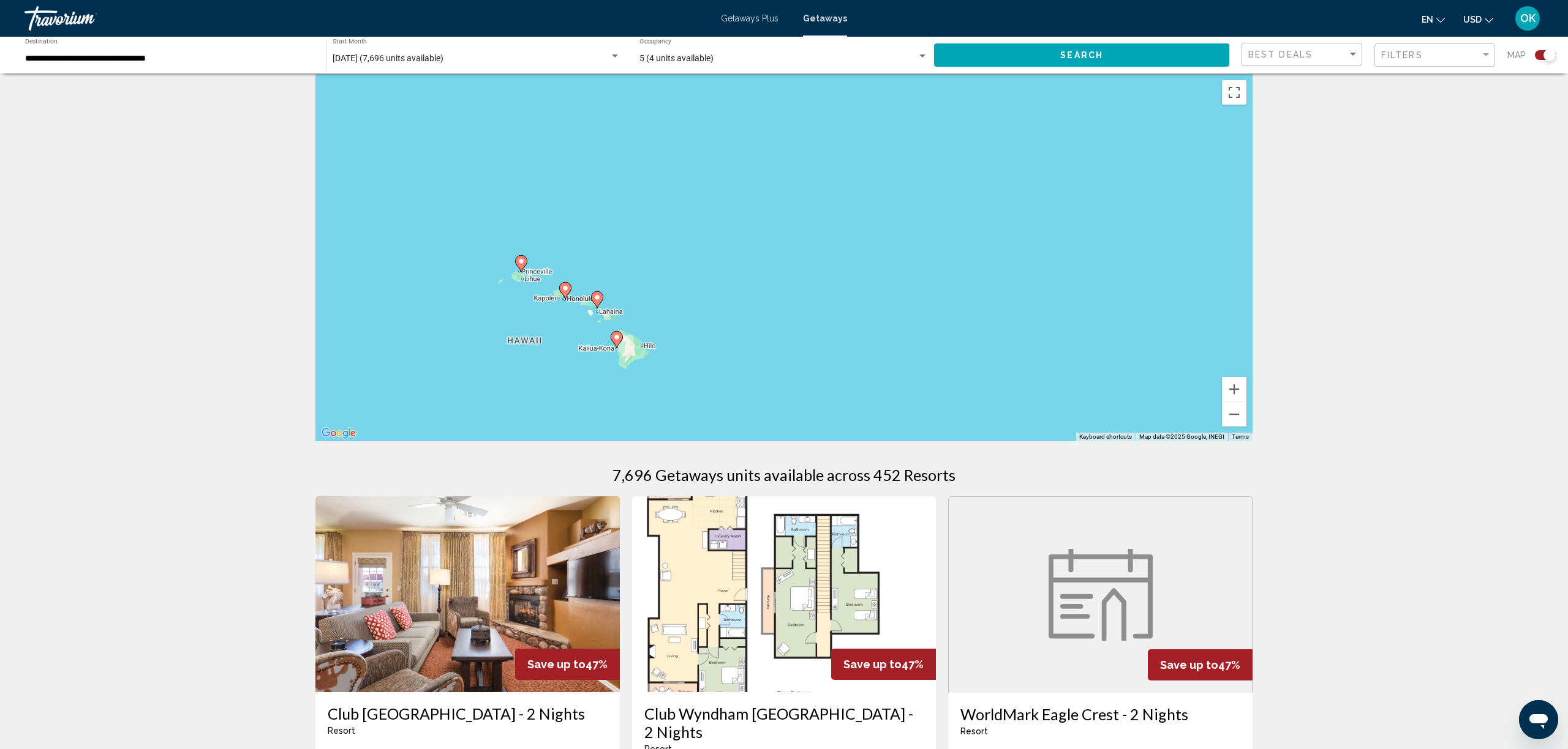
click at [620, 342] on icon "Main content" at bounding box center [616, 340] width 11 height 16
click at [784, 246] on image "Main content" at bounding box center [784, 247] width 8 height 8
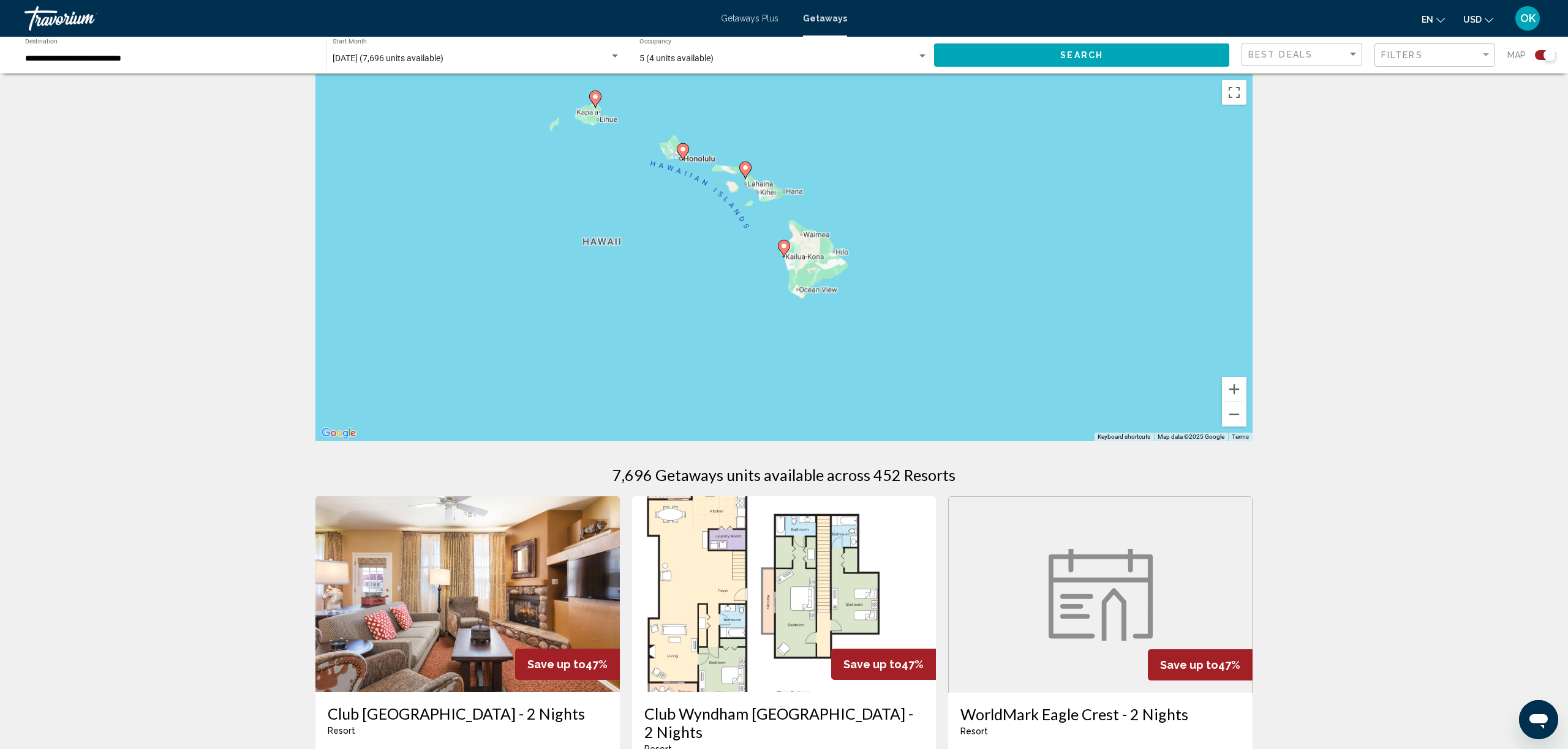
click at [784, 246] on image "Main content" at bounding box center [784, 247] width 8 height 8
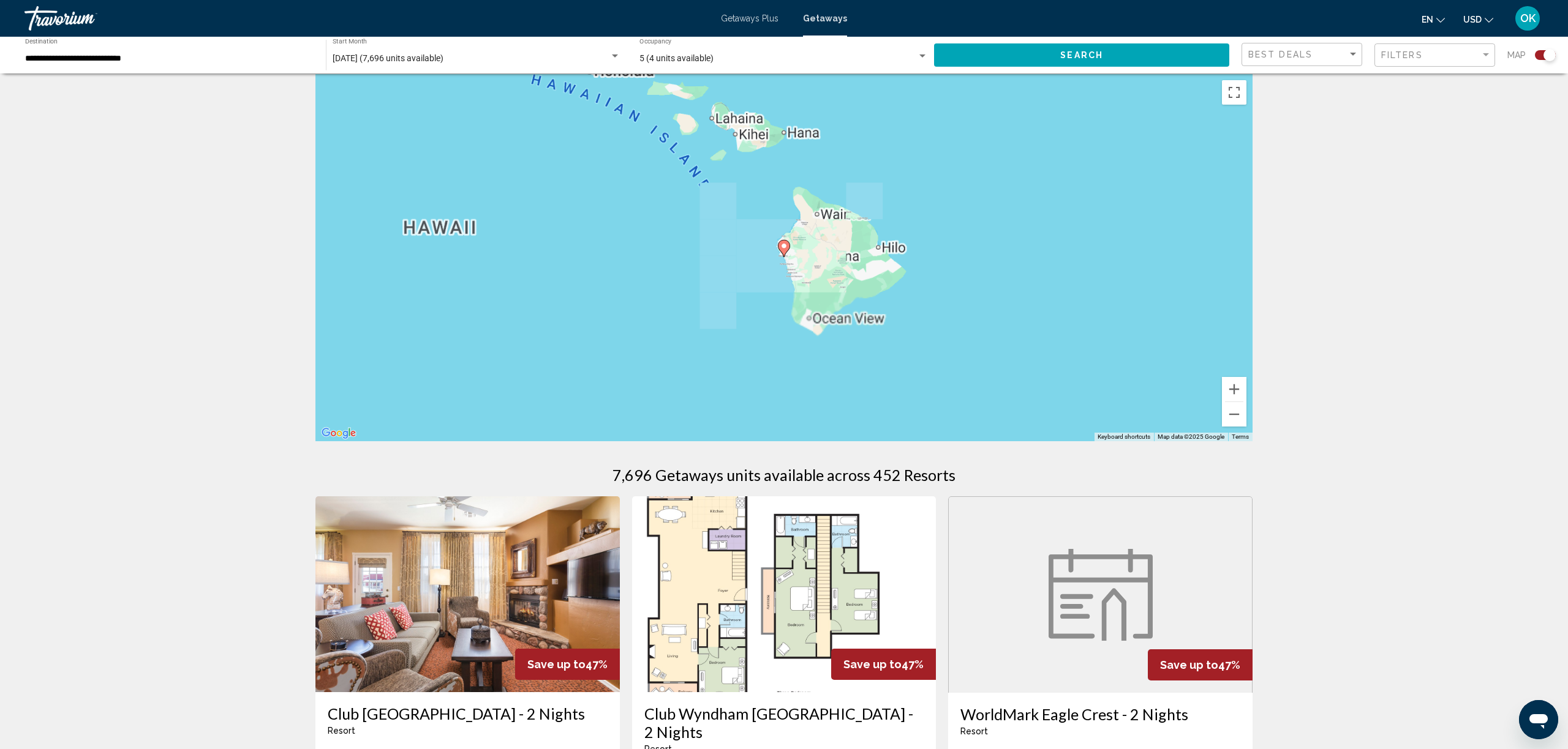
click at [784, 246] on image "Main content" at bounding box center [784, 247] width 8 height 8
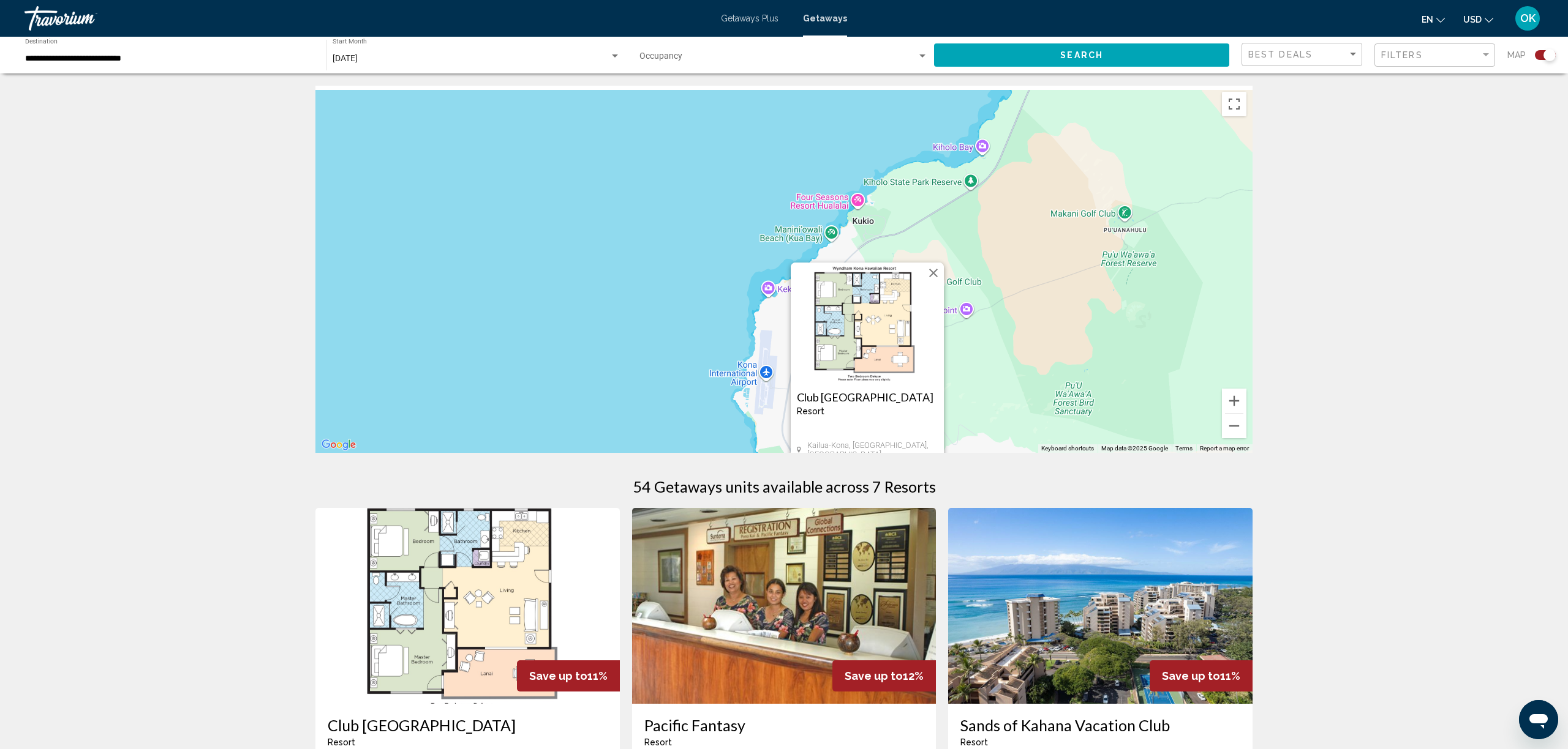
drag, startPoint x: 573, startPoint y: 268, endPoint x: 656, endPoint y: 417, distance: 170.6
click at [656, 431] on div "To activate drag with keyboard, press Alt + Enter. Once in keyboard drag state,…" at bounding box center [783, 270] width 937 height 367
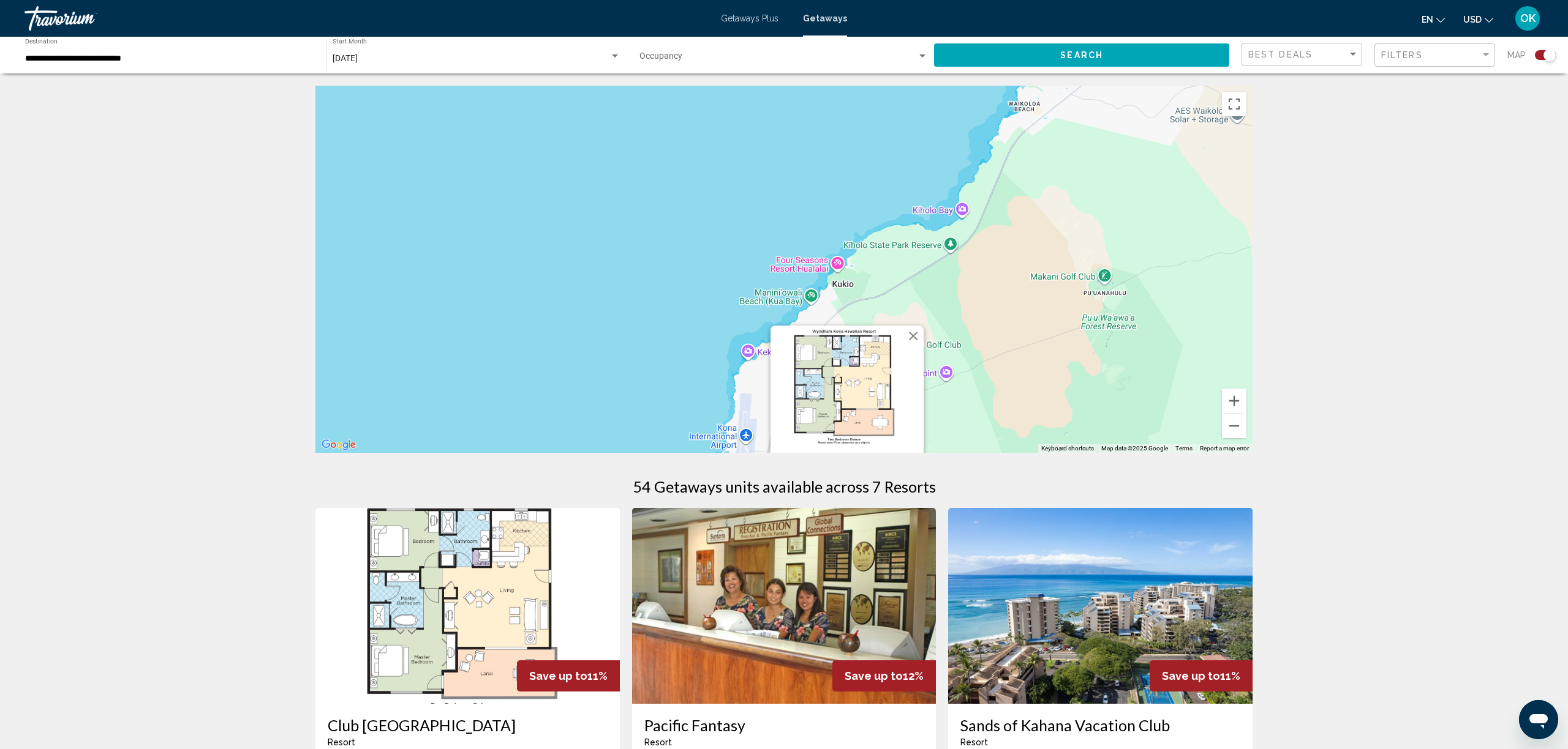
drag, startPoint x: 638, startPoint y: 318, endPoint x: 612, endPoint y: 409, distance: 94.6
click at [607, 419] on div "To activate drag with keyboard, press Alt + Enter. Once in keyboard drag state,…" at bounding box center [783, 270] width 937 height 367
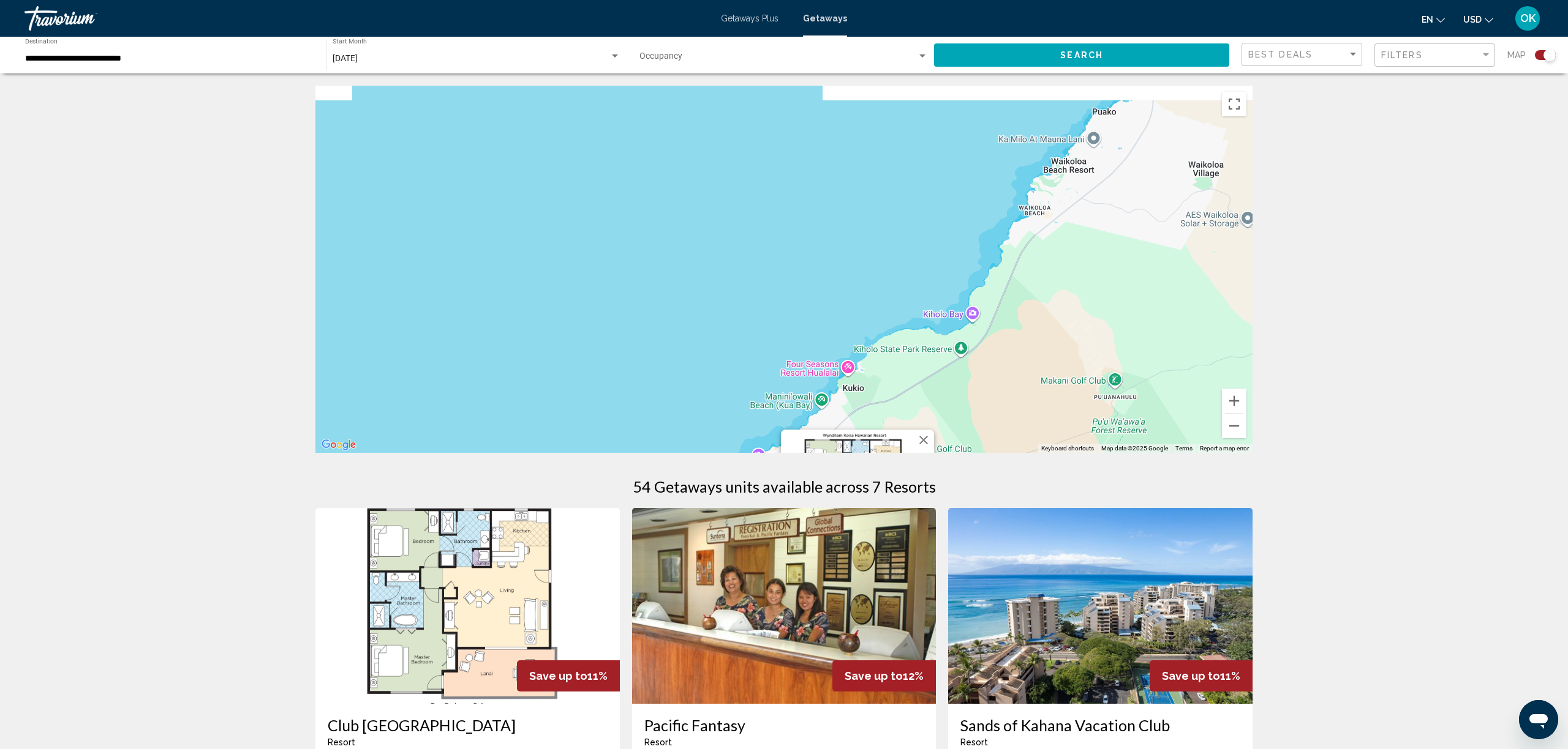
drag, startPoint x: 646, startPoint y: 356, endPoint x: 666, endPoint y: 414, distance: 61.4
click at [666, 414] on div "To activate drag with keyboard, press Alt + Enter. Once in keyboard drag state,…" at bounding box center [783, 270] width 937 height 367
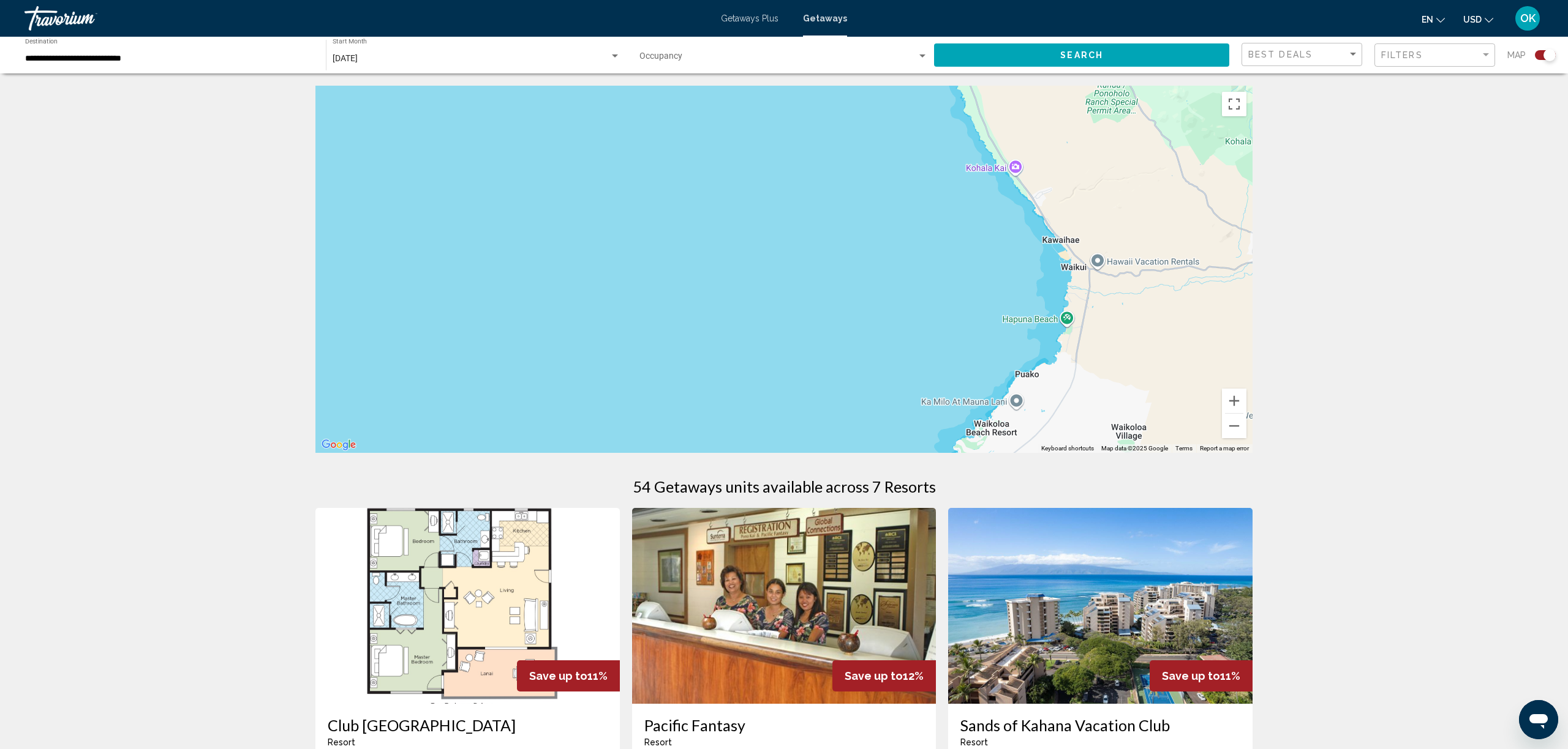
drag, startPoint x: 755, startPoint y: 153, endPoint x: 678, endPoint y: 422, distance: 279.8
click at [676, 426] on div "To activate drag with keyboard, press Alt + Enter. Once in keyboard drag state,…" at bounding box center [783, 270] width 937 height 367
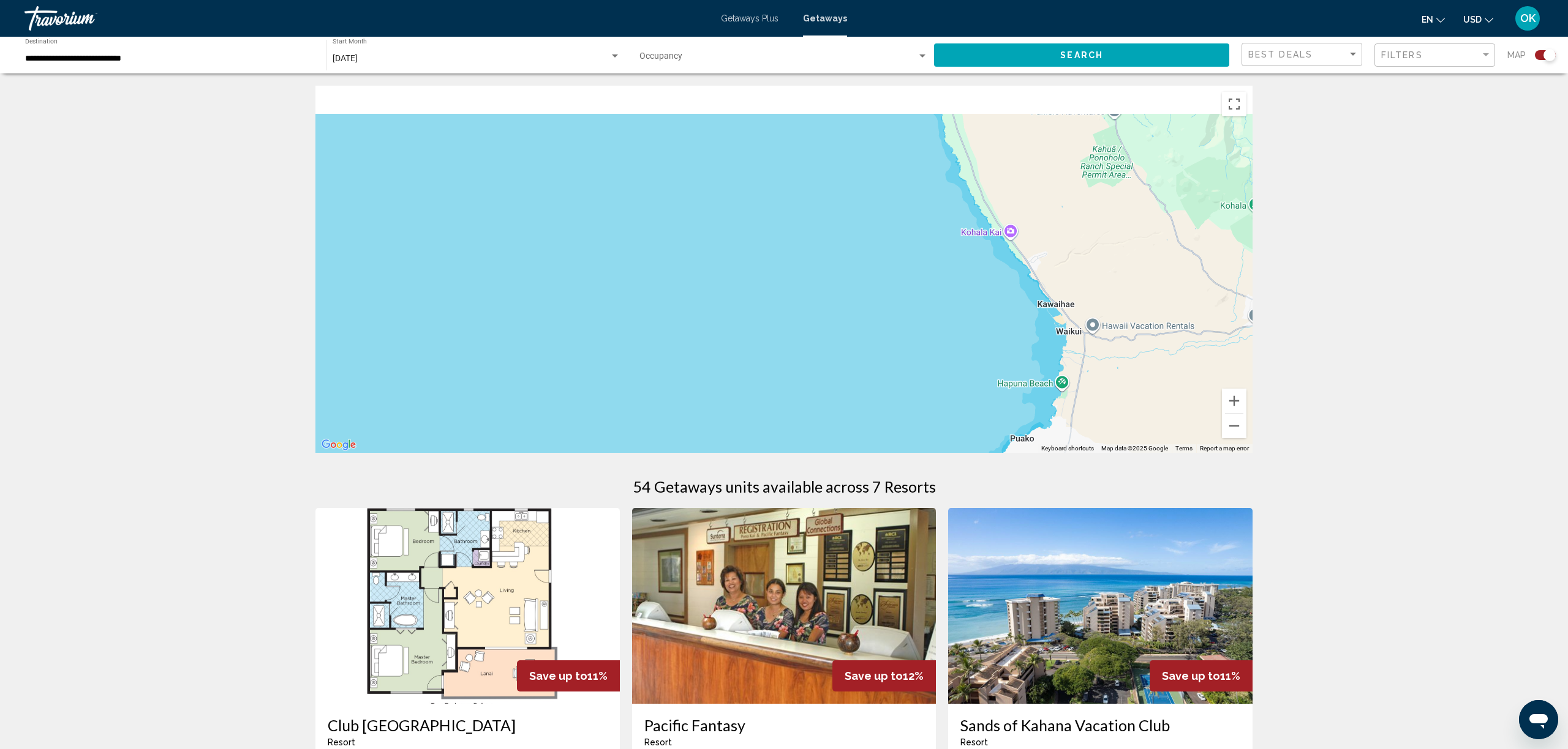
drag, startPoint x: 786, startPoint y: 336, endPoint x: 823, endPoint y: 482, distance: 150.6
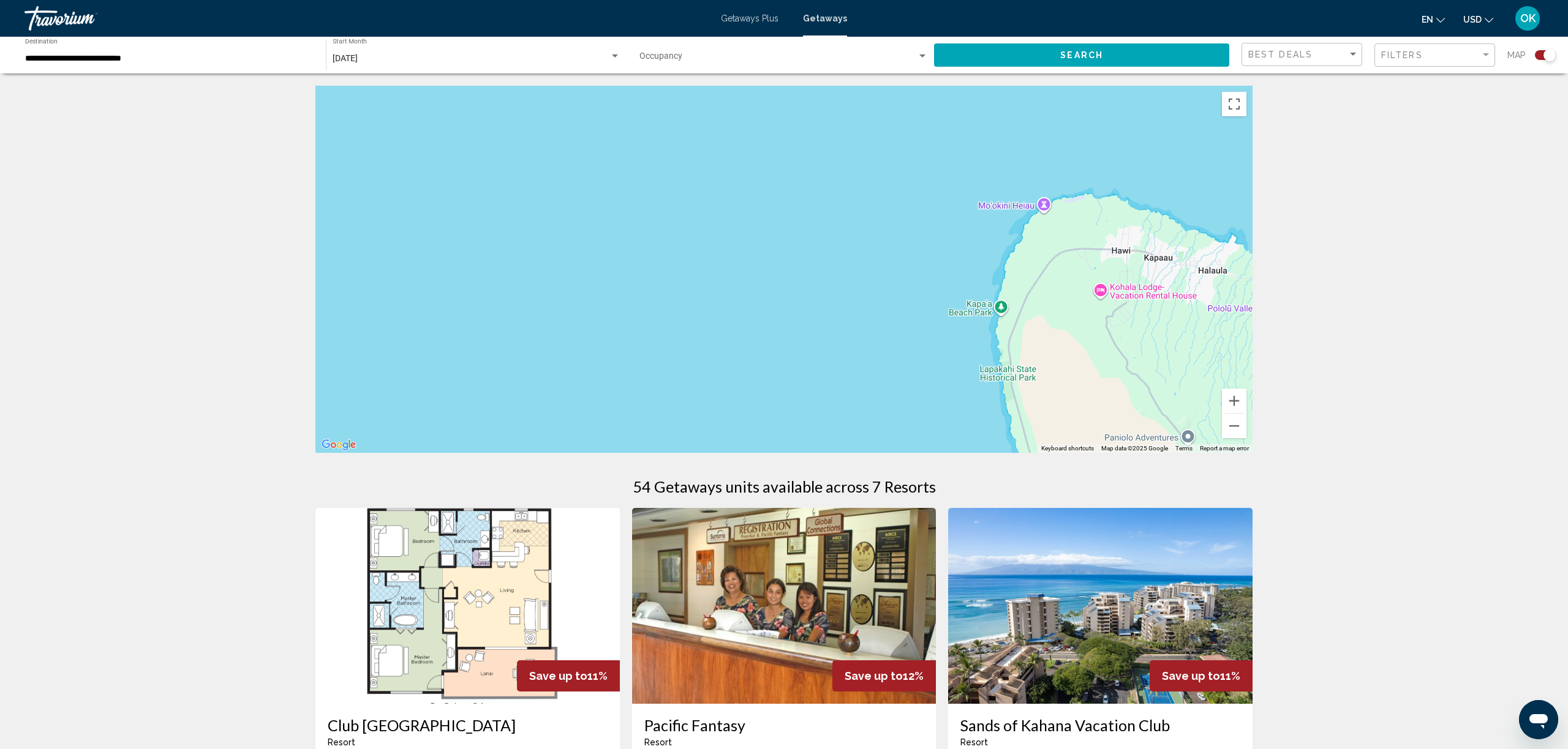
drag, startPoint x: 840, startPoint y: 300, endPoint x: 818, endPoint y: 472, distance: 173.4
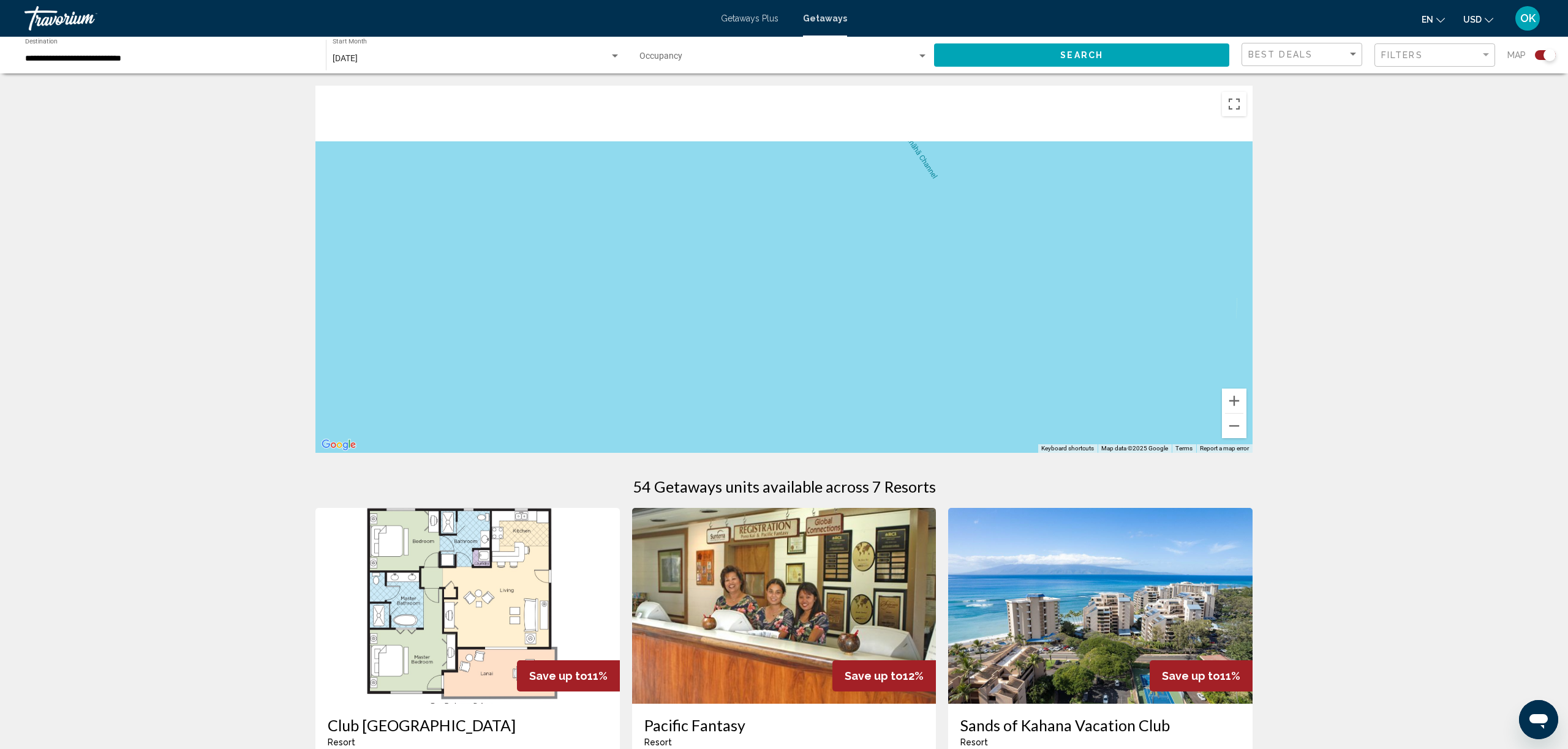
drag, startPoint x: 842, startPoint y: 277, endPoint x: 850, endPoint y: 417, distance: 140.2
click at [852, 413] on div "To activate drag with keyboard, press Alt + Enter. Once in keyboard drag state,…" at bounding box center [783, 270] width 937 height 367
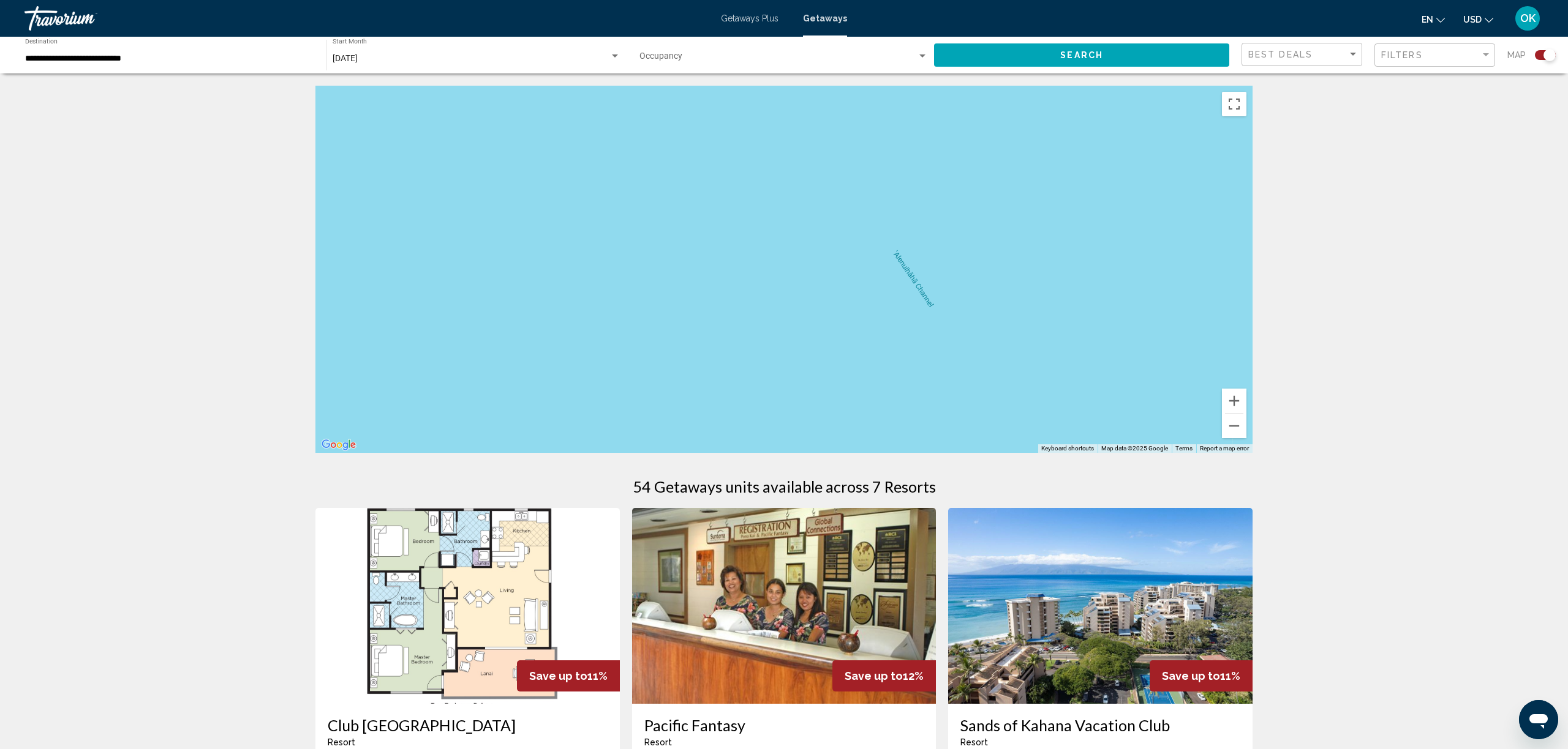
drag, startPoint x: 864, startPoint y: 281, endPoint x: 882, endPoint y: 436, distance: 156.0
click at [879, 431] on div "To activate drag with keyboard, press Alt + Enter. Once in keyboard drag state,…" at bounding box center [783, 270] width 937 height 367
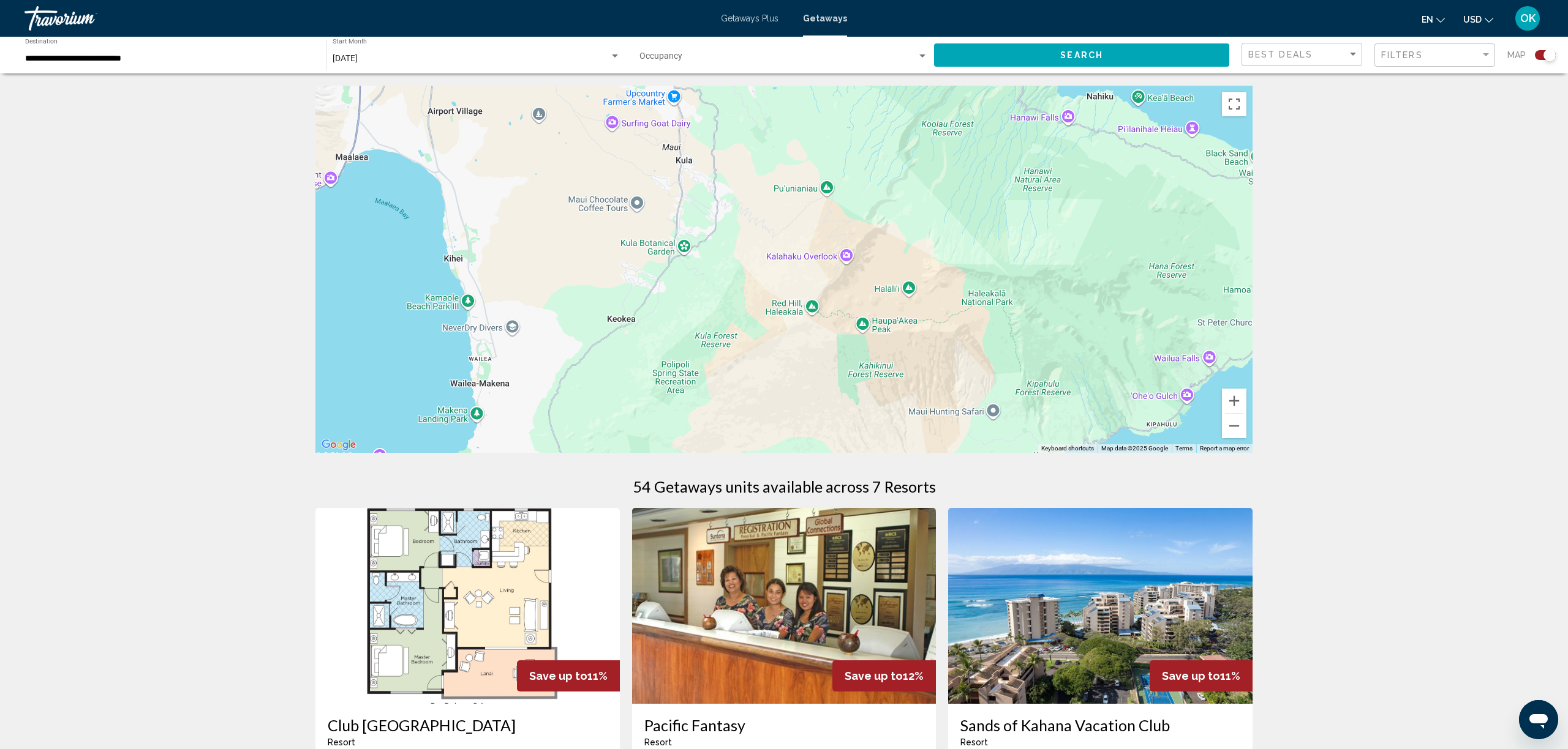
drag, startPoint x: 740, startPoint y: 180, endPoint x: 1142, endPoint y: 413, distance: 464.6
click at [1164, 429] on div "To activate drag with keyboard, press Alt + Enter. Once in keyboard drag state,…" at bounding box center [783, 270] width 937 height 367
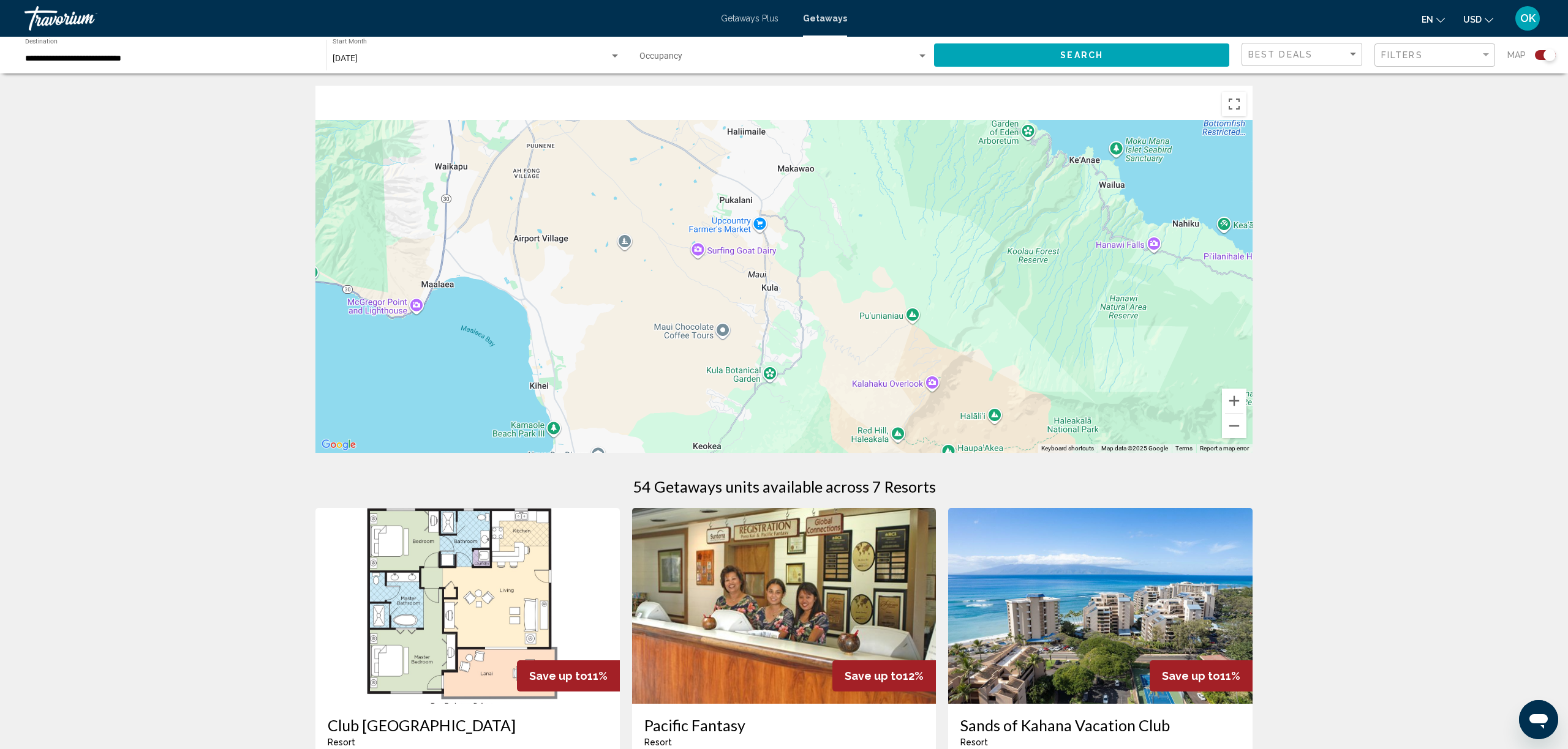
drag, startPoint x: 746, startPoint y: 277, endPoint x: 854, endPoint y: 426, distance: 184.0
click at [853, 425] on div "To activate drag with keyboard, press Alt + Enter. Once in keyboard drag state,…" at bounding box center [783, 270] width 937 height 367
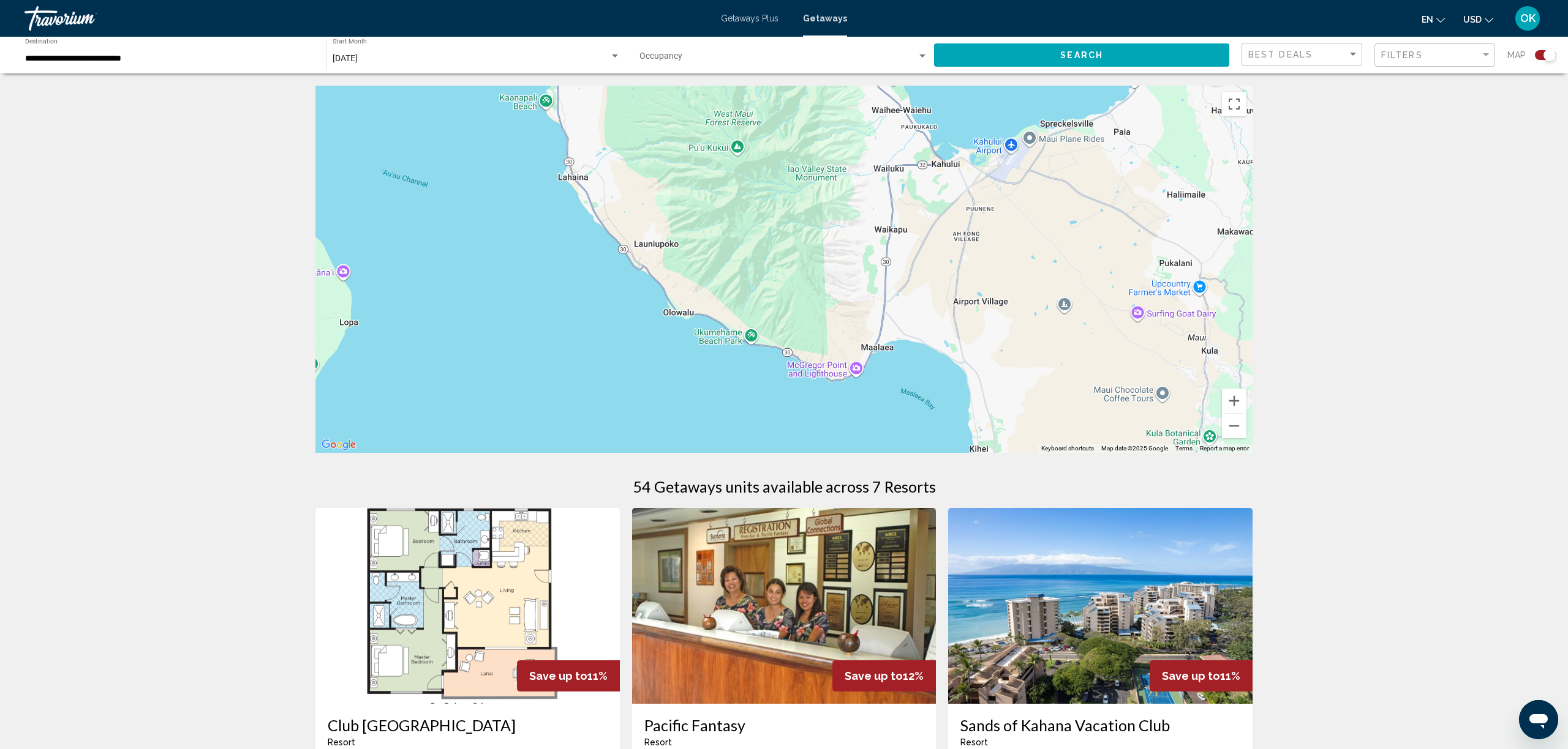
drag, startPoint x: 809, startPoint y: 305, endPoint x: 1161, endPoint y: 234, distance: 359.1
click at [1161, 234] on div "To activate drag with keyboard, press Alt + Enter. Once in keyboard drag state,…" at bounding box center [783, 270] width 937 height 367
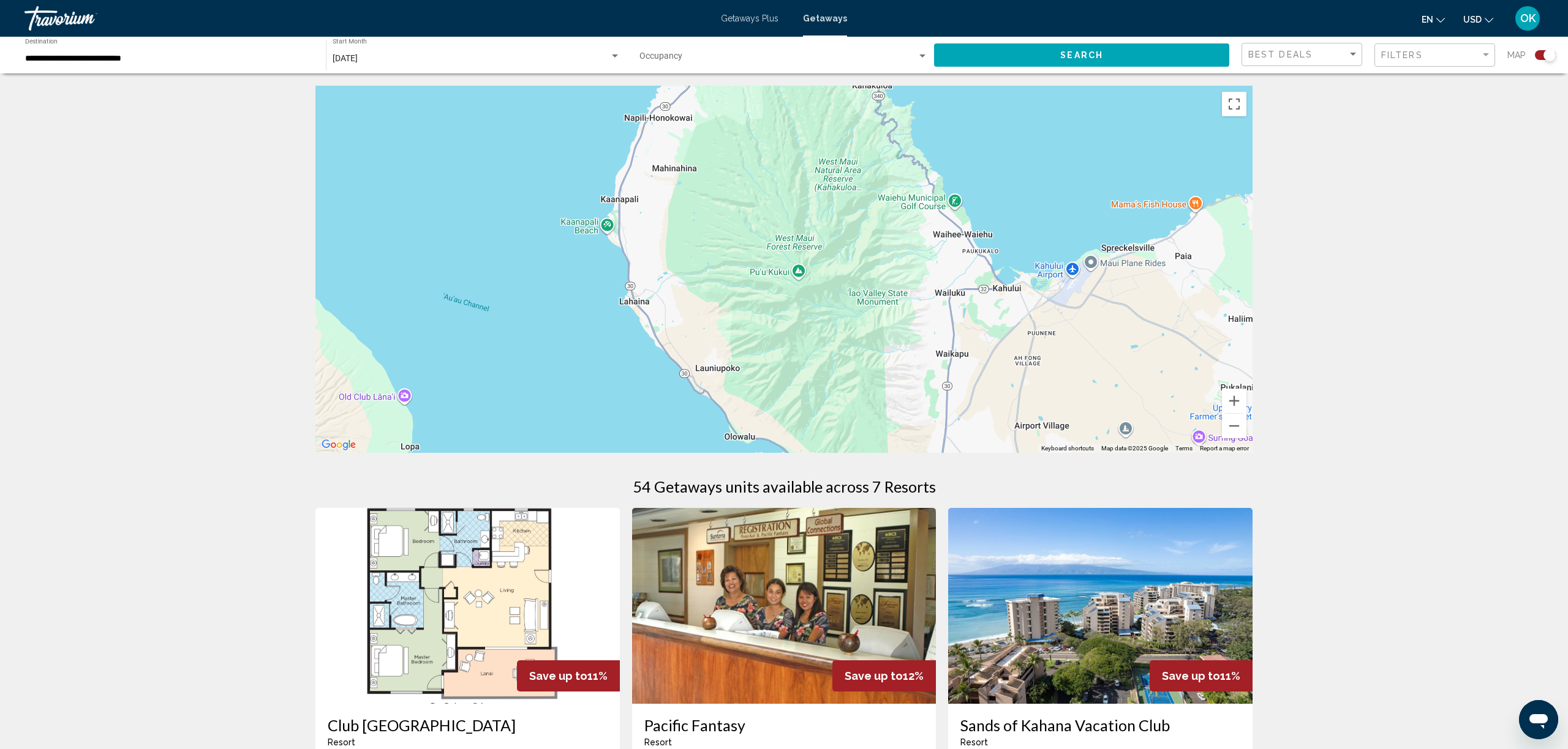
drag, startPoint x: 895, startPoint y: 290, endPoint x: 962, endPoint y: 432, distance: 157.0
click at [962, 432] on div "To activate drag with keyboard, press Alt + Enter. Once in keyboard drag state,…" at bounding box center [783, 270] width 937 height 367
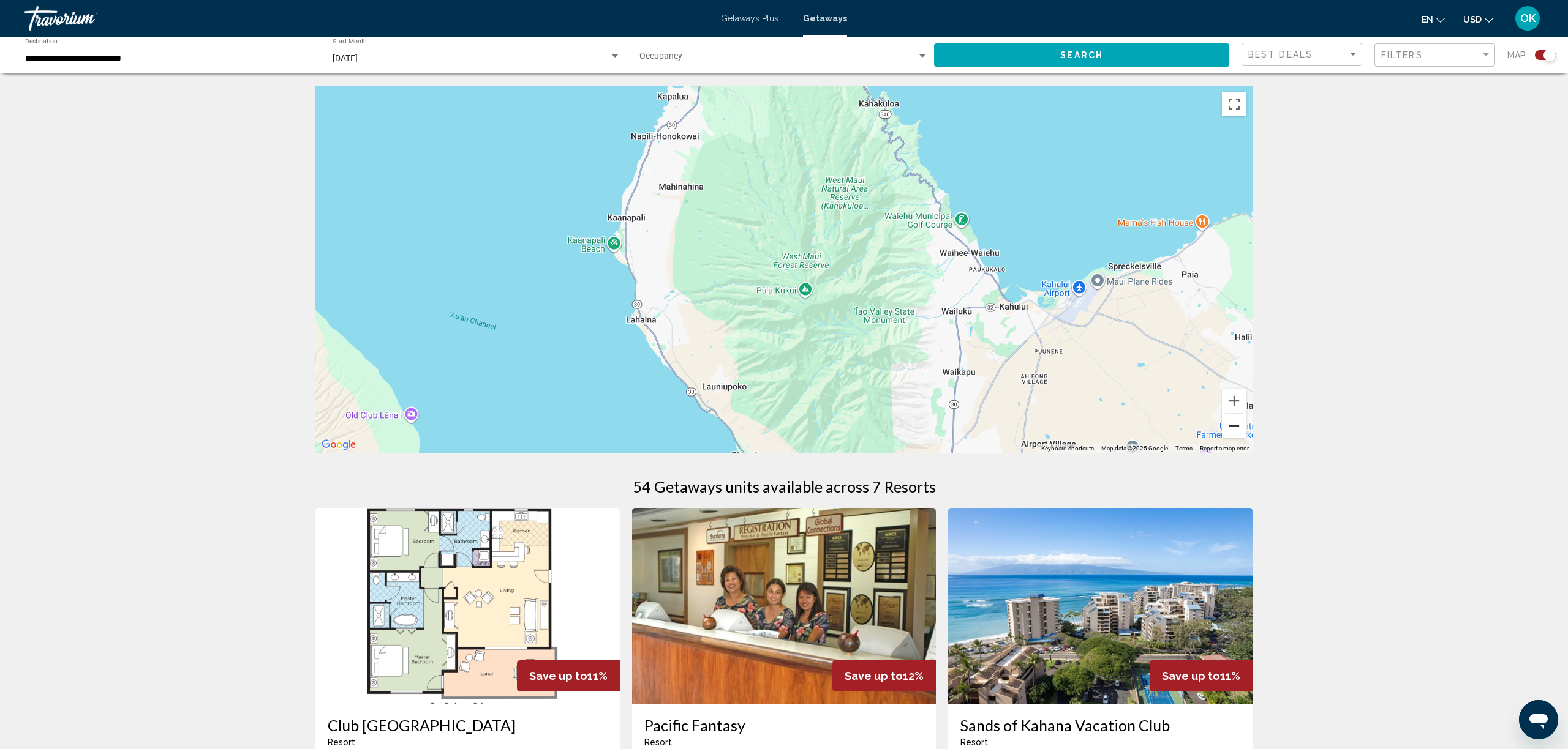
click at [1237, 432] on button "Zoom out" at bounding box center [1234, 426] width 25 height 25
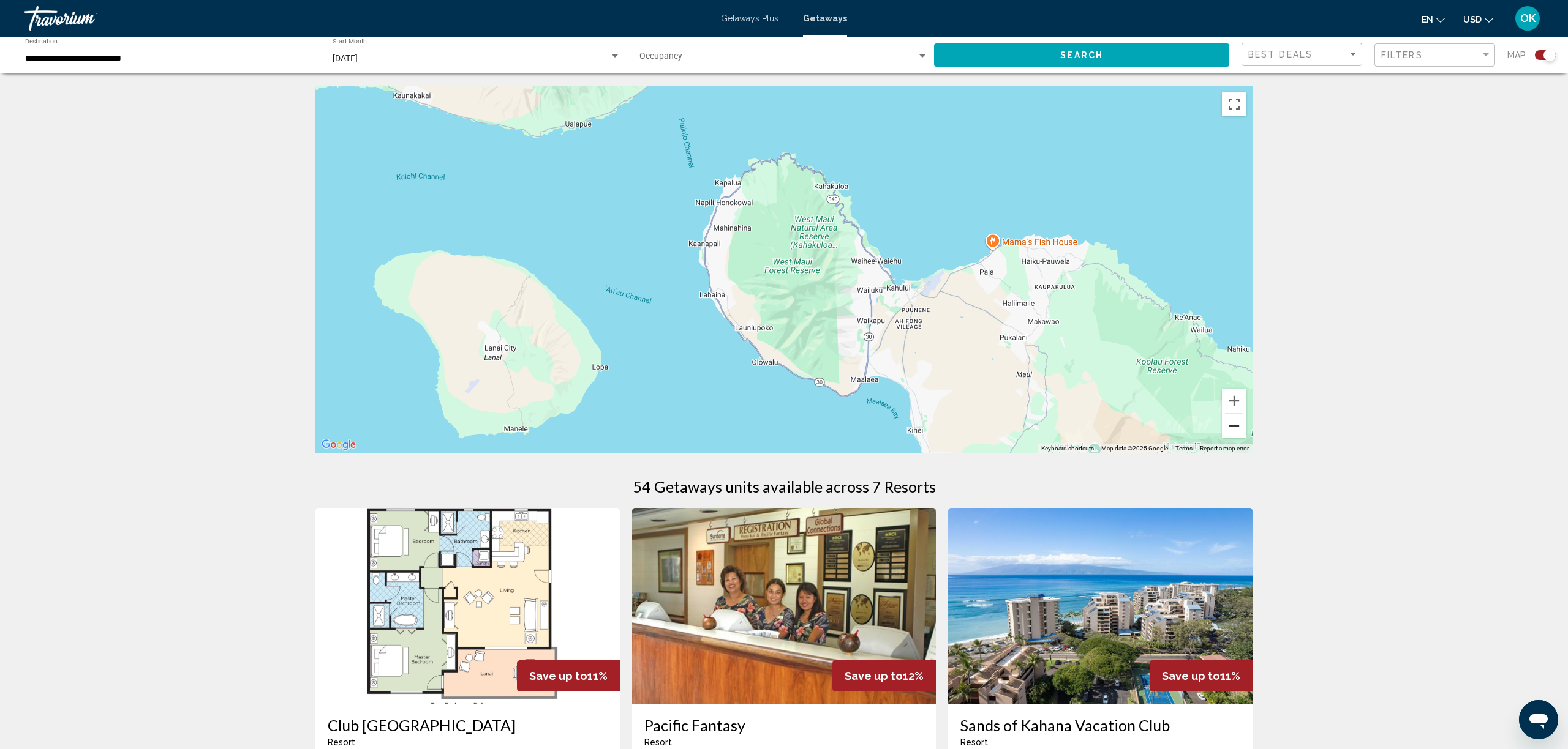
click at [1237, 432] on button "Zoom out" at bounding box center [1234, 426] width 25 height 25
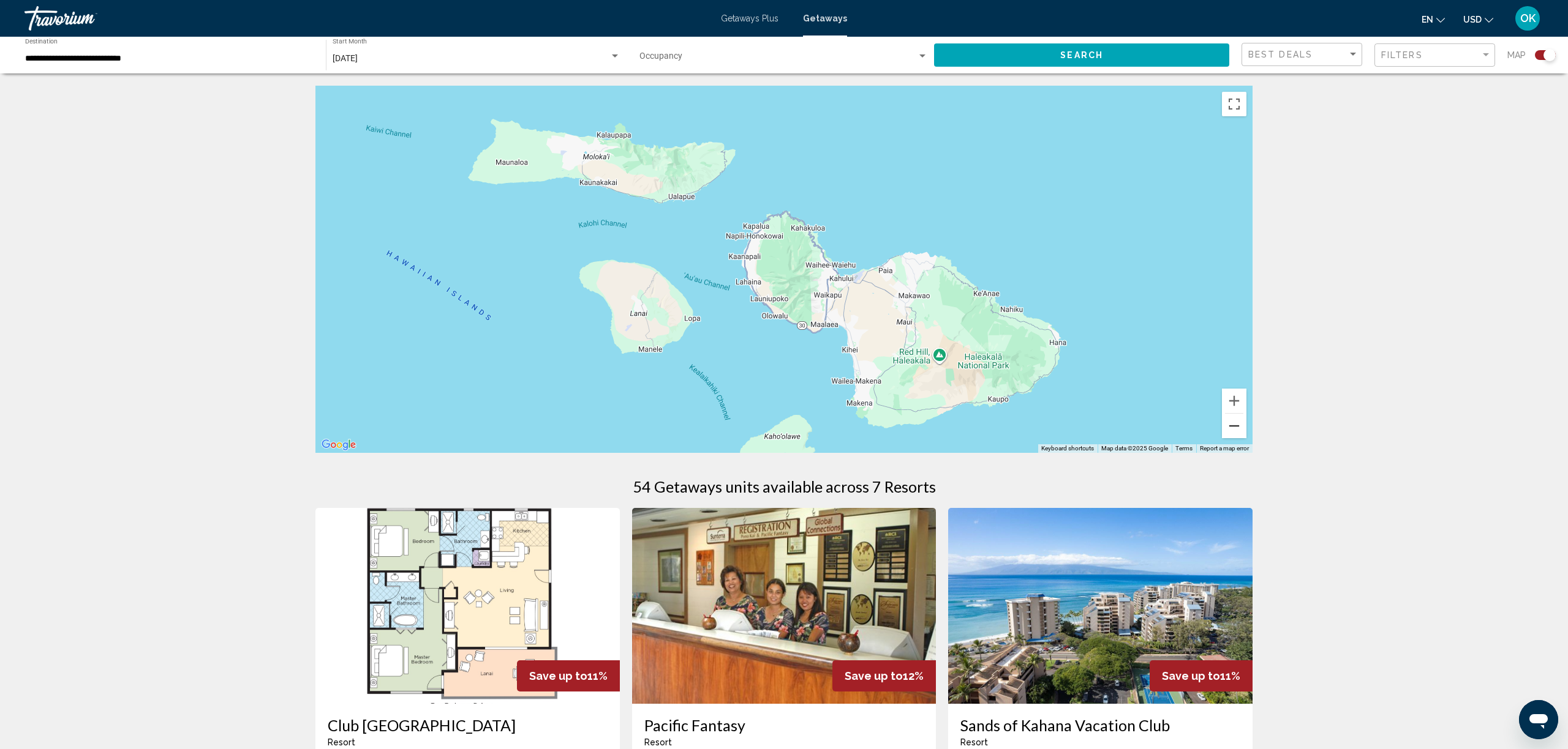
click at [1238, 432] on button "Zoom out" at bounding box center [1234, 426] width 25 height 25
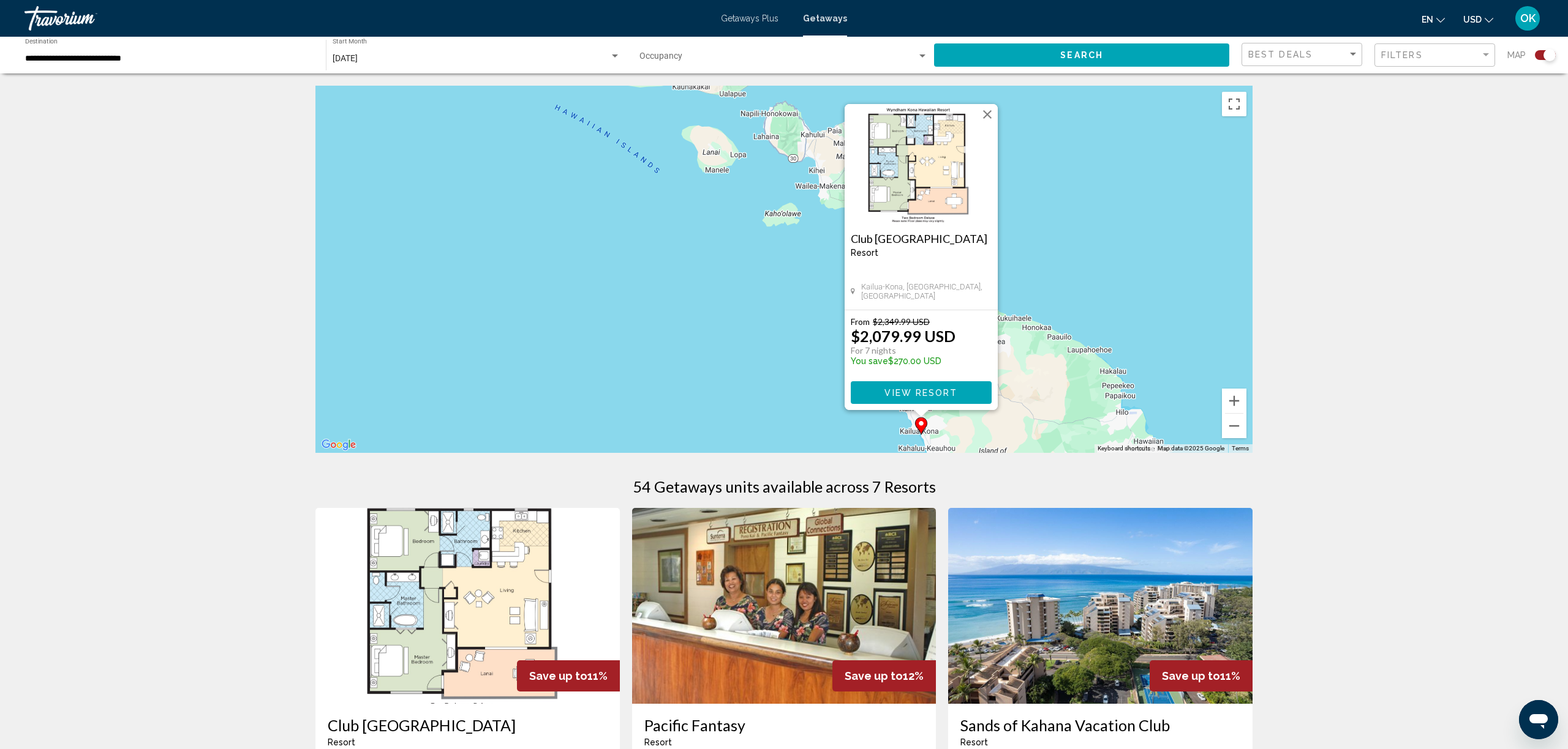
click at [984, 114] on button "Close" at bounding box center [988, 114] width 18 height 18
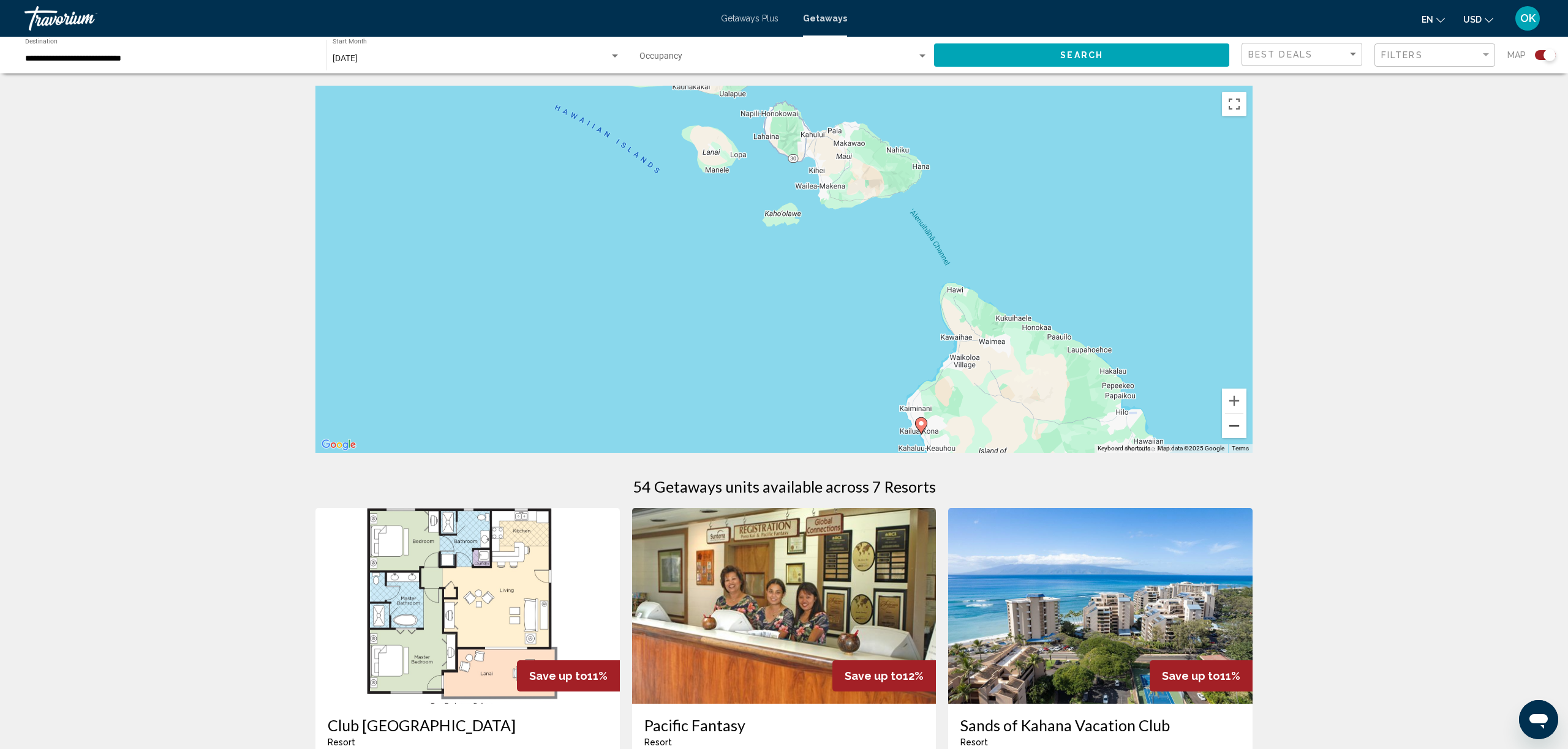
click at [1236, 429] on button "Zoom out" at bounding box center [1234, 426] width 25 height 25
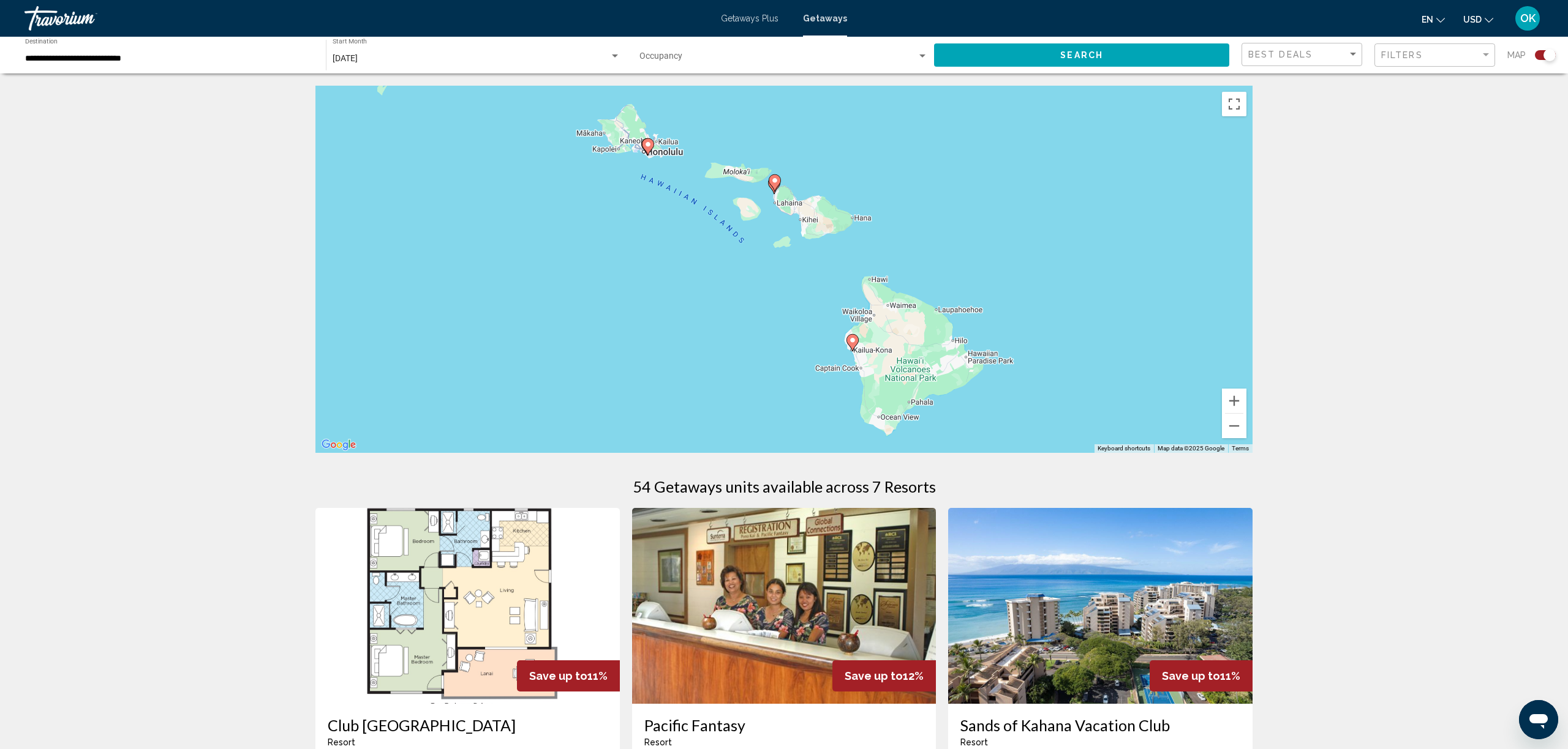
click at [782, 185] on div "To activate drag with keyboard, press Alt + Enter. Once in keyboard drag state,…" at bounding box center [783, 270] width 937 height 367
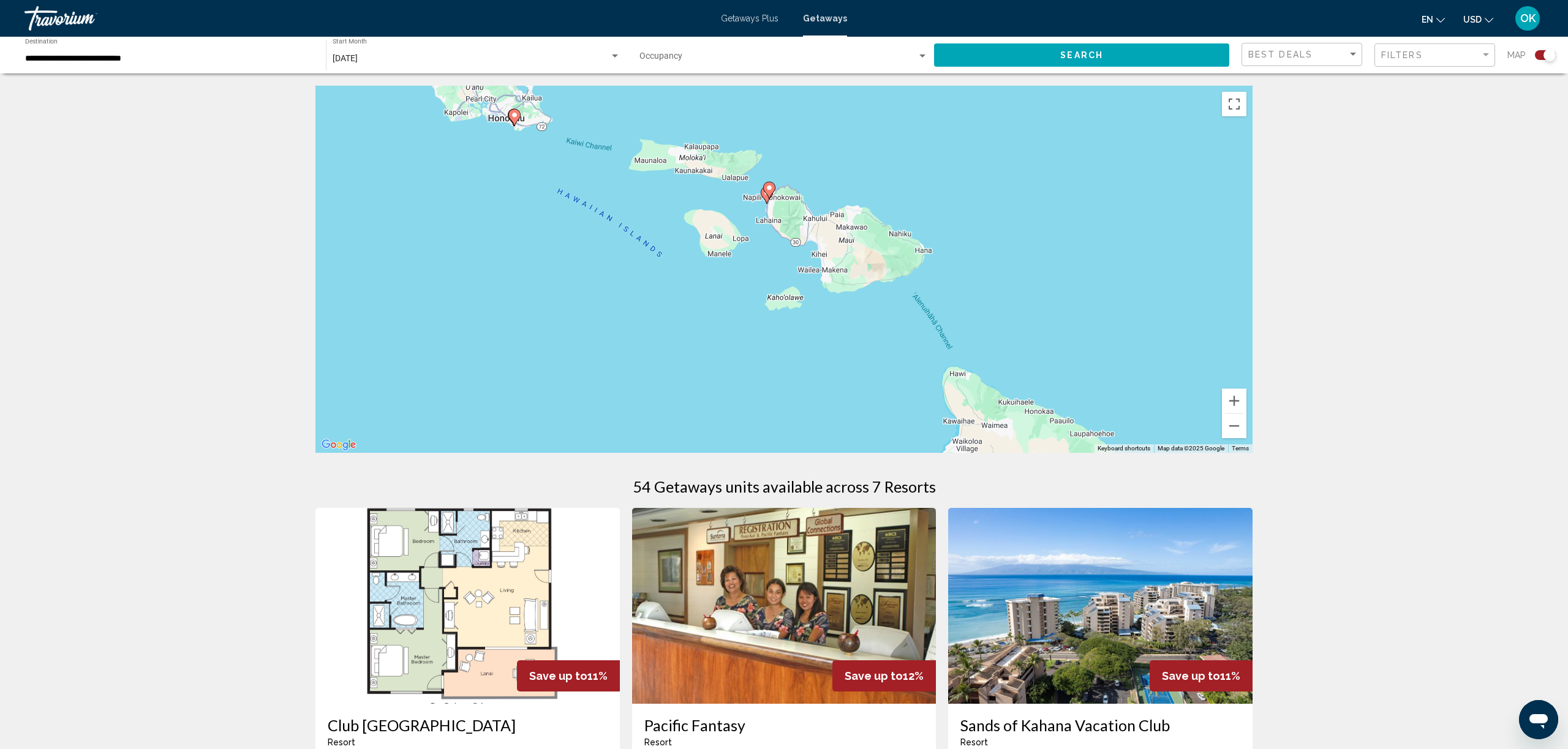
click at [776, 193] on div "To activate drag with keyboard, press Alt + Enter. Once in keyboard drag state,…" at bounding box center [783, 270] width 937 height 367
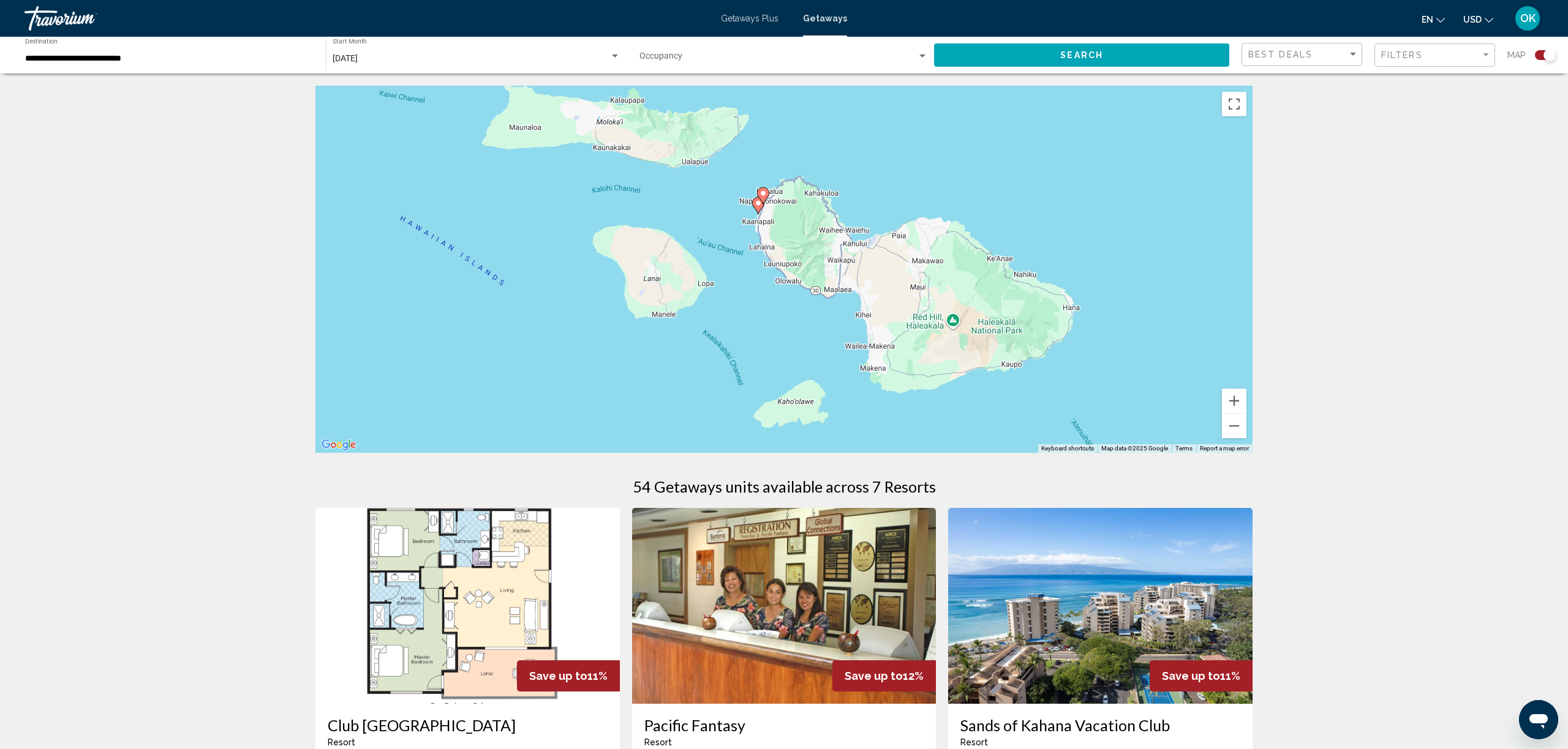
click at [766, 189] on icon "Main content" at bounding box center [763, 196] width 11 height 16
type input "**********"
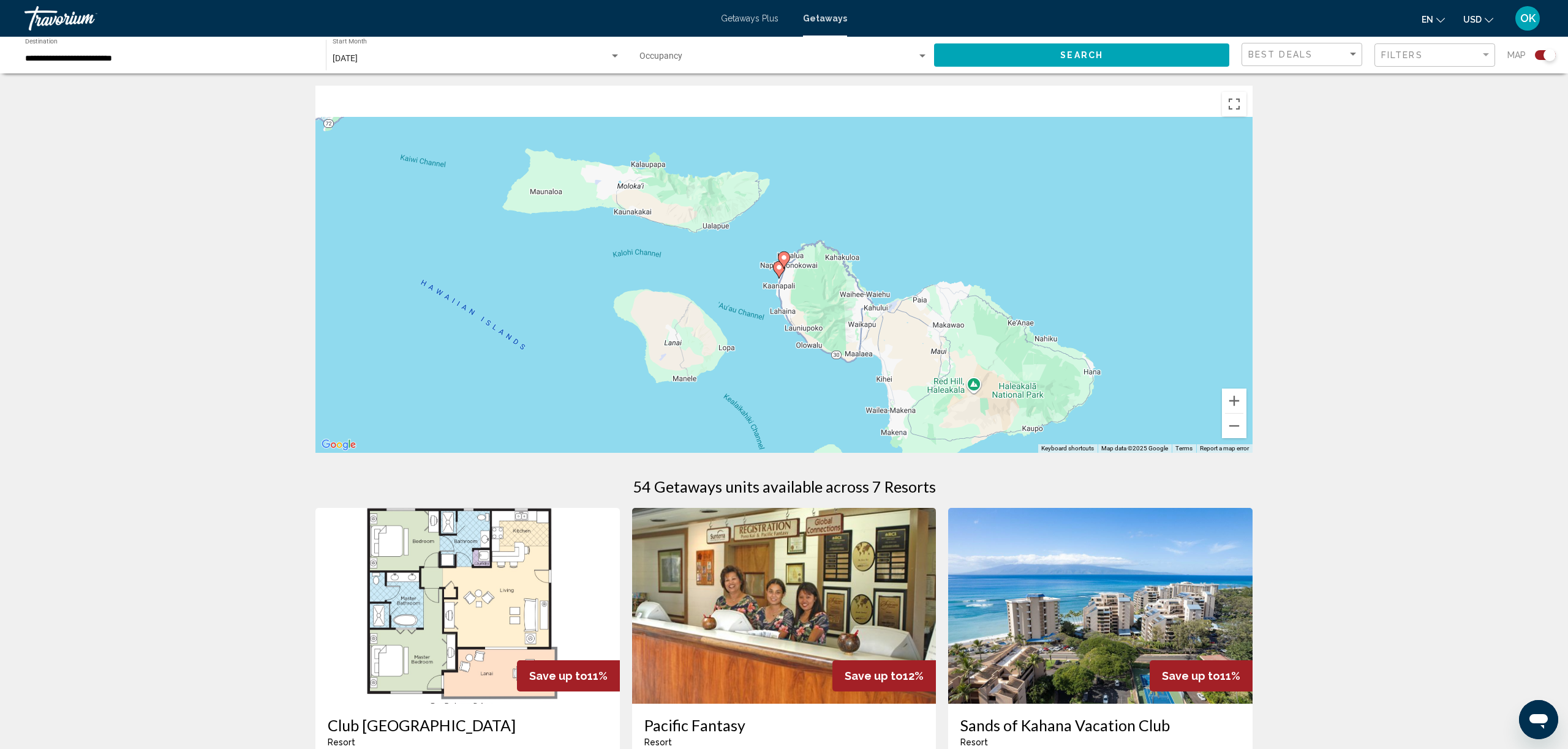
click at [766, 189] on div "To activate drag with keyboard, press Alt + Enter. Once in keyboard drag state,…" at bounding box center [783, 270] width 937 height 367
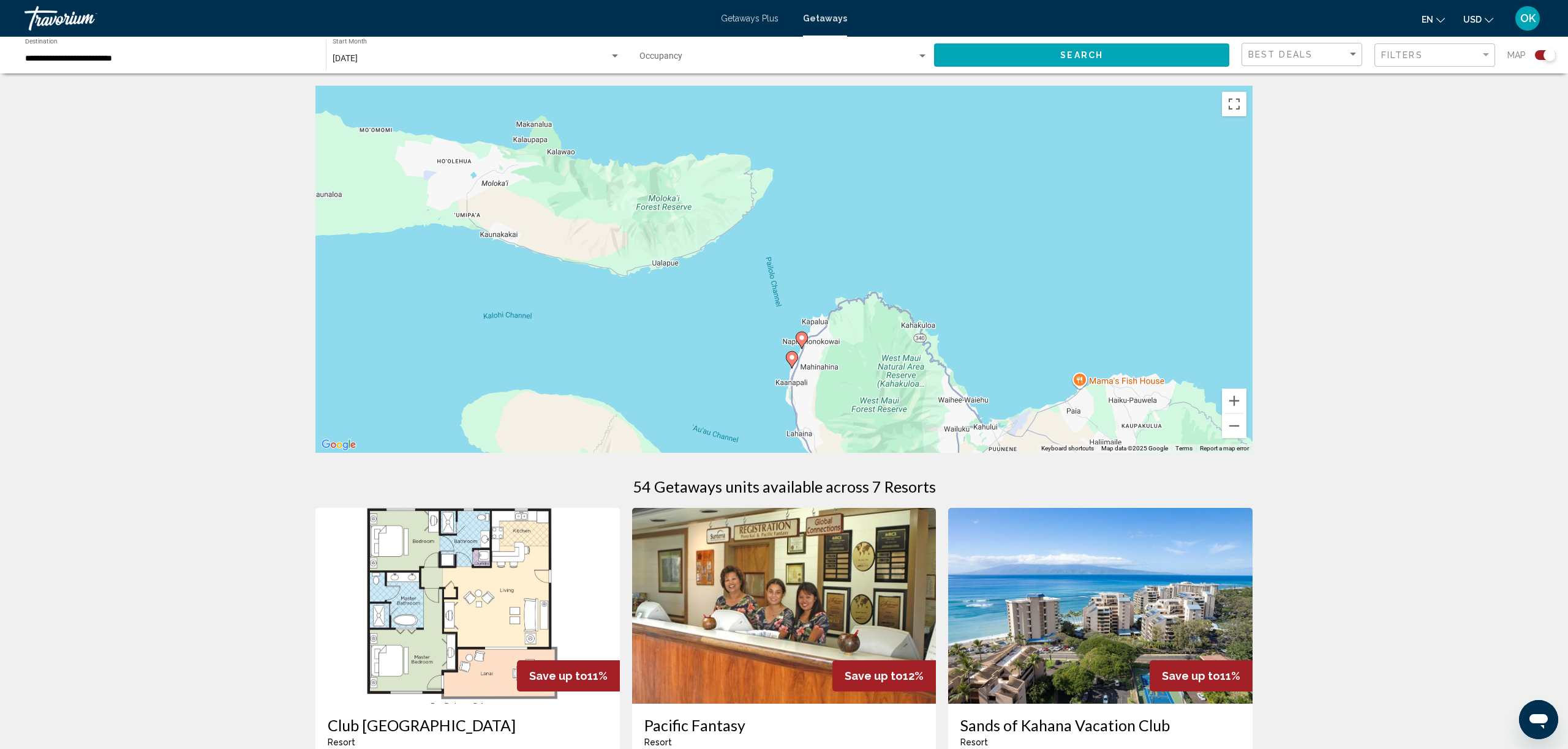
click at [795, 361] on icon "Main content" at bounding box center [792, 360] width 11 height 16
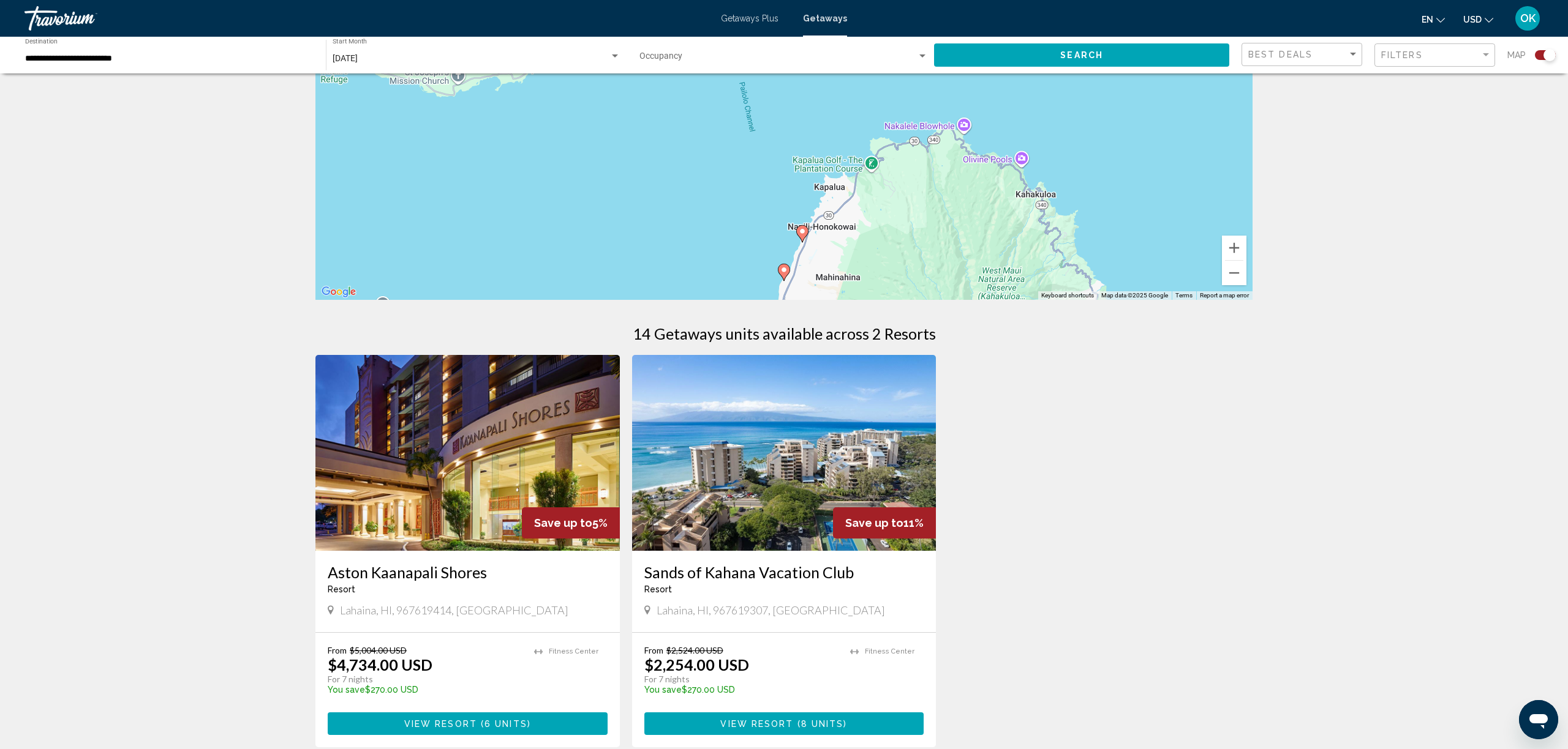
scroll to position [157, 0]
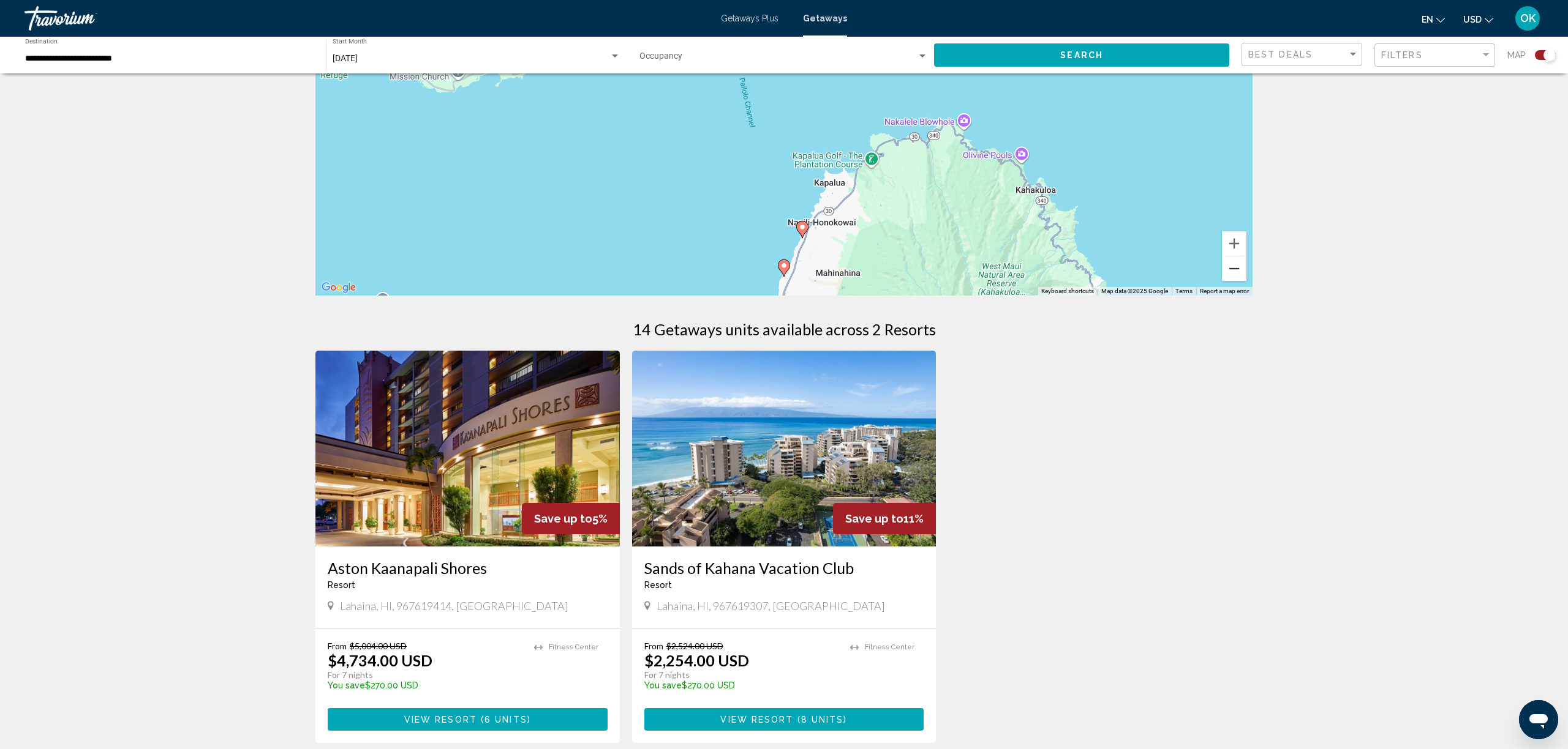
click at [1235, 270] on button "Zoom out" at bounding box center [1234, 269] width 25 height 25
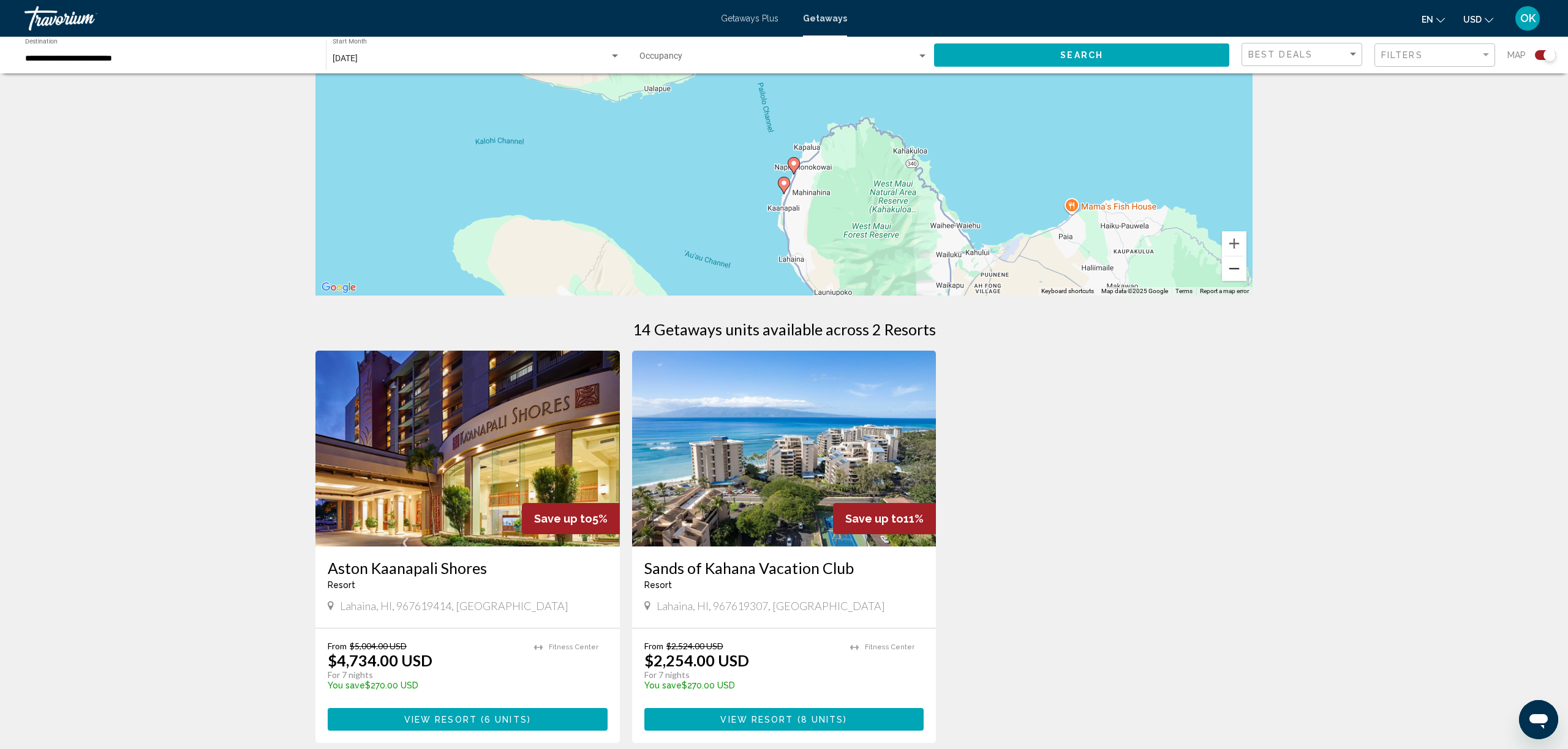
click at [1235, 270] on button "Zoom out" at bounding box center [1234, 269] width 25 height 25
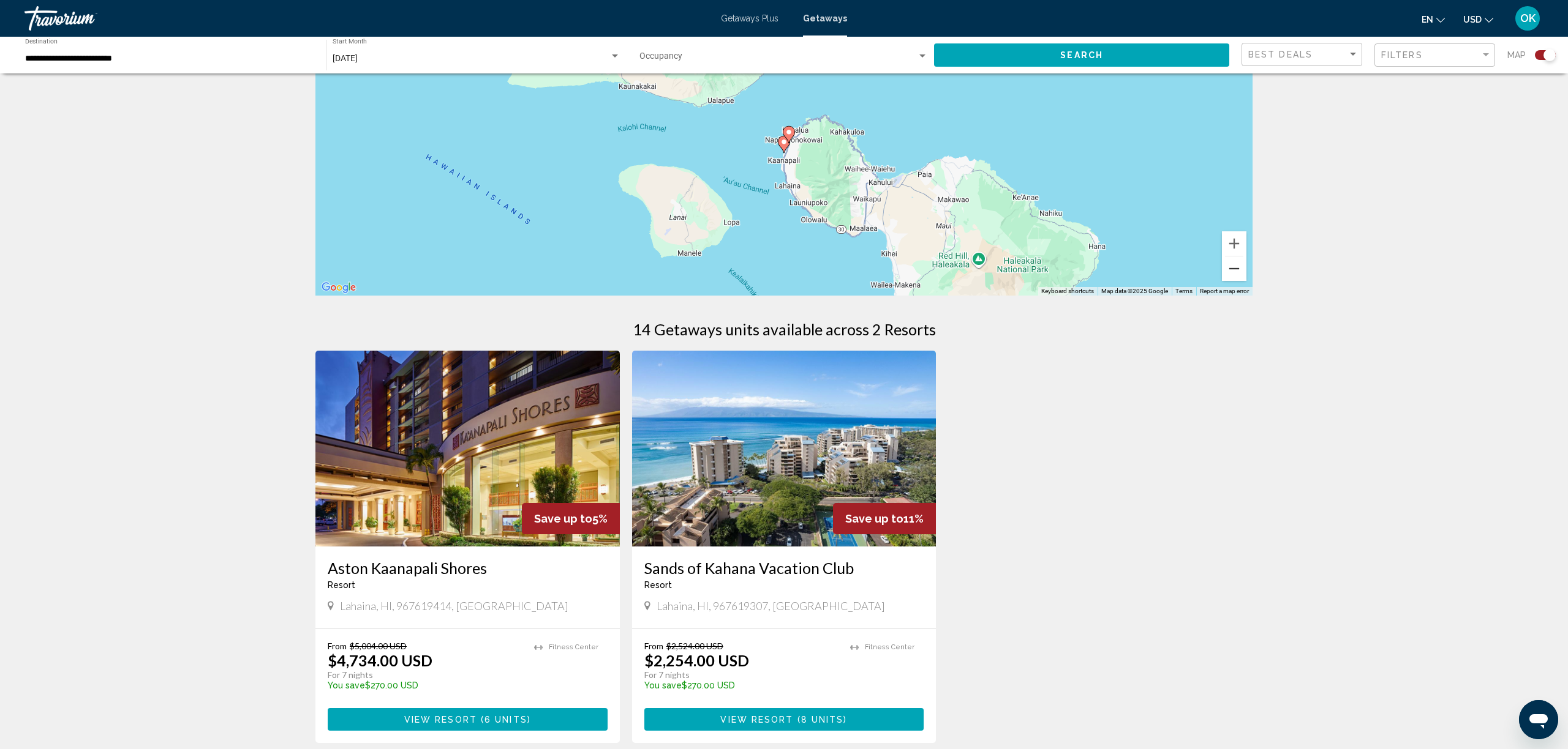
click at [1235, 270] on button "Zoom out" at bounding box center [1234, 269] width 25 height 25
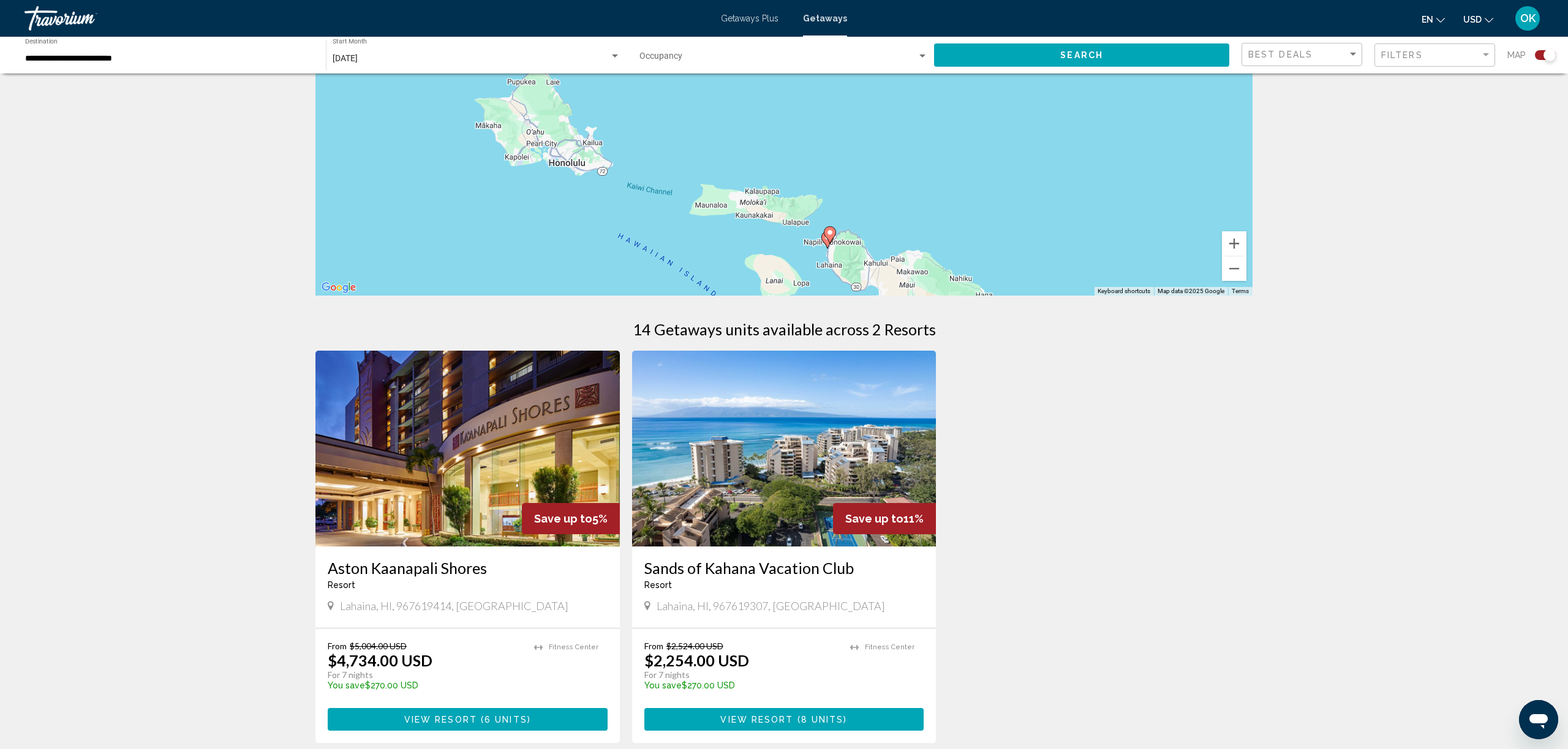
drag, startPoint x: 1009, startPoint y: 227, endPoint x: 1053, endPoint y: 346, distance: 126.9
click at [1053, 346] on div "← Move left → Move right ↑ Move up ↓ Move down + Zoom in - Zoom out Home Jump l…" at bounding box center [784, 360] width 986 height 864
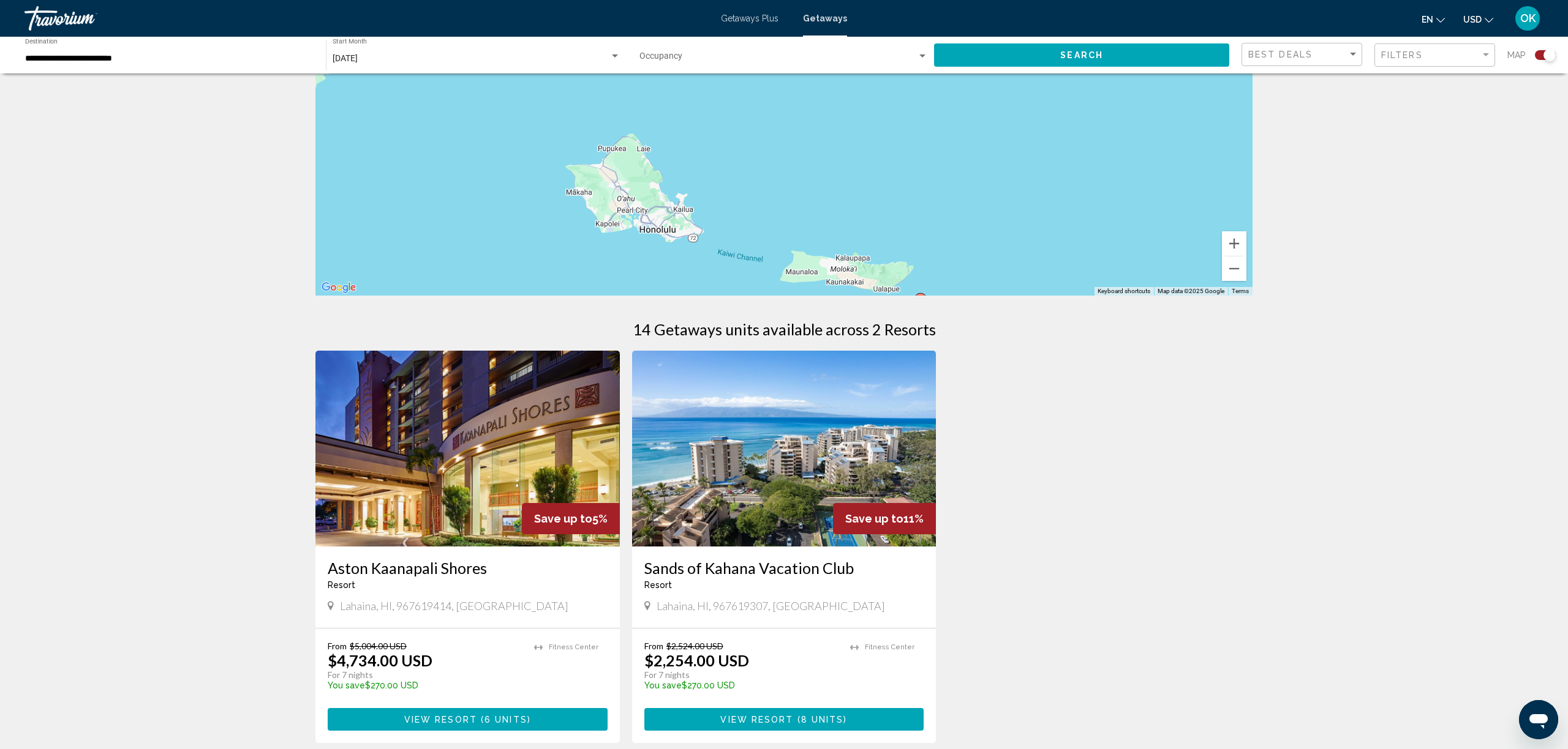
drag, startPoint x: 808, startPoint y: 204, endPoint x: 908, endPoint y: 263, distance: 116.1
click at [899, 272] on div "To activate drag with keyboard, press Alt + Enter. Once in keyboard drag state,…" at bounding box center [783, 112] width 937 height 367
click at [1233, 270] on button "Zoom out" at bounding box center [1234, 269] width 25 height 25
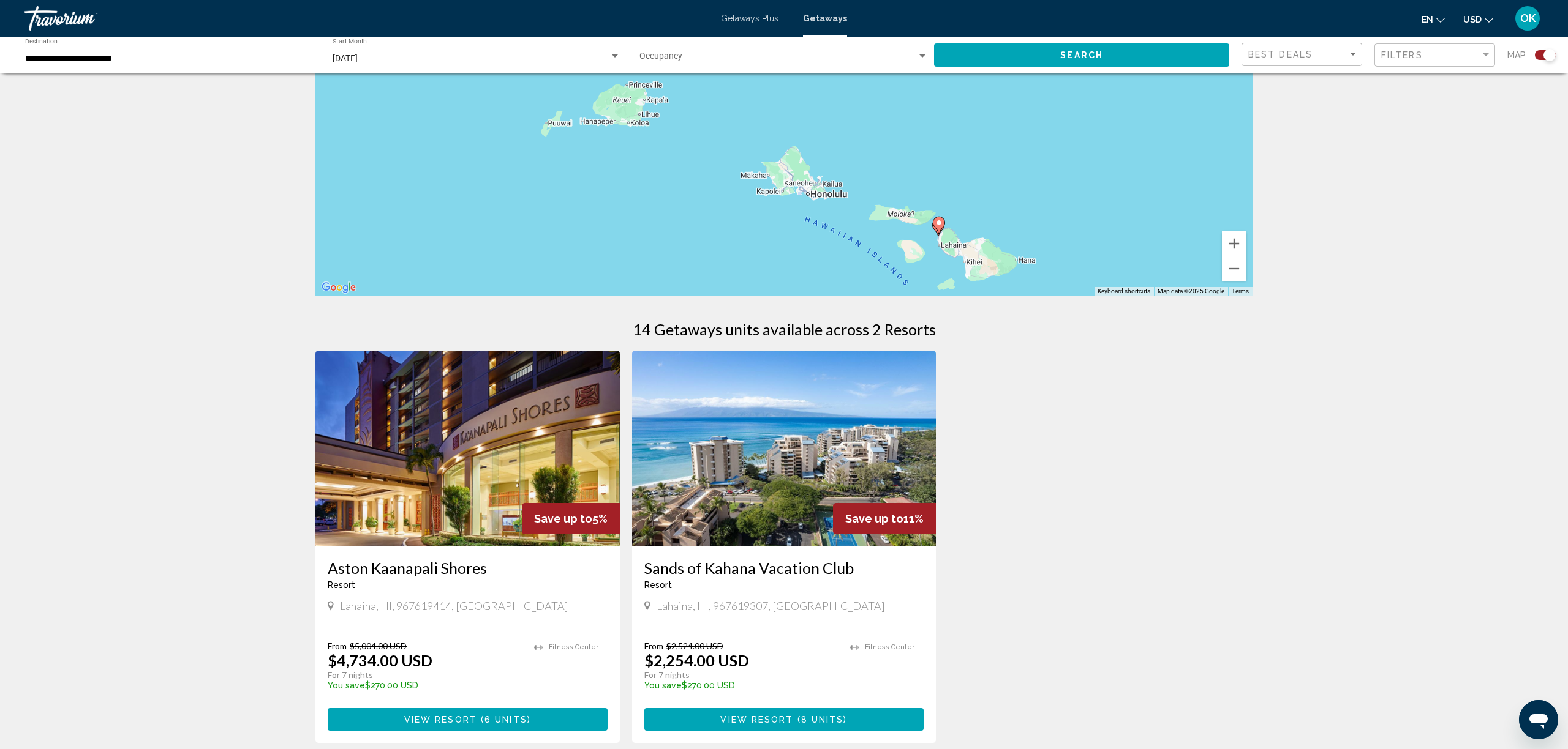
drag, startPoint x: 979, startPoint y: 215, endPoint x: 1067, endPoint y: 243, distance: 92.3
click at [1067, 243] on div "To activate drag with keyboard, press Alt + Enter. Once in keyboard drag state,…" at bounding box center [783, 112] width 937 height 367
click at [1106, 356] on div "Save up to 5% Aston Kaanapali Shores Resort - This is an adults only resort Lah…" at bounding box center [783, 559] width 949 height 417
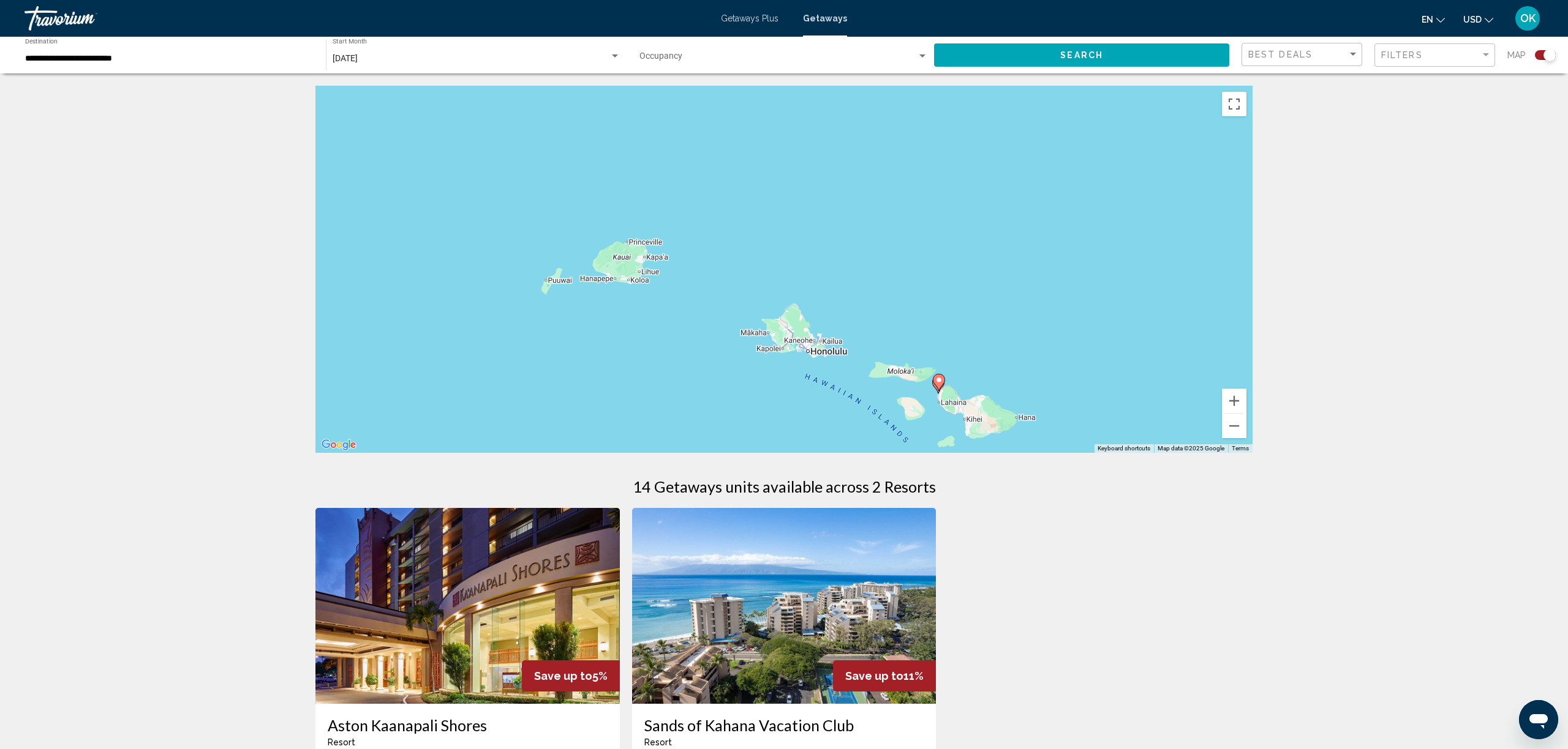
scroll to position [0, 0]
click at [1097, 357] on div "To activate drag with keyboard, press Alt + Enter. Once in keyboard drag state,…" at bounding box center [783, 270] width 937 height 367
click at [1237, 432] on button "Zoom out" at bounding box center [1234, 426] width 25 height 25
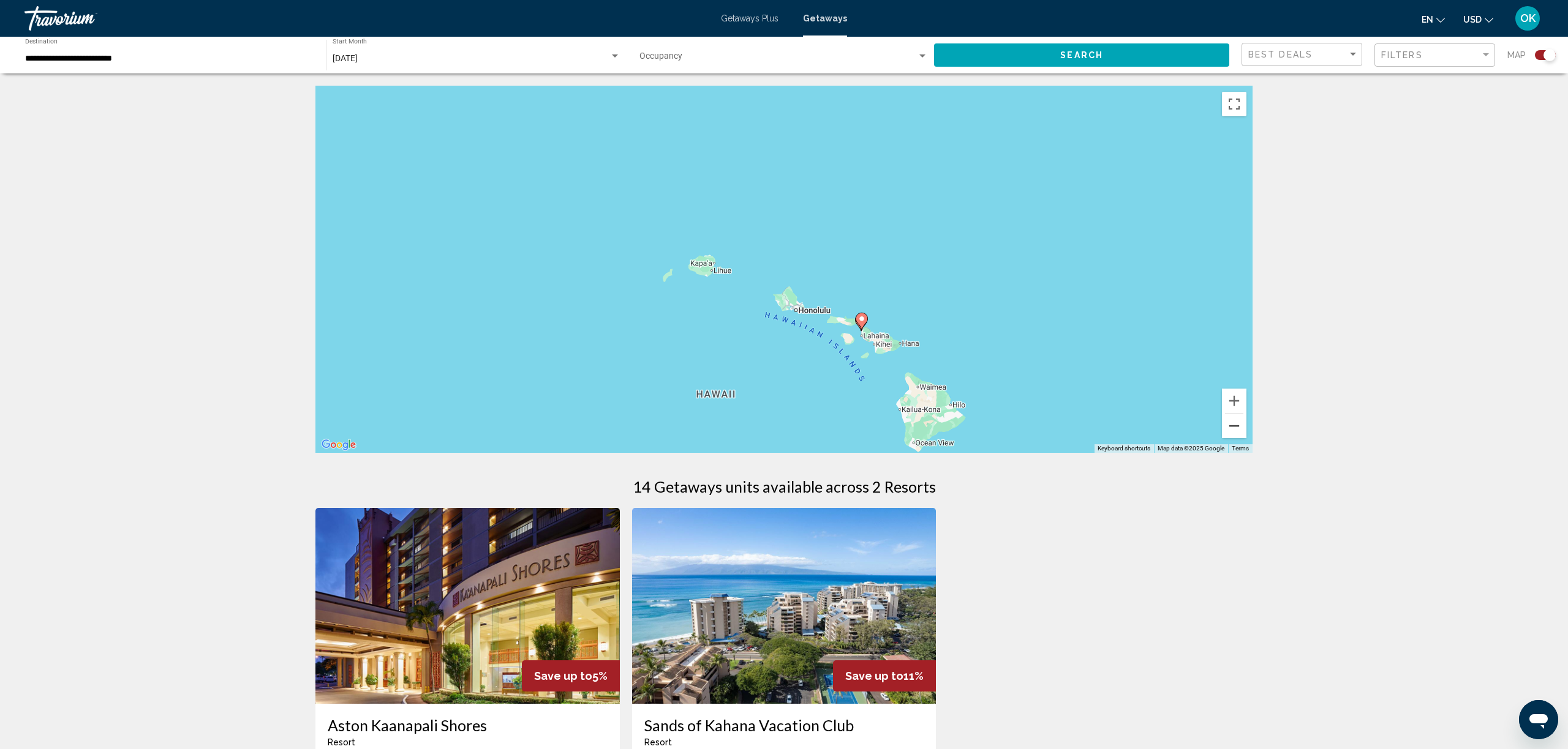
click at [1237, 432] on button "Zoom out" at bounding box center [1234, 426] width 25 height 25
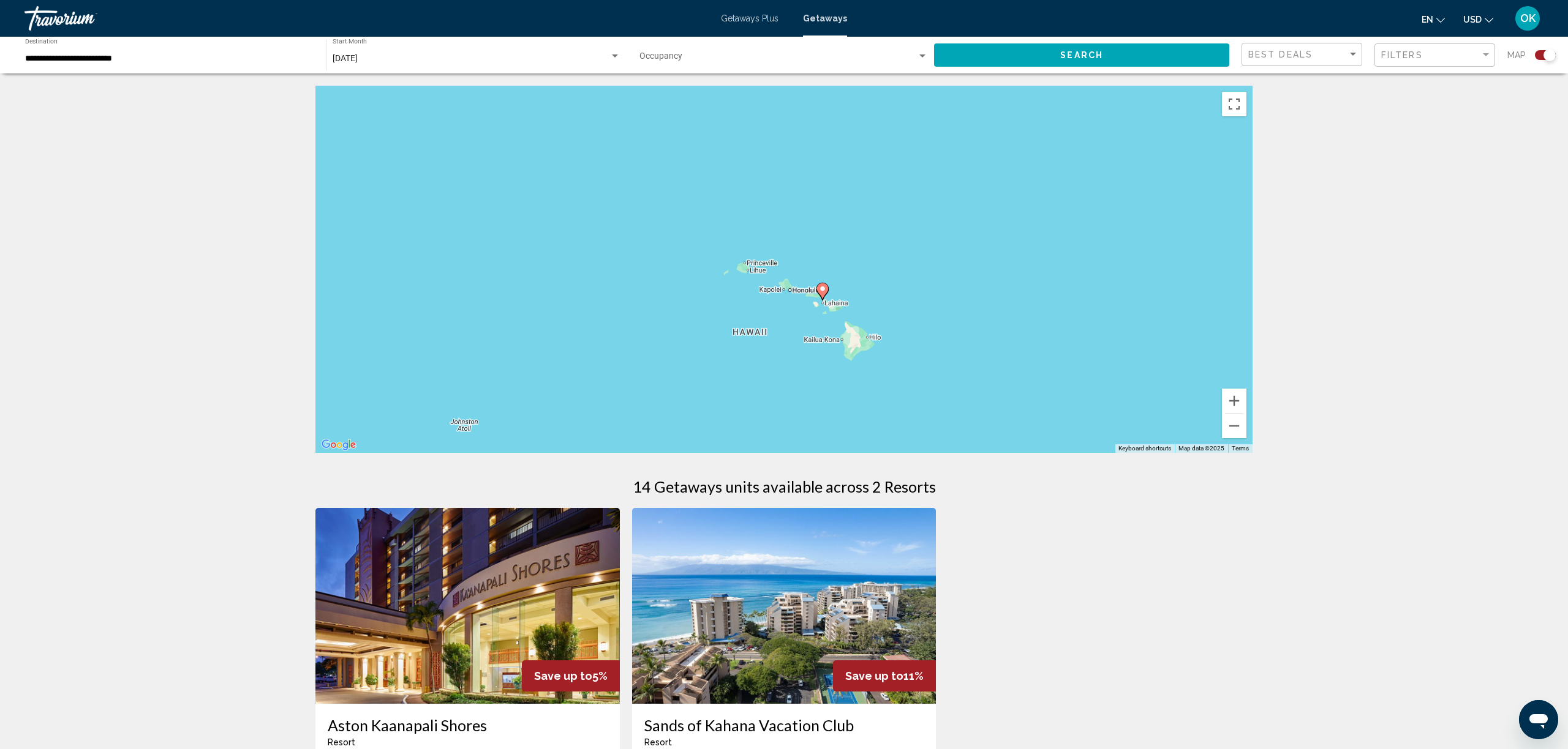
click at [500, 194] on div "To activate drag with keyboard, press Alt + Enter. Once in keyboard drag state,…" at bounding box center [783, 270] width 937 height 367
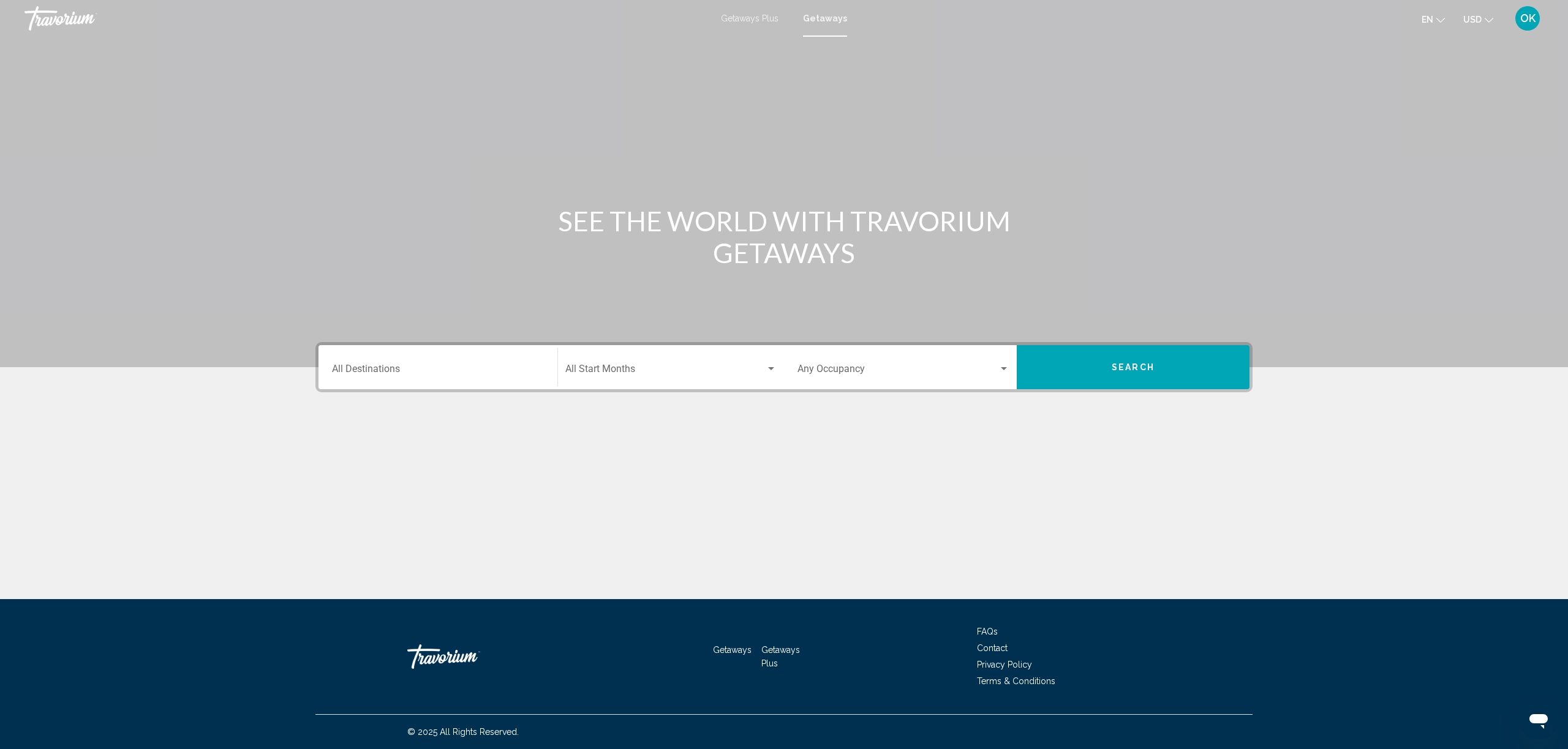
click at [417, 370] on input "Destination All Destinations" at bounding box center [438, 372] width 212 height 11
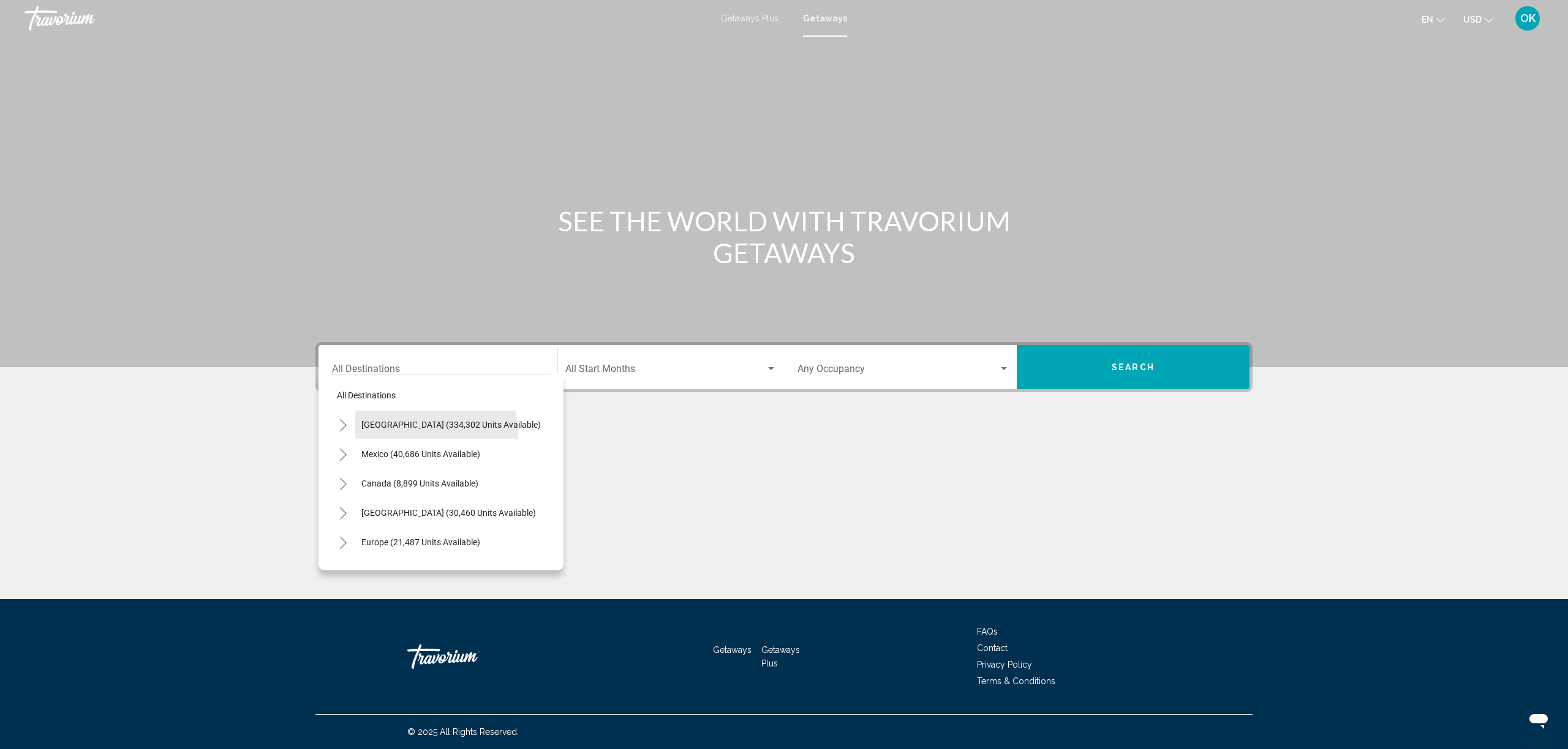
drag, startPoint x: 390, startPoint y: 436, endPoint x: 649, endPoint y: 447, distance: 259.2
click at [390, 436] on button "United States (334,302 units available)" at bounding box center [450, 425] width 191 height 28
type input "**********"
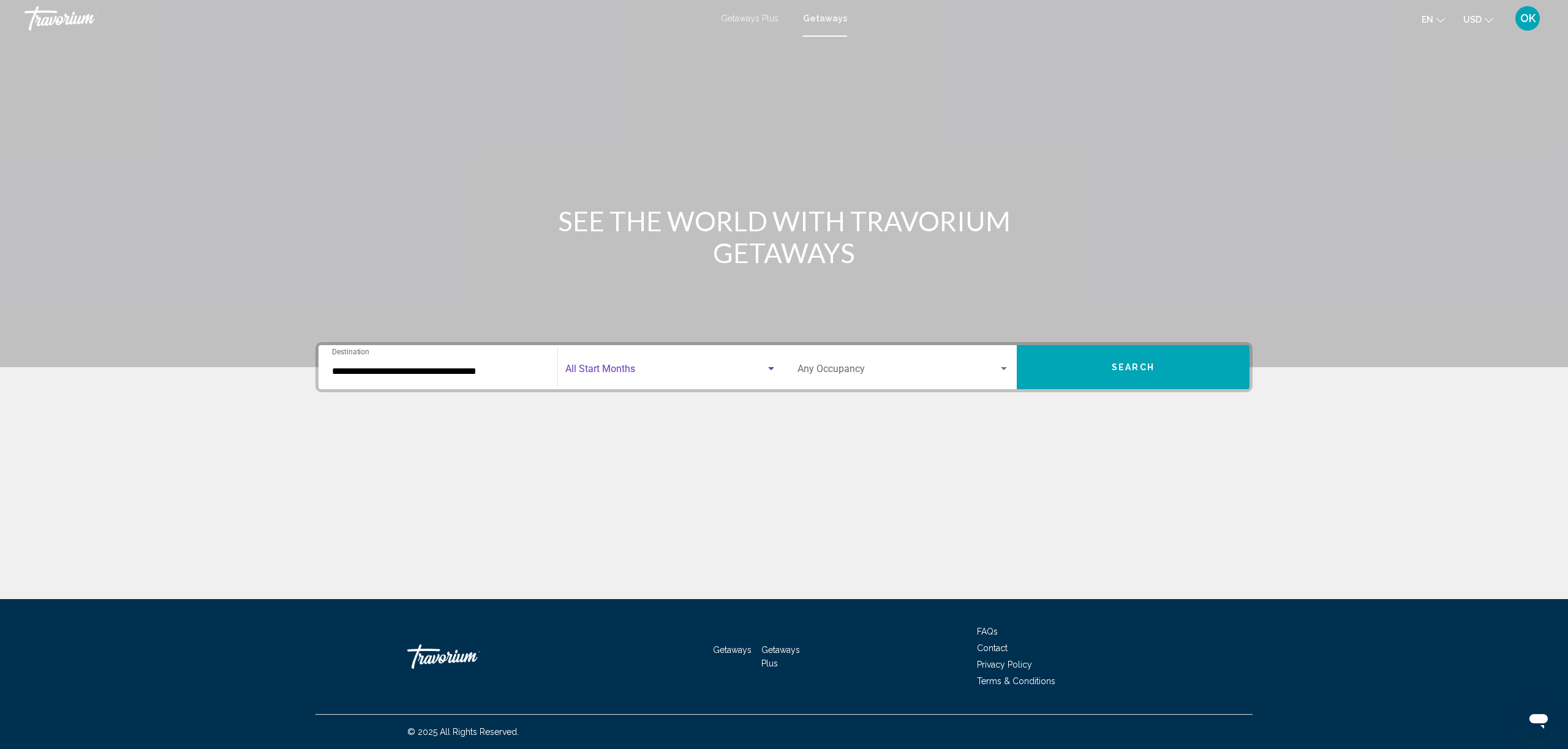
click at [674, 373] on span "Search widget" at bounding box center [666, 372] width 201 height 11
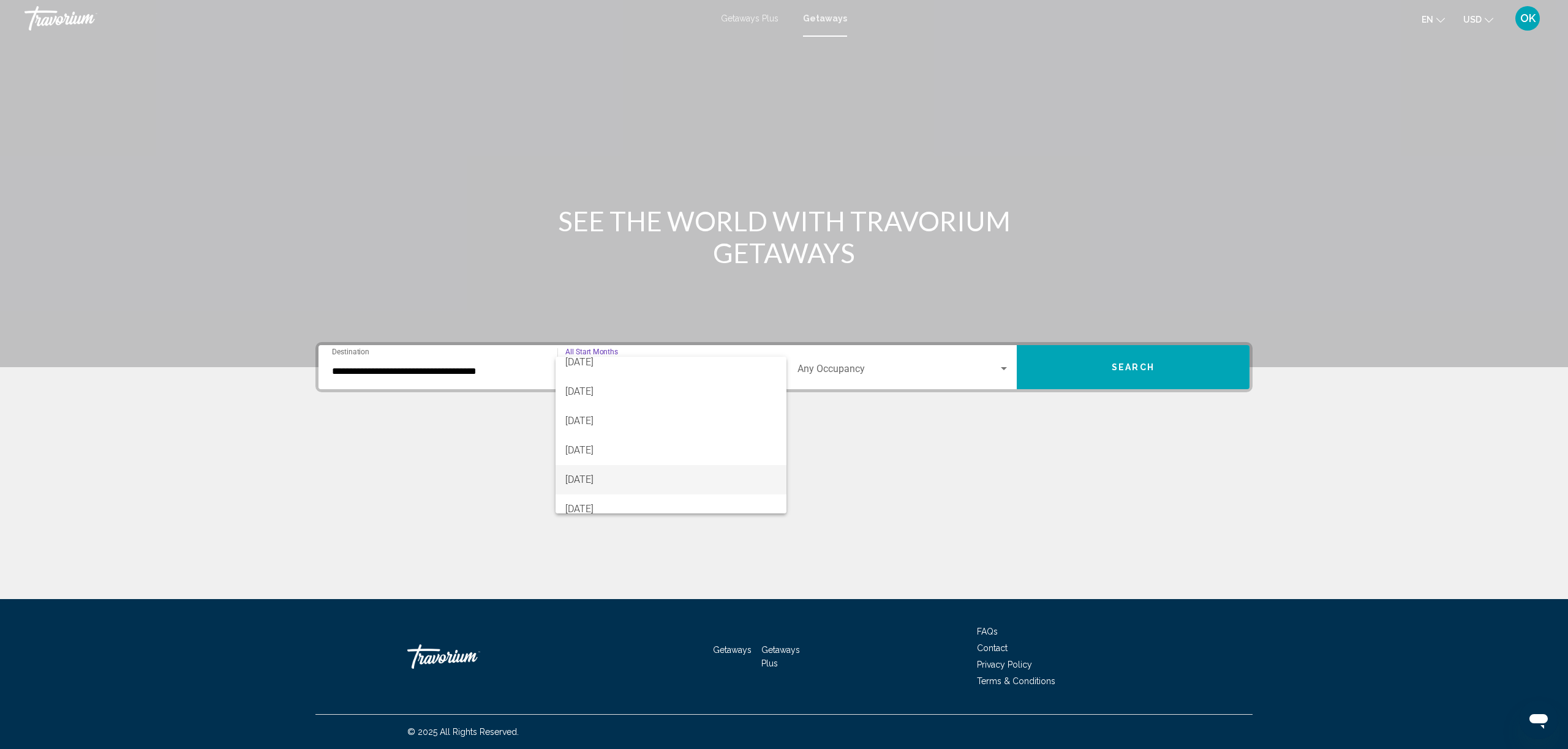
scroll to position [96, 0]
click at [583, 452] on span "February 2026" at bounding box center [671, 452] width 211 height 29
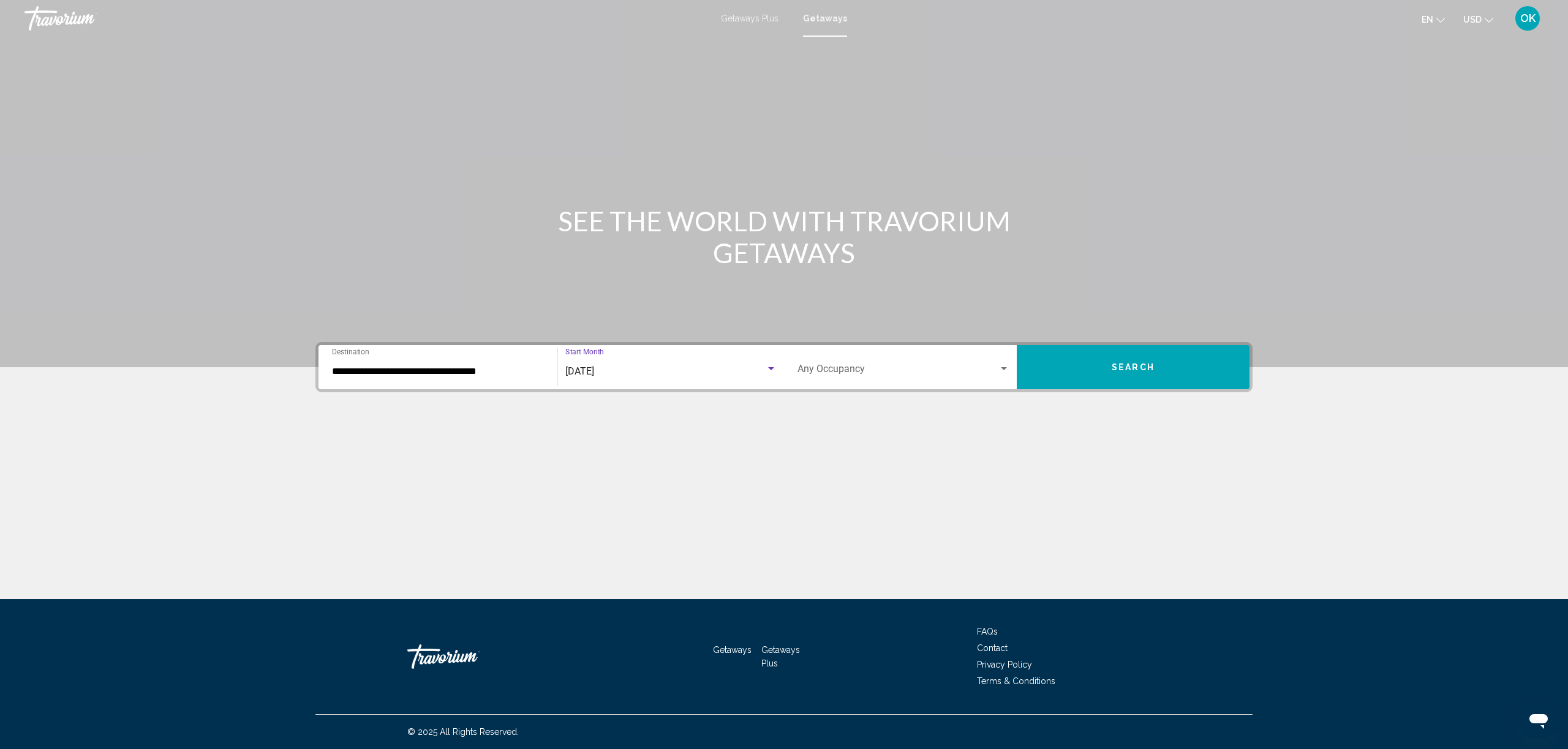
click at [821, 363] on div "Occupancy Any Occupancy" at bounding box center [904, 367] width 212 height 38
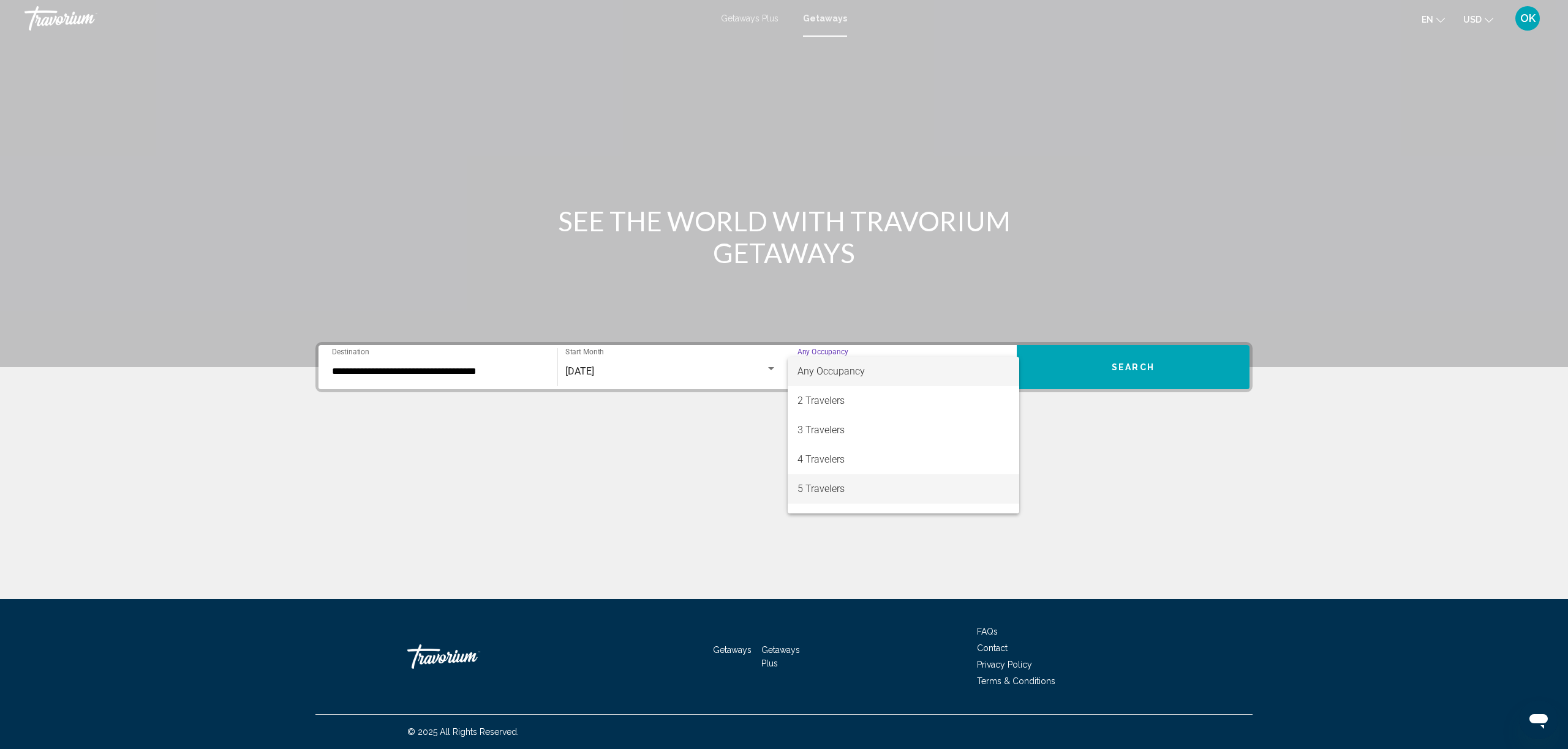
click at [851, 483] on span "5 Travelers" at bounding box center [904, 489] width 212 height 29
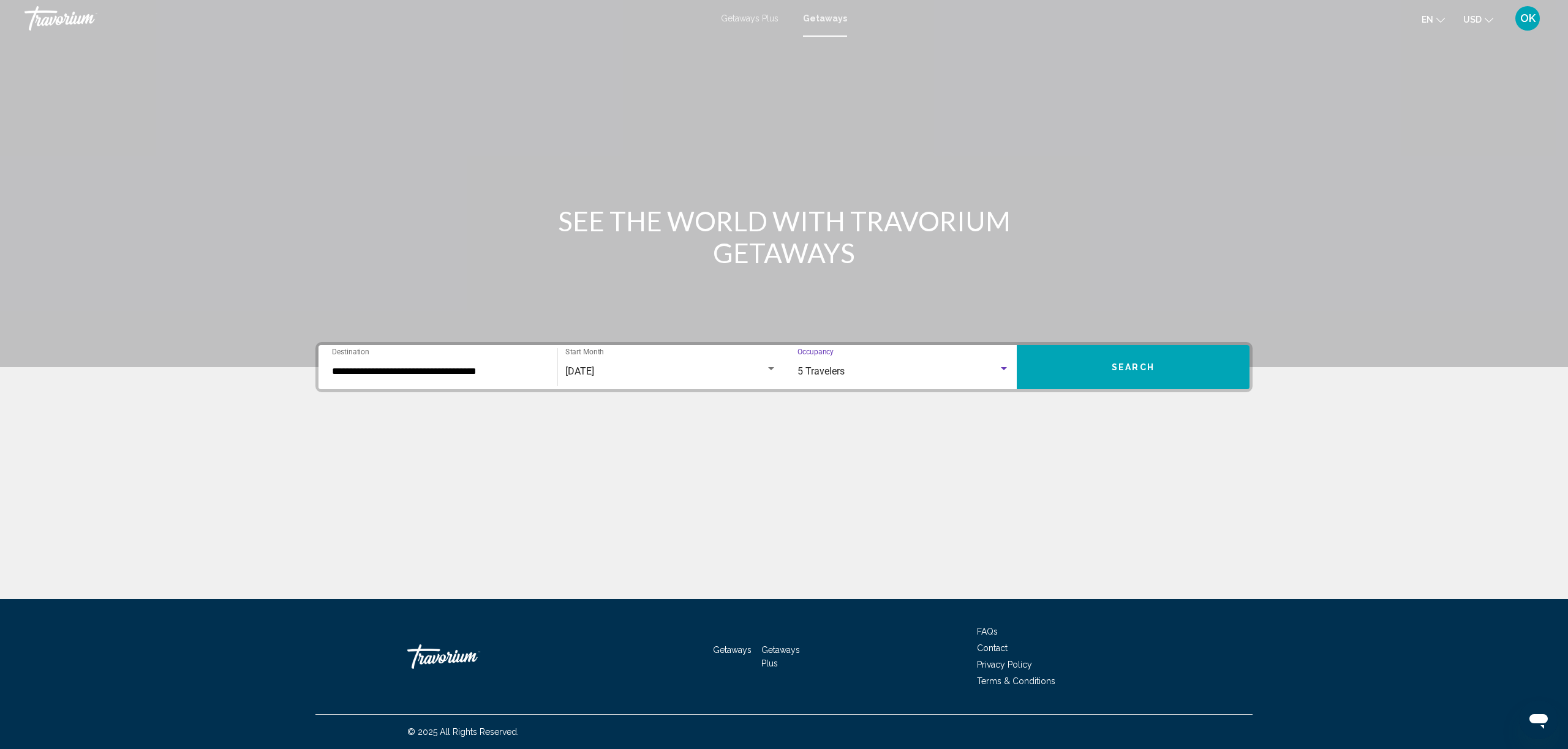
click at [1205, 360] on button "Search" at bounding box center [1133, 366] width 233 height 44
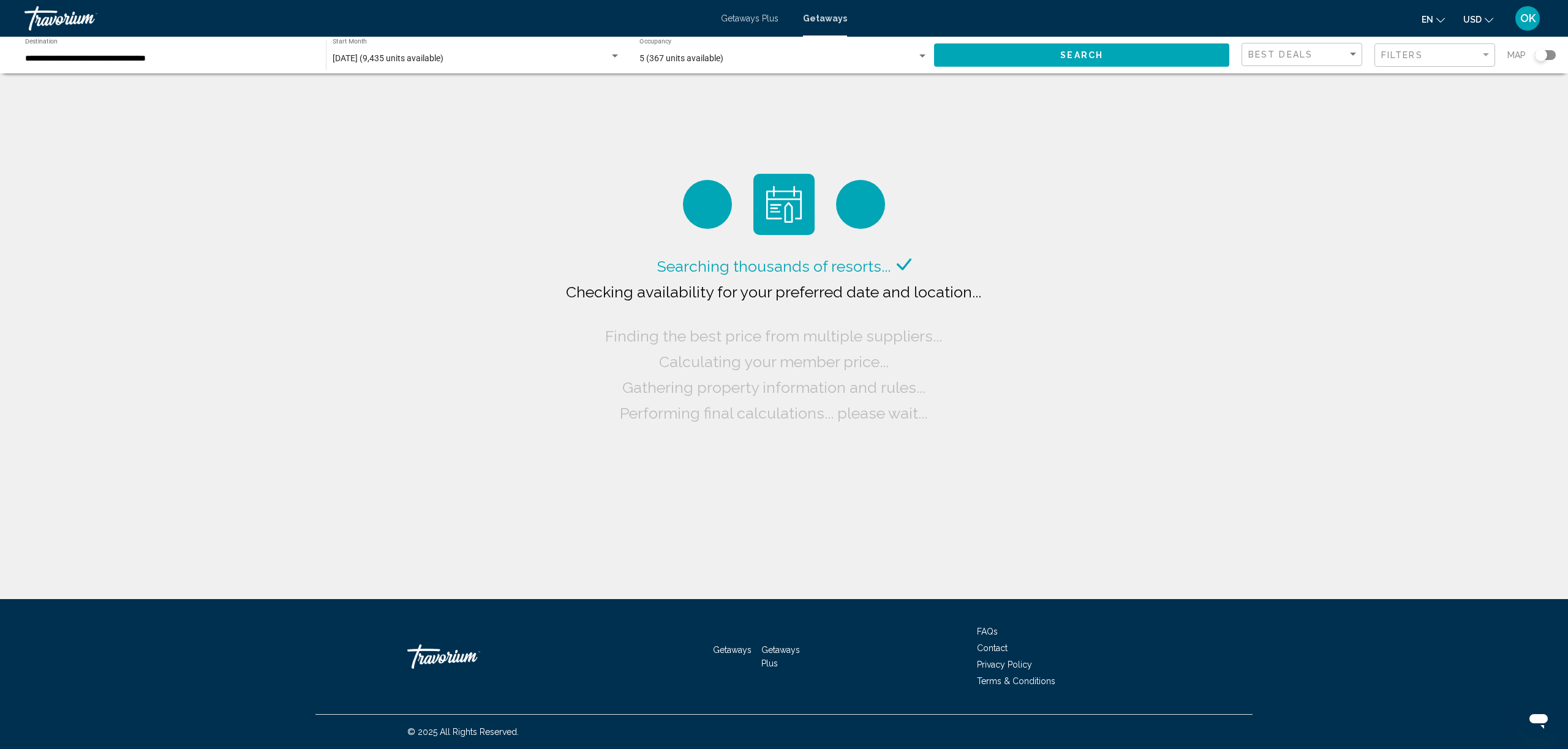
click at [1431, 44] on div "Filters" at bounding box center [1436, 55] width 110 height 22
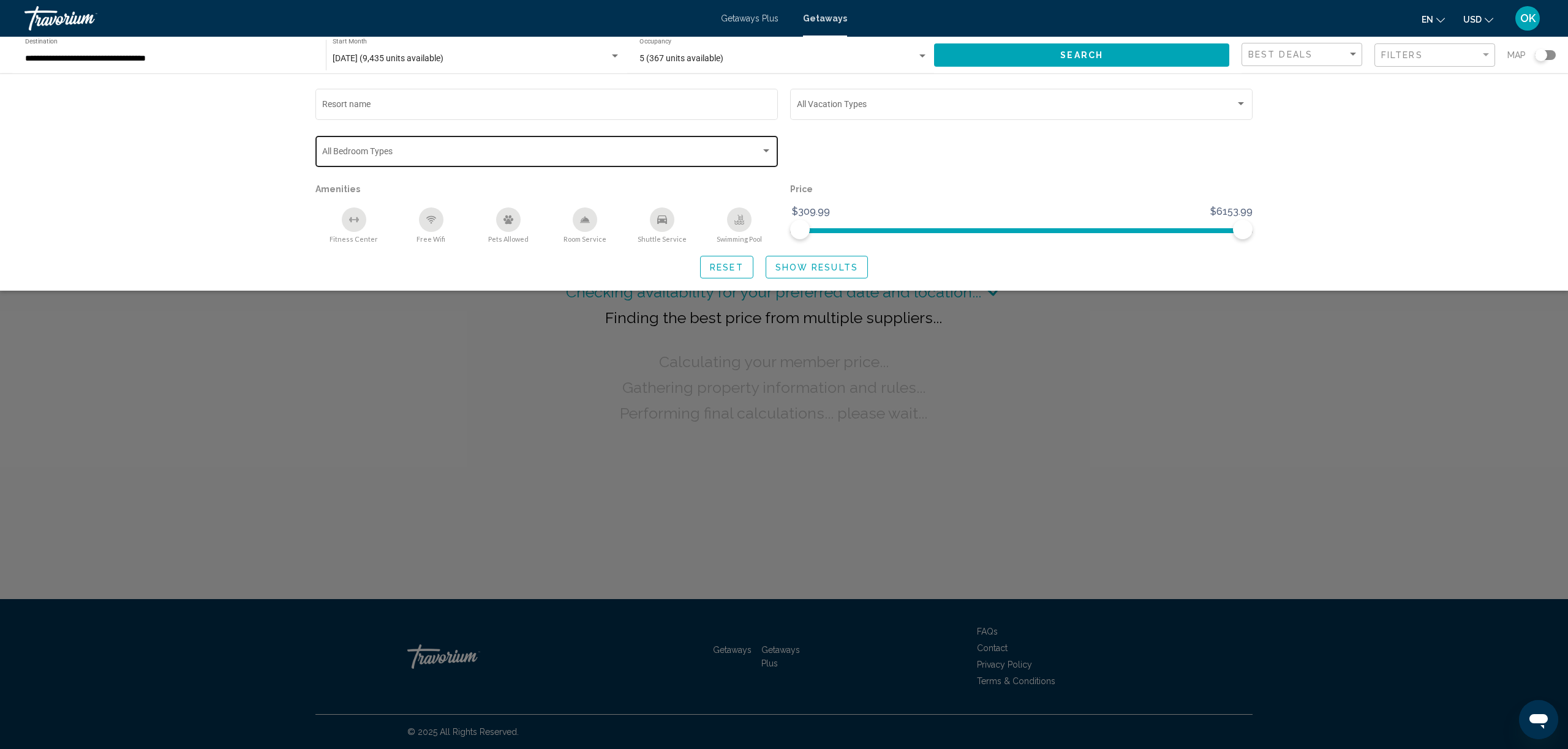
click at [613, 159] on div "Bedroom Types All Bedroom Types" at bounding box center [546, 151] width 450 height 34
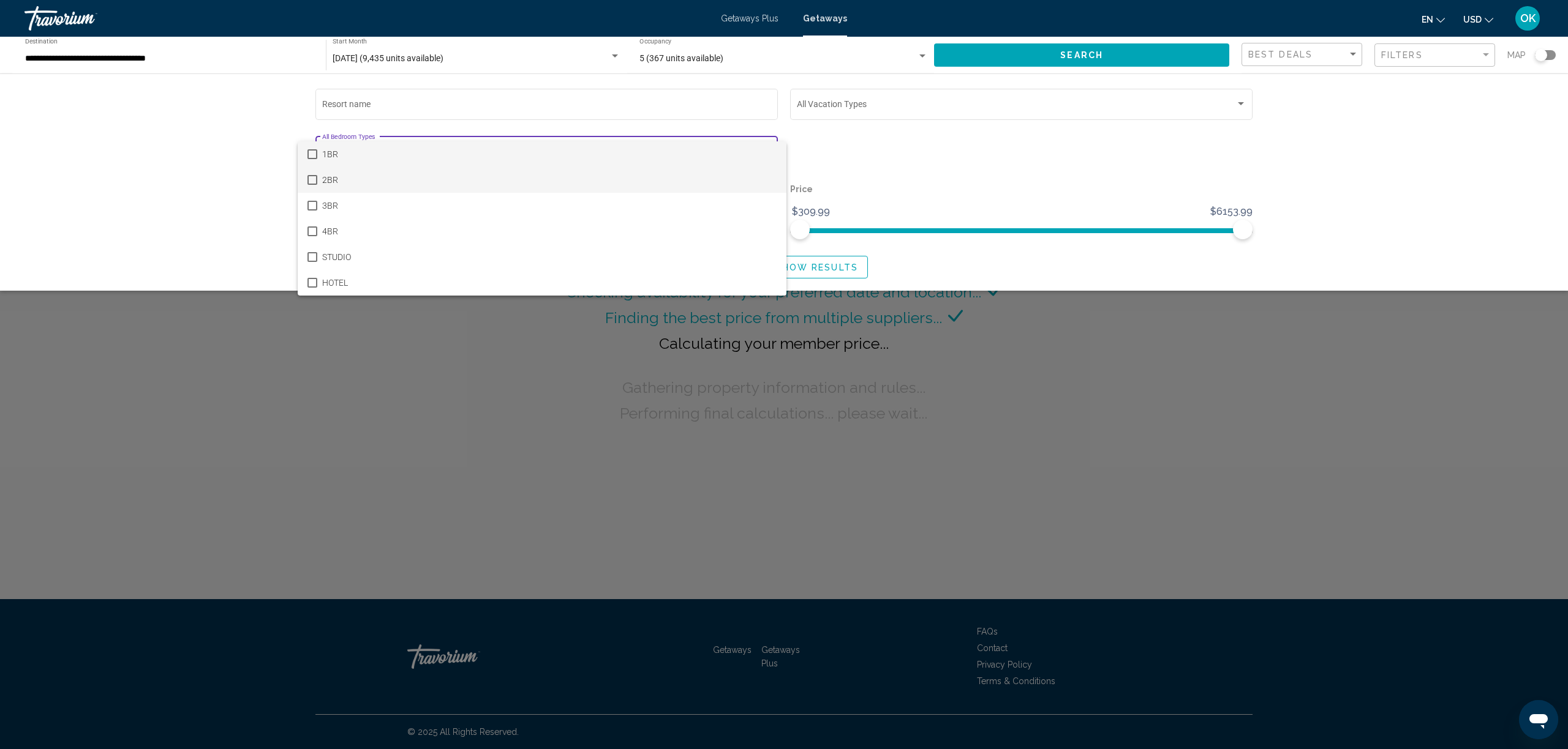
click at [546, 177] on span "2BR" at bounding box center [549, 180] width 454 height 25
click at [813, 274] on div at bounding box center [784, 374] width 1568 height 749
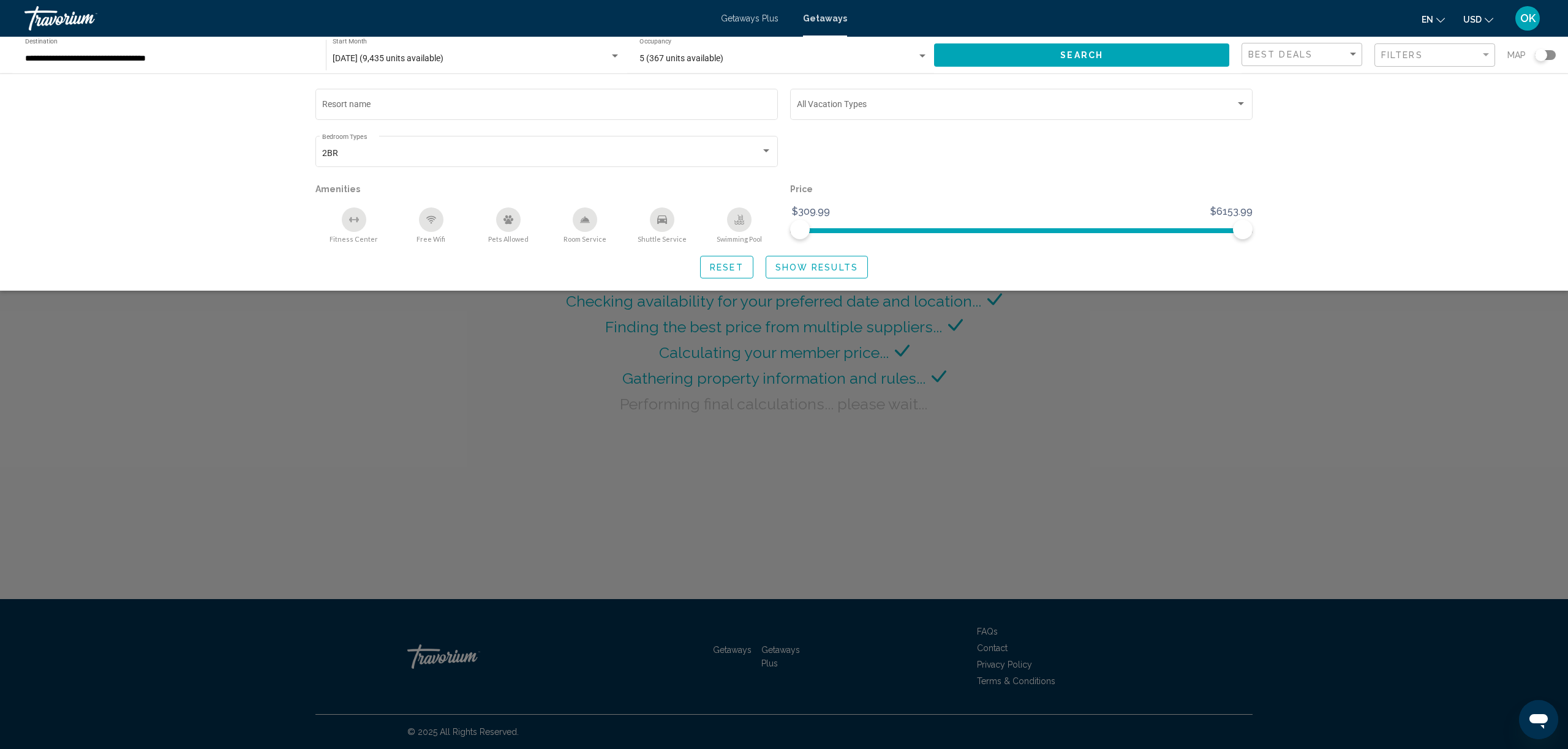
click at [819, 267] on span "Show Results" at bounding box center [817, 267] width 83 height 10
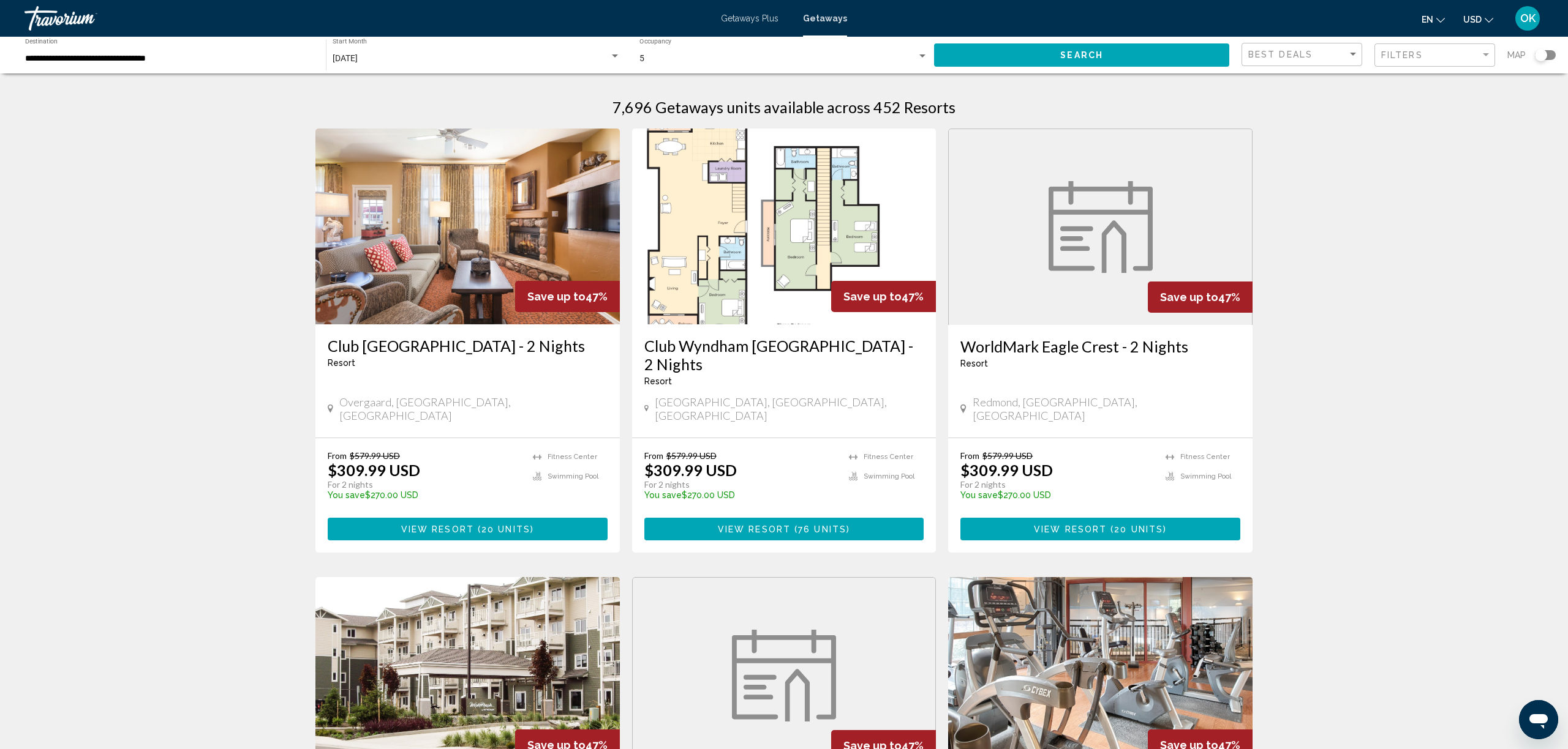
click at [1553, 55] on div "Search widget" at bounding box center [1545, 55] width 21 height 10
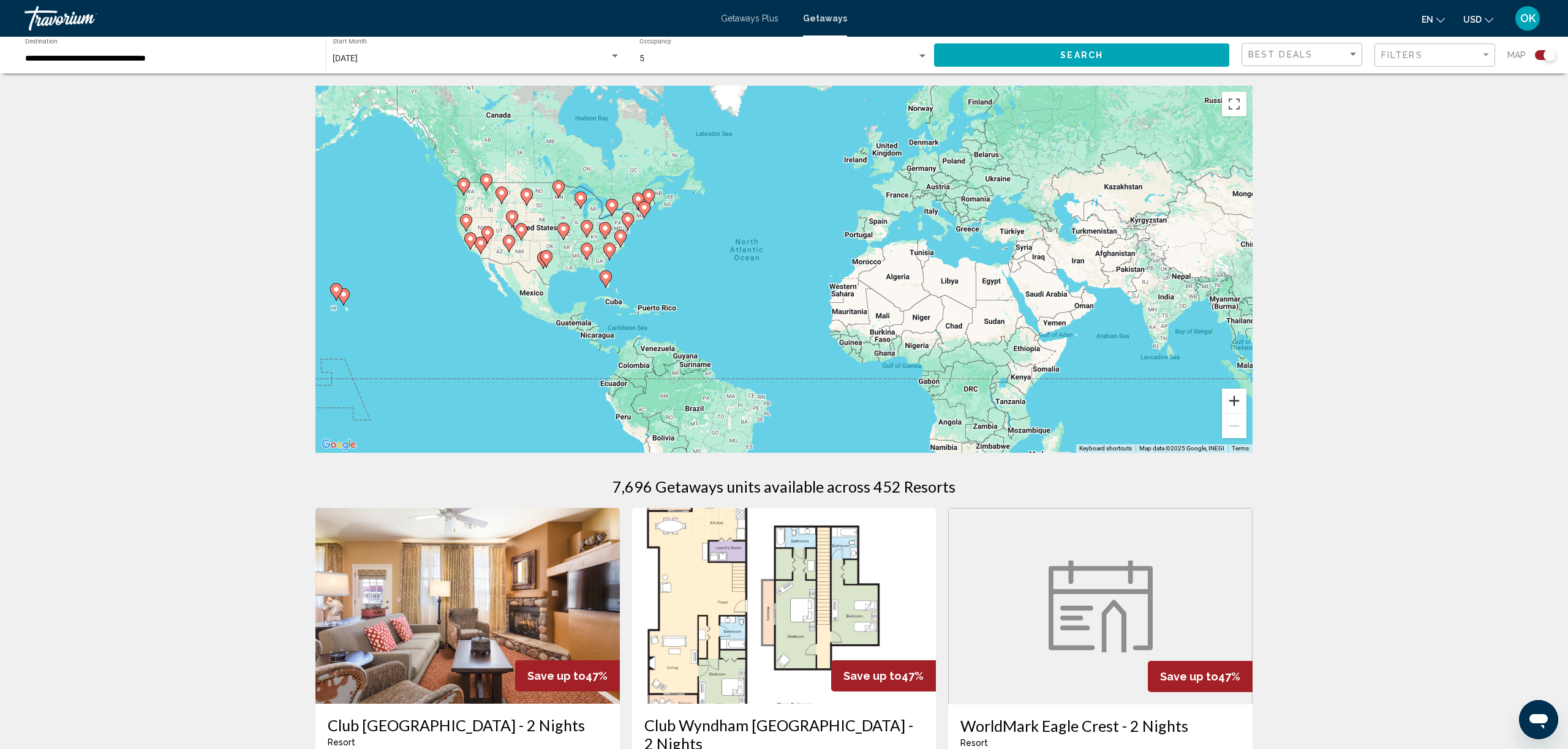
click at [1235, 399] on button "Zoom in" at bounding box center [1234, 401] width 25 height 25
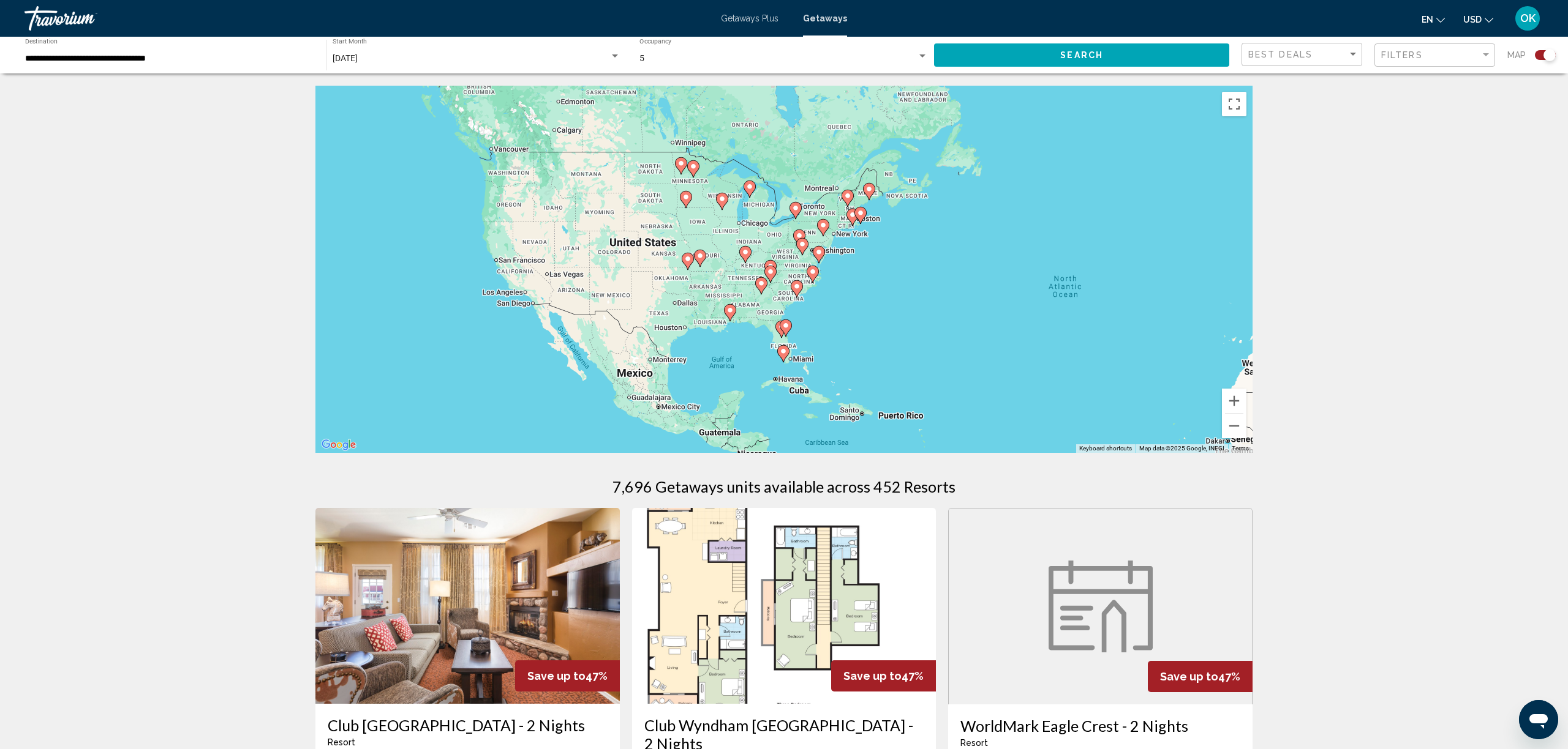
drag, startPoint x: 749, startPoint y: 333, endPoint x: 1108, endPoint y: 390, distance: 363.5
click at [1108, 390] on div "To activate drag with keyboard, press Alt + Enter. Once in keyboard drag state,…" at bounding box center [783, 270] width 937 height 367
click at [1233, 399] on button "Zoom in" at bounding box center [1234, 401] width 25 height 25
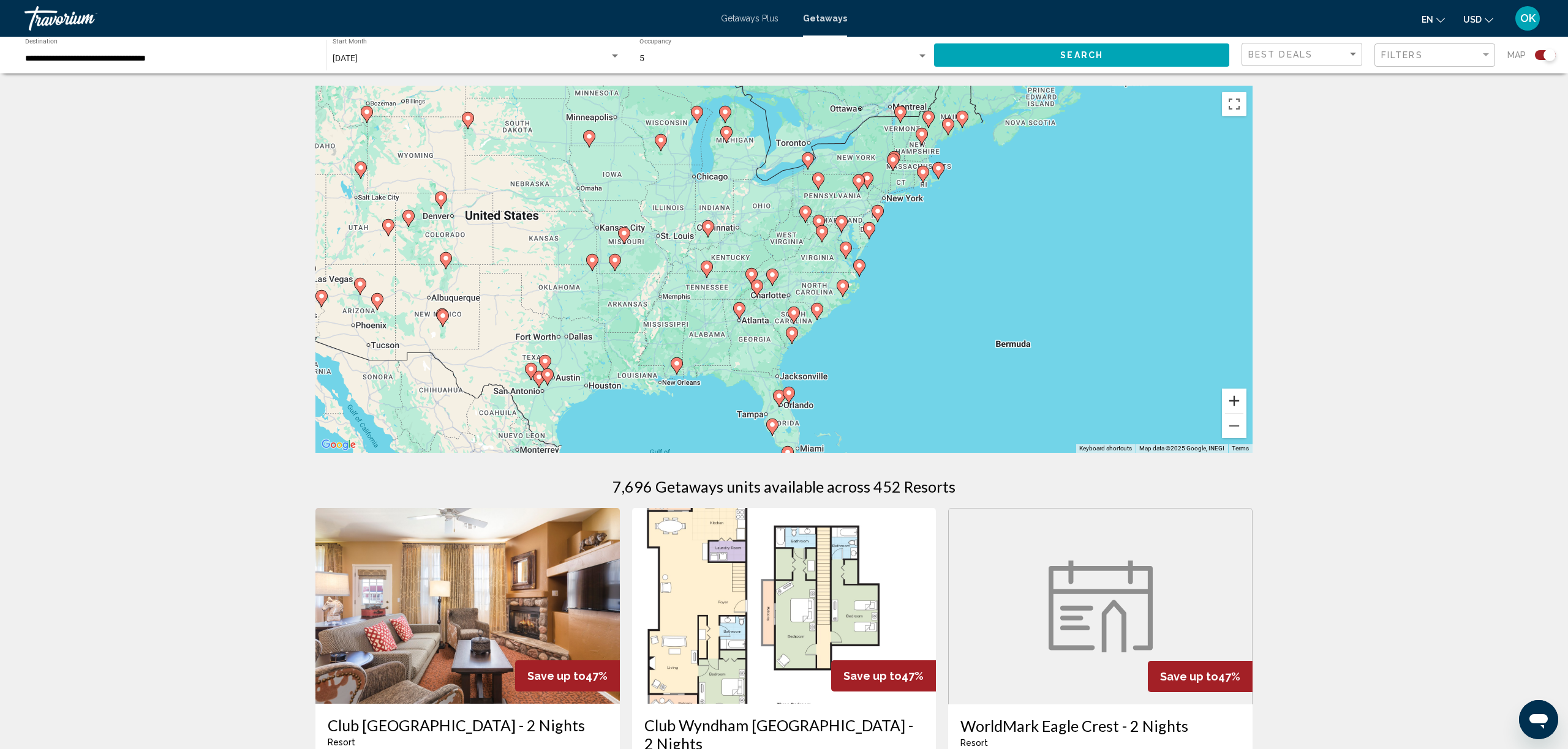
click at [1233, 399] on button "Zoom in" at bounding box center [1234, 401] width 25 height 25
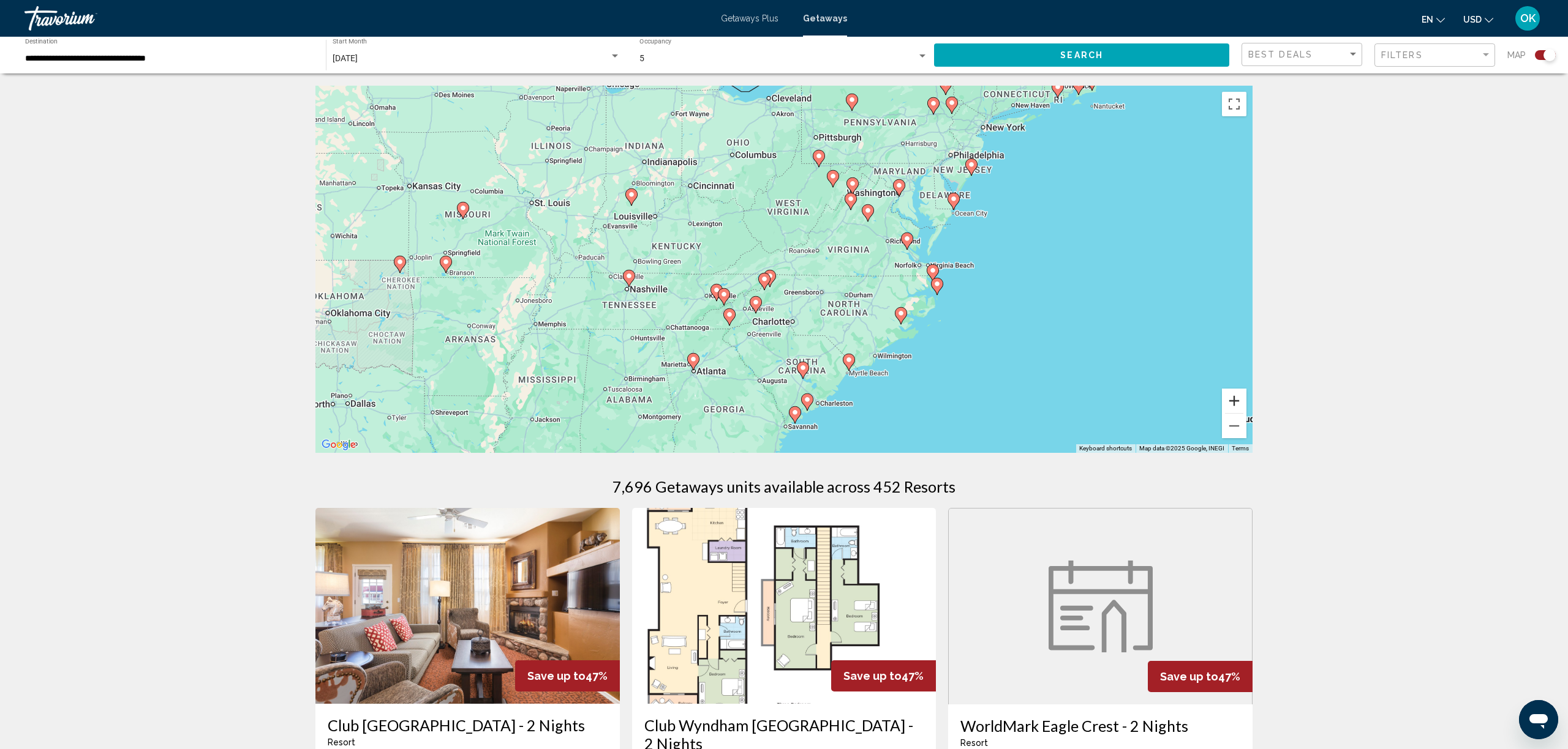
click at [1233, 399] on button "Zoom in" at bounding box center [1234, 401] width 25 height 25
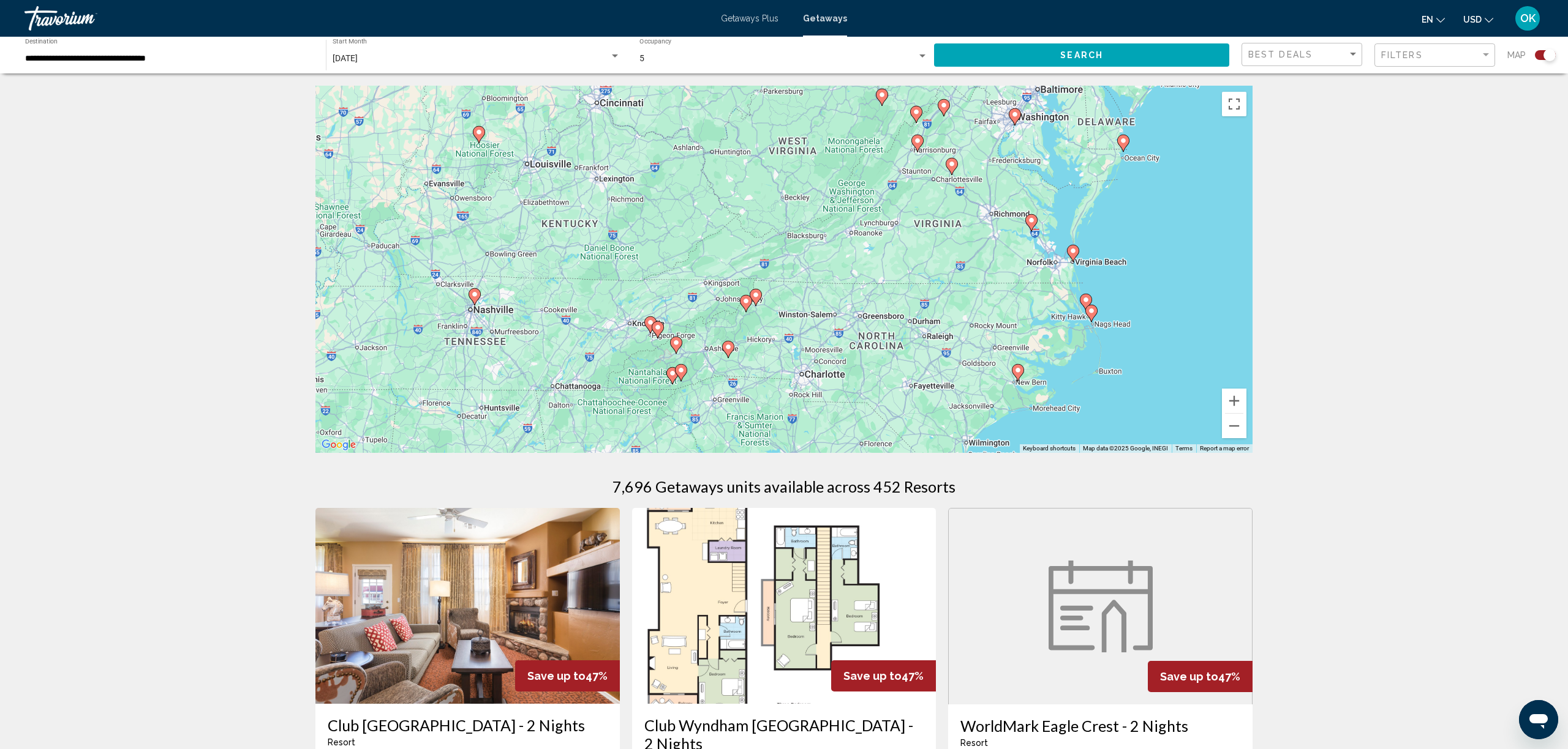
click at [487, 295] on div "To activate drag with keyboard, press Alt + Enter. Once in keyboard drag state,…" at bounding box center [783, 270] width 937 height 367
click at [476, 298] on icon "Main content" at bounding box center [474, 297] width 11 height 16
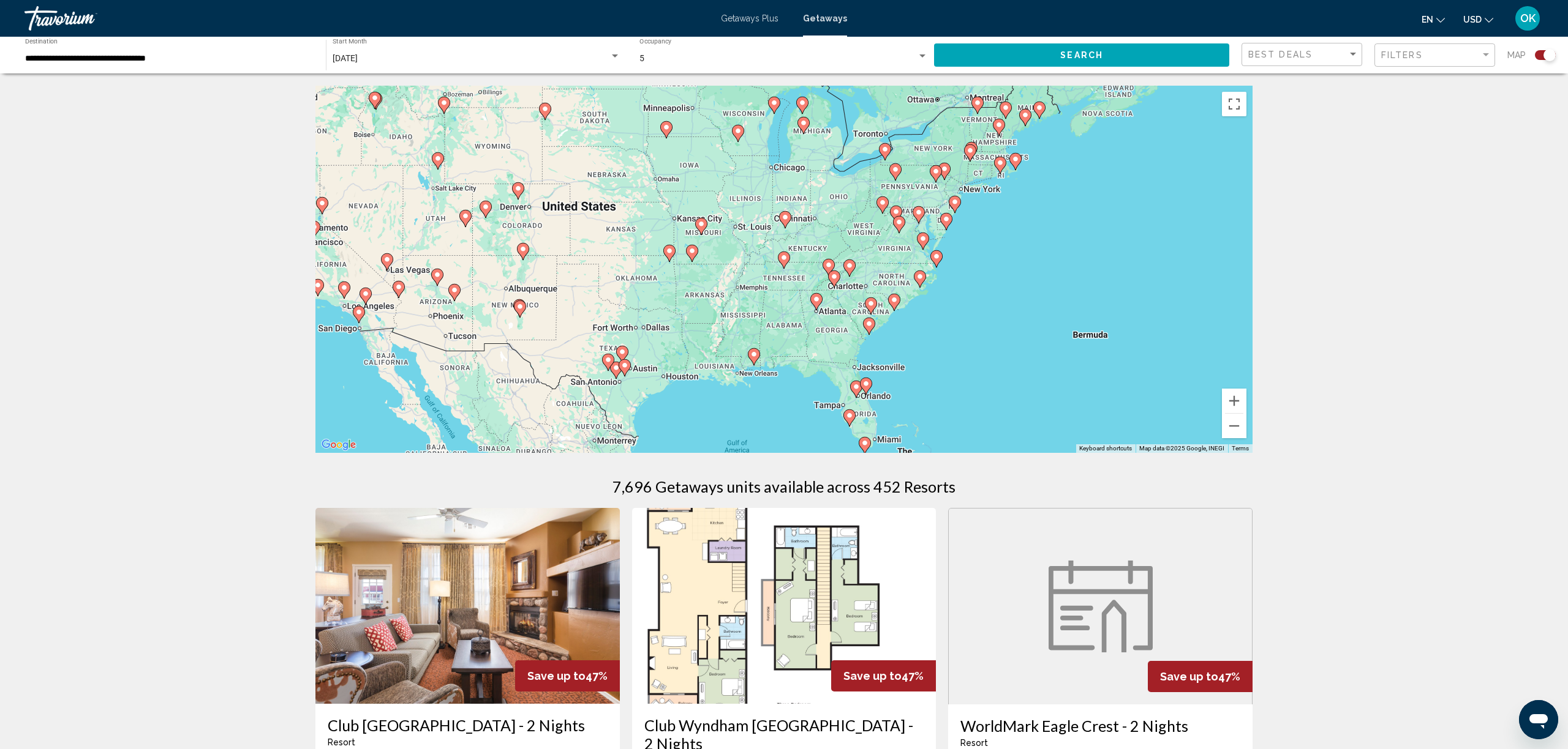
click at [788, 265] on gmp-advanced-marker "Main content" at bounding box center [784, 260] width 12 height 18
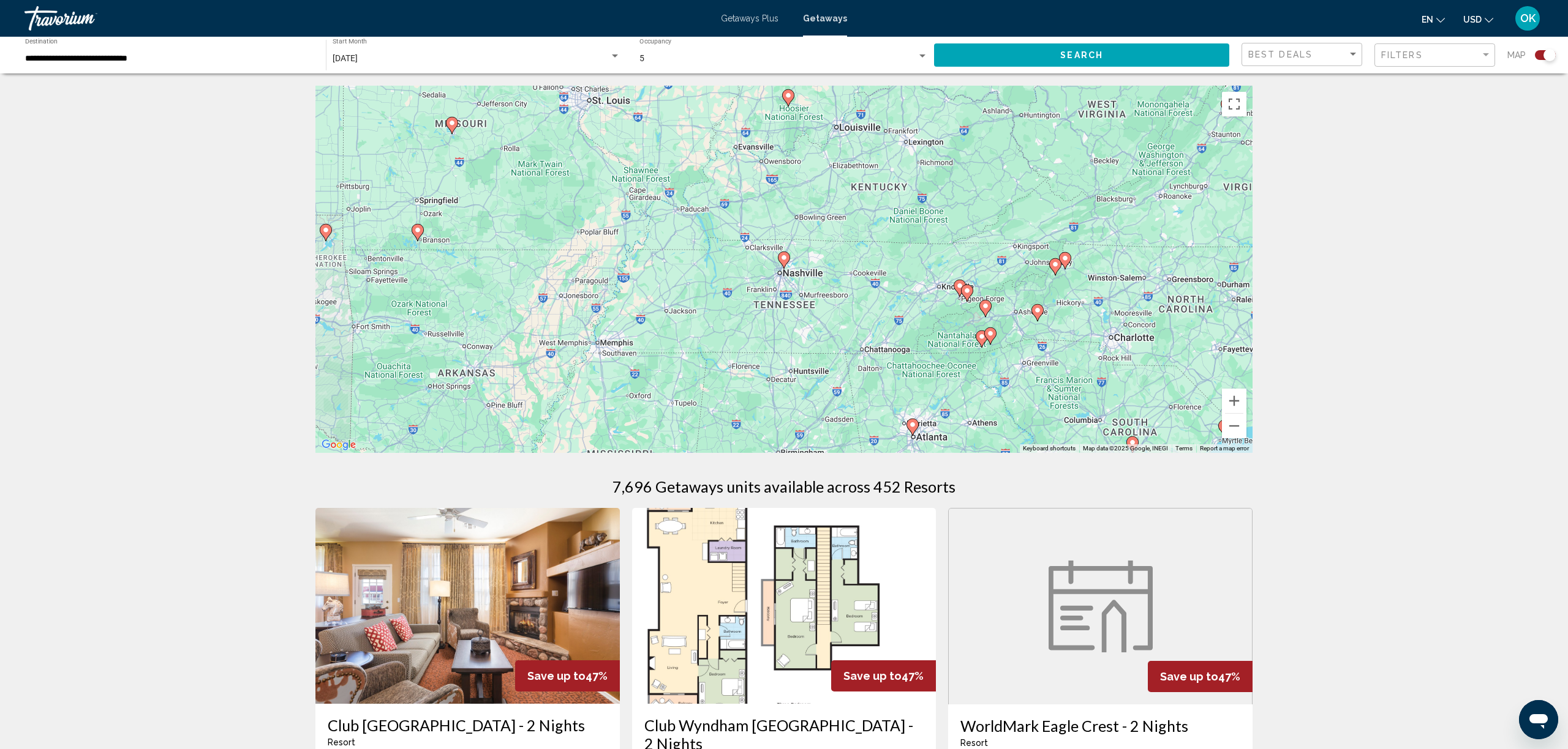
type input "**********"
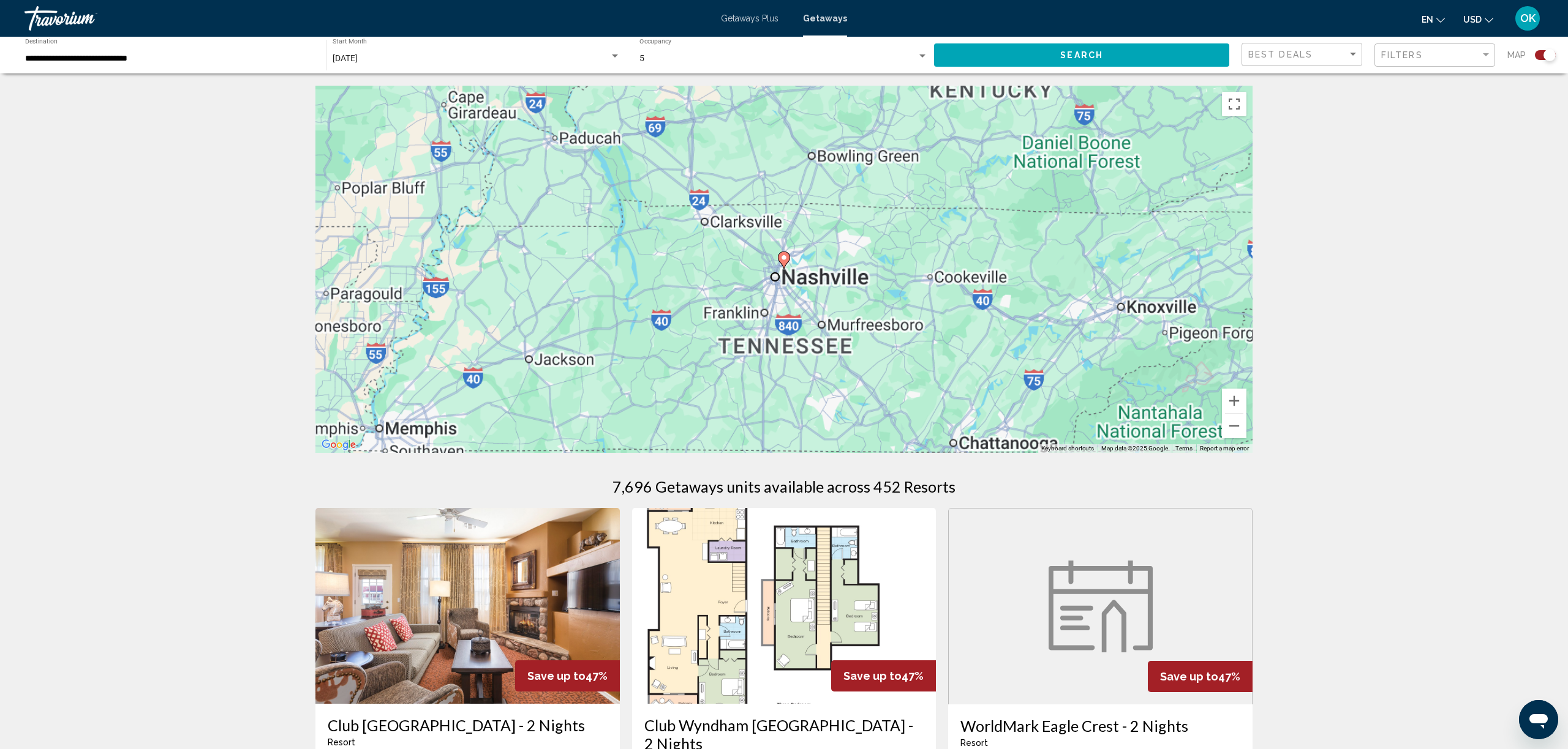
click at [788, 265] on gmp-advanced-marker "Main content" at bounding box center [784, 260] width 12 height 18
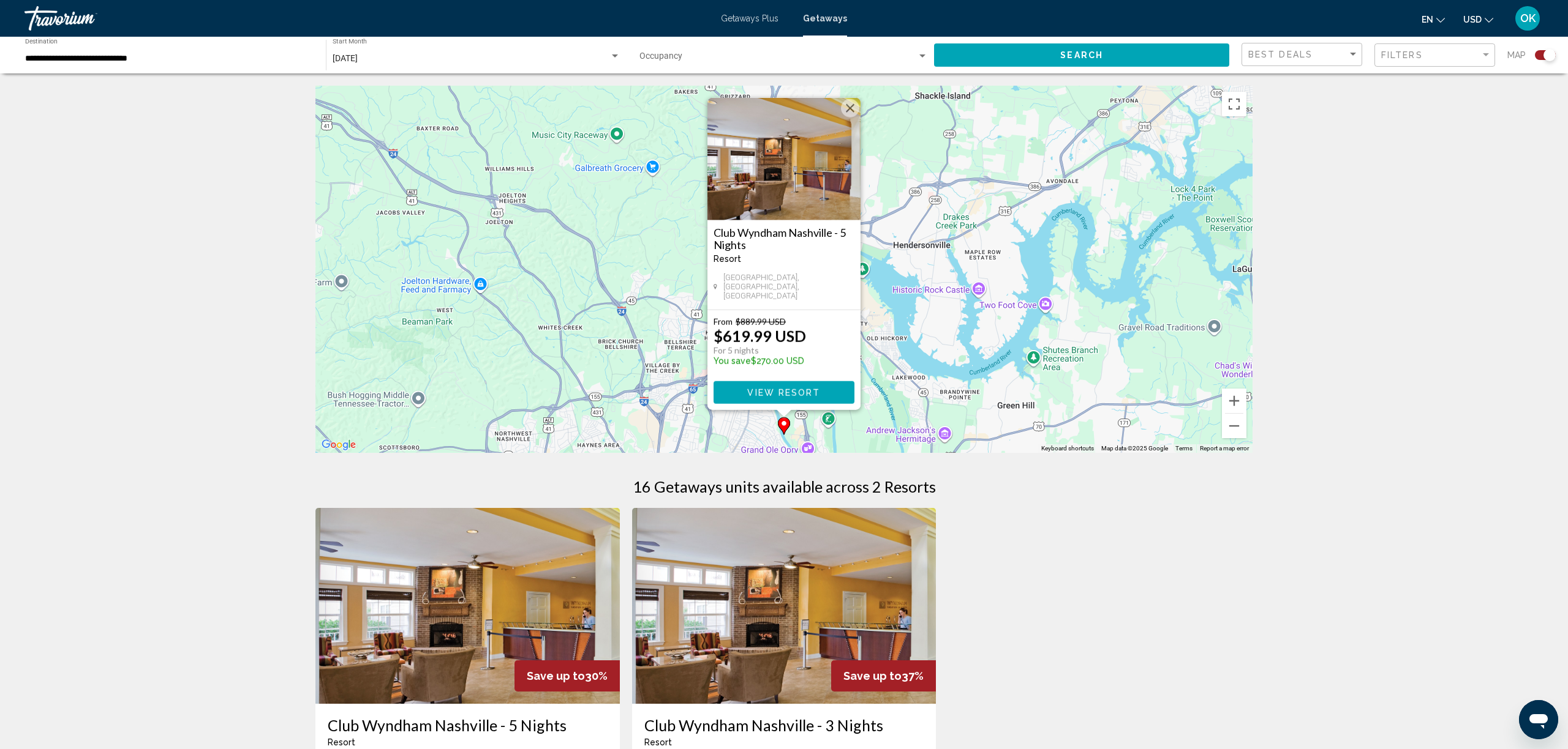
click at [851, 110] on button "Close" at bounding box center [850, 108] width 18 height 18
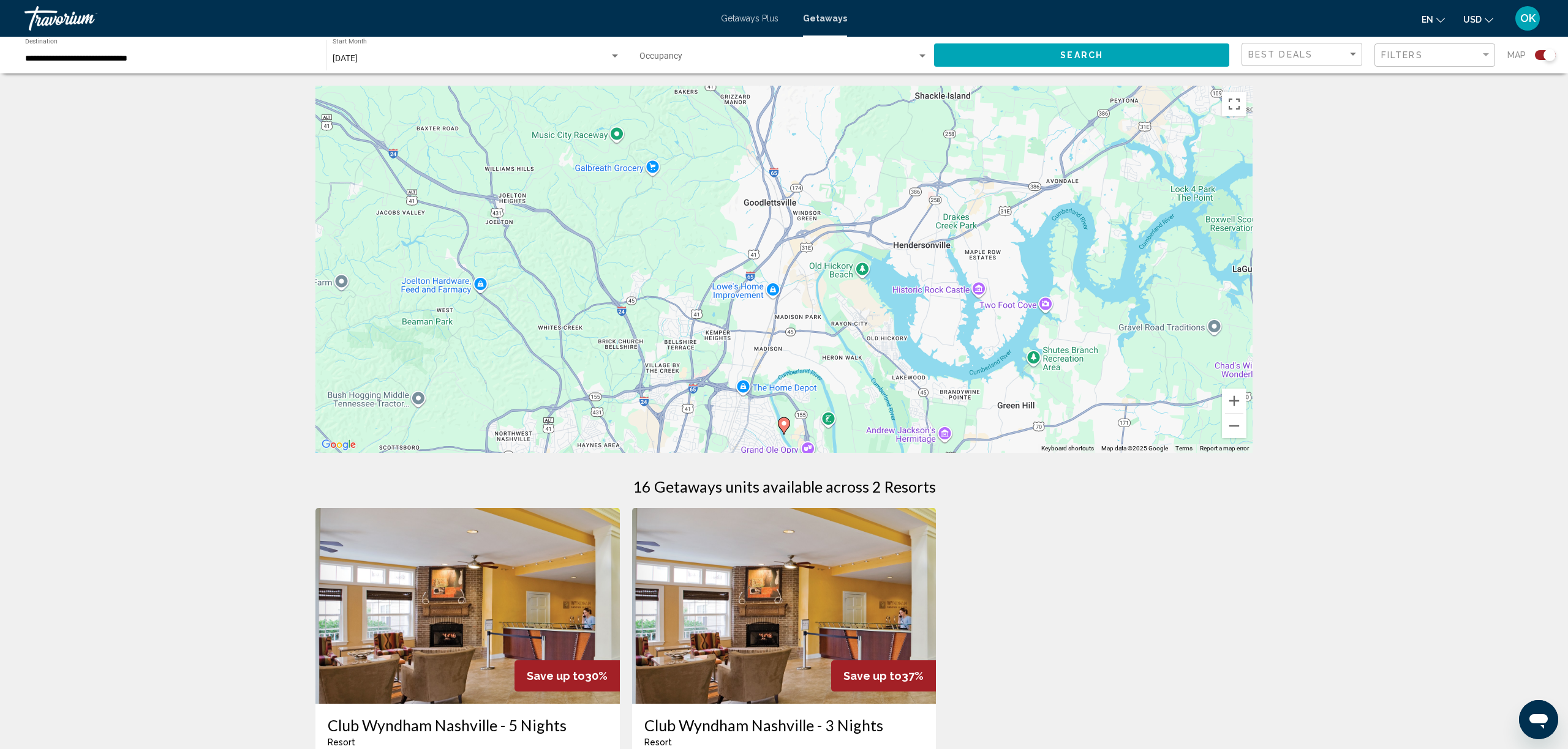
scroll to position [2, 0]
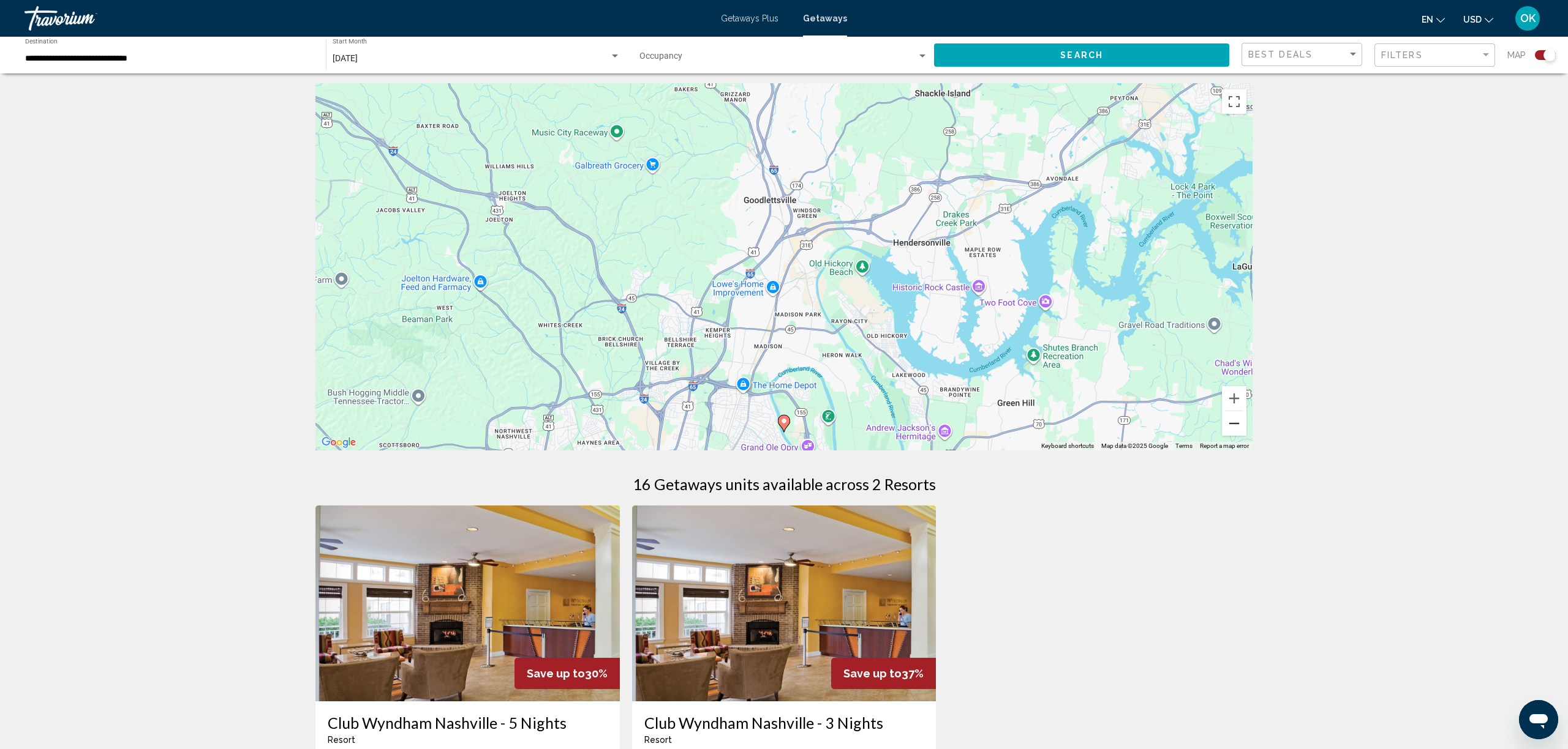
click at [1232, 423] on button "Zoom out" at bounding box center [1234, 424] width 25 height 25
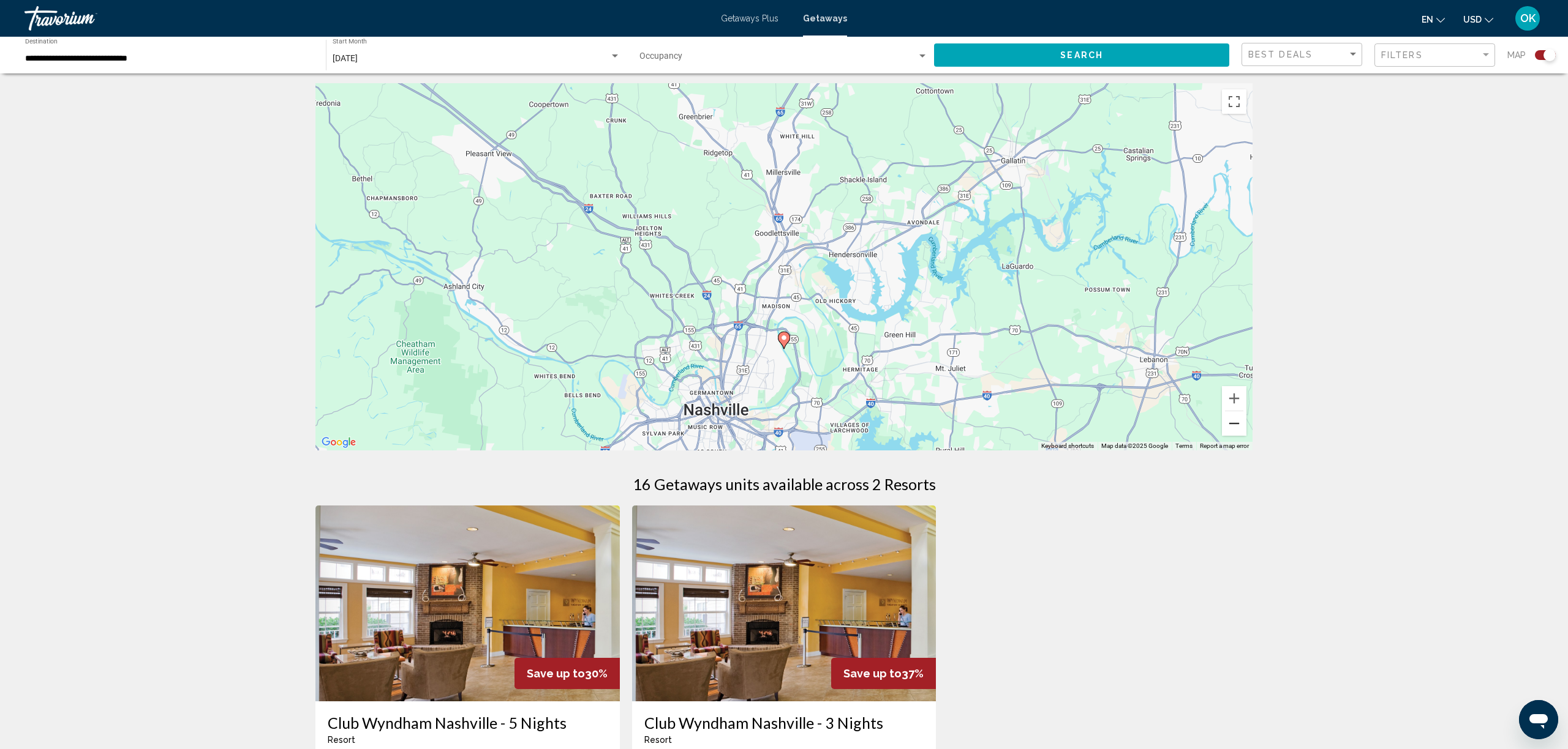
click at [1232, 423] on button "Zoom out" at bounding box center [1234, 424] width 25 height 25
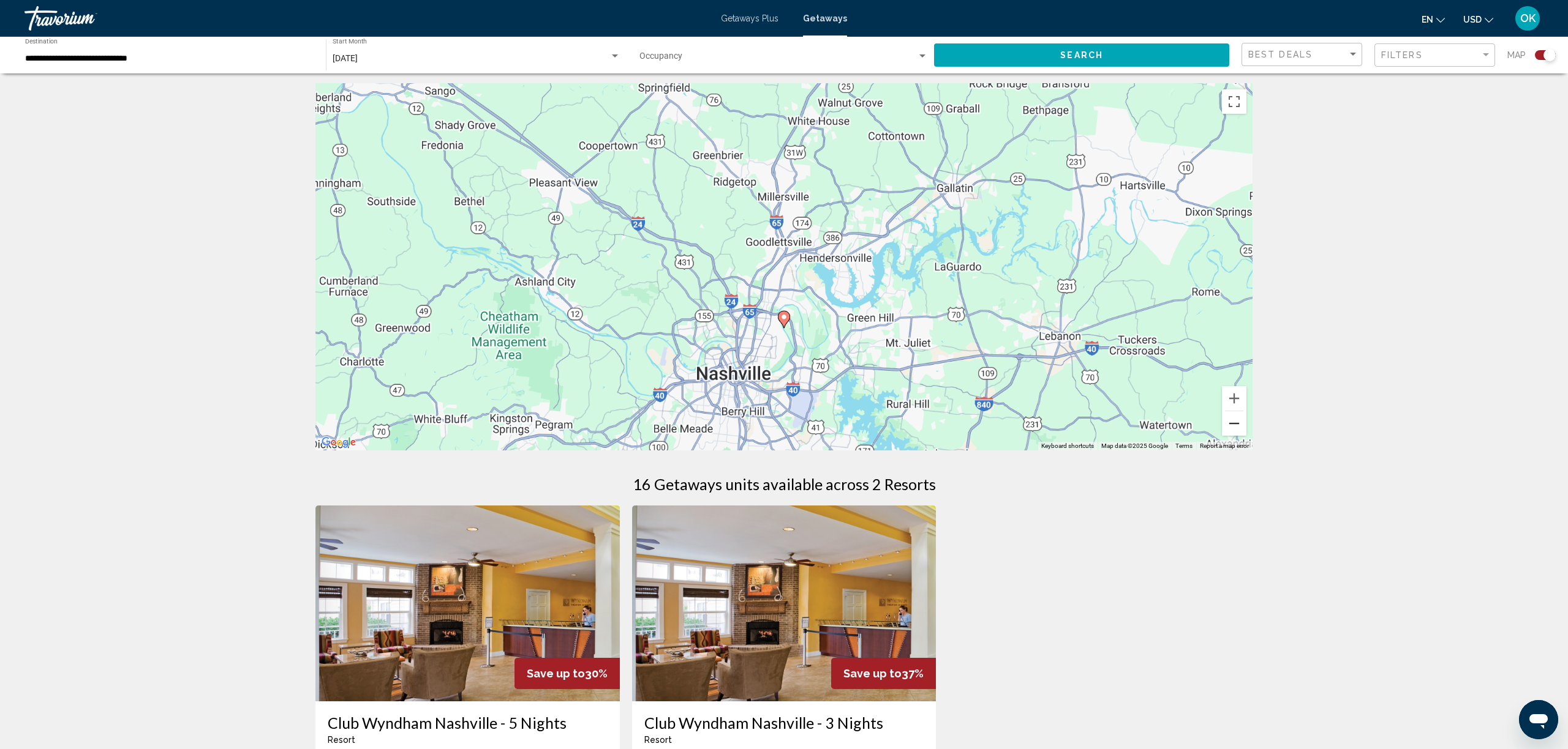
click at [1232, 423] on button "Zoom out" at bounding box center [1234, 424] width 25 height 25
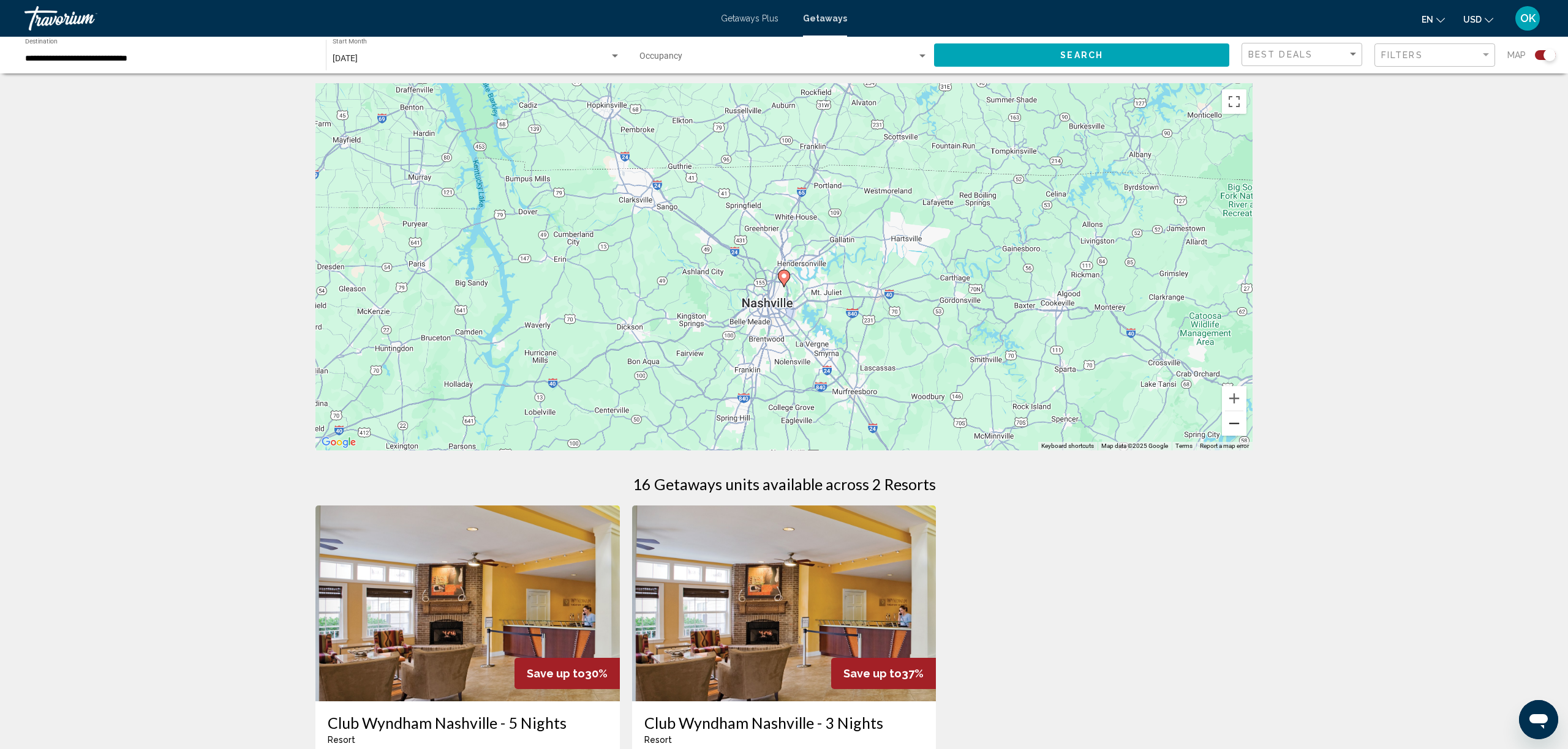
click at [1232, 423] on button "Zoom out" at bounding box center [1234, 424] width 25 height 25
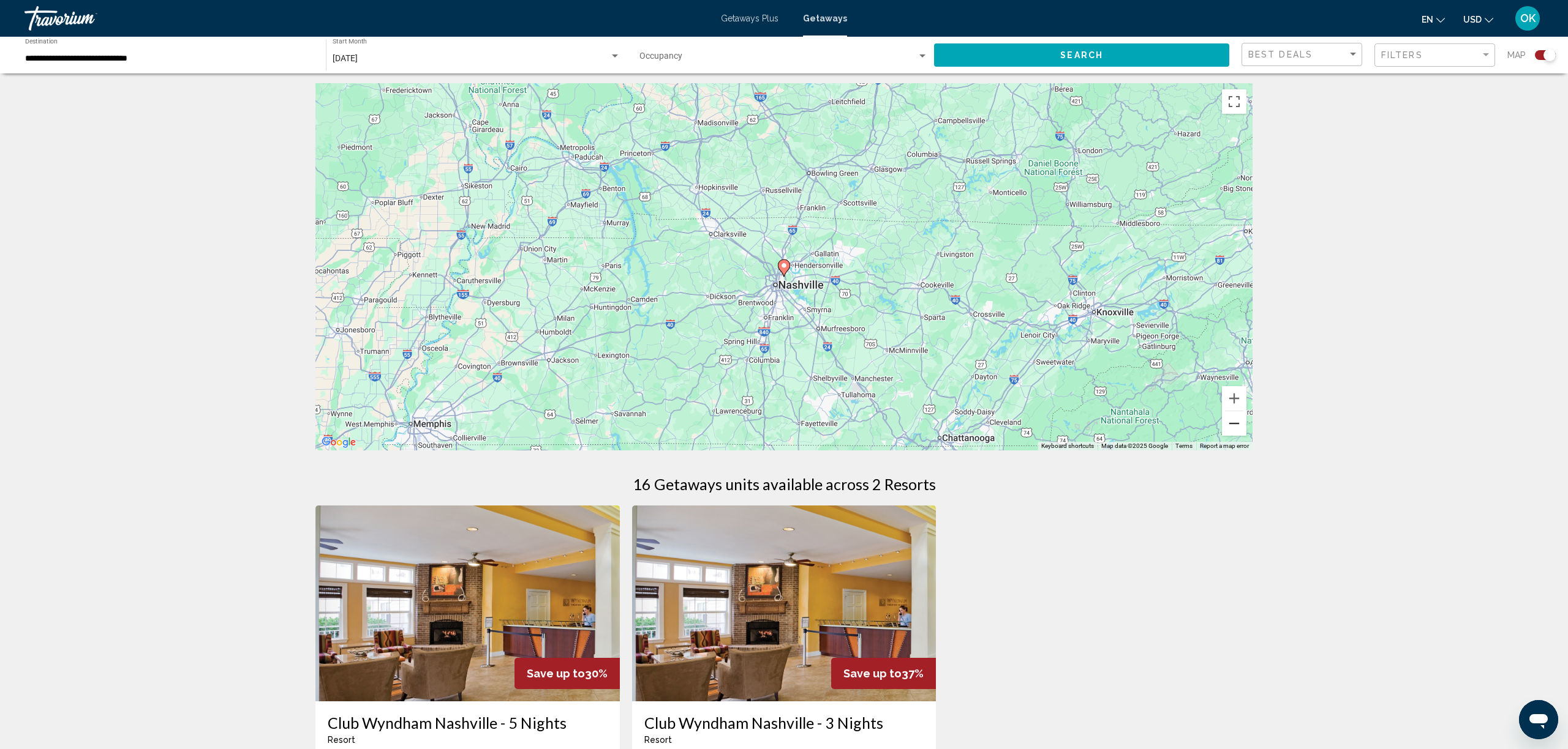
click at [1232, 423] on button "Zoom out" at bounding box center [1234, 424] width 25 height 25
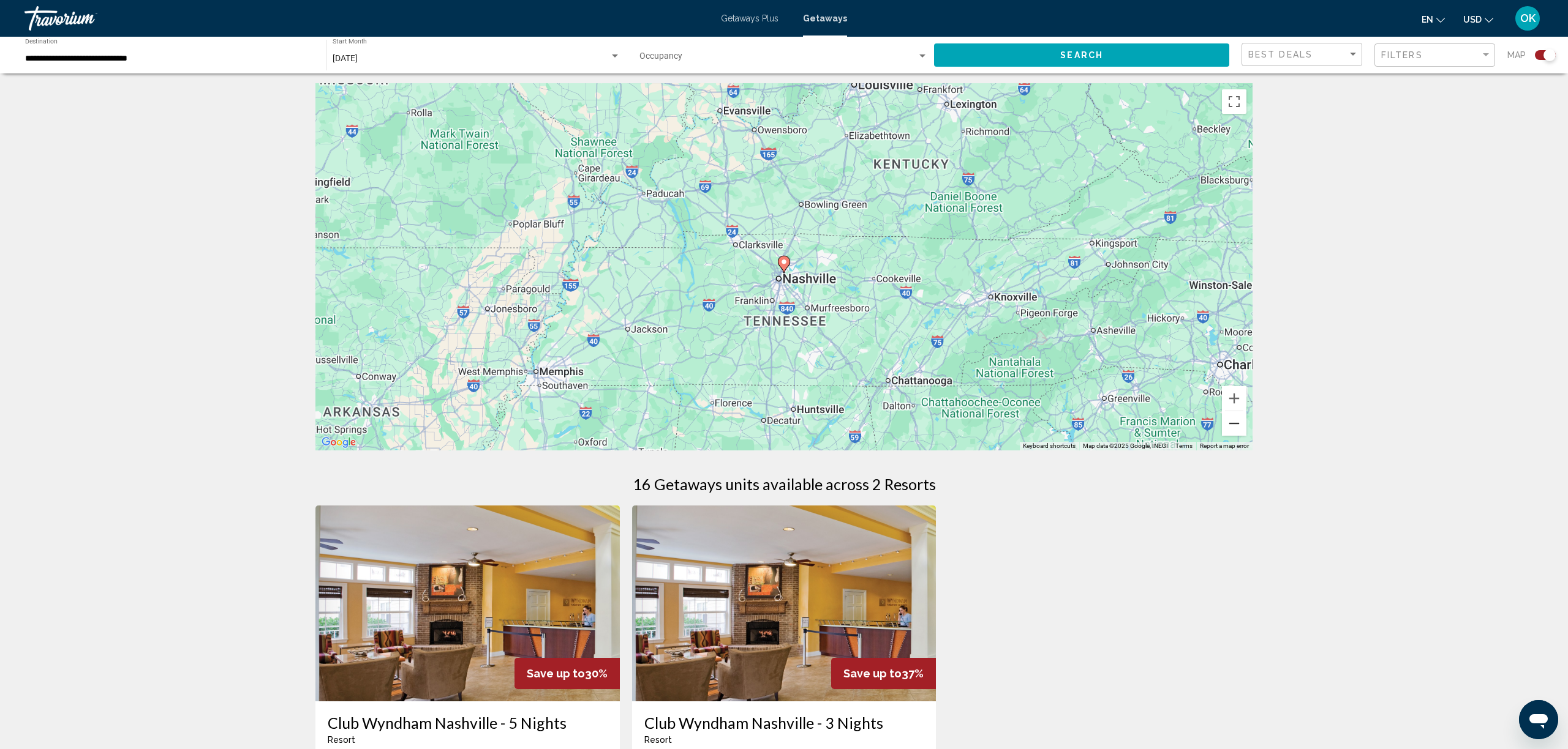
click at [1232, 423] on button "Zoom out" at bounding box center [1234, 424] width 25 height 25
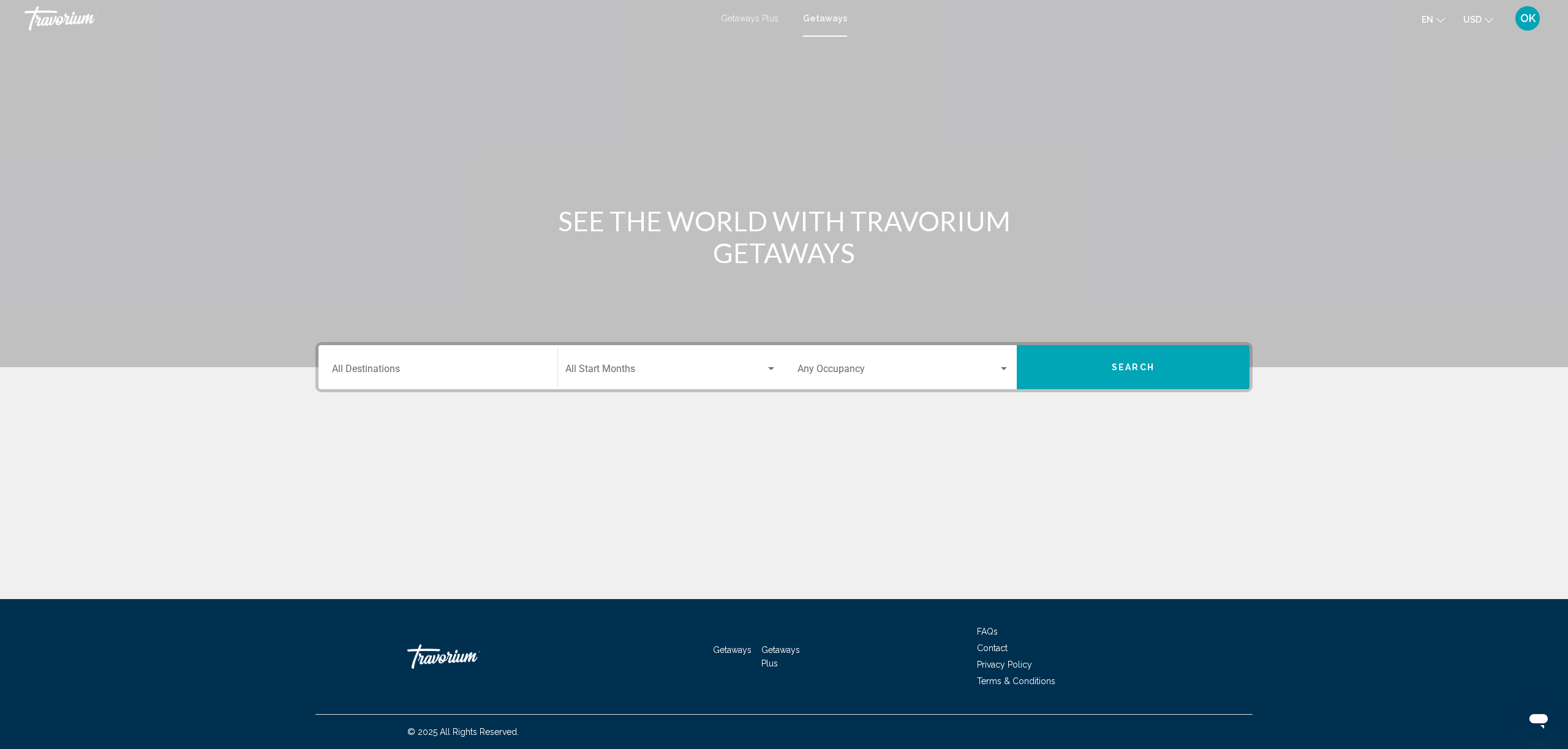
click at [488, 363] on div "Destination All Destinations" at bounding box center [438, 367] width 212 height 38
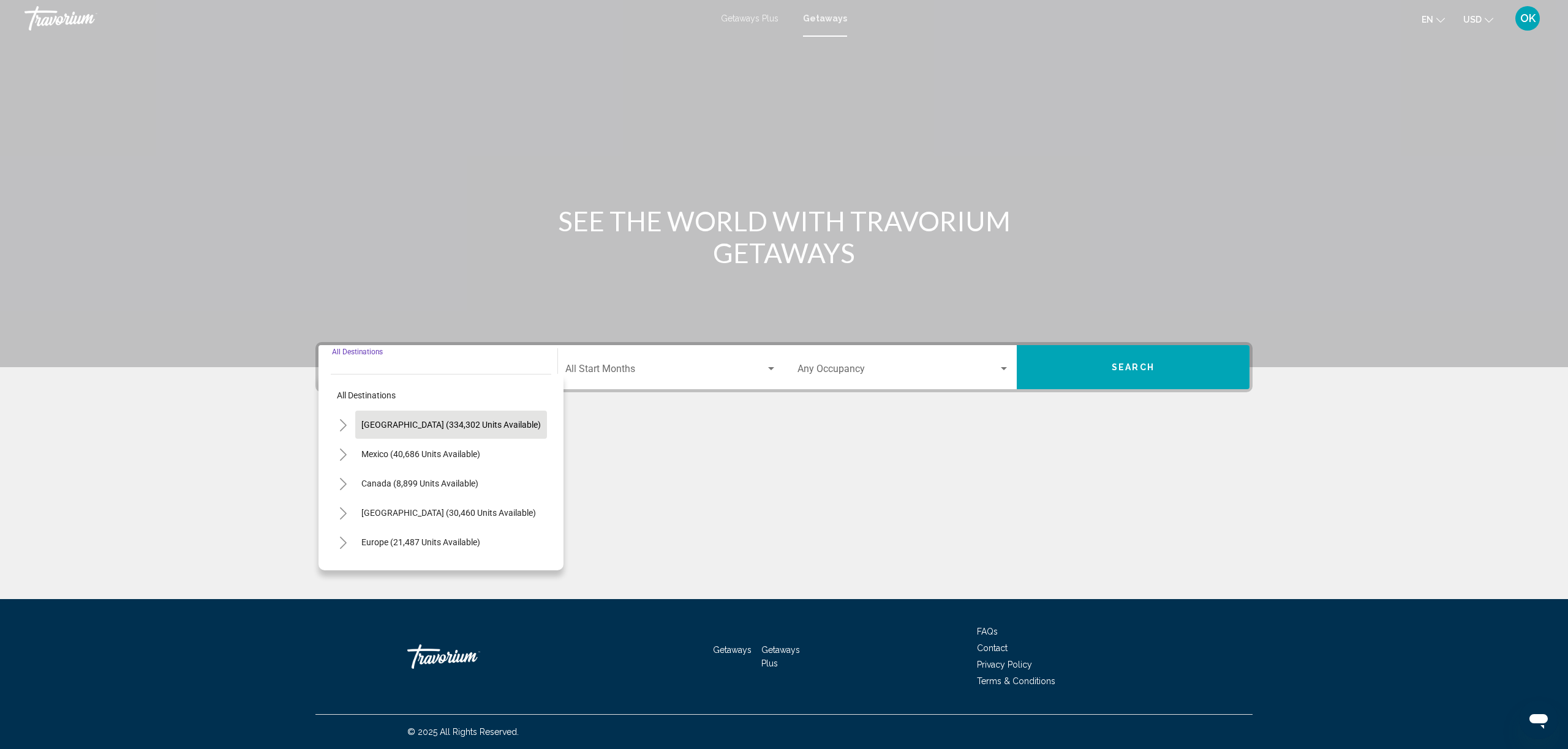
click at [400, 436] on button "United States (334,302 units available)" at bounding box center [450, 425] width 191 height 28
type input "**********"
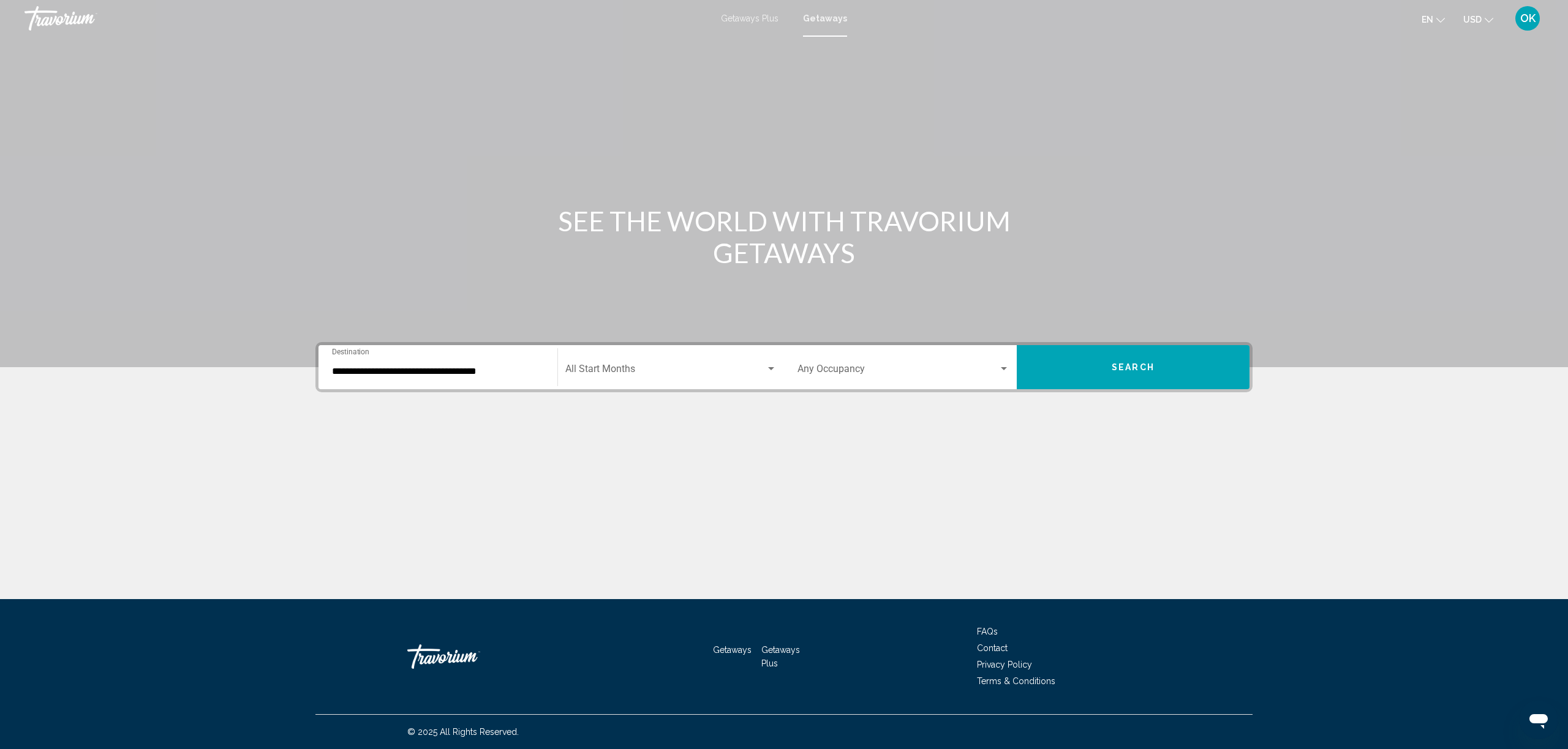
click at [674, 363] on div "Start Month All Start Months" at bounding box center [671, 367] width 211 height 38
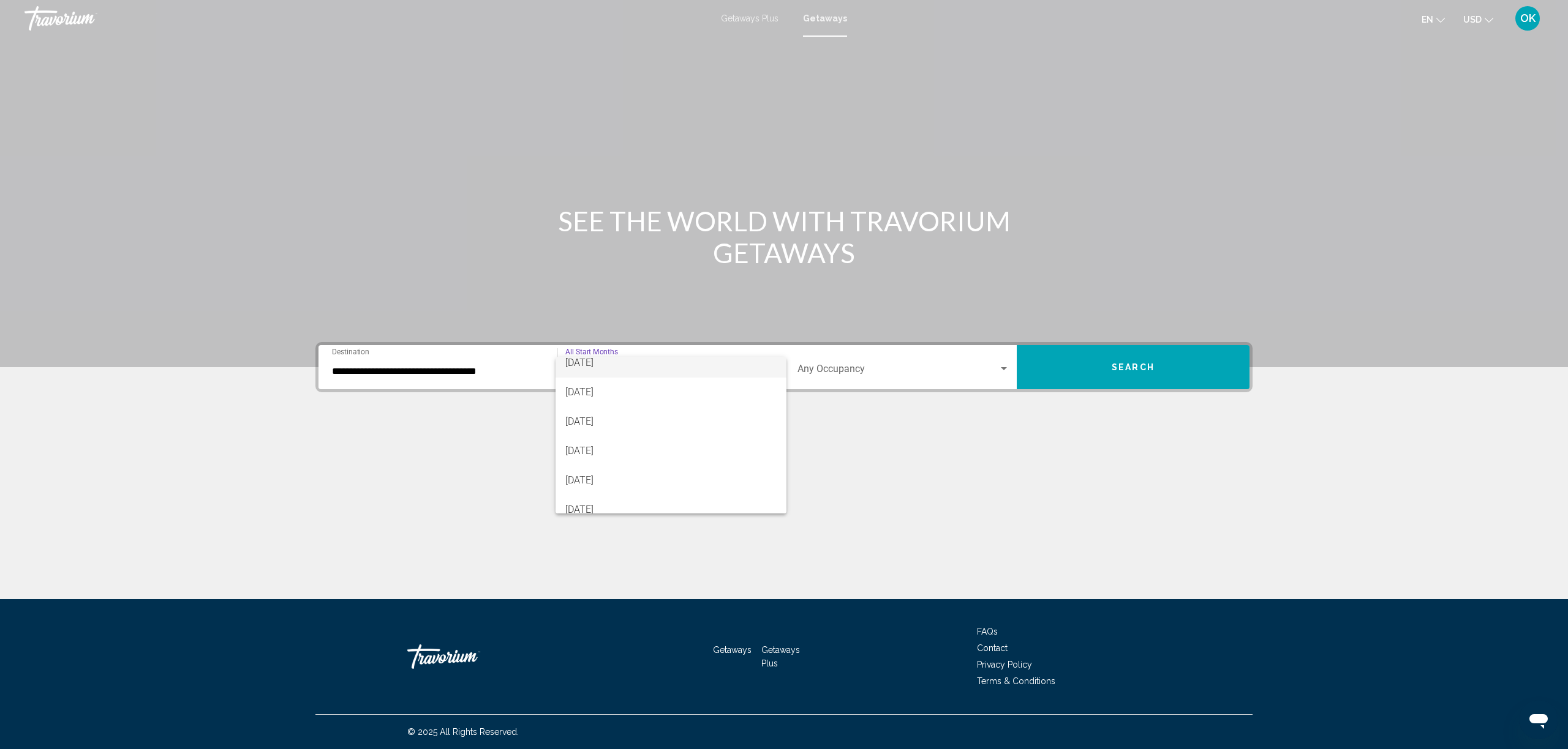
scroll to position [101, 0]
click at [613, 435] on span "February 2026" at bounding box center [671, 447] width 211 height 29
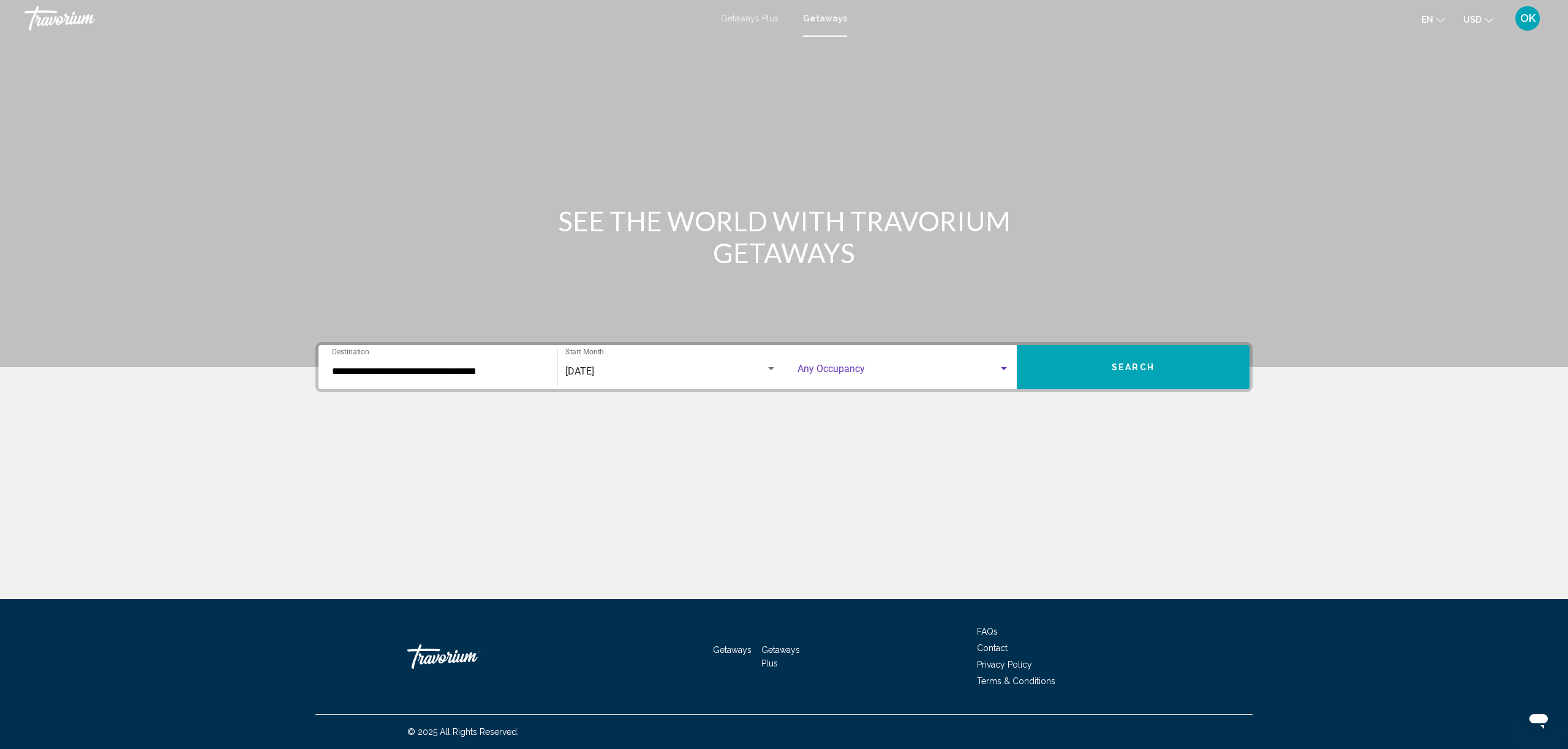
click at [818, 376] on span "Search widget" at bounding box center [898, 372] width 201 height 11
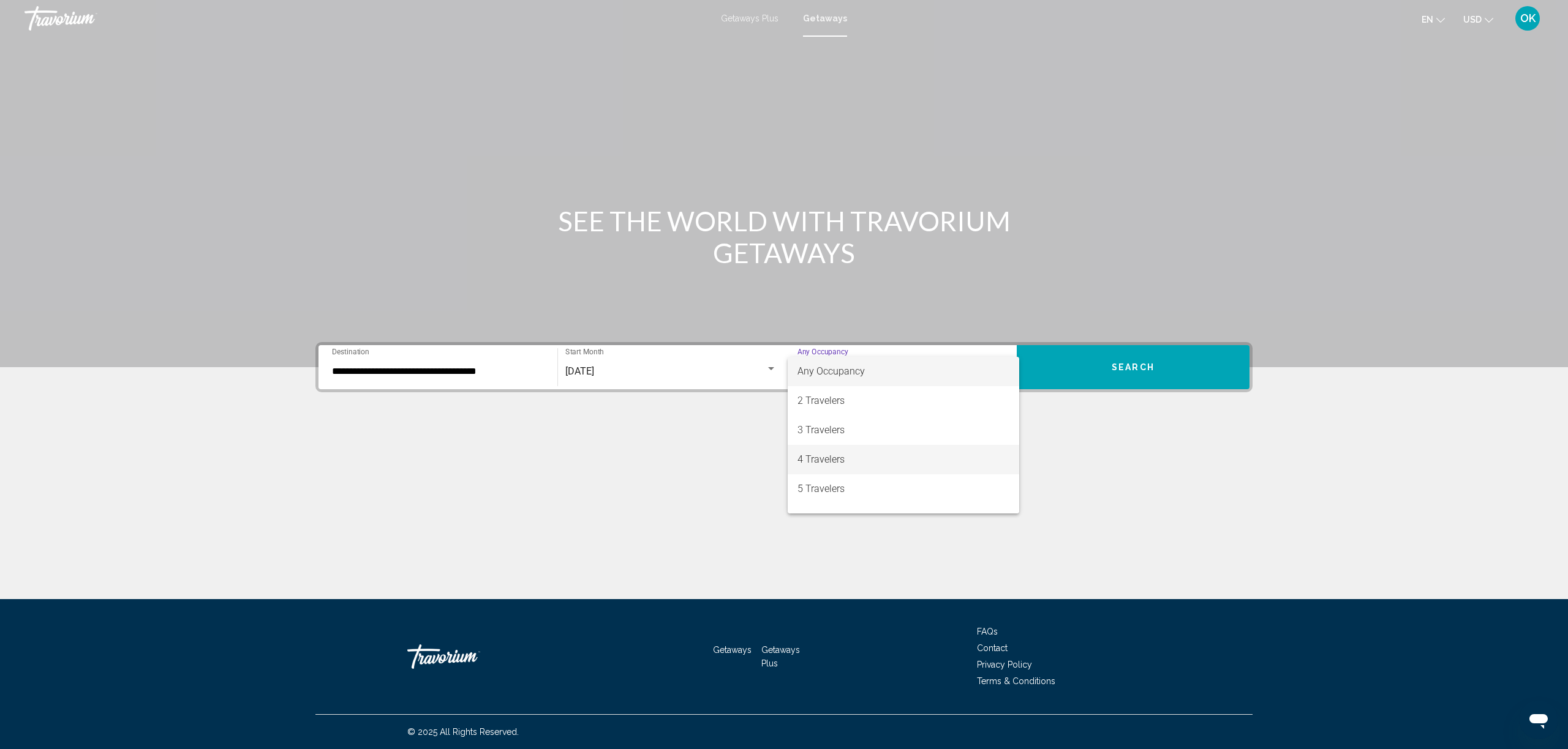
scroll to position [2, 0]
click at [835, 475] on span "5 Travelers" at bounding box center [904, 487] width 212 height 29
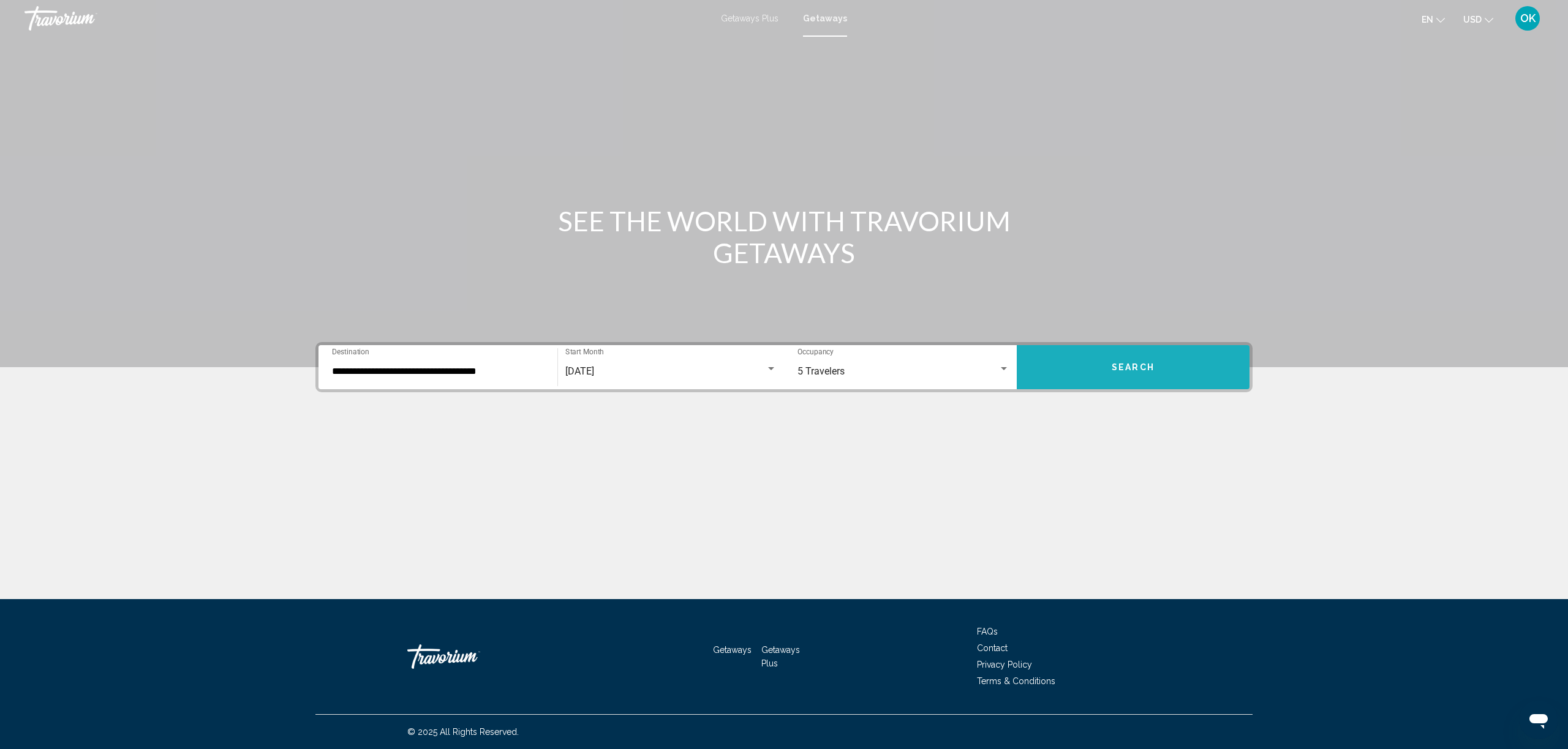
click at [1160, 366] on button "Search" at bounding box center [1133, 366] width 233 height 44
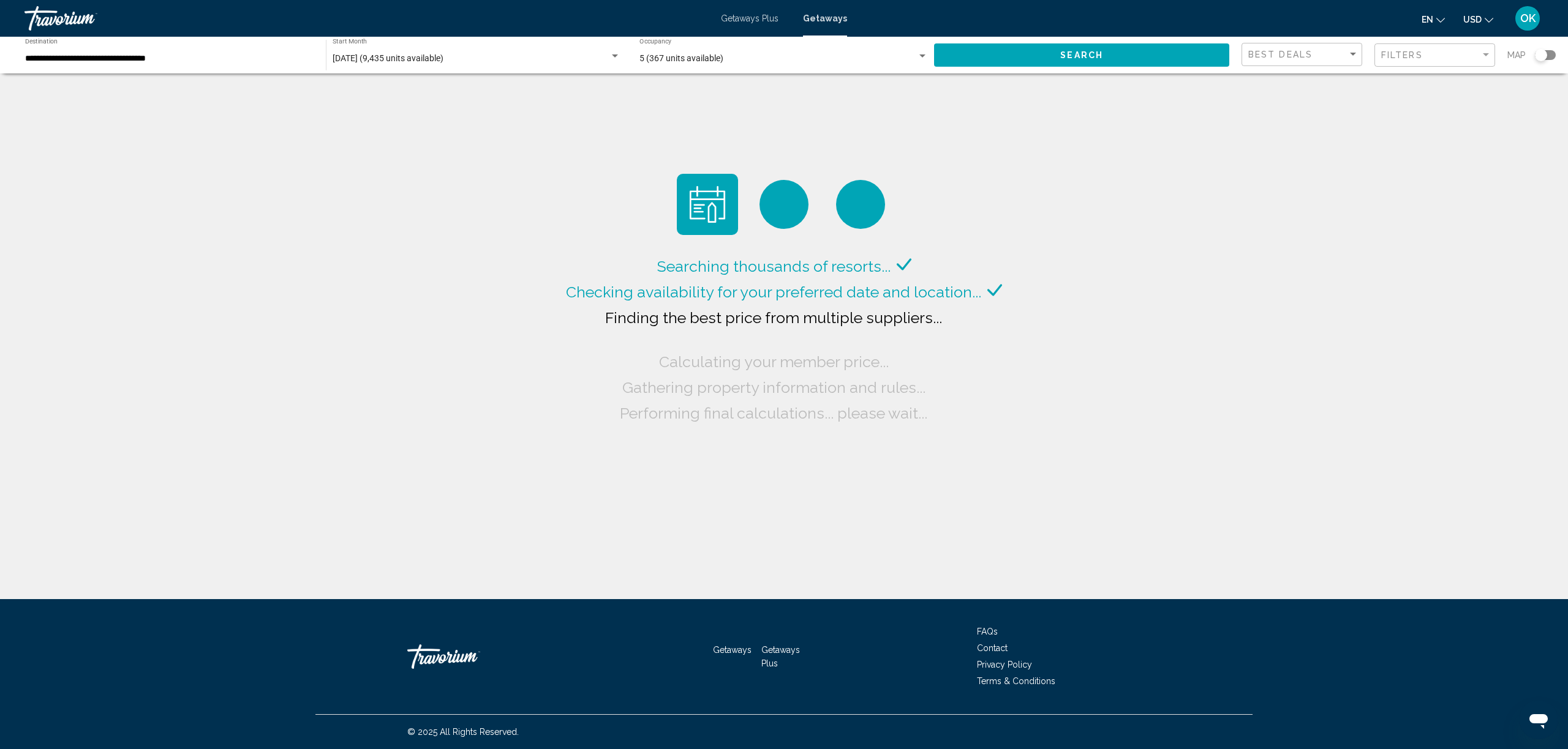
drag, startPoint x: 1551, startPoint y: 56, endPoint x: 1479, endPoint y: 58, distance: 72.0
click at [1551, 56] on div "Search widget" at bounding box center [1545, 55] width 21 height 10
click at [1443, 58] on div "Filters" at bounding box center [1430, 55] width 99 height 10
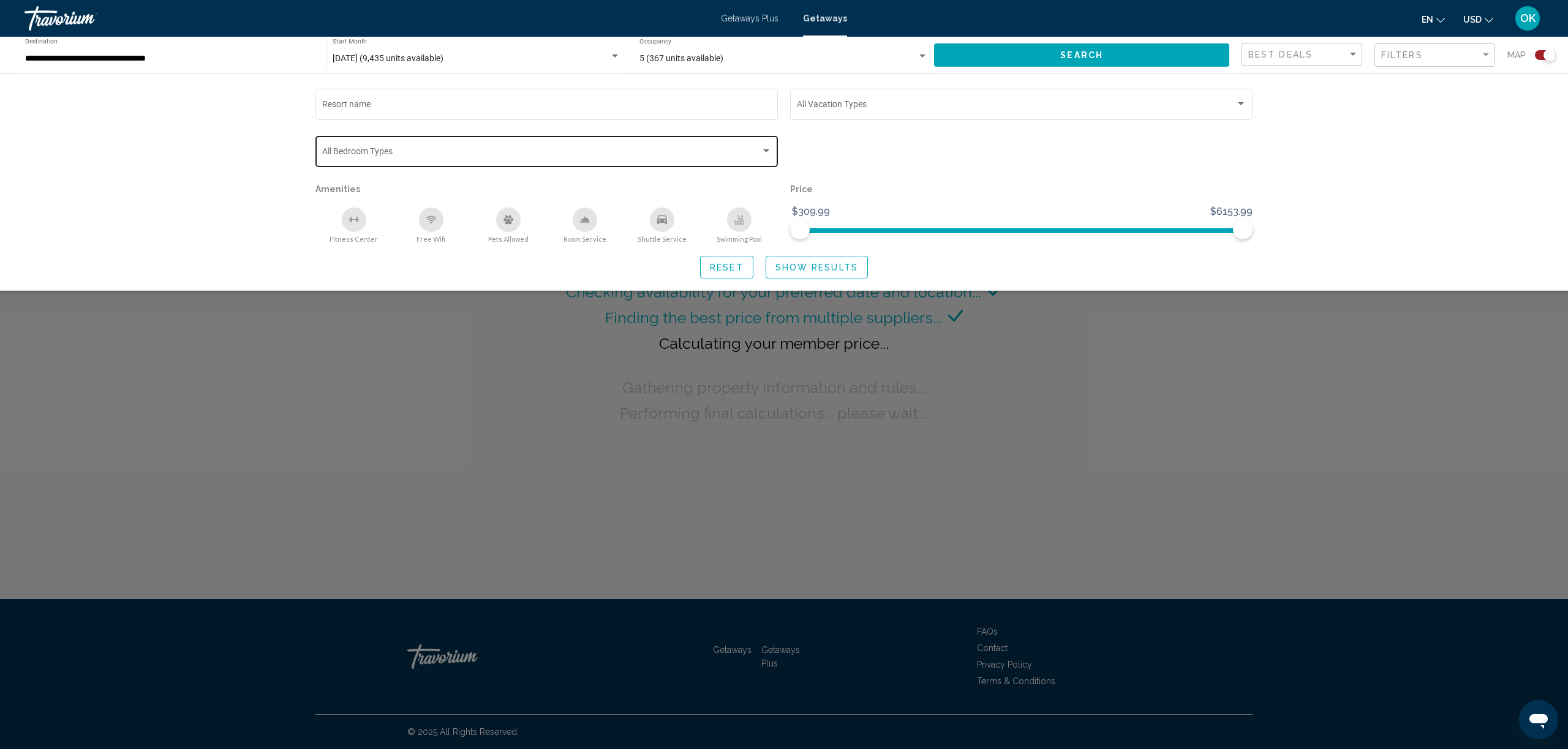
click at [505, 141] on div "Bedroom Types All Bedroom Types" at bounding box center [546, 151] width 450 height 34
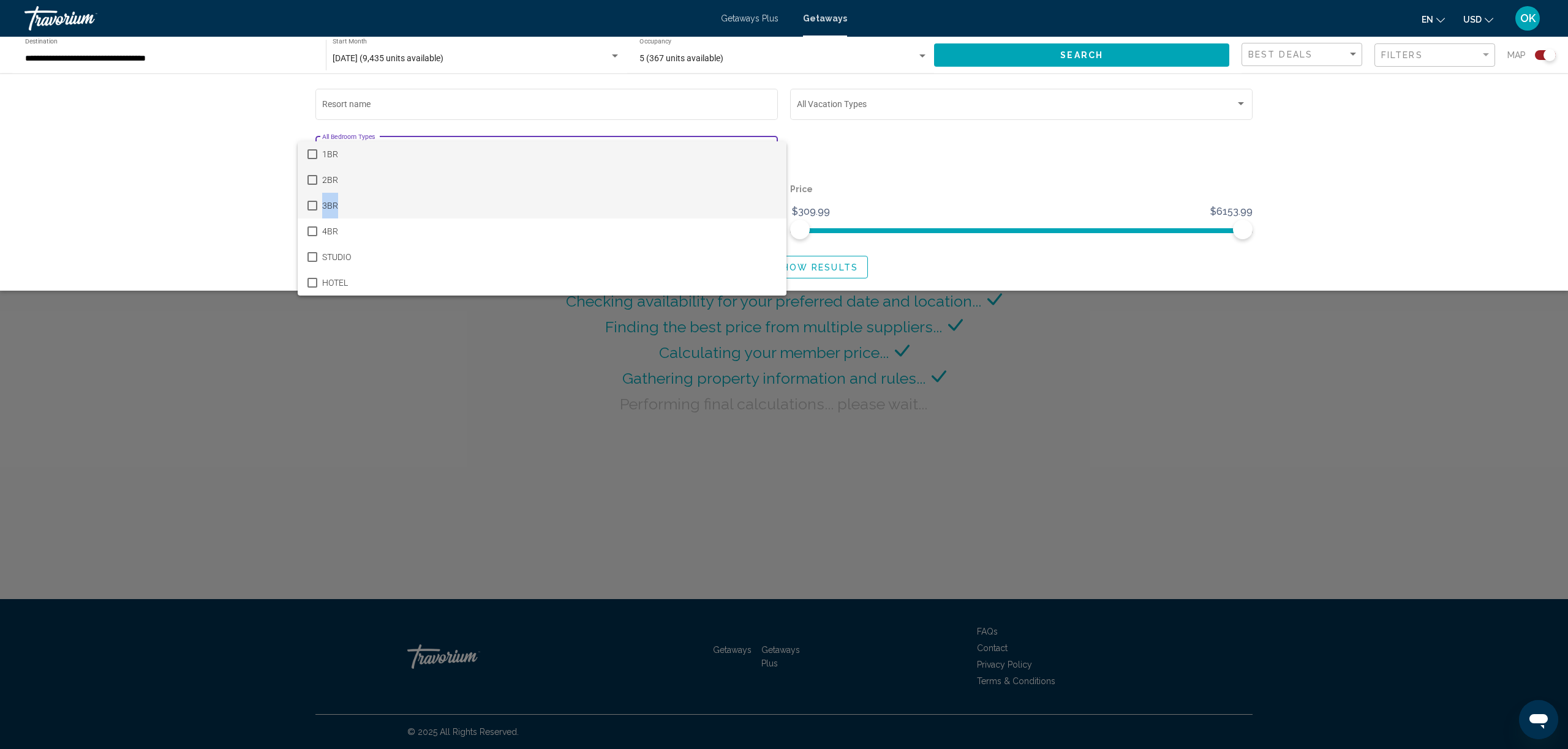
drag, startPoint x: 447, startPoint y: 198, endPoint x: 453, endPoint y: 182, distance: 17.1
click at [453, 182] on div "1BR 2BR 3BR 4BR STUDIO HOTEL" at bounding box center [542, 218] width 489 height 154
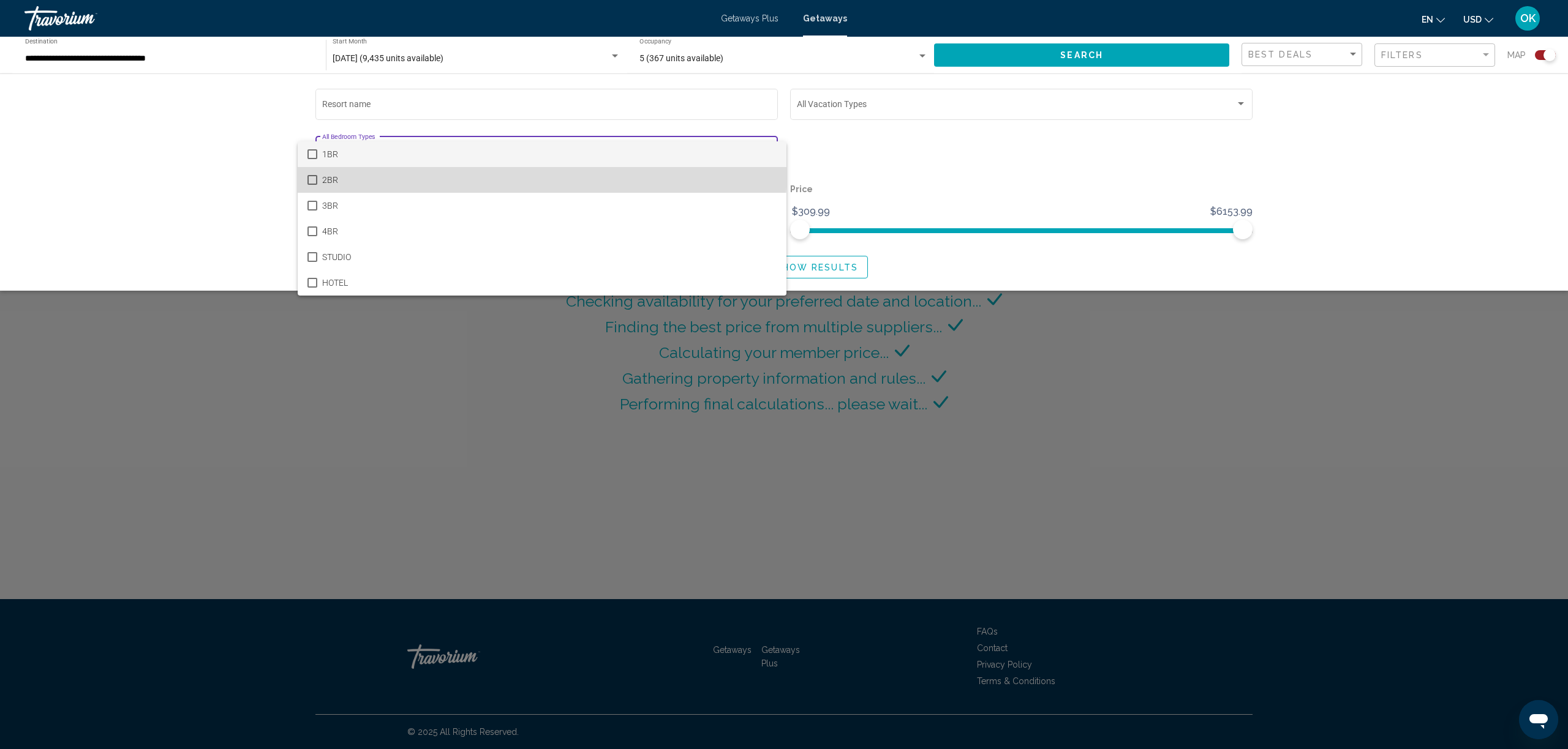
click at [439, 167] on span "2BR" at bounding box center [549, 180] width 454 height 25
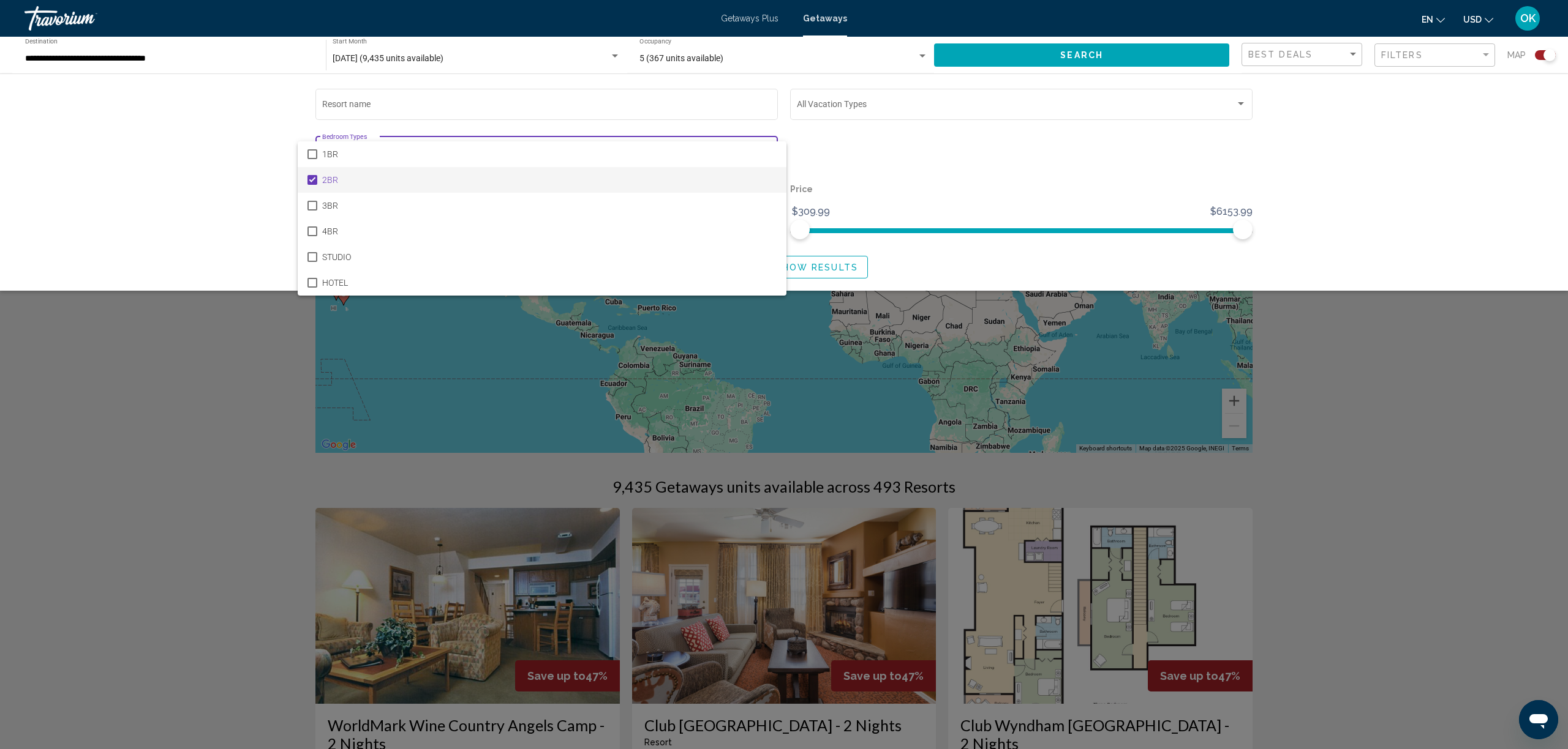
click at [855, 259] on div at bounding box center [784, 374] width 1568 height 749
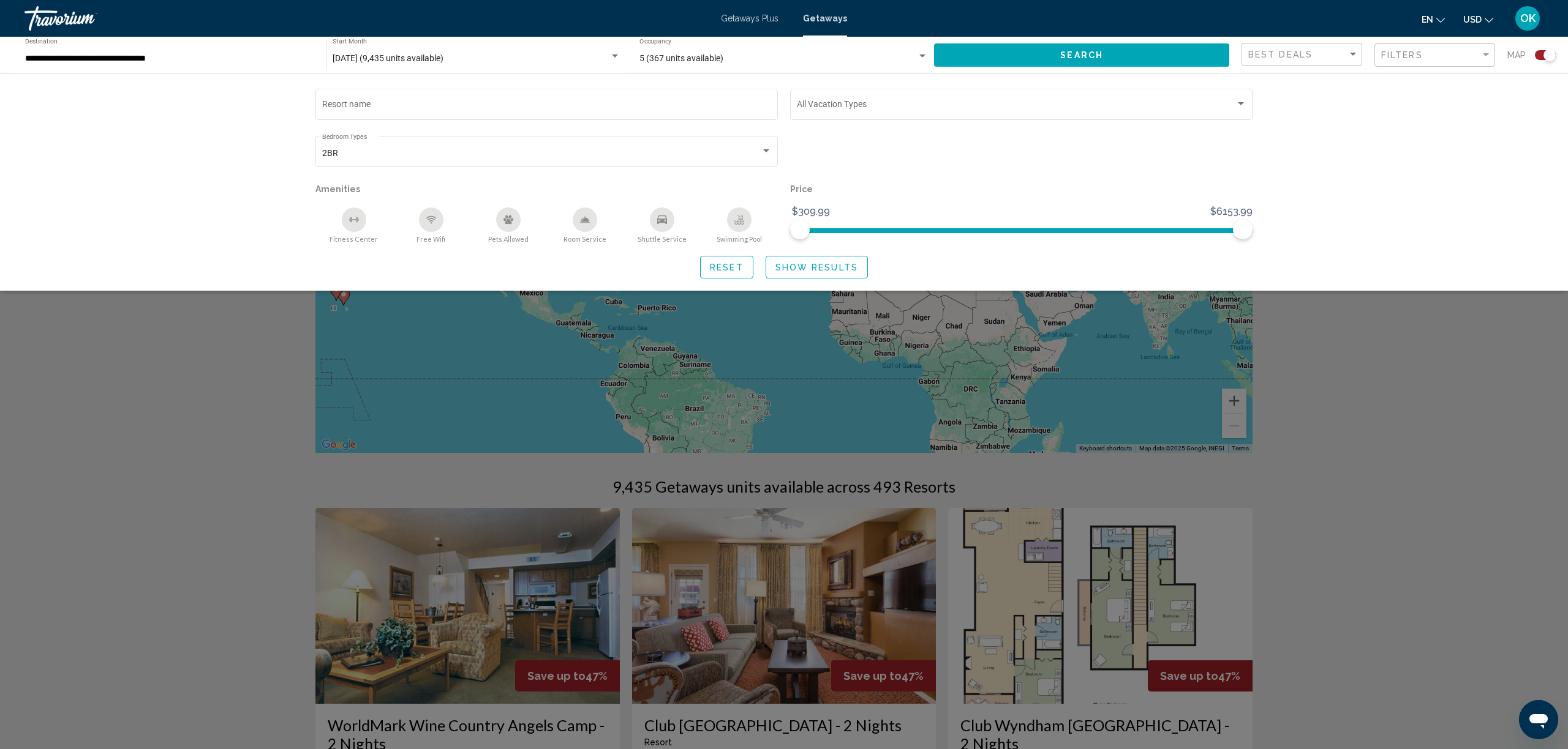
click at [839, 267] on span "Show Results" at bounding box center [817, 267] width 83 height 10
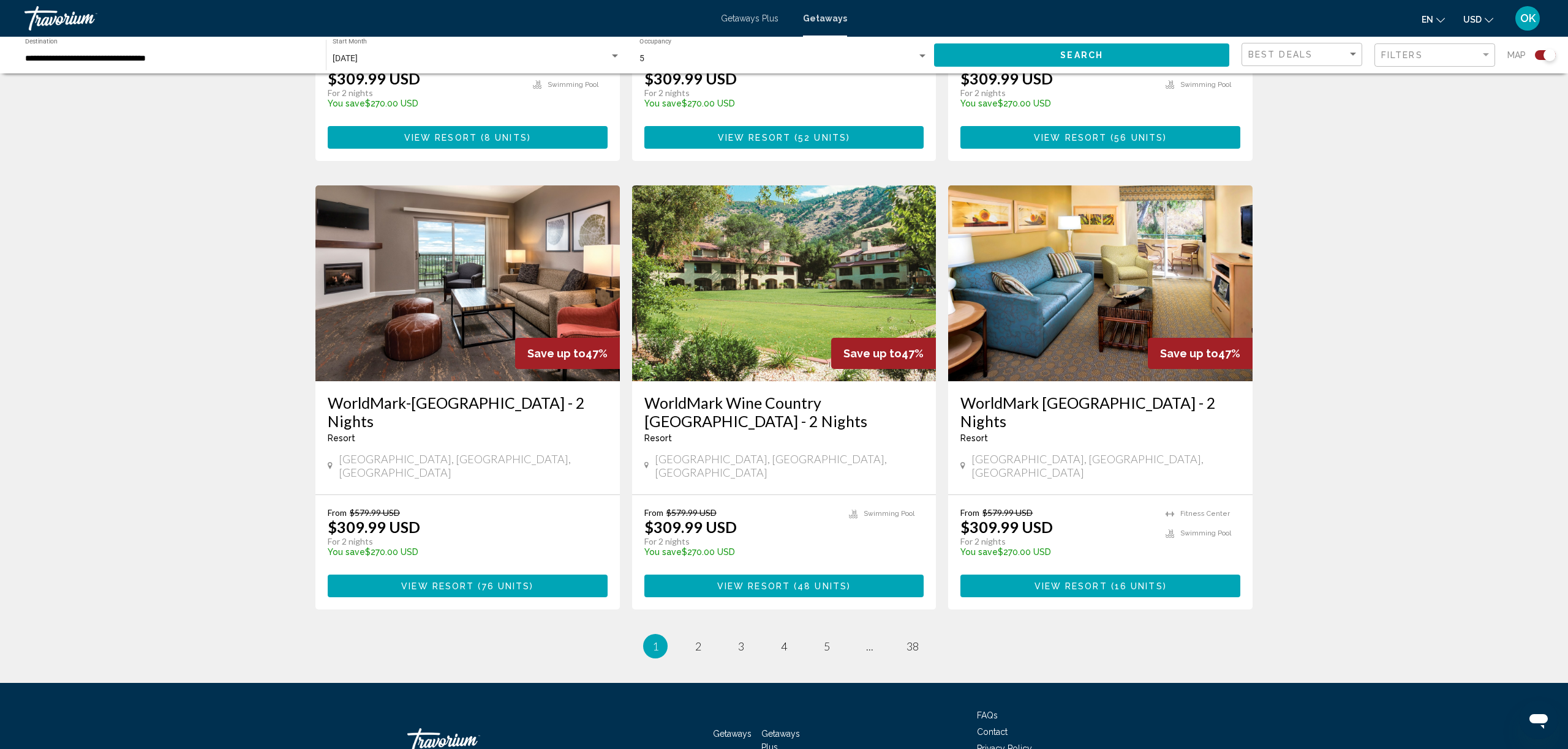
scroll to position [1689, 0]
click at [699, 641] on span "2" at bounding box center [699, 648] width 6 height 14
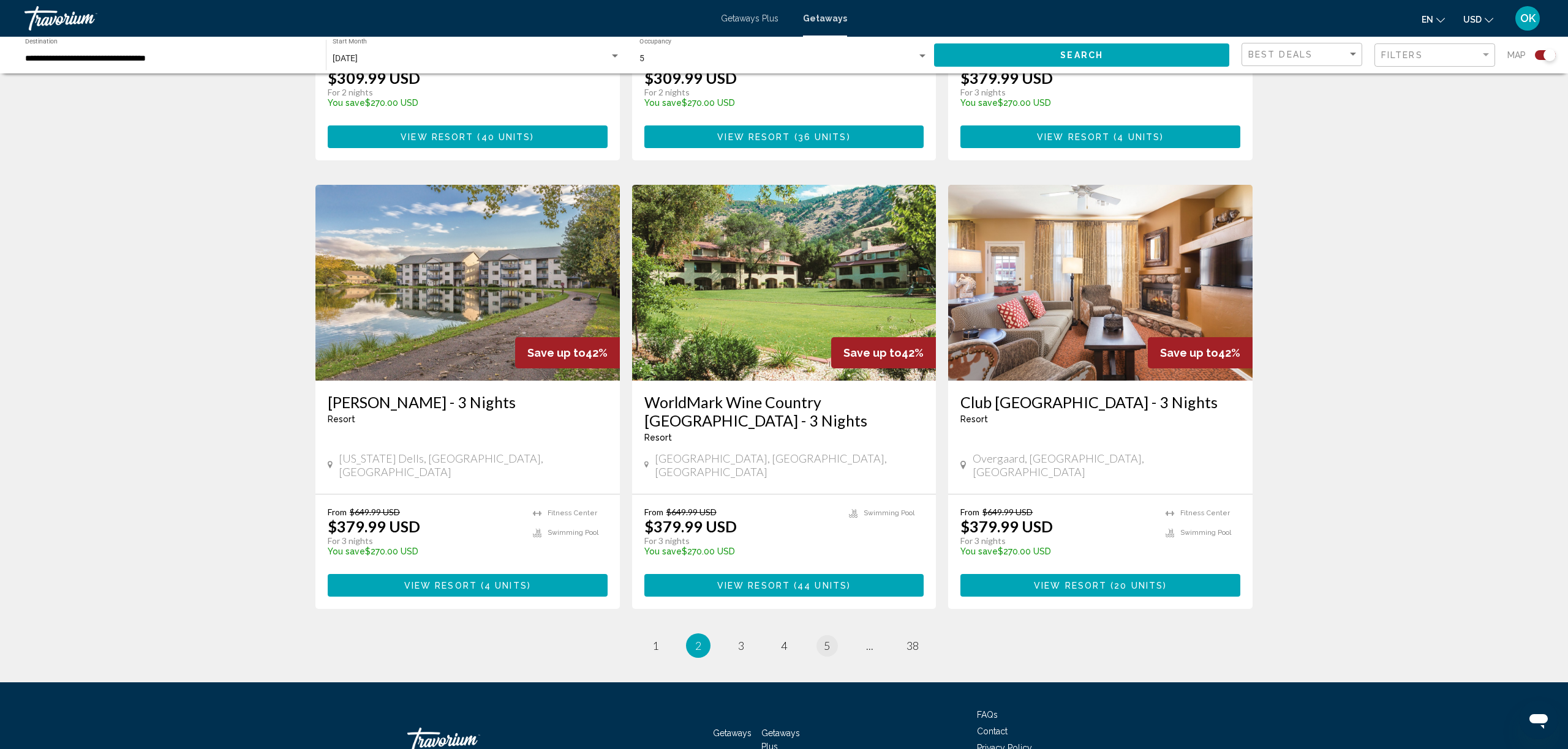
scroll to position [1670, 0]
click at [752, 635] on li "page 3" at bounding box center [741, 647] width 25 height 25
click at [750, 636] on link "page 3" at bounding box center [742, 647] width 22 height 22
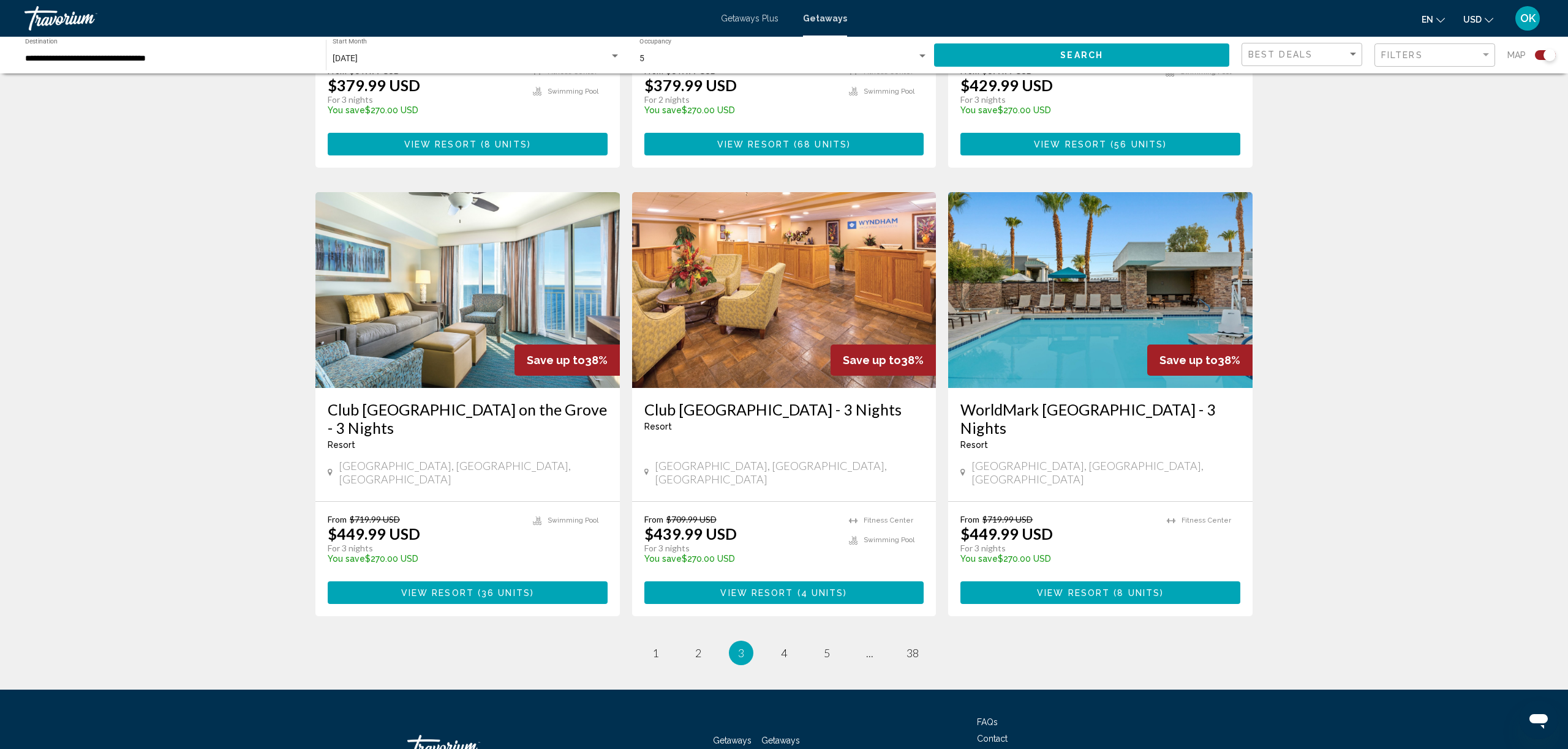
scroll to position [1663, 0]
click at [782, 646] on span "4" at bounding box center [784, 653] width 6 height 14
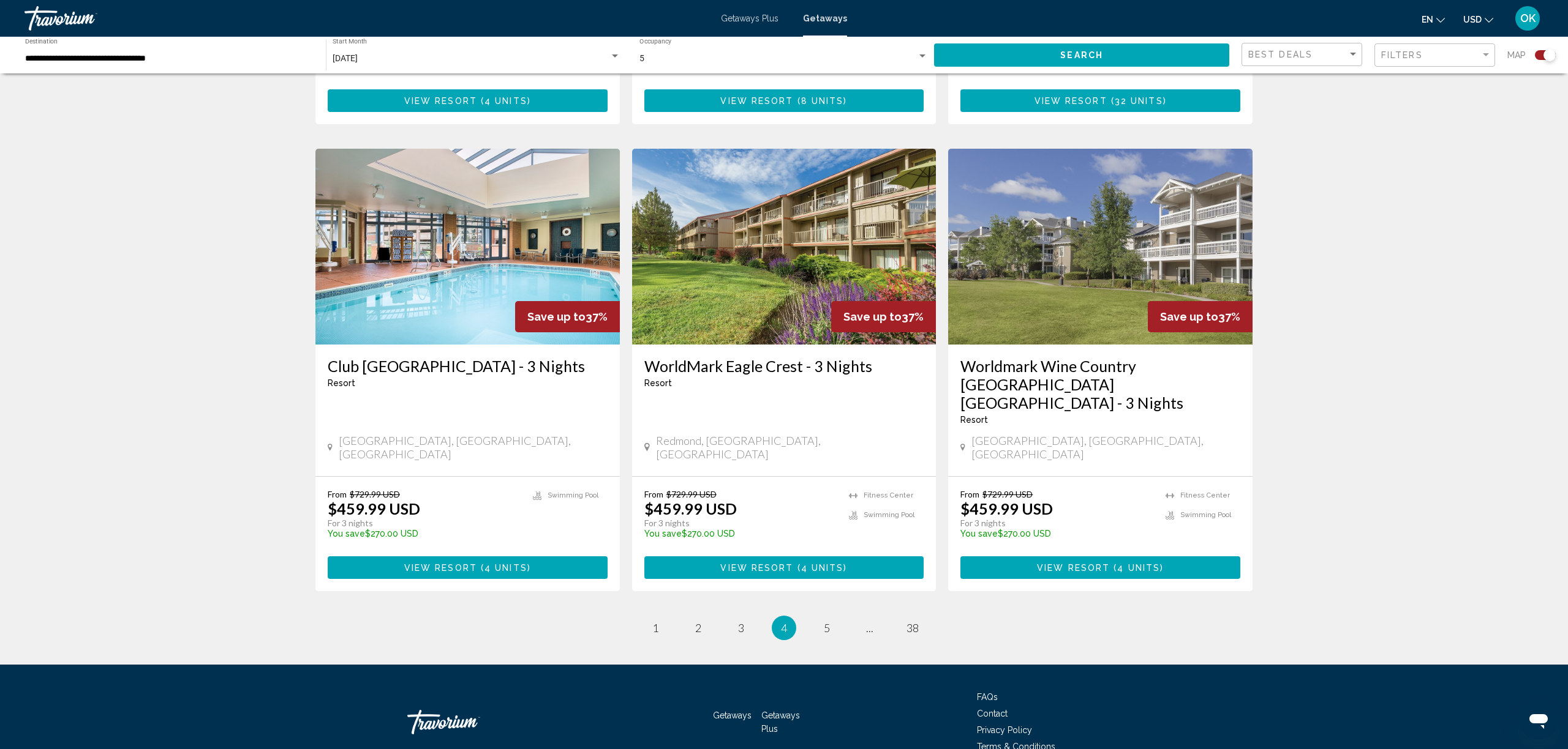
scroll to position [1688, 0]
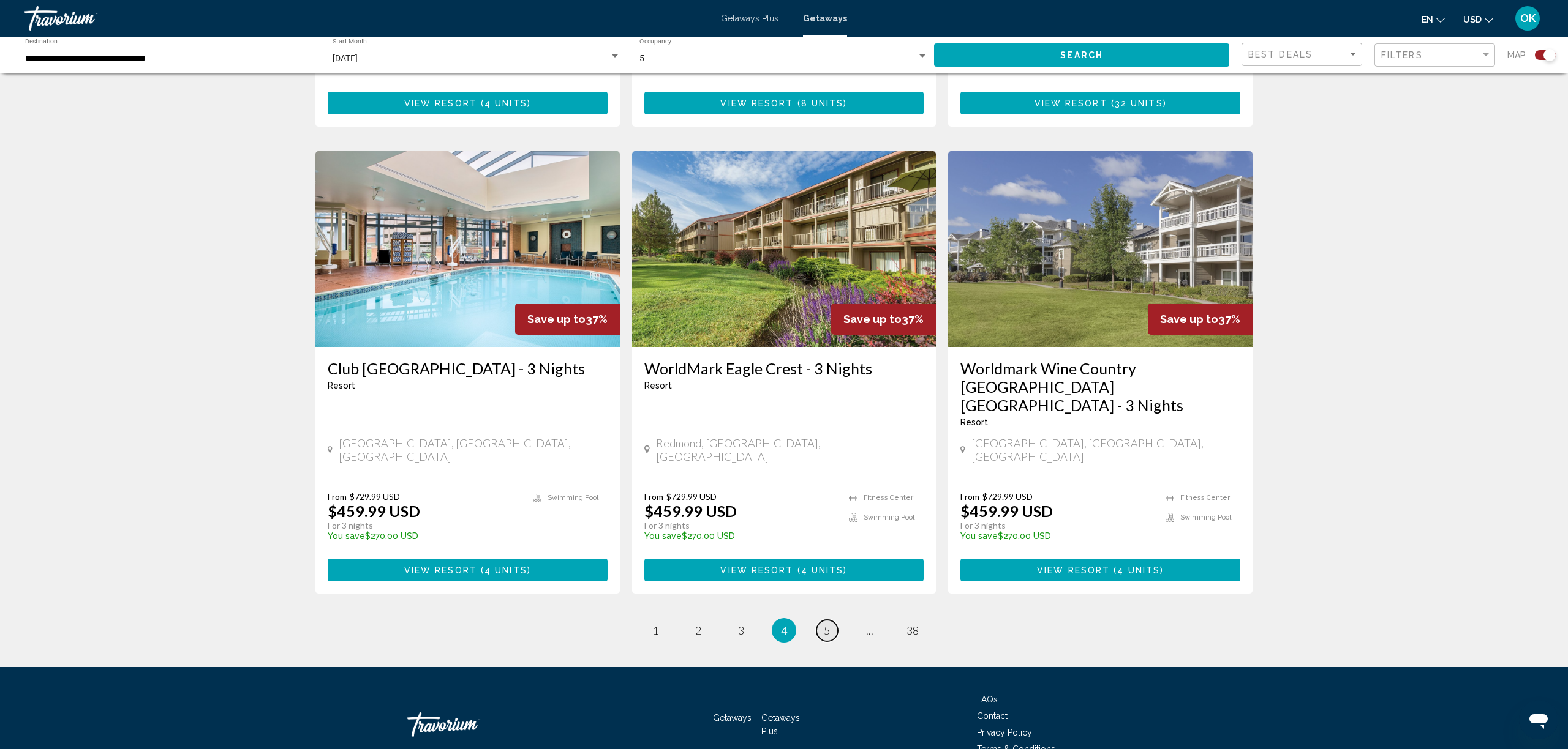
click at [831, 620] on link "page 5" at bounding box center [827, 631] width 22 height 22
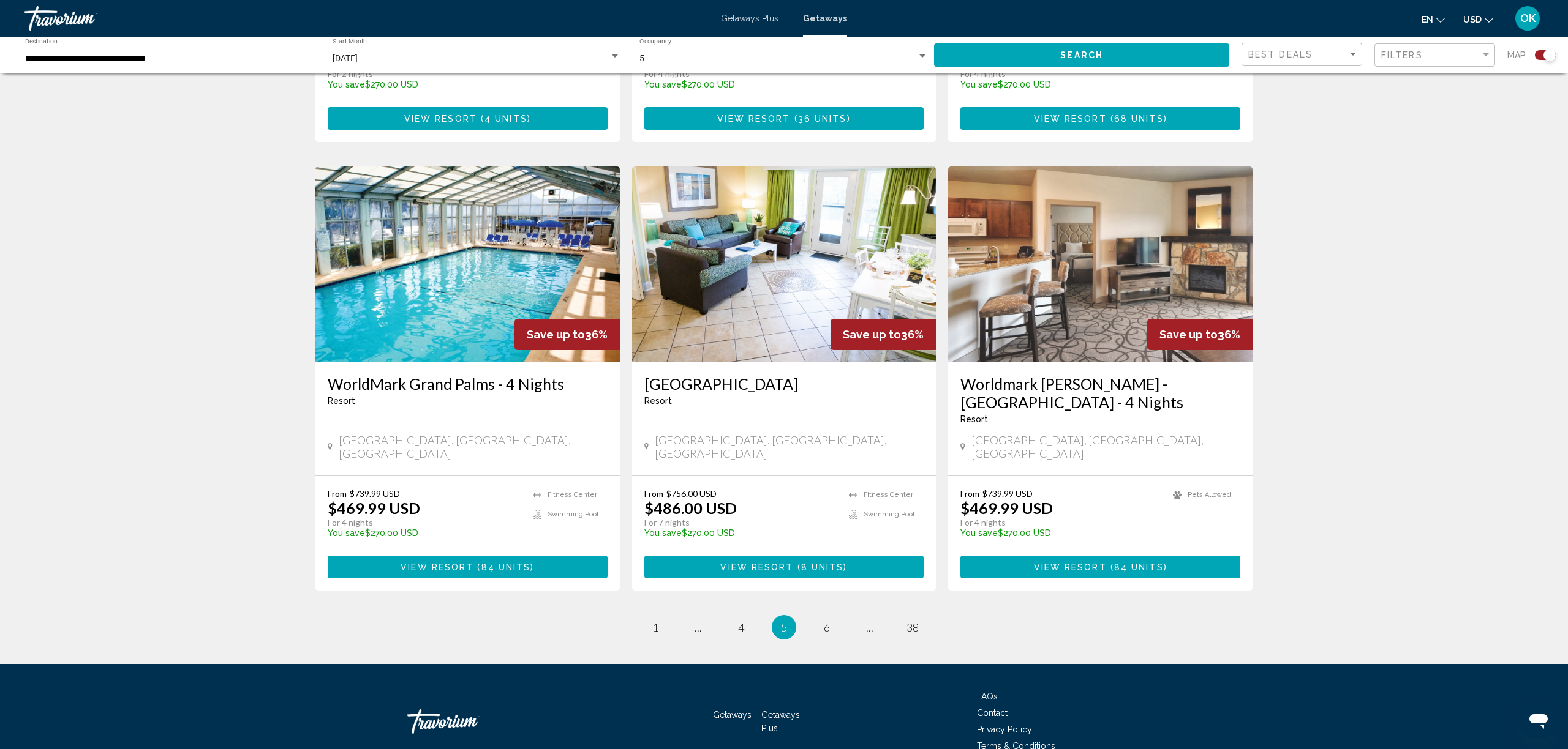
scroll to position [1688, 0]
click at [831, 618] on link "page 6" at bounding box center [827, 628] width 22 height 22
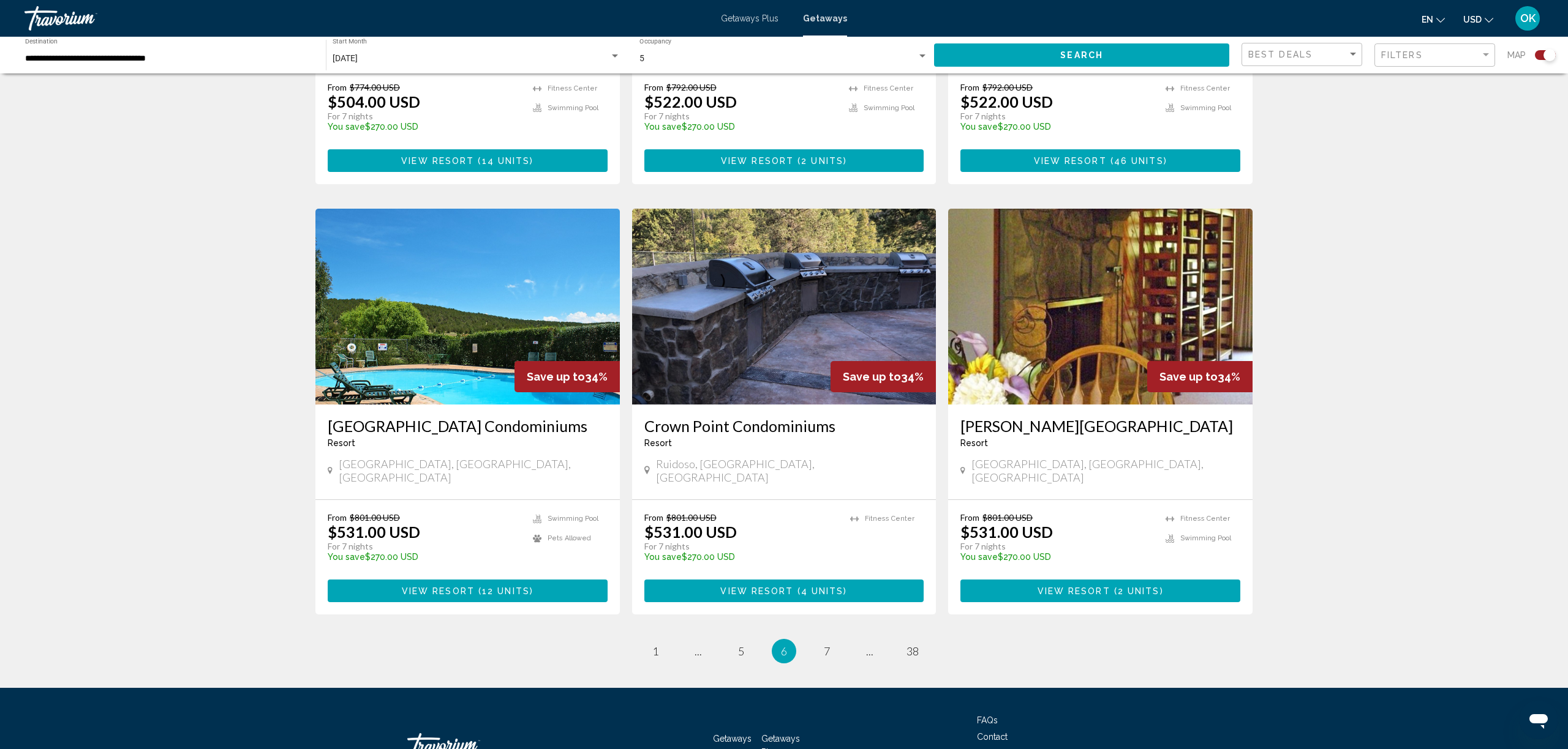
scroll to position [1629, 0]
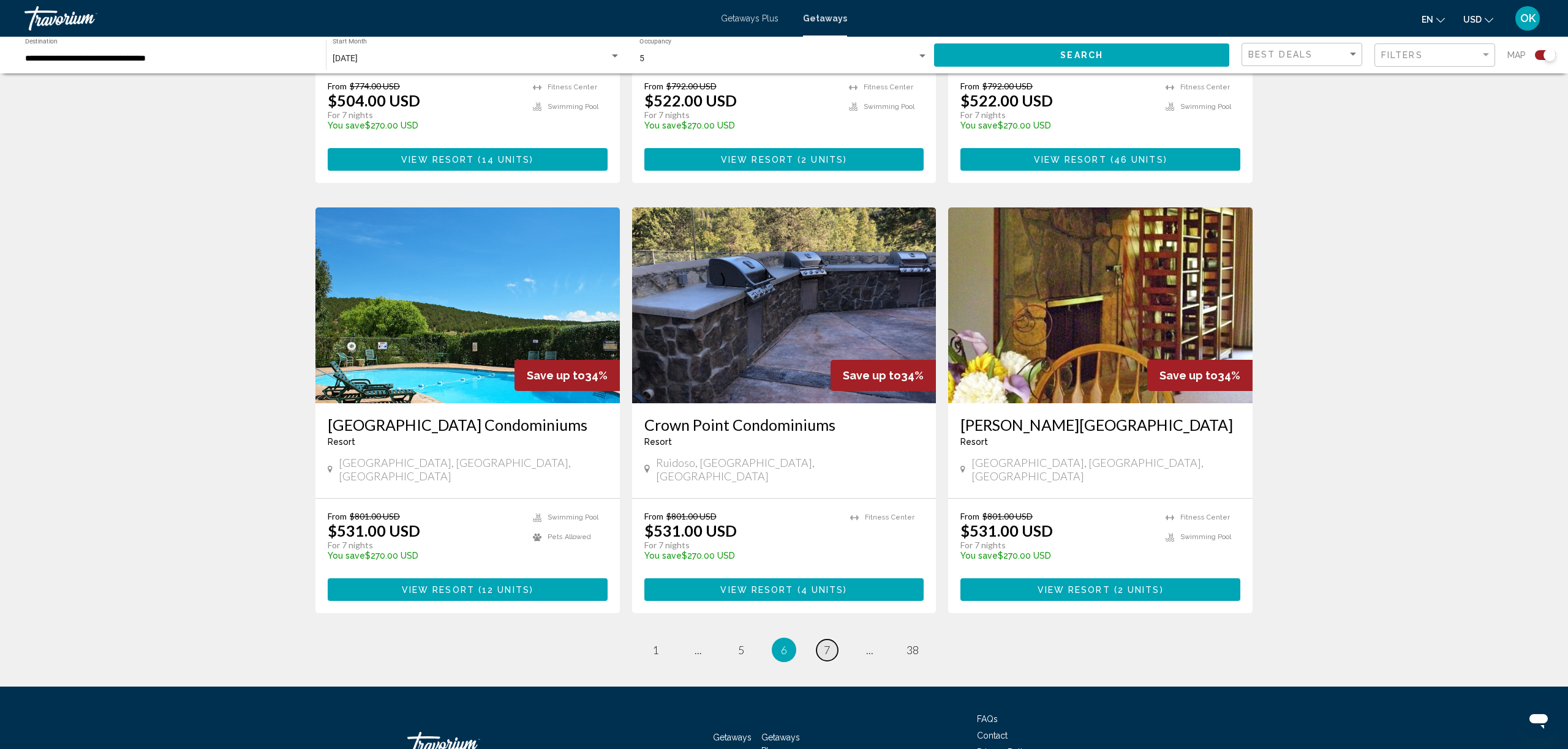
click at [835, 640] on link "page 7" at bounding box center [827, 651] width 22 height 22
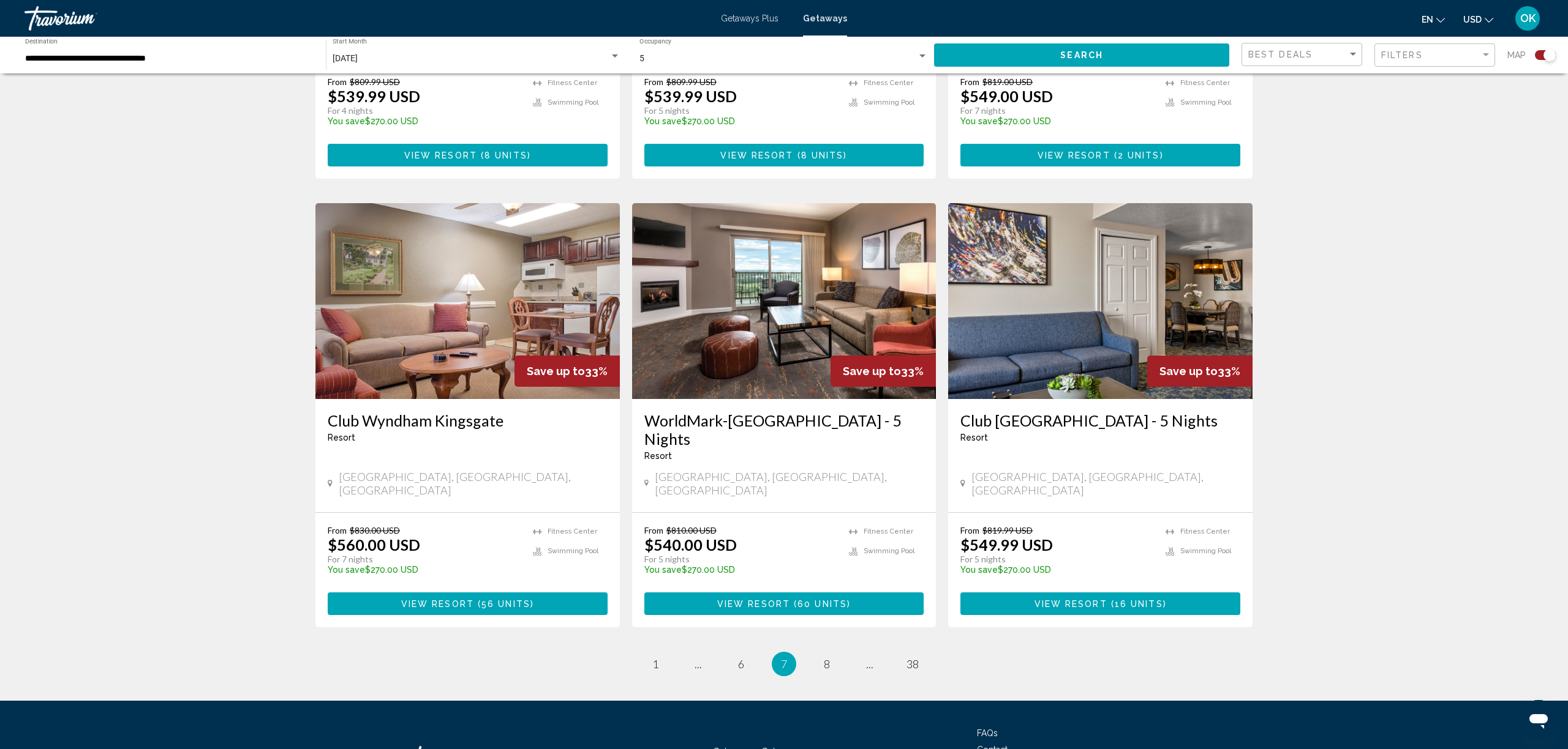
scroll to position [1615, 0]
click at [822, 655] on link "page 8" at bounding box center [827, 665] width 22 height 22
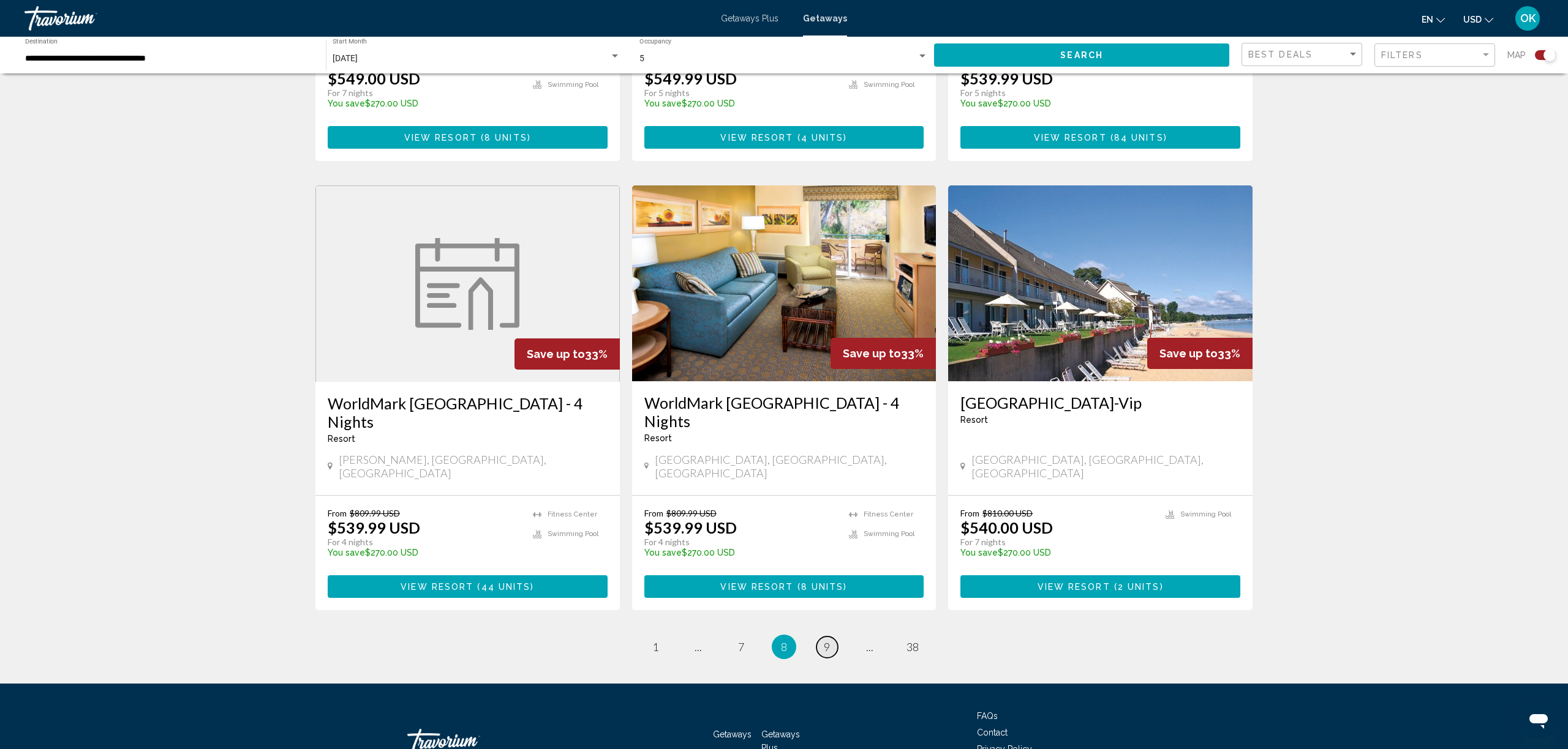
click at [819, 637] on link "page 9" at bounding box center [827, 648] width 22 height 22
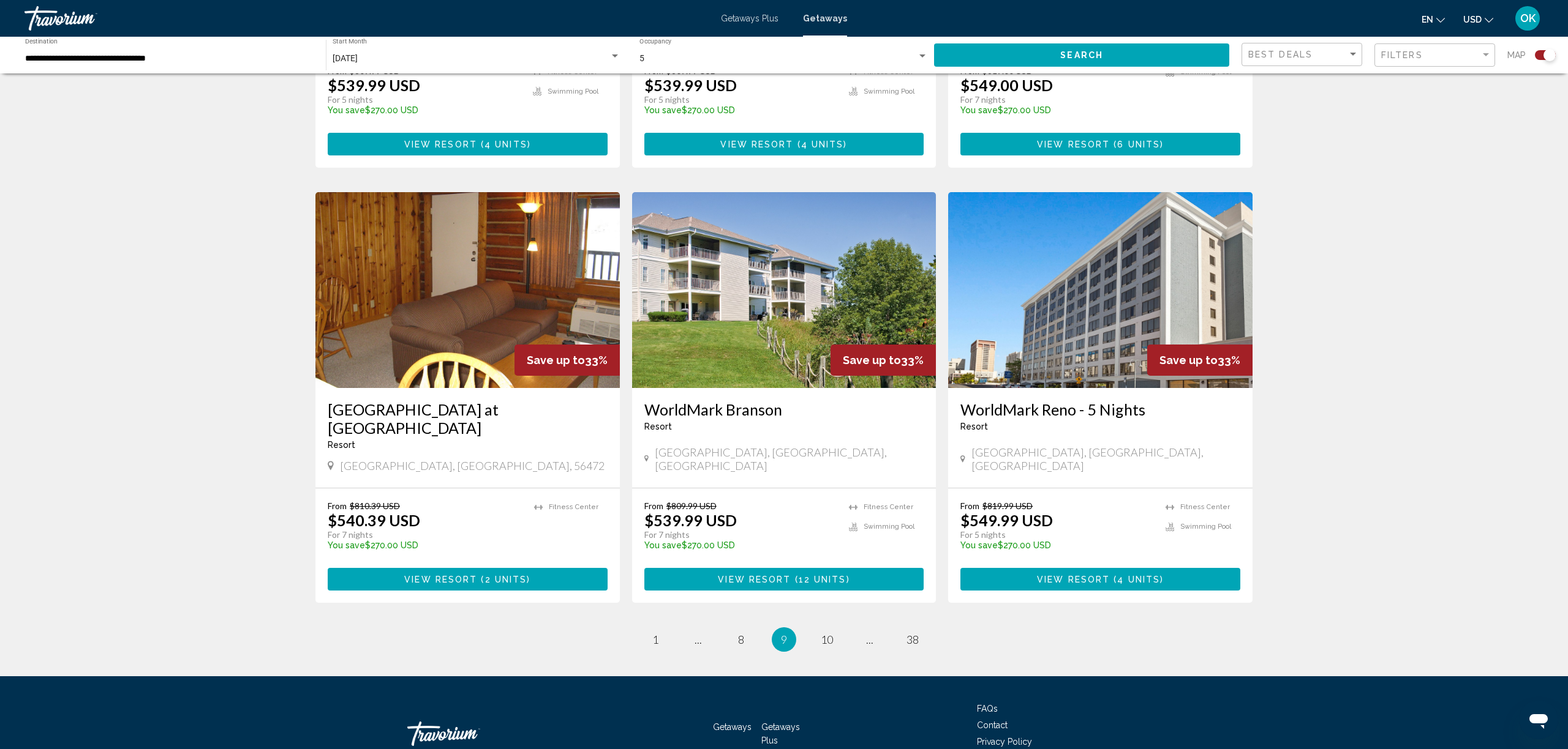
scroll to position [1669, 0]
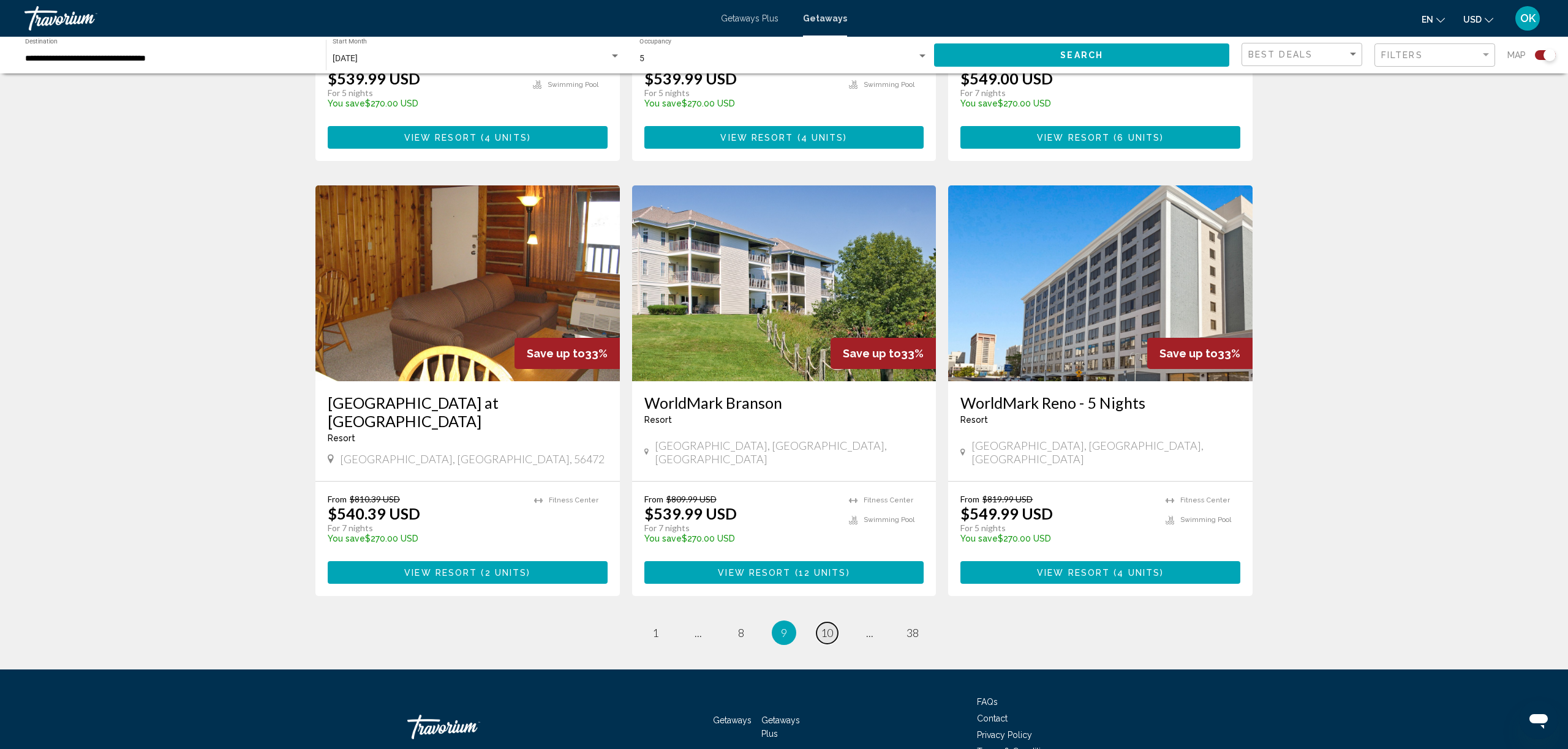
click at [826, 626] on span "10" at bounding box center [827, 633] width 12 height 14
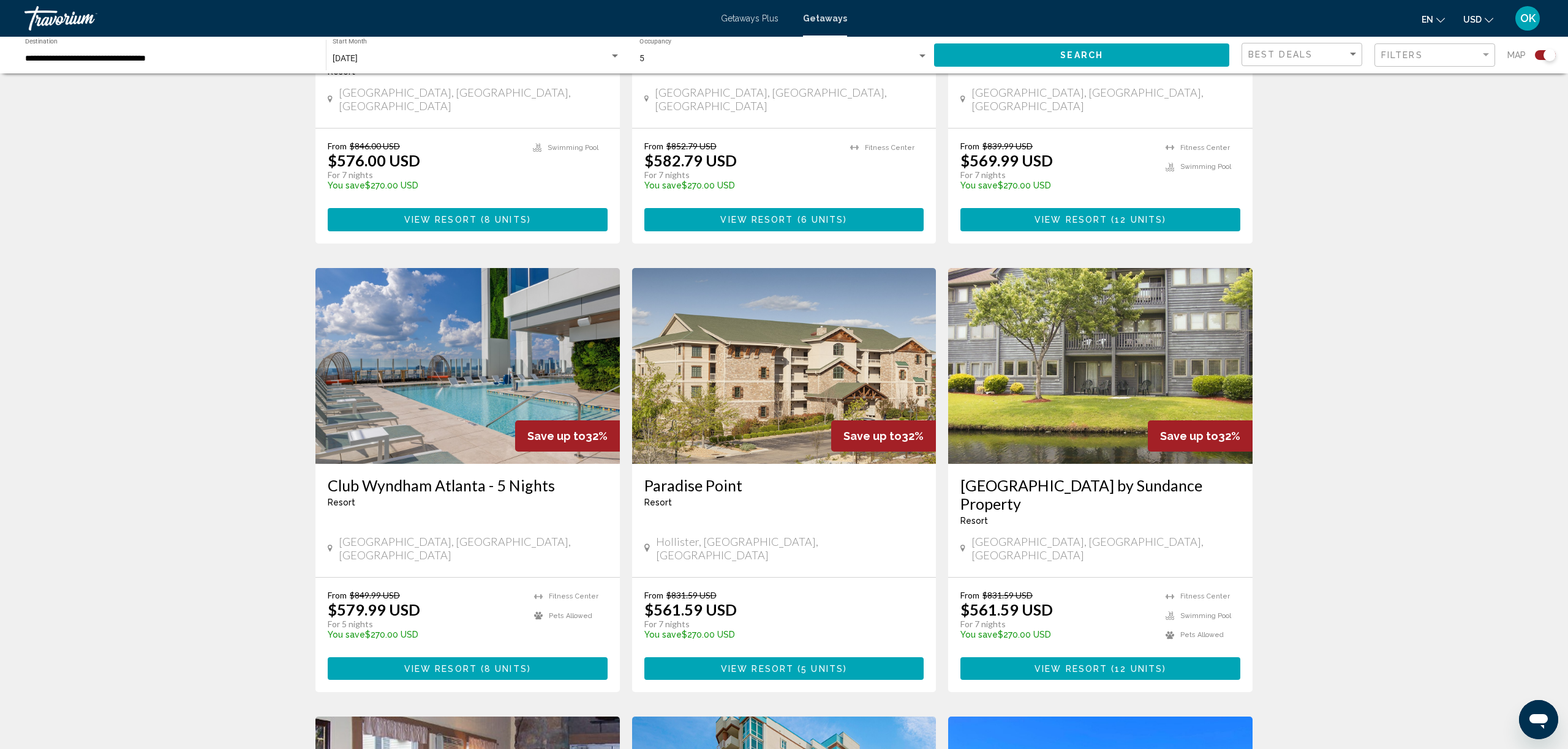
scroll to position [1138, 0]
click at [510, 476] on h3 "Club Wyndham Atlanta - 5 Nights" at bounding box center [467, 485] width 280 height 18
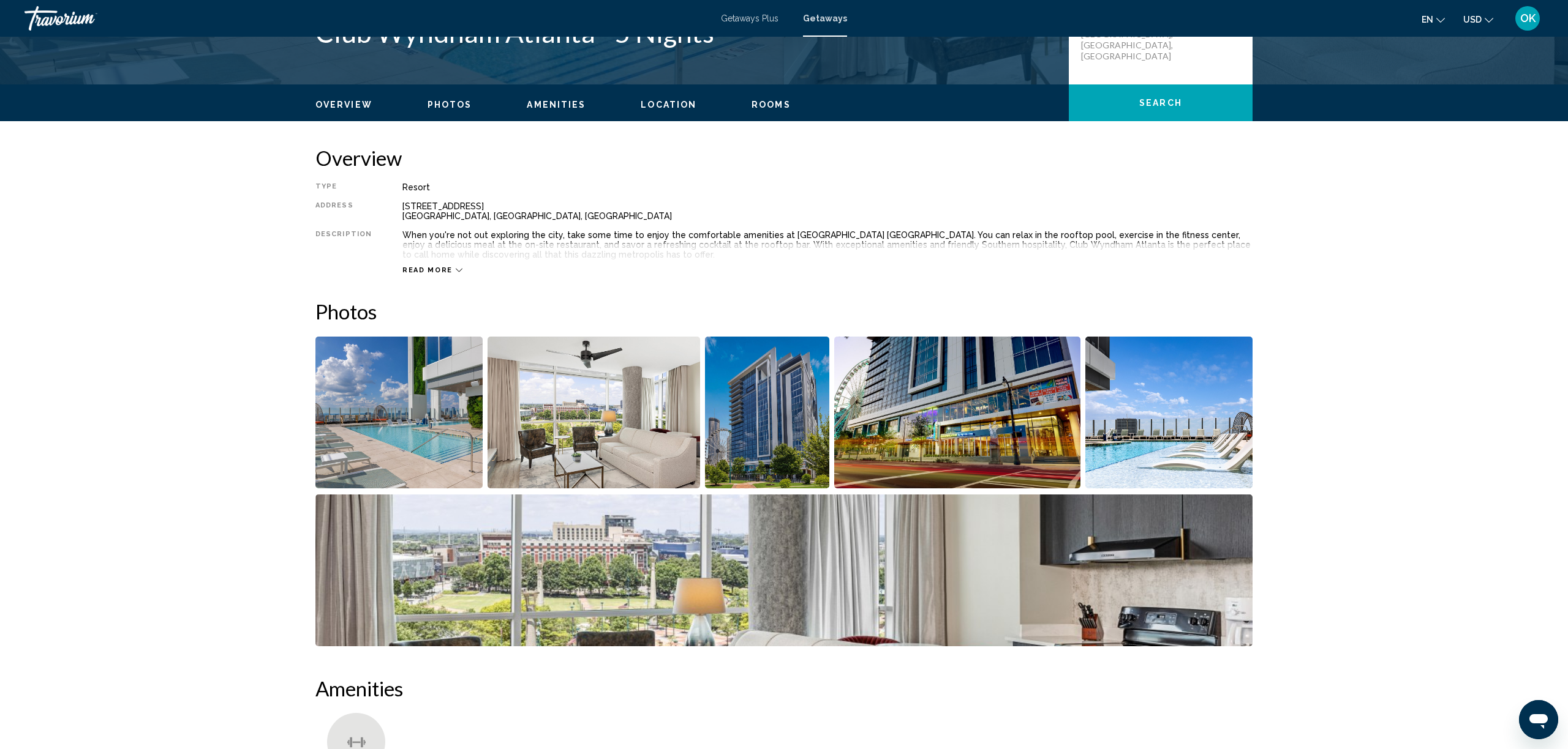
click at [428, 460] on img "Open full-screen image slider" at bounding box center [399, 413] width 168 height 152
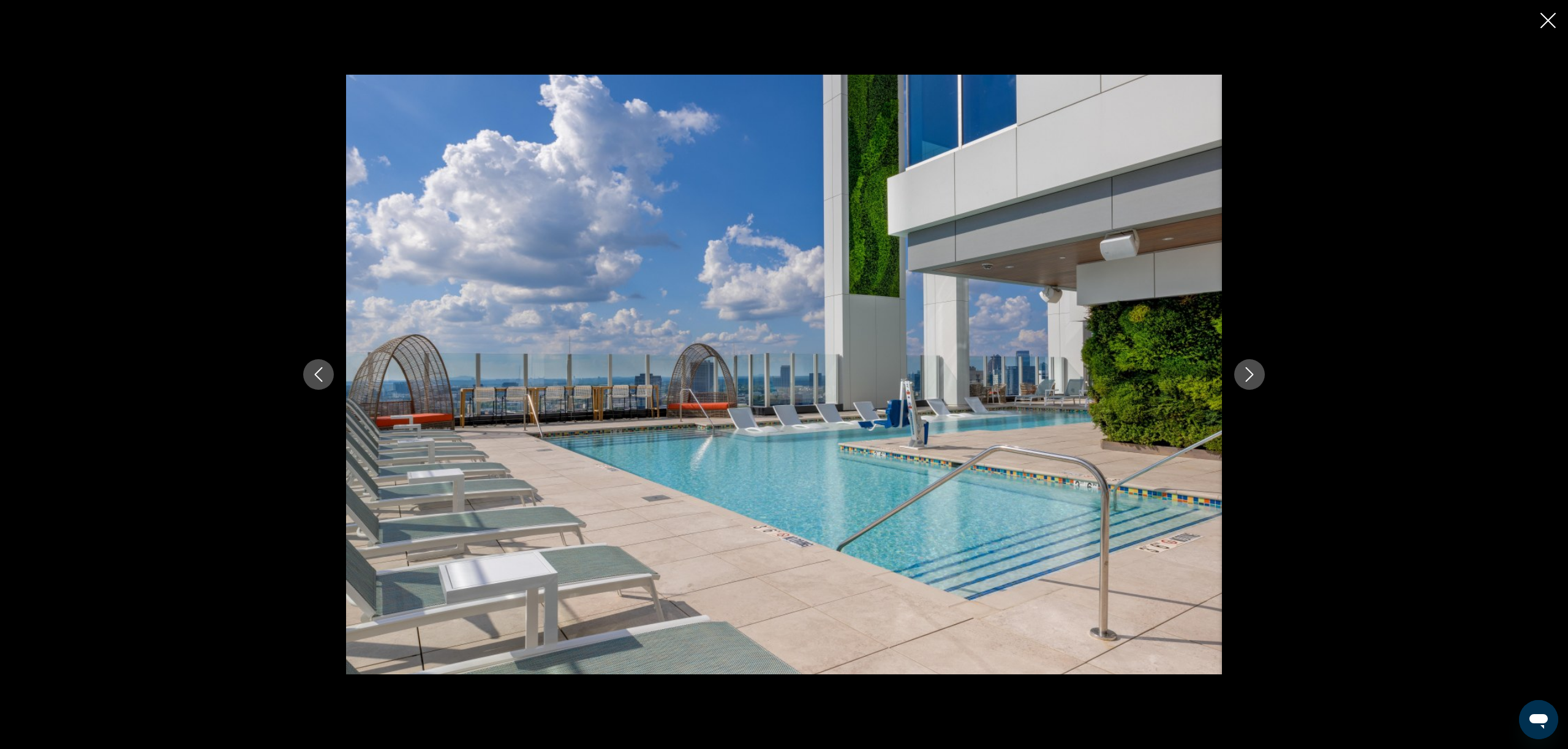
scroll to position [330, 0]
click at [1243, 387] on button "Next image" at bounding box center [1250, 375] width 31 height 31
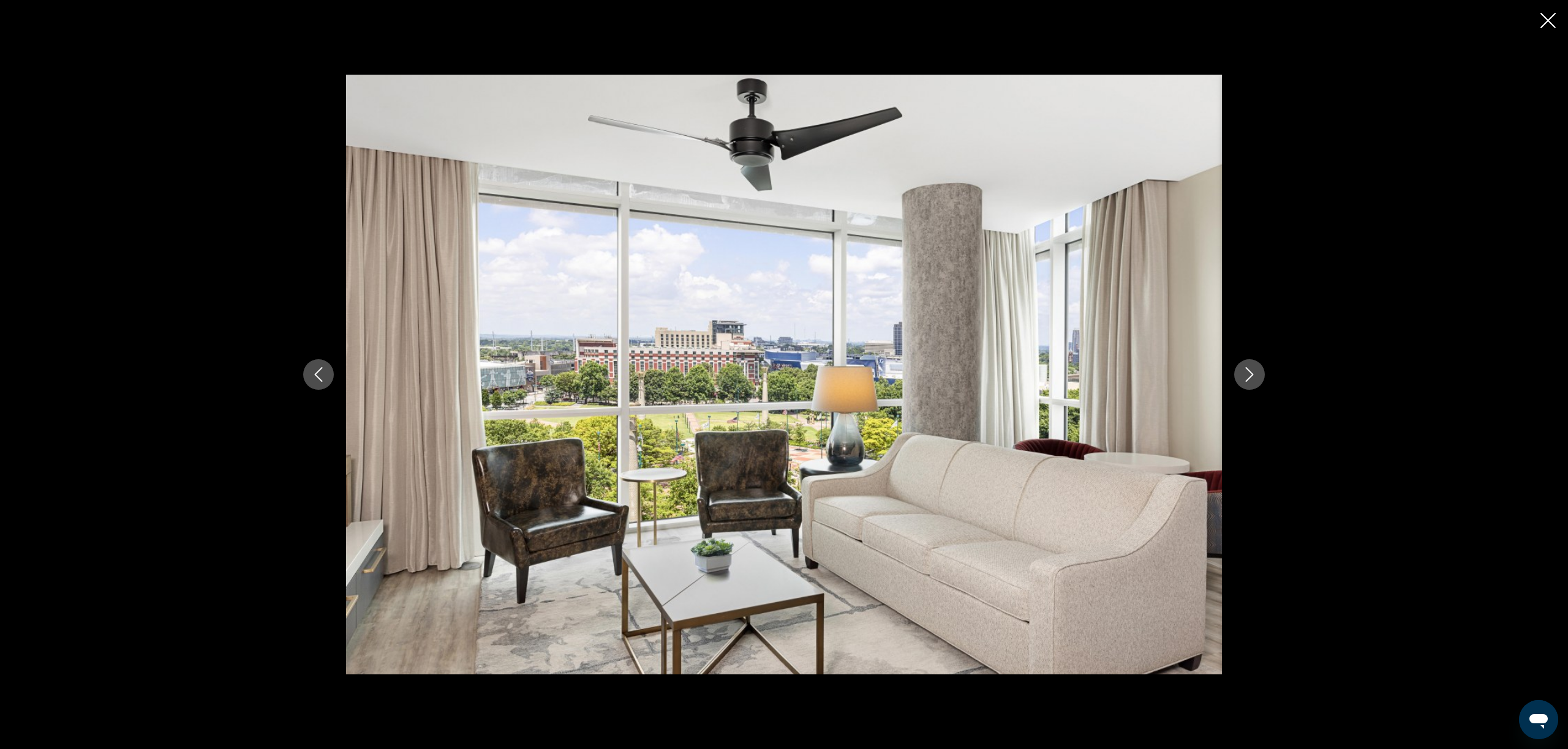
scroll to position [336, 0]
click at [1251, 378] on icon "Next image" at bounding box center [1250, 374] width 8 height 15
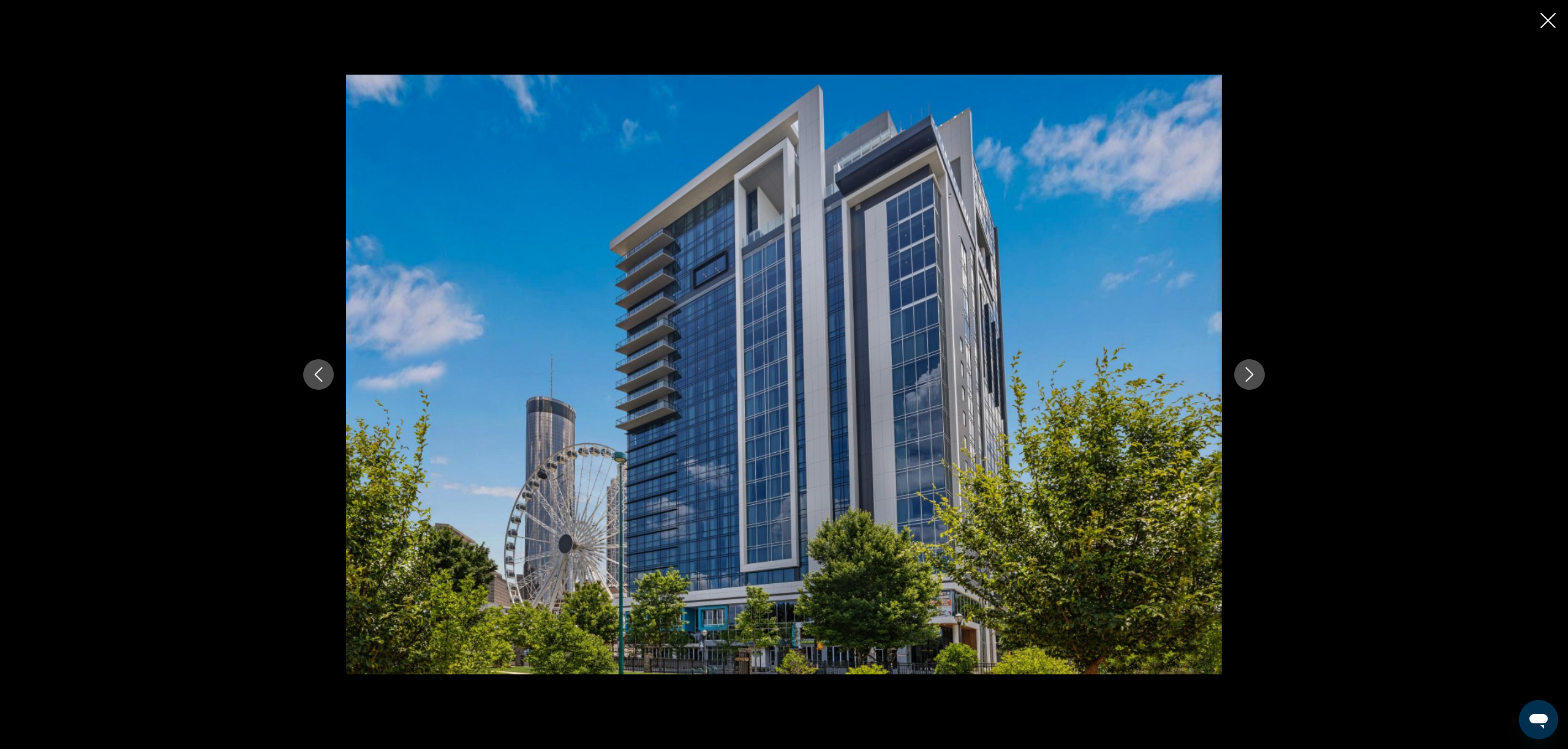
click at [1251, 378] on icon "Next image" at bounding box center [1250, 374] width 8 height 15
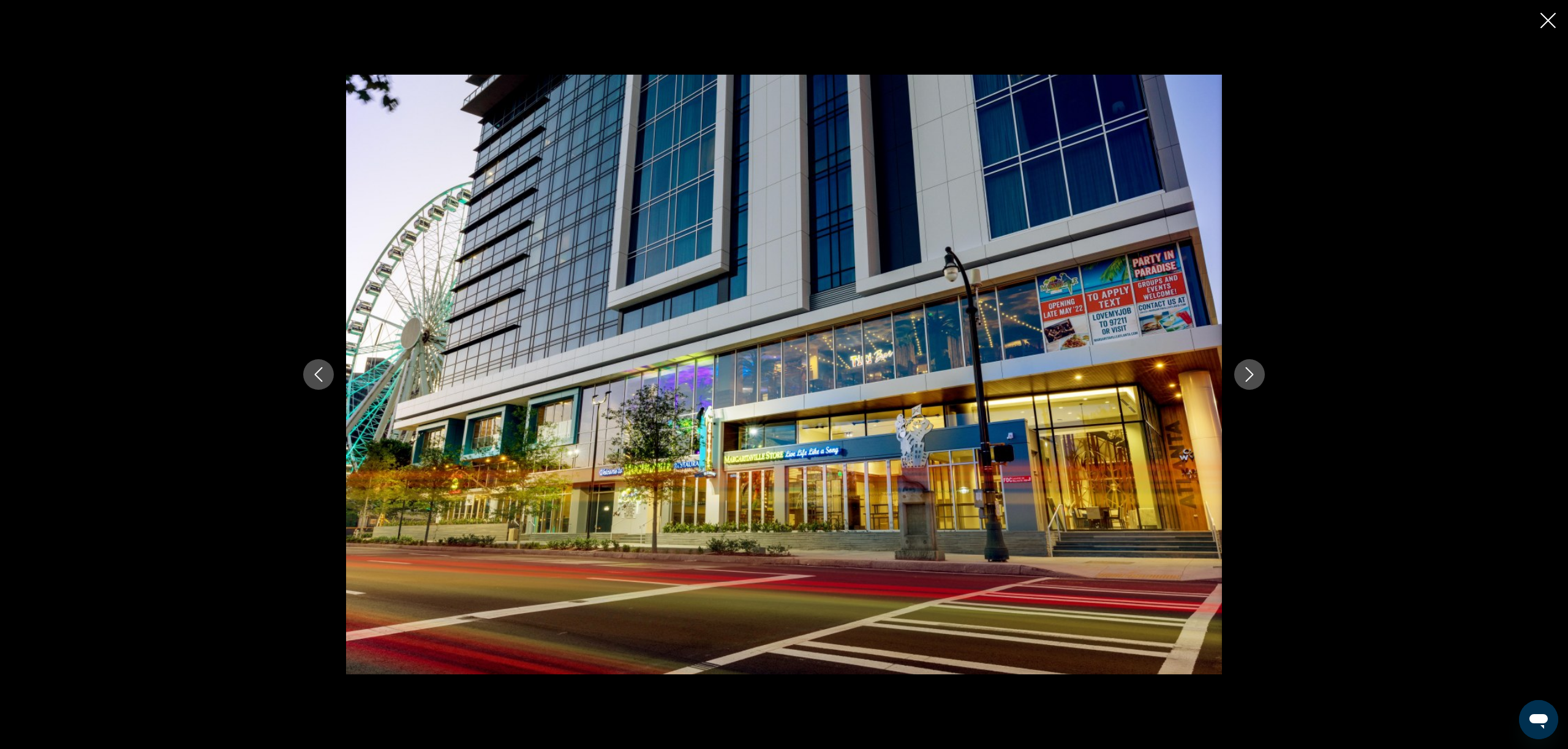
scroll to position [327, 1]
click at [1251, 378] on icon "Next image" at bounding box center [1250, 374] width 8 height 15
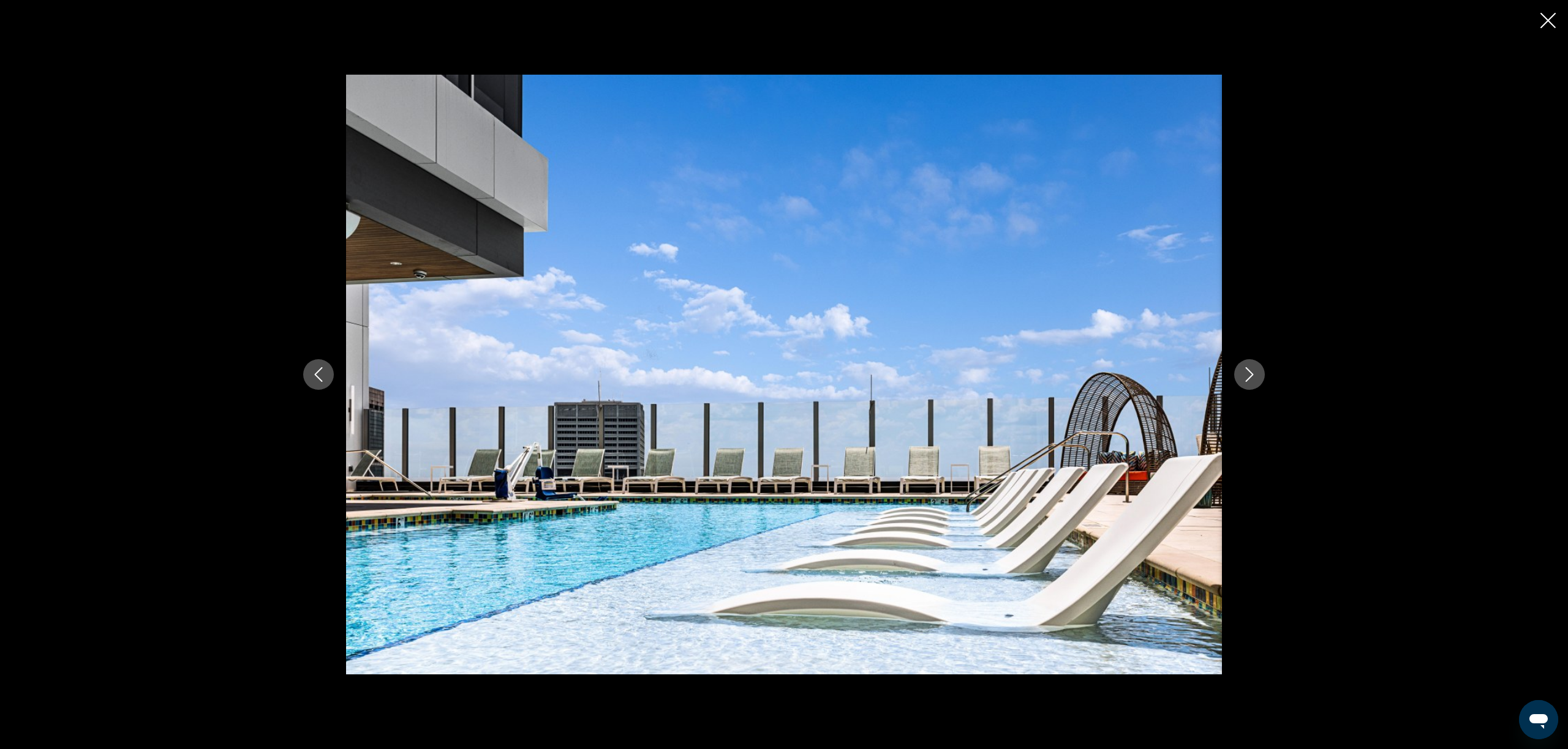
click at [1251, 378] on icon "Next image" at bounding box center [1250, 374] width 8 height 15
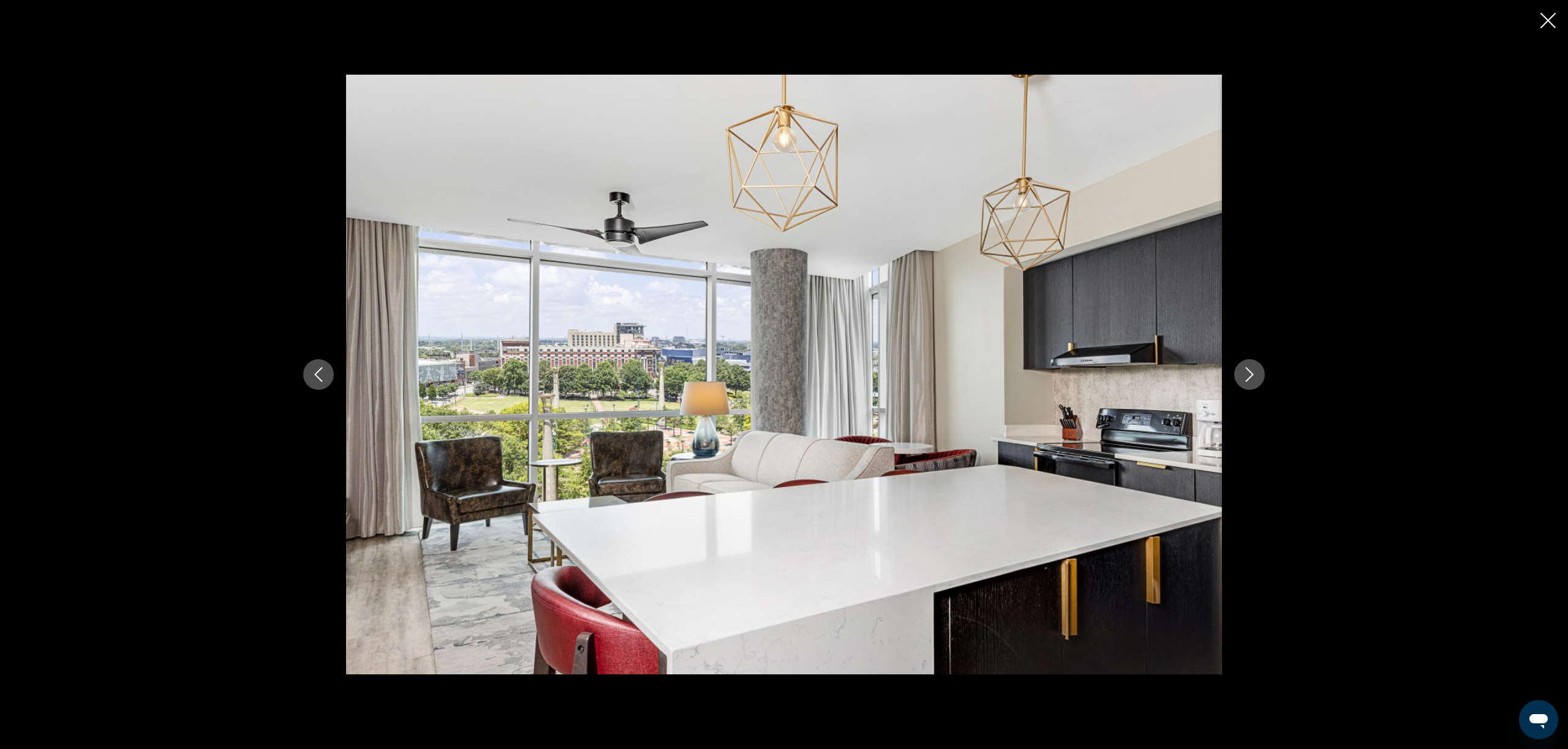
scroll to position [328, 0]
click at [1251, 378] on icon "Next image" at bounding box center [1250, 374] width 8 height 15
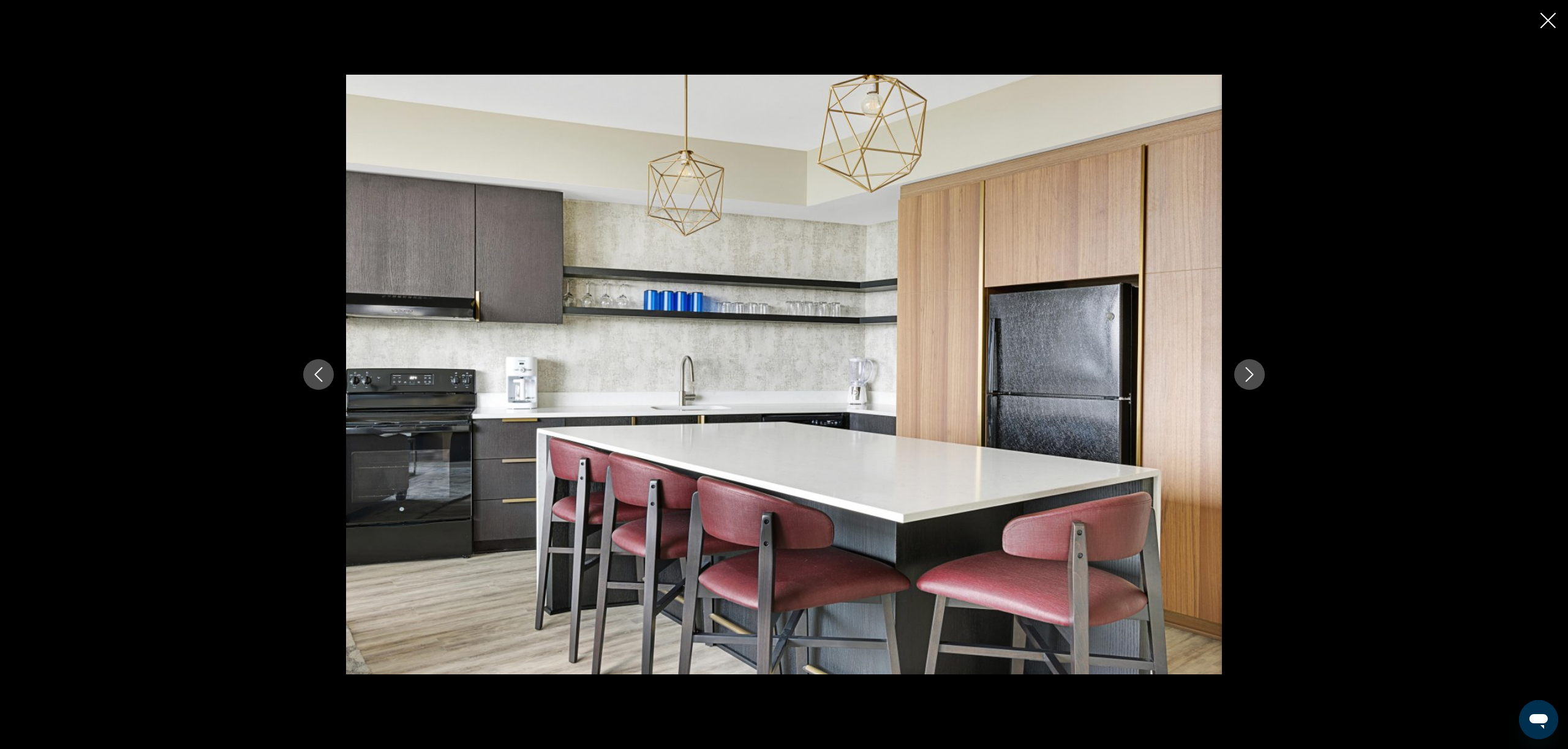
click at [1251, 378] on icon "Next image" at bounding box center [1250, 374] width 8 height 15
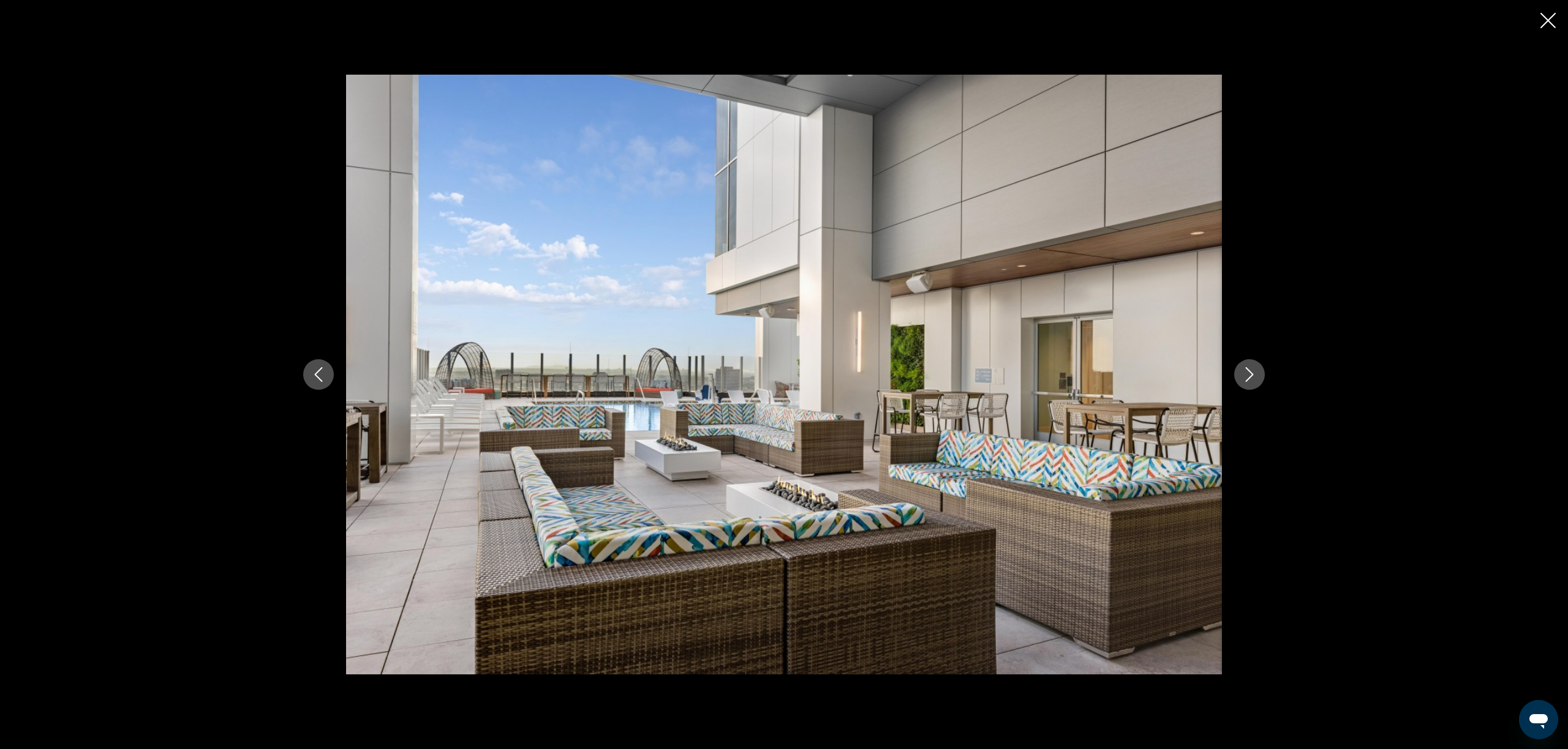
click at [1251, 378] on icon "Next image" at bounding box center [1250, 374] width 8 height 15
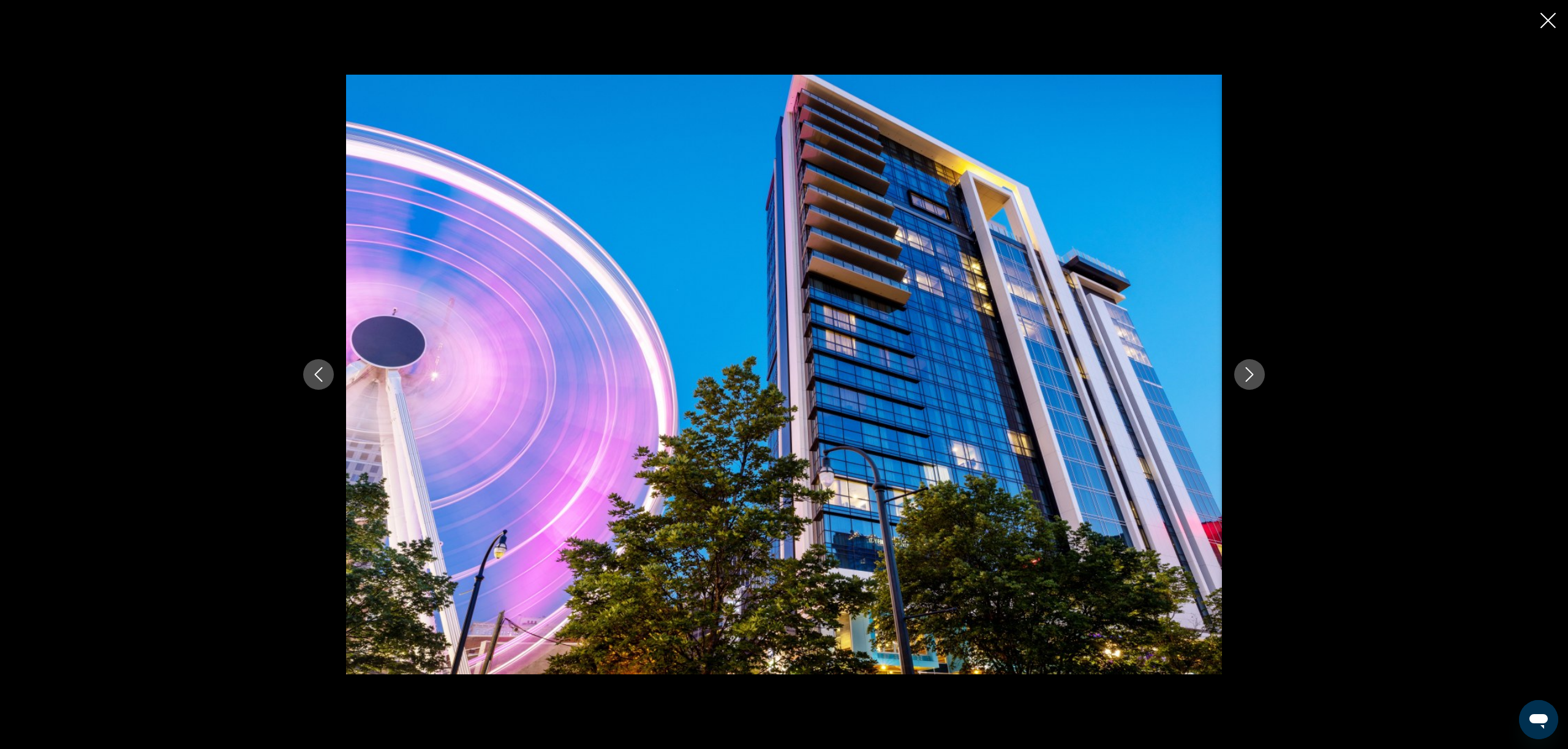
click at [1251, 378] on icon "Next image" at bounding box center [1250, 374] width 8 height 15
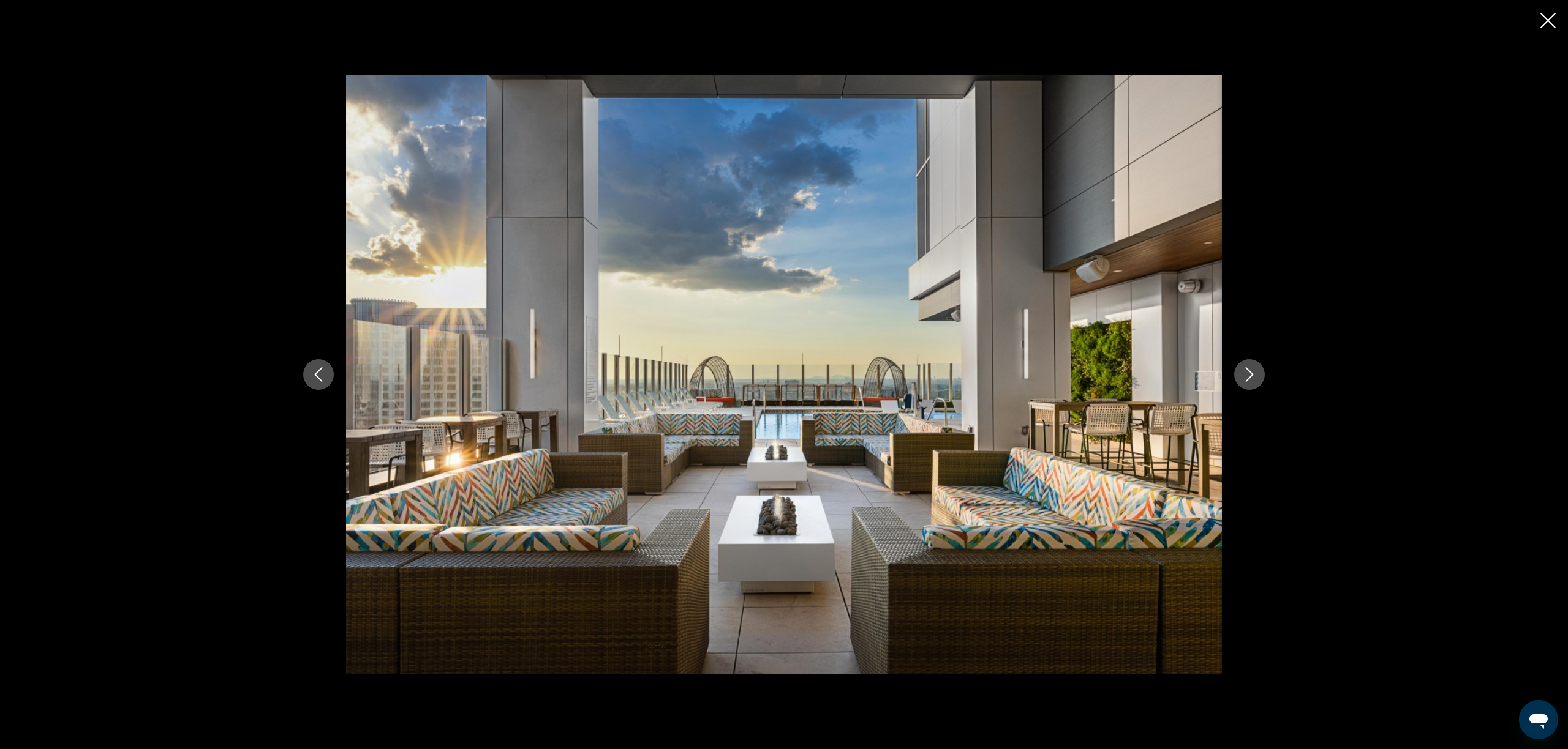
click at [1251, 378] on icon "Next image" at bounding box center [1250, 374] width 8 height 15
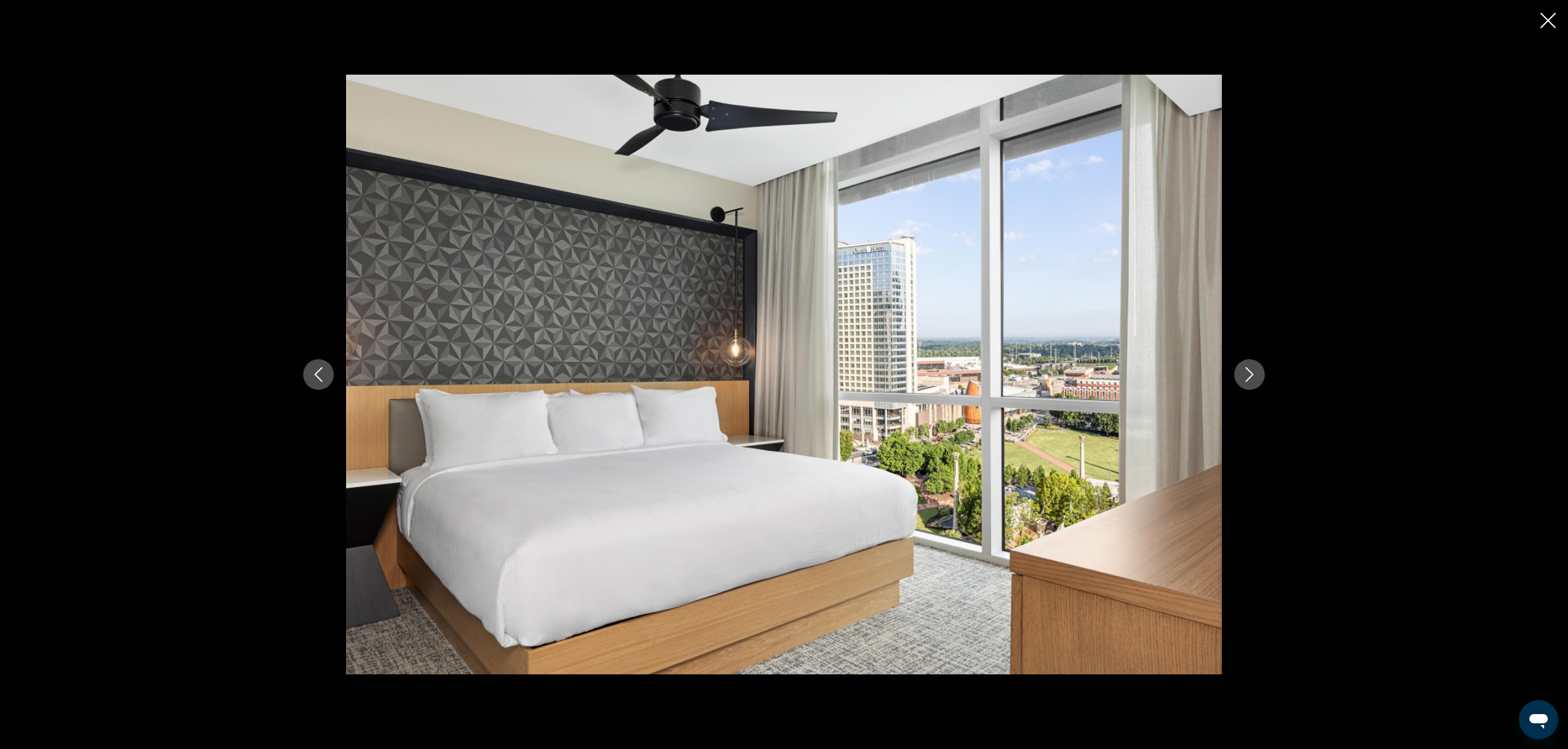
click at [1251, 378] on icon "Next image" at bounding box center [1250, 374] width 8 height 15
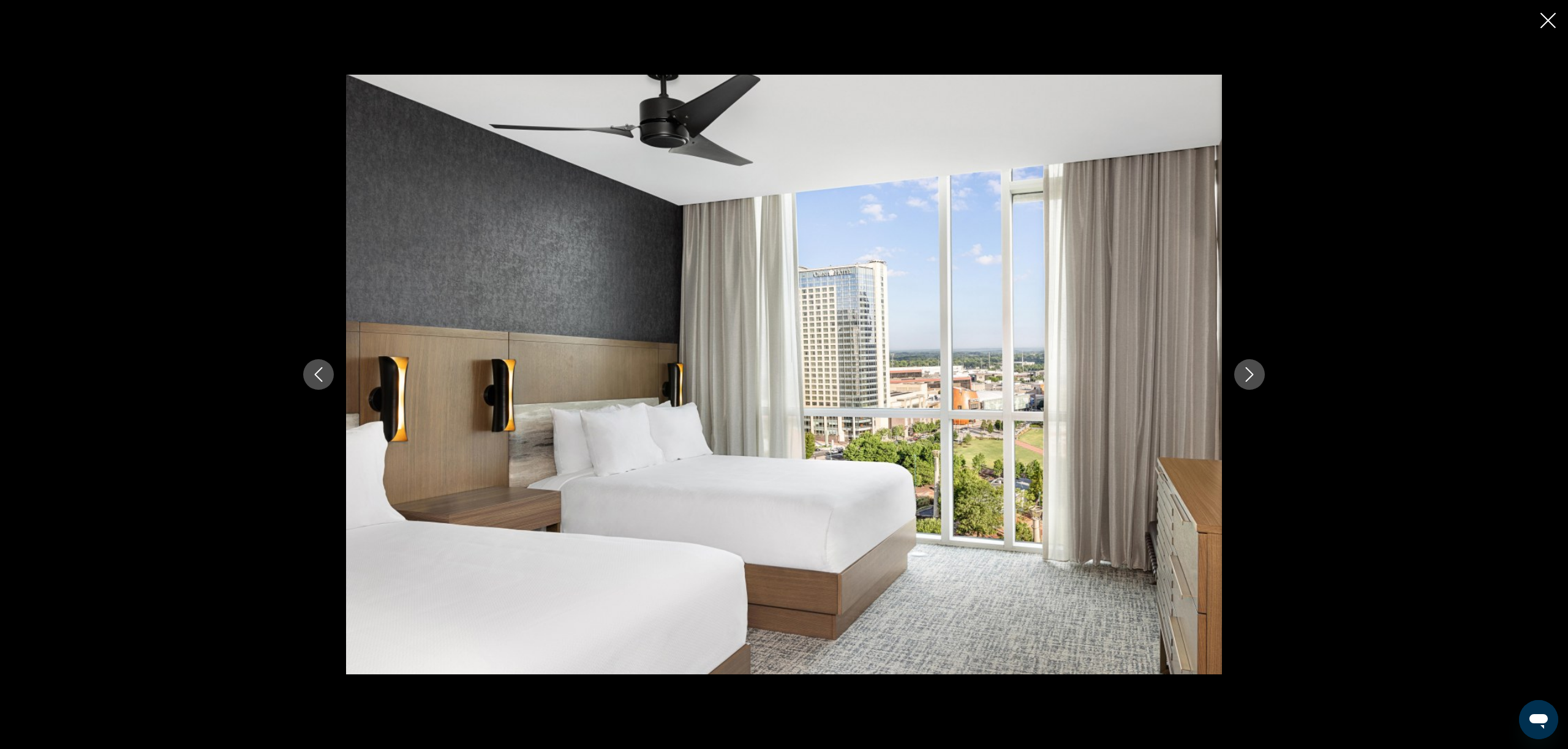
scroll to position [330, 0]
click at [1251, 378] on icon "Next image" at bounding box center [1250, 374] width 8 height 15
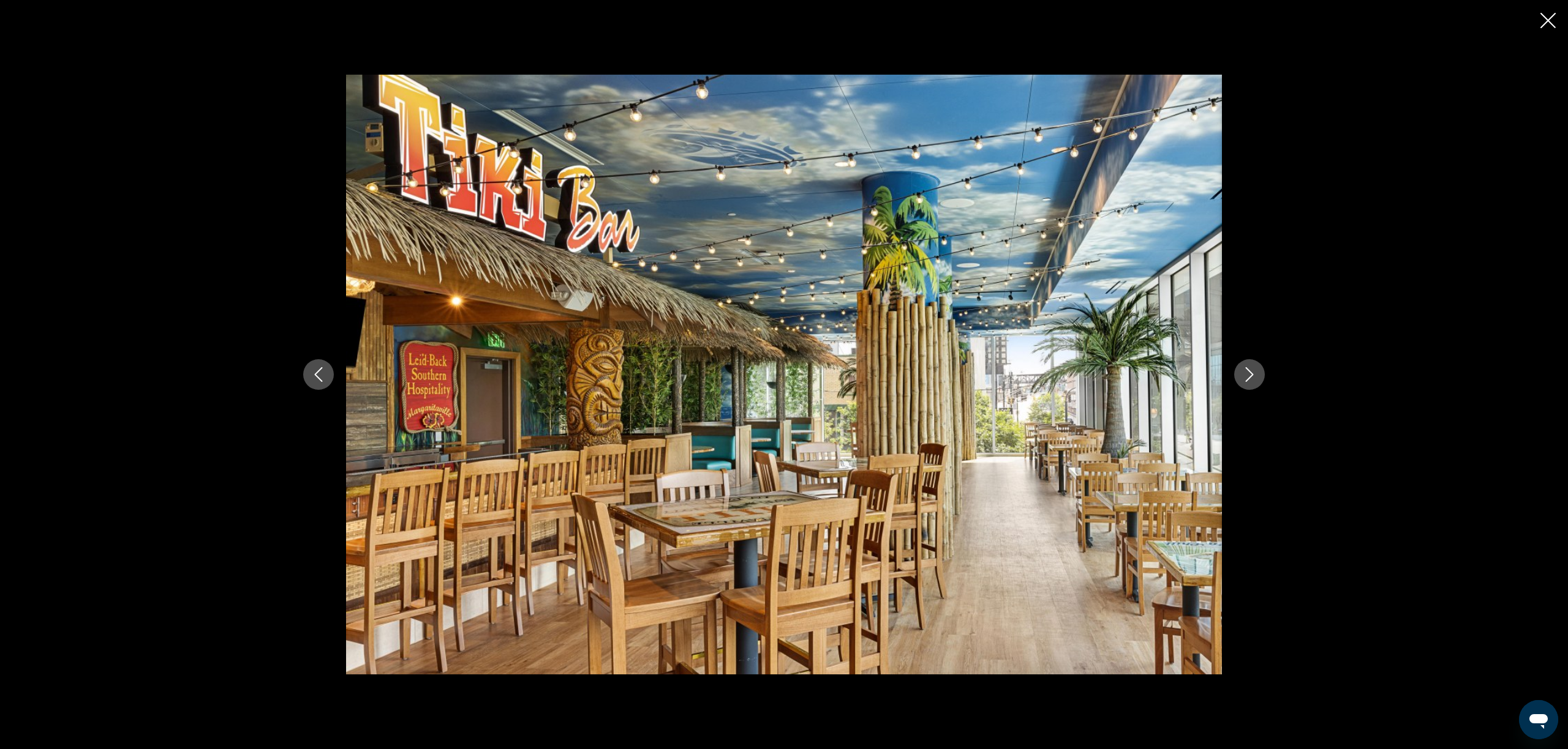
scroll to position [325, 0]
click at [1251, 378] on icon "Next image" at bounding box center [1250, 374] width 8 height 15
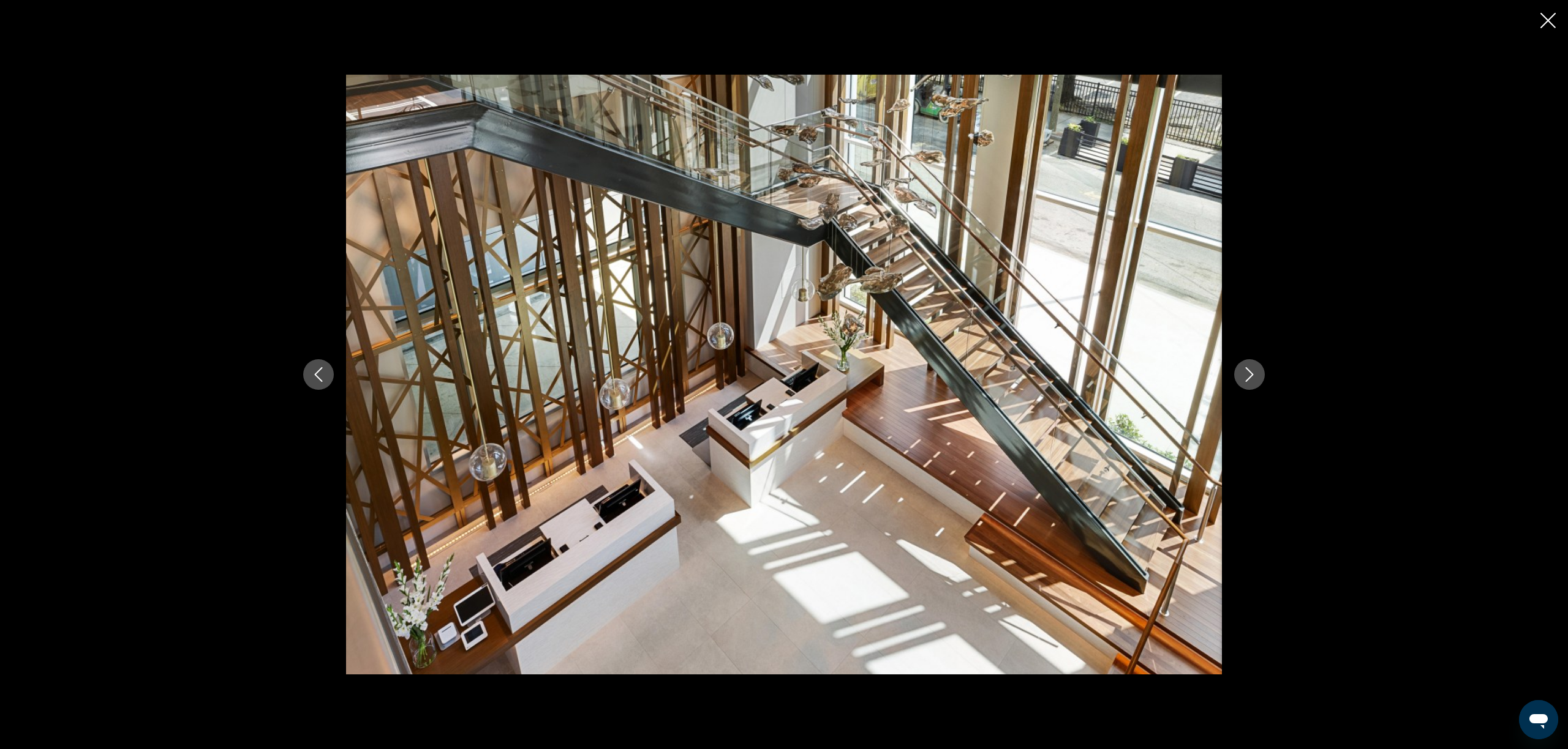
click at [1251, 378] on icon "Next image" at bounding box center [1250, 374] width 8 height 15
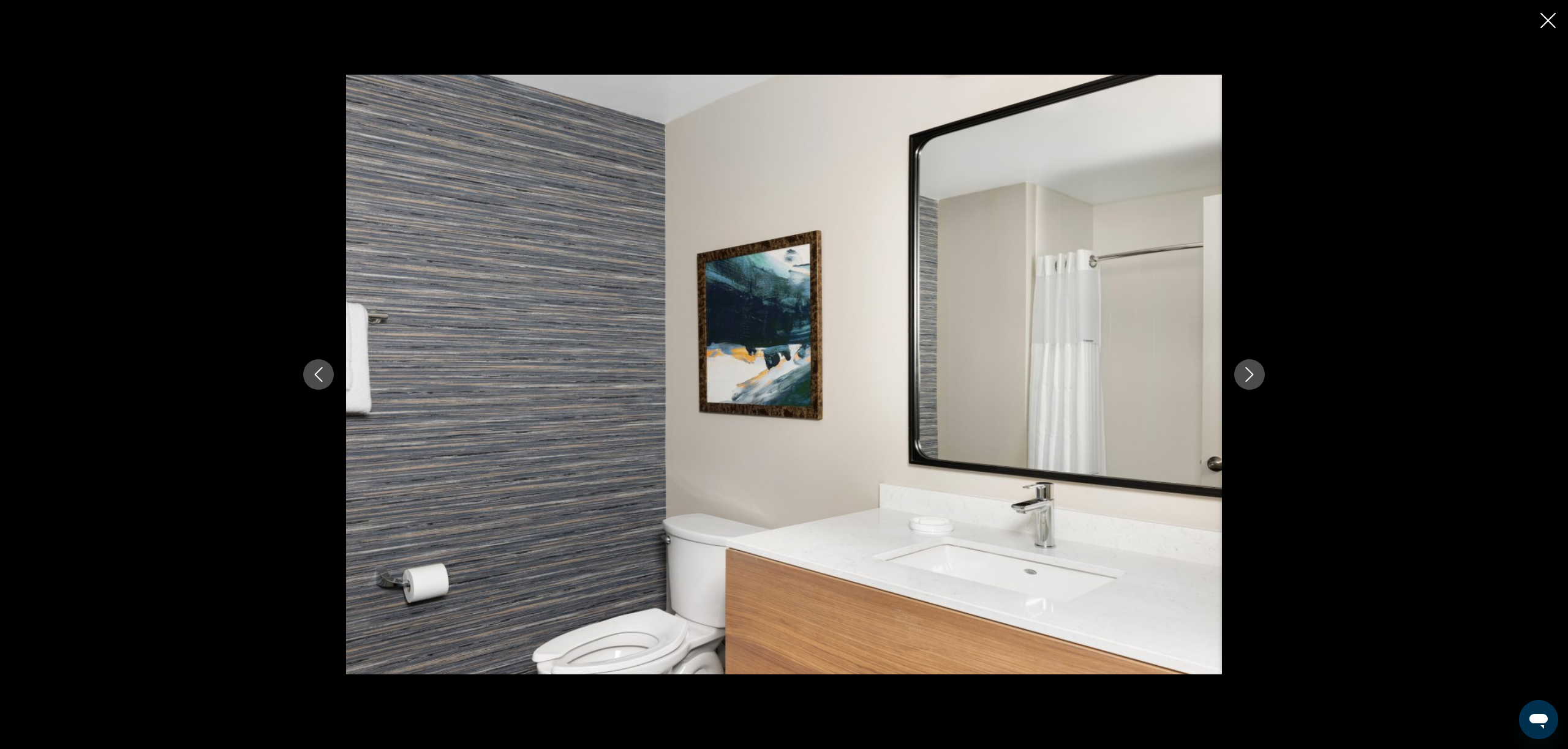
scroll to position [324, 1]
click at [1251, 378] on icon "Next image" at bounding box center [1250, 374] width 8 height 15
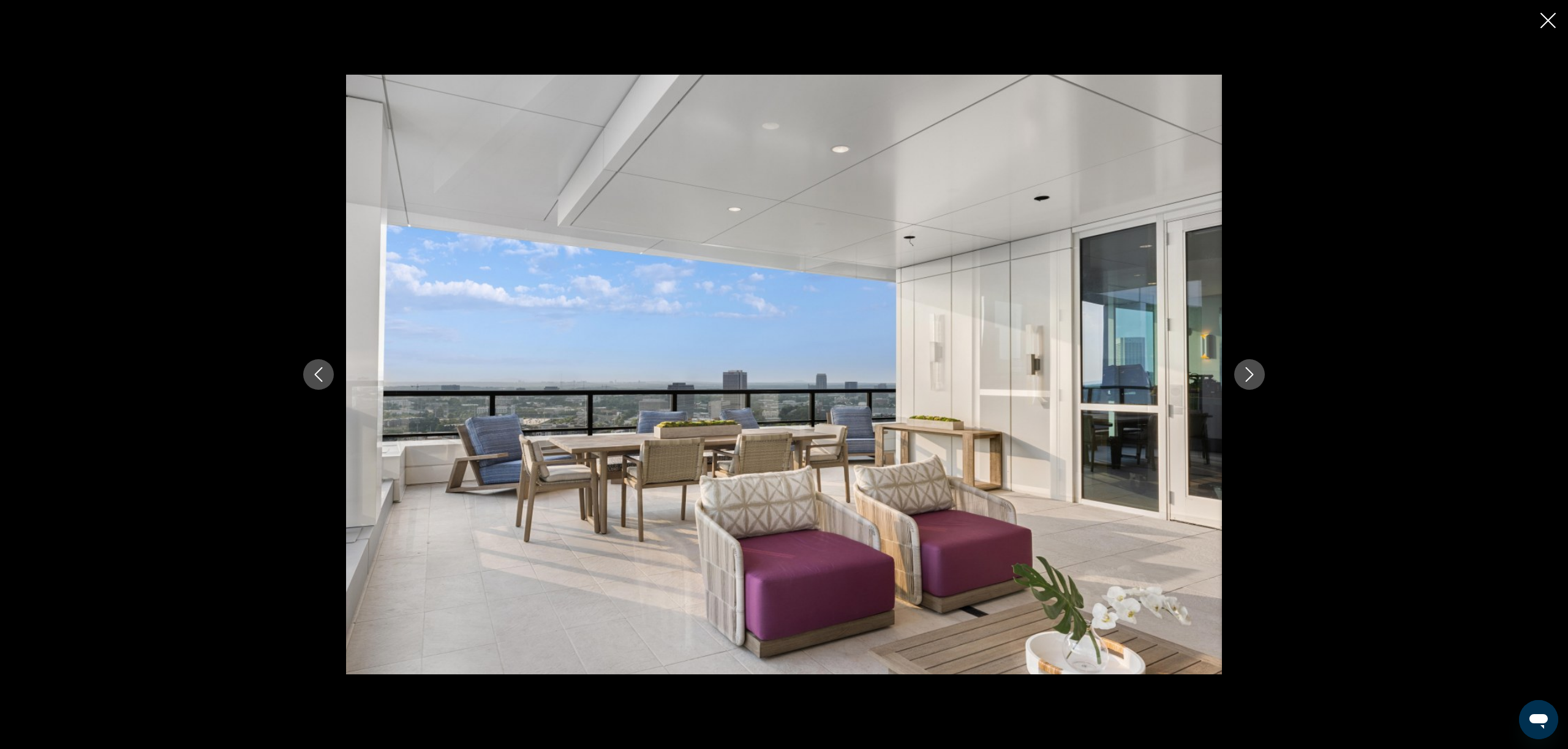
click at [1251, 378] on icon "Next image" at bounding box center [1250, 374] width 8 height 15
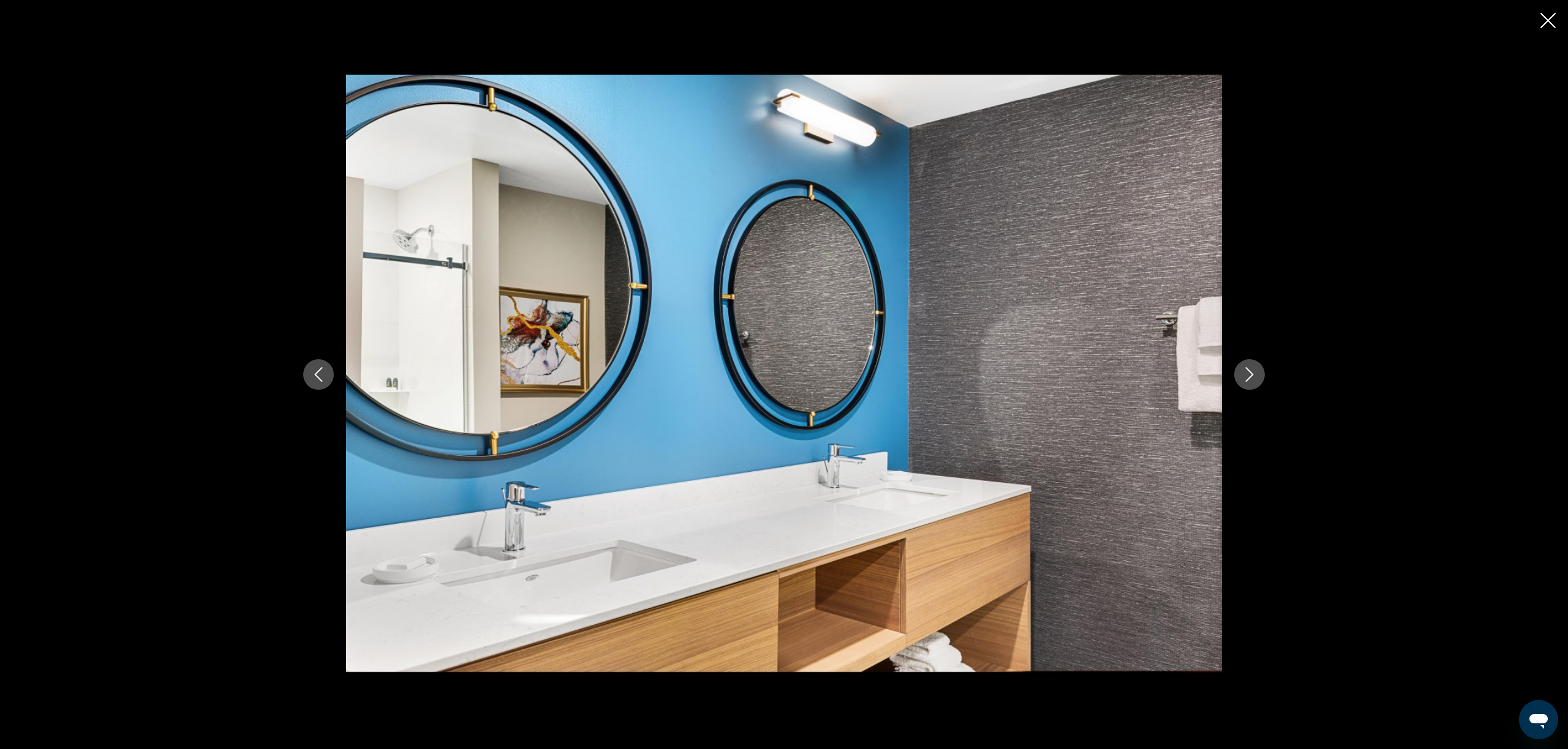
click at [1251, 378] on icon "Next image" at bounding box center [1250, 374] width 8 height 15
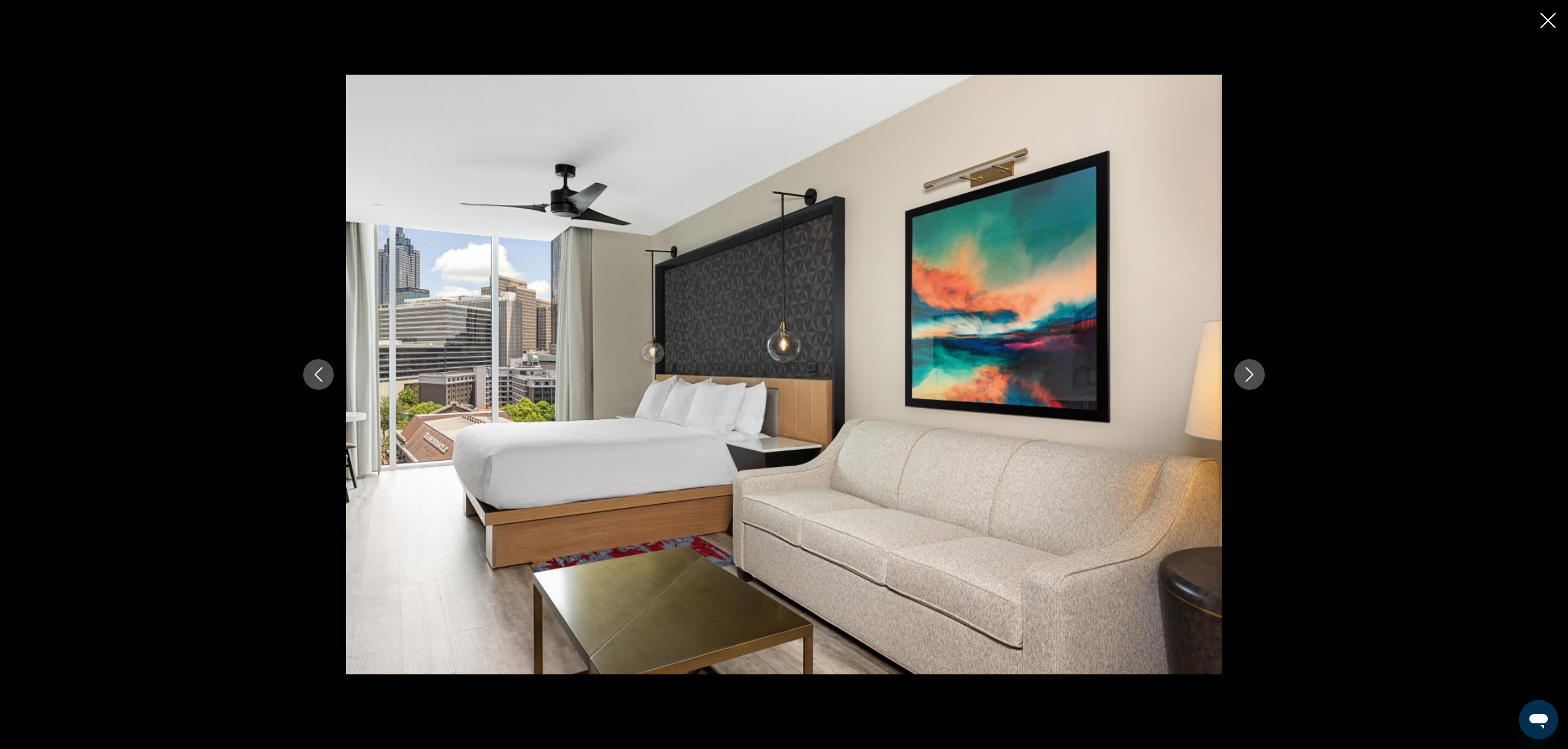
click at [1251, 378] on icon "Next image" at bounding box center [1250, 374] width 8 height 15
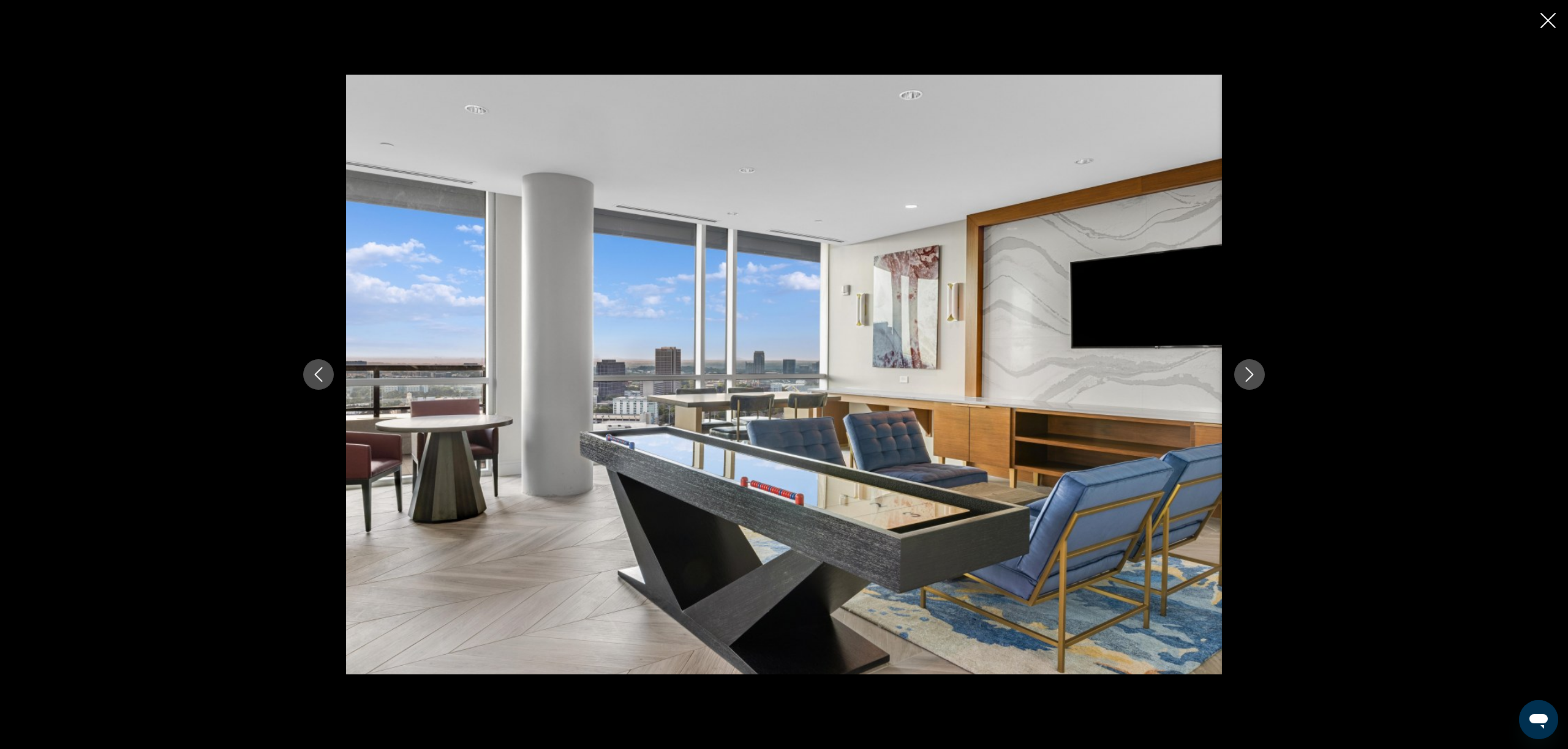
click at [1251, 378] on icon "Next image" at bounding box center [1250, 374] width 8 height 15
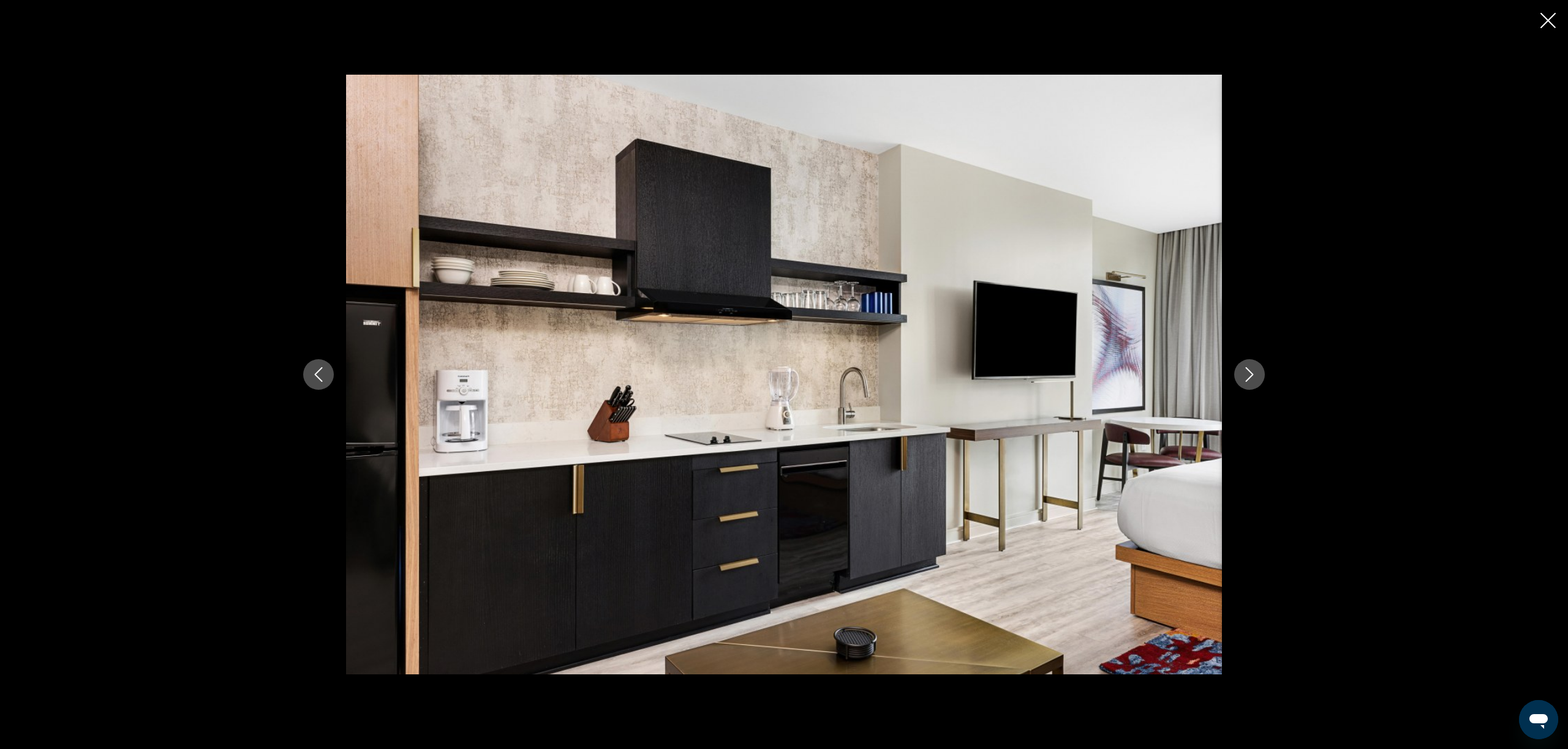
click at [1251, 378] on icon "Next image" at bounding box center [1250, 374] width 8 height 15
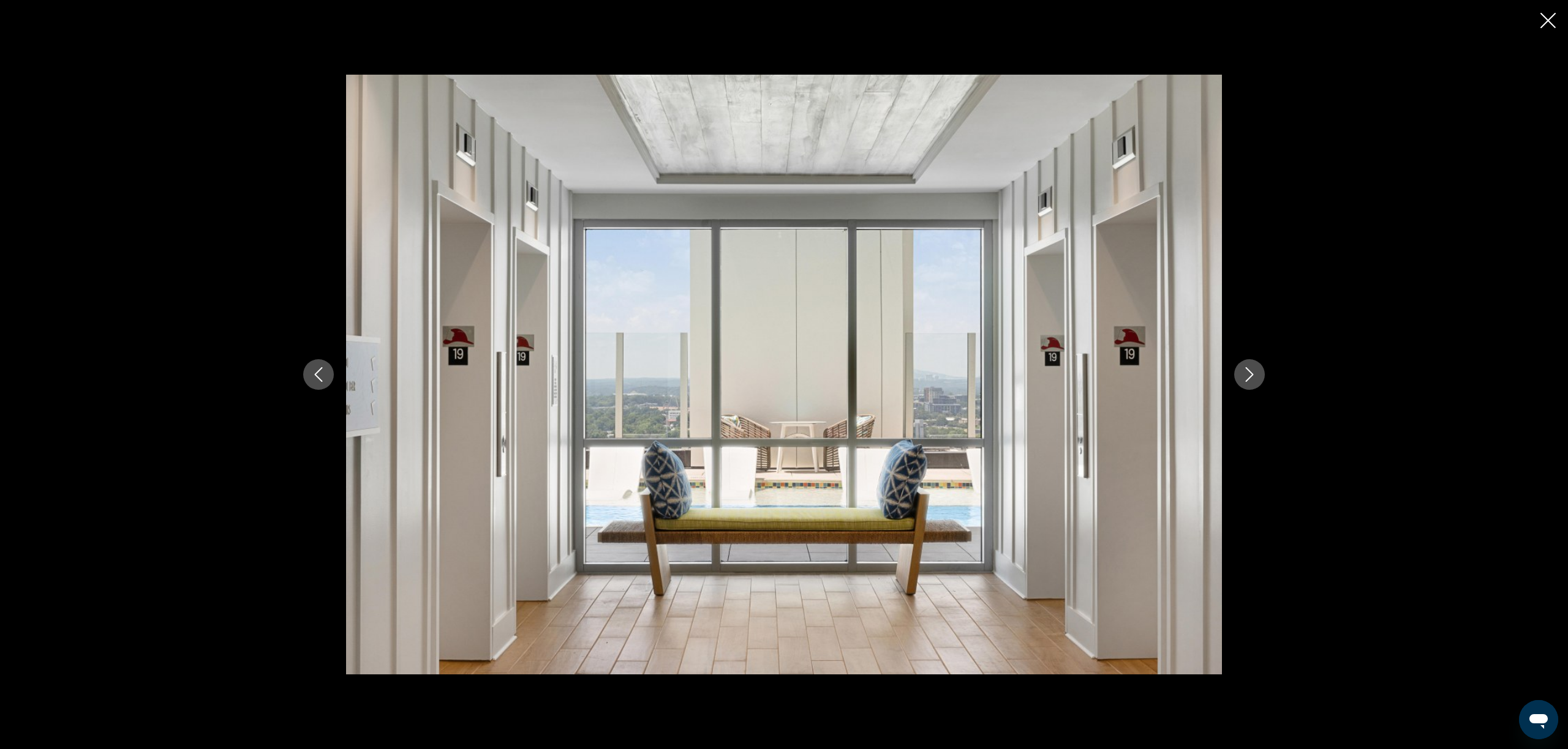
click at [1251, 378] on icon "Next image" at bounding box center [1250, 374] width 8 height 15
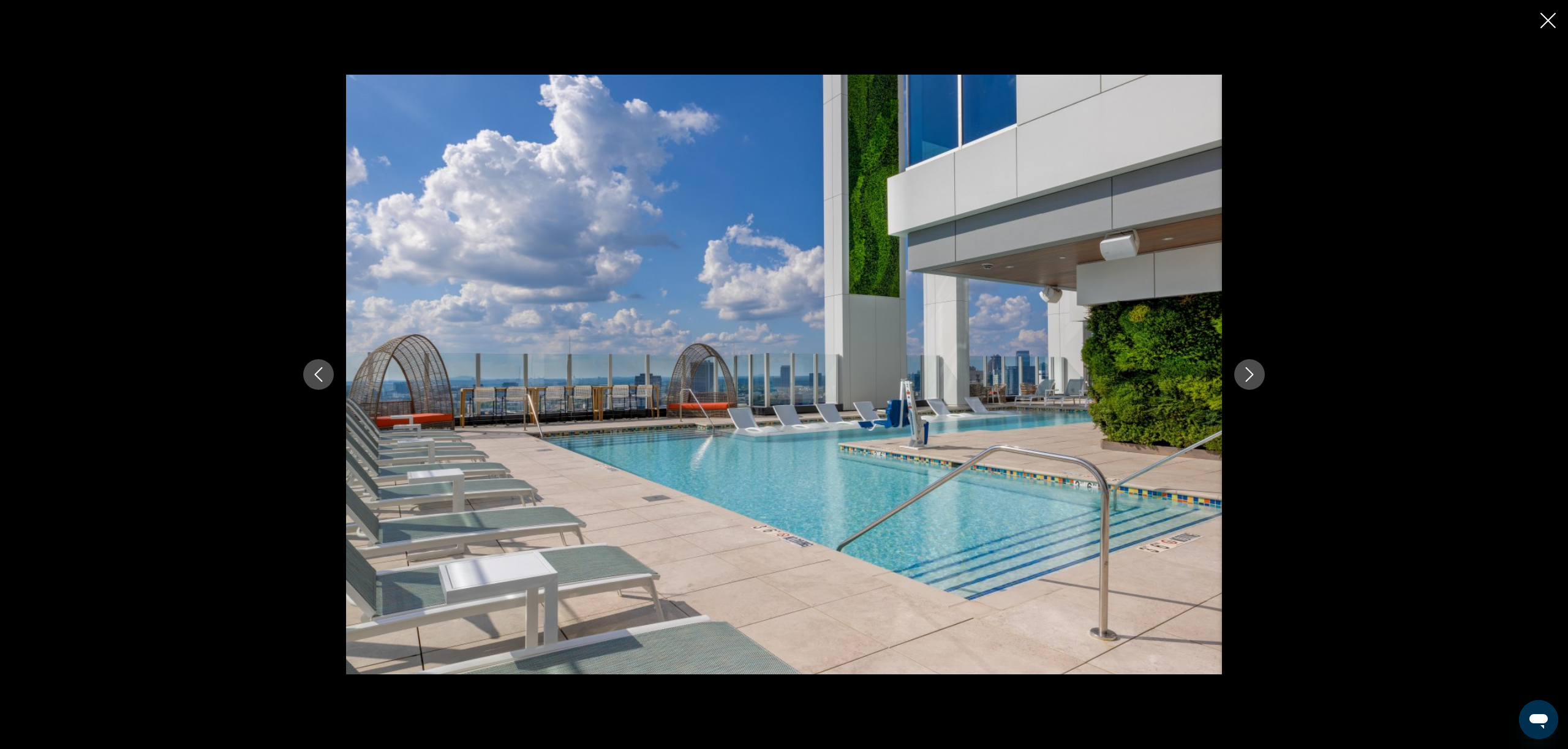
scroll to position [340, 0]
click at [1555, 17] on icon "Close slideshow" at bounding box center [1548, 21] width 15 height 15
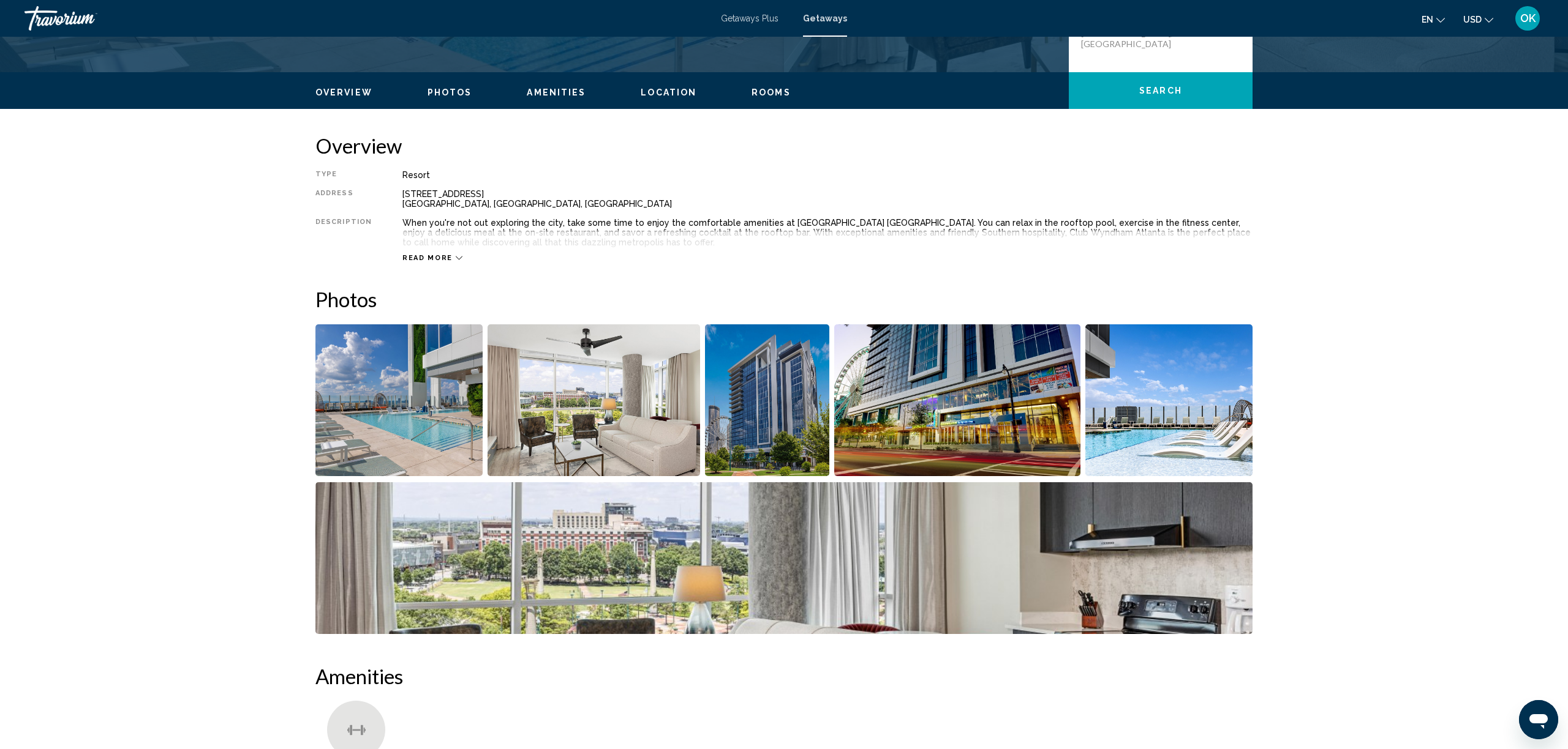
click at [668, 84] on div "Overview Photos Amenities Location Rooms Search" at bounding box center [784, 91] width 986 height 38
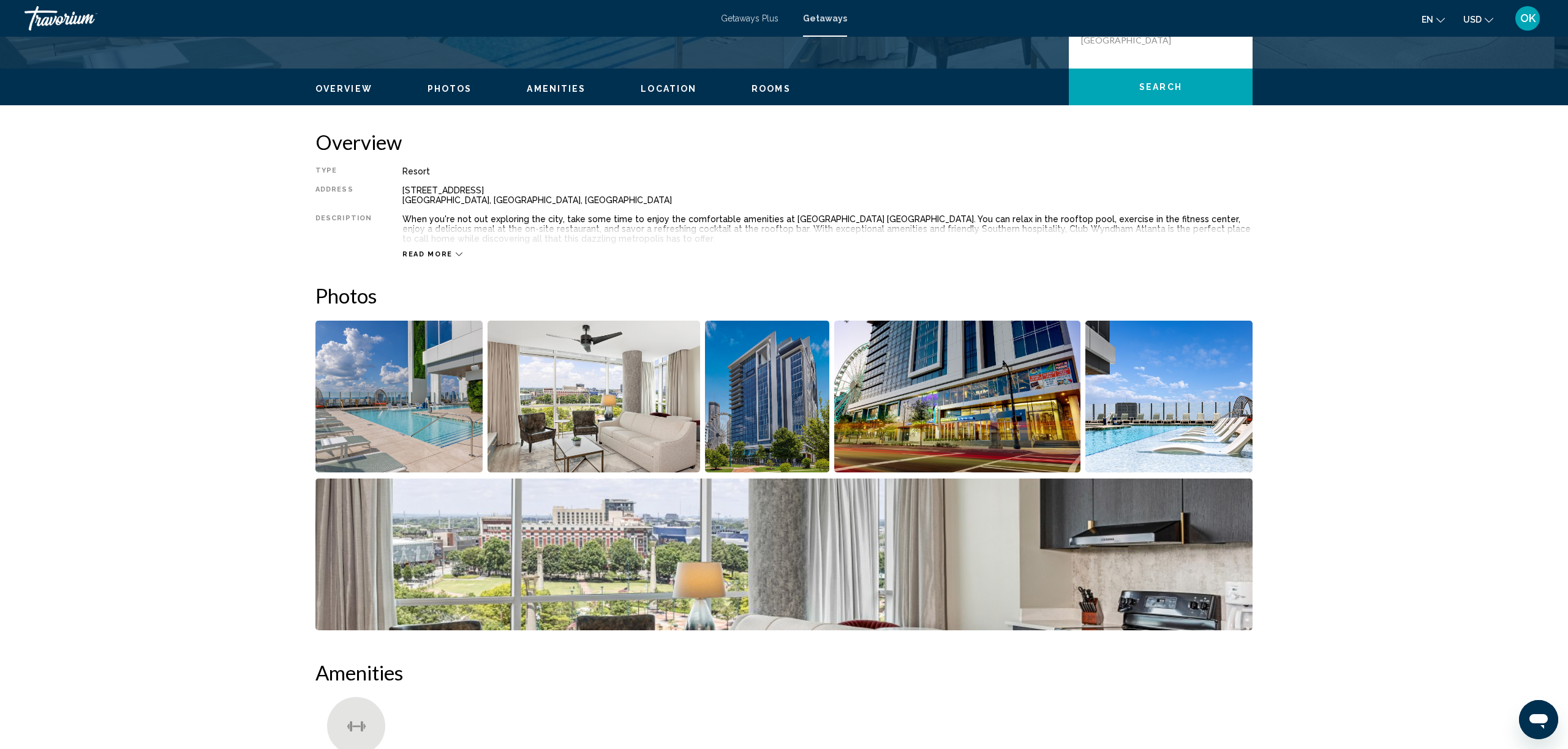
click at [666, 86] on span "Location" at bounding box center [669, 88] width 56 height 10
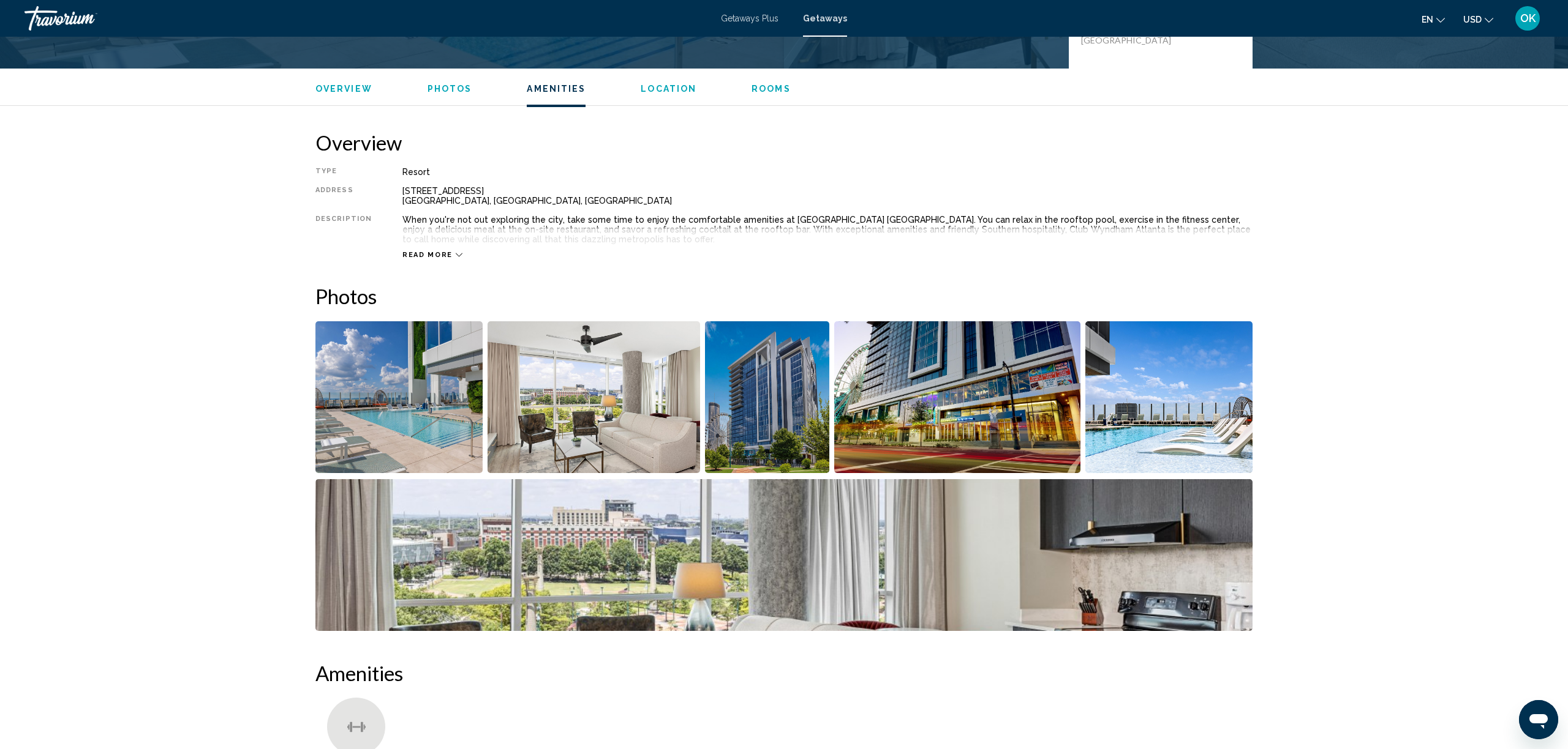
scroll to position [1647, 0]
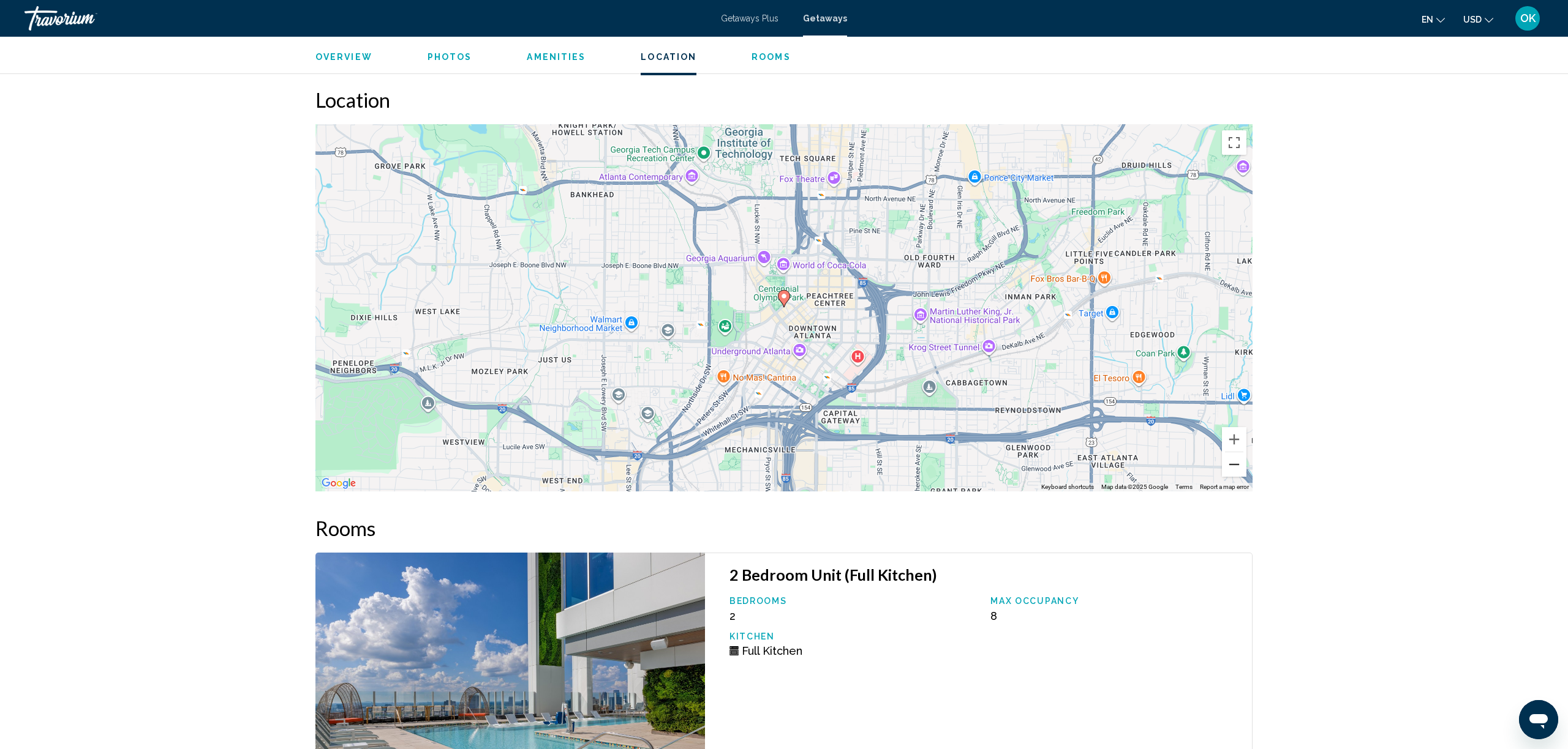
click at [1234, 453] on button "Zoom out" at bounding box center [1234, 465] width 25 height 25
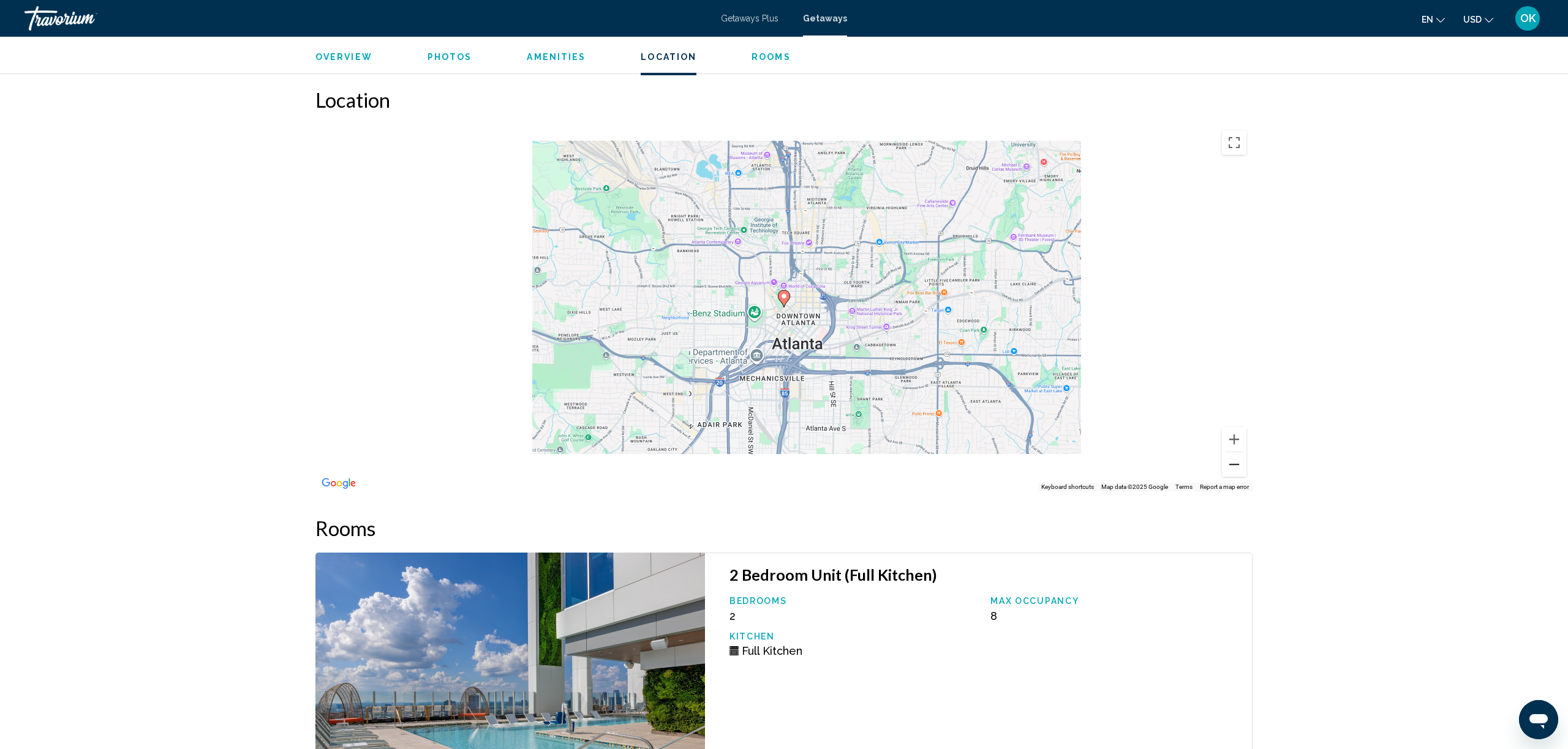
click at [1234, 453] on button "Zoom out" at bounding box center [1234, 465] width 25 height 25
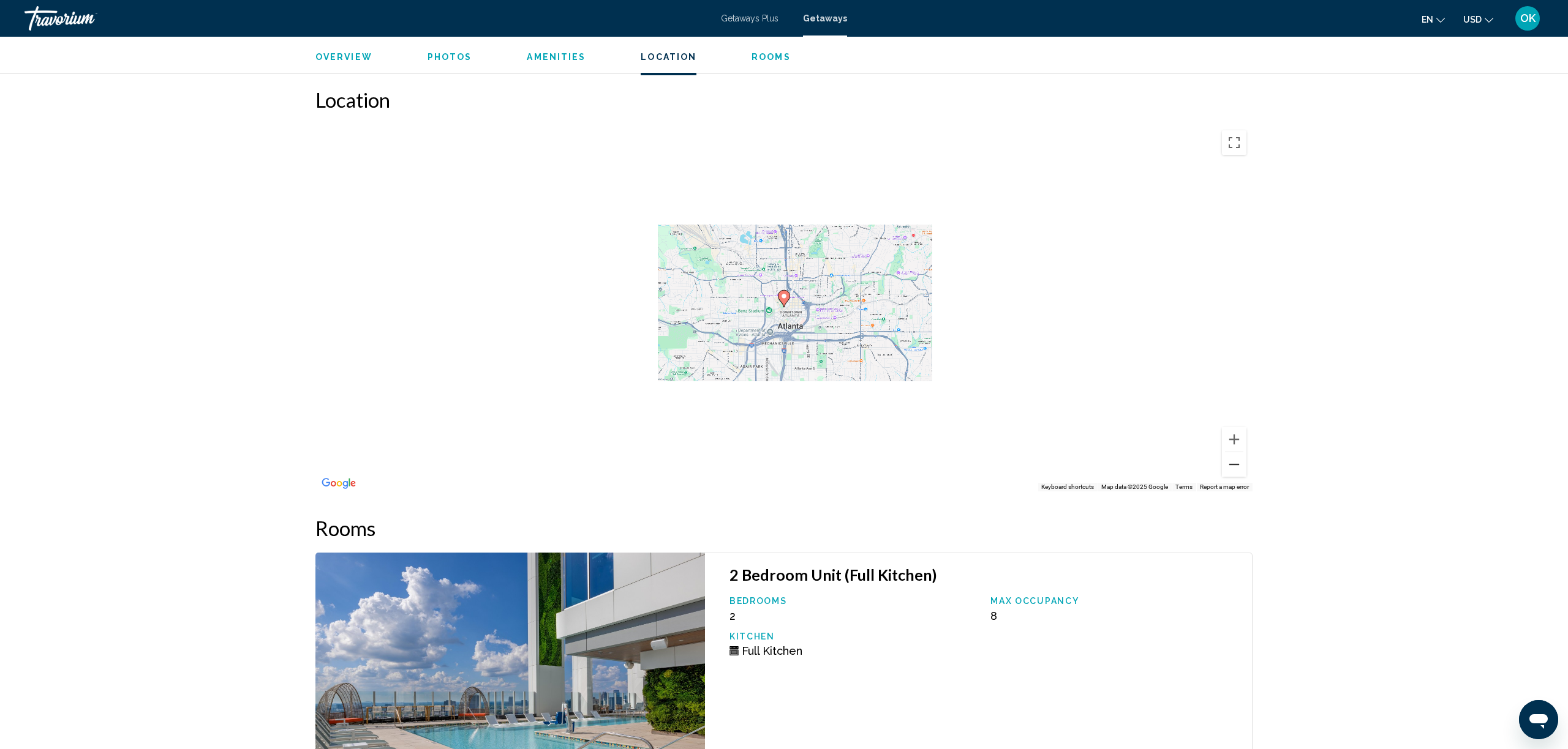
click at [1234, 453] on button "Zoom out" at bounding box center [1234, 465] width 25 height 25
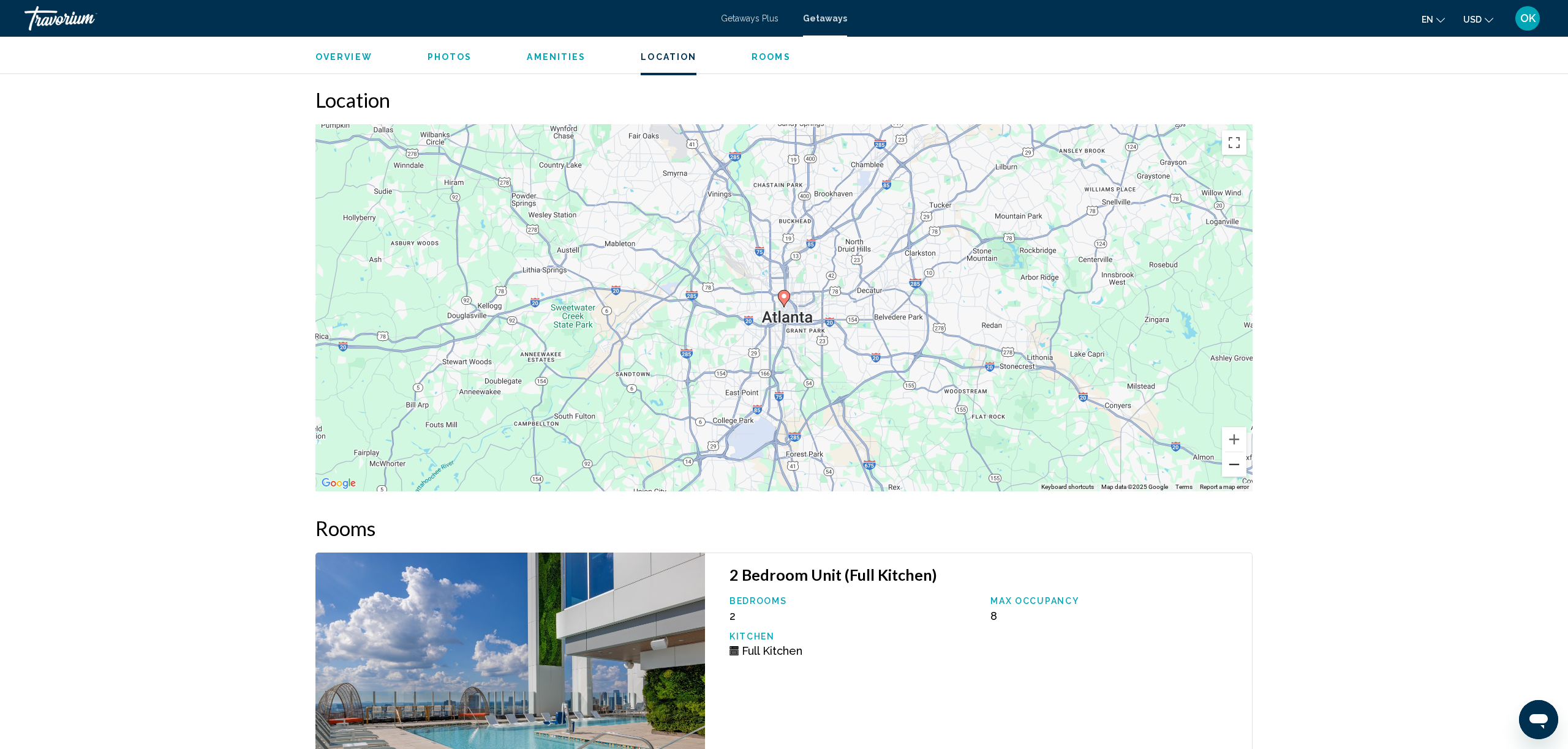
click at [1234, 453] on button "Zoom out" at bounding box center [1234, 465] width 25 height 25
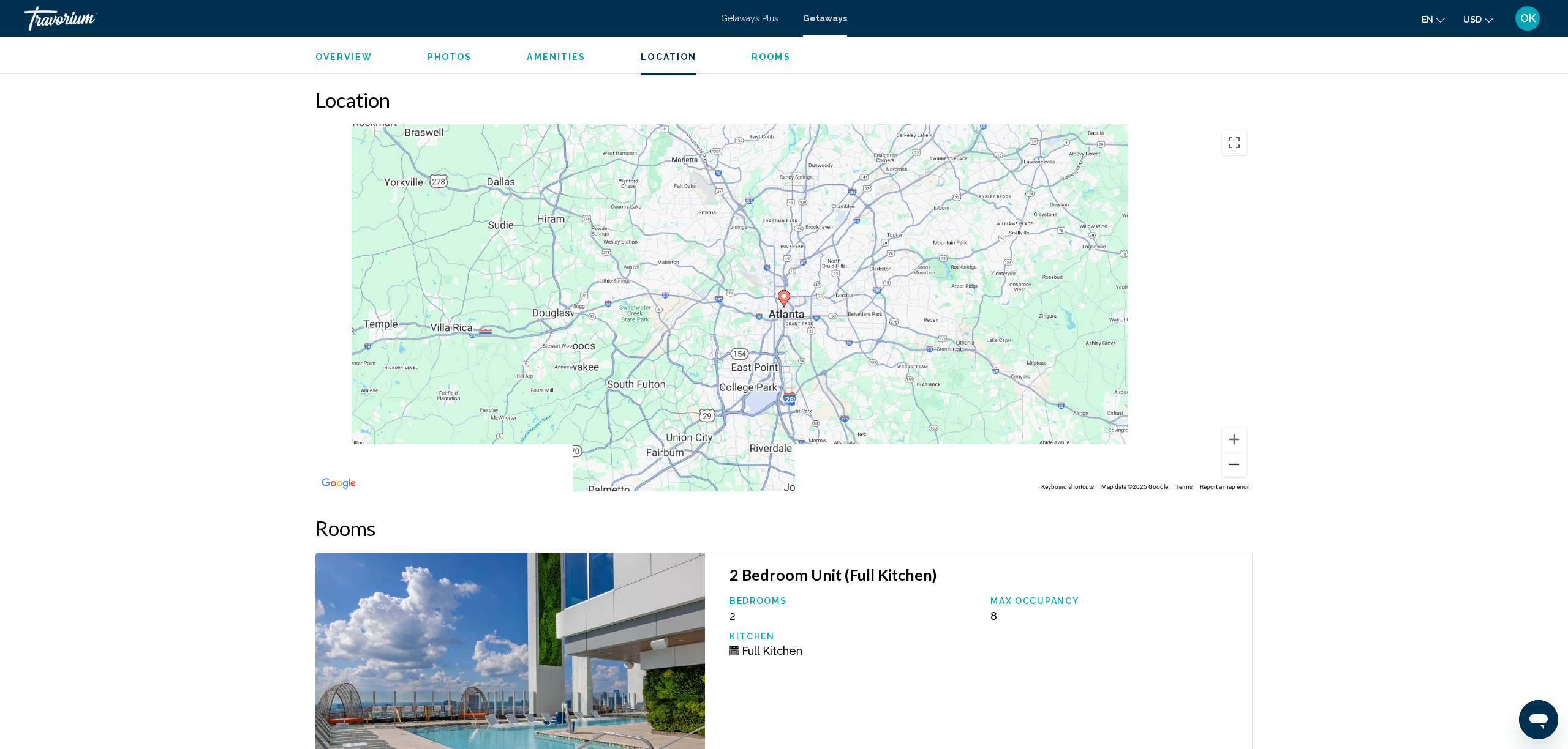
click at [1234, 453] on button "Zoom out" at bounding box center [1234, 465] width 25 height 25
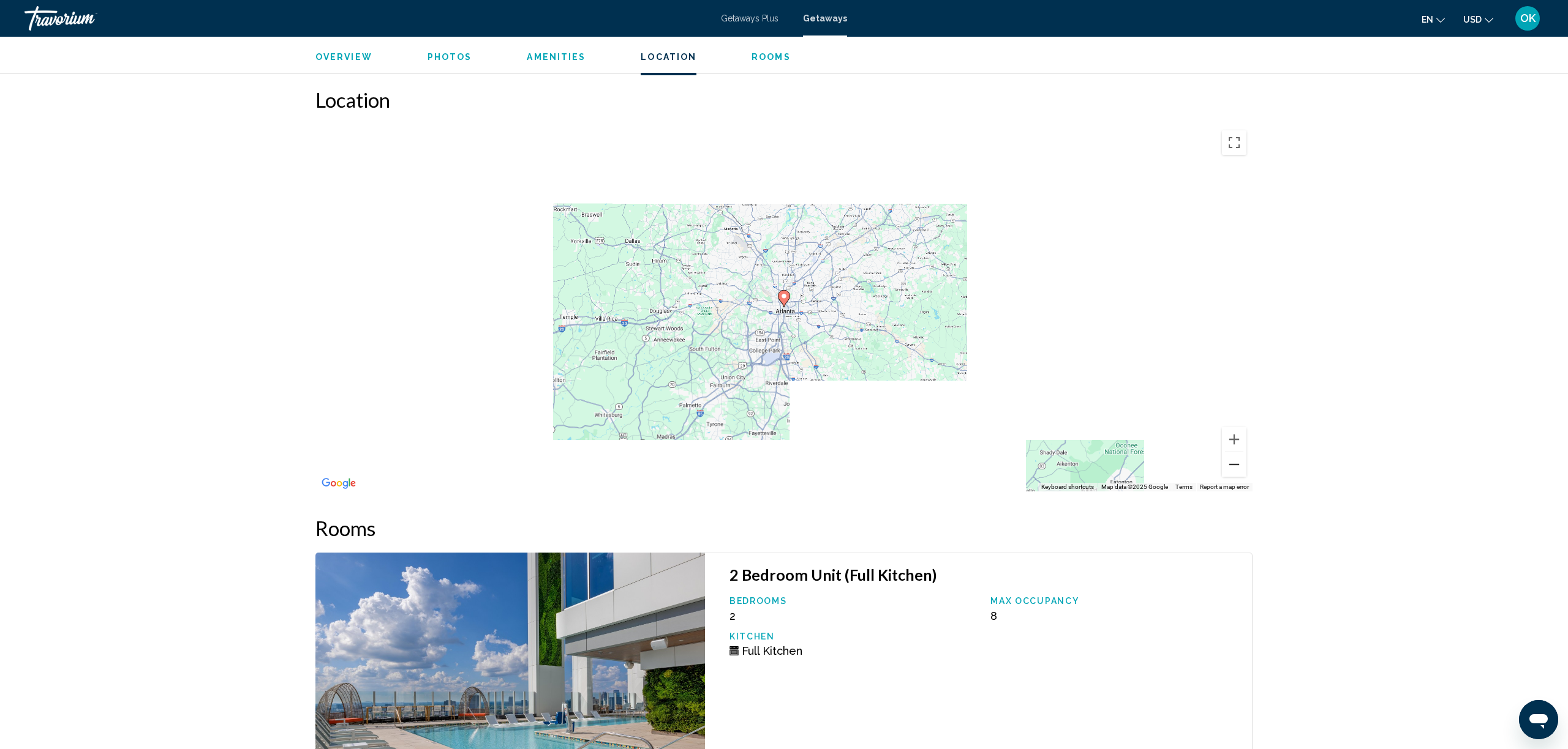
click at [1234, 453] on button "Zoom out" at bounding box center [1234, 465] width 25 height 25
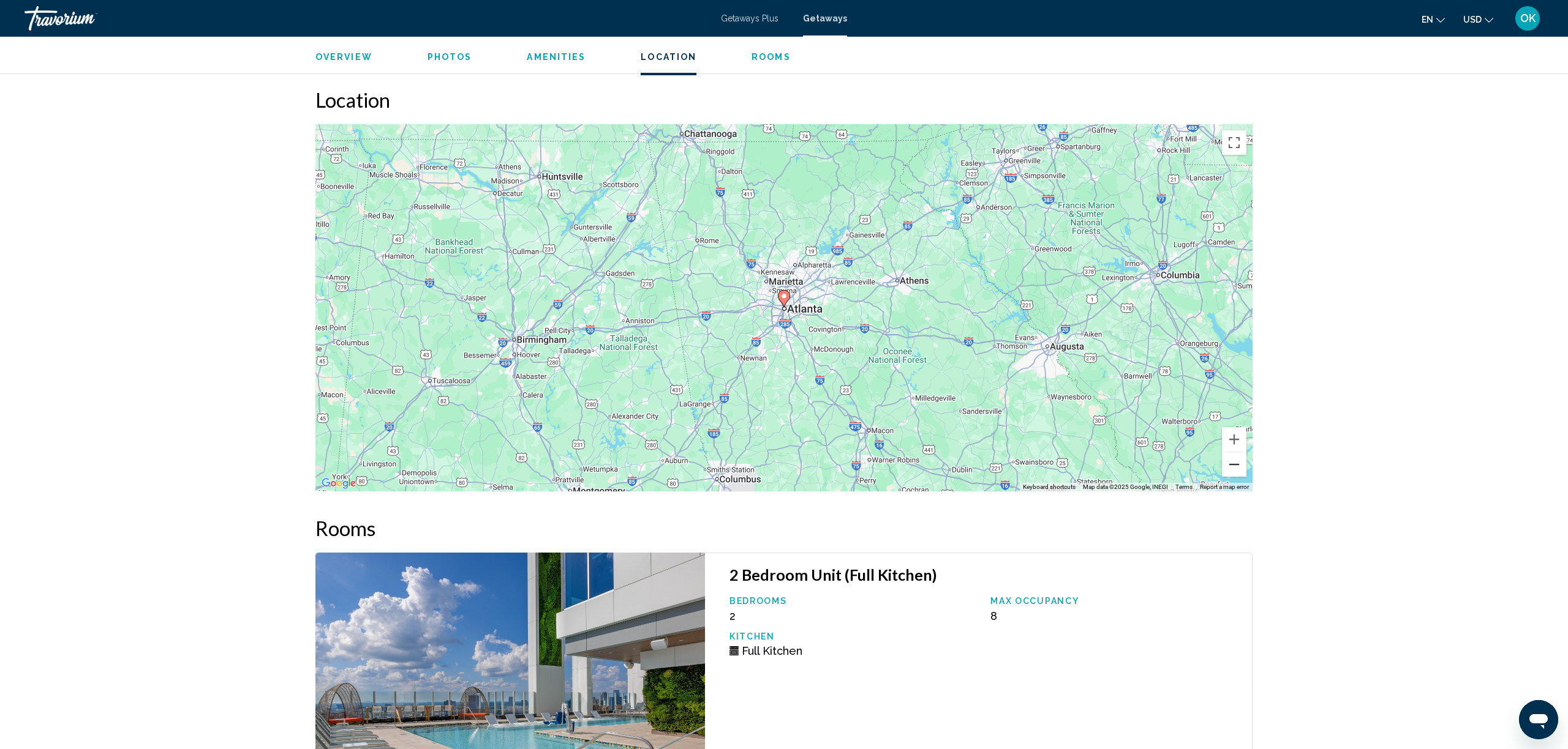
click at [1234, 453] on button "Zoom out" at bounding box center [1234, 465] width 25 height 25
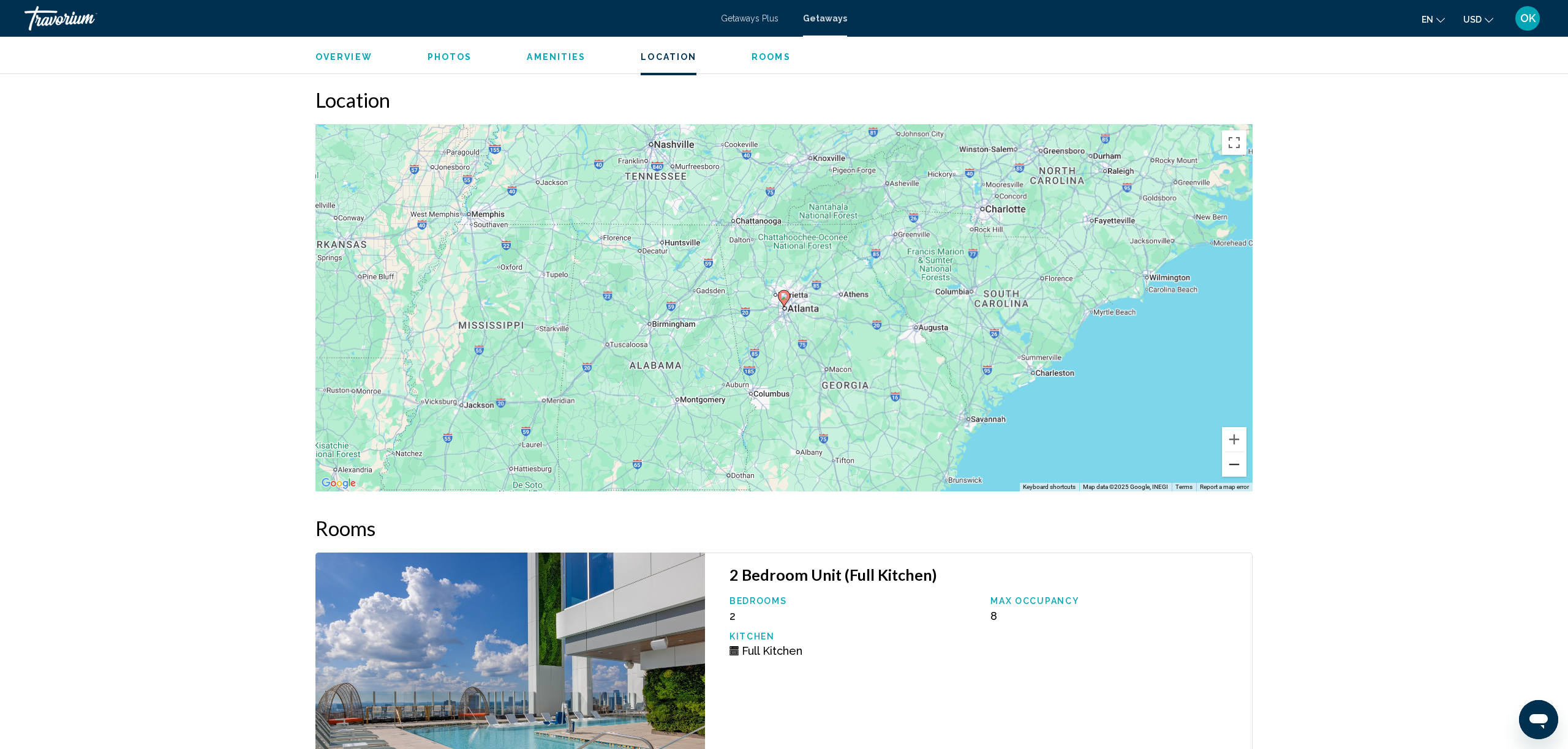
click at [1234, 453] on button "Zoom out" at bounding box center [1234, 465] width 25 height 25
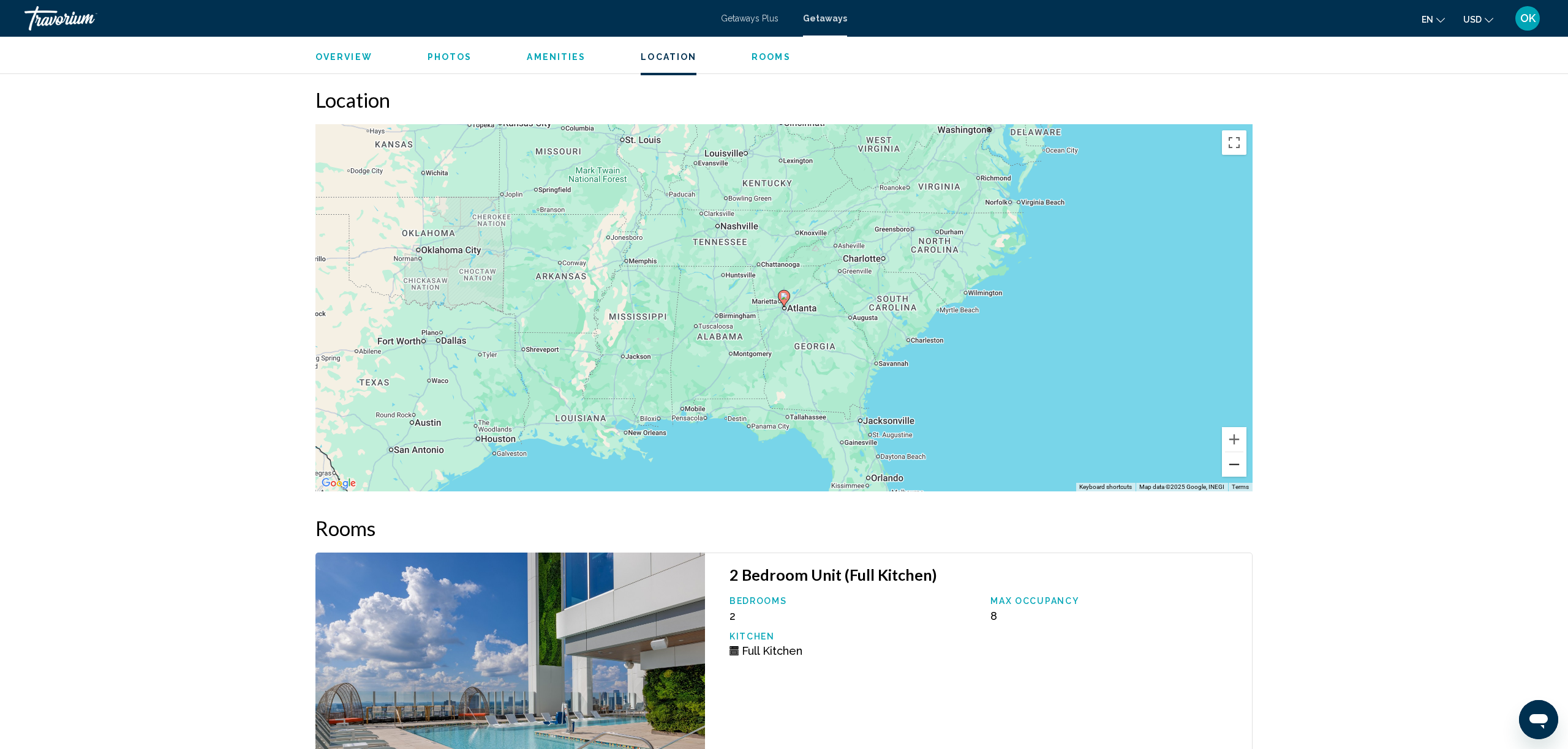
click at [1234, 453] on button "Zoom out" at bounding box center [1234, 465] width 25 height 25
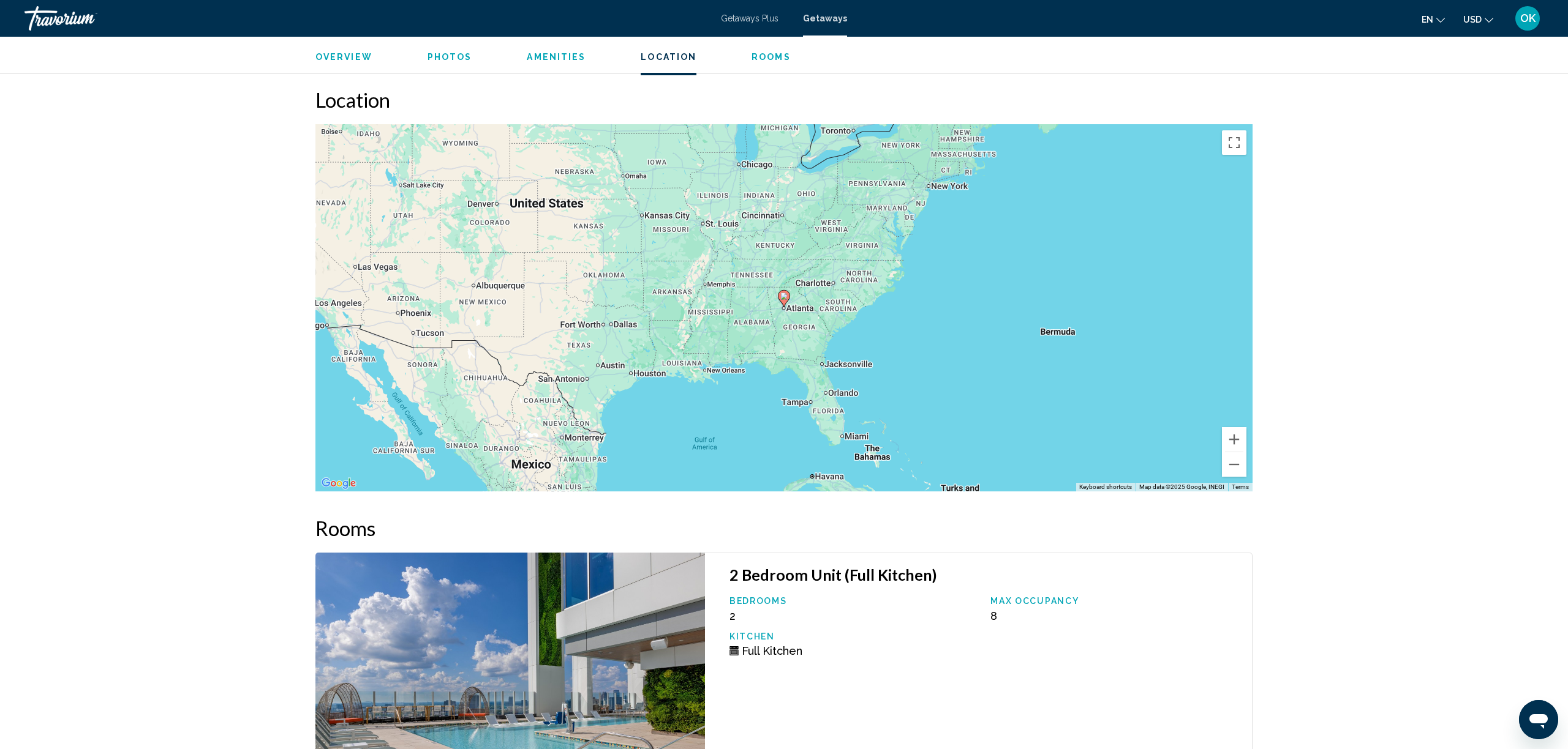
click at [759, 18] on span "Getaways Plus" at bounding box center [749, 18] width 58 height 10
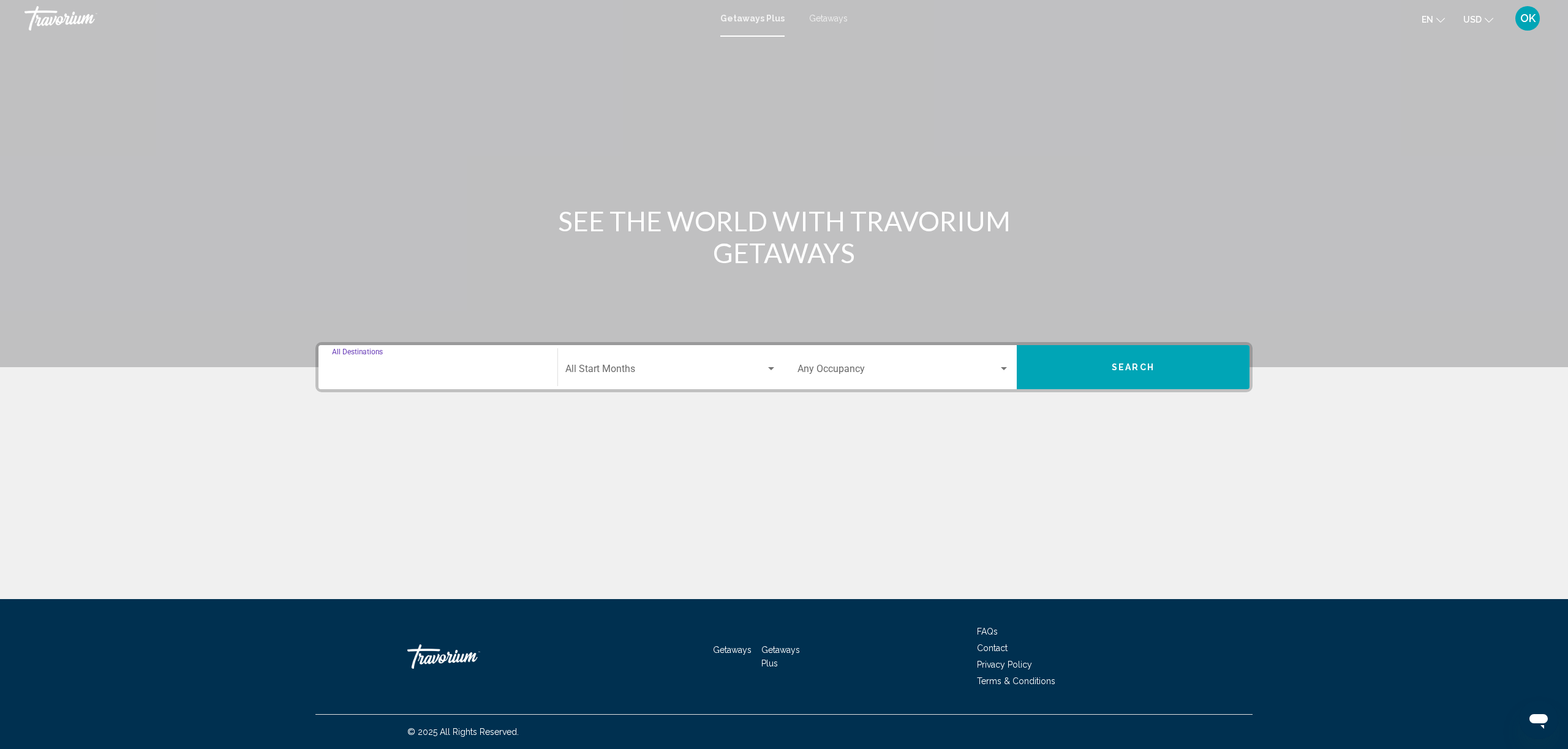
click at [458, 376] on input "Destination All Destinations" at bounding box center [438, 372] width 212 height 11
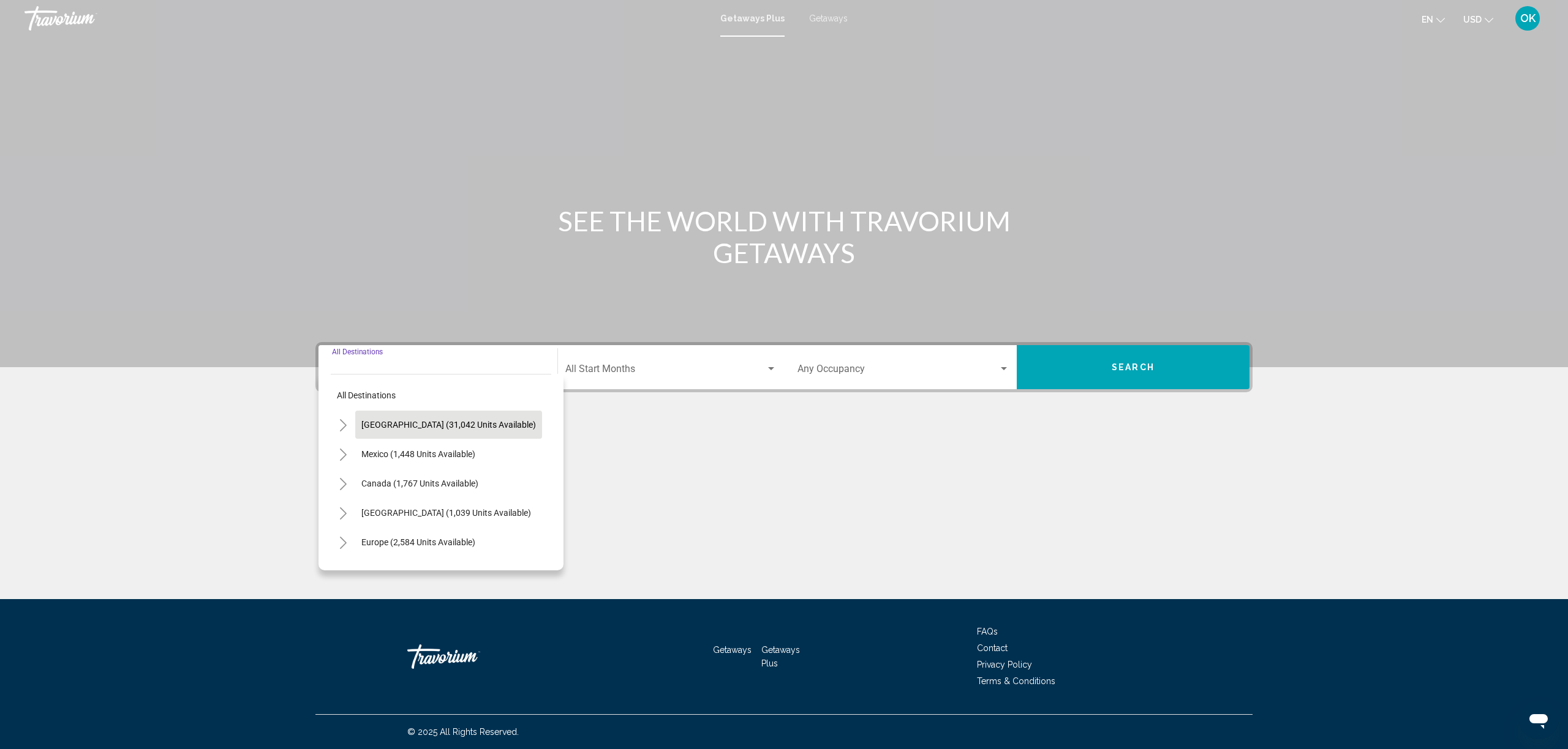
click at [421, 435] on button "United States (31,042 units available)" at bounding box center [448, 425] width 187 height 28
type input "**********"
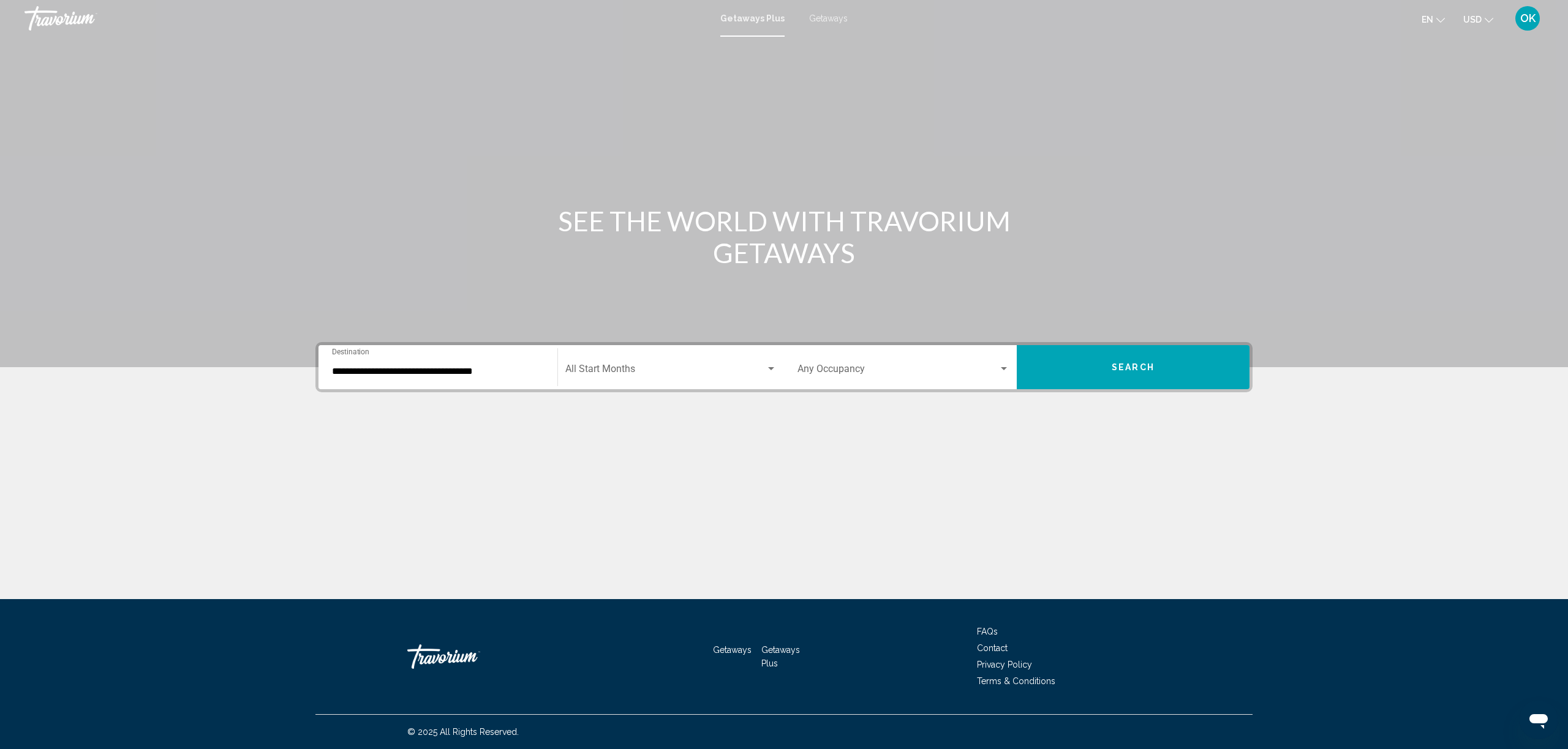
click at [605, 379] on div "Start Month All Start Months" at bounding box center [671, 367] width 211 height 38
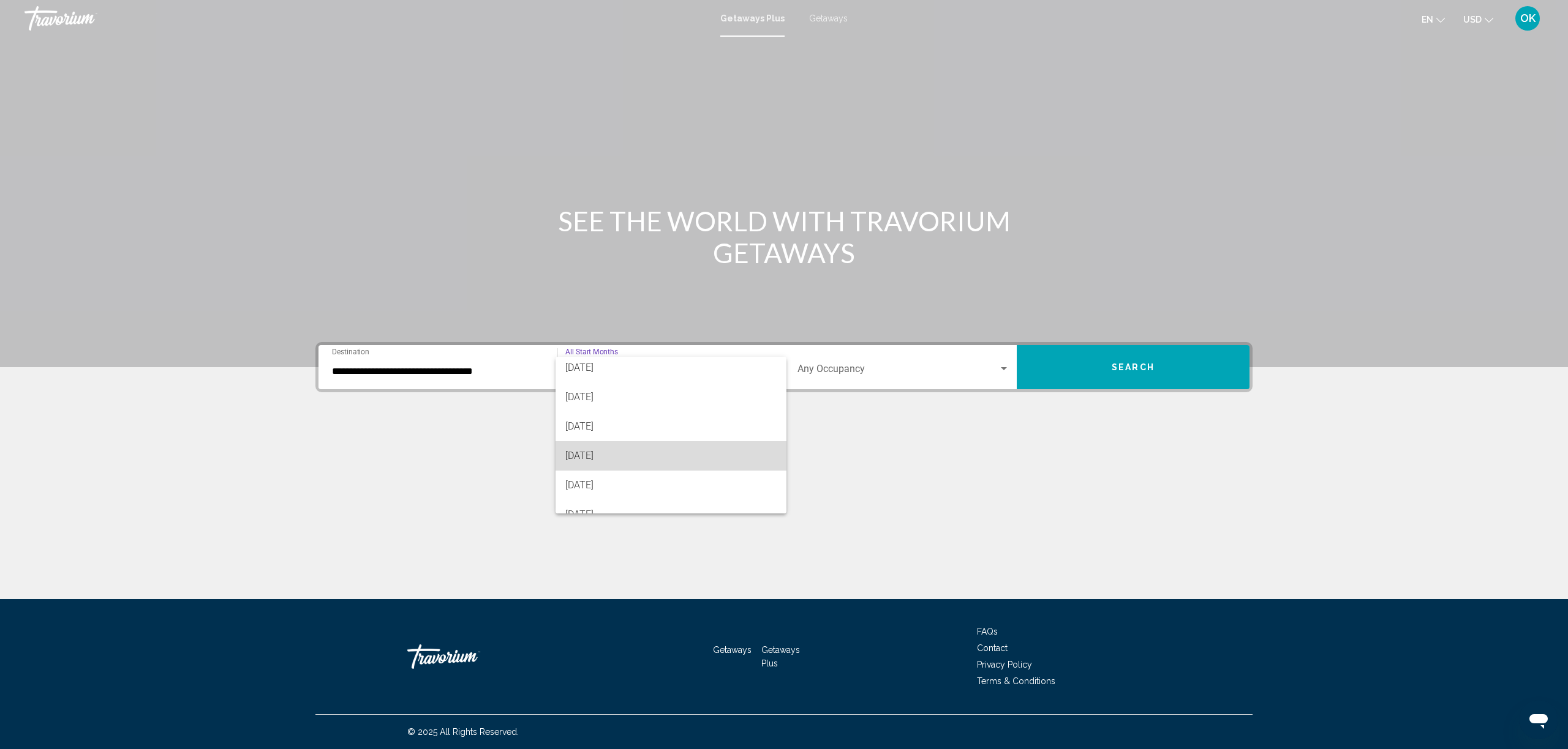
click at [595, 467] on span "February 2026" at bounding box center [671, 456] width 211 height 29
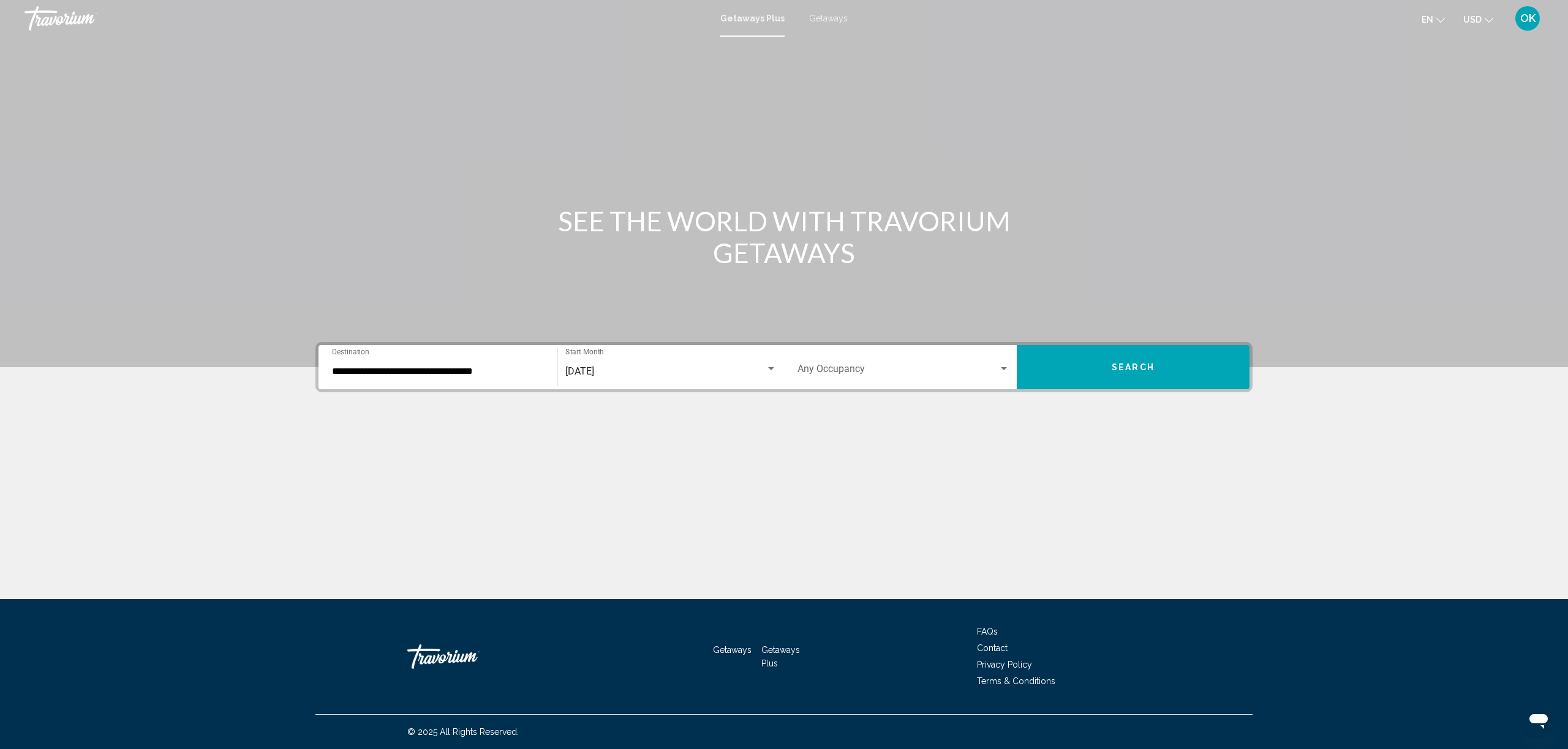
click at [828, 384] on div "Occupancy Any Occupancy" at bounding box center [904, 367] width 212 height 38
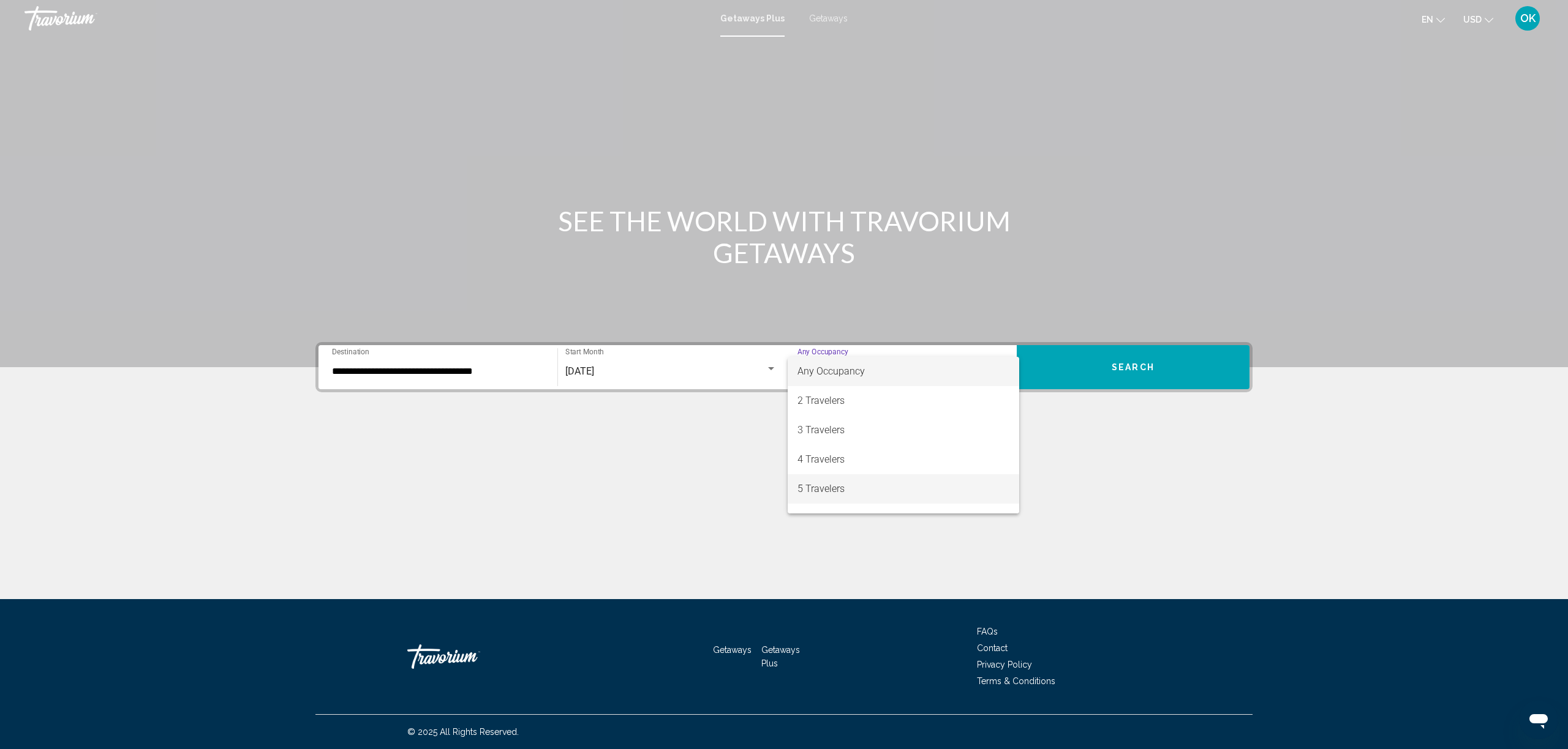
click at [847, 490] on span "5 Travelers" at bounding box center [904, 489] width 212 height 29
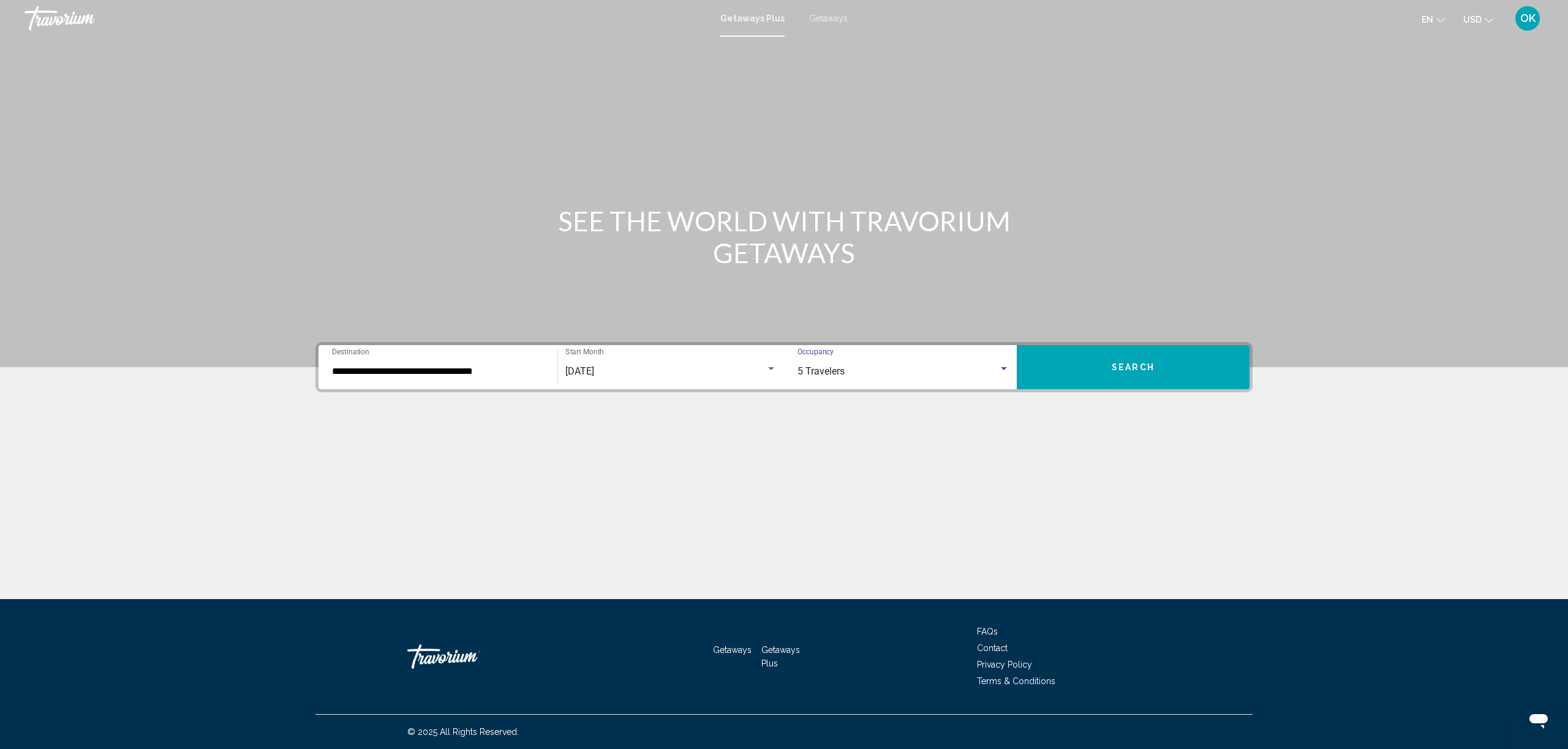
scroll to position [0, 0]
click at [1125, 362] on span "Search" at bounding box center [1133, 366] width 43 height 10
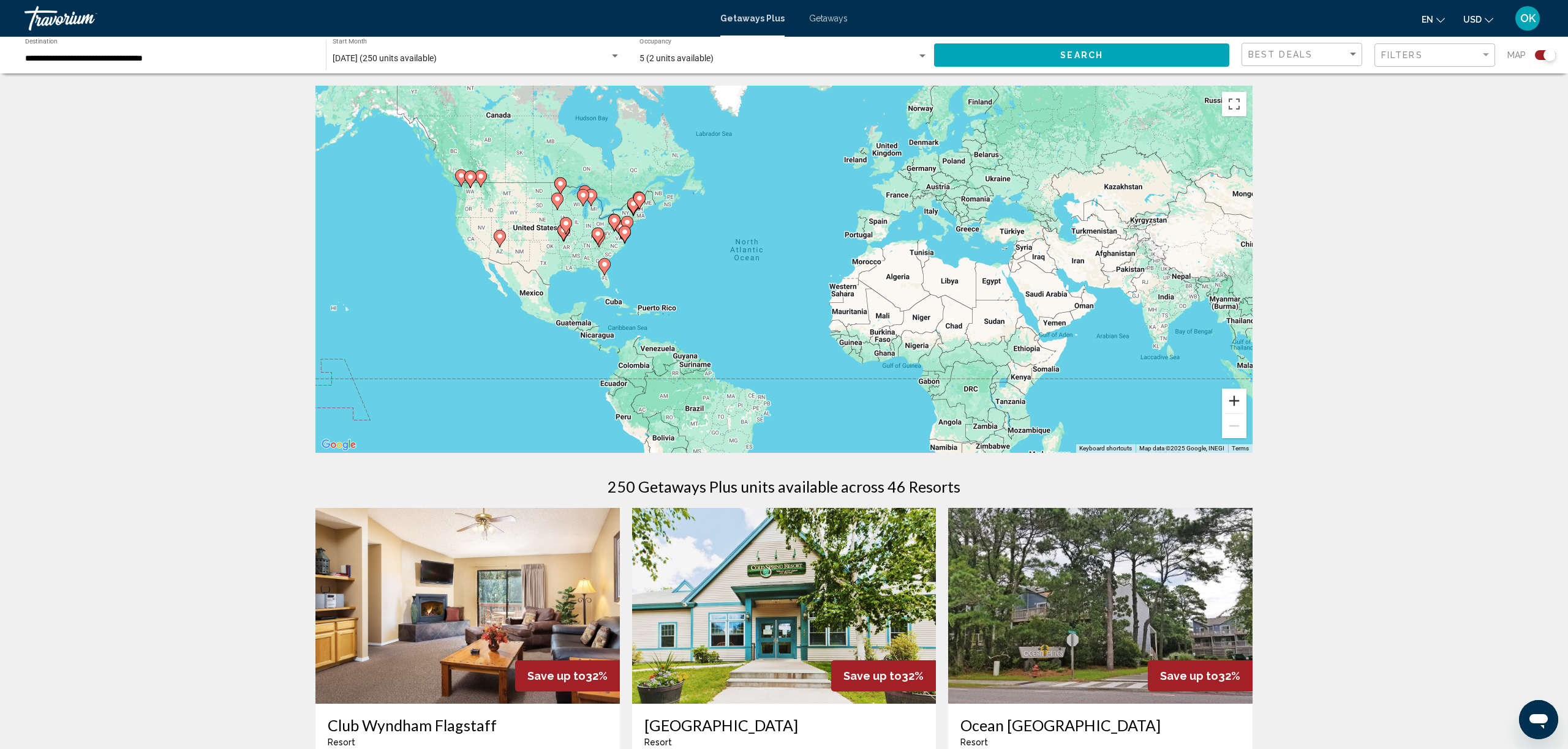
click at [1235, 401] on button "Zoom in" at bounding box center [1234, 401] width 25 height 25
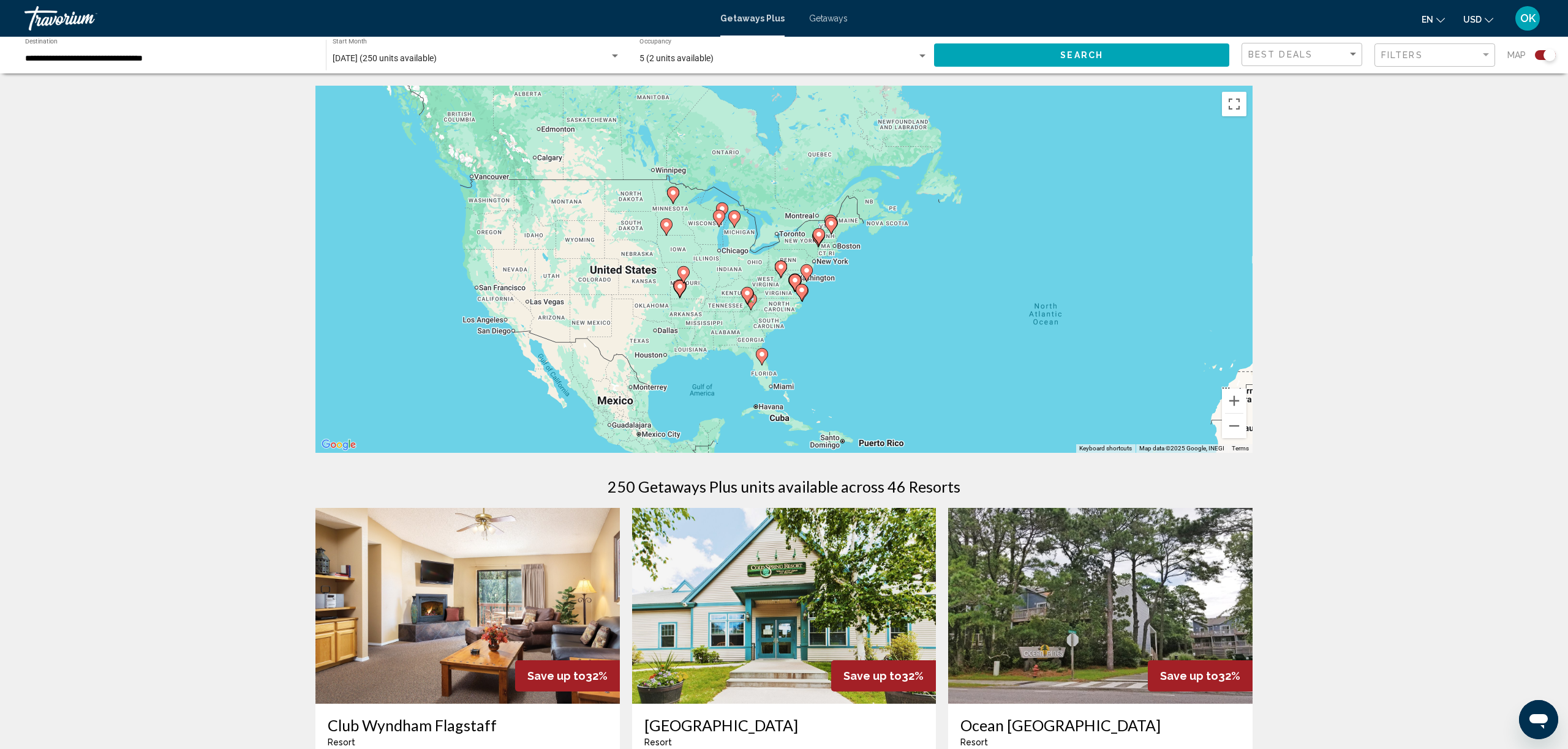
drag, startPoint x: 602, startPoint y: 304, endPoint x: 958, endPoint y: 390, distance: 366.2
click at [957, 392] on div "To activate drag with keyboard, press Alt + Enter. Once in keyboard drag state,…" at bounding box center [783, 270] width 937 height 367
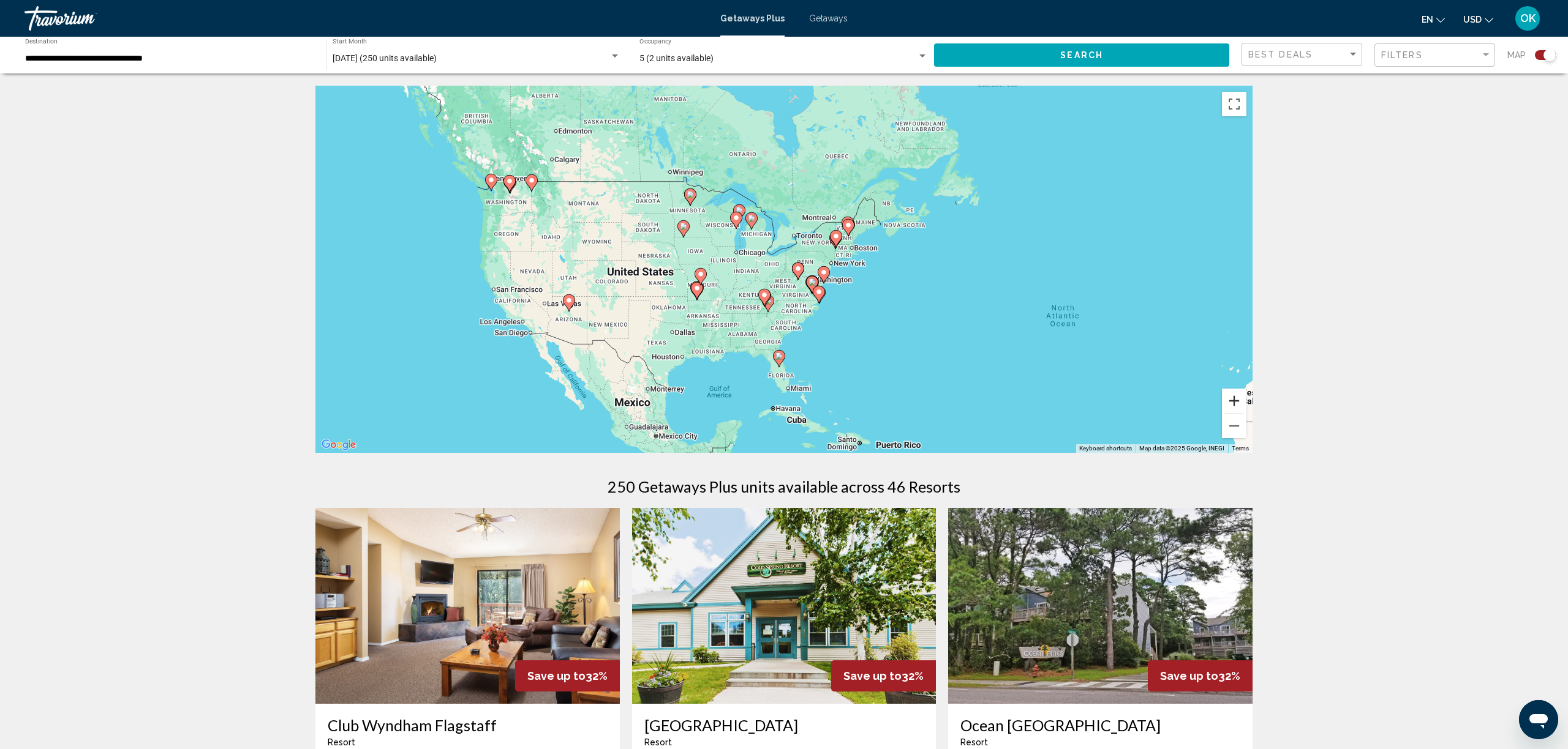
click at [1234, 399] on button "Zoom in" at bounding box center [1234, 401] width 25 height 25
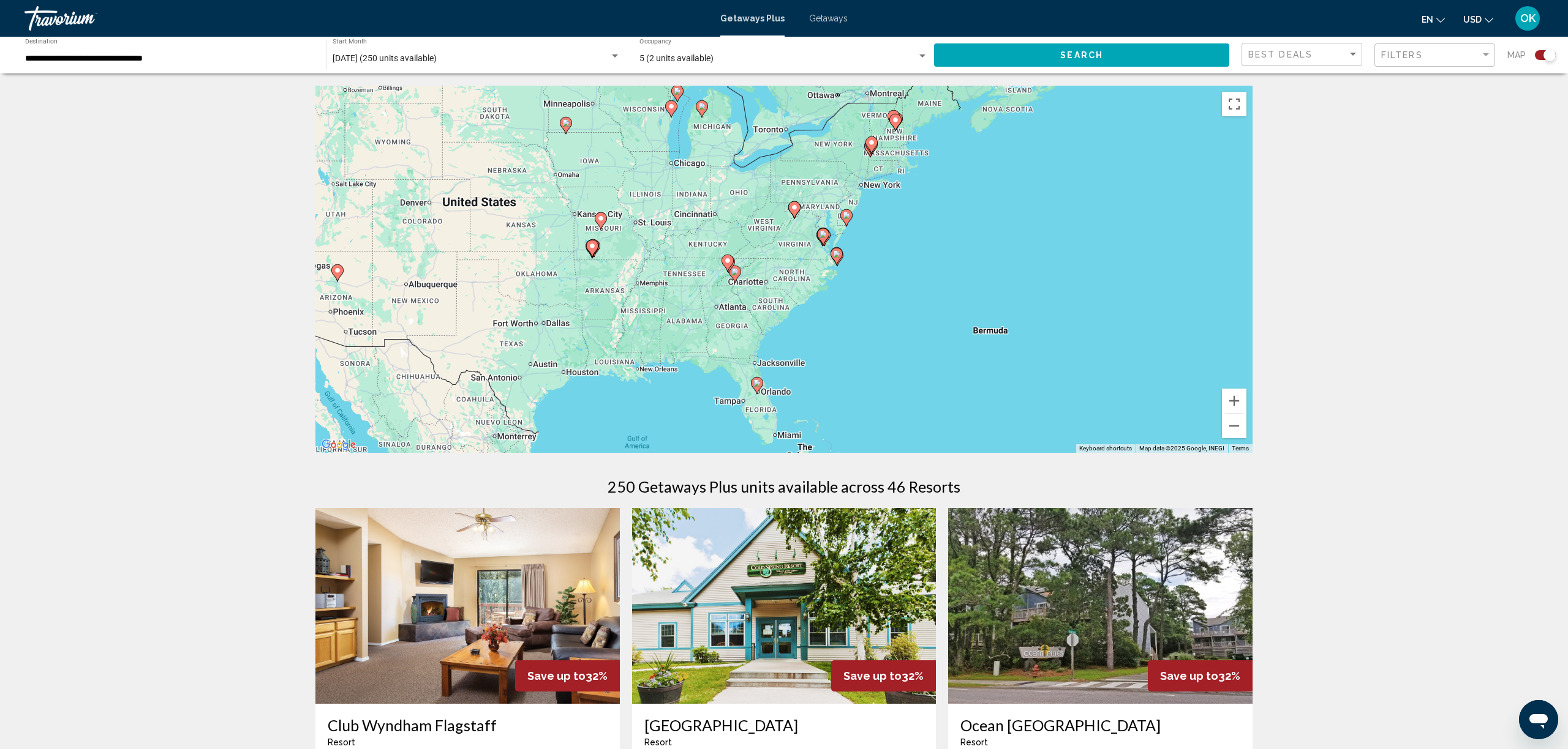
drag, startPoint x: 972, startPoint y: 386, endPoint x: 955, endPoint y: 313, distance: 75.0
click at [955, 313] on div "To activate drag with keyboard, press Alt + Enter. Once in keyboard drag state,…" at bounding box center [783, 270] width 937 height 367
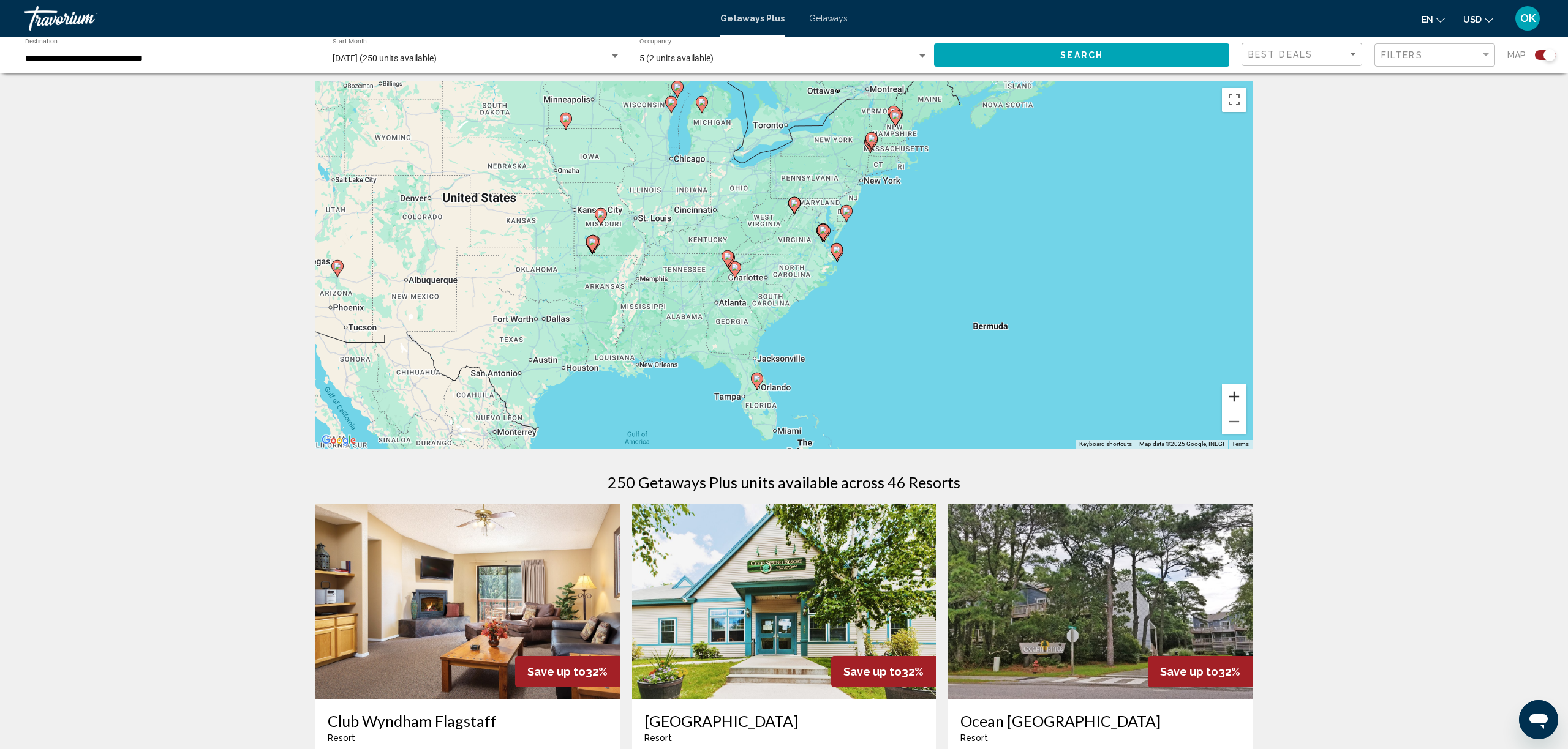
click at [1232, 400] on button "Zoom in" at bounding box center [1234, 396] width 25 height 25
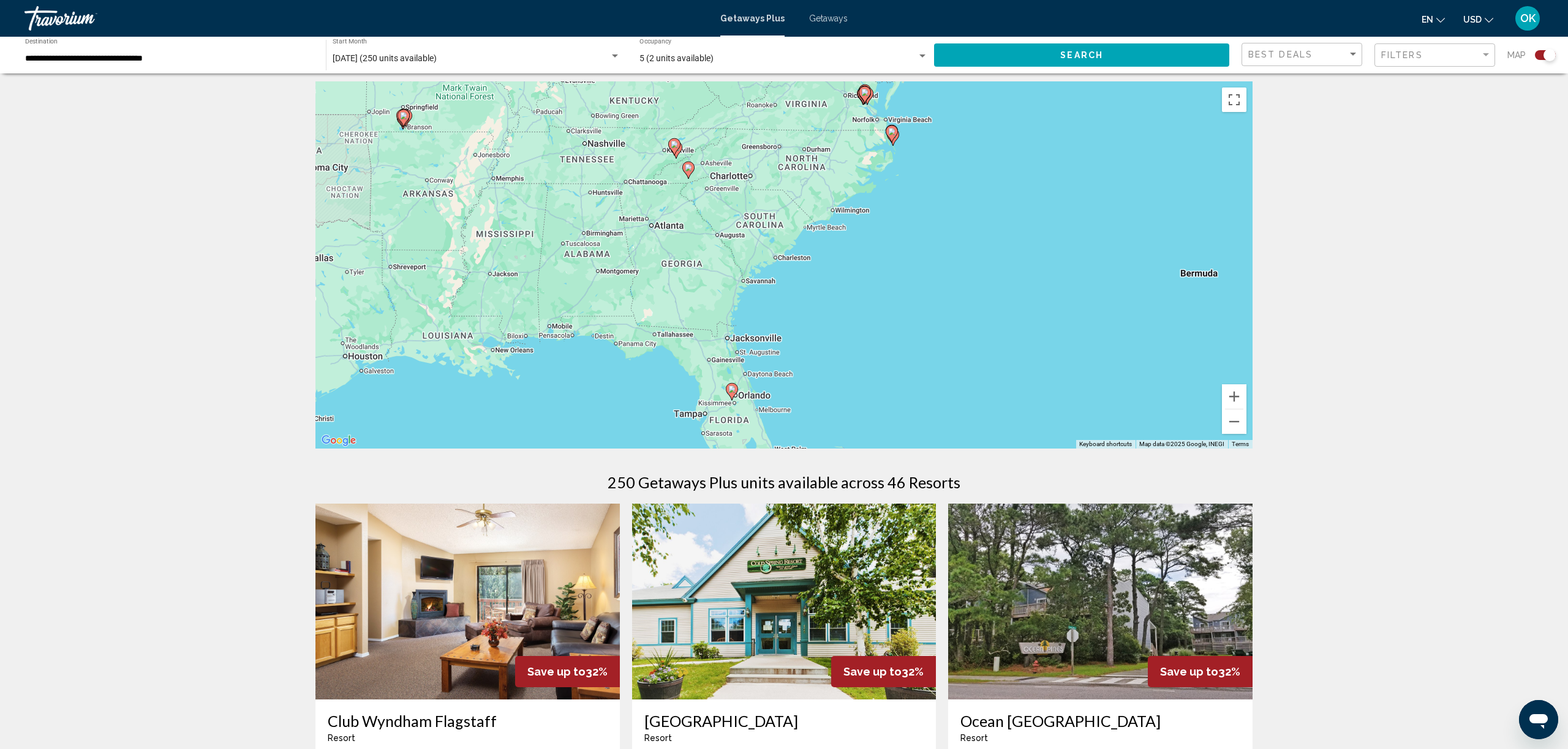
drag, startPoint x: 1029, startPoint y: 409, endPoint x: 1033, endPoint y: 307, distance: 102.1
click at [1033, 307] on div "To activate drag with keyboard, press Alt + Enter. Once in keyboard drag state,…" at bounding box center [783, 265] width 937 height 367
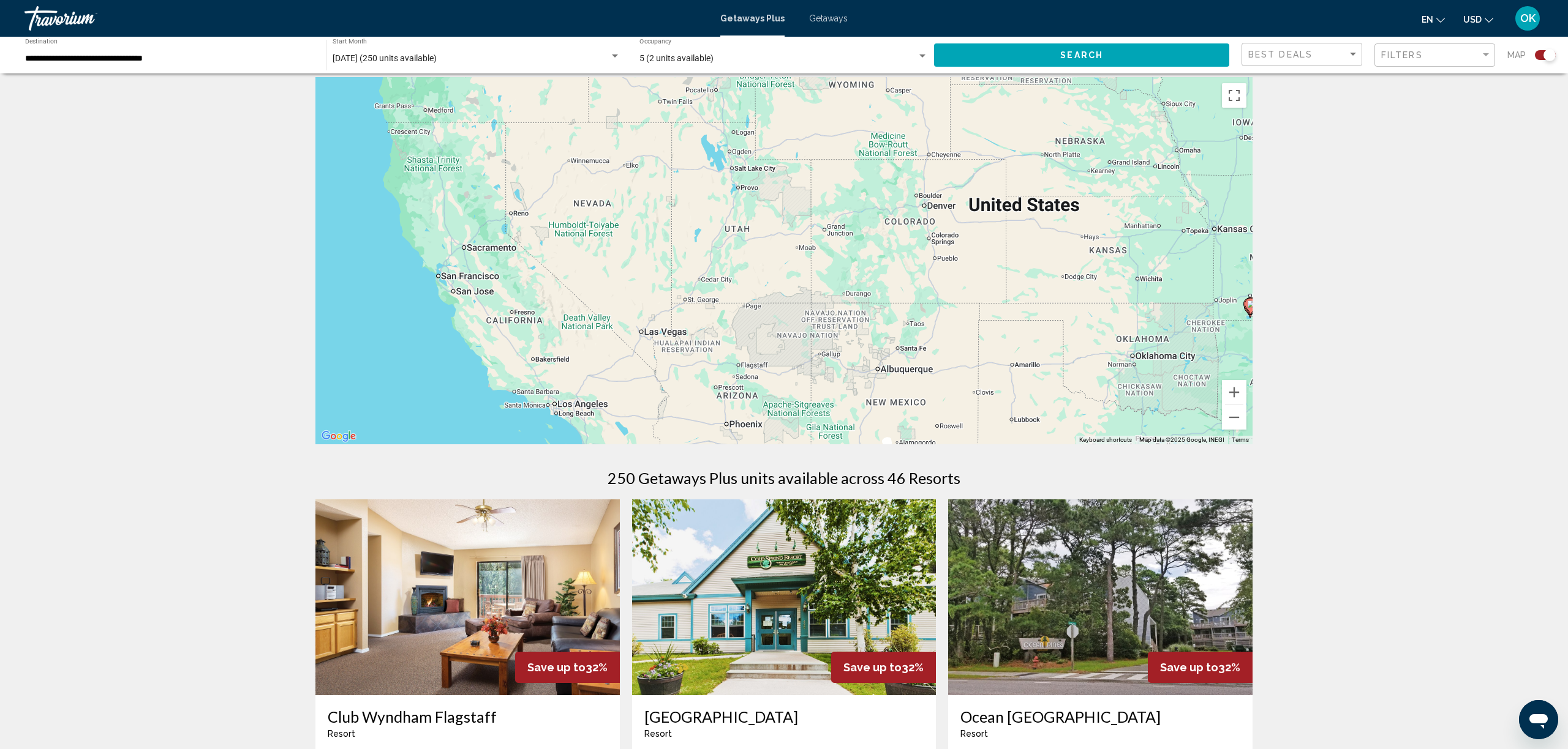
drag, startPoint x: 649, startPoint y: 306, endPoint x: 1504, endPoint y: 498, distance: 876.3
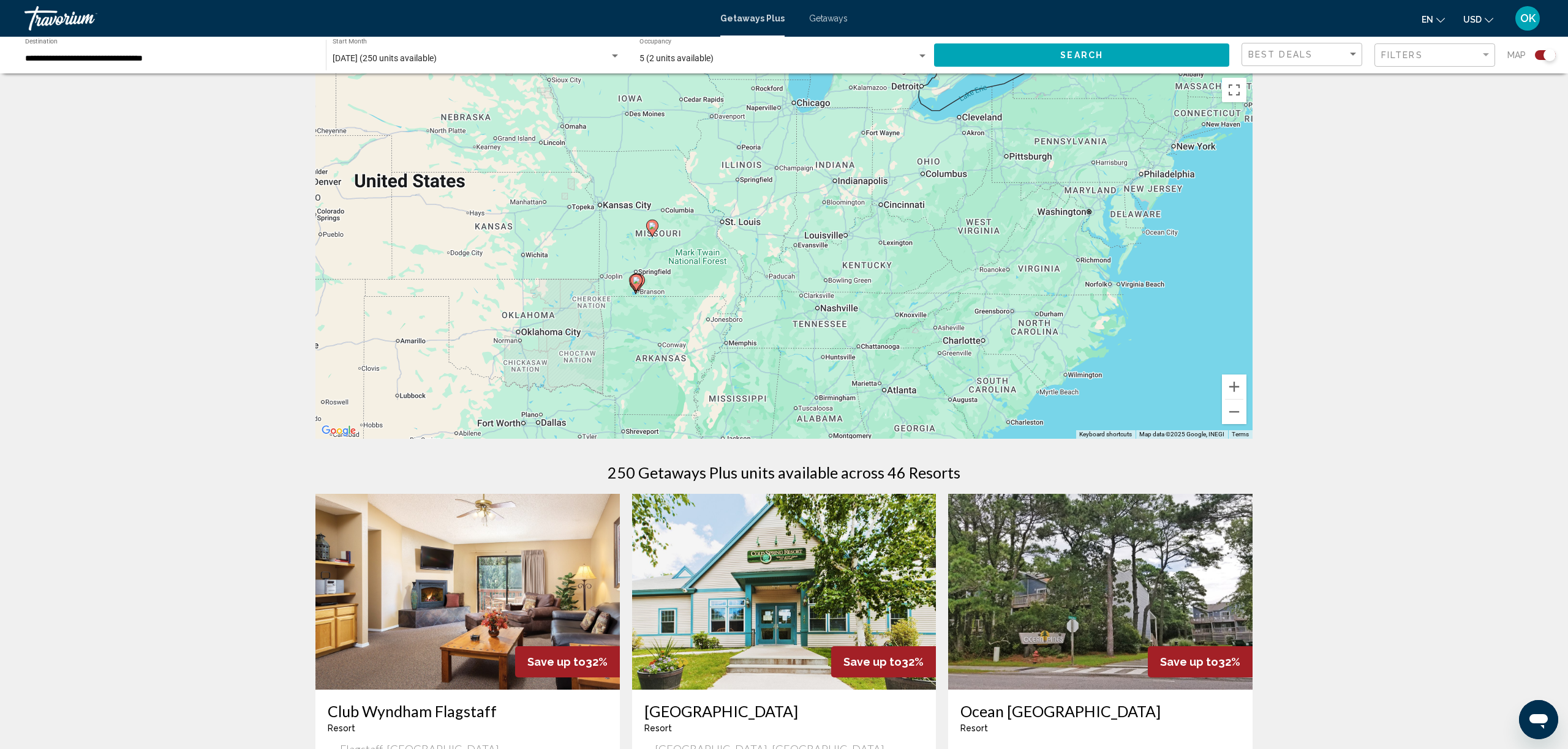
drag, startPoint x: 1106, startPoint y: 370, endPoint x: 487, endPoint y: 353, distance: 619.2
click at [487, 353] on div "To activate drag with keyboard, press Alt + Enter. Once in keyboard drag state,…" at bounding box center [783, 255] width 937 height 367
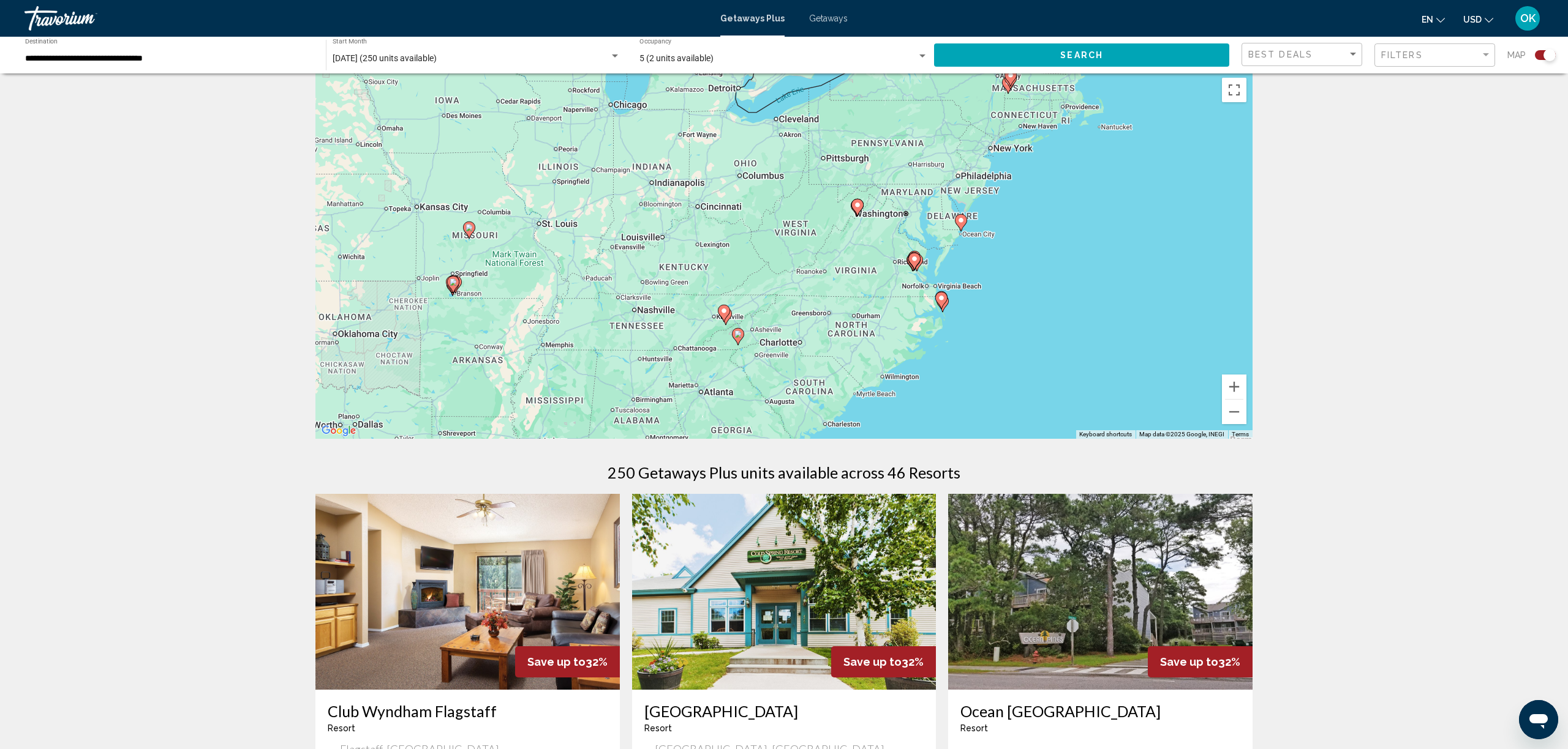
drag, startPoint x: 1109, startPoint y: 318, endPoint x: 921, endPoint y: 321, distance: 188.0
click at [921, 321] on div "To activate drag with keyboard, press Alt + Enter. Once in keyboard drag state,…" at bounding box center [783, 255] width 937 height 367
click at [1237, 388] on button "Zoom in" at bounding box center [1234, 387] width 25 height 25
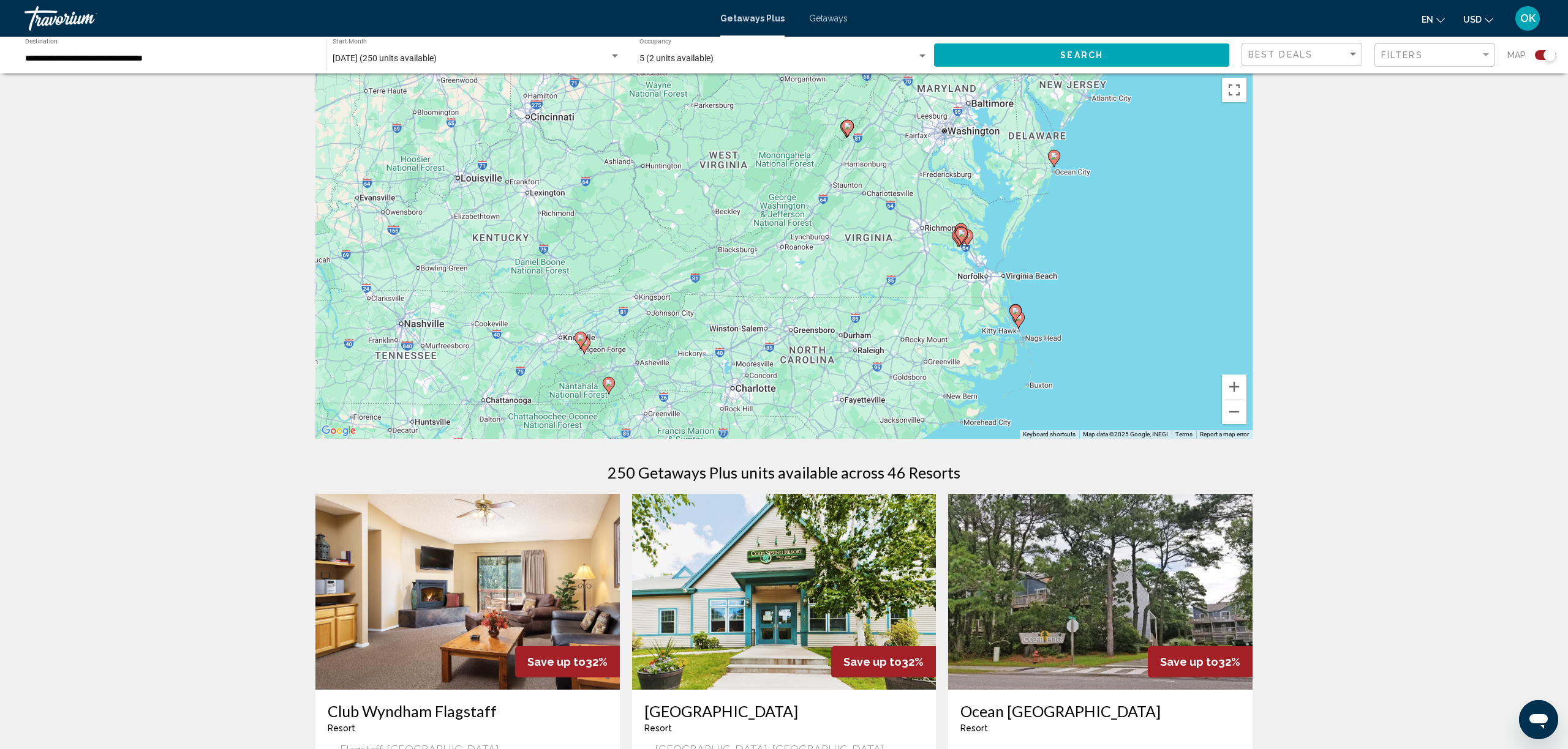
drag, startPoint x: 1124, startPoint y: 383, endPoint x: 1061, endPoint y: 350, distance: 71.1
click at [1061, 350] on div "To activate drag with keyboard, press Alt + Enter. Once in keyboard drag state,…" at bounding box center [783, 255] width 937 height 367
click at [1235, 387] on button "Zoom in" at bounding box center [1234, 387] width 25 height 25
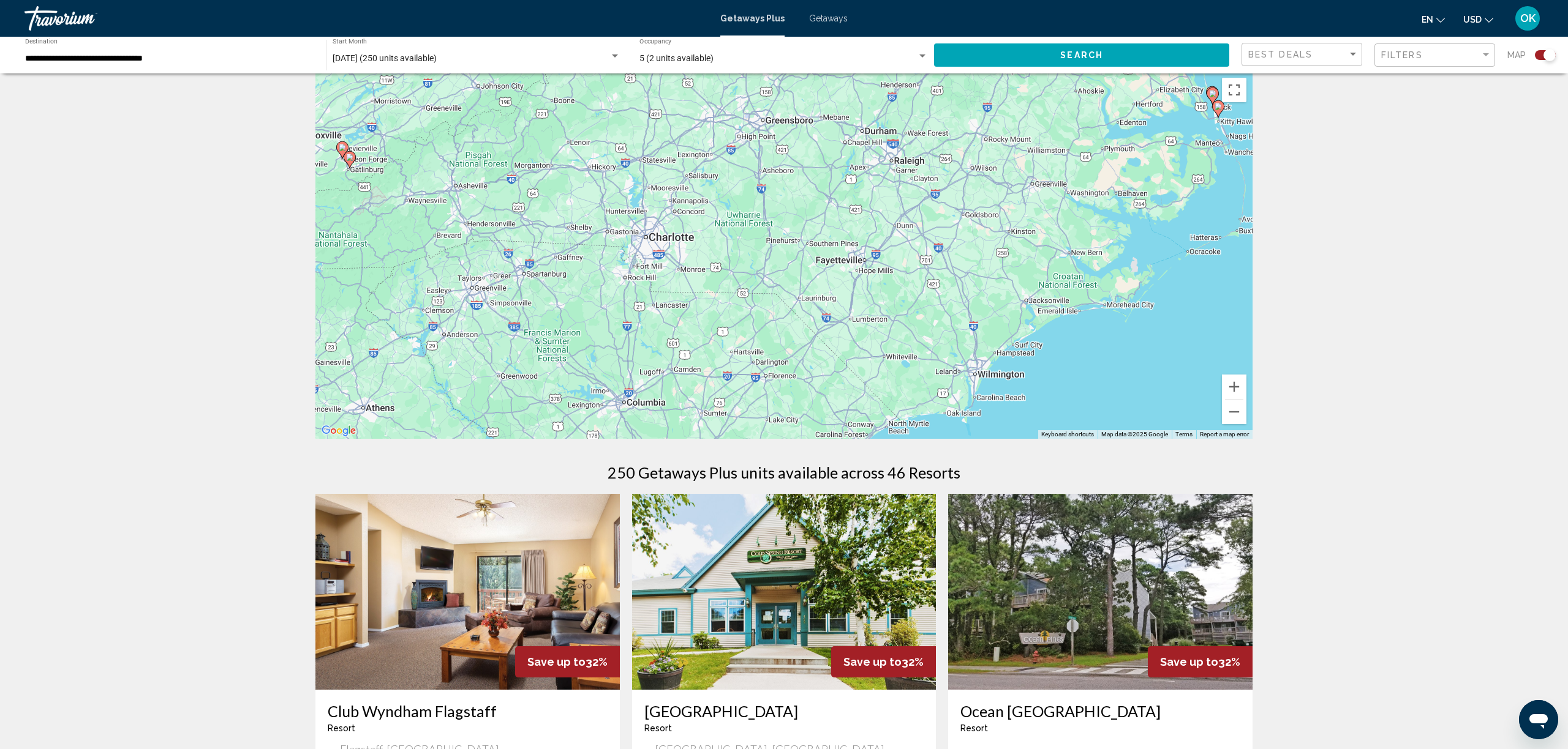
drag, startPoint x: 1030, startPoint y: 314, endPoint x: 1009, endPoint y: 88, distance: 227.0
click at [1009, 88] on div "To activate drag with keyboard, press Alt + Enter. Once in keyboard drag state,…" at bounding box center [783, 255] width 937 height 367
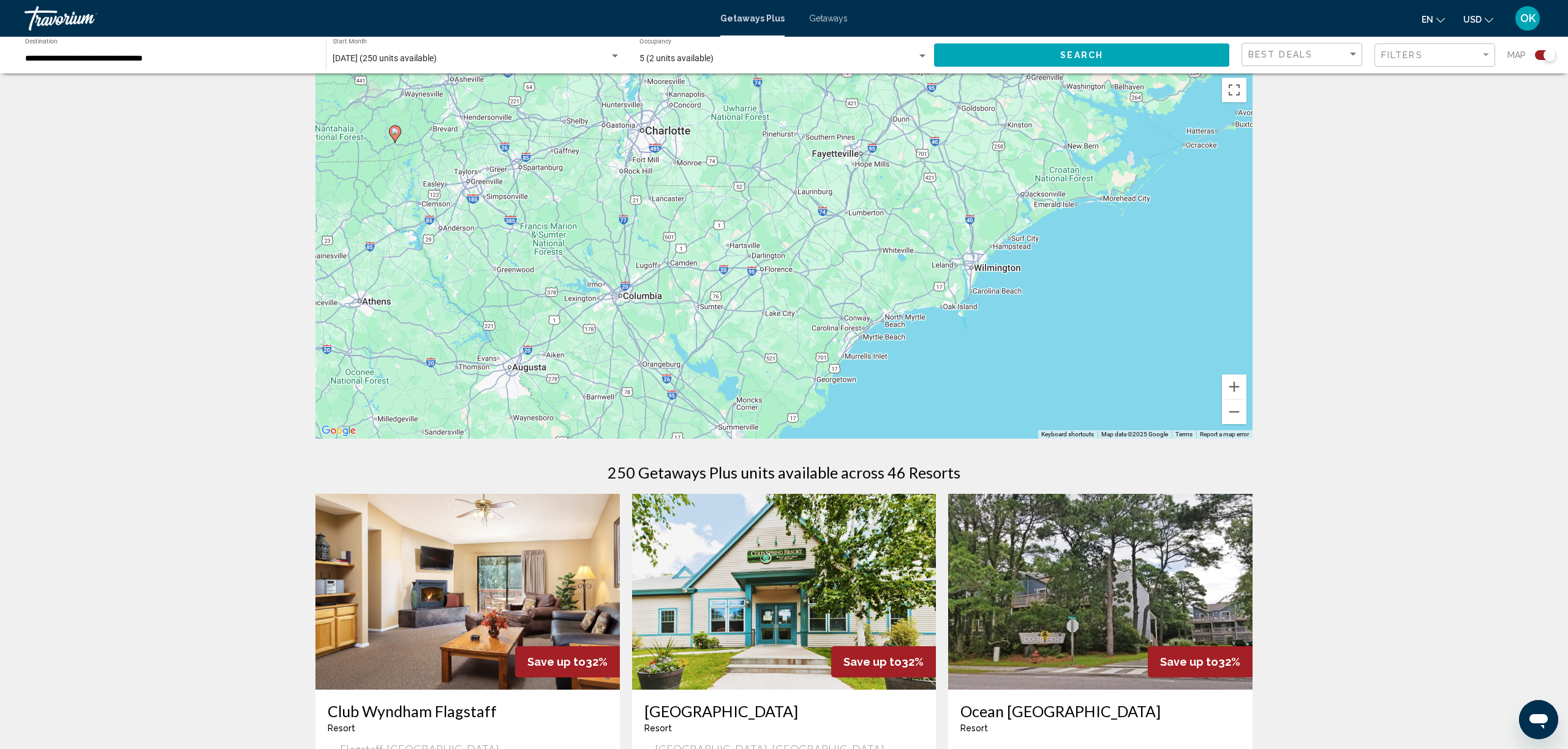
drag, startPoint x: 1000, startPoint y: 246, endPoint x: 996, endPoint y: 141, distance: 105.1
click at [997, 141] on div "To activate drag with keyboard, press Alt + Enter. Once in keyboard drag state,…" at bounding box center [783, 255] width 937 height 367
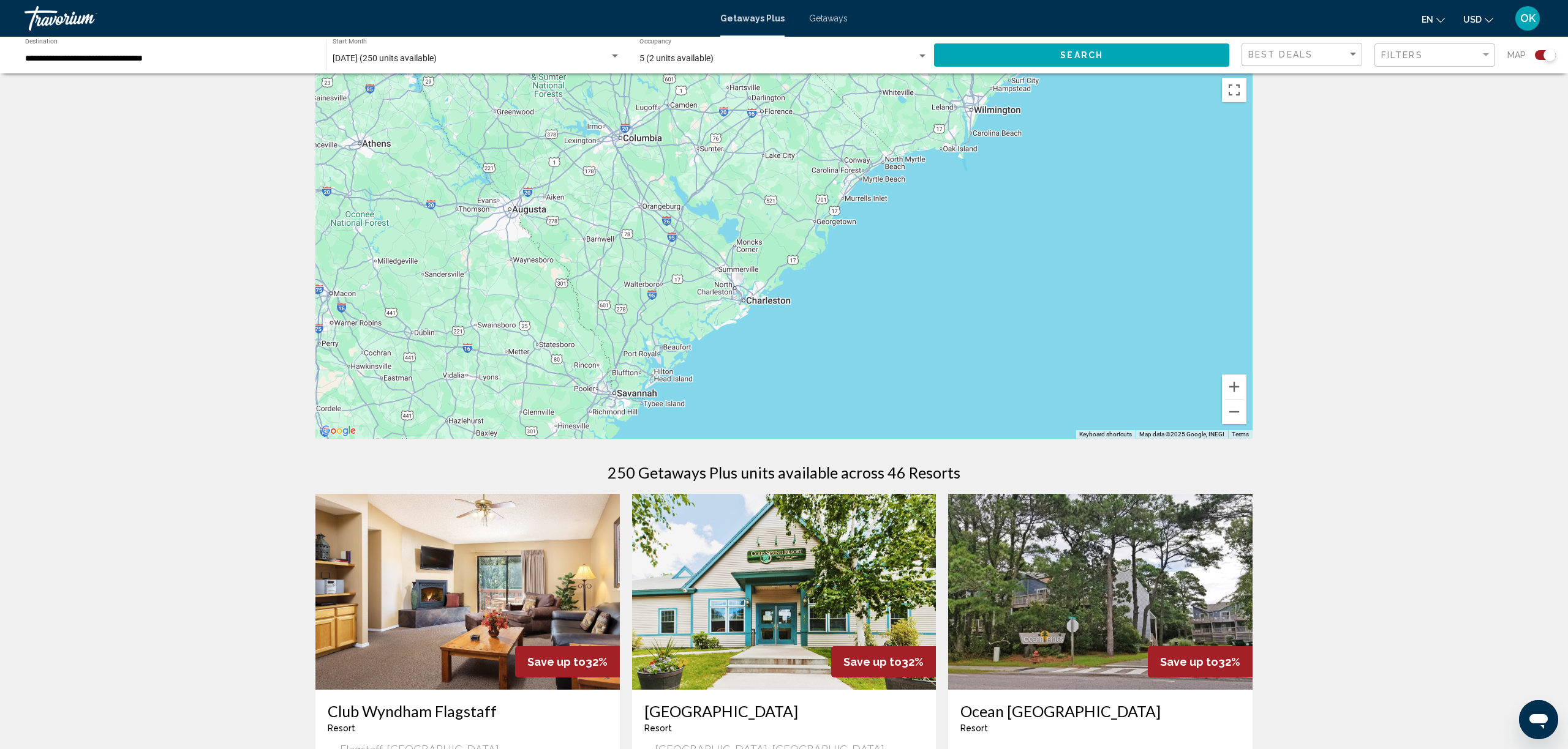
drag, startPoint x: 946, startPoint y: 315, endPoint x: 1012, endPoint y: 191, distance: 140.5
click at [1012, 192] on div "To activate drag with keyboard, press Alt + Enter. Once in keyboard drag state,…" at bounding box center [783, 255] width 937 height 367
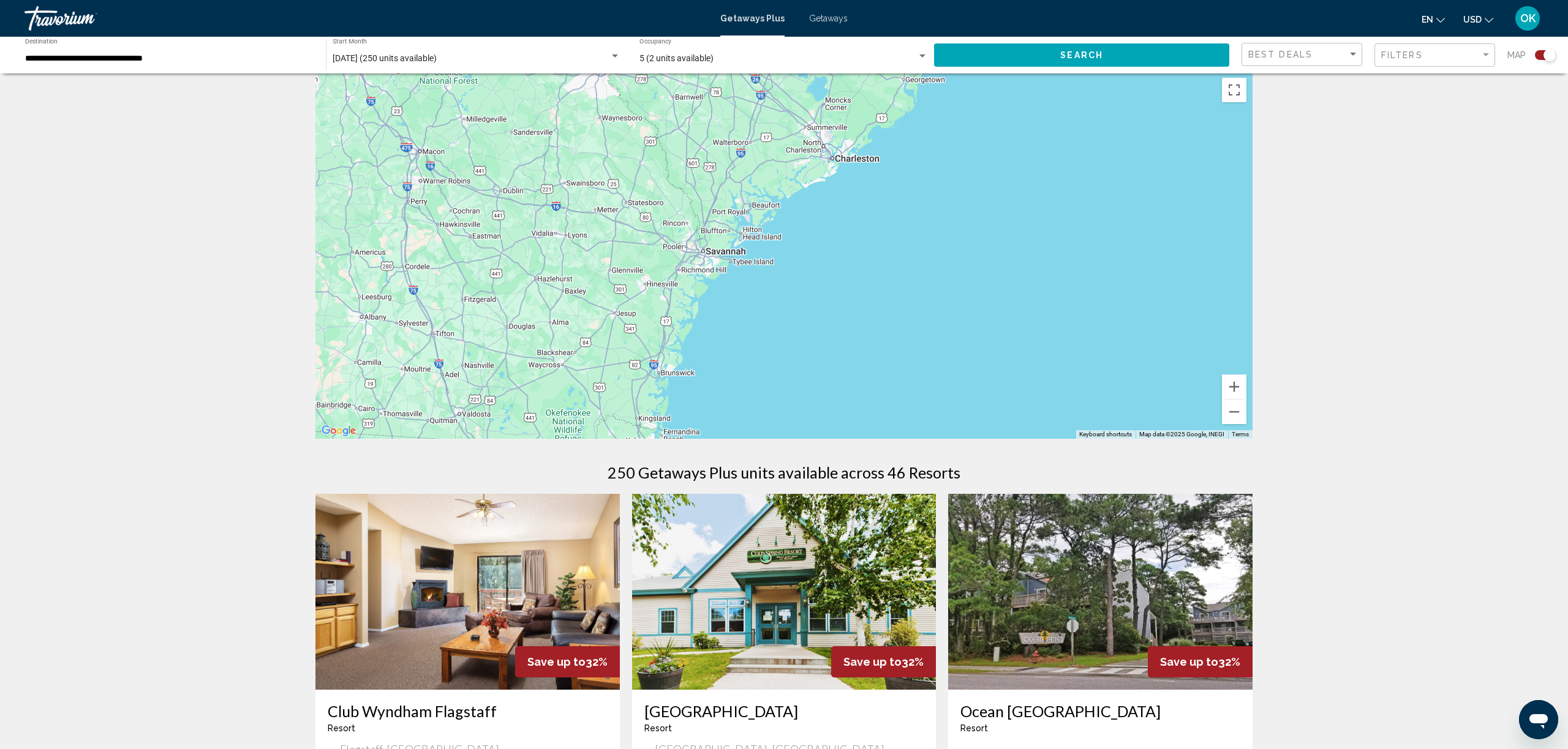
drag, startPoint x: 934, startPoint y: 282, endPoint x: 975, endPoint y: 177, distance: 112.7
click at [971, 188] on div "Main content" at bounding box center [783, 255] width 937 height 367
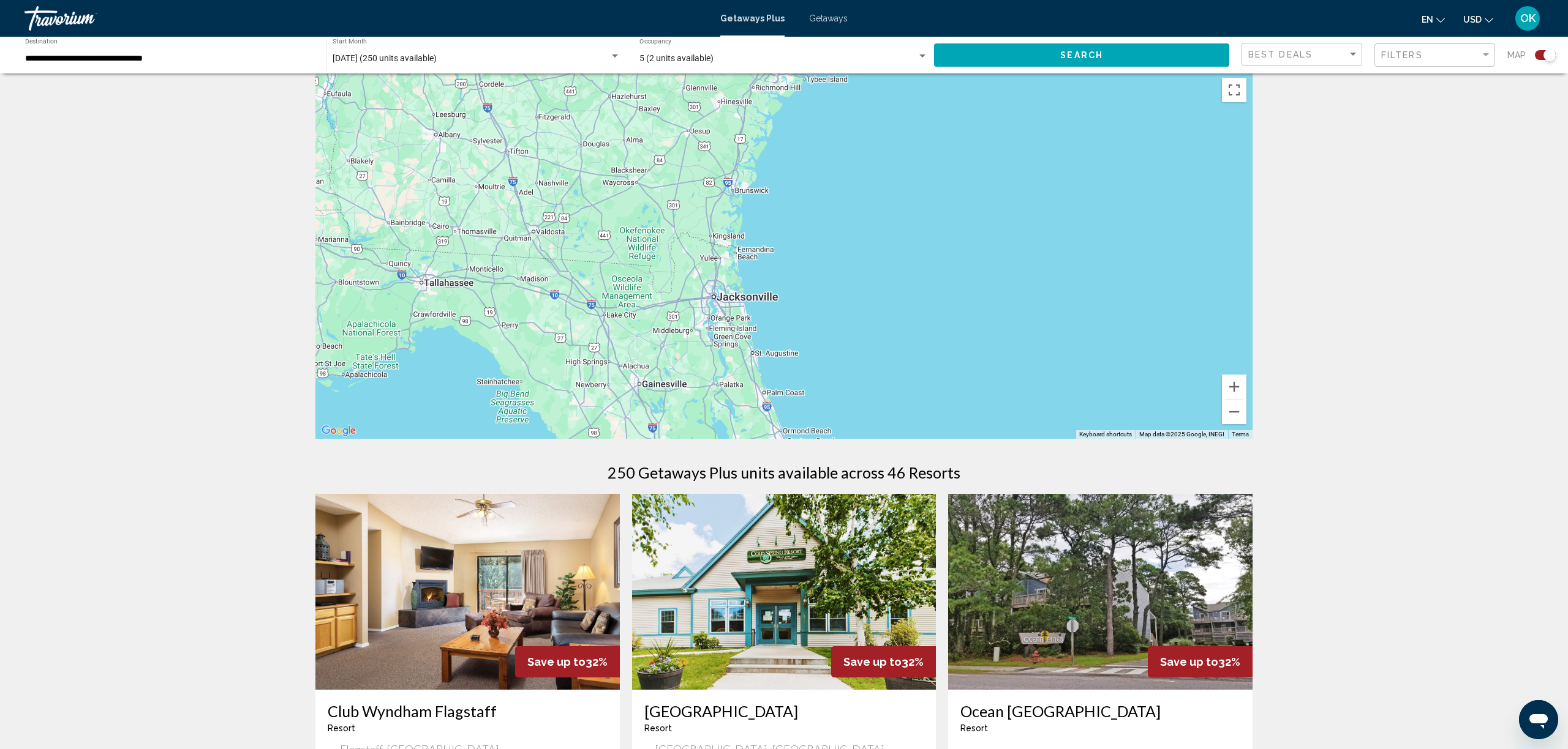
click at [931, 227] on div "Main content" at bounding box center [783, 255] width 937 height 367
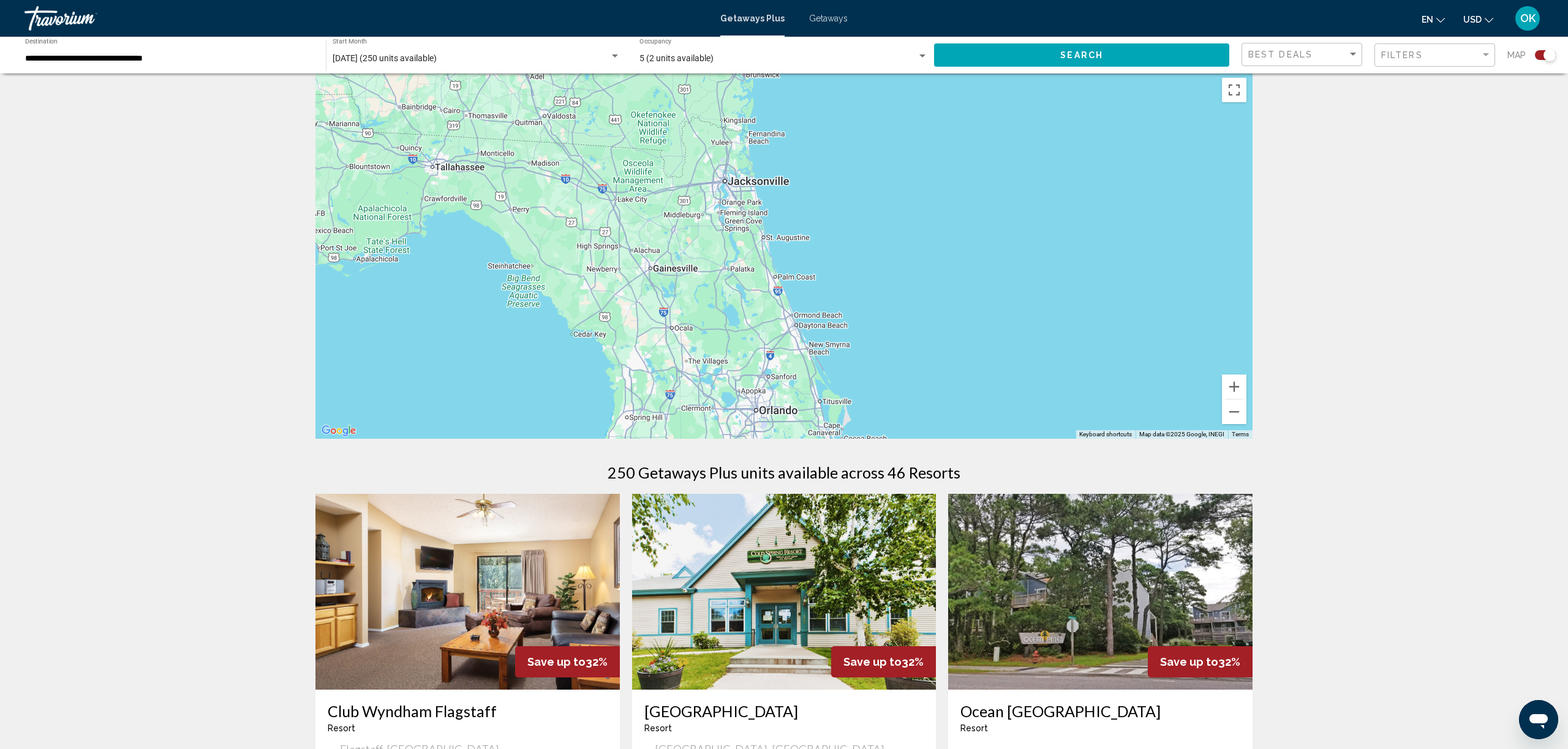
drag, startPoint x: 892, startPoint y: 338, endPoint x: 902, endPoint y: 226, distance: 112.4
click at [902, 226] on div "Main content" at bounding box center [783, 255] width 937 height 367
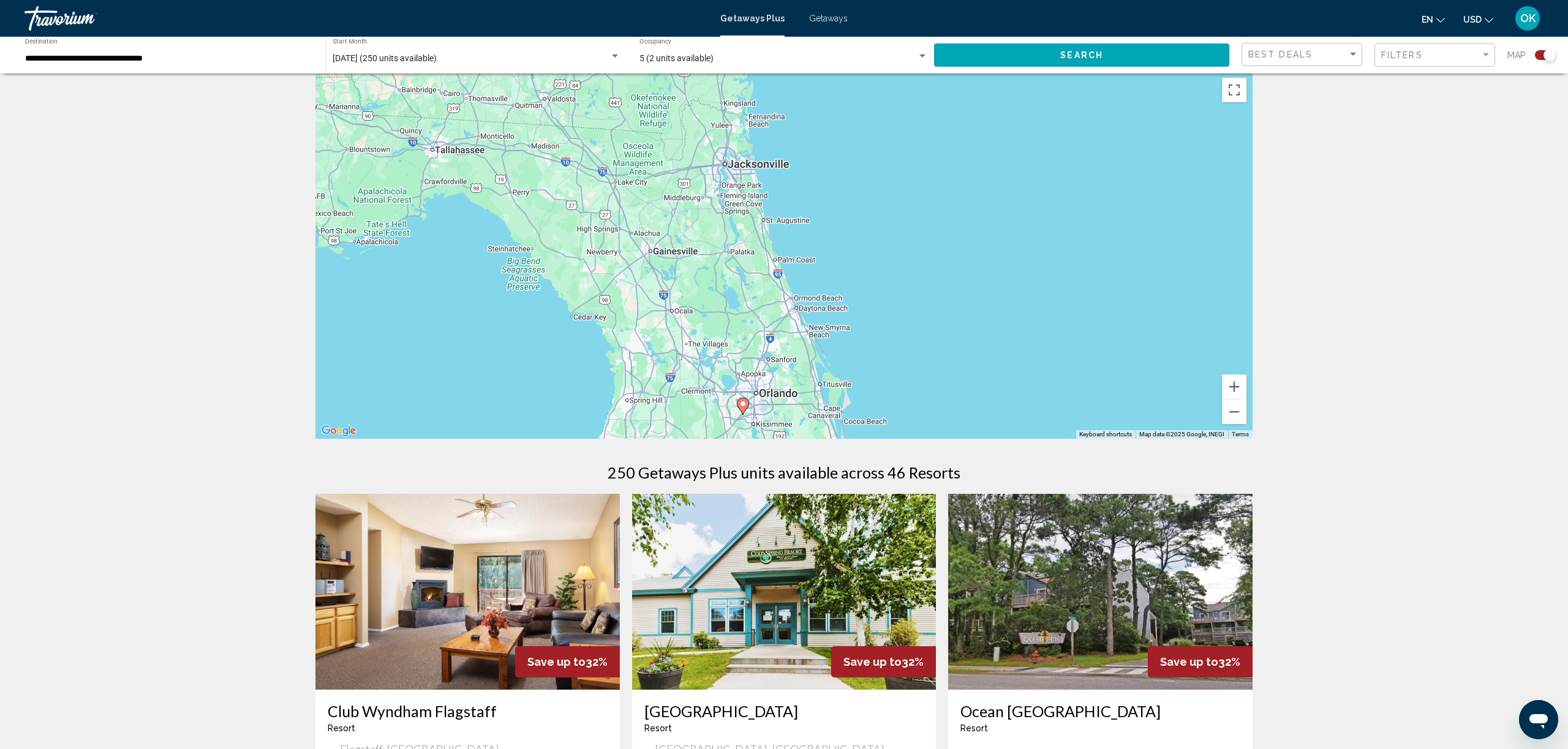
click at [741, 412] on icon "Main content" at bounding box center [743, 406] width 12 height 17
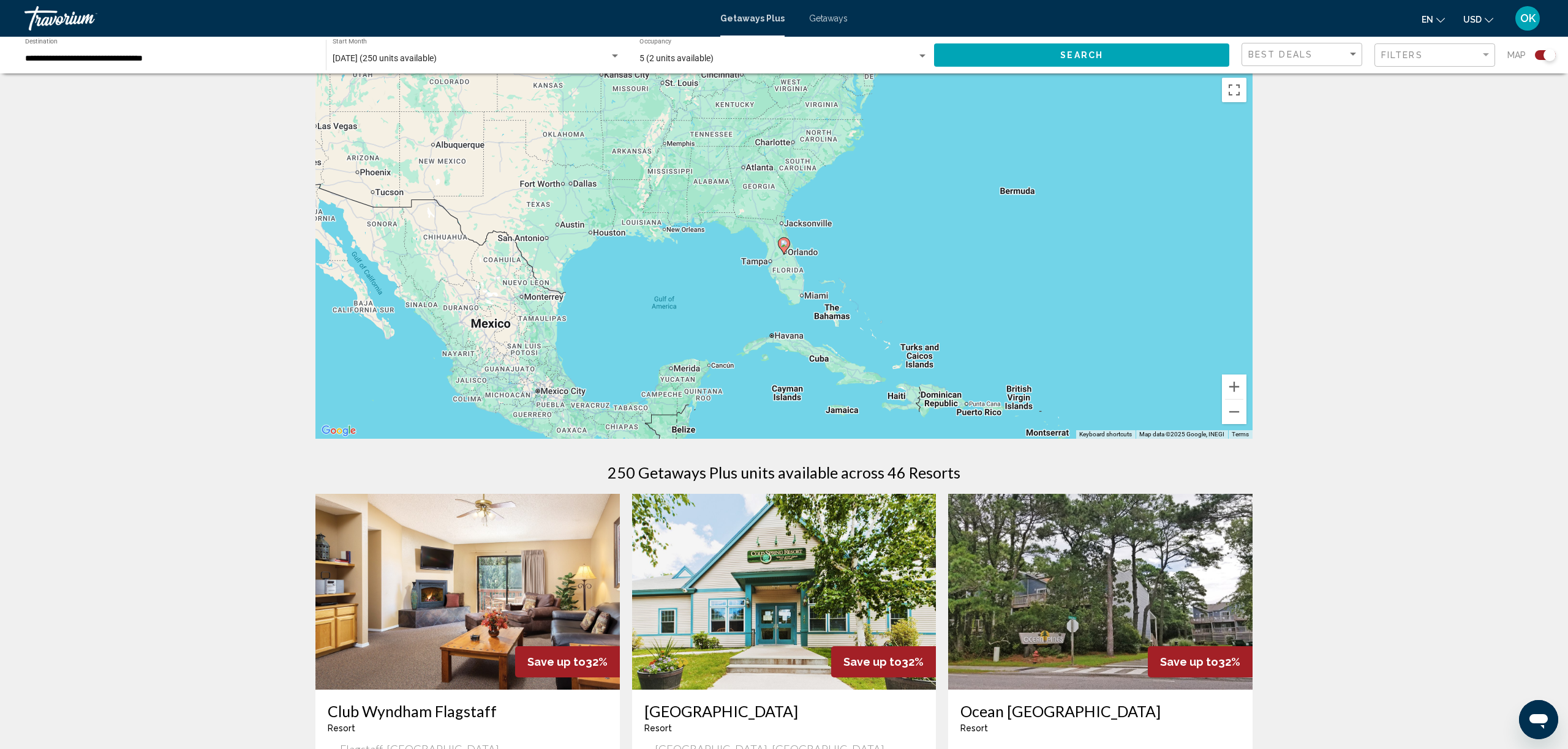
click at [786, 249] on icon "Main content" at bounding box center [784, 246] width 11 height 16
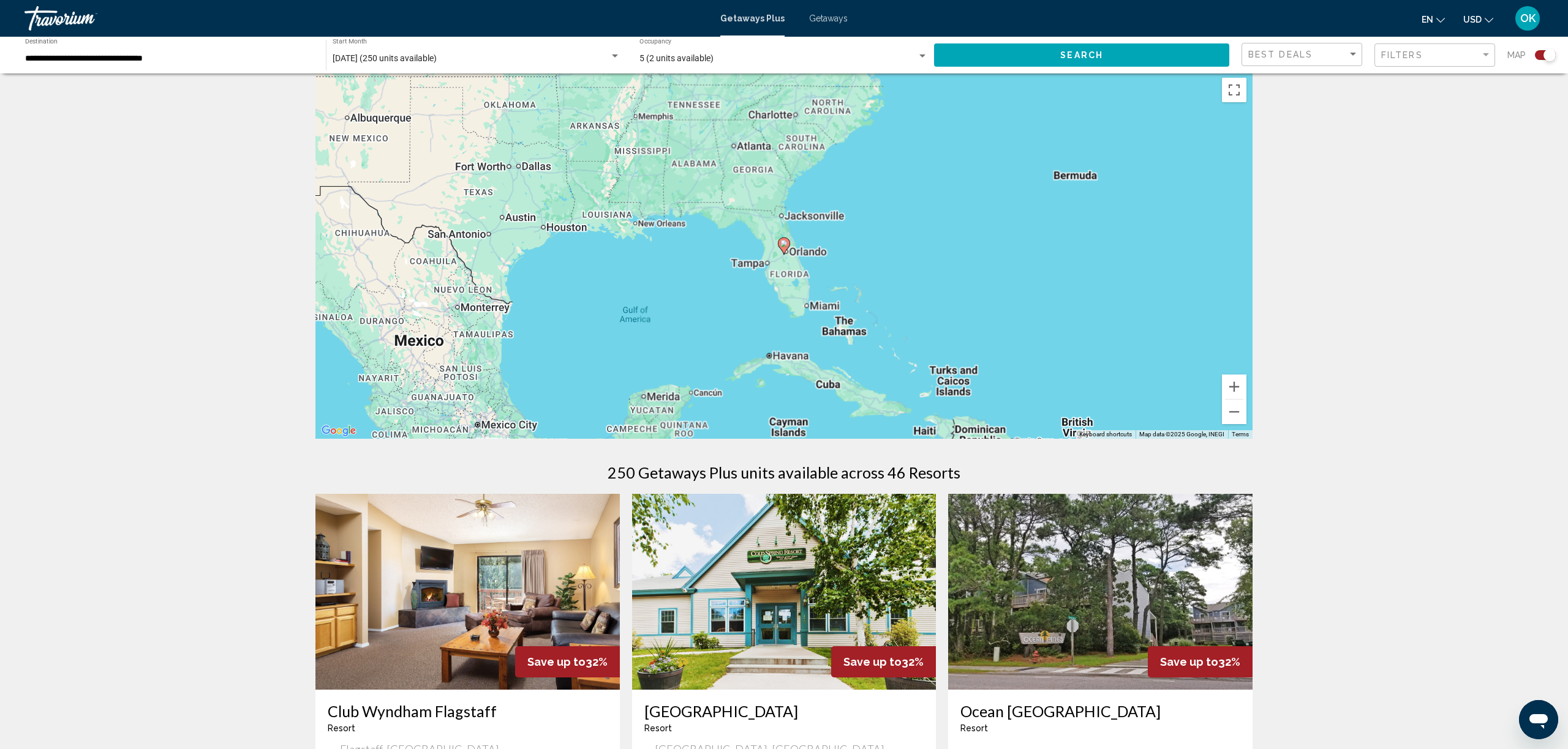
click at [786, 249] on icon "Main content" at bounding box center [784, 246] width 11 height 16
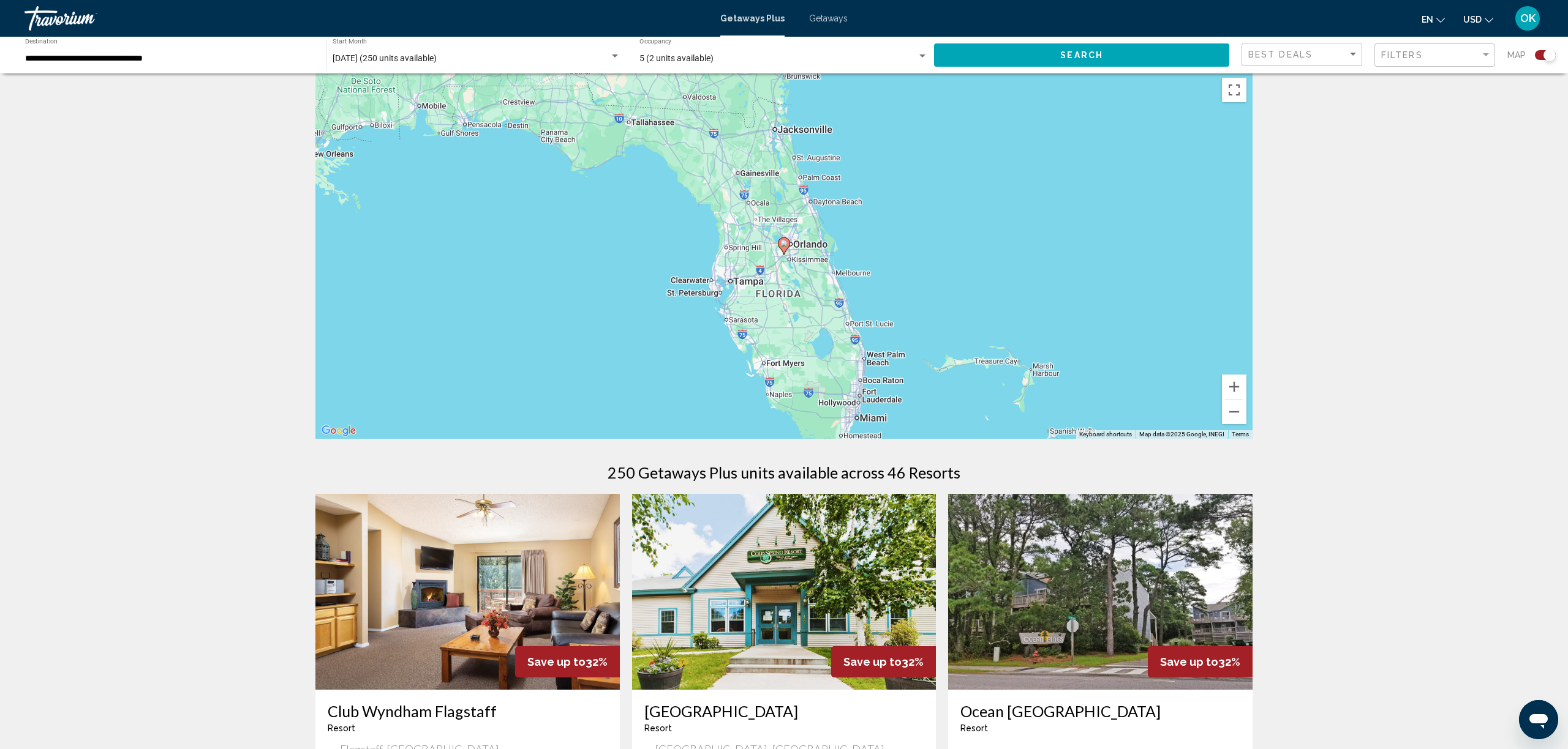
click at [786, 249] on icon "Main content" at bounding box center [784, 246] width 11 height 16
type input "**********"
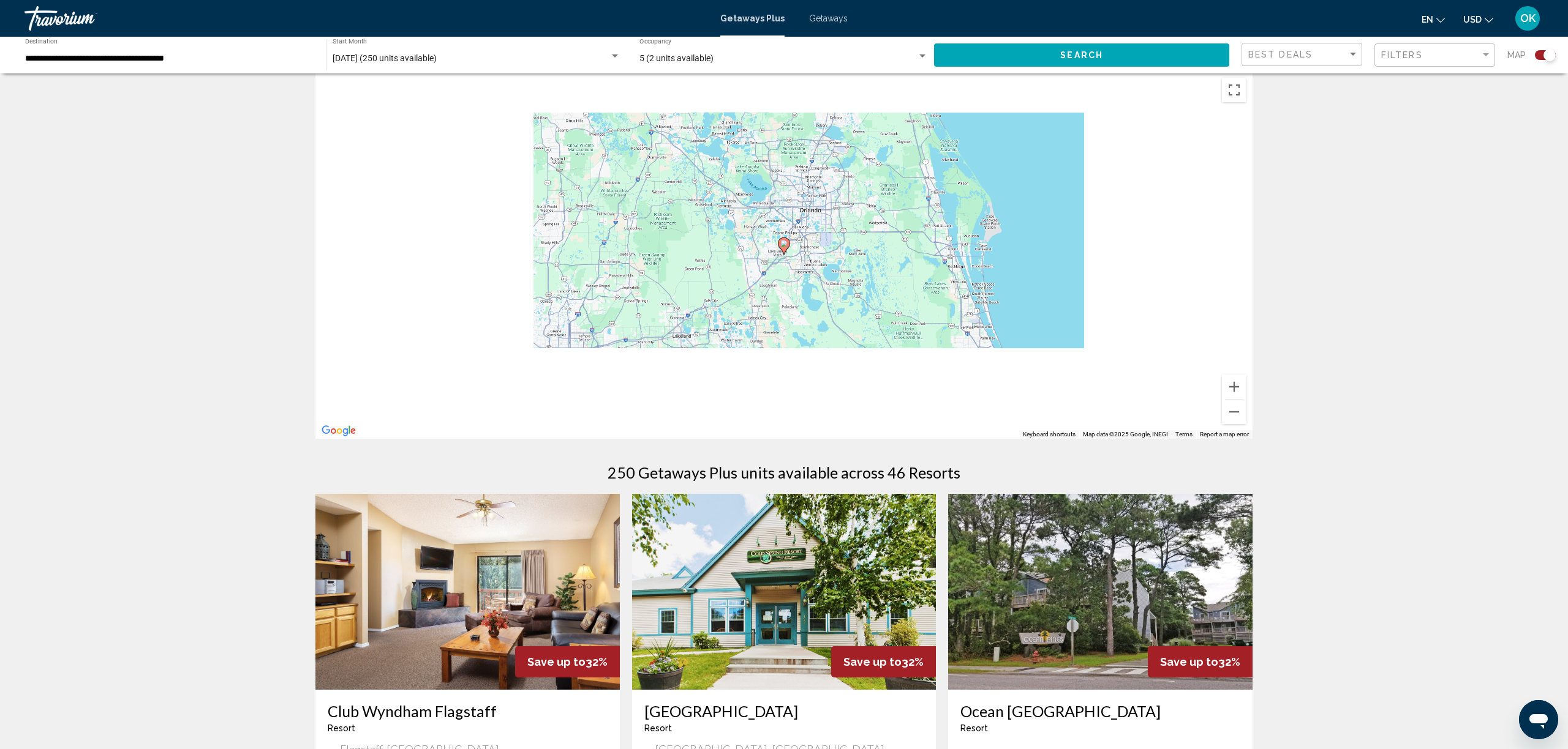
click at [786, 249] on icon "Main content" at bounding box center [784, 246] width 11 height 16
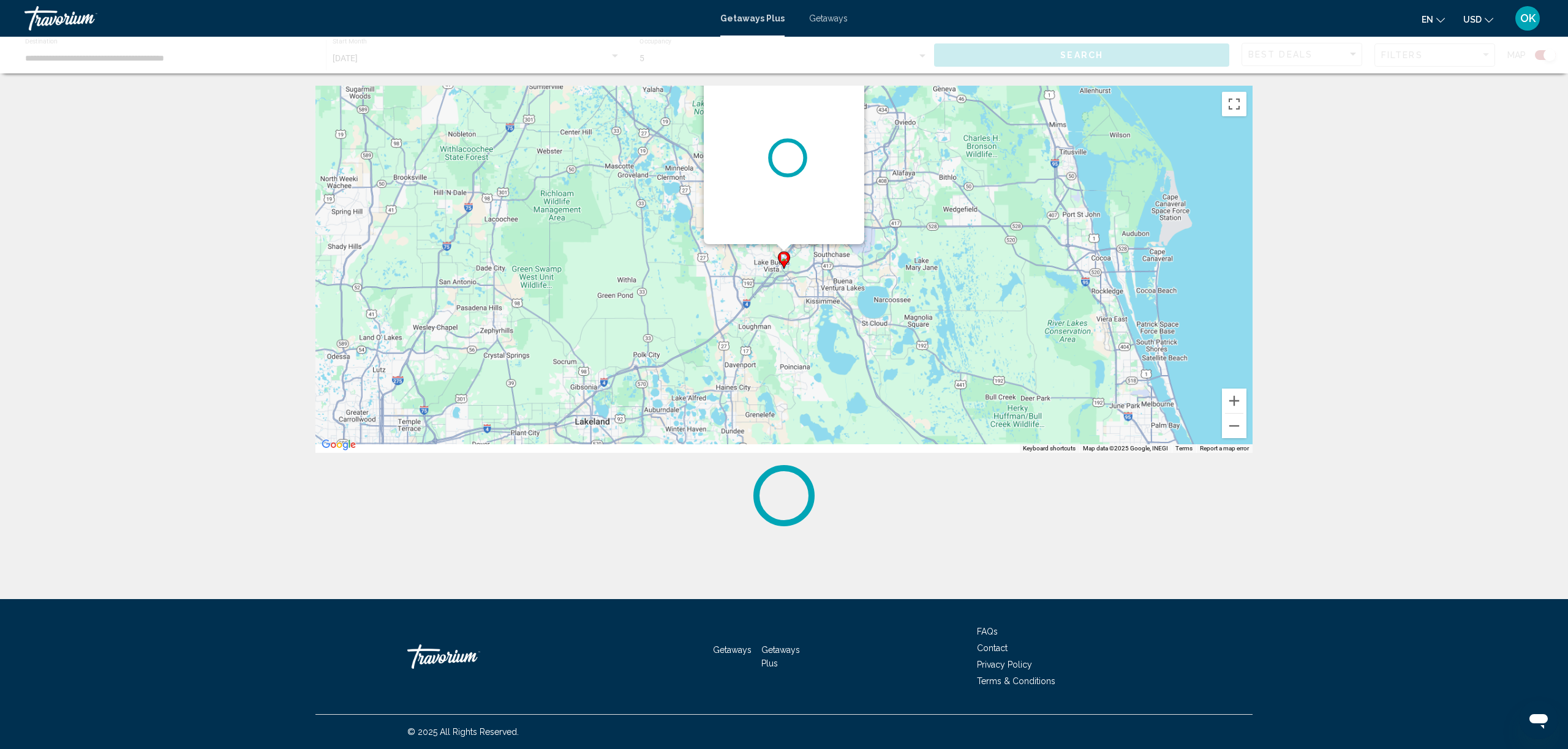
scroll to position [0, 0]
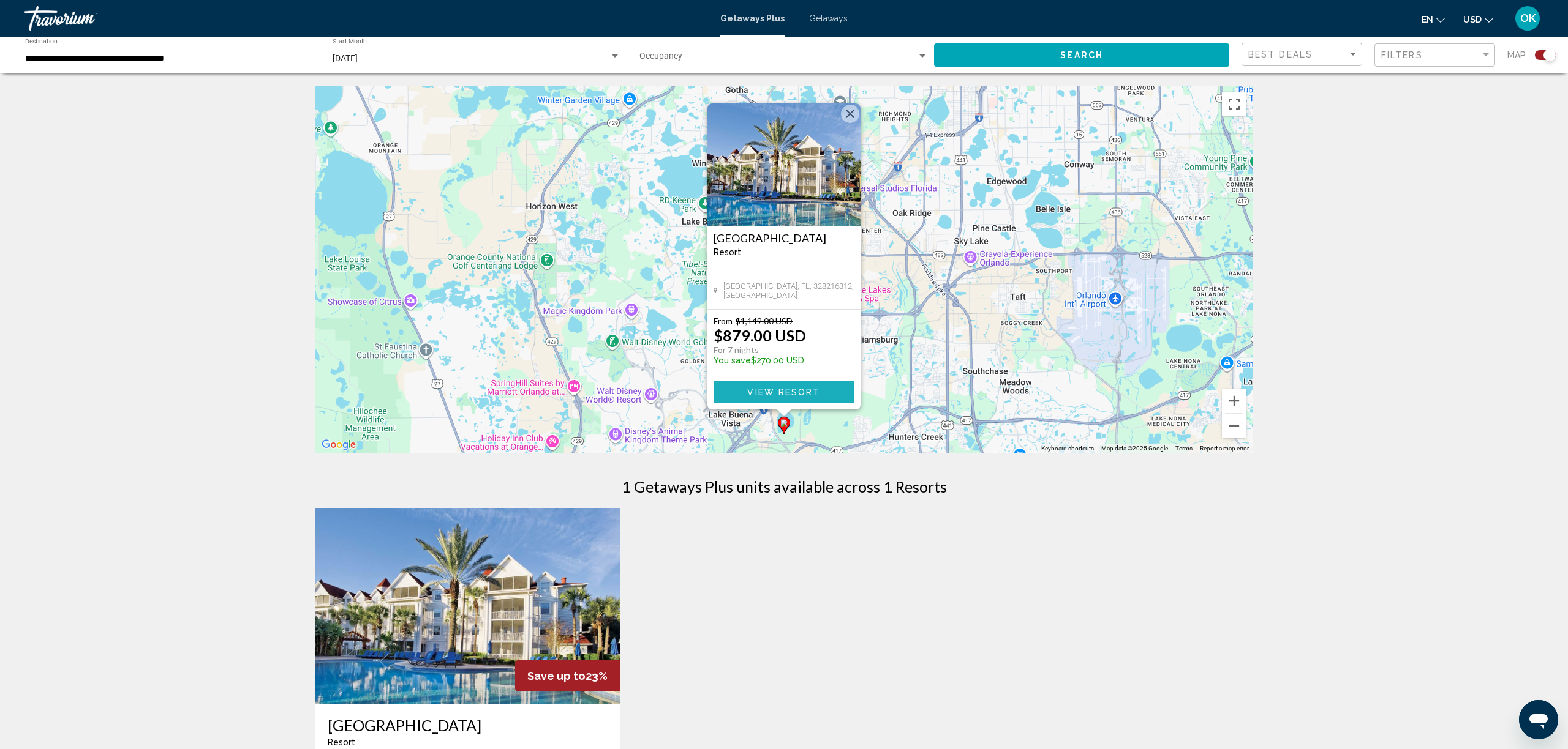
click at [771, 386] on button "View Resort" at bounding box center [783, 392] width 141 height 22
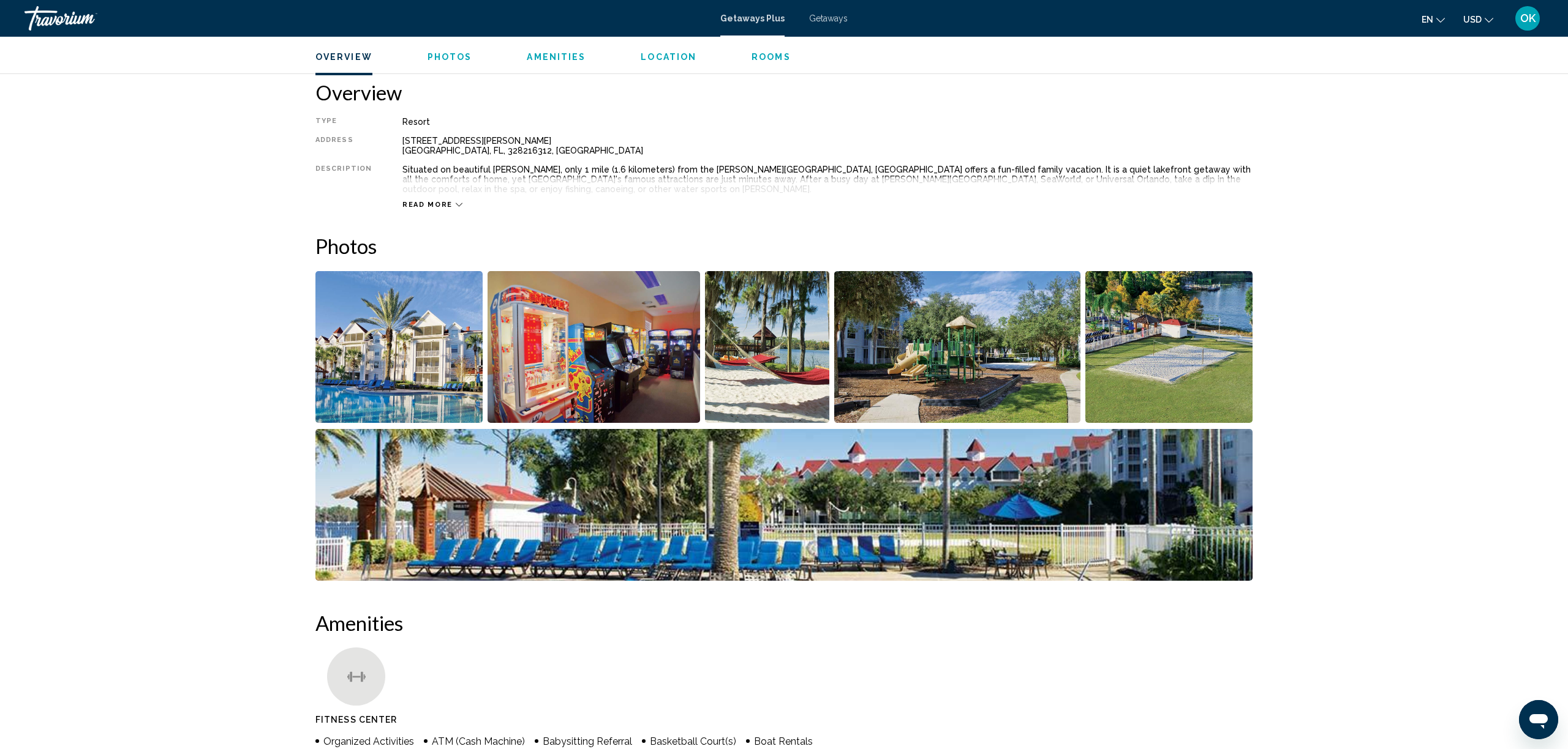
scroll to position [387, 0]
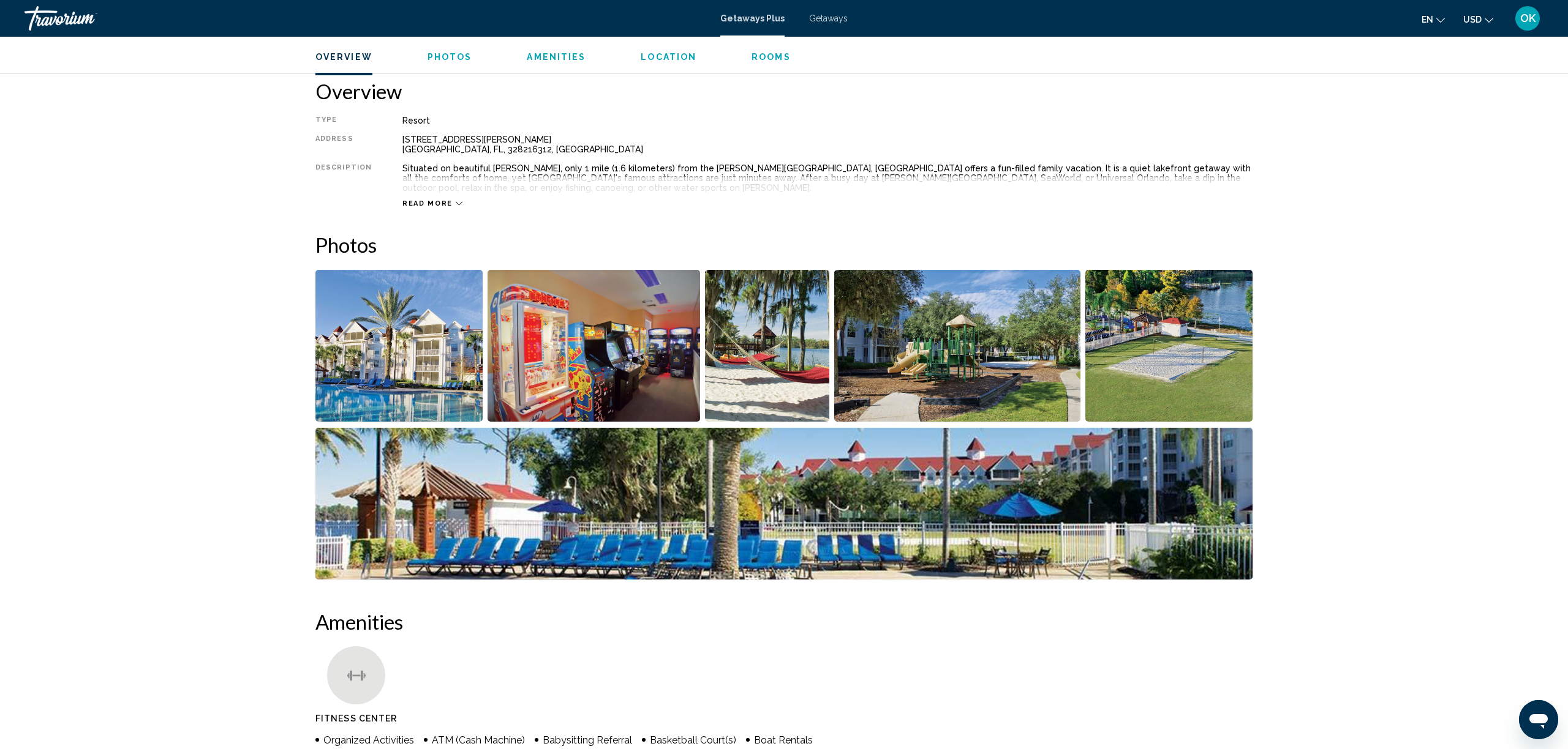
click at [410, 384] on img "Open full-screen image slider" at bounding box center [399, 346] width 168 height 152
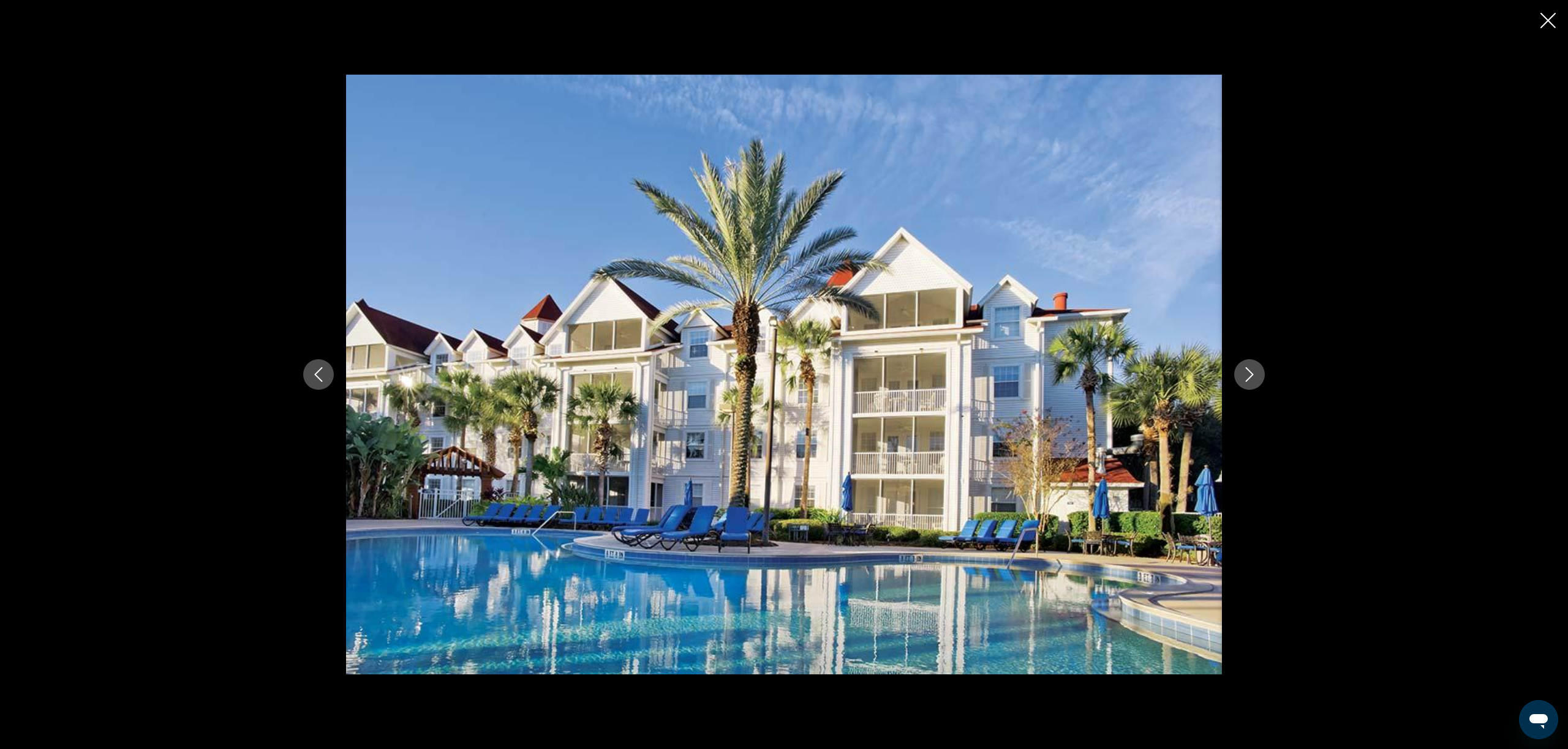
click at [1247, 374] on icon "Next image" at bounding box center [1249, 374] width 15 height 15
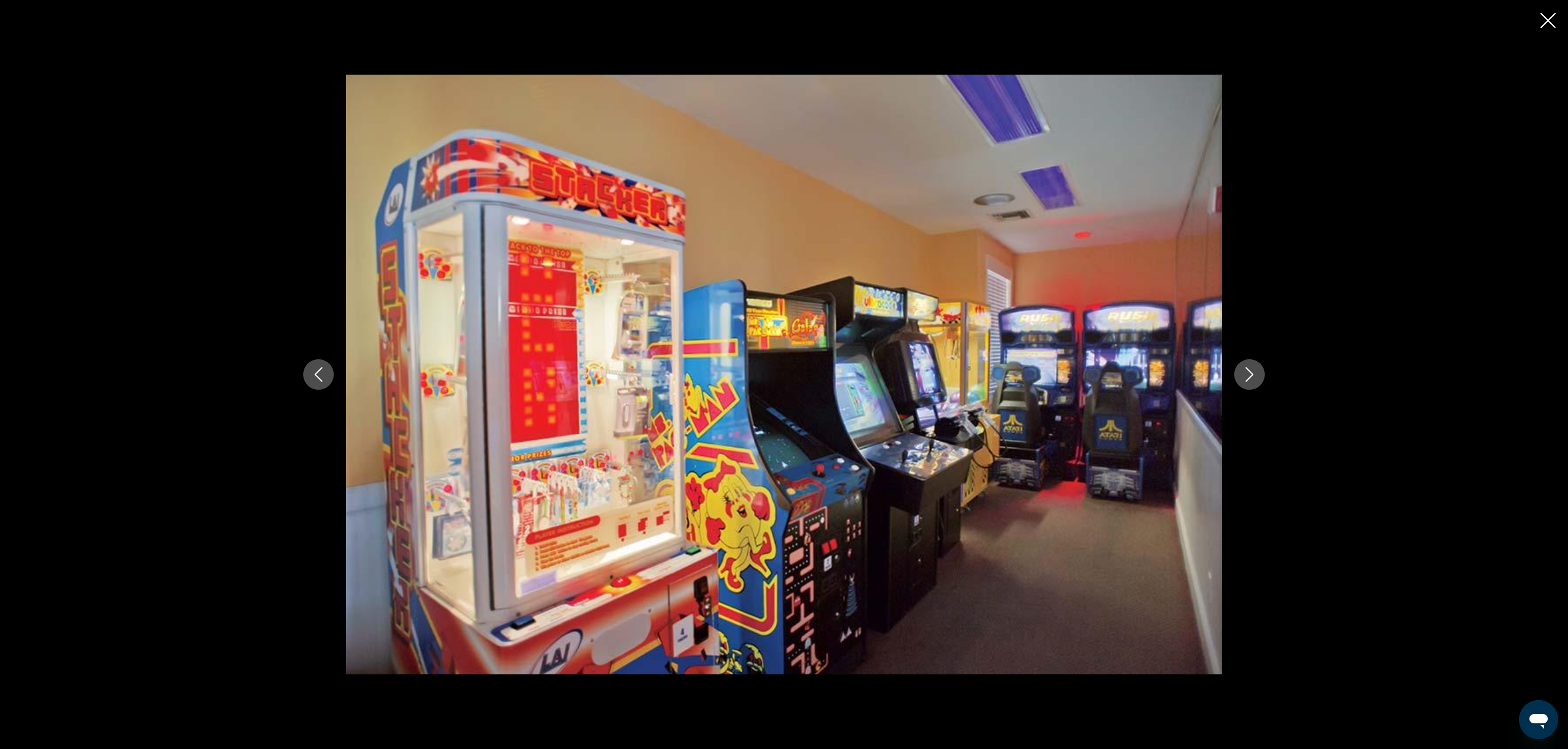
click at [1250, 373] on icon "Next image" at bounding box center [1249, 374] width 15 height 15
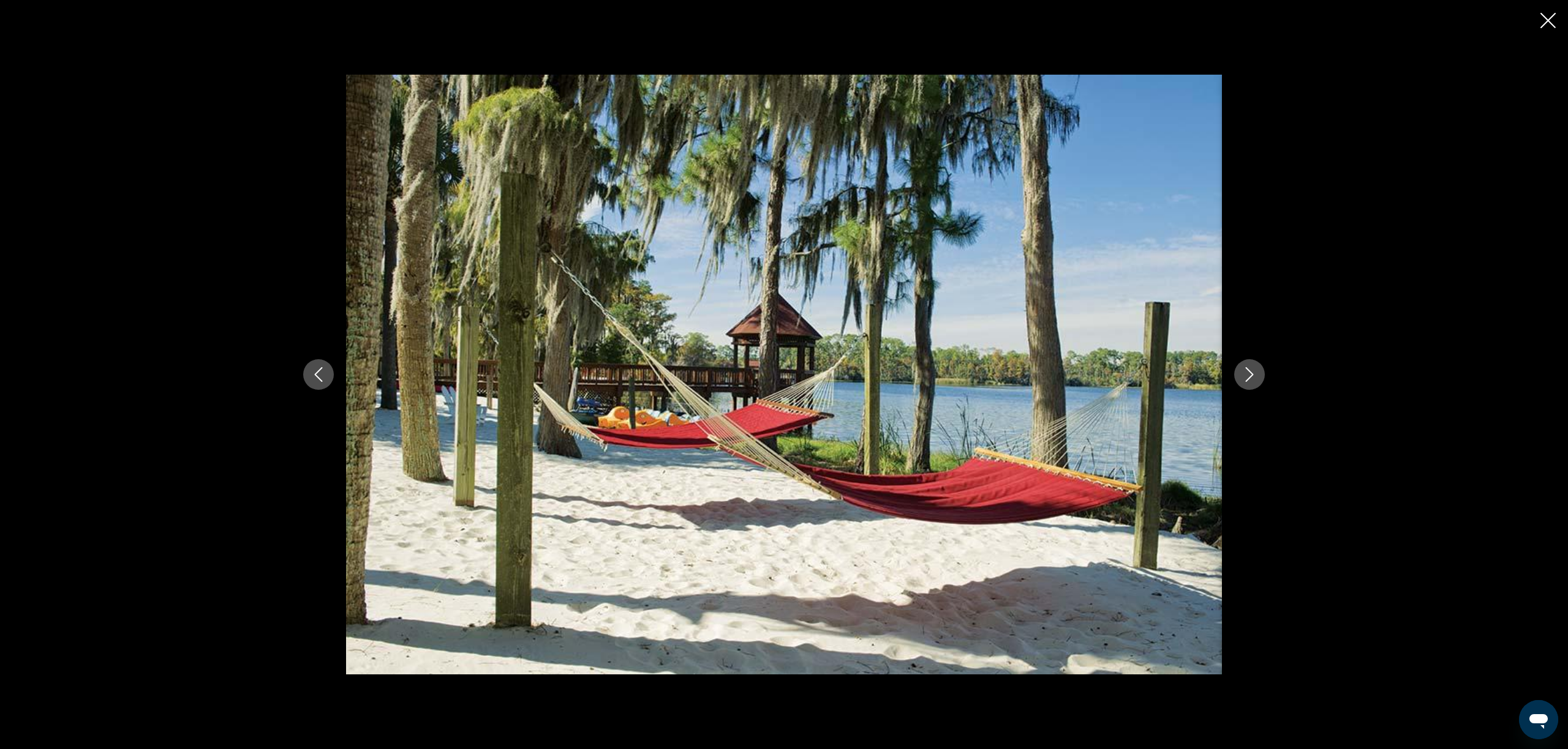
scroll to position [374, 0]
click at [1250, 373] on icon "Next image" at bounding box center [1249, 374] width 15 height 15
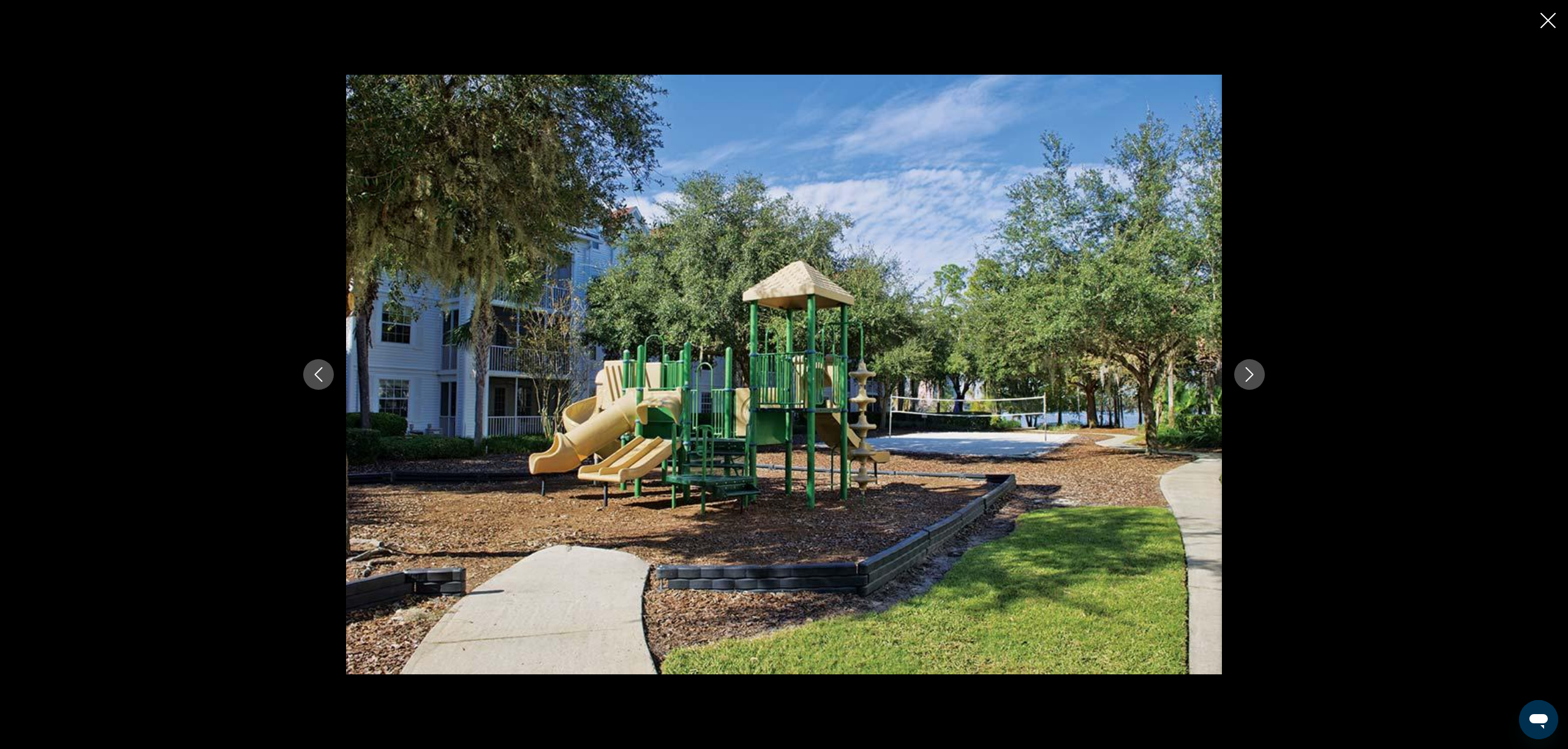
click at [1250, 373] on icon "Next image" at bounding box center [1249, 374] width 15 height 15
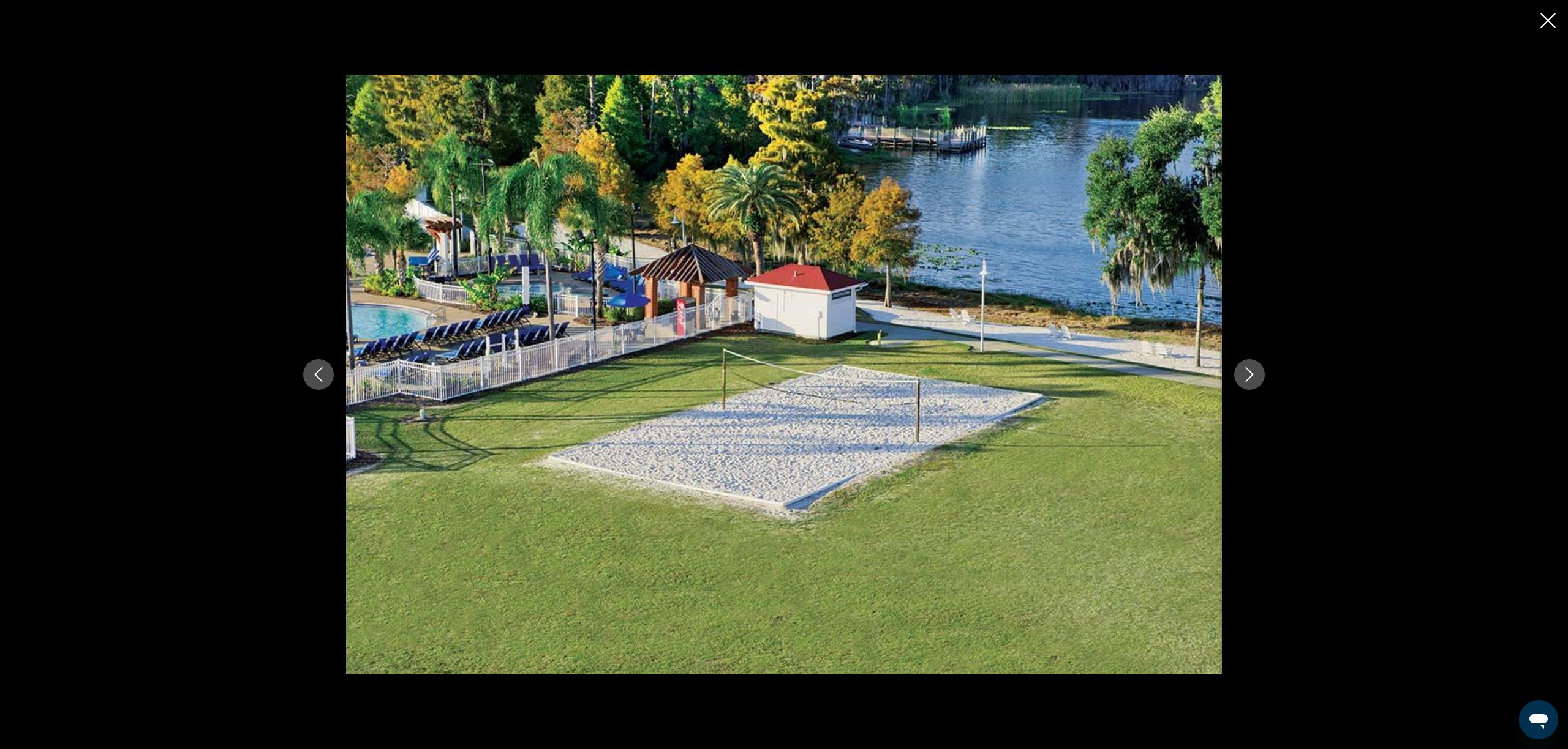
scroll to position [365, 0]
click at [1250, 373] on icon "Next image" at bounding box center [1249, 374] width 15 height 15
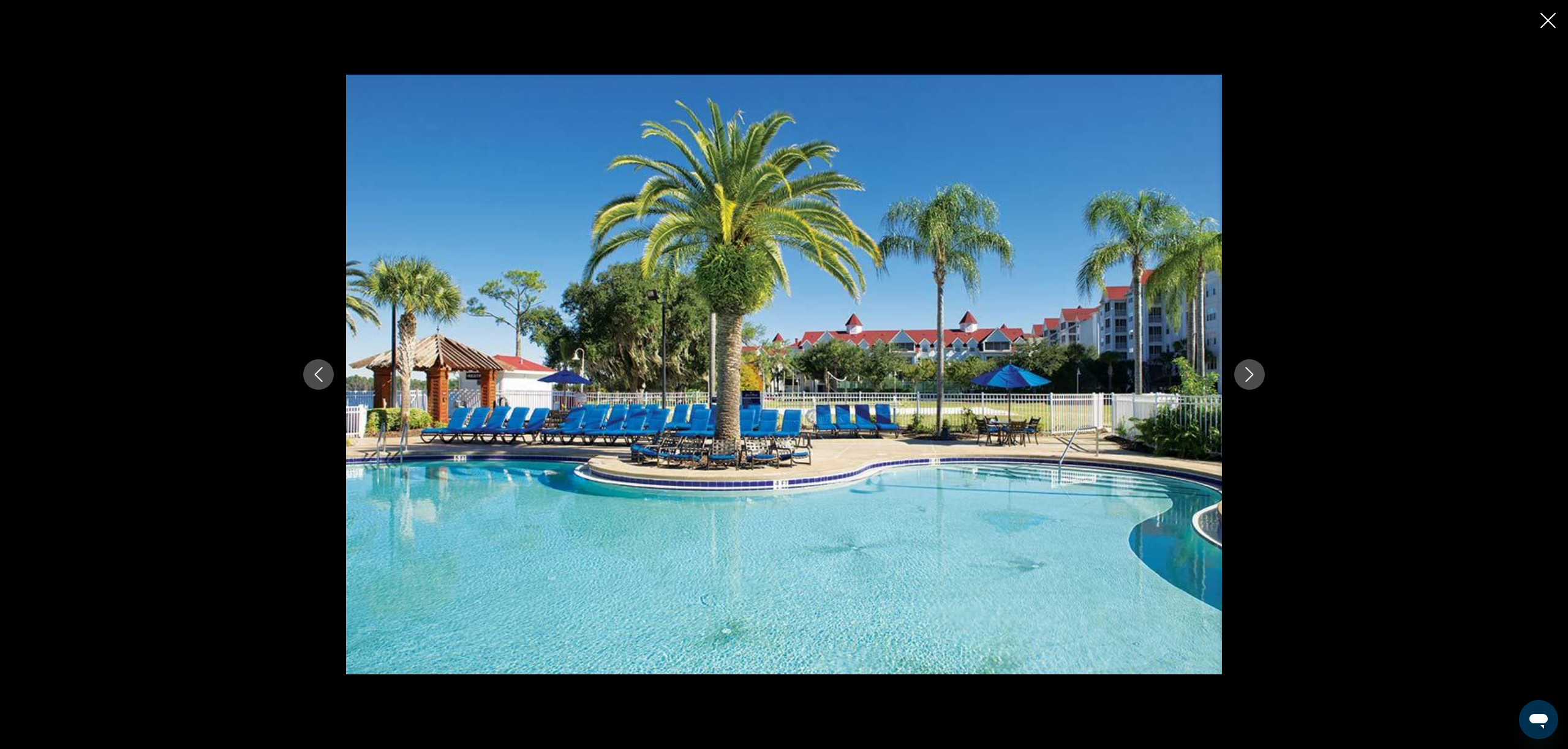
scroll to position [357, 0]
click at [1250, 373] on icon "Next image" at bounding box center [1249, 374] width 15 height 15
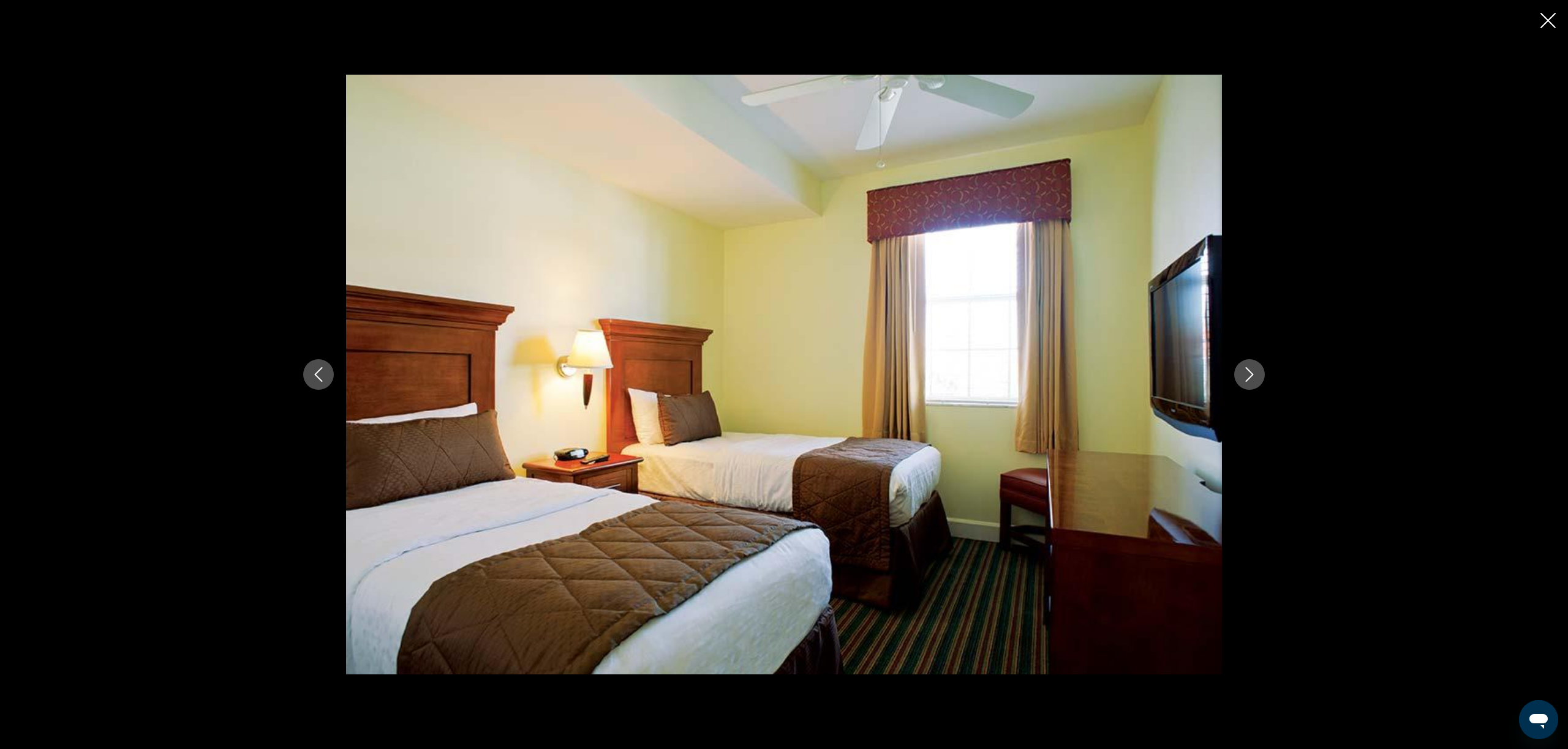
click at [1250, 373] on icon "Next image" at bounding box center [1249, 374] width 15 height 15
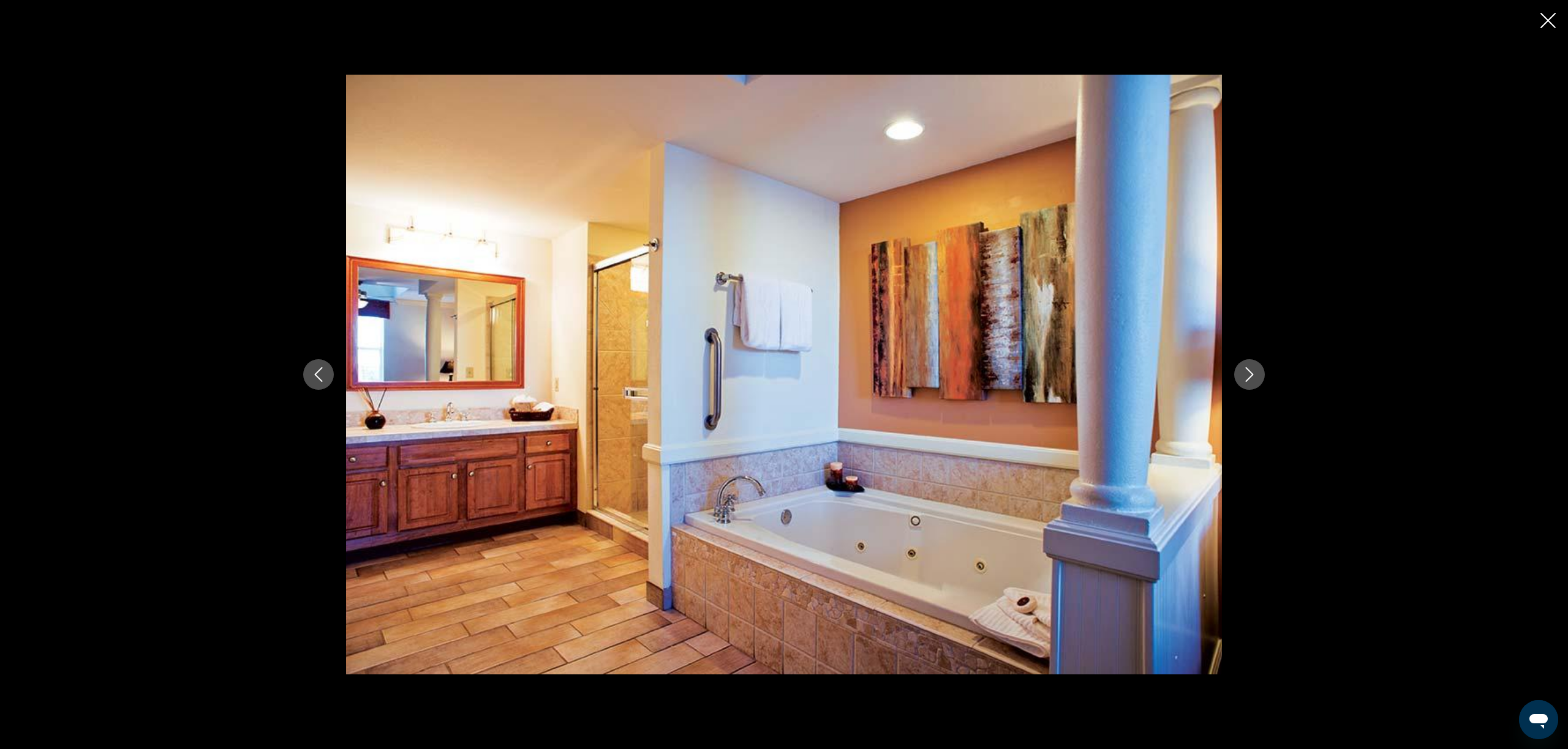
click at [1250, 373] on icon "Next image" at bounding box center [1249, 374] width 15 height 15
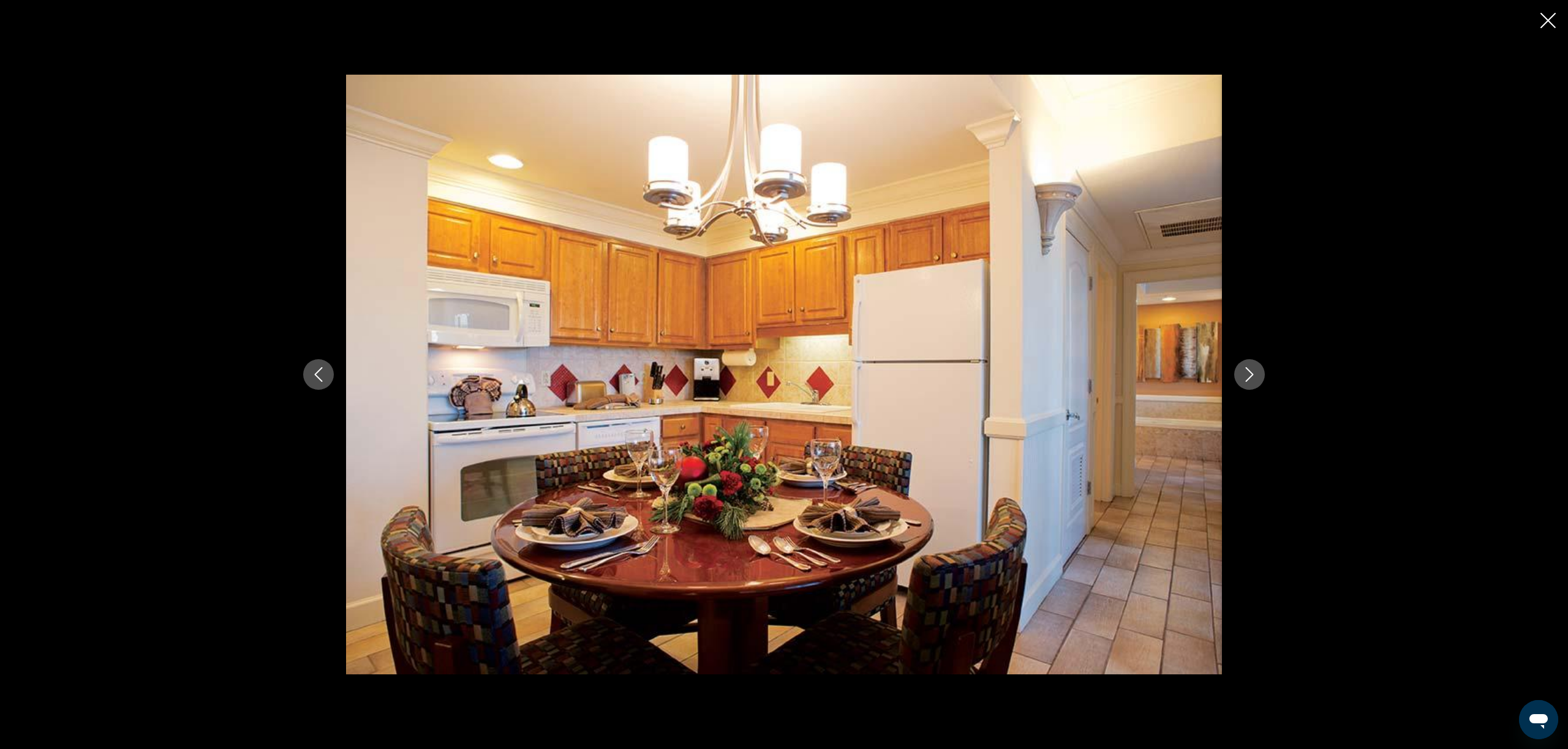
scroll to position [360, 0]
click at [1250, 373] on icon "Next image" at bounding box center [1249, 374] width 15 height 15
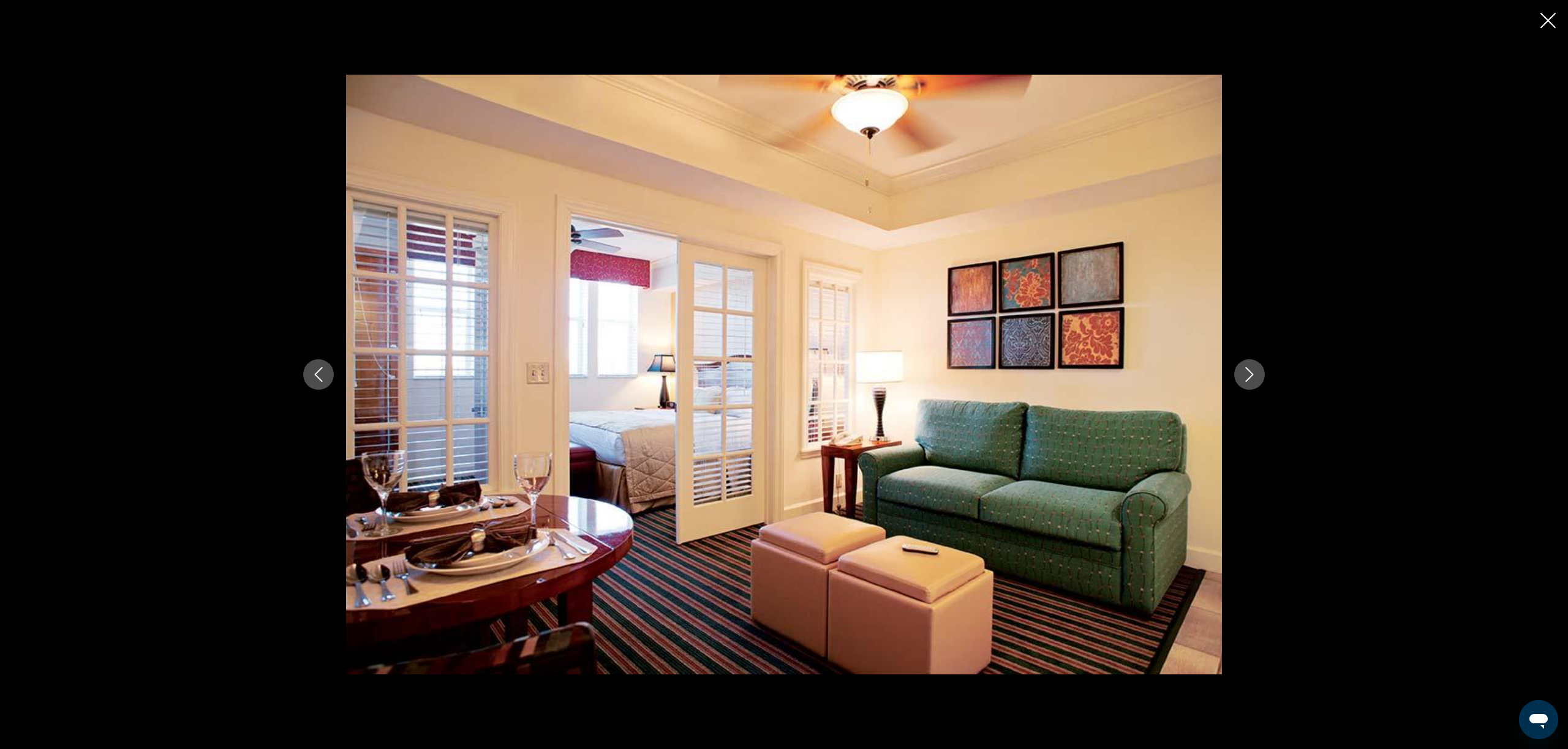
scroll to position [366, 1]
click at [1250, 373] on icon "Next image" at bounding box center [1249, 374] width 15 height 15
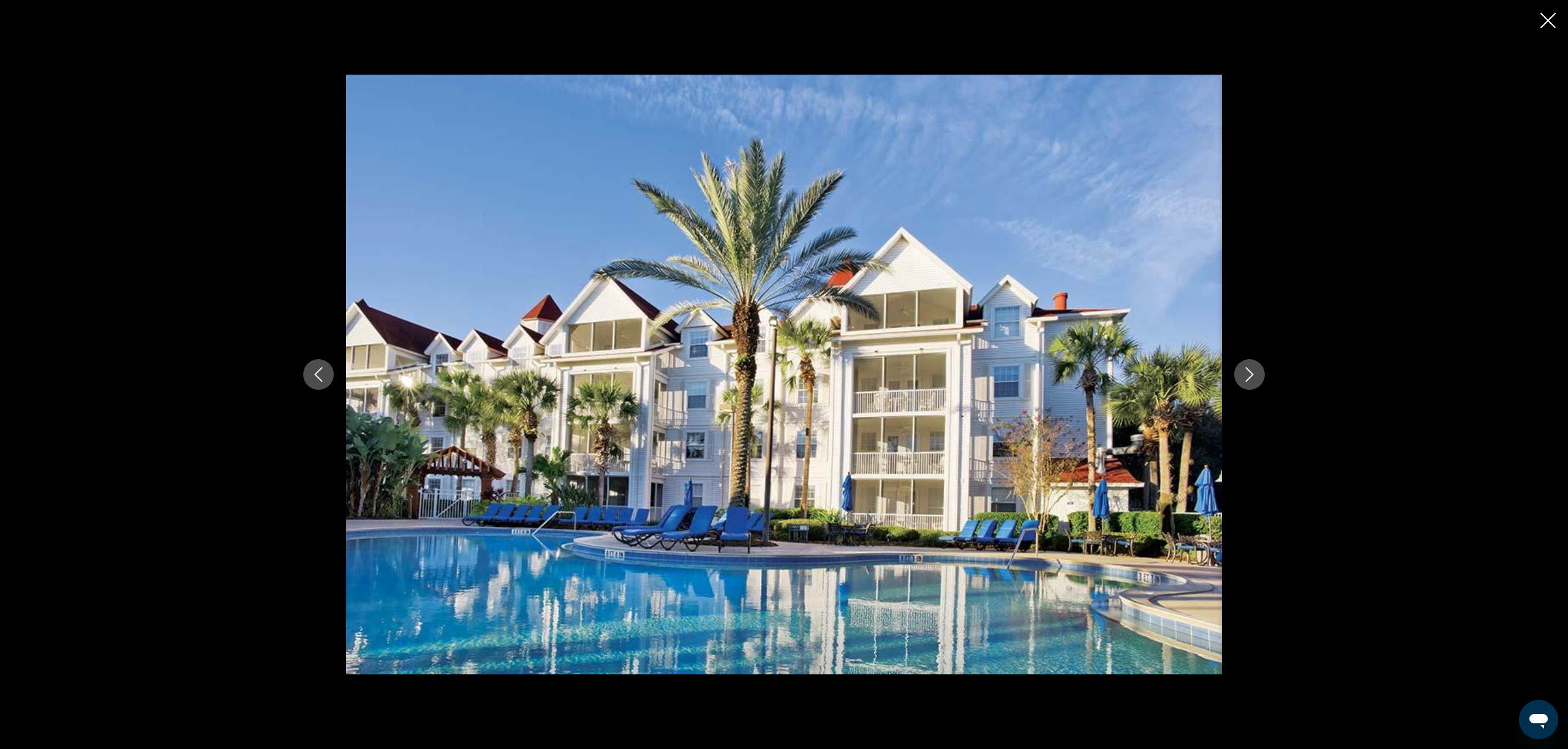
scroll to position [370, 0]
click at [1553, 15] on icon "Close slideshow" at bounding box center [1548, 21] width 15 height 15
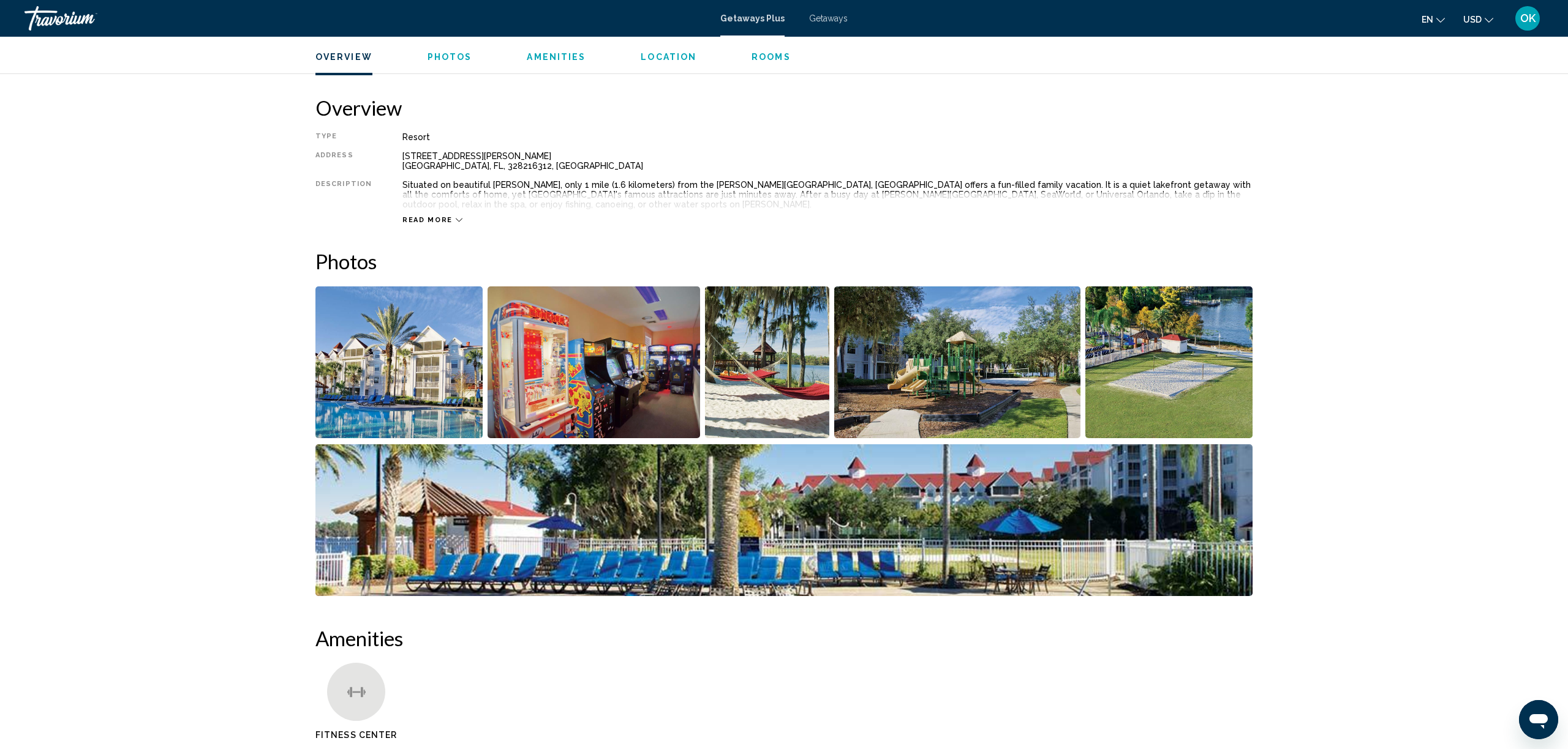
click at [456, 220] on icon "Main content" at bounding box center [459, 220] width 7 height 7
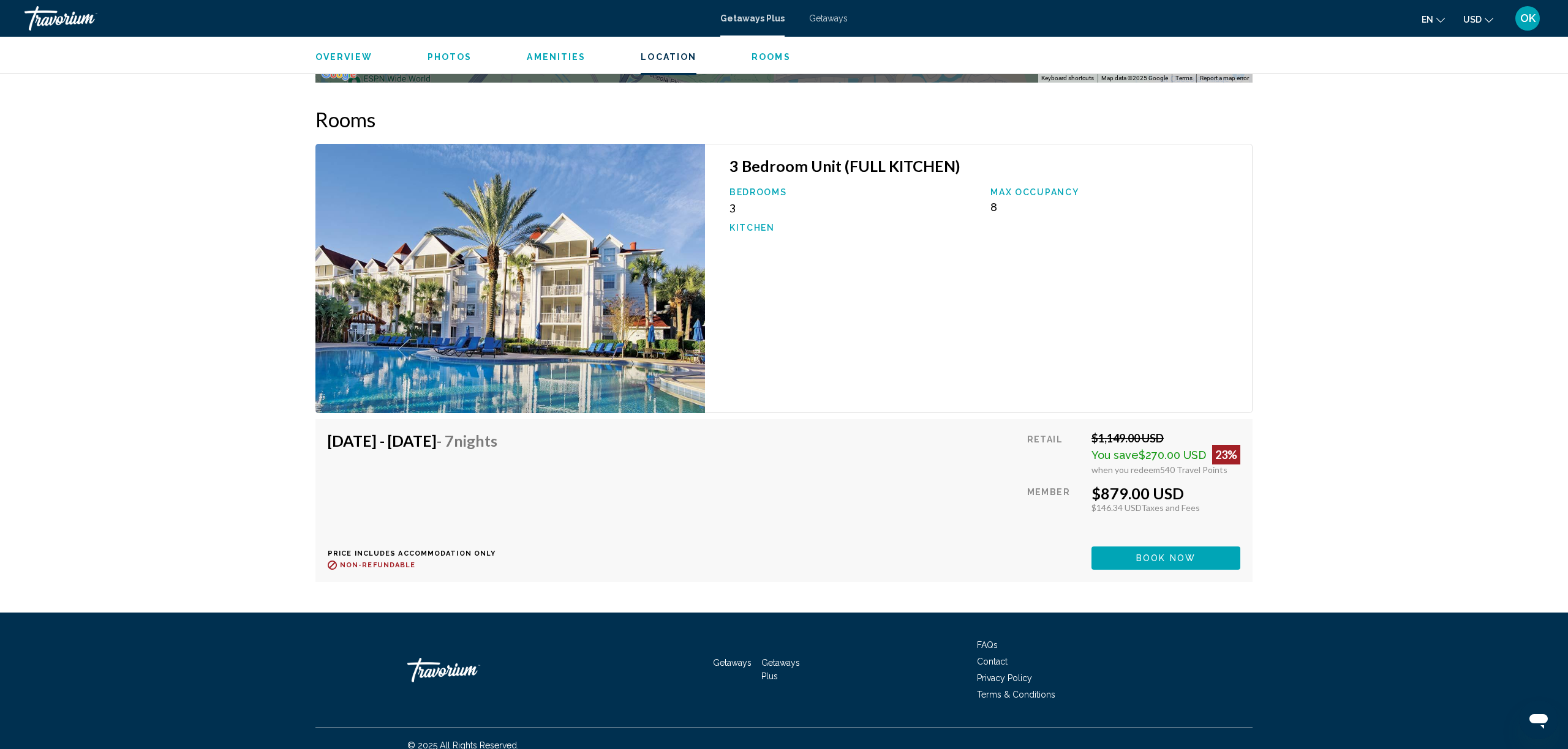
scroll to position [1829, 0]
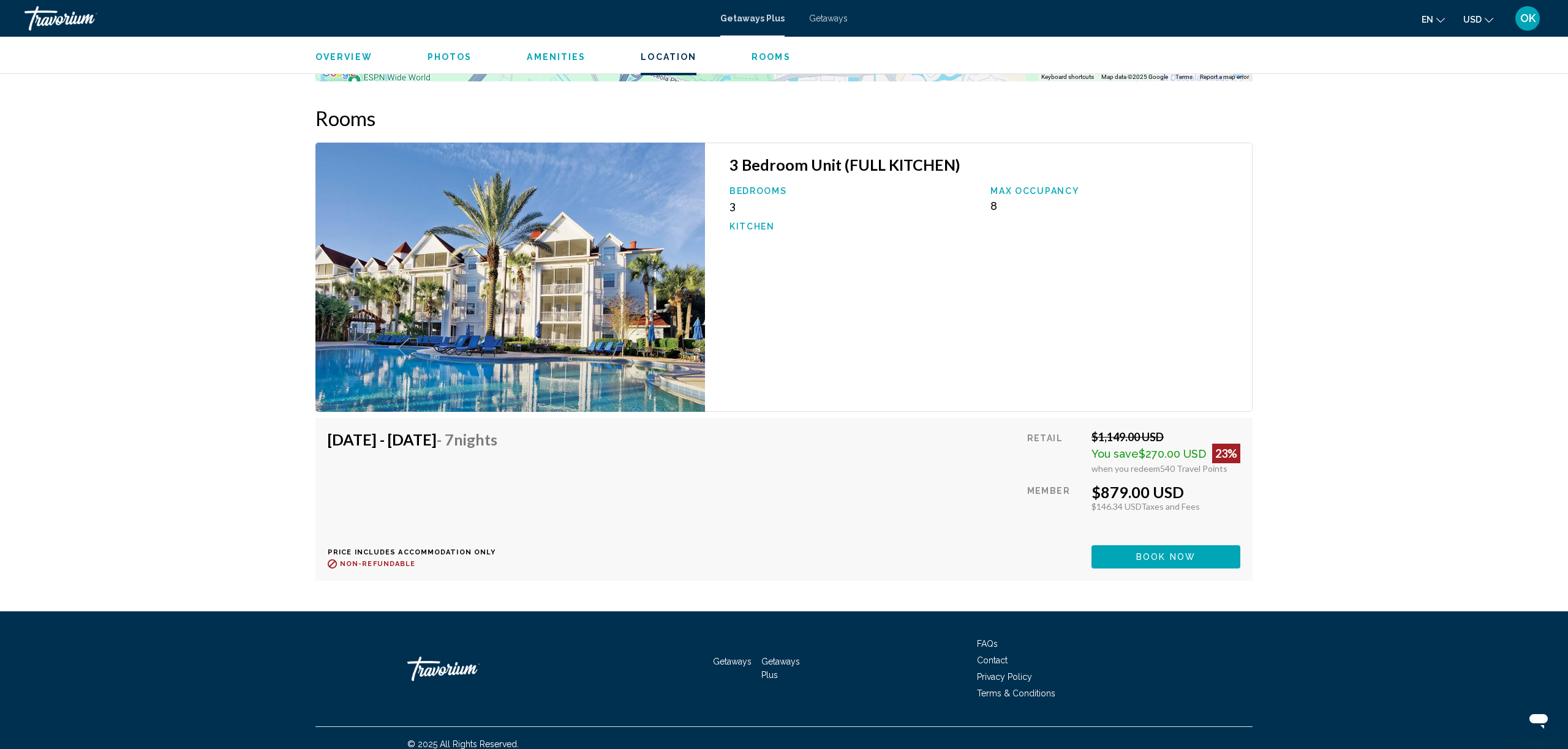
click at [584, 294] on img "Main content" at bounding box center [510, 277] width 390 height 270
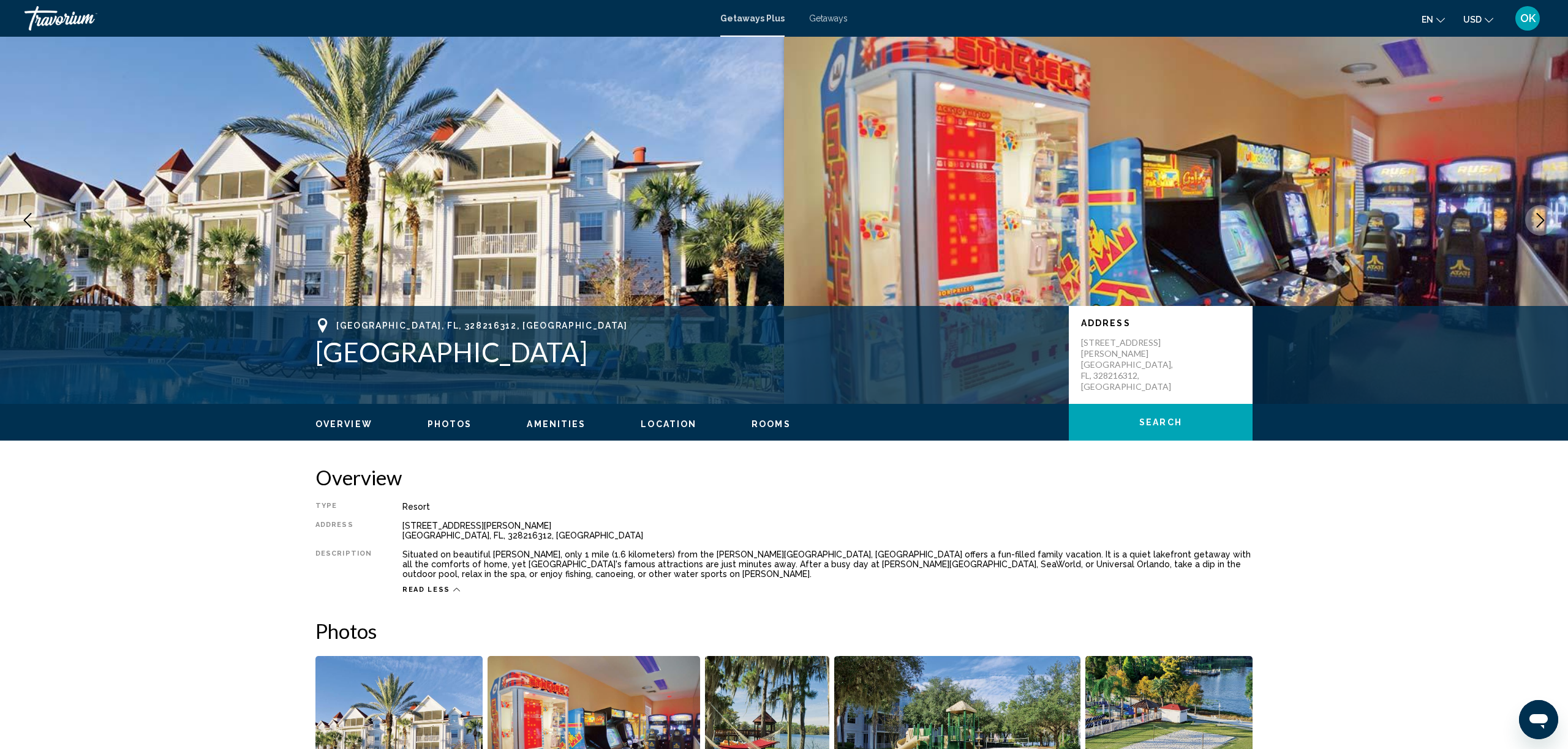
scroll to position [0, 0]
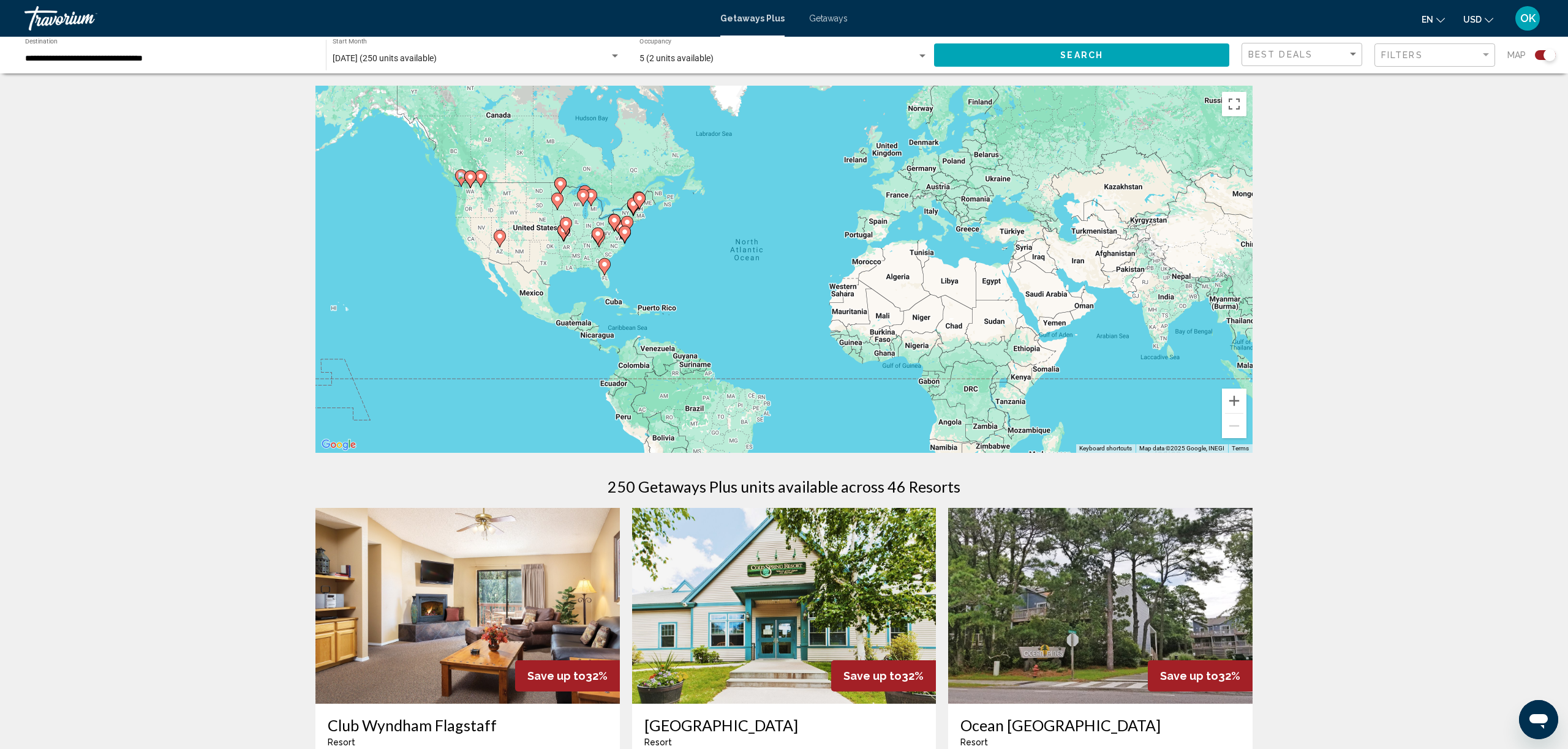
click at [545, 53] on div "February 2026 (250 units available) Start Month All Start Months" at bounding box center [477, 55] width 288 height 34
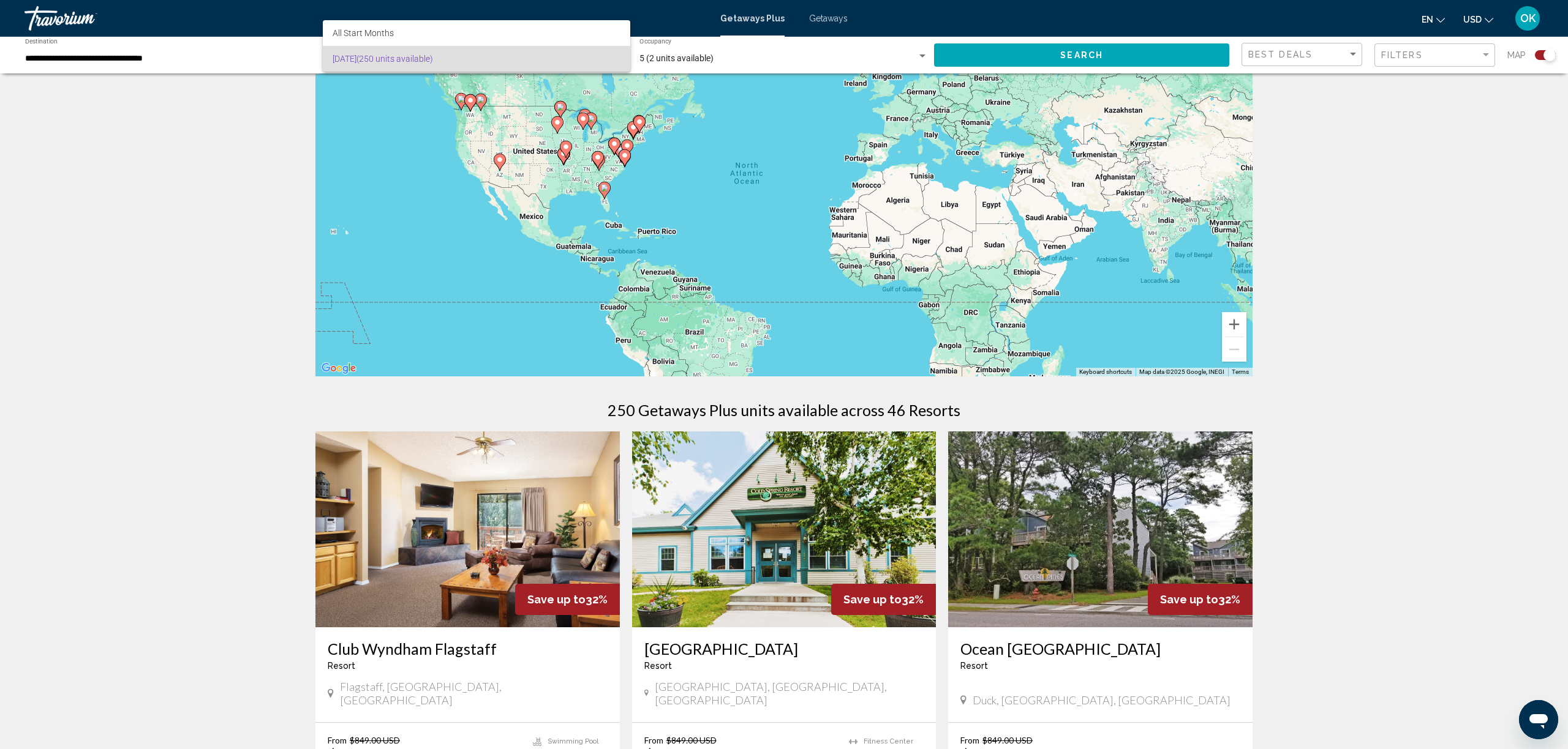
scroll to position [81, 0]
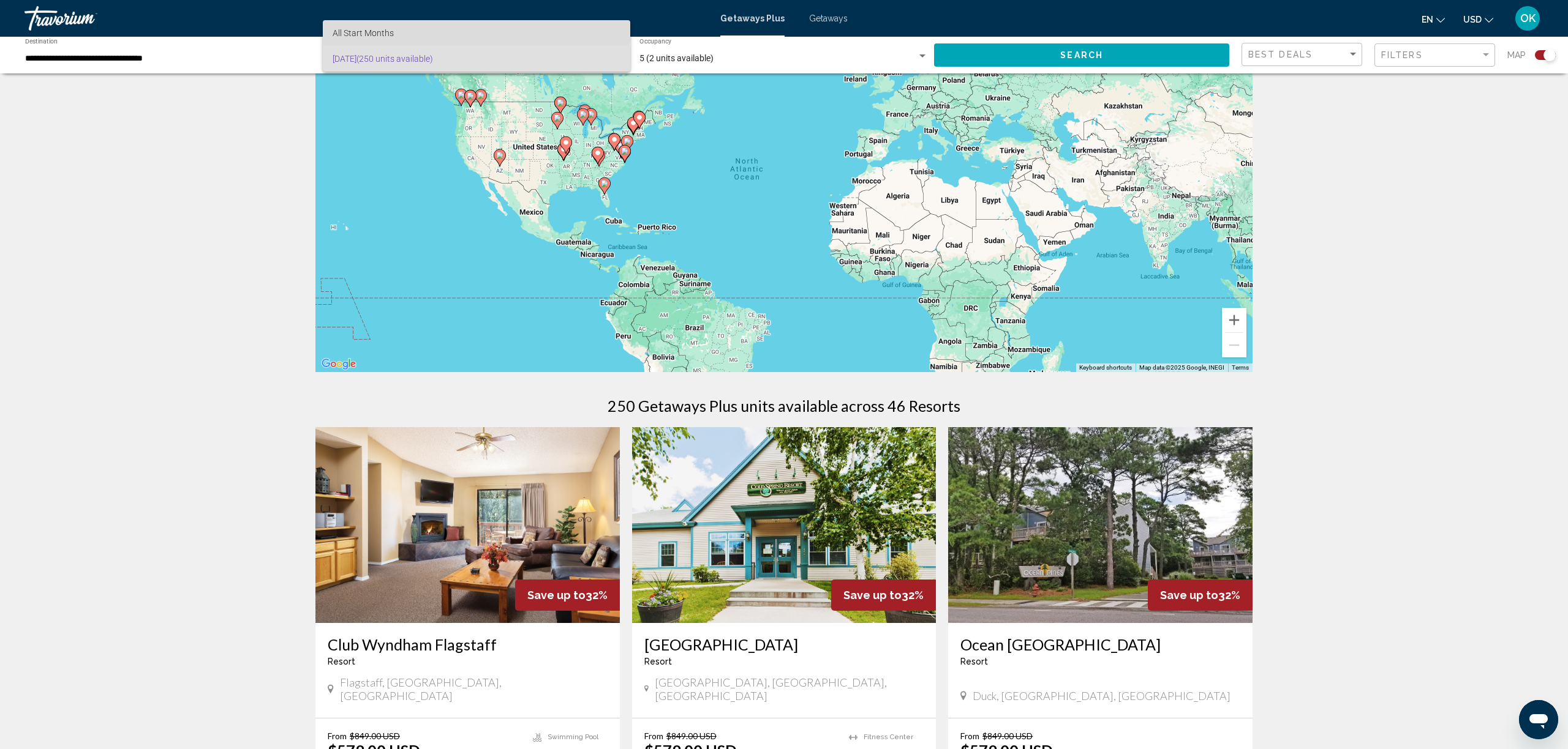
click at [409, 25] on span "All Start Months" at bounding box center [477, 32] width 288 height 25
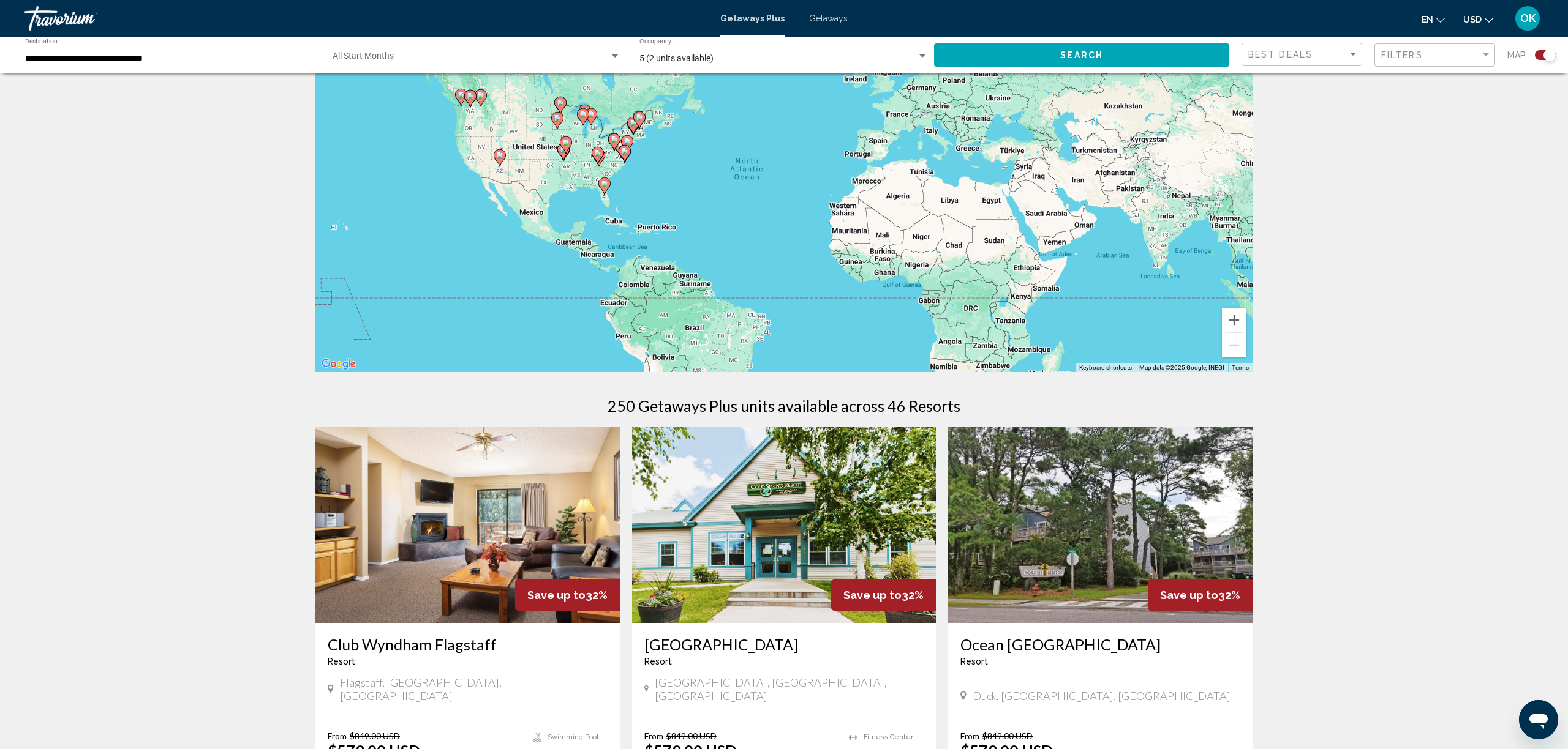
click at [574, 65] on div "Start Month All Start Months" at bounding box center [477, 55] width 288 height 34
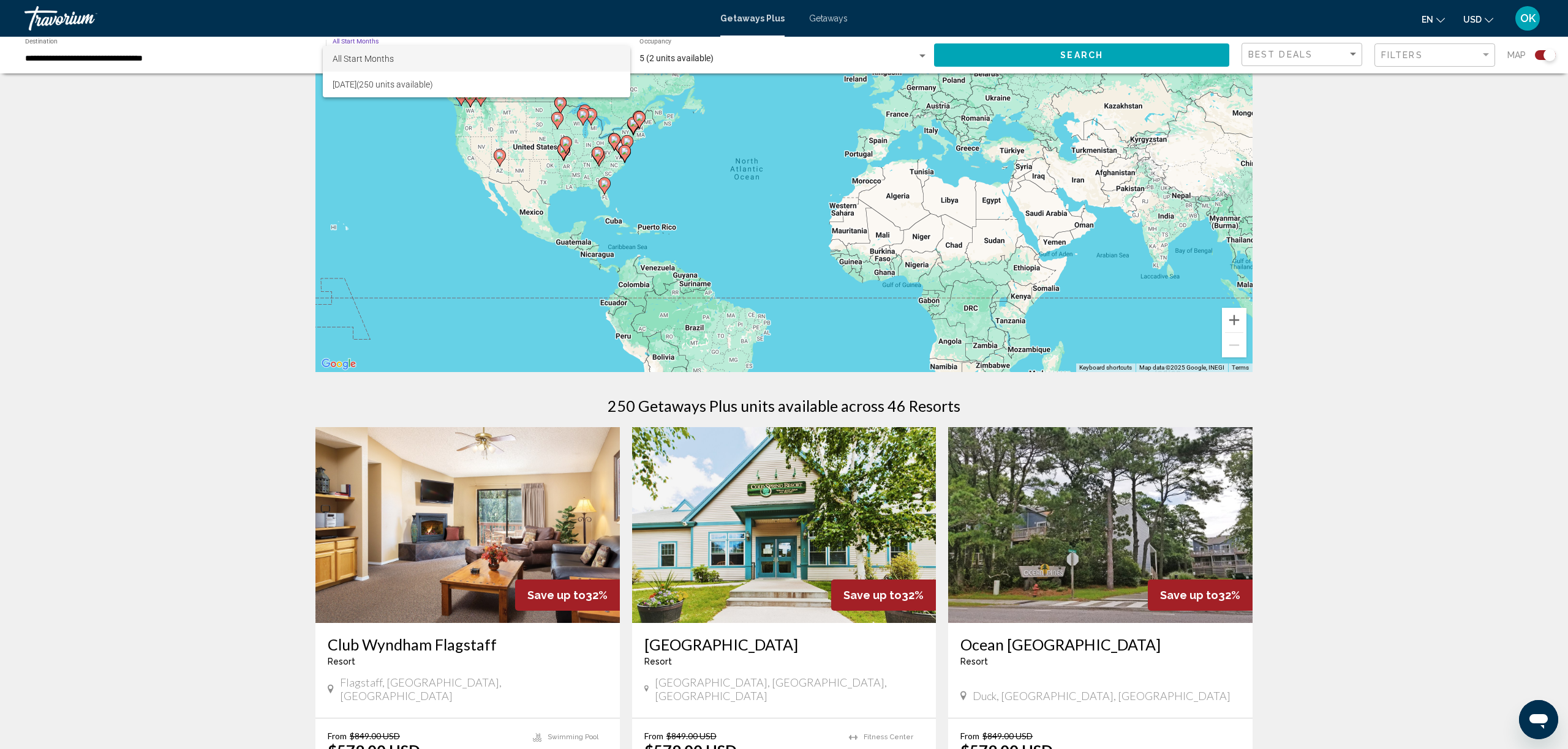
click at [1098, 61] on div at bounding box center [784, 374] width 1568 height 749
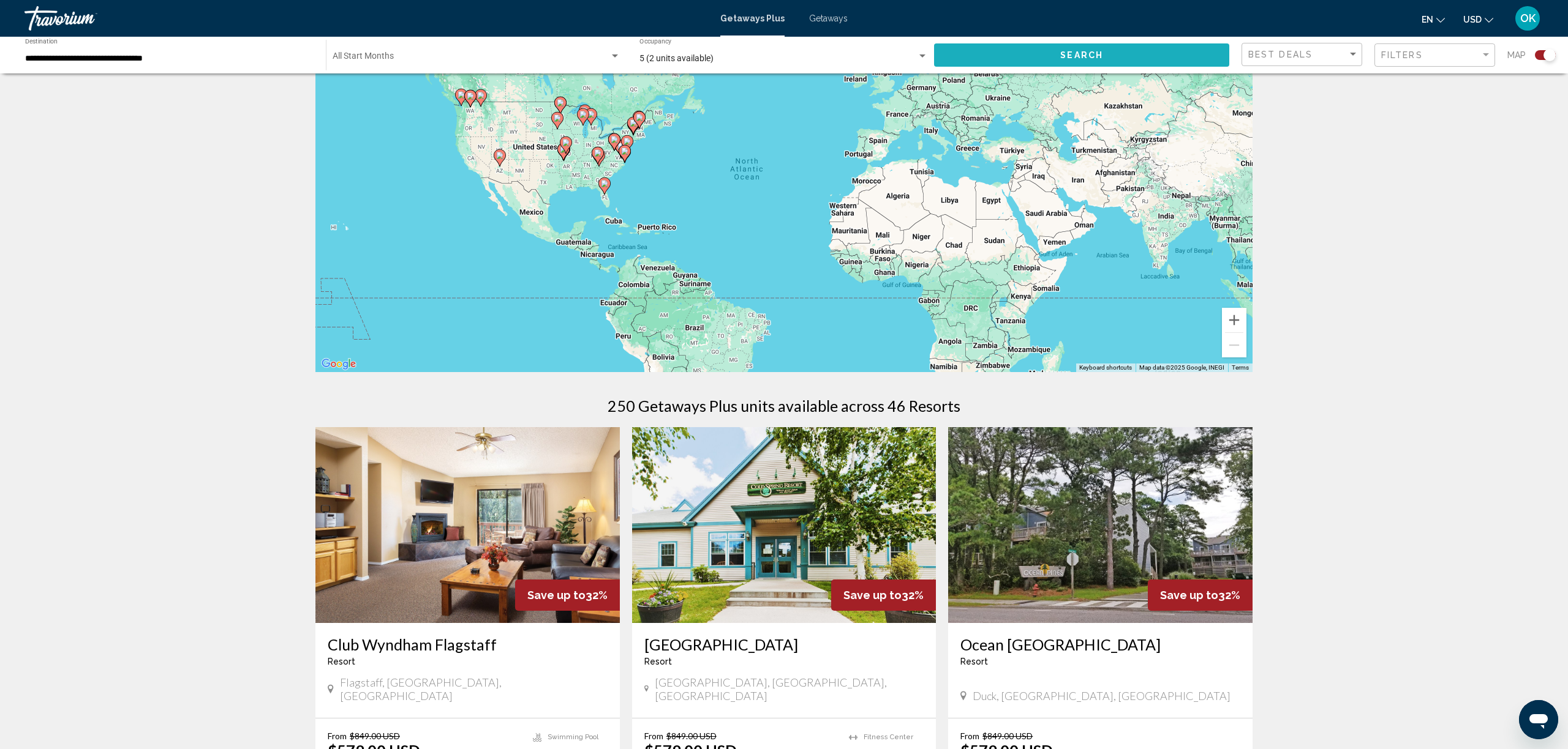
click at [1059, 53] on button "Search" at bounding box center [1081, 55] width 295 height 22
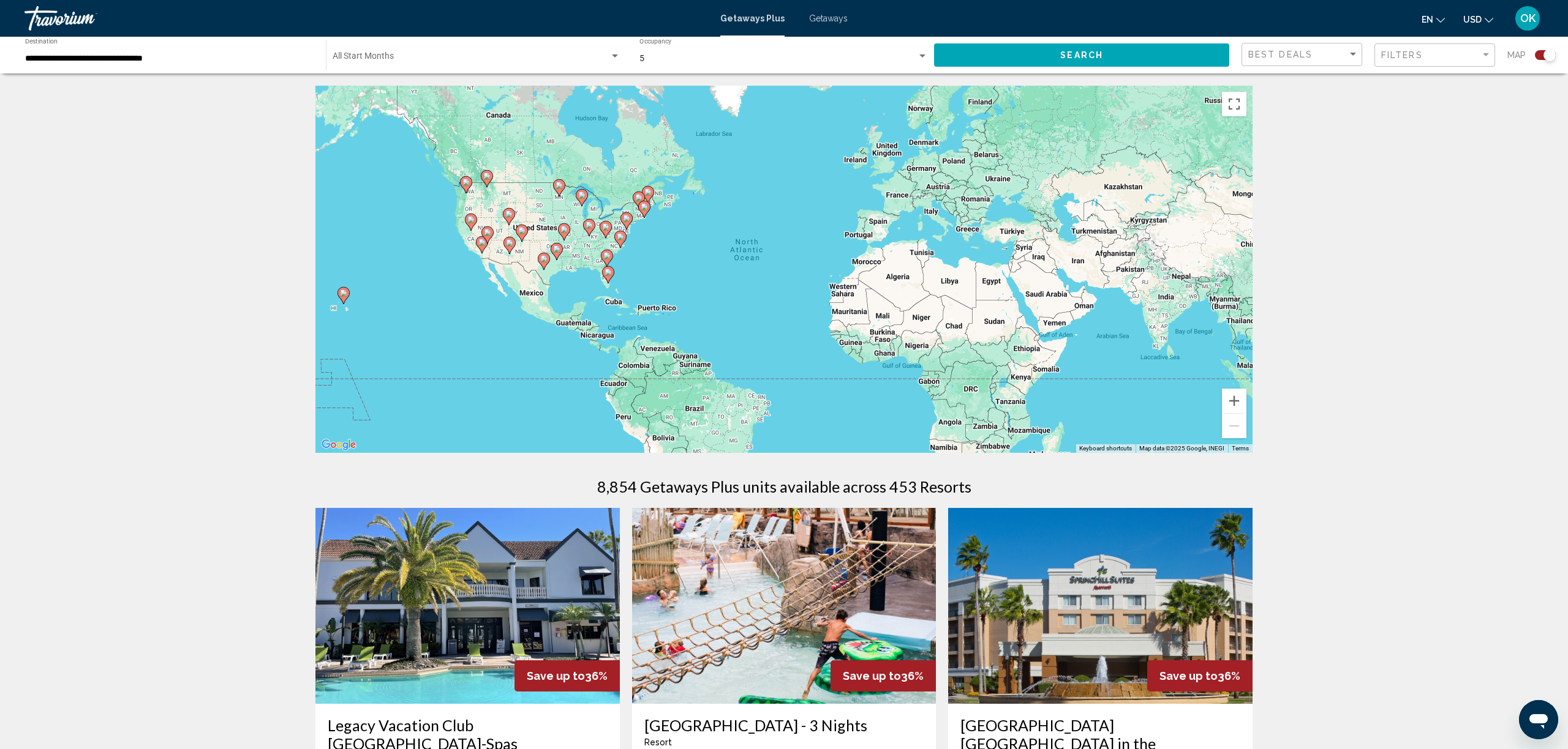
click at [412, 55] on span "Search widget" at bounding box center [471, 58] width 277 height 10
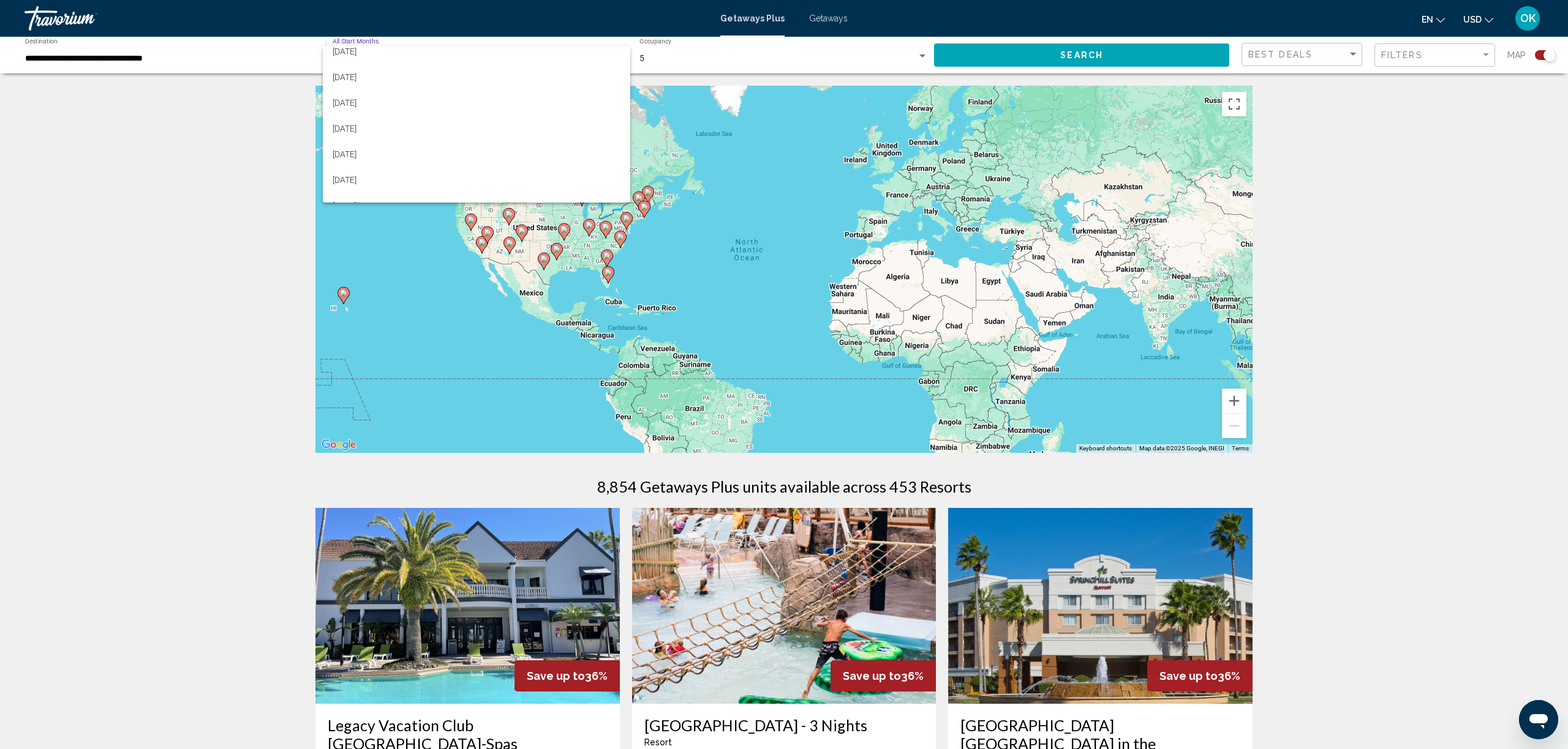
scroll to position [90, 0]
click at [391, 143] on span "March 2026" at bounding box center [477, 148] width 288 height 25
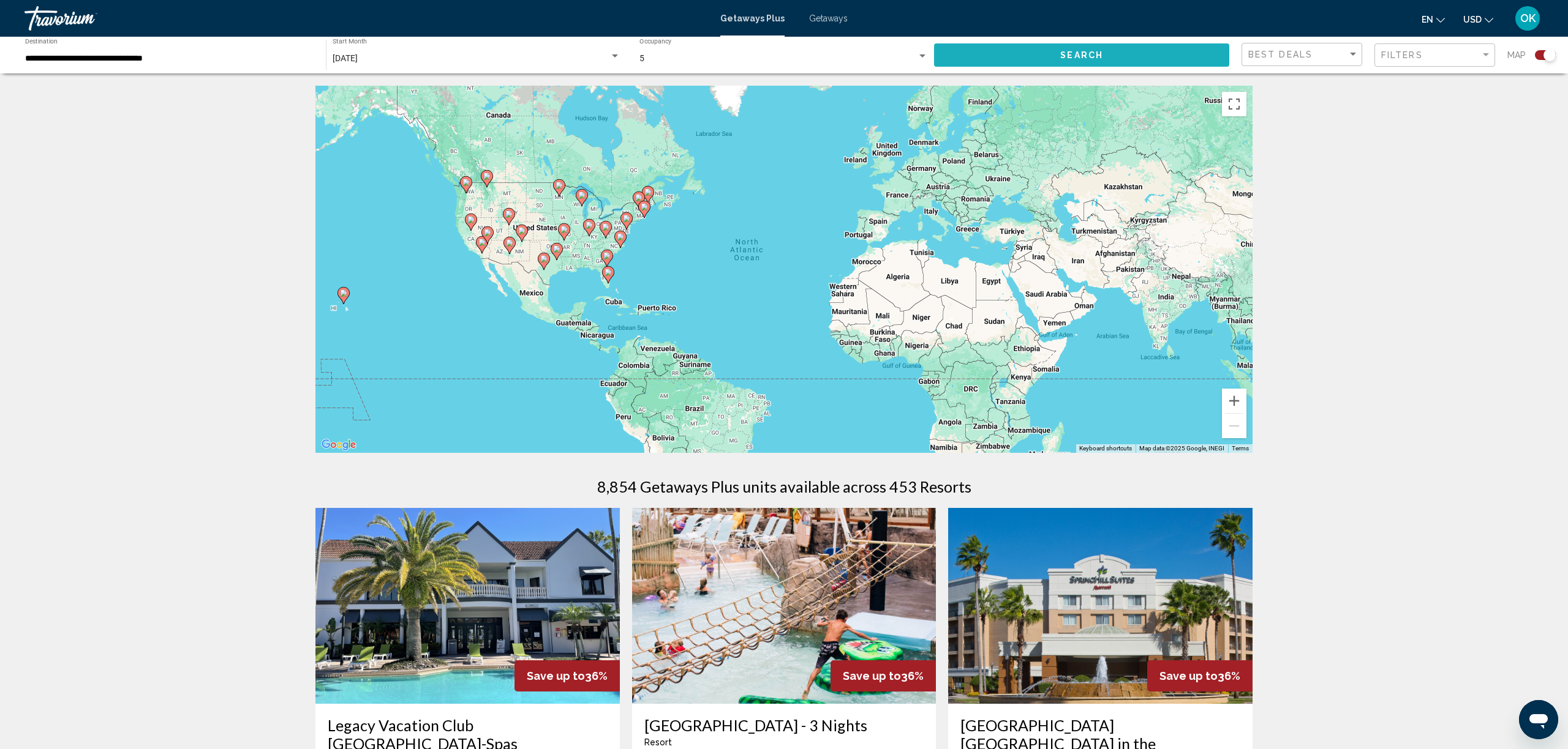
click at [1054, 54] on button "Search" at bounding box center [1081, 55] width 295 height 22
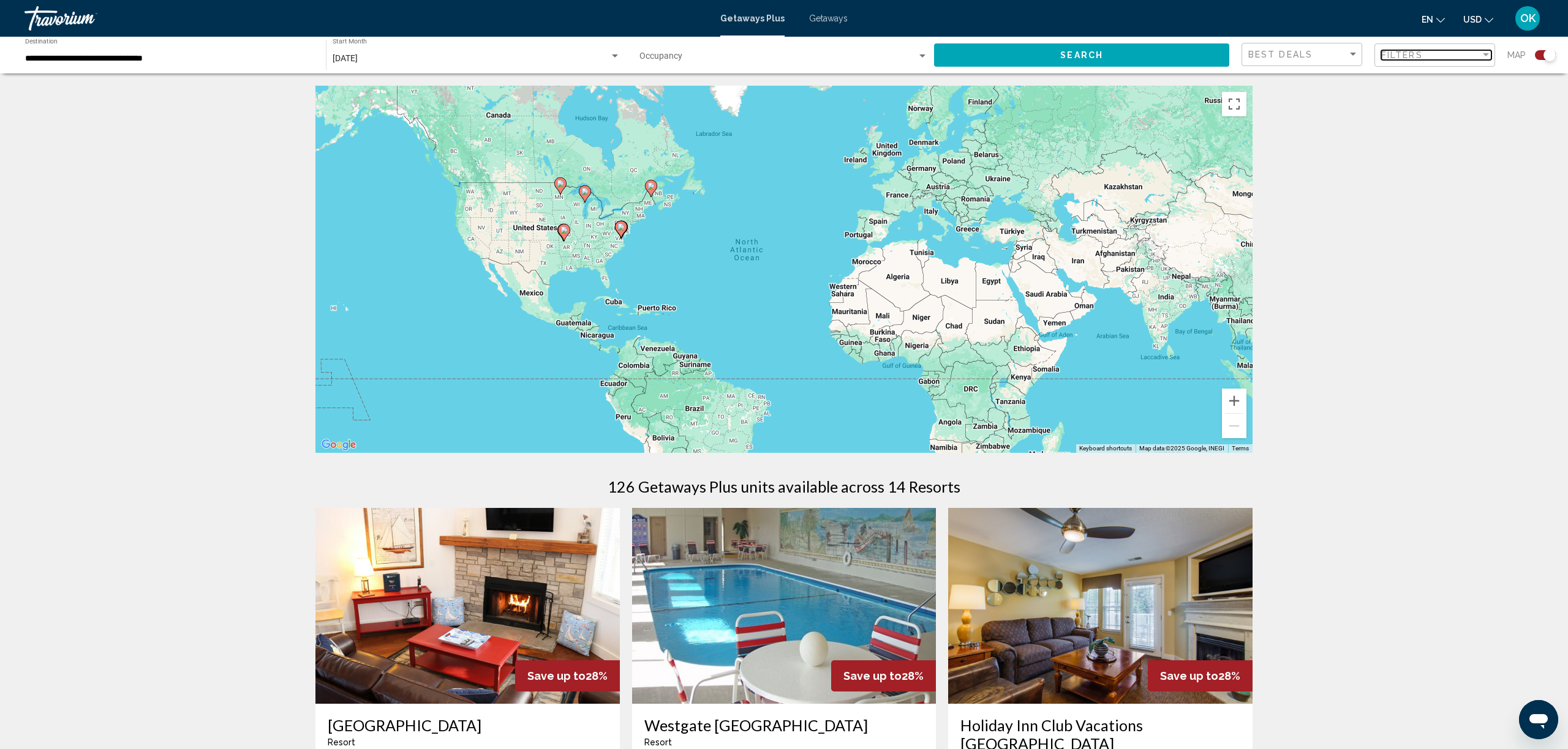
click at [1401, 54] on span "Filters" at bounding box center [1402, 55] width 42 height 10
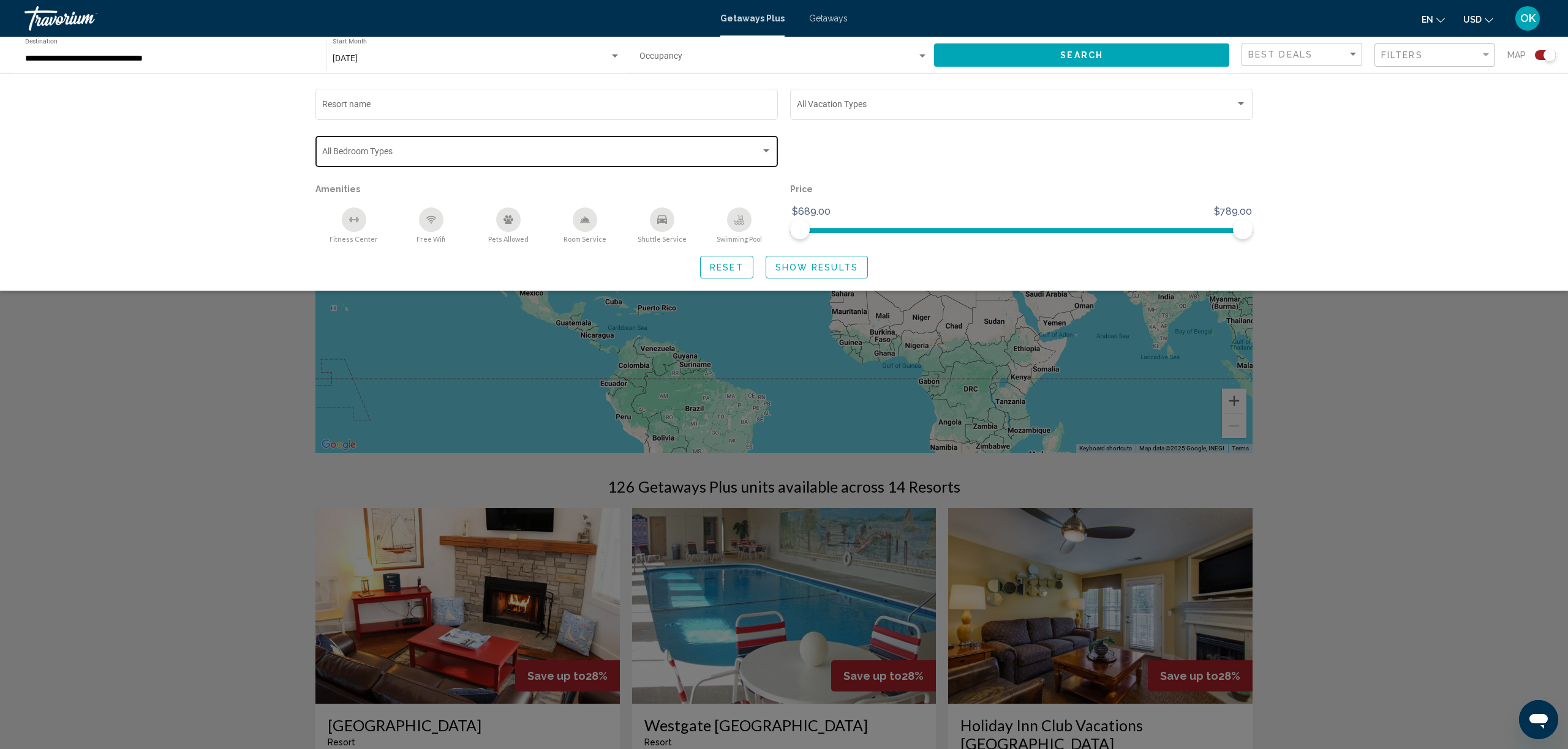
click at [681, 155] on span "Search widget" at bounding box center [541, 154] width 439 height 10
click at [311, 154] on mat-pseudo-checkbox at bounding box center [312, 154] width 10 height 10
click at [807, 267] on div at bounding box center [784, 374] width 1568 height 749
click at [786, 270] on span "Show Results" at bounding box center [817, 267] width 83 height 10
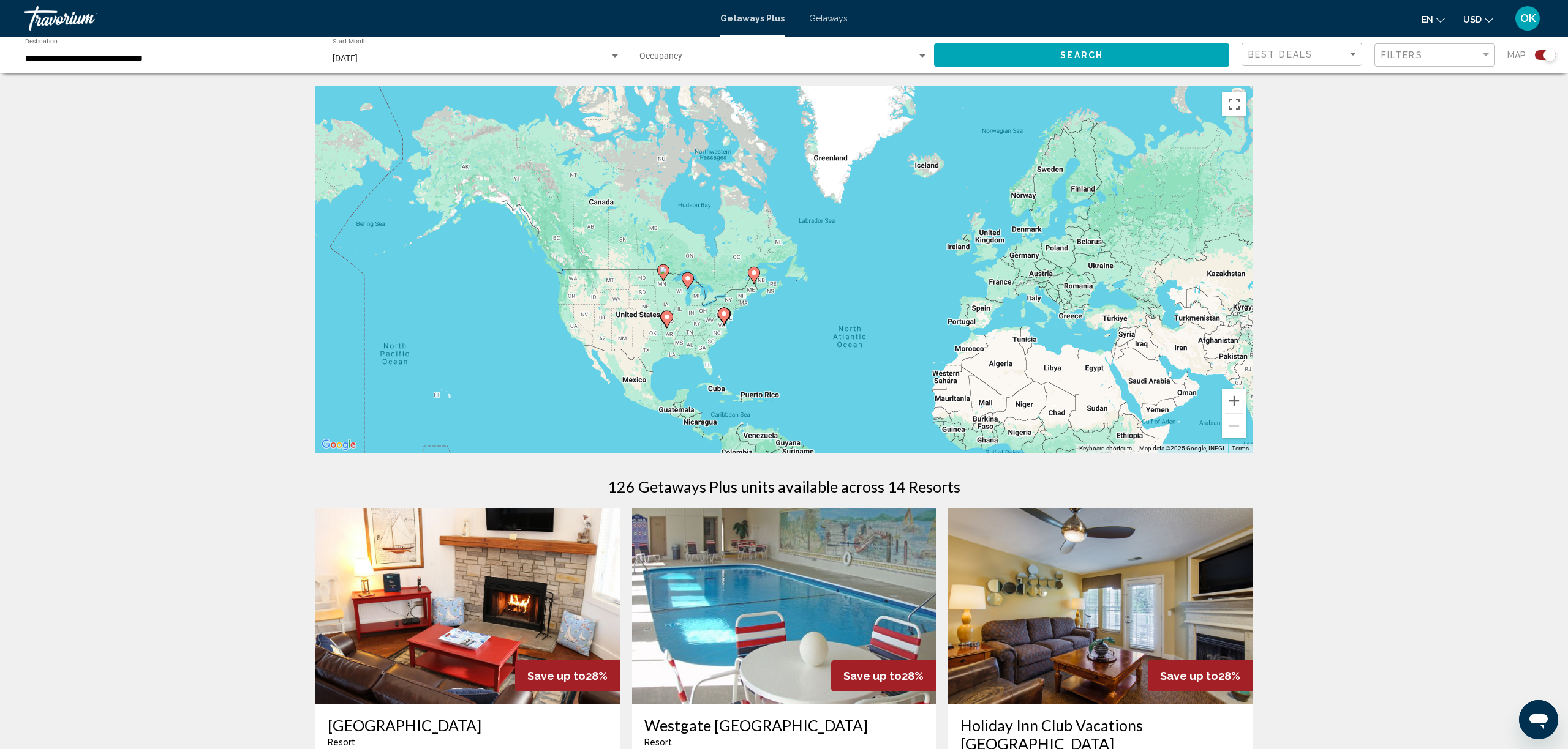
drag, startPoint x: 676, startPoint y: 290, endPoint x: 766, endPoint y: 364, distance: 116.5
click at [766, 364] on div "To activate drag with keyboard, press Alt + Enter. Once in keyboard drag state,…" at bounding box center [783, 270] width 937 height 367
click at [1237, 400] on button "Zoom in" at bounding box center [1234, 401] width 25 height 25
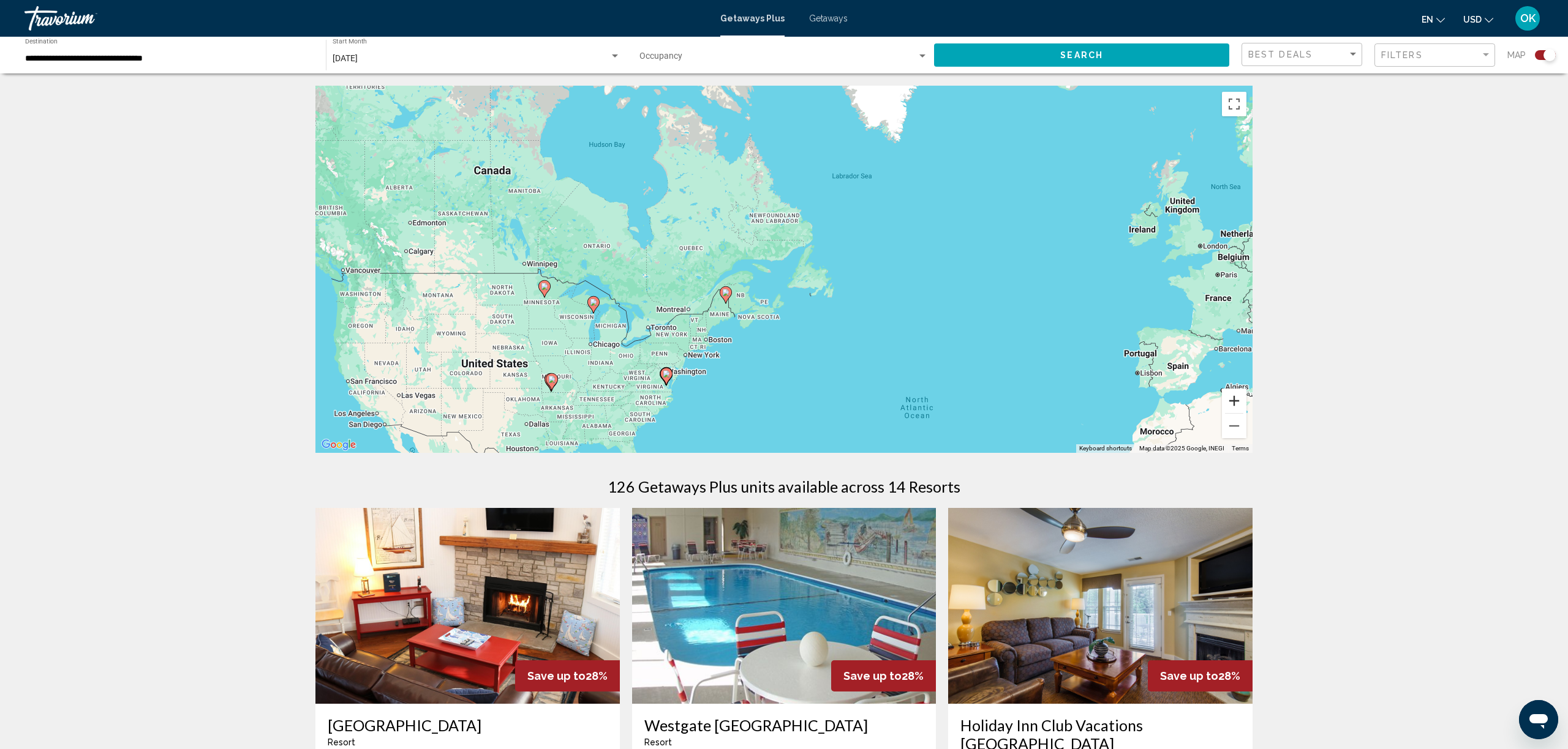
click at [1237, 400] on button "Zoom in" at bounding box center [1234, 401] width 25 height 25
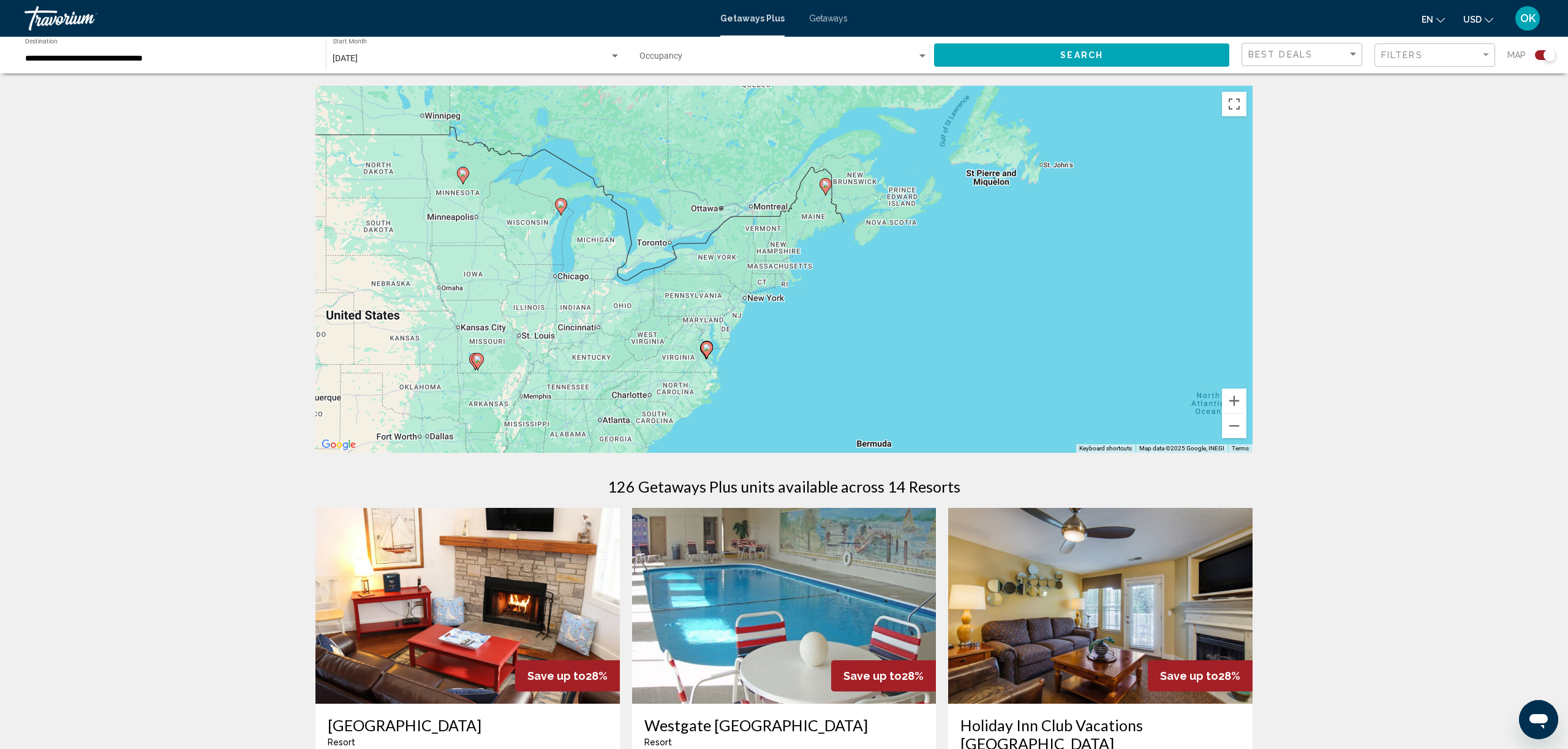
drag, startPoint x: 771, startPoint y: 370, endPoint x: 929, endPoint y: 225, distance: 214.5
click at [929, 225] on div "To activate drag with keyboard, press Alt + Enter. Once in keyboard drag state,…" at bounding box center [783, 270] width 937 height 367
click at [706, 355] on icon "Main content" at bounding box center [707, 350] width 11 height 16
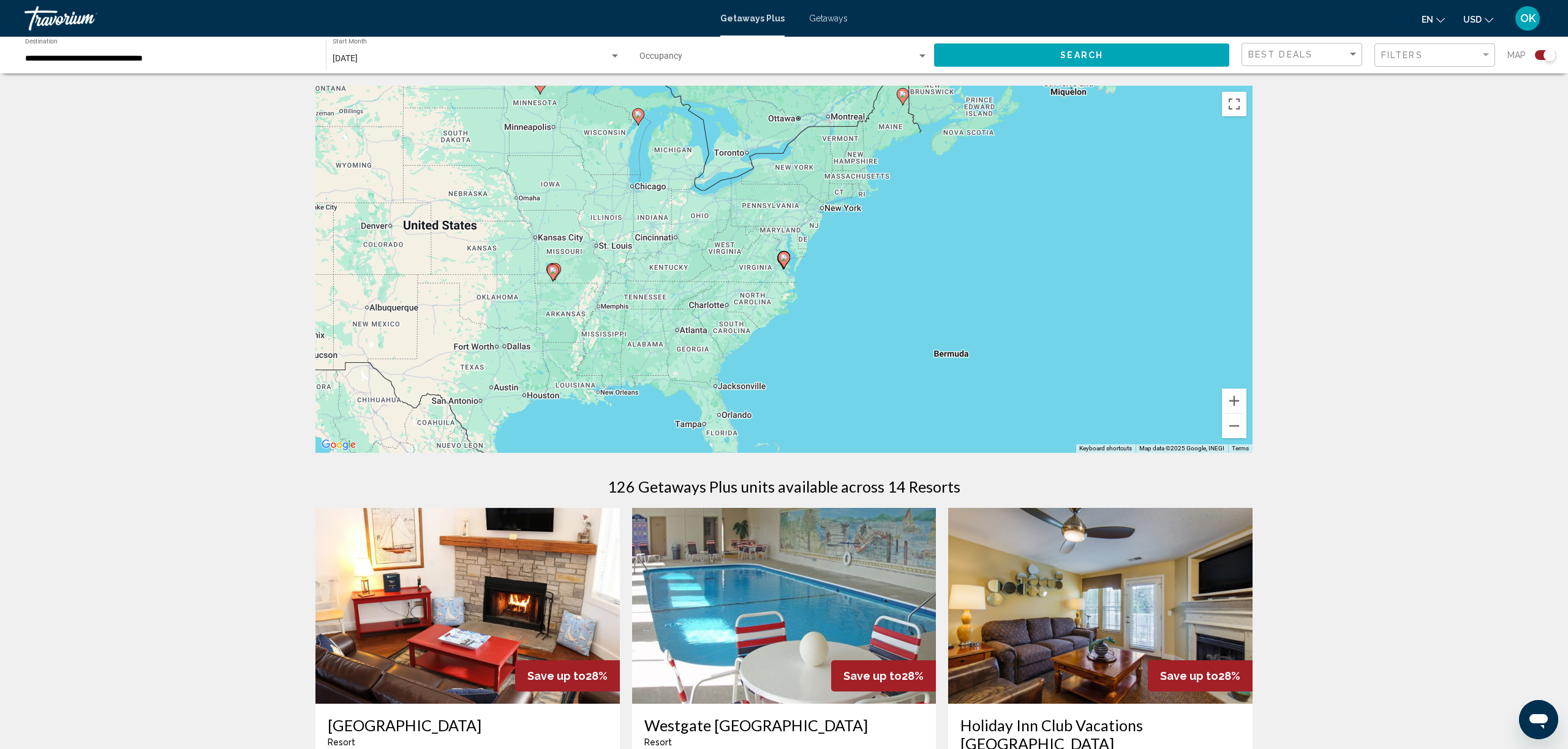
click at [789, 265] on gmp-advanced-marker "Main content" at bounding box center [784, 260] width 12 height 18
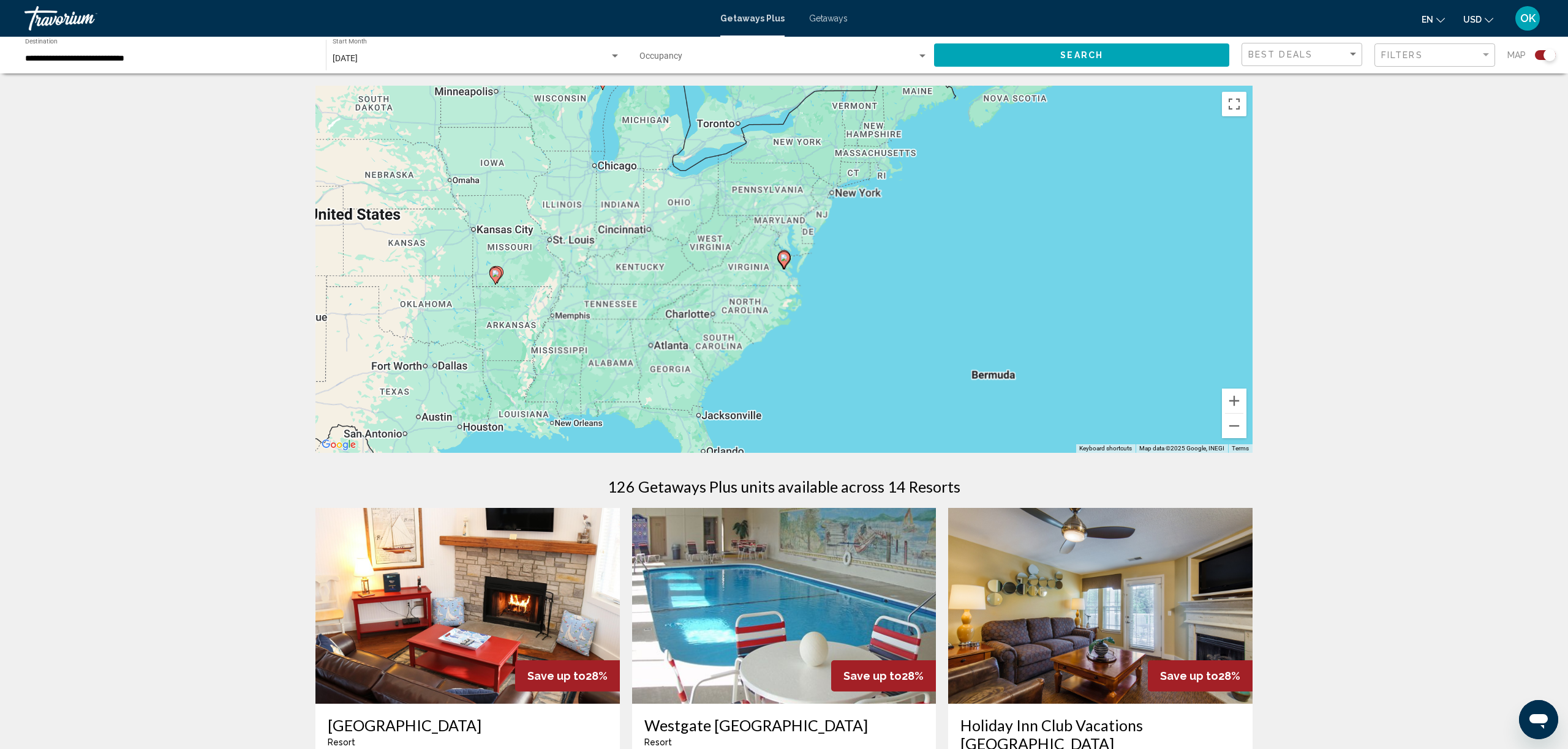
click at [789, 265] on gmp-advanced-marker "Main content" at bounding box center [784, 260] width 12 height 18
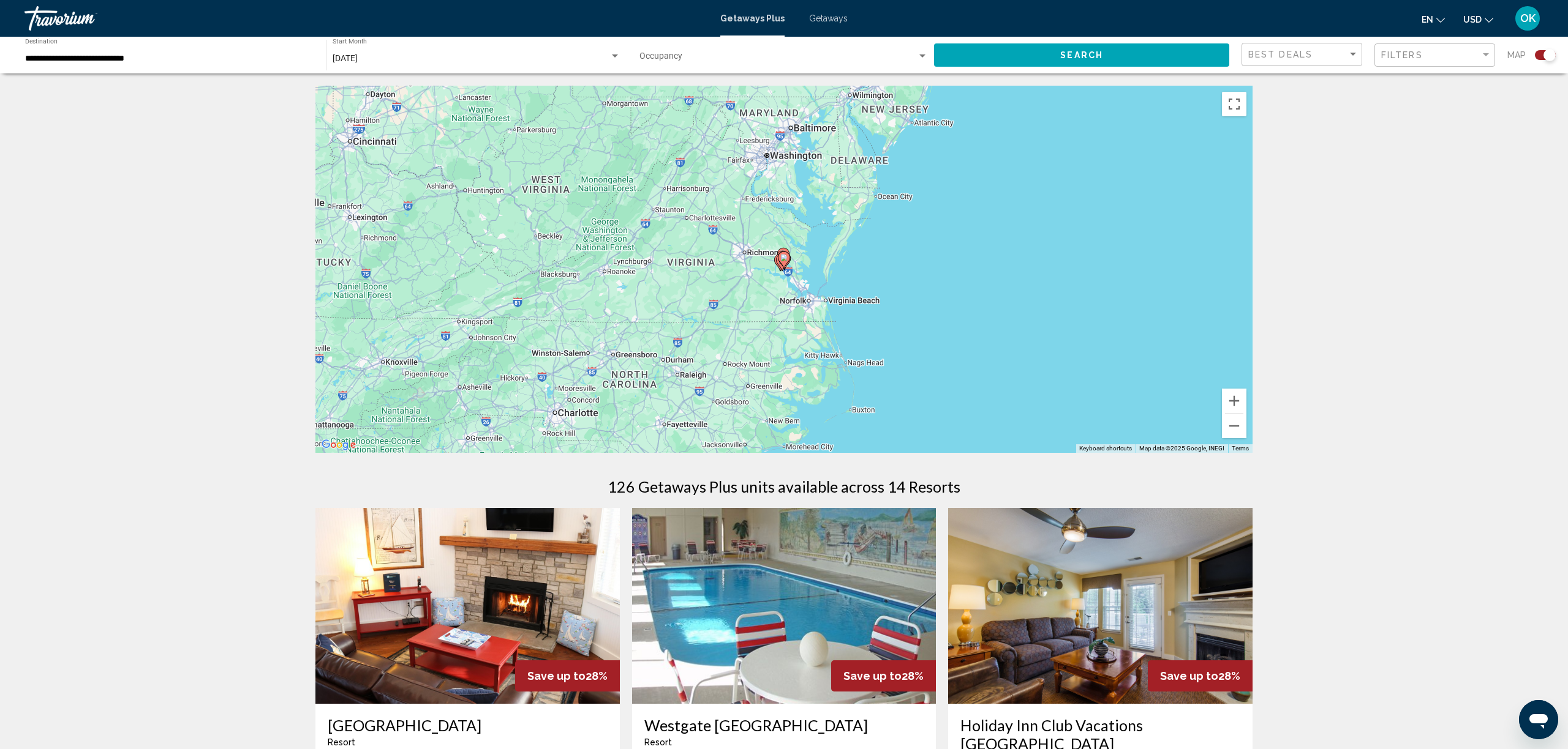
click at [789, 265] on gmp-advanced-marker "Main content" at bounding box center [784, 260] width 12 height 18
type input "**********"
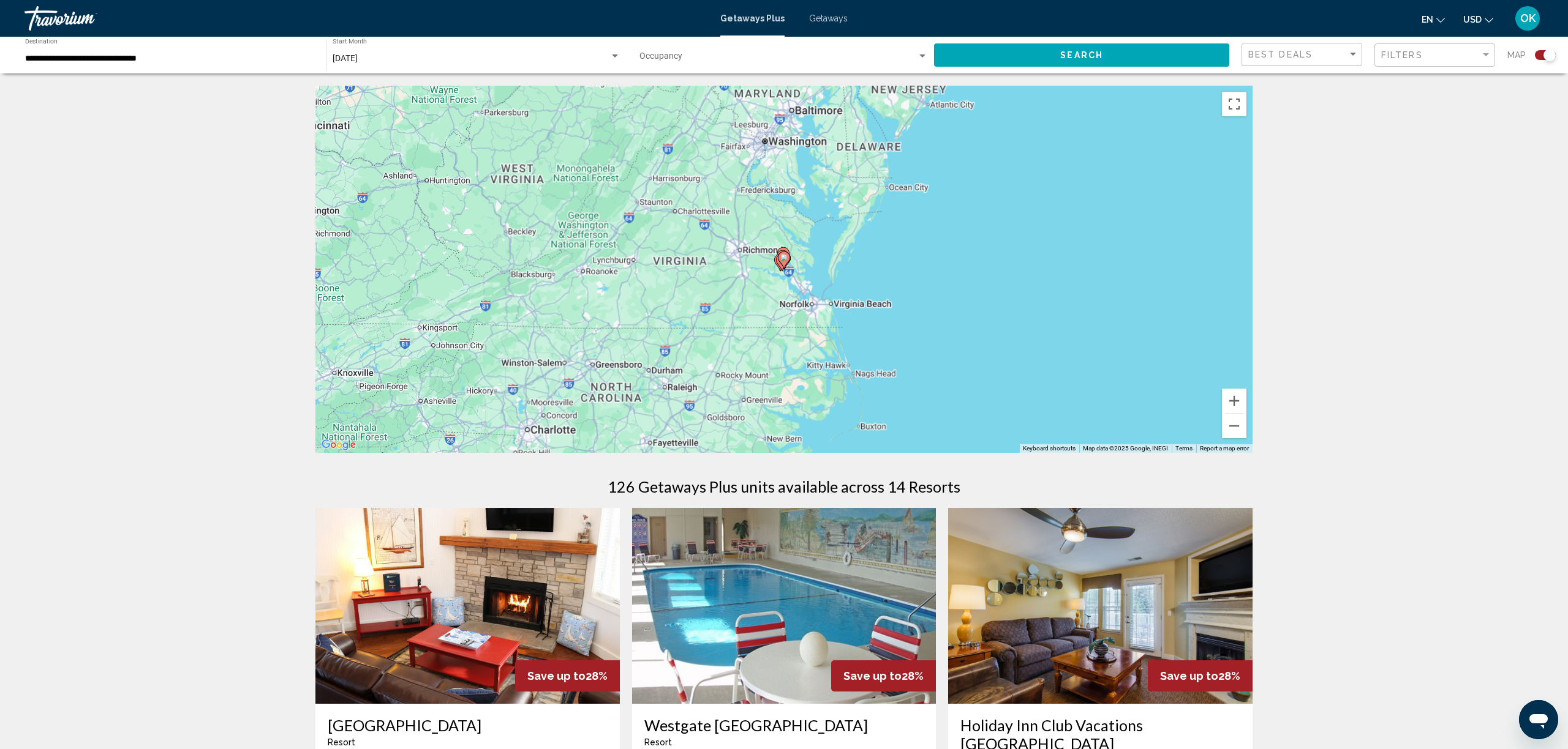
click at [789, 265] on gmp-advanced-marker "Main content" at bounding box center [784, 260] width 12 height 18
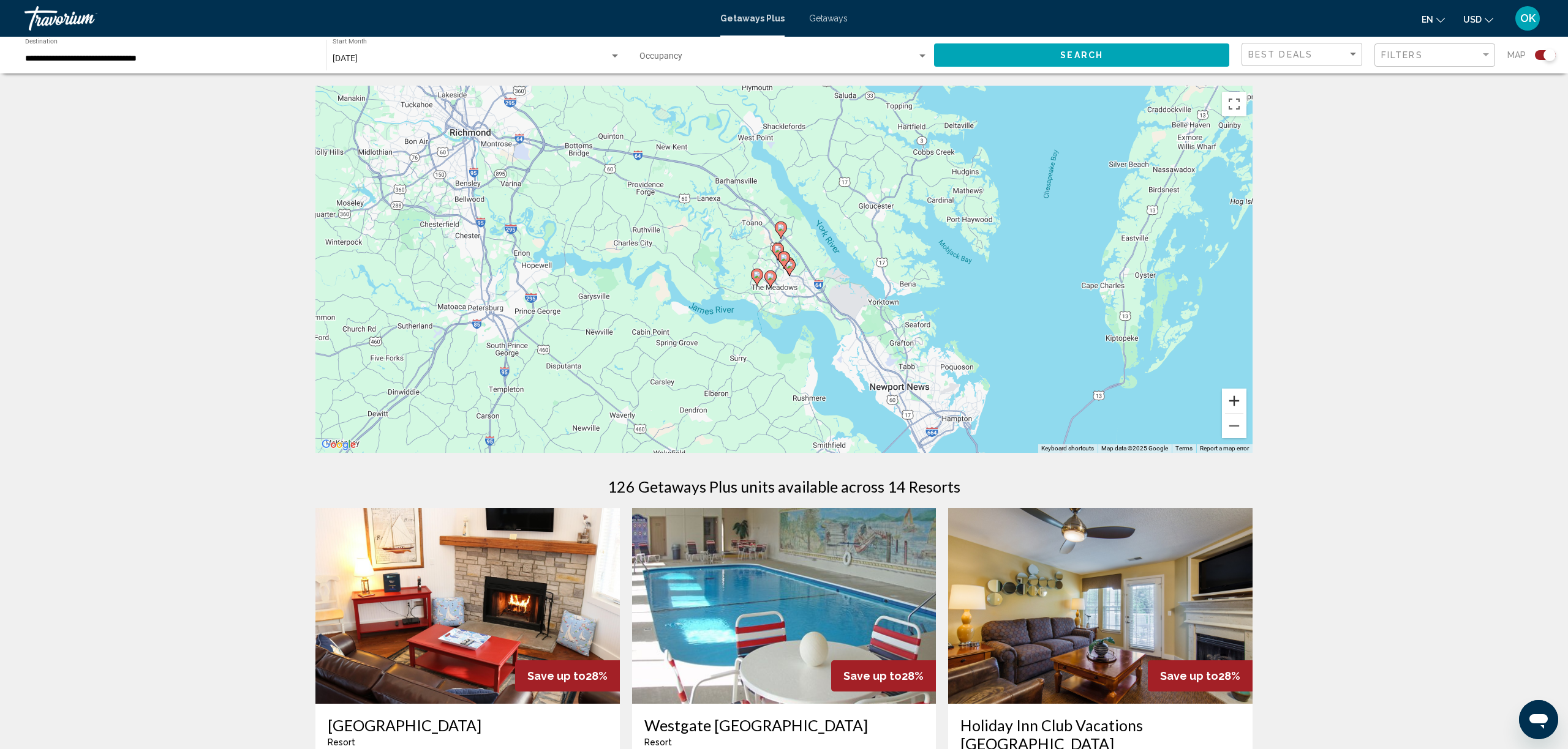
click at [1241, 406] on button "Zoom in" at bounding box center [1234, 401] width 25 height 25
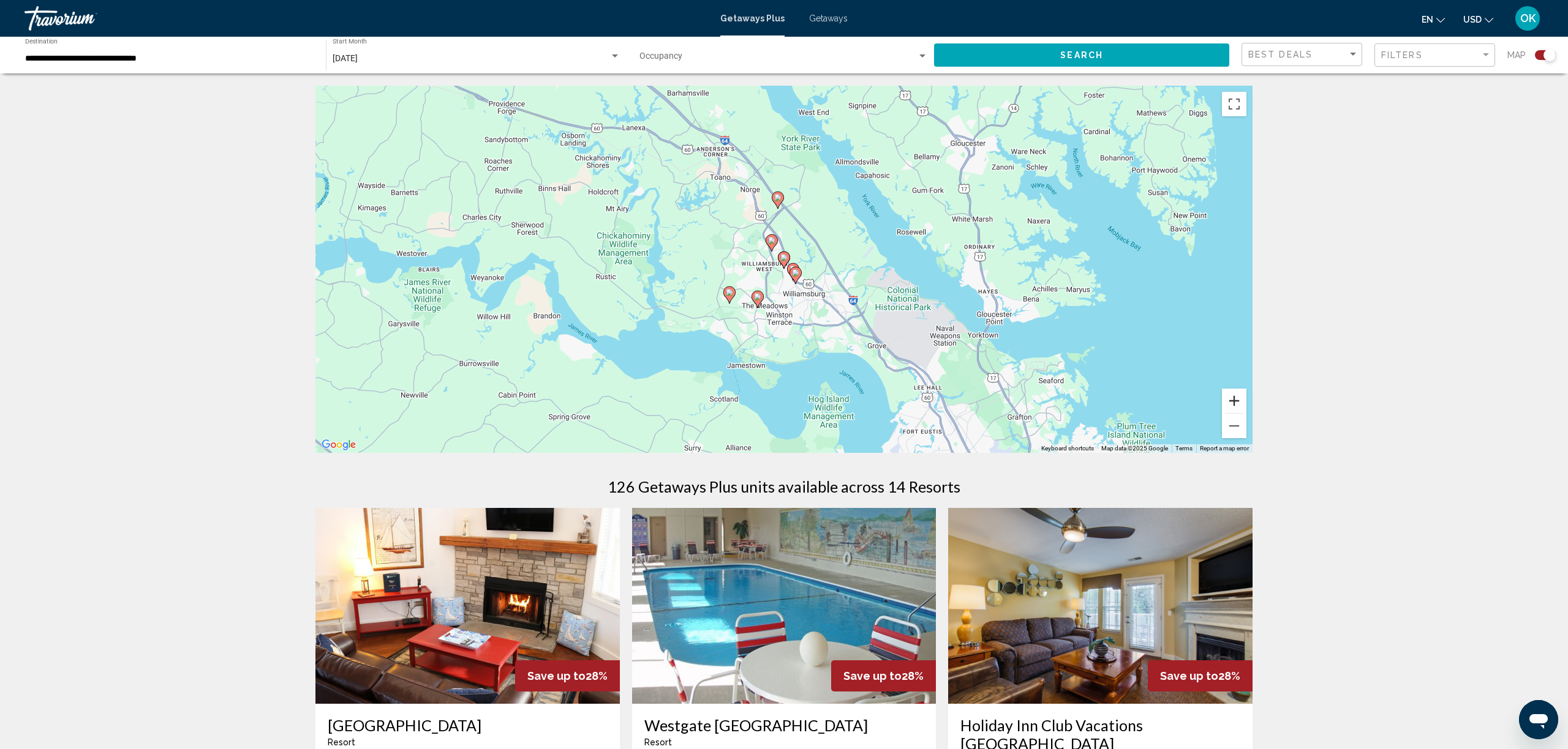
click at [1241, 406] on button "Zoom in" at bounding box center [1234, 401] width 25 height 25
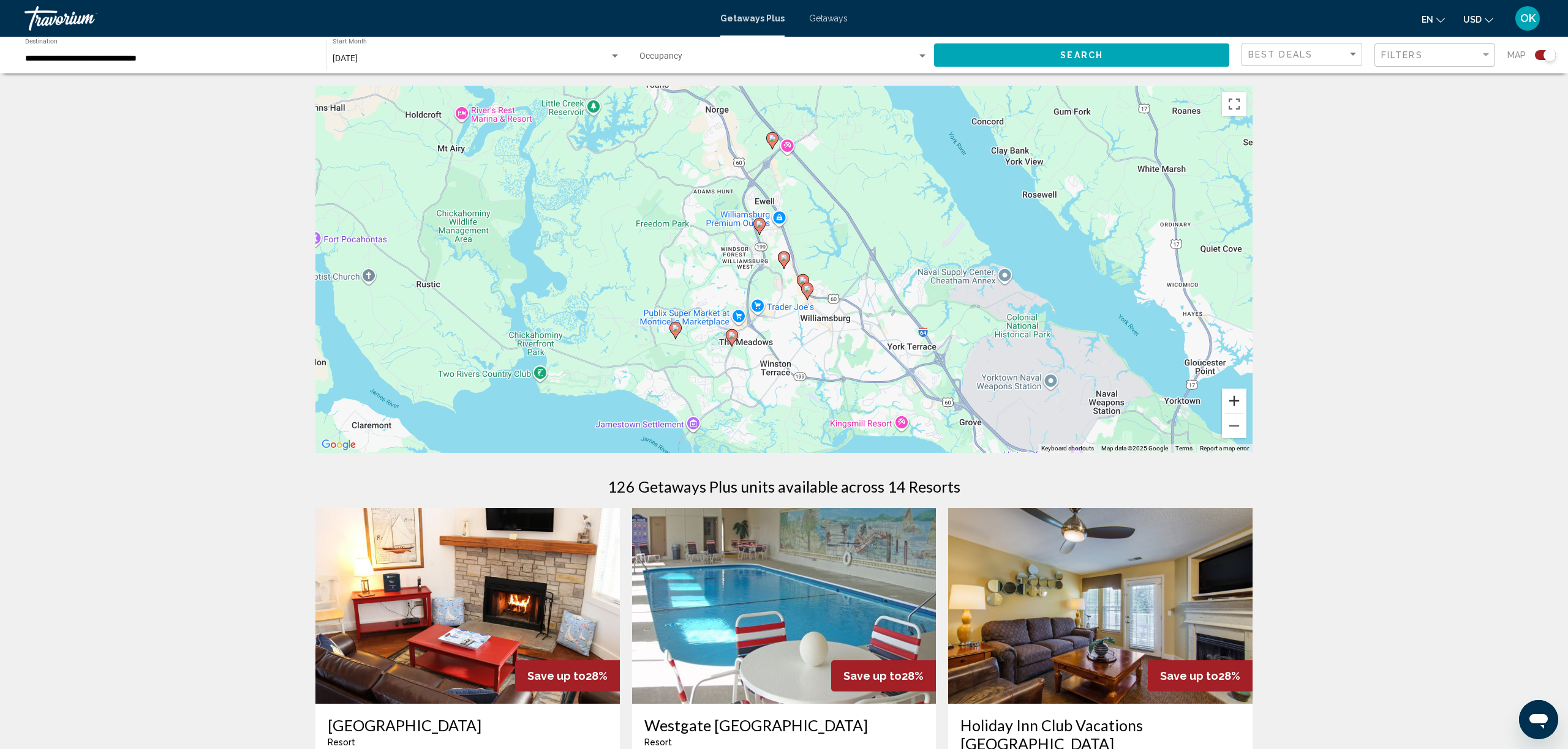
click at [1241, 406] on button "Zoom in" at bounding box center [1234, 401] width 25 height 25
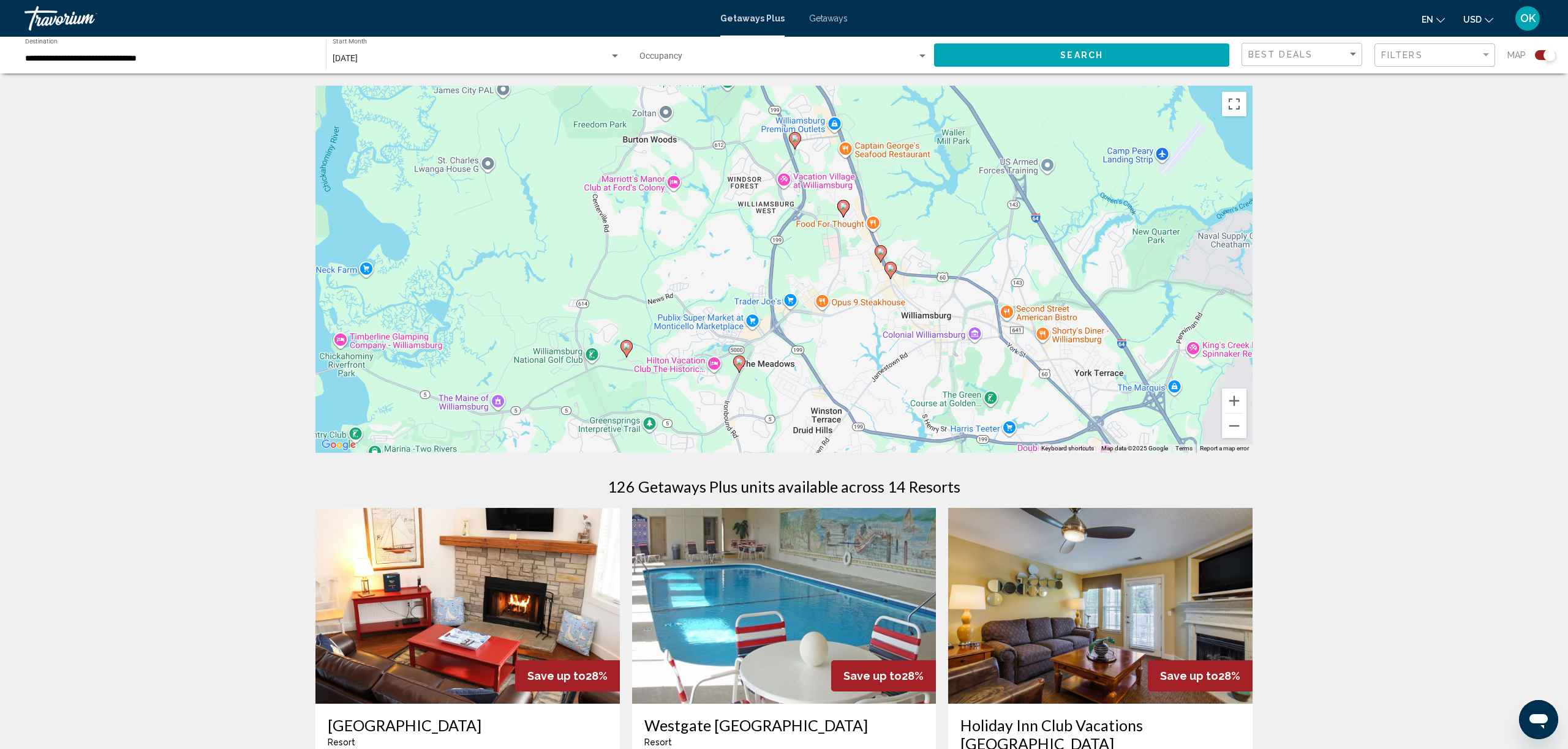
drag, startPoint x: 943, startPoint y: 423, endPoint x: 1004, endPoint y: 370, distance: 80.8
click at [1004, 370] on div "To activate drag with keyboard, press Alt + Enter. Once in keyboard drag state,…" at bounding box center [783, 270] width 937 height 367
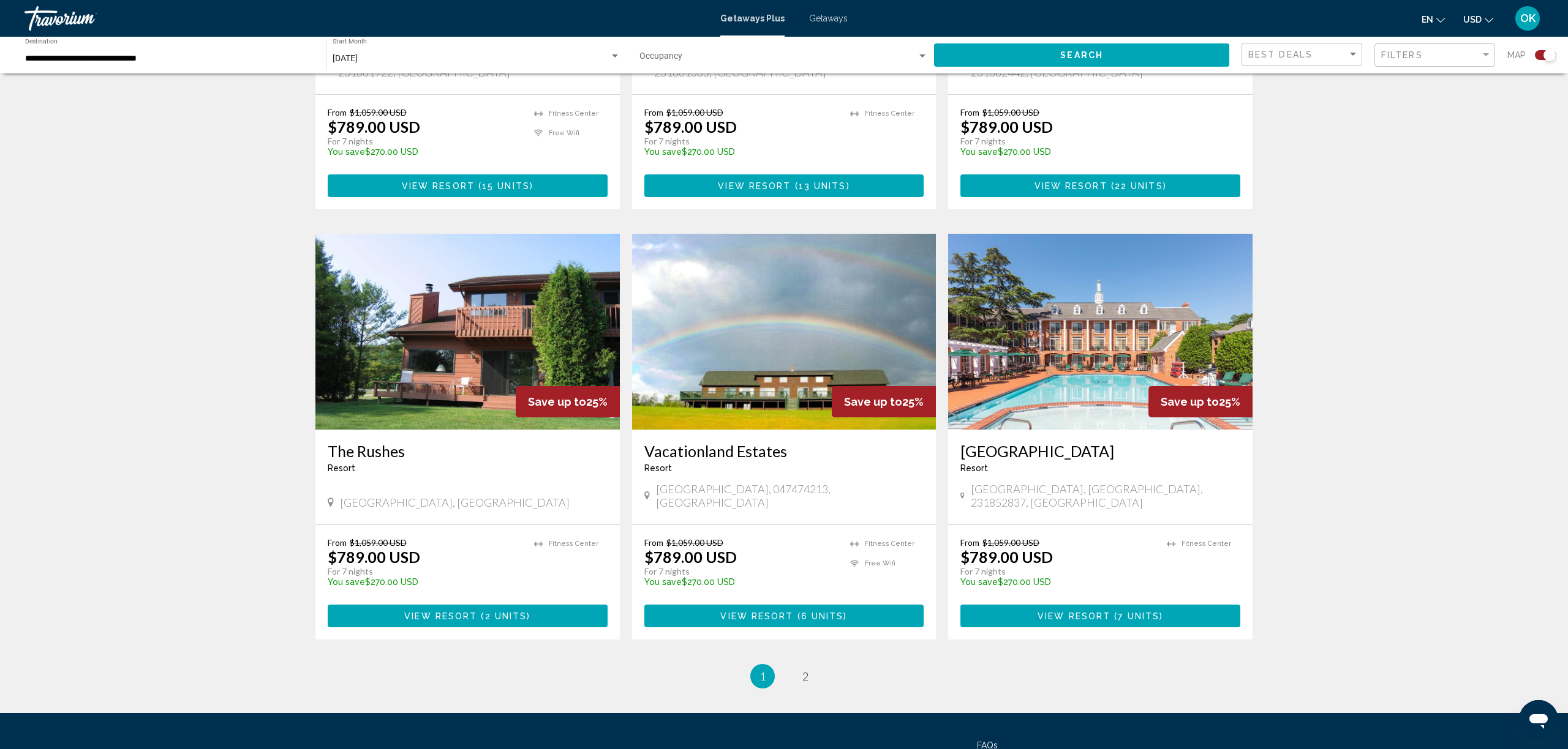
scroll to position [1622, 0]
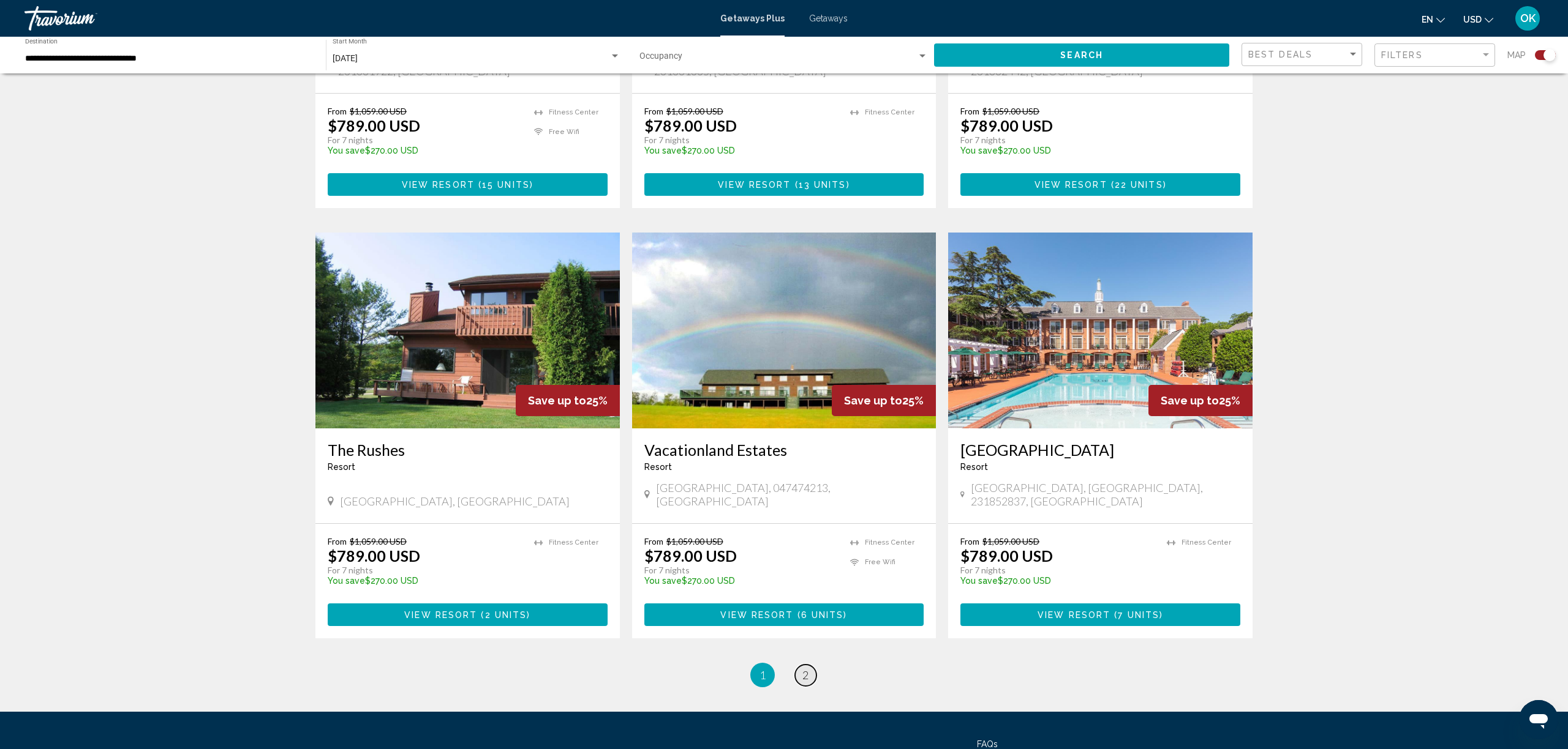
click at [807, 668] on span "2" at bounding box center [806, 675] width 6 height 14
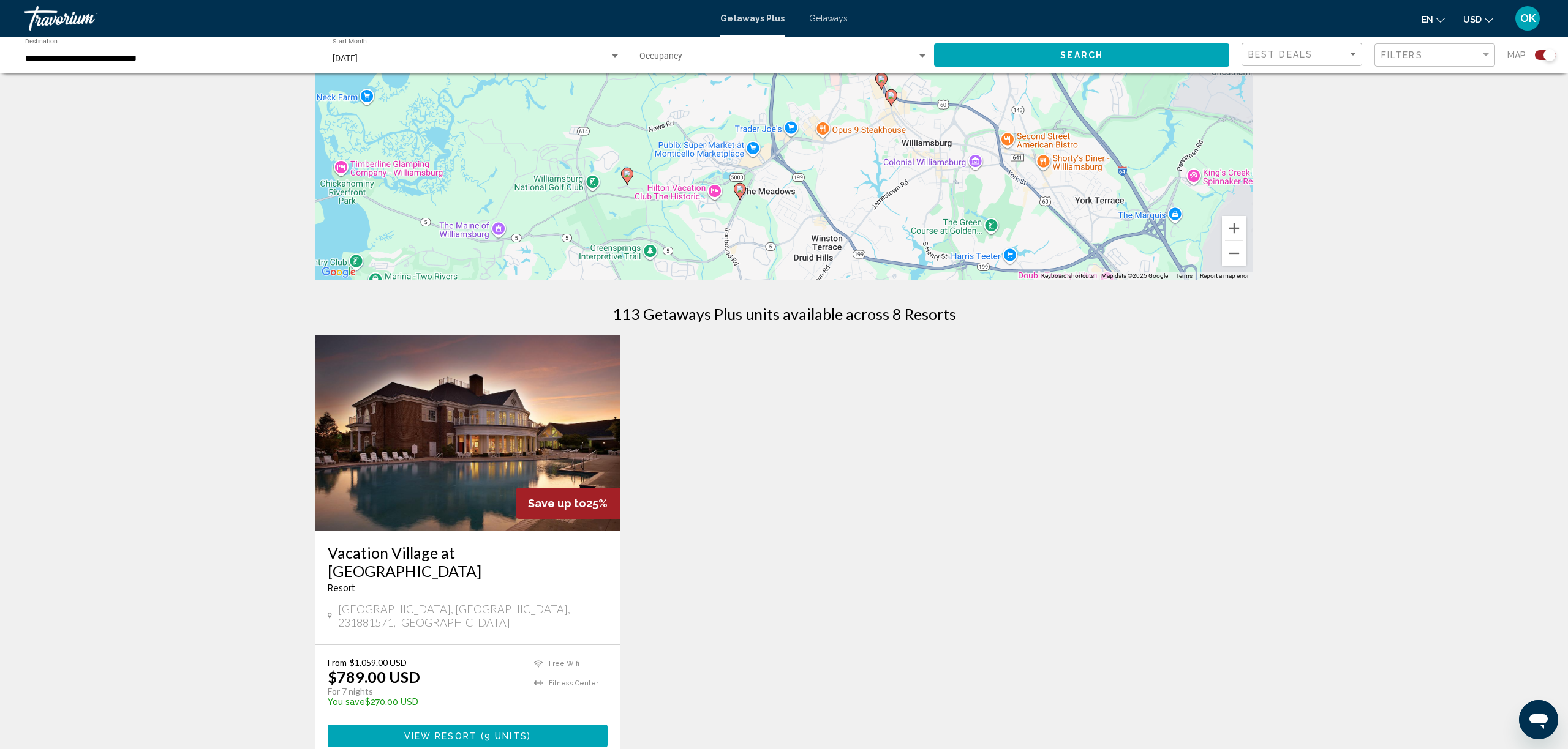
scroll to position [178, 0]
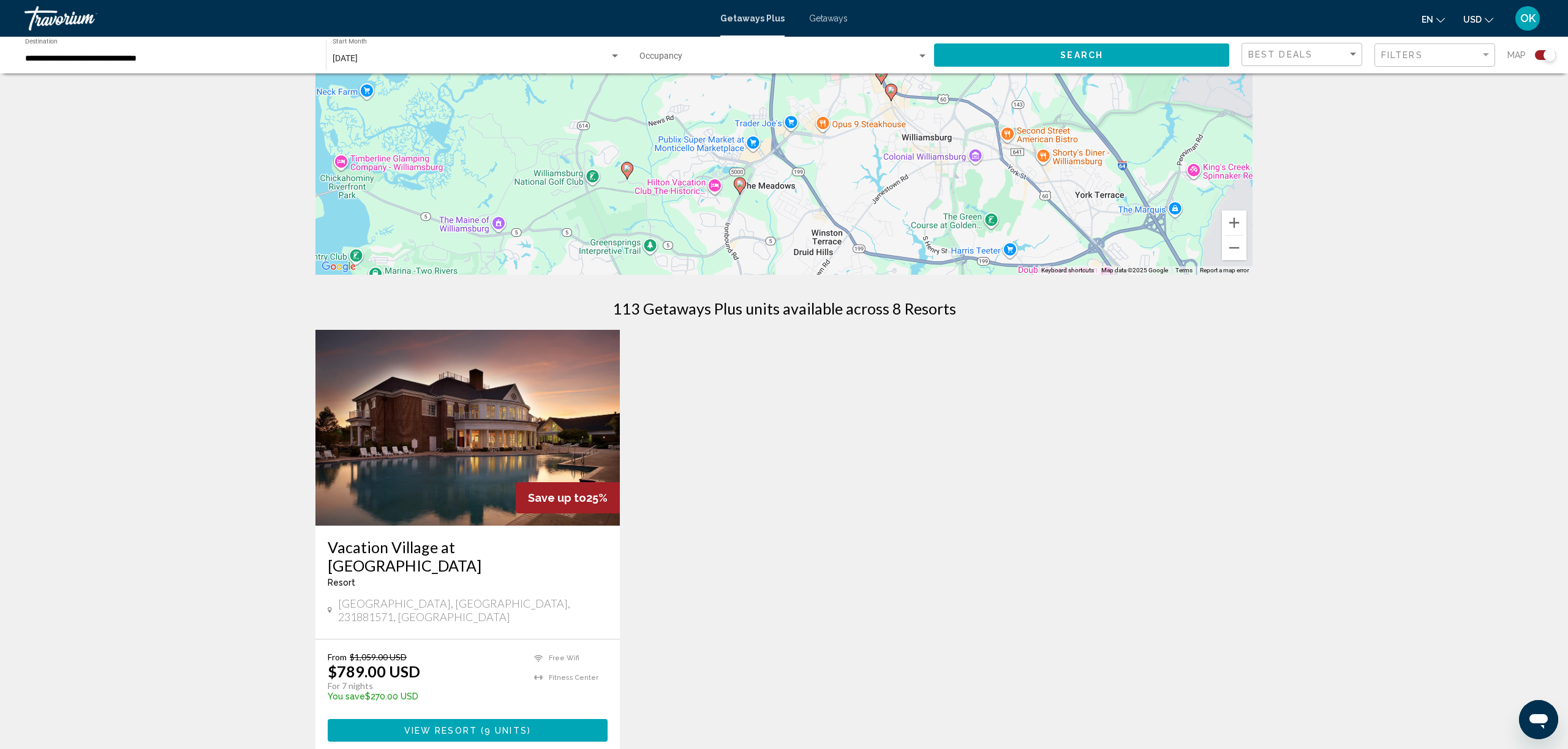
click at [394, 456] on img "Main content" at bounding box center [467, 428] width 304 height 196
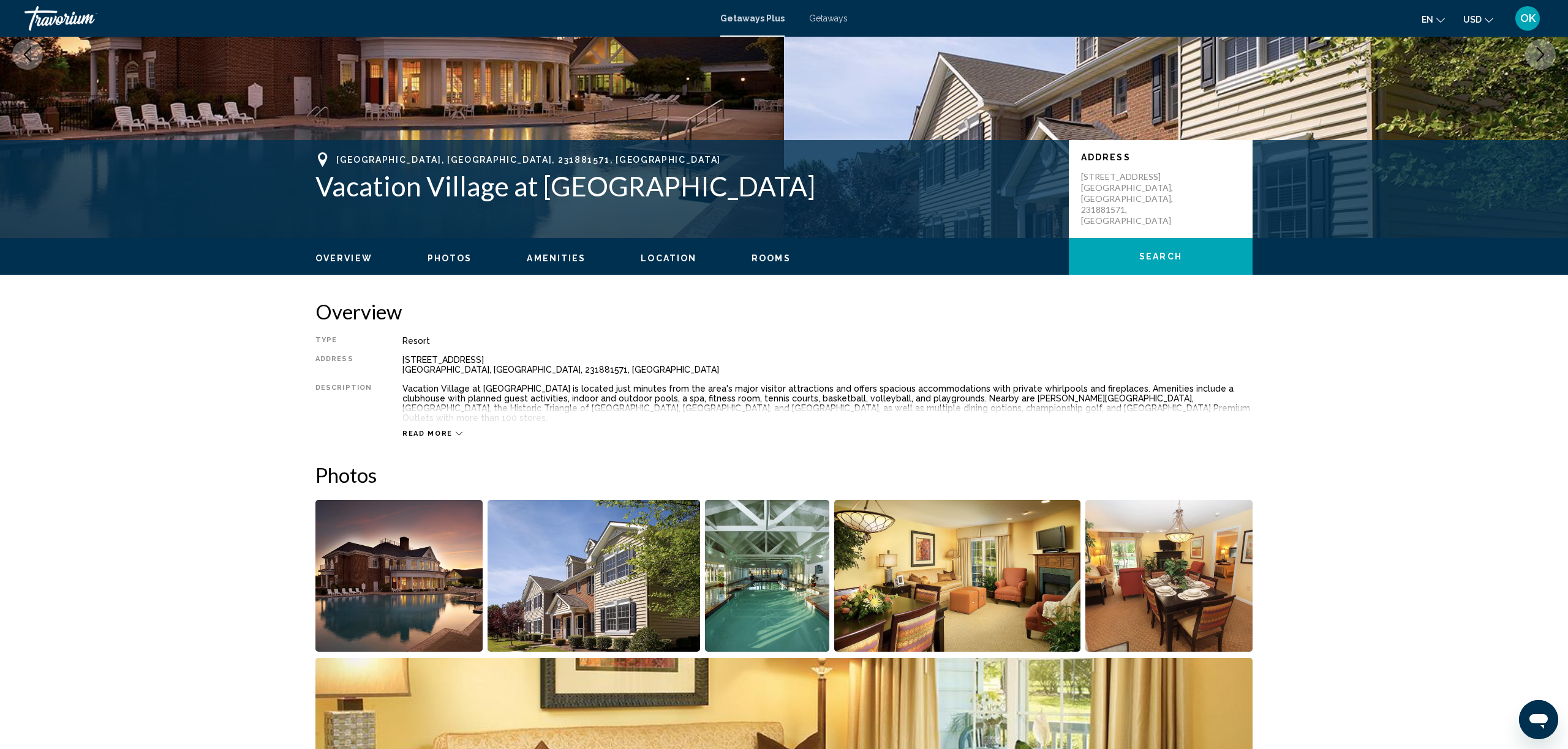
scroll to position [180, 0]
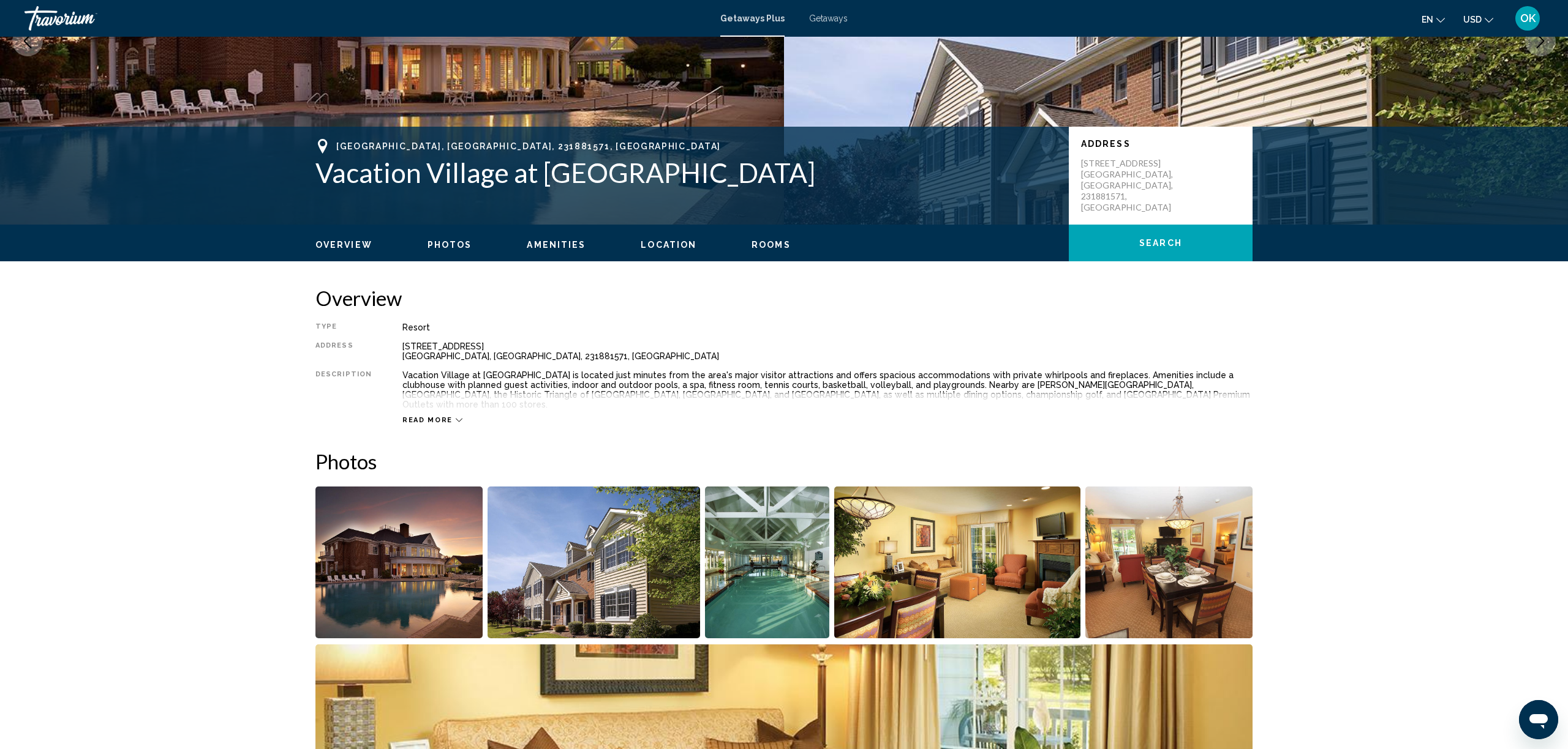
click at [388, 551] on img "Open full-screen image slider" at bounding box center [399, 563] width 168 height 152
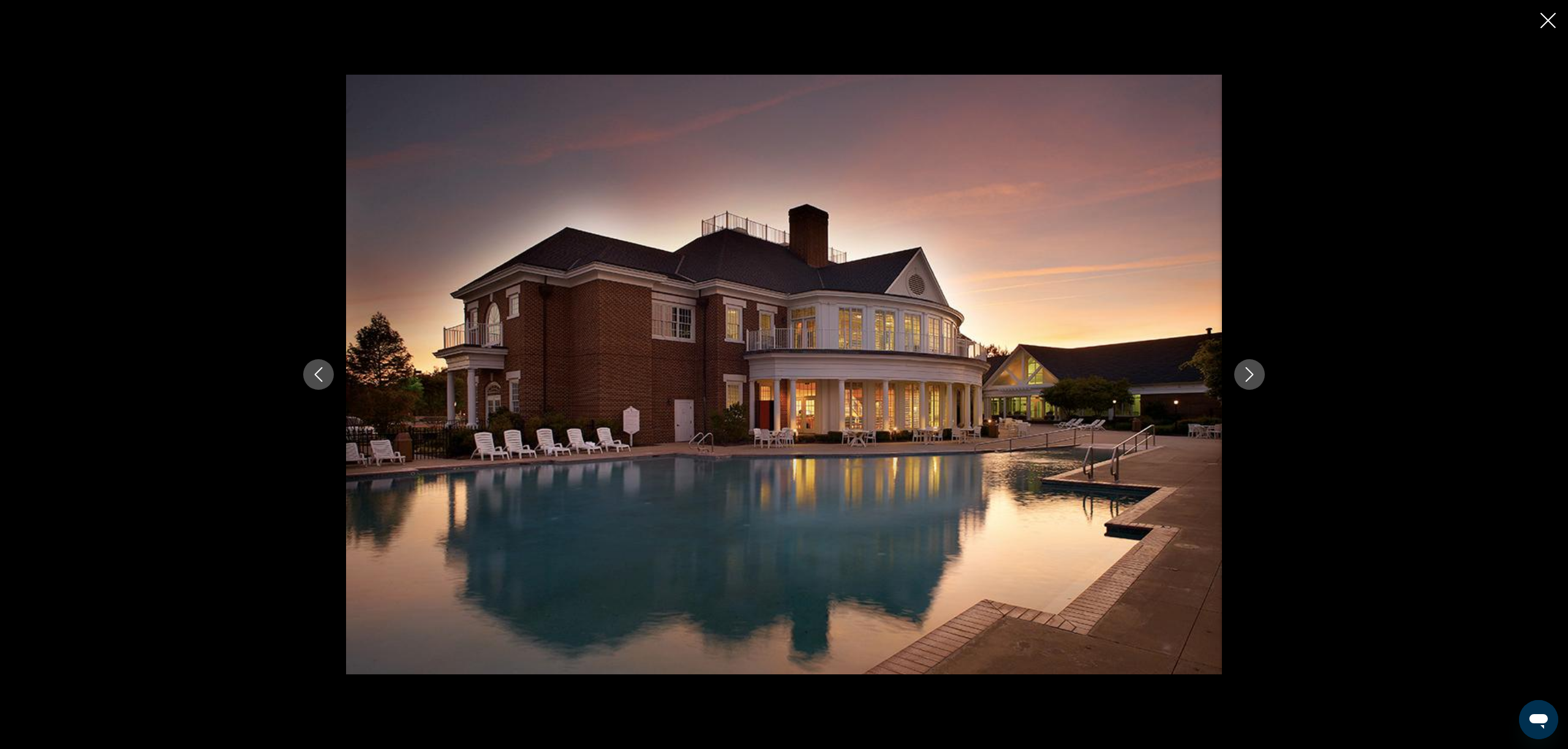
click at [1257, 375] on button "Next image" at bounding box center [1250, 375] width 31 height 31
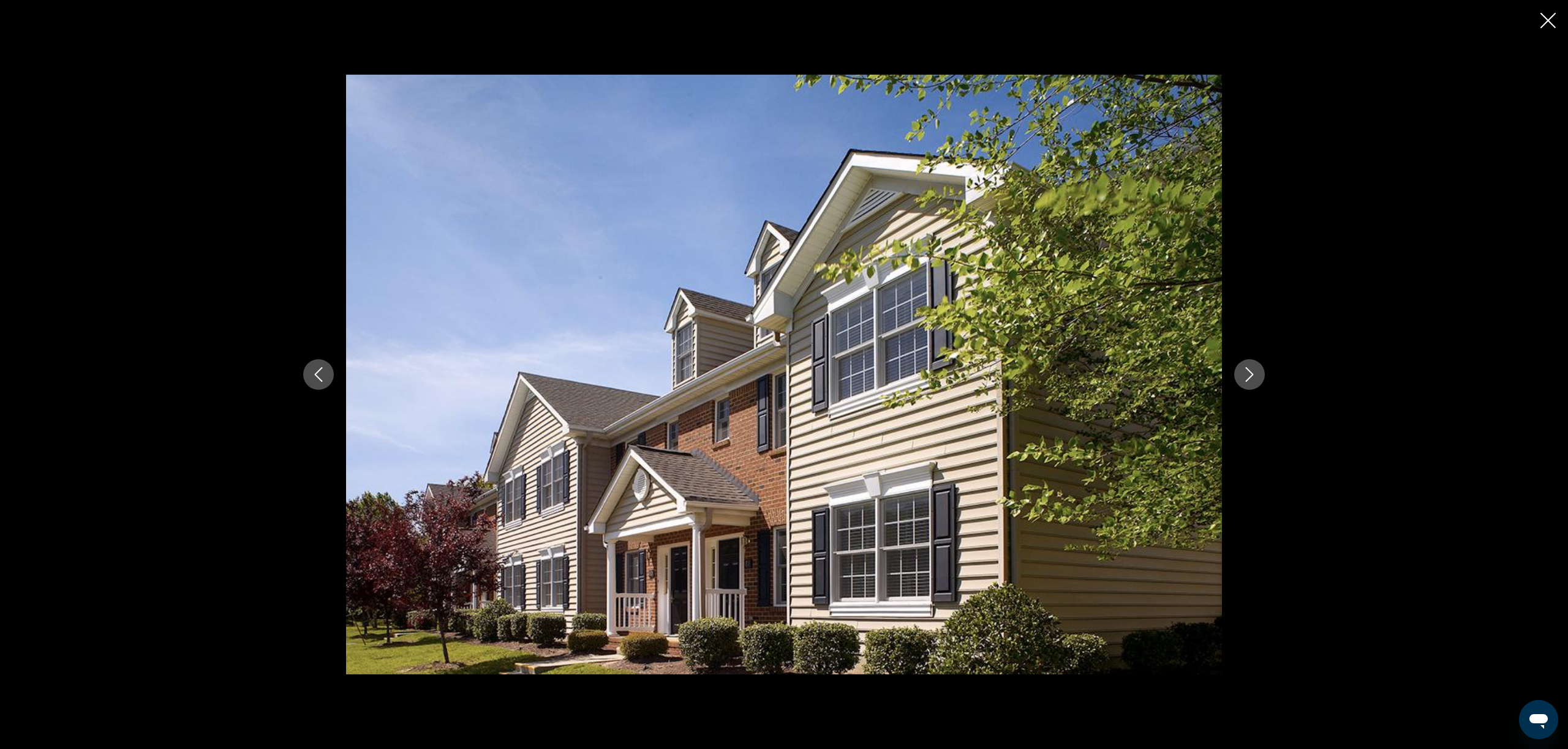
click at [1257, 375] on button "Next image" at bounding box center [1250, 375] width 31 height 31
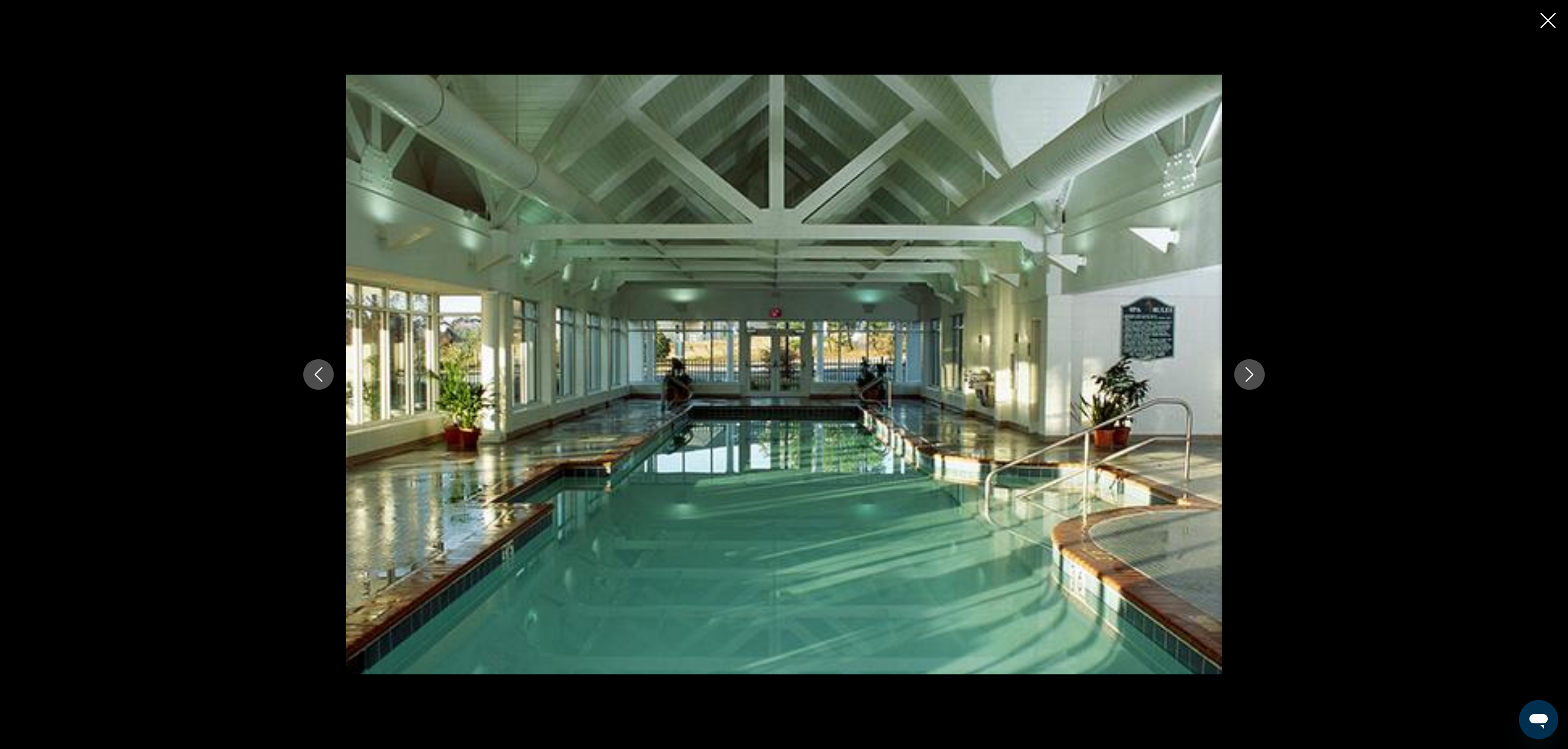
click at [1257, 375] on button "Next image" at bounding box center [1250, 375] width 31 height 31
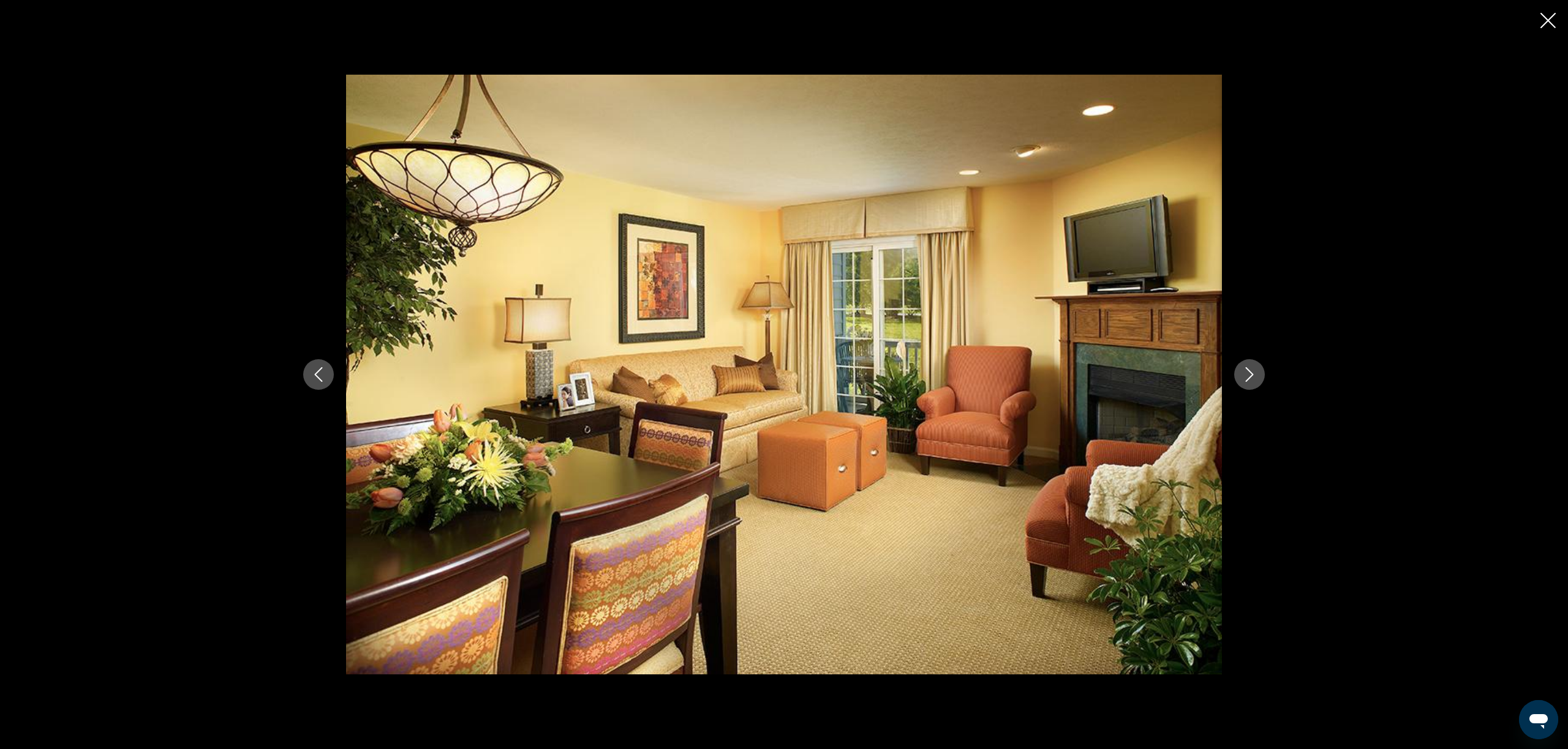
click at [1257, 375] on button "Next image" at bounding box center [1250, 375] width 31 height 31
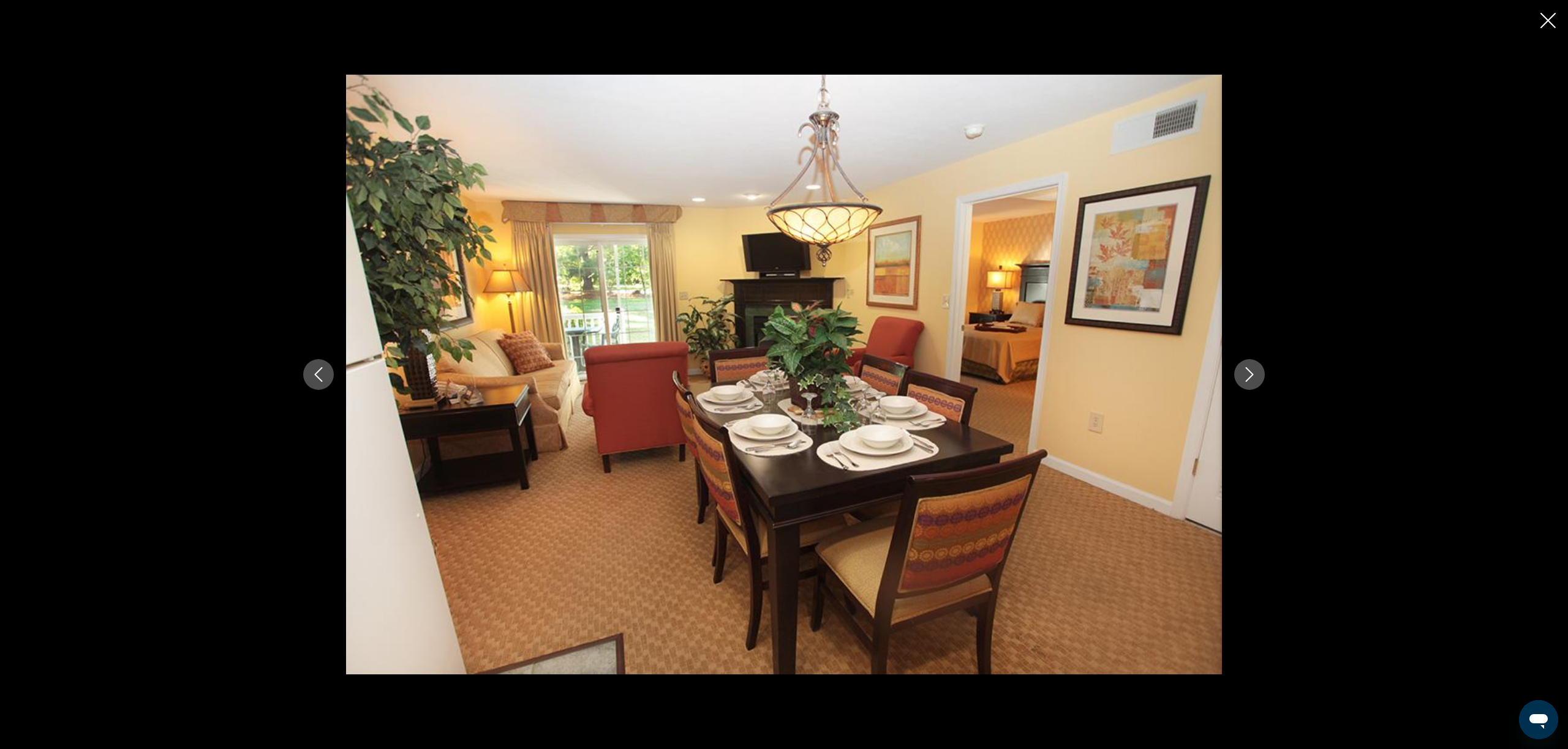
click at [1257, 375] on button "Next image" at bounding box center [1250, 375] width 31 height 31
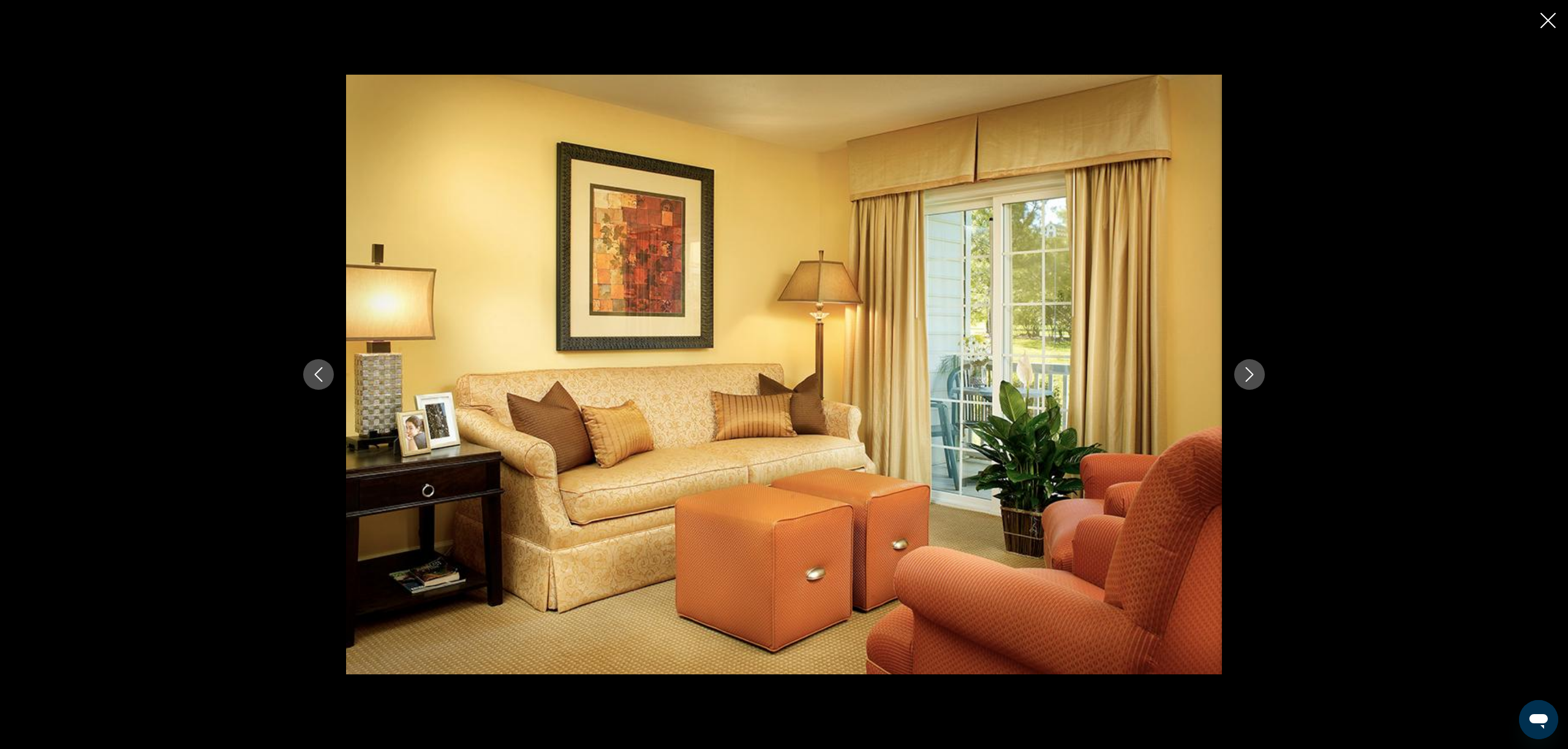
click at [1257, 375] on button "Next image" at bounding box center [1250, 375] width 31 height 31
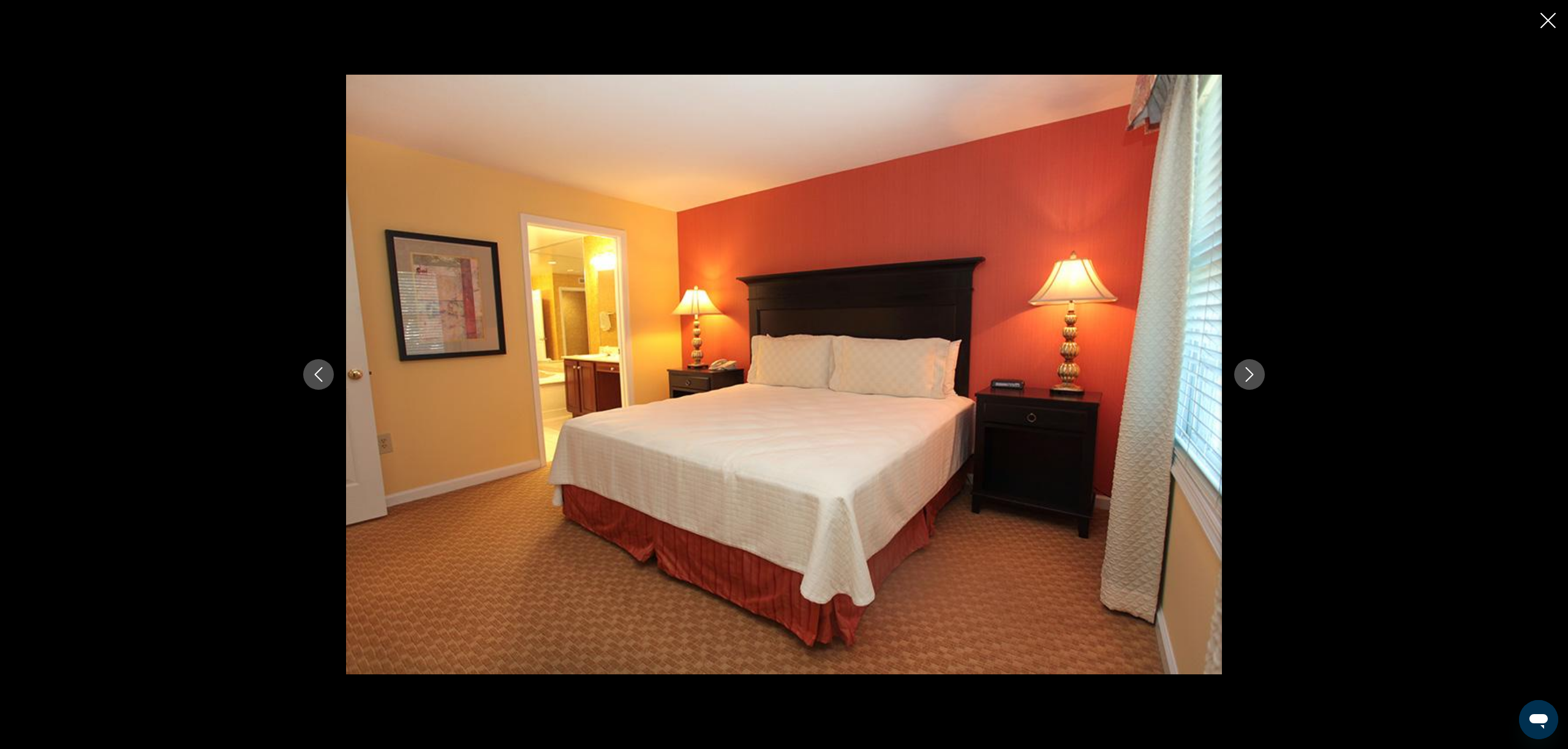
click at [1257, 375] on button "Next image" at bounding box center [1250, 375] width 31 height 31
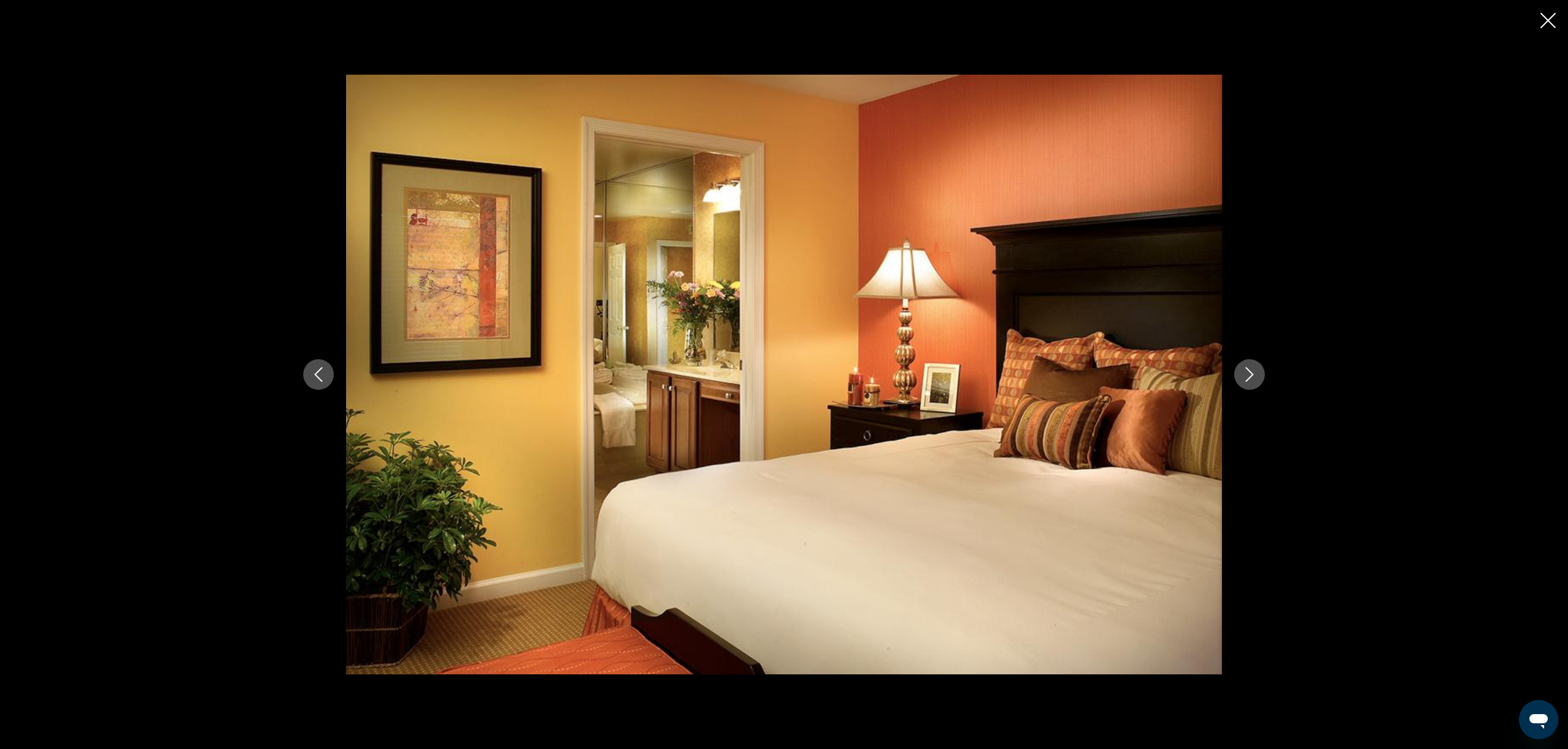
click at [318, 369] on icon "Previous image" at bounding box center [318, 374] width 15 height 15
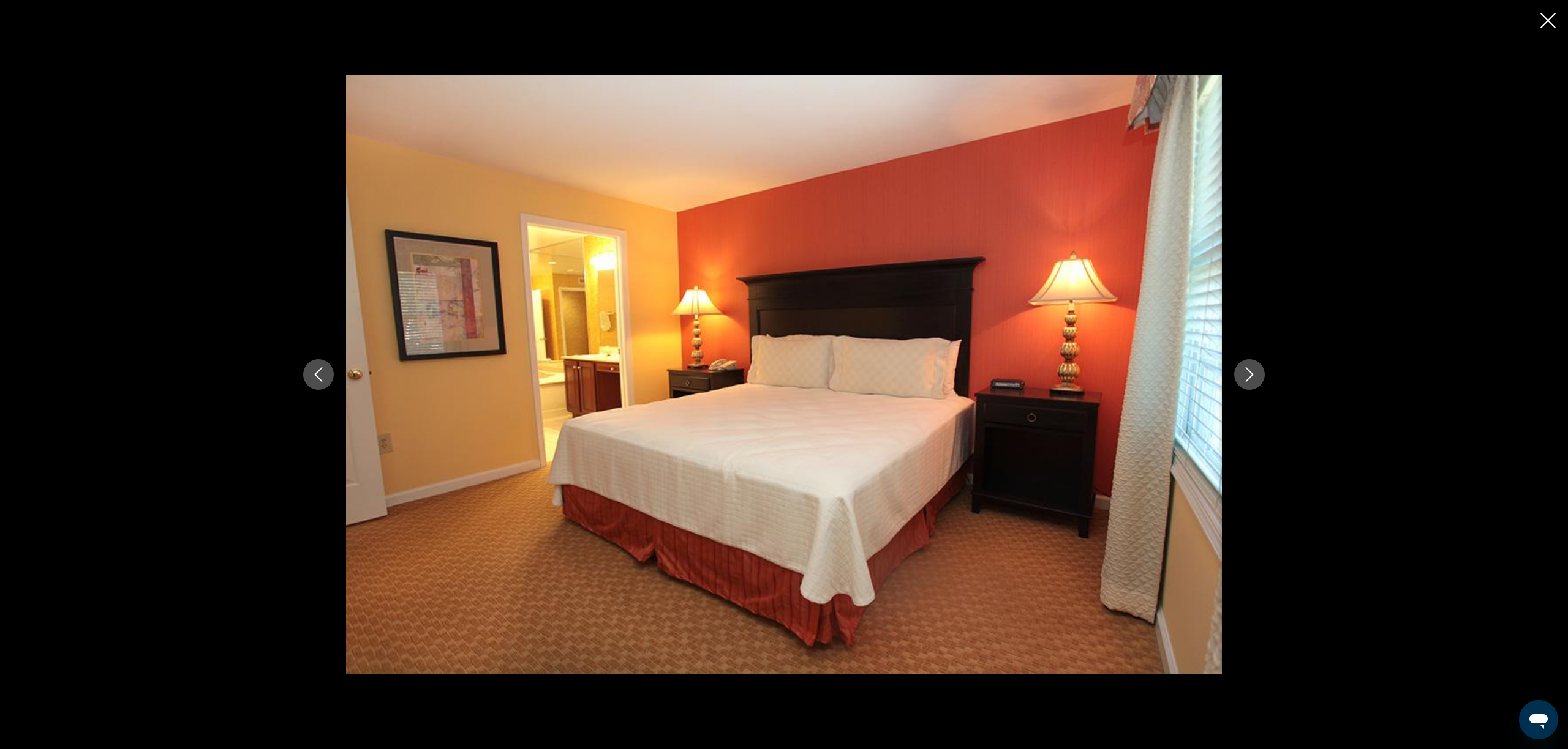
click at [1243, 380] on icon "Next image" at bounding box center [1249, 374] width 15 height 15
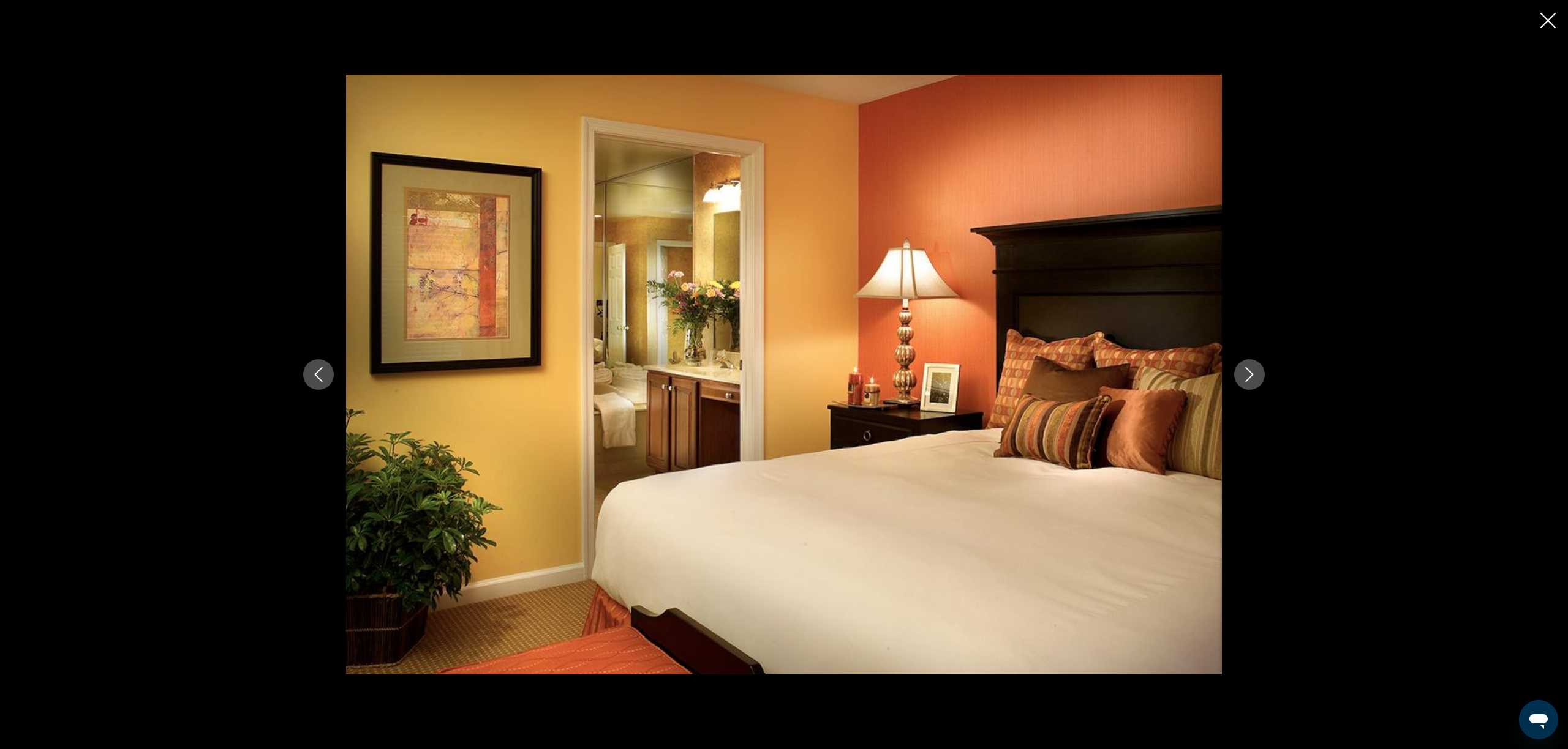
click at [1246, 379] on icon "Next image" at bounding box center [1249, 374] width 15 height 15
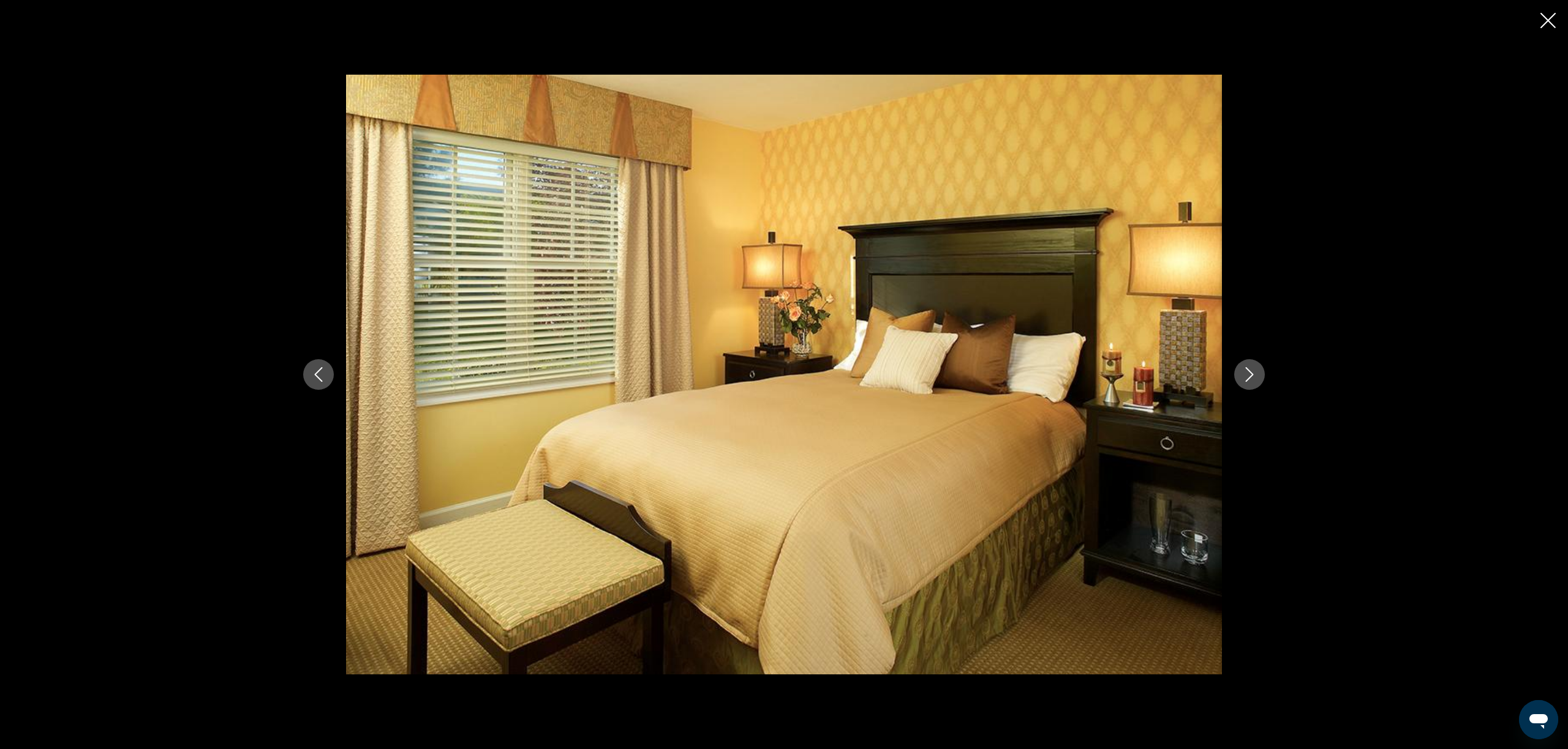
click at [1246, 379] on icon "Next image" at bounding box center [1249, 374] width 15 height 15
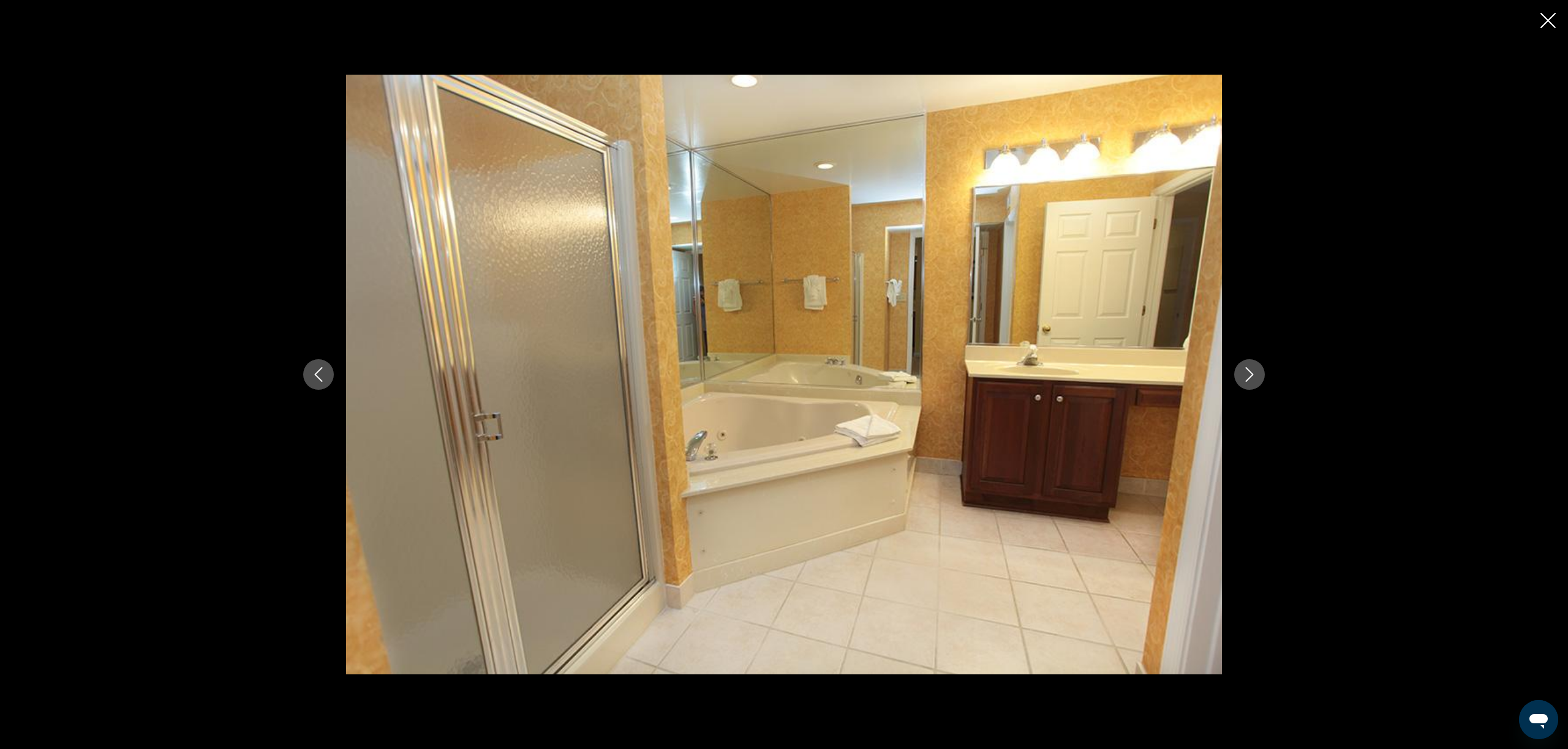
click at [1246, 379] on icon "Next image" at bounding box center [1249, 374] width 15 height 15
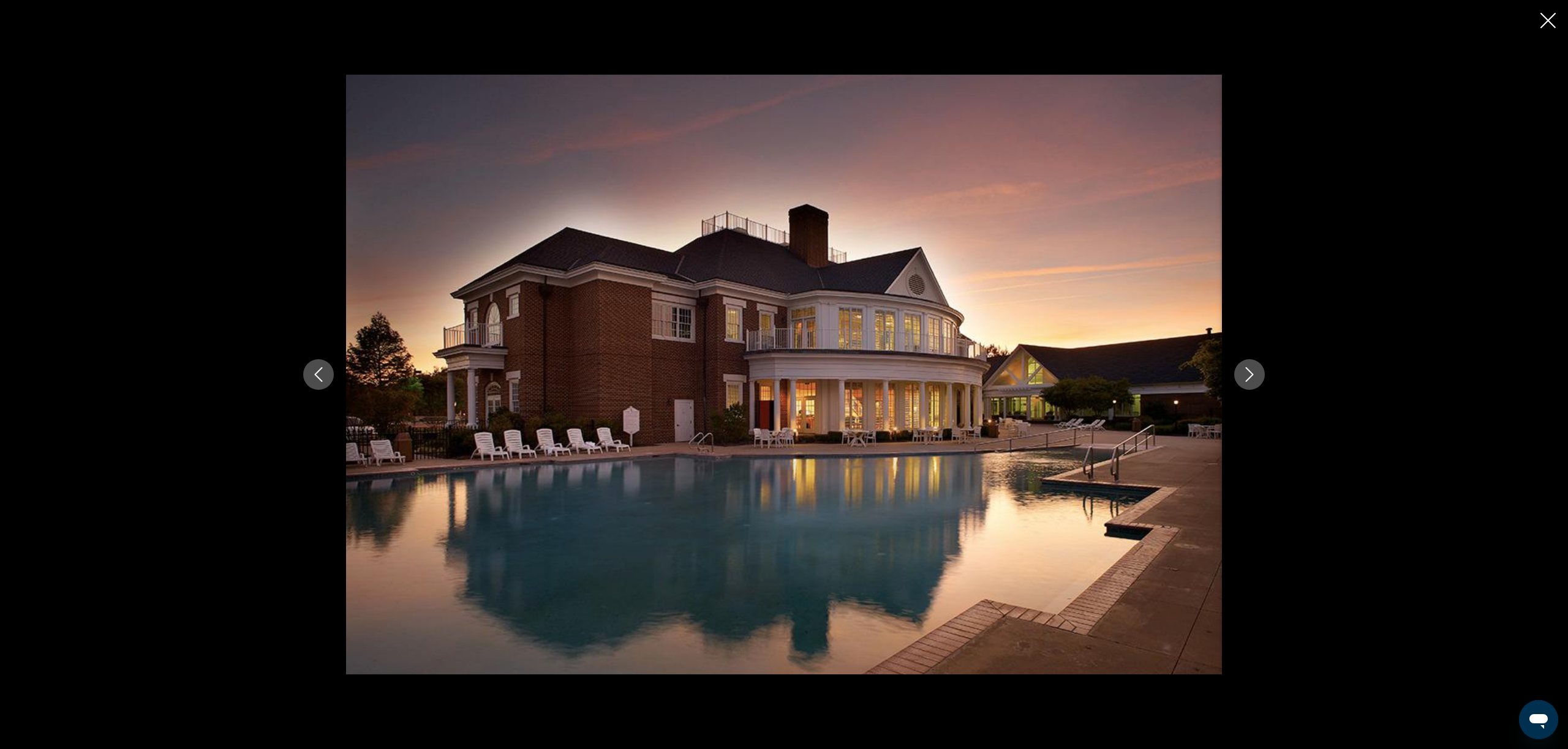
click at [1543, 27] on icon "Close slideshow" at bounding box center [1548, 21] width 15 height 15
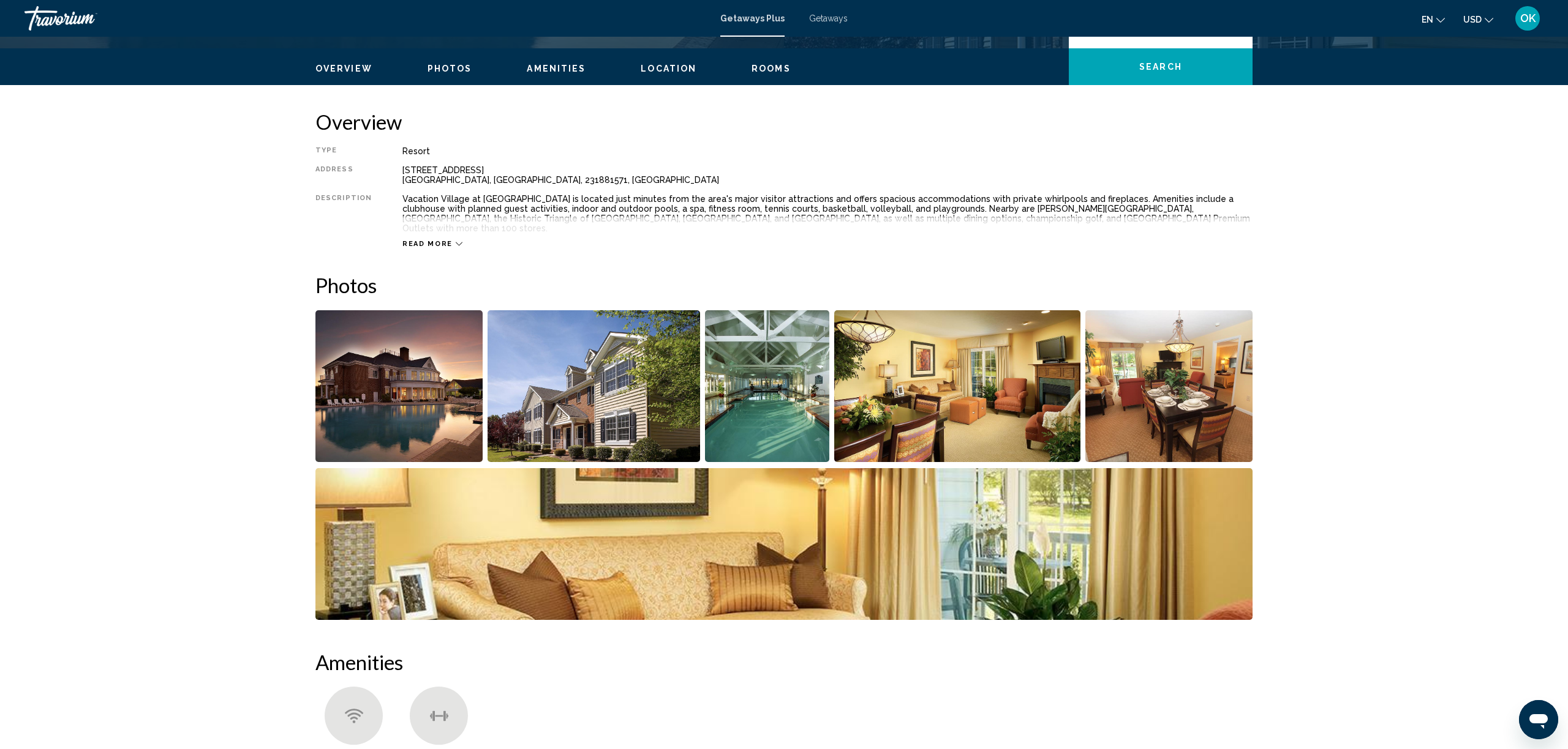
click at [434, 240] on span "Read more" at bounding box center [427, 244] width 50 height 8
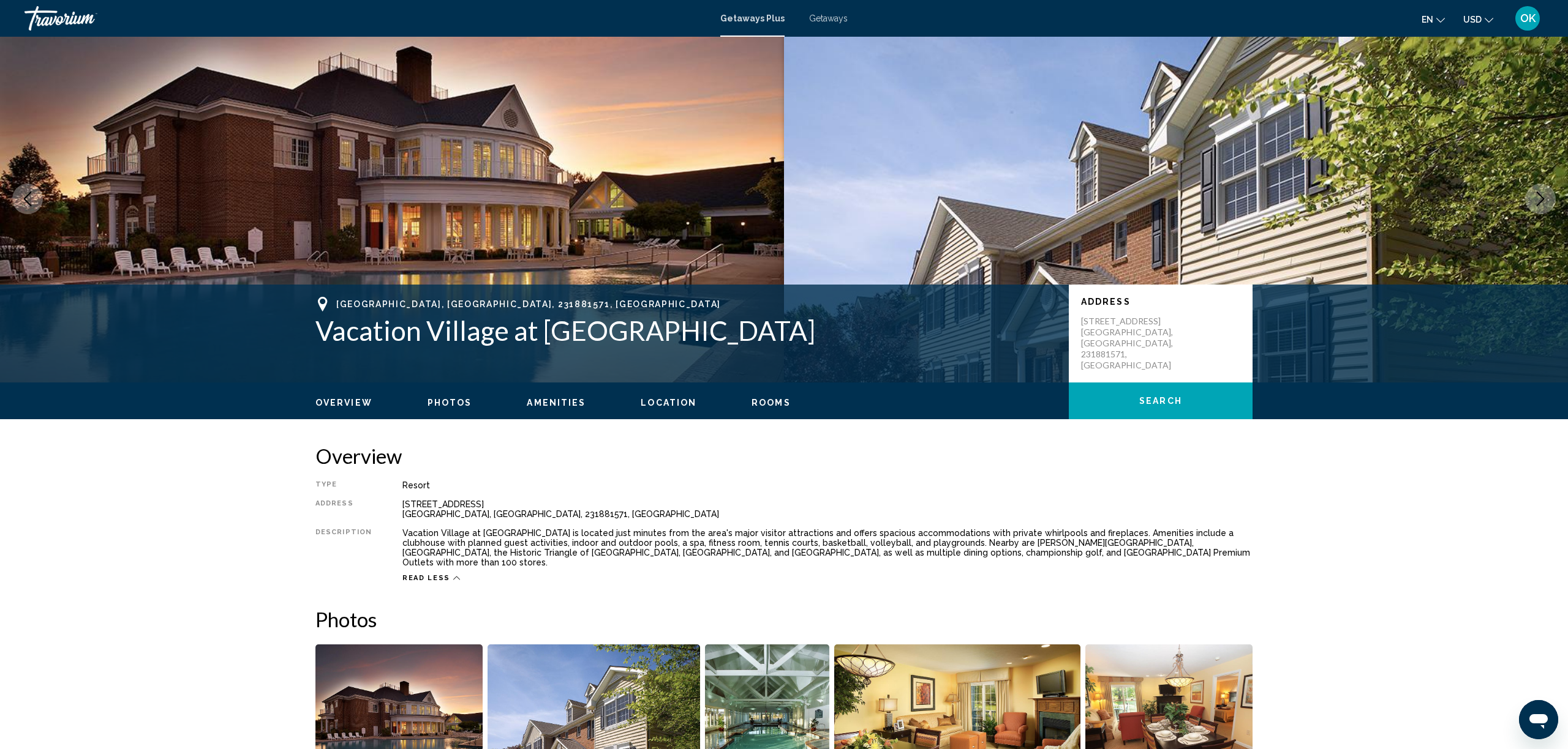
scroll to position [21, 0]
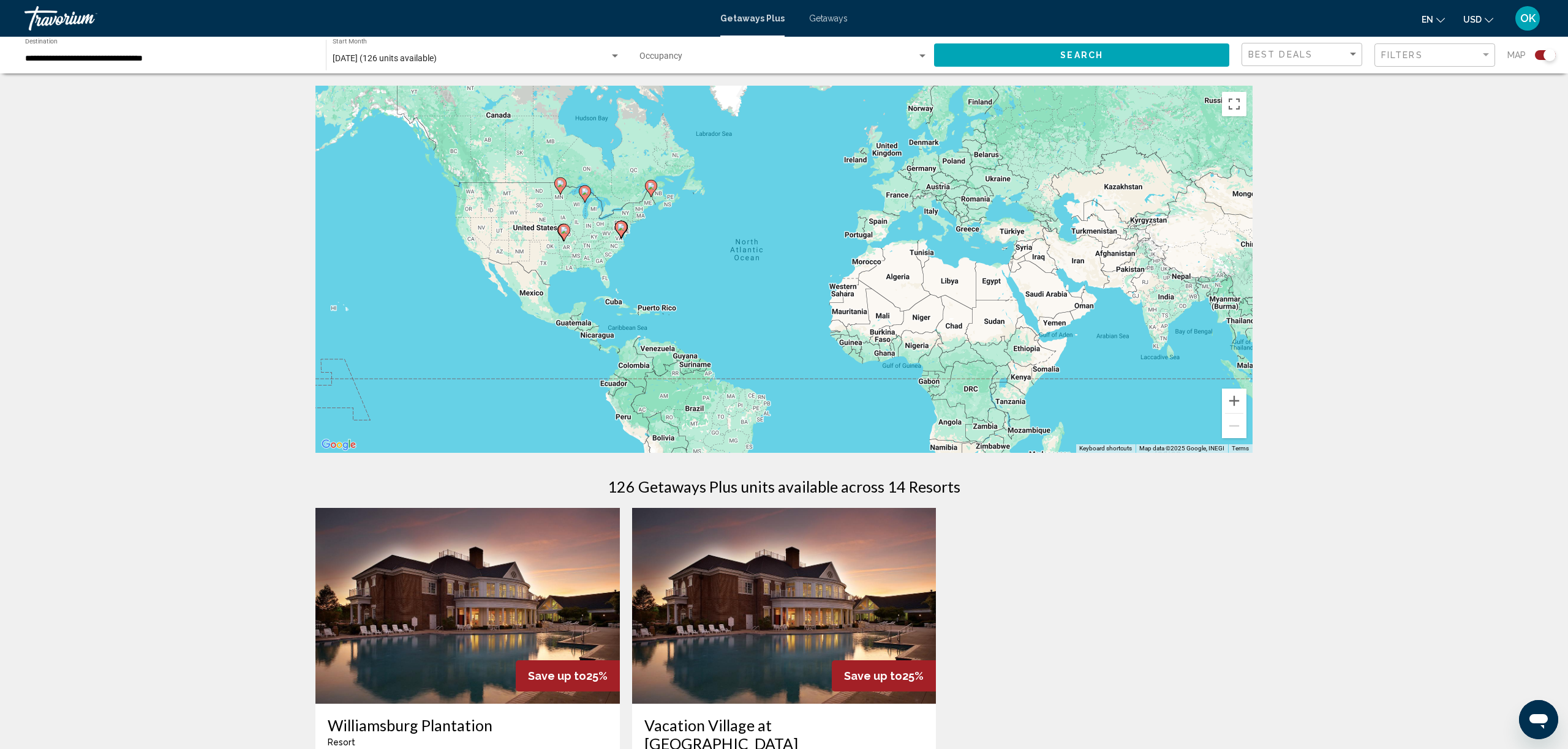
click at [567, 240] on gmp-advanced-marker "Main content" at bounding box center [564, 233] width 12 height 18
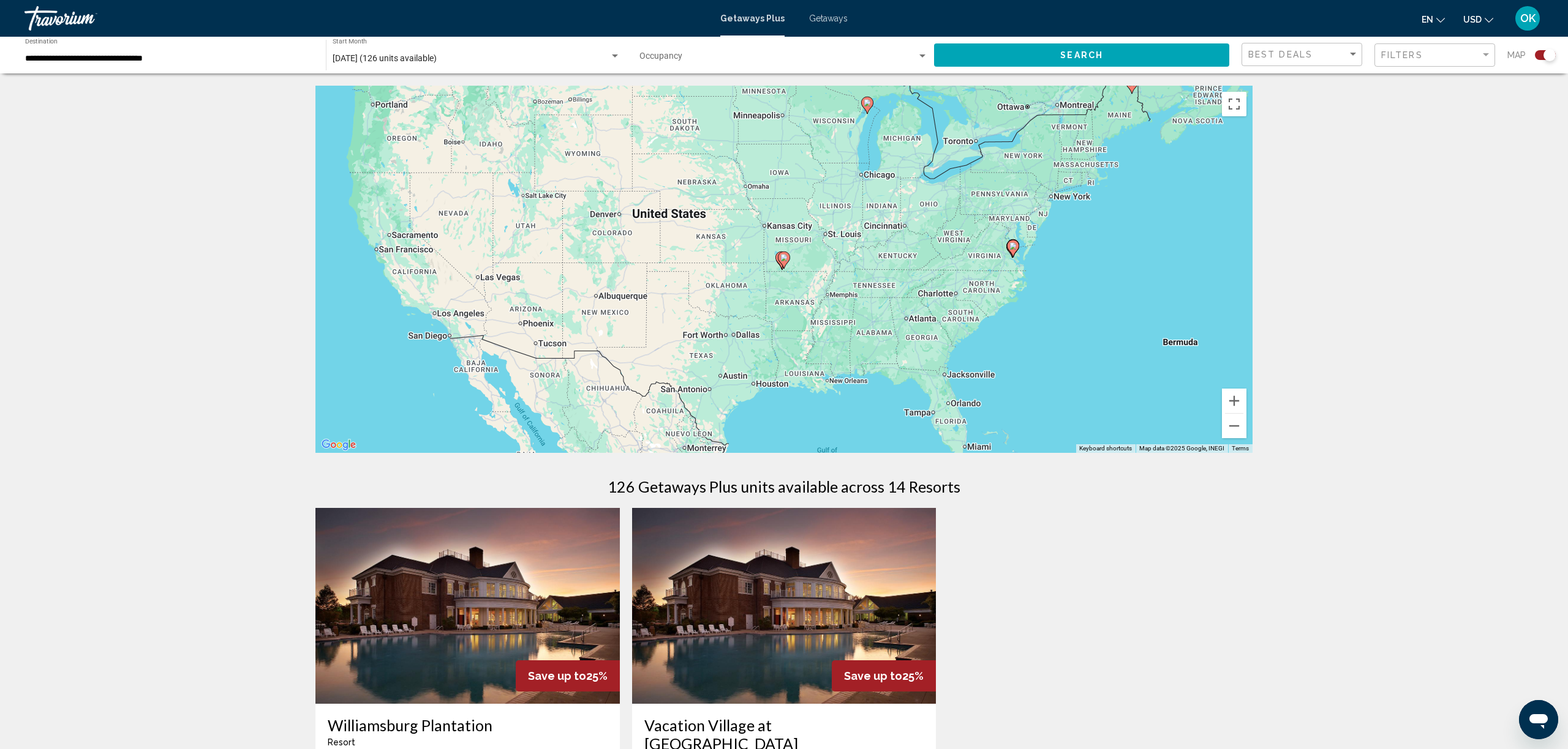
click at [785, 270] on div "To activate drag with keyboard, press Alt + Enter. Once in keyboard drag state,…" at bounding box center [783, 270] width 937 height 367
click at [795, 283] on div "To activate drag with keyboard, press Alt + Enter. Once in keyboard drag state,…" at bounding box center [783, 270] width 937 height 367
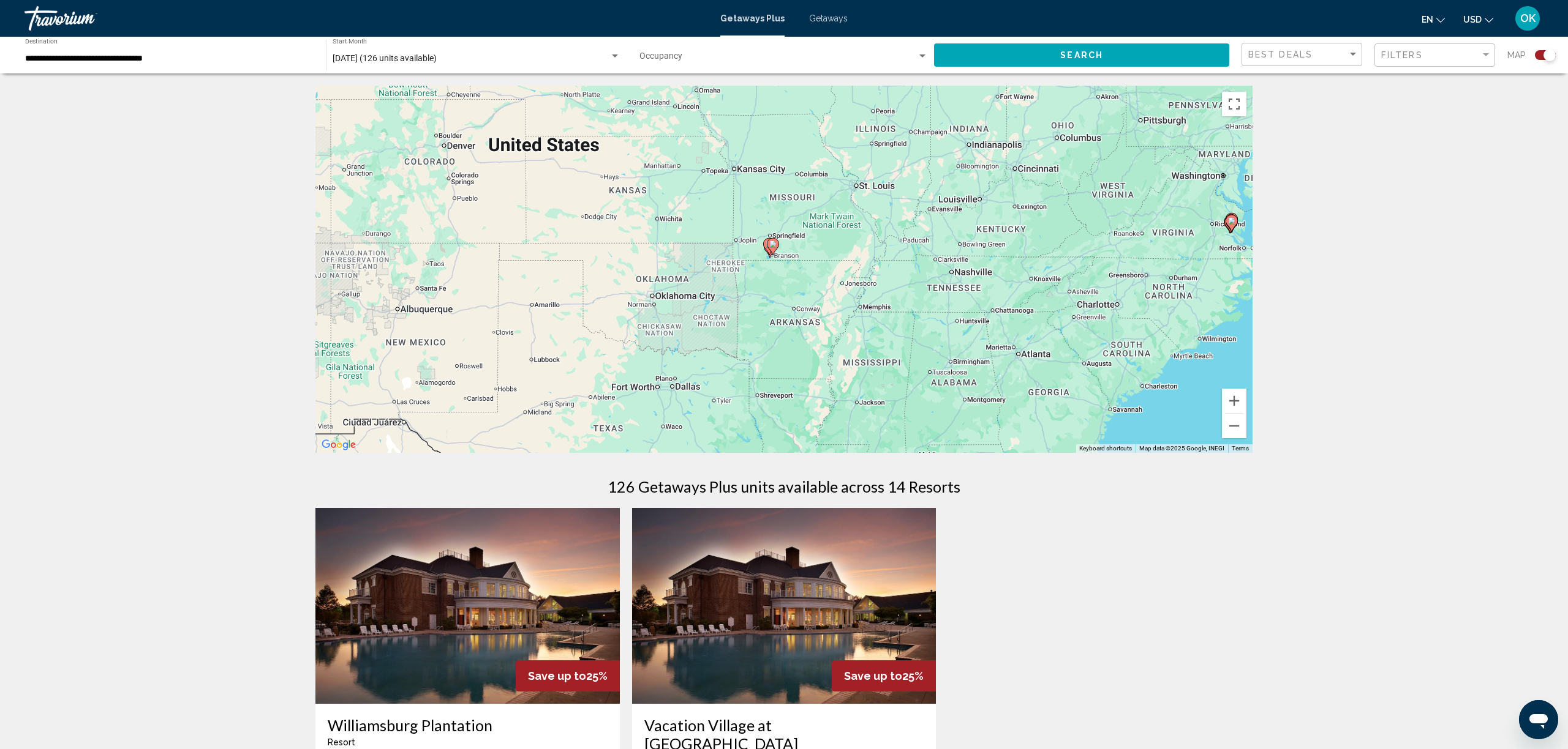
click at [782, 276] on div "To activate drag with keyboard, press Alt + Enter. Once in keyboard drag state,…" at bounding box center [783, 270] width 937 height 367
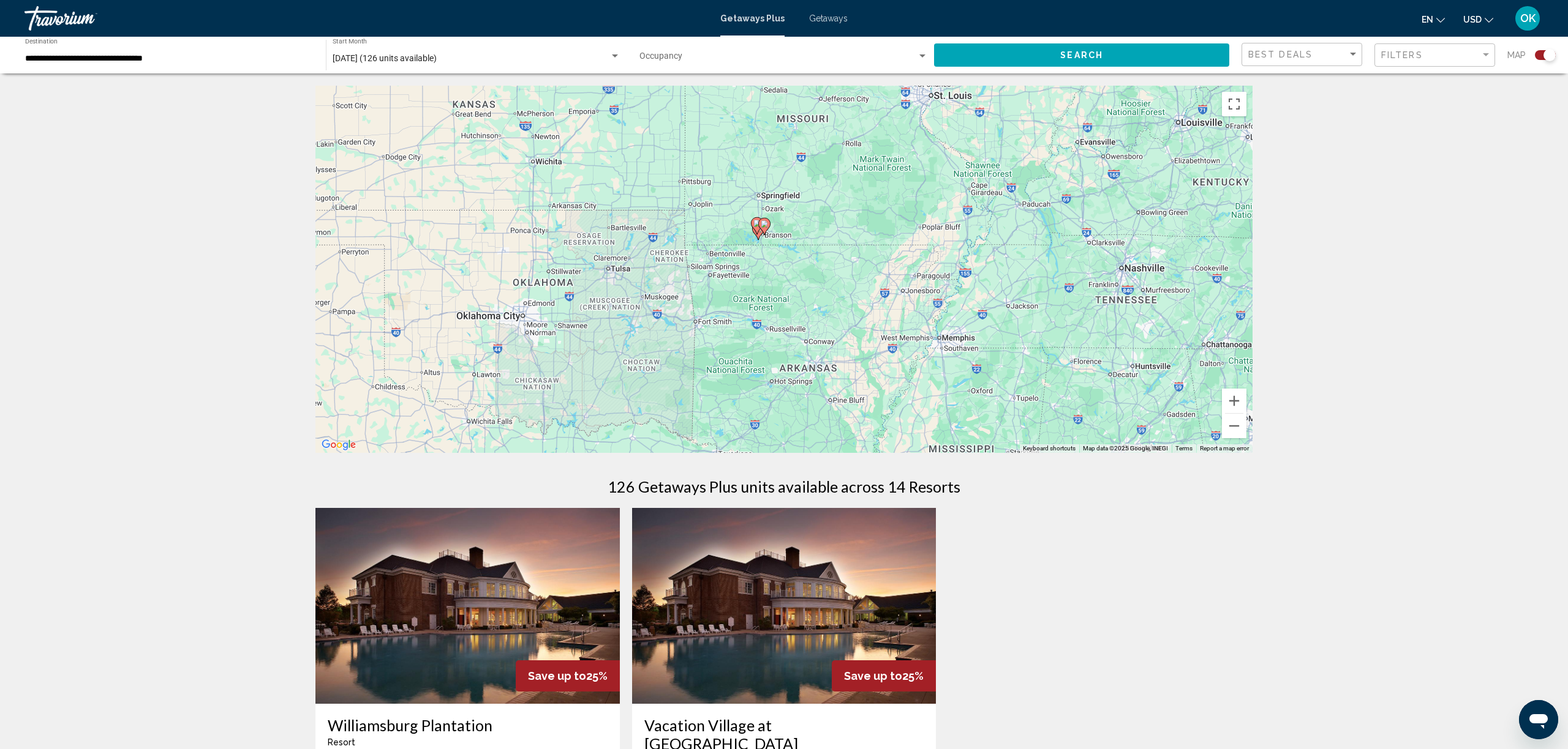
click at [783, 267] on div "To activate drag with keyboard, press Alt + Enter. Once in keyboard drag state,…" at bounding box center [783, 270] width 937 height 367
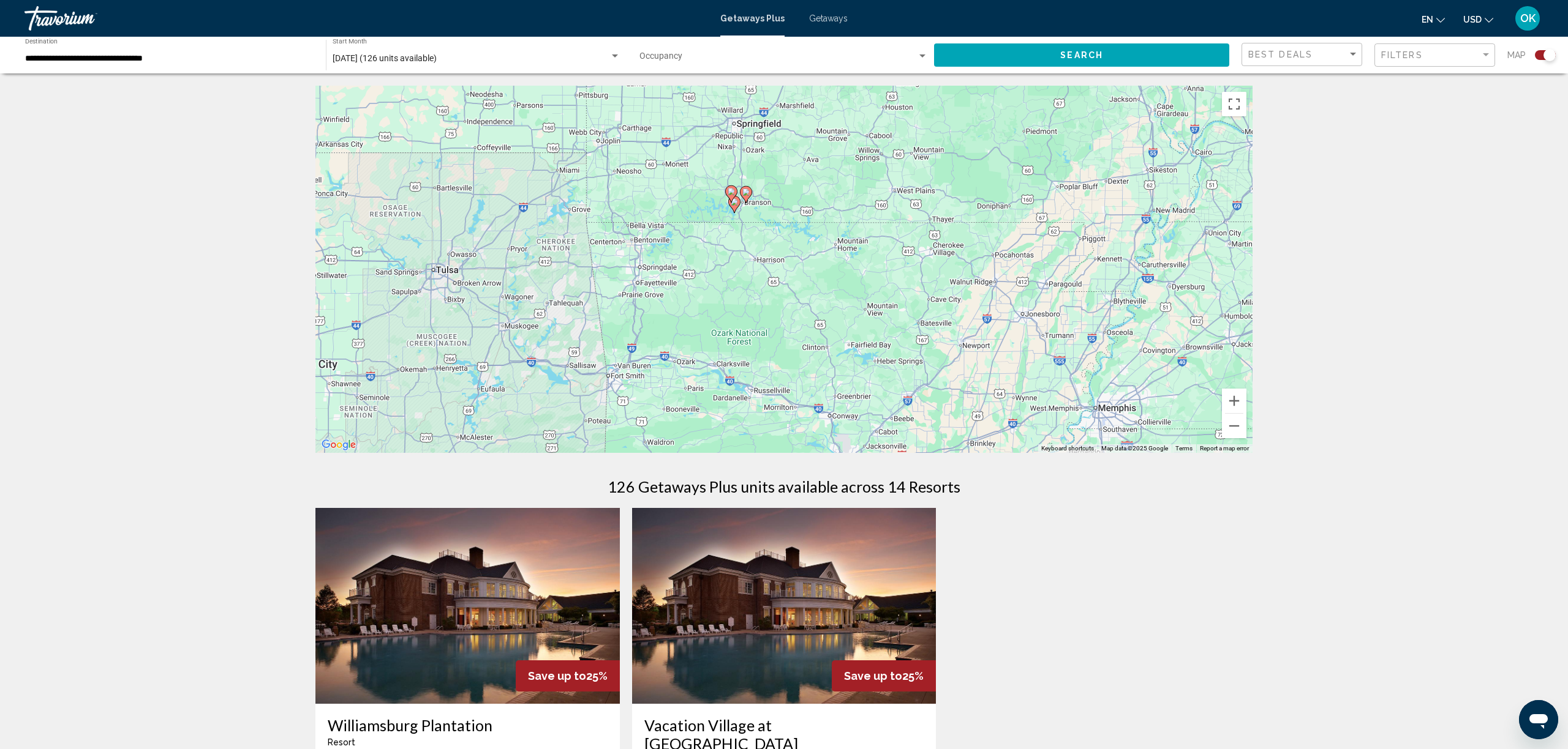
click at [760, 233] on div "To activate drag with keyboard, press Alt + Enter. Once in keyboard drag state,…" at bounding box center [783, 270] width 937 height 367
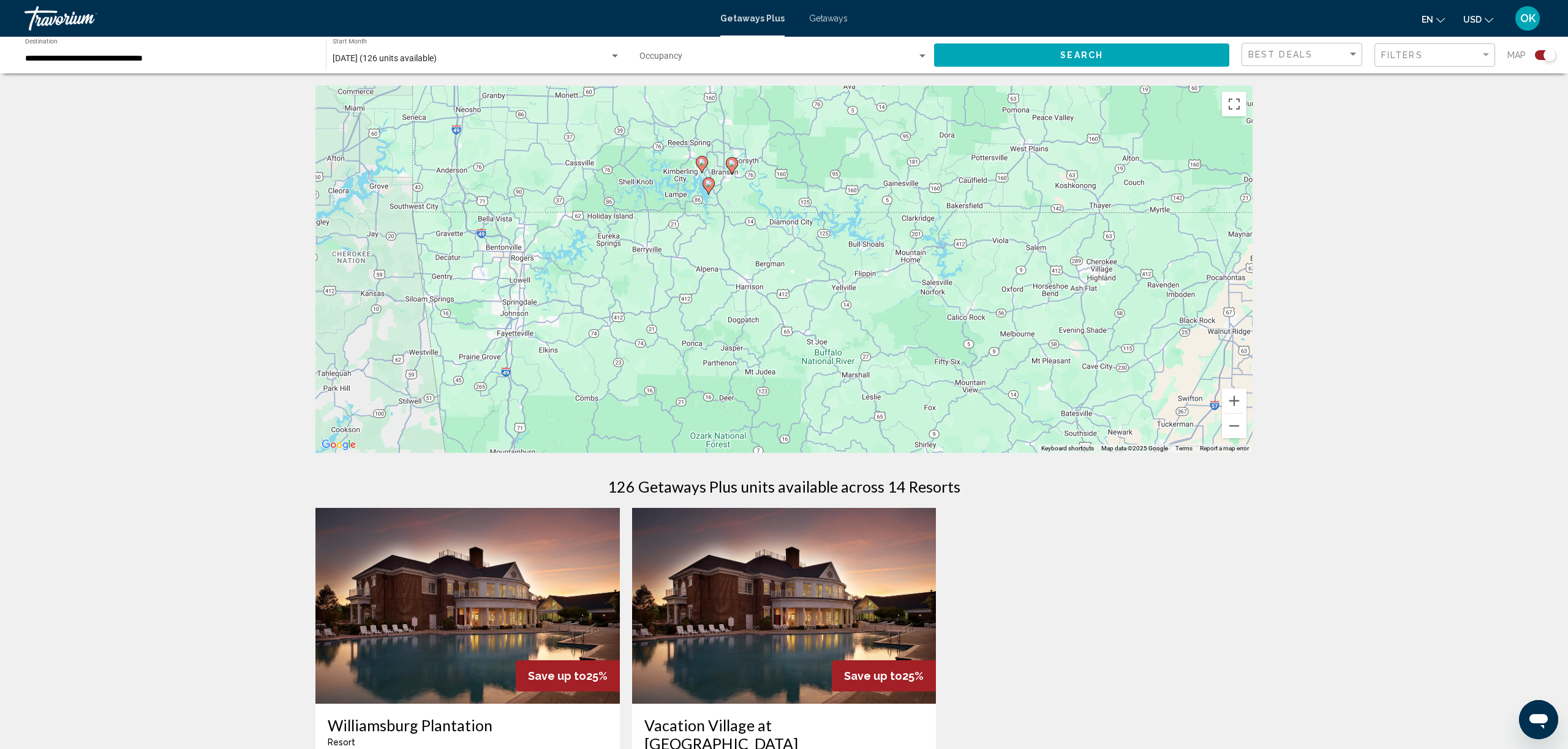
click at [740, 230] on div "To activate drag with keyboard, press Alt + Enter. Once in keyboard drag state,…" at bounding box center [783, 270] width 937 height 367
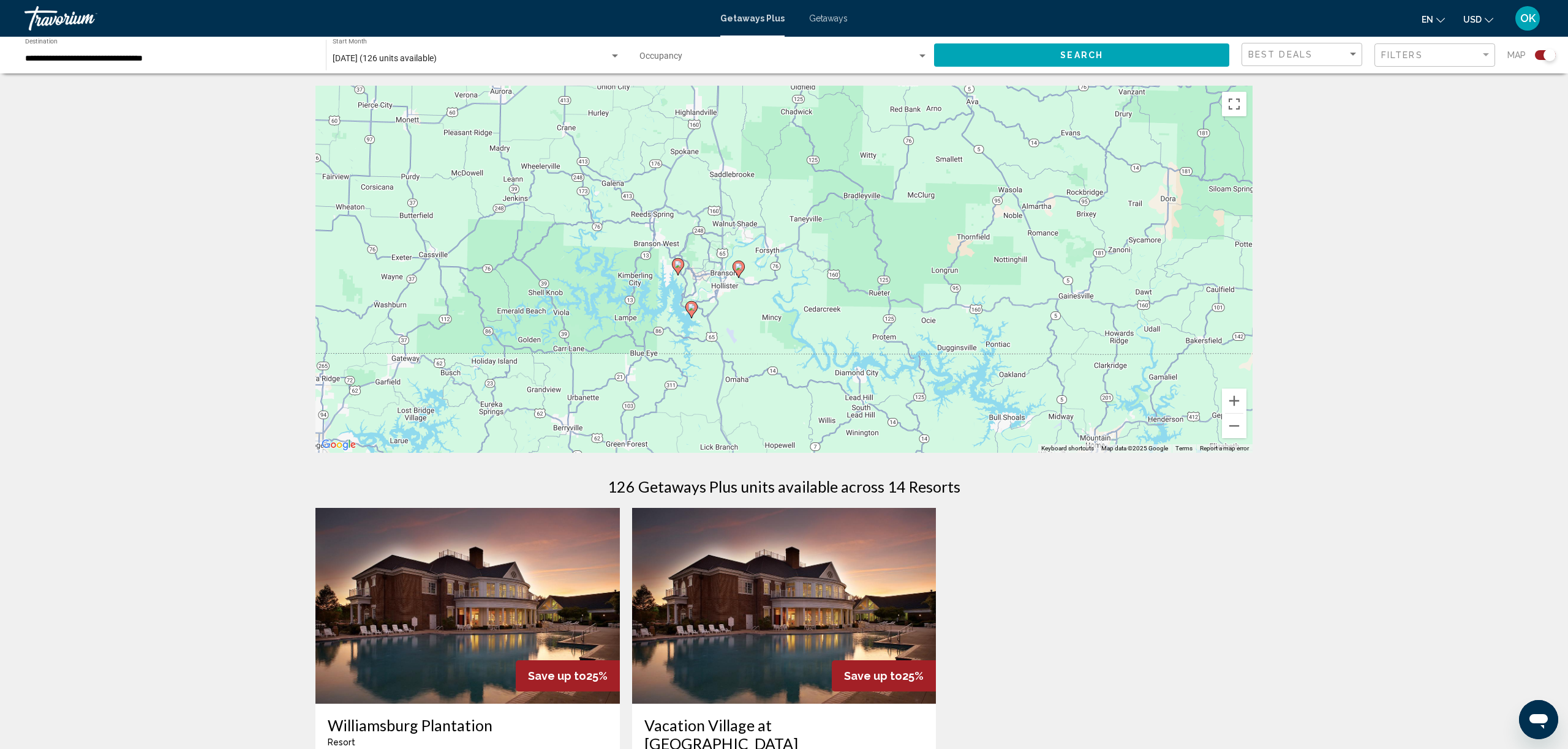
drag, startPoint x: 710, startPoint y: 184, endPoint x: 725, endPoint y: 346, distance: 162.7
click at [725, 346] on div "To activate drag with keyboard, press Alt + Enter. Once in keyboard drag state,…" at bounding box center [783, 270] width 937 height 367
click at [731, 333] on div "To activate drag with keyboard, press Alt + Enter. Once in keyboard drag state,…" at bounding box center [783, 270] width 937 height 367
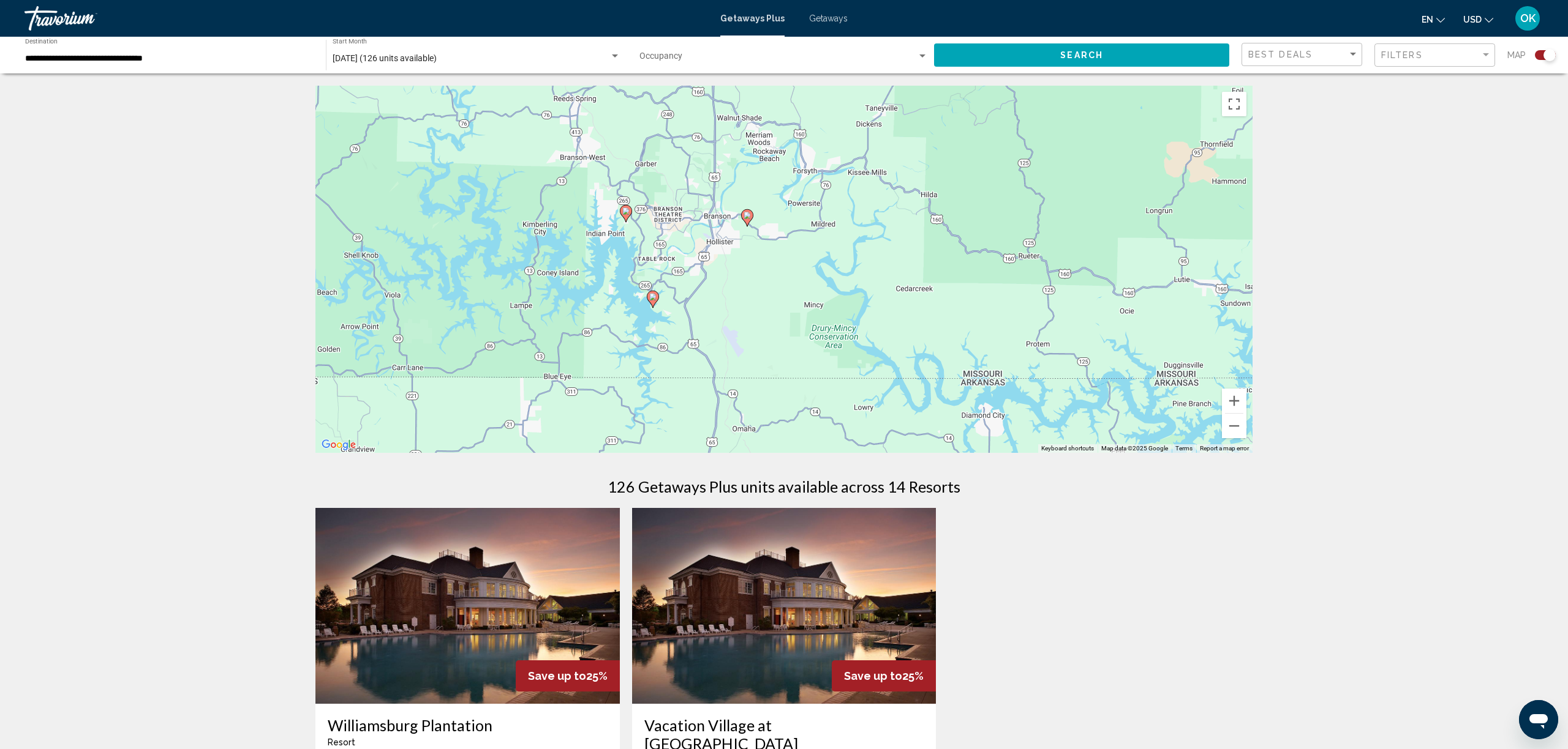
click at [699, 313] on div "To activate drag with keyboard, press Alt + Enter. Once in keyboard drag state,…" at bounding box center [783, 270] width 937 height 367
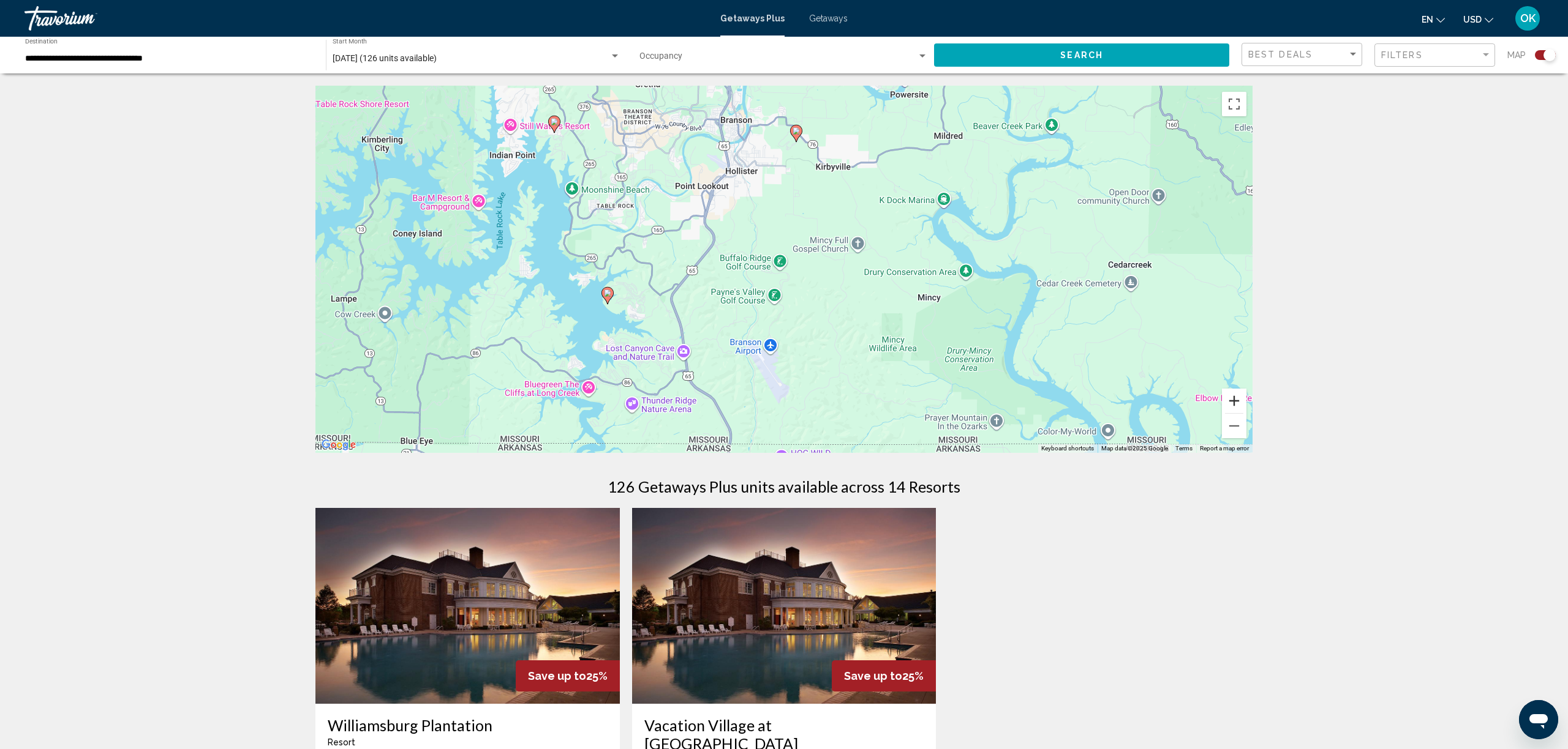
click at [1240, 405] on button "Zoom in" at bounding box center [1234, 401] width 25 height 25
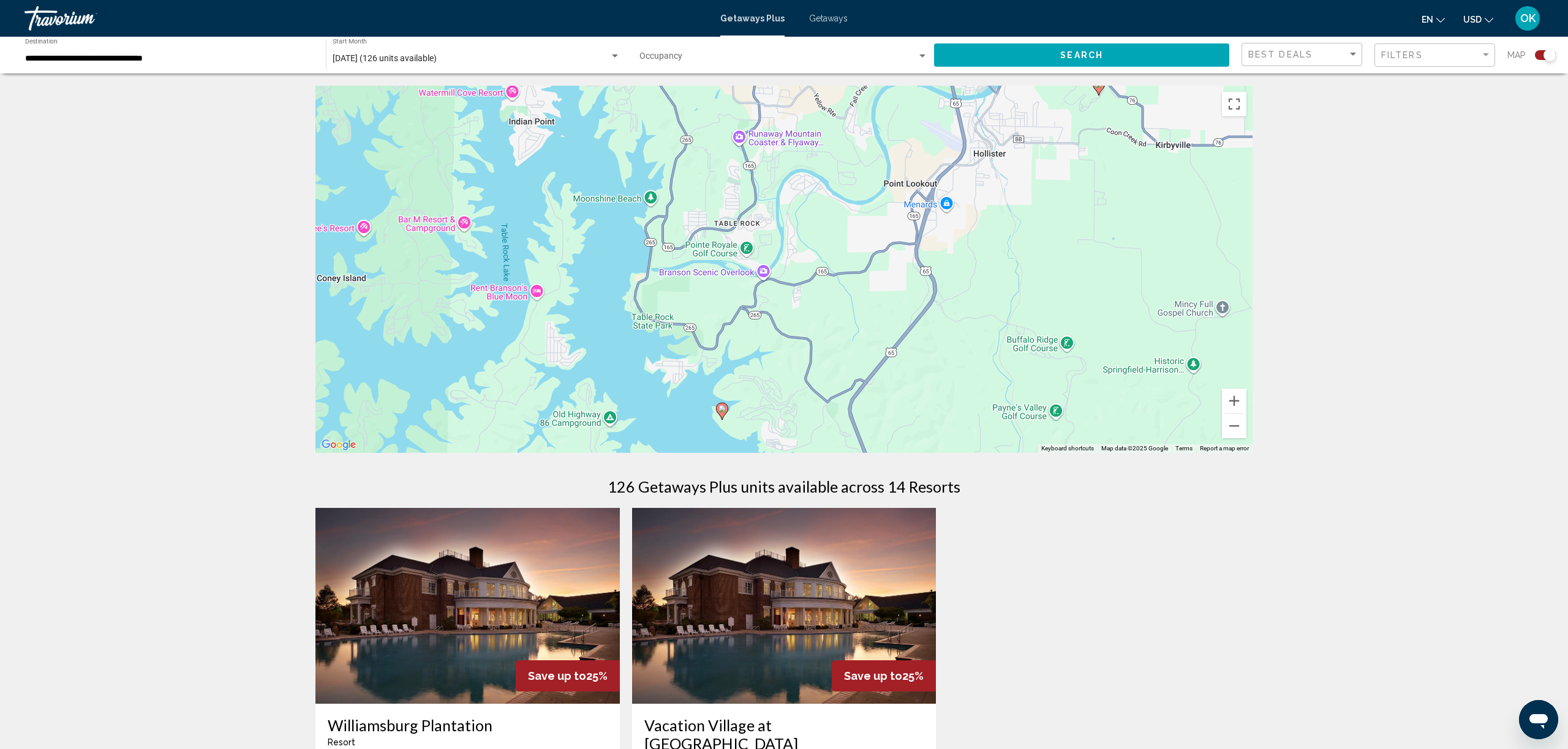
drag, startPoint x: 473, startPoint y: 297, endPoint x: 765, endPoint y: 379, distance: 303.3
click at [765, 379] on div "To activate drag with keyboard, press Alt + Enter. Once in keyboard drag state,…" at bounding box center [783, 270] width 937 height 367
click at [726, 413] on icon "Main content" at bounding box center [722, 411] width 11 height 16
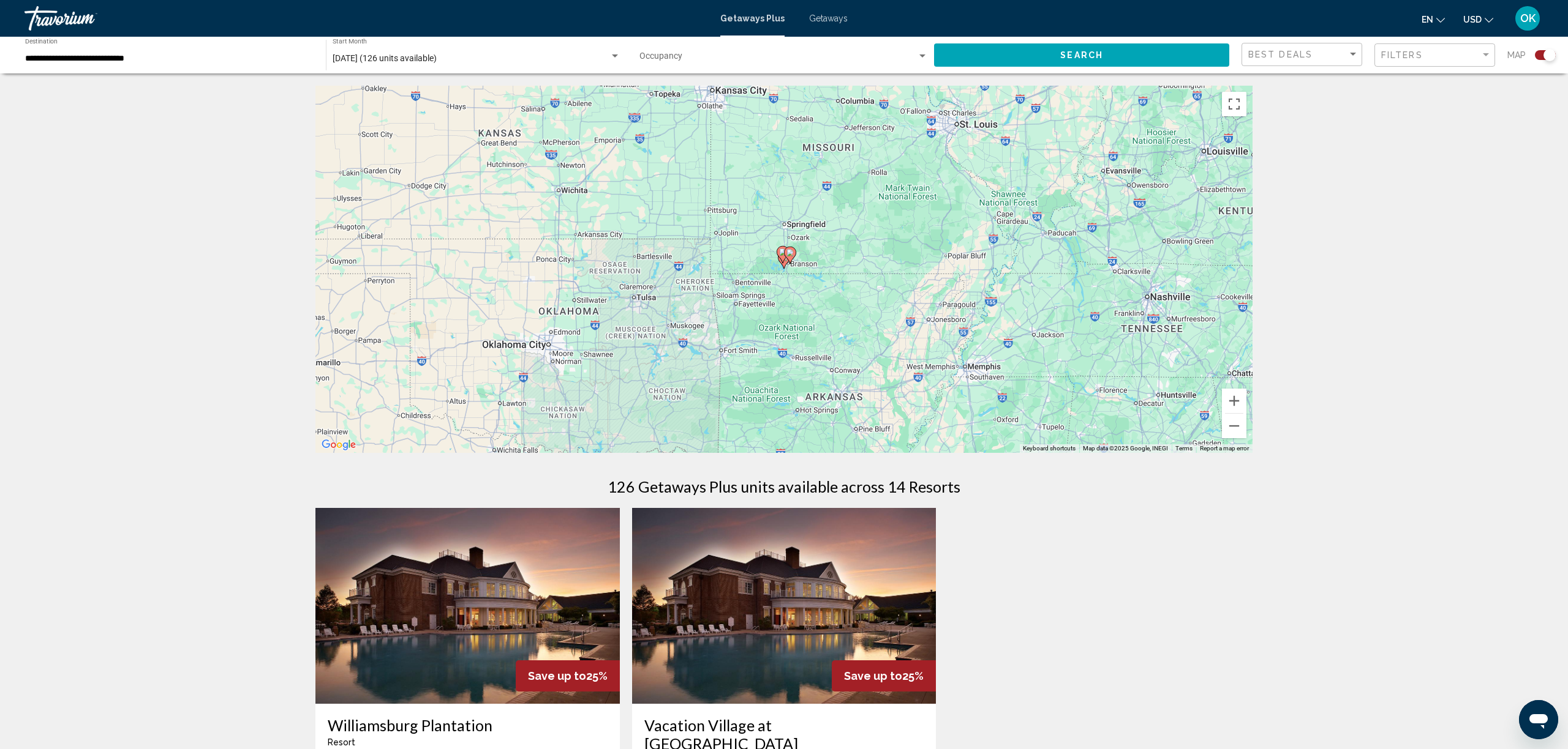
click at [792, 255] on image "Main content" at bounding box center [790, 253] width 8 height 8
type input "**********"
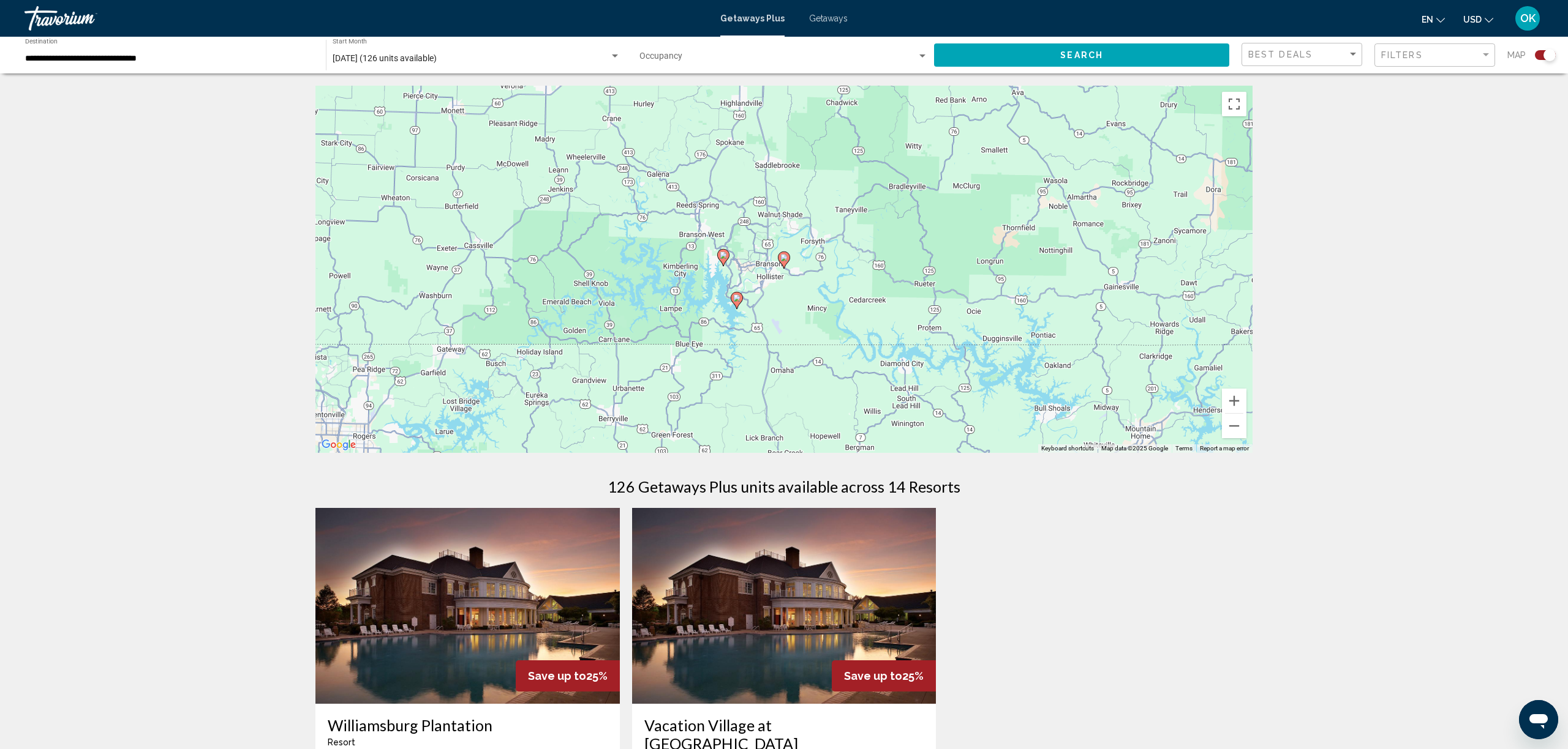
click at [787, 260] on image "Main content" at bounding box center [784, 258] width 8 height 8
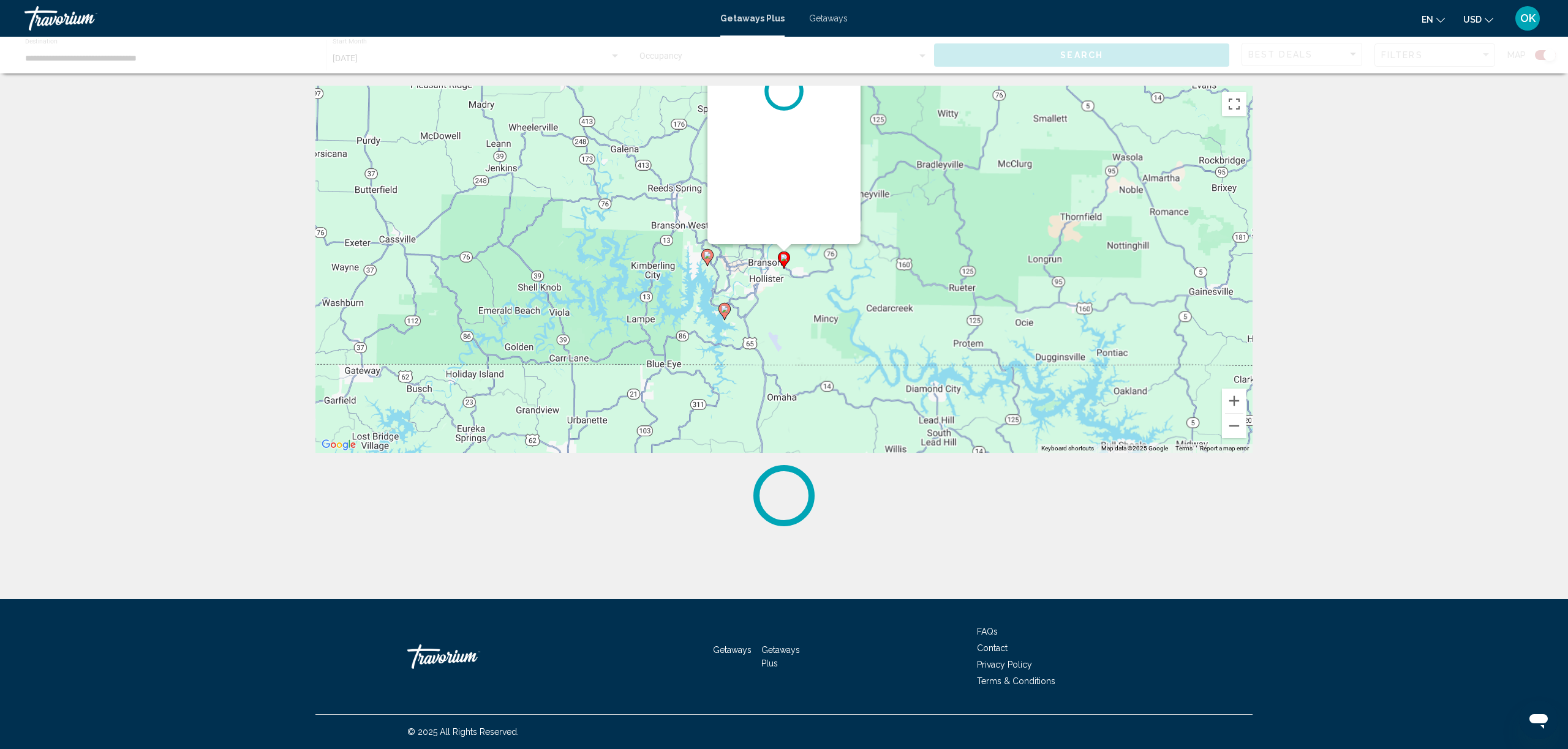
click at [787, 270] on div "To navigate, press the arrow keys. To activate drag with keyboard, press Alt + …" at bounding box center [1252, 270] width 937 height 0
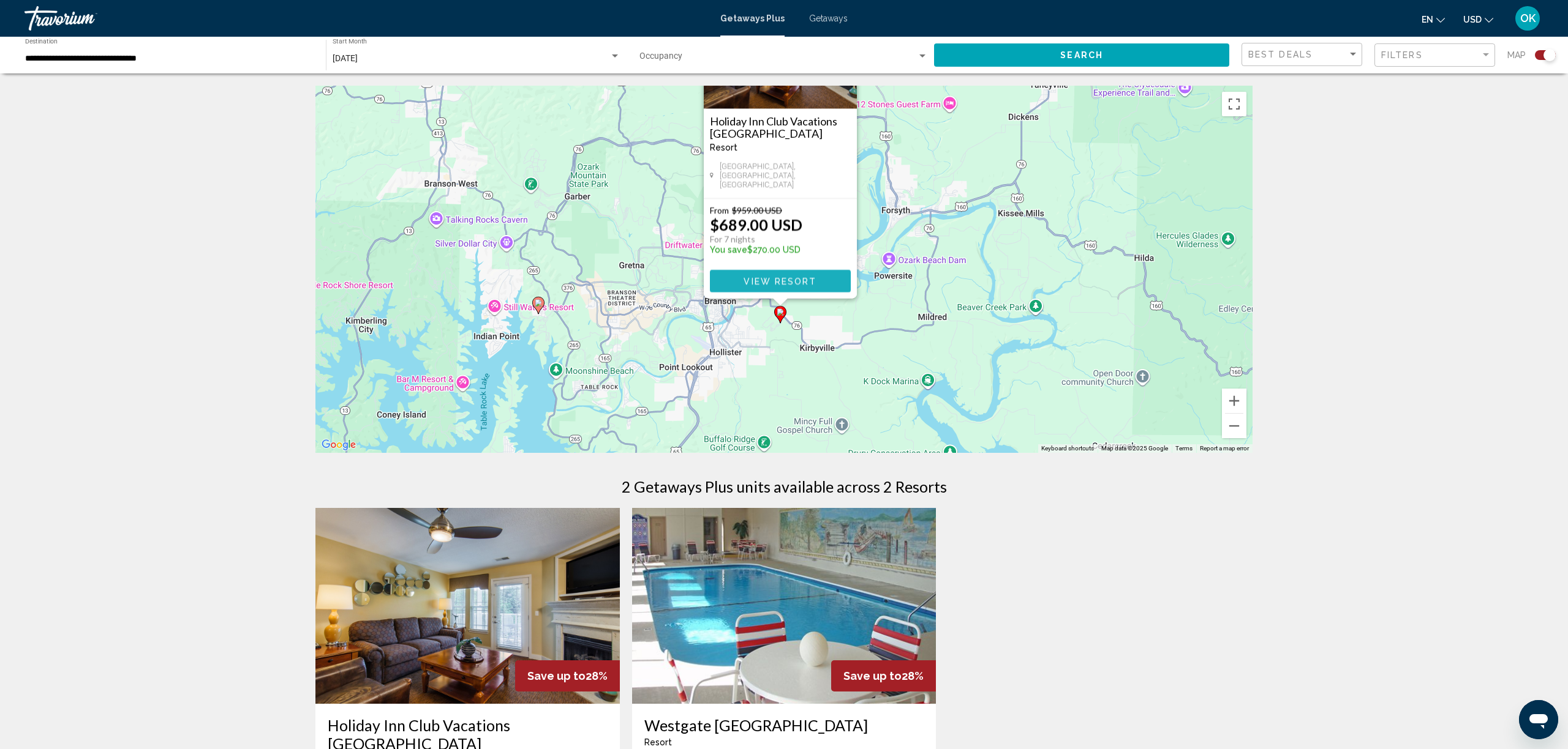
click at [767, 275] on button "View Resort" at bounding box center [780, 280] width 141 height 22
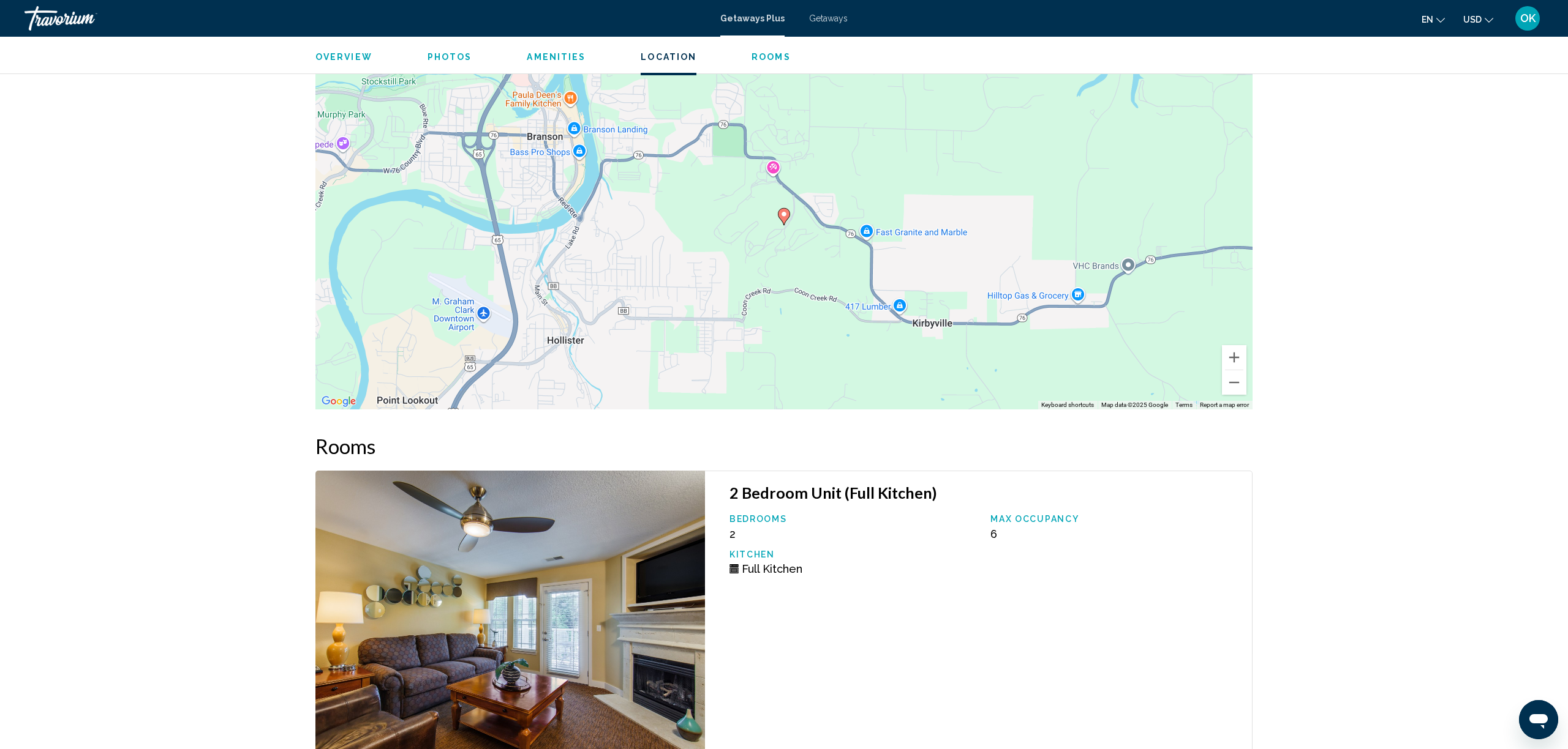
scroll to position [1795, 0]
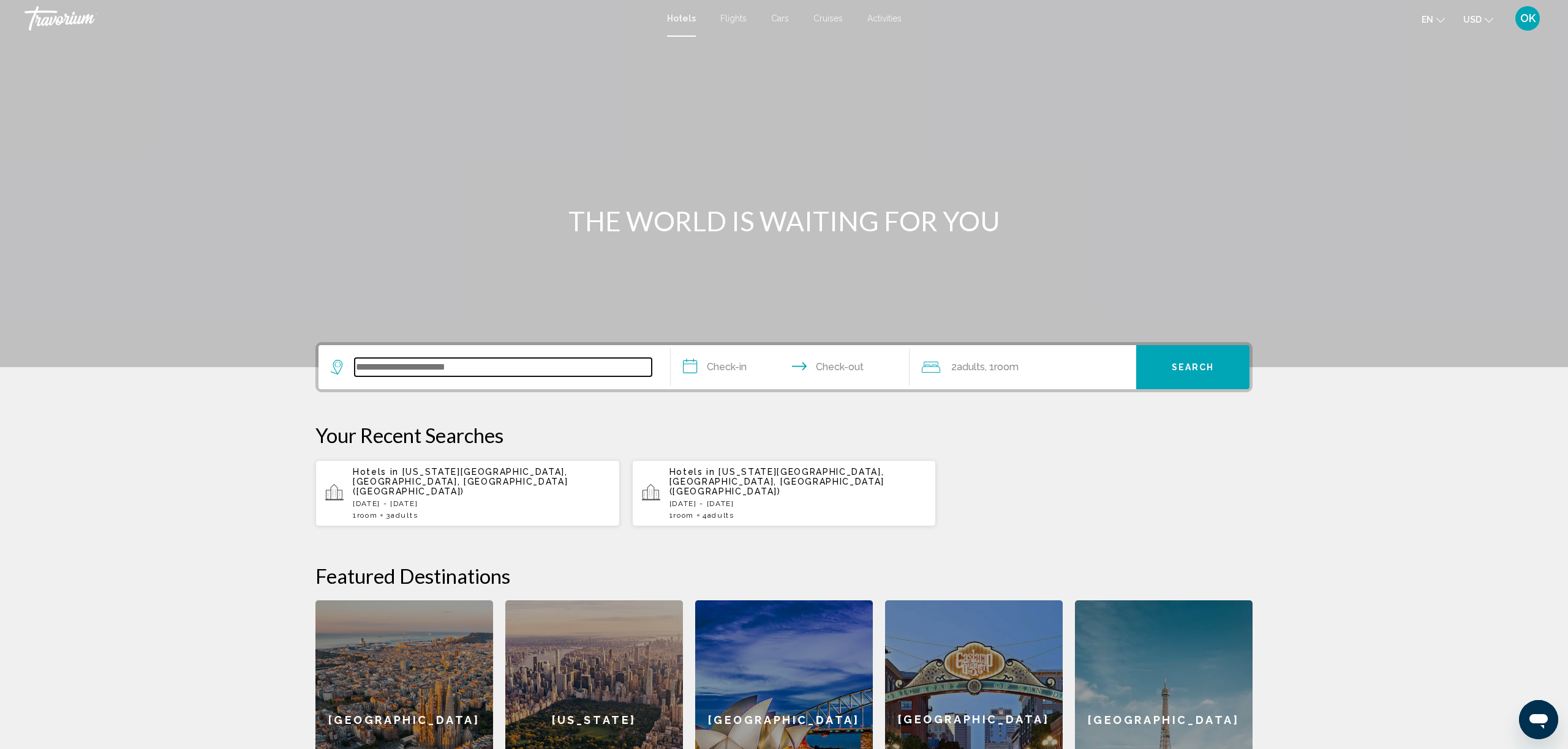
click at [427, 370] on input "Search widget" at bounding box center [503, 367] width 297 height 18
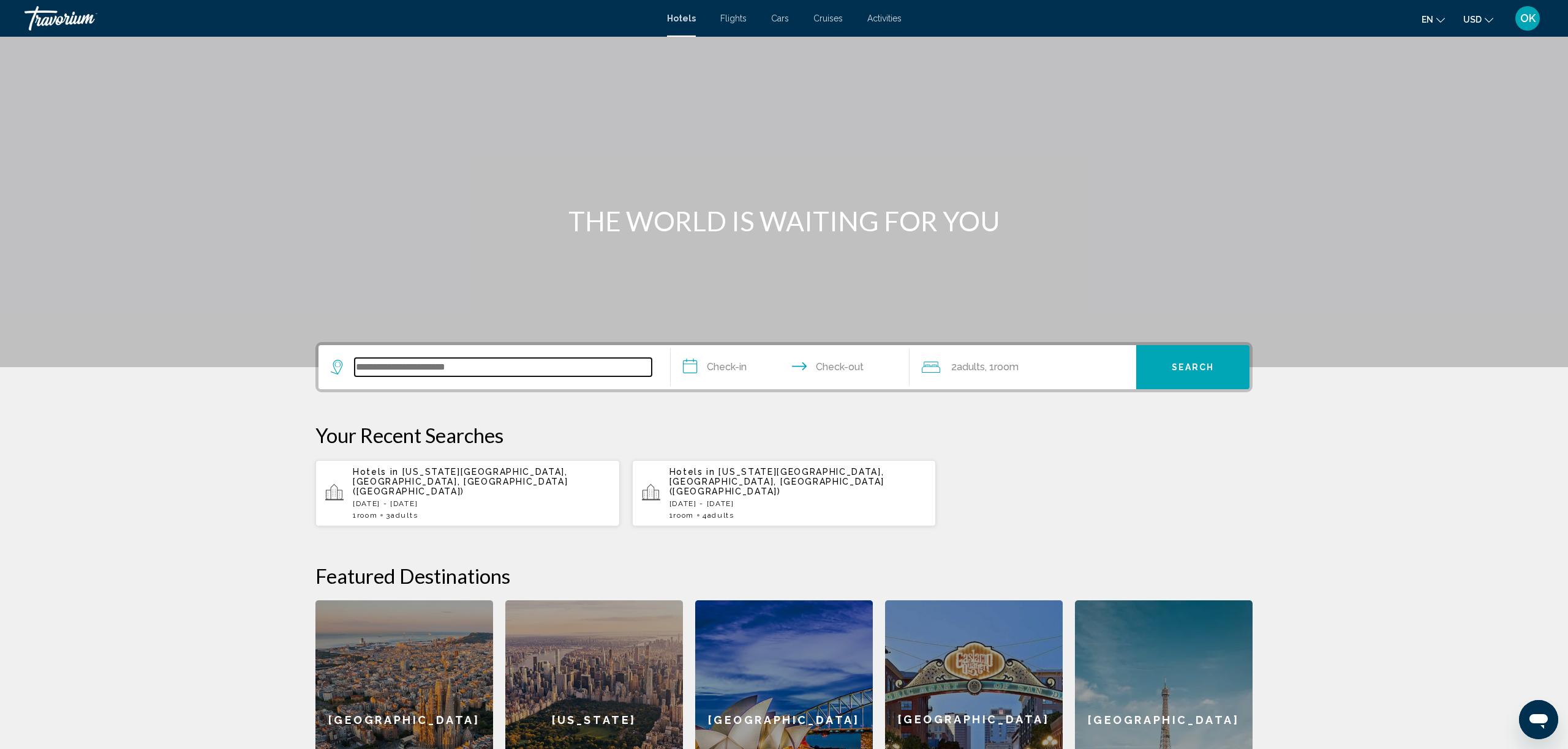
scroll to position [263, 0]
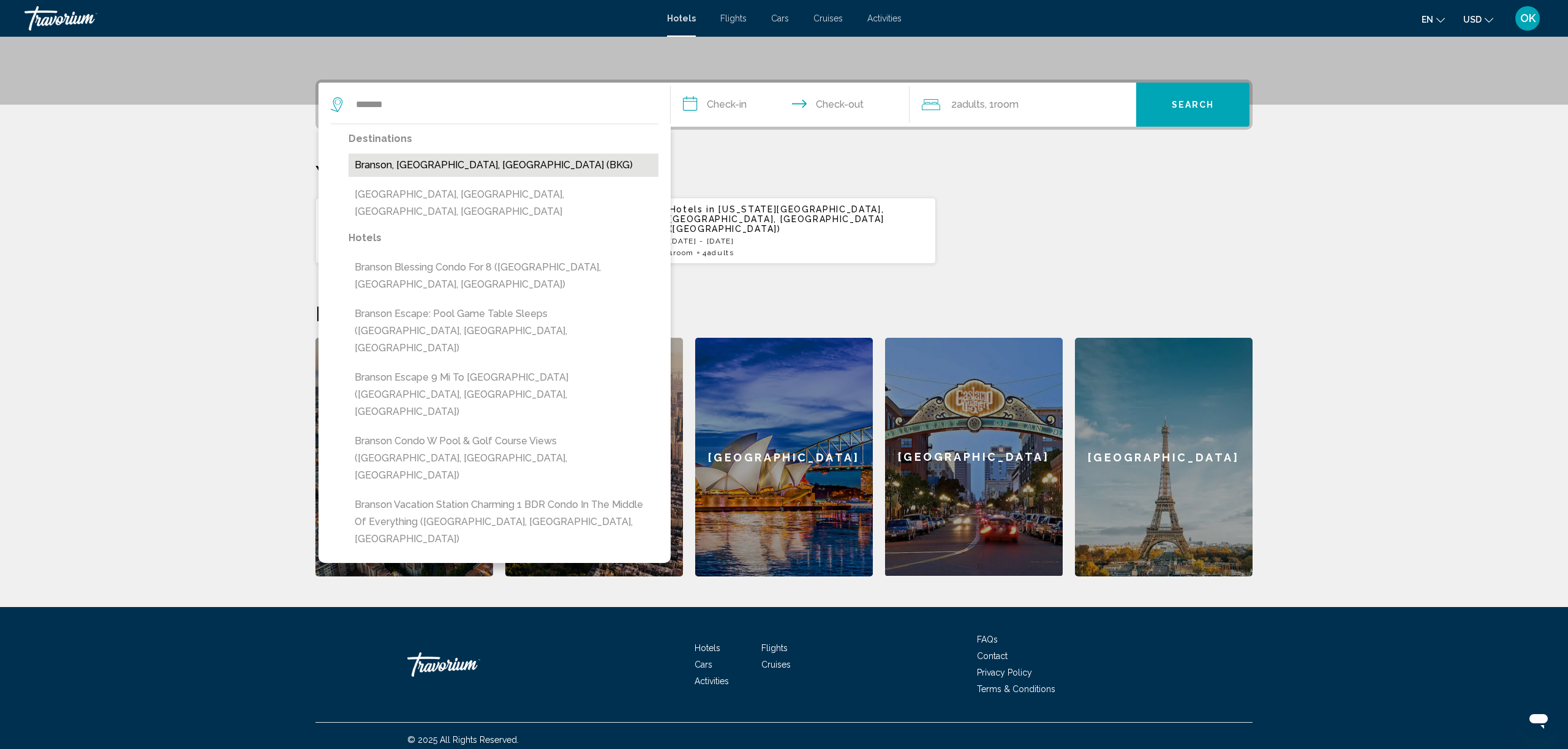
click at [400, 171] on button "Branson, [GEOGRAPHIC_DATA], [GEOGRAPHIC_DATA] (BKG)" at bounding box center [503, 165] width 310 height 23
type input "**********"
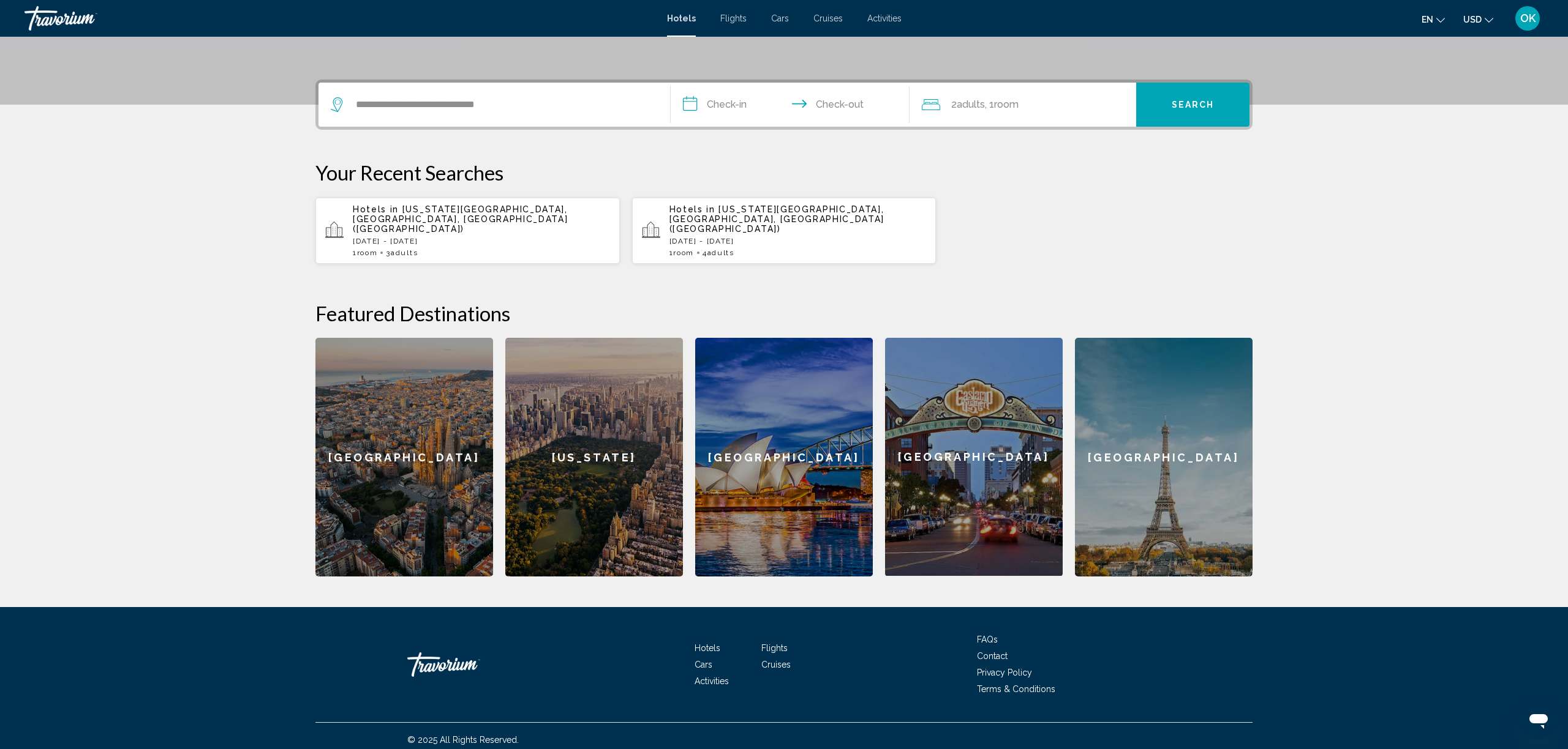
click at [726, 111] on input "**********" at bounding box center [792, 107] width 244 height 48
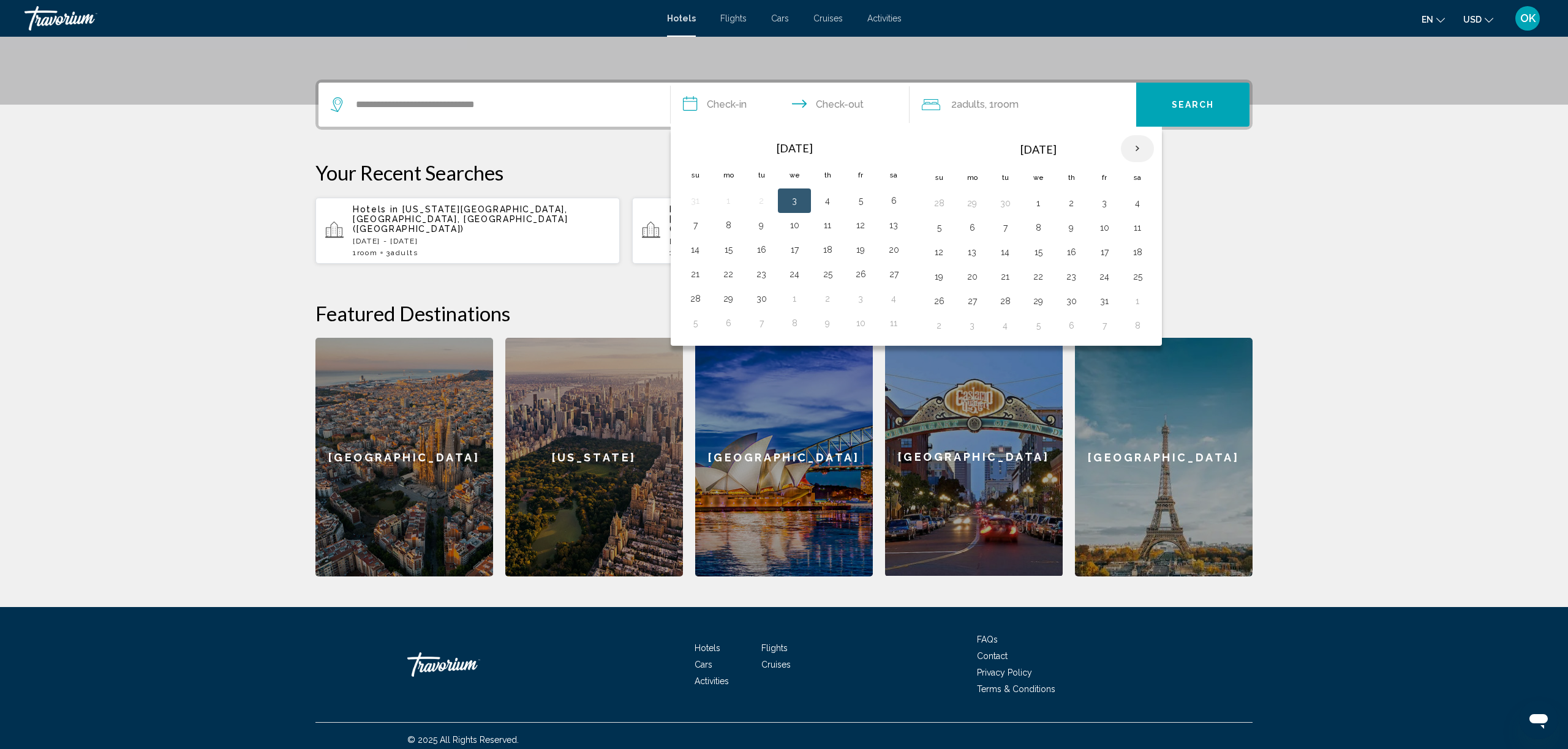
click at [1136, 147] on th "Next month" at bounding box center [1137, 148] width 33 height 27
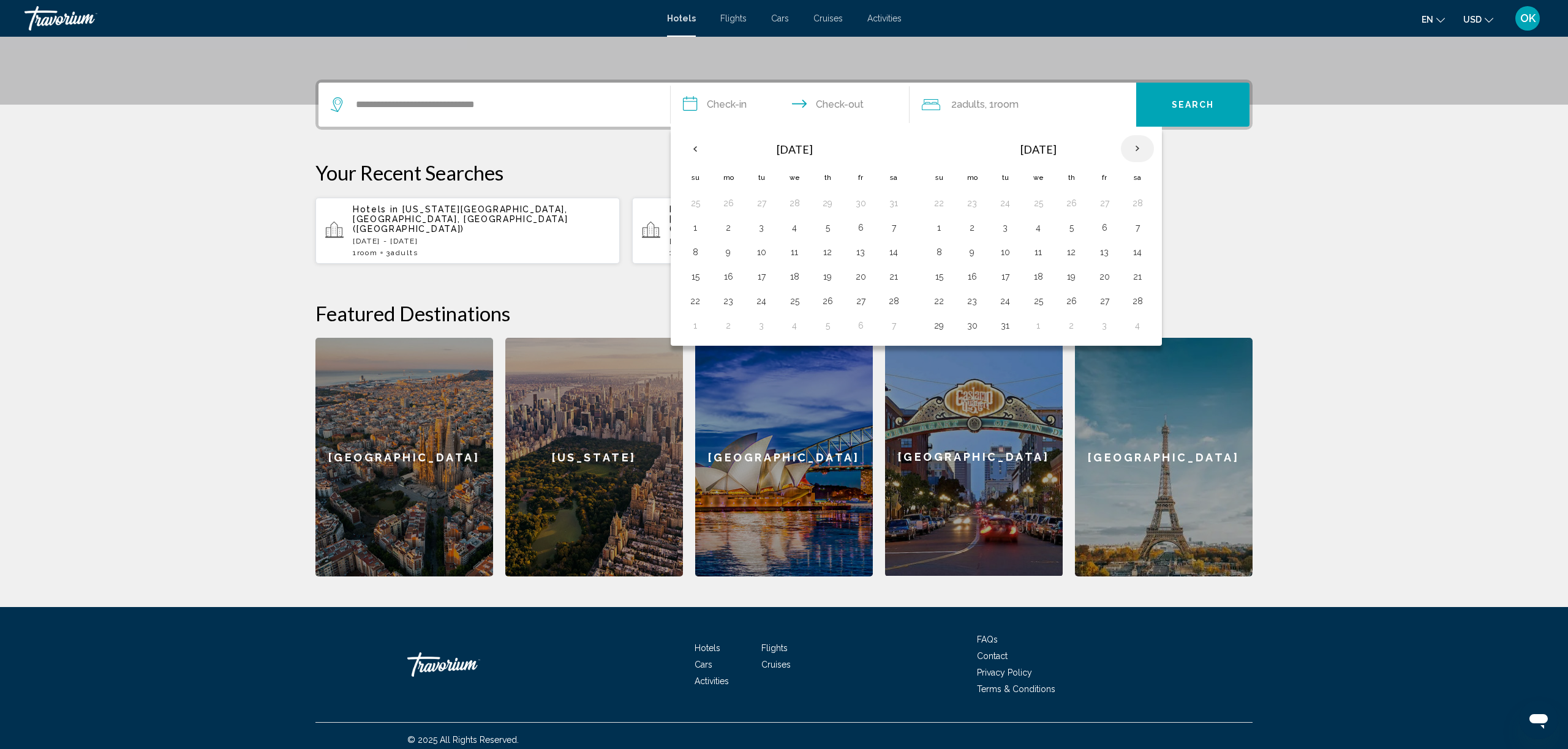
click at [1136, 147] on th "Next month" at bounding box center [1137, 148] width 33 height 27
click at [1075, 254] on button "16" at bounding box center [1071, 252] width 20 height 17
click at [1142, 252] on button "18" at bounding box center [1138, 252] width 20 height 17
type input "**********"
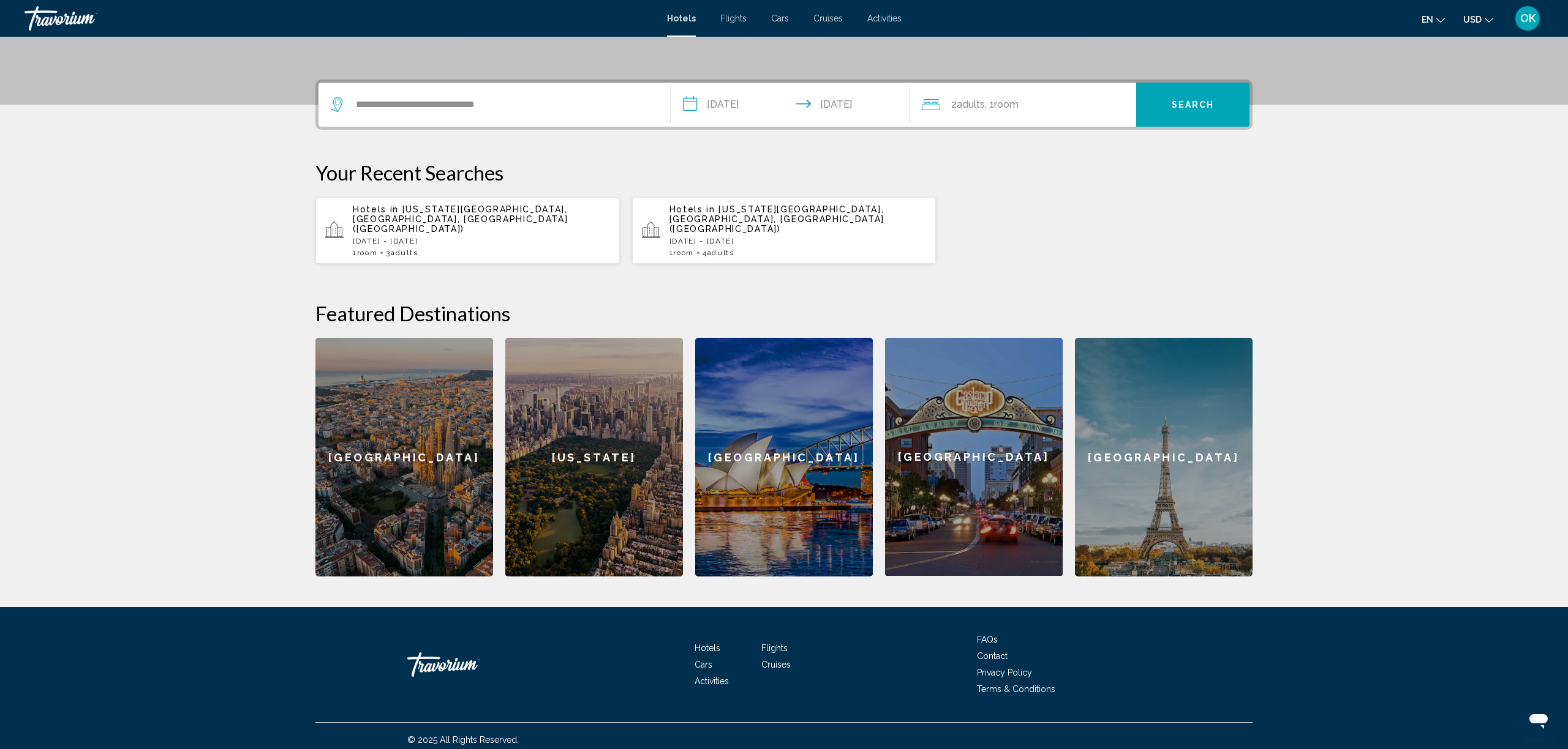
click at [1008, 110] on span ", 1 Room rooms" at bounding box center [1002, 104] width 34 height 17
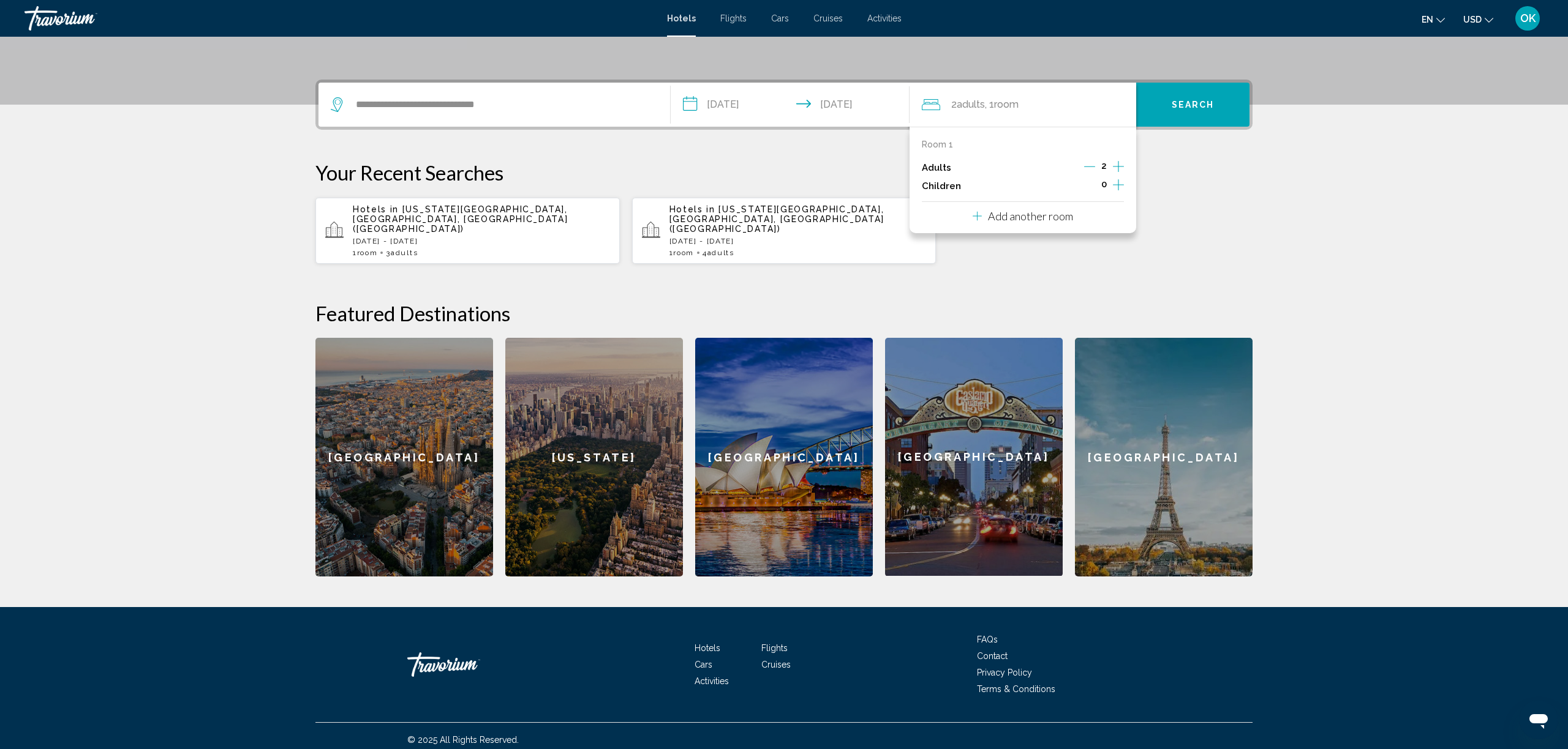
click at [1115, 166] on icon "Increment adults" at bounding box center [1118, 166] width 11 height 15
click at [1095, 164] on icon "Decrement adults" at bounding box center [1090, 167] width 11 height 11
click at [1194, 113] on button "Search" at bounding box center [1192, 104] width 113 height 44
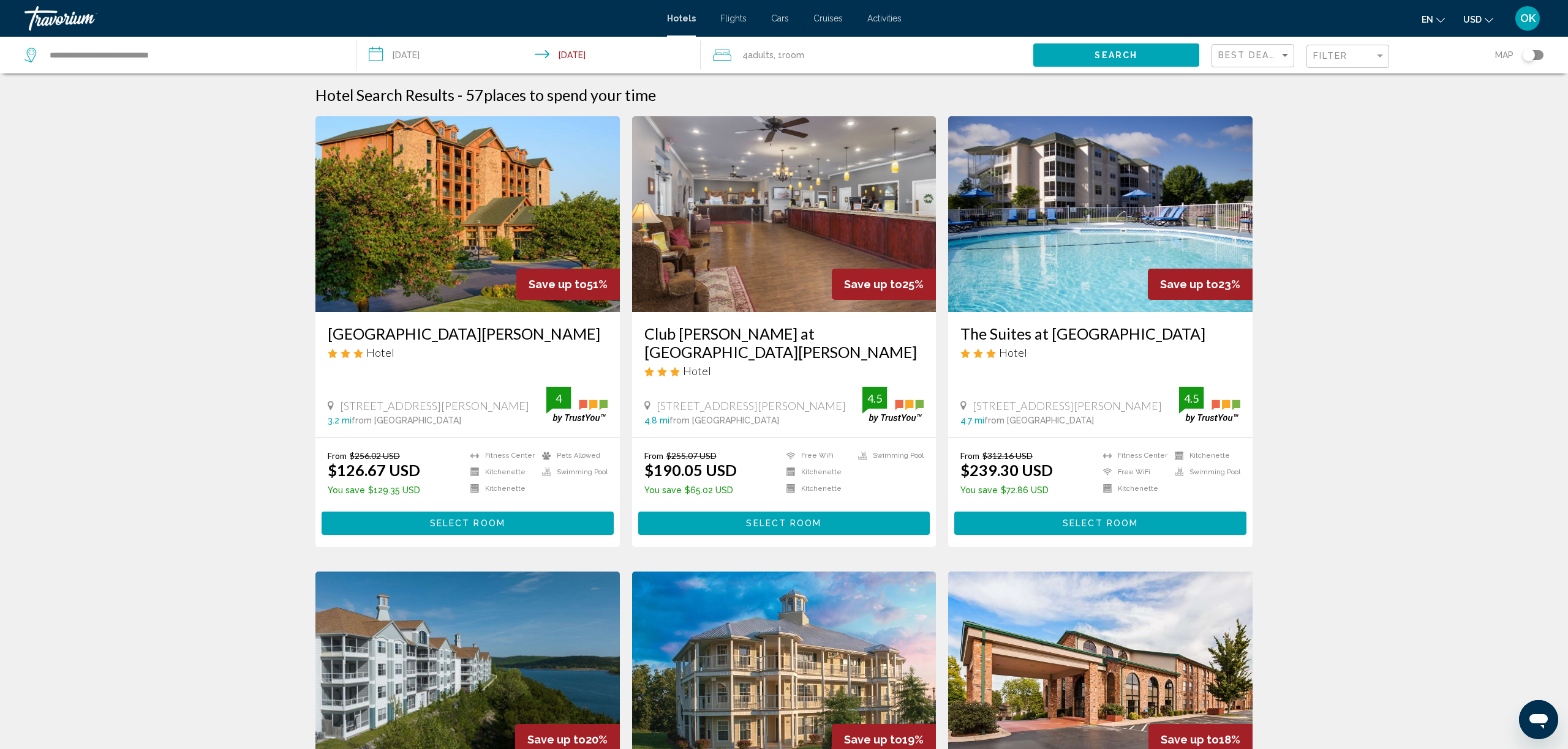
click at [448, 237] on img "Main content" at bounding box center [467, 214] width 304 height 196
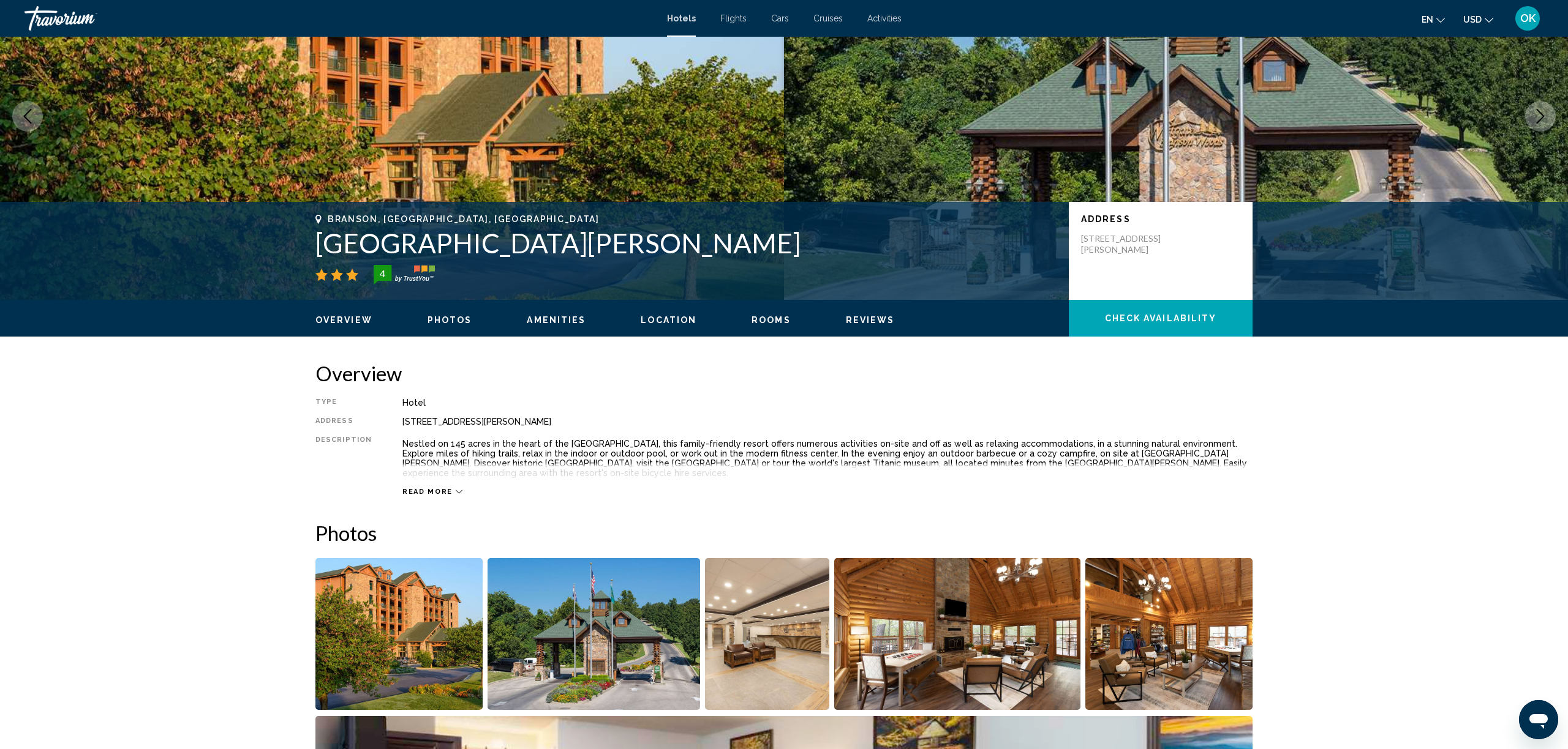
scroll to position [106, 0]
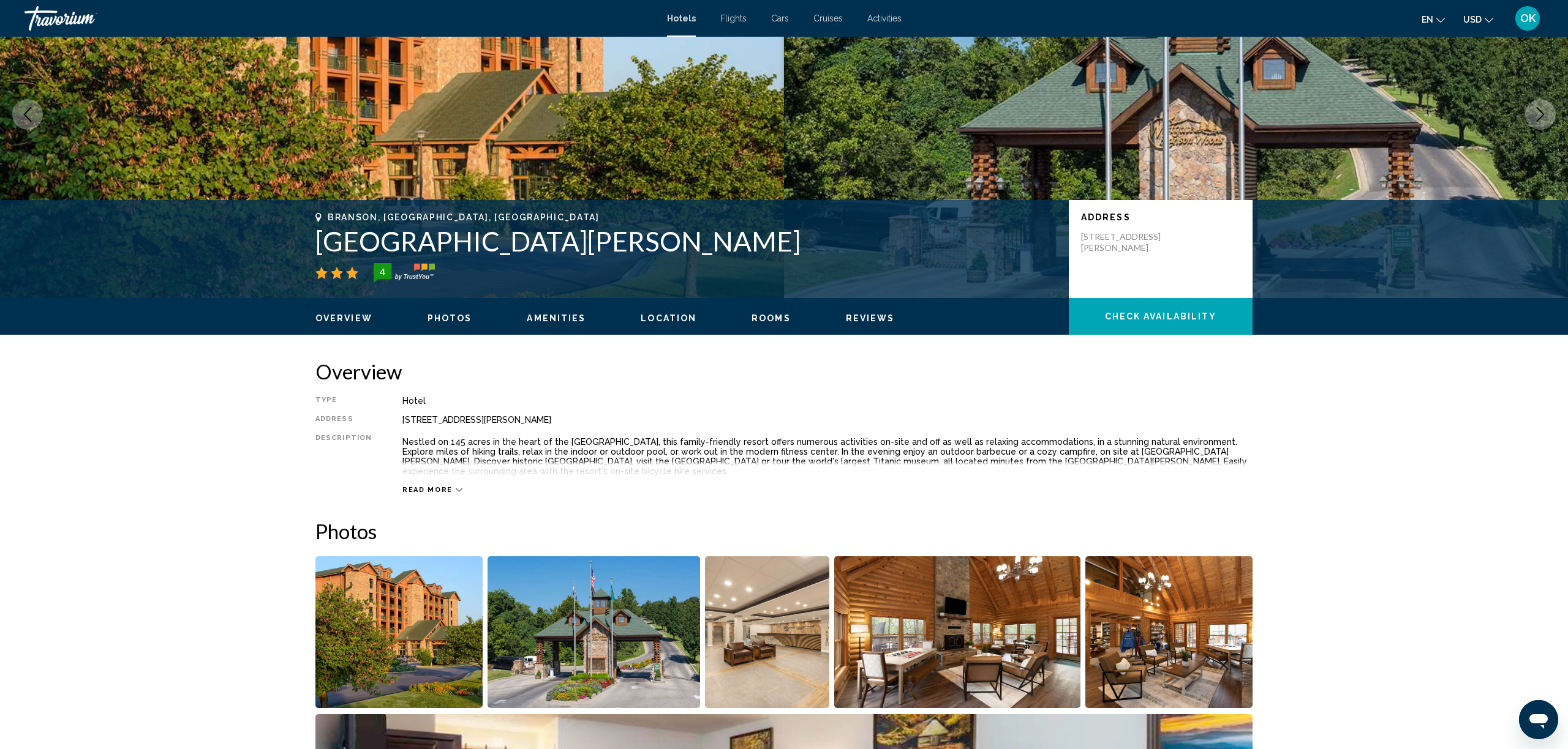
click at [434, 486] on button "Read more" at bounding box center [433, 490] width 60 height 9
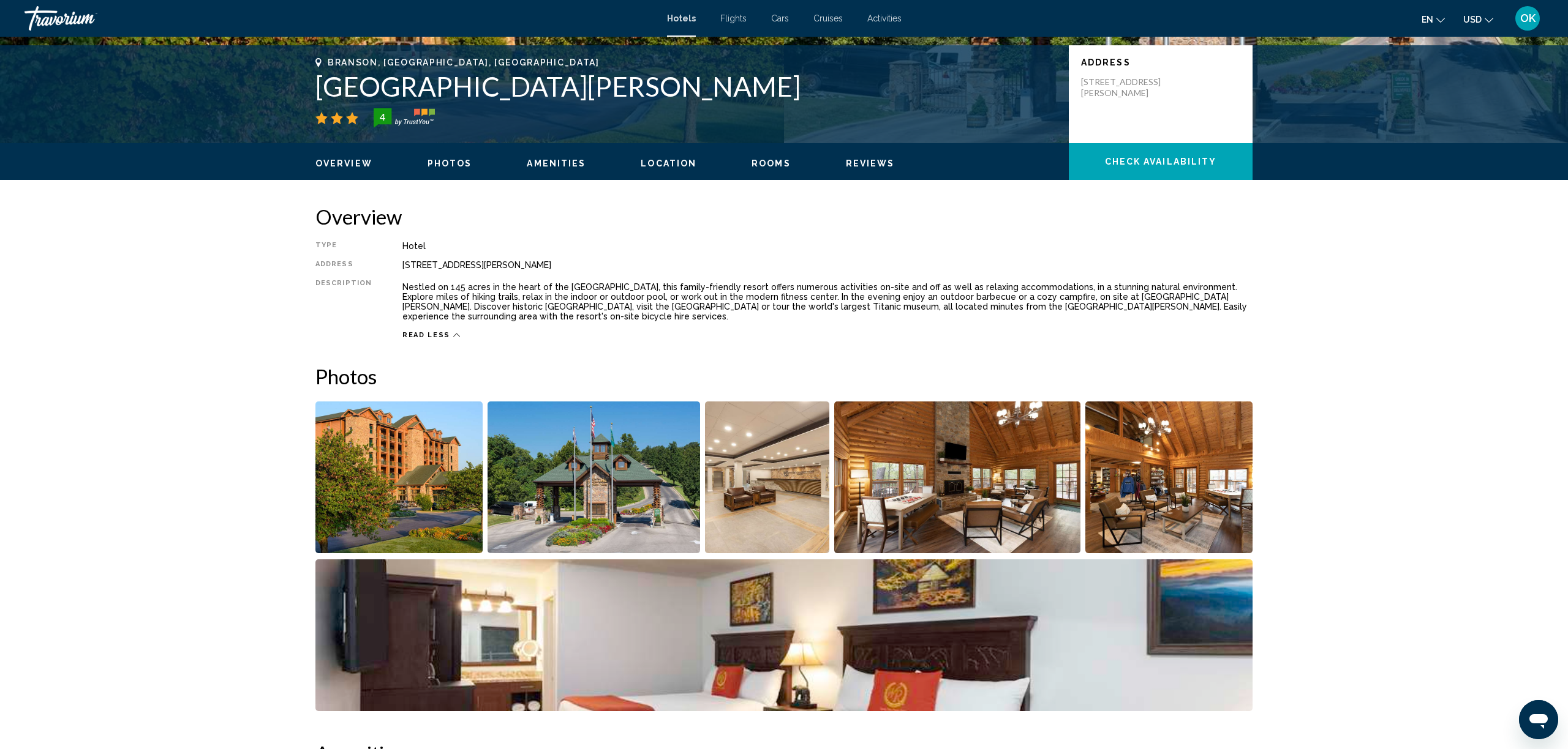
scroll to position [260, 0]
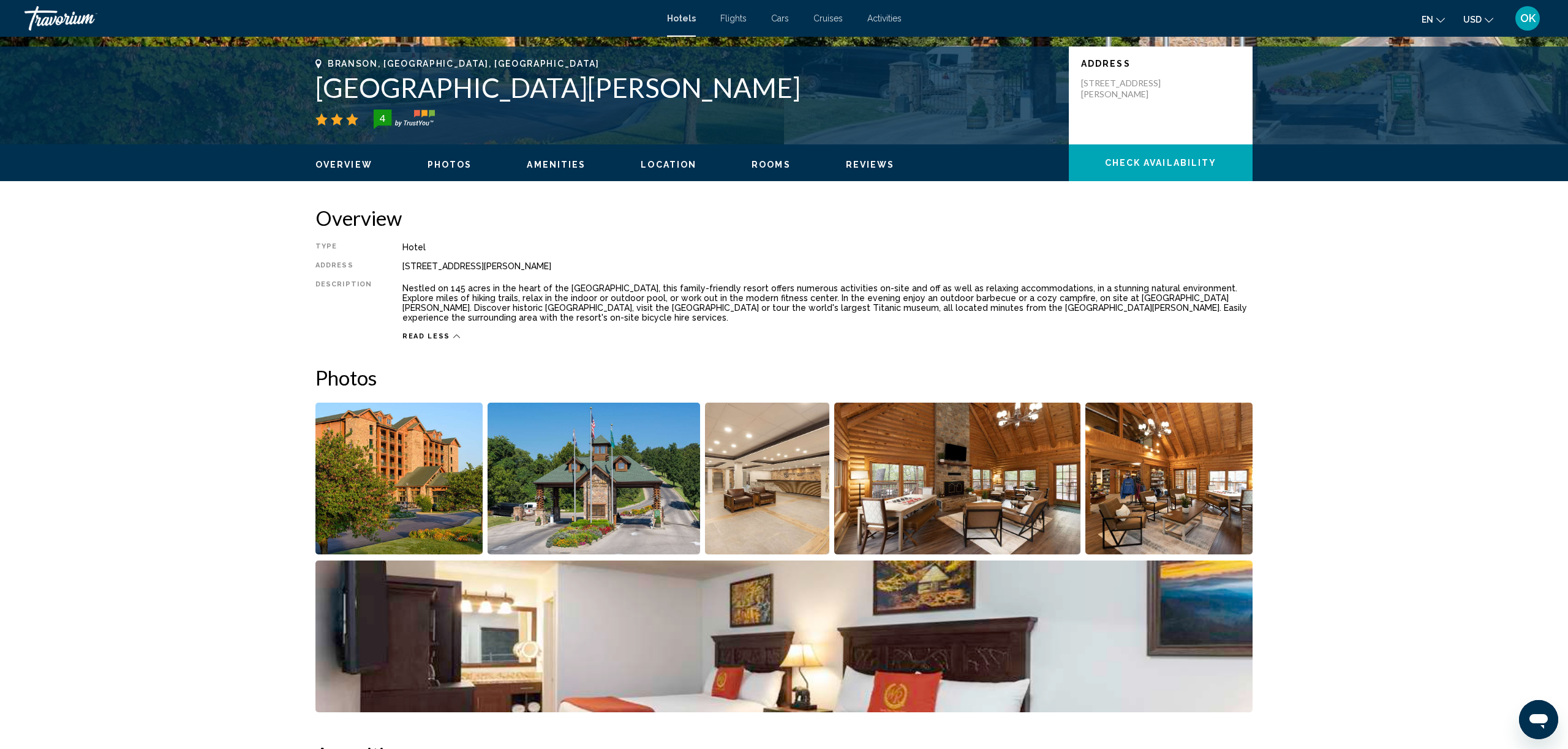
click at [464, 449] on img "Open full-screen image slider" at bounding box center [399, 479] width 168 height 152
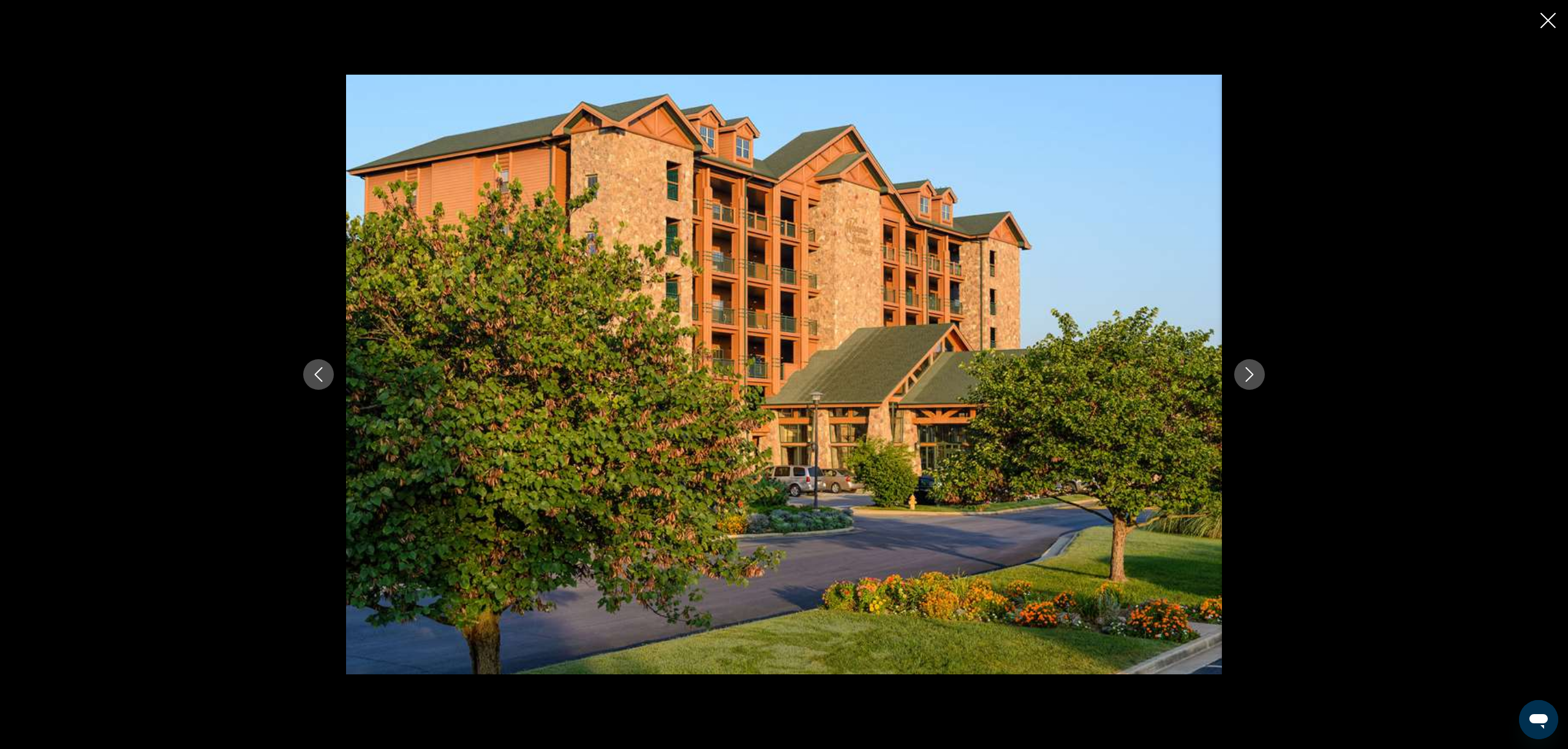
click at [1241, 376] on button "Next image" at bounding box center [1250, 375] width 31 height 31
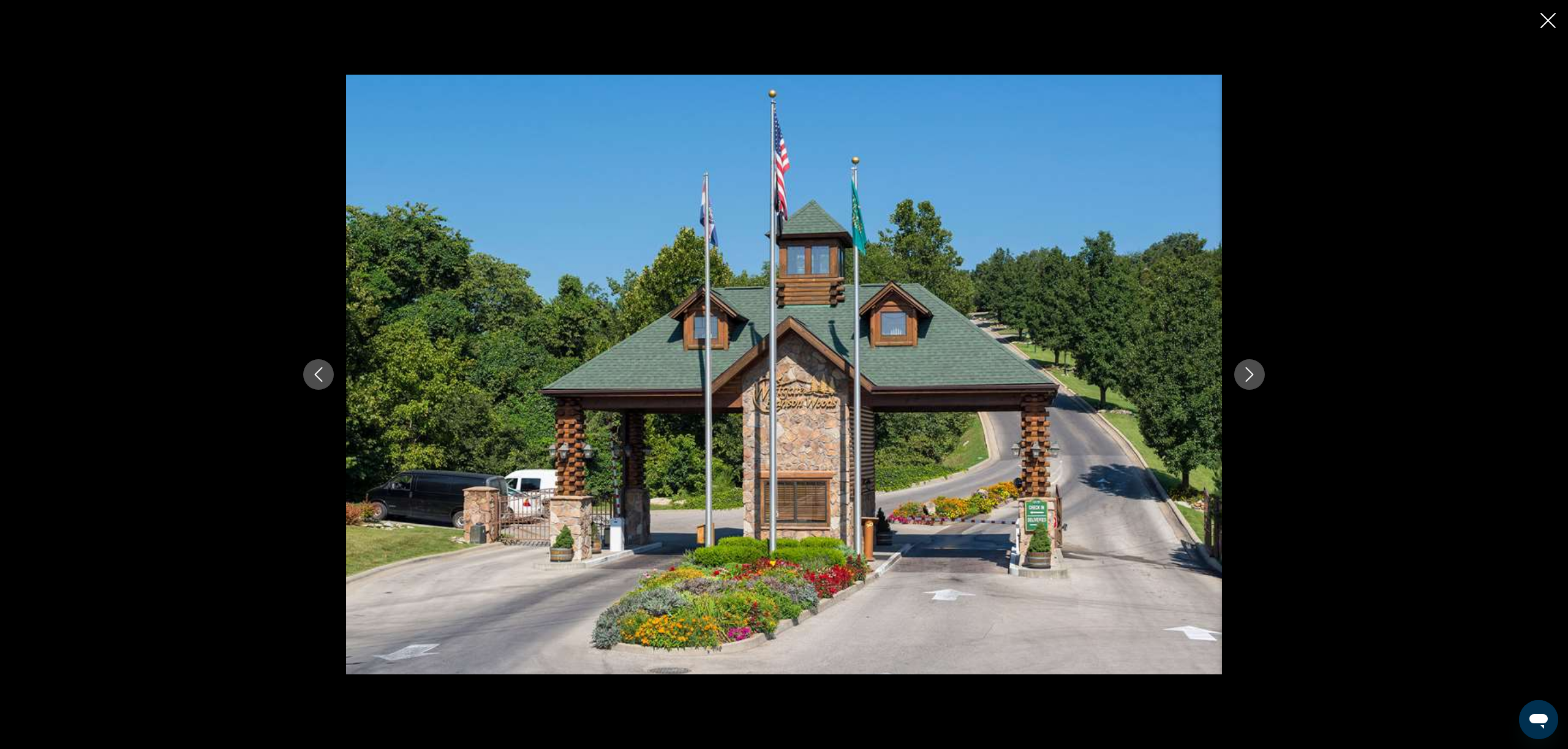
click at [1241, 376] on button "Next image" at bounding box center [1250, 375] width 31 height 31
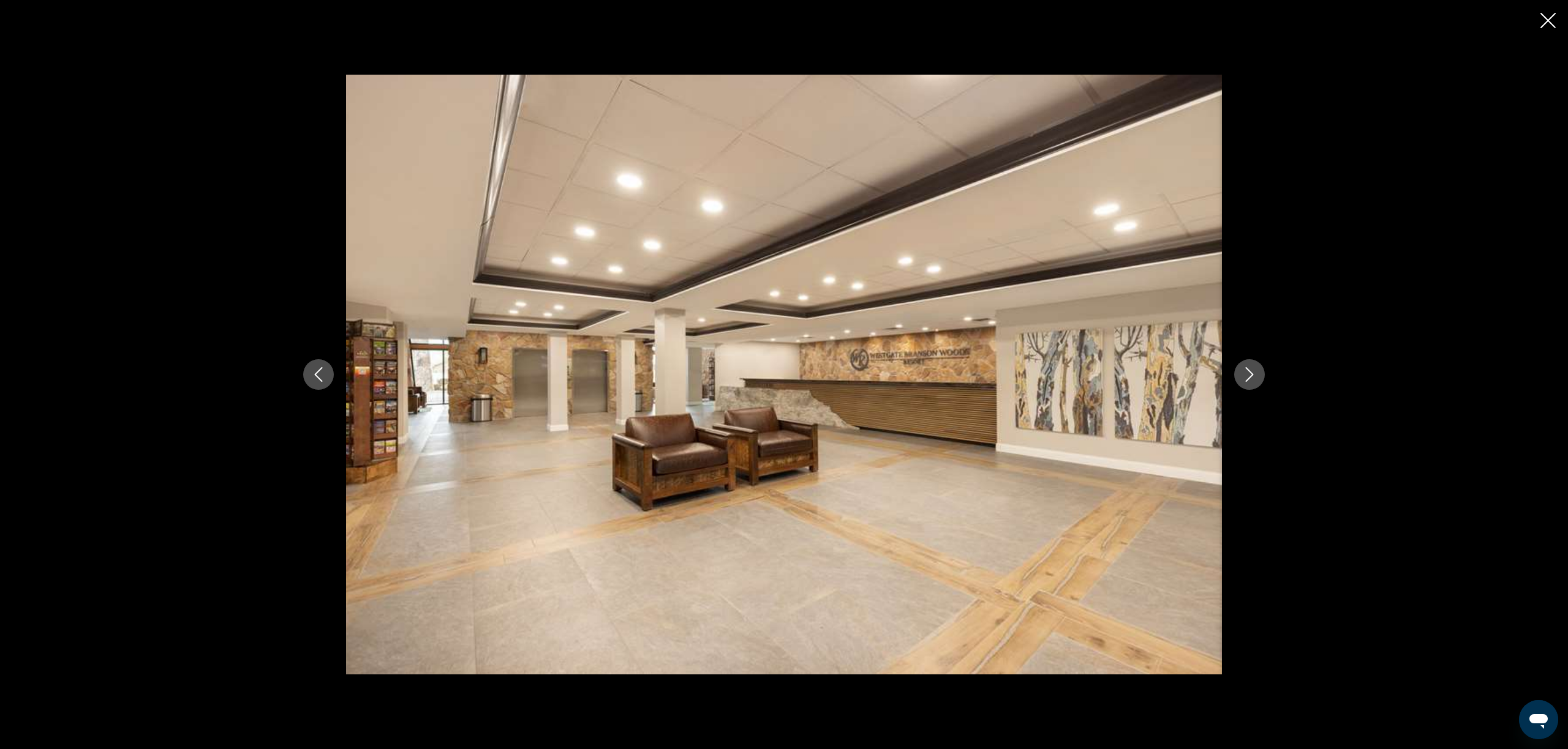
click at [1241, 376] on button "Next image" at bounding box center [1250, 375] width 31 height 31
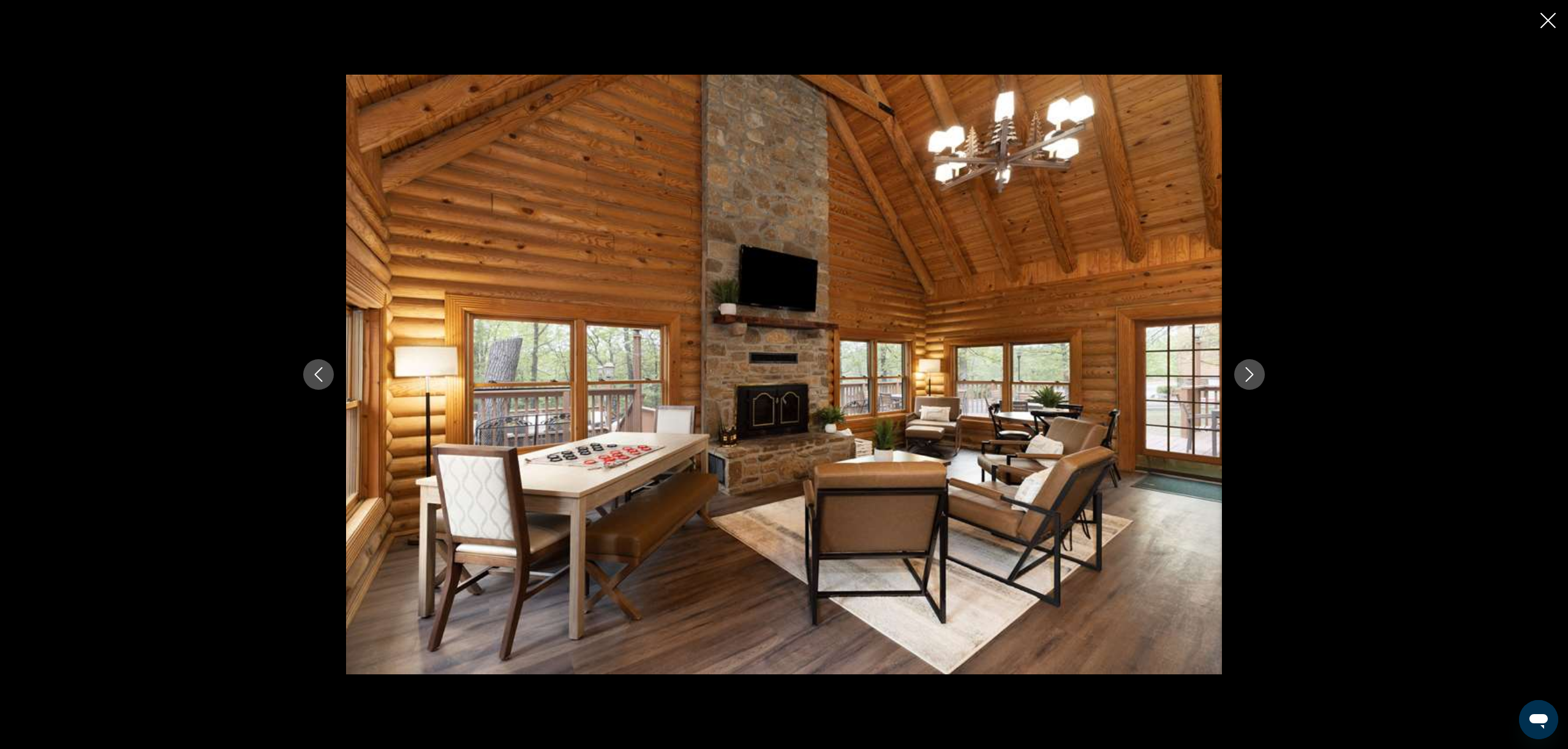
click at [1241, 376] on button "Next image" at bounding box center [1250, 375] width 31 height 31
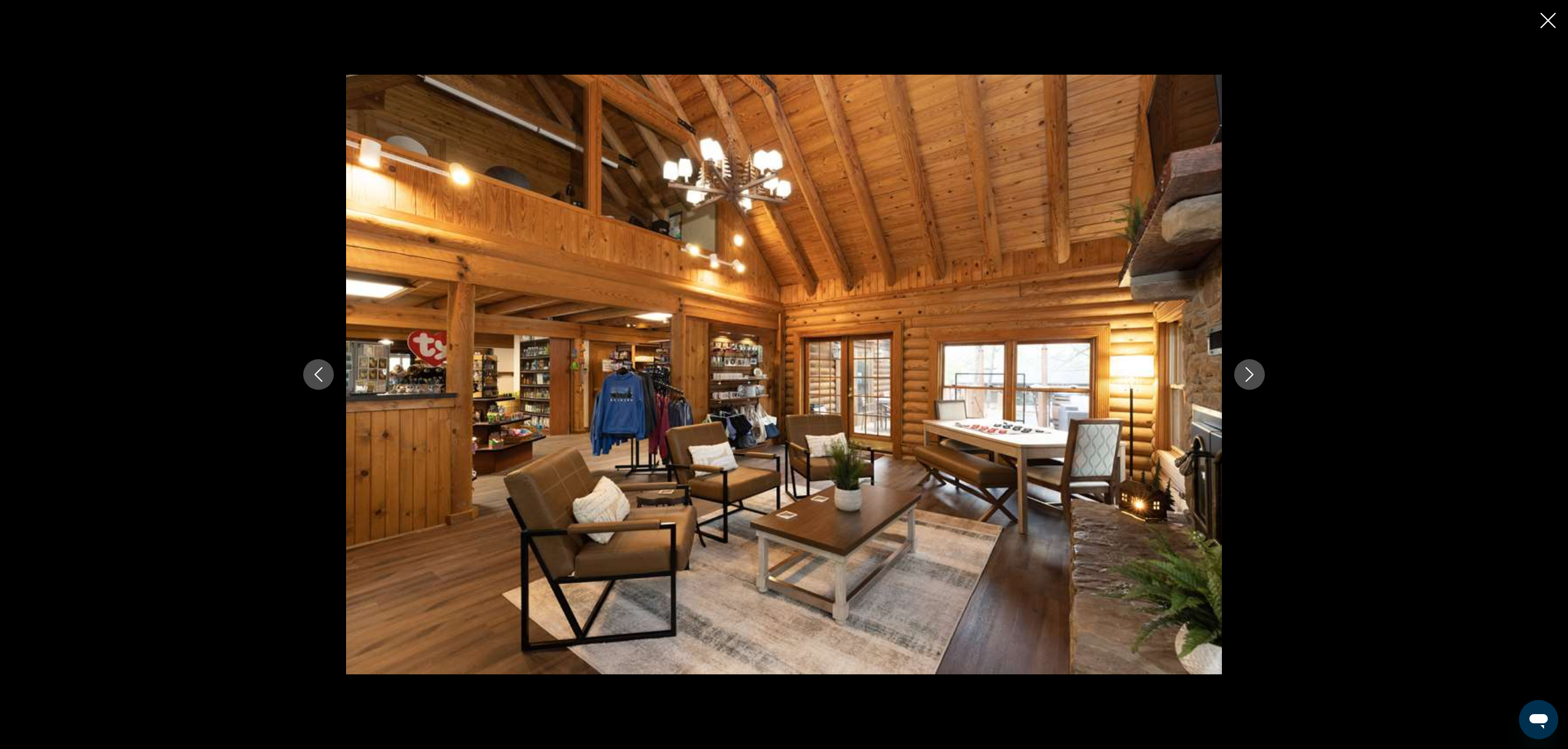
click at [1241, 376] on button "Next image" at bounding box center [1250, 375] width 31 height 31
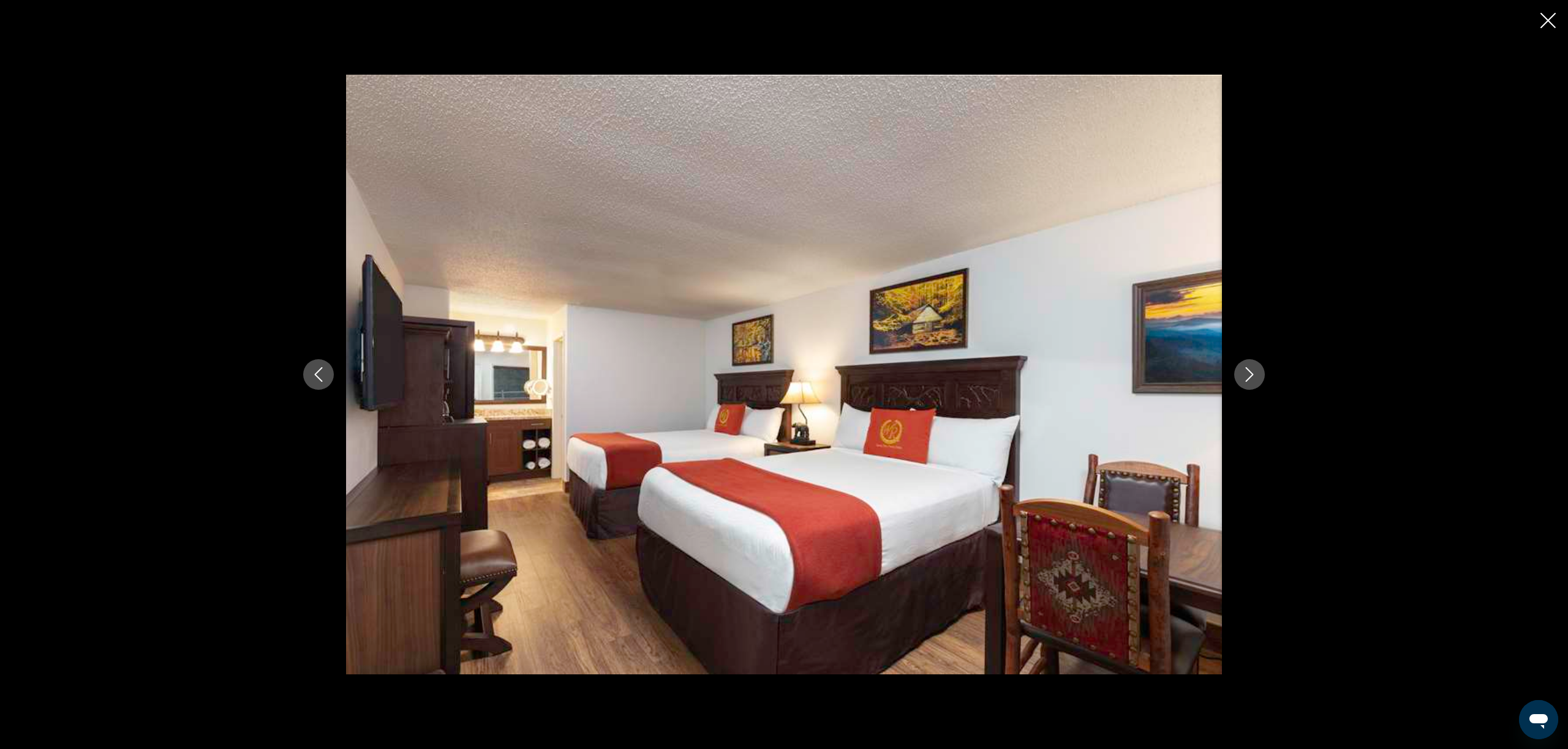
click at [1241, 376] on button "Next image" at bounding box center [1250, 375] width 31 height 31
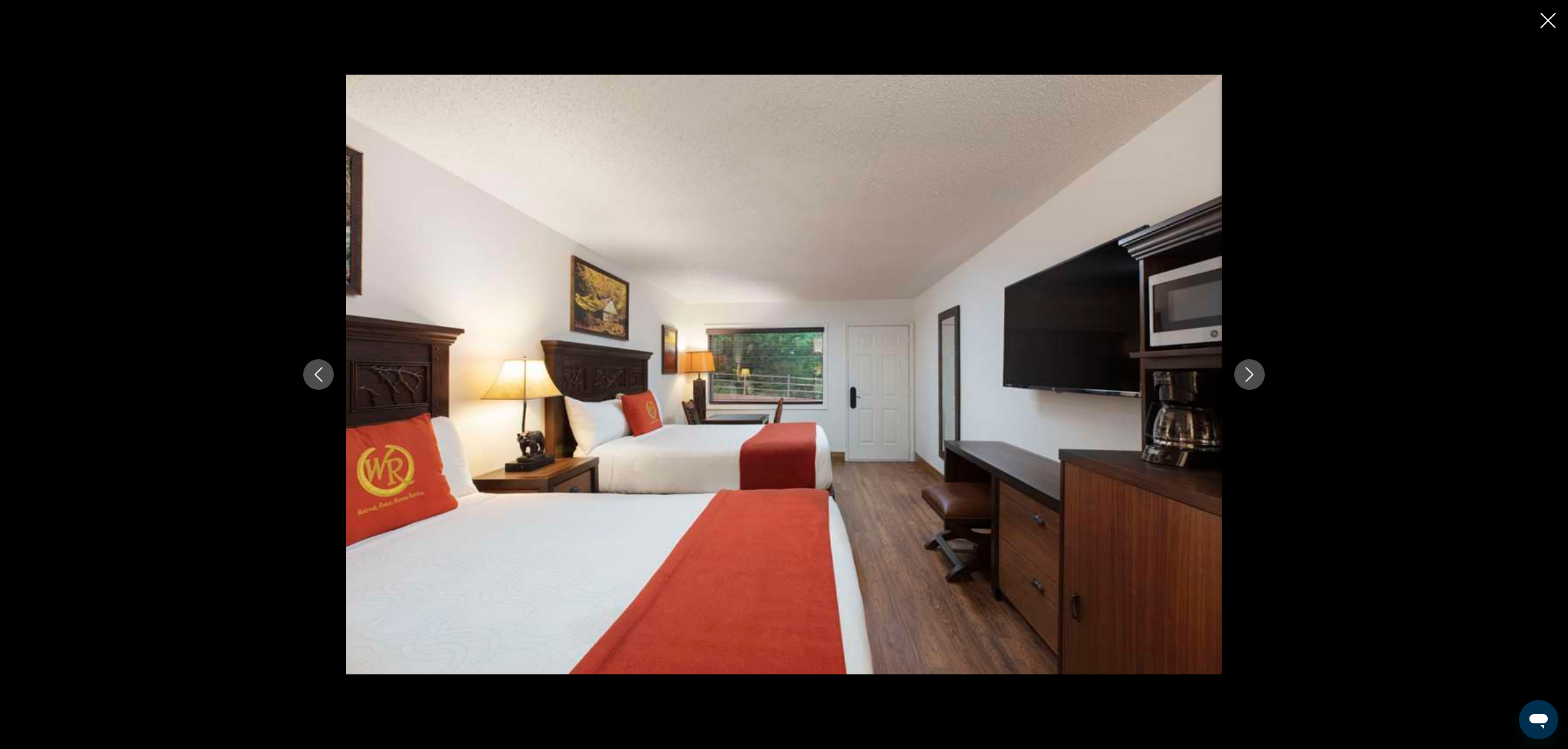
click at [1241, 376] on button "Next image" at bounding box center [1250, 375] width 31 height 31
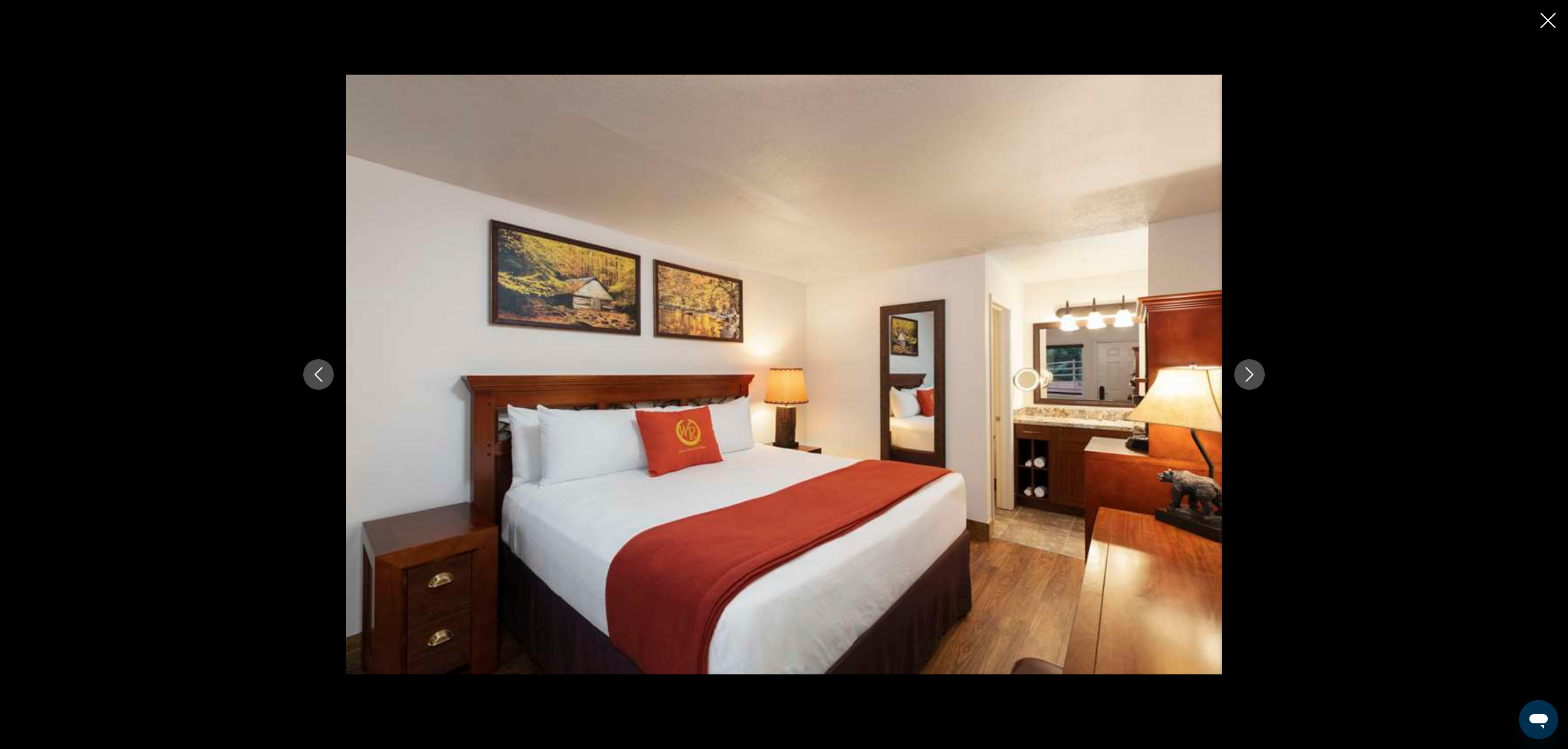
click at [1241, 376] on button "Next image" at bounding box center [1250, 375] width 31 height 31
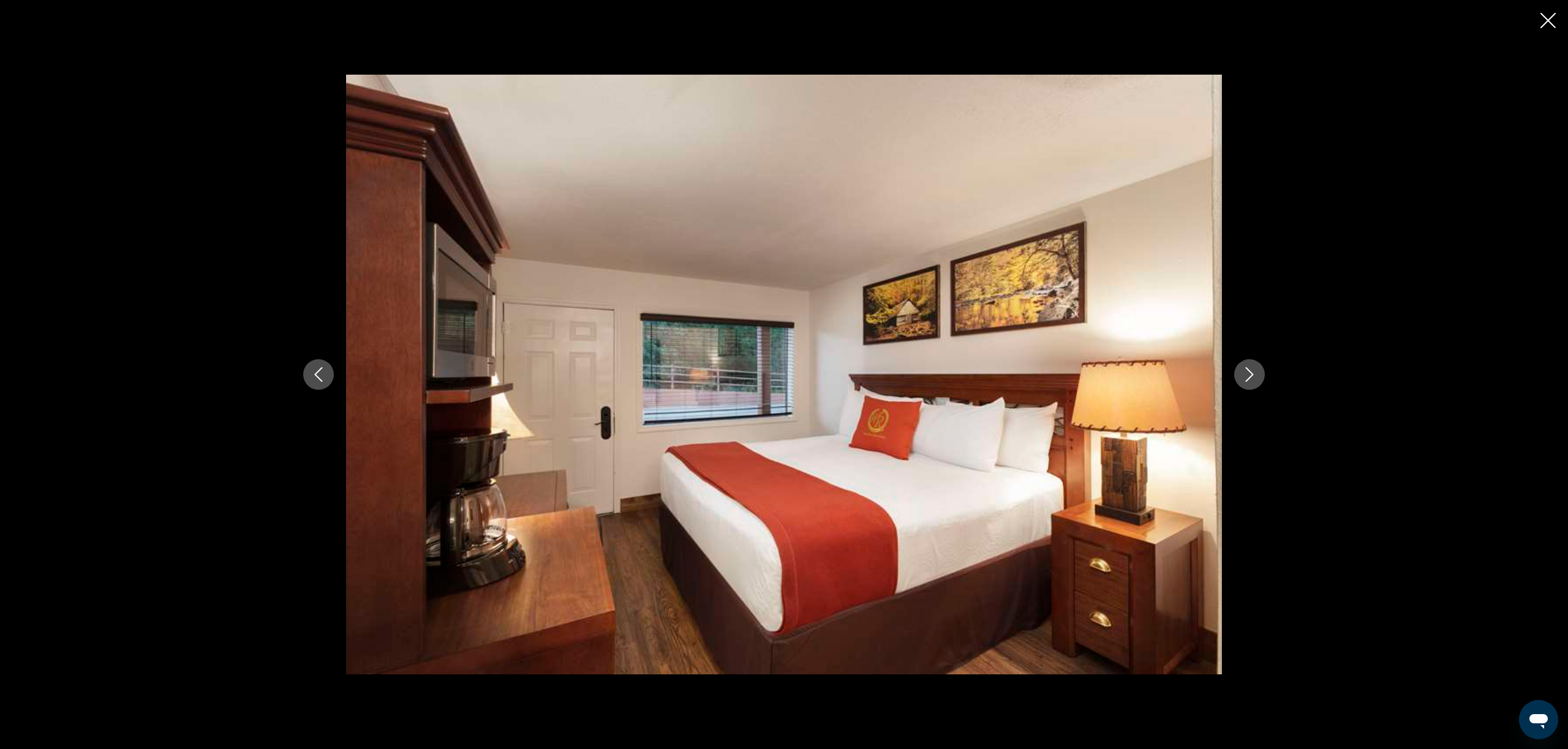
click at [1241, 376] on button "Next image" at bounding box center [1250, 375] width 31 height 31
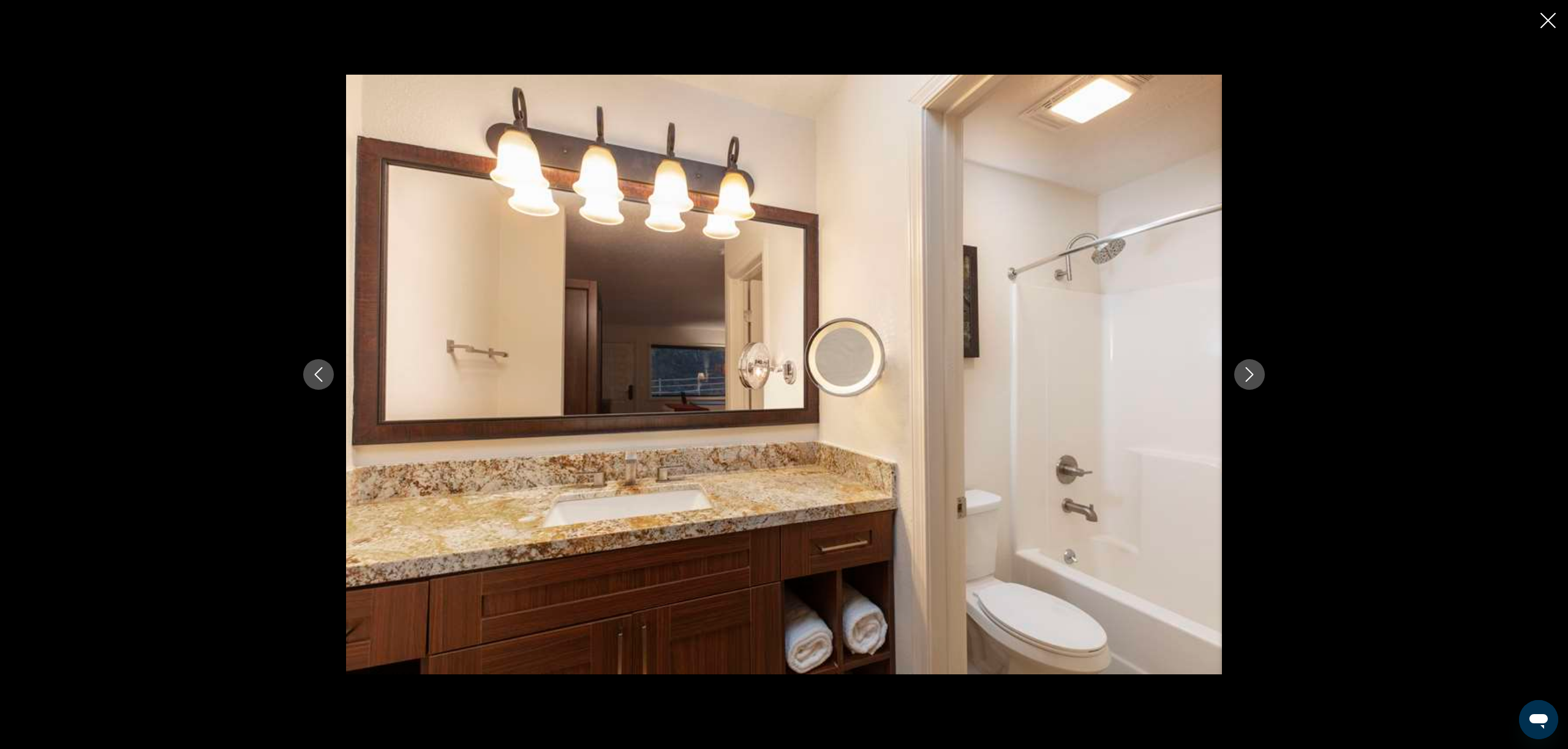
click at [1247, 376] on icon "Next image" at bounding box center [1249, 374] width 15 height 15
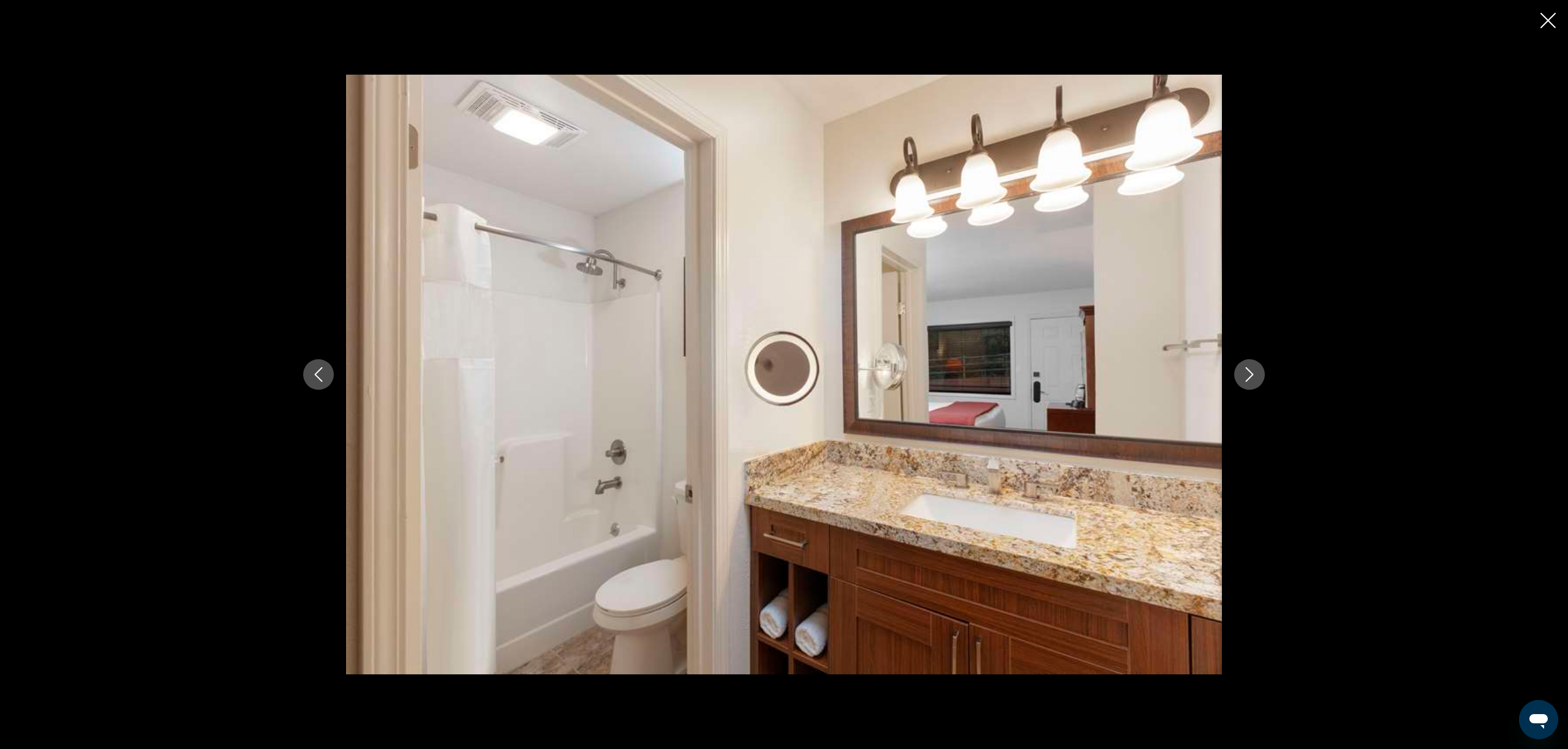
click at [1247, 376] on icon "Next image" at bounding box center [1249, 374] width 15 height 15
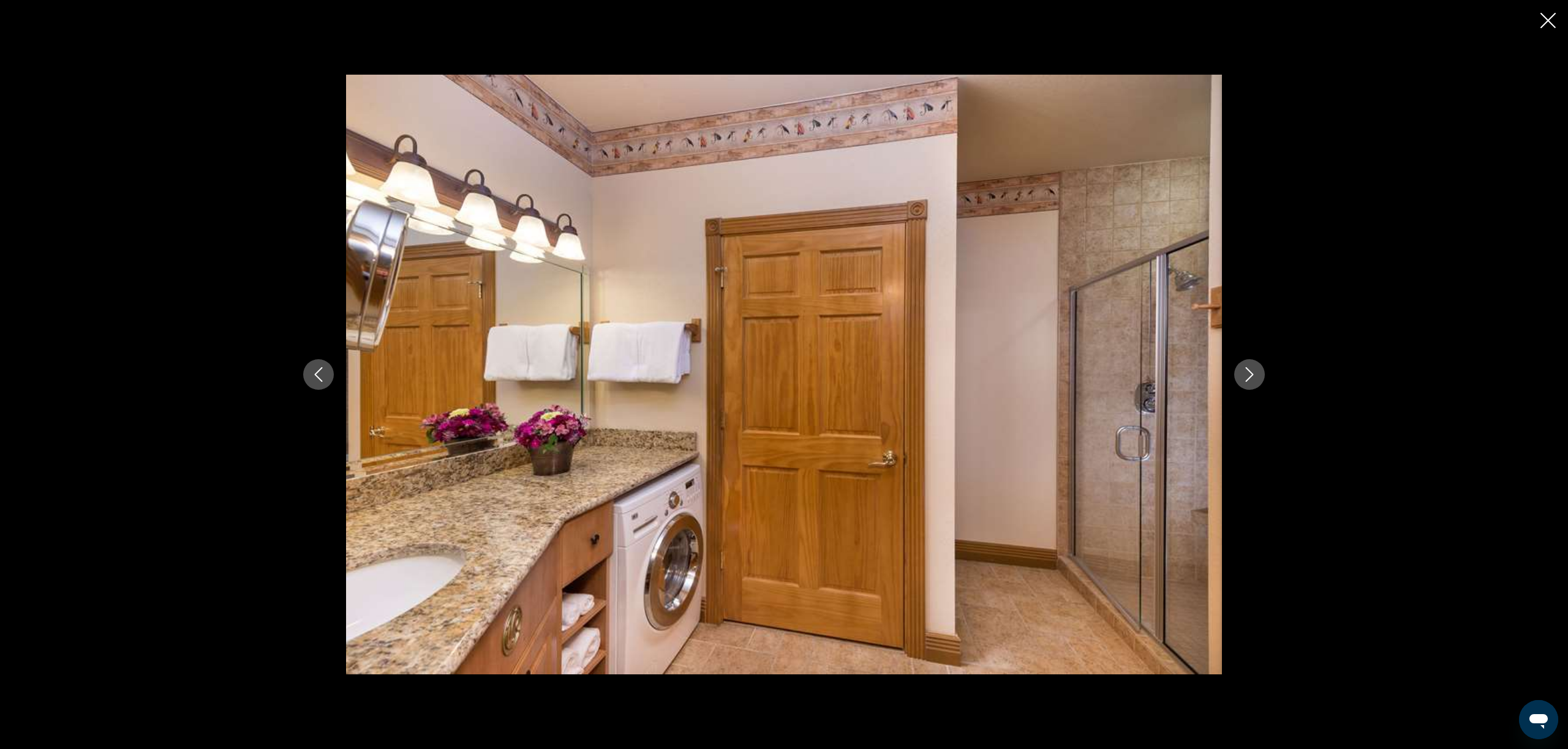
click at [1247, 376] on icon "Next image" at bounding box center [1249, 374] width 15 height 15
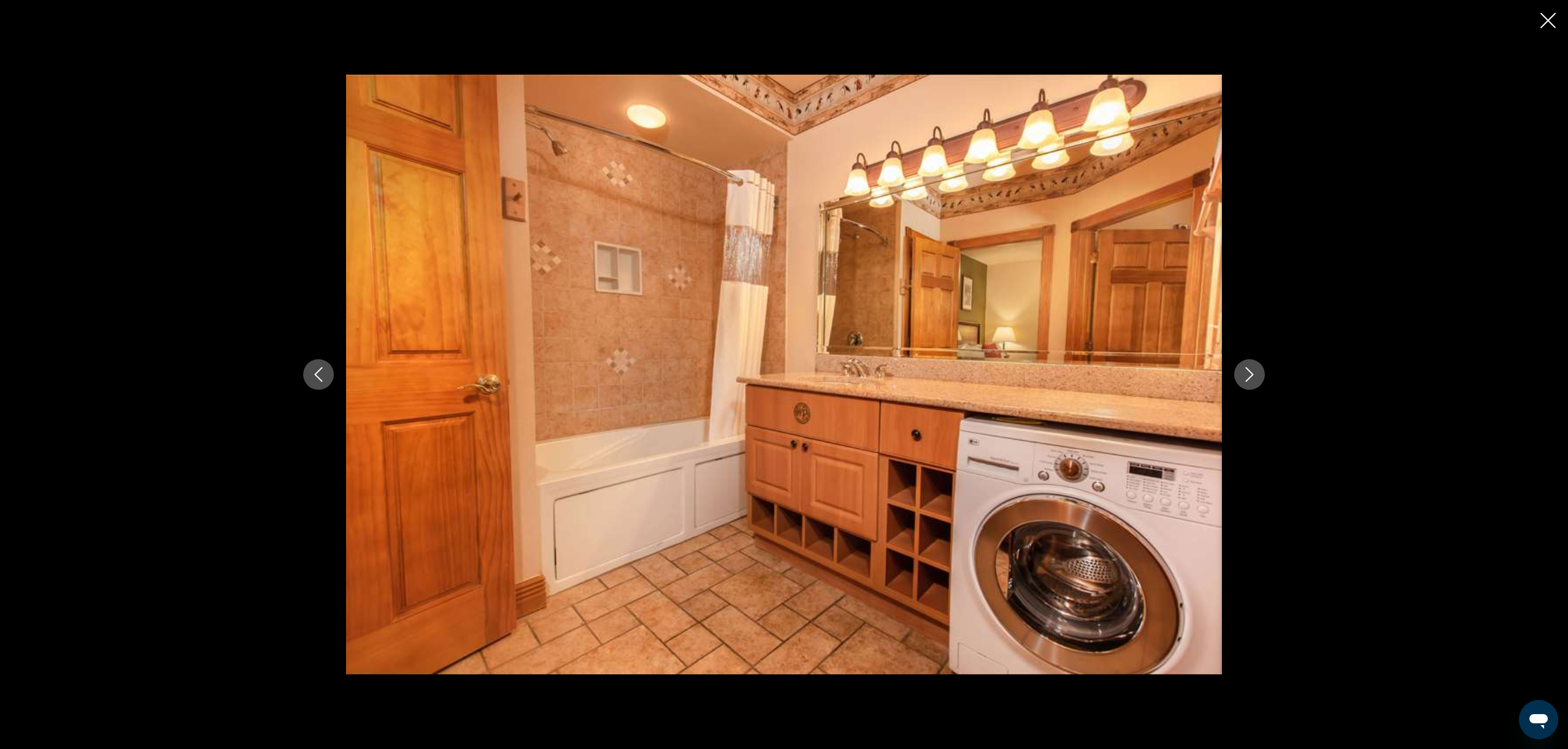
click at [1247, 376] on icon "Next image" at bounding box center [1249, 374] width 15 height 15
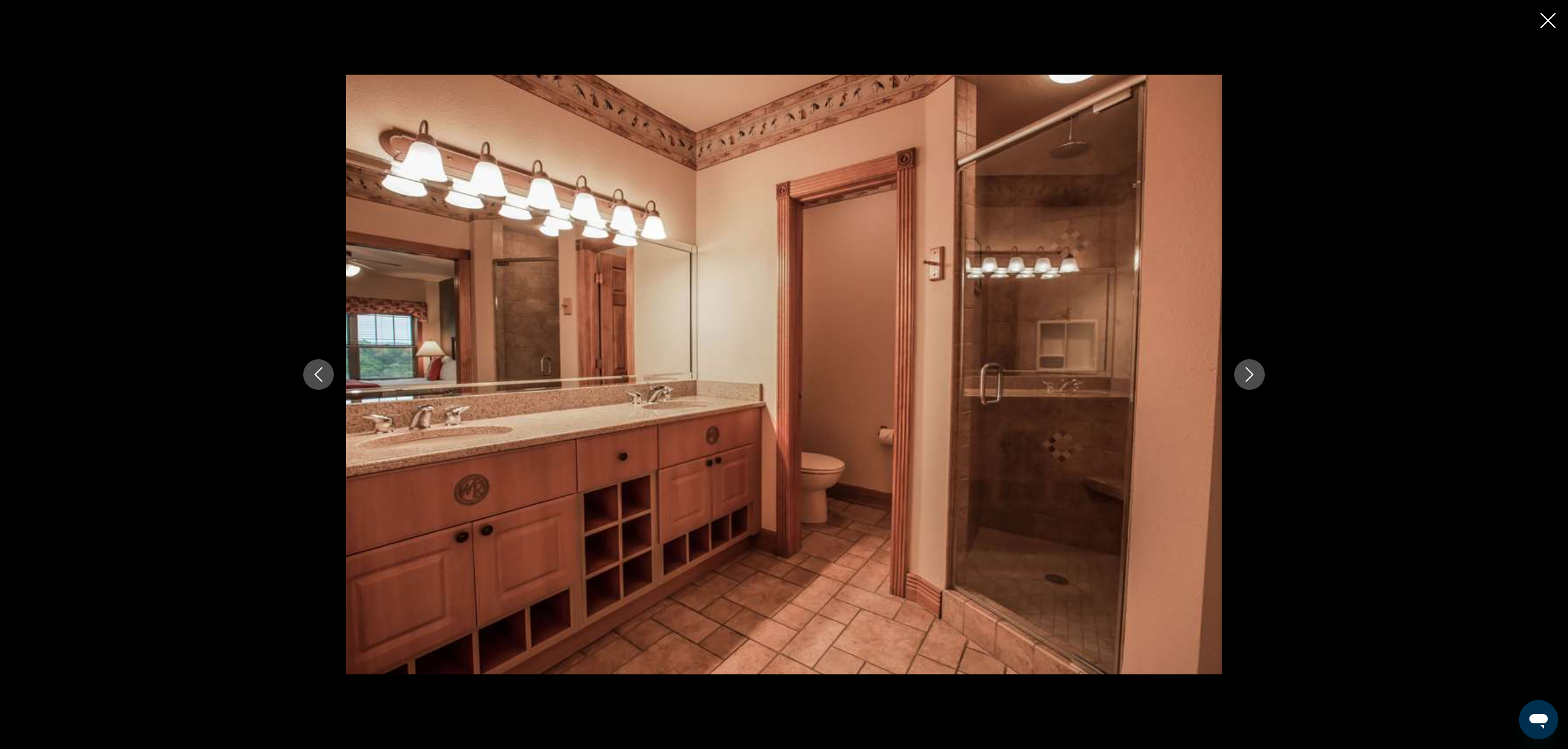
click at [1247, 376] on icon "Next image" at bounding box center [1249, 374] width 15 height 15
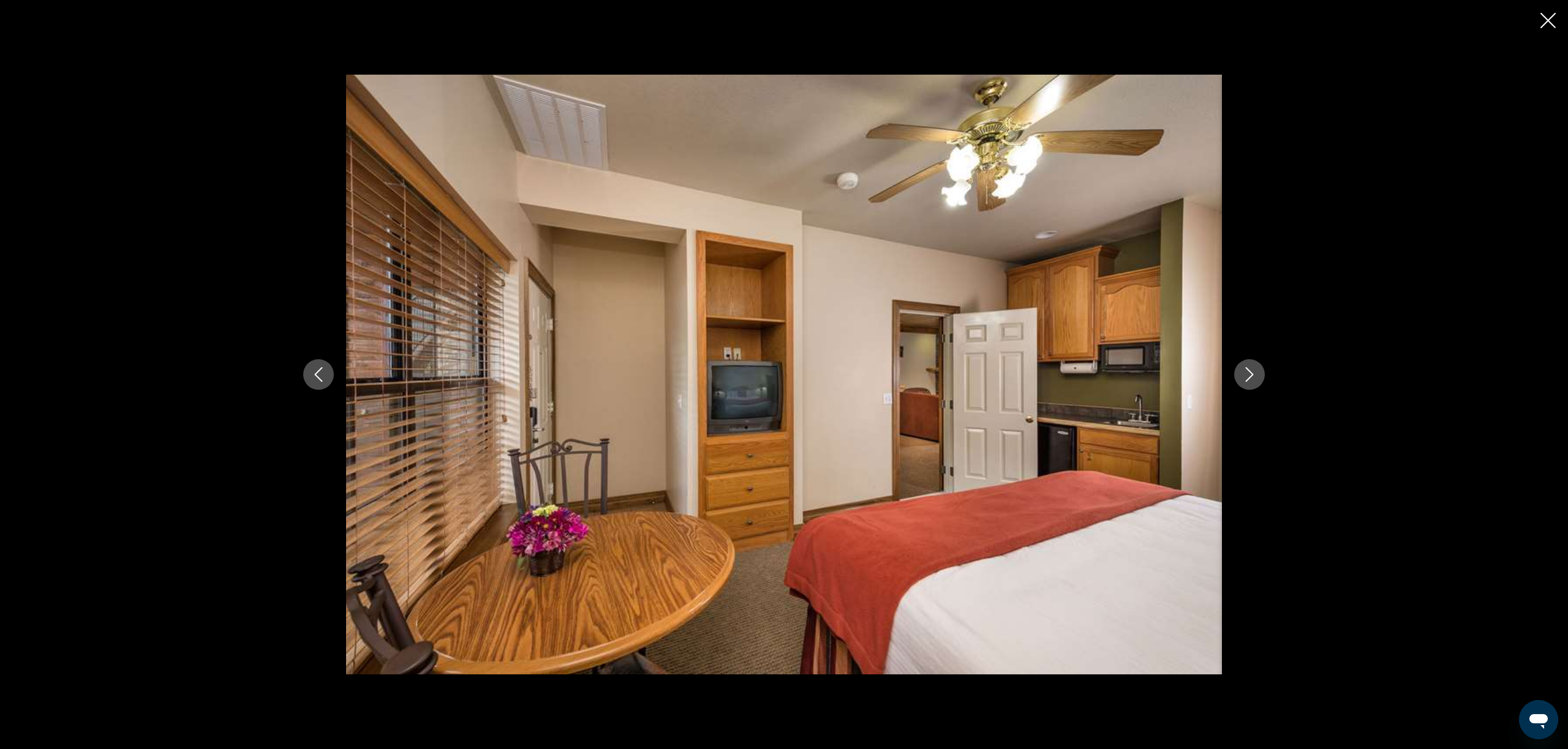
click at [1247, 376] on icon "Next image" at bounding box center [1249, 374] width 15 height 15
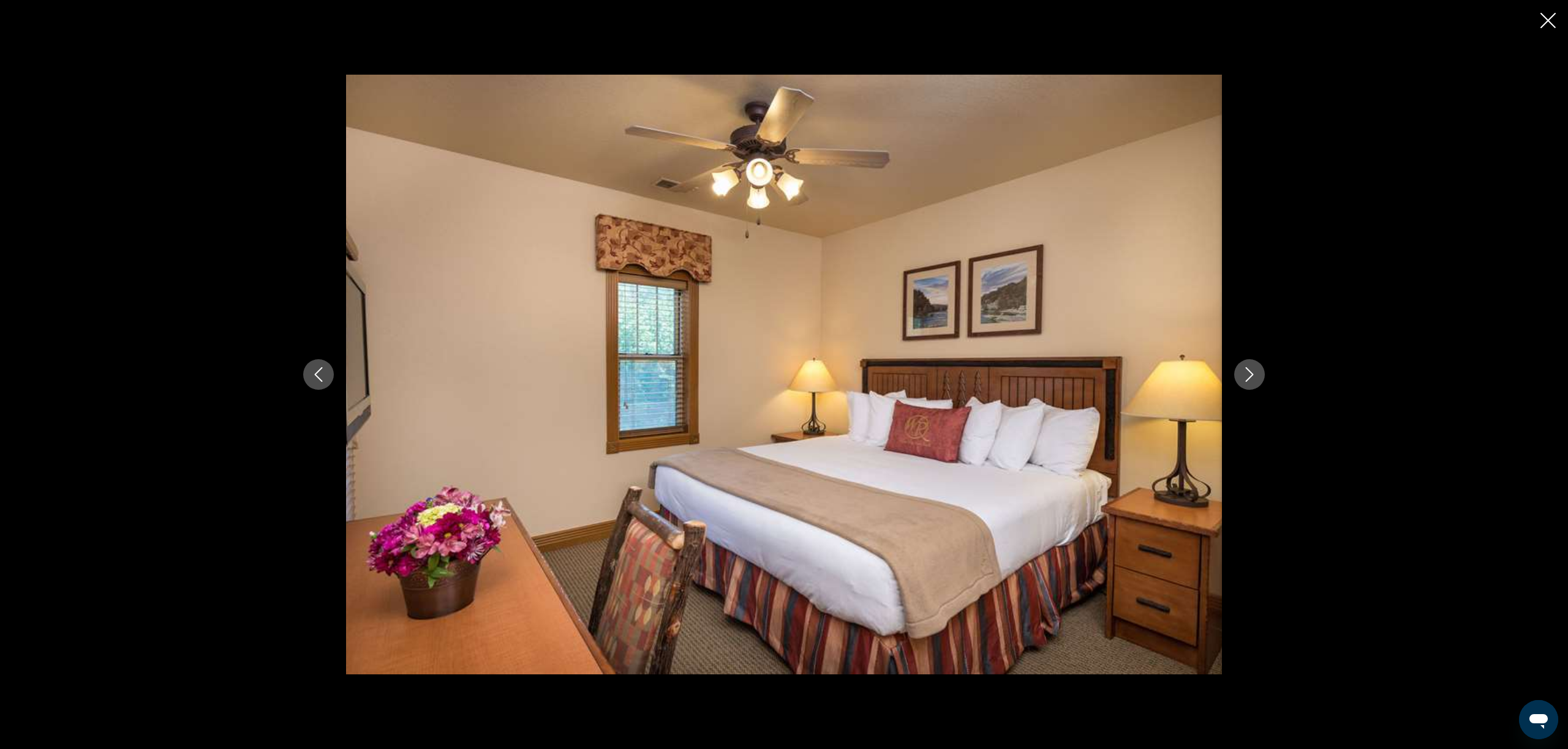
click at [1247, 376] on icon "Next image" at bounding box center [1249, 374] width 15 height 15
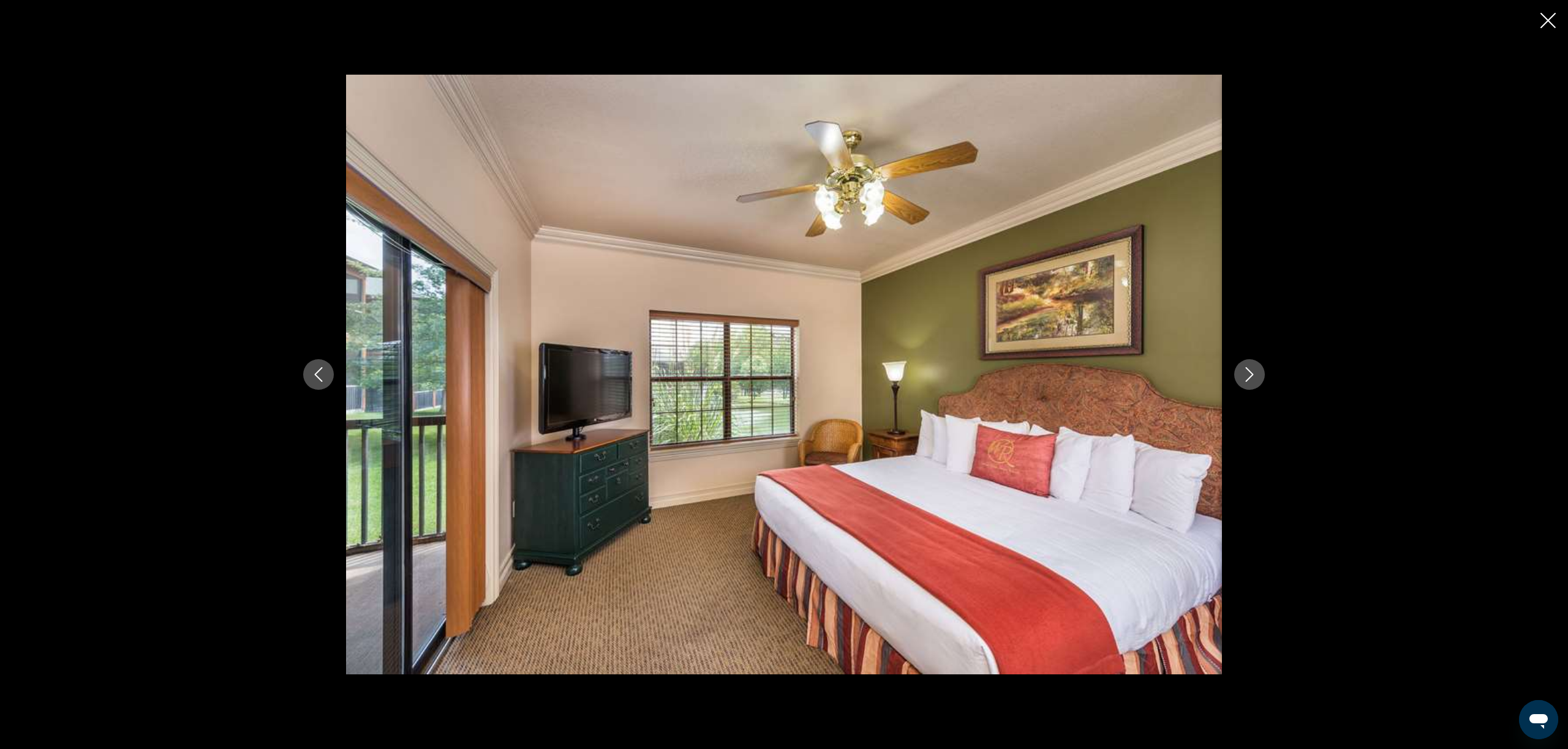
click at [1247, 376] on icon "Next image" at bounding box center [1249, 374] width 15 height 15
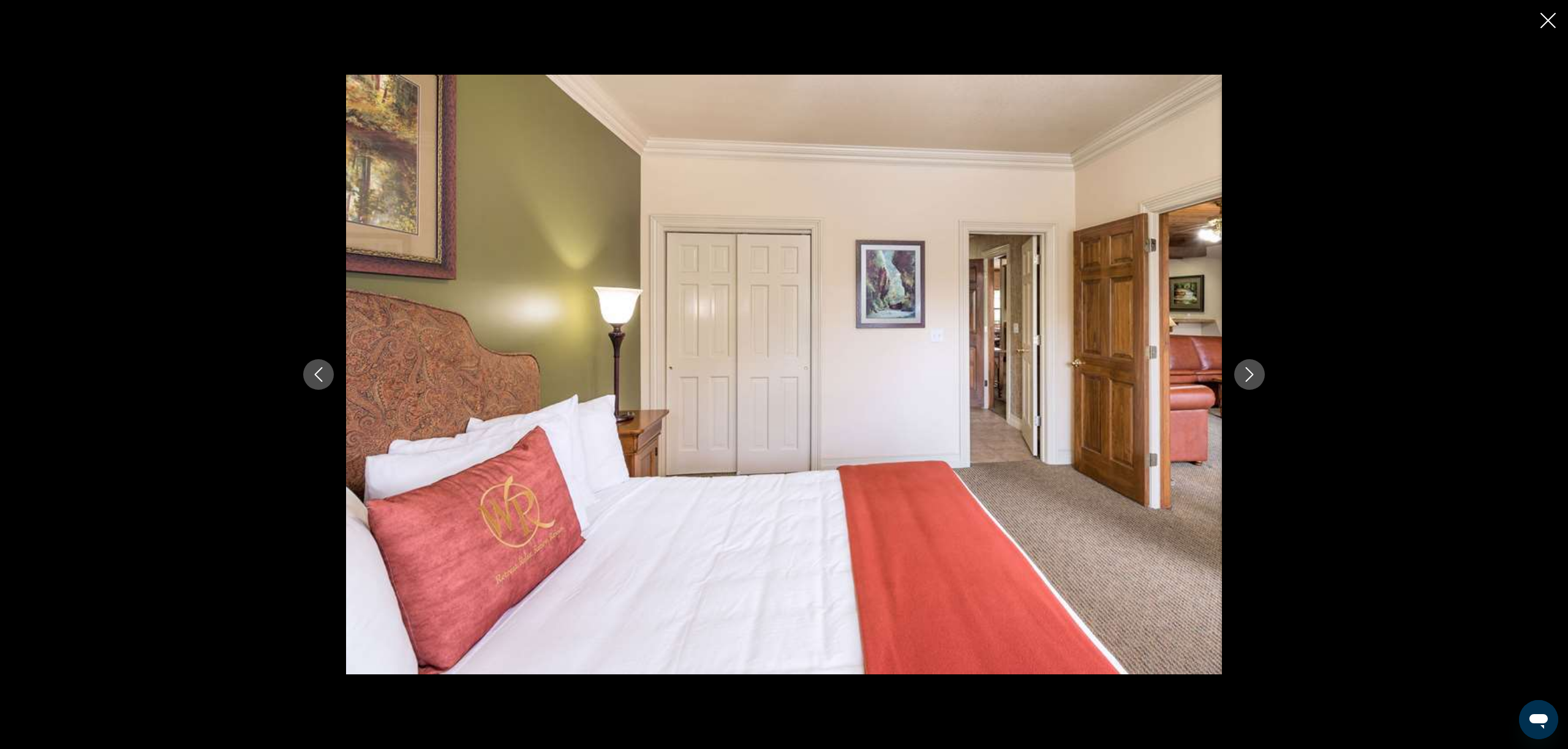
click at [1247, 376] on icon "Next image" at bounding box center [1249, 374] width 15 height 15
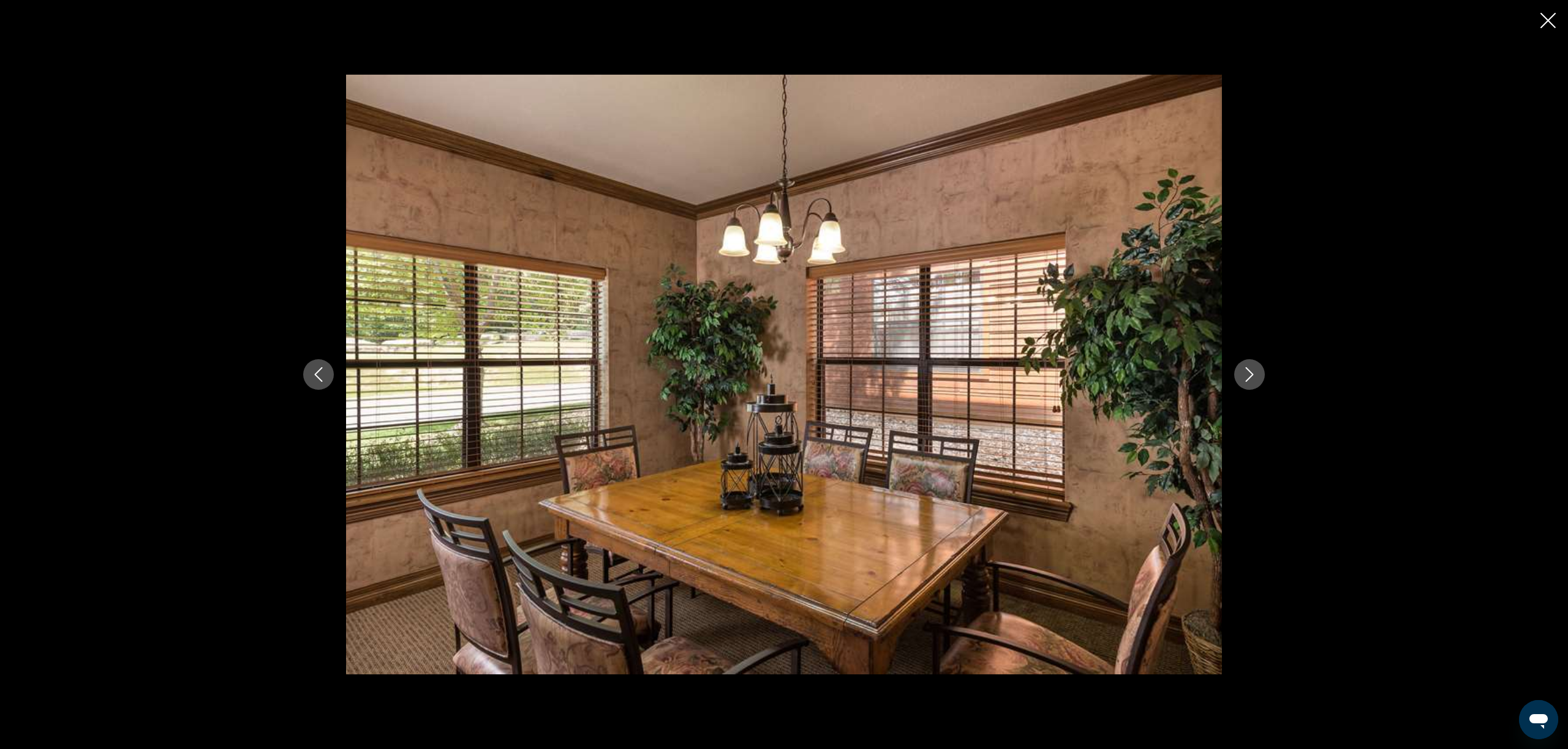
click at [1247, 376] on icon "Next image" at bounding box center [1249, 374] width 15 height 15
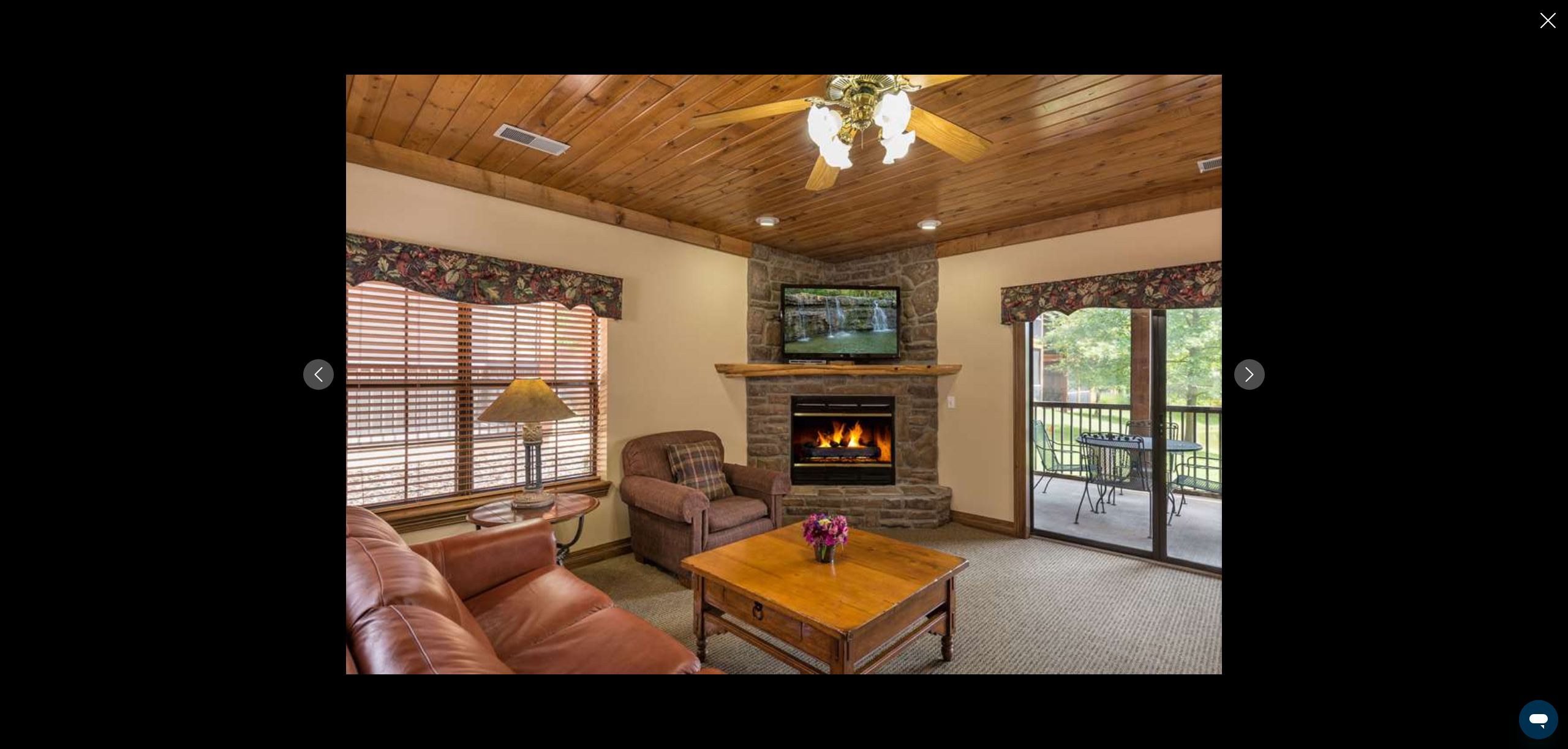
click at [1247, 376] on icon "Next image" at bounding box center [1249, 374] width 15 height 15
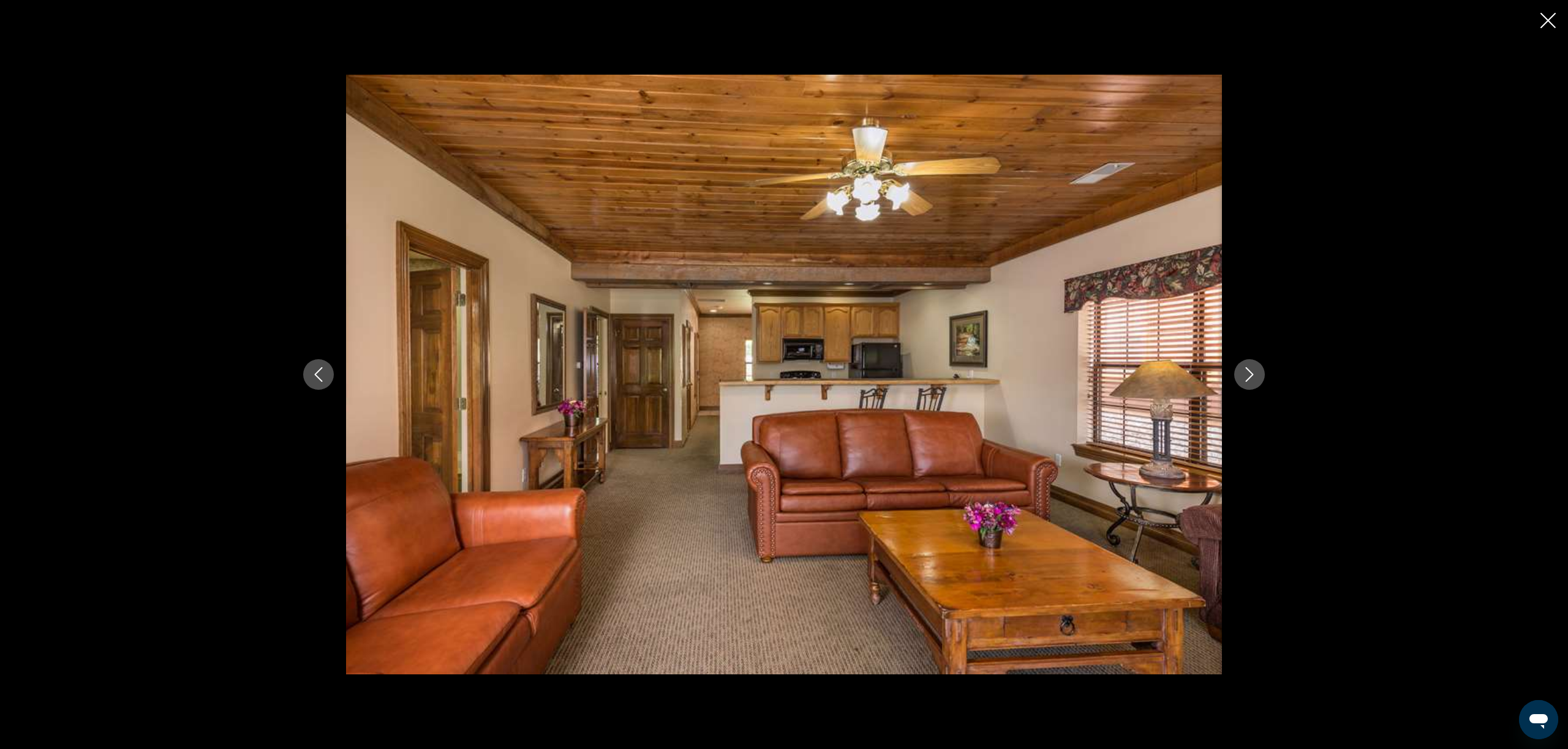
click at [1247, 376] on icon "Next image" at bounding box center [1249, 374] width 15 height 15
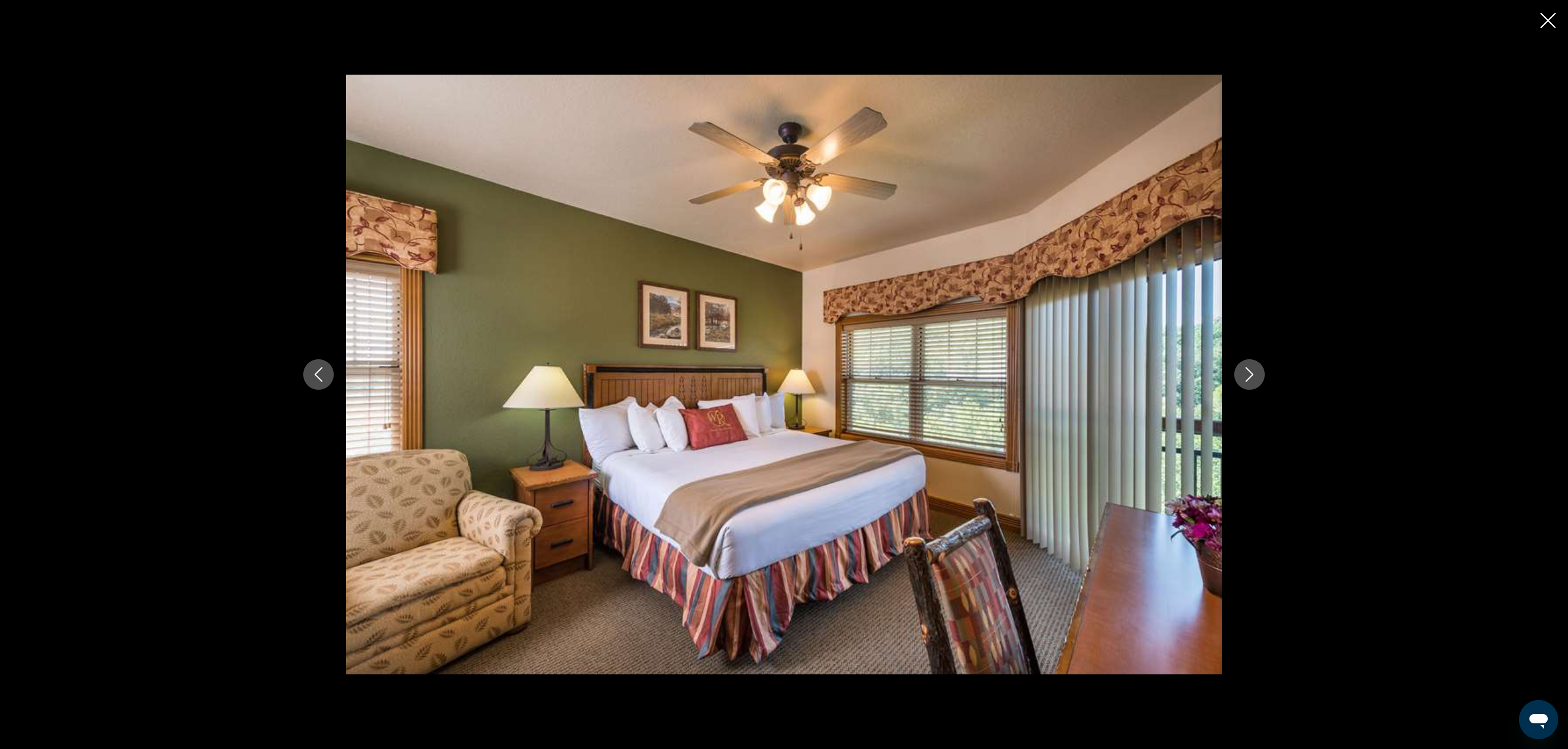
click at [1247, 376] on icon "Next image" at bounding box center [1249, 374] width 15 height 15
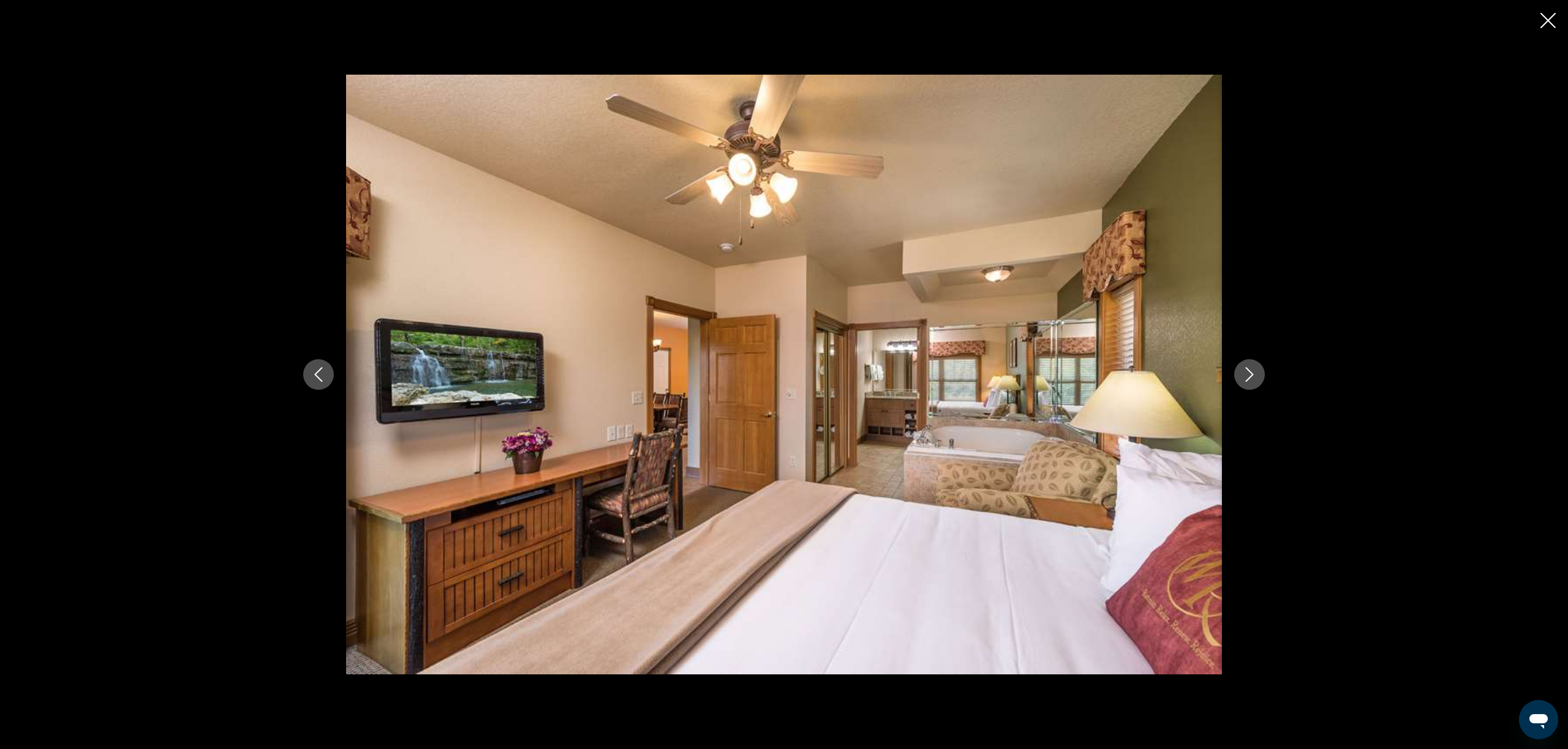
click at [1247, 376] on icon "Next image" at bounding box center [1249, 374] width 15 height 15
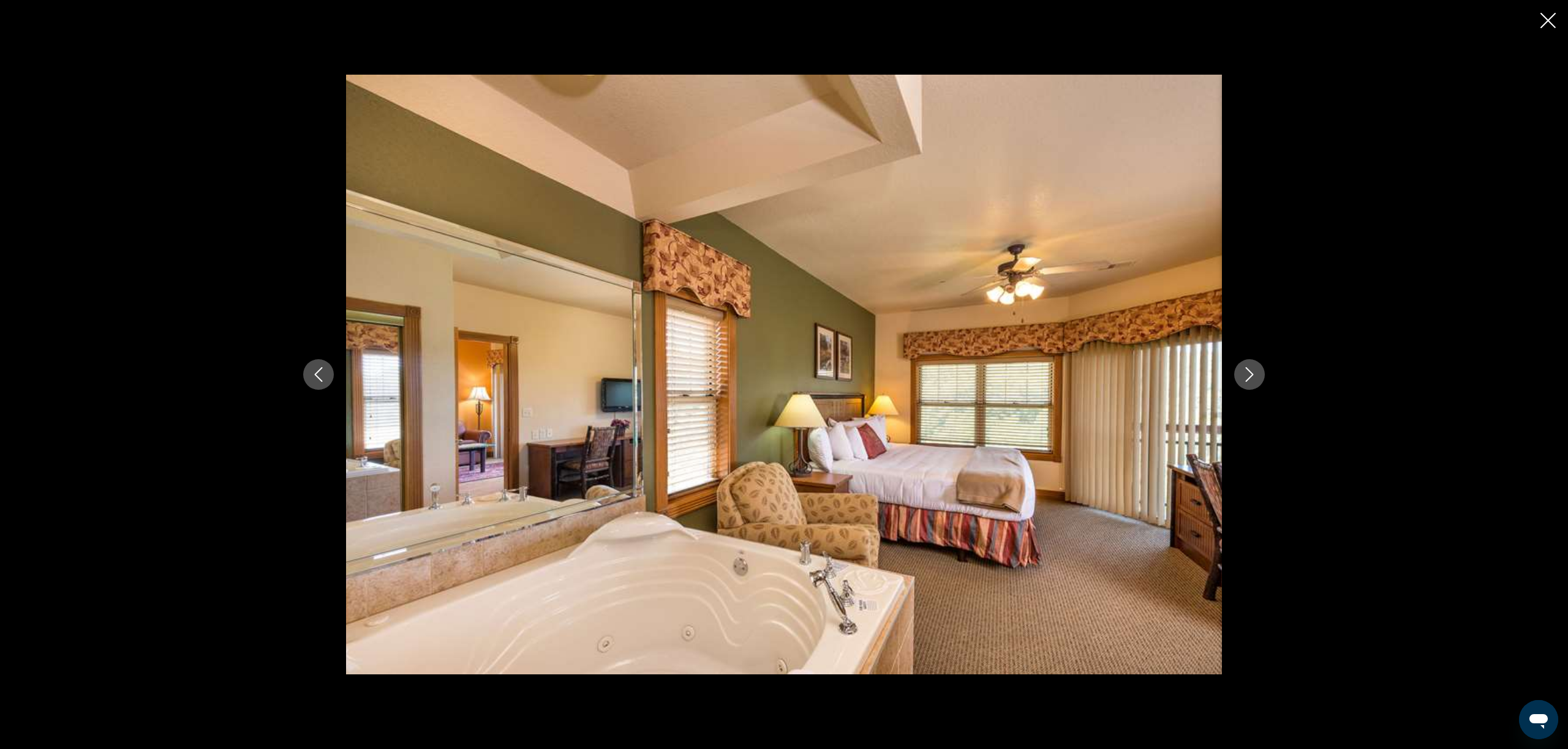
click at [1247, 376] on icon "Next image" at bounding box center [1249, 374] width 15 height 15
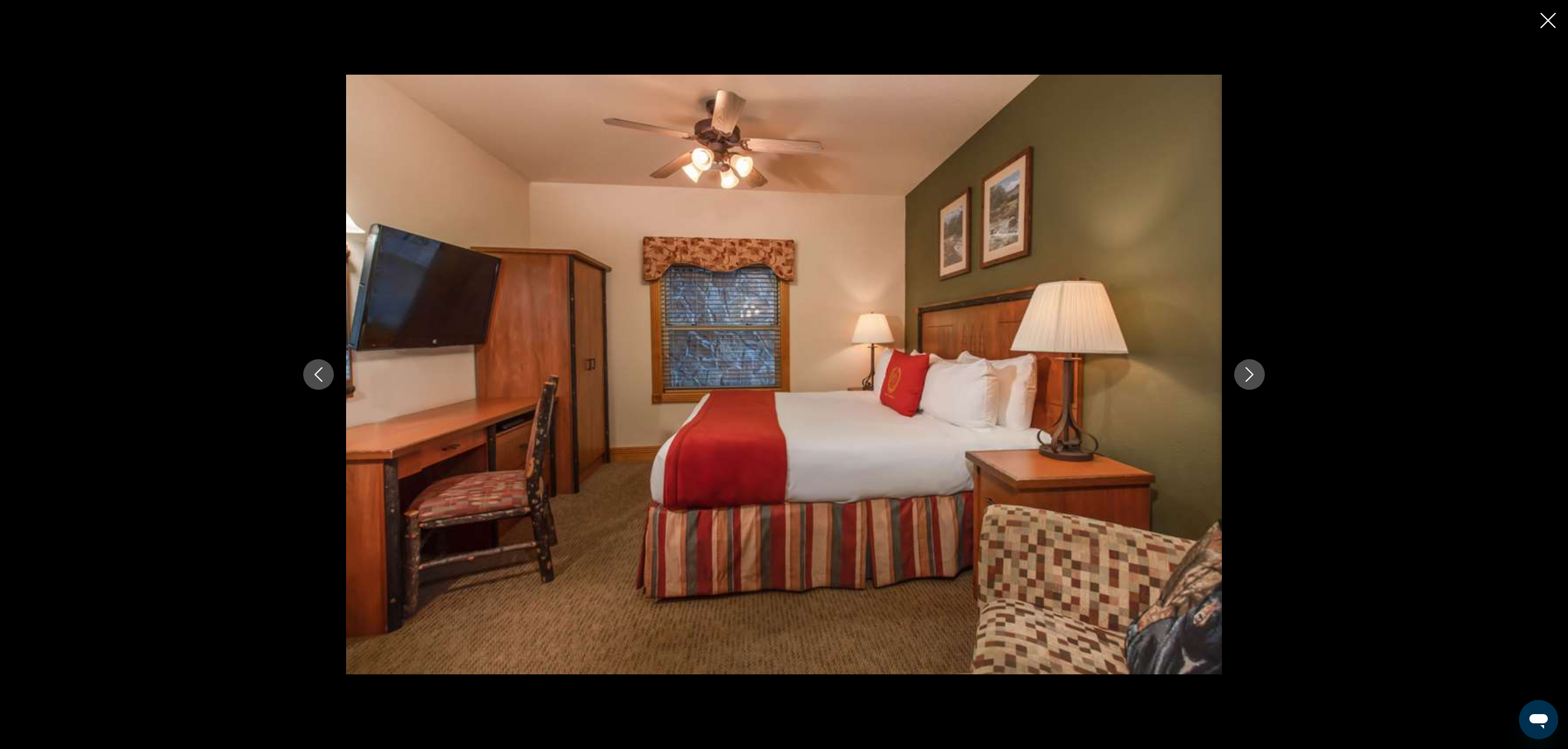
click at [1247, 376] on icon "Next image" at bounding box center [1249, 374] width 15 height 15
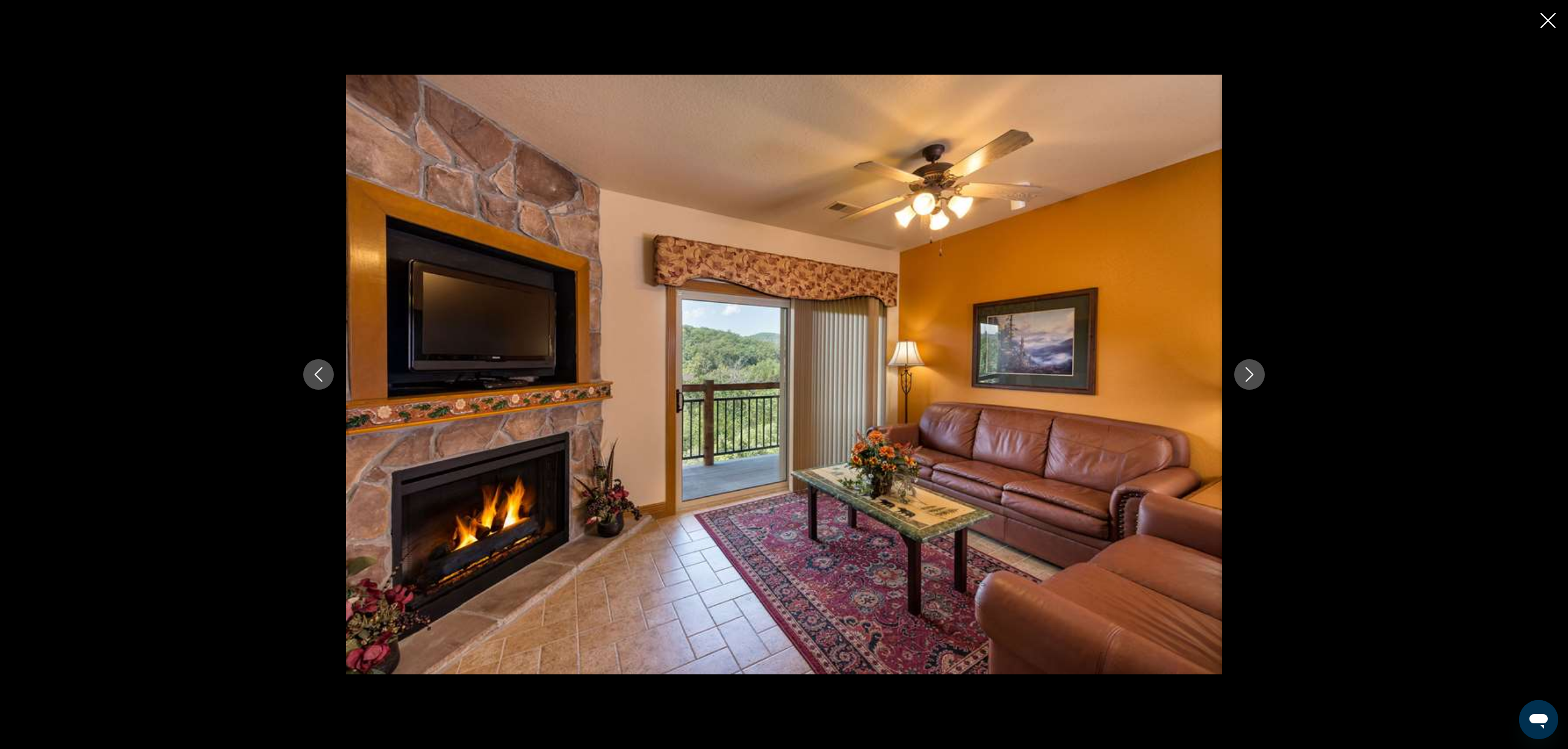
click at [1247, 376] on icon "Next image" at bounding box center [1249, 374] width 15 height 15
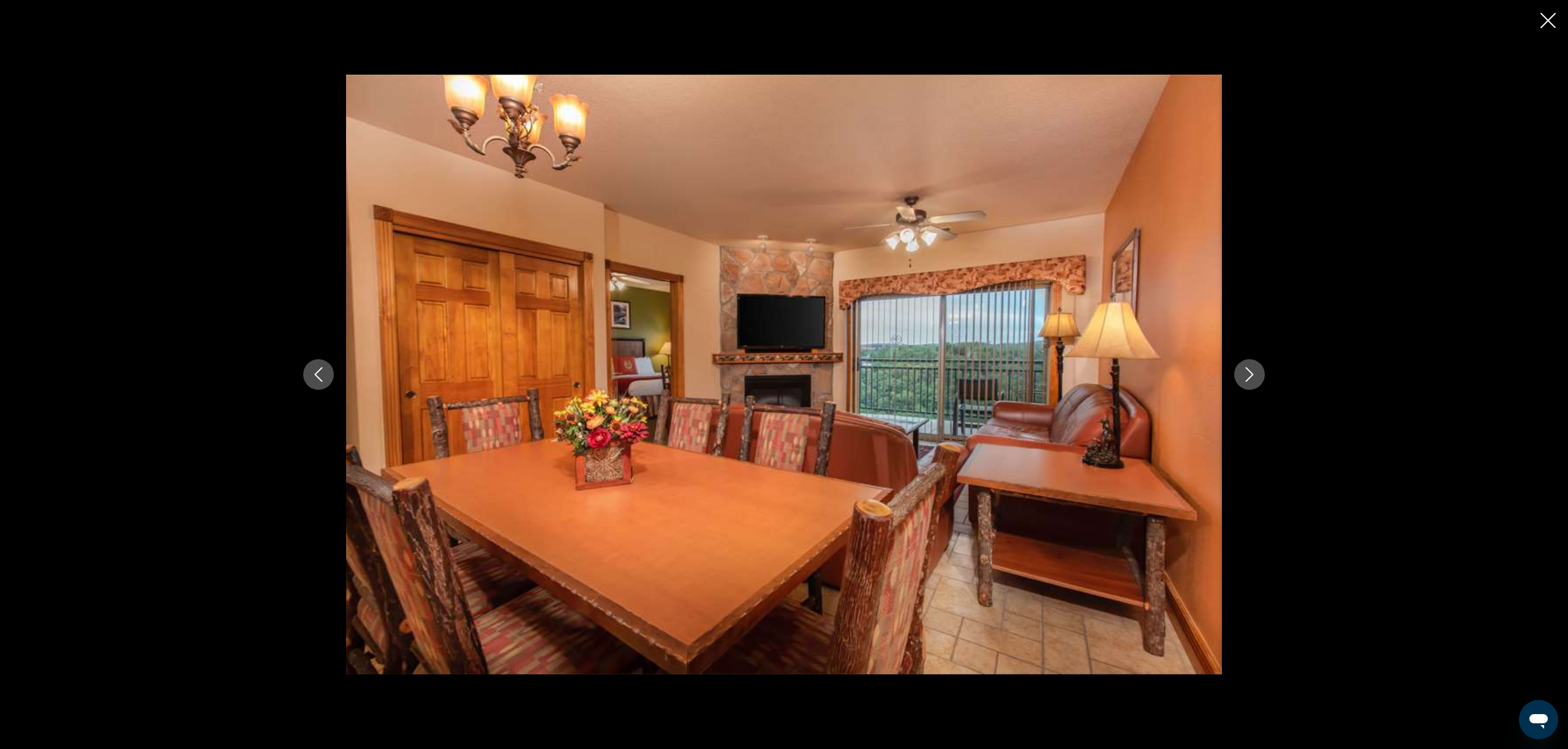
click at [1247, 376] on icon "Next image" at bounding box center [1249, 374] width 15 height 15
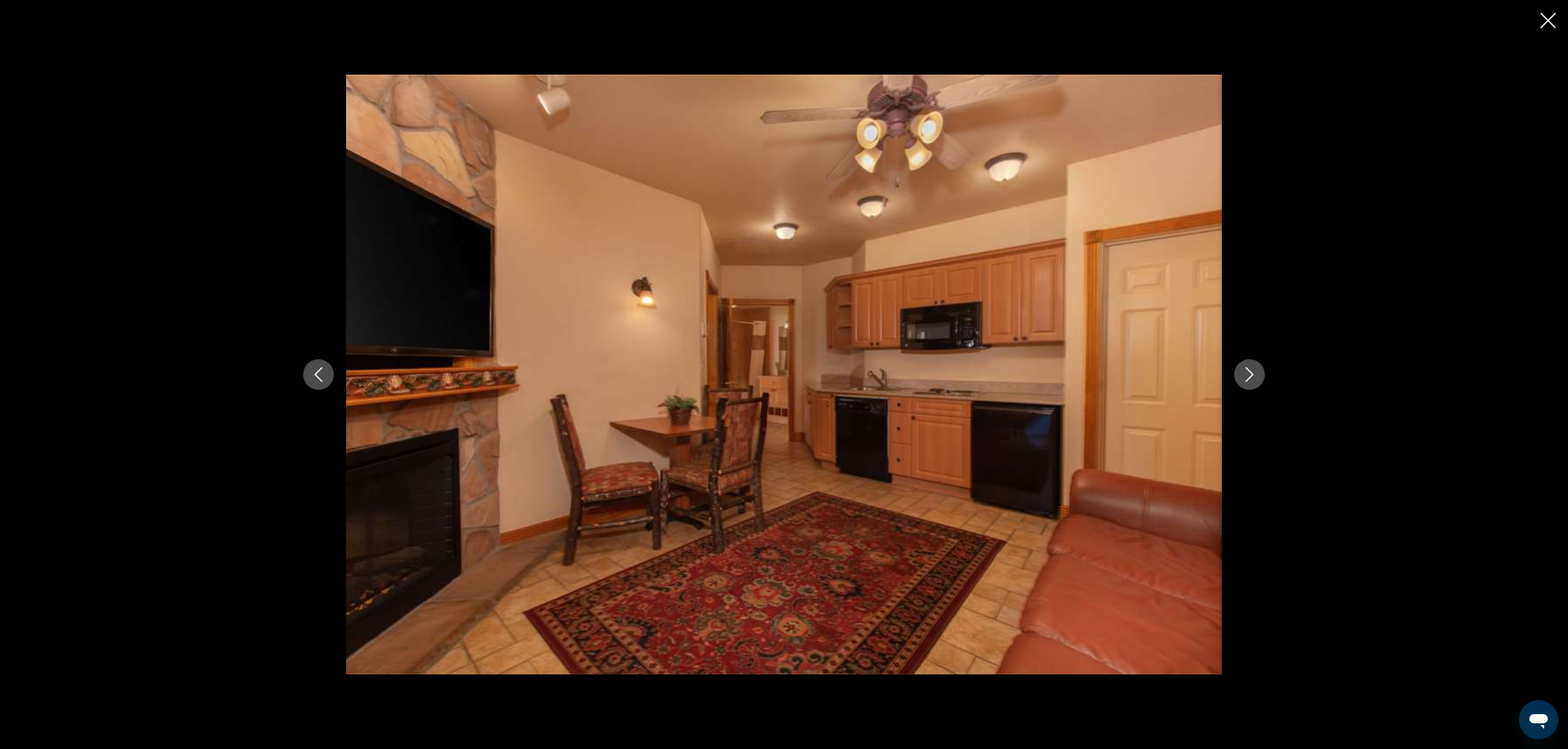
click at [1247, 376] on icon "Next image" at bounding box center [1249, 374] width 15 height 15
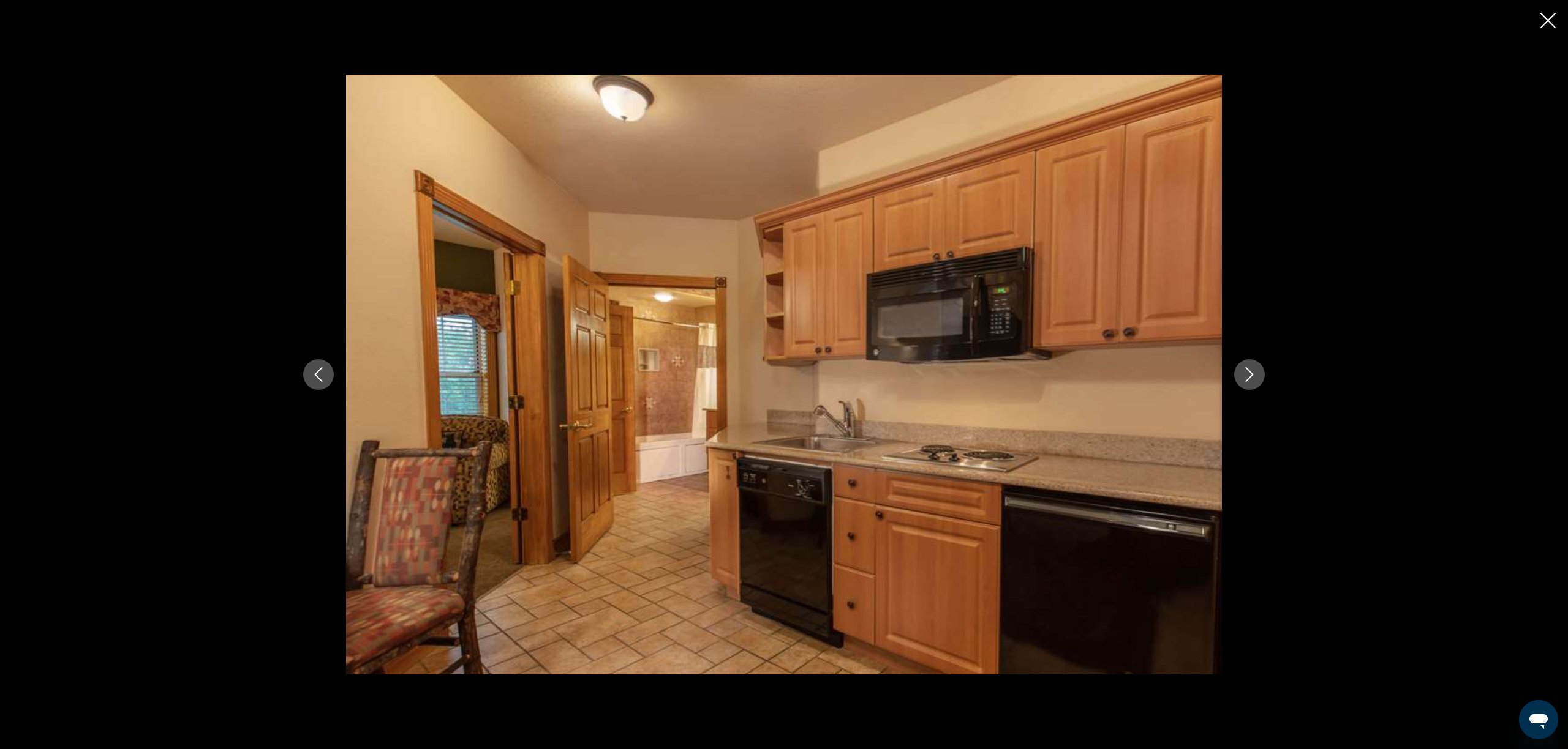
click at [1247, 376] on icon "Next image" at bounding box center [1249, 374] width 15 height 15
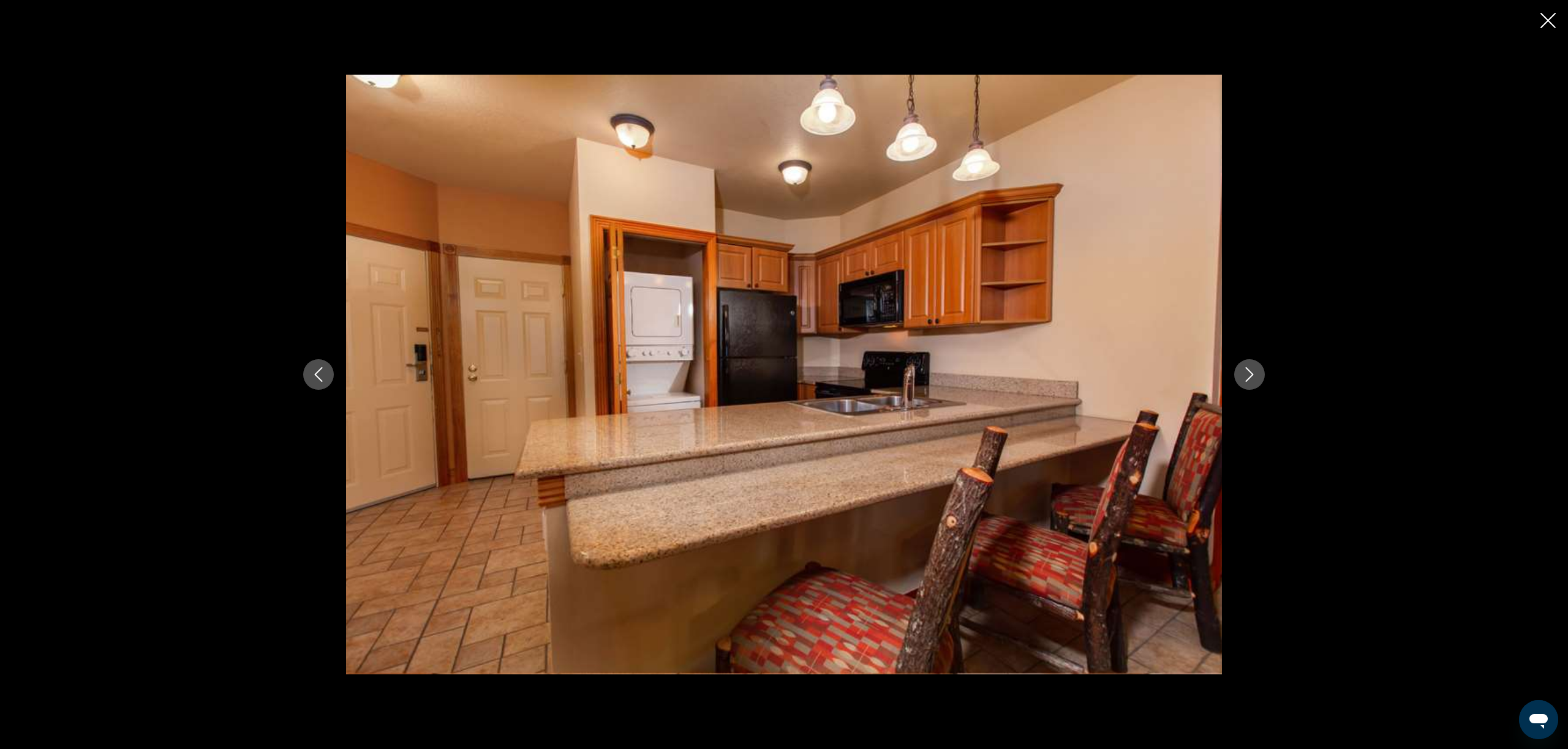
click at [1241, 376] on button "Next image" at bounding box center [1250, 375] width 31 height 31
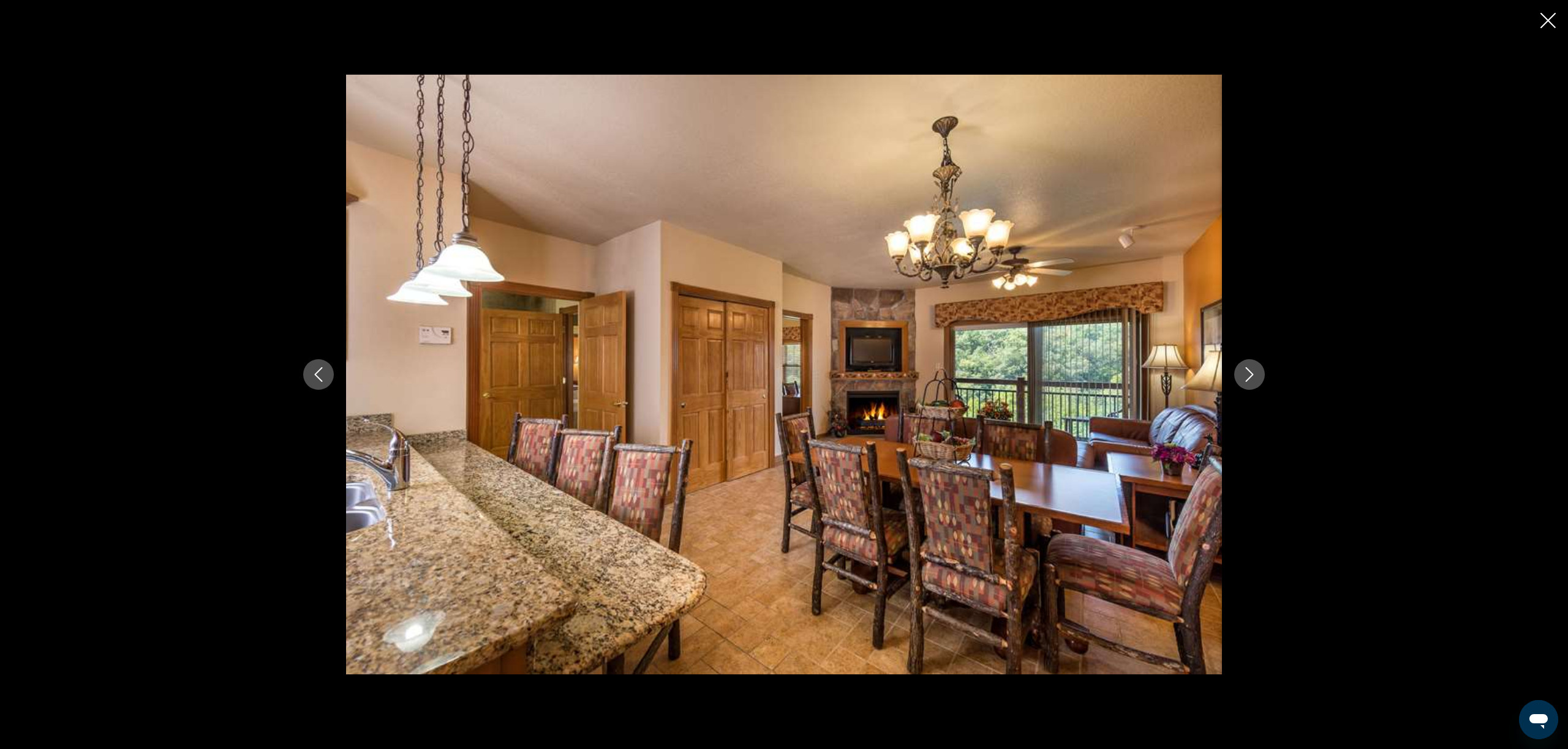
click at [1257, 371] on button "Next image" at bounding box center [1250, 375] width 31 height 31
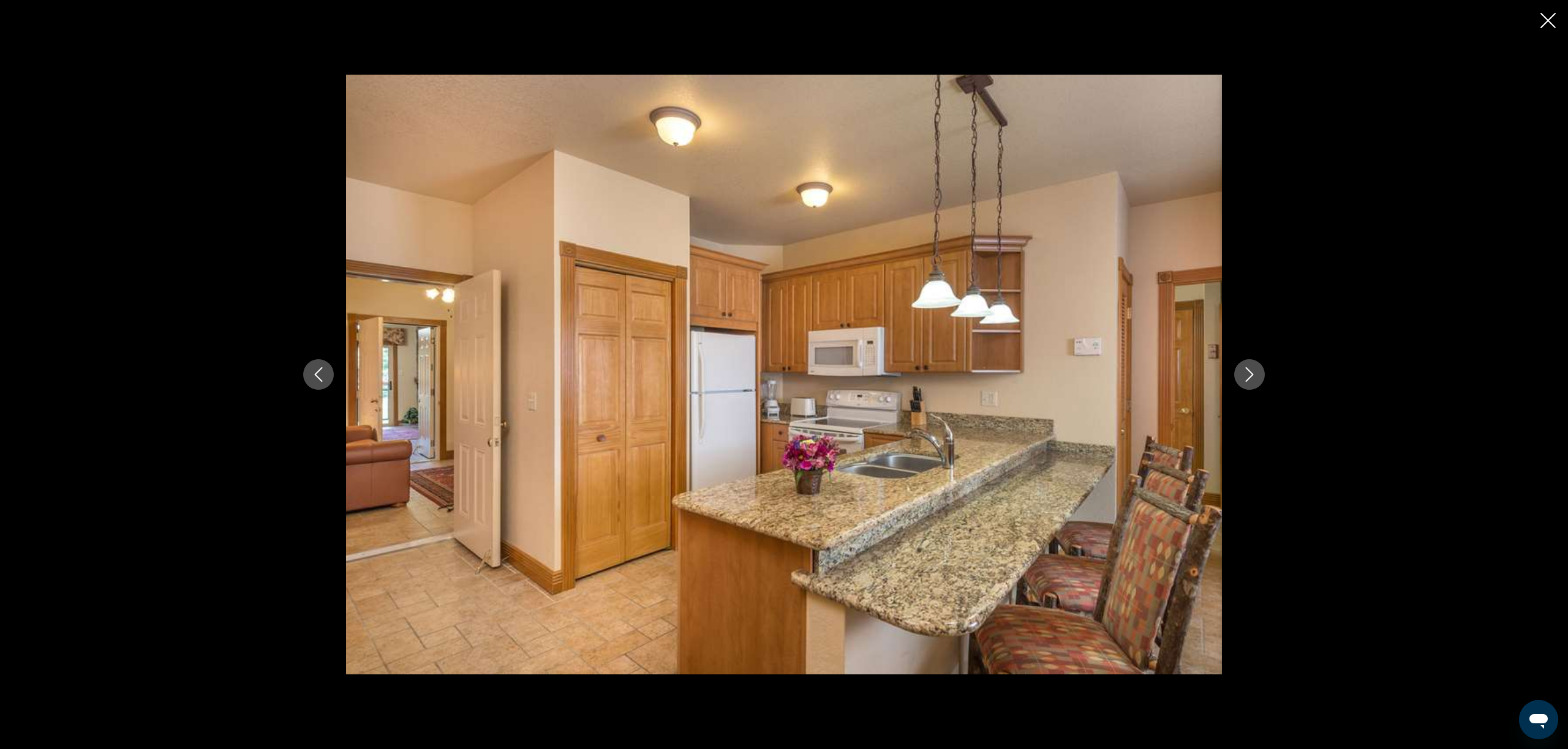
click at [1257, 371] on button "Next image" at bounding box center [1250, 375] width 31 height 31
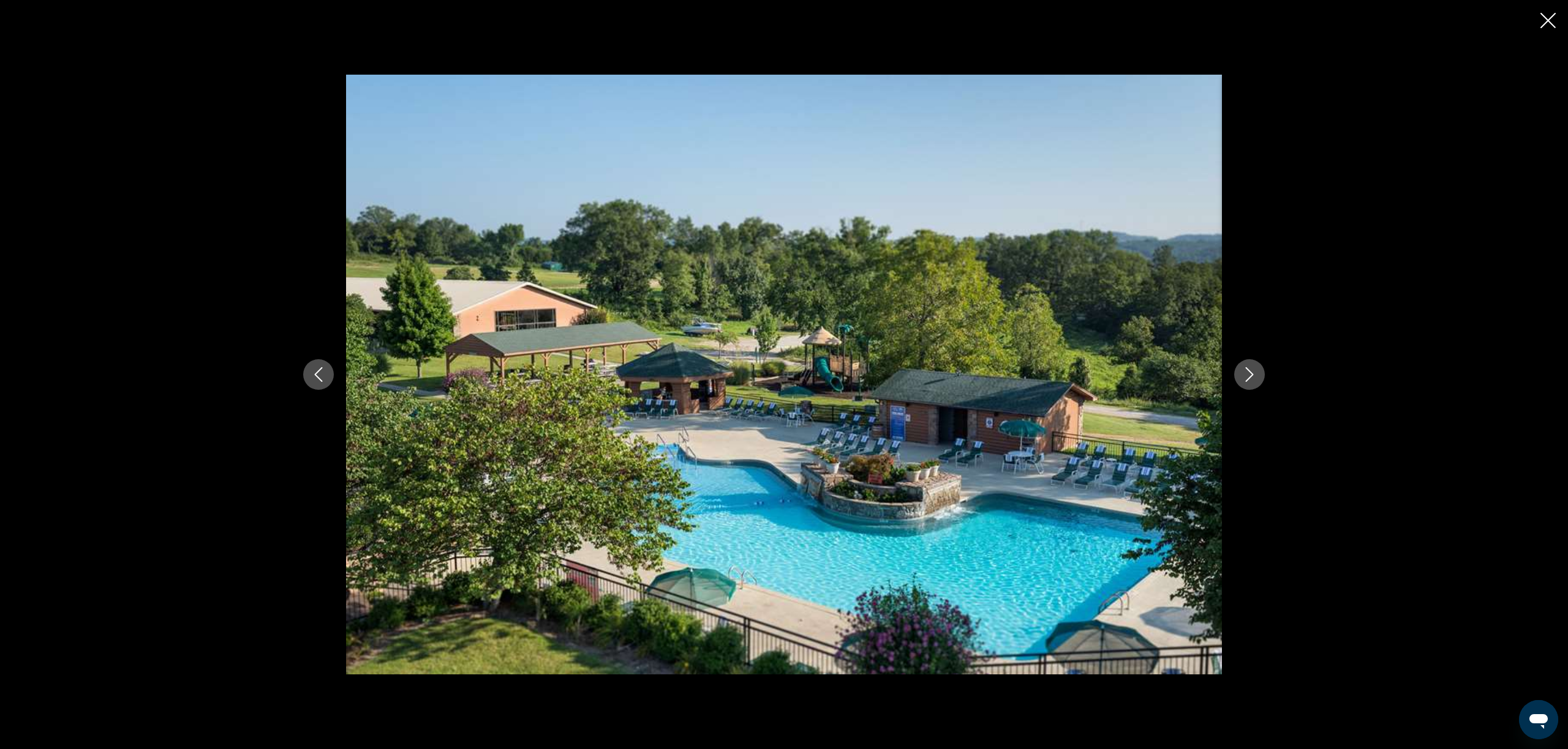
click at [1257, 371] on button "Next image" at bounding box center [1250, 375] width 31 height 31
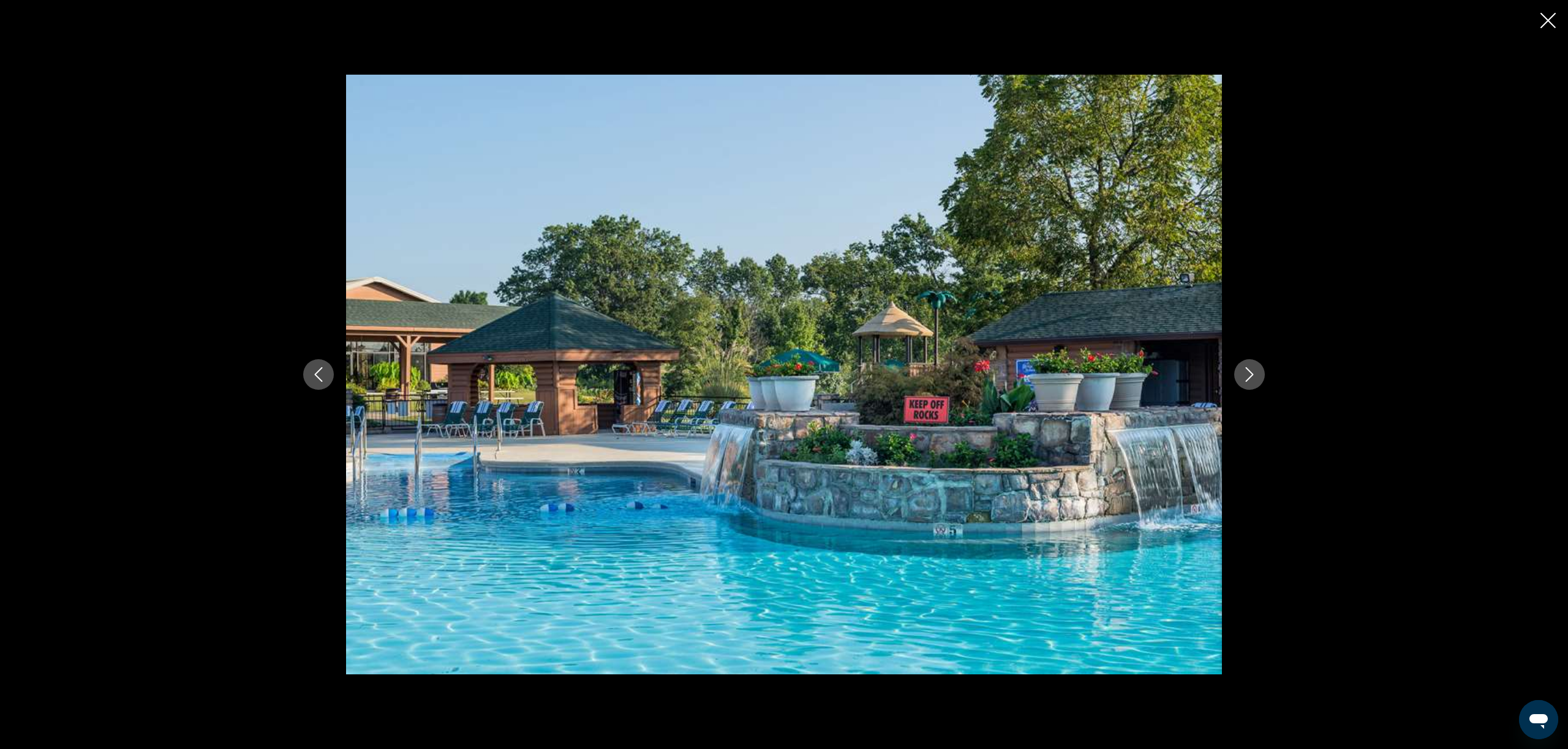
click at [1257, 371] on button "Next image" at bounding box center [1250, 375] width 31 height 31
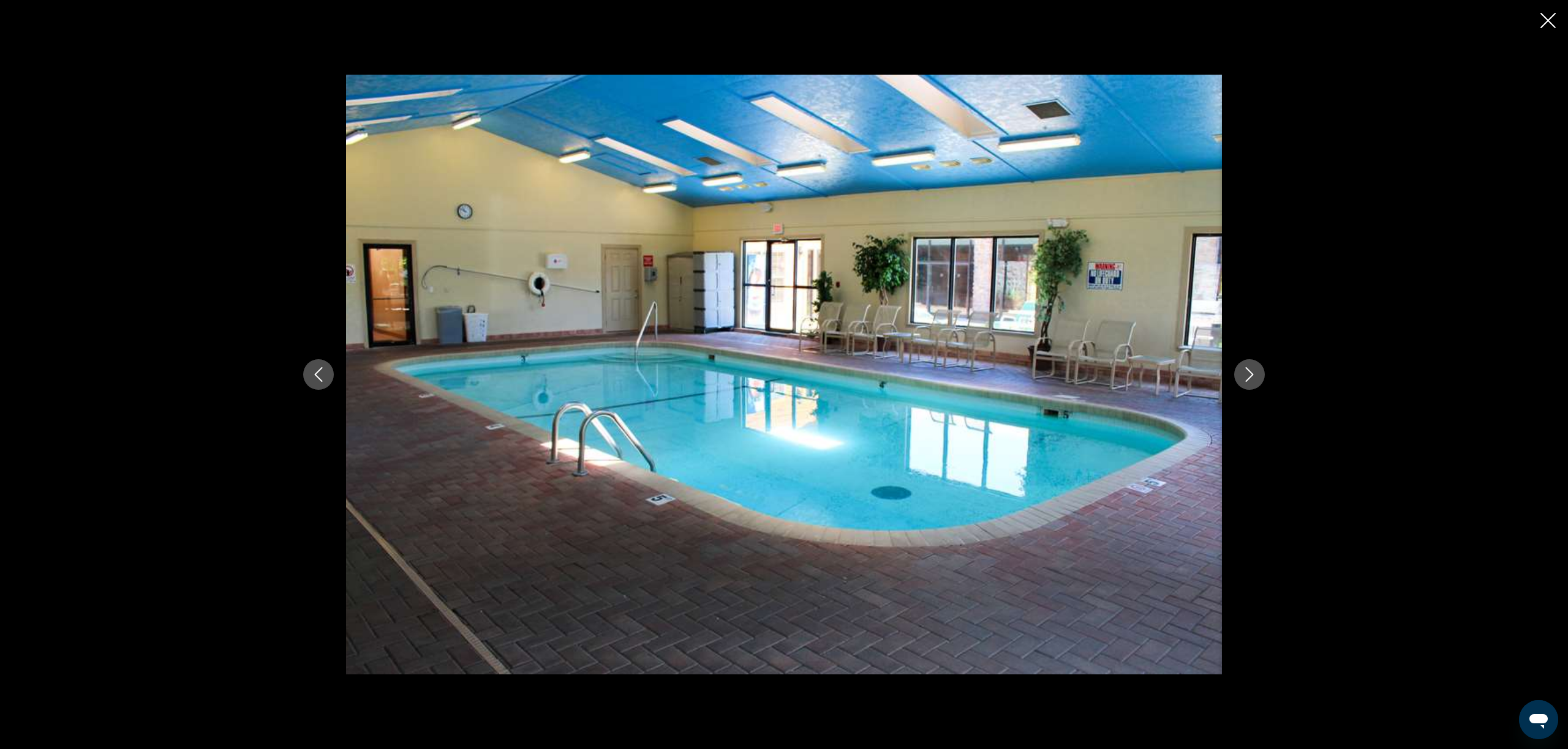
click at [1257, 371] on button "Next image" at bounding box center [1250, 375] width 31 height 31
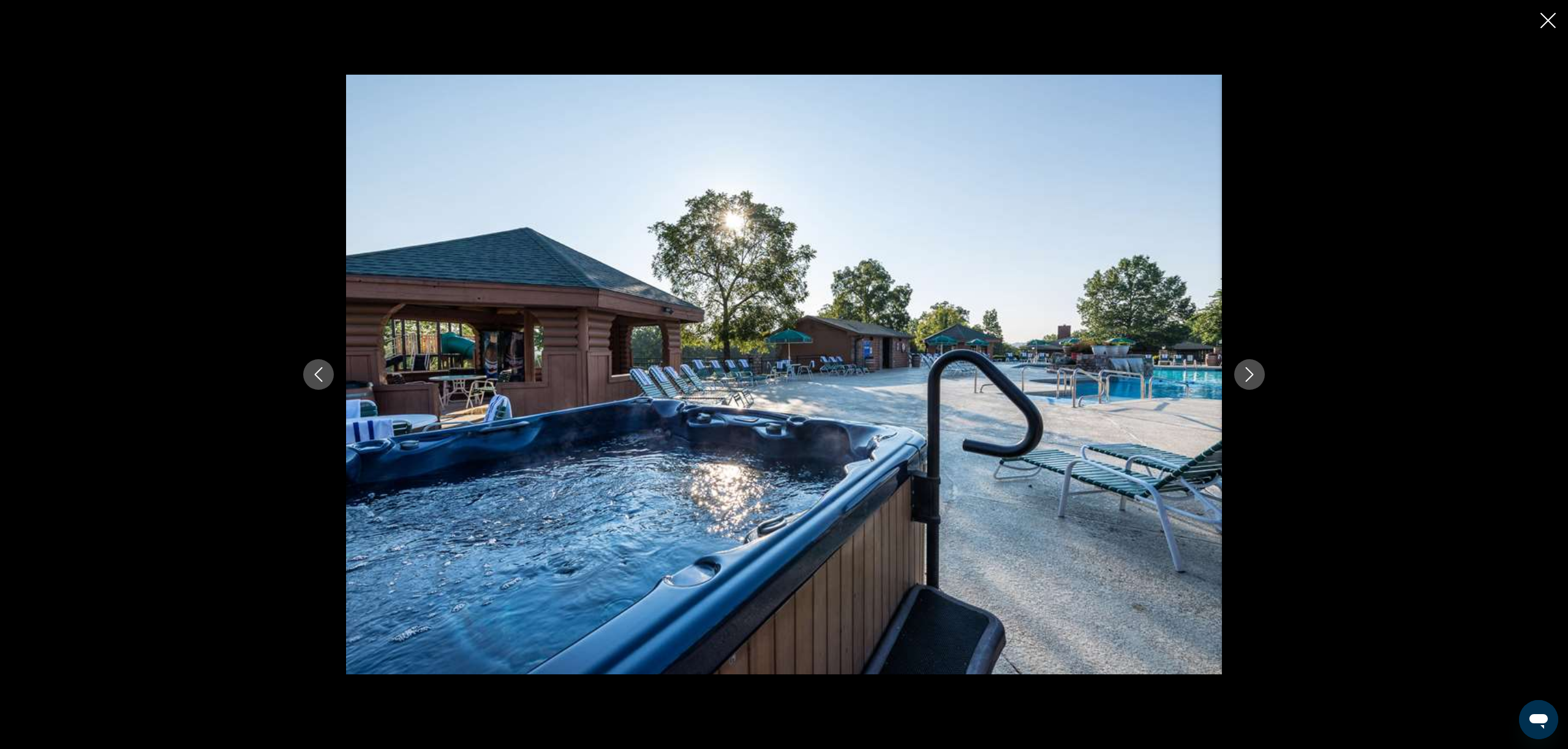
click at [1257, 371] on button "Next image" at bounding box center [1250, 375] width 31 height 31
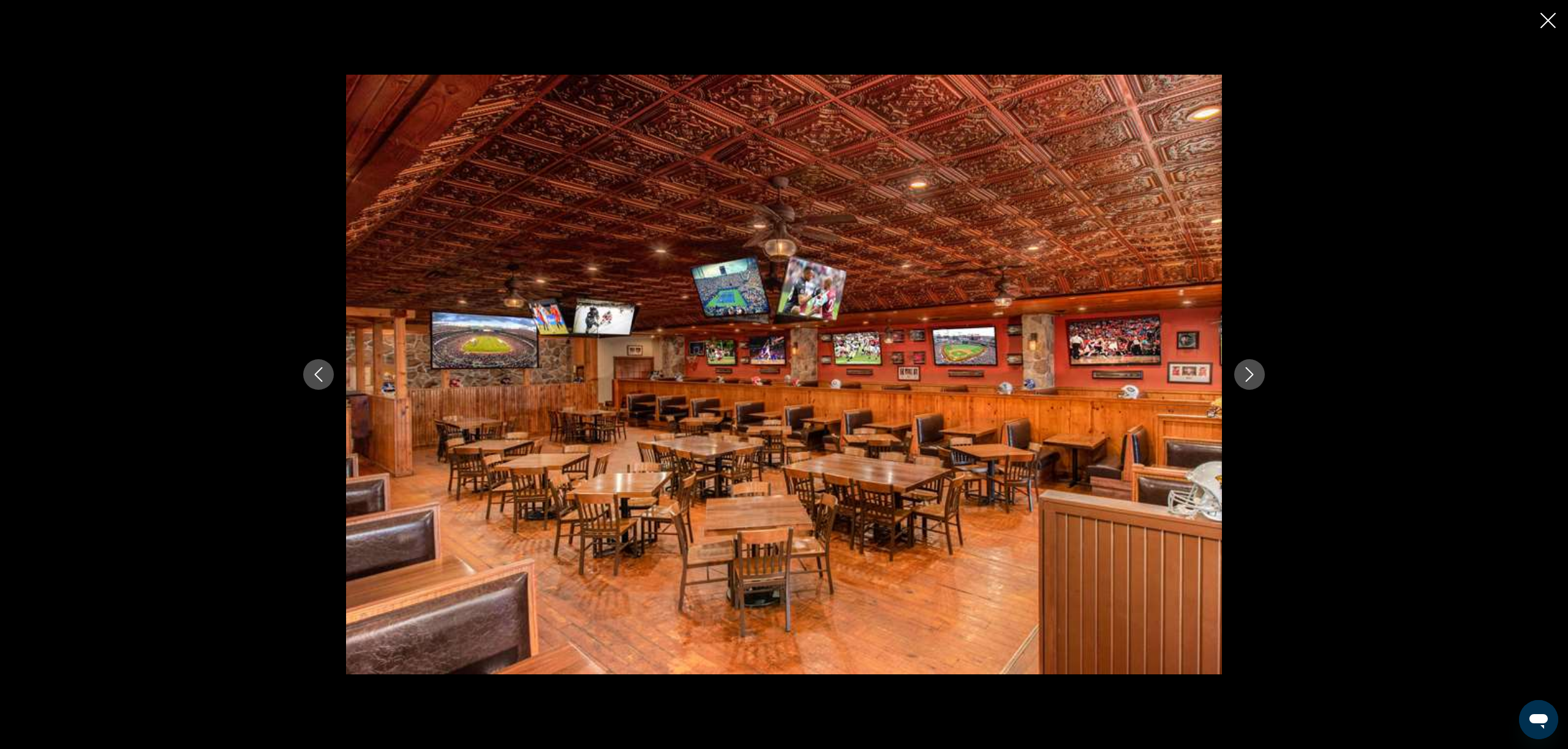
click at [1257, 371] on button "Next image" at bounding box center [1250, 375] width 31 height 31
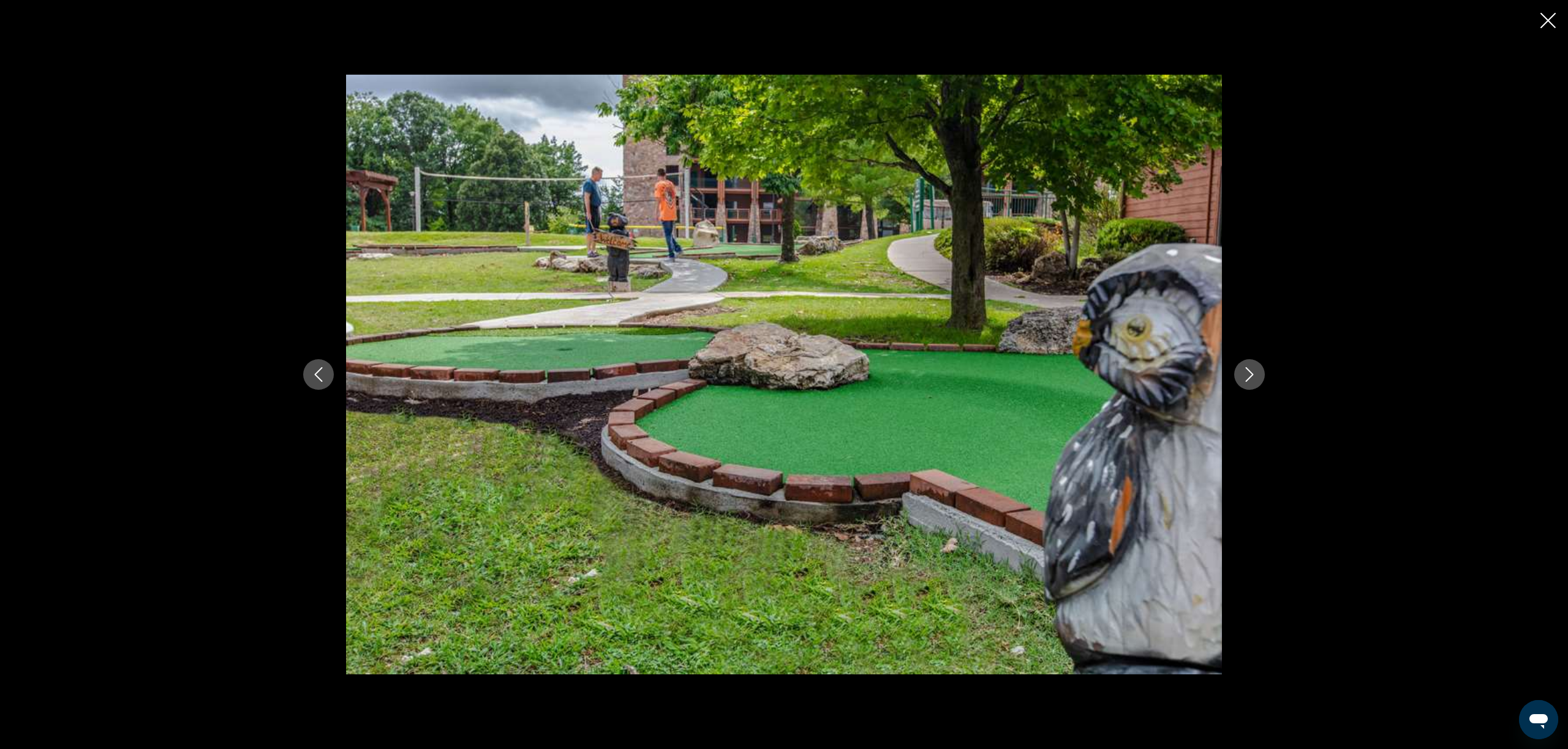
click at [1257, 371] on button "Next image" at bounding box center [1250, 375] width 31 height 31
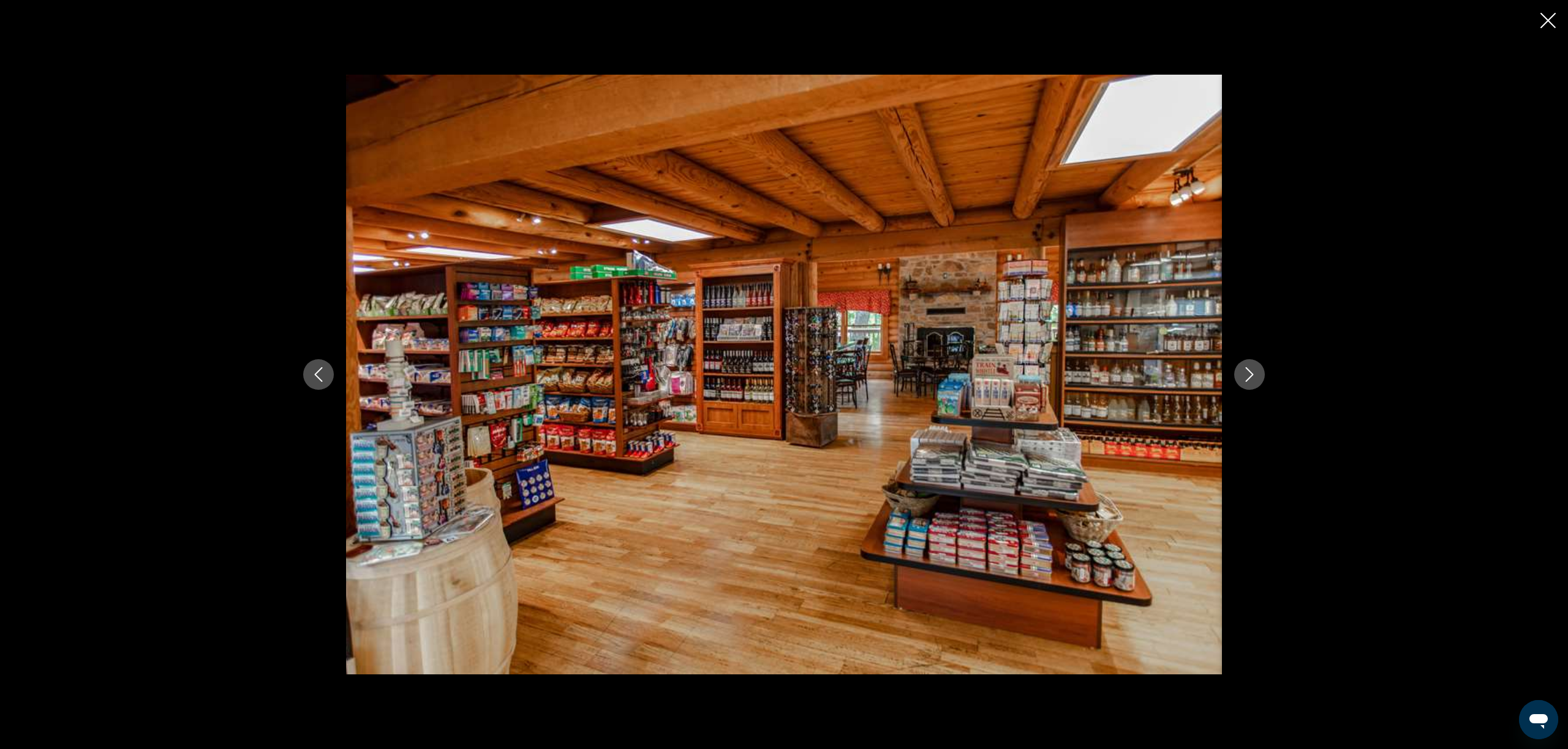
click at [1257, 371] on button "Next image" at bounding box center [1250, 375] width 31 height 31
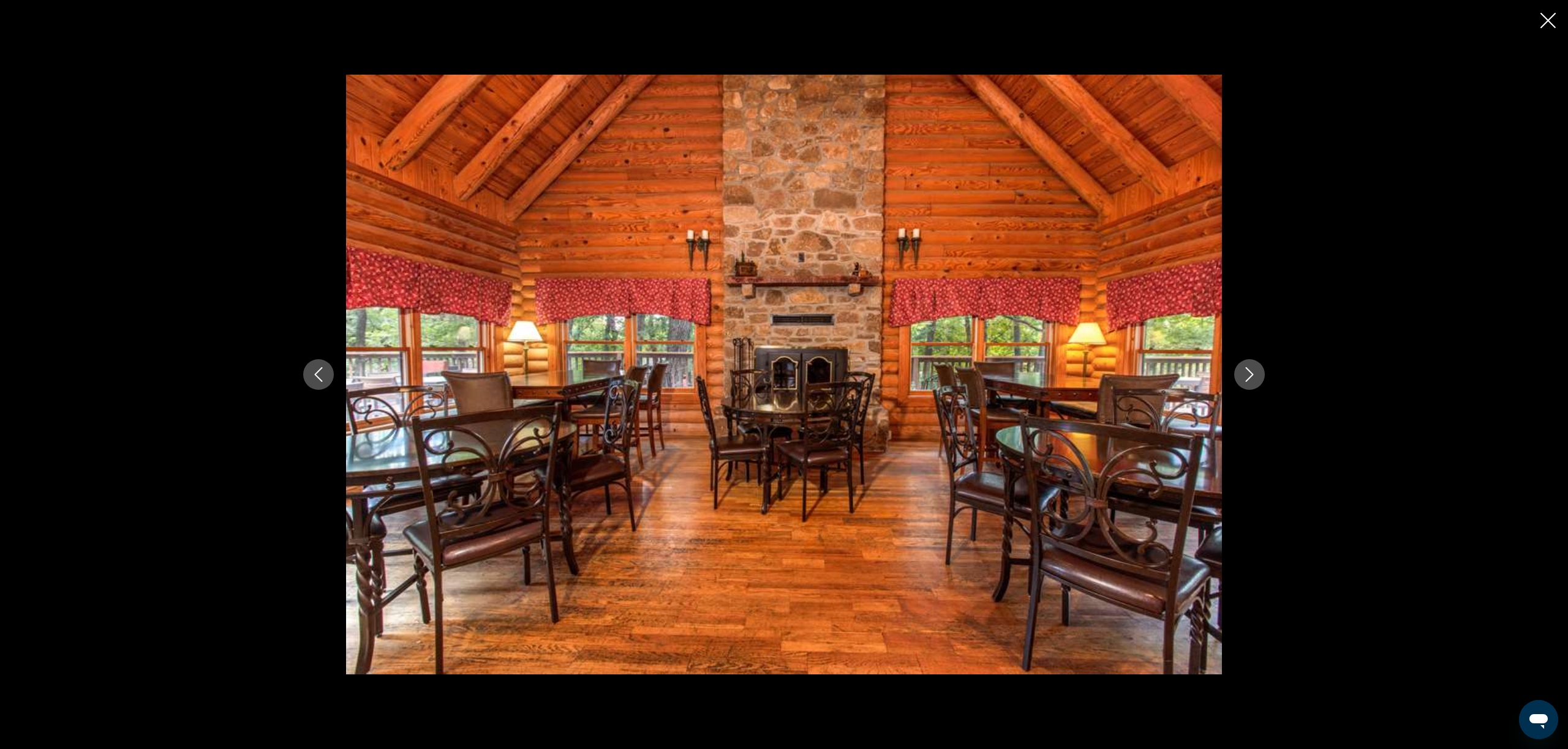
click at [1257, 371] on button "Next image" at bounding box center [1250, 375] width 31 height 31
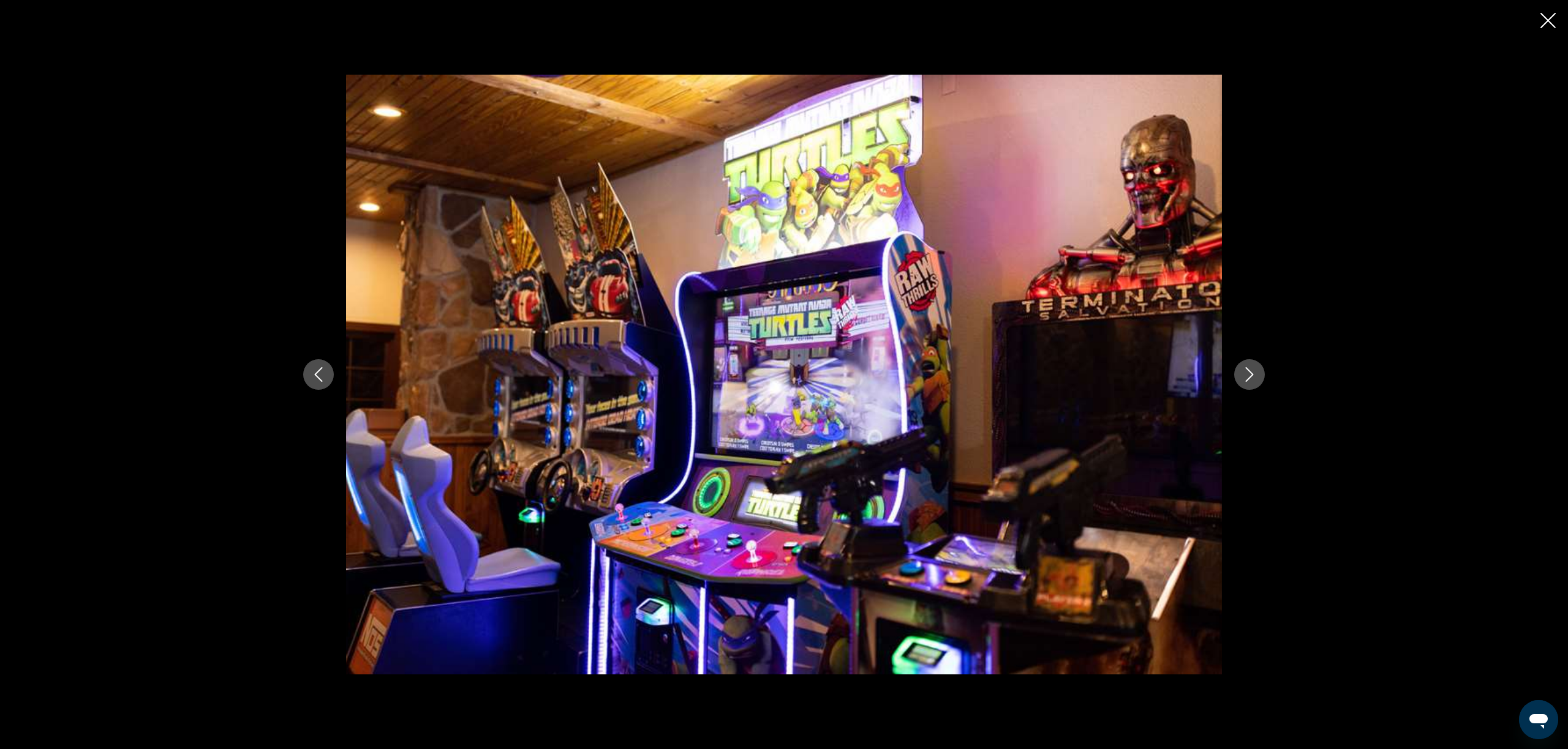
click at [1257, 371] on button "Next image" at bounding box center [1250, 375] width 31 height 31
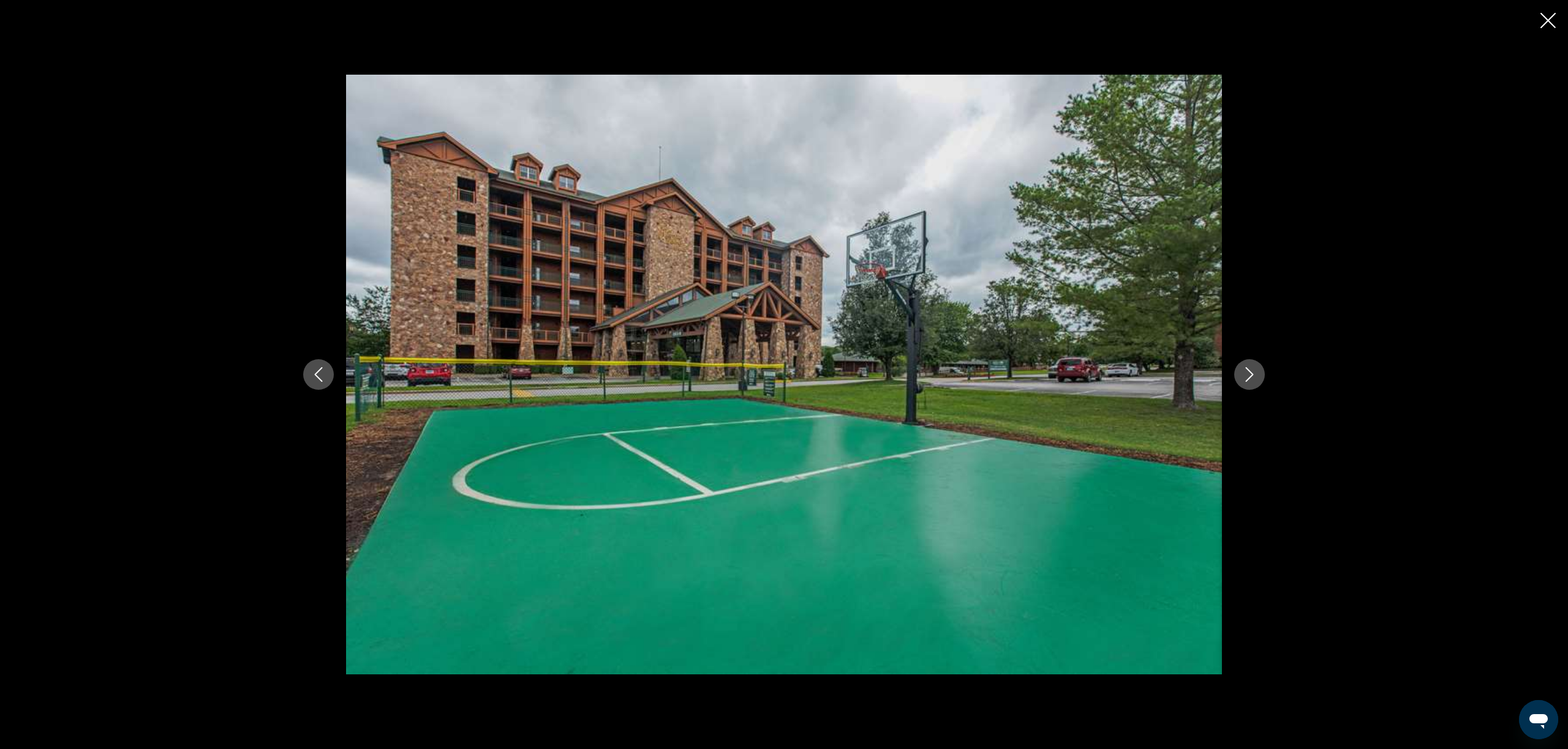
click at [1257, 371] on button "Next image" at bounding box center [1250, 375] width 31 height 31
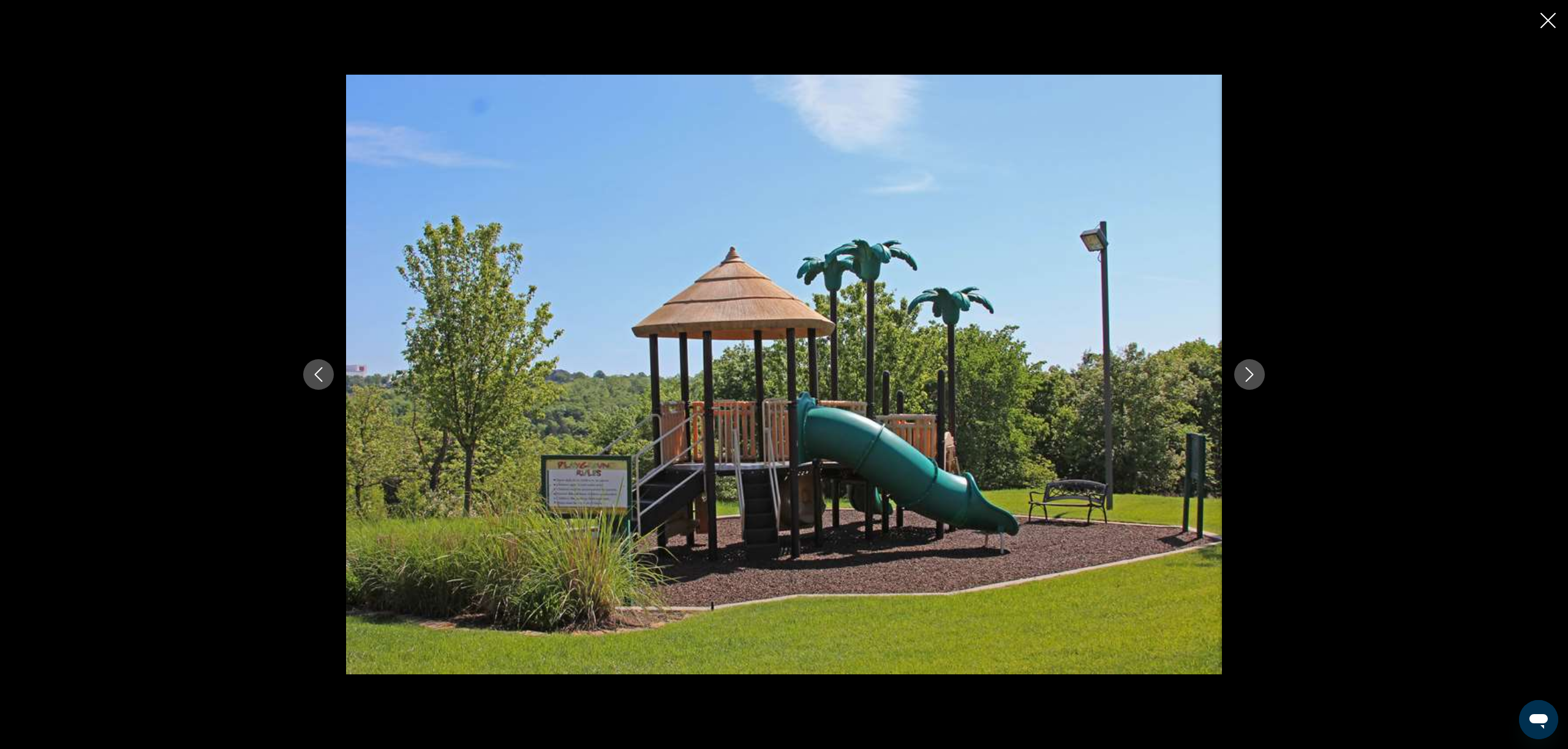
click at [1257, 371] on button "Next image" at bounding box center [1250, 375] width 31 height 31
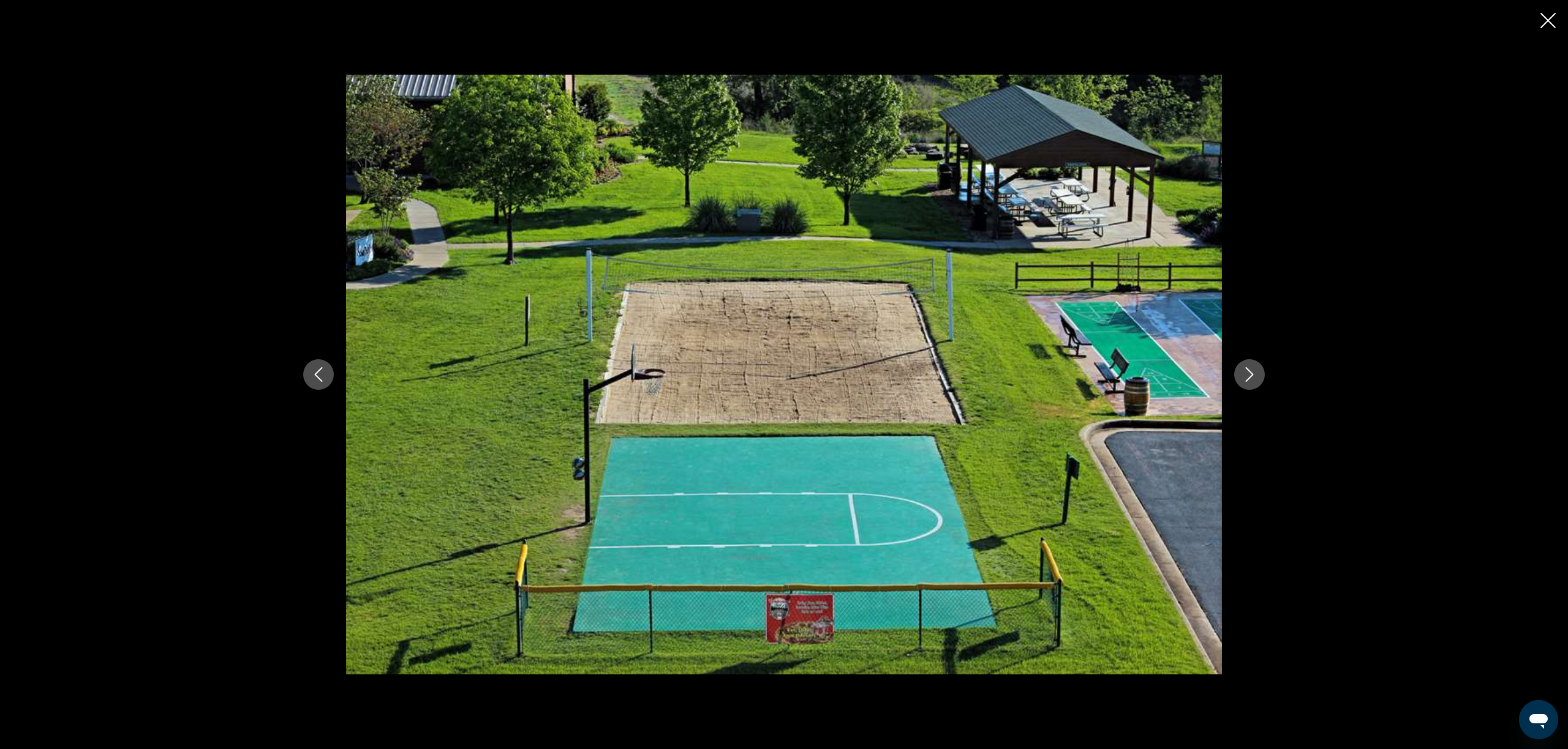
click at [1257, 371] on button "Next image" at bounding box center [1250, 375] width 31 height 31
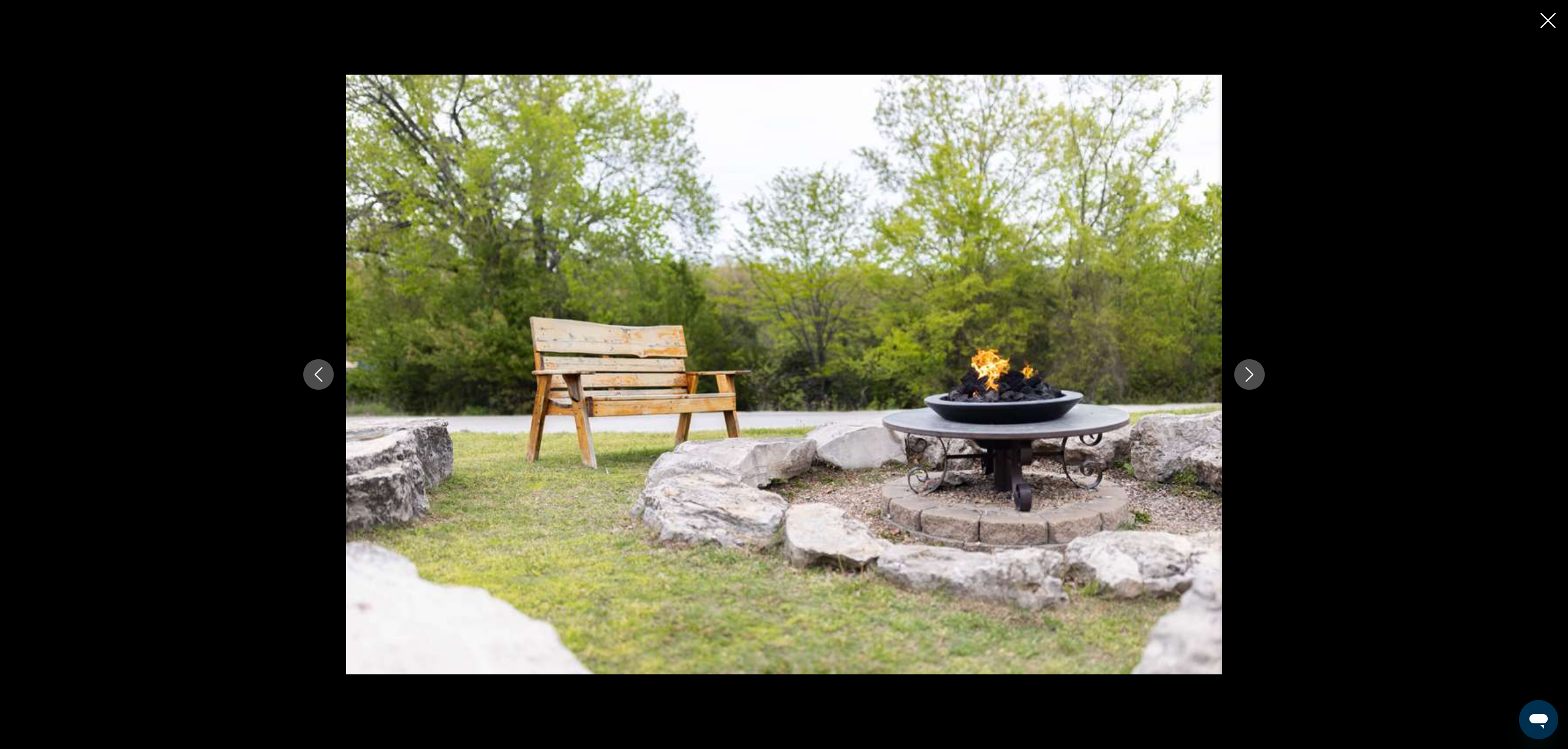
click at [1553, 28] on icon "Close slideshow" at bounding box center [1548, 21] width 15 height 15
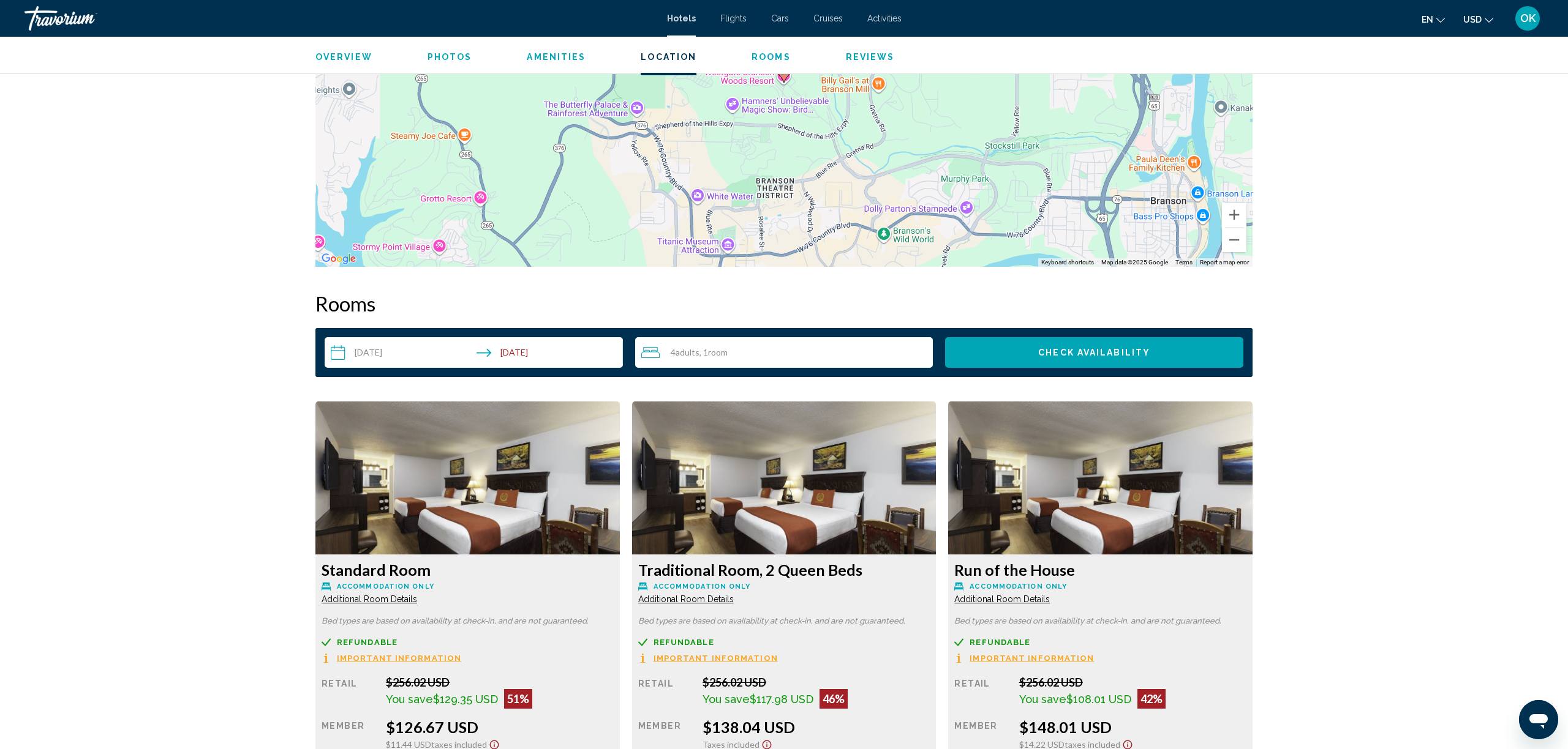
scroll to position [1284, 0]
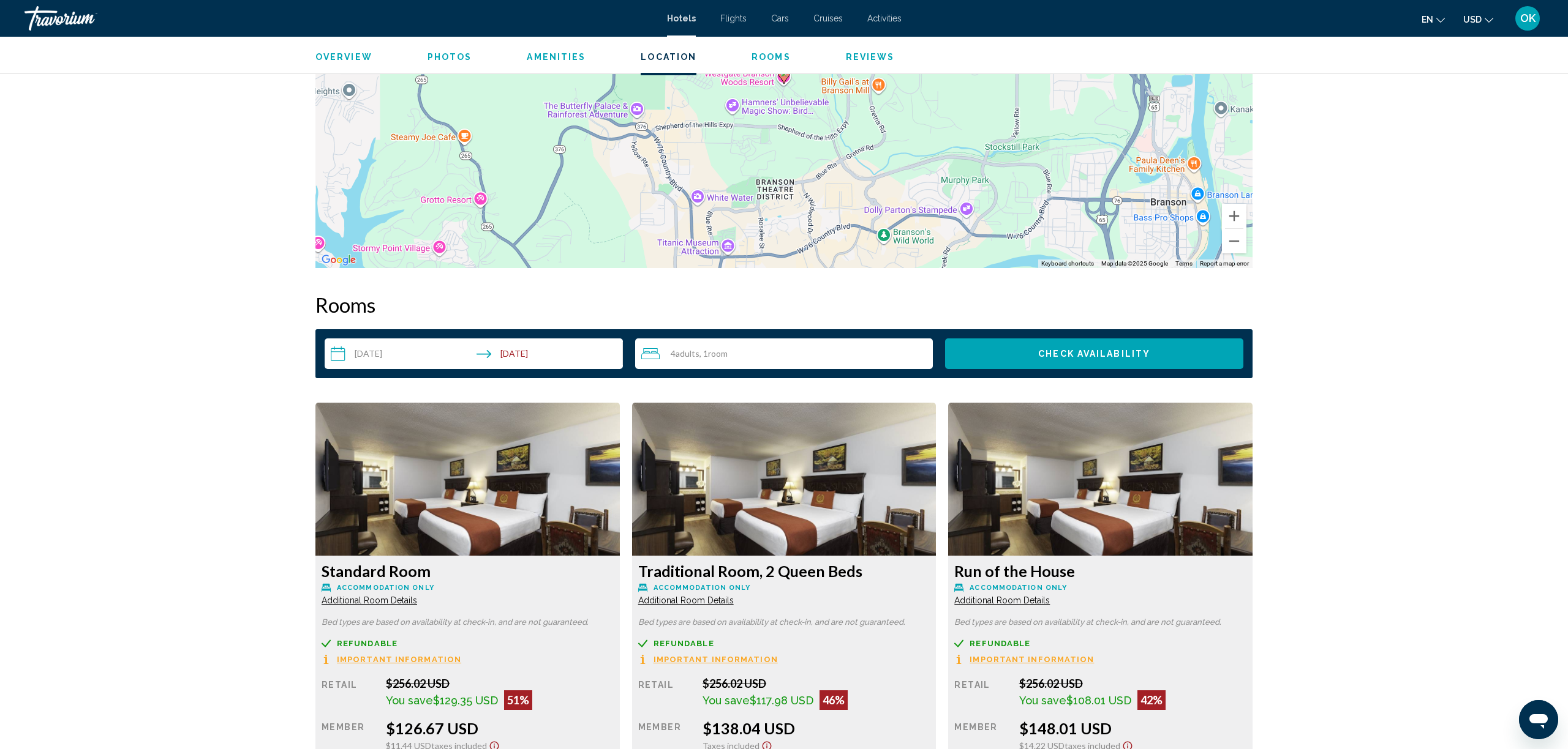
click at [342, 354] on input "**********" at bounding box center [476, 356] width 303 height 35
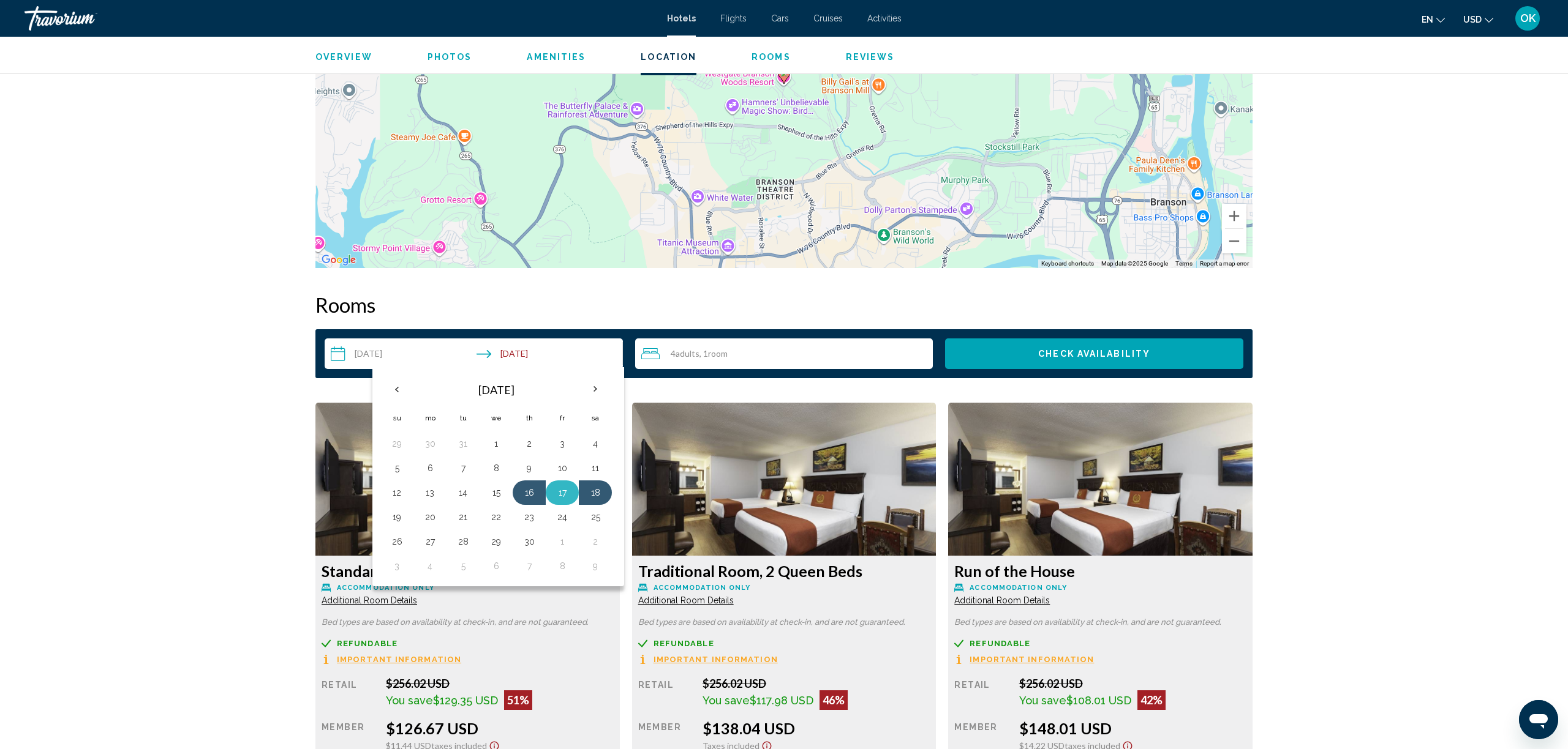
click at [566, 494] on button "17" at bounding box center [563, 492] width 20 height 17
click at [396, 520] on button "19" at bounding box center [397, 517] width 20 height 17
type input "**********"
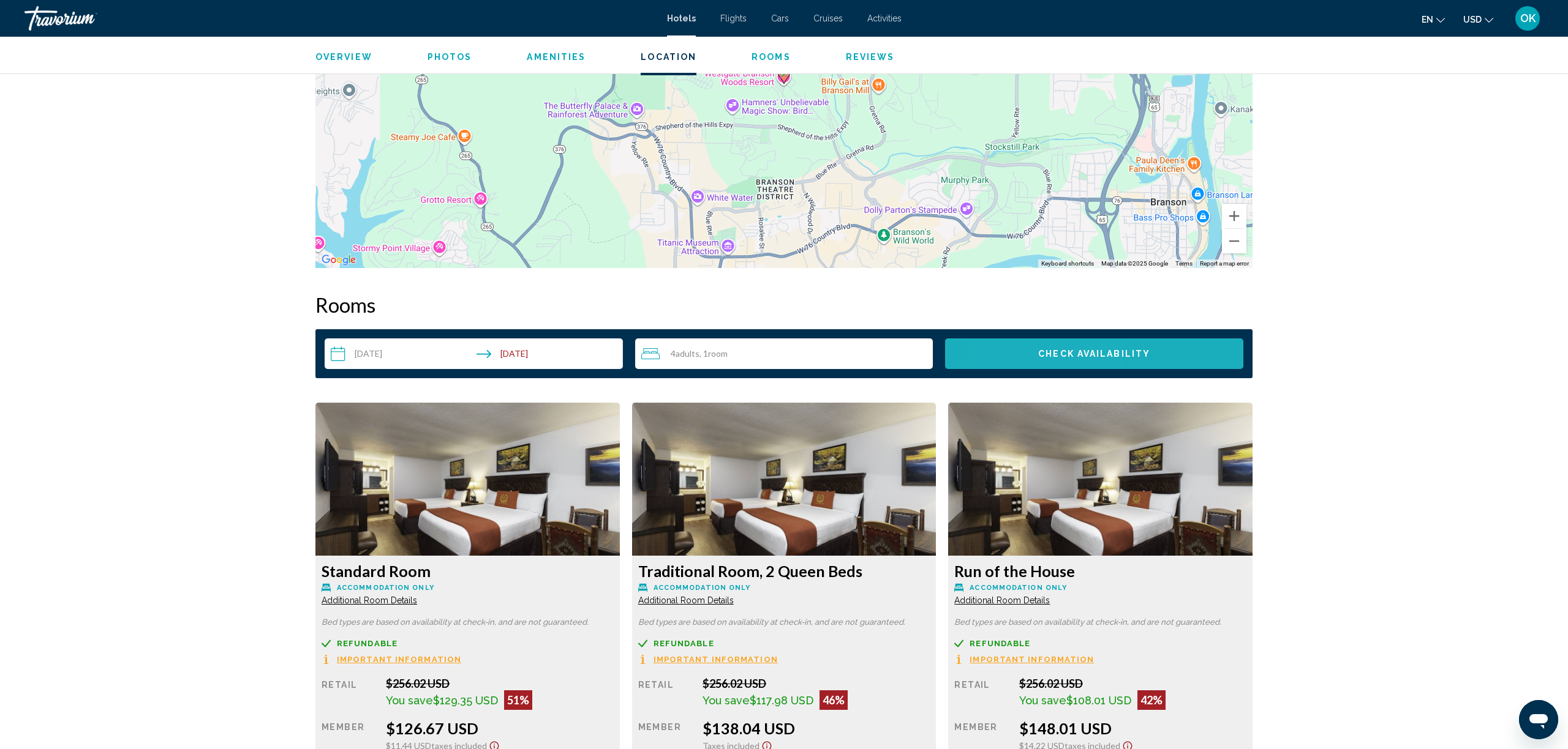
click at [1029, 343] on button "Check Availability" at bounding box center [1095, 354] width 298 height 31
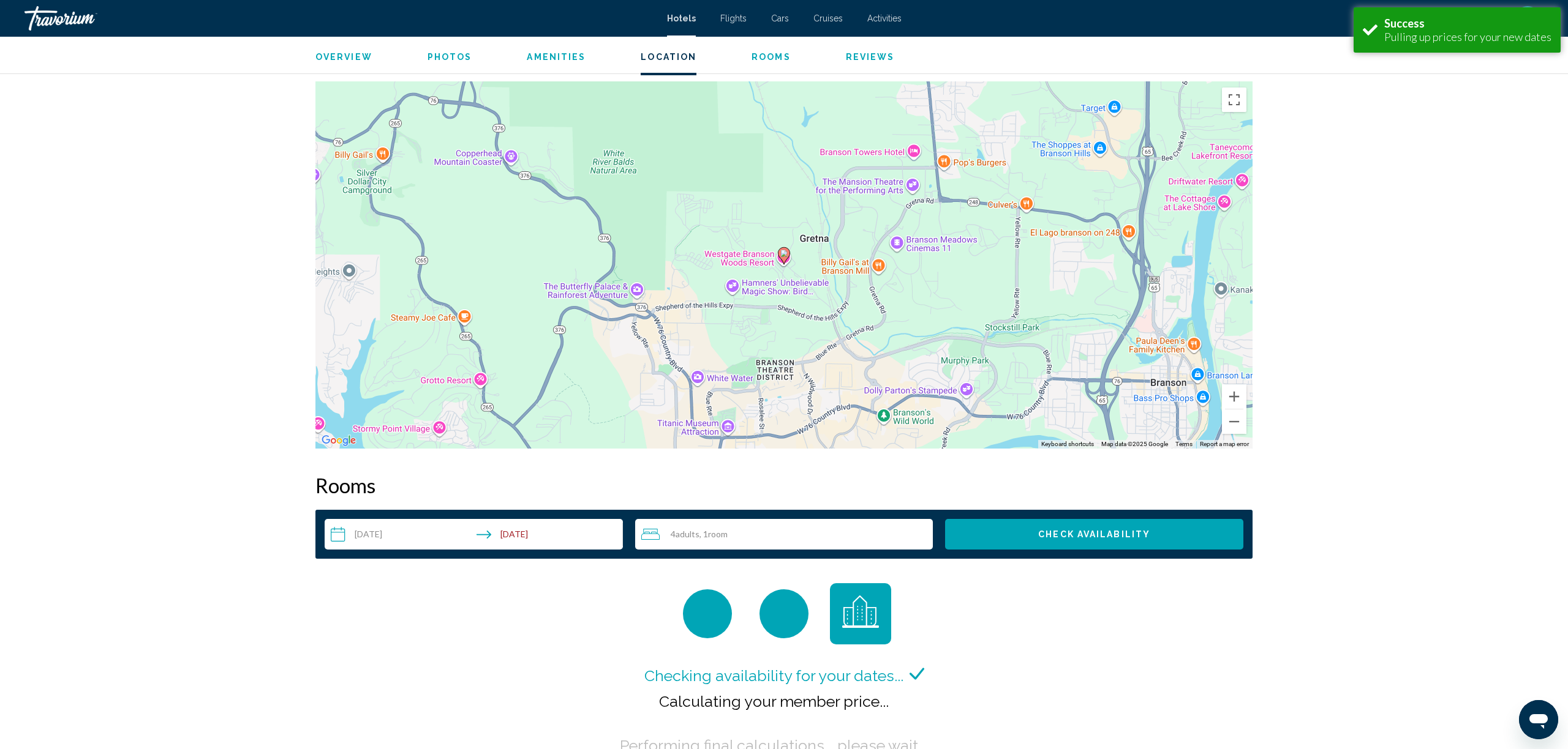
scroll to position [1103, 0]
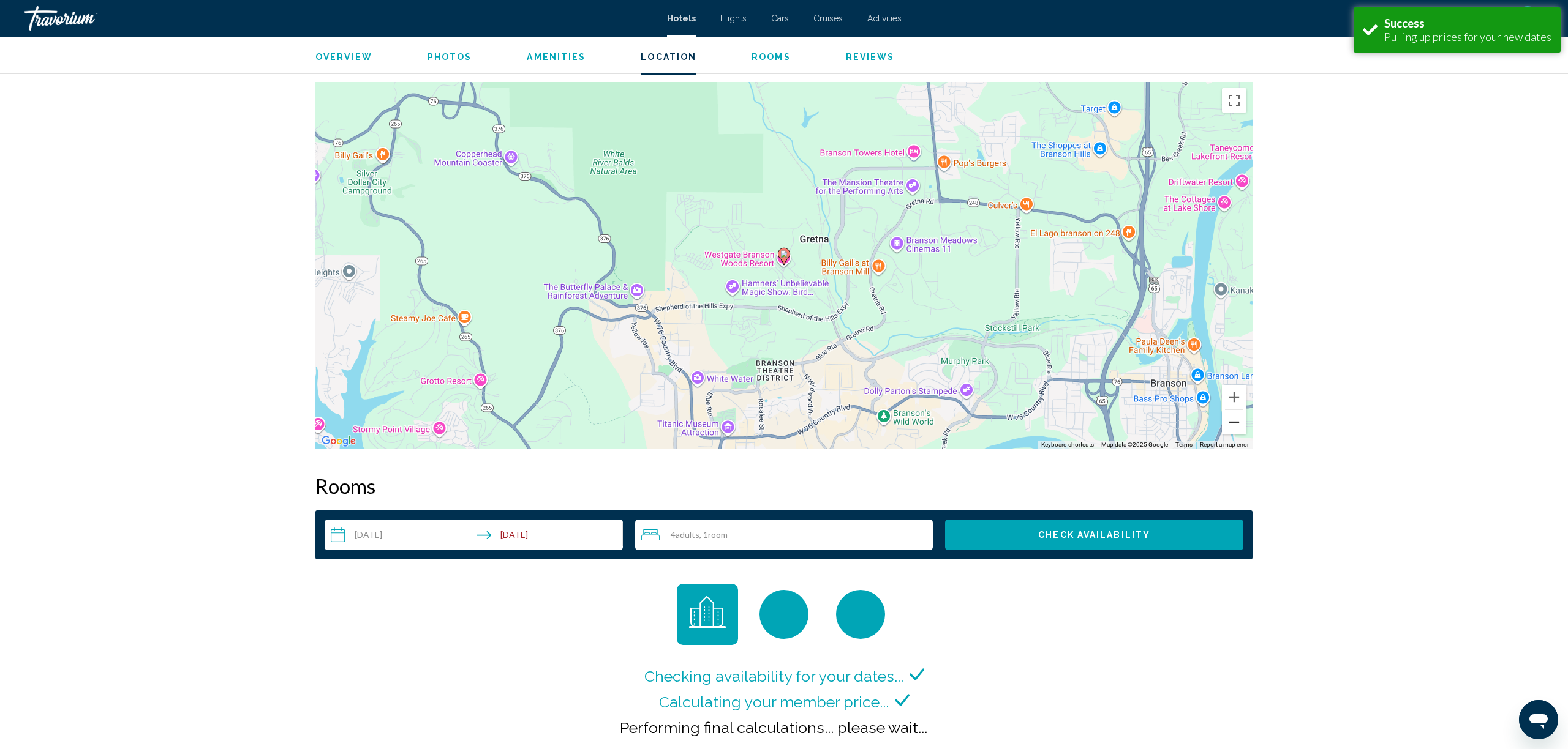
click at [1232, 421] on button "Zoom out" at bounding box center [1234, 423] width 25 height 25
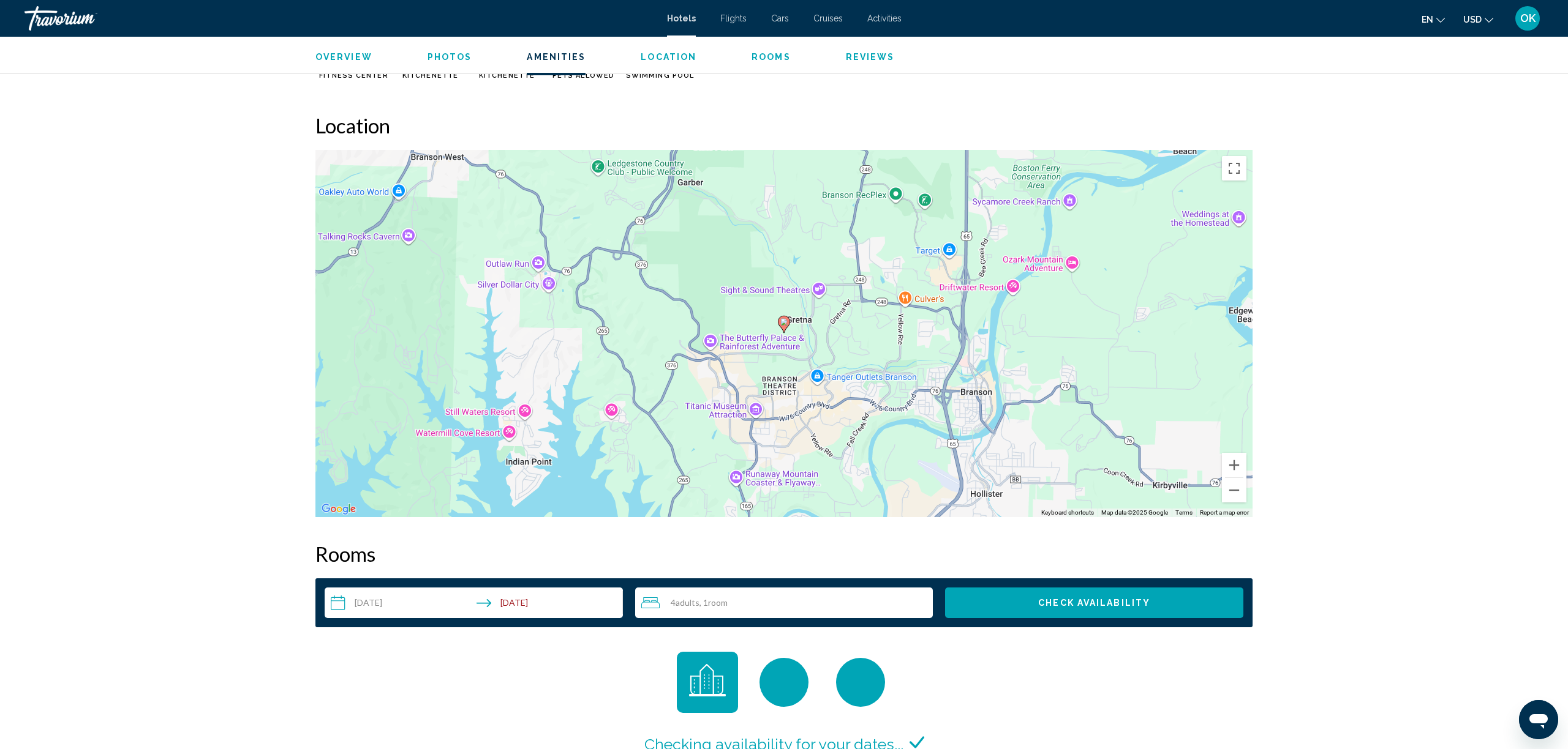
scroll to position [1036, 0]
click at [716, 614] on div "4 Adult Adults , 1 Room rooms" at bounding box center [787, 603] width 292 height 31
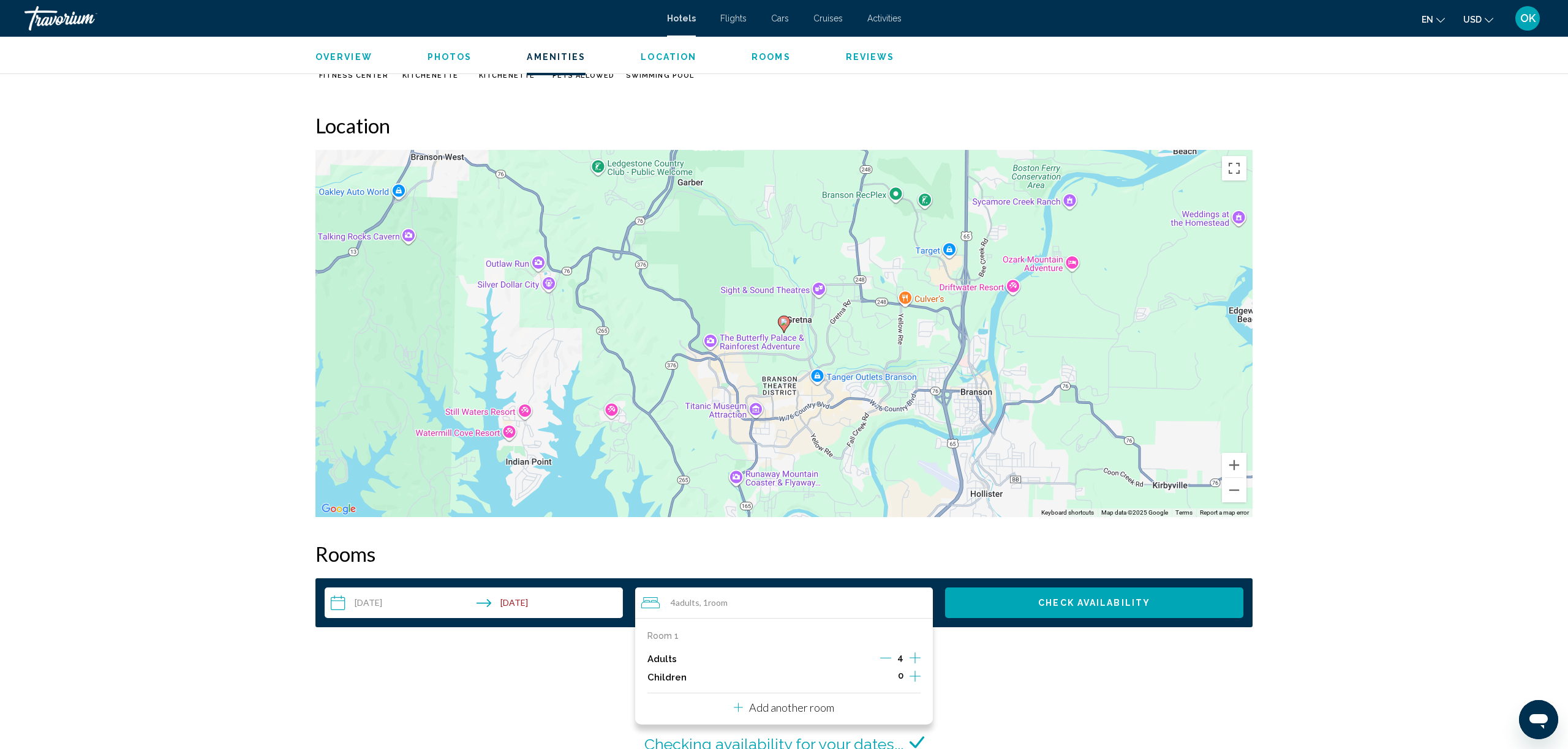
click at [778, 713] on p "Add another room" at bounding box center [792, 708] width 85 height 14
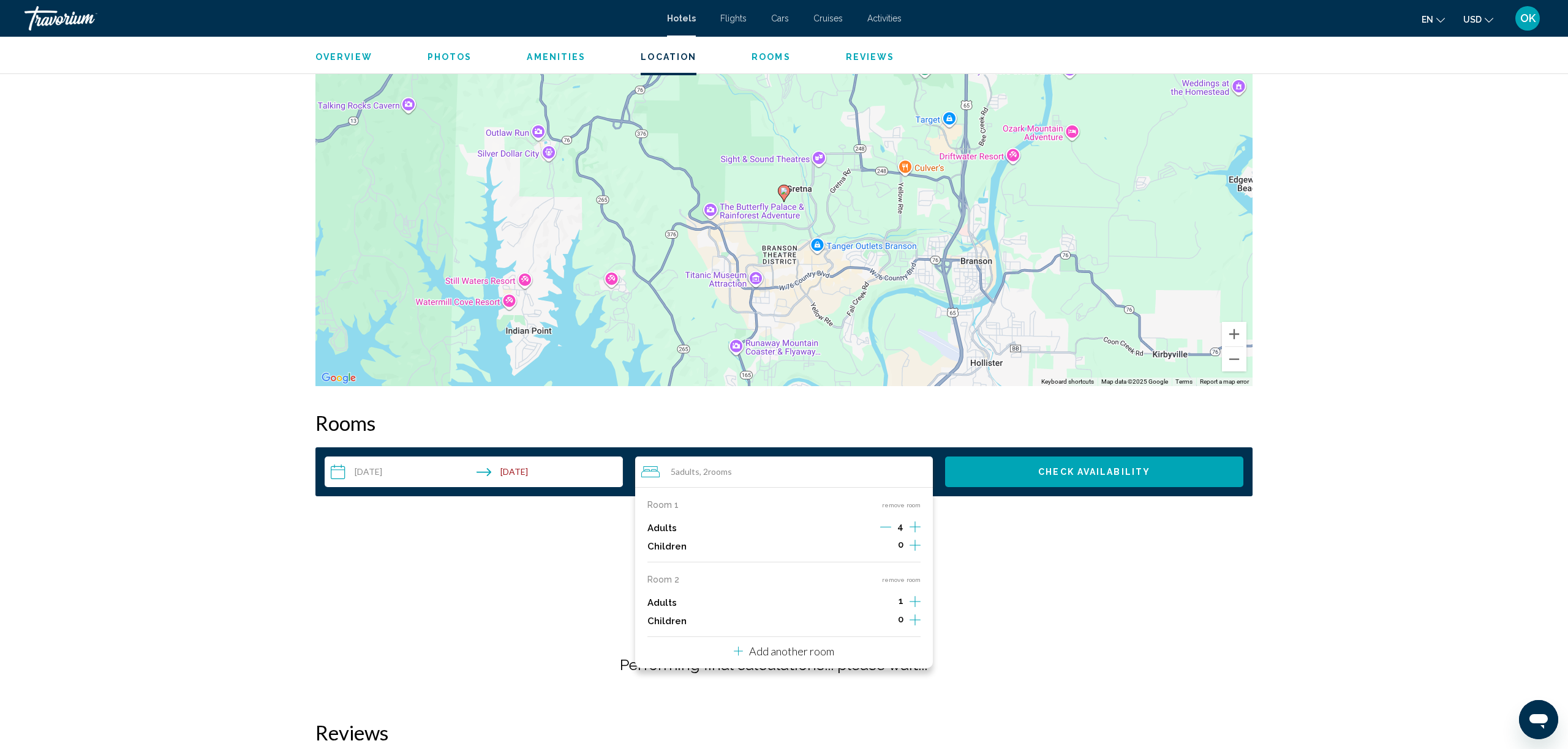
scroll to position [1167, 0]
click at [879, 526] on div "Adults 4" at bounding box center [784, 528] width 274 height 18
click at [884, 525] on icon "Decrement adults" at bounding box center [885, 526] width 11 height 11
click at [884, 525] on icon "Decrement adults" at bounding box center [887, 526] width 11 height 11
click at [920, 534] on icon "Increment adults" at bounding box center [915, 526] width 11 height 15
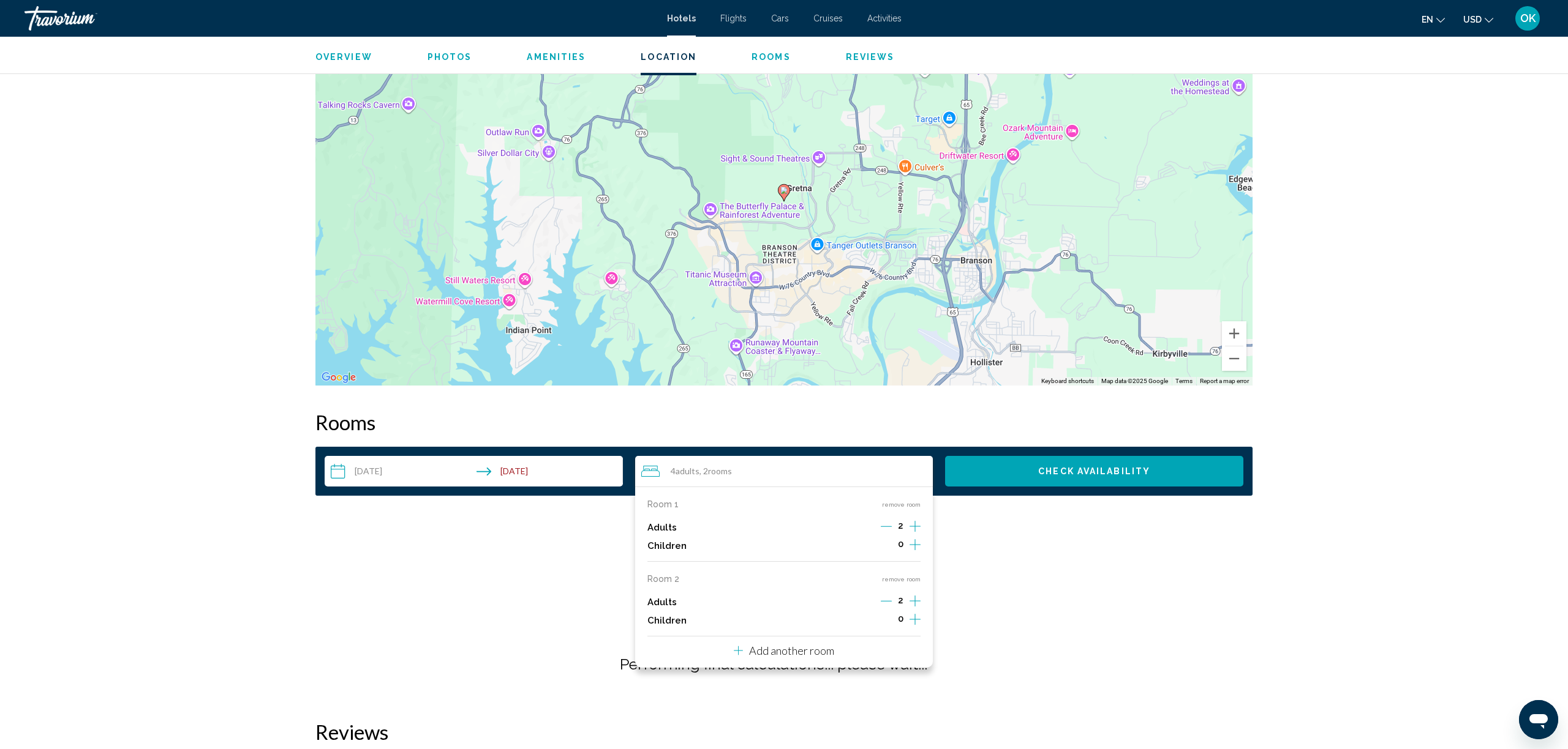
click at [1022, 598] on div "Checking availability for your dates... Calculating your member price... Perfor…" at bounding box center [783, 608] width 937 height 175
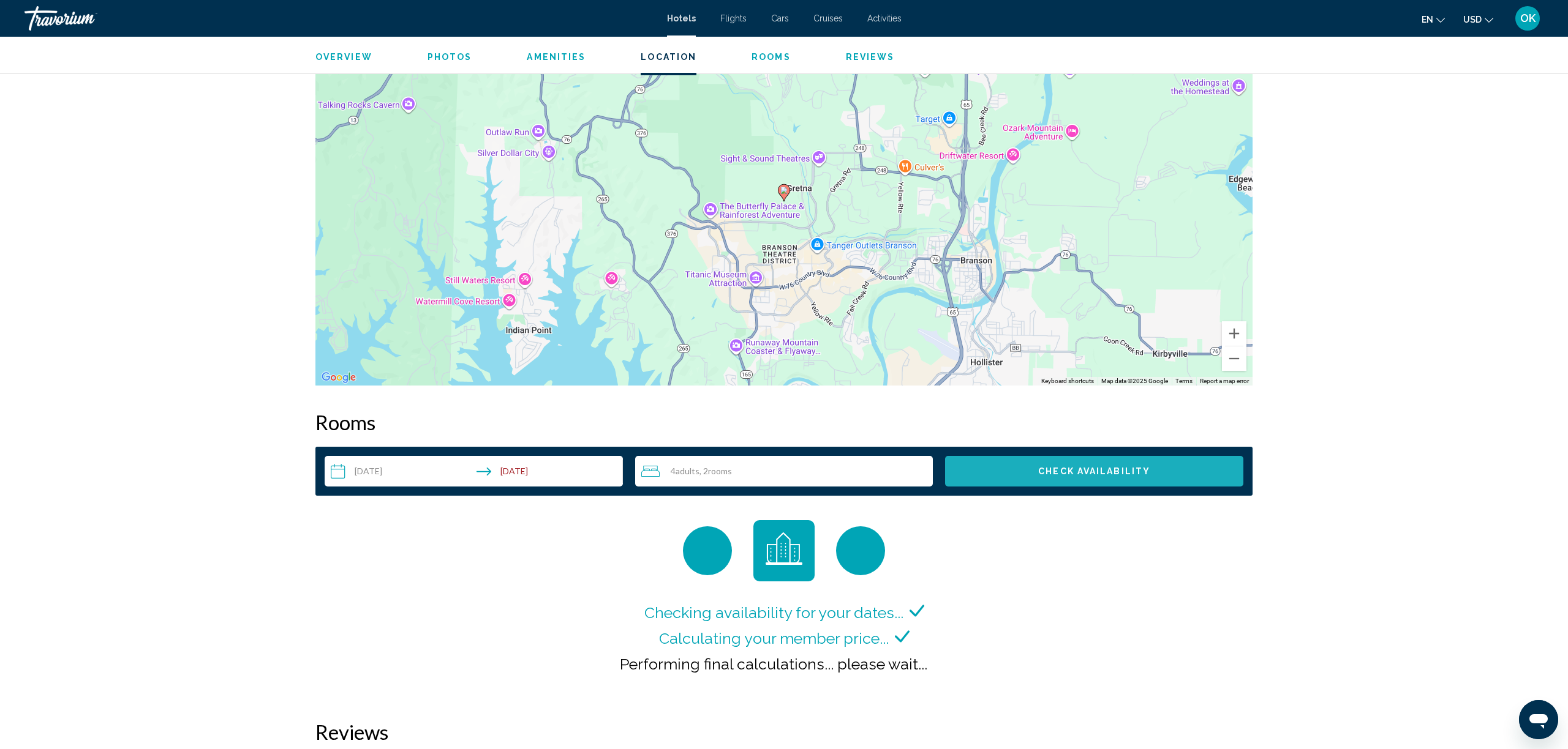
click at [1088, 472] on span "Check Availability" at bounding box center [1095, 472] width 112 height 10
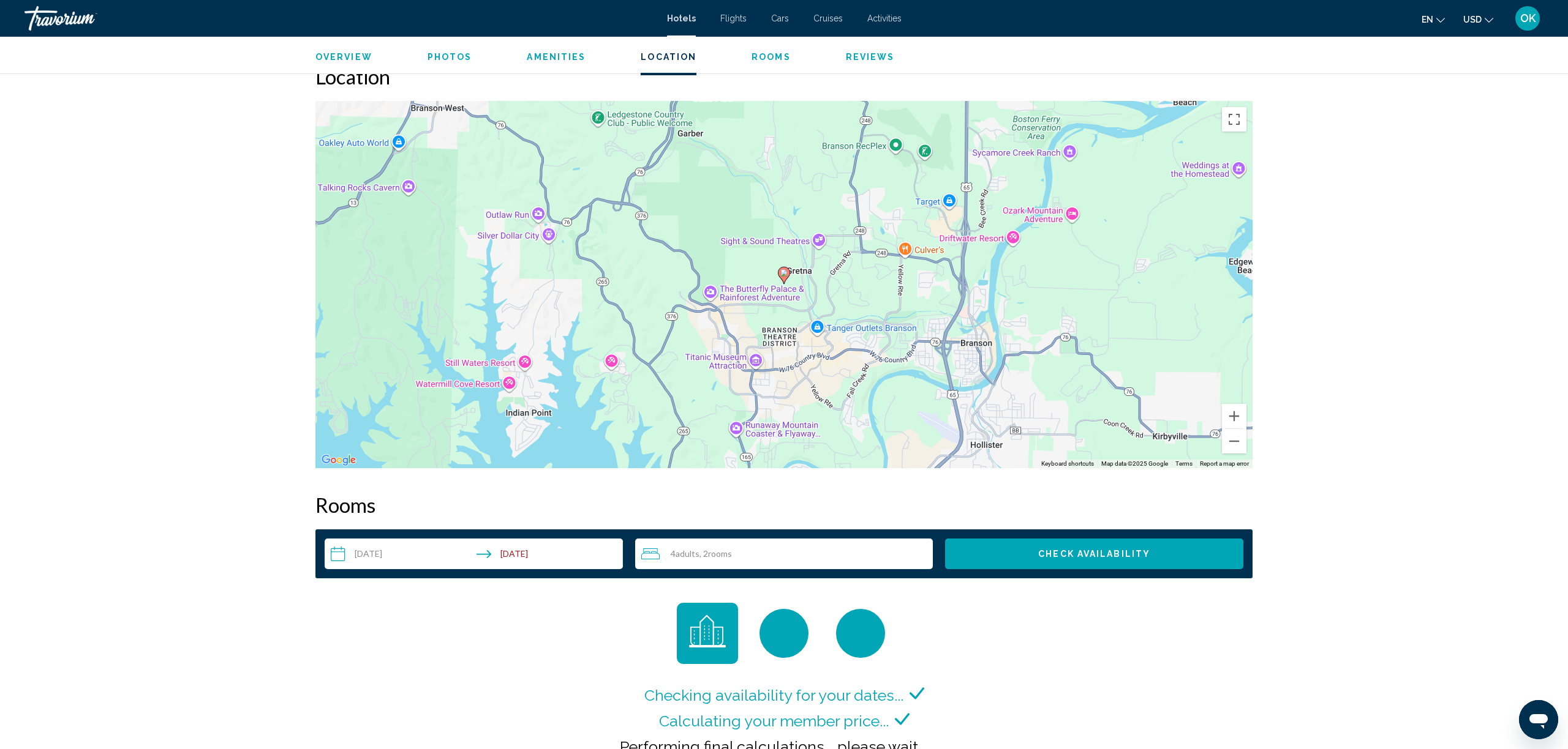
scroll to position [1084, 0]
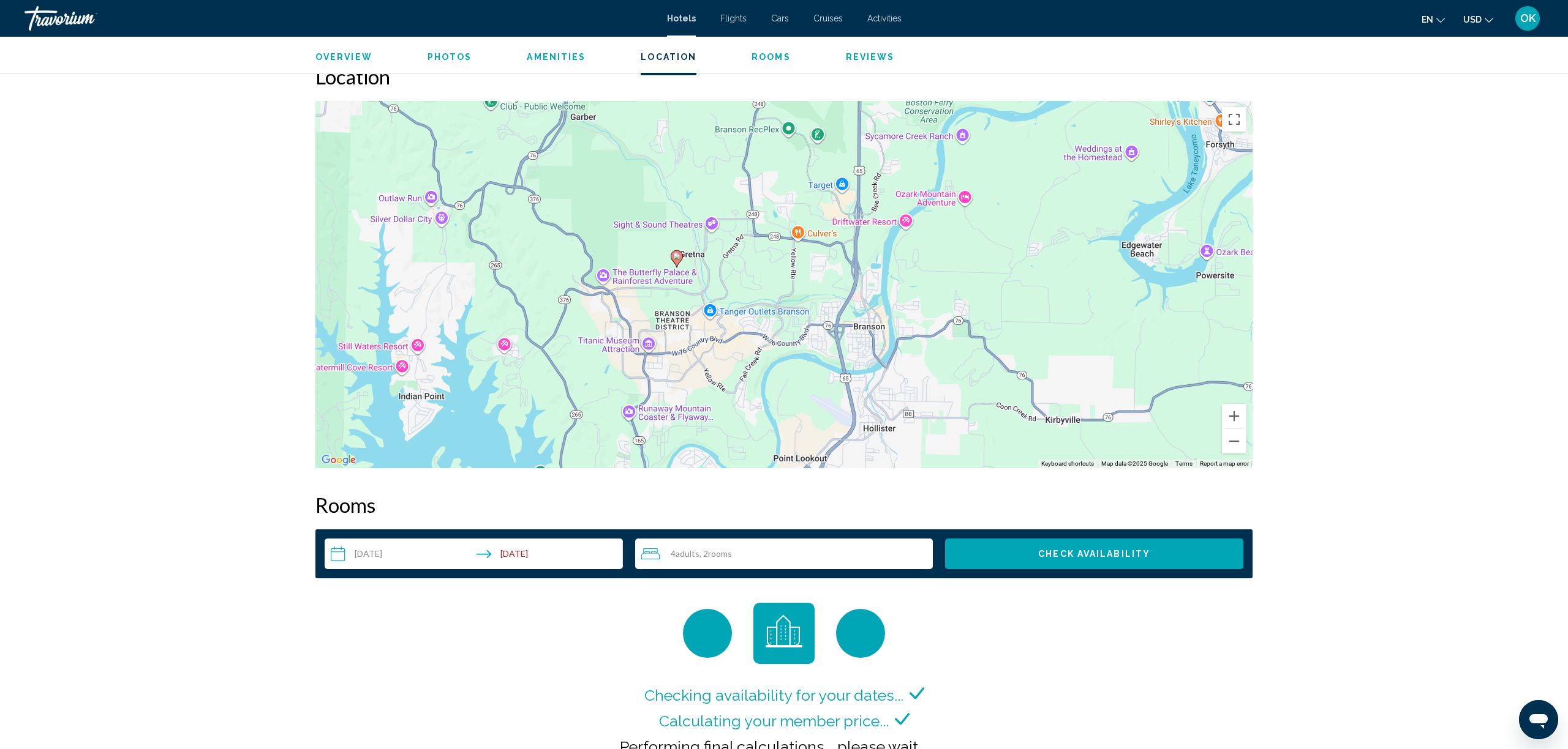
drag, startPoint x: 1031, startPoint y: 426, endPoint x: 922, endPoint y: 409, distance: 110.3
click at [922, 409] on div "To activate drag with keyboard, press Alt + Enter. Once in keyboard drag state,…" at bounding box center [783, 284] width 937 height 367
click at [1237, 446] on button "Zoom out" at bounding box center [1234, 442] width 25 height 25
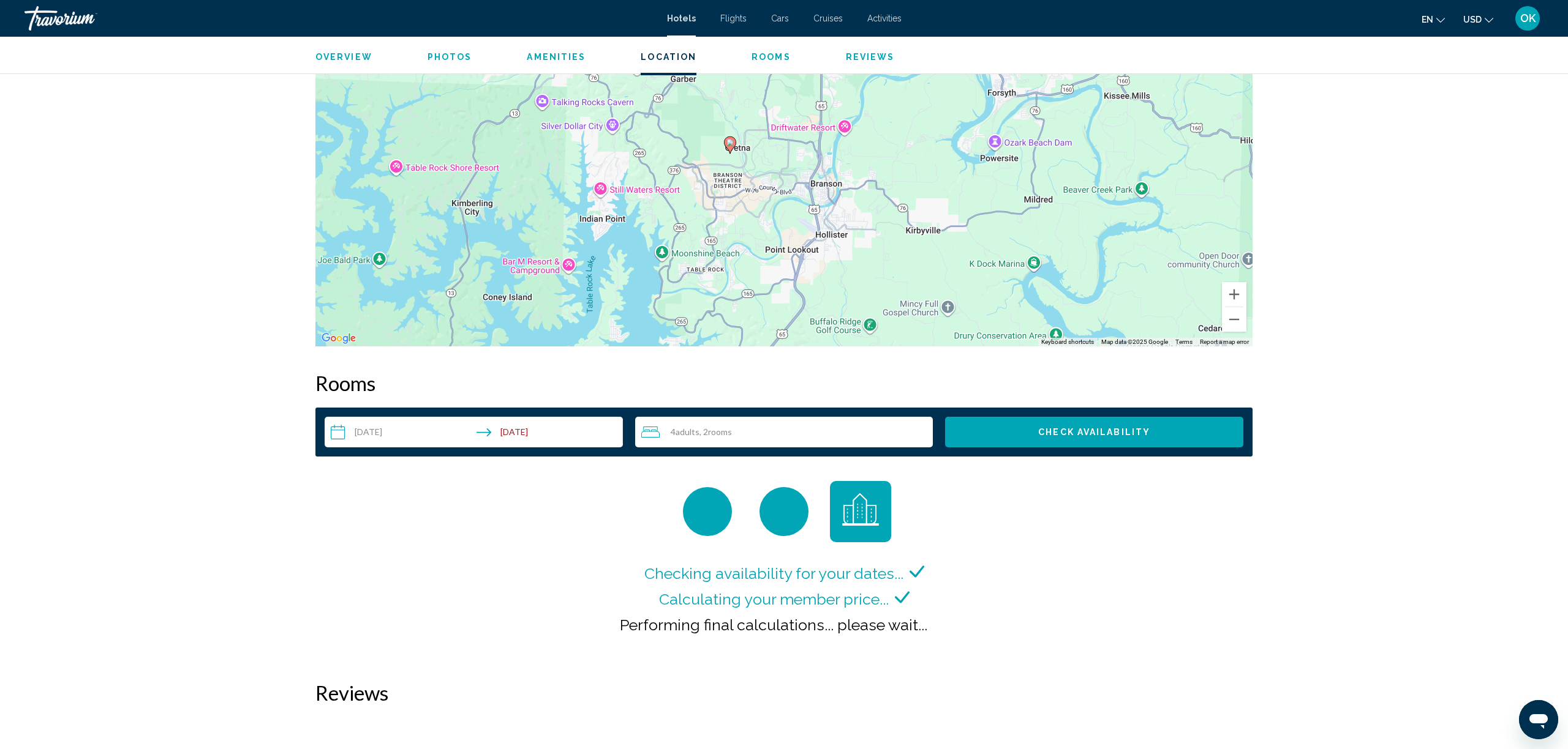
scroll to position [1207, 0]
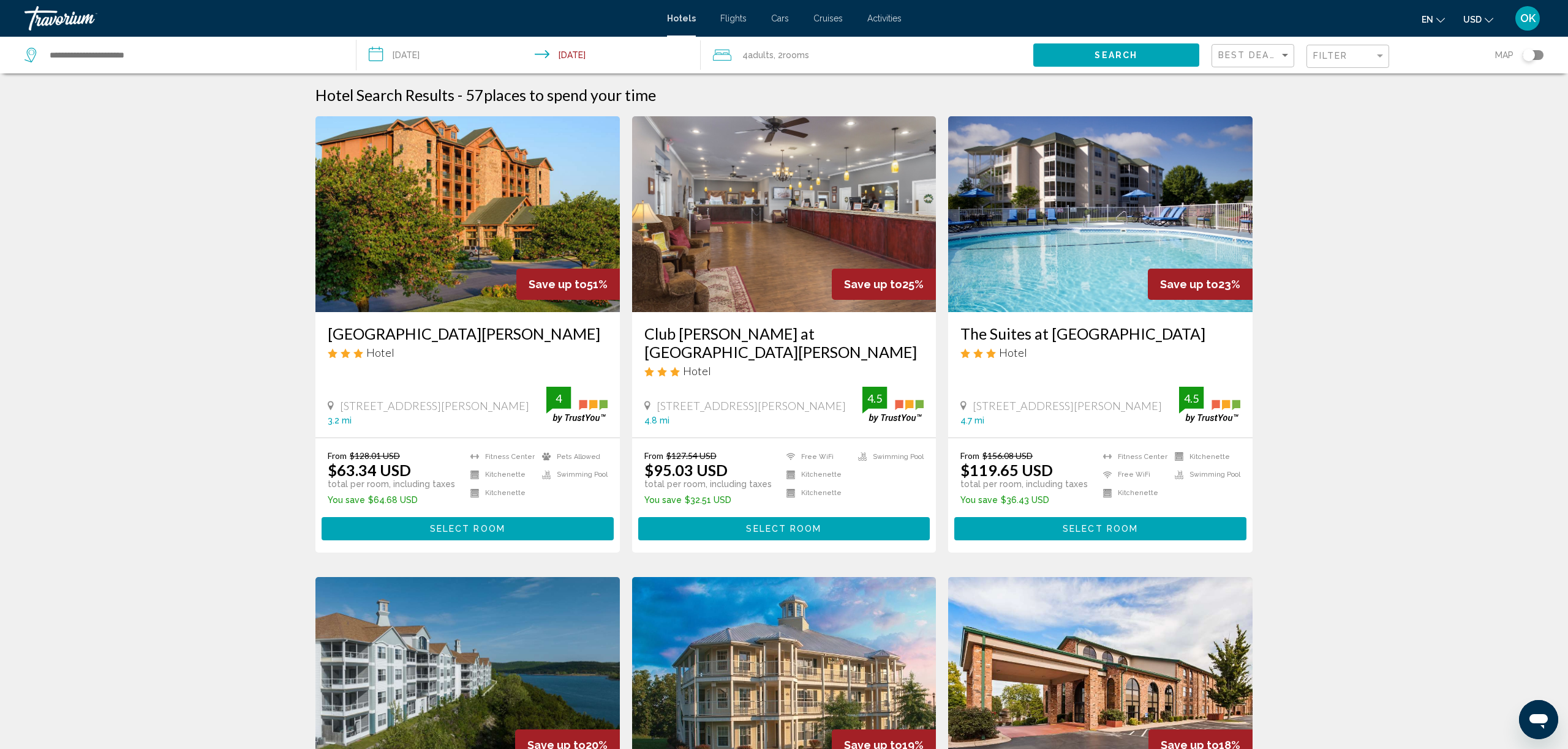
click at [404, 49] on input "**********" at bounding box center [531, 57] width 349 height 41
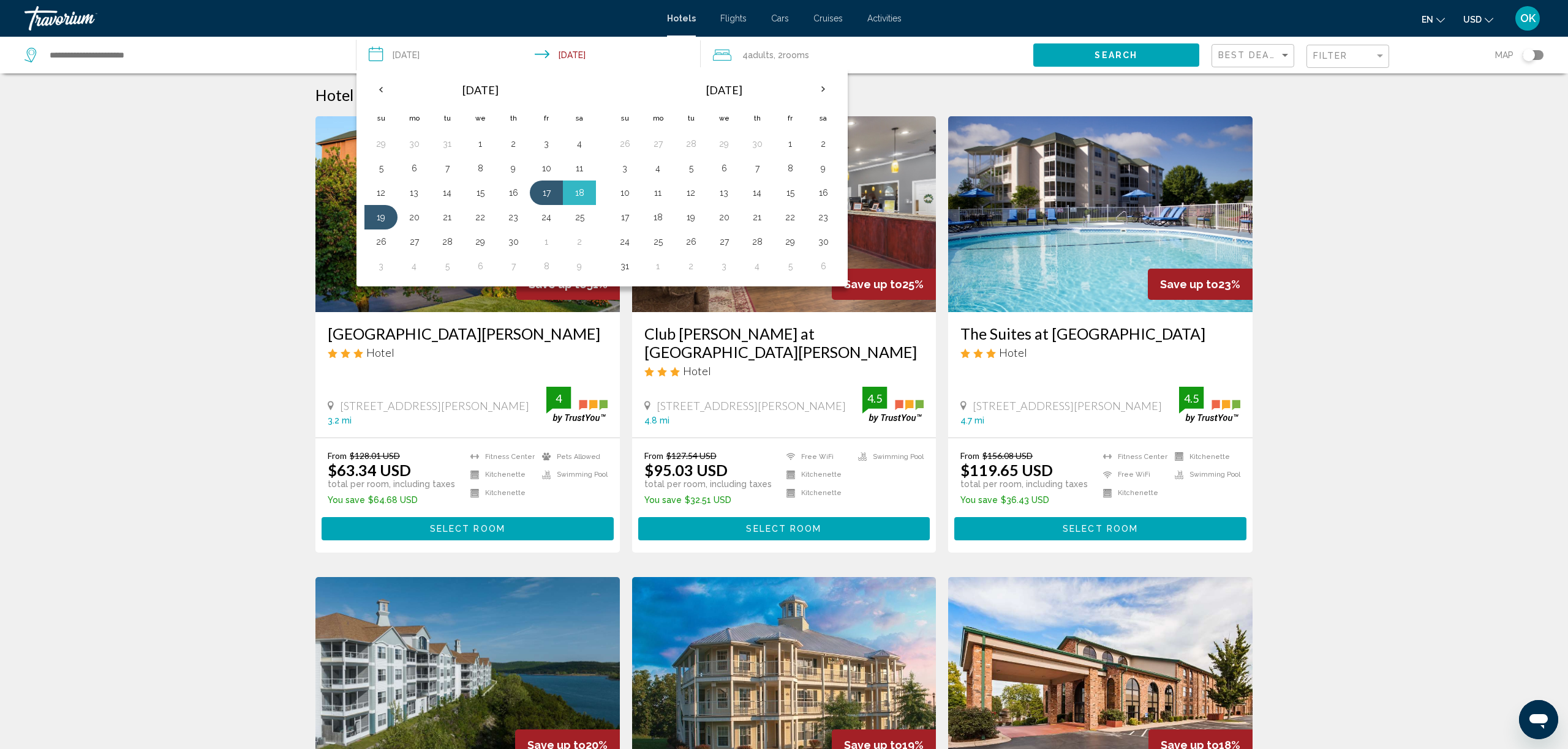
click at [1121, 56] on span "Search" at bounding box center [1116, 55] width 43 height 10
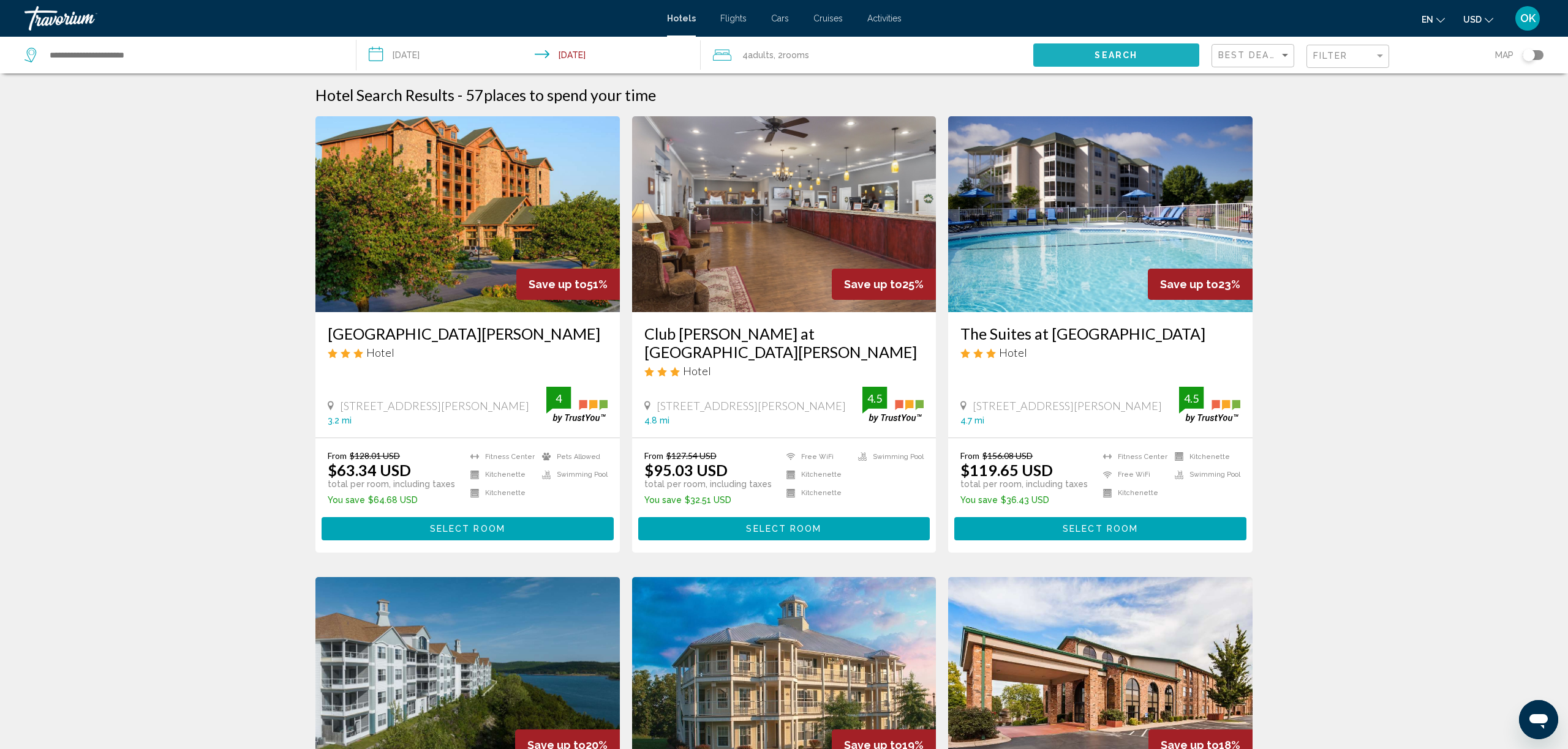
click at [1118, 55] on span "Search" at bounding box center [1116, 55] width 43 height 10
click at [1148, 58] on button "Search" at bounding box center [1116, 55] width 166 height 22
click at [490, 229] on img "Main content" at bounding box center [467, 214] width 304 height 196
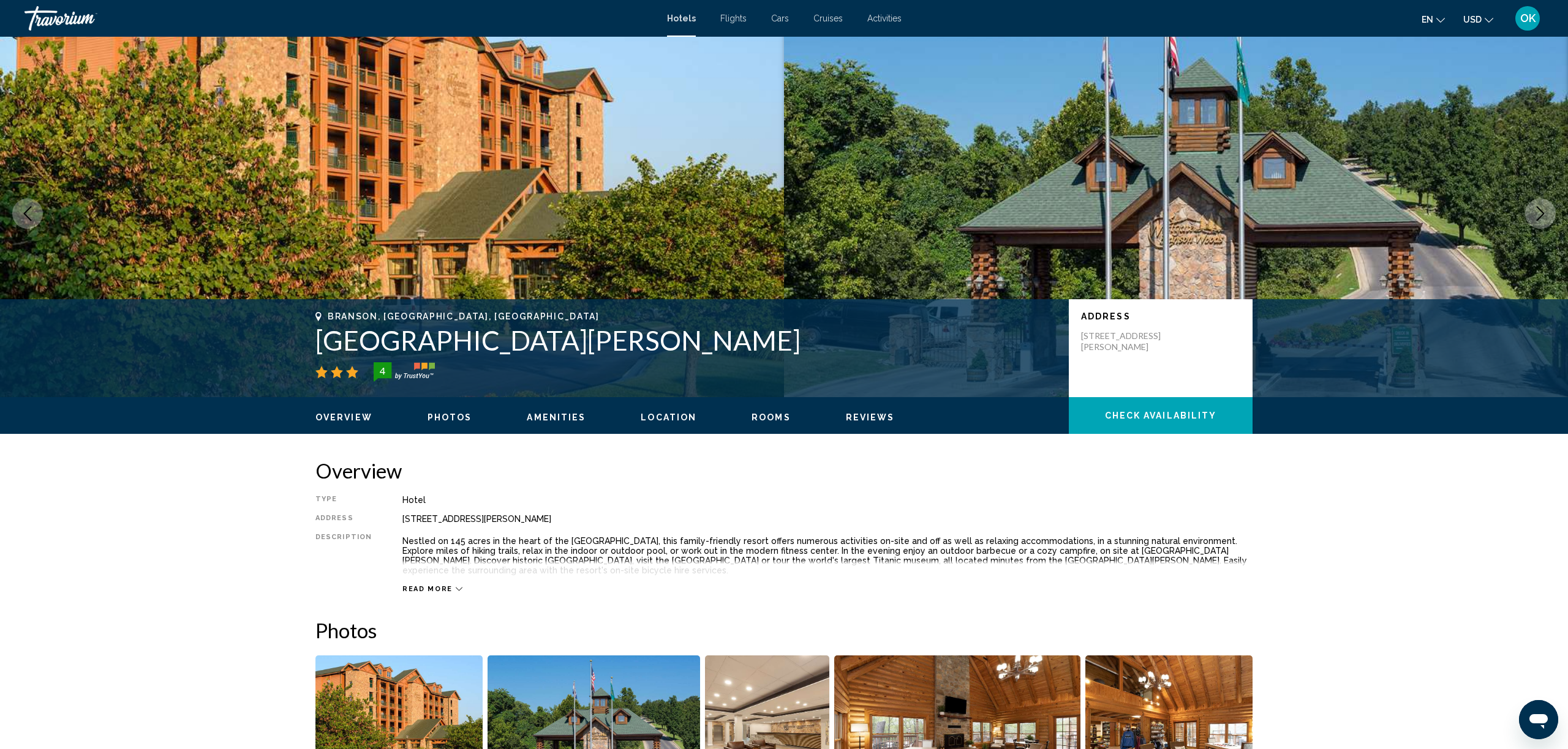
scroll to position [9, 0]
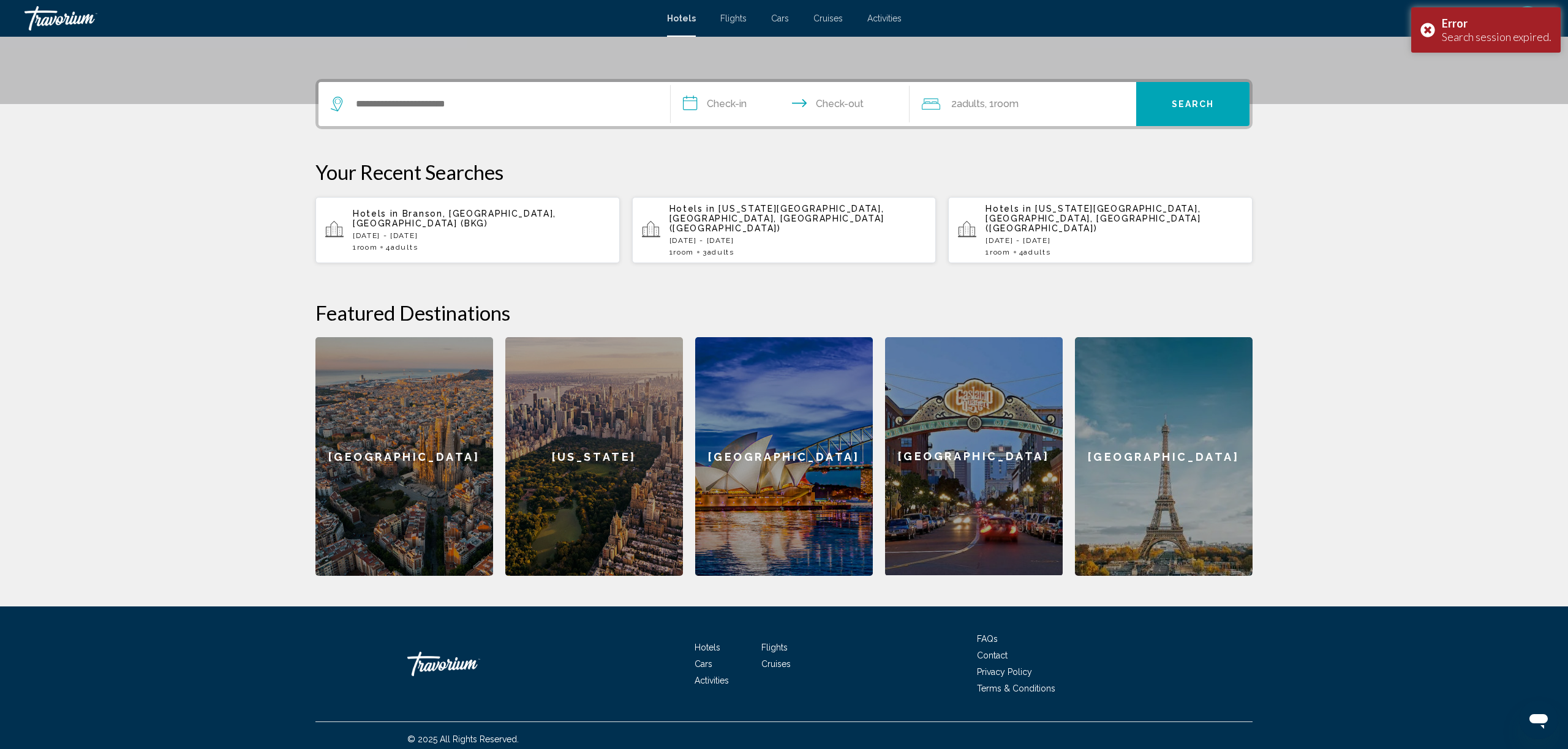
scroll to position [263, 0]
click at [418, 104] on input "Search widget" at bounding box center [503, 104] width 297 height 18
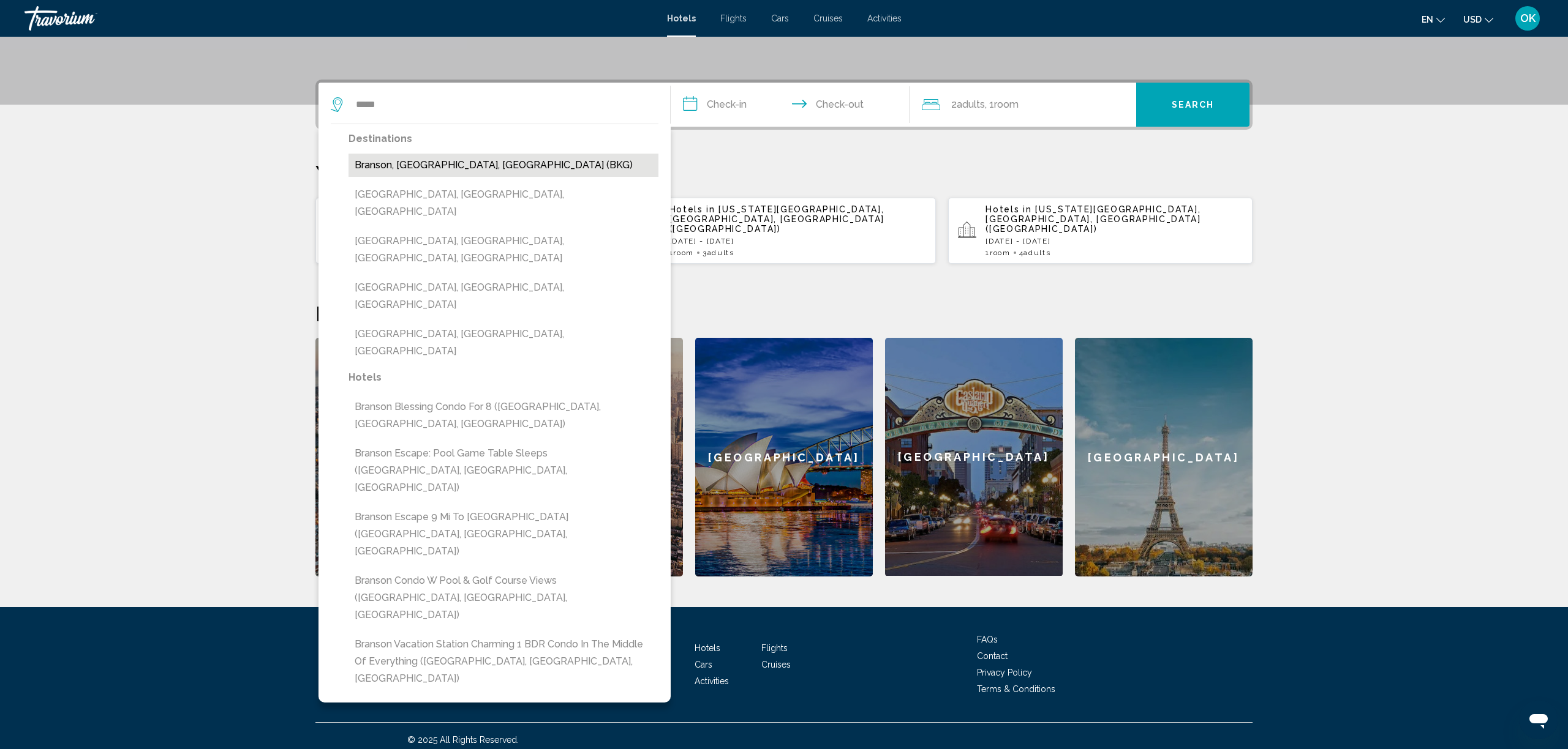
click at [413, 175] on button "Branson, MO, United States (BKG)" at bounding box center [503, 165] width 310 height 23
type input "**********"
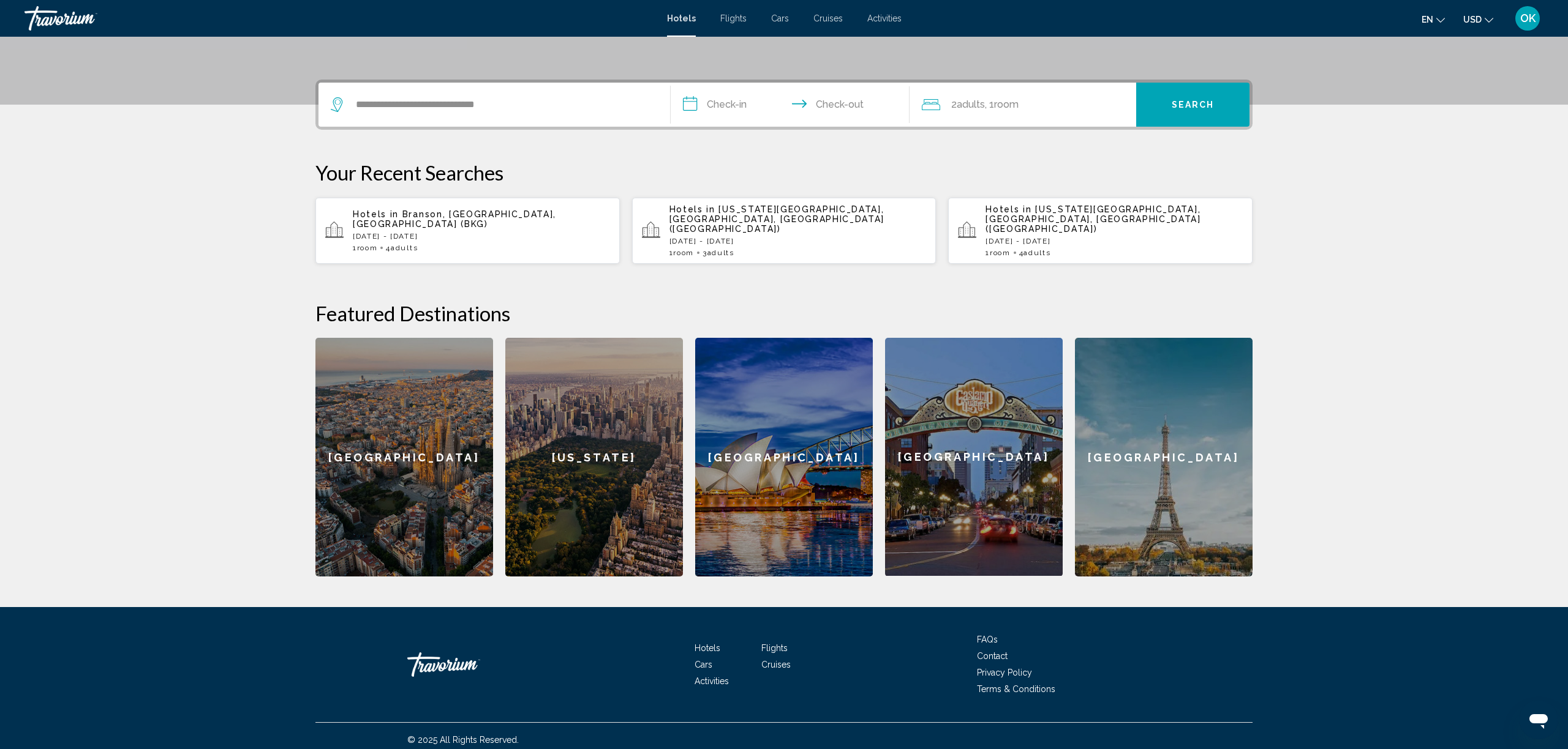
click at [722, 116] on input "**********" at bounding box center [792, 107] width 244 height 48
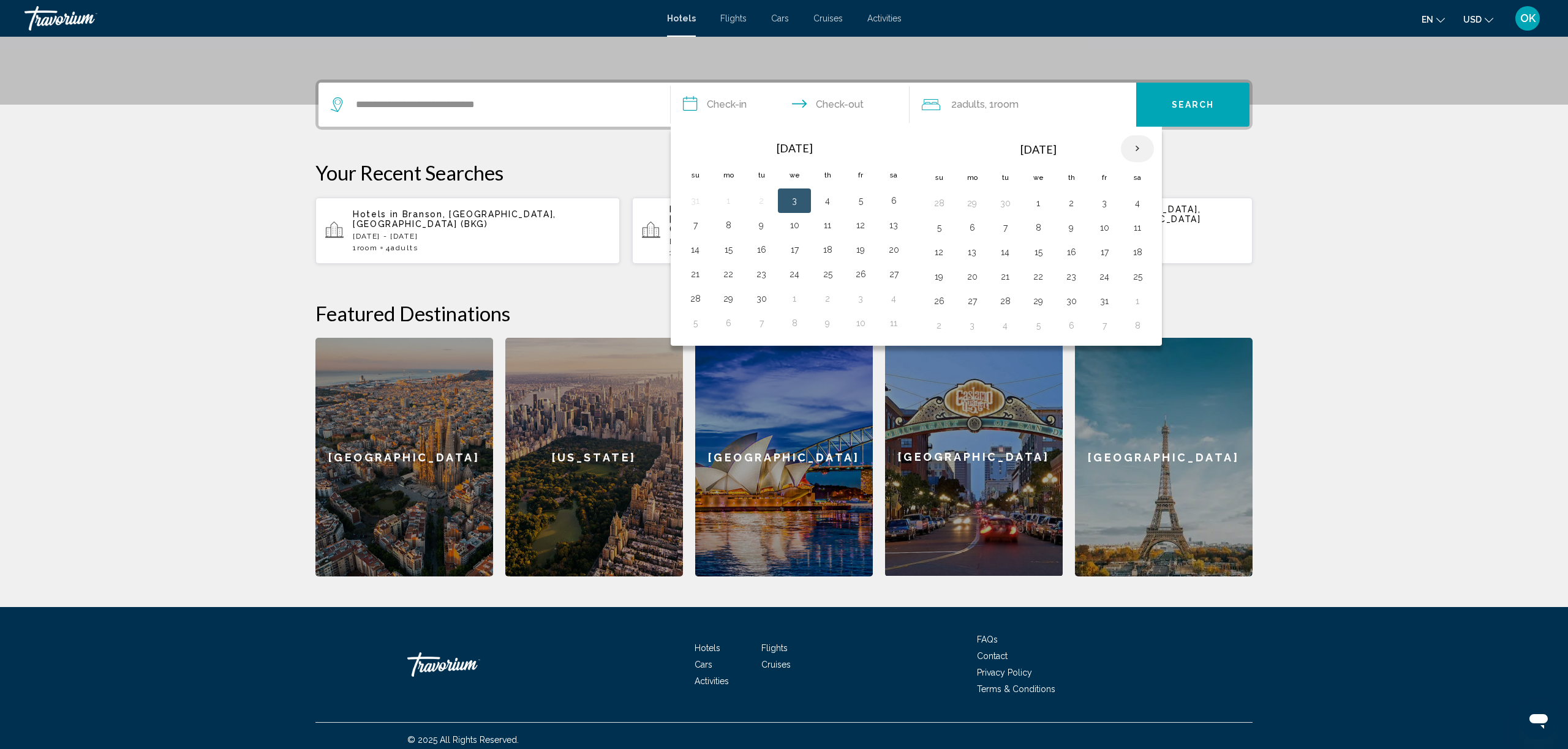
click at [1142, 148] on th "Next month" at bounding box center [1137, 148] width 33 height 27
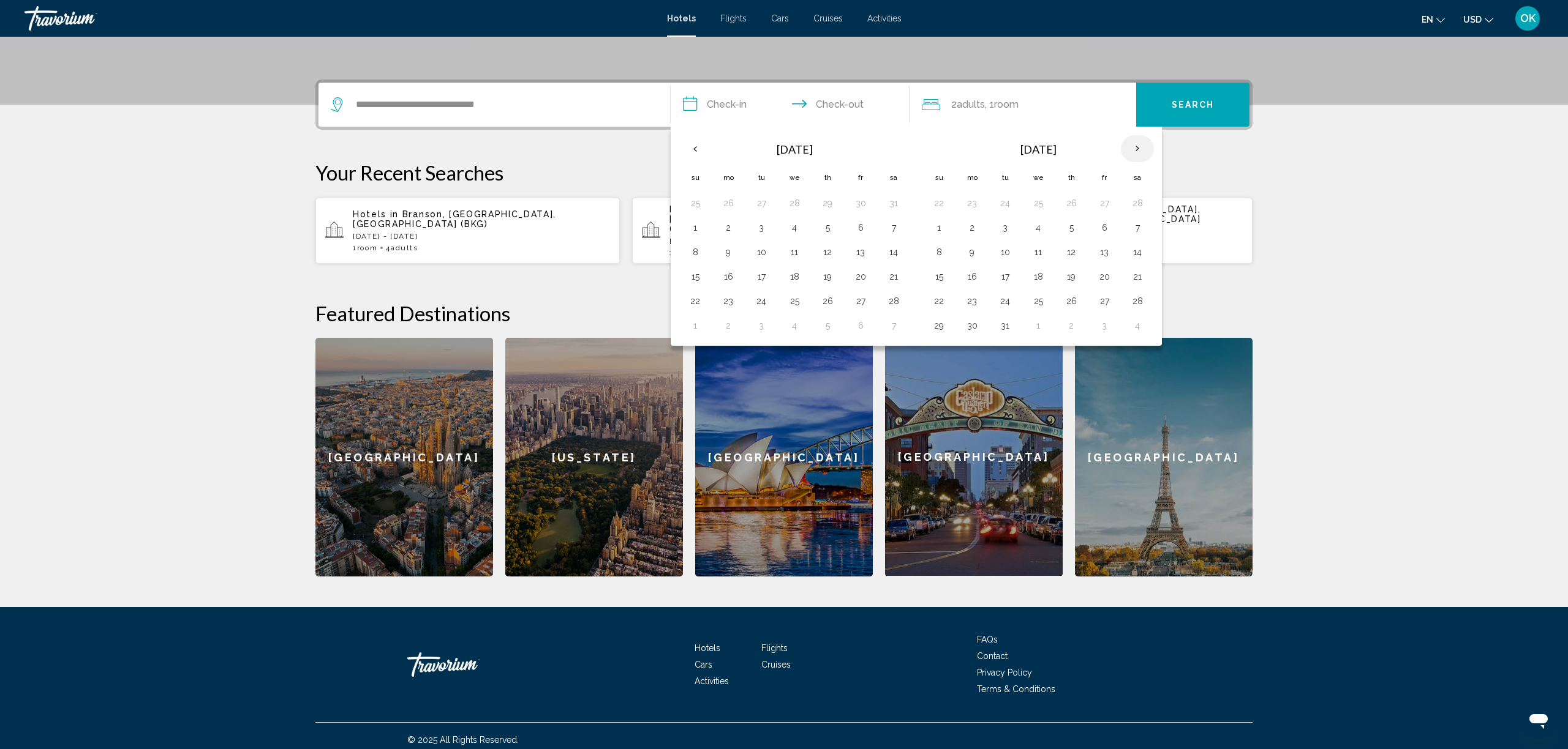
click at [1142, 148] on th "Next month" at bounding box center [1137, 148] width 33 height 27
click at [1106, 253] on button "17" at bounding box center [1105, 252] width 20 height 17
click at [944, 279] on button "19" at bounding box center [939, 277] width 20 height 17
type input "**********"
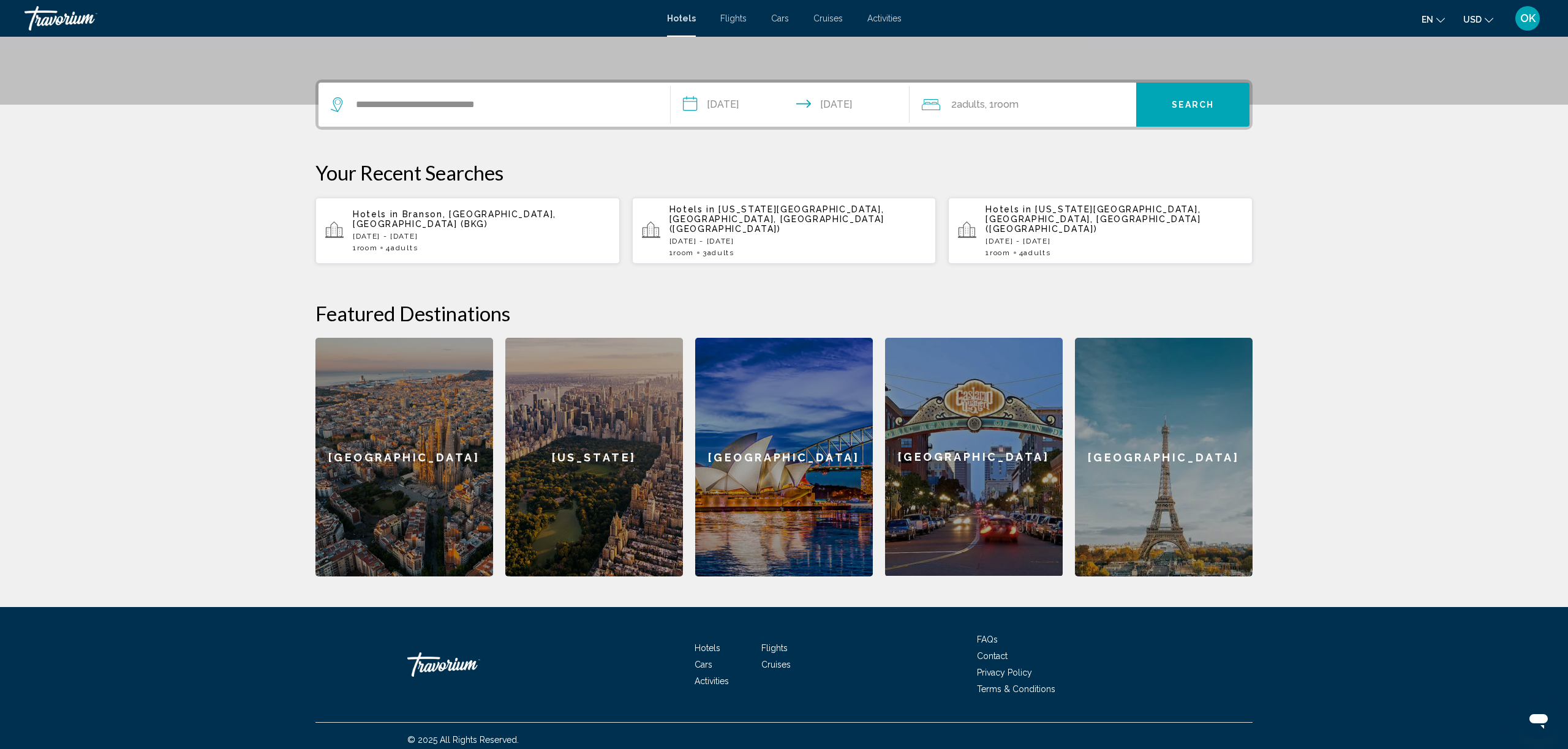
click at [1018, 110] on span "Room" at bounding box center [1006, 104] width 25 height 12
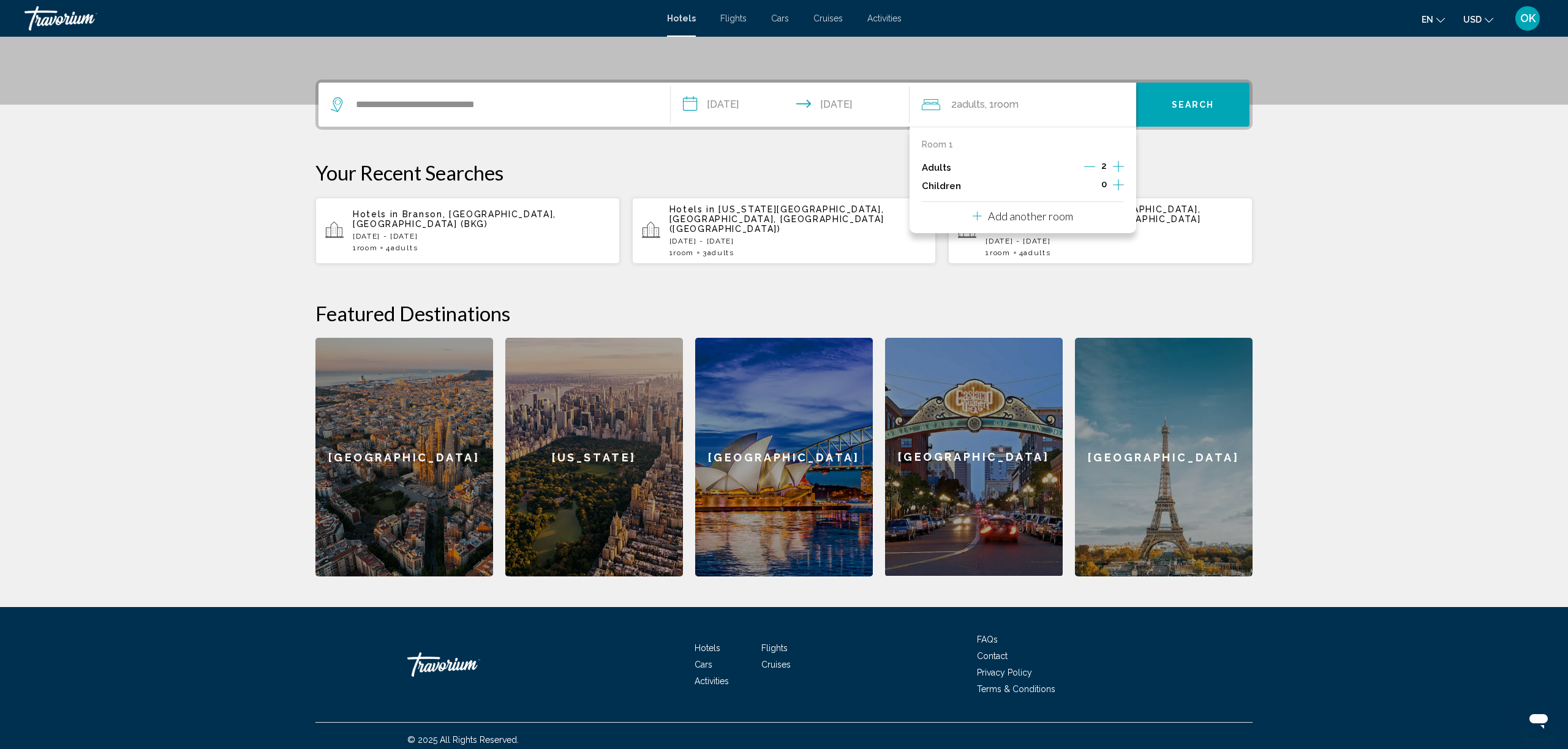
click at [1004, 223] on p "Add another room" at bounding box center [1030, 217] width 85 height 14
click at [1125, 244] on div "Room 1 remove room Adults 2 Children 0 Room 2 remove room Adults 1 Children 0 A…" at bounding box center [1022, 217] width 227 height 181
click at [1120, 172] on icon "Increment adults" at bounding box center [1118, 167] width 11 height 11
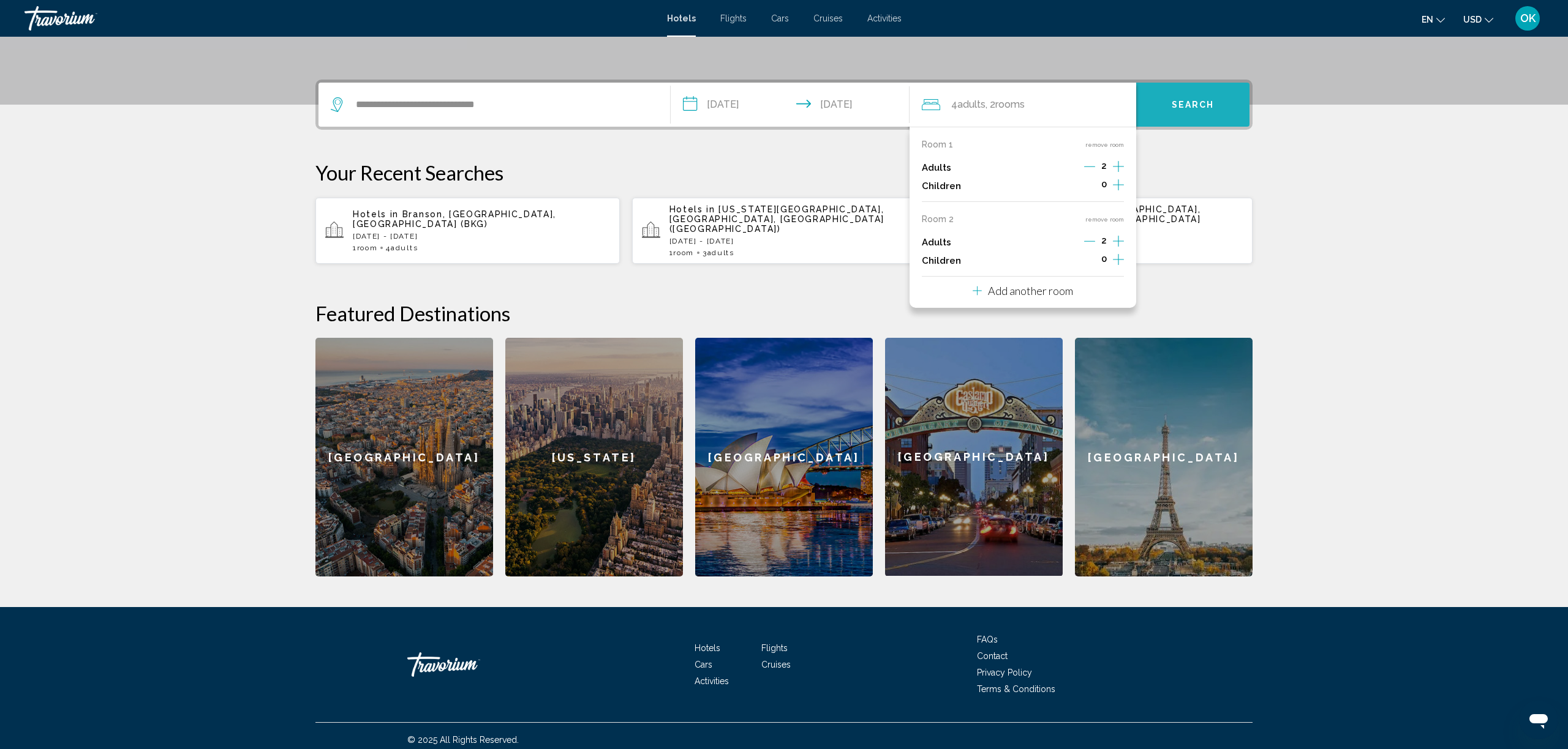
click at [1202, 106] on span "Search" at bounding box center [1194, 105] width 43 height 10
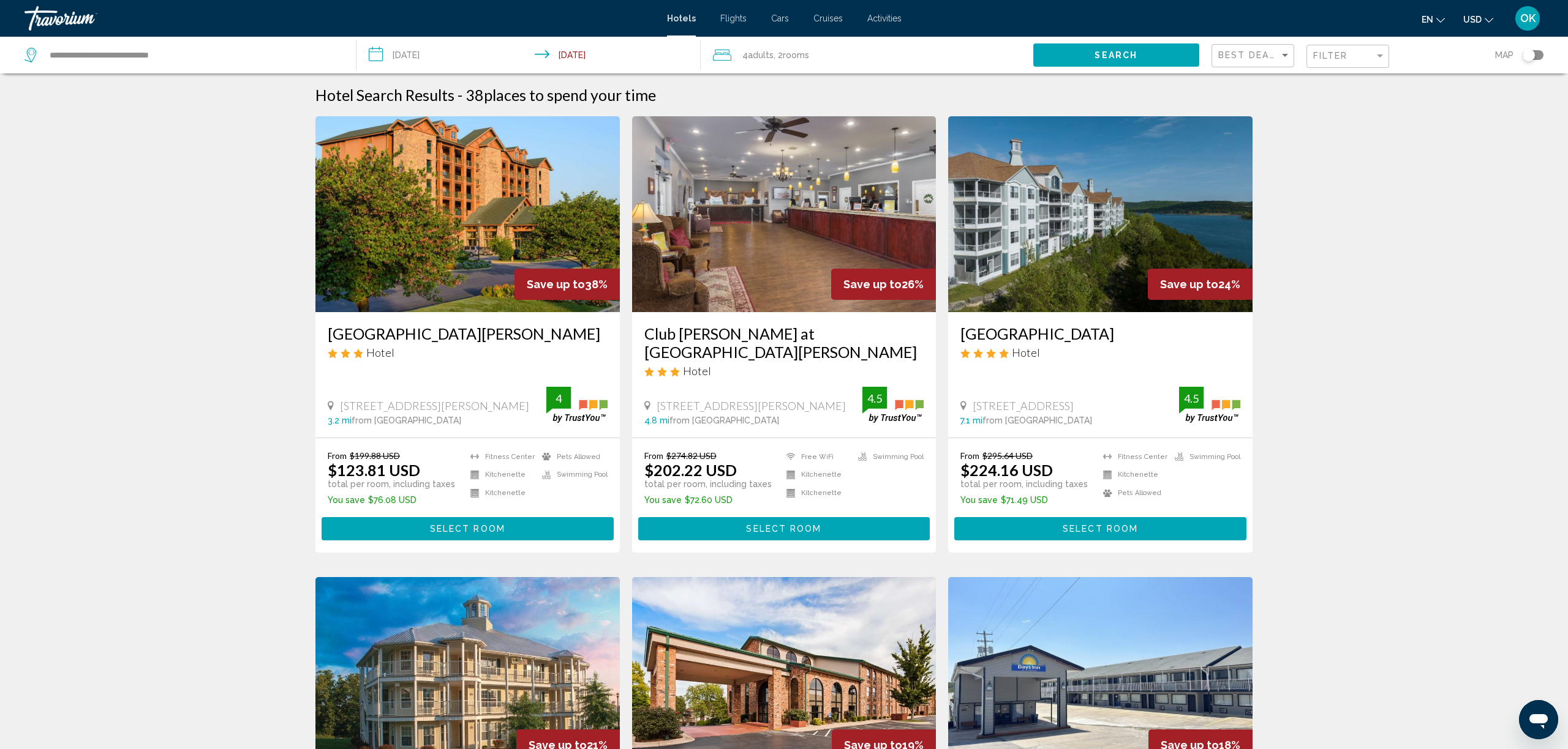
click at [531, 189] on img "Main content" at bounding box center [467, 214] width 304 height 196
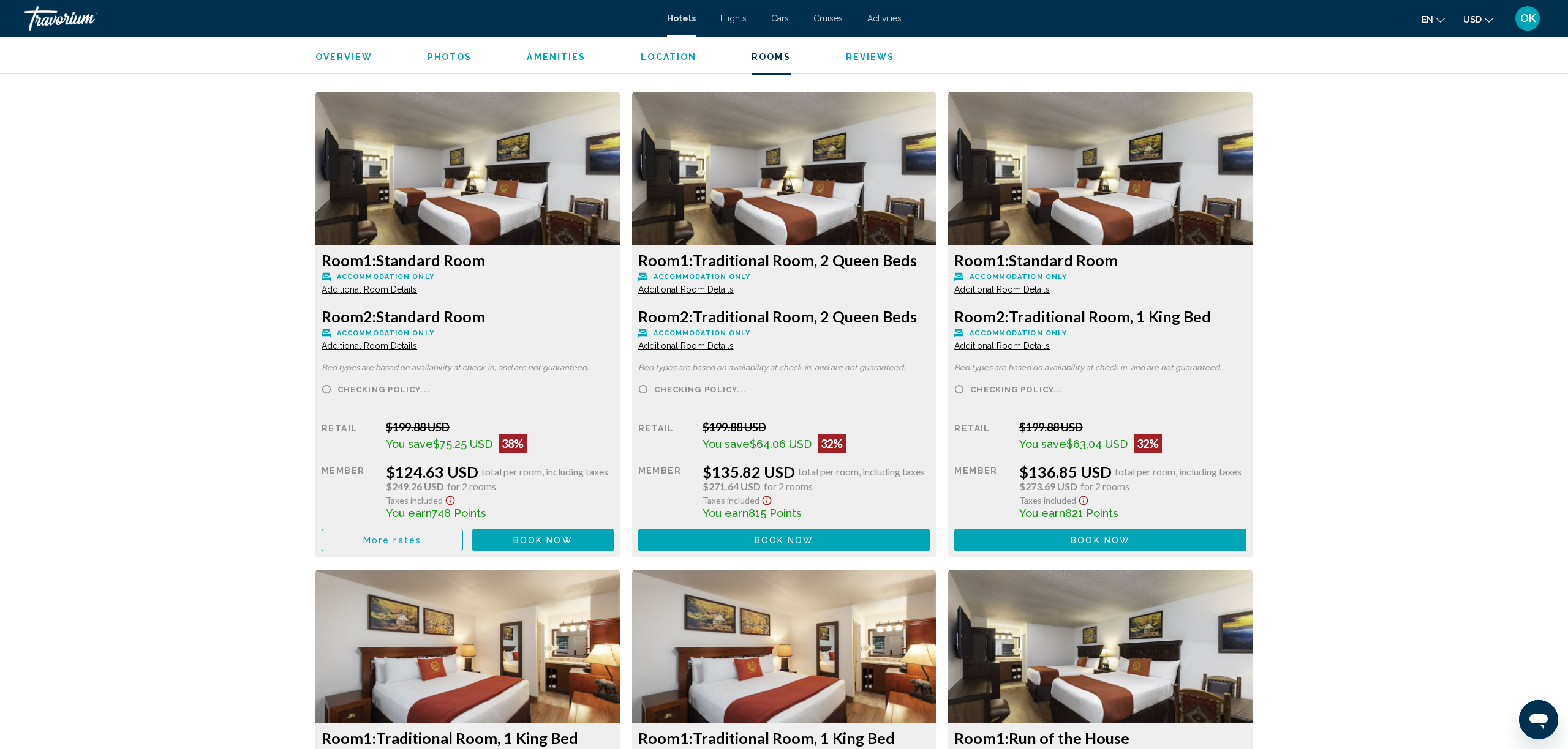
scroll to position [1596, 0]
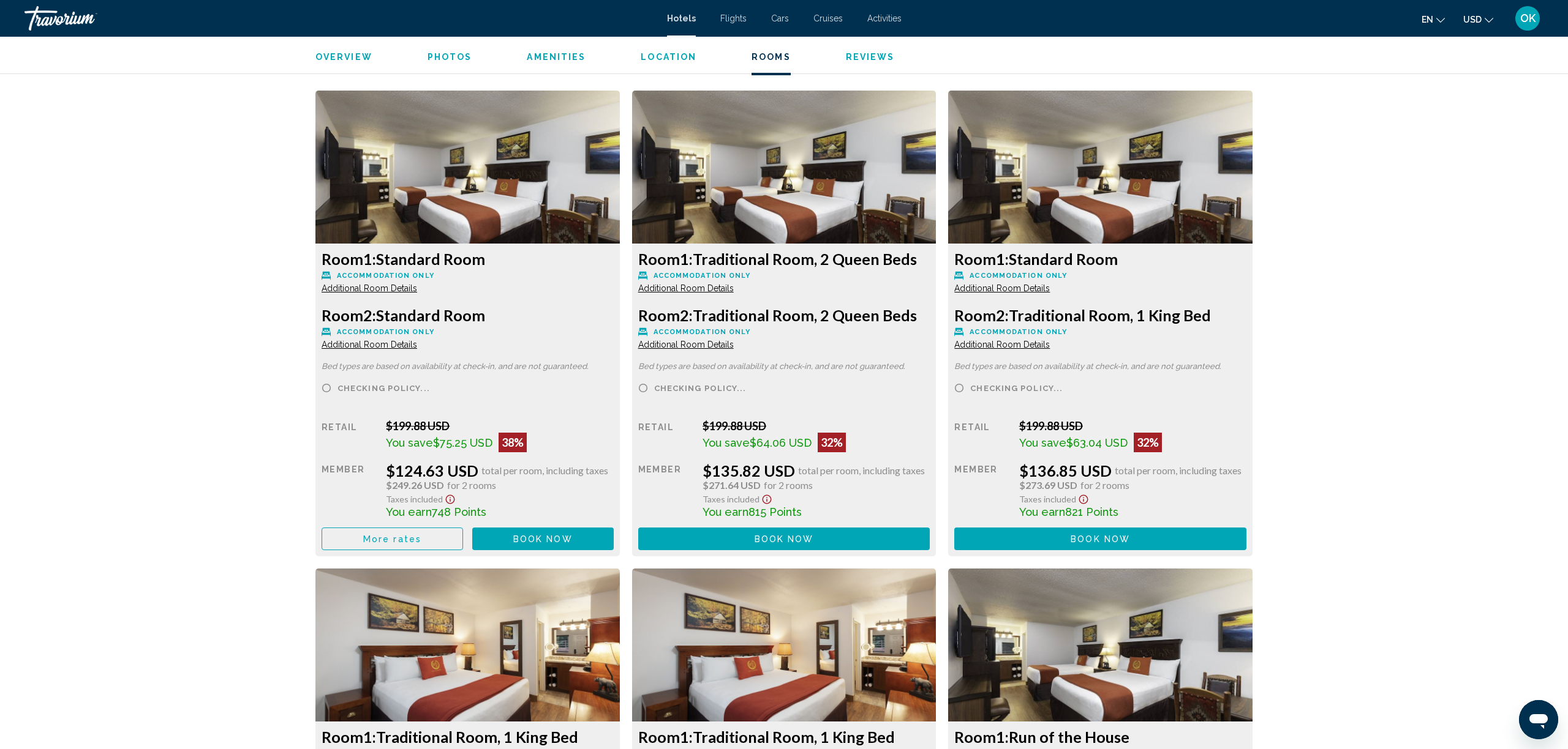
click at [449, 503] on icon "Show Taxes and Fees disclaimer" at bounding box center [450, 500] width 9 height 9
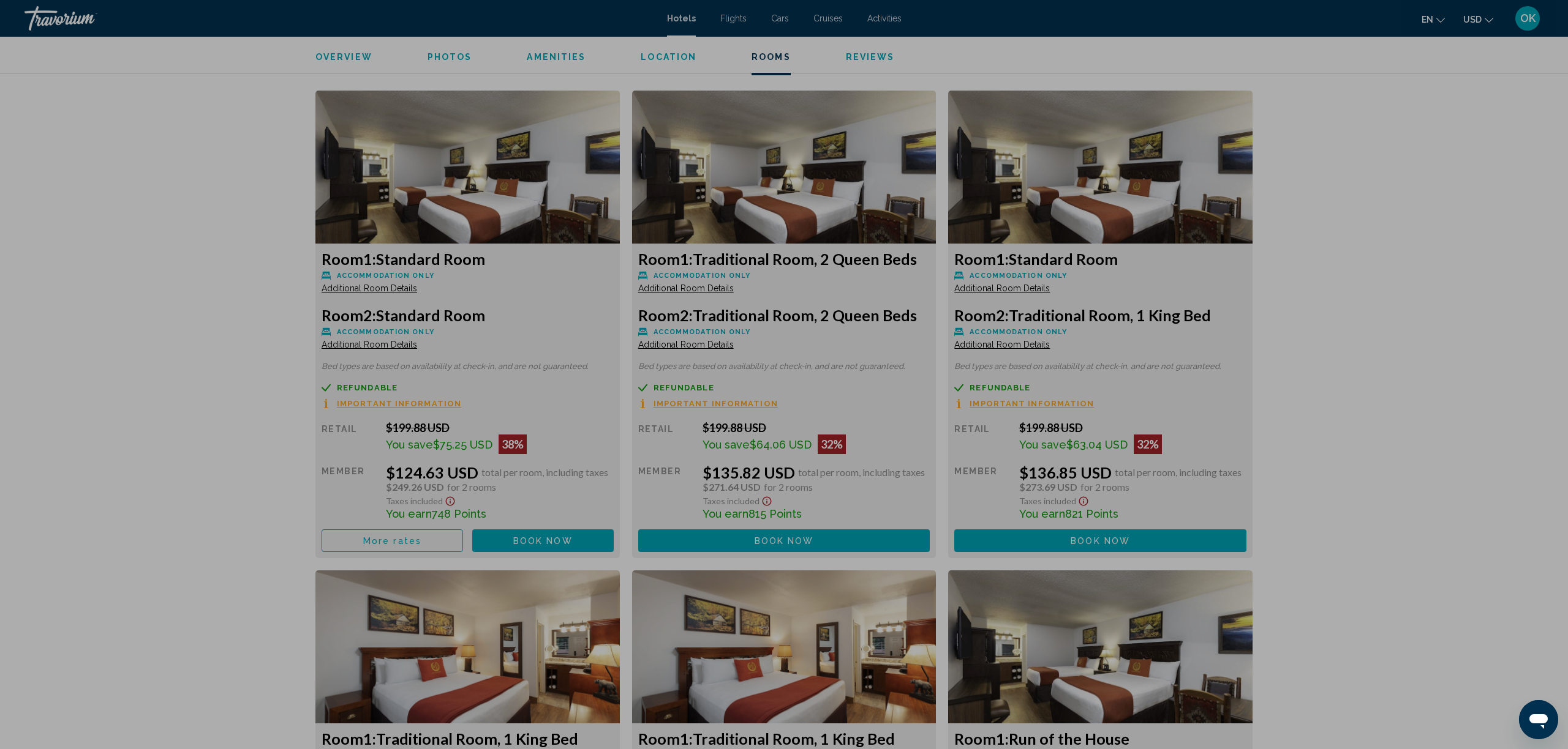
scroll to position [0, 0]
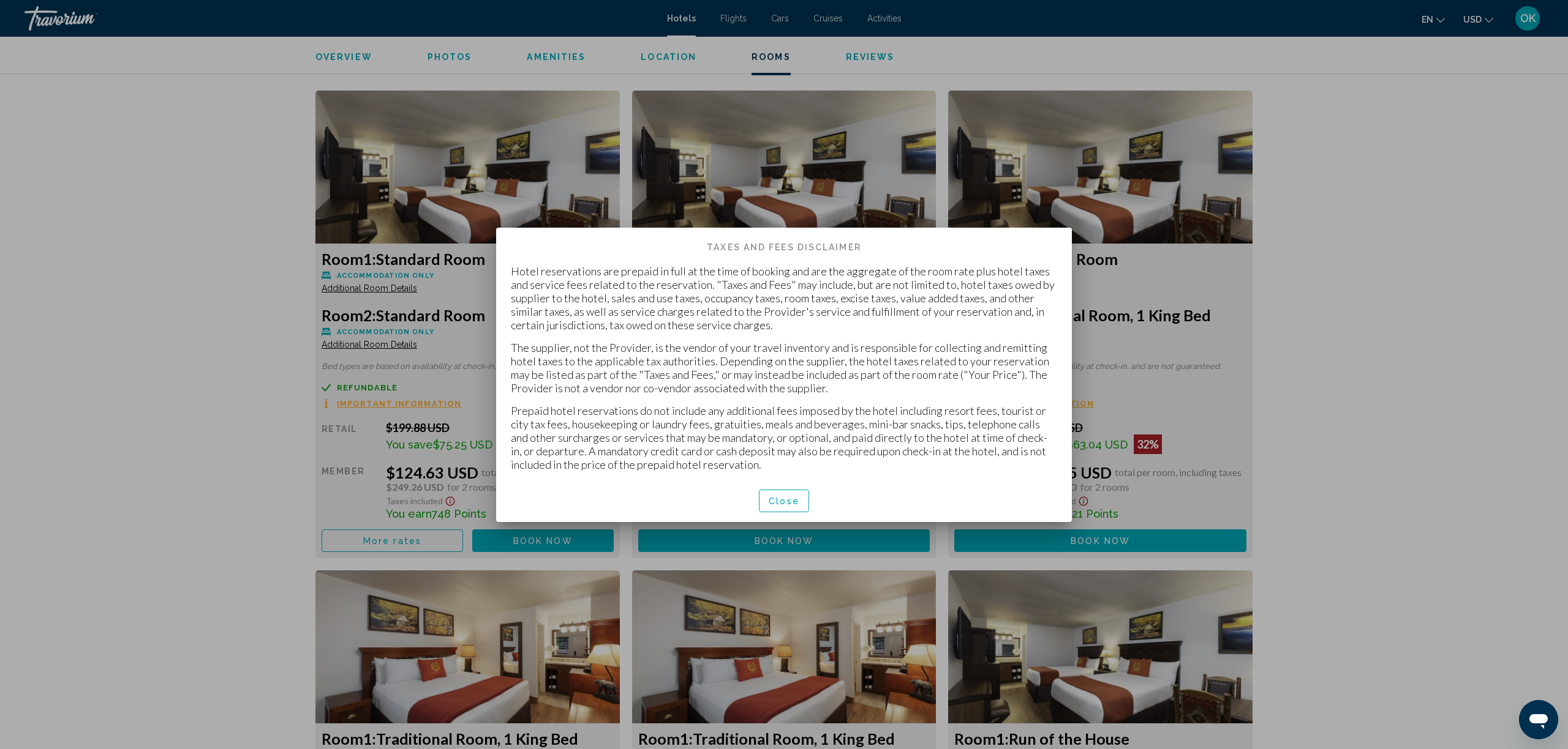
click at [769, 506] on span "Close" at bounding box center [784, 501] width 31 height 10
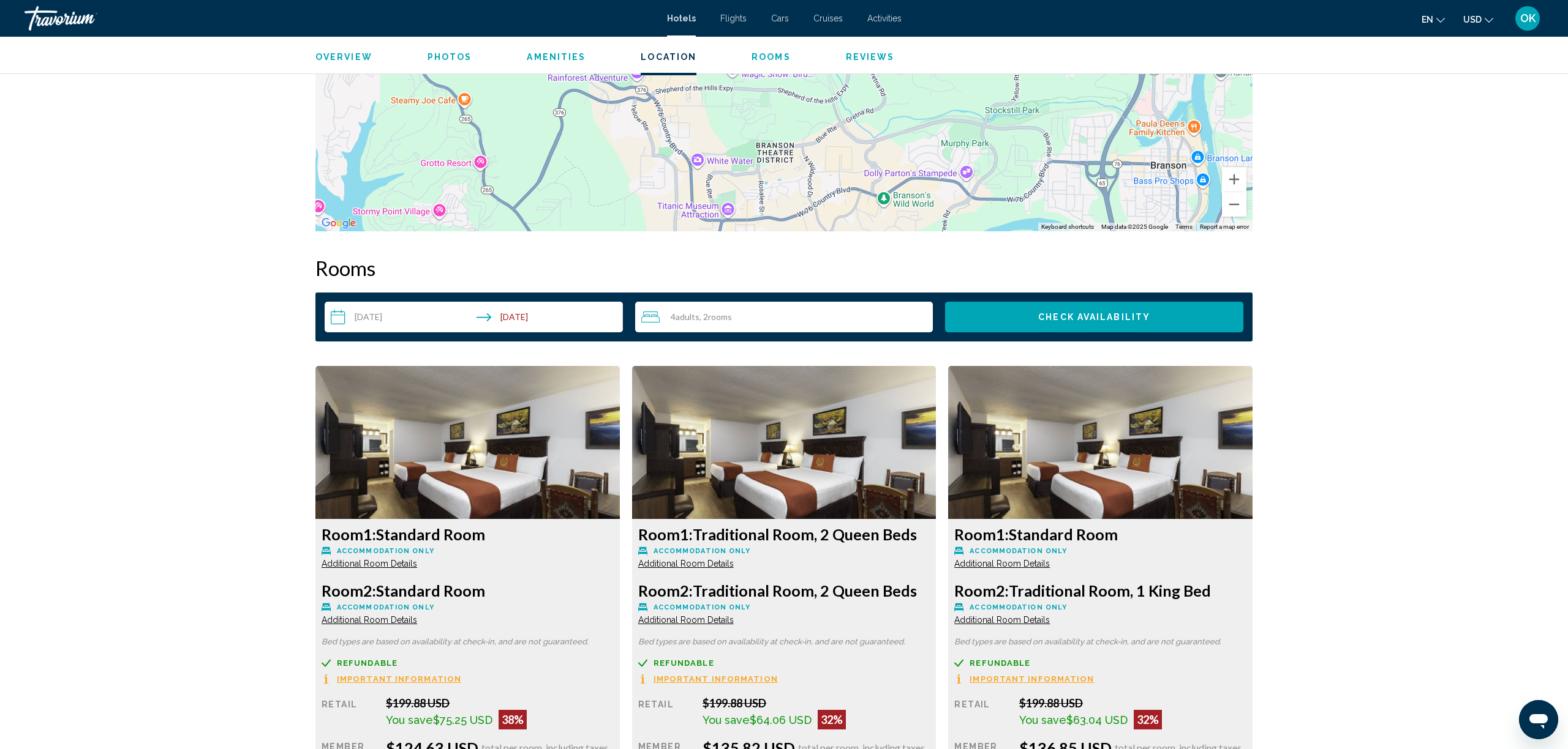
scroll to position [1341, 0]
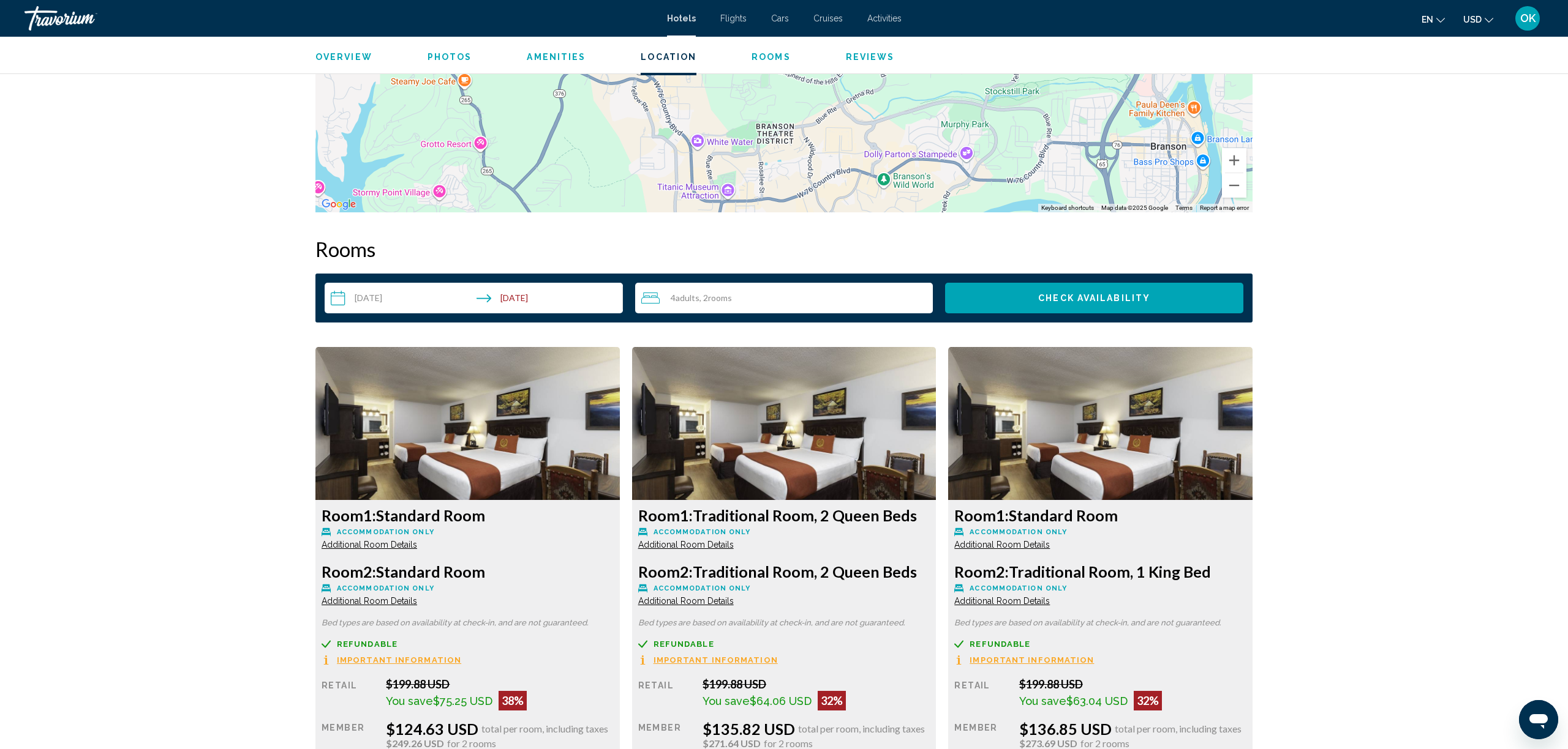
click at [758, 294] on div "4 Adult Adults , 2 Room rooms" at bounding box center [787, 298] width 292 height 15
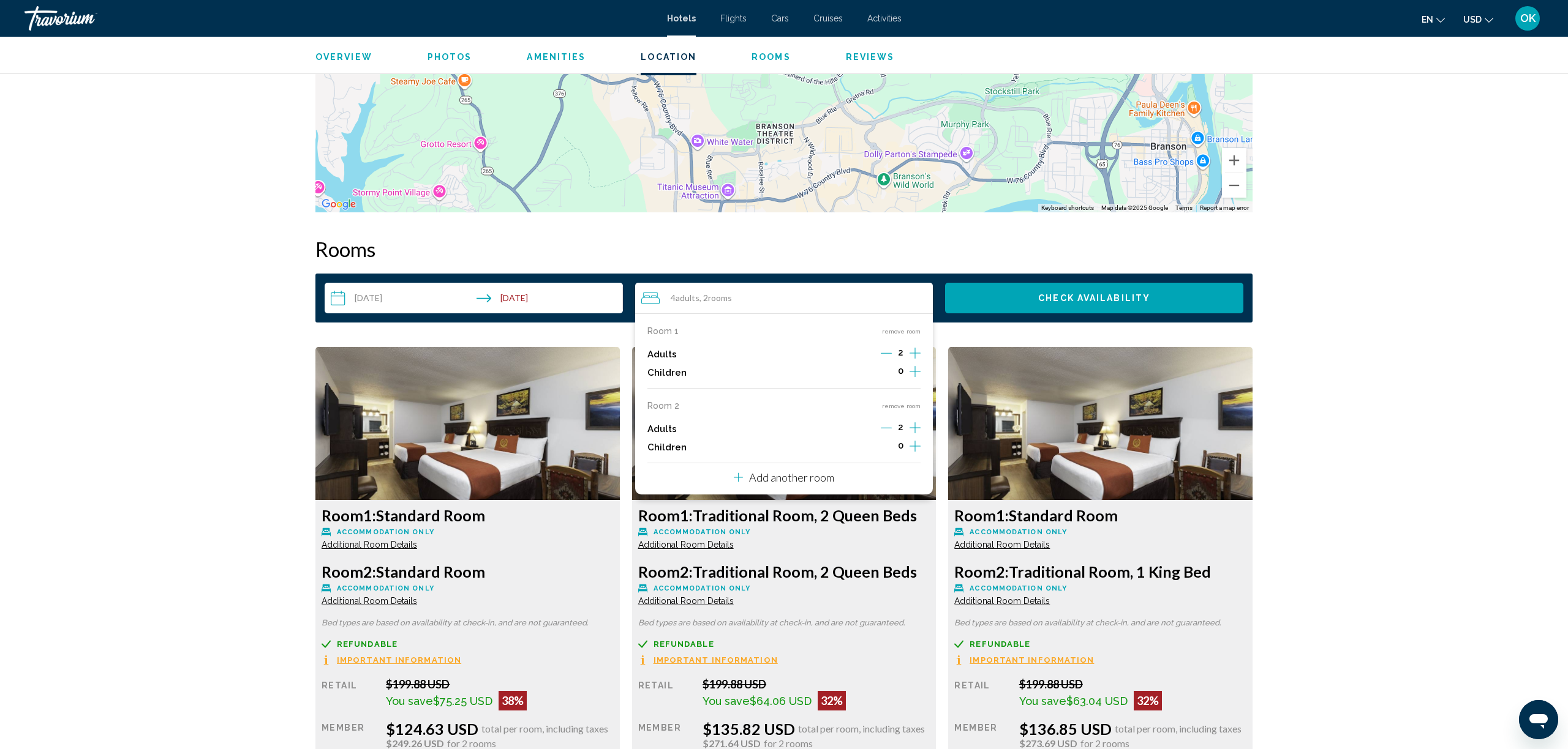
click at [897, 409] on button "remove room" at bounding box center [902, 406] width 38 height 8
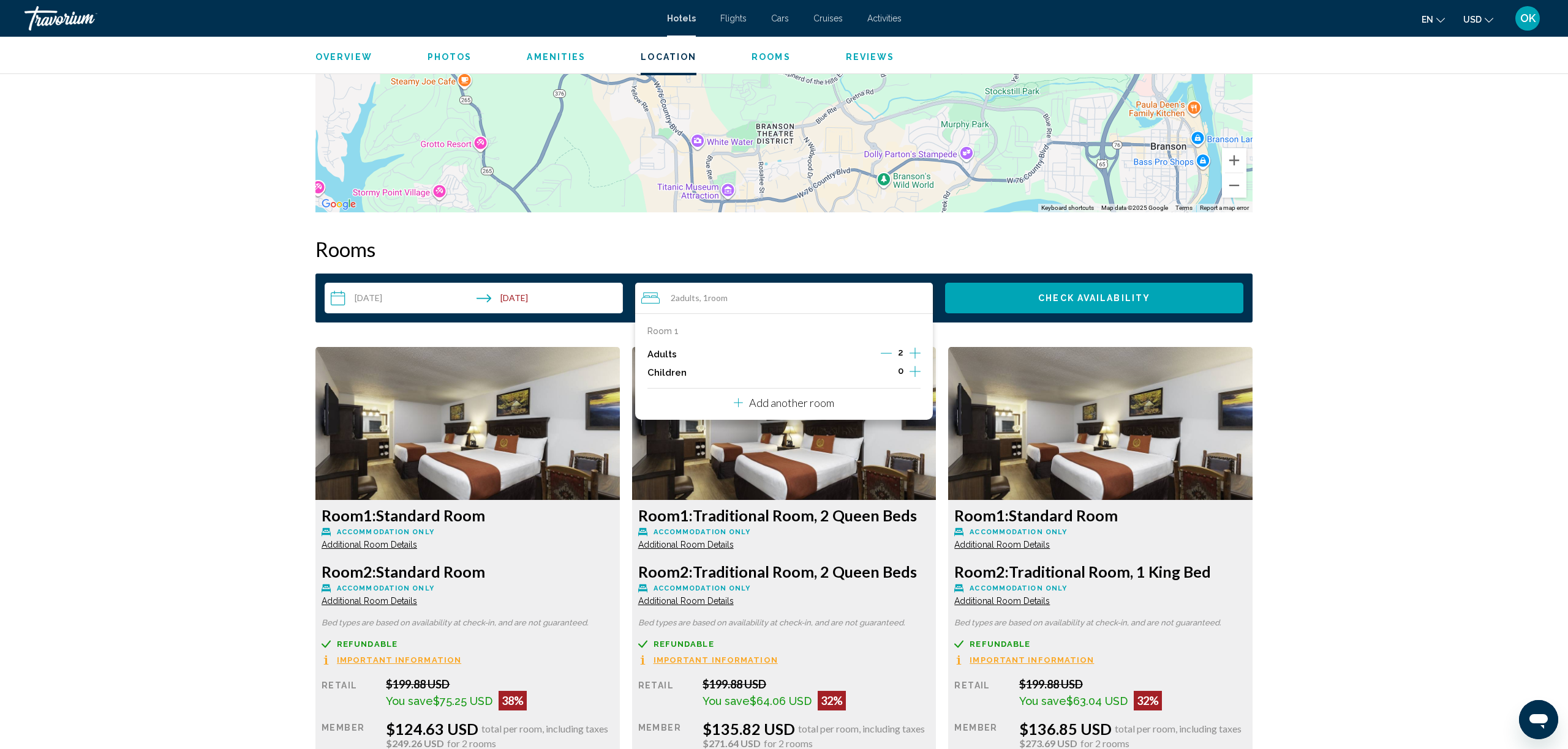
click at [917, 351] on icon "Increment adults" at bounding box center [915, 353] width 11 height 15
click at [1051, 308] on button "Check Availability" at bounding box center [1095, 299] width 298 height 31
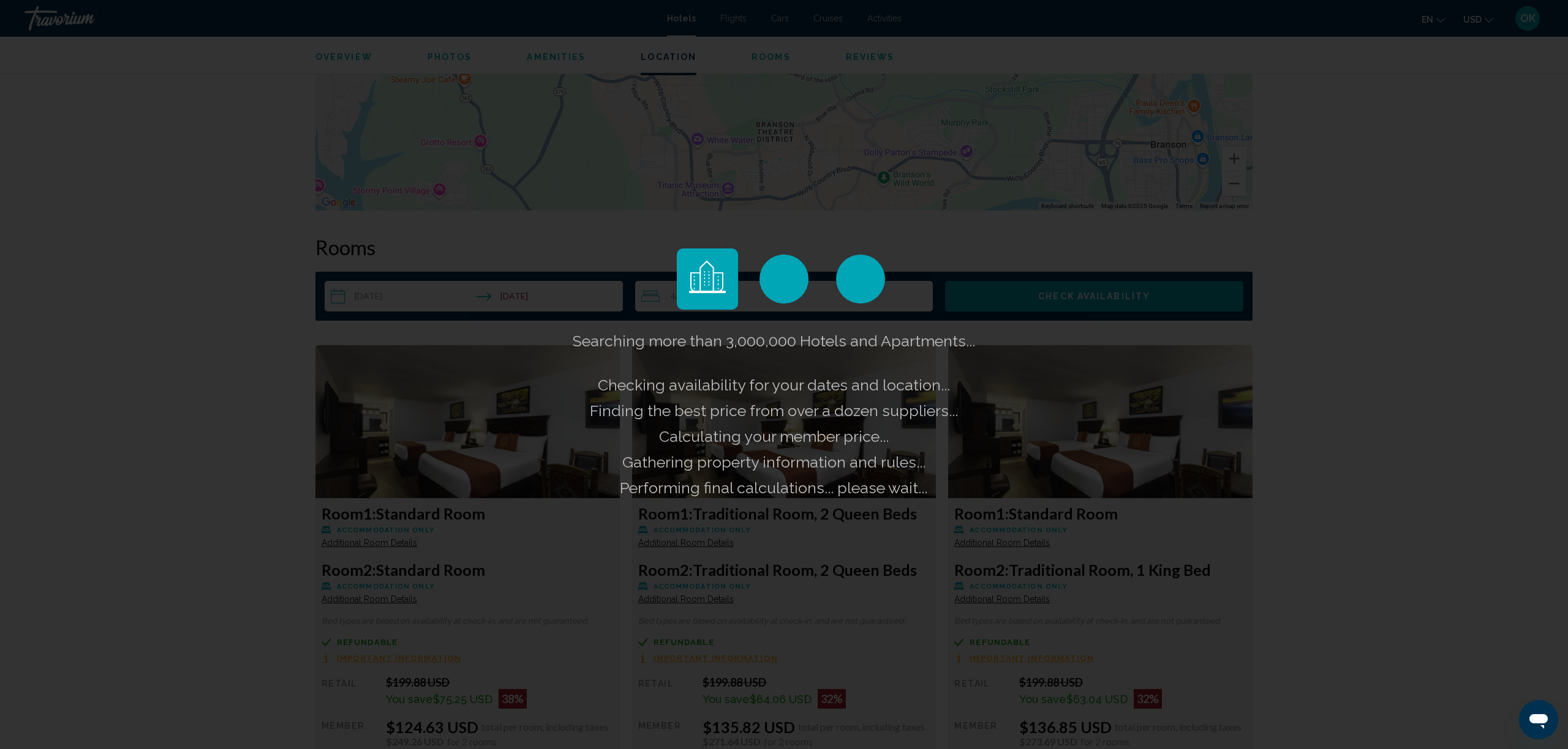
scroll to position [1344, 0]
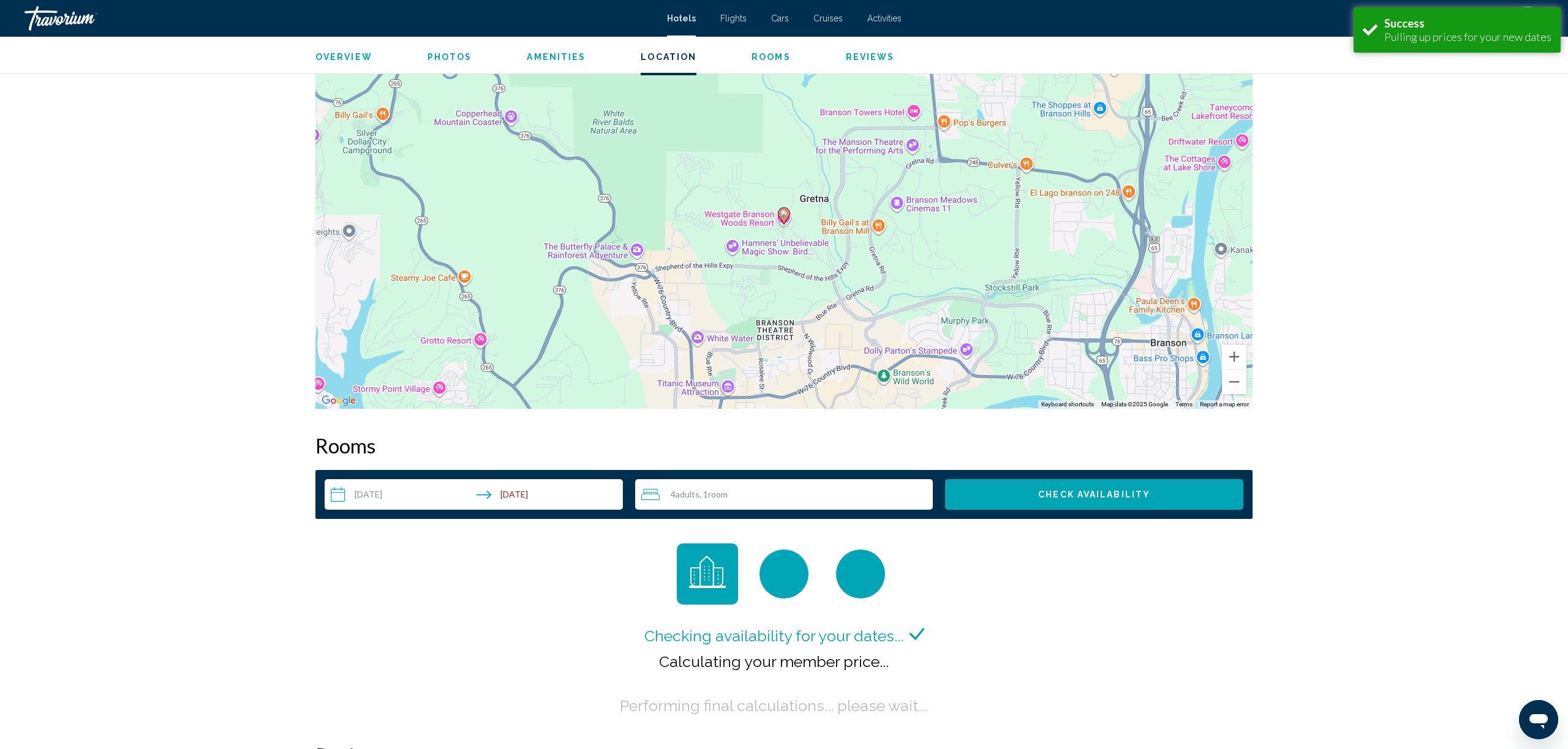
scroll to position [1143, 0]
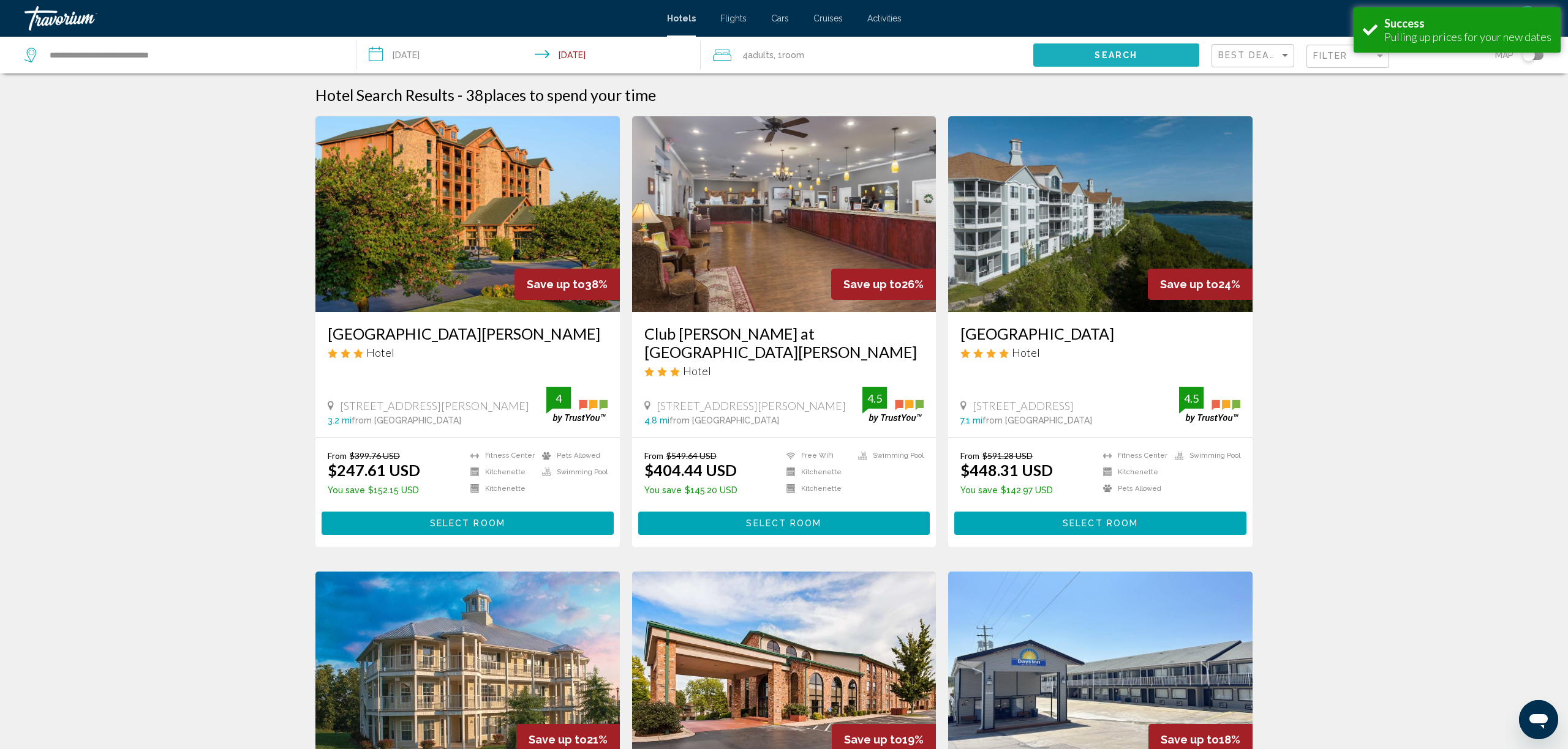
click at [1103, 46] on button "Search" at bounding box center [1116, 55] width 166 height 22
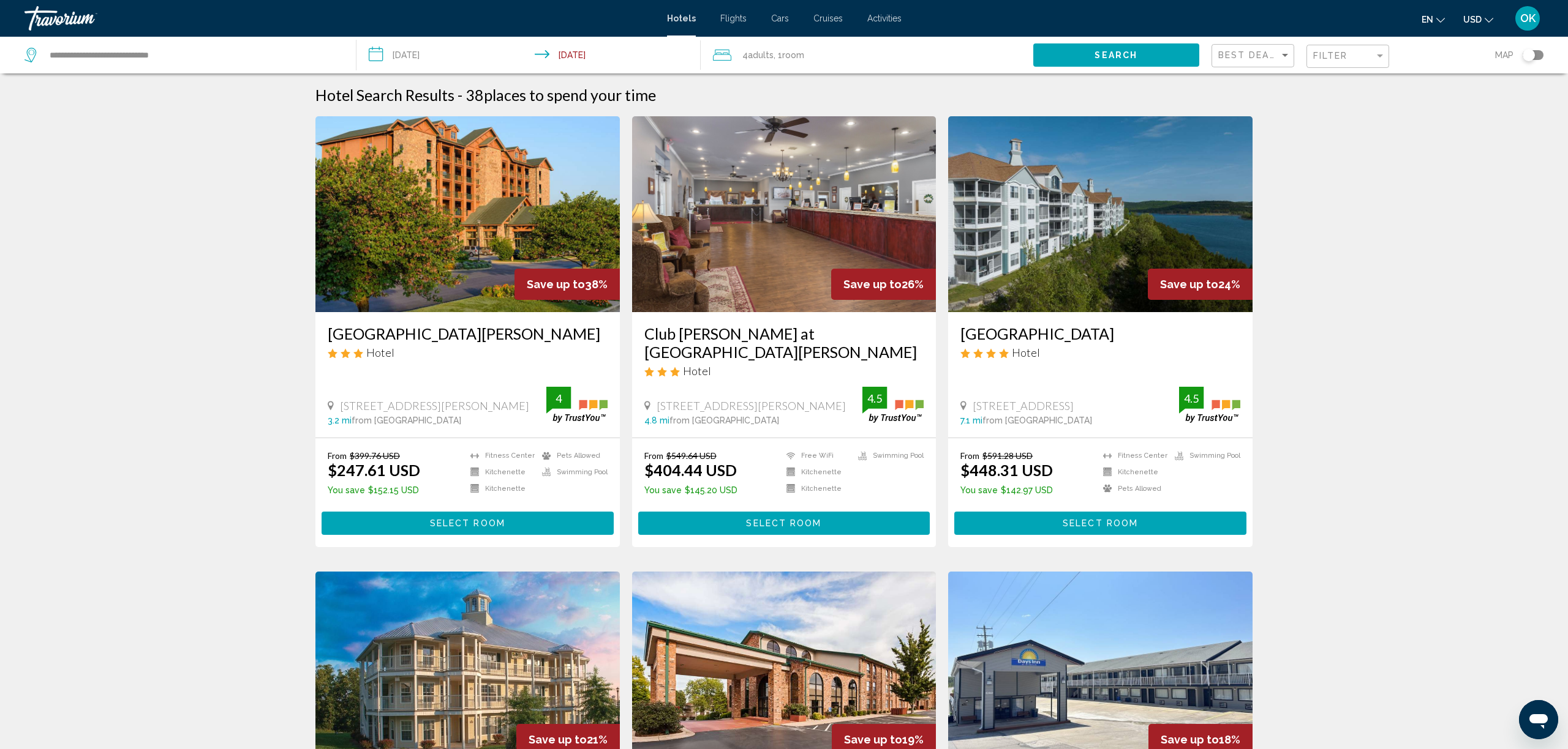
click at [1127, 53] on span "Search" at bounding box center [1116, 55] width 43 height 10
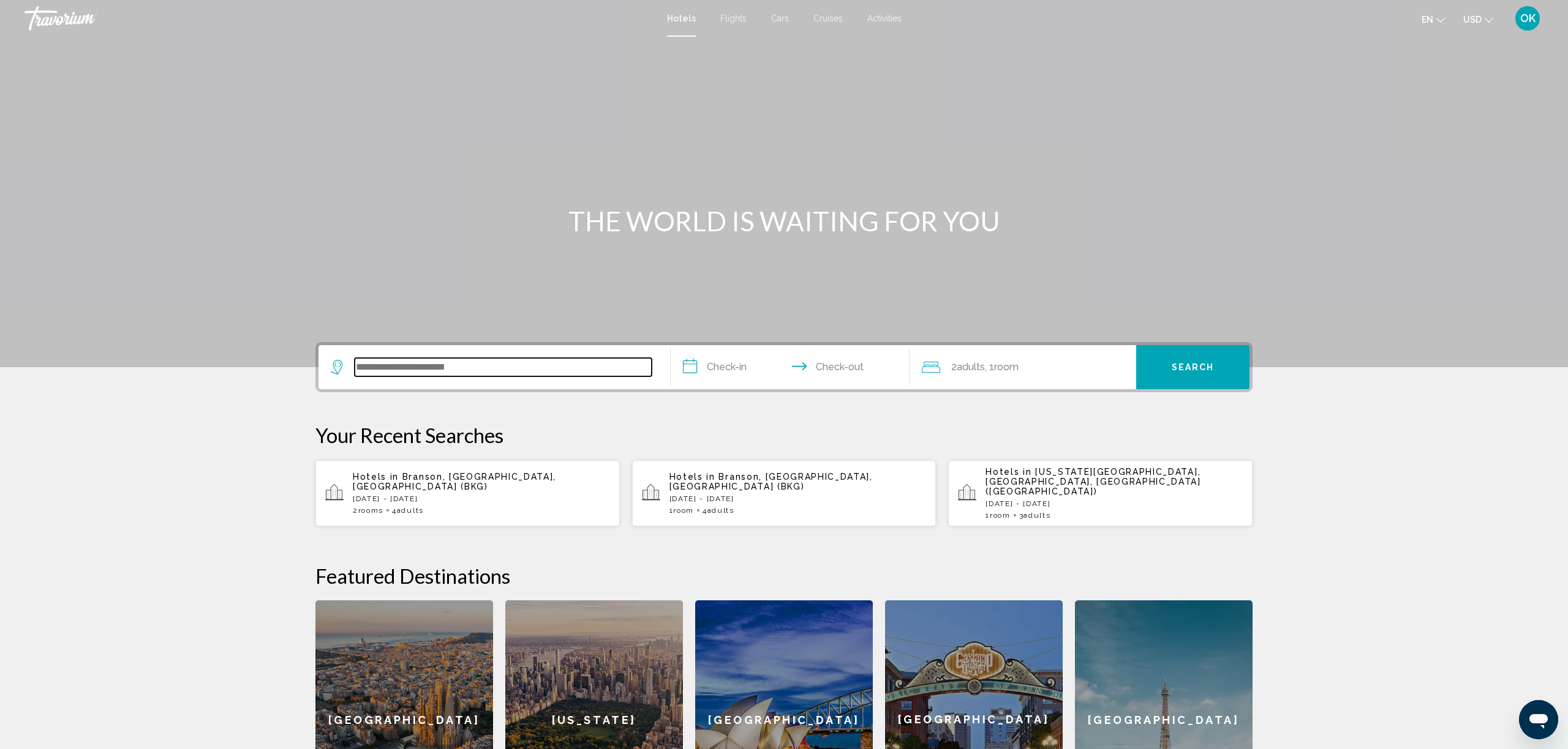
click at [392, 363] on input "Search widget" at bounding box center [503, 367] width 297 height 18
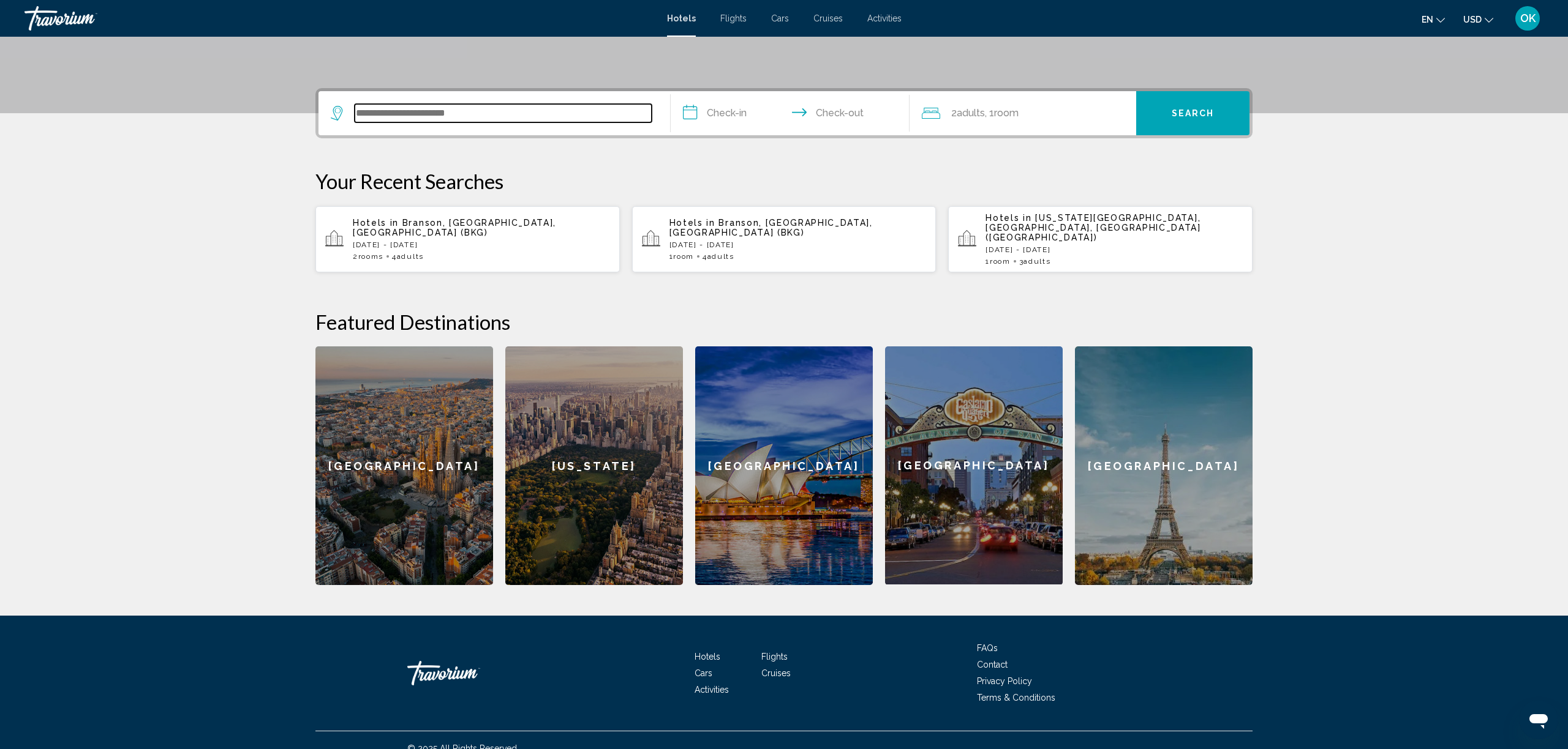
scroll to position [263, 0]
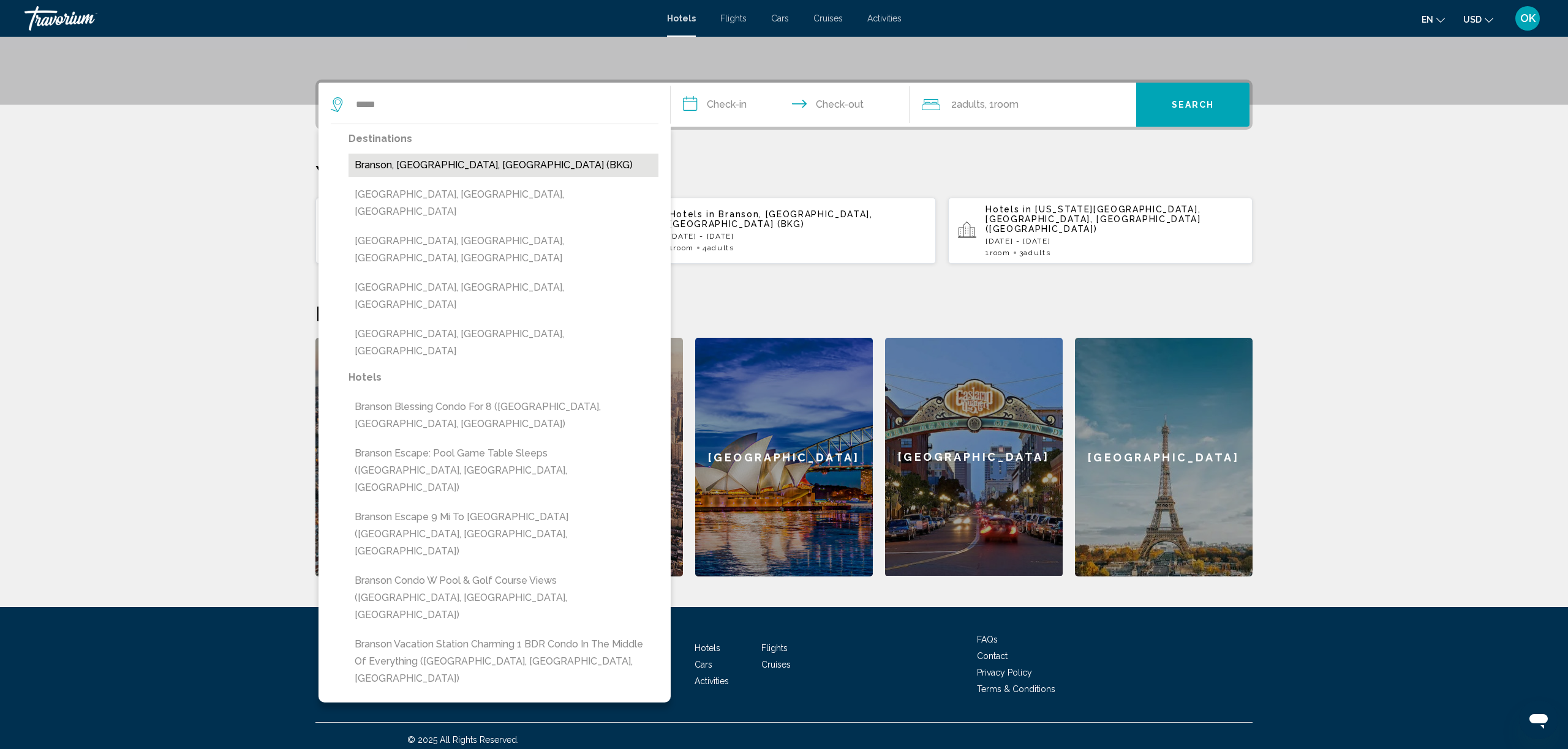
click at [412, 166] on button "Branson, [GEOGRAPHIC_DATA], [GEOGRAPHIC_DATA] (BKG)" at bounding box center [503, 165] width 310 height 23
type input "**********"
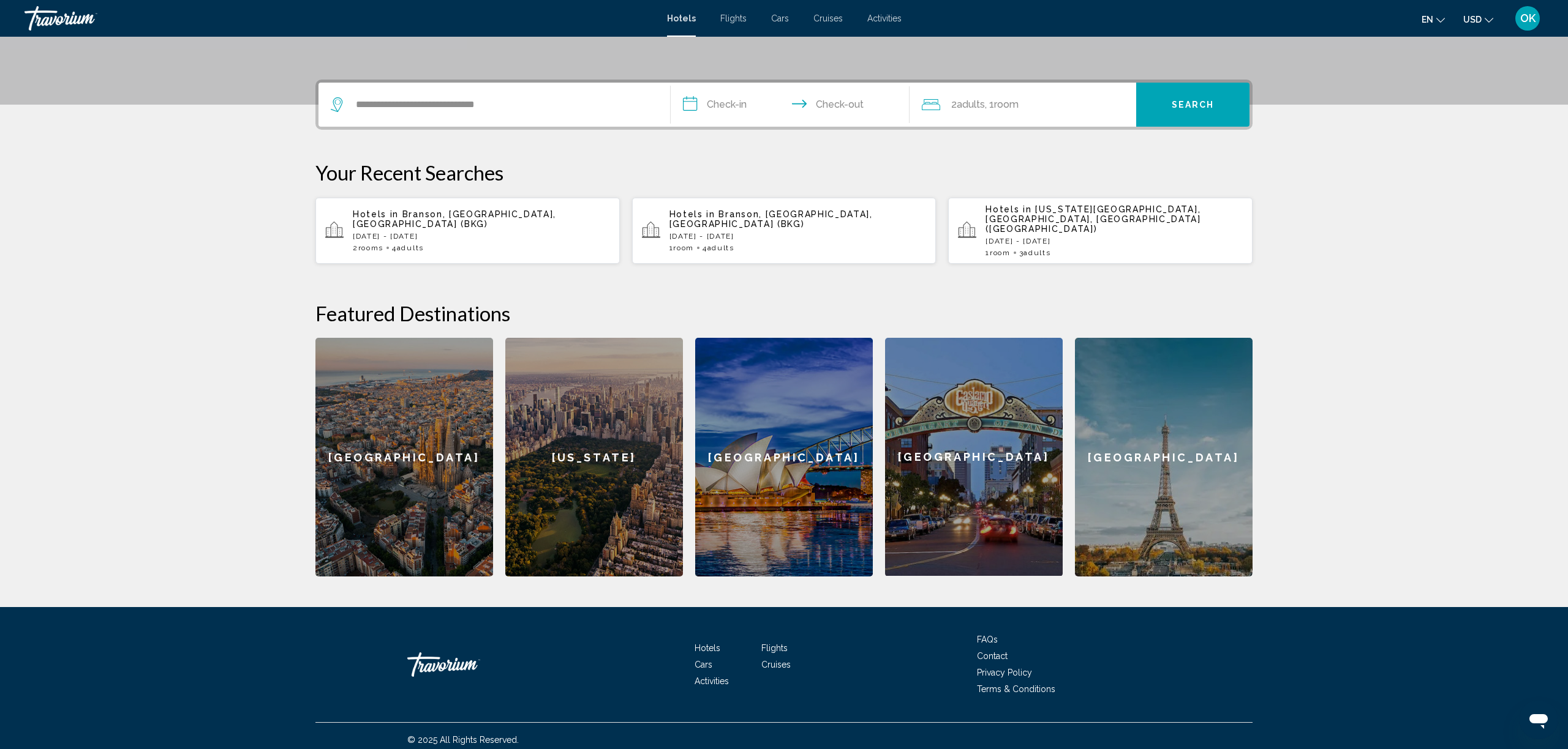
click at [713, 109] on input "**********" at bounding box center [792, 107] width 244 height 48
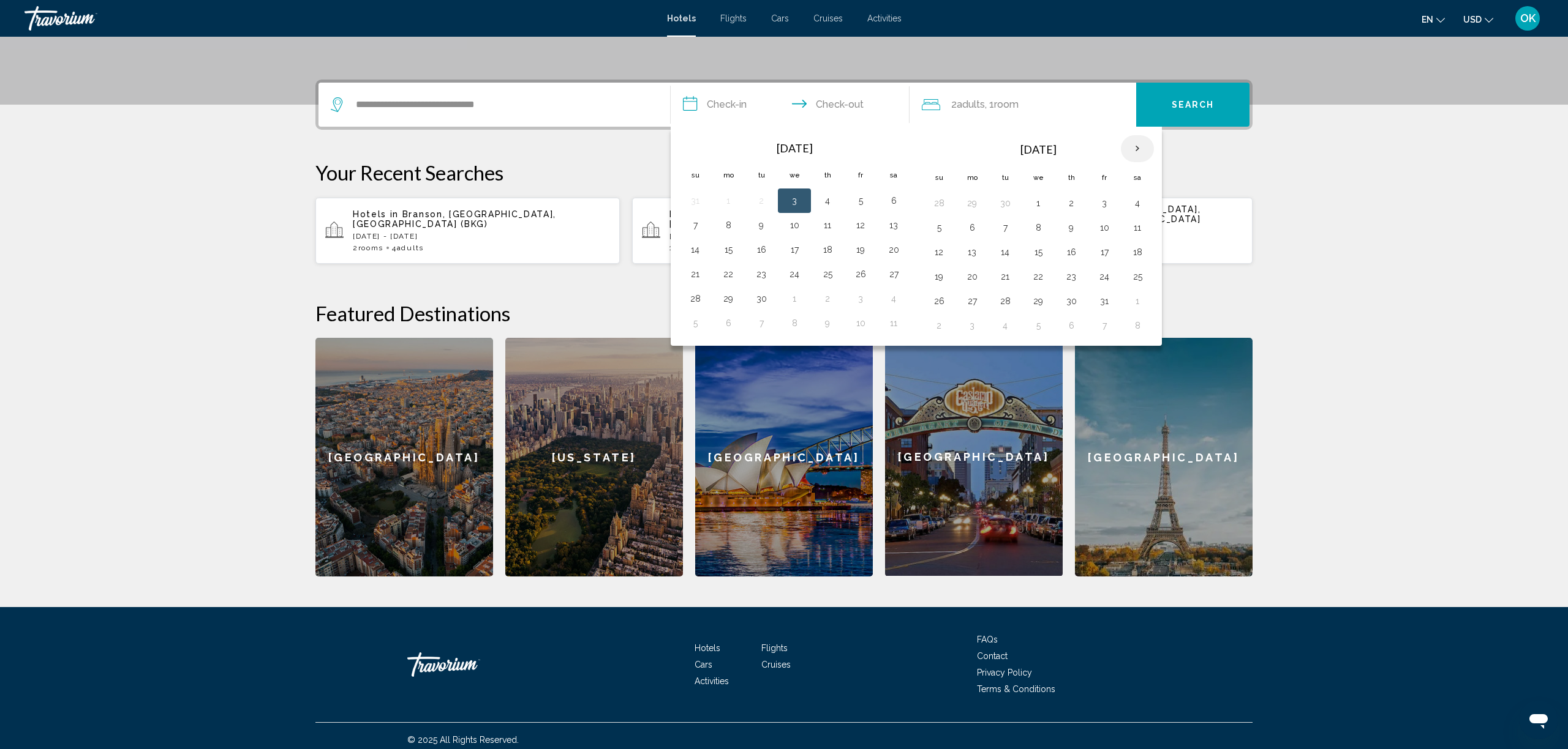
click at [1133, 151] on th "Next month" at bounding box center [1137, 148] width 33 height 27
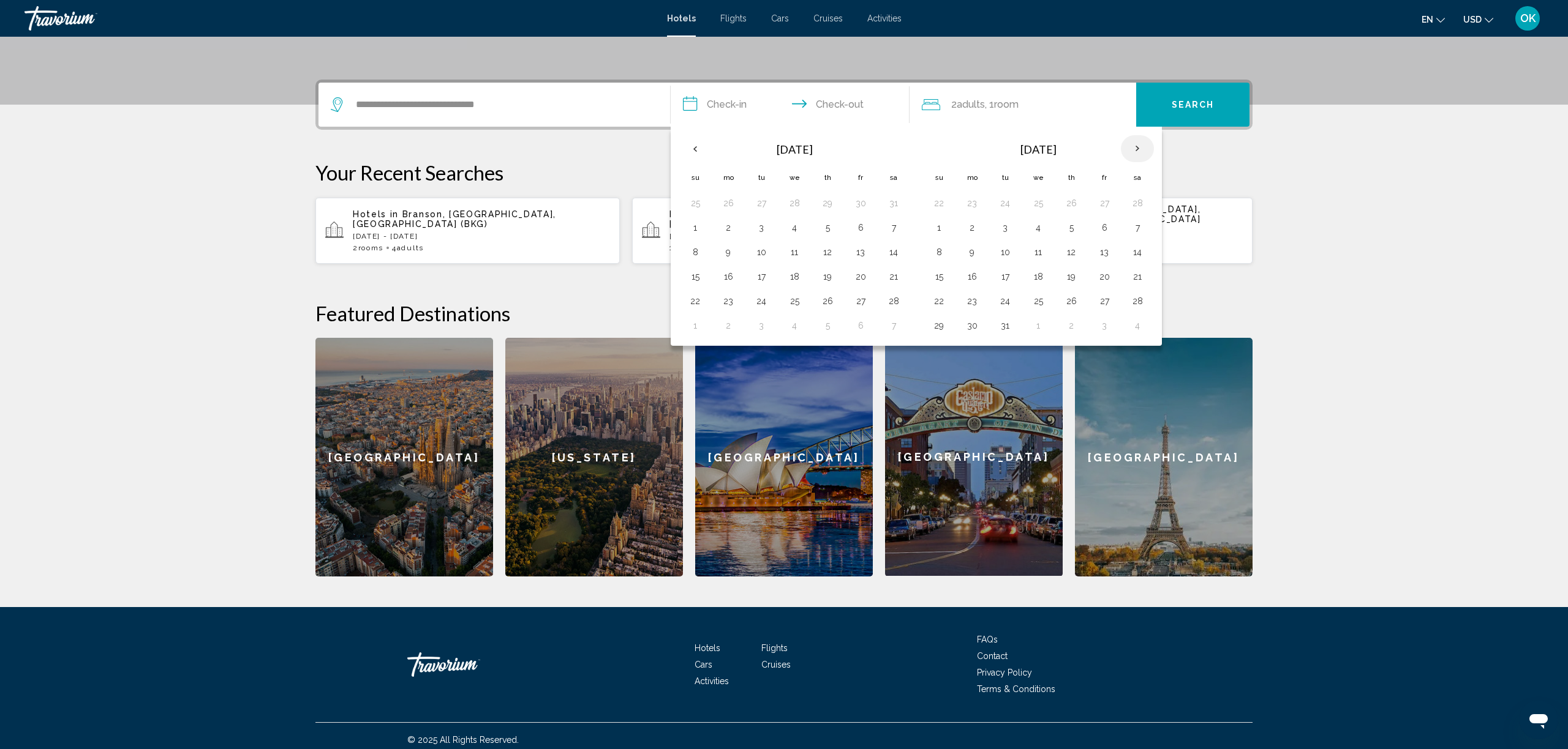
click at [1133, 151] on th "Next month" at bounding box center [1137, 148] width 33 height 27
click at [695, 148] on th "Previous month" at bounding box center [695, 148] width 33 height 27
click at [867, 253] on button "17" at bounding box center [861, 252] width 20 height 17
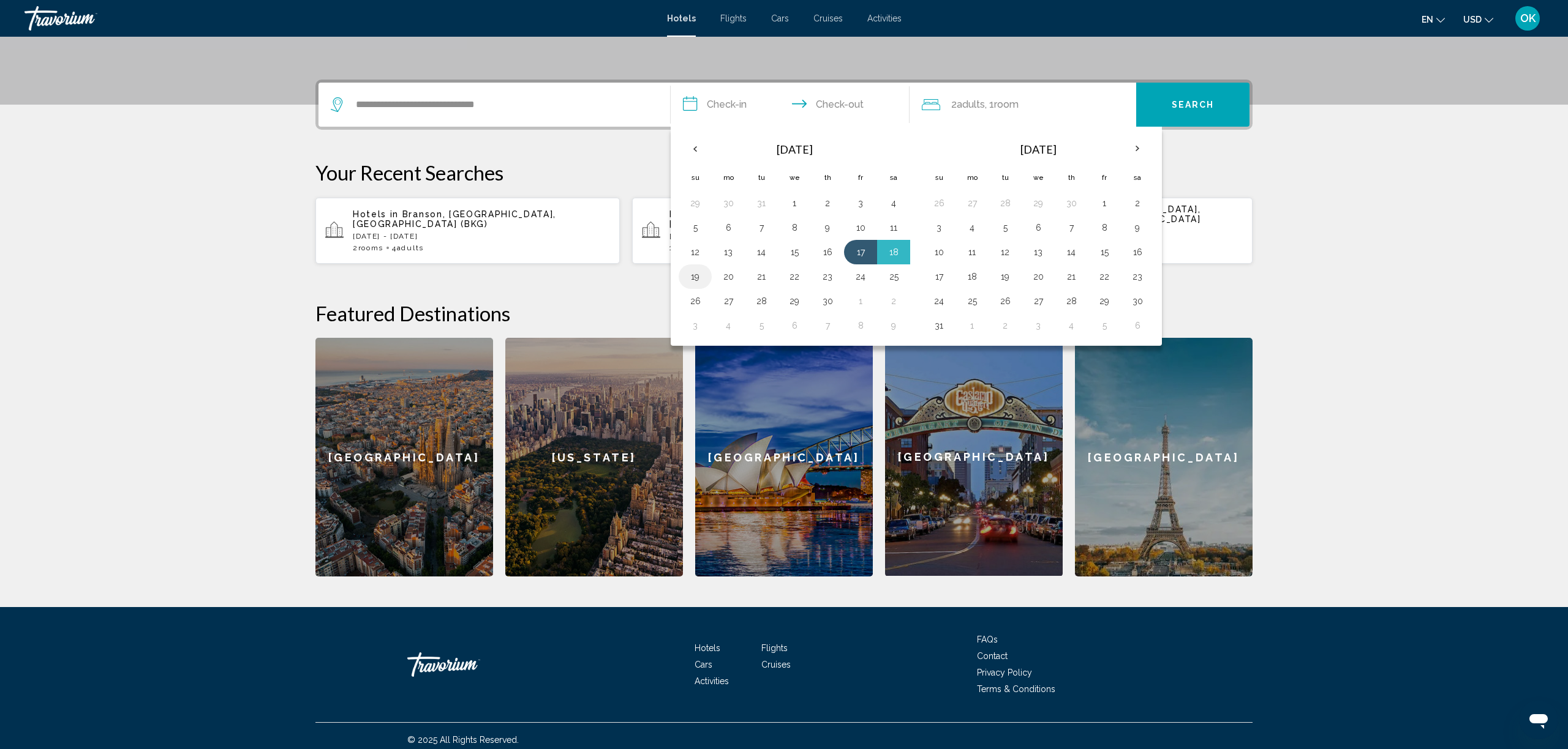
click at [696, 276] on button "19" at bounding box center [696, 277] width 20 height 17
type input "**********"
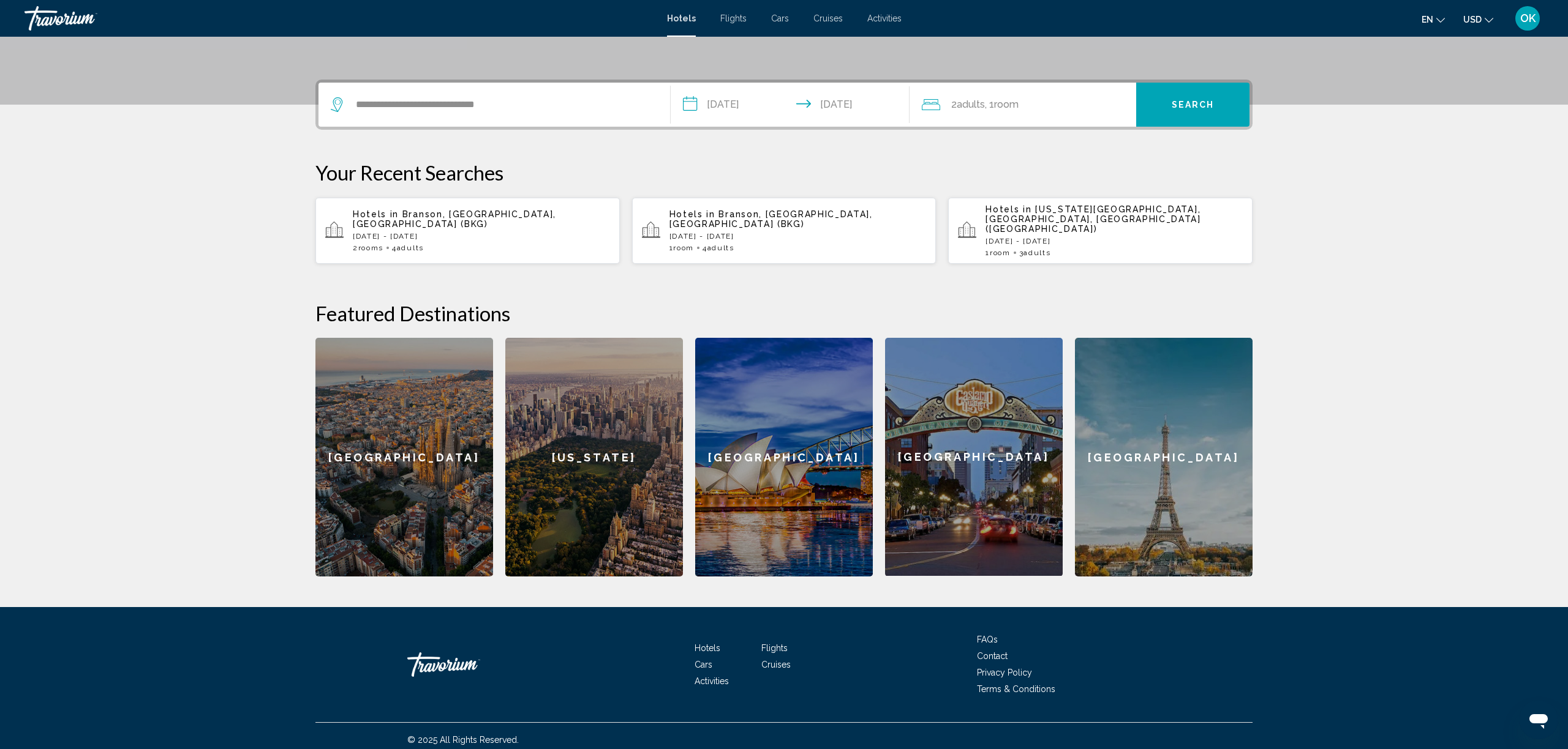
click at [1010, 116] on div "2 Adult Adults , 1 Room rooms" at bounding box center [1028, 104] width 214 height 44
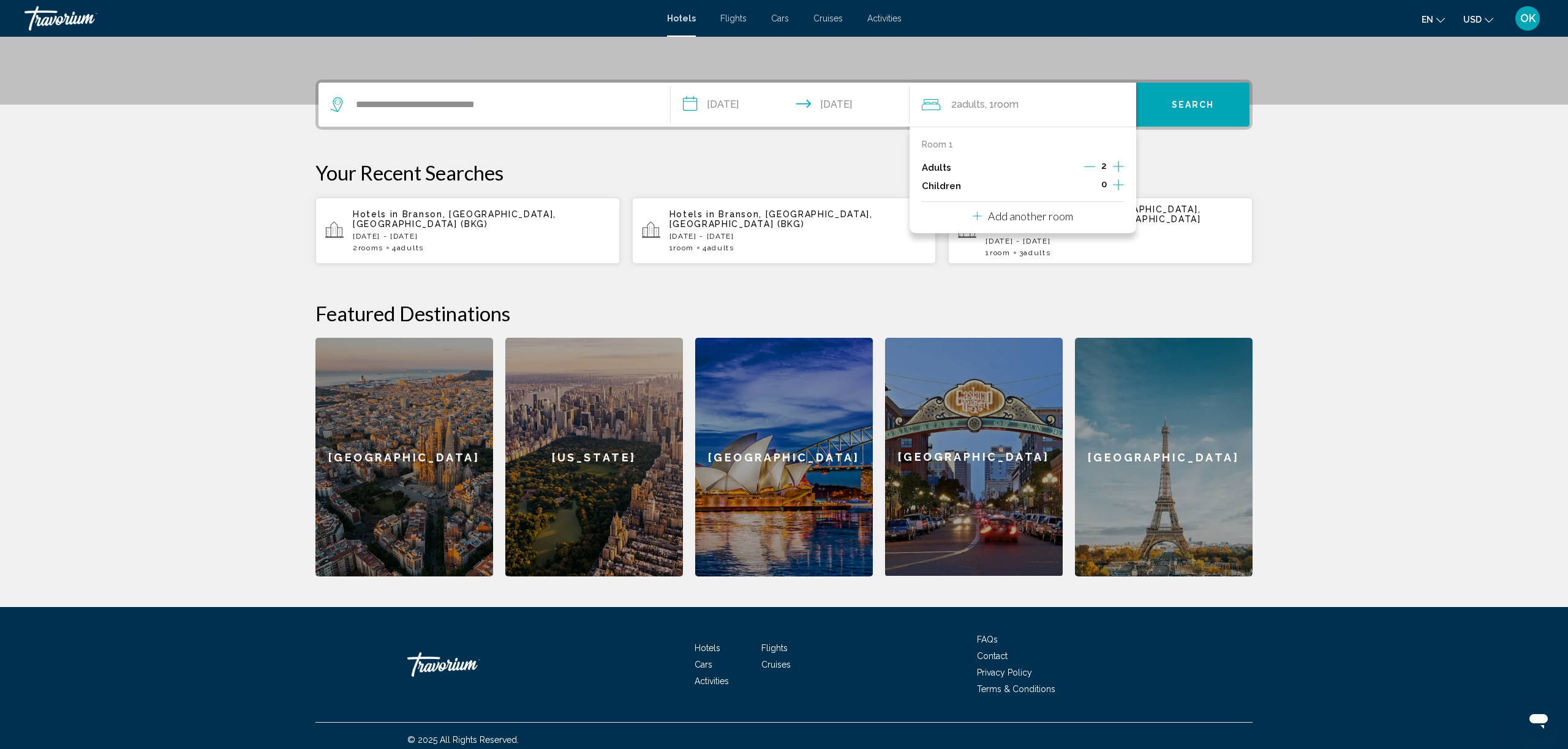
click at [1123, 164] on icon "Increment adults" at bounding box center [1118, 166] width 11 height 15
click at [1194, 93] on button "Search" at bounding box center [1192, 104] width 113 height 44
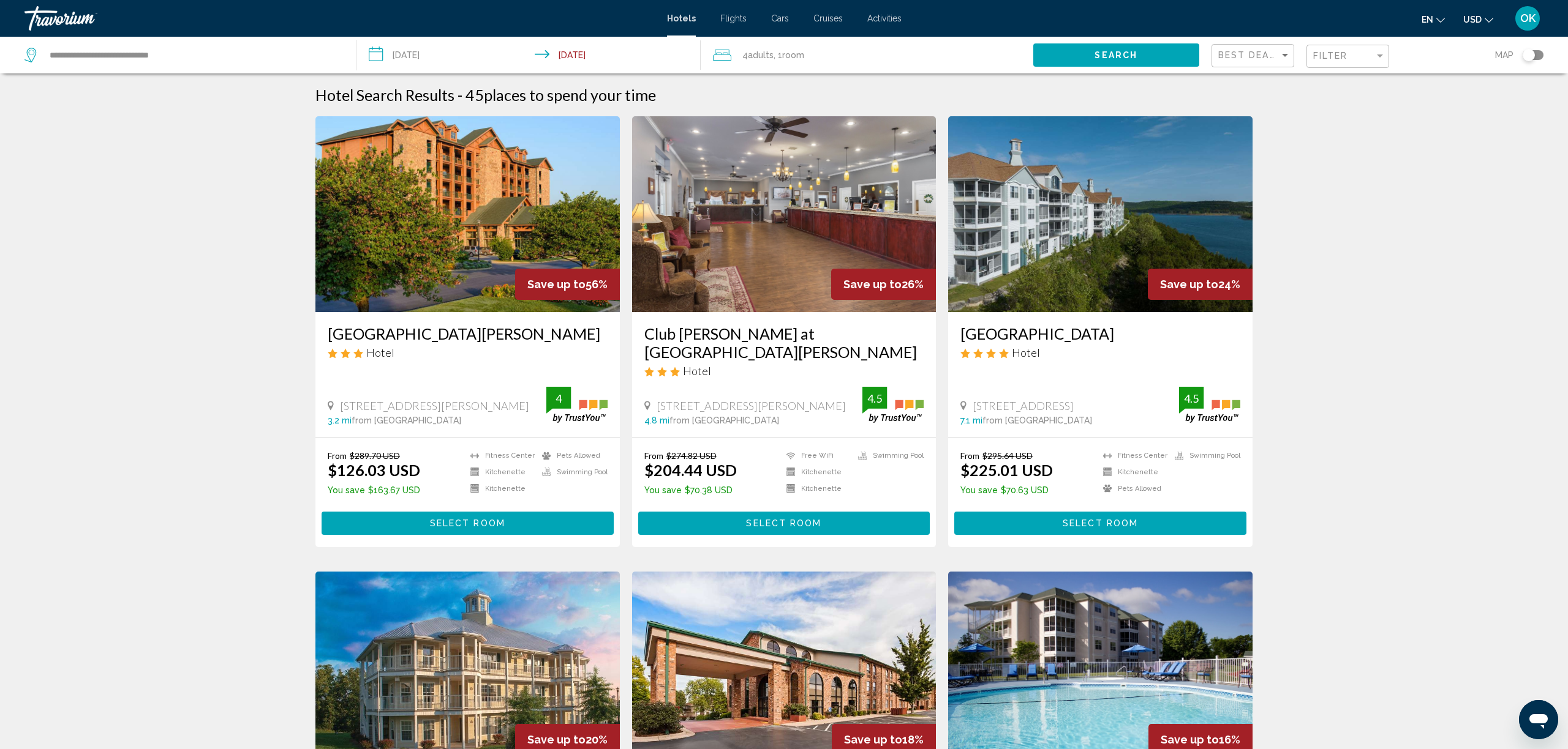
click at [437, 210] on img "Main content" at bounding box center [467, 214] width 304 height 196
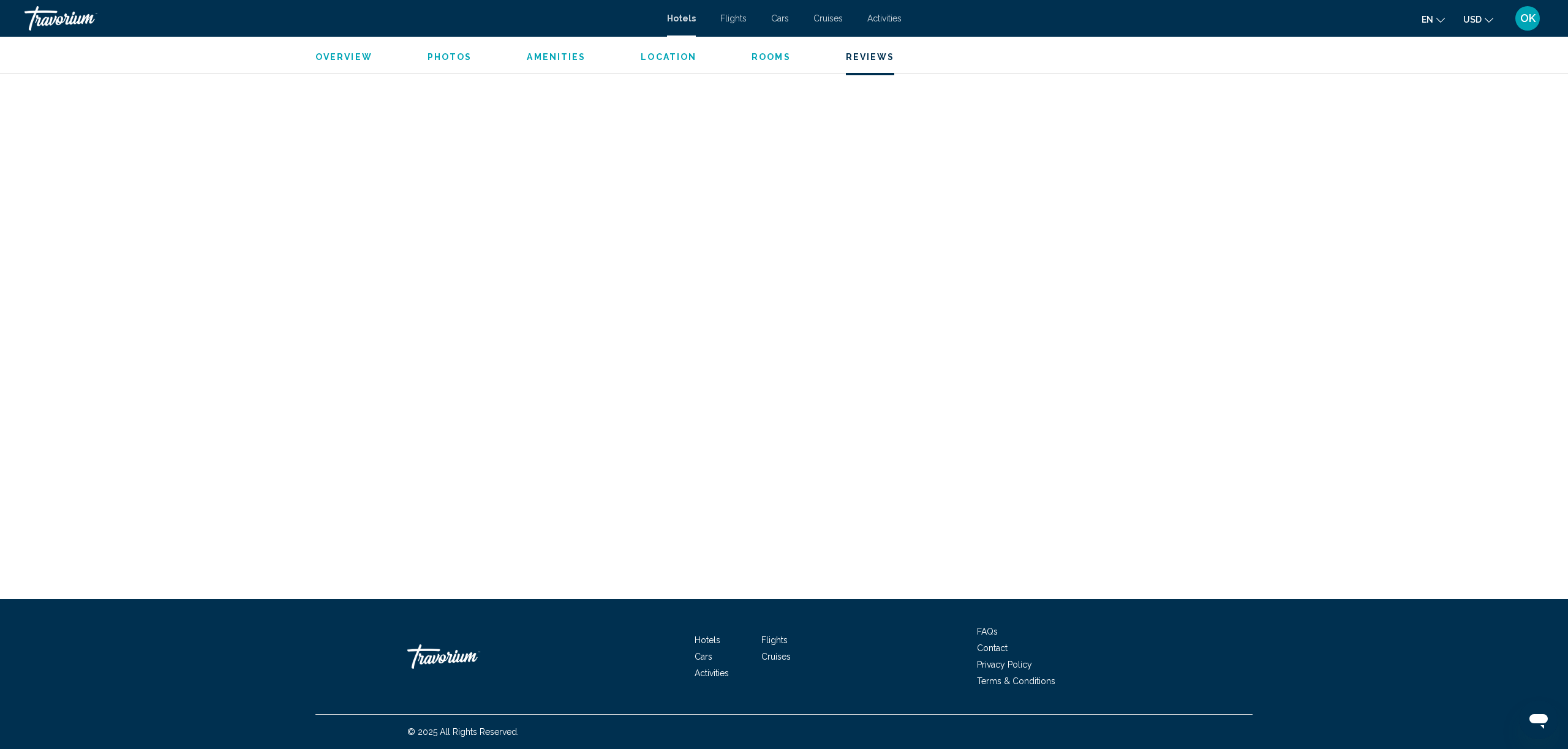
scroll to position [2977, 0]
click at [760, 636] on li "Hotels" at bounding box center [728, 639] width 67 height 14
click at [779, 642] on span "Flights" at bounding box center [775, 640] width 26 height 10
